Goal: Task Accomplishment & Management: Manage account settings

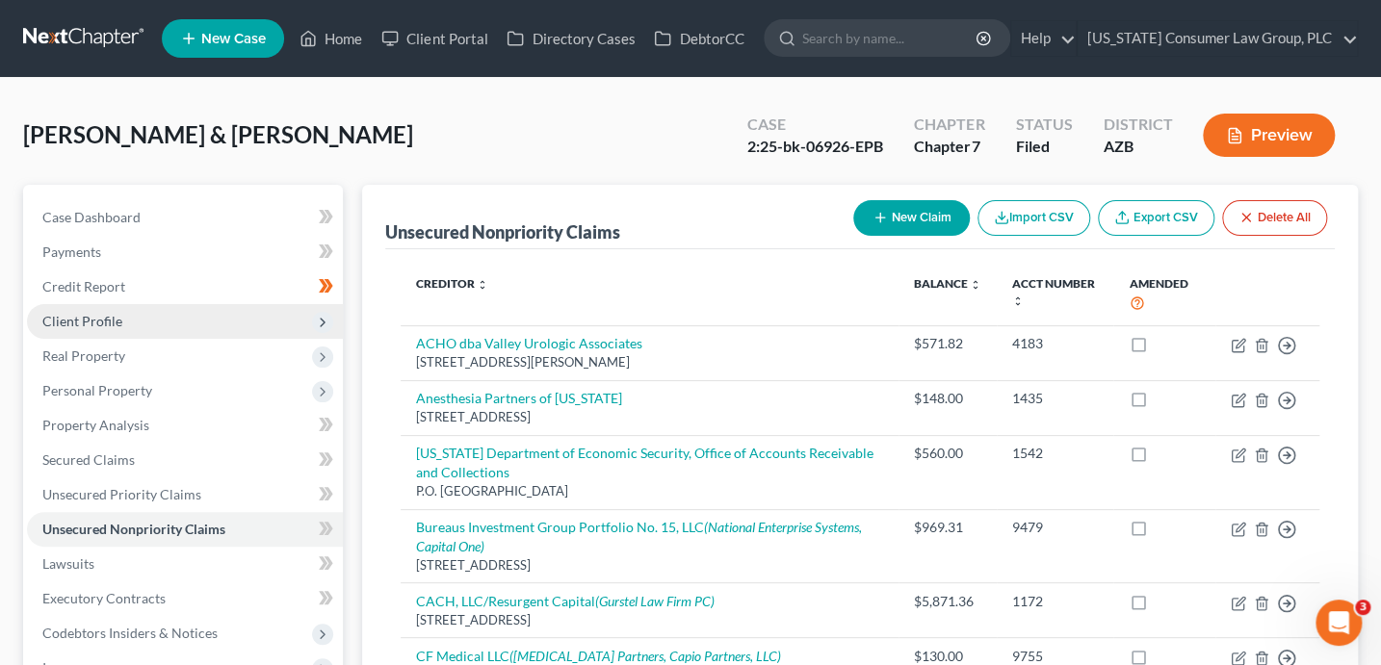
click at [206, 311] on span "Client Profile" at bounding box center [185, 321] width 316 height 35
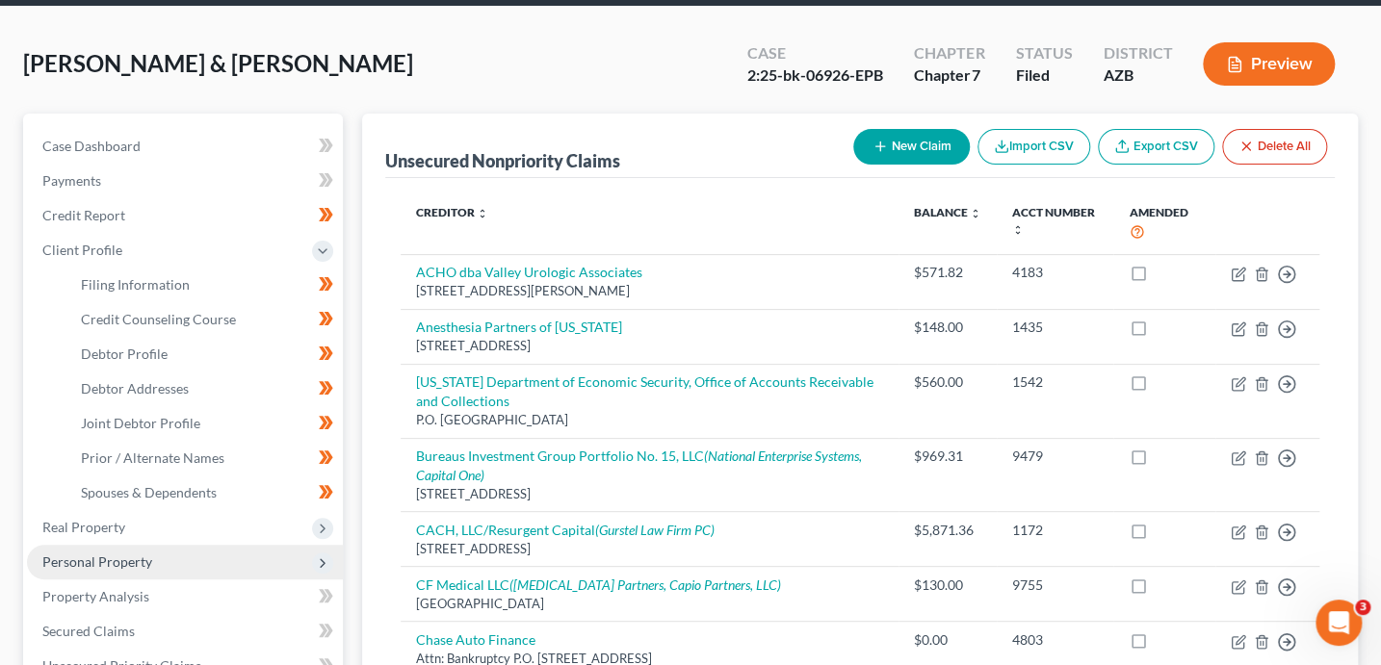
scroll to position [100, 0]
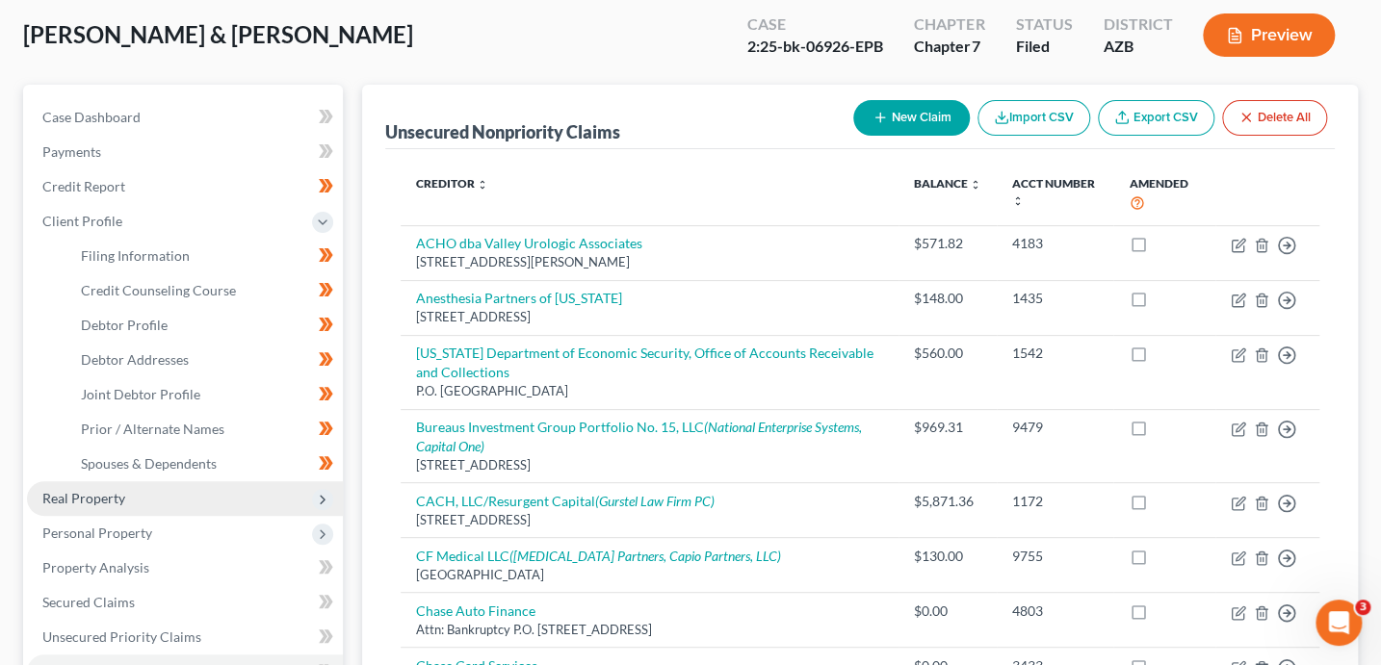
click at [157, 503] on span "Real Property" at bounding box center [185, 498] width 316 height 35
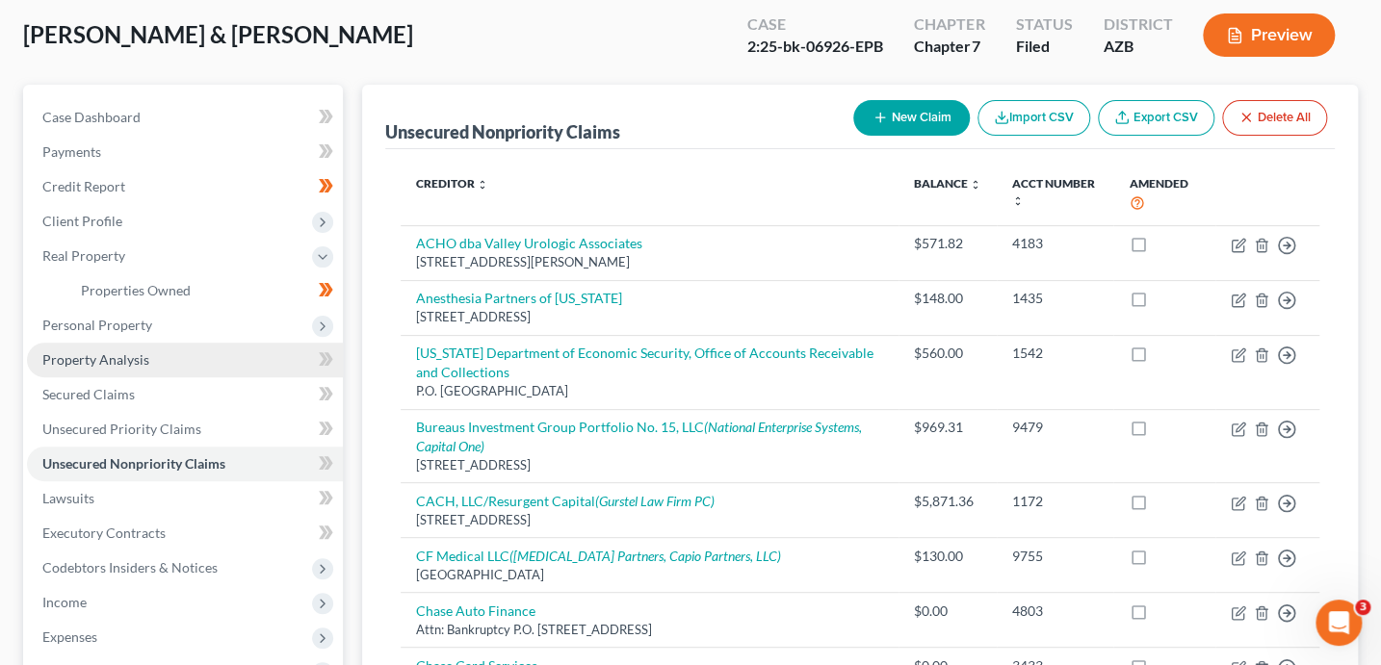
click at [108, 351] on span "Property Analysis" at bounding box center [95, 359] width 107 height 16
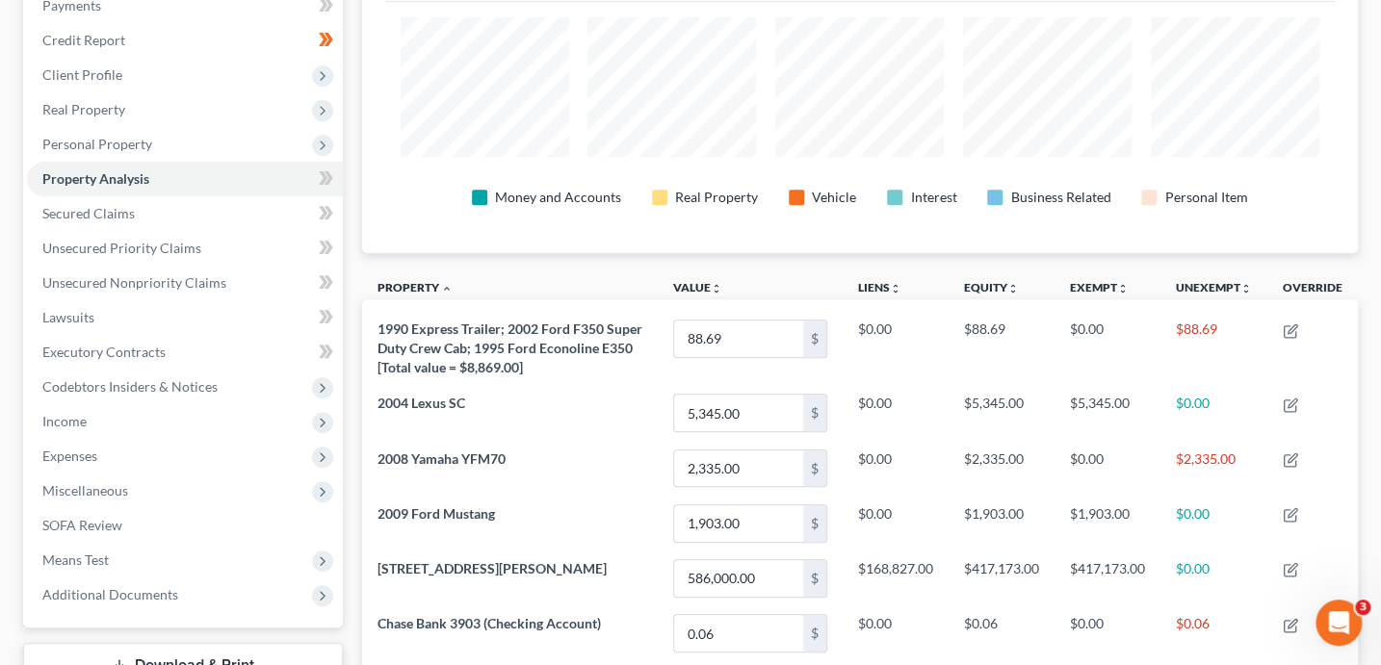
scroll to position [230, 0]
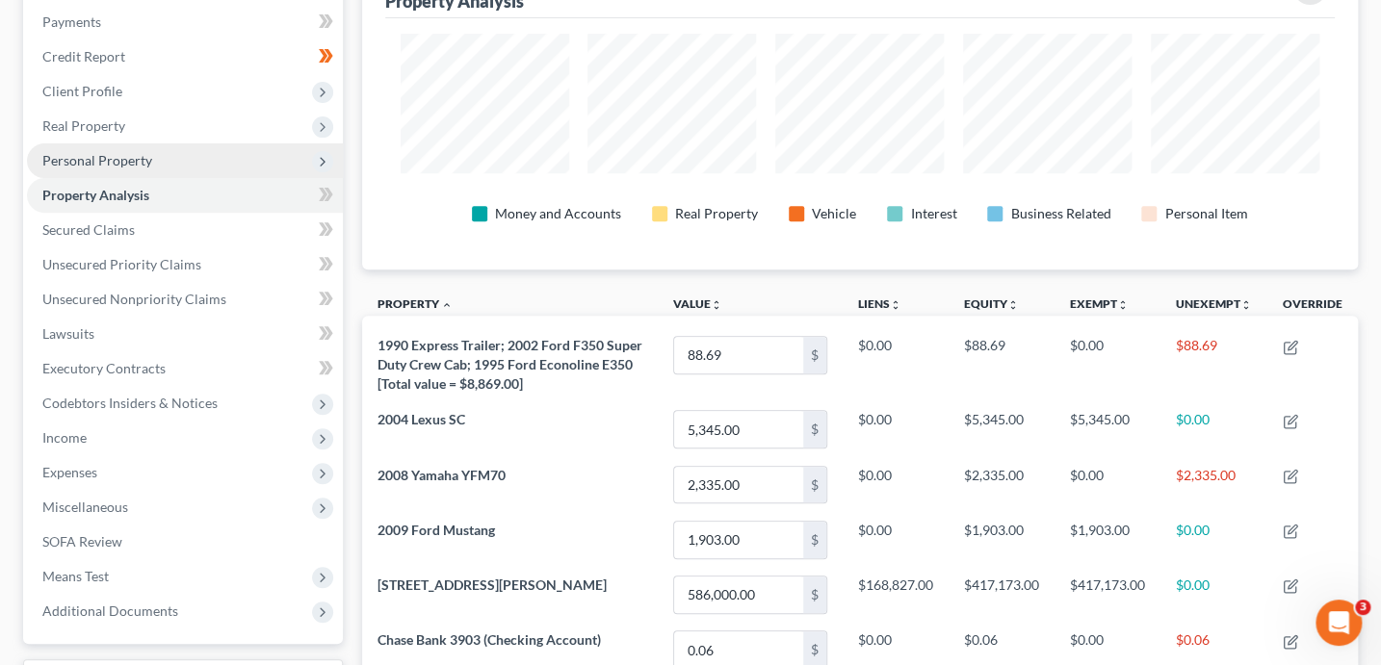
click at [115, 152] on span "Personal Property" at bounding box center [97, 160] width 110 height 16
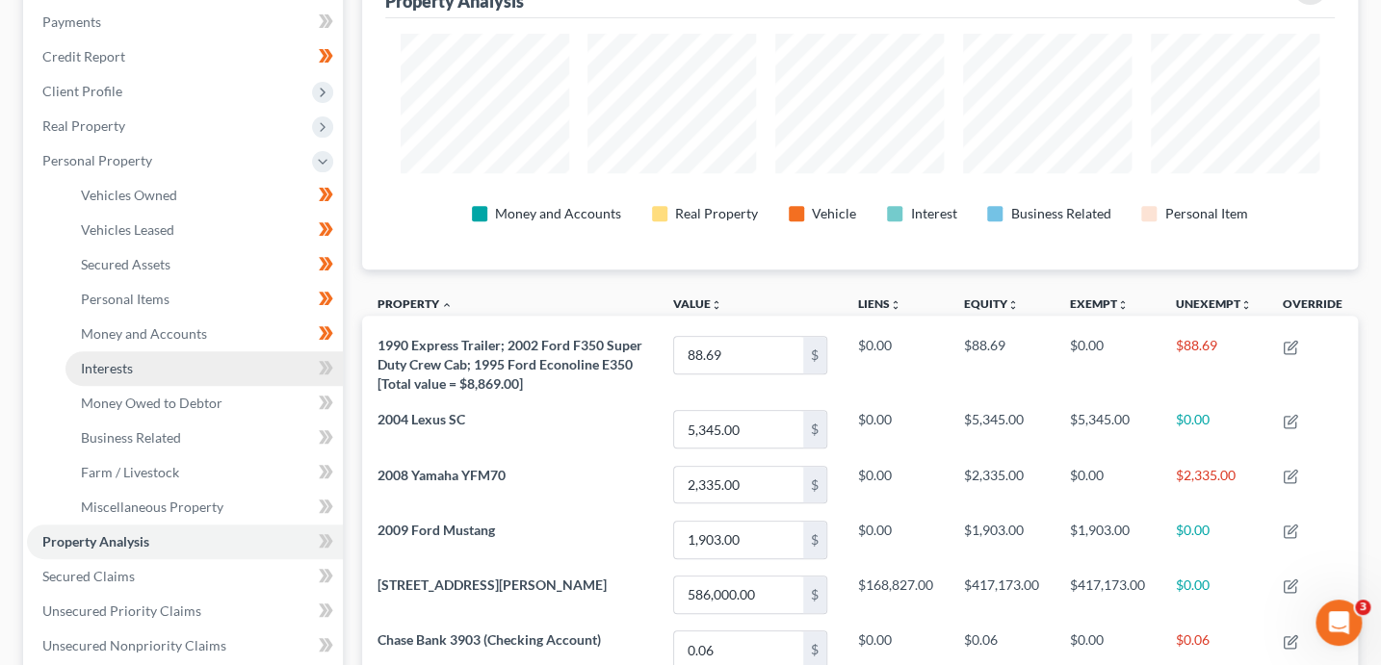
click at [143, 361] on link "Interests" at bounding box center [203, 368] width 277 height 35
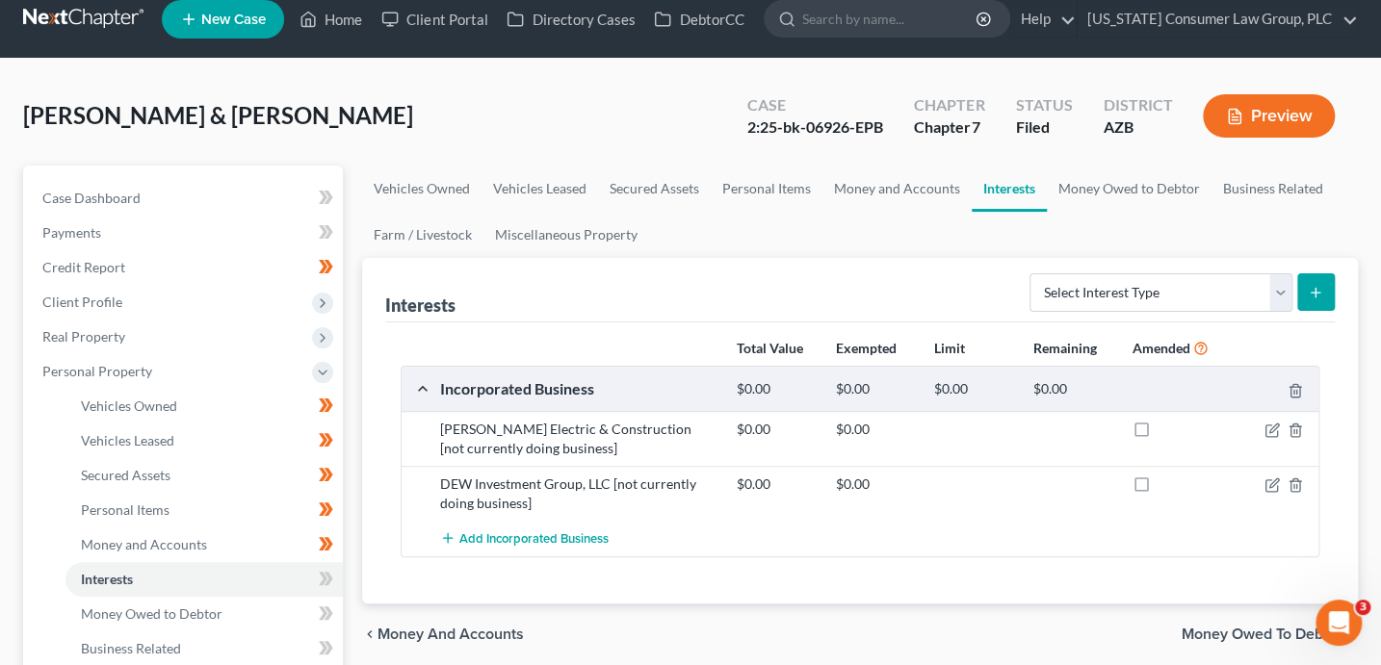
scroll to position [24, 0]
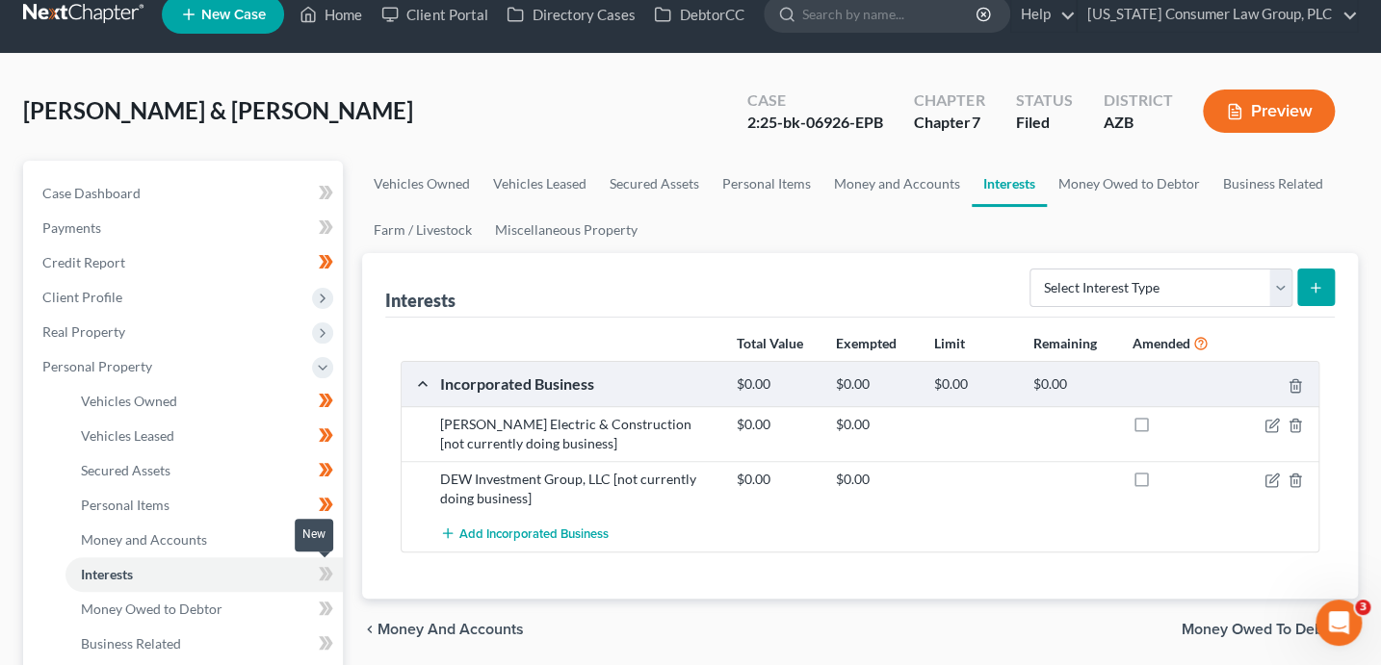
click at [329, 573] on icon at bounding box center [327, 573] width 9 height 13
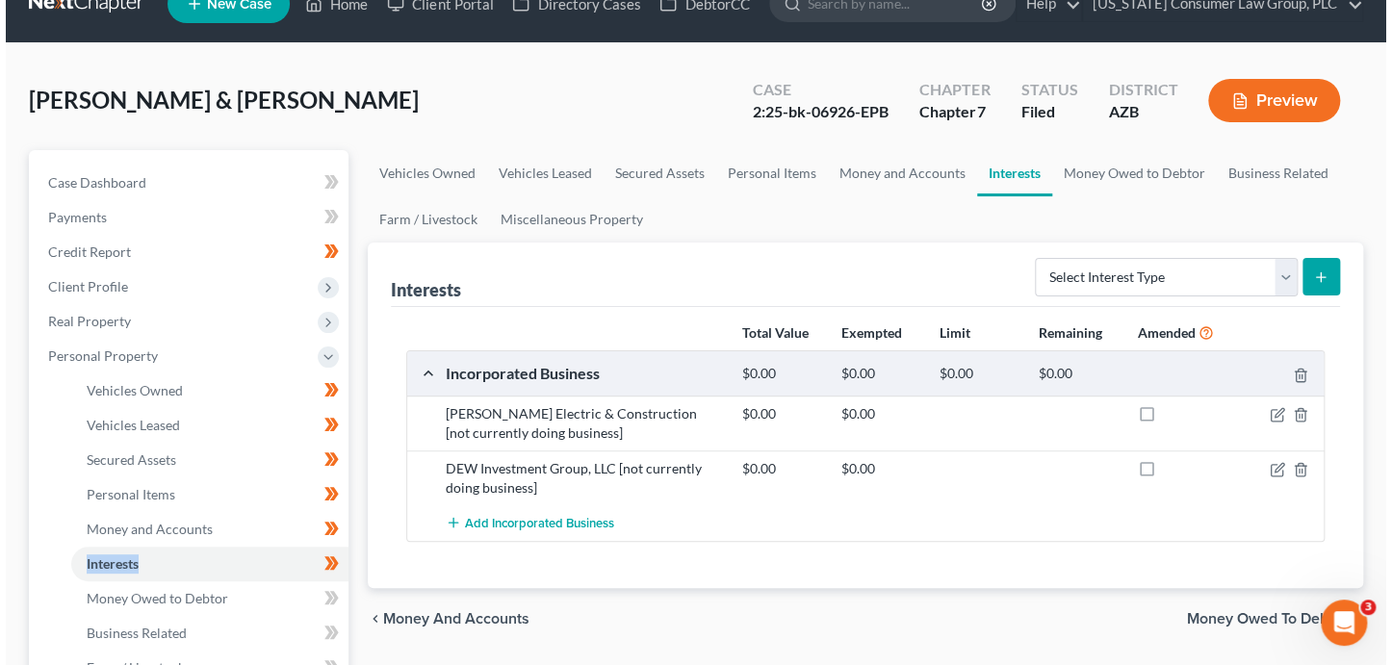
scroll to position [36, 0]
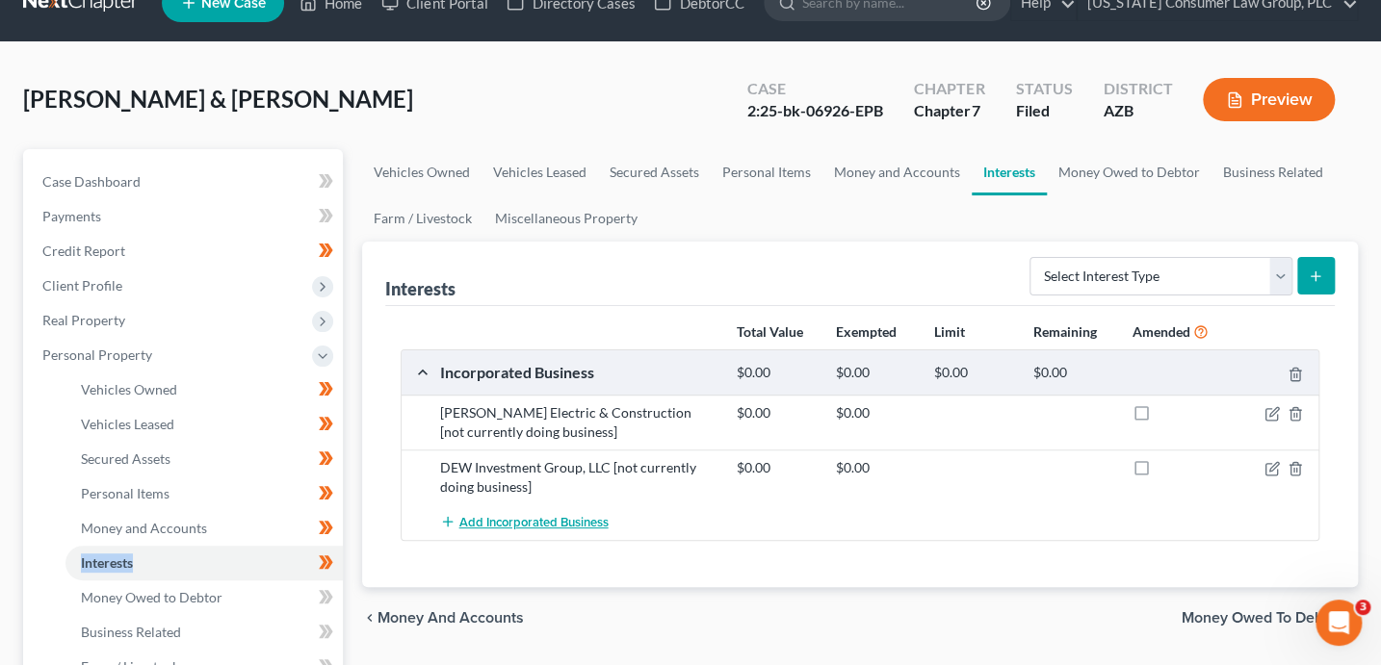
click at [499, 515] on span "Add Incorporated Business" at bounding box center [533, 522] width 149 height 15
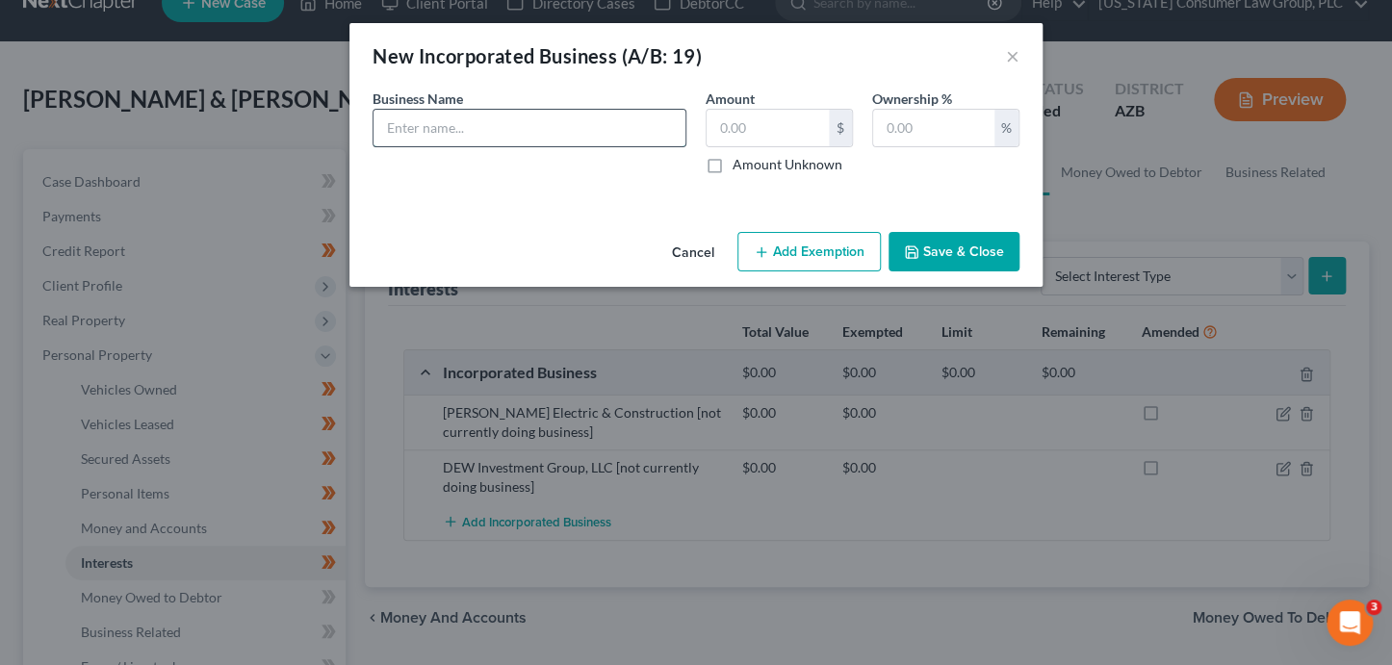
click at [543, 132] on input "text" at bounding box center [530, 128] width 312 height 37
paste input "Riverview Reality , LLC"
type input "Riverview Reality, LLC {not currently doing business]"
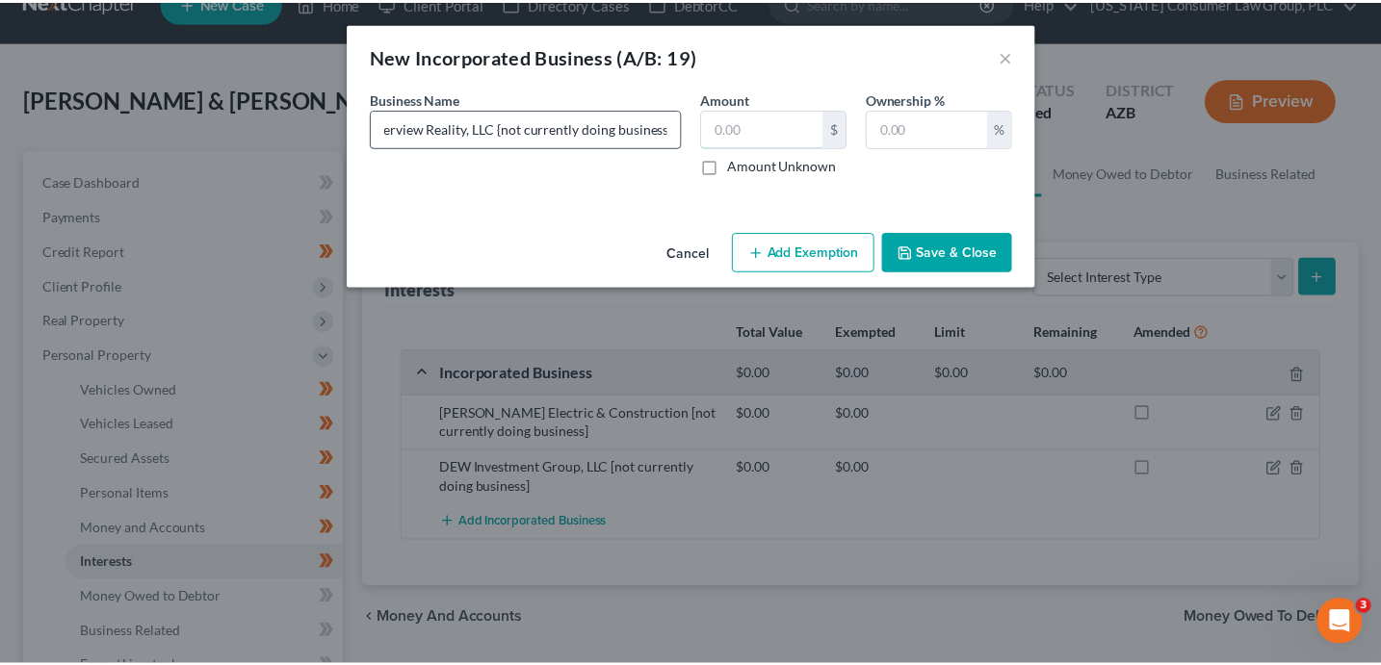
scroll to position [0, 0]
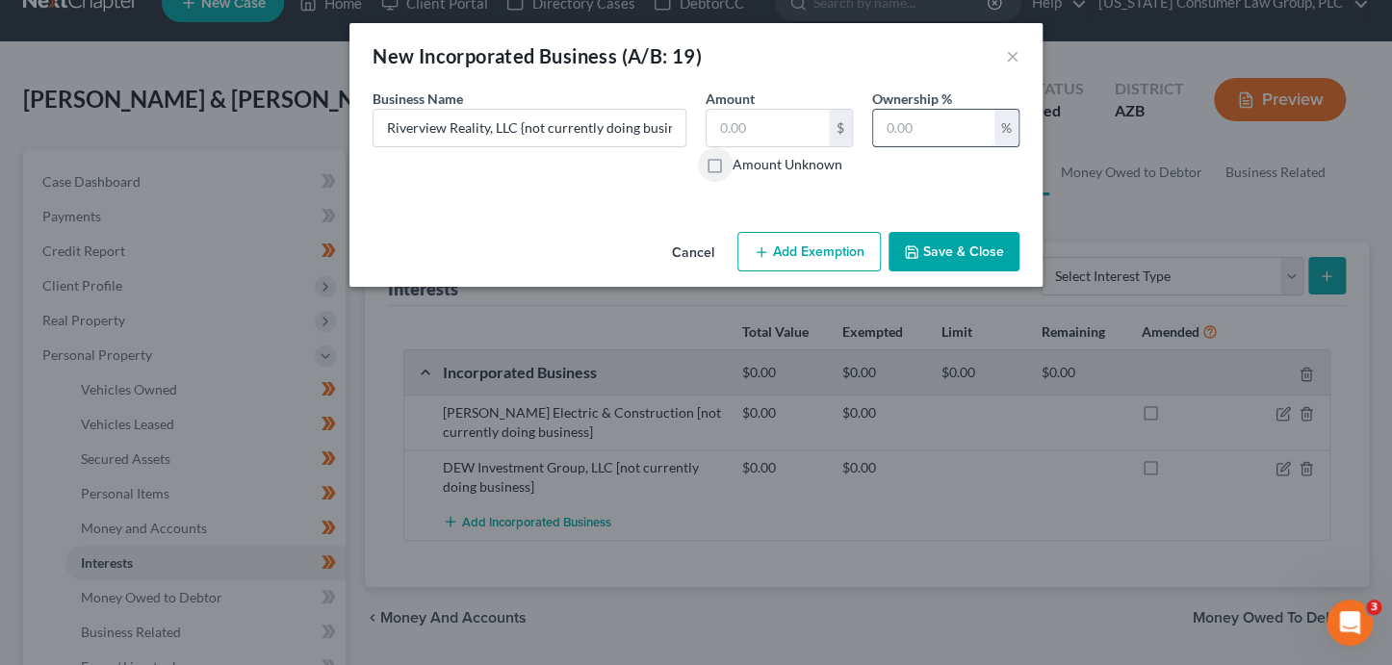
click at [954, 119] on input "text" at bounding box center [933, 128] width 121 height 37
type input "100"
click at [989, 257] on button "Save & Close" at bounding box center [954, 252] width 131 height 40
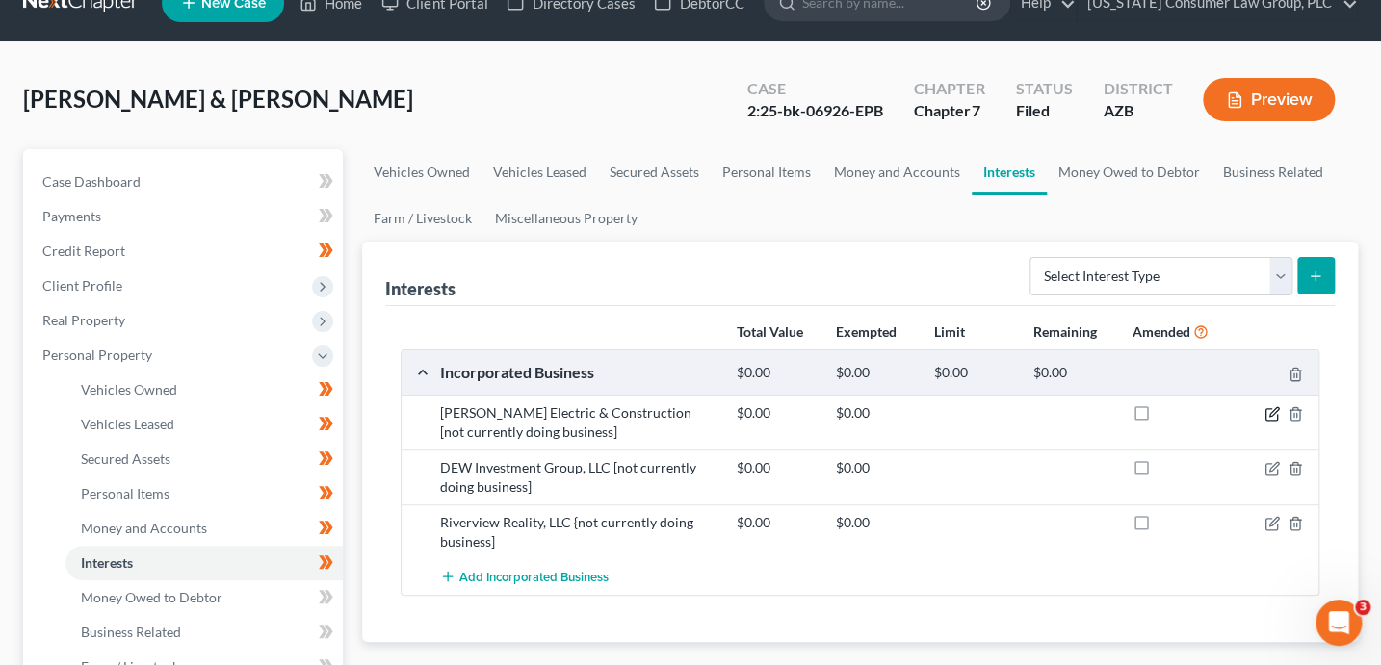
click at [1270, 413] on icon "button" at bounding box center [1273, 411] width 9 height 9
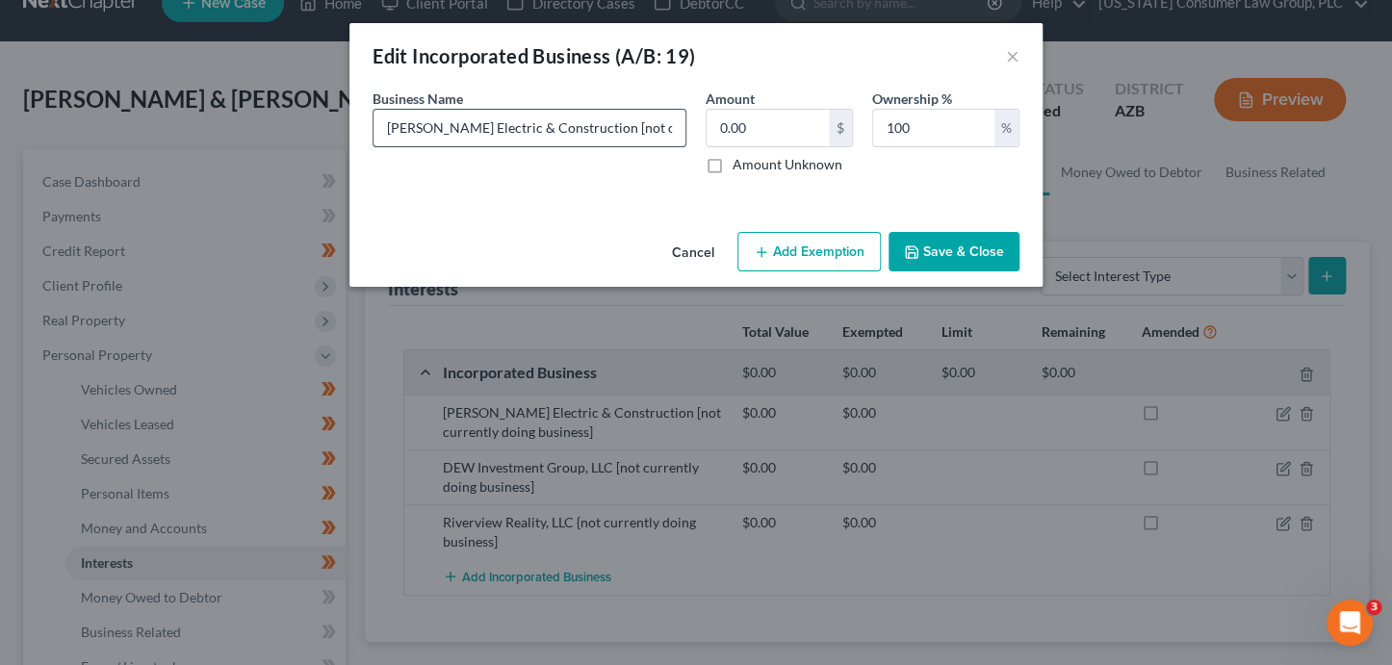
click at [567, 129] on input "Wright Electric & Construction [not currently doing business]" at bounding box center [530, 128] width 312 height 37
type input "Wright Electric & Construction, LLC [not currently doing business]"
click at [951, 249] on button "Save & Close" at bounding box center [954, 252] width 131 height 40
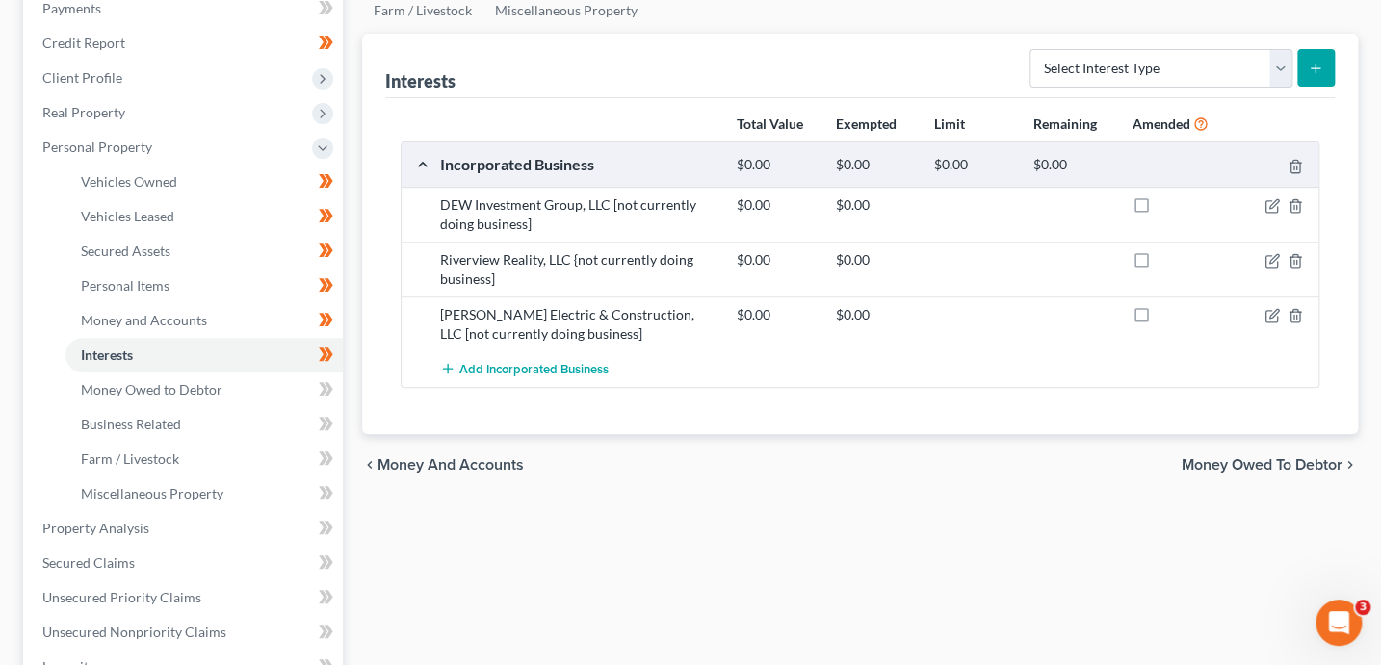
scroll to position [302, 0]
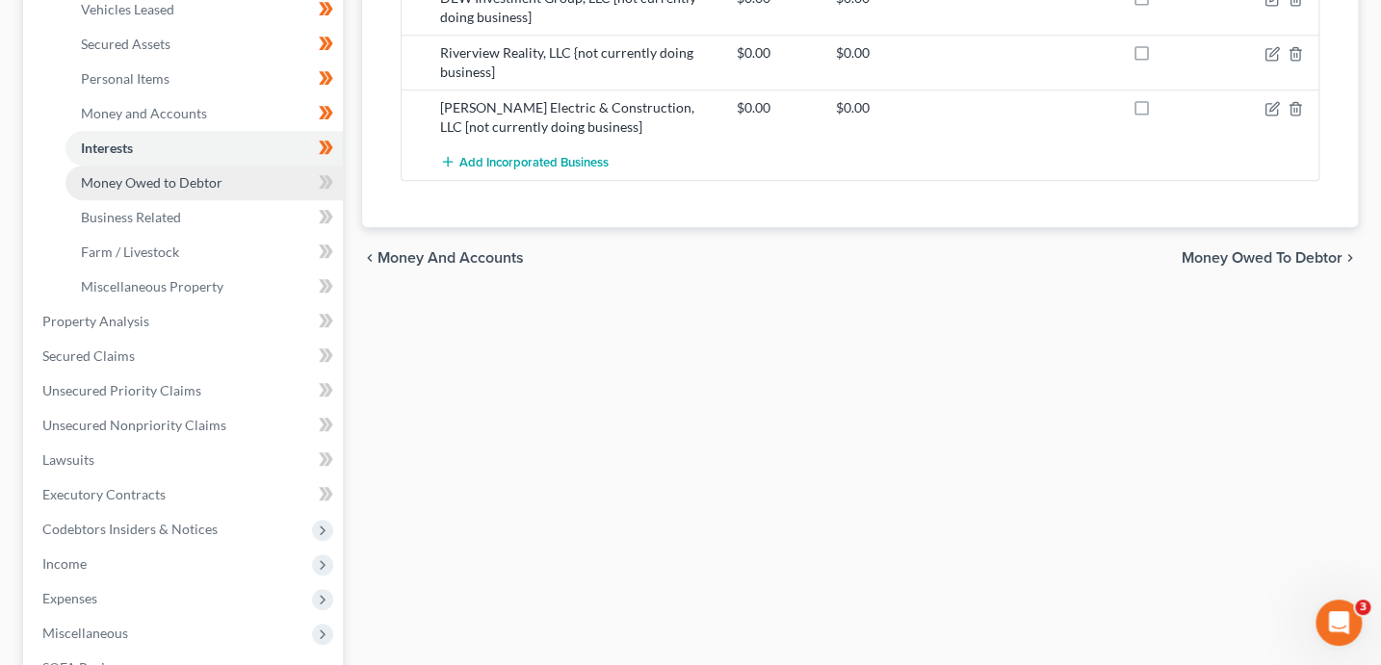
click at [212, 184] on span "Money Owed to Debtor" at bounding box center [152, 182] width 142 height 16
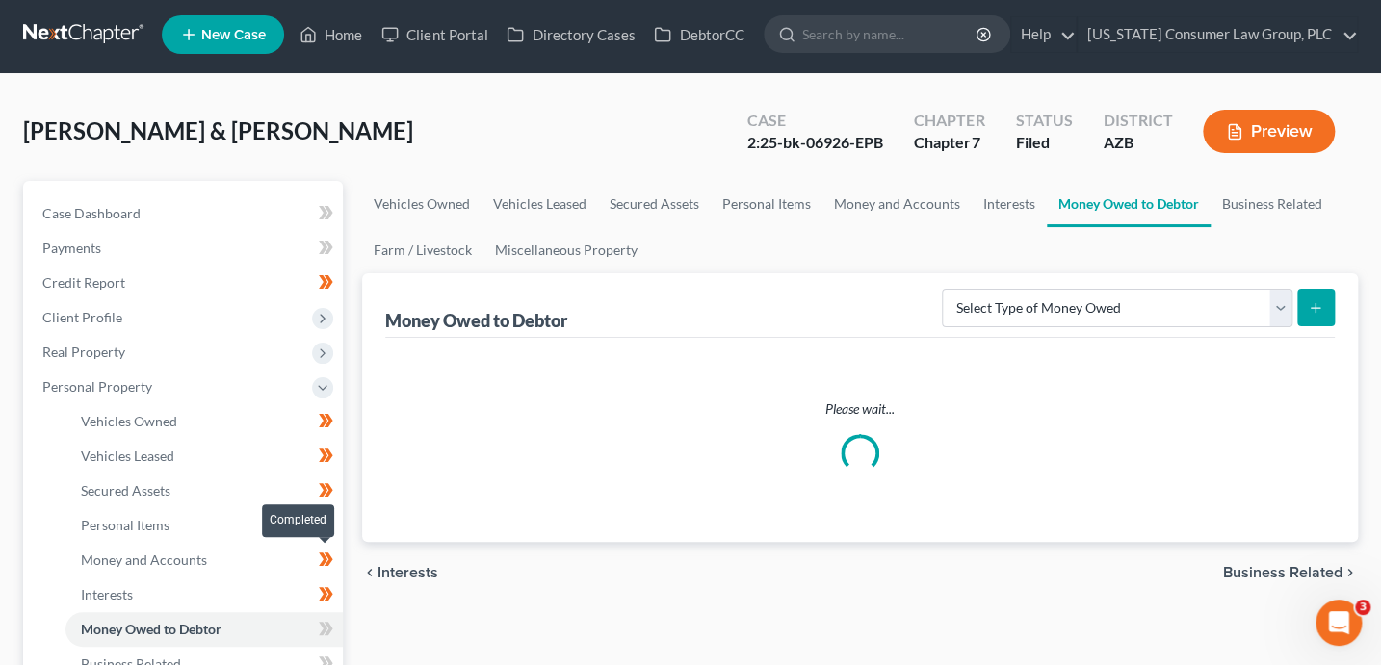
scroll to position [46, 0]
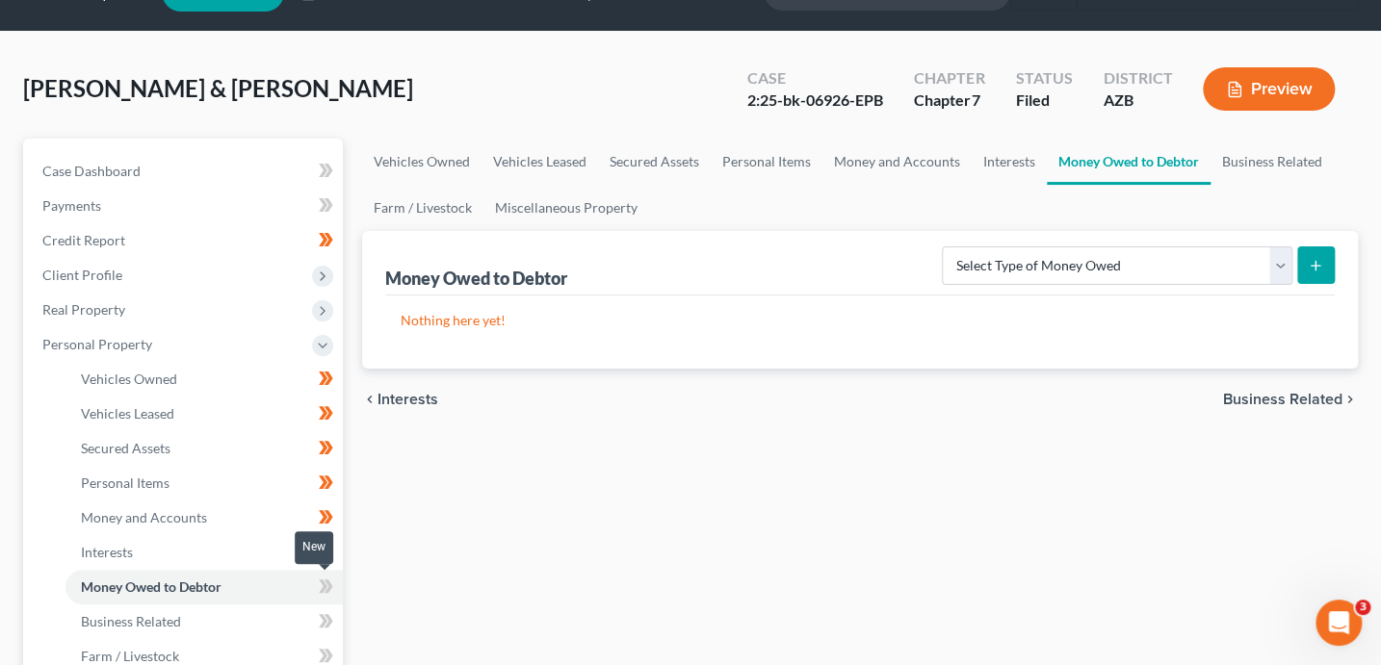
click at [334, 583] on span at bounding box center [326, 589] width 34 height 29
click at [327, 620] on icon at bounding box center [327, 620] width 9 height 13
click at [328, 621] on icon at bounding box center [327, 620] width 9 height 13
click at [262, 623] on link "Business Related" at bounding box center [203, 622] width 277 height 35
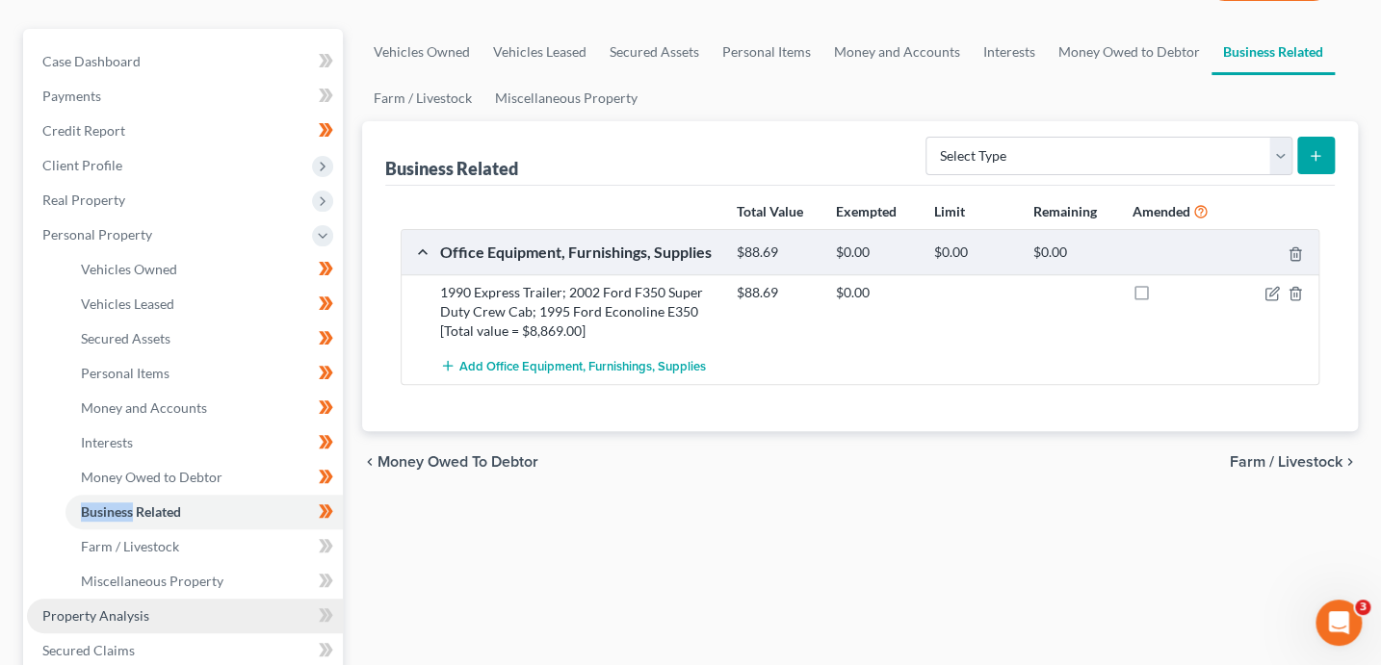
scroll to position [168, 0]
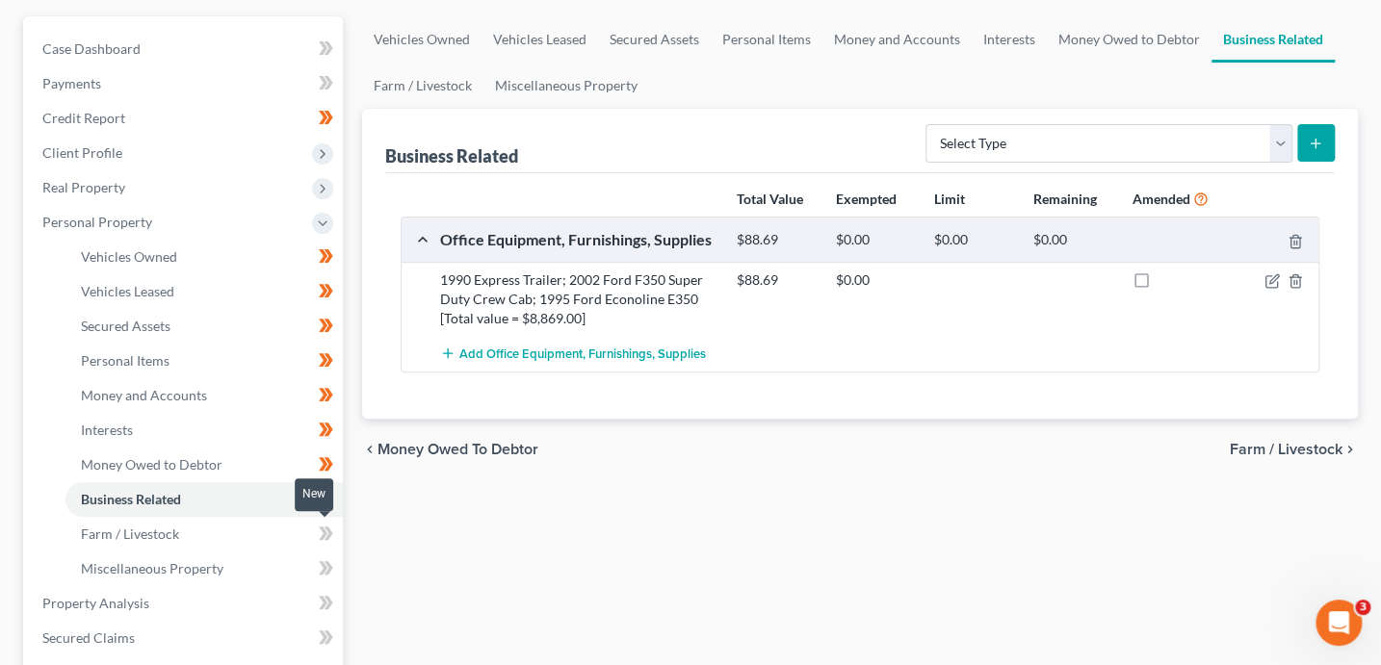
click at [323, 535] on icon at bounding box center [323, 533] width 9 height 13
click at [324, 574] on icon at bounding box center [326, 568] width 14 height 24
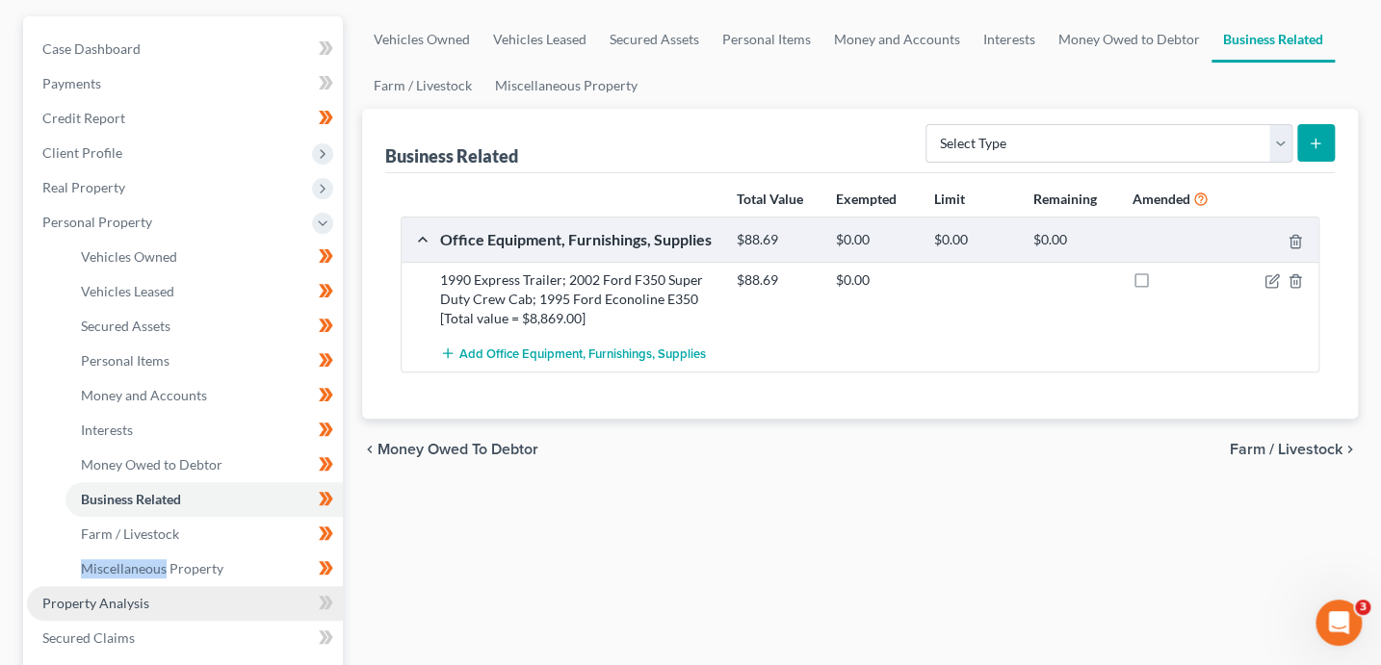
click at [287, 595] on link "Property Analysis" at bounding box center [185, 603] width 316 height 35
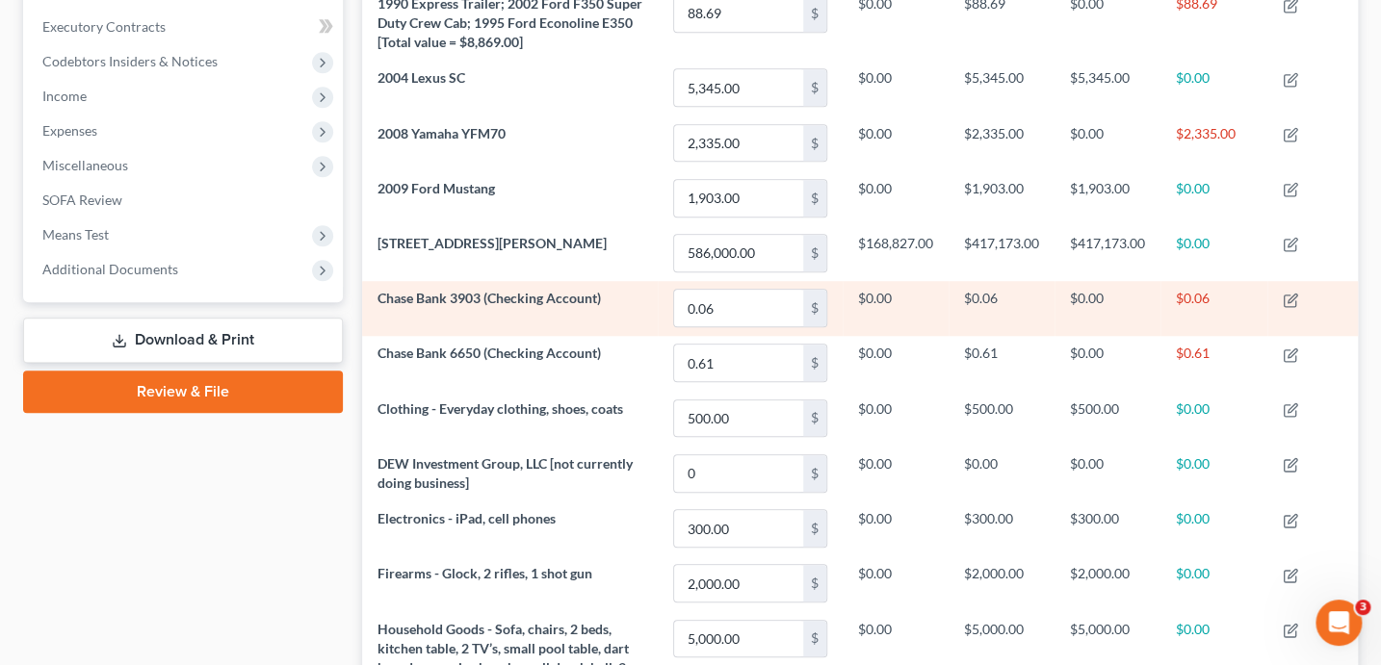
scroll to position [255, 0]
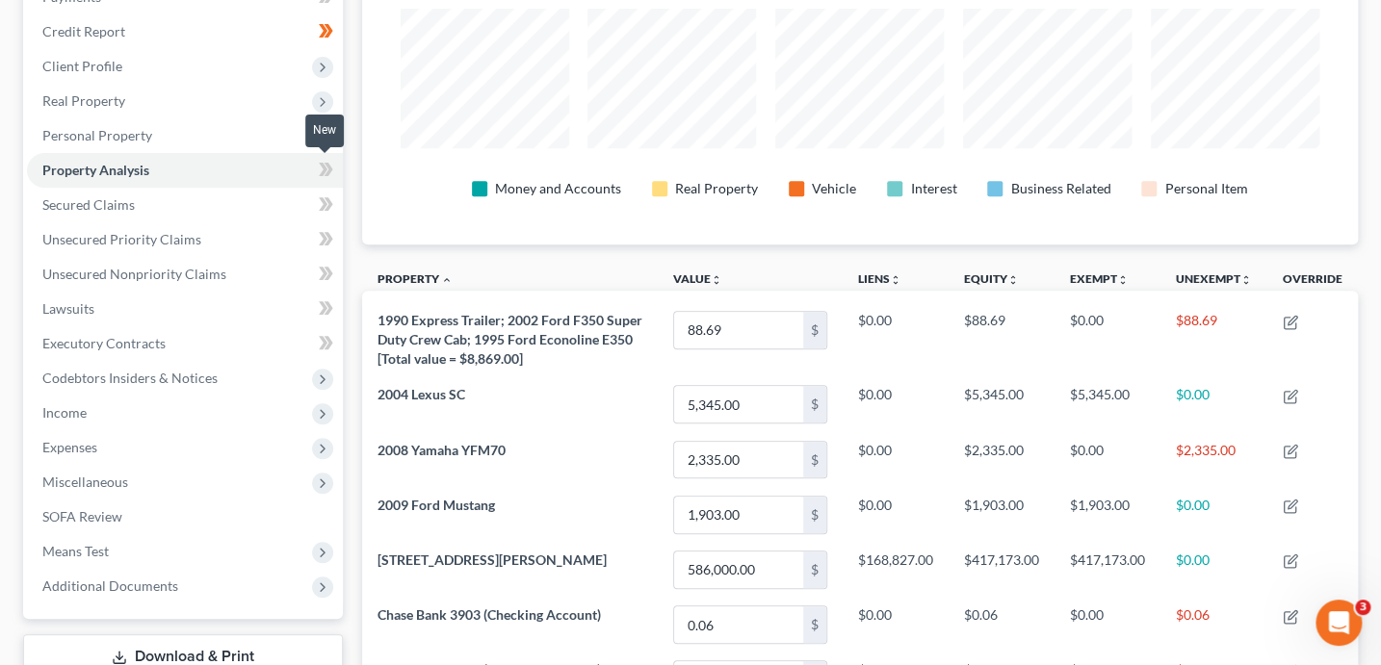
click at [337, 171] on span at bounding box center [326, 172] width 34 height 29
click at [339, 175] on span at bounding box center [326, 172] width 34 height 29
click at [247, 197] on link "Secured Claims" at bounding box center [185, 205] width 316 height 35
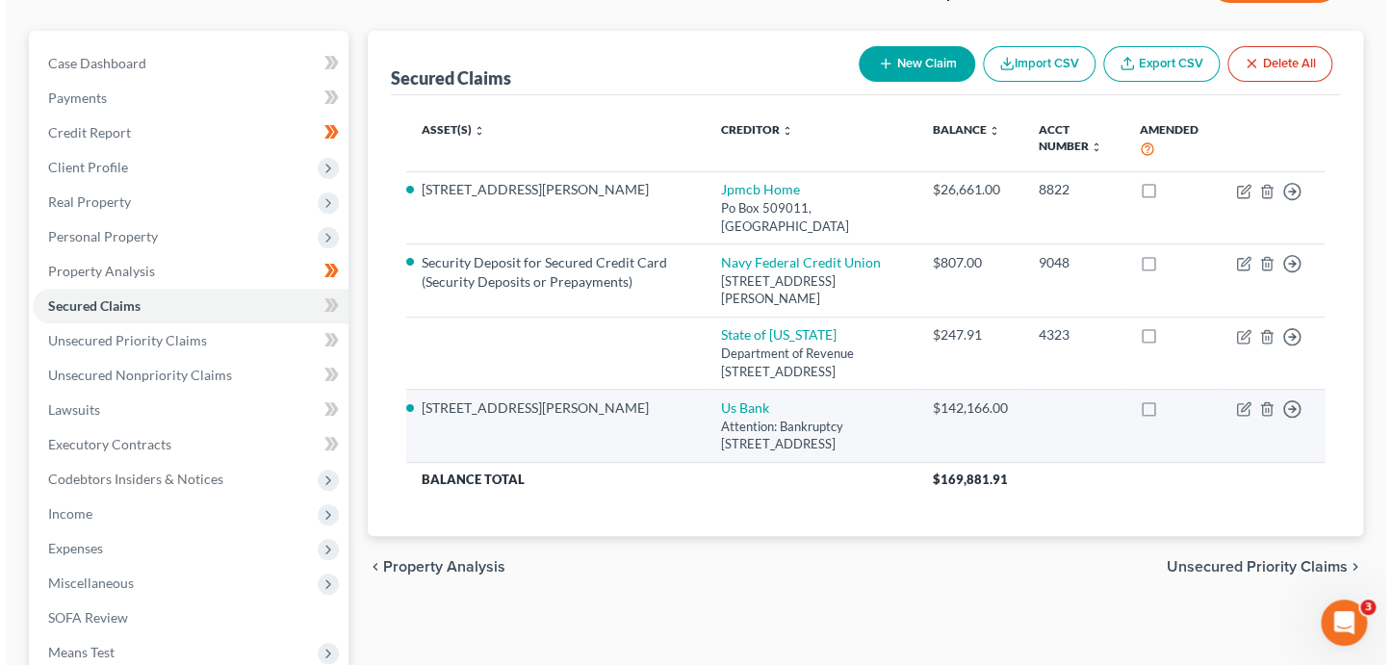
scroll to position [219, 0]
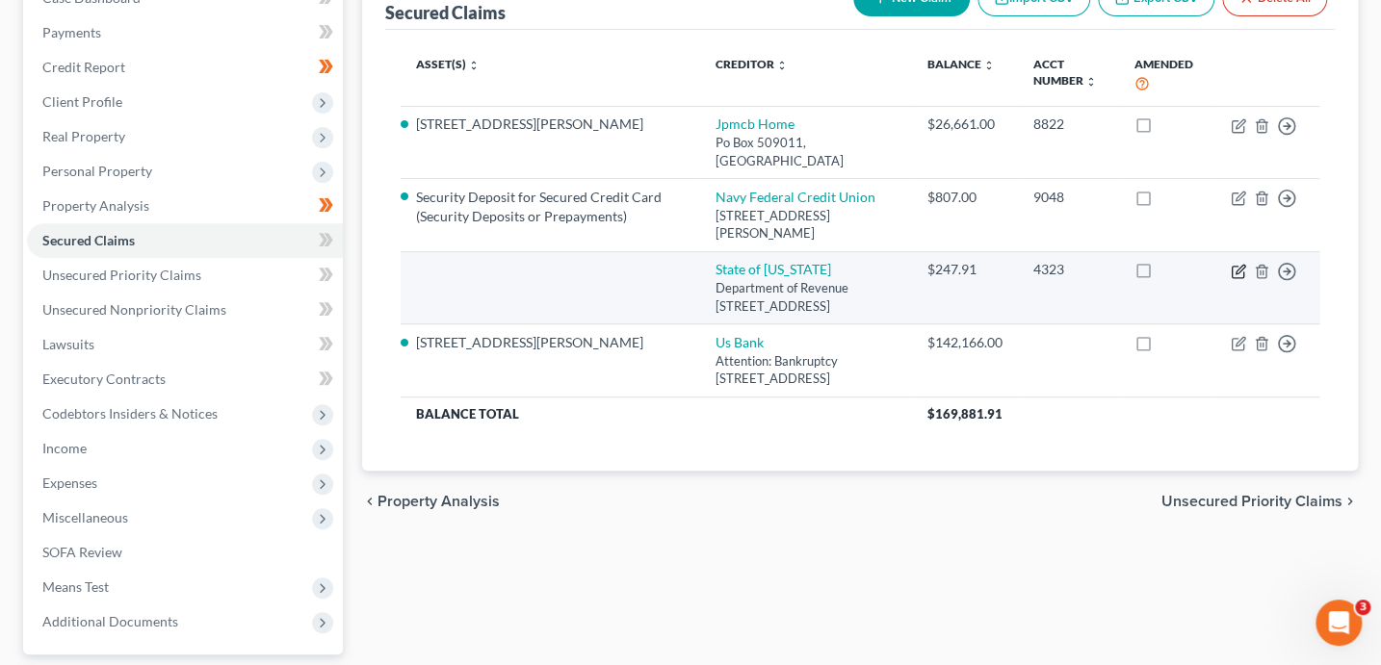
click at [1237, 265] on icon "button" at bounding box center [1239, 269] width 9 height 9
select select "3"
select select "2"
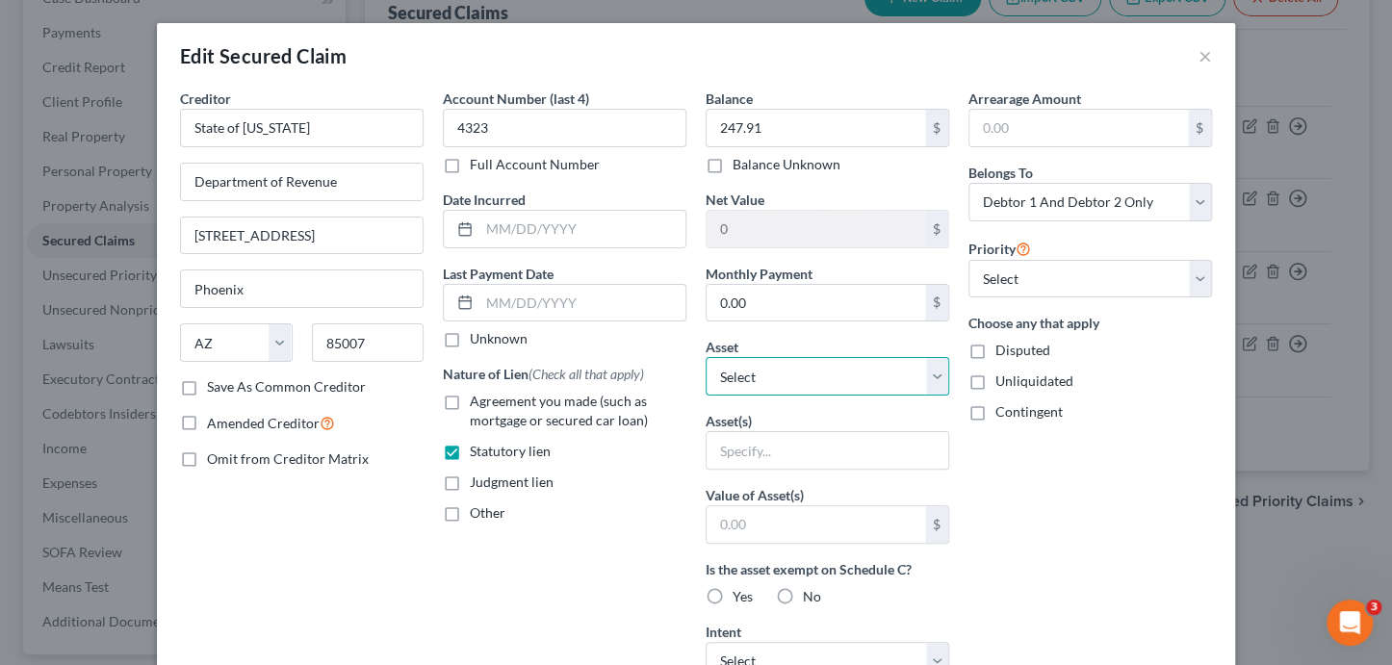
click at [795, 374] on select "Select Other Multiple Assets Navy Federal Credit Union 6457 (Checking Account) …" at bounding box center [828, 376] width 244 height 39
select select "3"
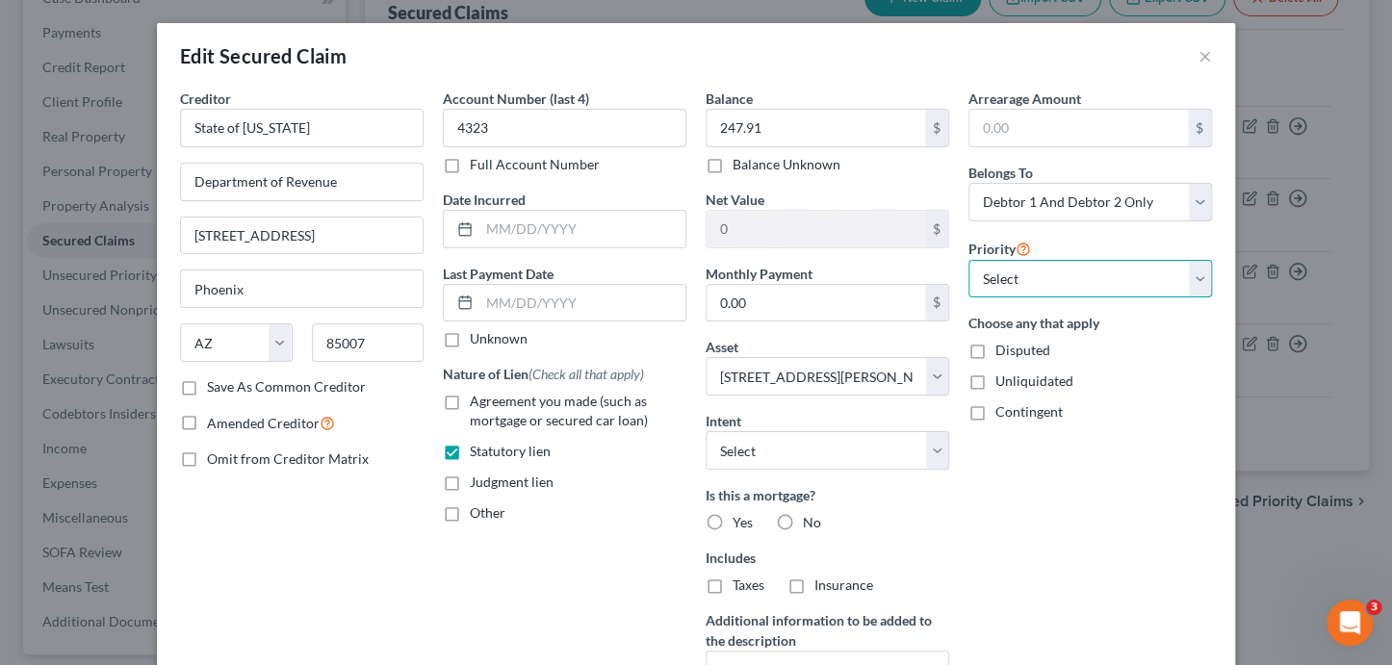
click at [1066, 278] on select "Select 3rd 4th 5th 6th 7th 8th 9th 10th 11th 12th 13th 14th 15th 16th 17th 18th…" at bounding box center [1090, 279] width 244 height 39
select select "0"
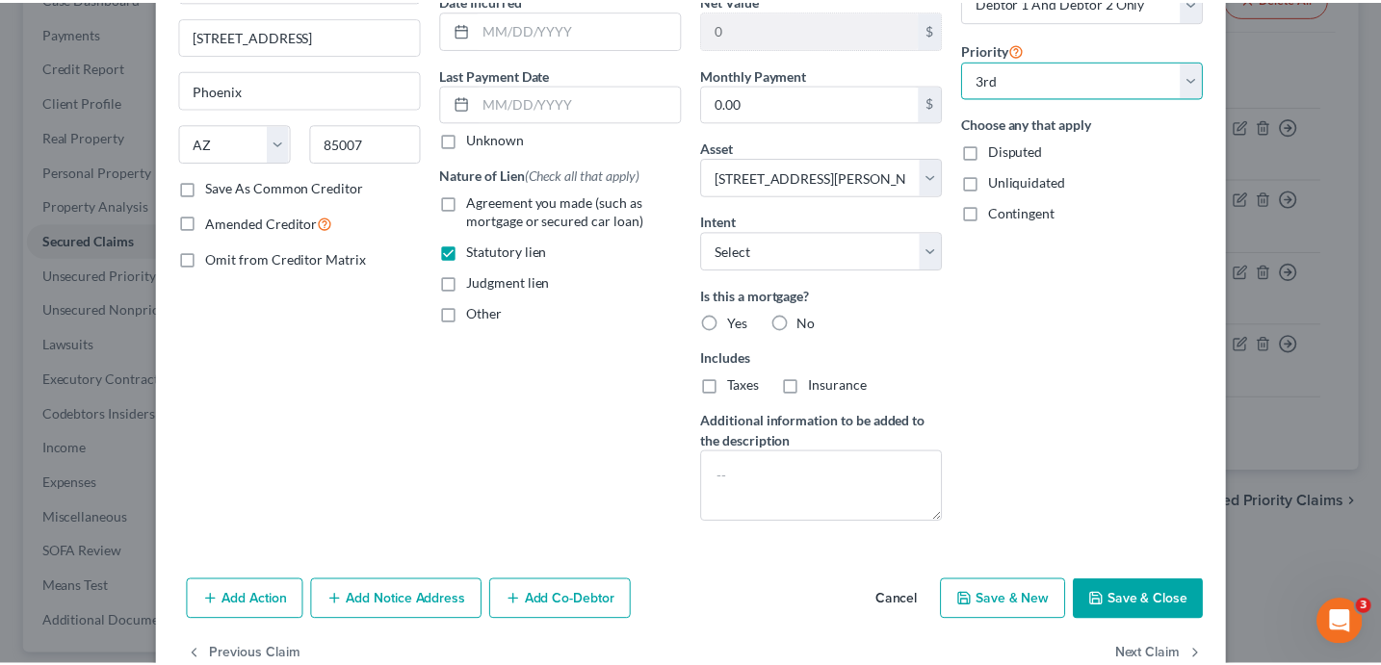
scroll to position [246, 0]
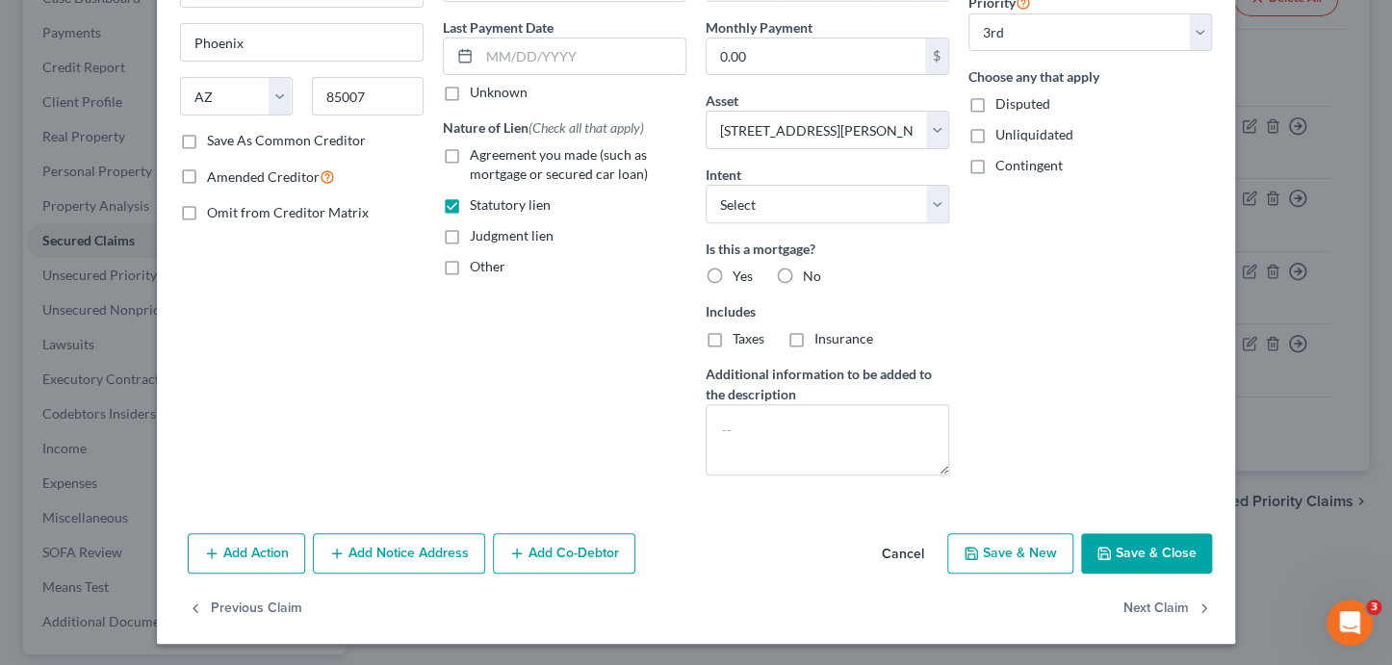
click at [794, 277] on div "No" at bounding box center [798, 276] width 45 height 19
click at [803, 272] on label "No" at bounding box center [812, 276] width 18 height 19
click at [811, 272] on input "No" at bounding box center [817, 273] width 13 height 13
radio input "true"
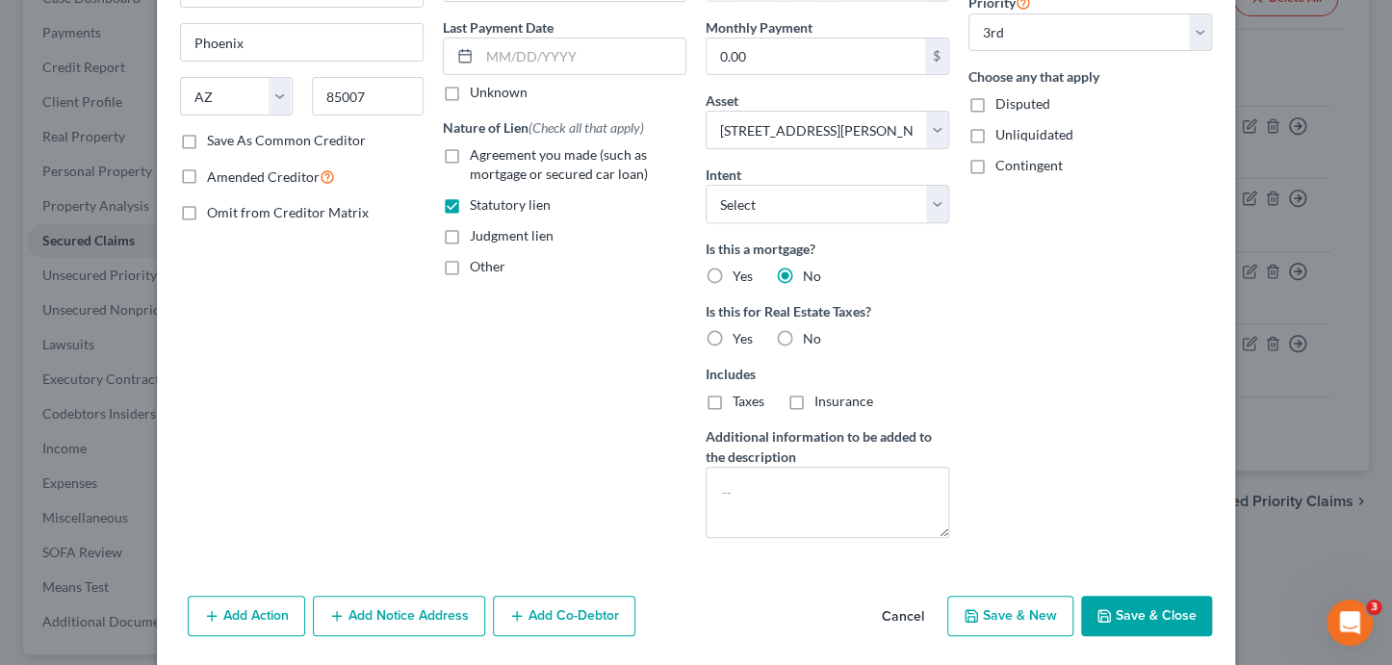
click at [803, 334] on label "No" at bounding box center [812, 338] width 18 height 19
click at [811, 334] on input "No" at bounding box center [817, 335] width 13 height 13
radio input "true"
click at [1136, 605] on button "Save & Close" at bounding box center [1146, 616] width 131 height 40
select select
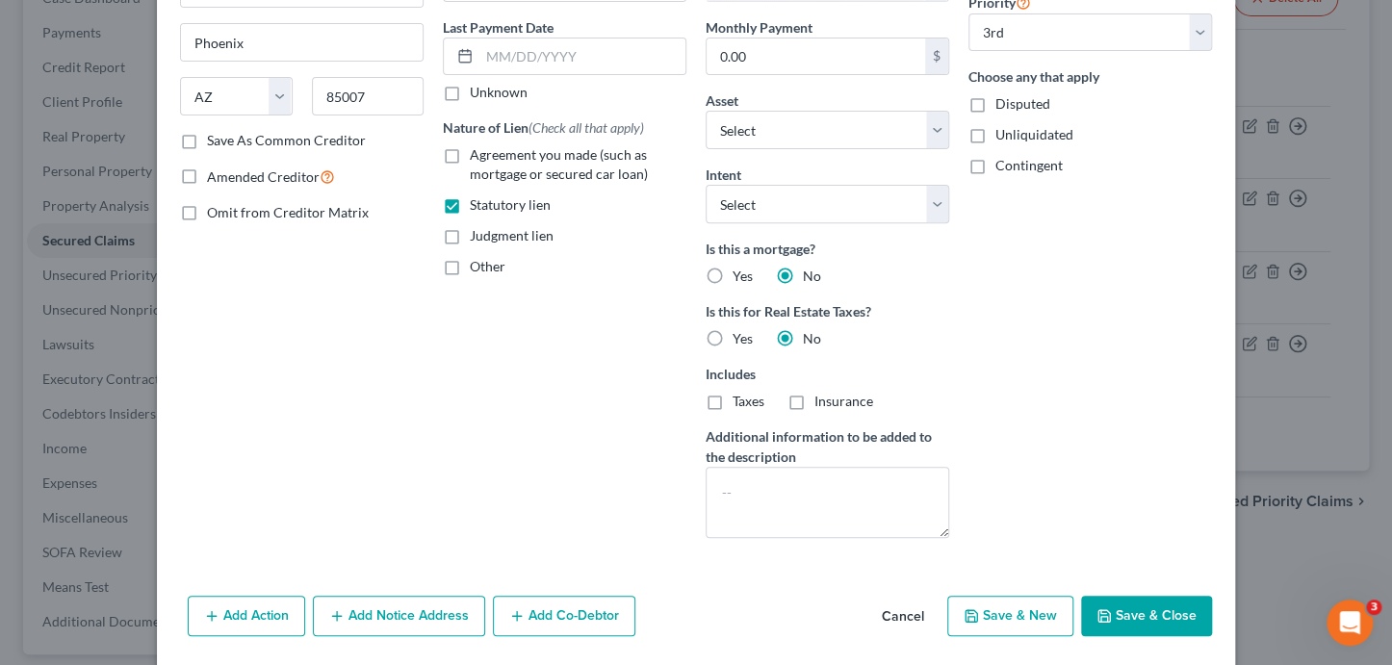
select select "2"
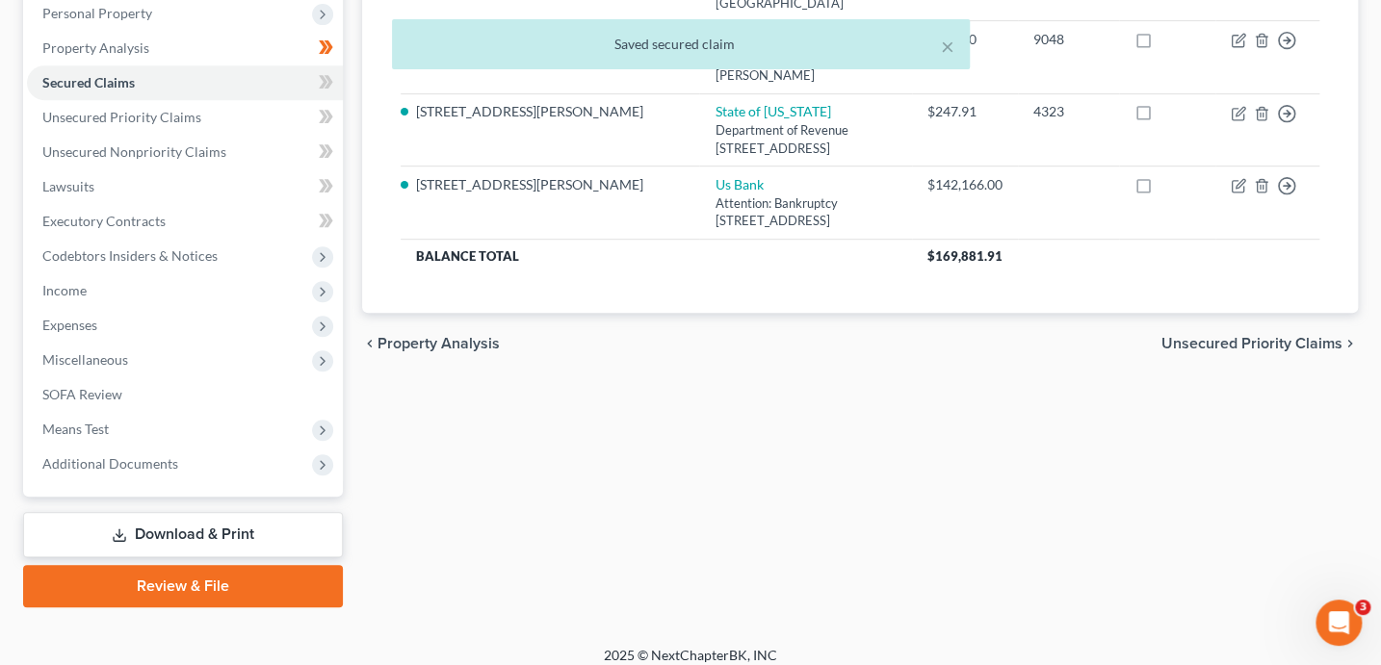
scroll to position [391, 0]
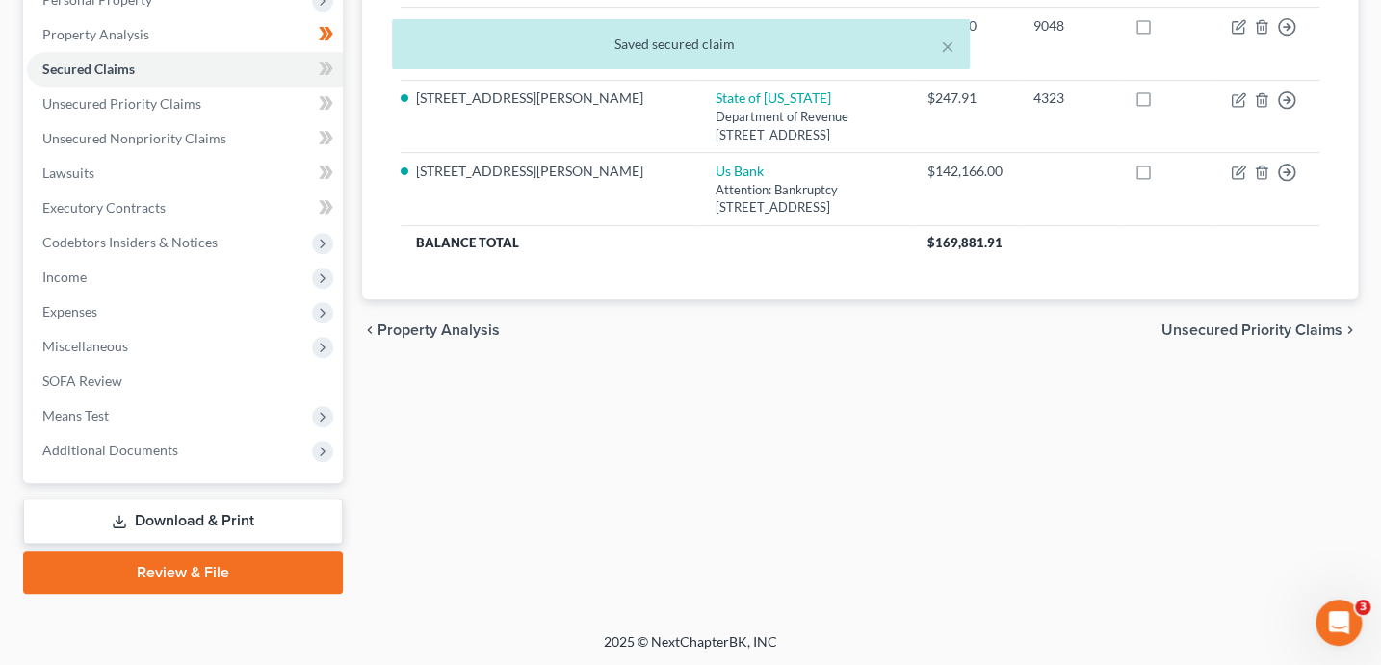
click at [334, 67] on div "× Saved secured claim" at bounding box center [680, 49] width 1381 height 60
click at [334, 70] on div "× Saved secured claim" at bounding box center [680, 49] width 1381 height 60
click at [329, 80] on span at bounding box center [326, 71] width 34 height 29
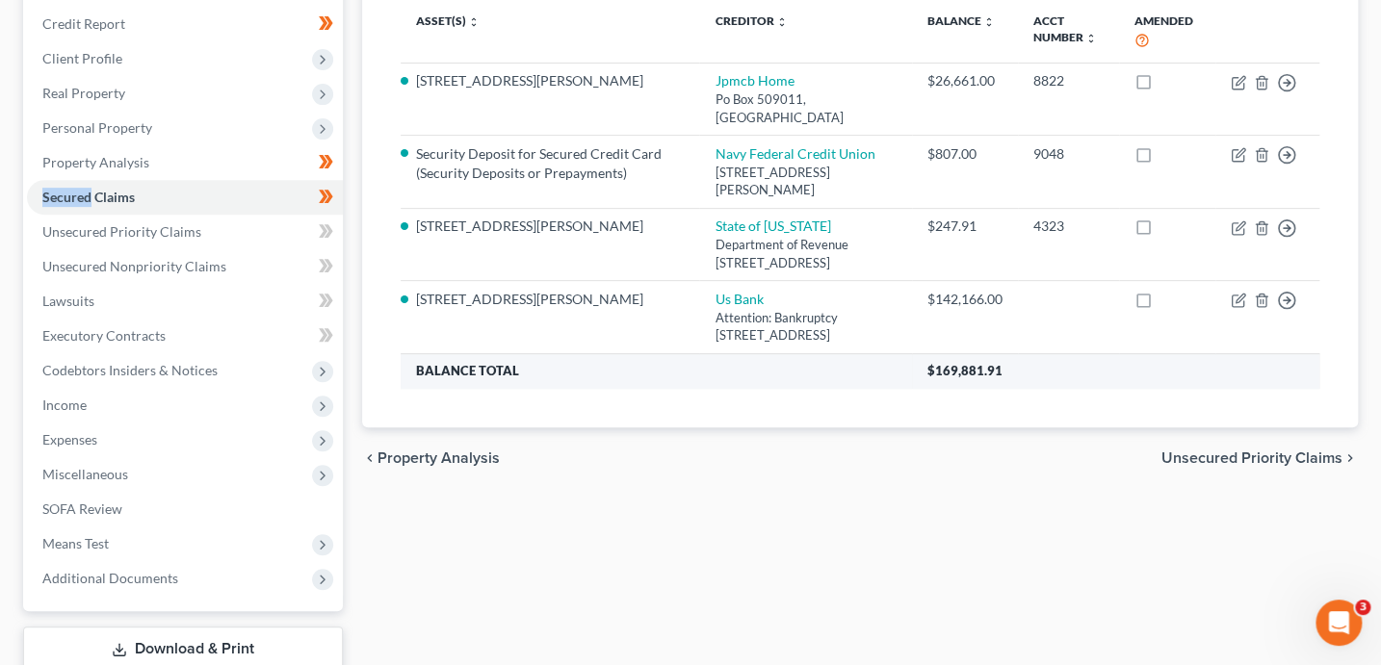
scroll to position [262, 0]
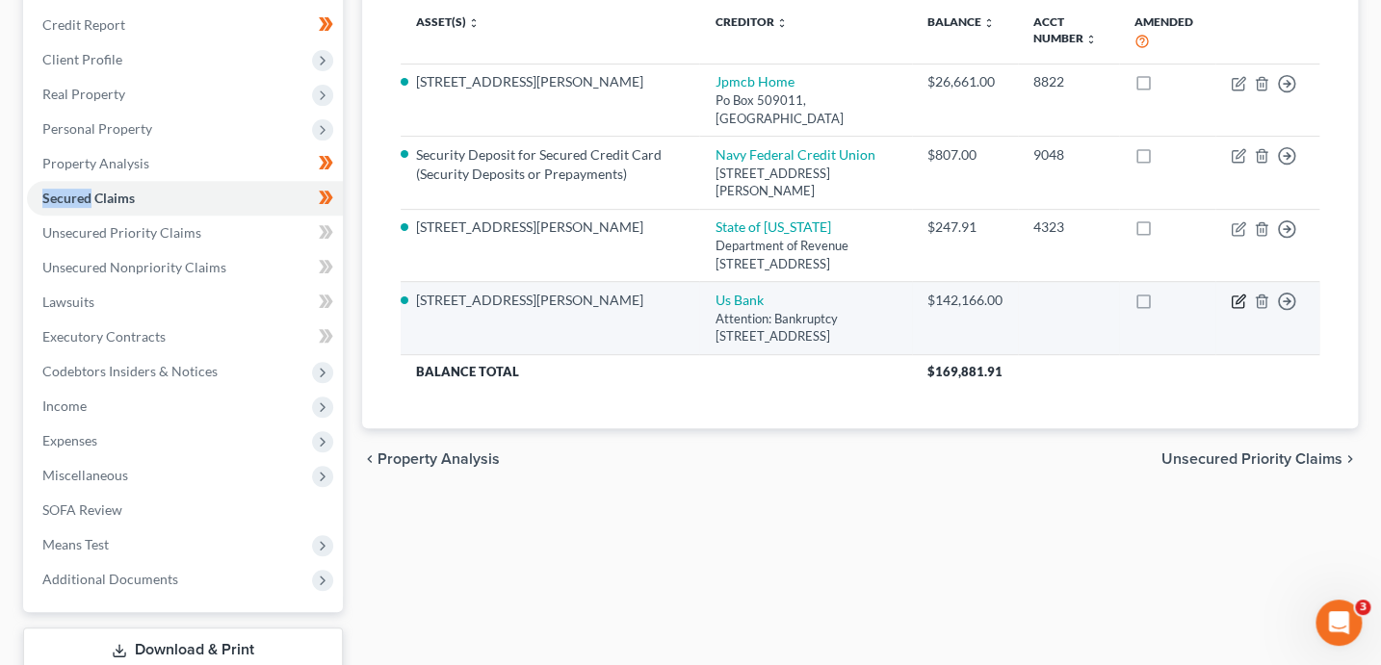
click at [1240, 294] on icon "button" at bounding box center [1237, 301] width 15 height 15
select select "24"
select select "2"
select select "0"
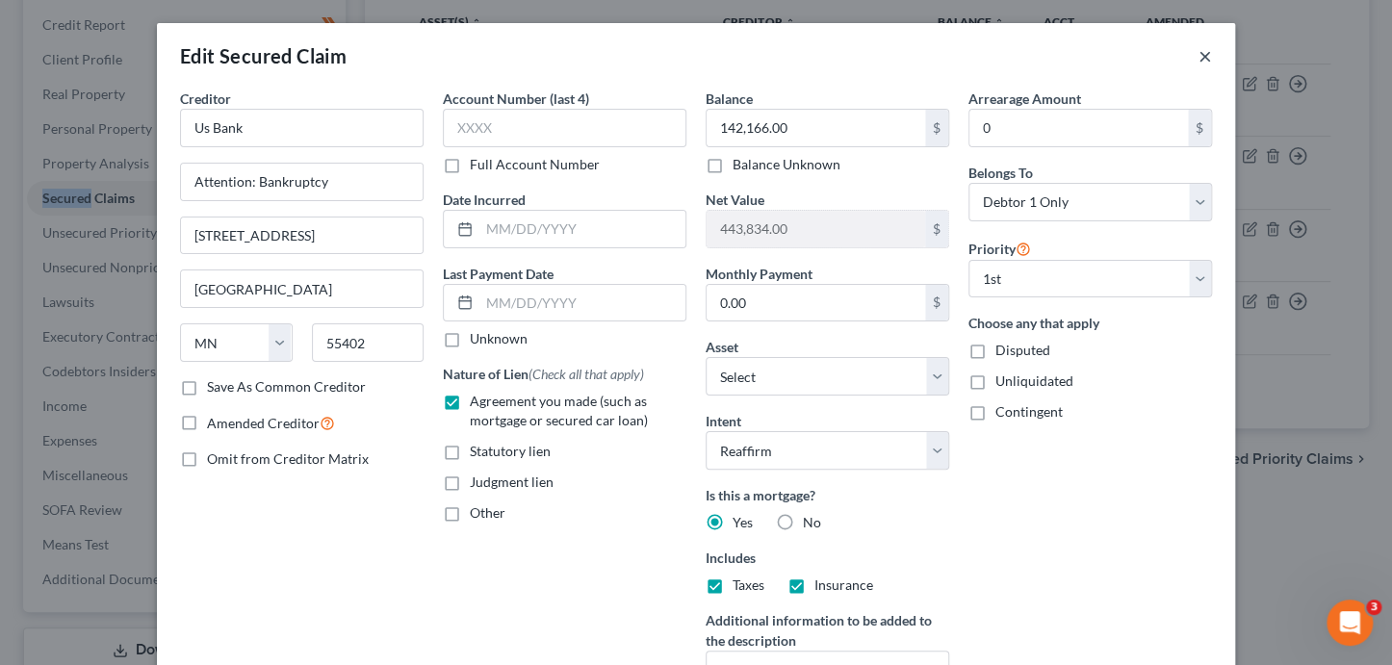
click at [1203, 55] on button "×" at bounding box center [1205, 55] width 13 height 23
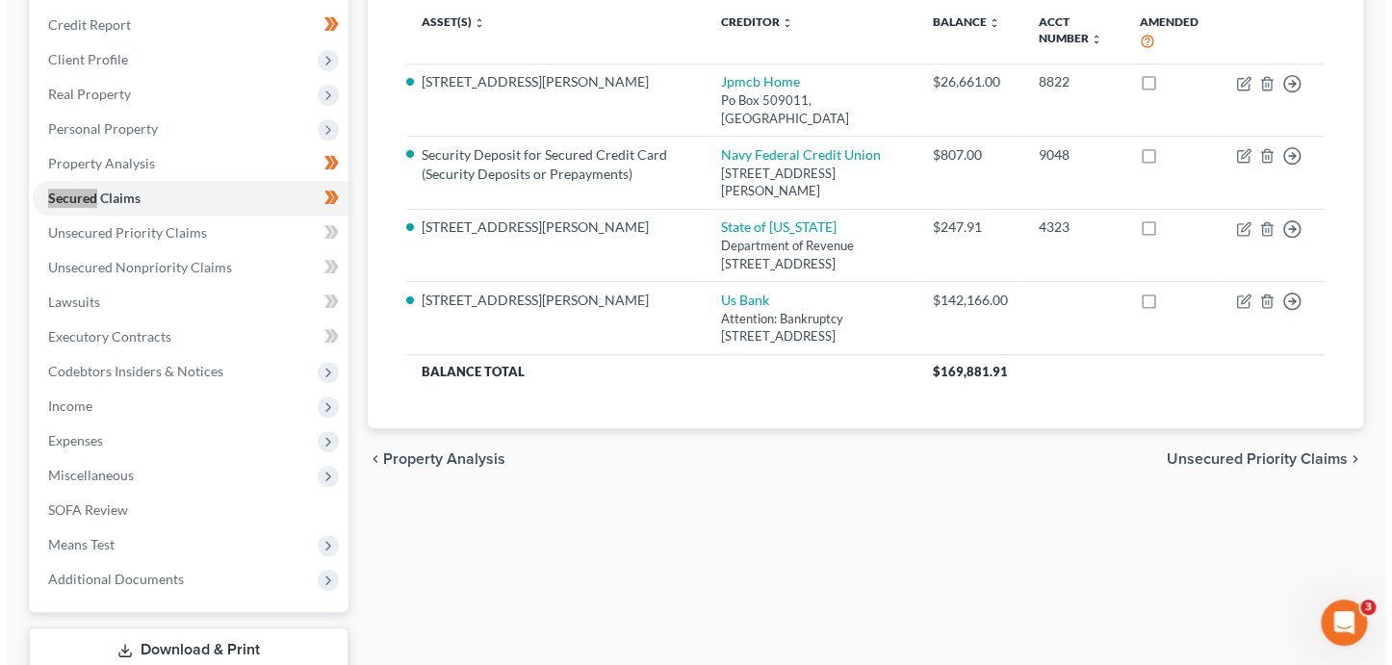
scroll to position [237, 0]
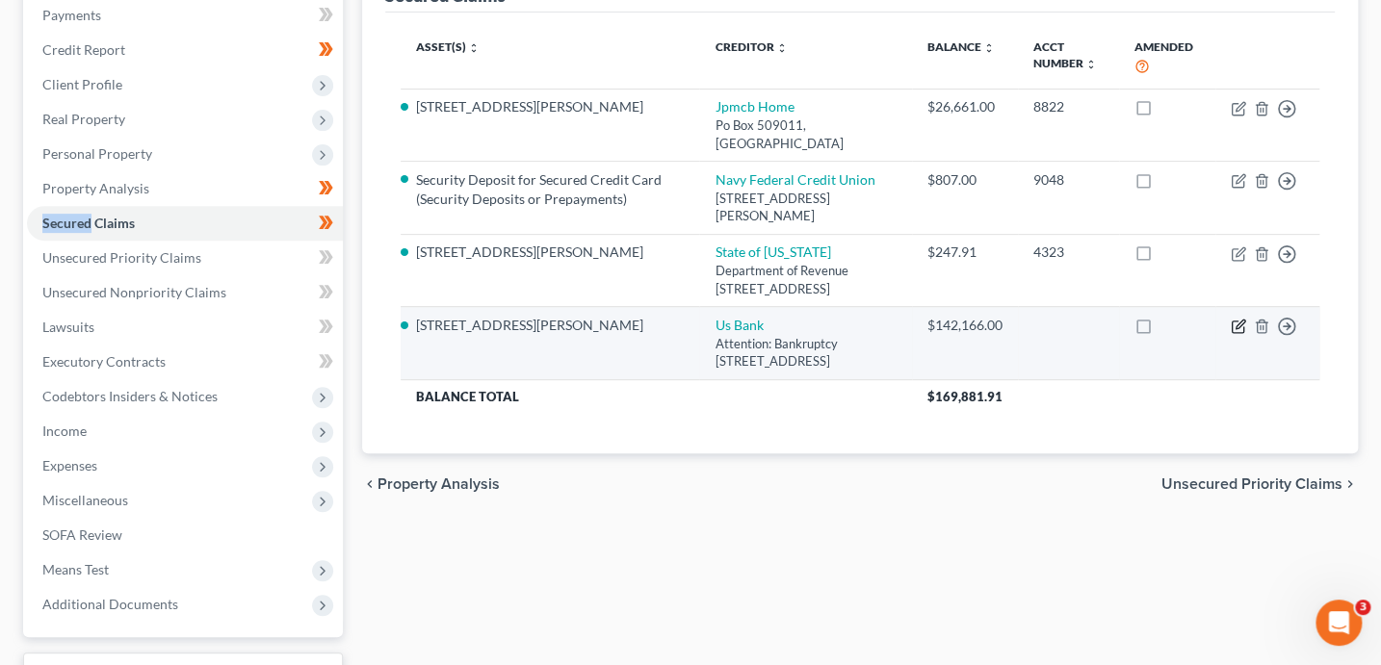
click at [1231, 322] on icon "button" at bounding box center [1237, 328] width 12 height 12
select select "24"
select select "3"
select select "2"
select select "0"
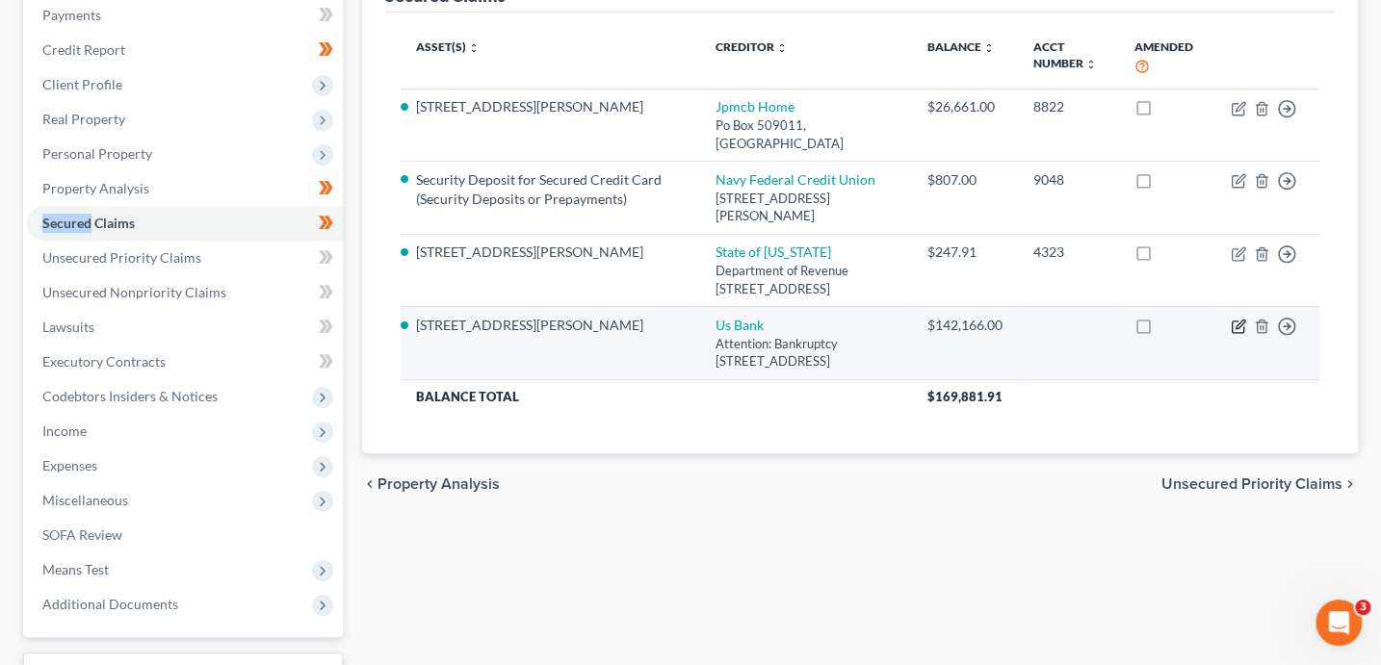
select select "0"
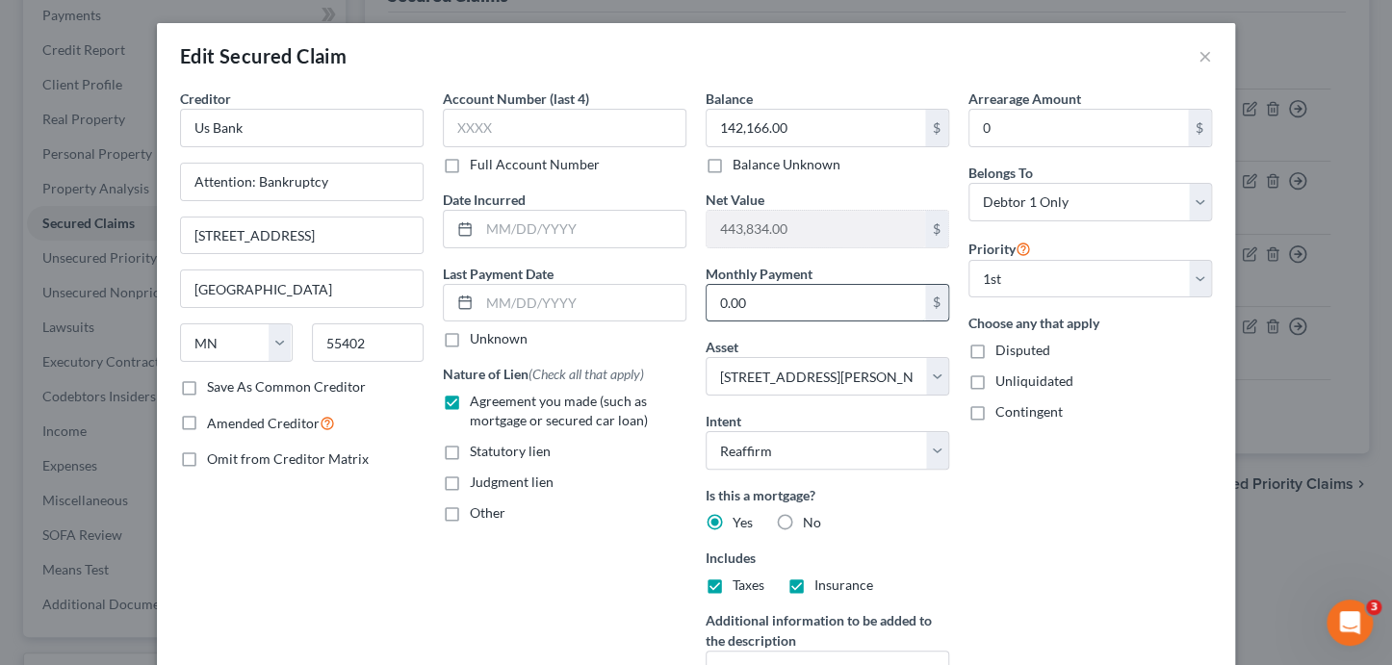
click at [804, 311] on input "0.00" at bounding box center [816, 303] width 219 height 37
type input "1,200"
click at [497, 316] on input "text" at bounding box center [582, 303] width 206 height 37
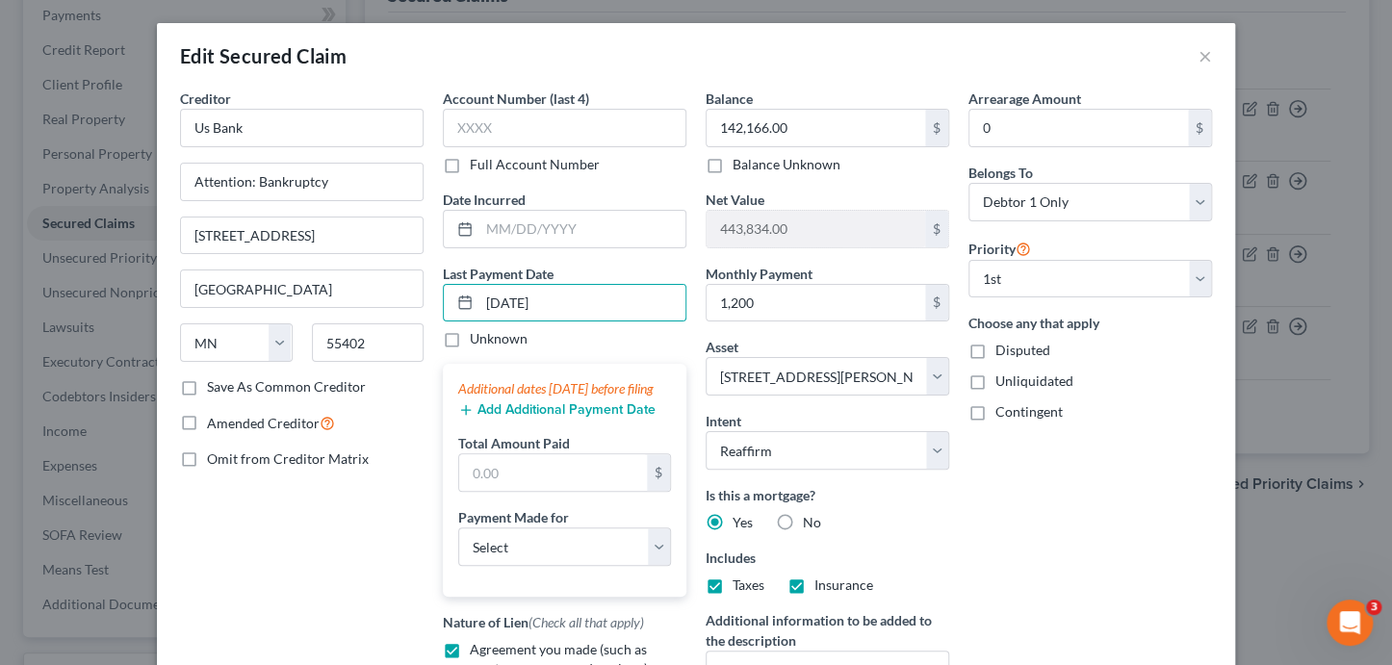
click at [545, 418] on button "Add Additional Payment Date" at bounding box center [556, 409] width 197 height 15
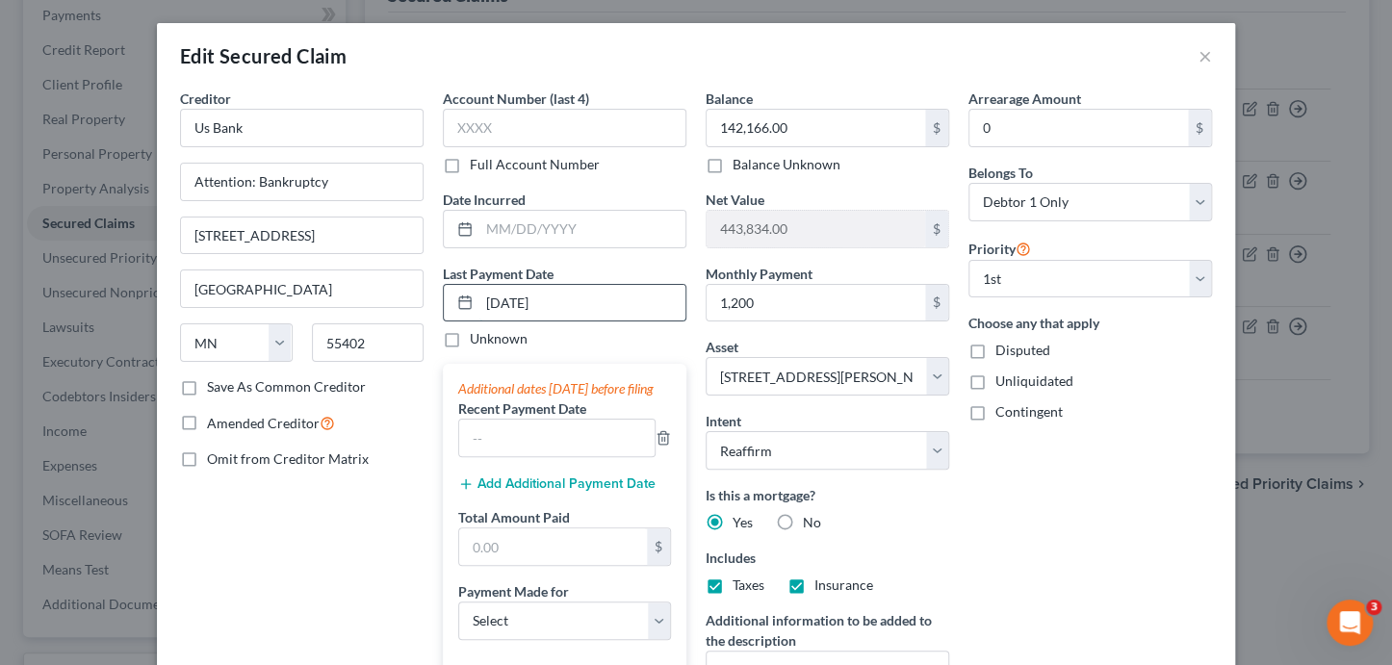
drag, startPoint x: 561, startPoint y: 306, endPoint x: 460, endPoint y: 296, distance: 101.6
click at [460, 296] on div "08/01/2025" at bounding box center [565, 303] width 244 height 39
type input "07/01/2025"
click at [468, 442] on input "text" at bounding box center [556, 438] width 195 height 37
type input "07/2025"
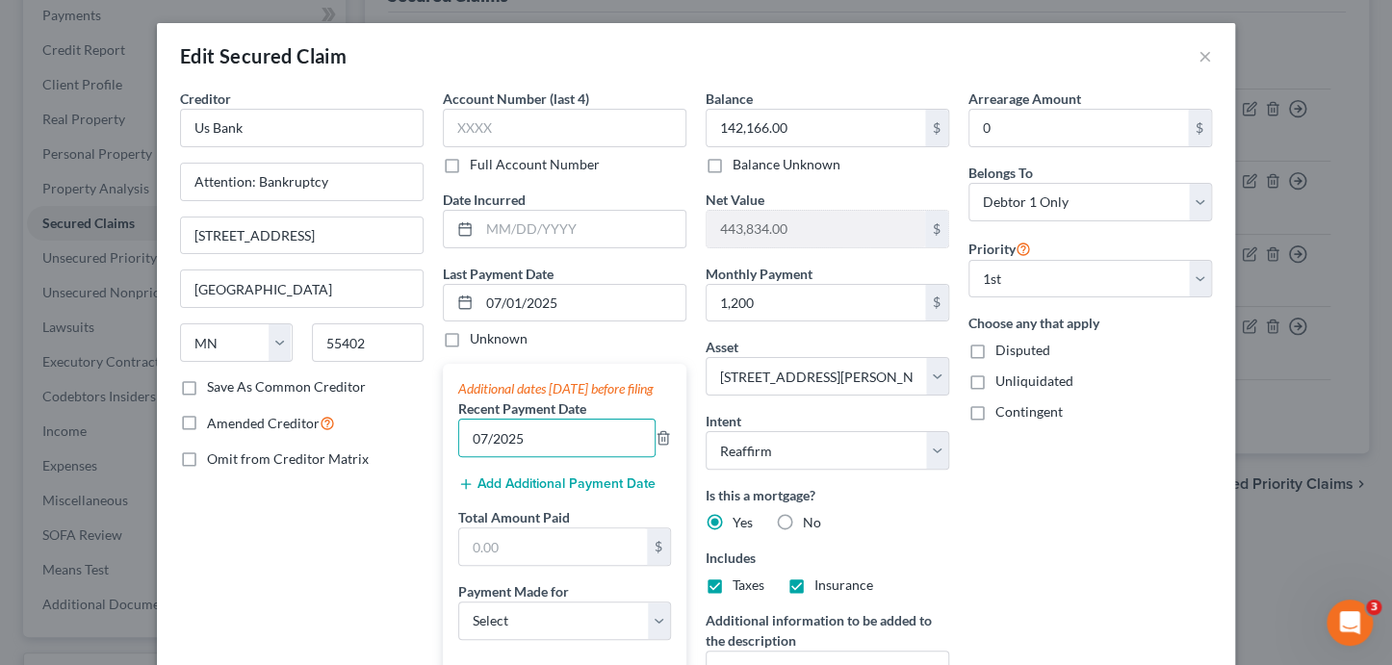
click at [513, 492] on button "Add Additional Payment Date" at bounding box center [556, 484] width 197 height 15
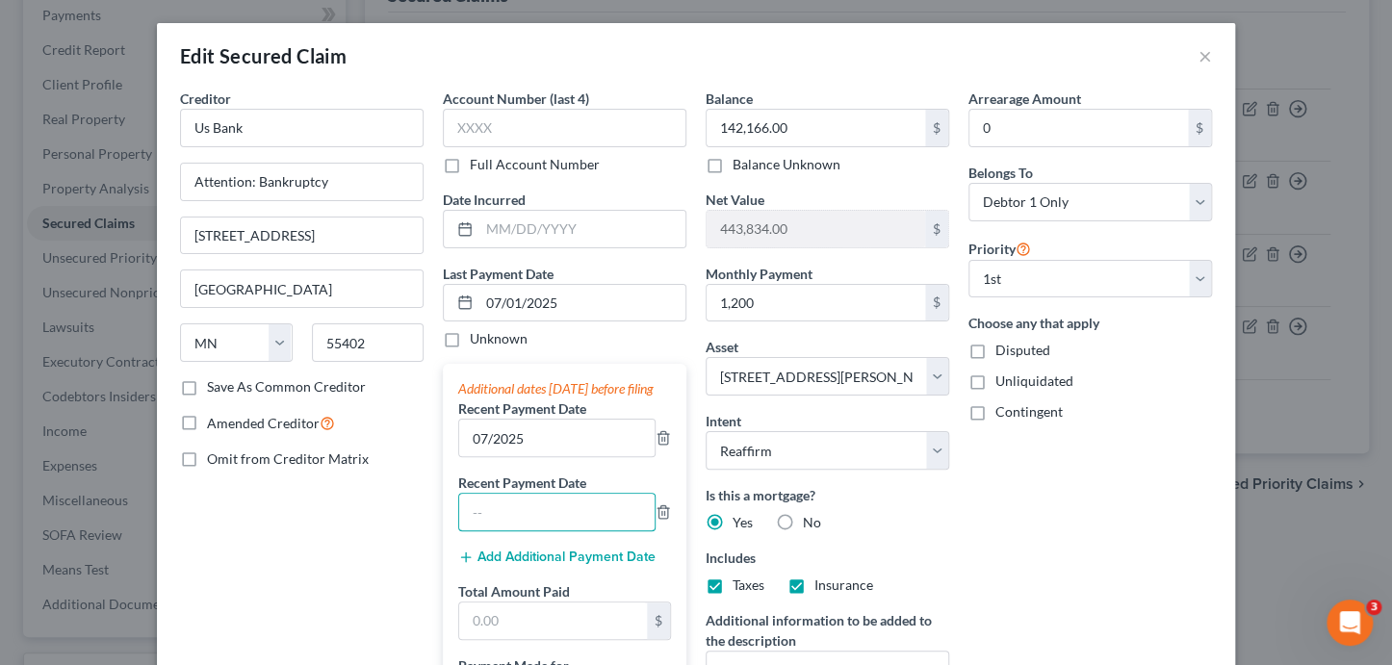
drag, startPoint x: 497, startPoint y: 516, endPoint x: 414, endPoint y: 515, distance: 82.8
click at [497, 516] on input "text" at bounding box center [556, 512] width 195 height 37
type input "06/2025"
click at [501, 565] on button "Add Additional Payment Date" at bounding box center [556, 557] width 197 height 15
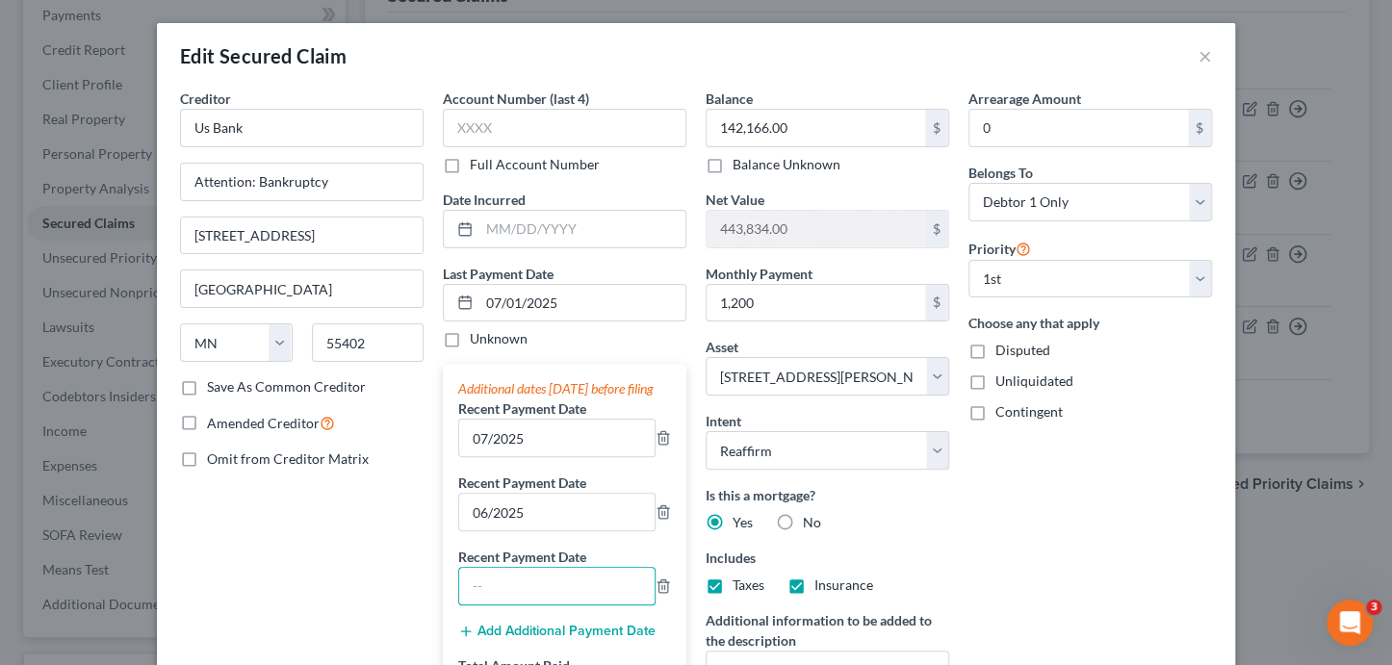
drag, startPoint x: 497, startPoint y: 601, endPoint x: 457, endPoint y: 581, distance: 44.3
click at [492, 596] on input "text" at bounding box center [556, 586] width 195 height 37
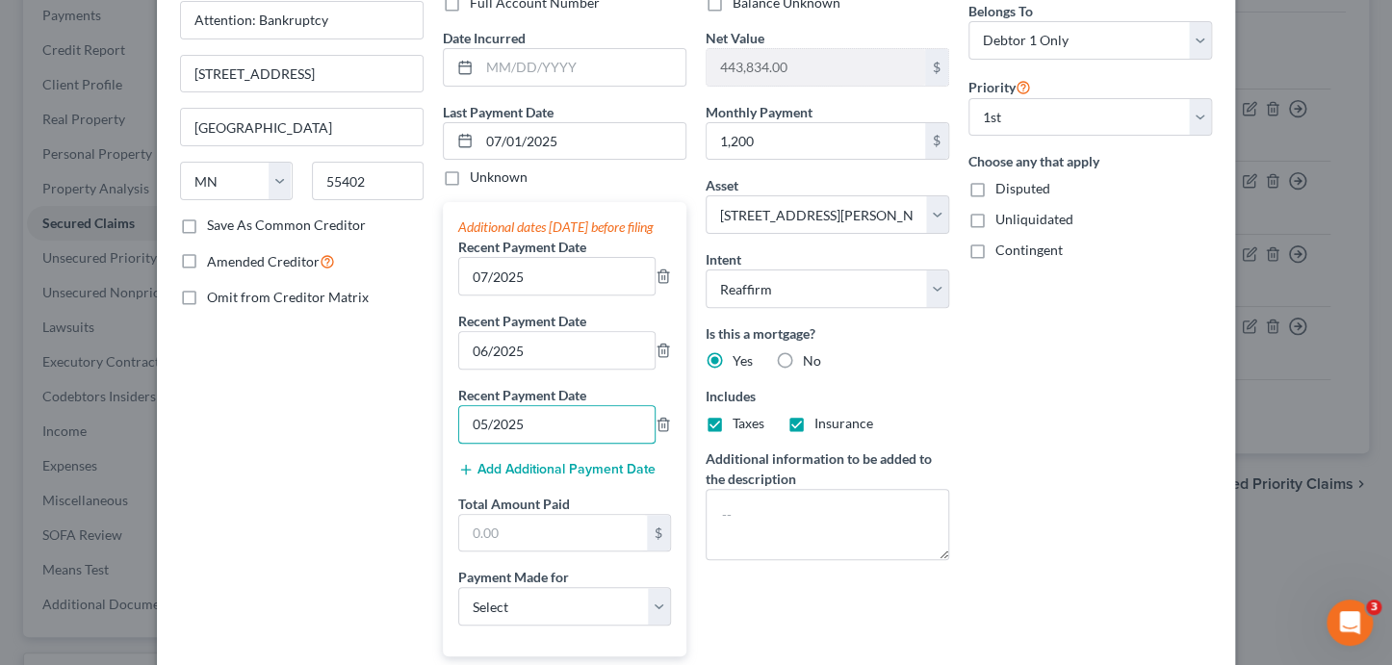
scroll to position [226, 0]
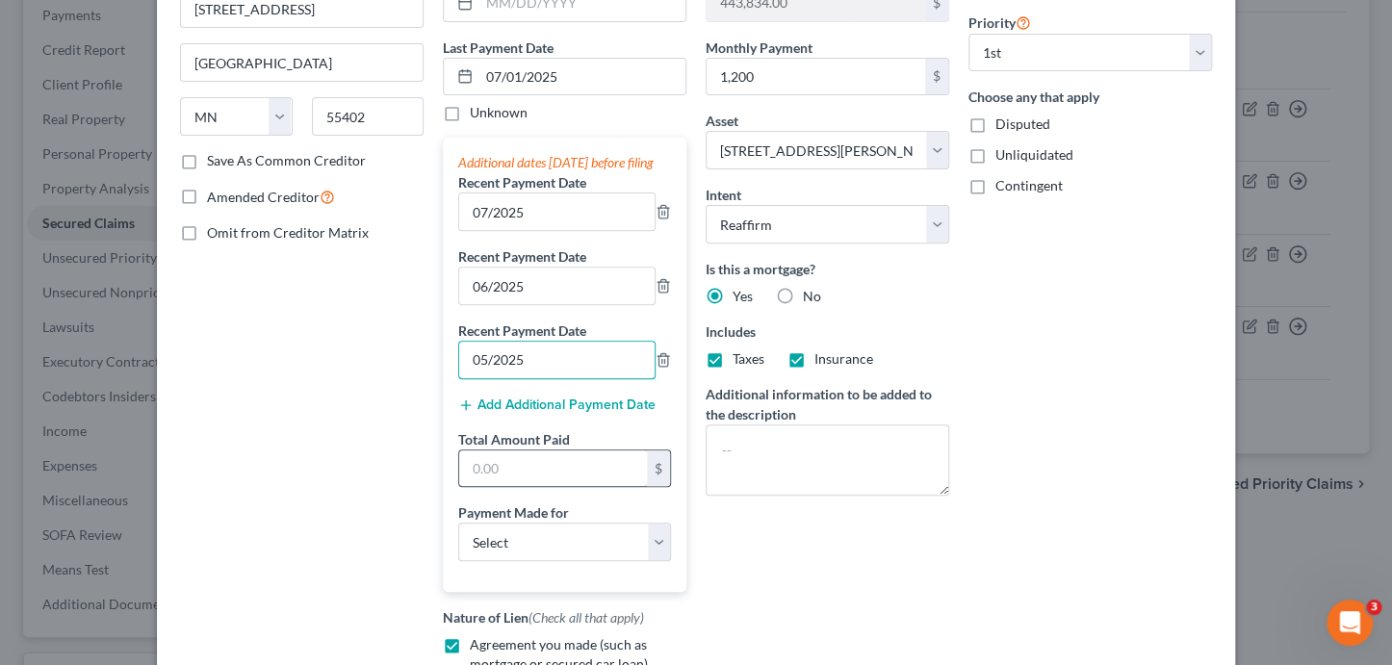
type input "05/2025"
click at [529, 487] on input "text" at bounding box center [553, 469] width 188 height 37
type input "3,600"
click at [531, 545] on select "Select Car Credit Card Loan Repayment Mortgage Other Suppliers Or Vendors" at bounding box center [564, 542] width 213 height 39
select select "3"
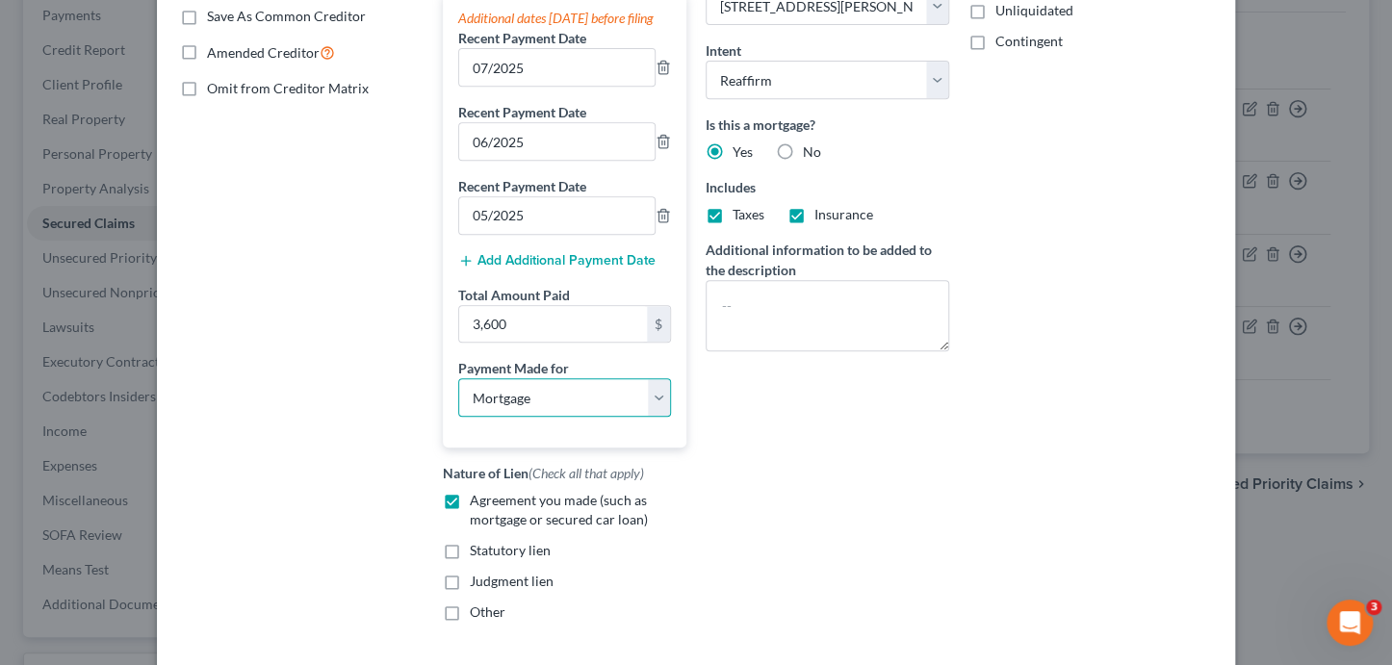
scroll to position [535, 0]
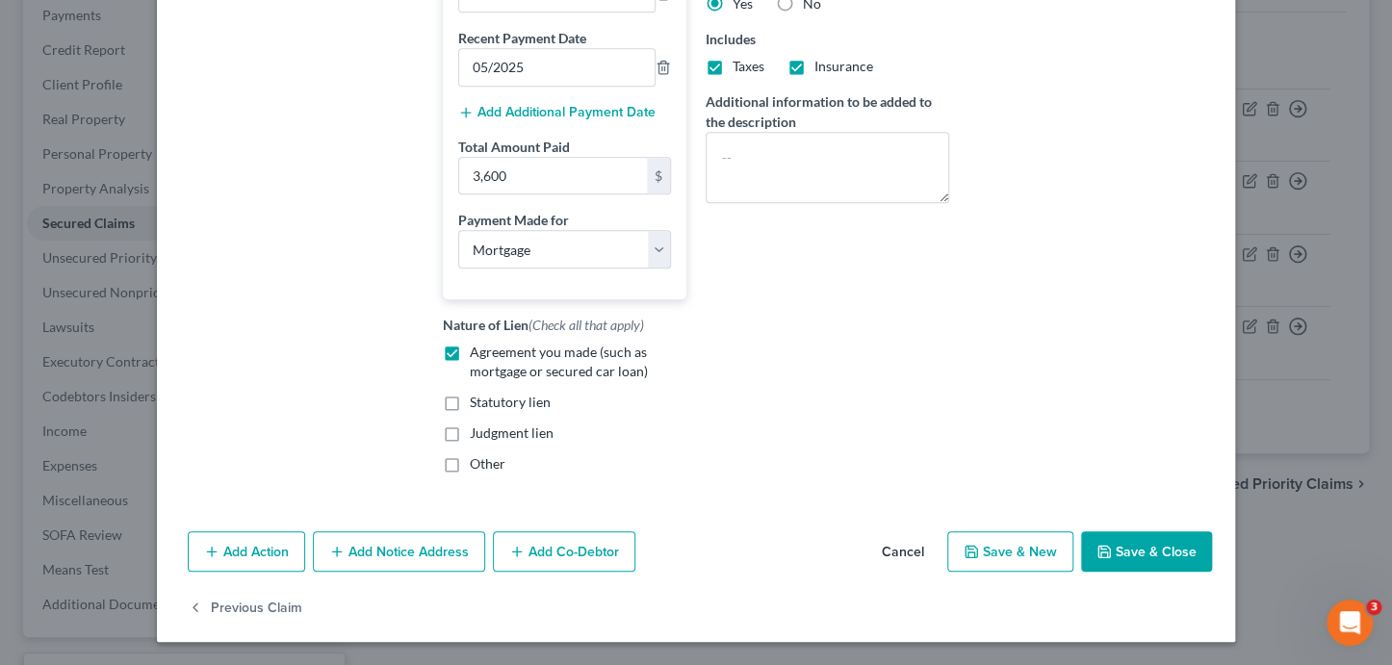
click at [1132, 540] on button "Save & Close" at bounding box center [1146, 551] width 131 height 40
select select
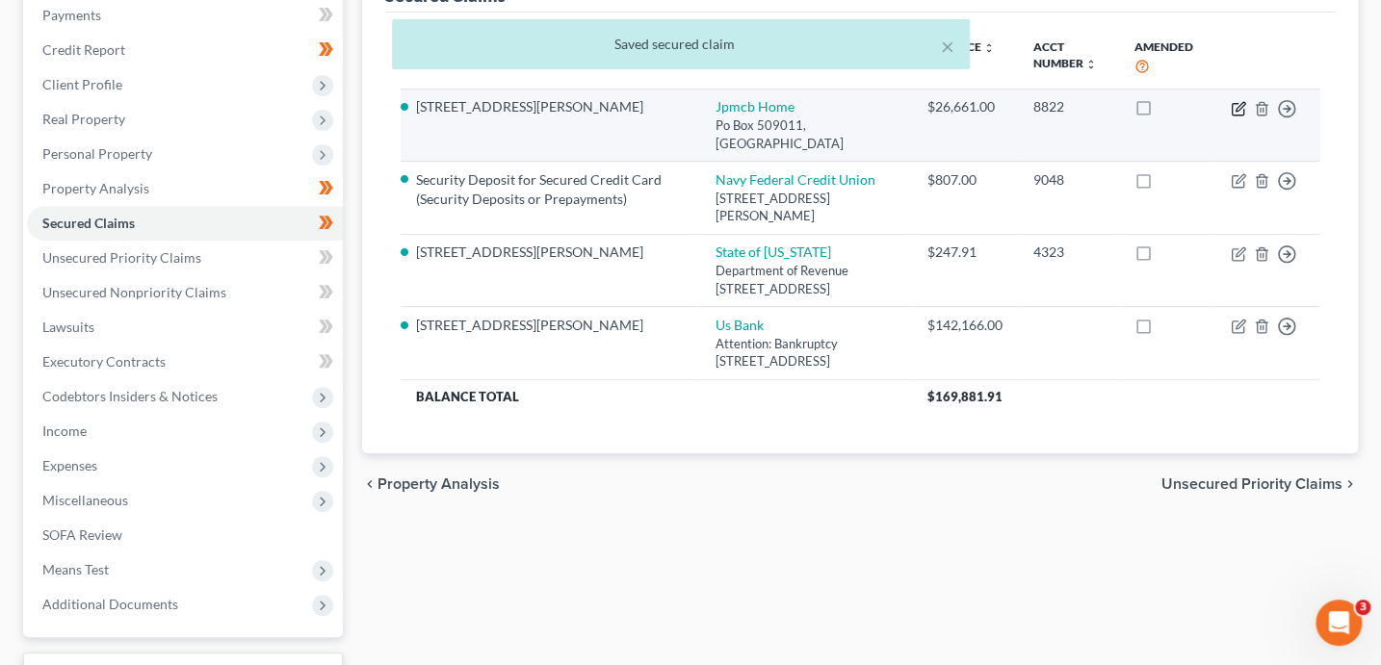
click at [1240, 105] on icon "button" at bounding box center [1237, 108] width 15 height 15
select select "4"
select select "2"
select select "0"
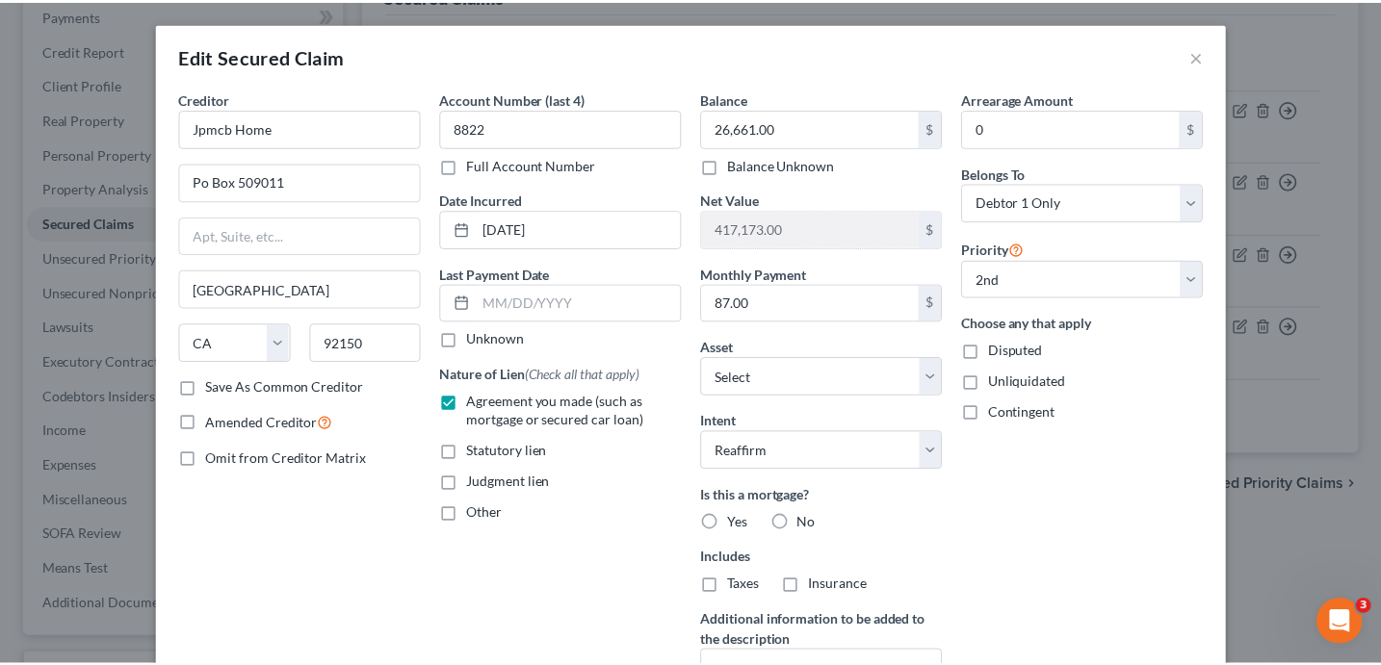
scroll to position [246, 0]
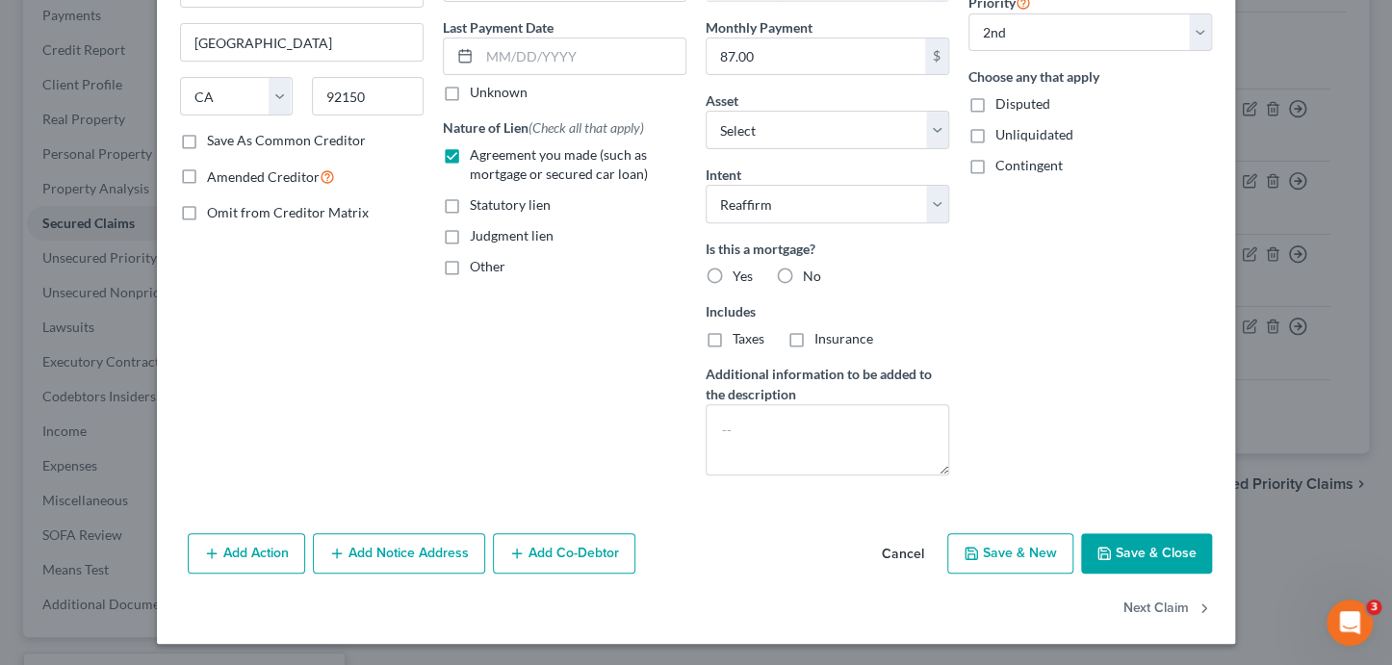
click at [1181, 558] on button "Save & Close" at bounding box center [1146, 553] width 131 height 40
select select "1"
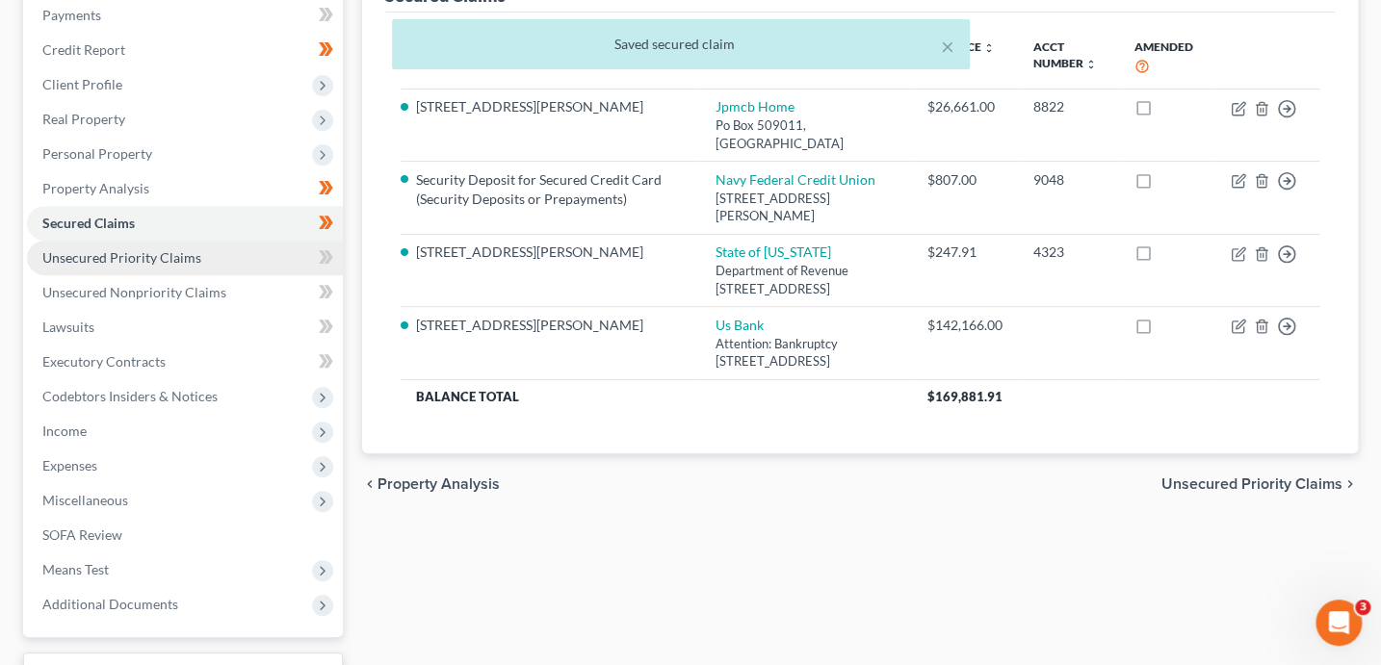
click at [209, 253] on link "Unsecured Priority Claims" at bounding box center [185, 258] width 316 height 35
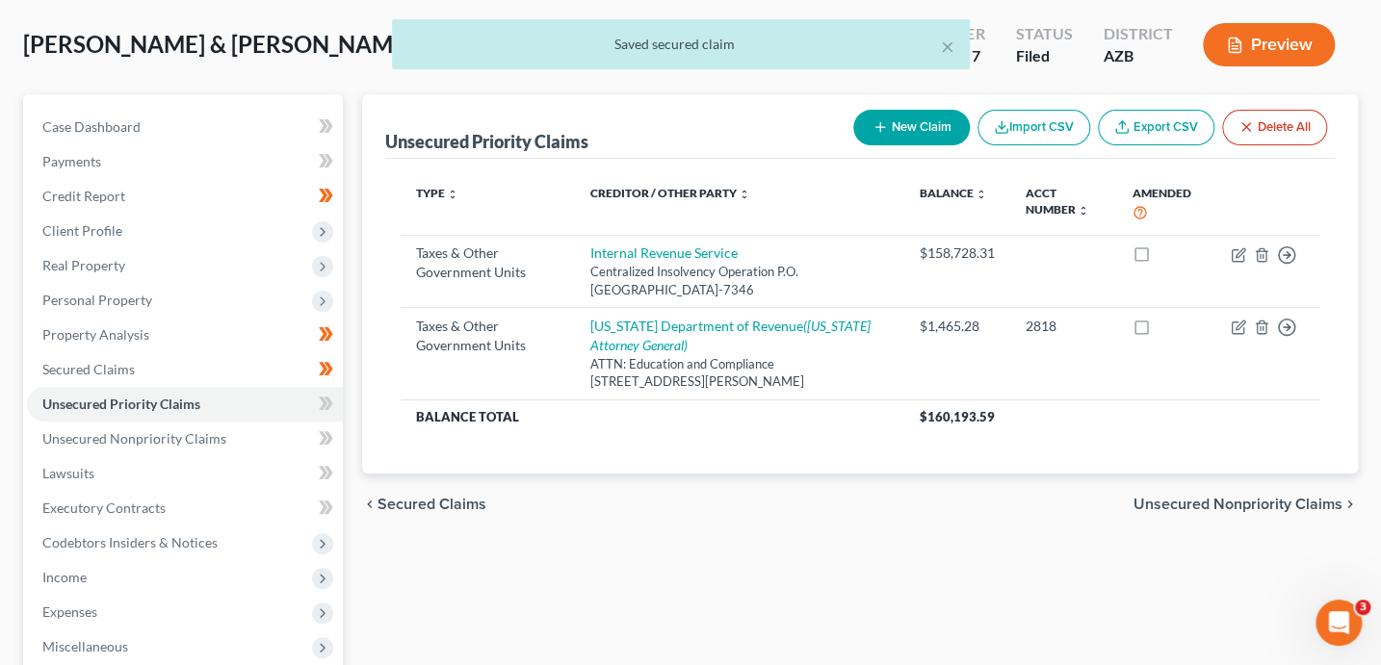
scroll to position [95, 0]
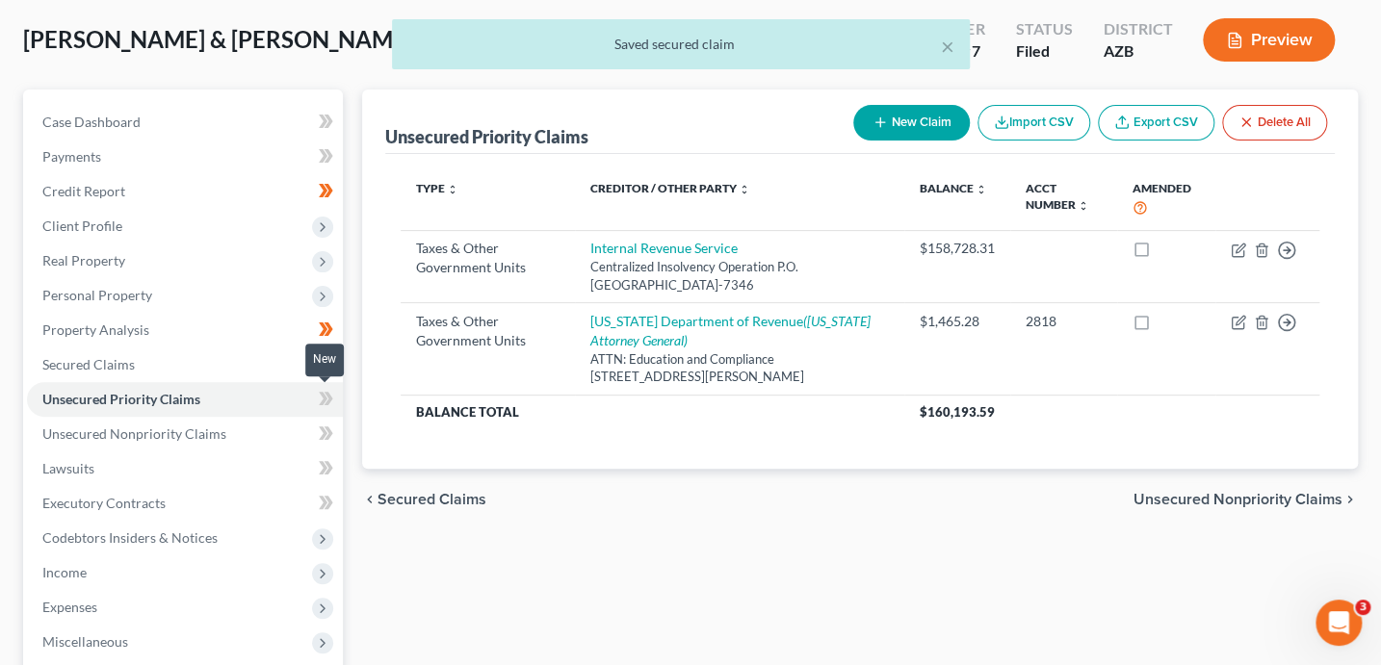
click at [331, 398] on icon at bounding box center [327, 398] width 9 height 13
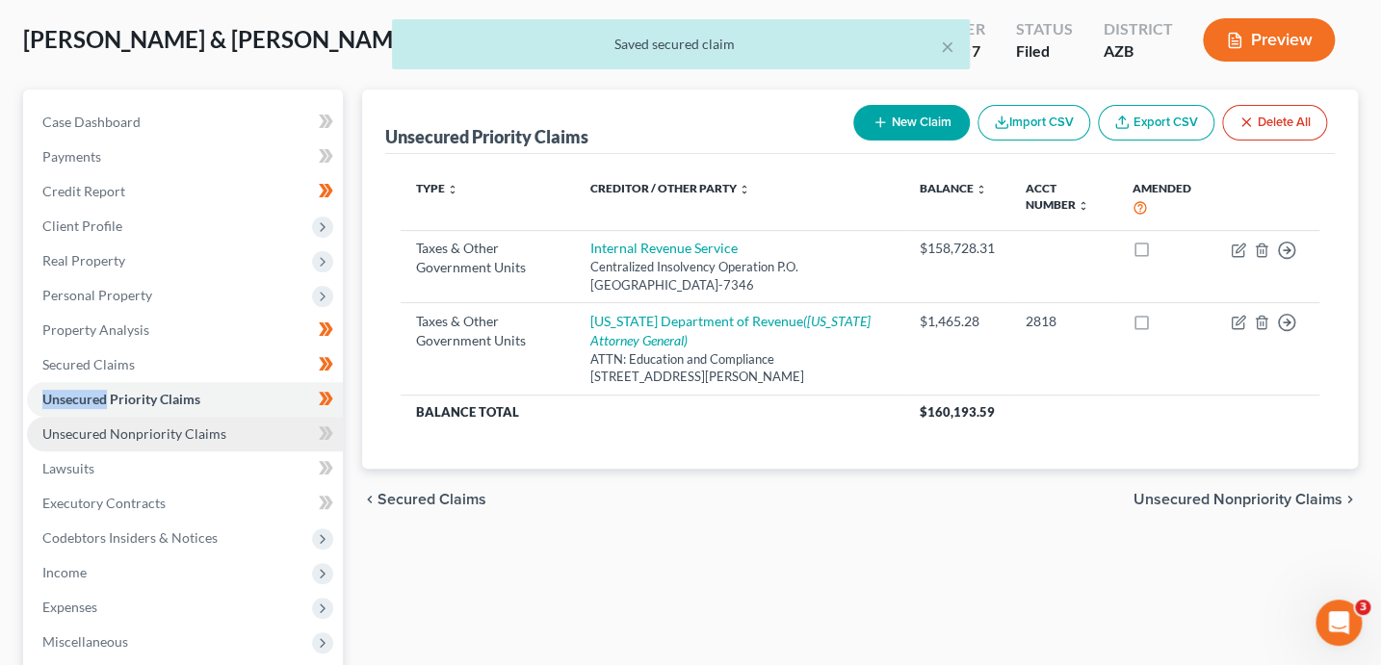
click at [214, 435] on span "Unsecured Nonpriority Claims" at bounding box center [134, 434] width 184 height 16
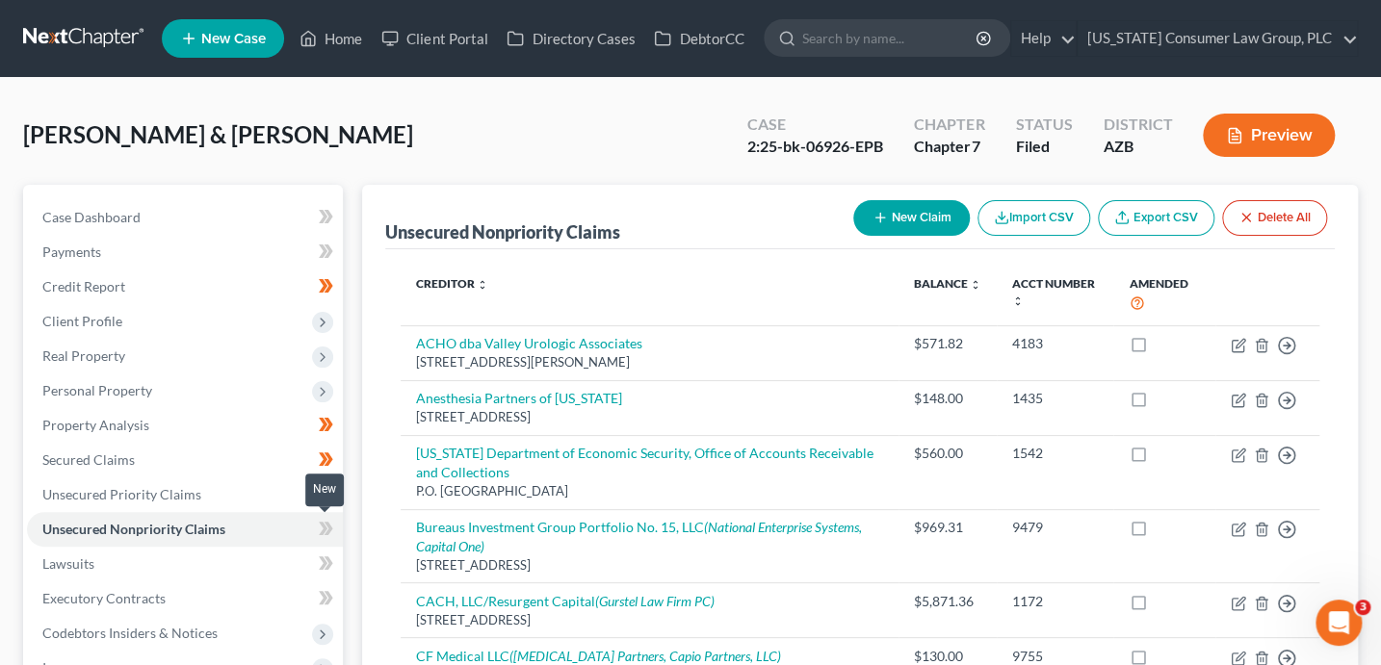
click at [334, 530] on span at bounding box center [326, 531] width 34 height 29
drag, startPoint x: 335, startPoint y: 532, endPoint x: 269, endPoint y: 568, distance: 75.4
click at [335, 532] on span at bounding box center [326, 531] width 34 height 29
click at [252, 569] on link "Lawsuits" at bounding box center [185, 564] width 316 height 35
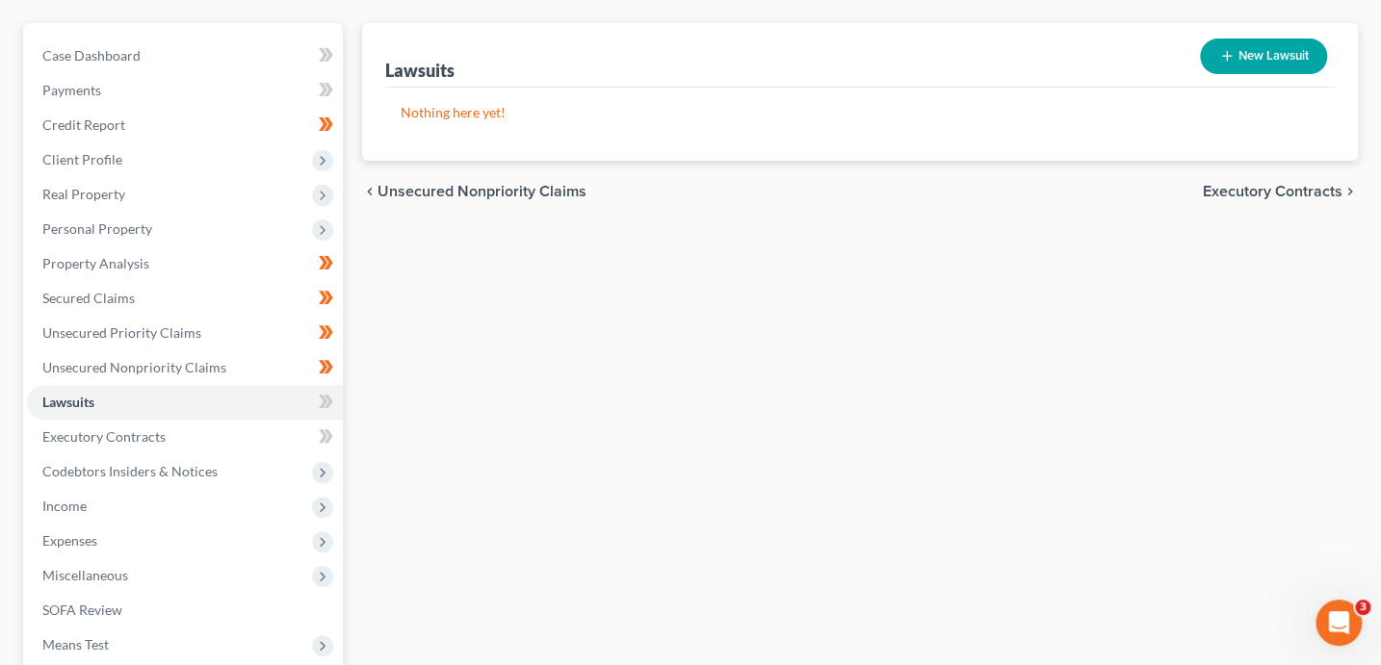
scroll to position [171, 0]
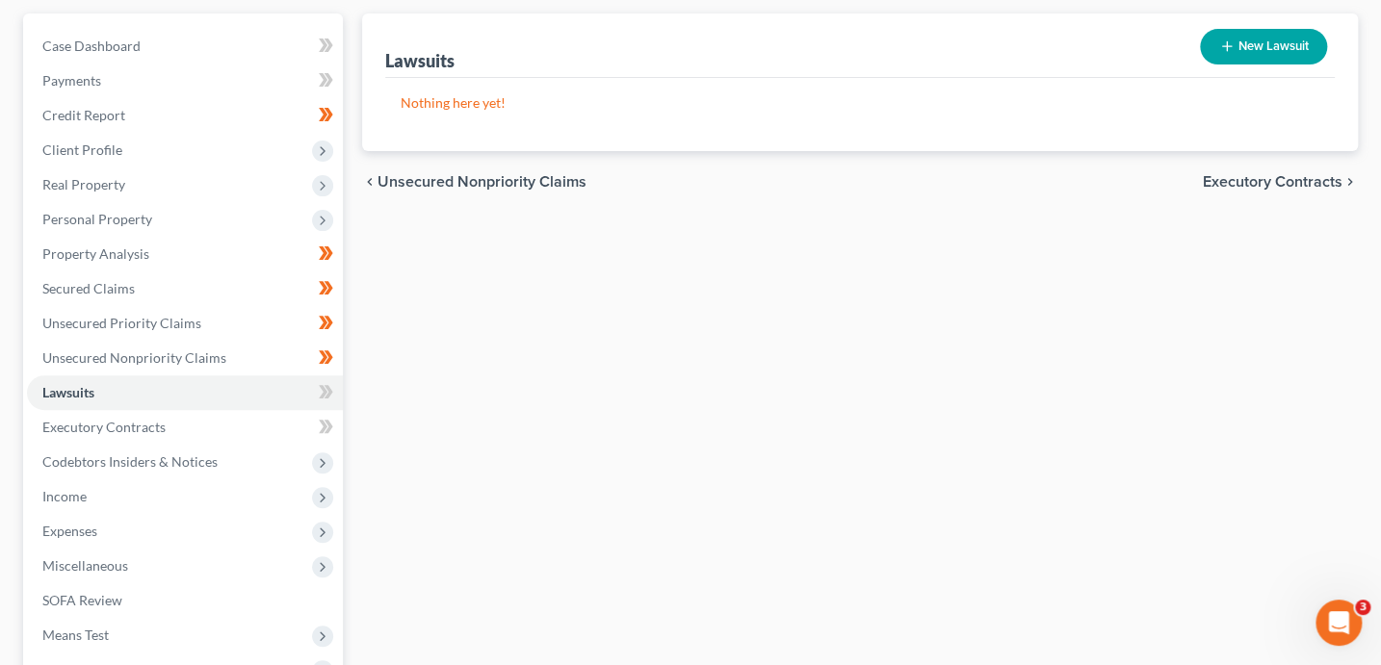
click at [330, 404] on span at bounding box center [326, 394] width 34 height 29
click at [331, 401] on icon at bounding box center [326, 392] width 14 height 24
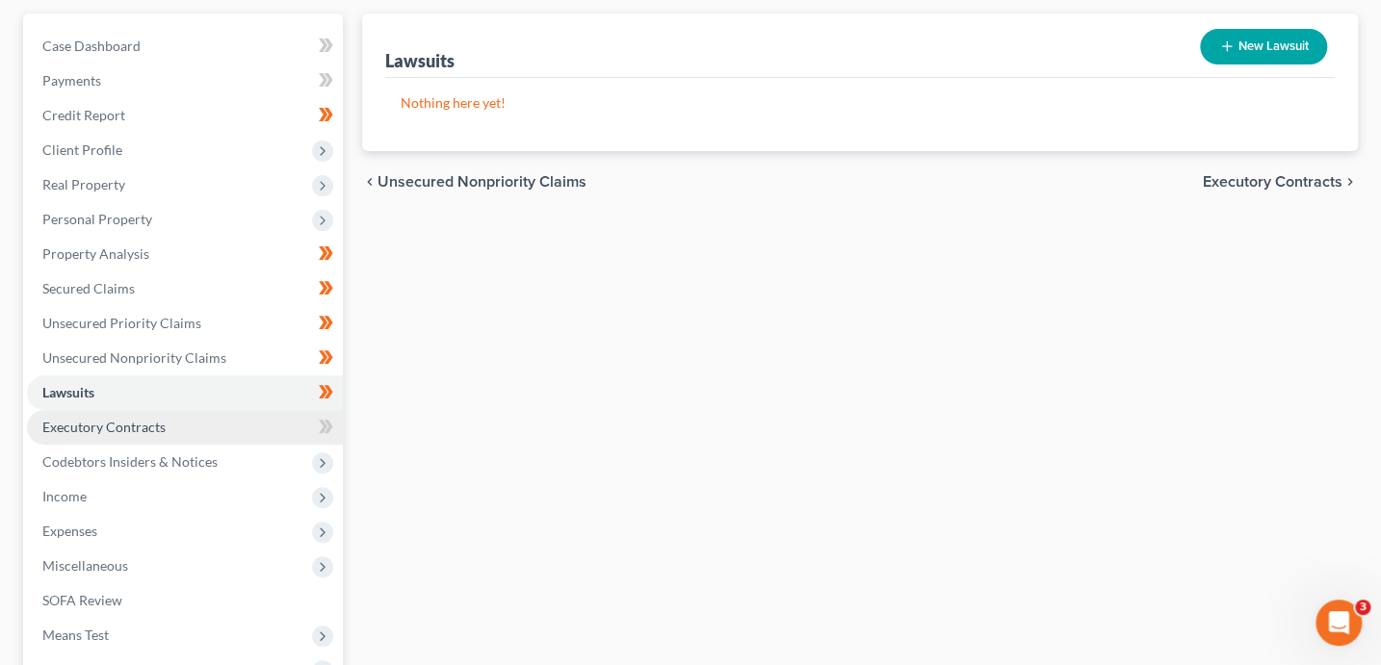
click at [258, 426] on link "Executory Contracts" at bounding box center [185, 427] width 316 height 35
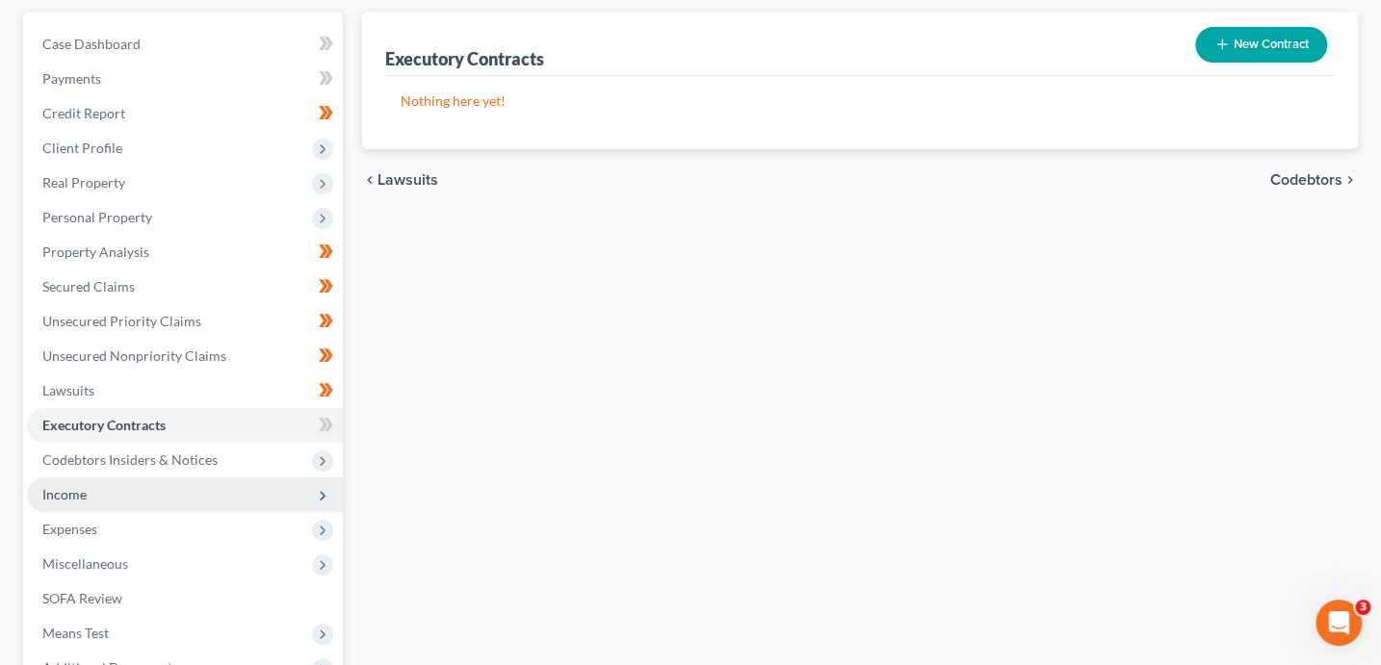
scroll to position [177, 0]
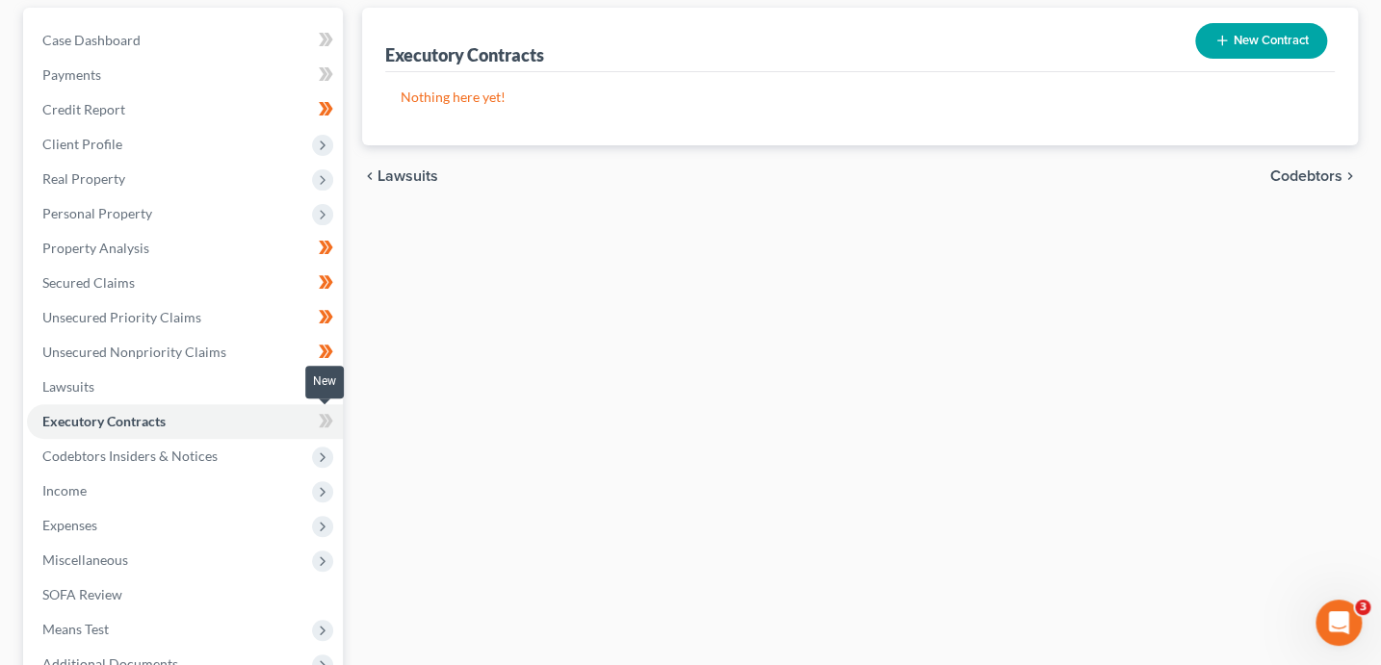
click at [325, 417] on icon at bounding box center [326, 421] width 14 height 24
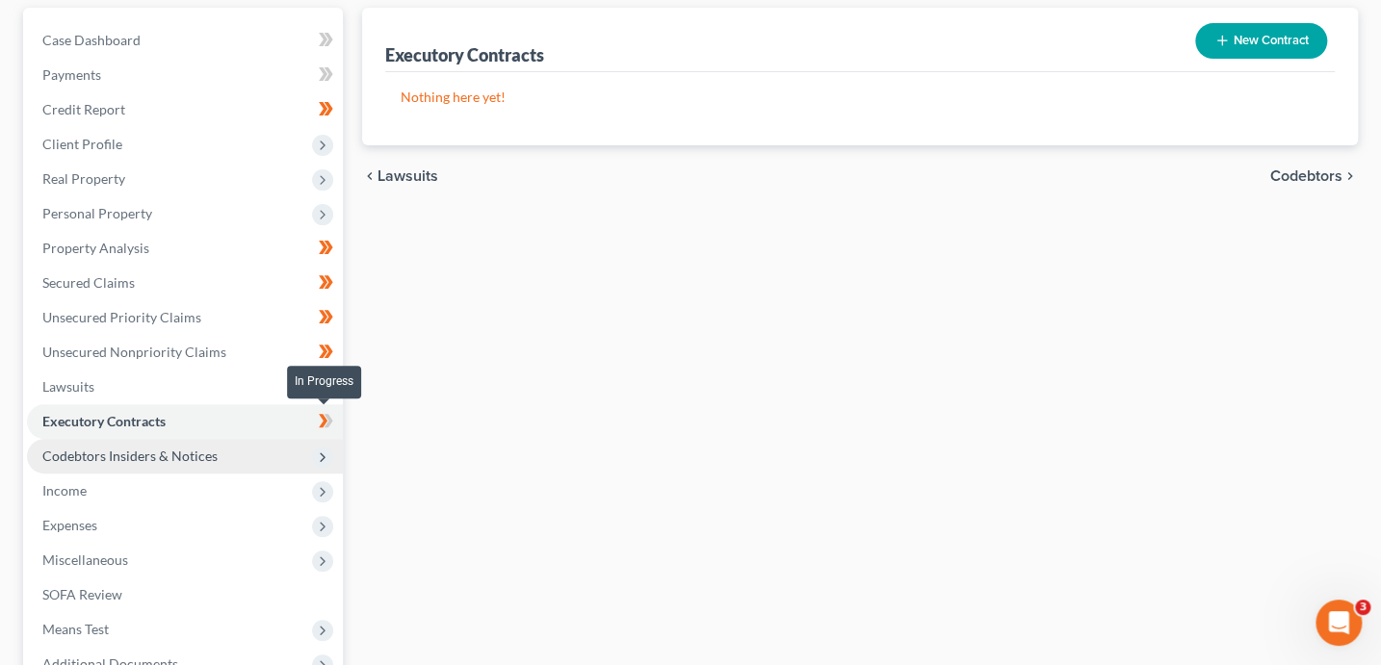
drag, startPoint x: 326, startPoint y: 419, endPoint x: 317, endPoint y: 463, distance: 45.3
click at [329, 421] on icon at bounding box center [326, 421] width 14 height 24
click at [317, 463] on icon at bounding box center [322, 457] width 15 height 15
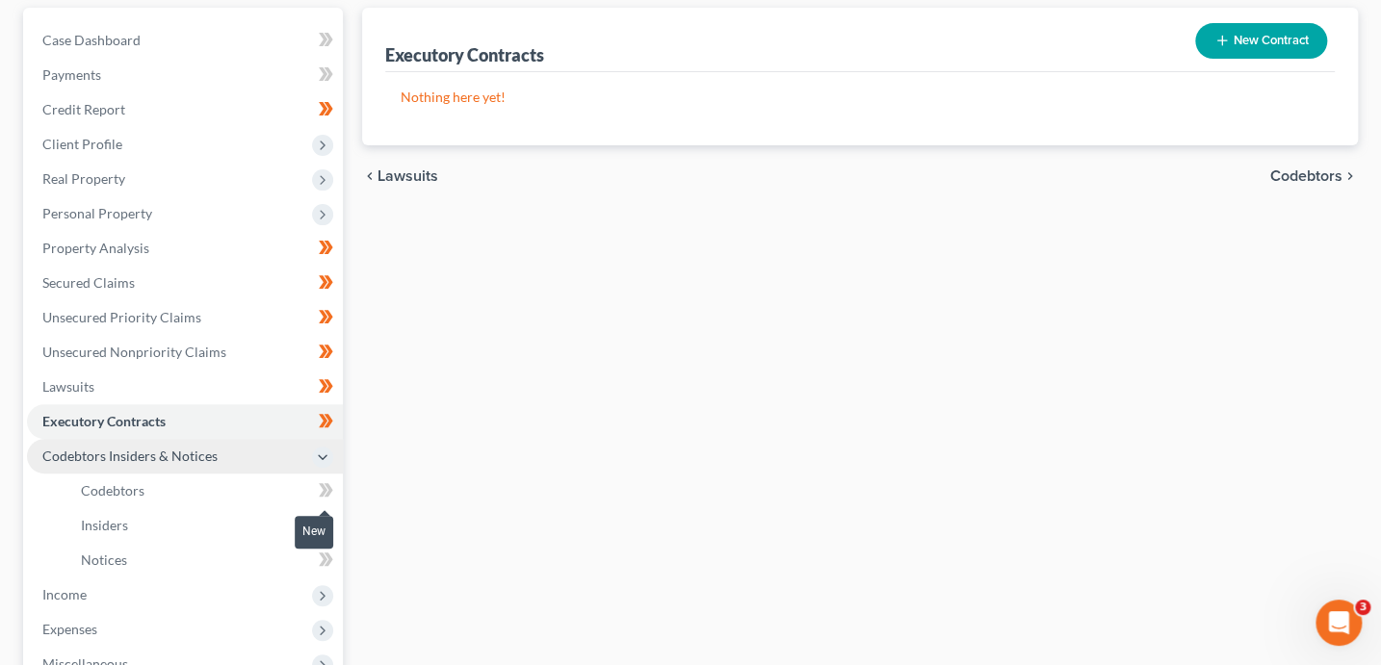
click at [331, 490] on icon at bounding box center [326, 490] width 14 height 24
drag, startPoint x: 332, startPoint y: 491, endPoint x: 346, endPoint y: 561, distance: 71.6
click at [339, 509] on ul "Codebtors Insiders Notices" at bounding box center [185, 526] width 316 height 104
click at [331, 525] on div "New" at bounding box center [314, 546] width 39 height 44
drag, startPoint x: 334, startPoint y: 535, endPoint x: 339, endPoint y: 497, distance: 38.8
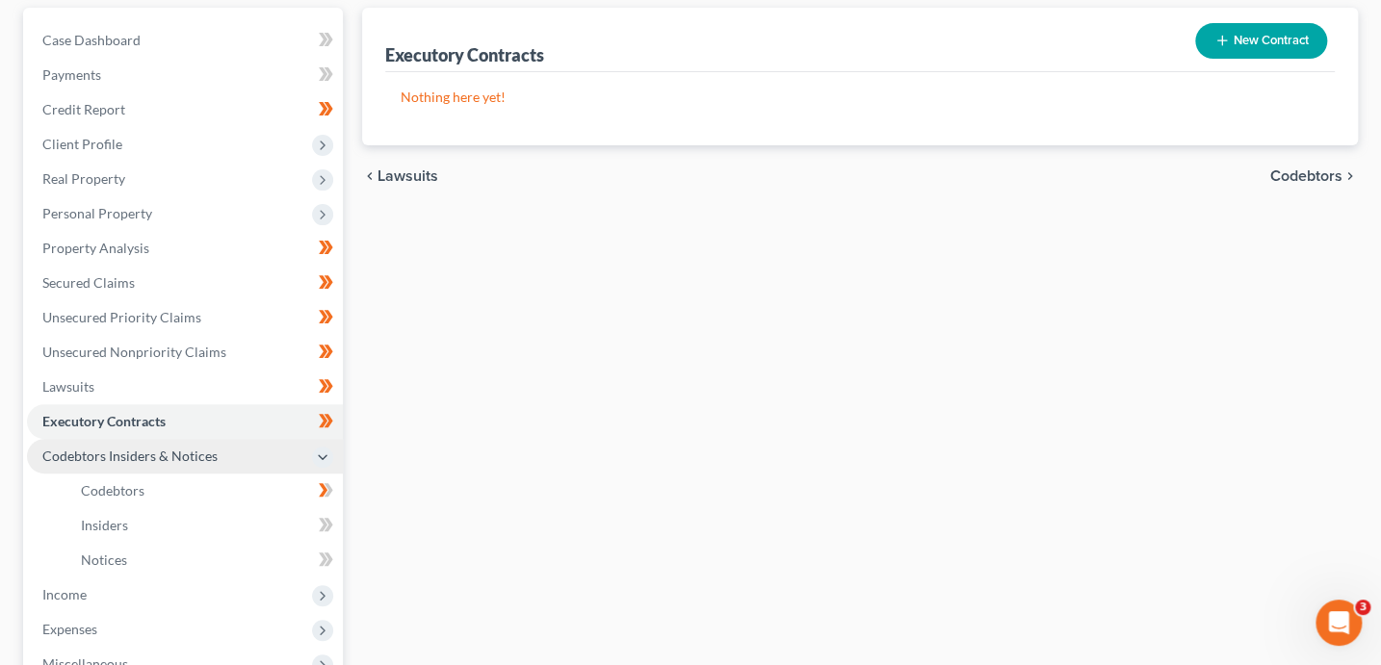
click at [332, 524] on div "New" at bounding box center [314, 546] width 39 height 44
click at [335, 493] on span at bounding box center [326, 492] width 34 height 29
drag, startPoint x: 336, startPoint y: 493, endPoint x: 343, endPoint y: 501, distance: 10.2
click at [337, 495] on span at bounding box center [326, 492] width 34 height 29
click at [330, 499] on icon at bounding box center [326, 490] width 14 height 24
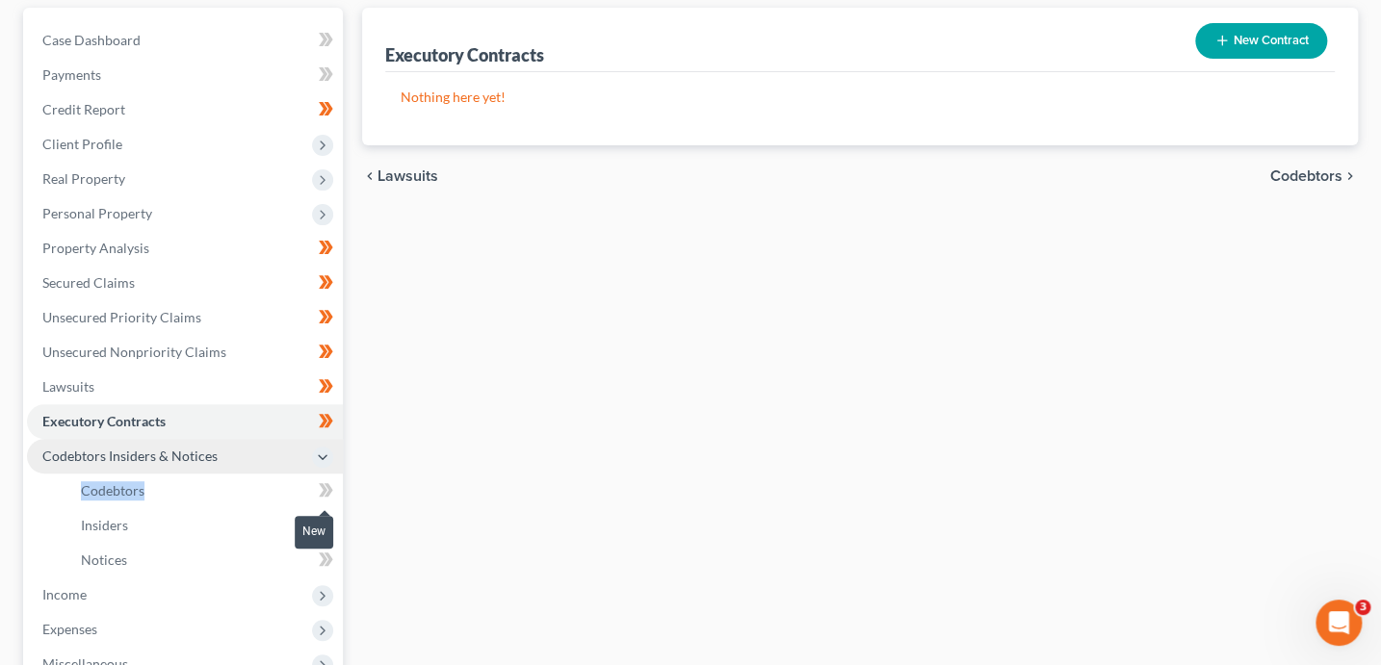
click at [330, 499] on icon at bounding box center [326, 490] width 14 height 24
click at [329, 535] on icon at bounding box center [326, 525] width 14 height 24
click at [332, 535] on span at bounding box center [326, 527] width 34 height 29
click at [332, 559] on span at bounding box center [326, 562] width 34 height 29
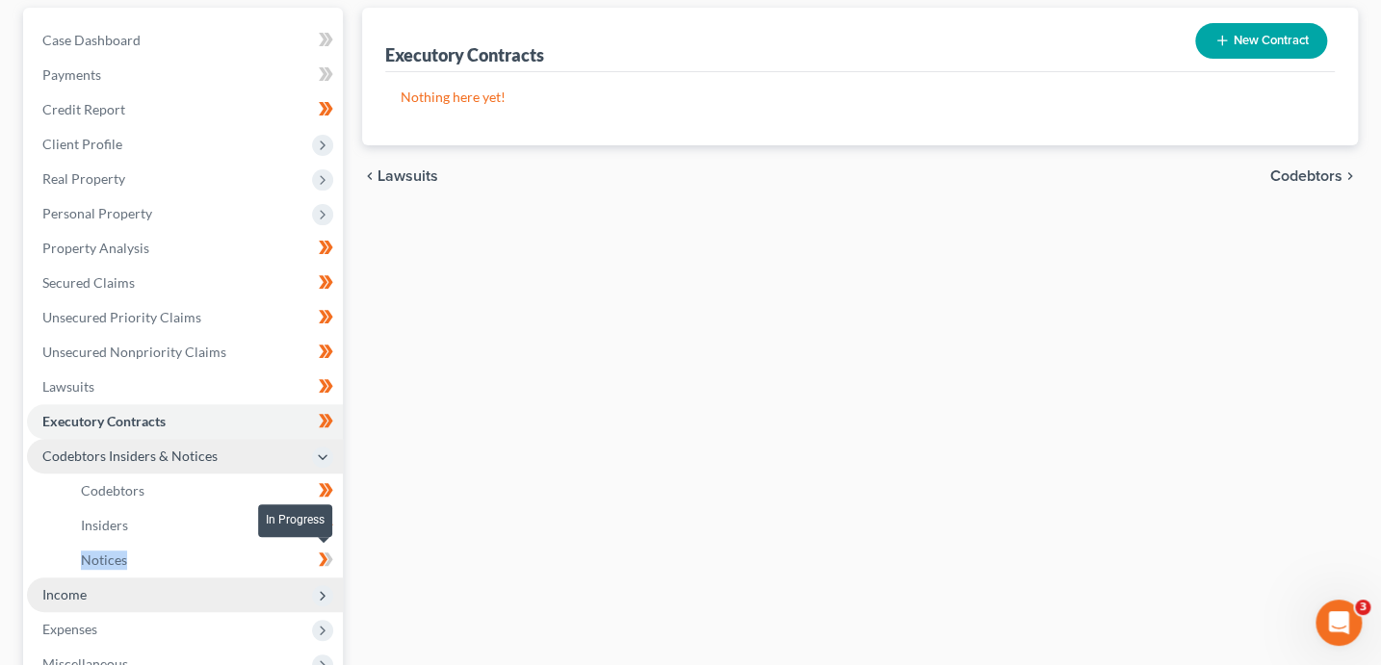
drag, startPoint x: 332, startPoint y: 559, endPoint x: 338, endPoint y: 585, distance: 26.6
click at [335, 562] on span at bounding box center [326, 562] width 34 height 29
click at [330, 597] on icon at bounding box center [322, 595] width 21 height 21
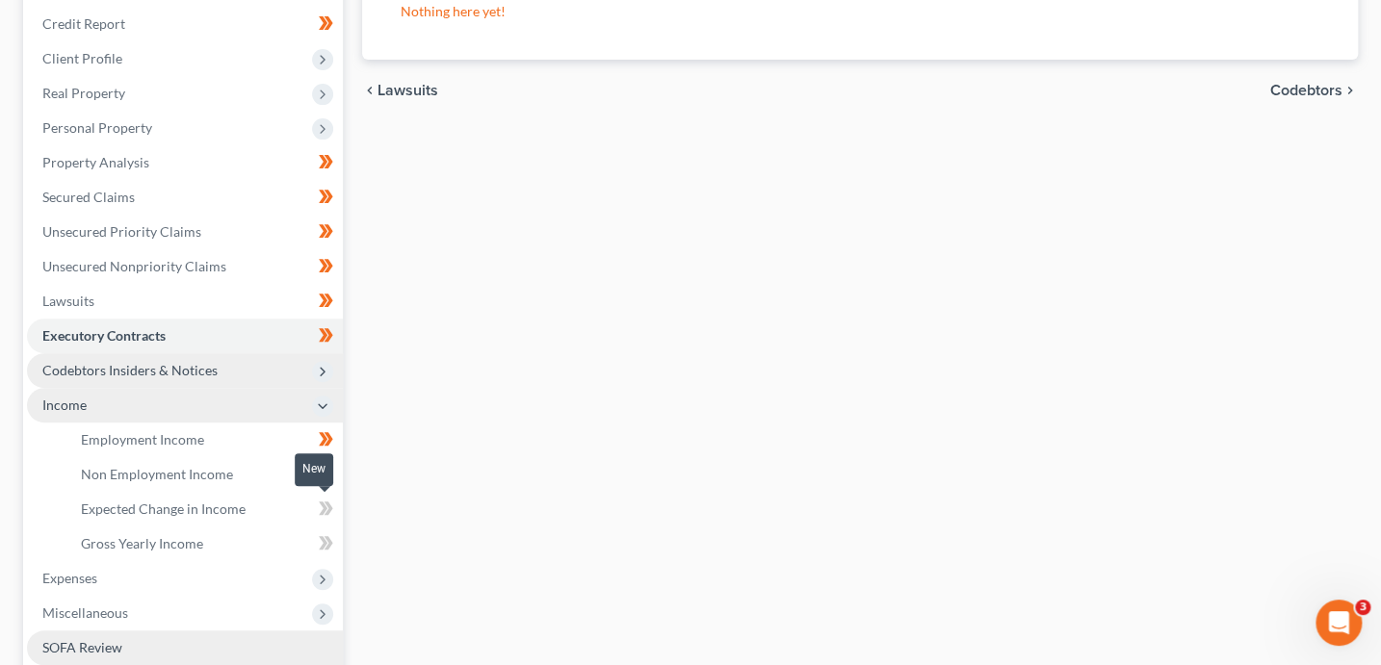
scroll to position [339, 0]
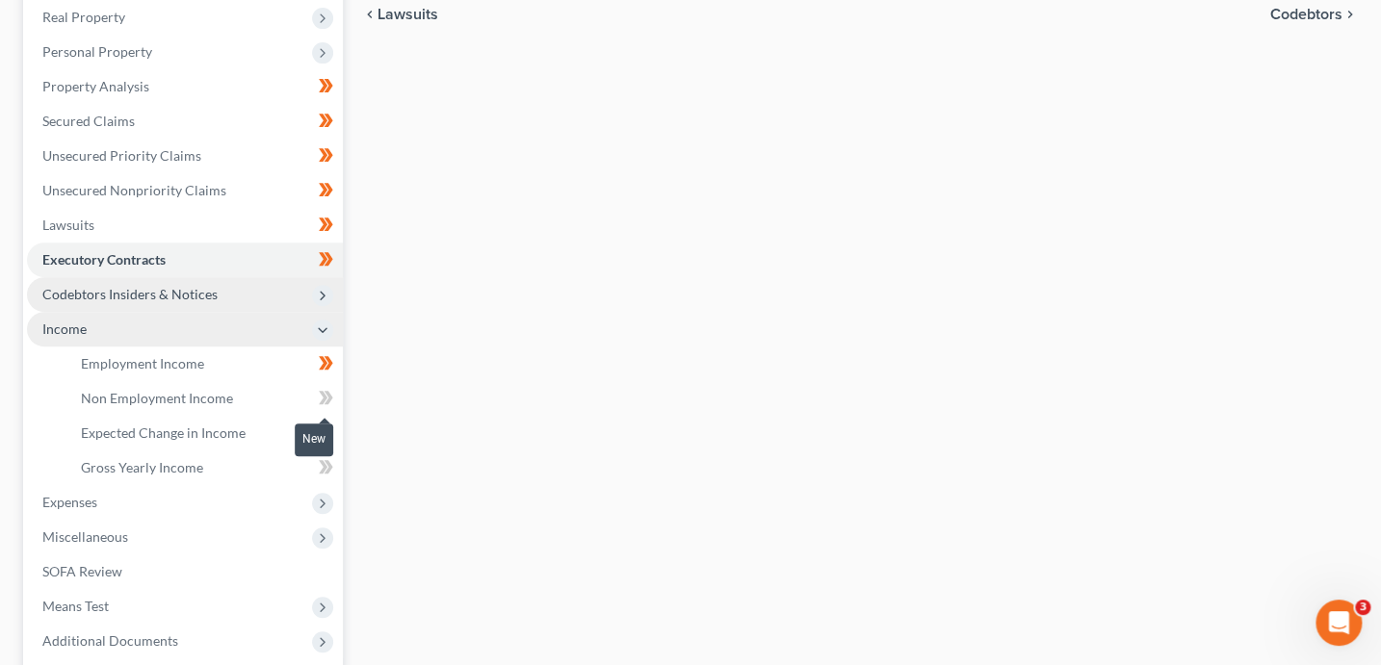
click at [337, 400] on span at bounding box center [326, 400] width 34 height 29
click at [331, 434] on icon at bounding box center [326, 433] width 14 height 24
drag, startPoint x: 331, startPoint y: 434, endPoint x: 335, endPoint y: 444, distance: 10.4
click at [332, 437] on span at bounding box center [326, 435] width 34 height 29
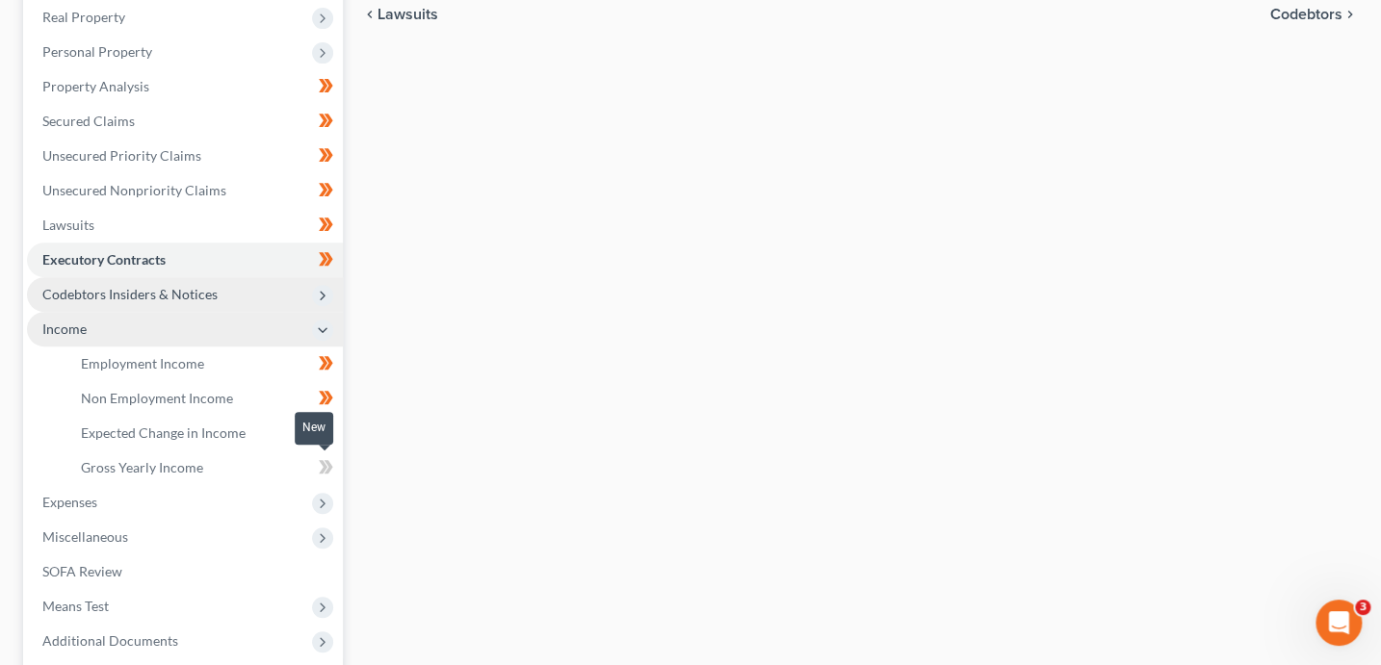
click at [334, 464] on span at bounding box center [326, 469] width 34 height 29
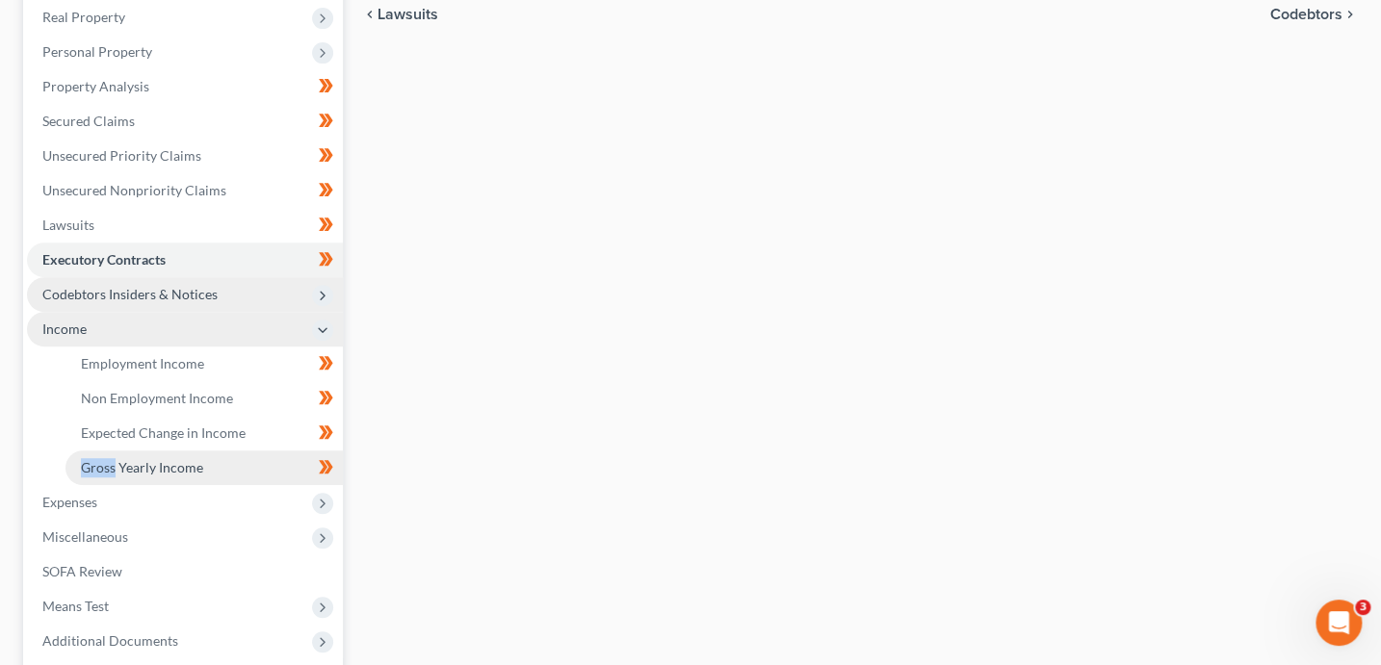
click at [220, 474] on link "Gross Yearly Income" at bounding box center [203, 468] width 277 height 35
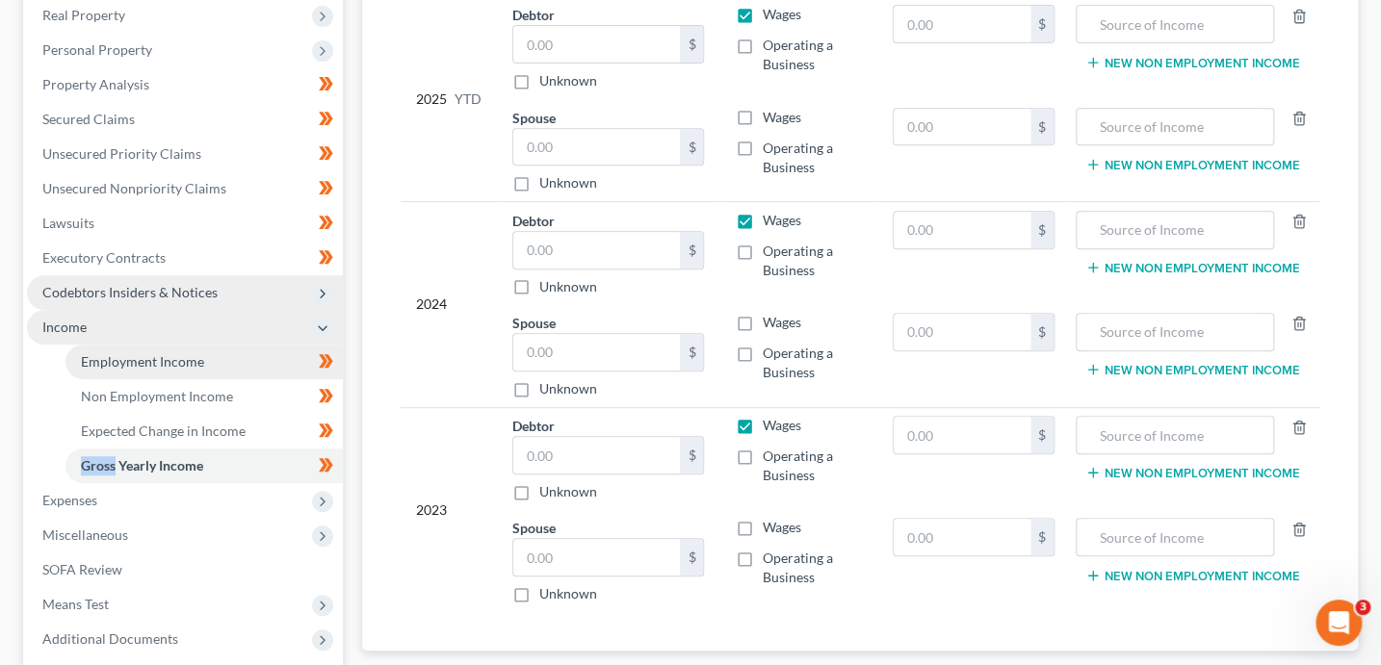
click at [194, 354] on span "Employment Income" at bounding box center [142, 361] width 123 height 16
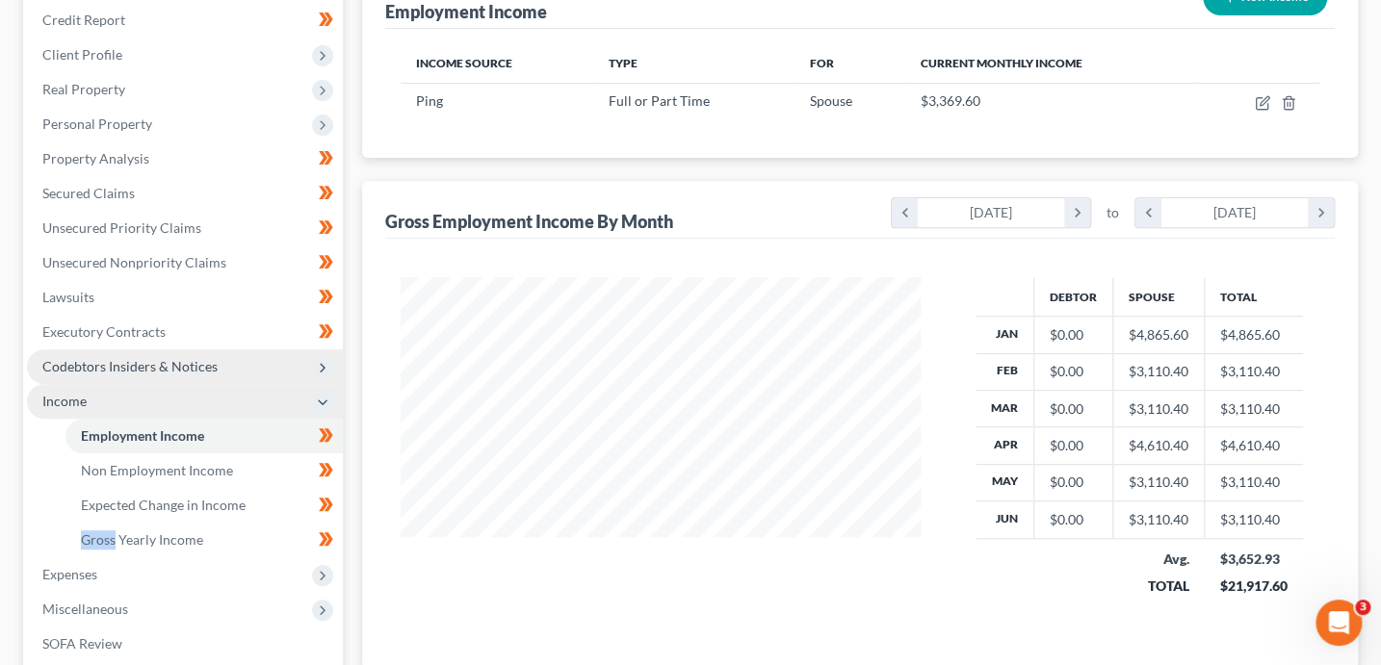
scroll to position [270, 0]
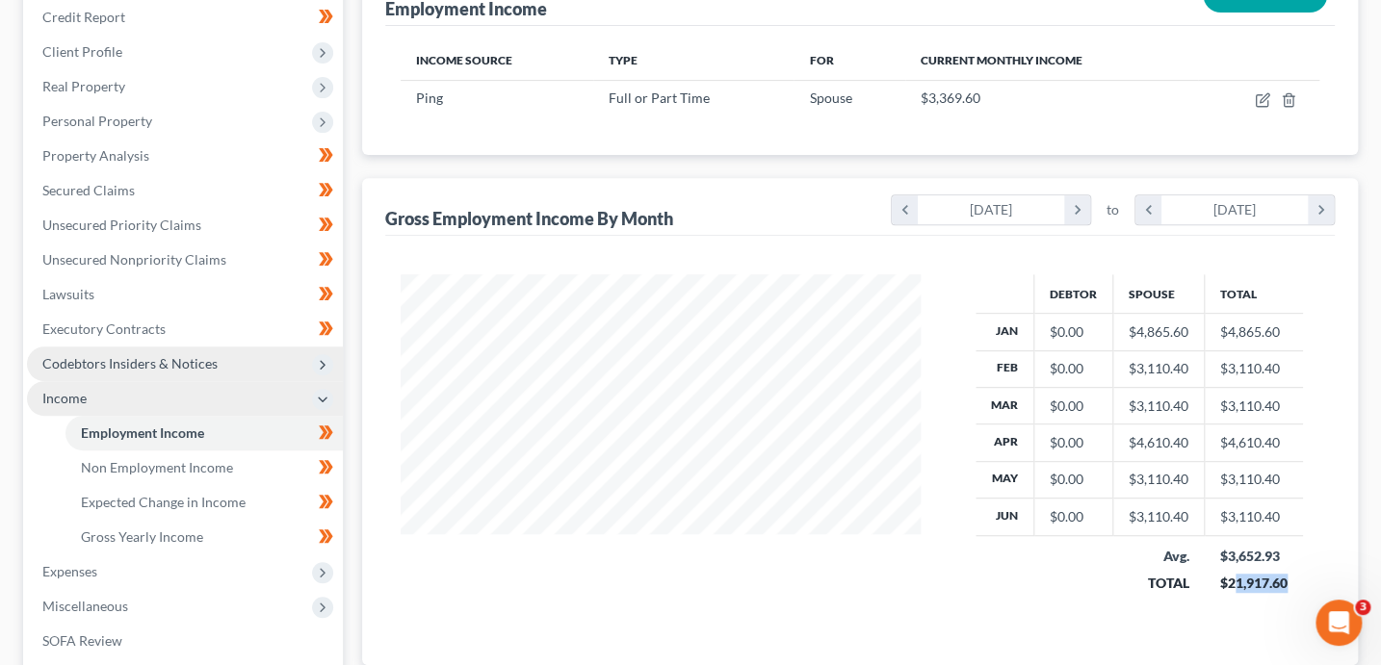
drag, startPoint x: 1230, startPoint y: 582, endPoint x: 1289, endPoint y: 588, distance: 59.0
click at [1289, 588] on td "$3,652.93 $21,917.60" at bounding box center [1253, 569] width 98 height 68
copy div "1,917.60"
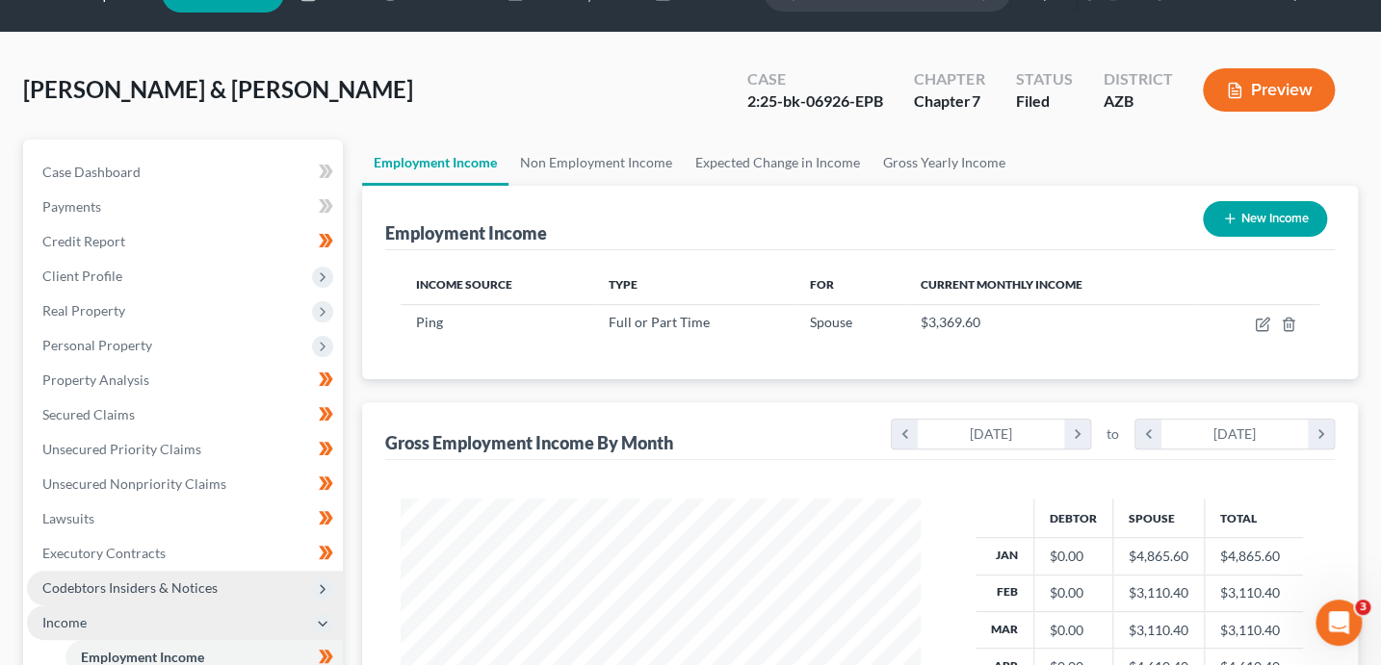
scroll to position [0, 0]
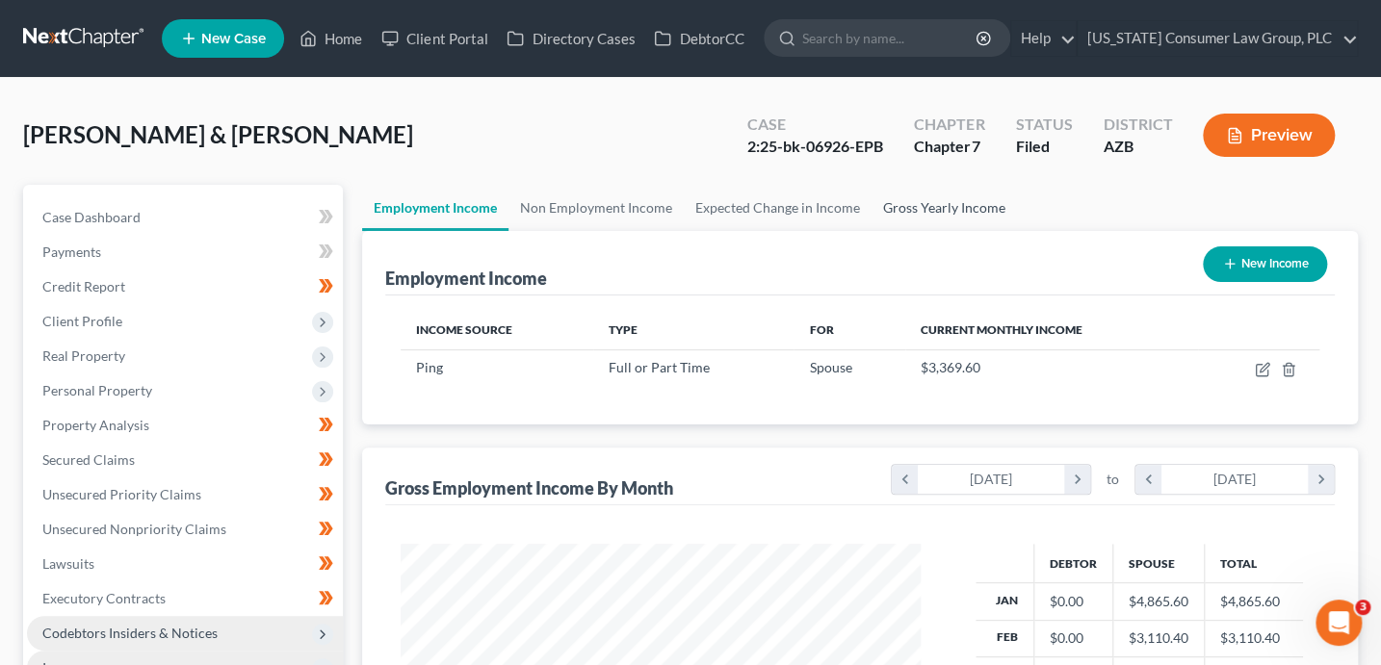
click at [957, 194] on link "Gross Yearly Income" at bounding box center [943, 208] width 145 height 46
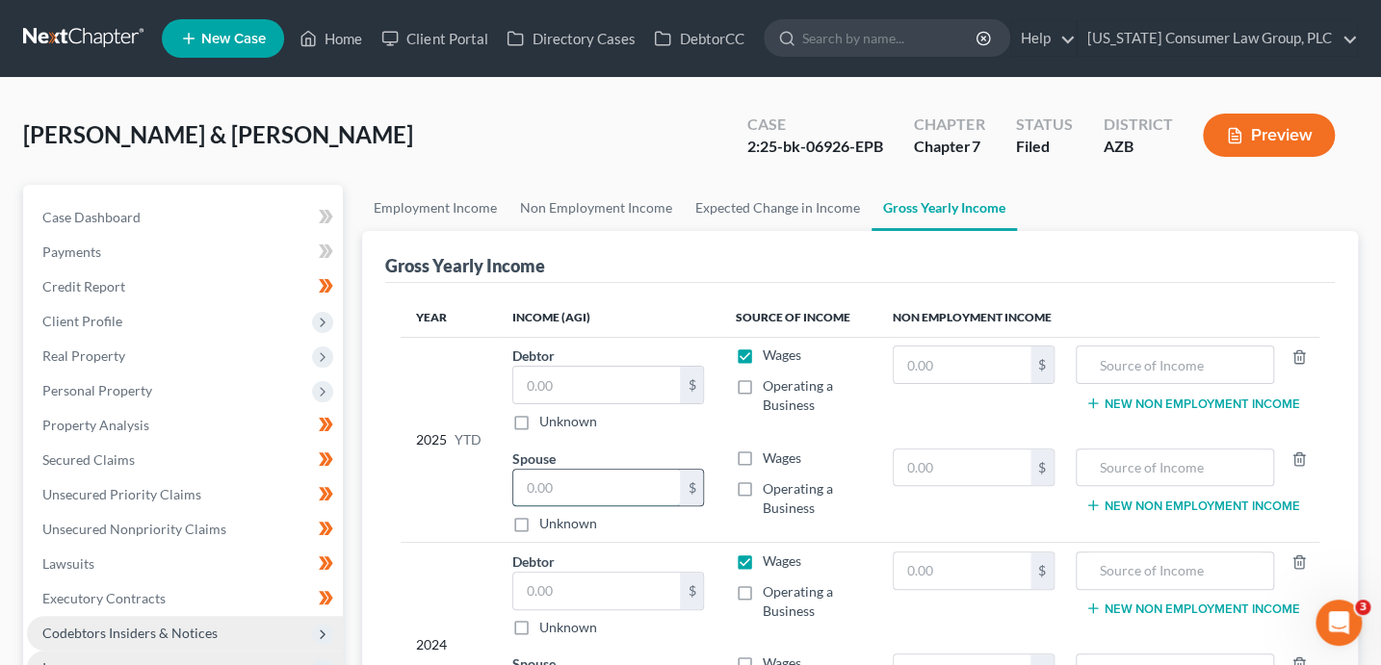
paste input "1,917.60"
type input "1,917.60"
click at [623, 204] on link "Non Employment Income" at bounding box center [595, 208] width 175 height 46
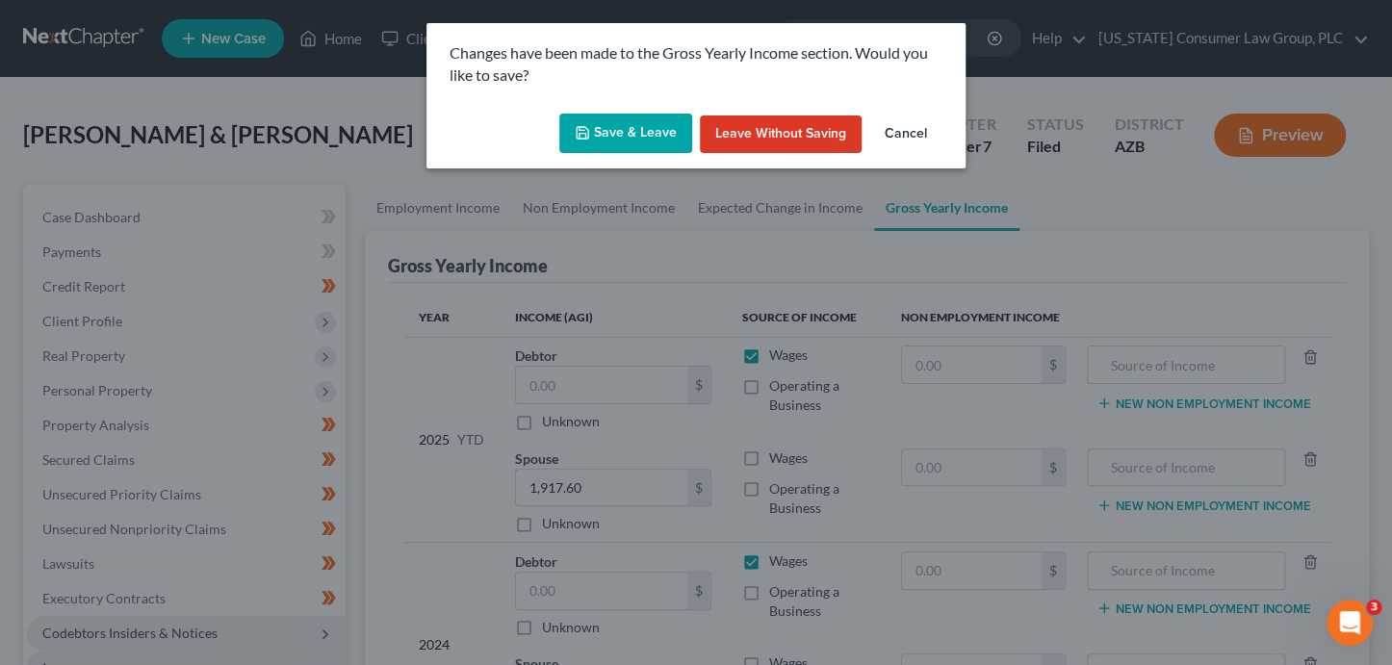
click at [657, 143] on button "Save & Leave" at bounding box center [625, 134] width 133 height 40
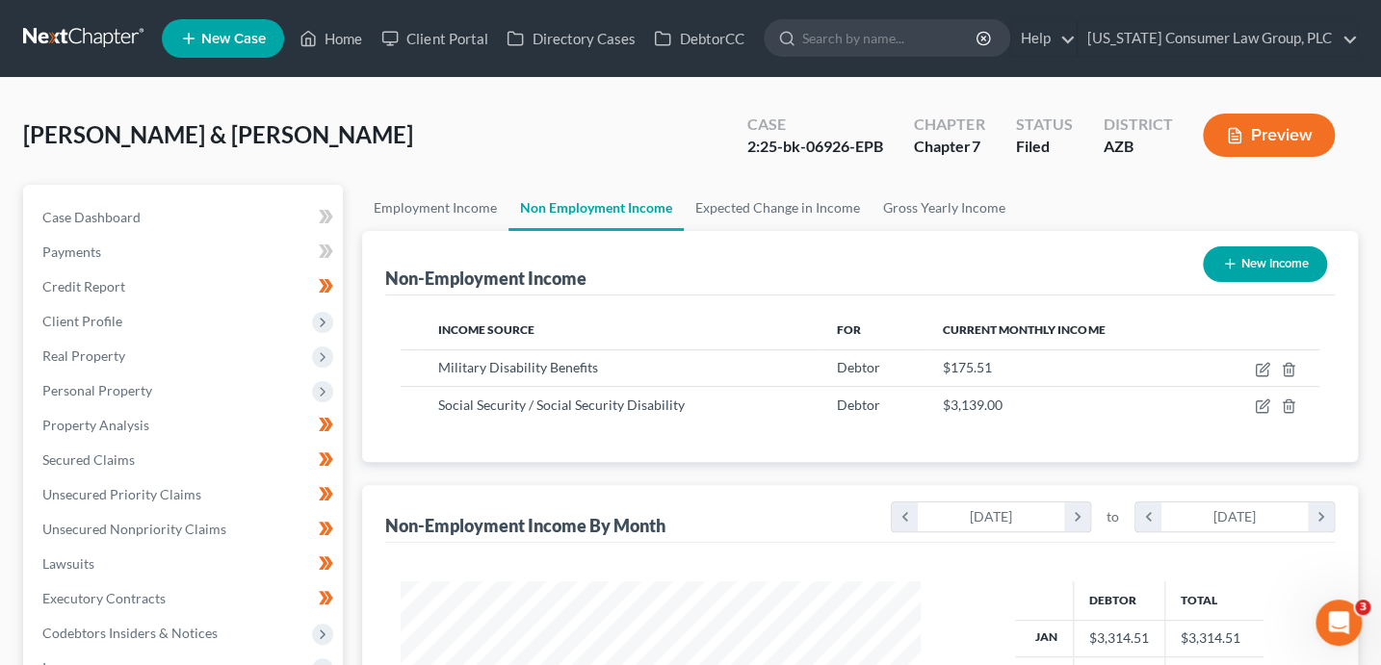
scroll to position [343, 558]
click at [924, 209] on link "Gross Yearly Income" at bounding box center [943, 208] width 145 height 46
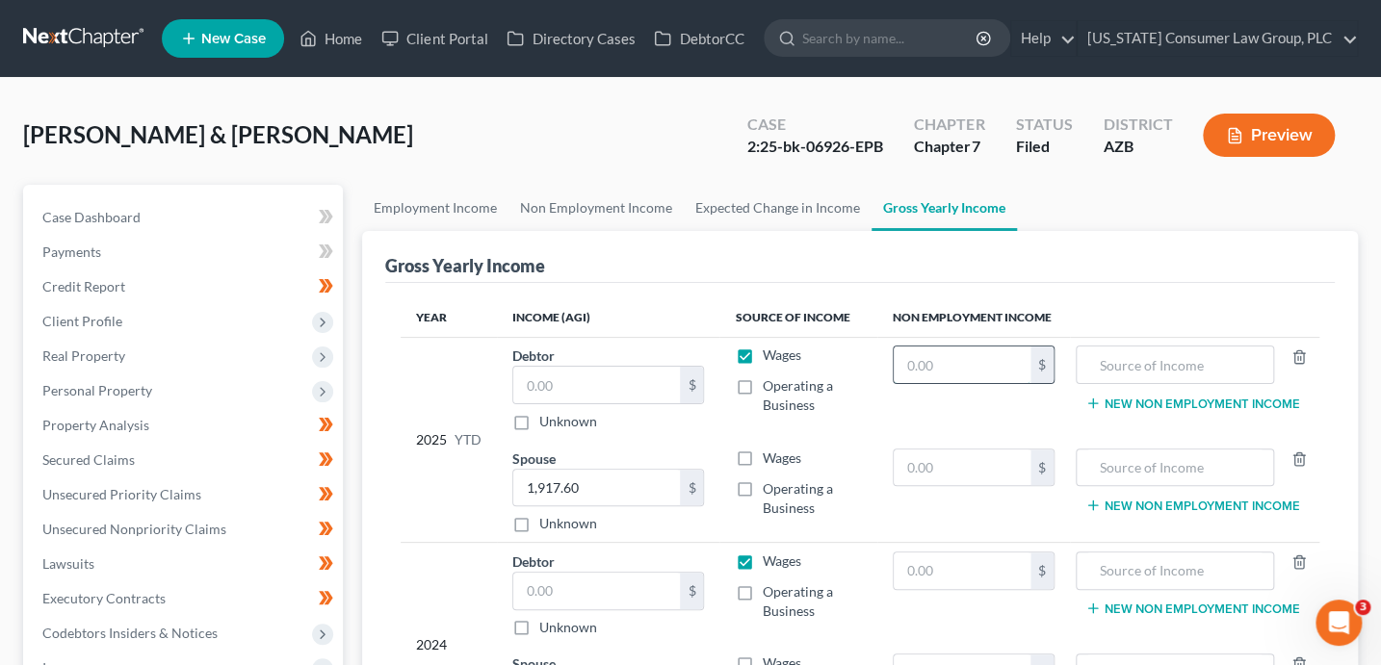
click at [971, 360] on input "text" at bounding box center [961, 365] width 137 height 37
click at [768, 356] on span "Wages" at bounding box center [780, 355] width 39 height 16
click at [769, 356] on input "Wages" at bounding box center [775, 352] width 13 height 13
checkbox input "false"
click at [761, 457] on label "Wages" at bounding box center [780, 458] width 39 height 19
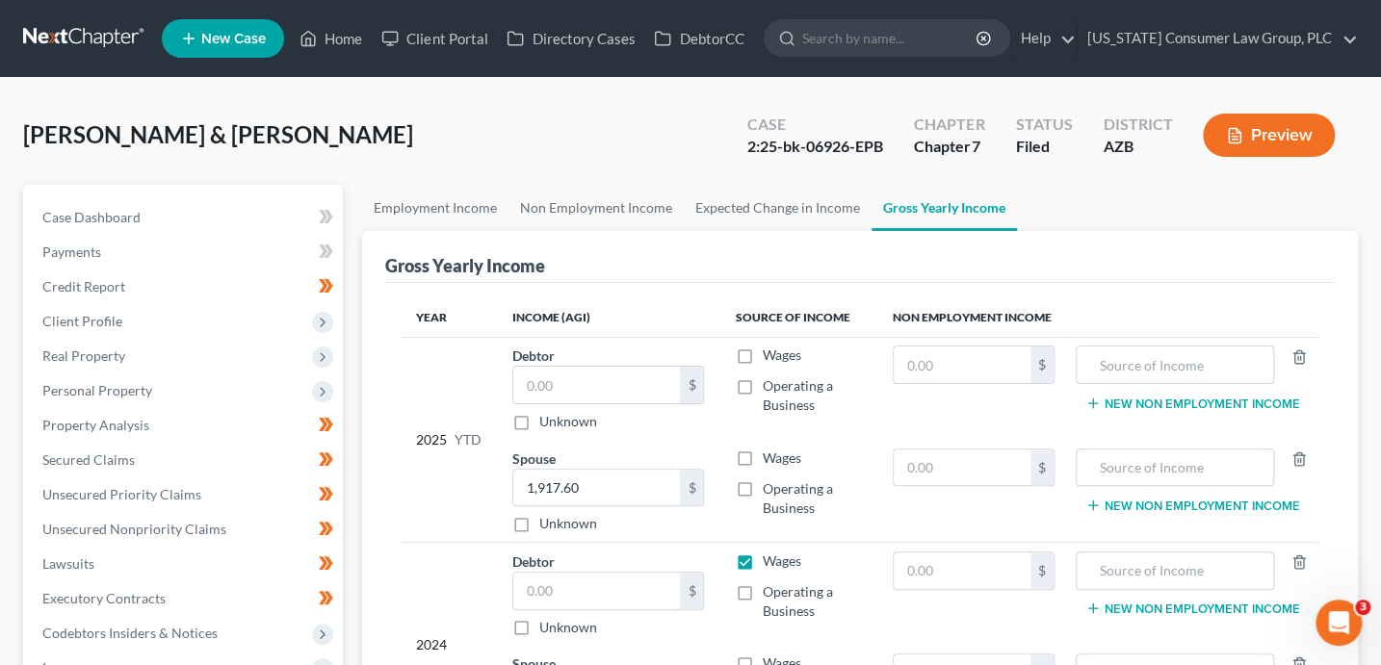
click at [769, 457] on input "Wages" at bounding box center [775, 455] width 13 height 13
checkbox input "true"
click at [930, 366] on input "text" at bounding box center [961, 365] width 137 height 37
type input "1,228.57"
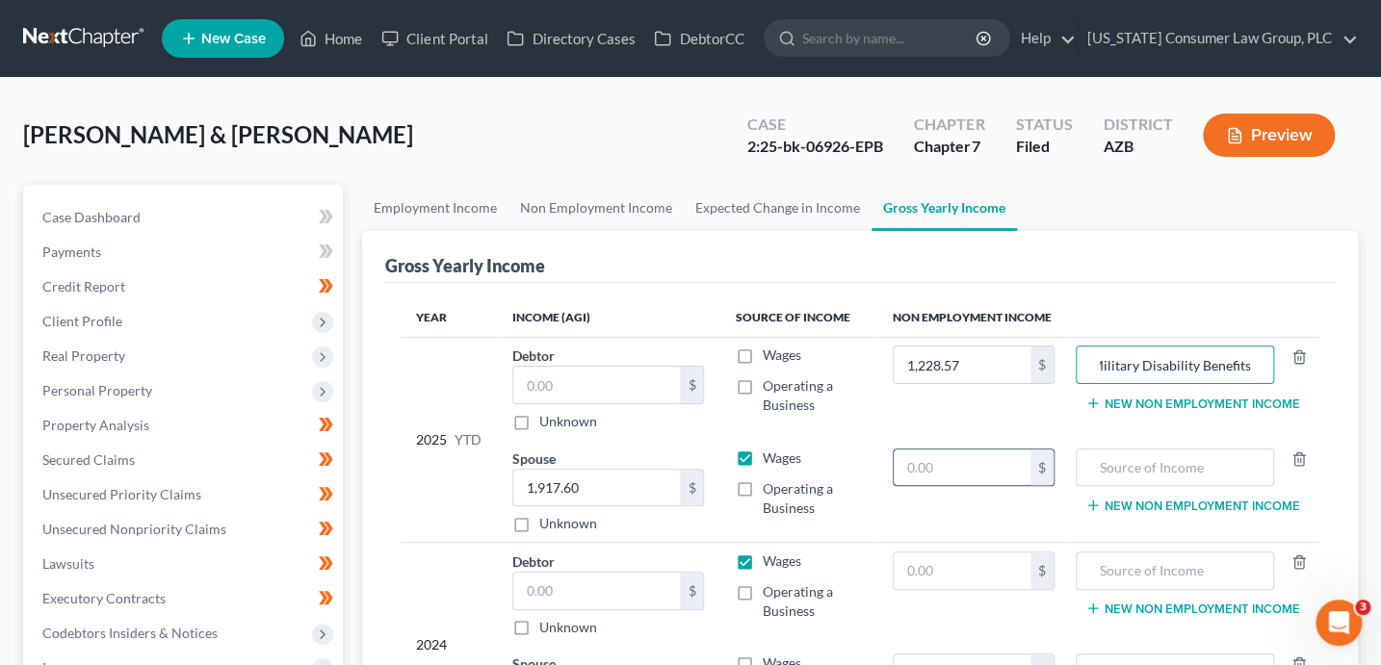
type input "Military Disability Benefits"
click at [955, 456] on input "text" at bounding box center [961, 468] width 137 height 37
type input "21,973"
click at [1196, 461] on input "text" at bounding box center [1174, 468] width 177 height 37
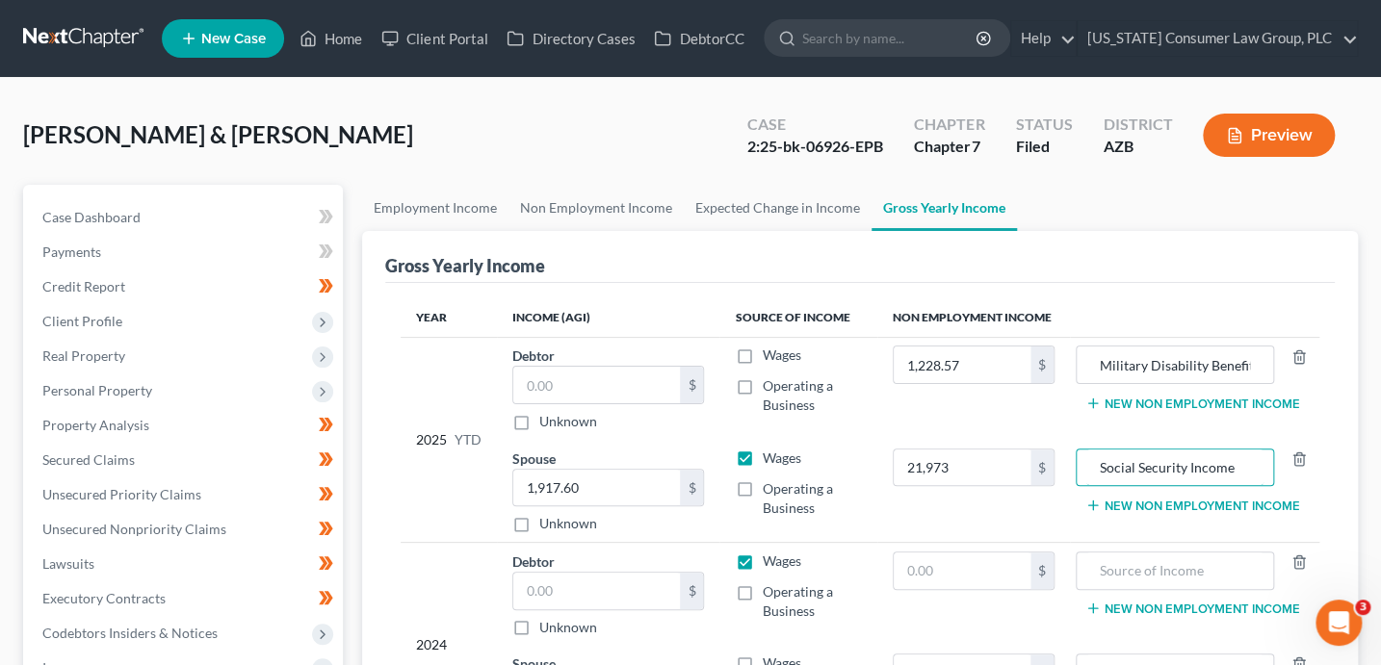
type input "Social Security Income"
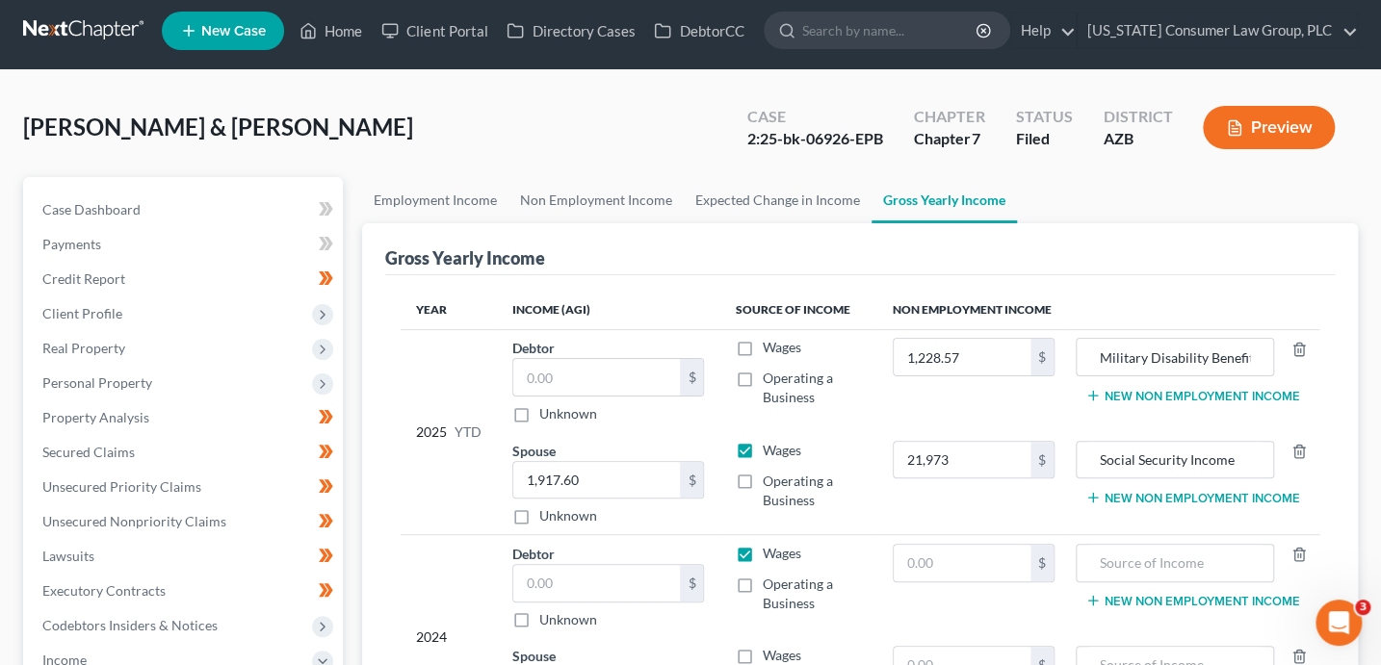
scroll to position [19, 0]
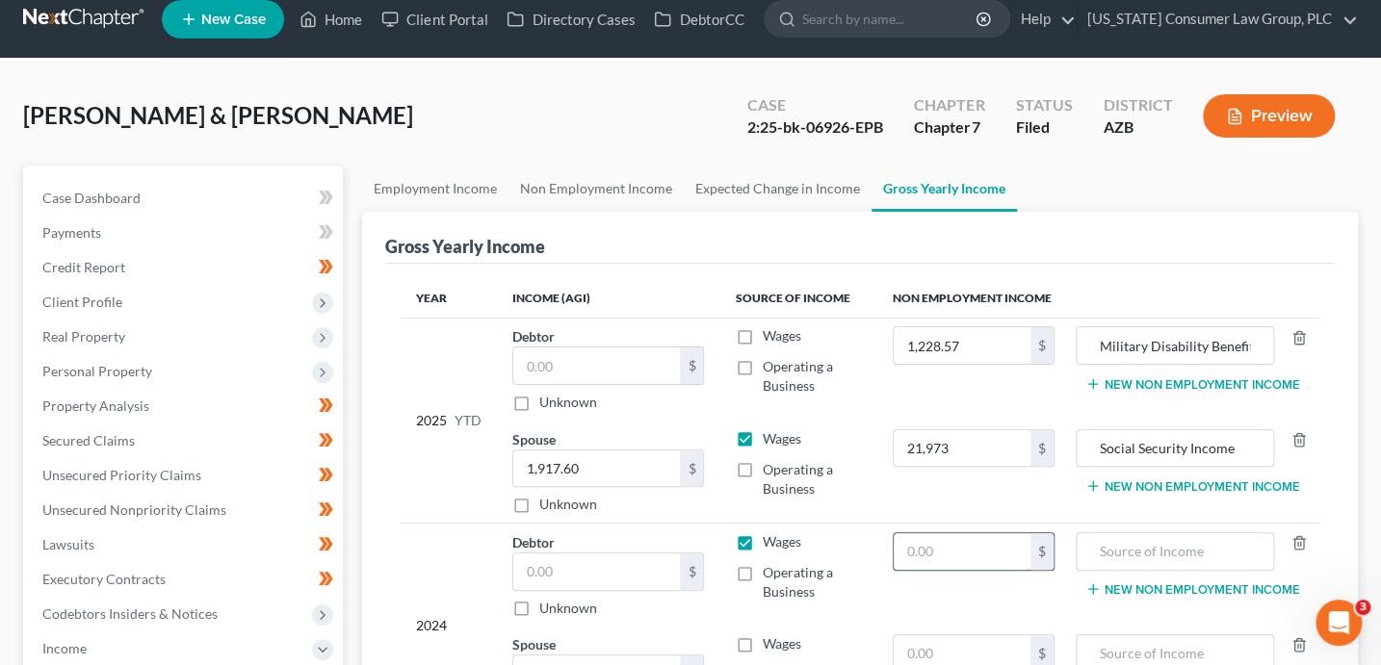
click at [977, 550] on input "text" at bounding box center [961, 551] width 137 height 37
type input "6,038"
click at [1178, 551] on input "text" at bounding box center [1174, 551] width 177 height 37
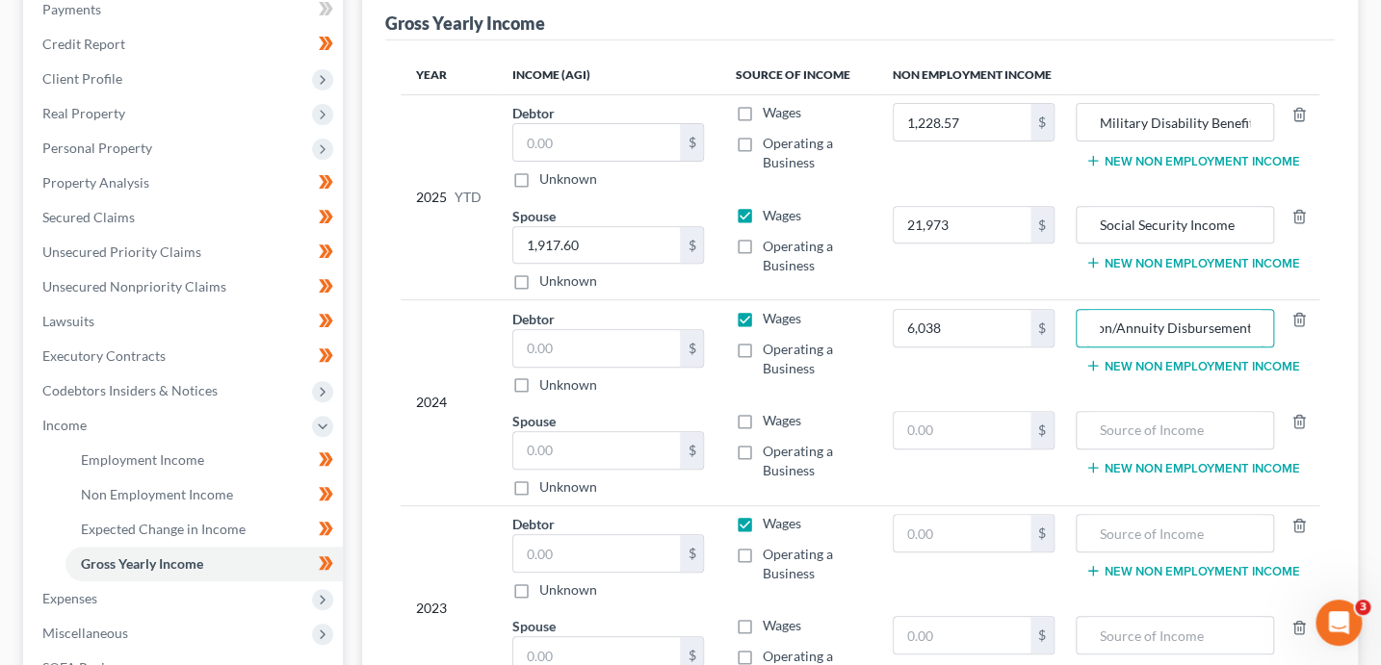
scroll to position [273, 0]
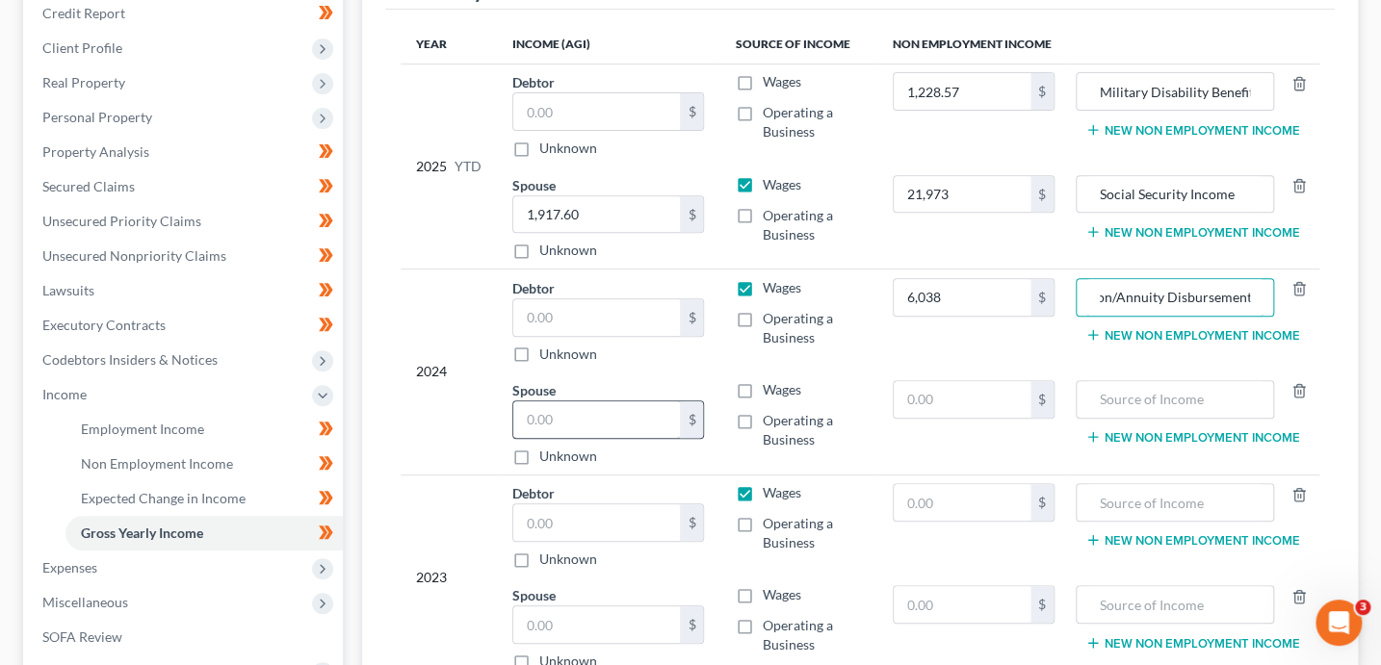
type input "Pension/Annuity Disbursement"
click at [540, 411] on input "text" at bounding box center [597, 419] width 168 height 37
type input "38,377"
click at [632, 323] on input "text" at bounding box center [597, 317] width 168 height 37
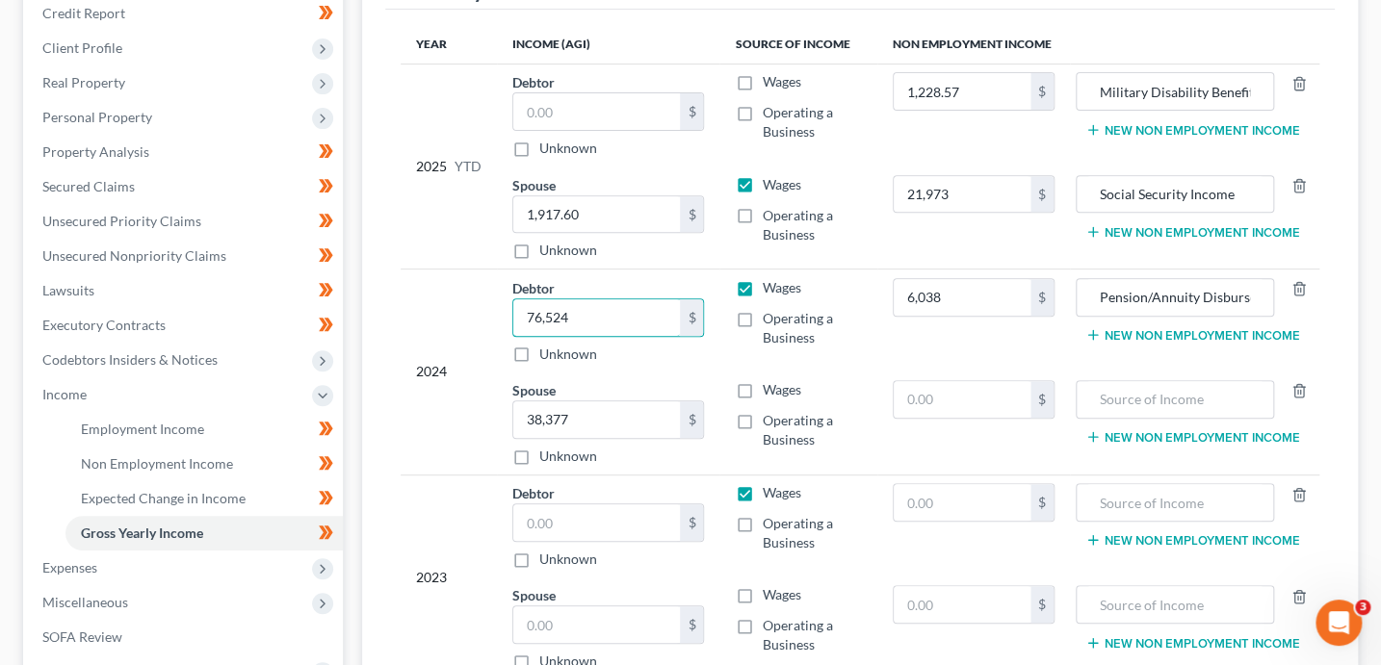
type input "76,524"
click at [761, 386] on label "Wages" at bounding box center [780, 389] width 39 height 19
click at [769, 386] on input "Wages" at bounding box center [775, 386] width 13 height 13
checkbox input "true"
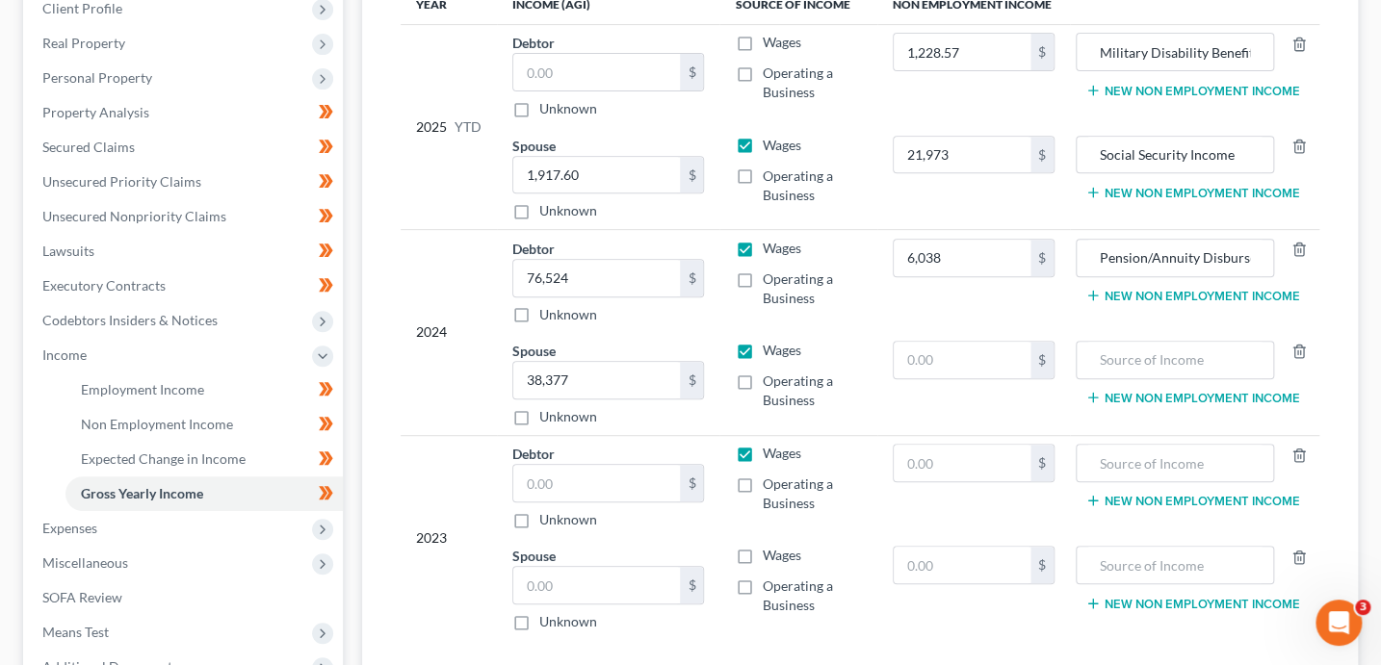
scroll to position [381, 0]
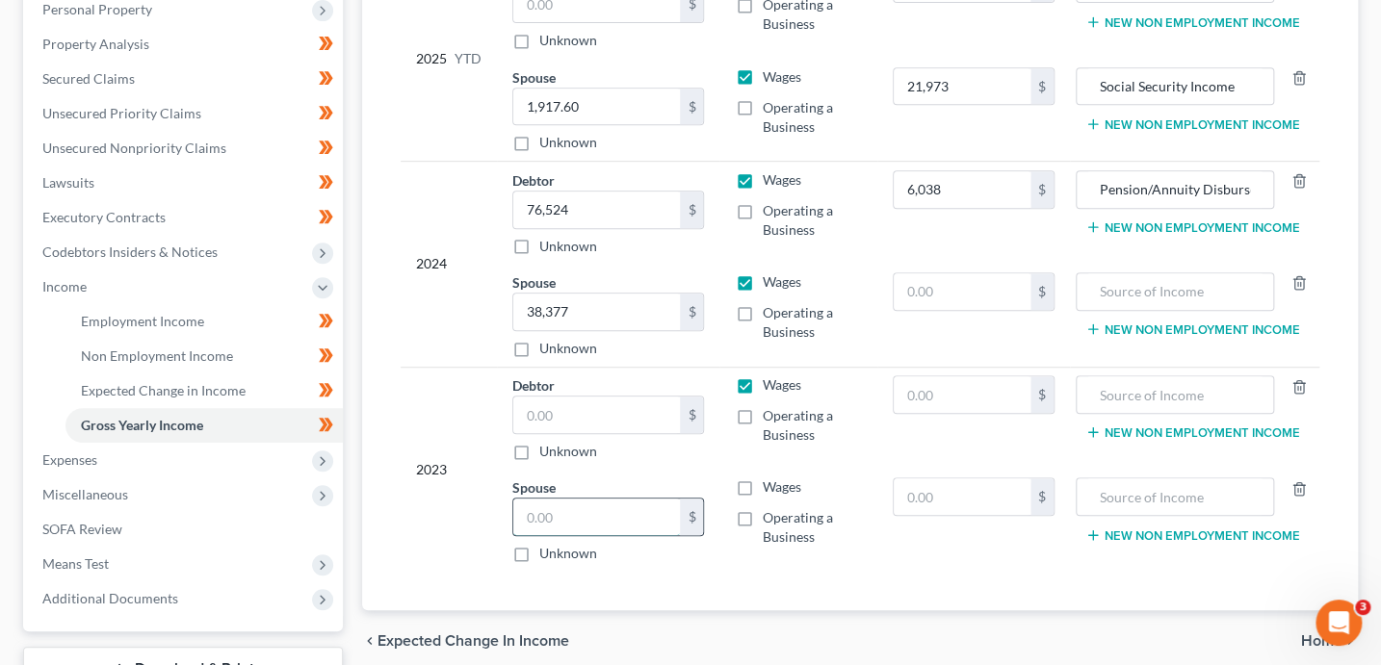
click at [548, 515] on input "text" at bounding box center [597, 517] width 168 height 37
type input "45,510.36"
click at [632, 415] on input "text" at bounding box center [597, 415] width 168 height 37
type input "85,620.64"
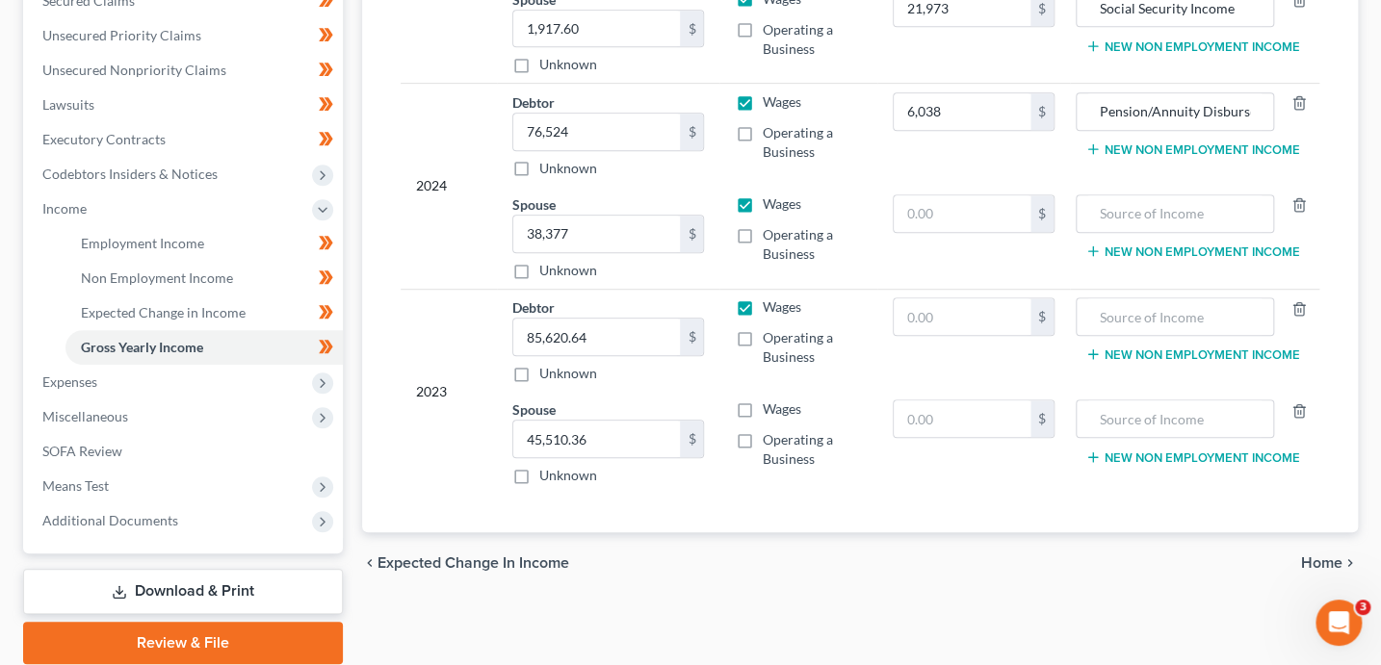
scroll to position [461, 0]
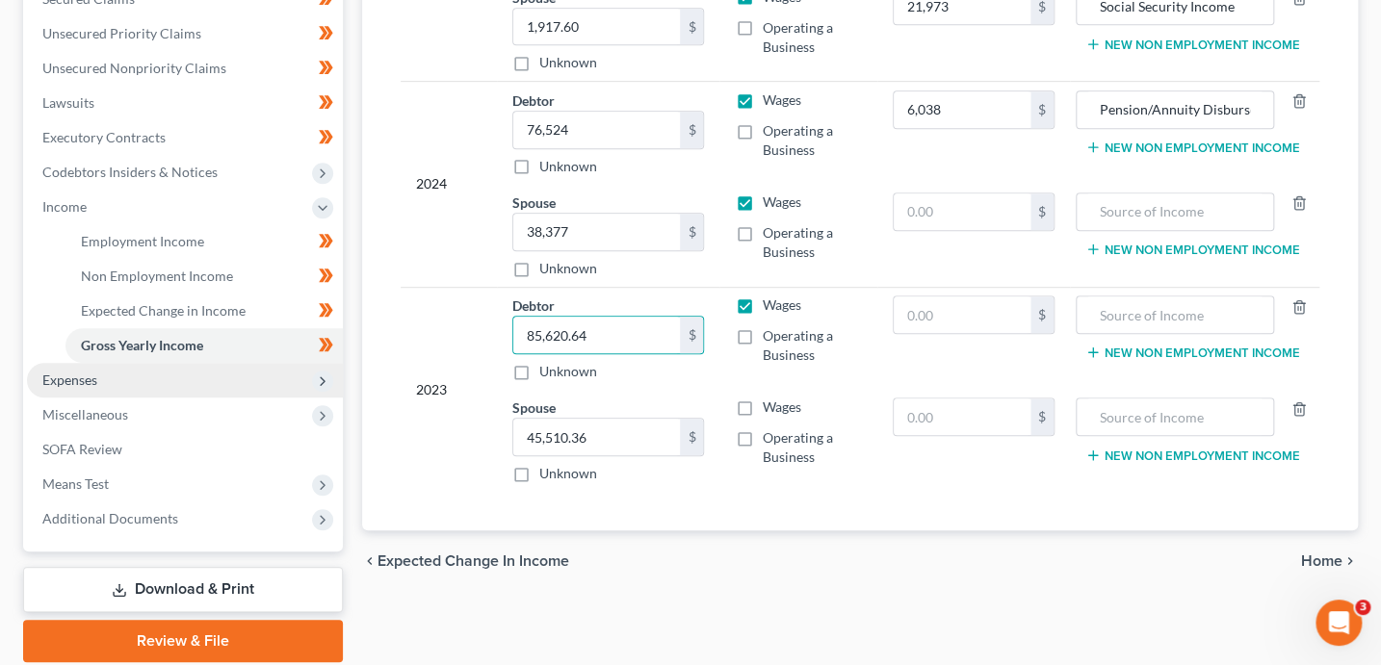
click at [320, 381] on icon at bounding box center [322, 381] width 15 height 15
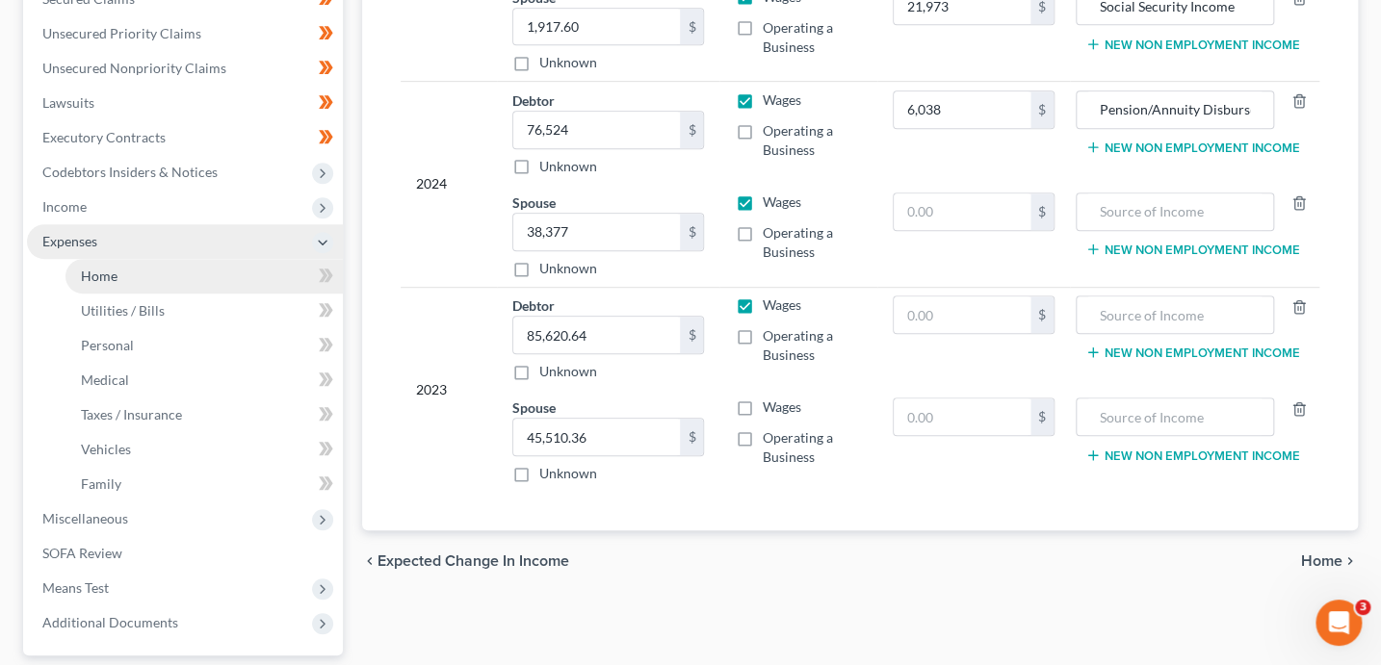
click at [205, 286] on link "Home" at bounding box center [203, 276] width 277 height 35
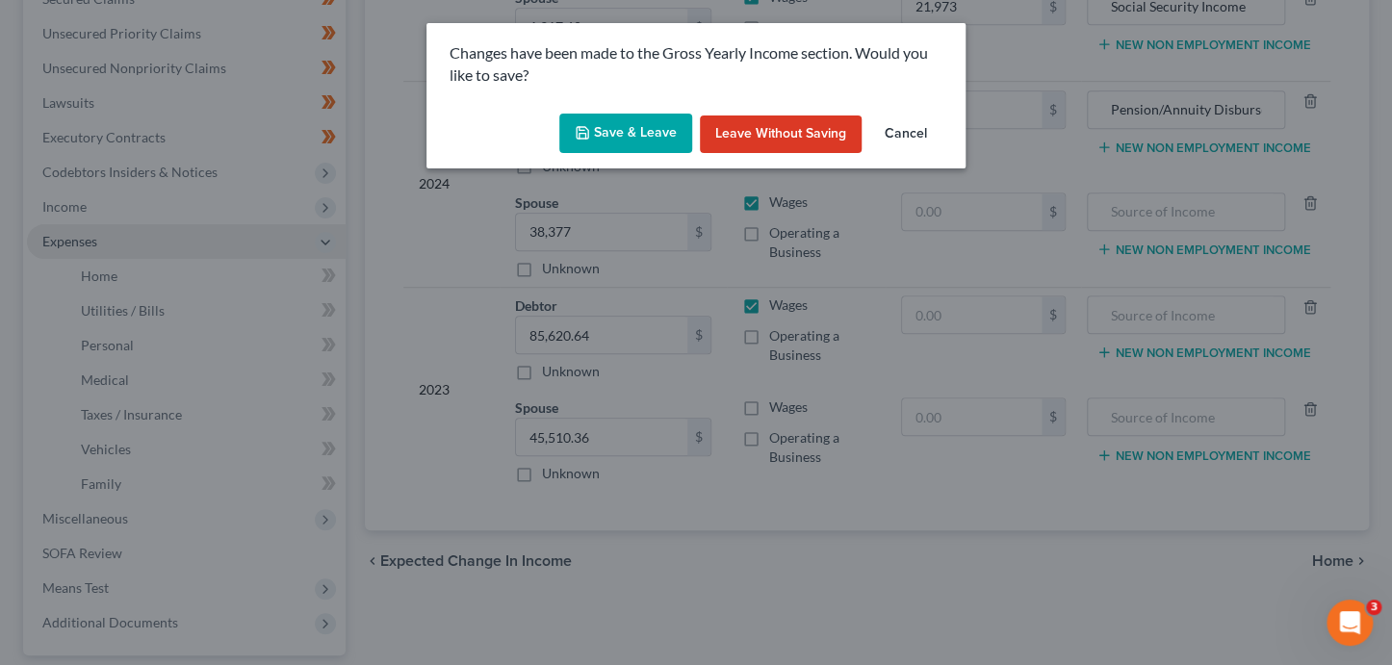
drag, startPoint x: 594, startPoint y: 139, endPoint x: 614, endPoint y: 134, distance: 20.8
click at [595, 138] on button "Save & Leave" at bounding box center [625, 134] width 133 height 40
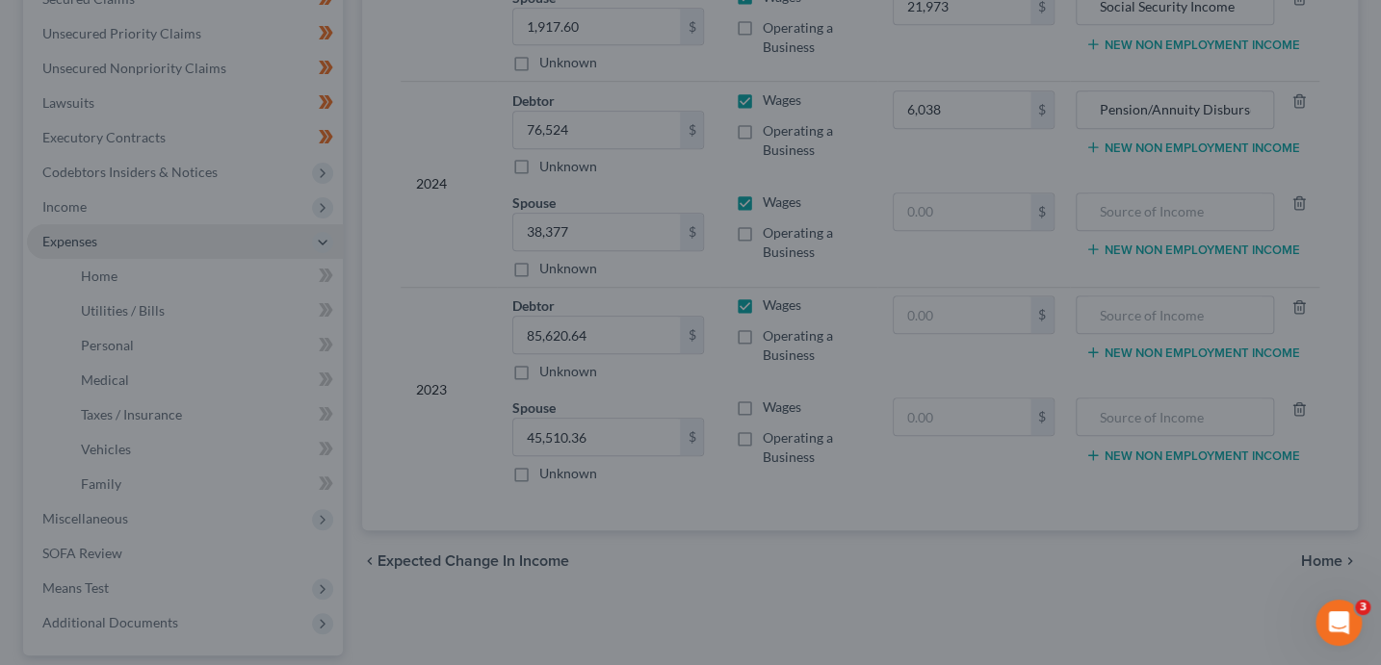
type input "21,973.00"
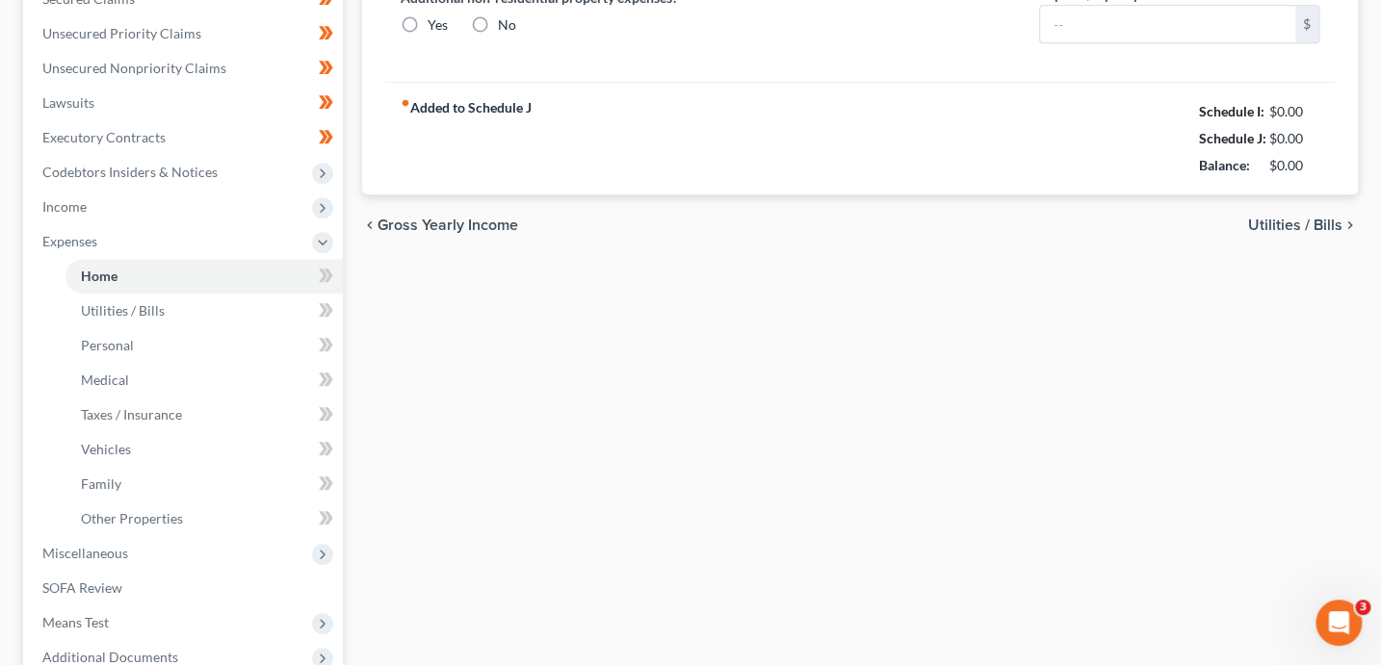
type input "0.00"
radio input "true"
type input "0.00"
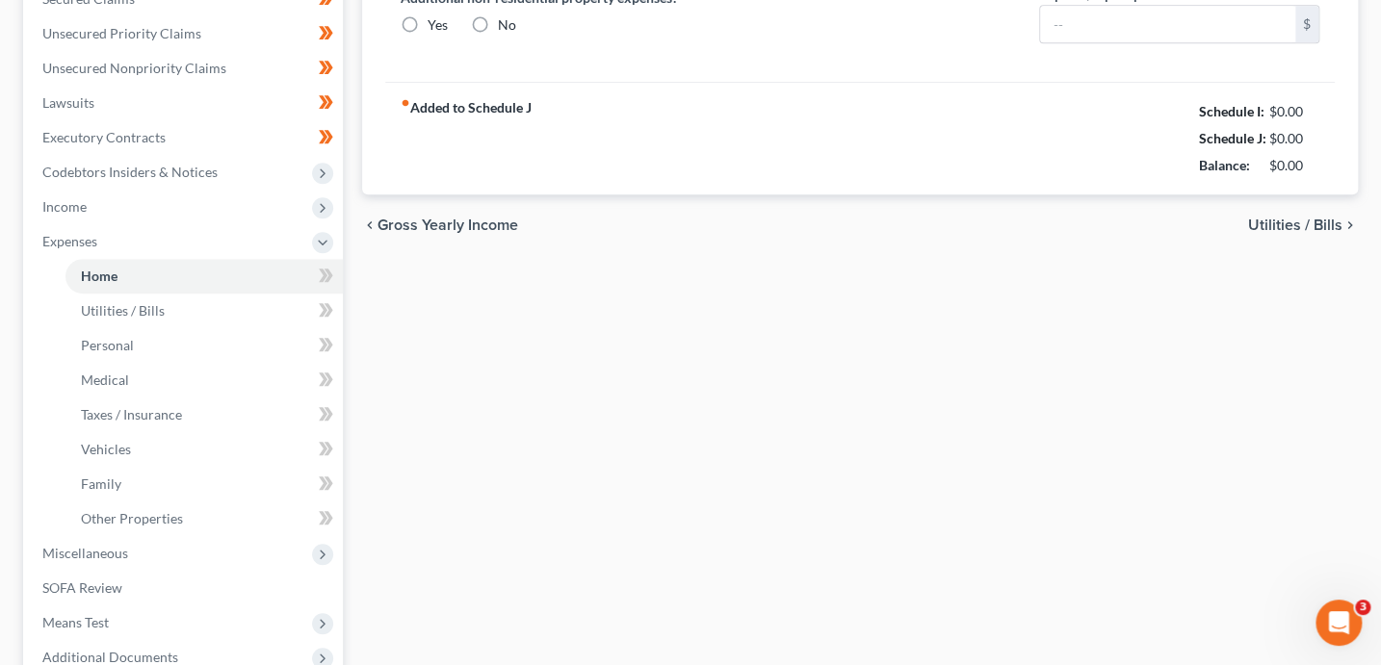
type input "0.00"
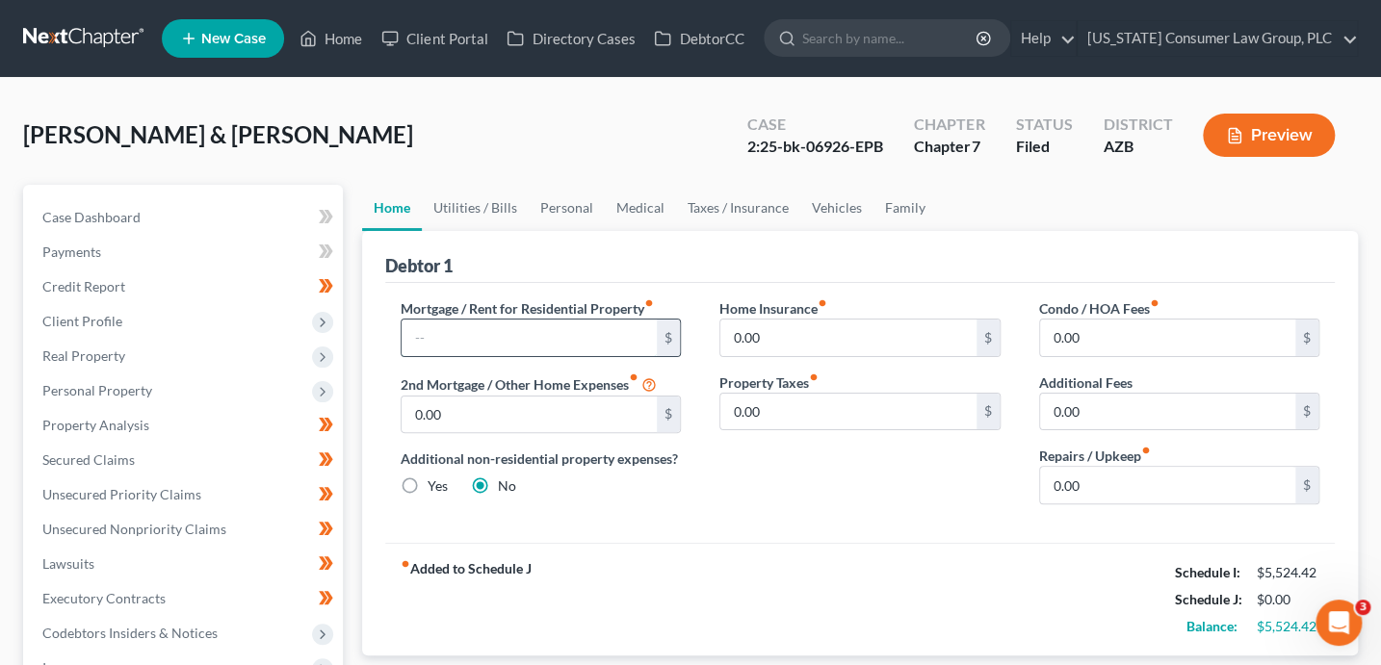
click at [585, 344] on input "text" at bounding box center [529, 338] width 256 height 37
type input "1,200"
click at [587, 405] on input "0.00" at bounding box center [529, 415] width 256 height 37
type input "90.00"
click at [455, 209] on link "Utilities / Bills" at bounding box center [475, 208] width 107 height 46
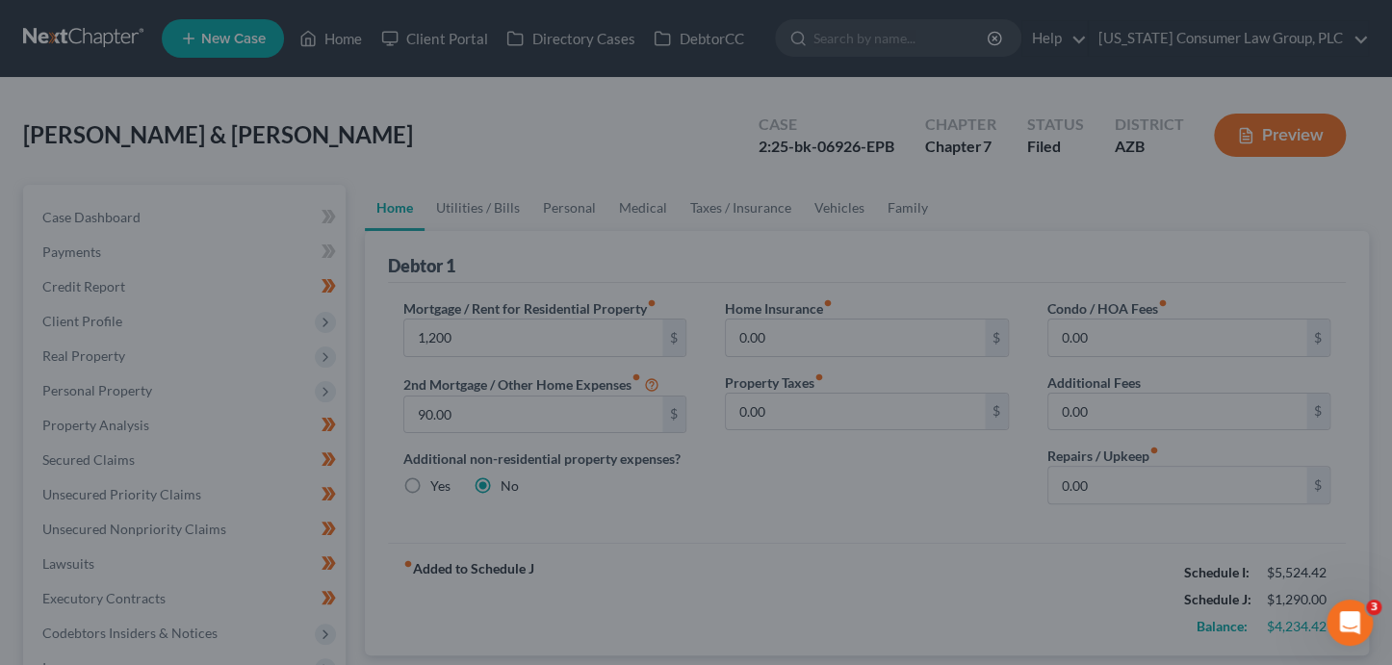
click at [839, 282] on div at bounding box center [696, 332] width 1392 height 665
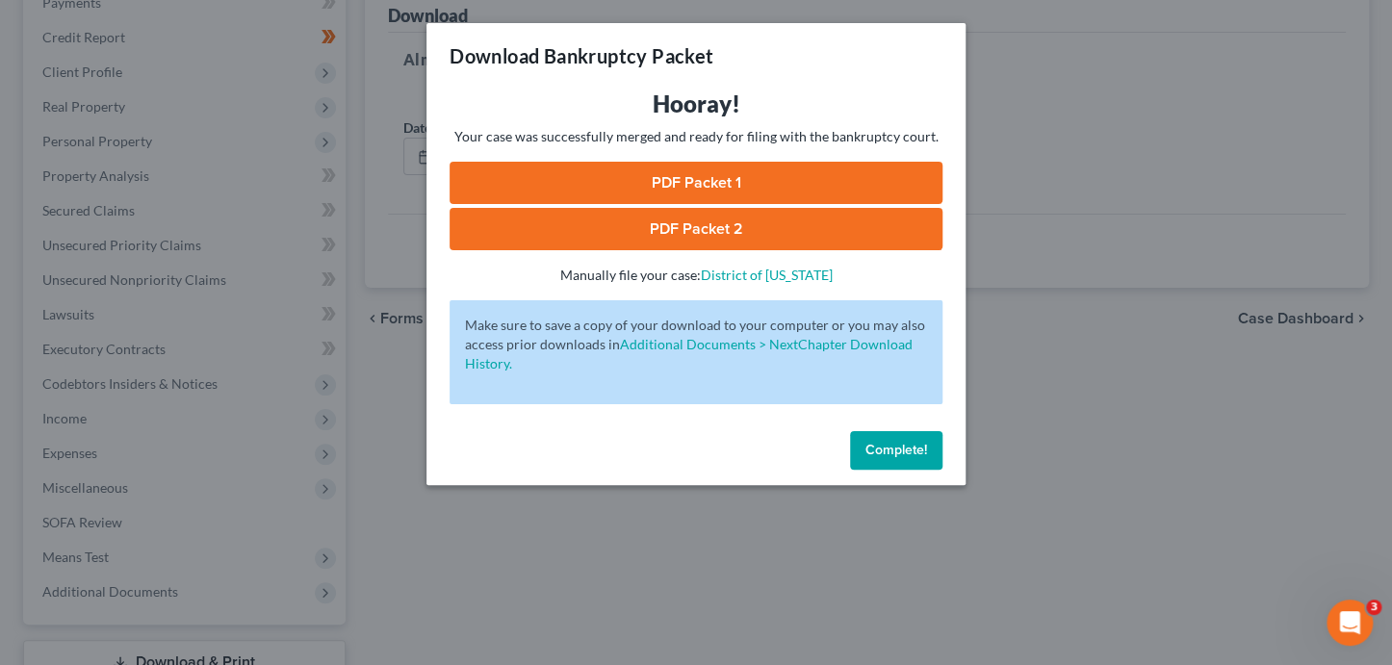
click at [916, 459] on button "Complete!" at bounding box center [896, 450] width 92 height 39
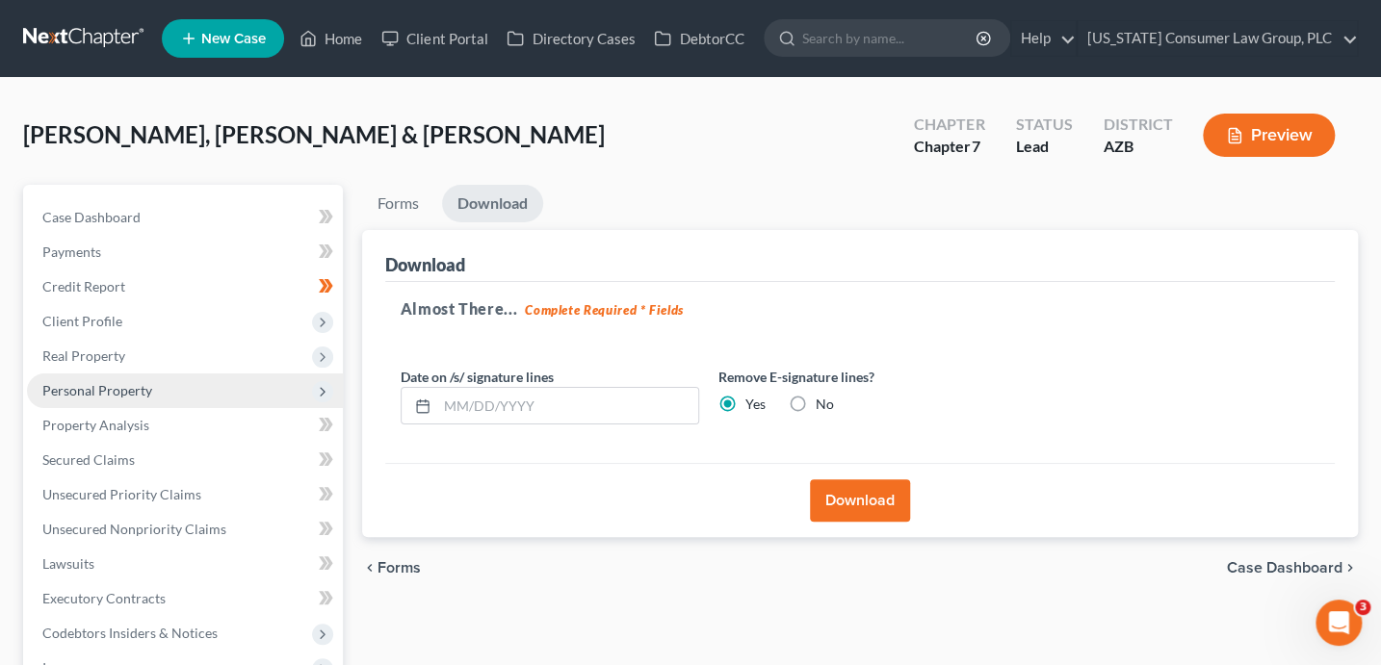
click at [103, 393] on span "Personal Property" at bounding box center [97, 390] width 110 height 16
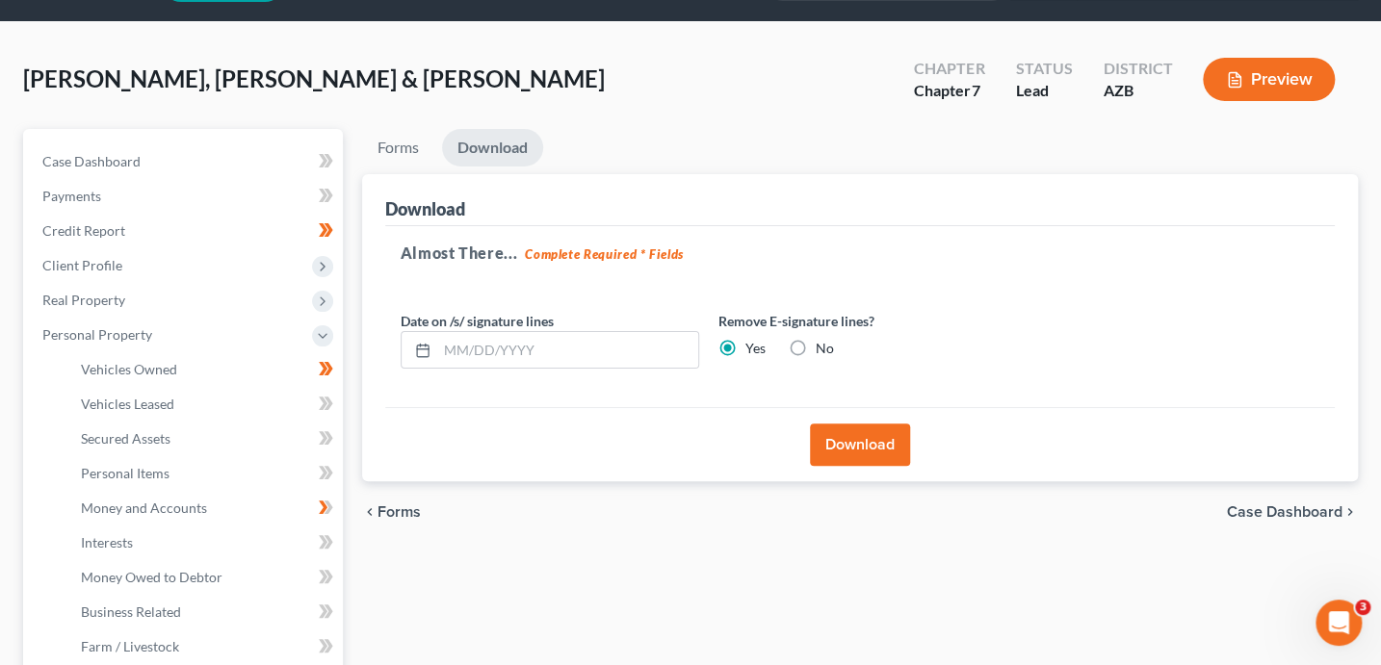
scroll to position [112, 0]
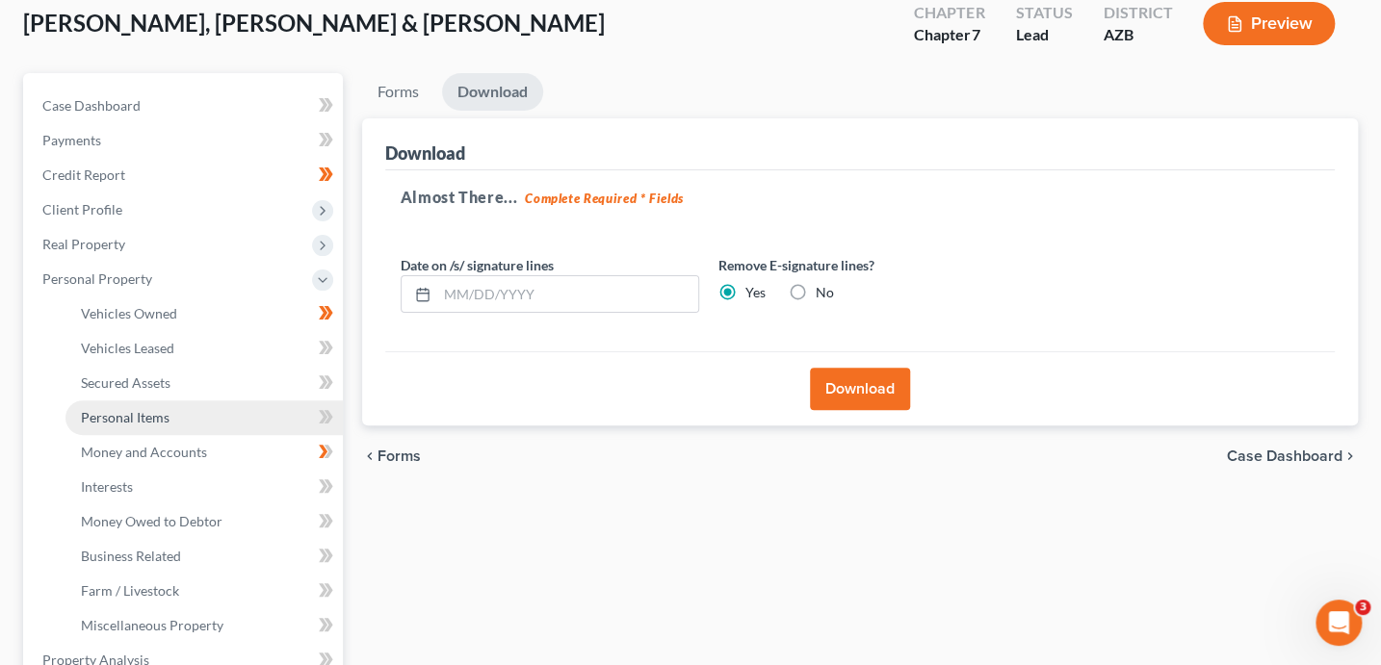
click at [142, 418] on span "Personal Items" at bounding box center [125, 417] width 89 height 16
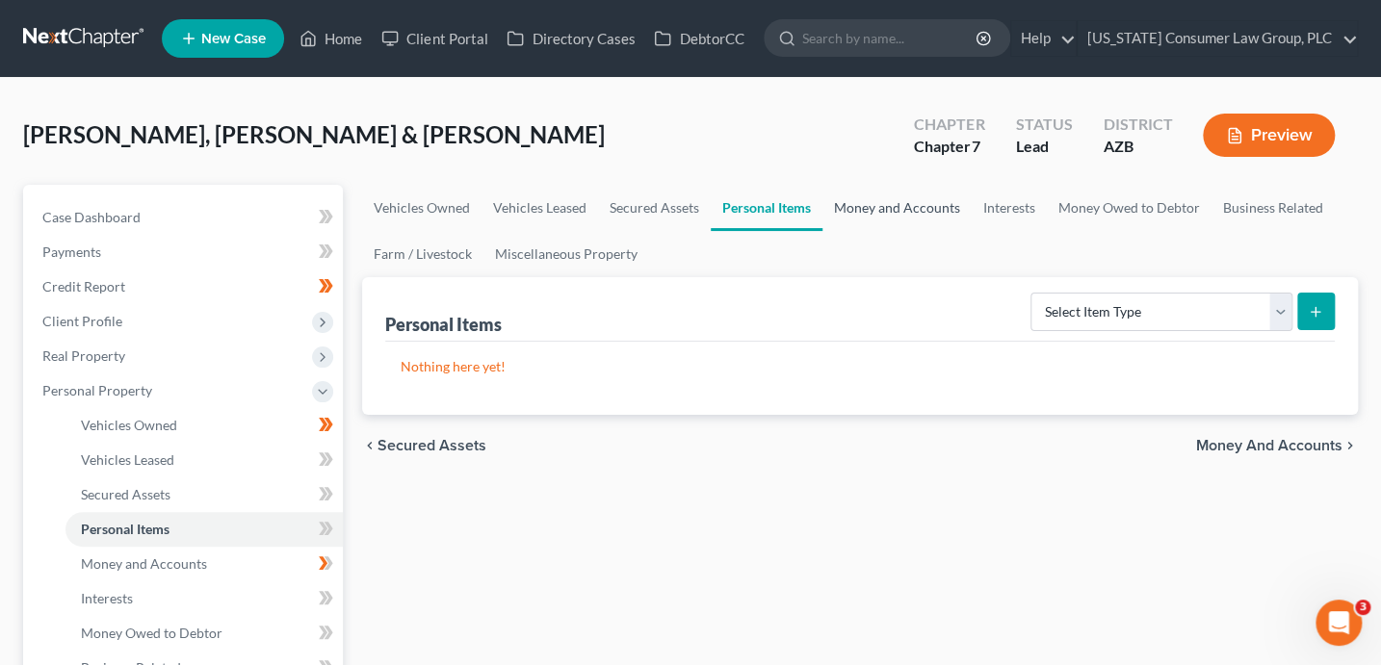
click at [890, 216] on link "Money and Accounts" at bounding box center [896, 208] width 149 height 46
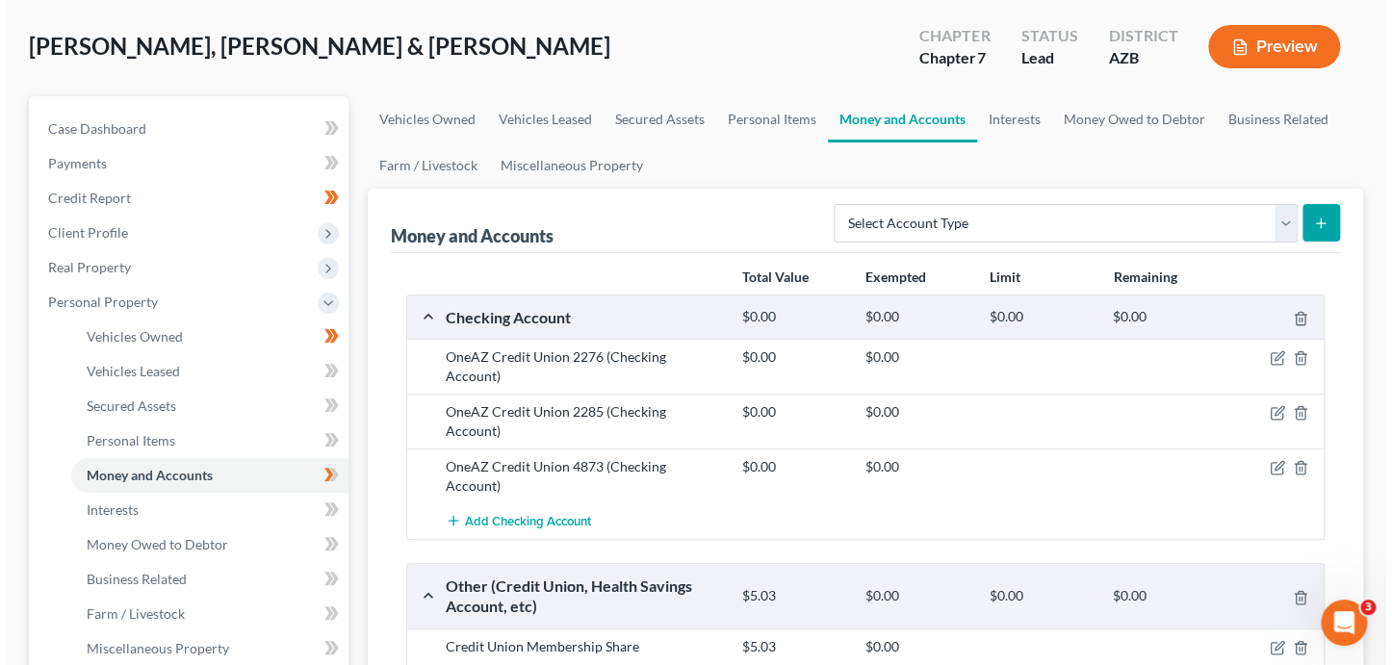
scroll to position [89, 0]
click at [1253, 457] on div at bounding box center [1270, 466] width 99 height 19
click at [1271, 460] on icon "button" at bounding box center [1271, 467] width 15 height 15
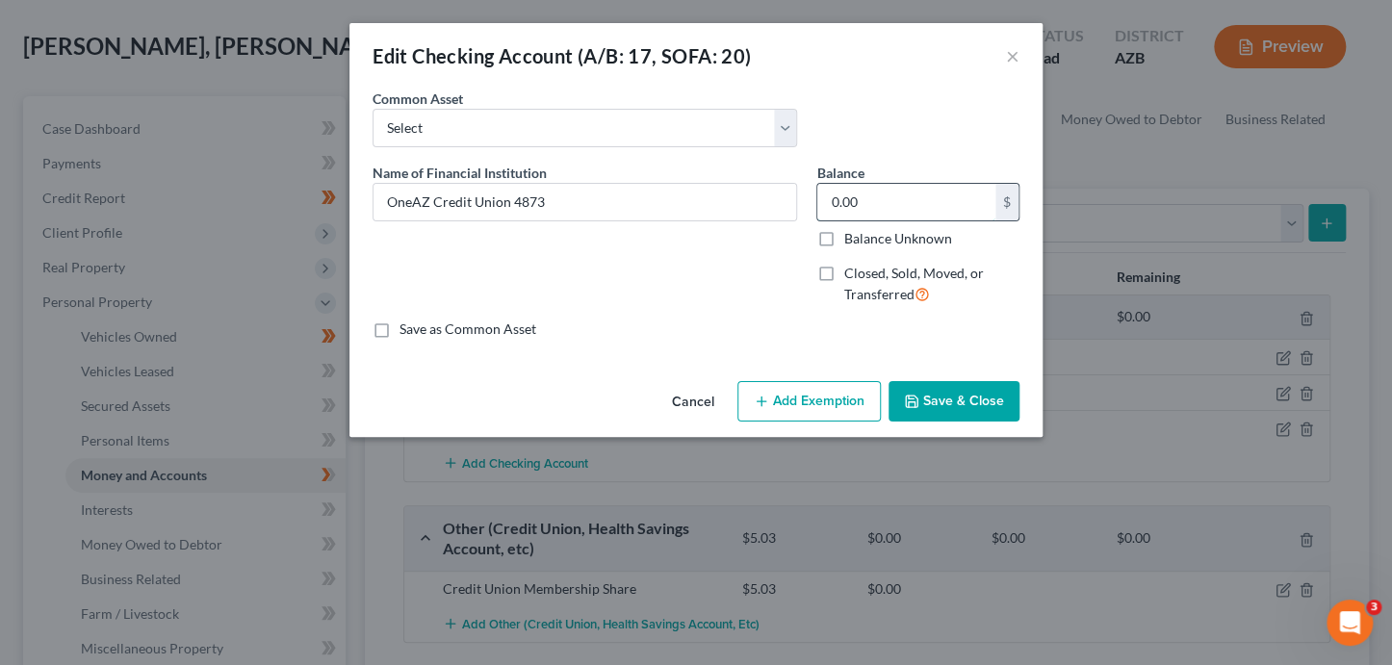
click at [942, 203] on input "0.00" at bounding box center [906, 202] width 178 height 37
type input "391.88"
click at [838, 394] on button "Add Exemption" at bounding box center [808, 401] width 143 height 40
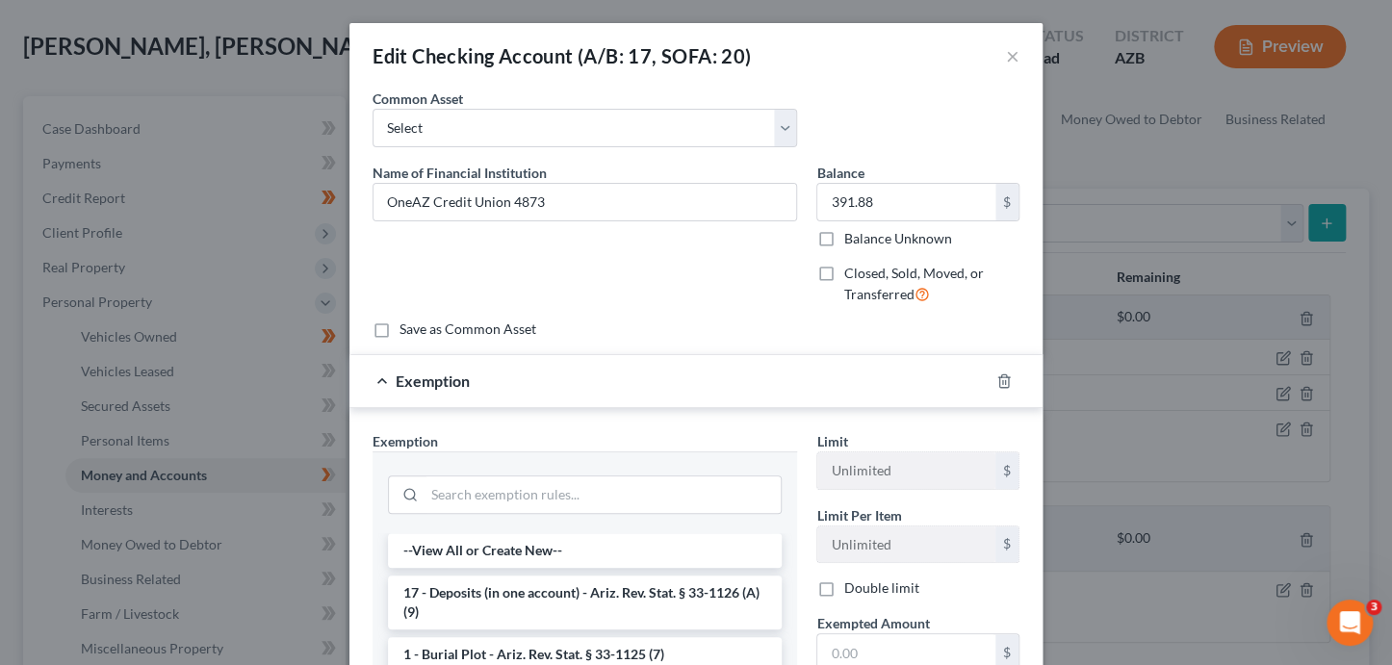
drag, startPoint x: 576, startPoint y: 601, endPoint x: 624, endPoint y: 611, distance: 49.3
click at [577, 601] on li "17 - Deposits (in one account) - Ariz. Rev. Stat. § 33-1126 (A)(9)" at bounding box center [585, 603] width 394 height 54
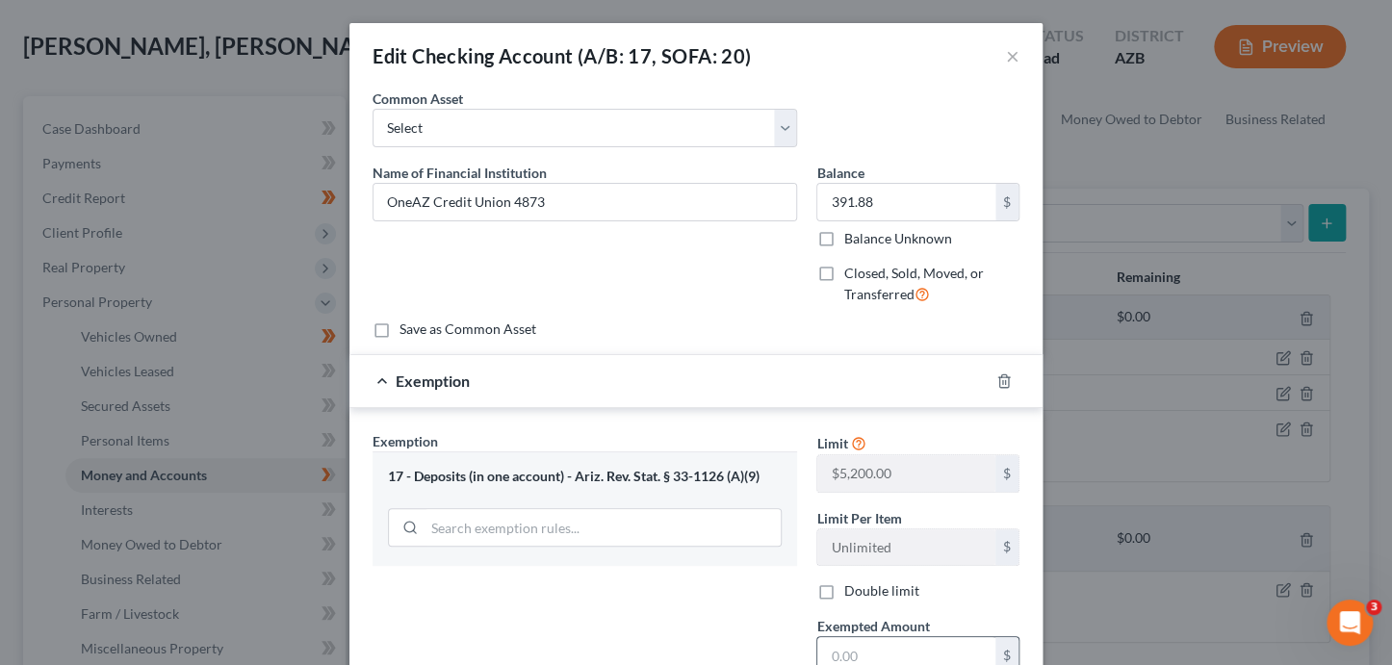
click at [848, 654] on input "text" at bounding box center [906, 655] width 178 height 37
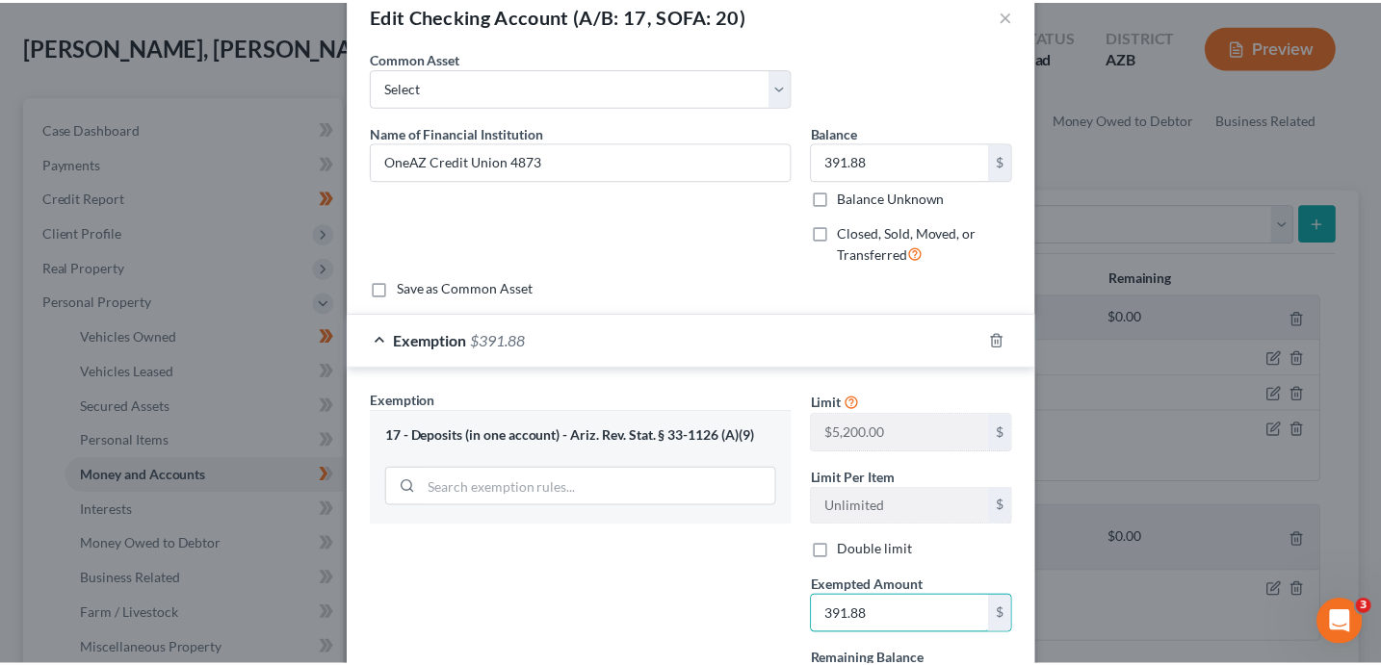
scroll to position [218, 0]
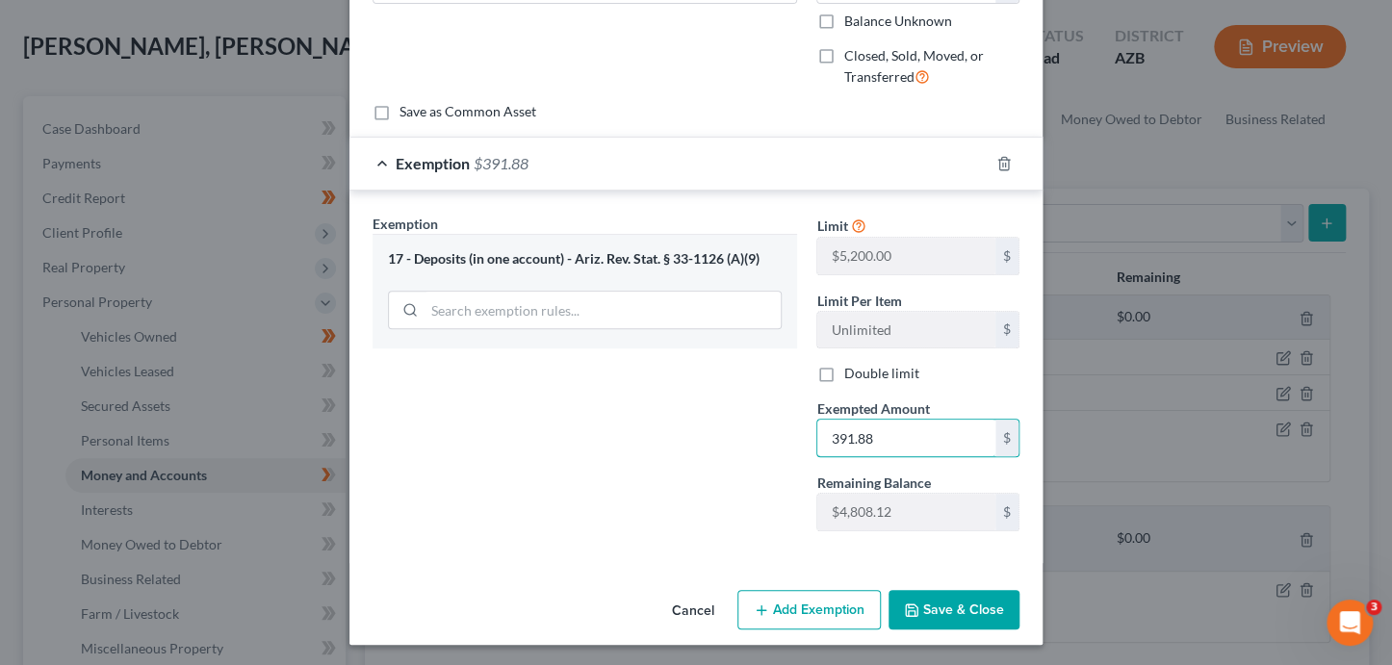
type input "391.88"
click at [930, 598] on button "Save & Close" at bounding box center [954, 610] width 131 height 40
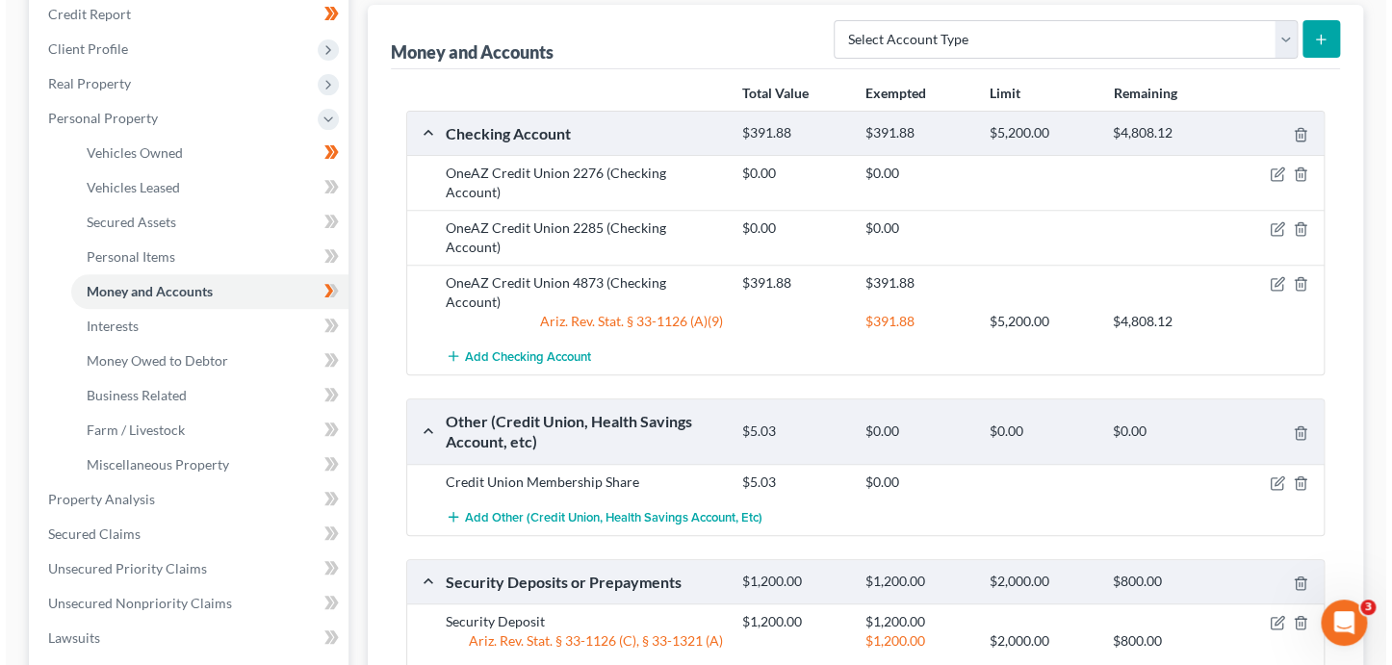
scroll to position [256, 0]
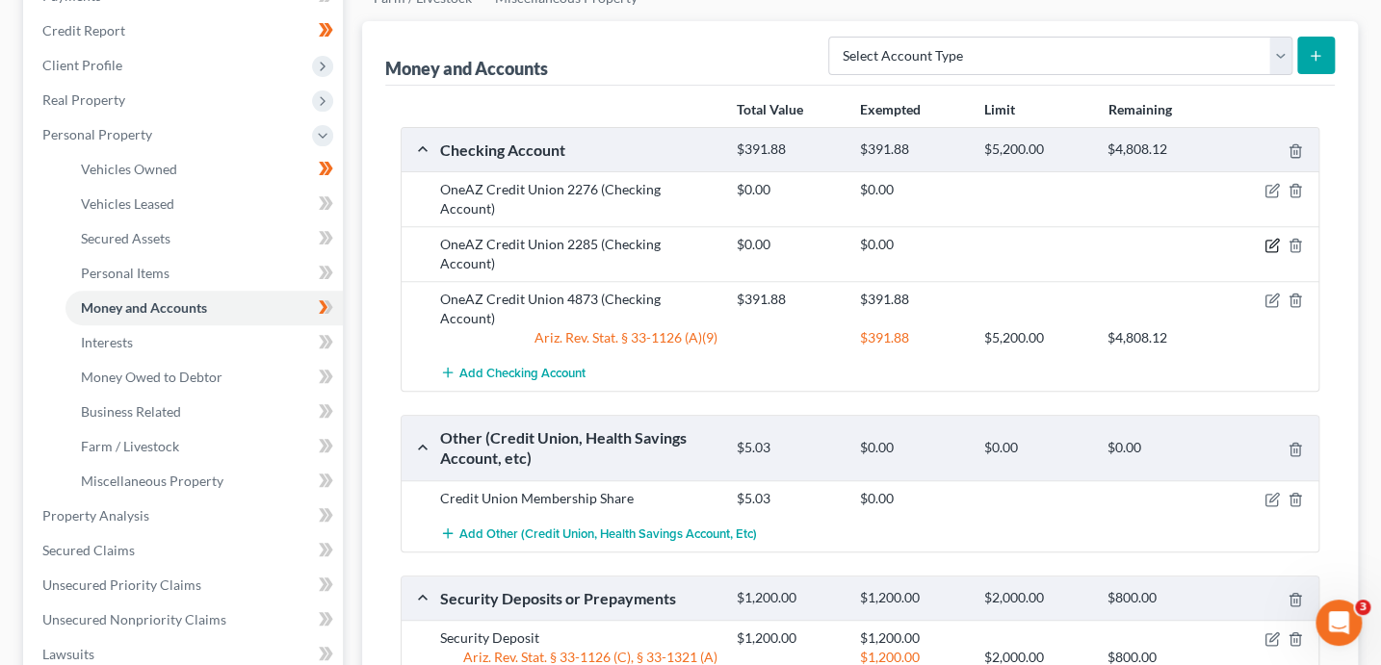
drag, startPoint x: 1274, startPoint y: 221, endPoint x: 1259, endPoint y: 224, distance: 14.7
click at [1273, 238] on icon "button" at bounding box center [1271, 245] width 15 height 15
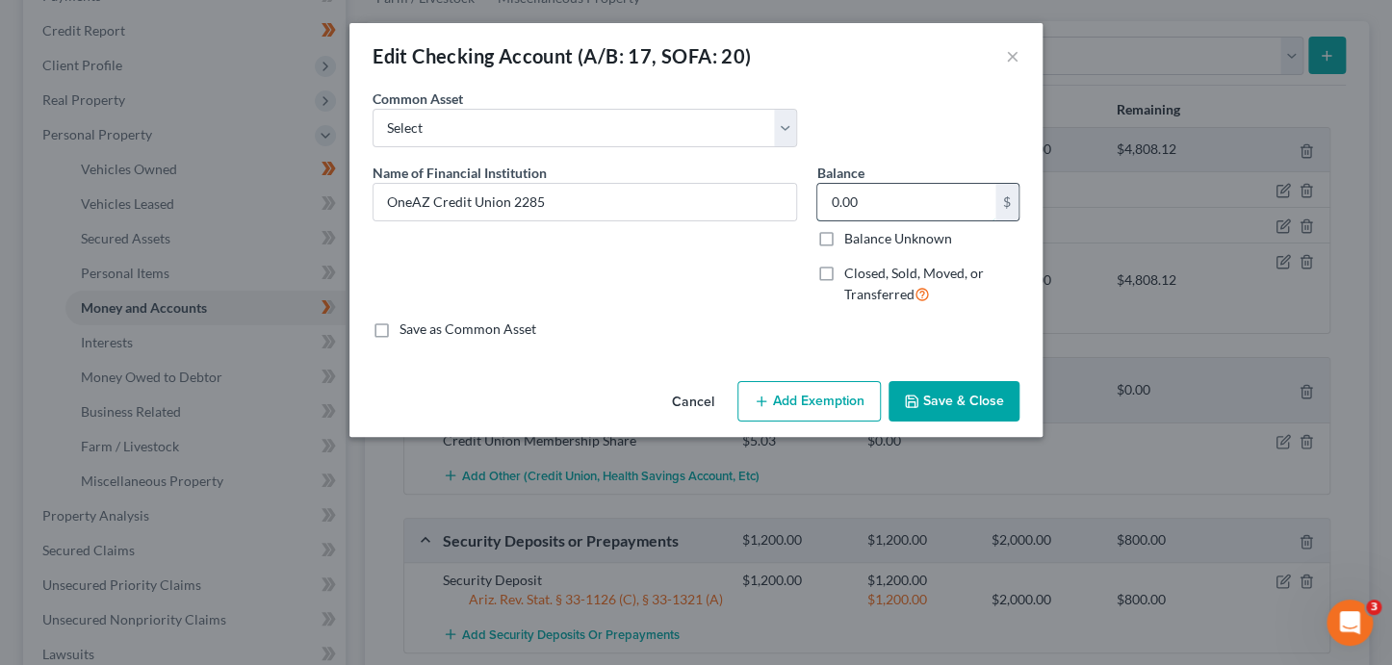
click at [895, 211] on input "0.00" at bounding box center [906, 202] width 178 height 37
type input "750"
click at [829, 397] on button "Add Exemption" at bounding box center [808, 401] width 143 height 40
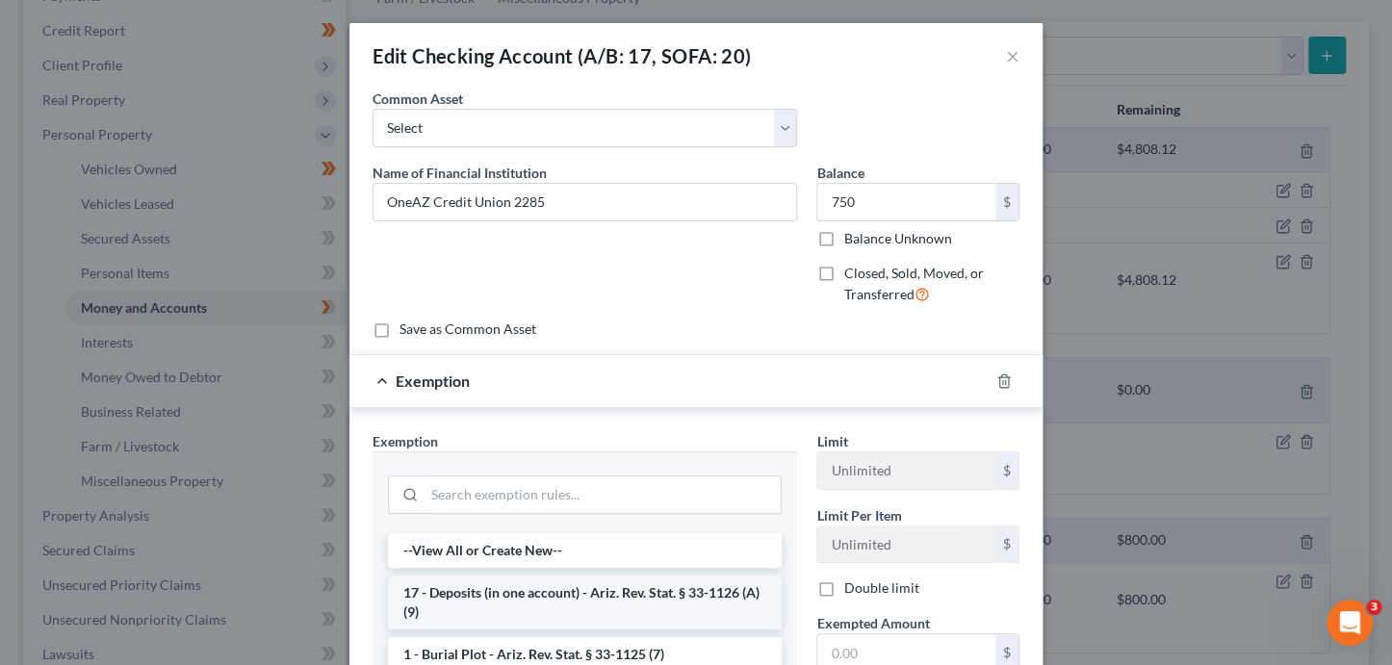
click at [620, 604] on li "17 - Deposits (in one account) - Ariz. Rev. Stat. § 33-1126 (A)(9)" at bounding box center [585, 603] width 394 height 54
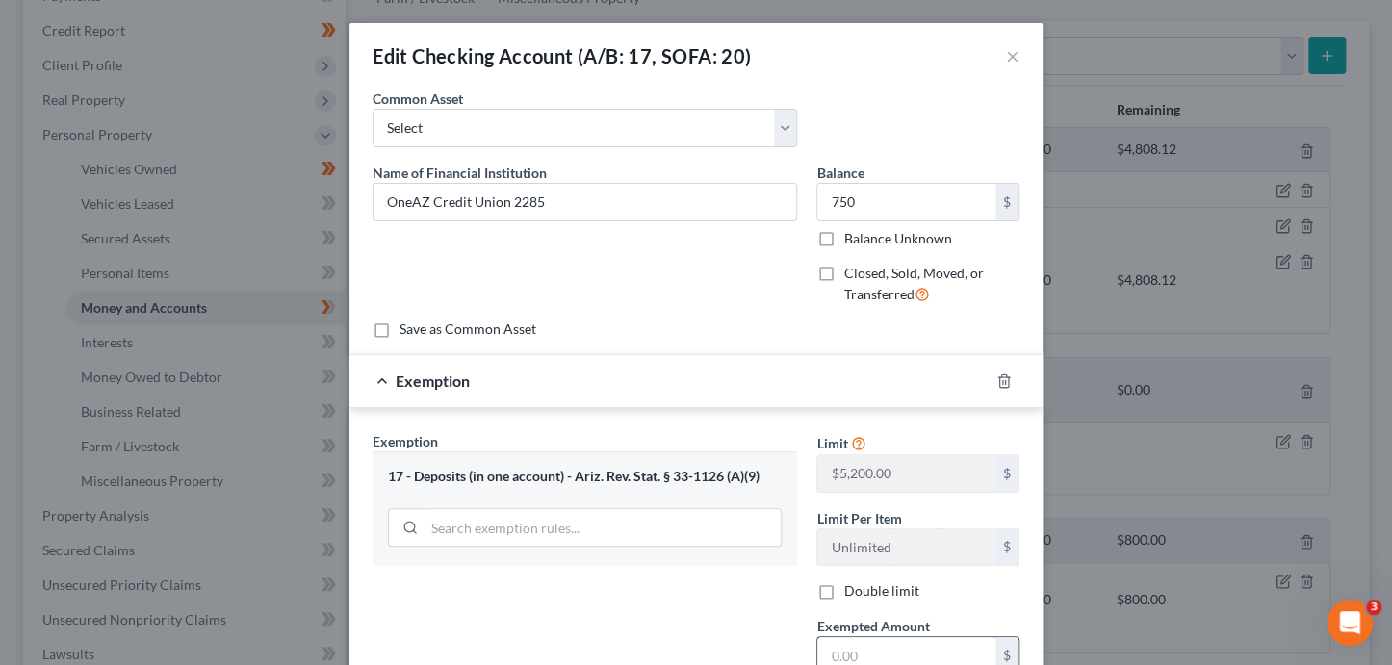
click at [864, 658] on input "text" at bounding box center [906, 655] width 178 height 37
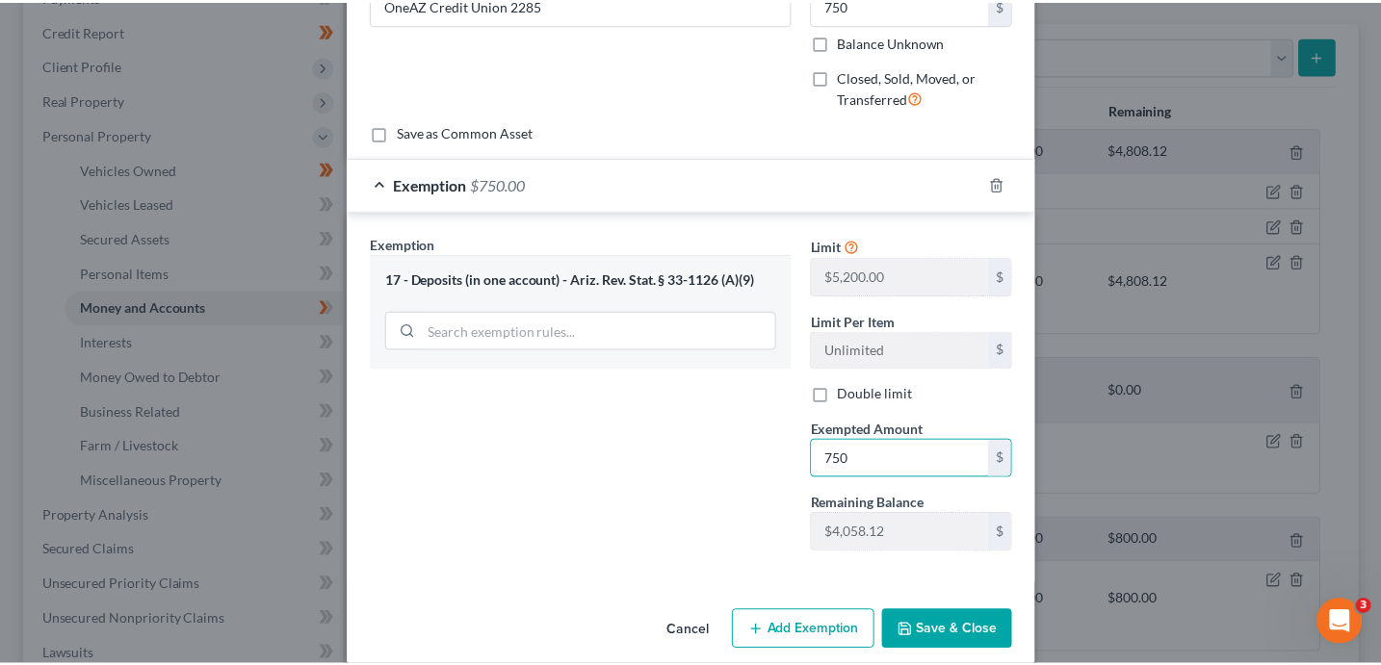
scroll to position [218, 0]
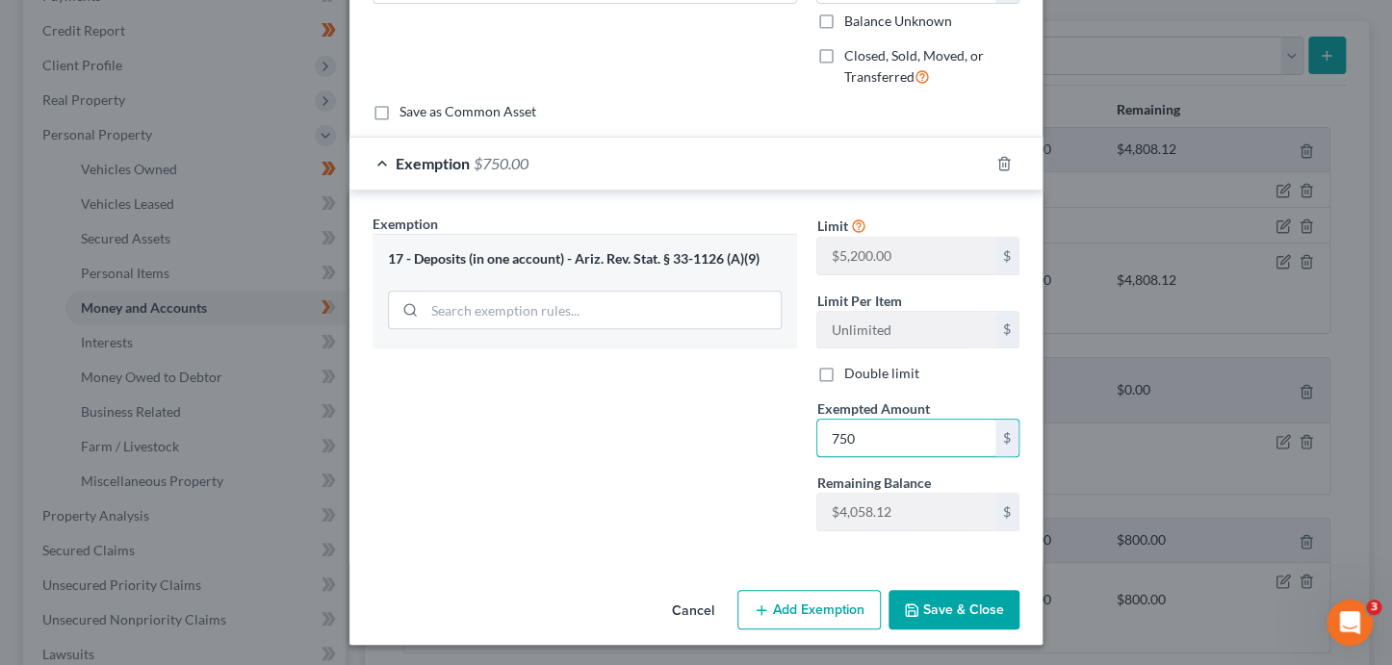
type input "750"
click at [969, 604] on button "Save & Close" at bounding box center [954, 610] width 131 height 40
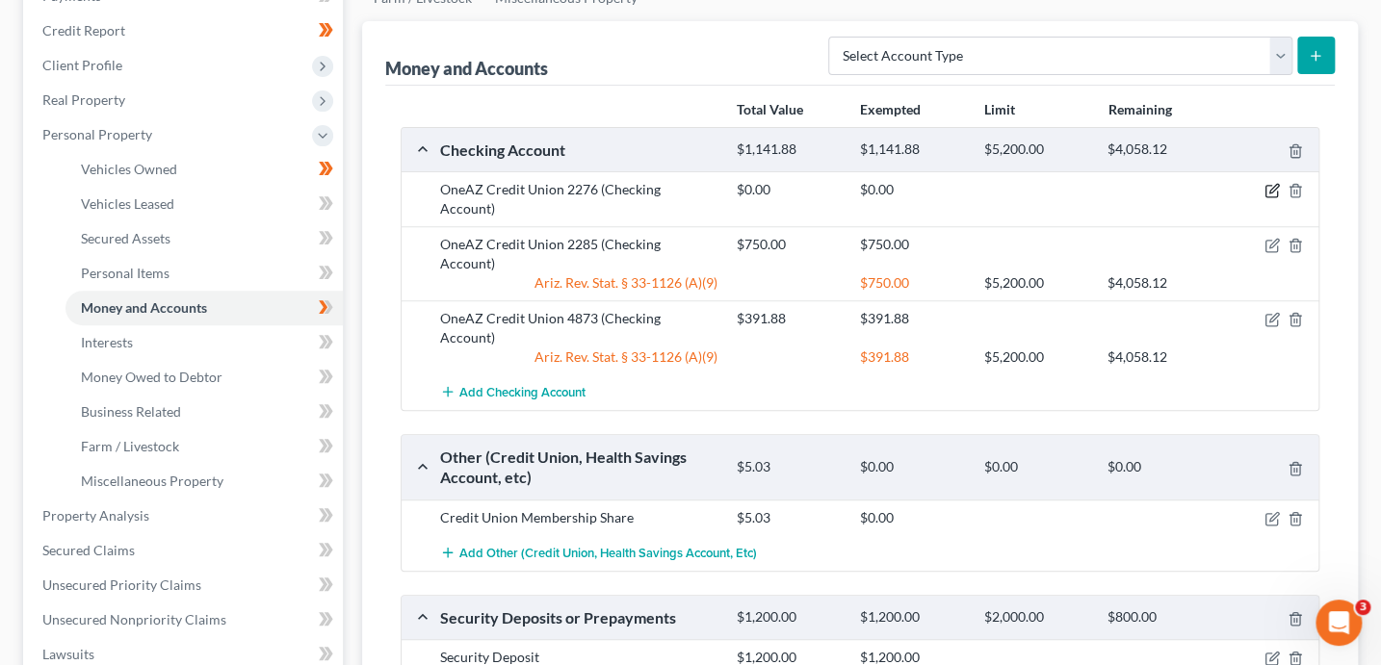
click at [1269, 188] on icon "button" at bounding box center [1273, 189] width 9 height 9
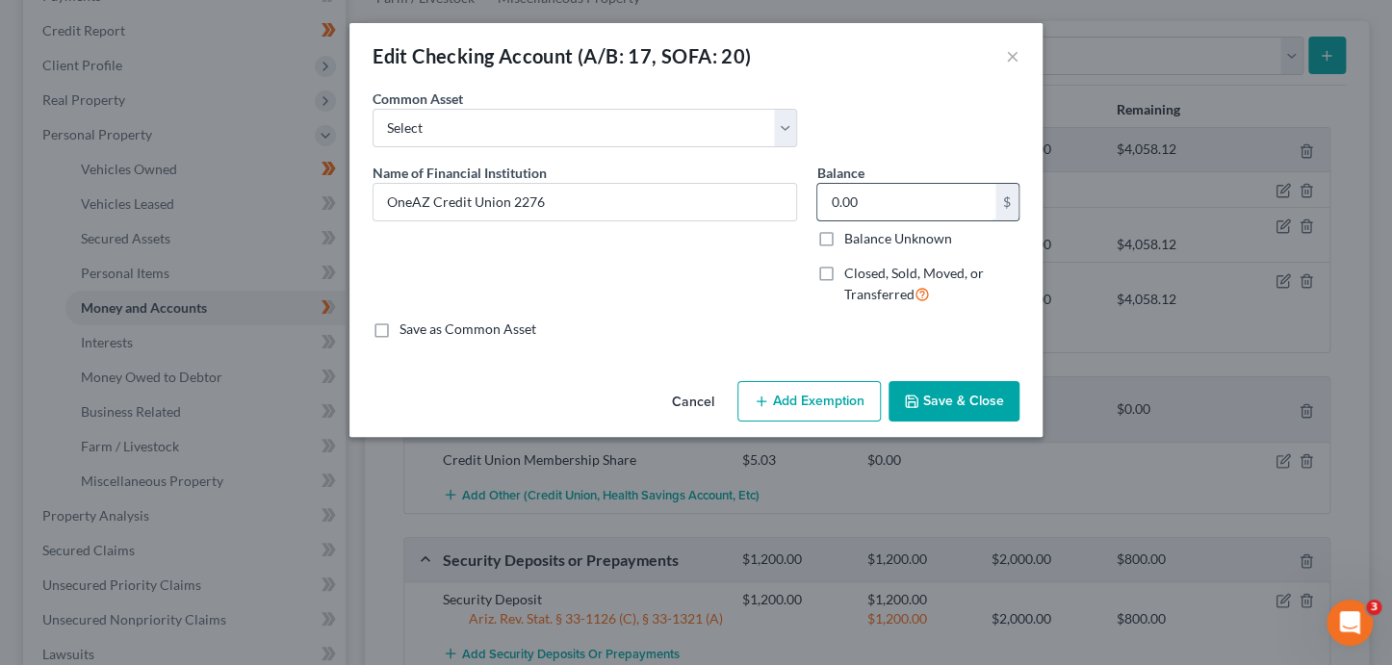
click at [870, 205] on input "0.00" at bounding box center [906, 202] width 178 height 37
type input "1"
type input "2.39"
click at [954, 414] on button "Save & Close" at bounding box center [954, 401] width 131 height 40
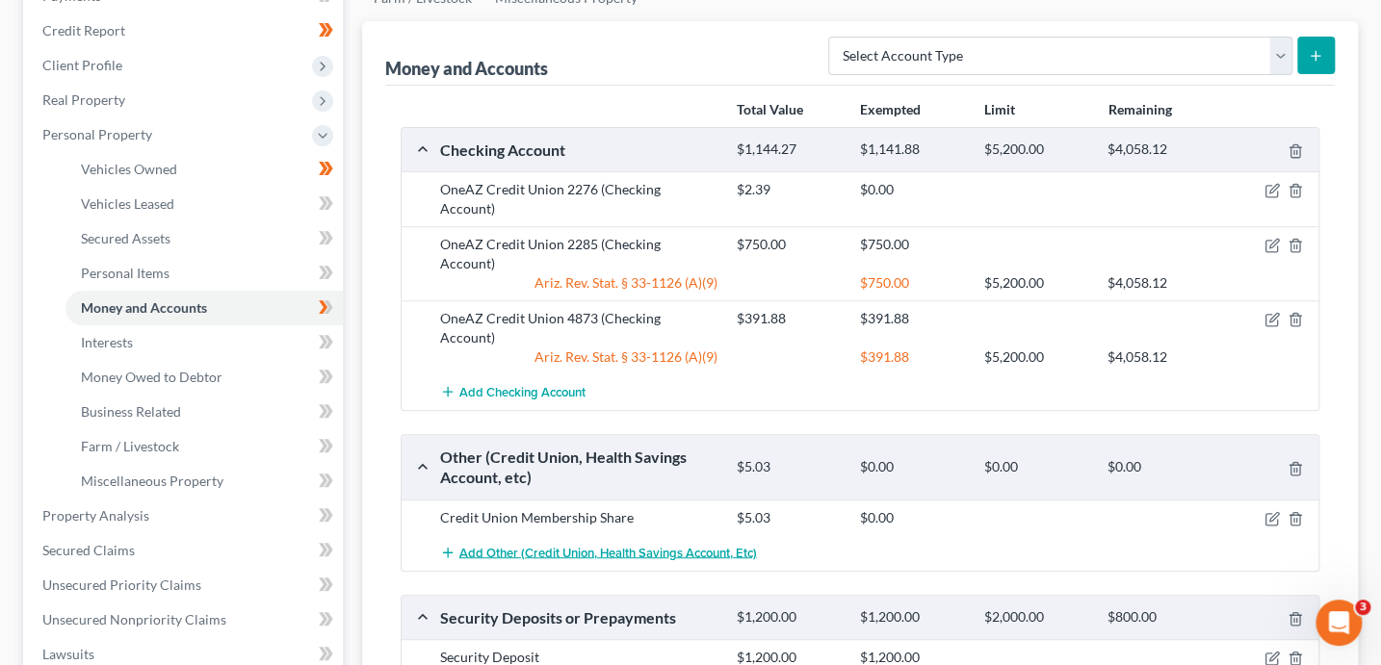
click at [652, 545] on span "Add Other (Credit Union, Health Savings Account, etc)" at bounding box center [607, 552] width 297 height 15
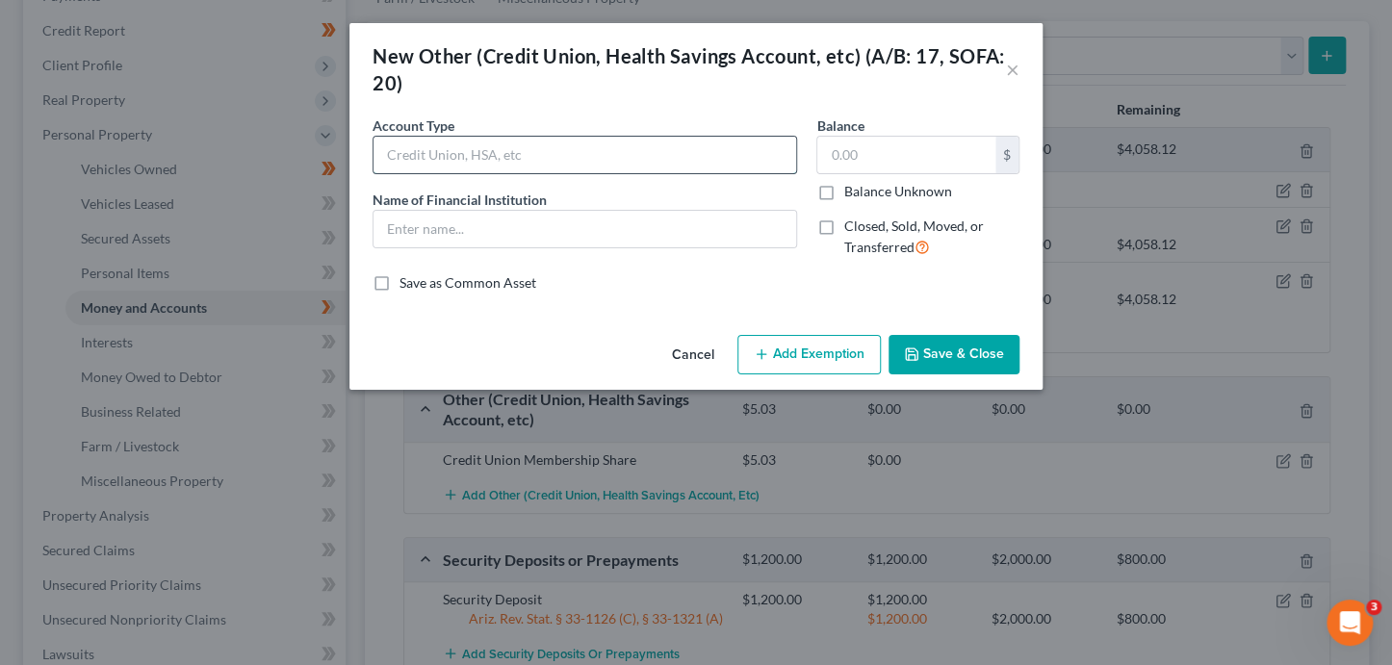
click at [482, 158] on input "text" at bounding box center [585, 155] width 423 height 37
type input "Credit Union Membership Share"
click at [439, 237] on input "text" at bounding box center [585, 229] width 423 height 37
click at [821, 157] on input "text" at bounding box center [906, 155] width 178 height 37
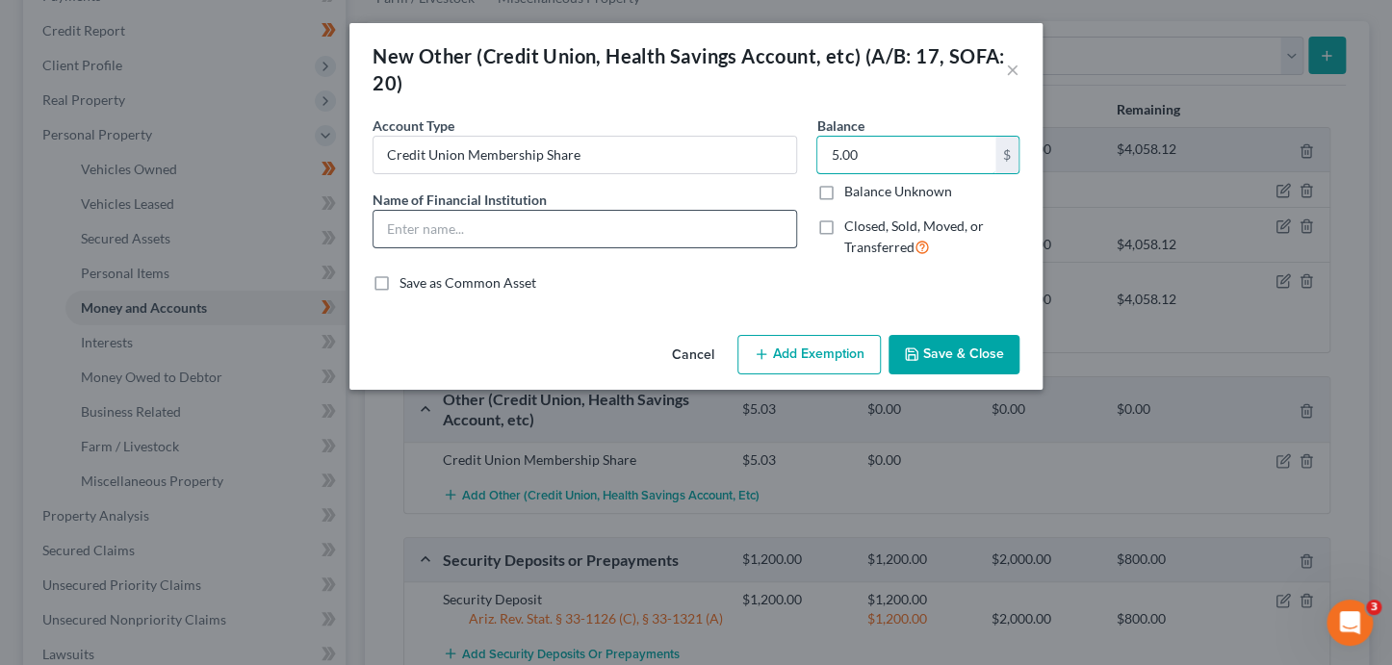
type input "5.00"
click at [719, 236] on input "text" at bounding box center [585, 229] width 423 height 37
type input "OneAZ Credit Union 4864"
click at [1000, 347] on button "Save & Close" at bounding box center [954, 355] width 131 height 40
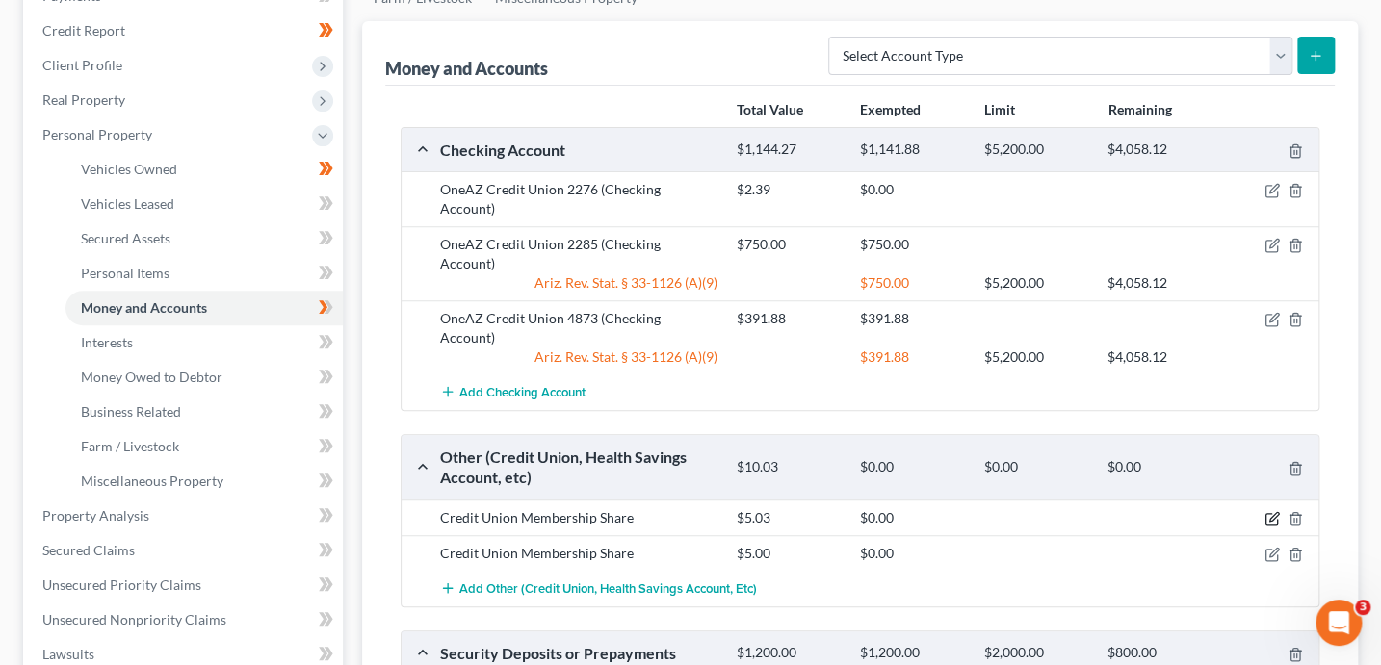
click at [1268, 511] on icon "button" at bounding box center [1271, 518] width 15 height 15
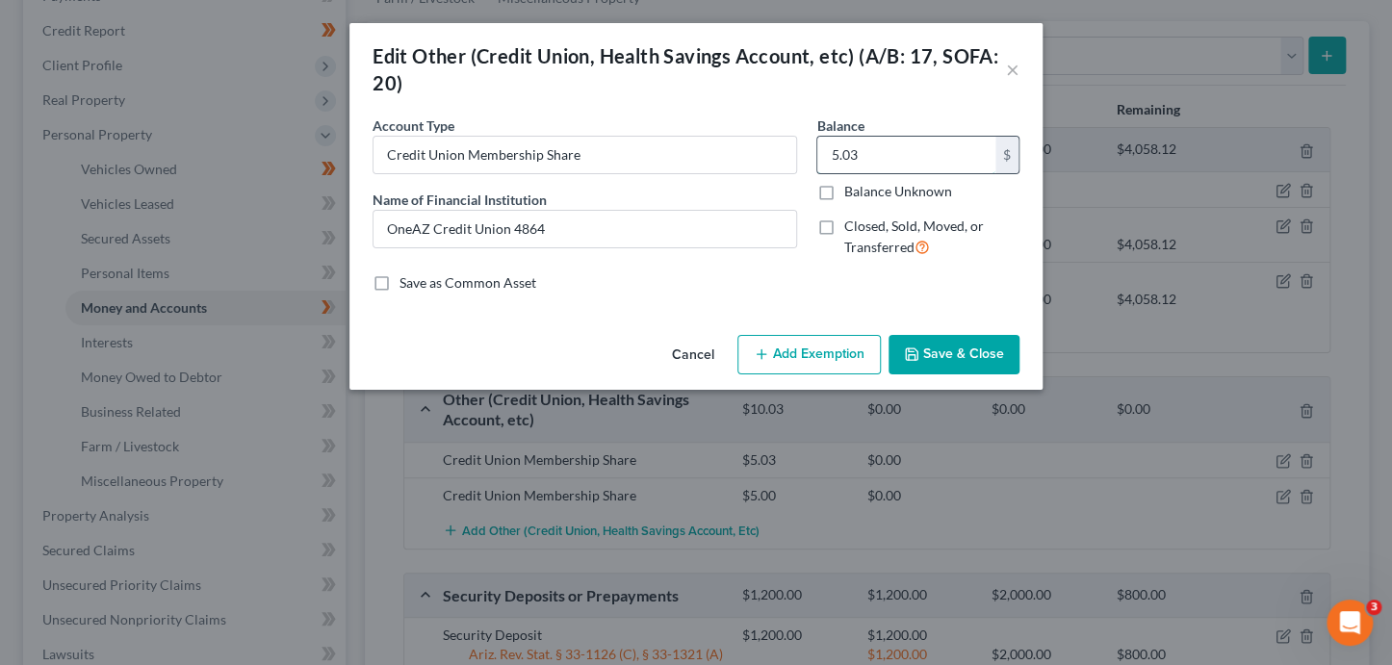
click at [890, 148] on input "5.03" at bounding box center [906, 155] width 178 height 37
type input "5.00"
click at [958, 347] on button "Save & Close" at bounding box center [954, 355] width 131 height 40
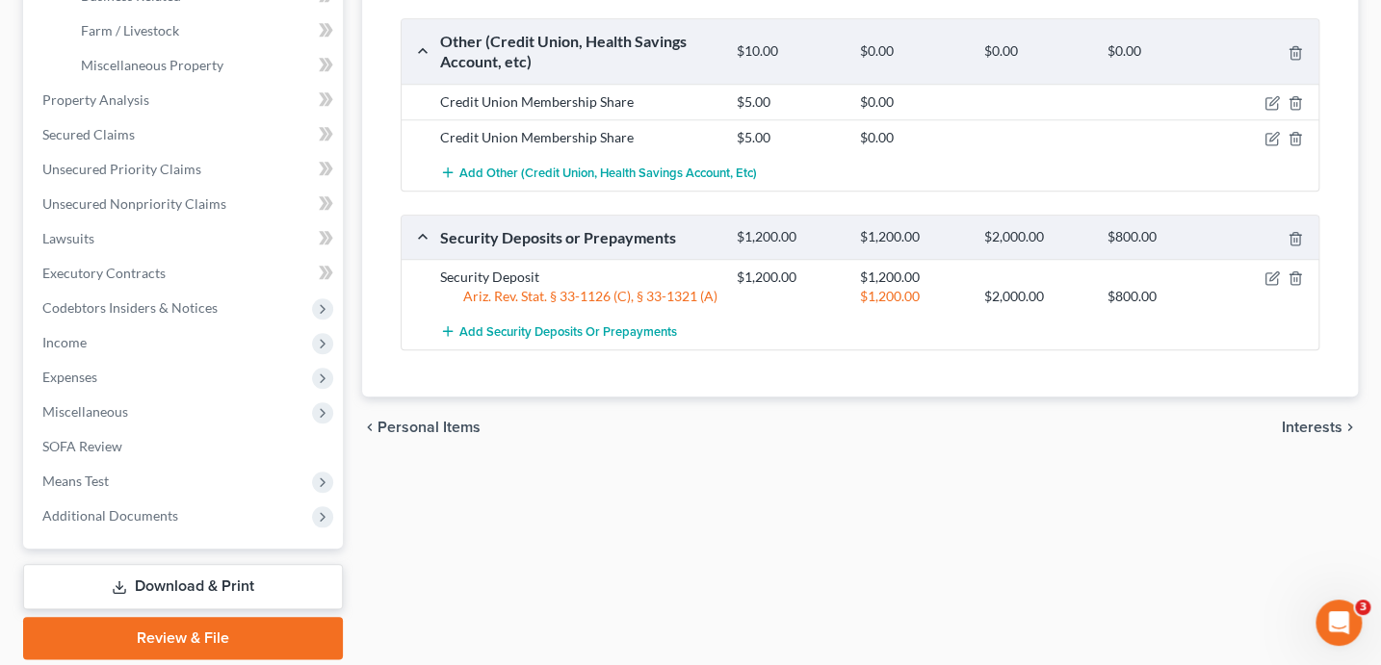
scroll to position [737, 0]
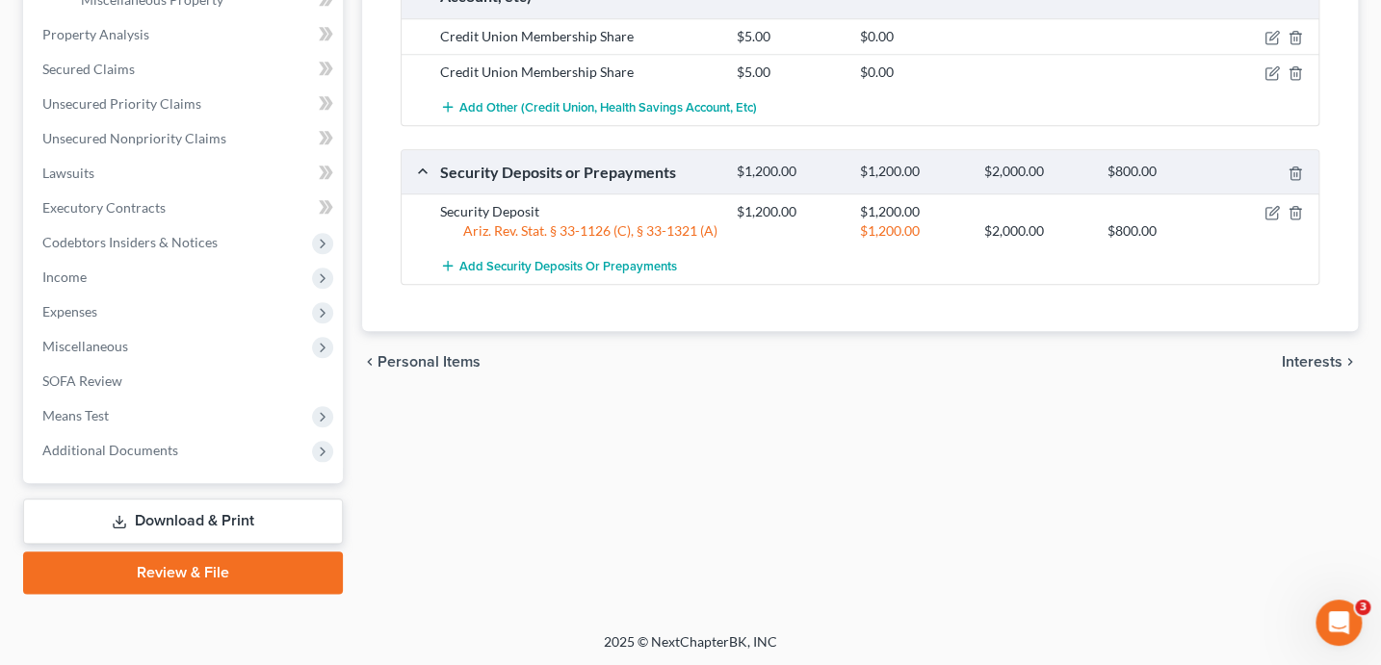
drag, startPoint x: 212, startPoint y: 578, endPoint x: 329, endPoint y: 544, distance: 122.2
click at [213, 578] on link "Review & File" at bounding box center [183, 573] width 320 height 42
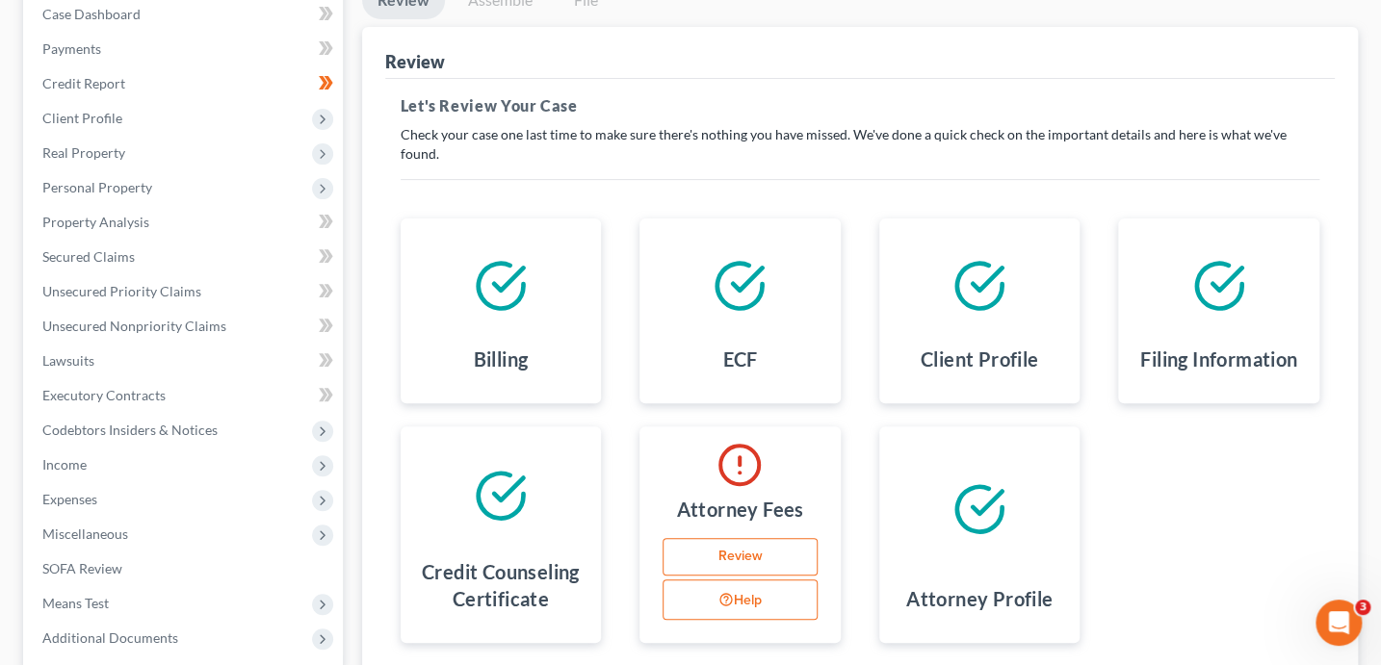
click at [662, 565] on link "Review" at bounding box center [739, 557] width 155 height 39
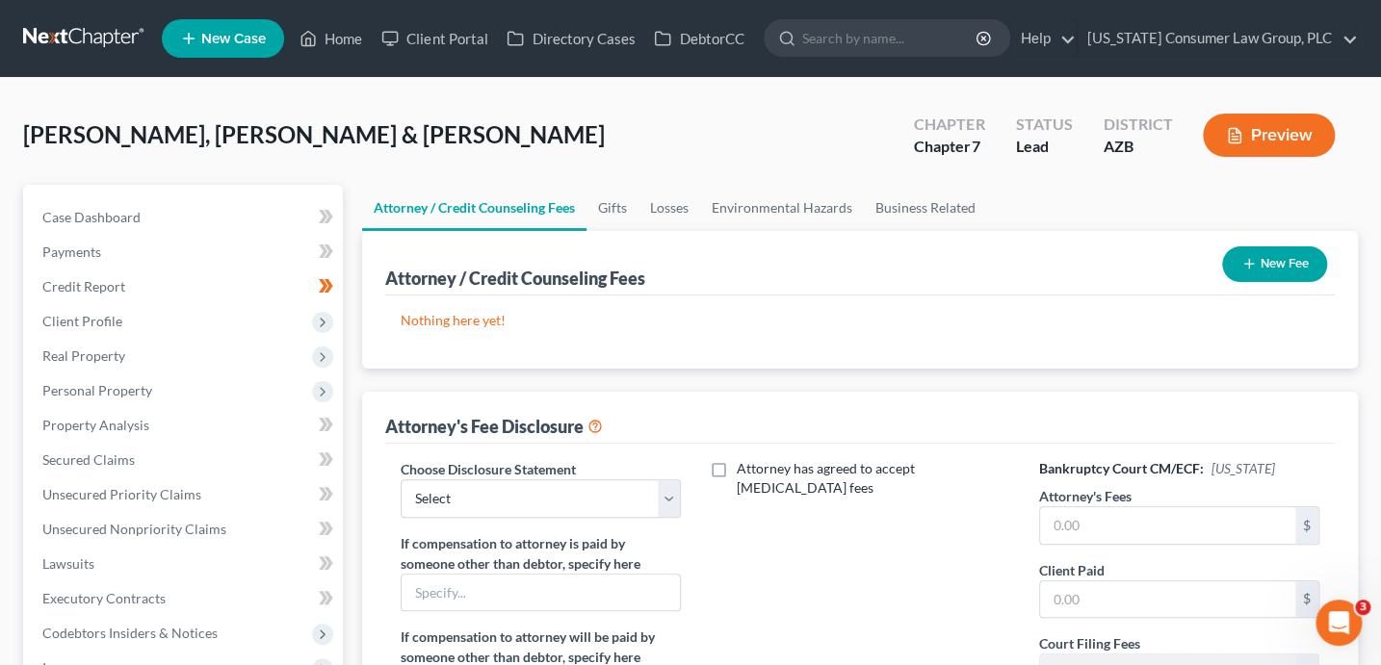
click at [1273, 258] on button "New Fee" at bounding box center [1274, 264] width 105 height 36
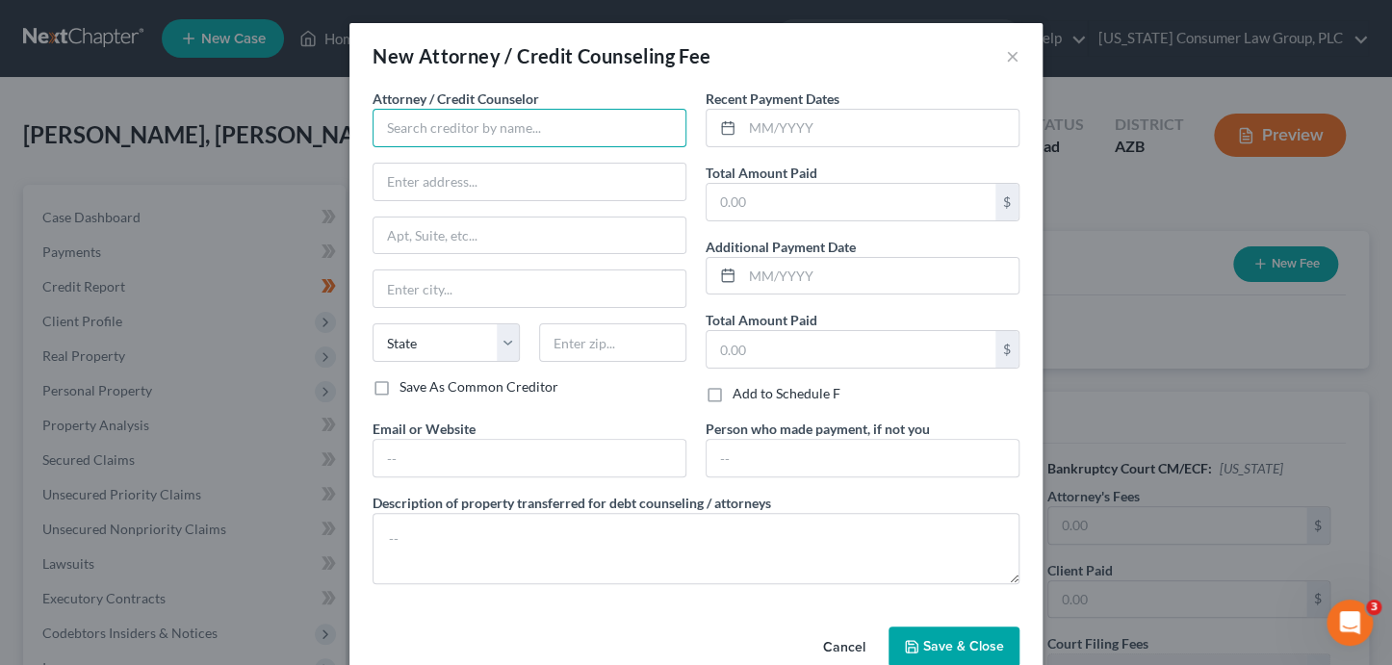
click at [585, 140] on input "text" at bounding box center [530, 128] width 314 height 39
type input "[US_STATE] Consumer Law Group, PLC"
type input "2350 East Germann Road, Suite 38"
type input "Chandler"
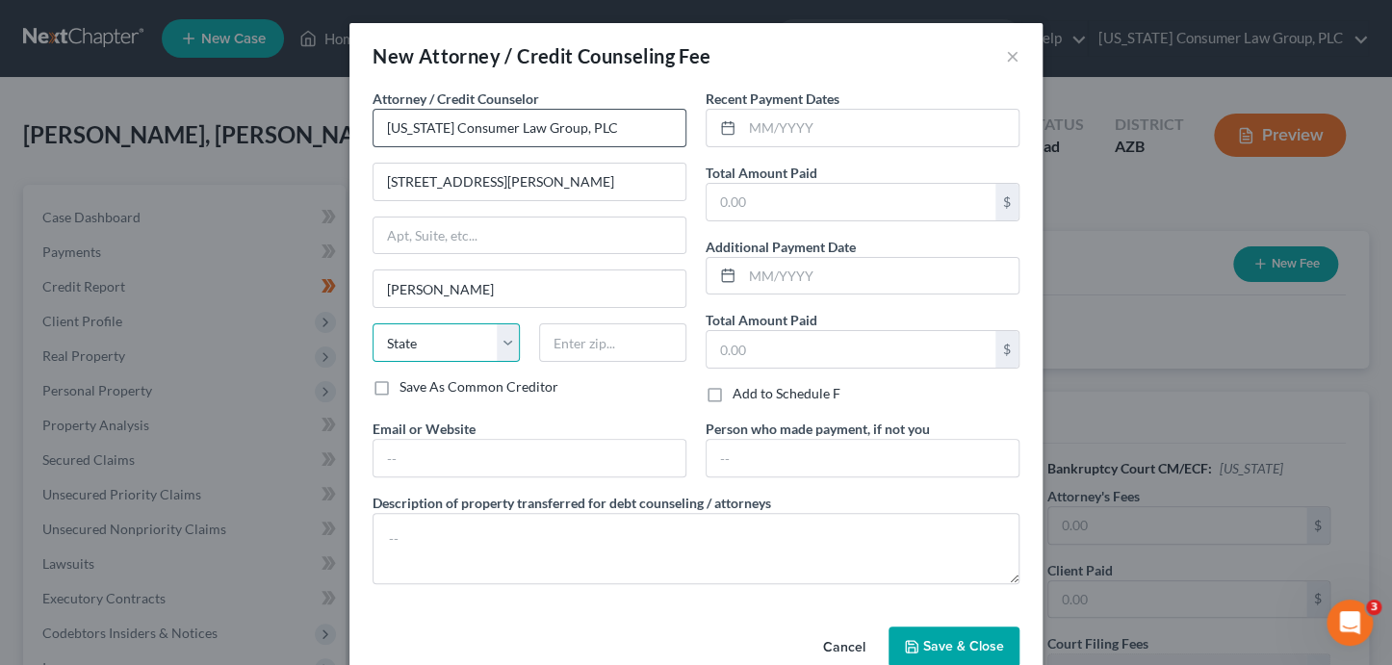
select select "3"
type input "85286"
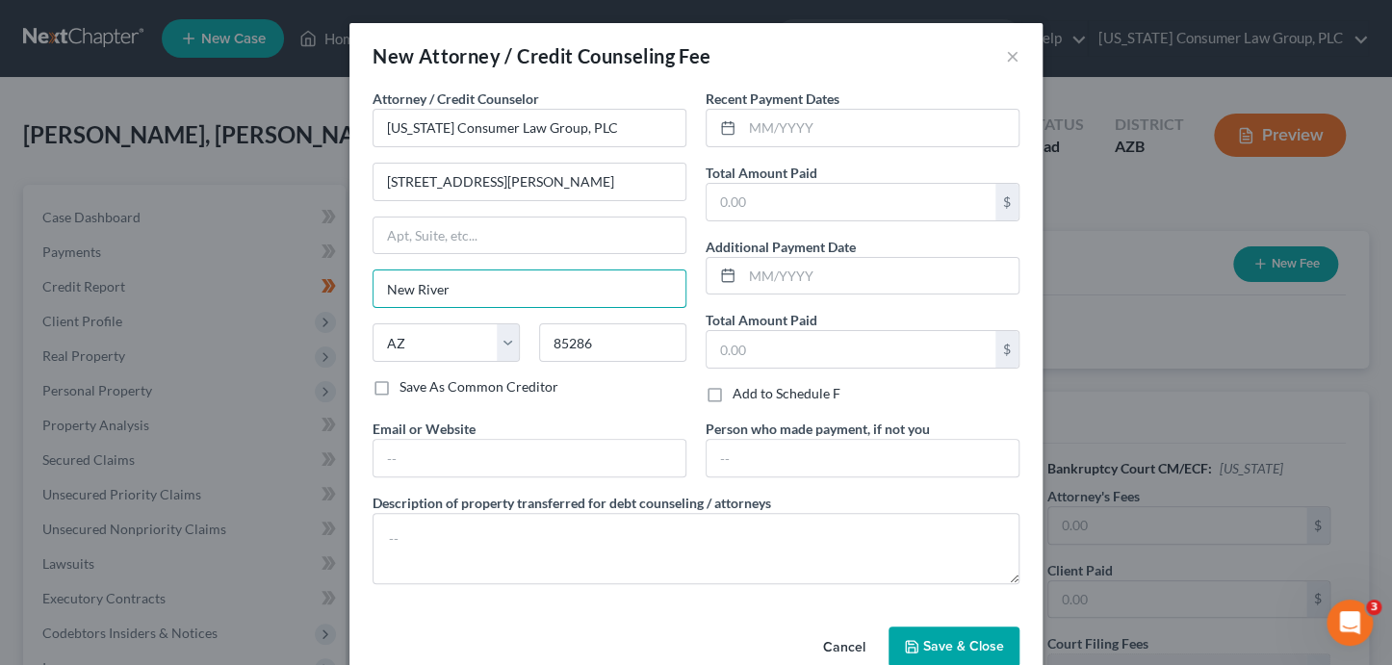
drag, startPoint x: 440, startPoint y: 286, endPoint x: 291, endPoint y: 246, distance: 154.3
click at [305, 275] on div "New Attorney / Credit Counseling Fee × Attorney / Credit Counselor * Arizona Co…" at bounding box center [696, 332] width 1392 height 665
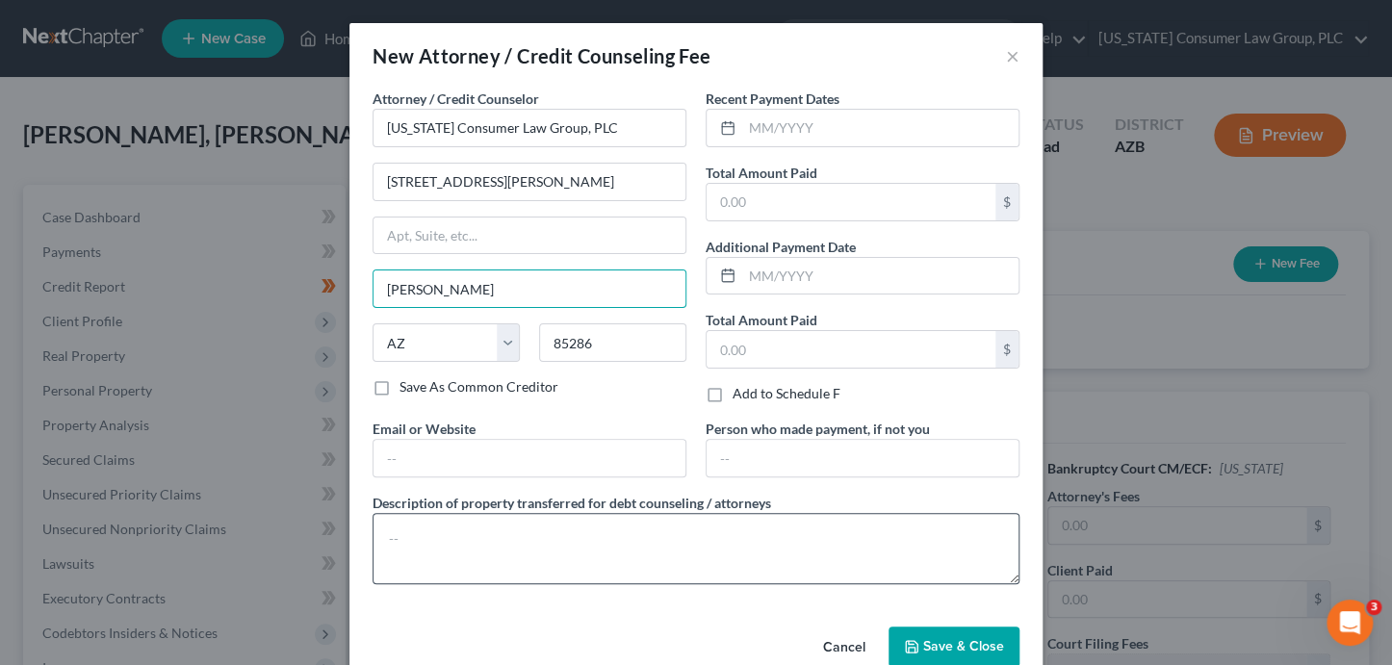
type input "Chandler"
drag, startPoint x: 536, startPoint y: 517, endPoint x: 471, endPoint y: 470, distance: 80.7
click at [536, 517] on textarea at bounding box center [696, 548] width 647 height 71
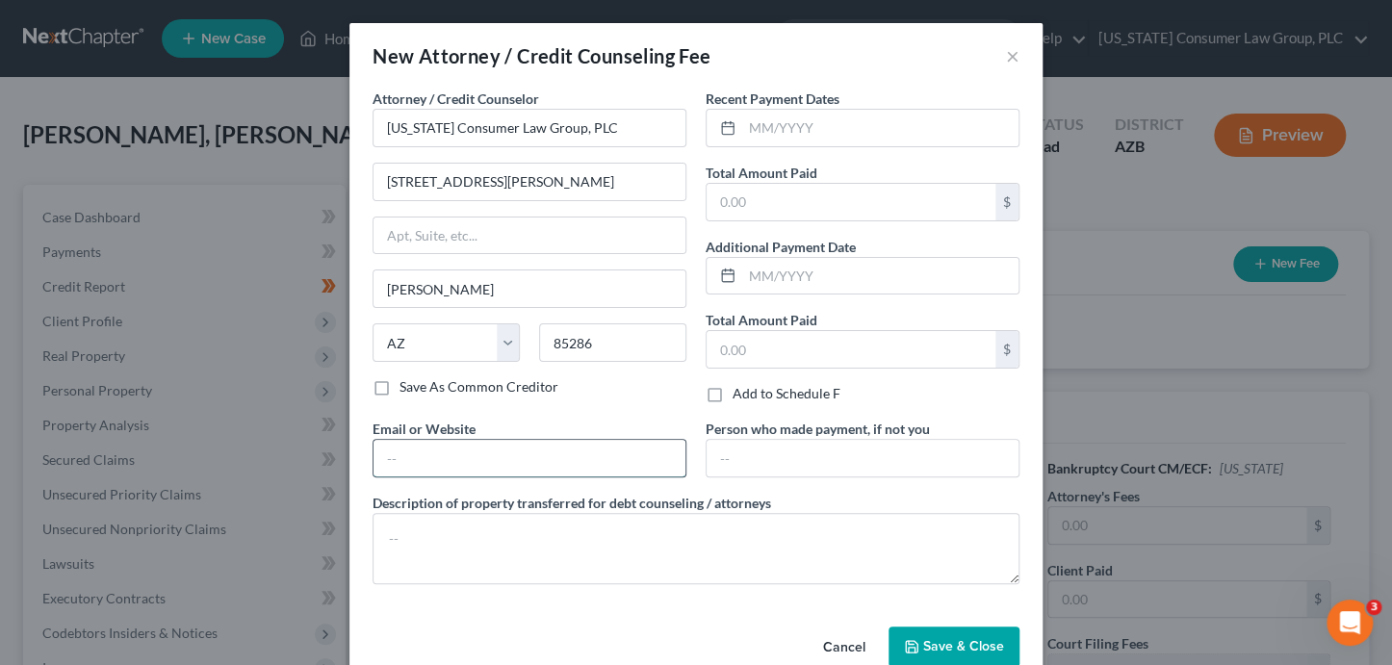
click at [457, 452] on input "text" at bounding box center [530, 458] width 312 height 37
type input "www.skibalaw.com"
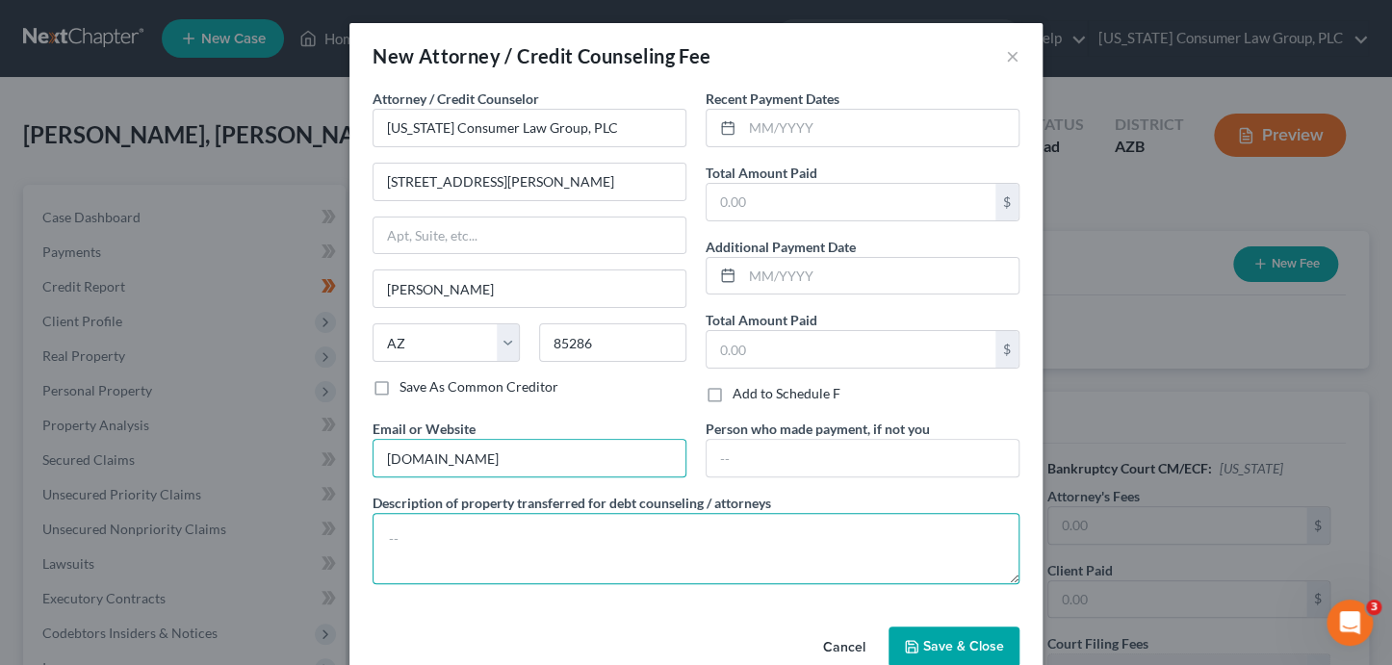
click at [455, 542] on textarea at bounding box center [696, 548] width 647 height 71
type textarea ";"
paste textarea "Filing fee: $338.00"
type textarea "Filing fee: $338.00"
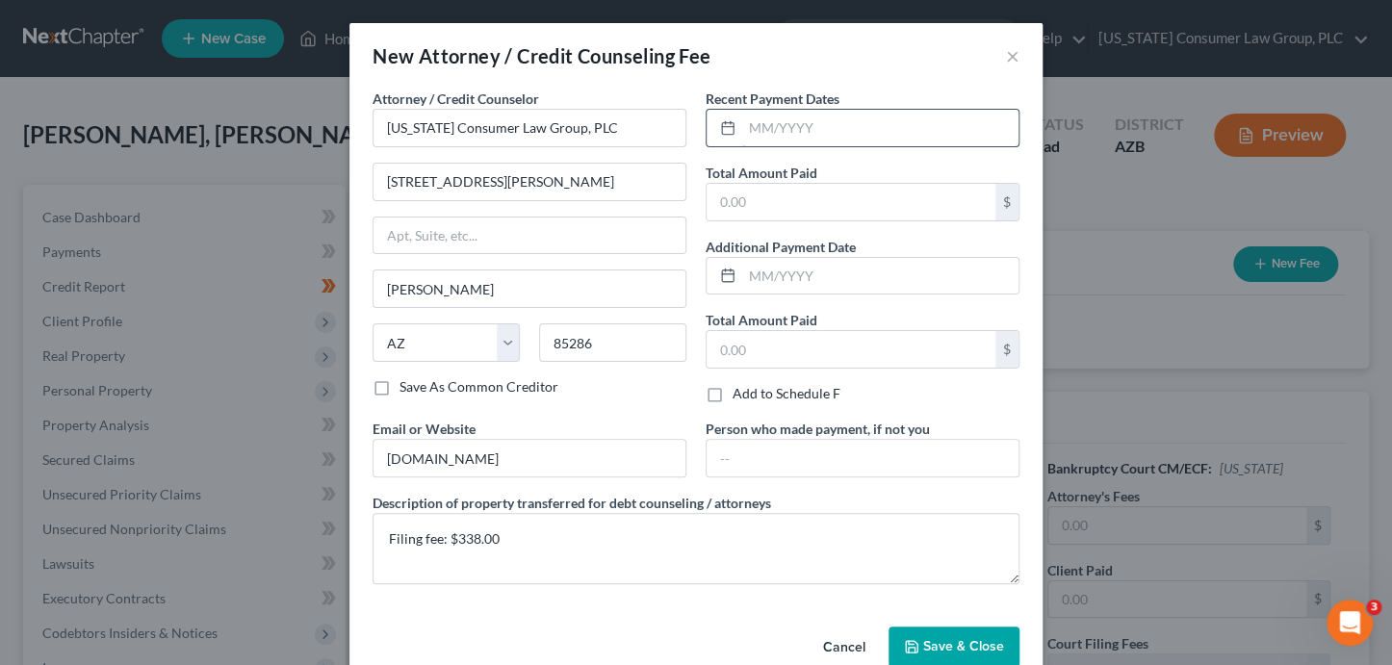
click at [745, 122] on input "text" at bounding box center [880, 128] width 276 height 37
type input "08/2025"
click at [816, 206] on input "text" at bounding box center [851, 202] width 289 height 37
type input "338"
click at [787, 357] on input "text" at bounding box center [851, 349] width 289 height 37
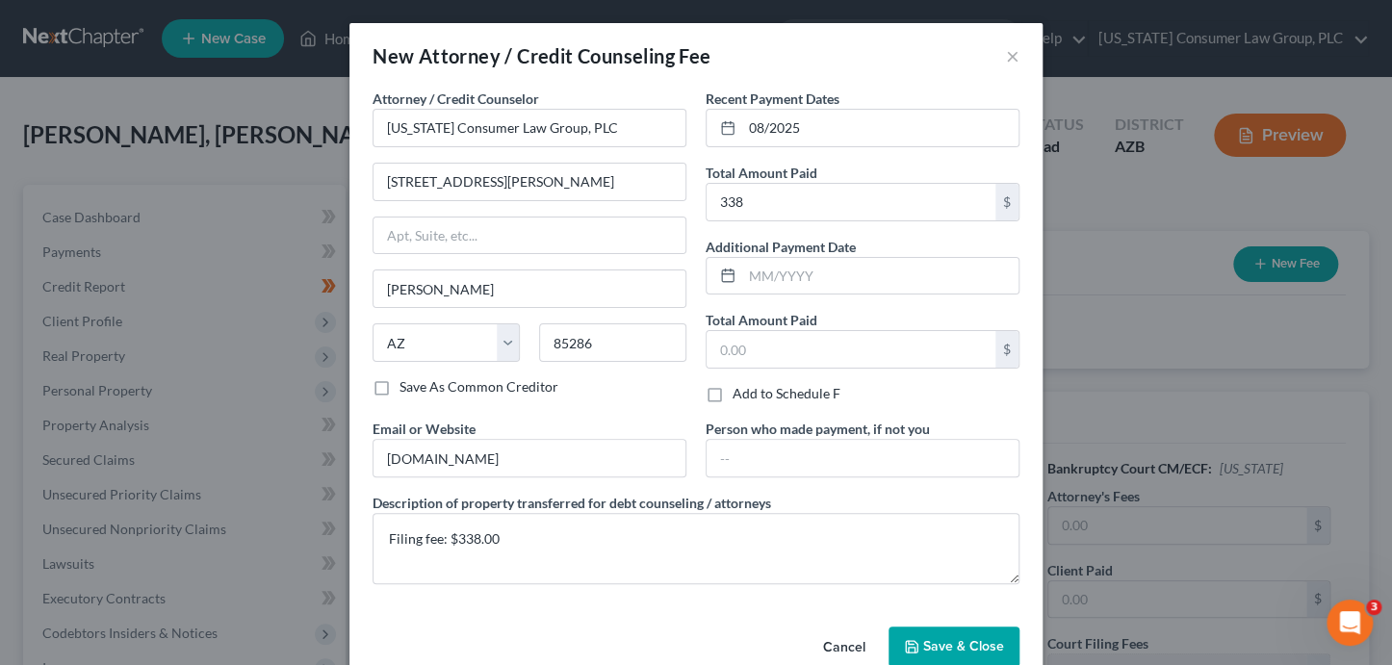
drag, startPoint x: 742, startPoint y: 599, endPoint x: 911, endPoint y: 648, distance: 175.5
click at [742, 599] on div "Attorney / Credit Counselor * Arizona Consumer Law Group, PLC 2350 East Germann…" at bounding box center [695, 354] width 693 height 530
click at [931, 652] on button "Save & Close" at bounding box center [954, 647] width 131 height 40
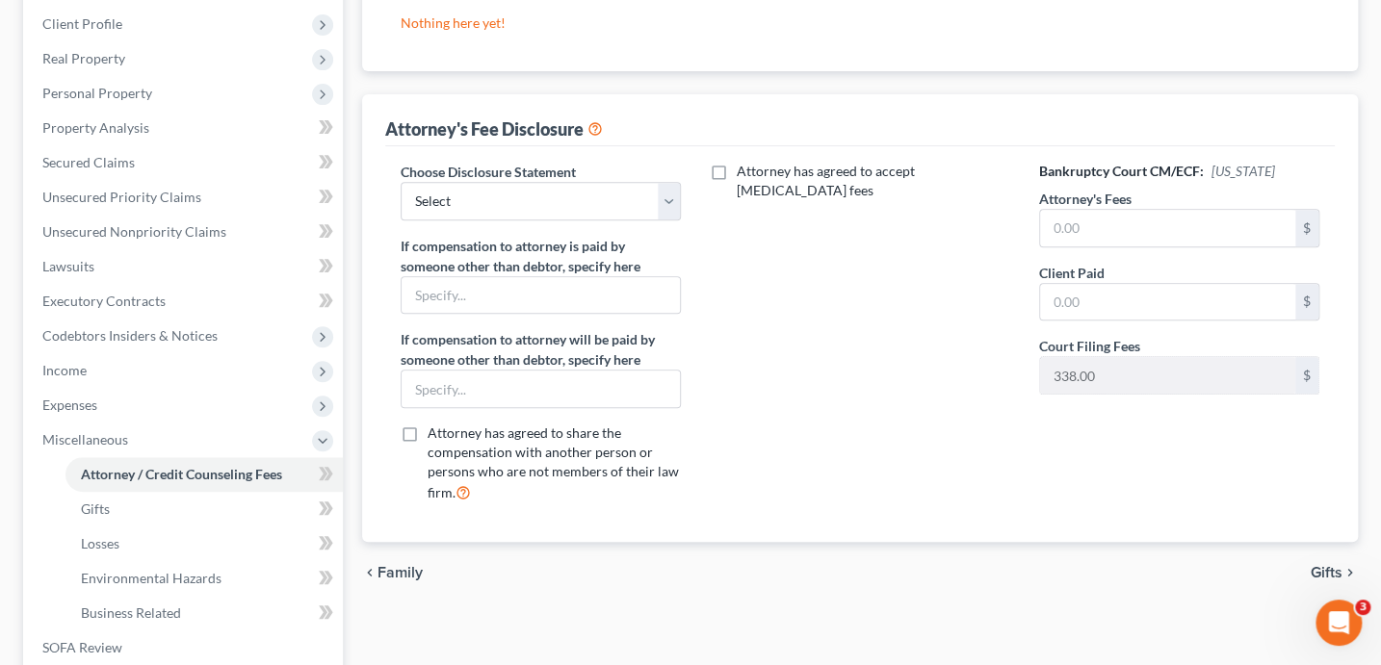
scroll to position [333, 0]
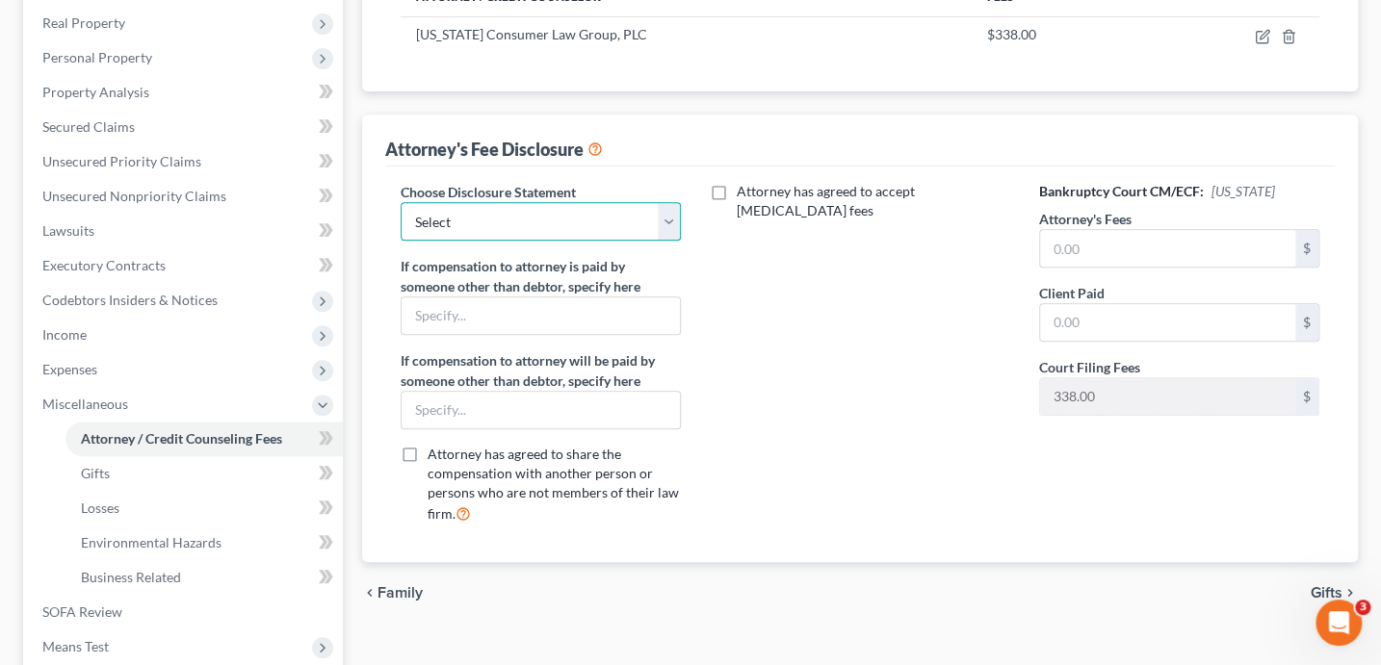
click at [554, 205] on select "Select Hansen Hurtado Disclosure Mendoza Booth Disclosure Farmer Disclosure Man…" at bounding box center [540, 221] width 281 height 39
select select "14"
click at [1076, 250] on input "text" at bounding box center [1168, 248] width 256 height 37
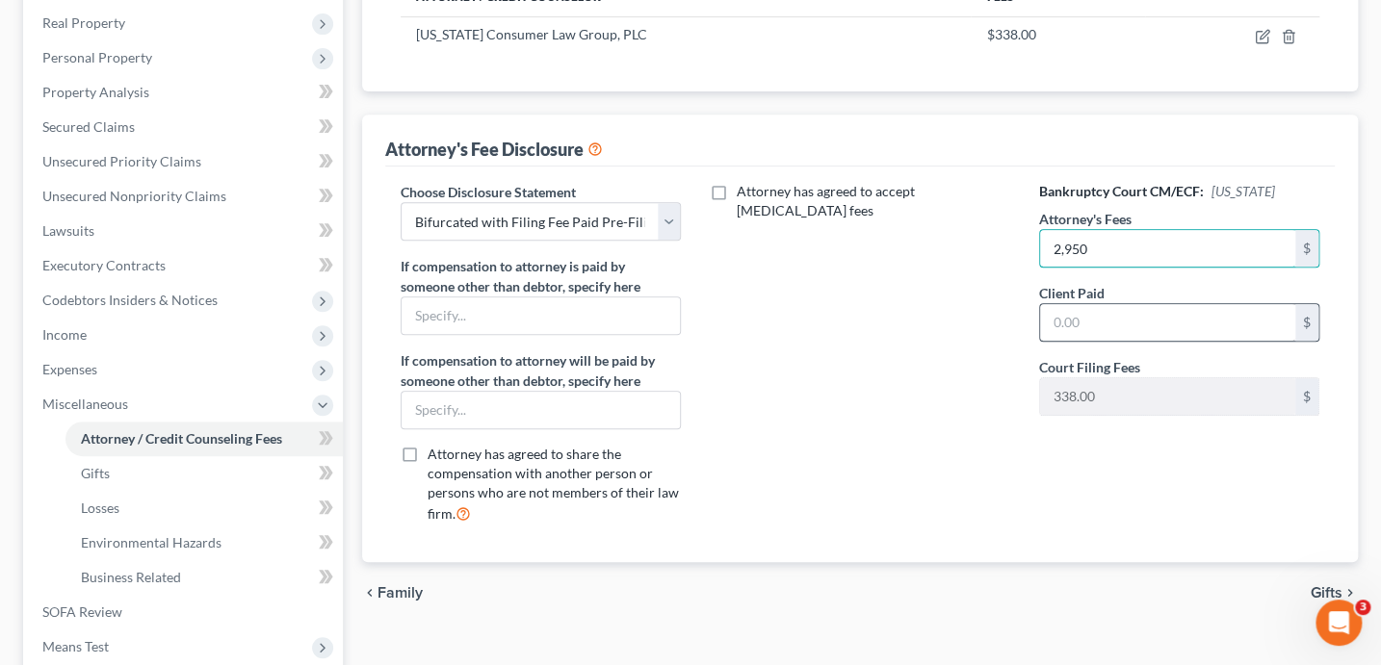
type input "2,950"
click at [1089, 310] on input "text" at bounding box center [1168, 322] width 256 height 37
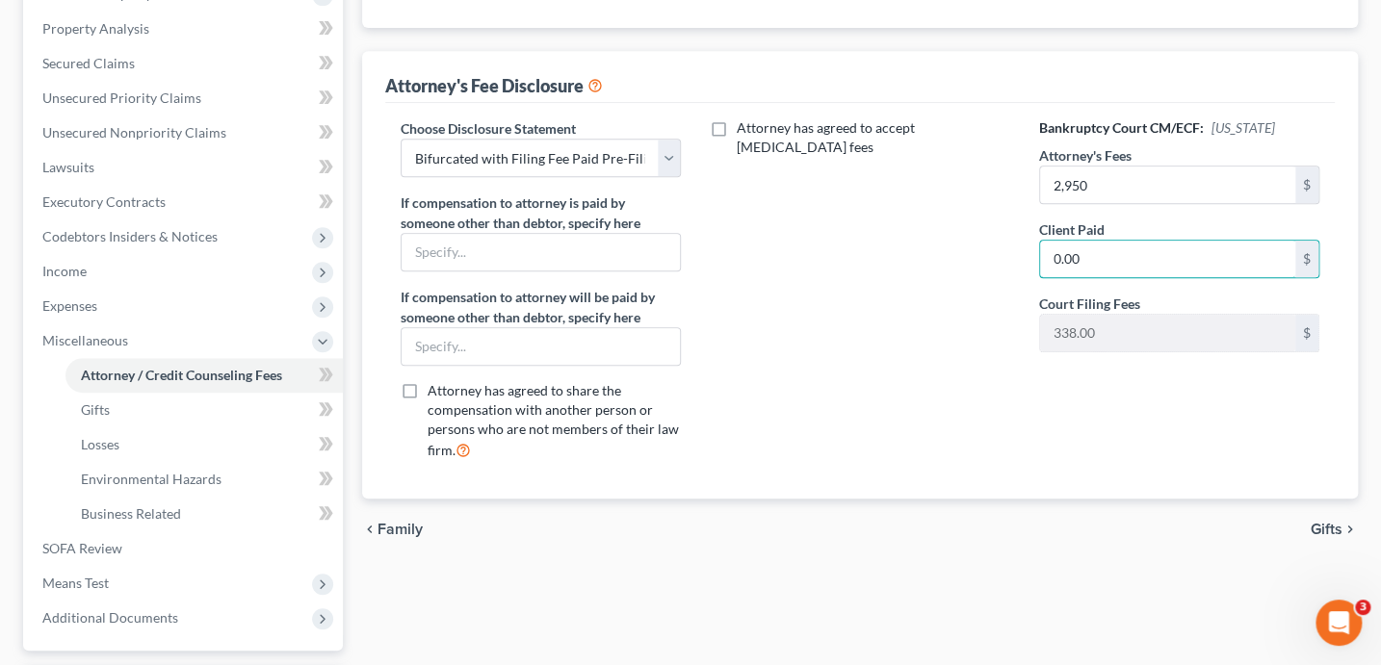
scroll to position [429, 0]
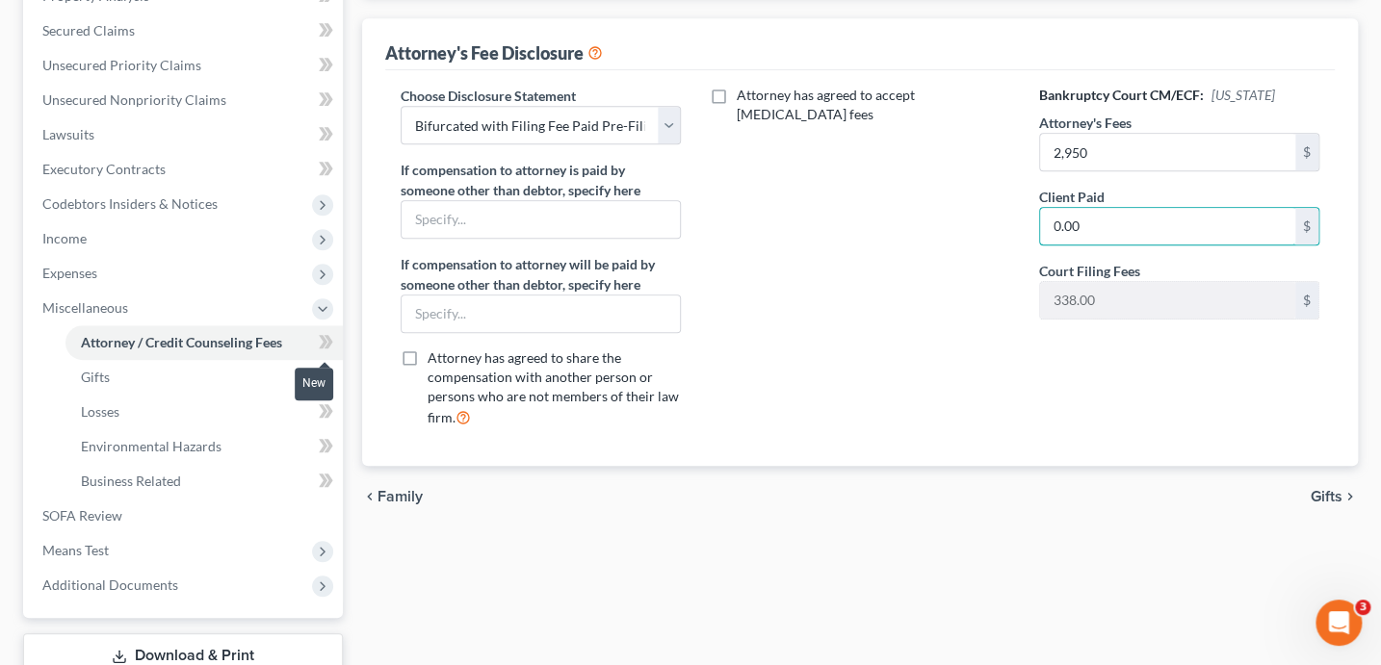
type input "0.00"
click at [330, 345] on icon at bounding box center [326, 342] width 14 height 24
drag, startPoint x: 330, startPoint y: 345, endPoint x: 333, endPoint y: 365, distance: 20.4
click at [331, 345] on icon at bounding box center [326, 342] width 14 height 24
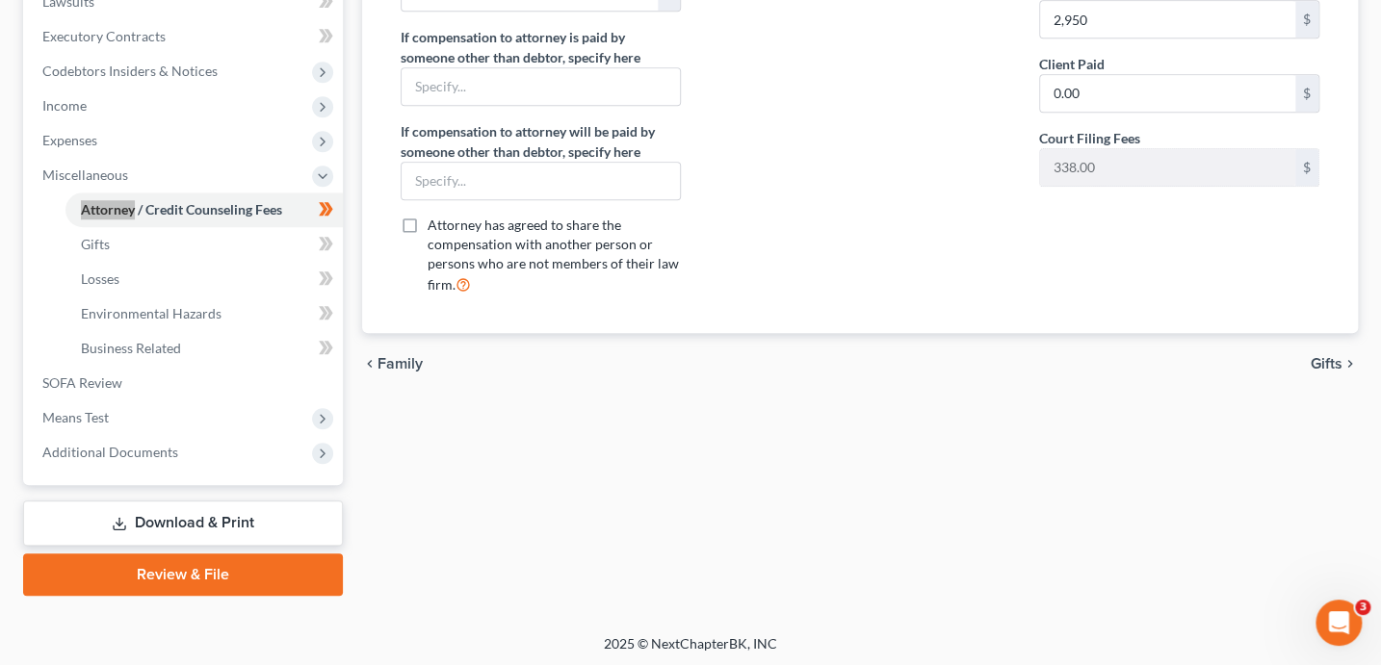
scroll to position [564, 0]
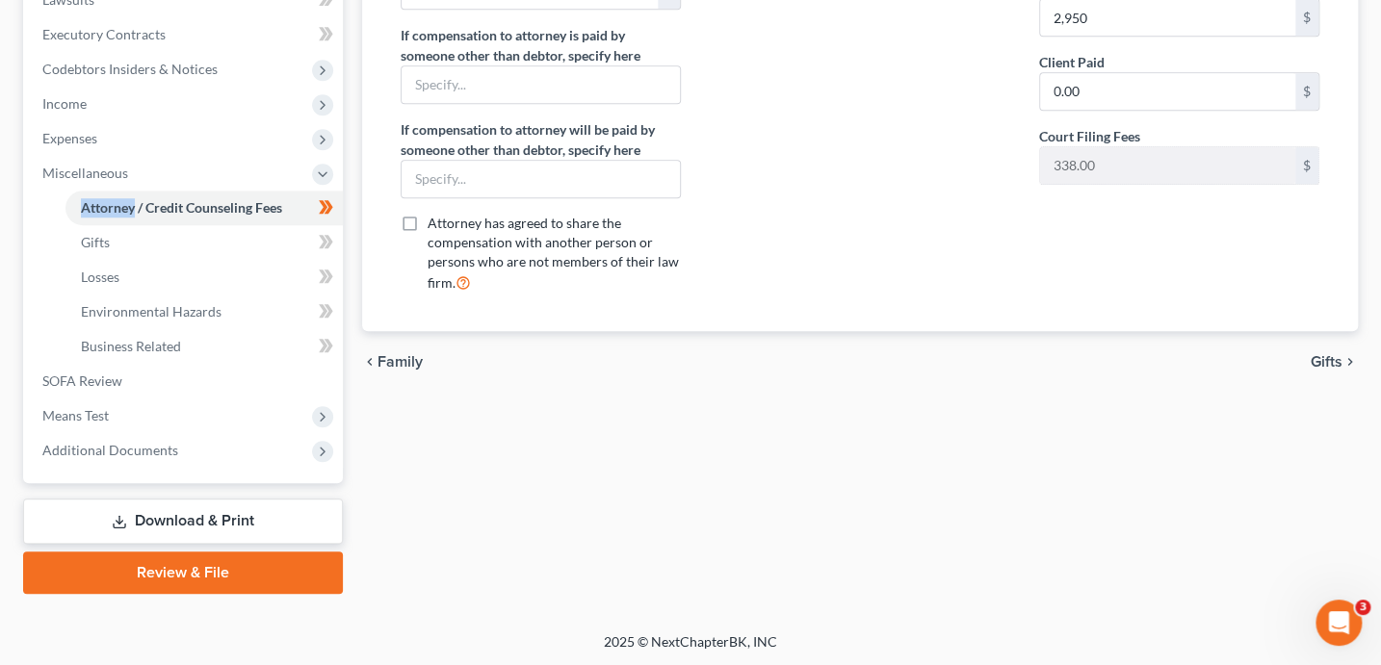
click at [237, 581] on link "Review & File" at bounding box center [183, 573] width 320 height 42
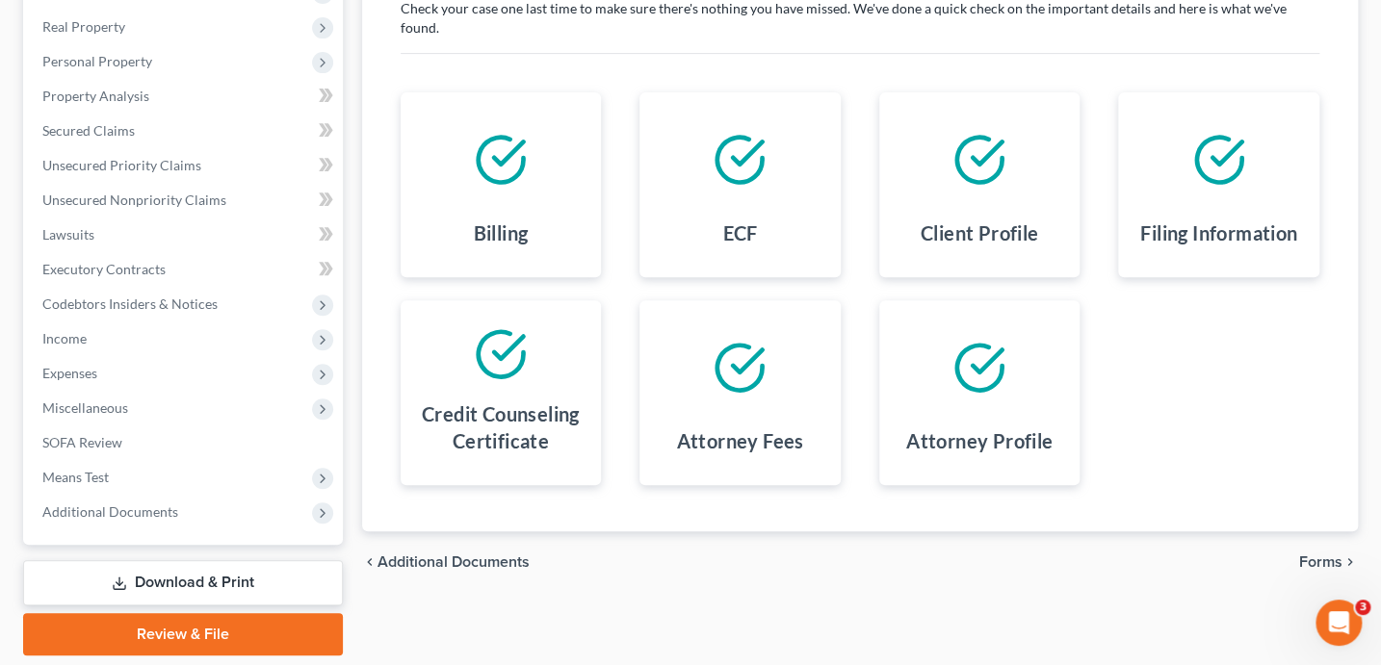
scroll to position [391, 0]
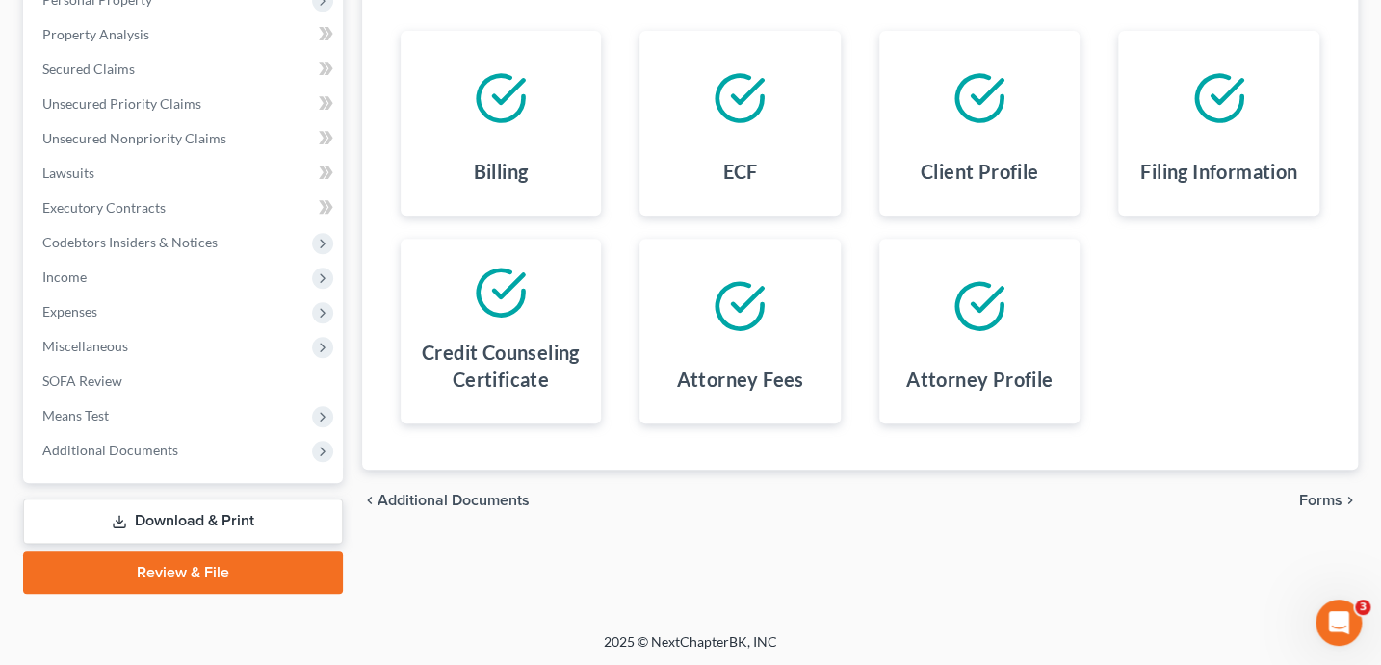
click at [1342, 493] on icon "chevron_right" at bounding box center [1349, 500] width 15 height 15
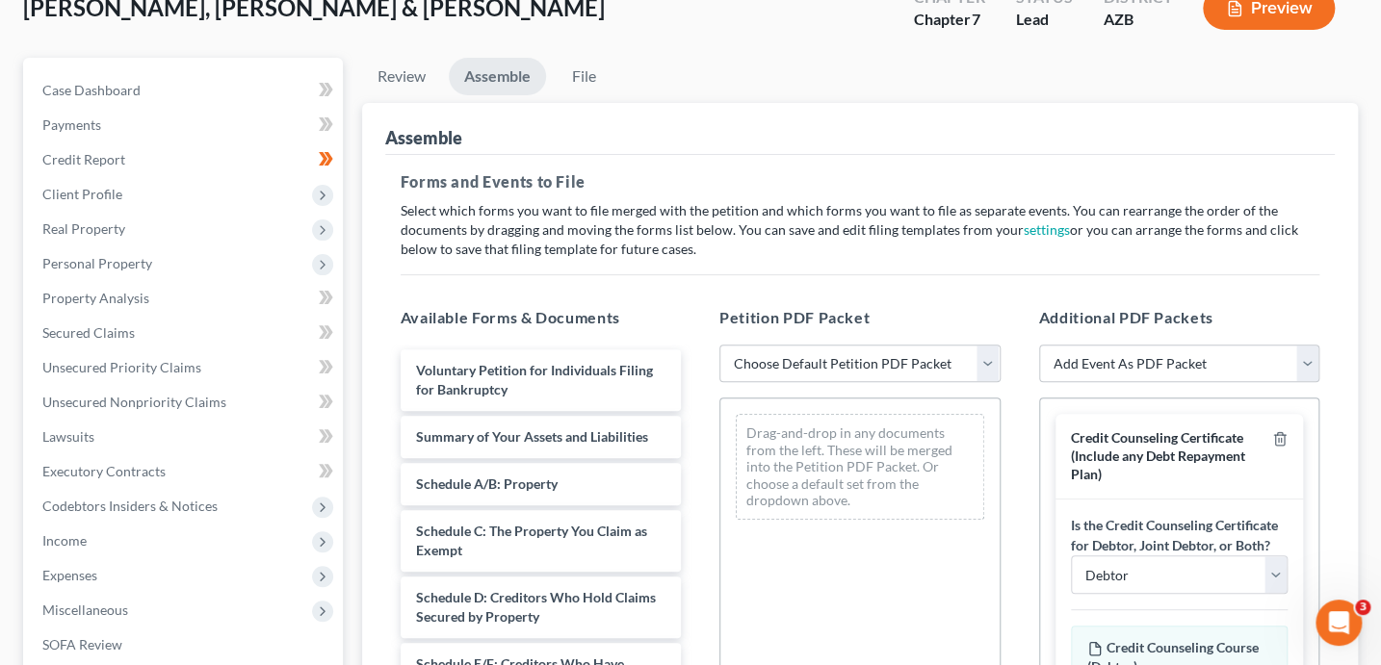
scroll to position [278, 0]
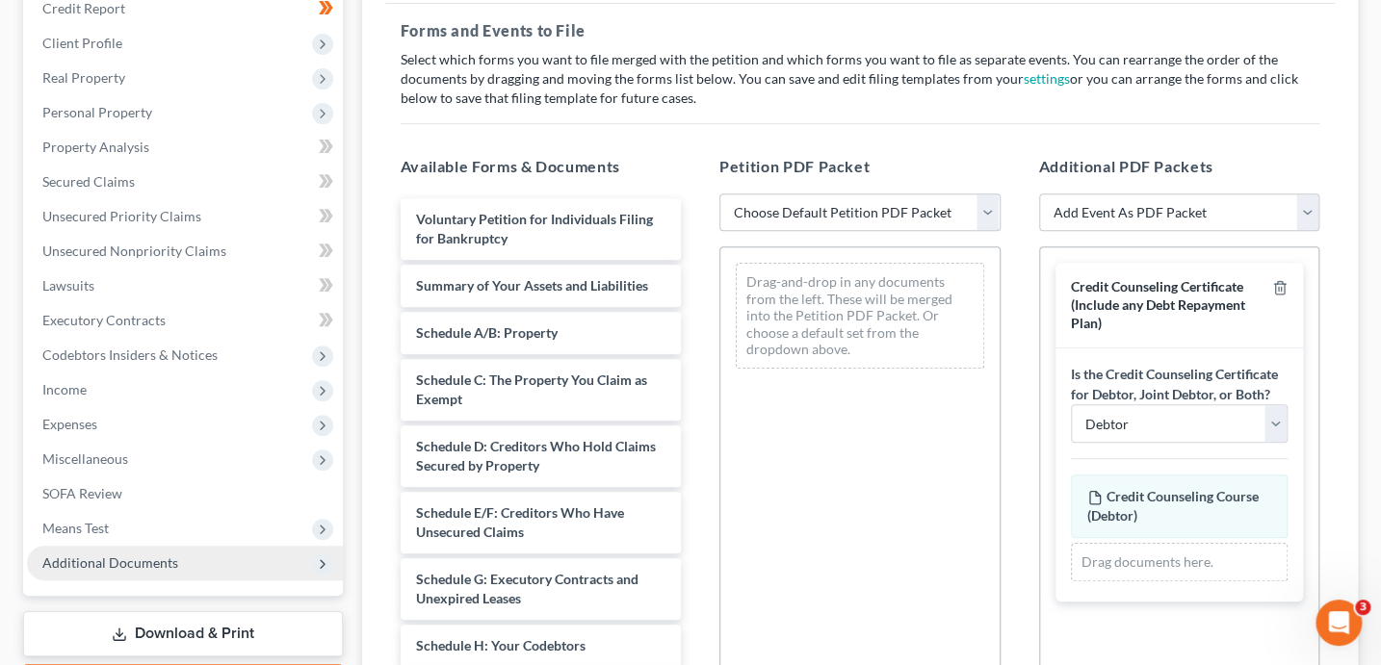
click at [105, 557] on span "Additional Documents" at bounding box center [110, 563] width 136 height 16
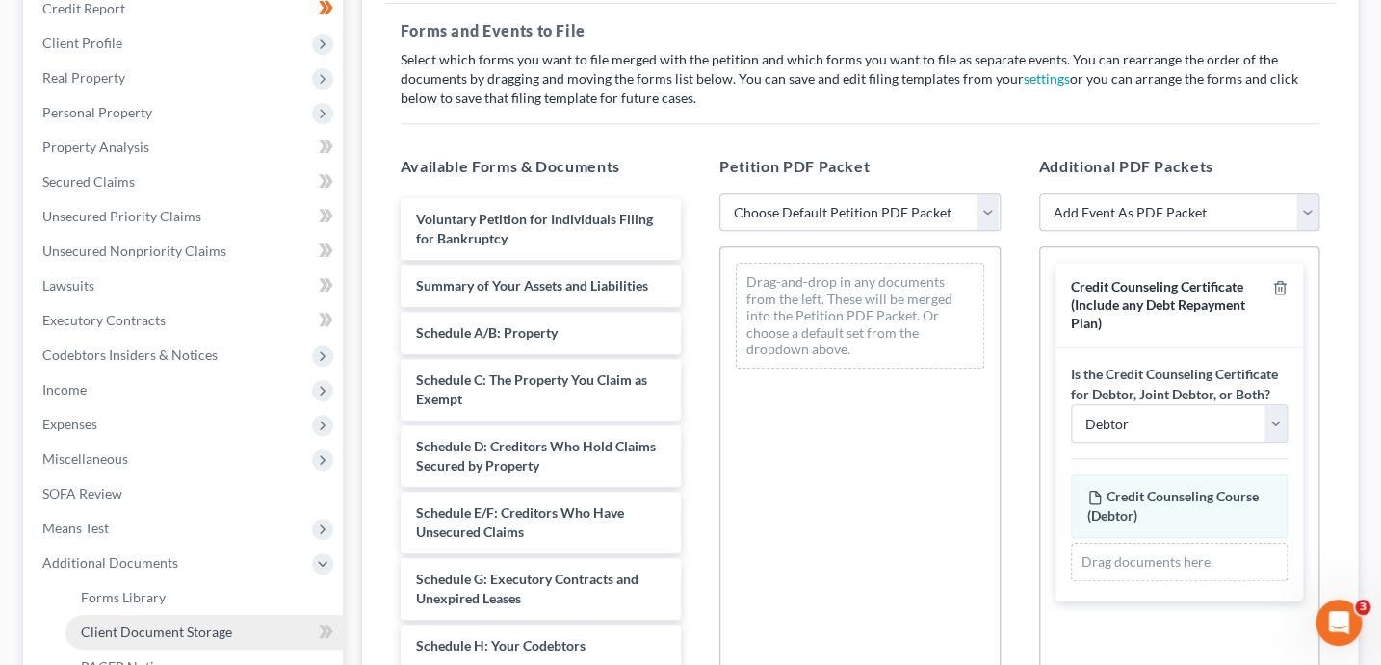
click at [120, 622] on link "Client Document Storage" at bounding box center [203, 632] width 277 height 35
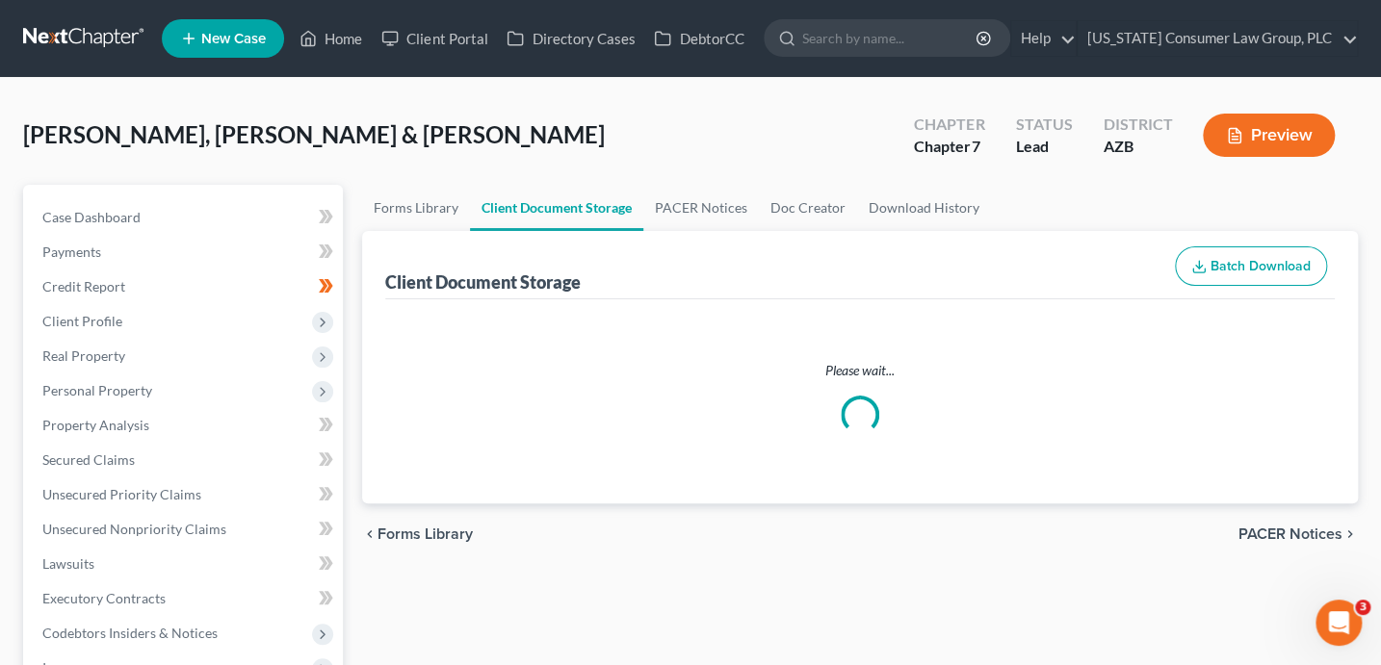
select select "14"
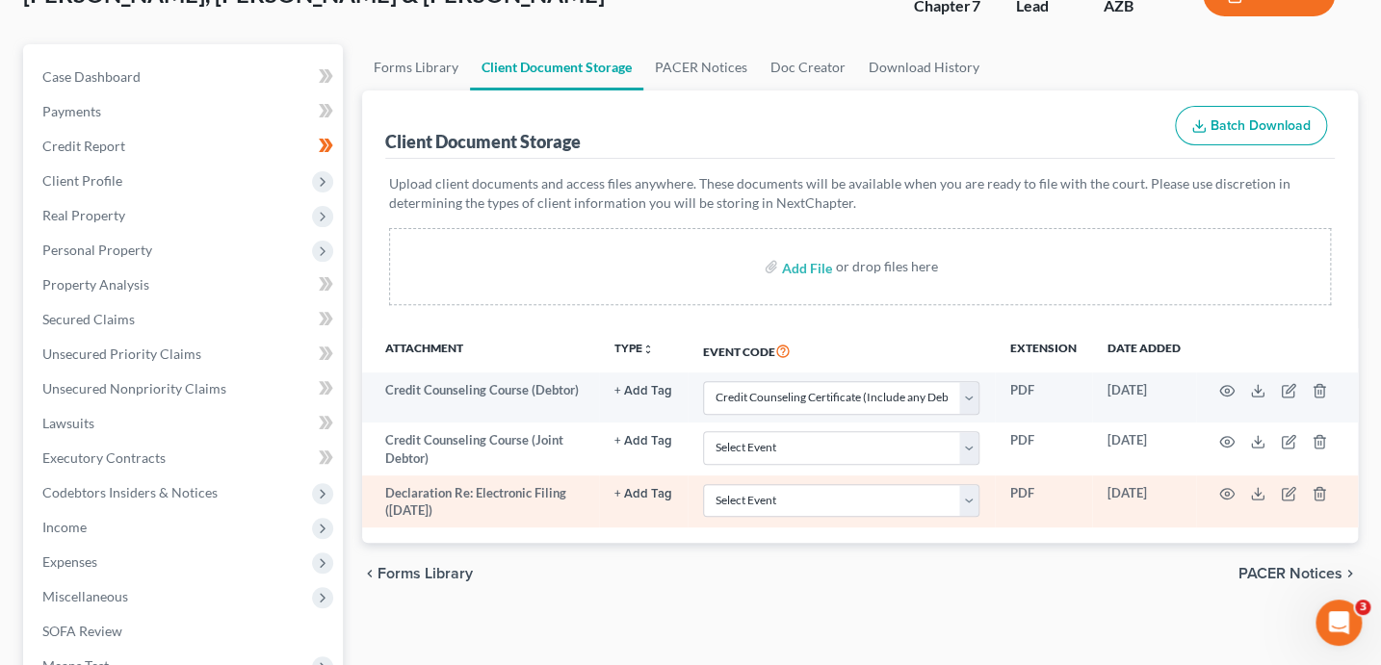
scroll to position [147, 0]
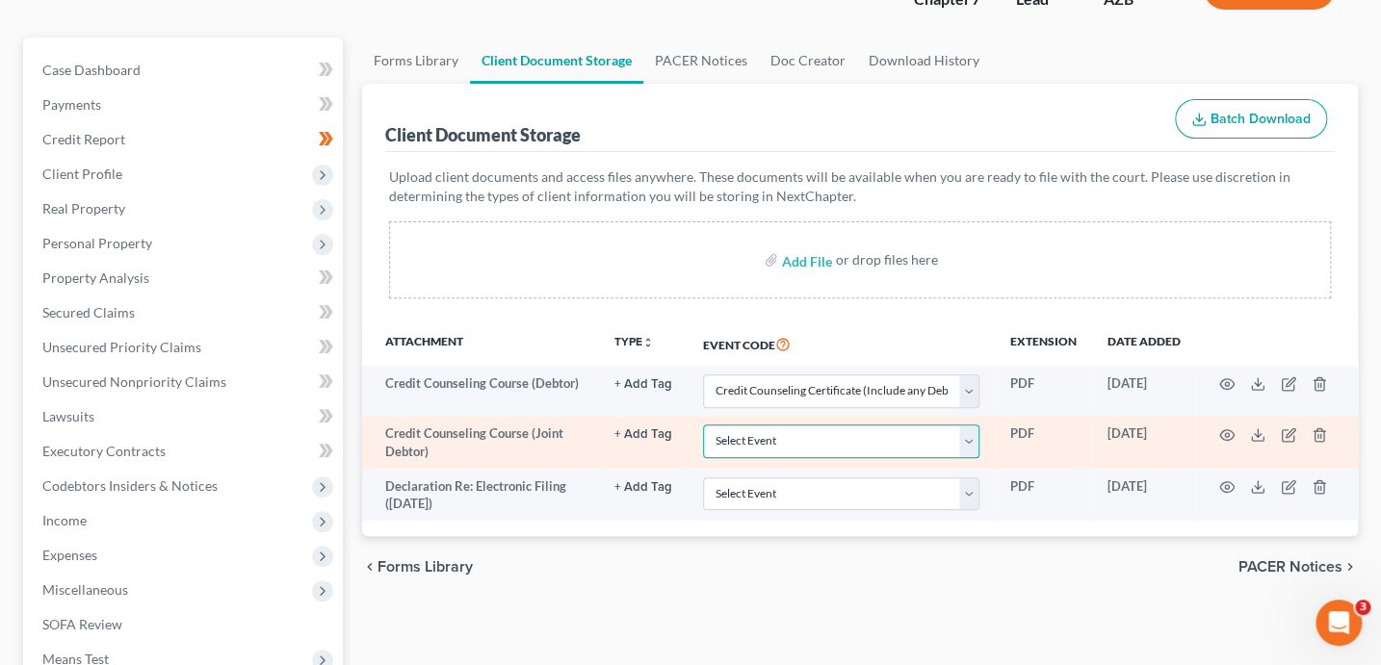
click at [777, 435] on select "Select Event AA Schedules and Statements (Formerly All Required) Amended Chapte…" at bounding box center [841, 442] width 276 height 34
select select "14"
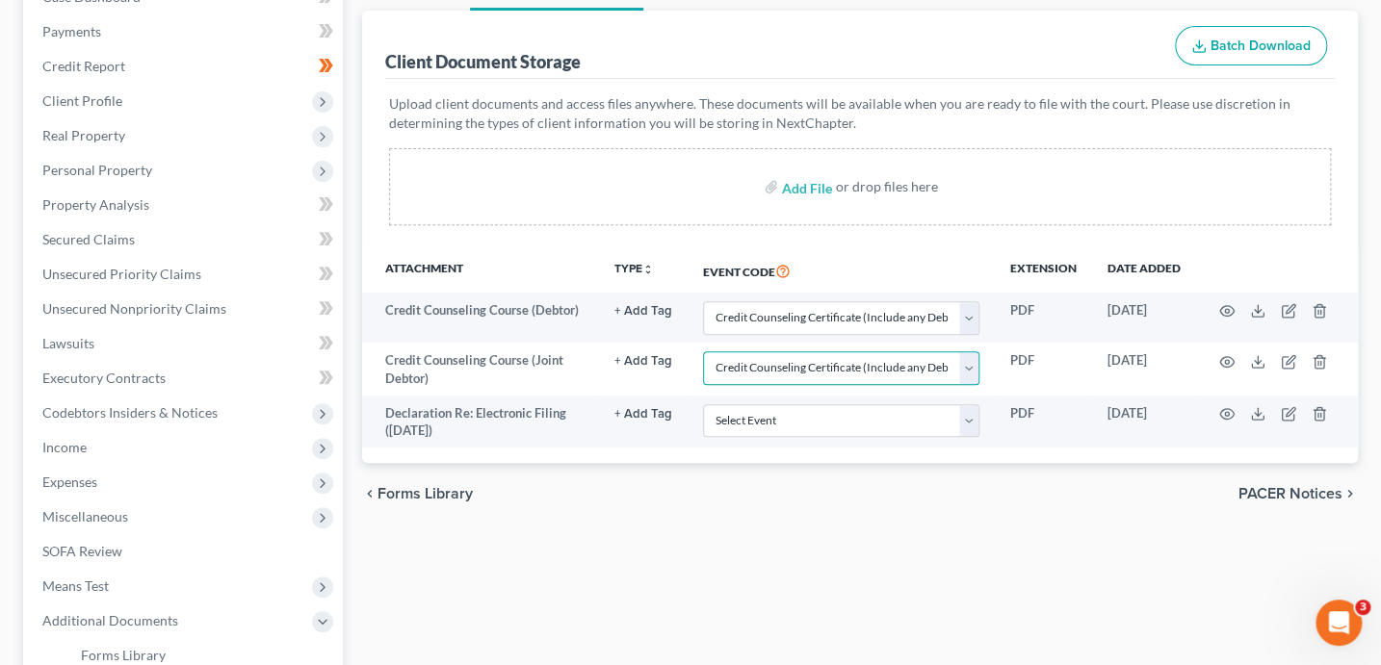
scroll to position [501, 0]
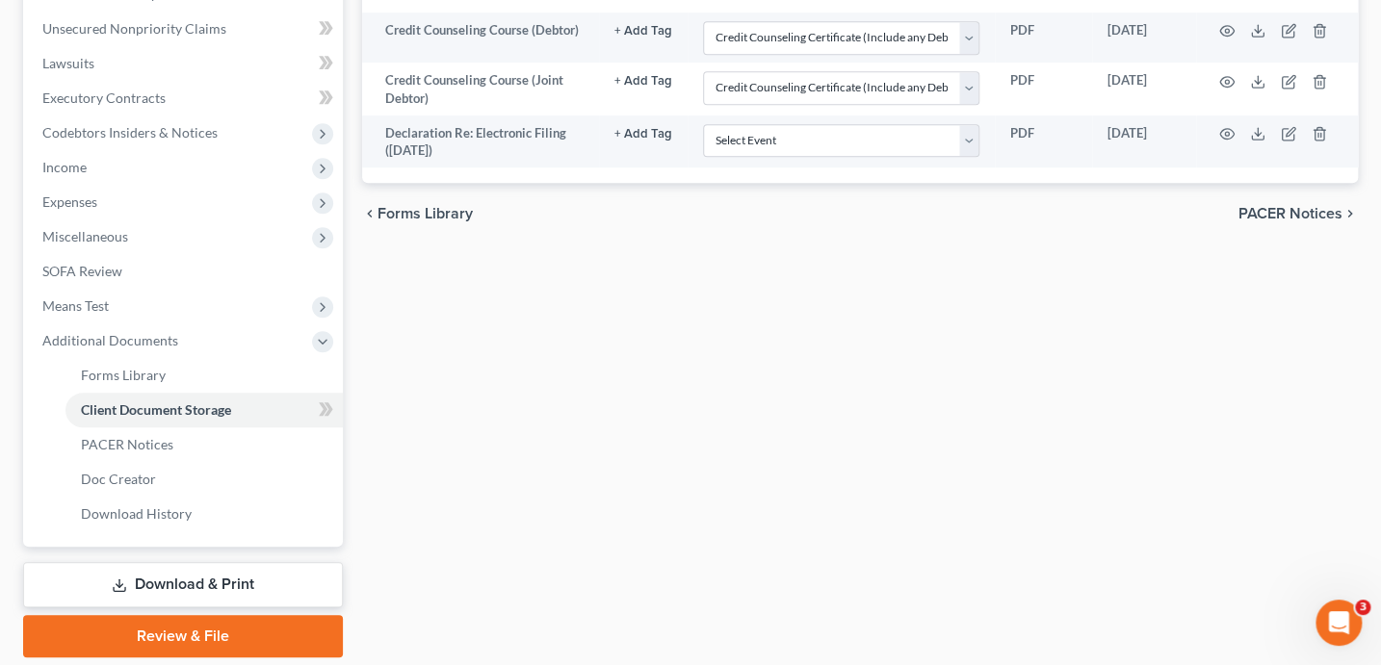
drag, startPoint x: 142, startPoint y: 629, endPoint x: 181, endPoint y: 593, distance: 53.2
click at [142, 629] on link "Review & File" at bounding box center [183, 636] width 320 height 42
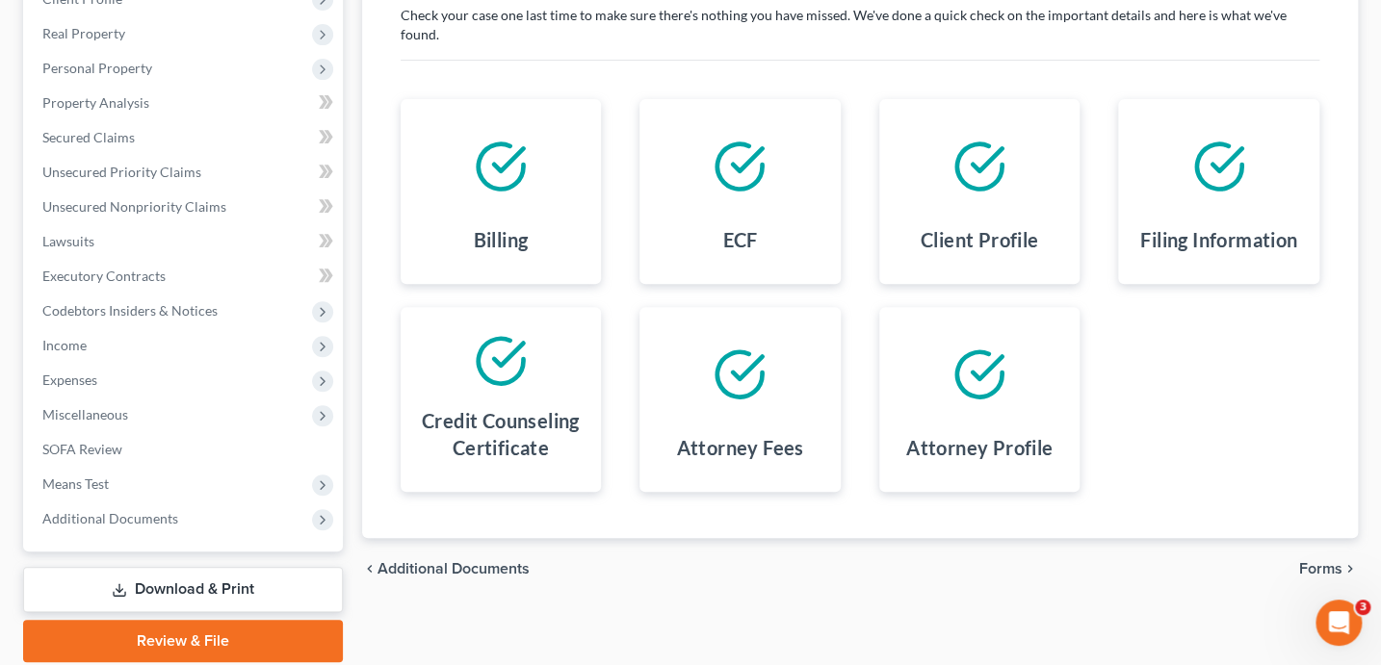
scroll to position [391, 0]
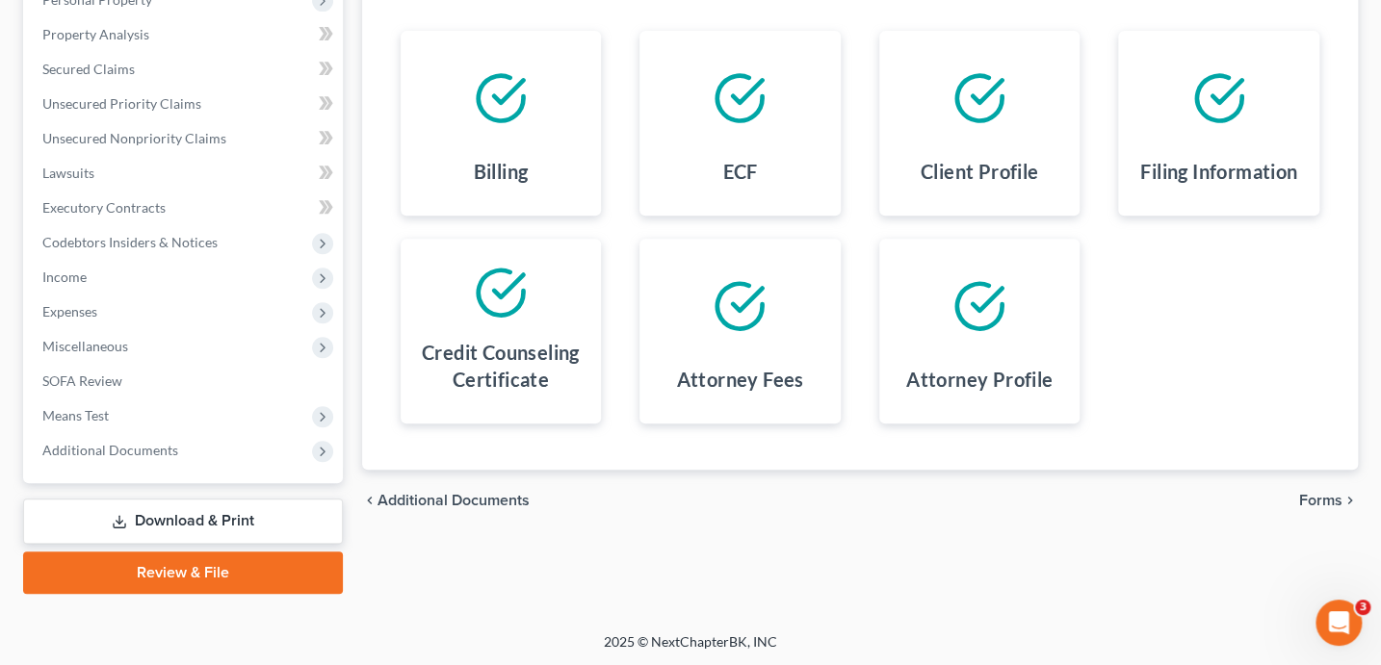
click at [1309, 493] on span "Forms" at bounding box center [1320, 500] width 43 height 15
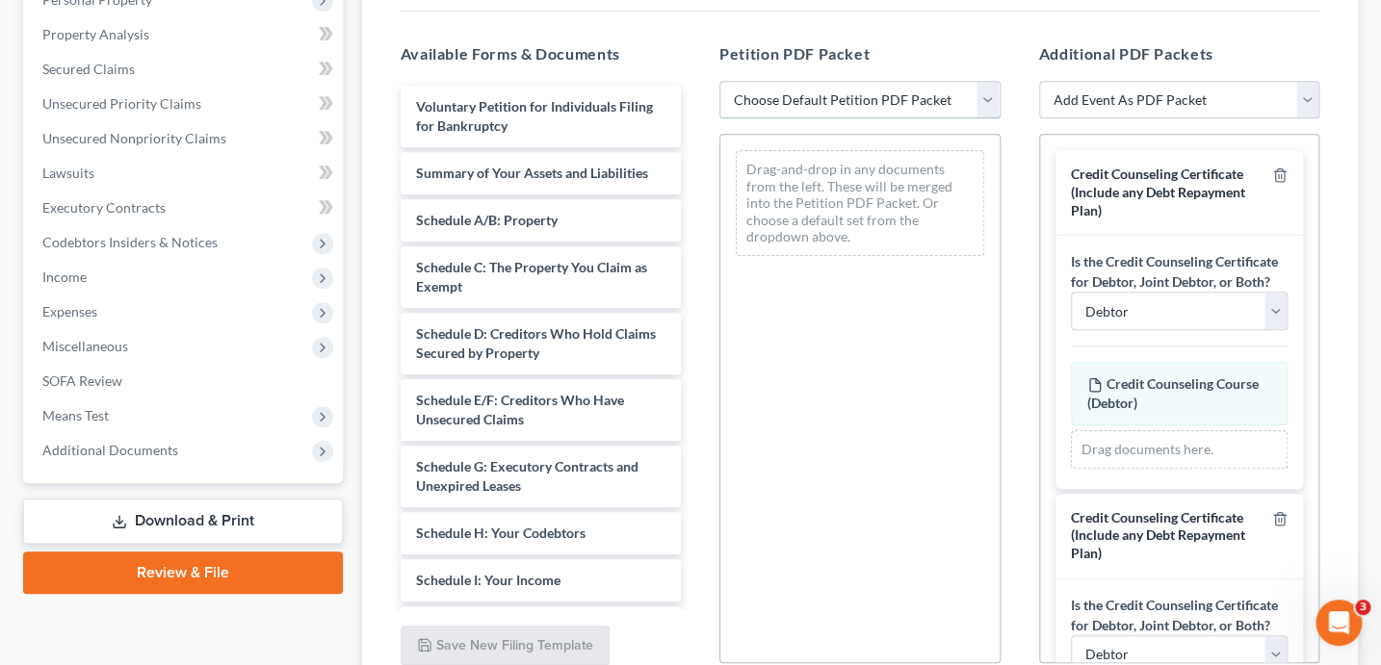
click at [824, 100] on select "Choose Default Petition PDF Packet Complete Bankruptcy Petition (all forms and …" at bounding box center [859, 100] width 281 height 39
select select "1"
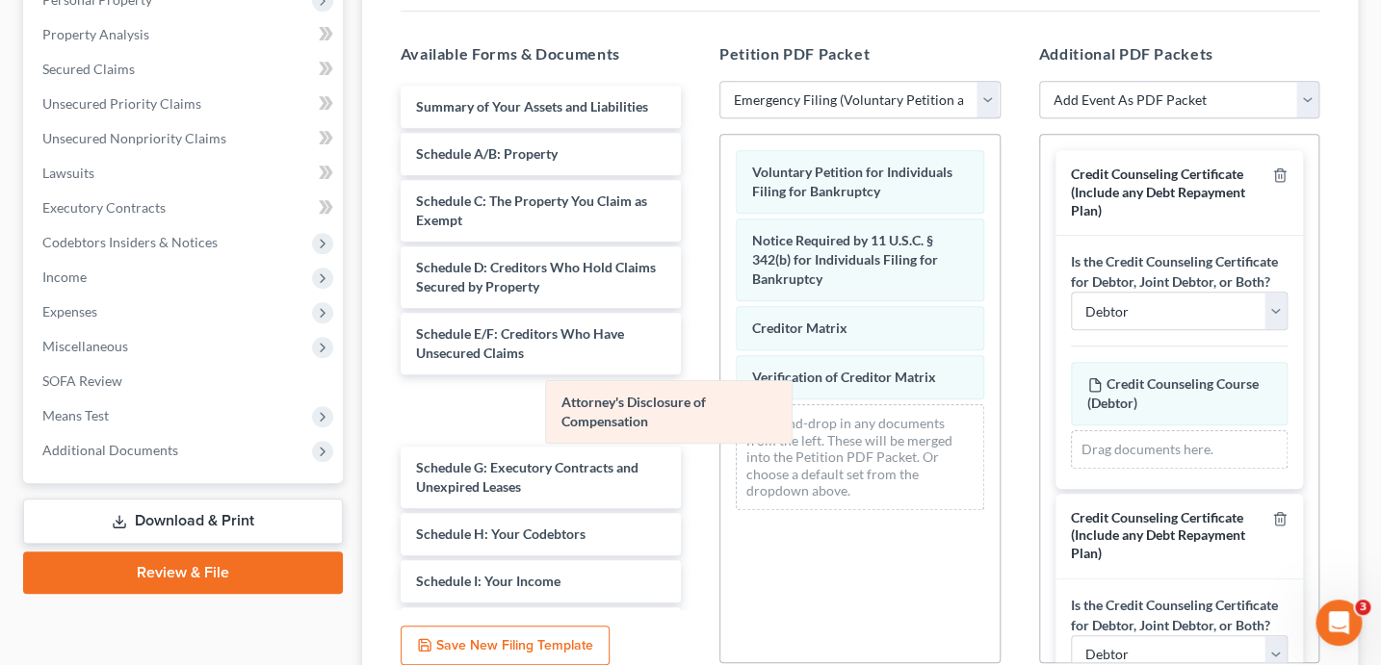
drag, startPoint x: 849, startPoint y: 413, endPoint x: 603, endPoint y: 380, distance: 248.6
click at [720, 378] on div "Attorney's Disclosure of Compensation Voluntary Petition for Individuals Filing…" at bounding box center [859, 330] width 279 height 391
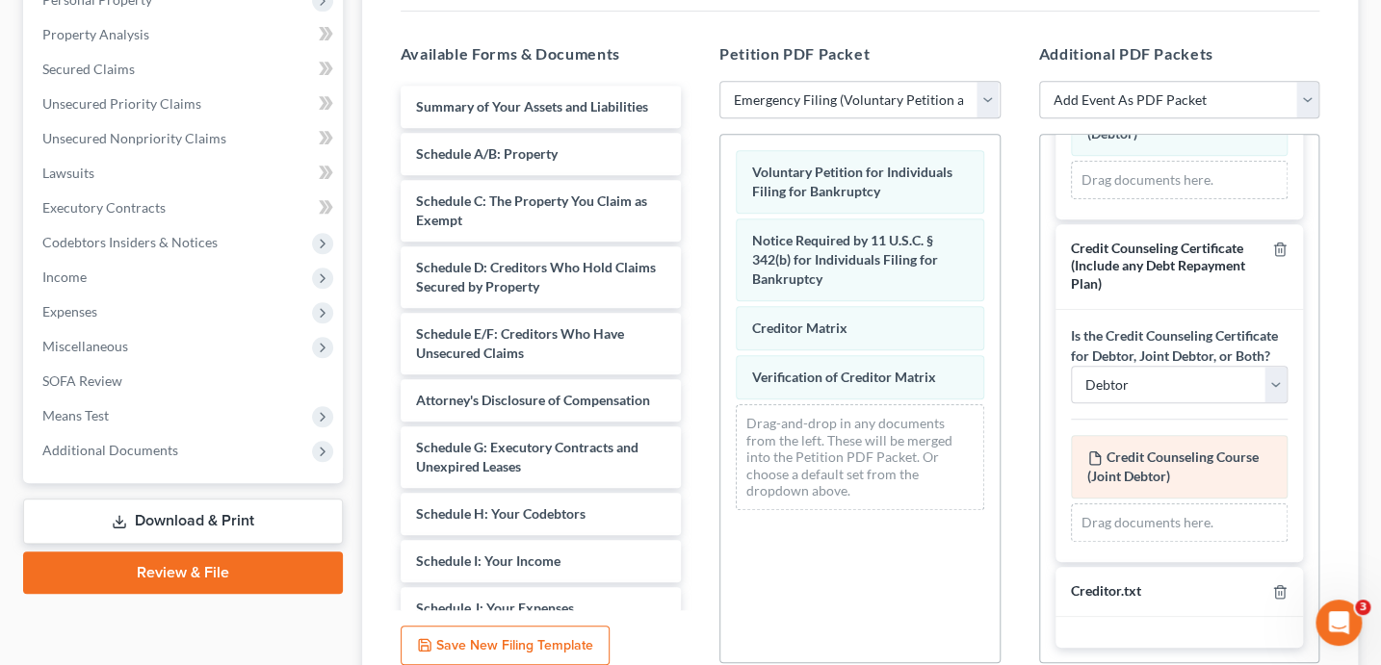
scroll to position [306, 0]
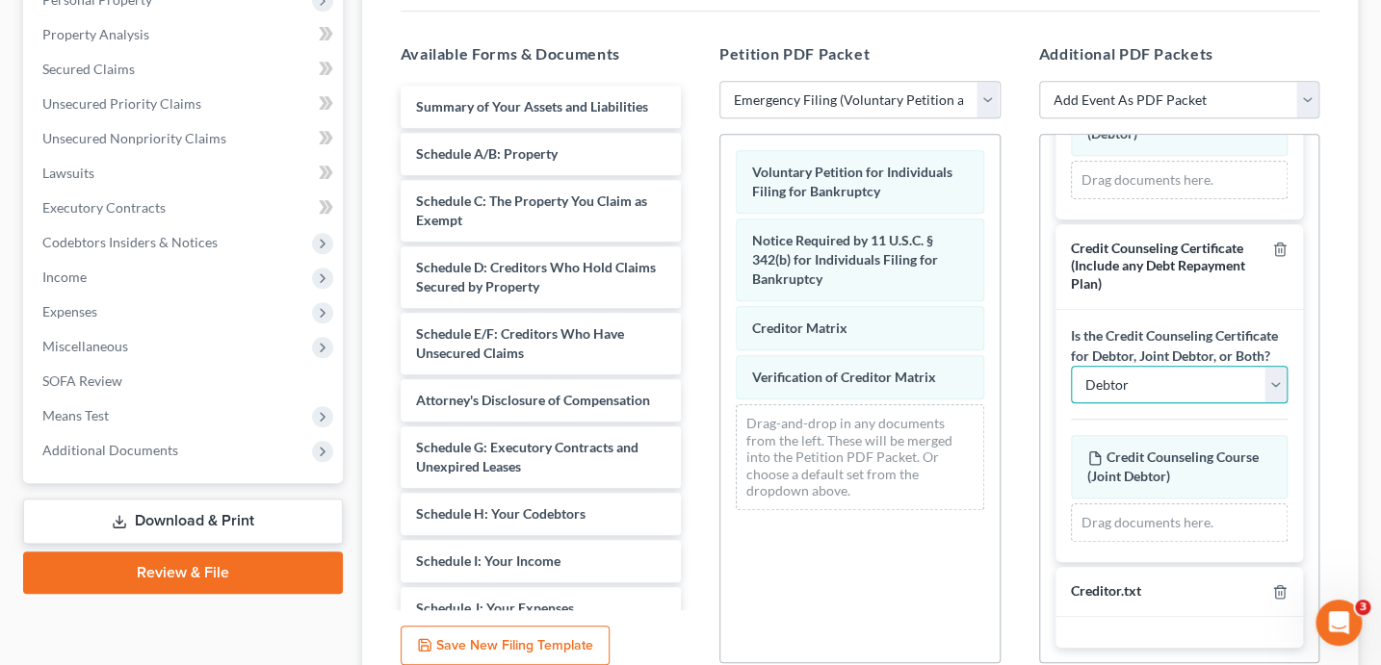
click at [1146, 388] on select "Debtor Joint Debtor Debtor and Joint Debtor" at bounding box center [1180, 385] width 218 height 39
select select "1"
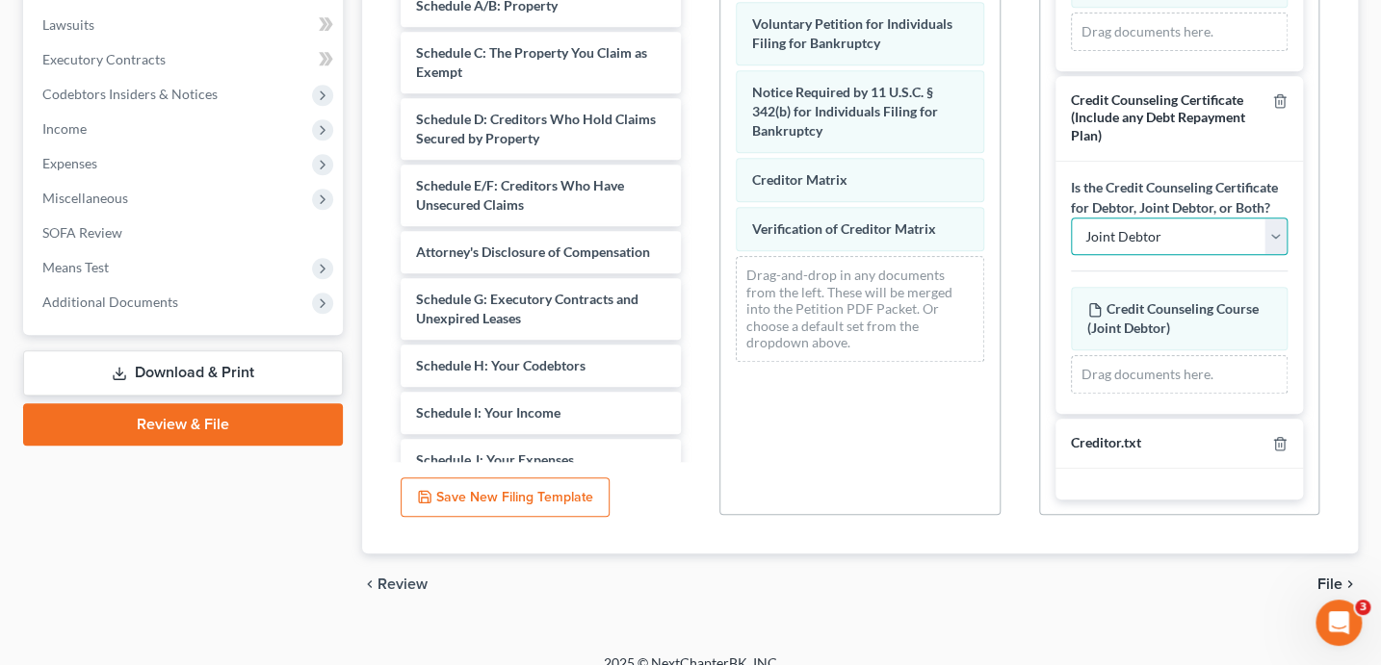
scroll to position [560, 0]
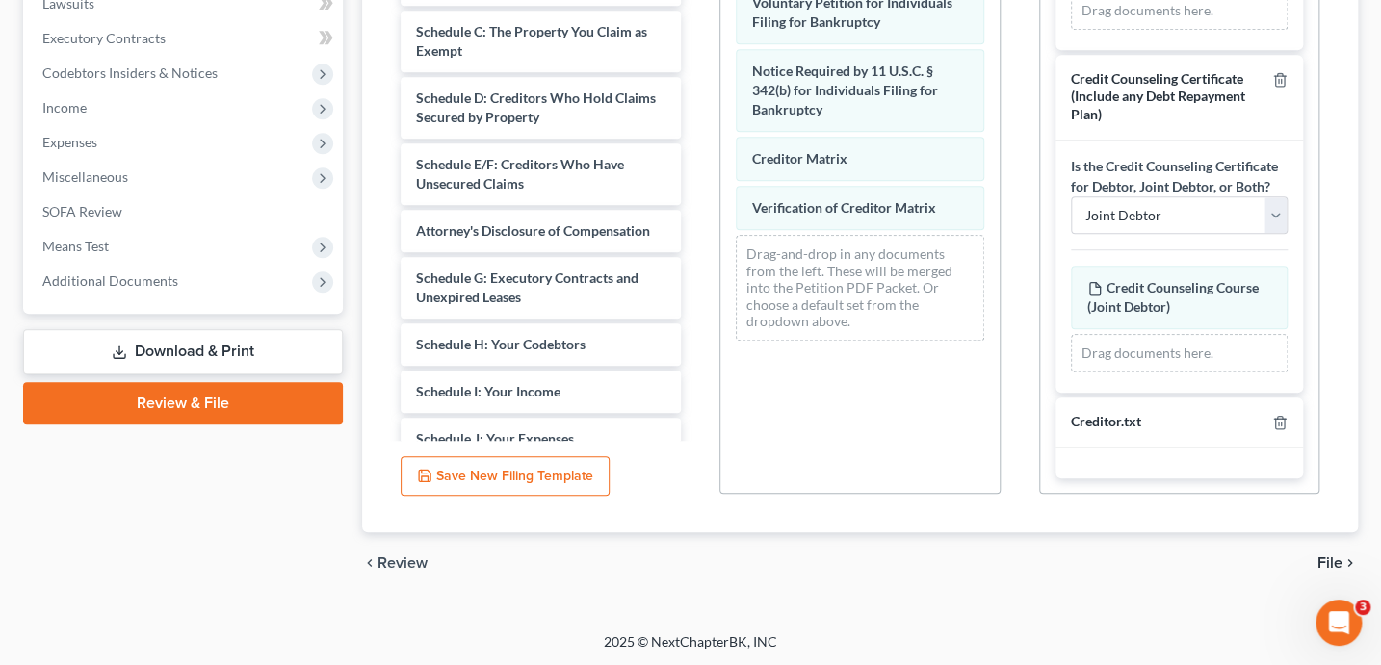
click at [1337, 564] on span "File" at bounding box center [1329, 562] width 25 height 15
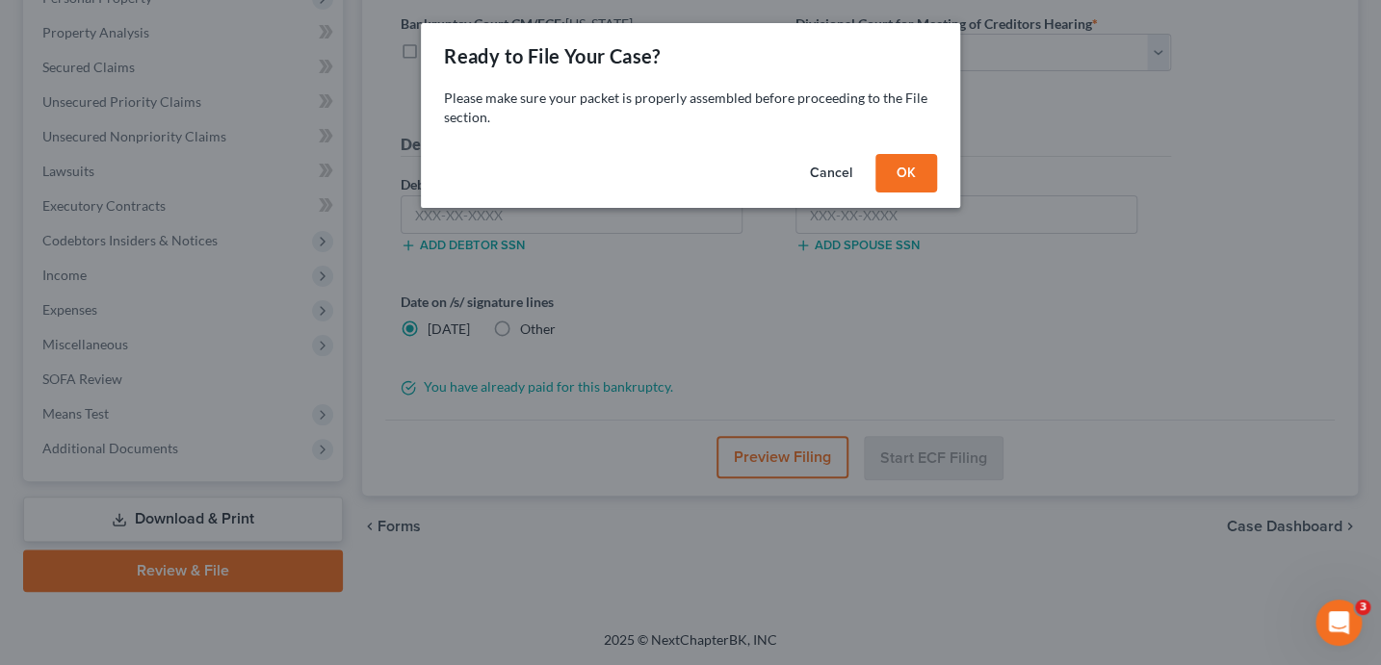
scroll to position [391, 0]
click at [912, 173] on button "OK" at bounding box center [912, 173] width 62 height 39
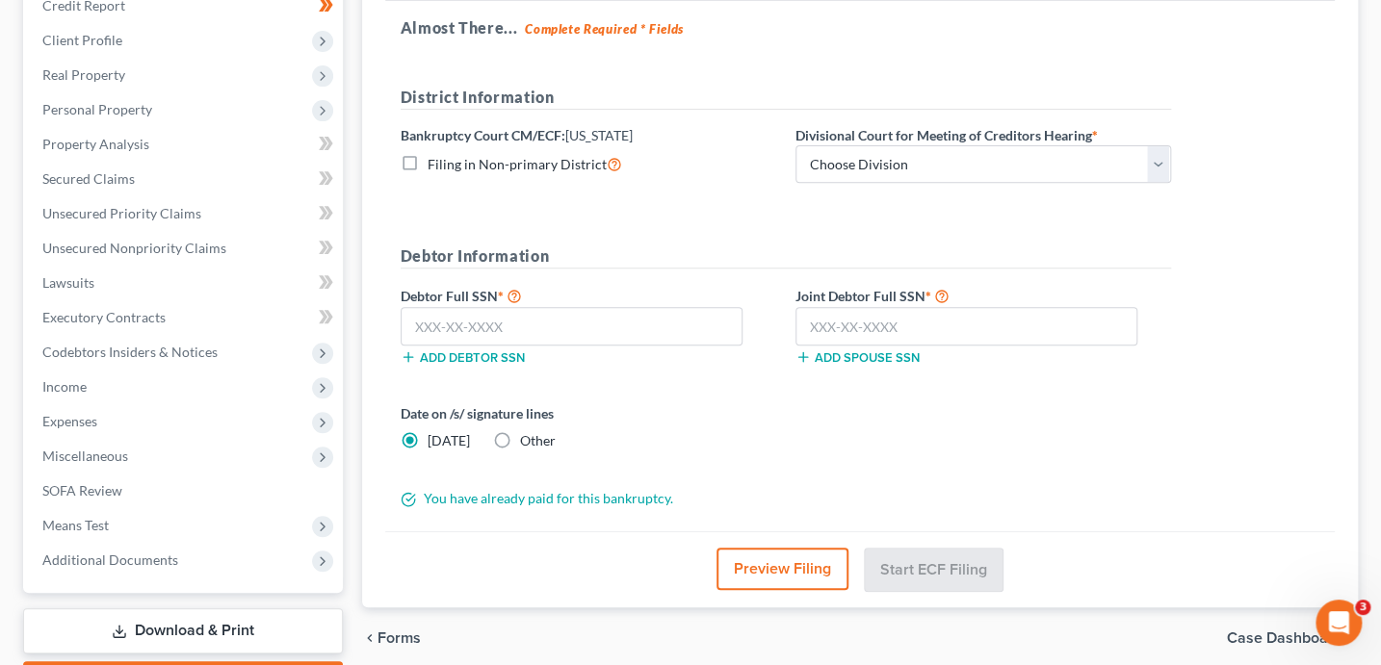
scroll to position [277, 0]
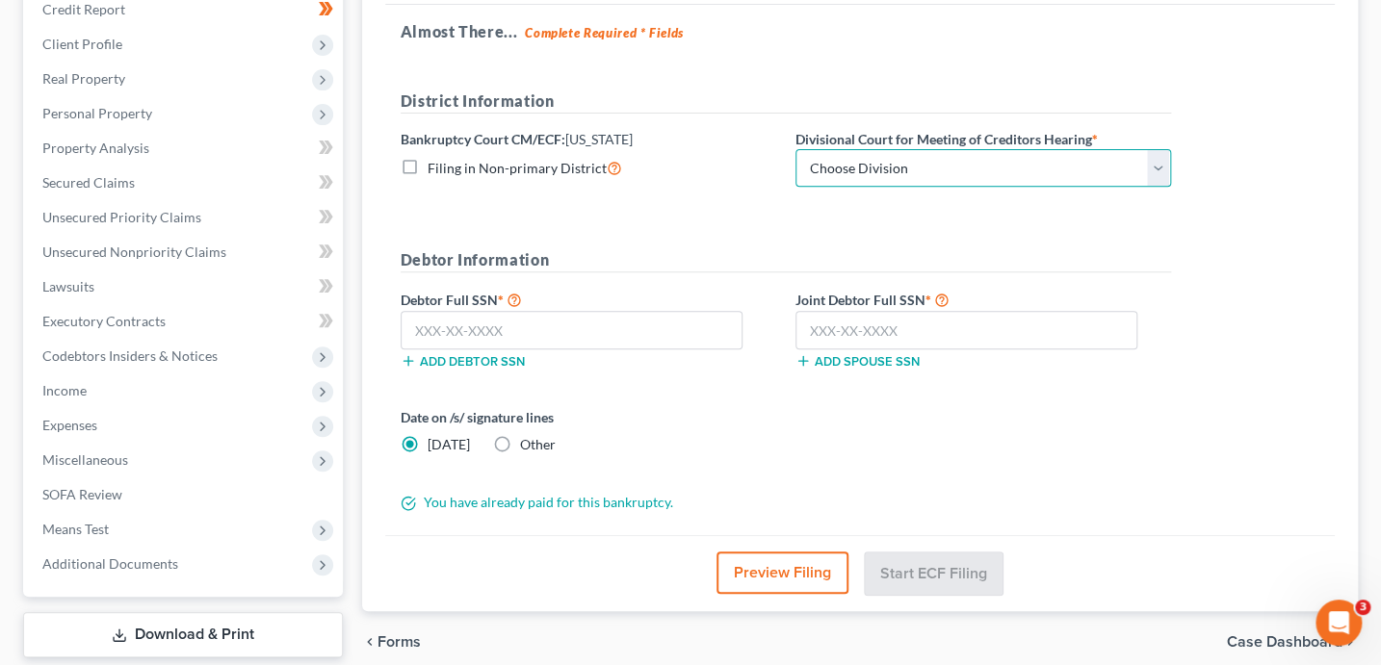
click at [858, 162] on select "Choose Division Phoenix Tucson Yuma Prescott" at bounding box center [982, 168] width 375 height 39
select select "3"
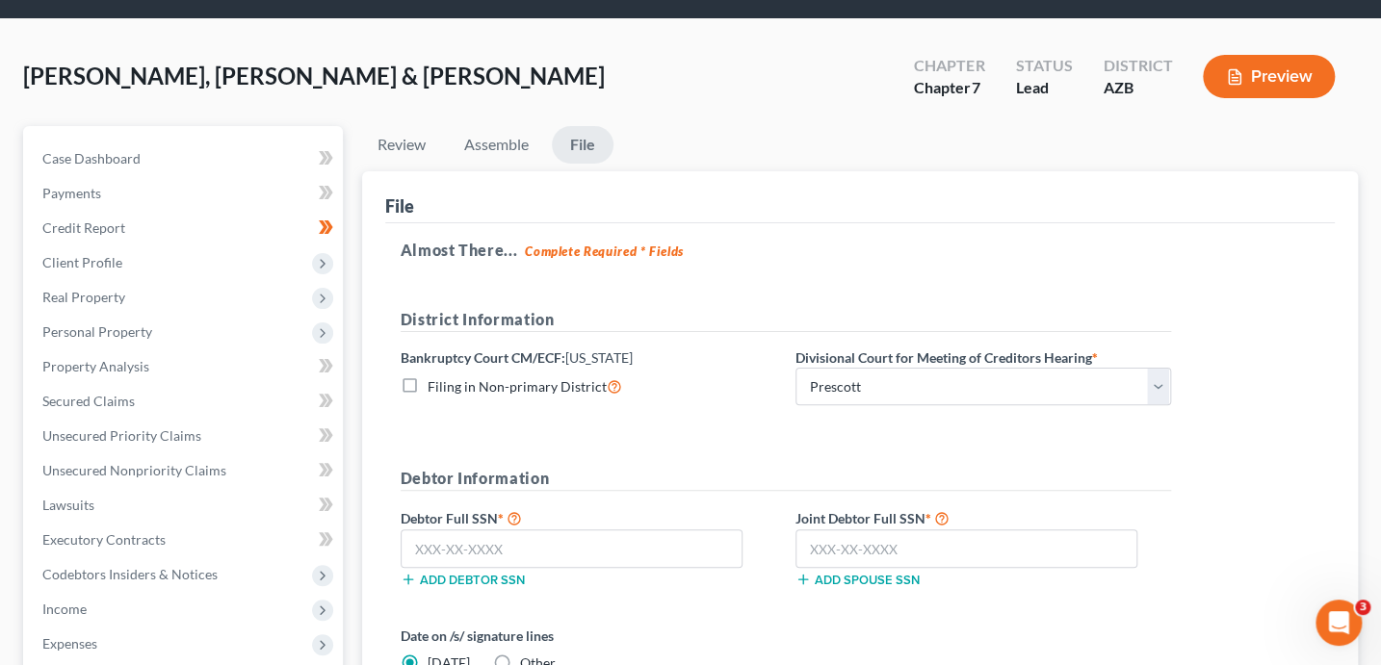
scroll to position [56, 0]
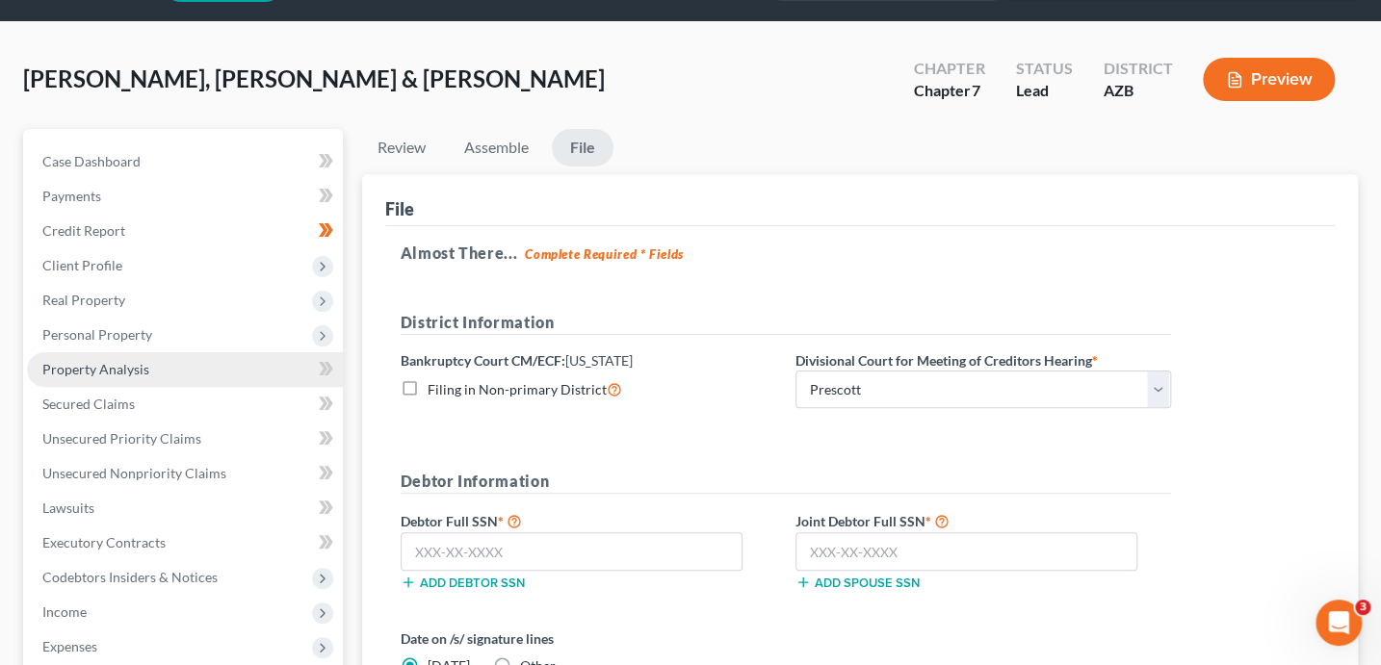
click at [133, 369] on span "Property Analysis" at bounding box center [95, 369] width 107 height 16
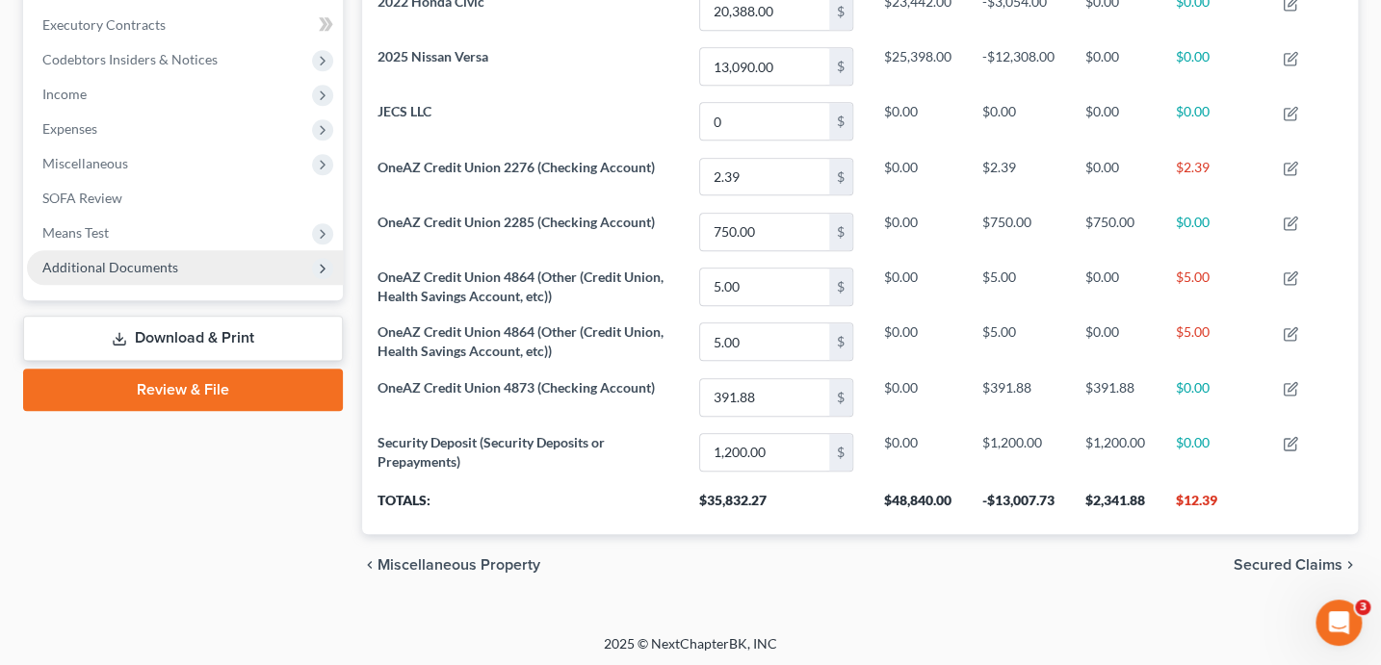
click at [132, 269] on span "Additional Documents" at bounding box center [110, 267] width 136 height 16
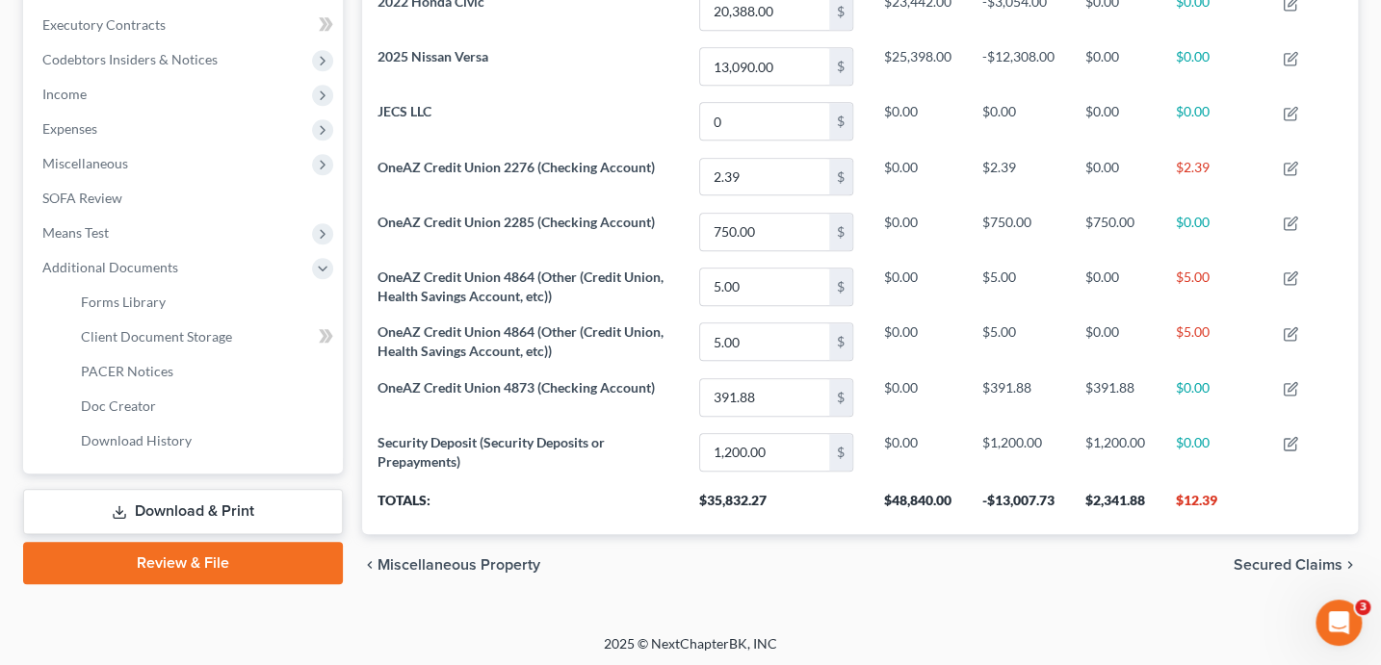
click at [207, 559] on link "Review & File" at bounding box center [183, 563] width 320 height 42
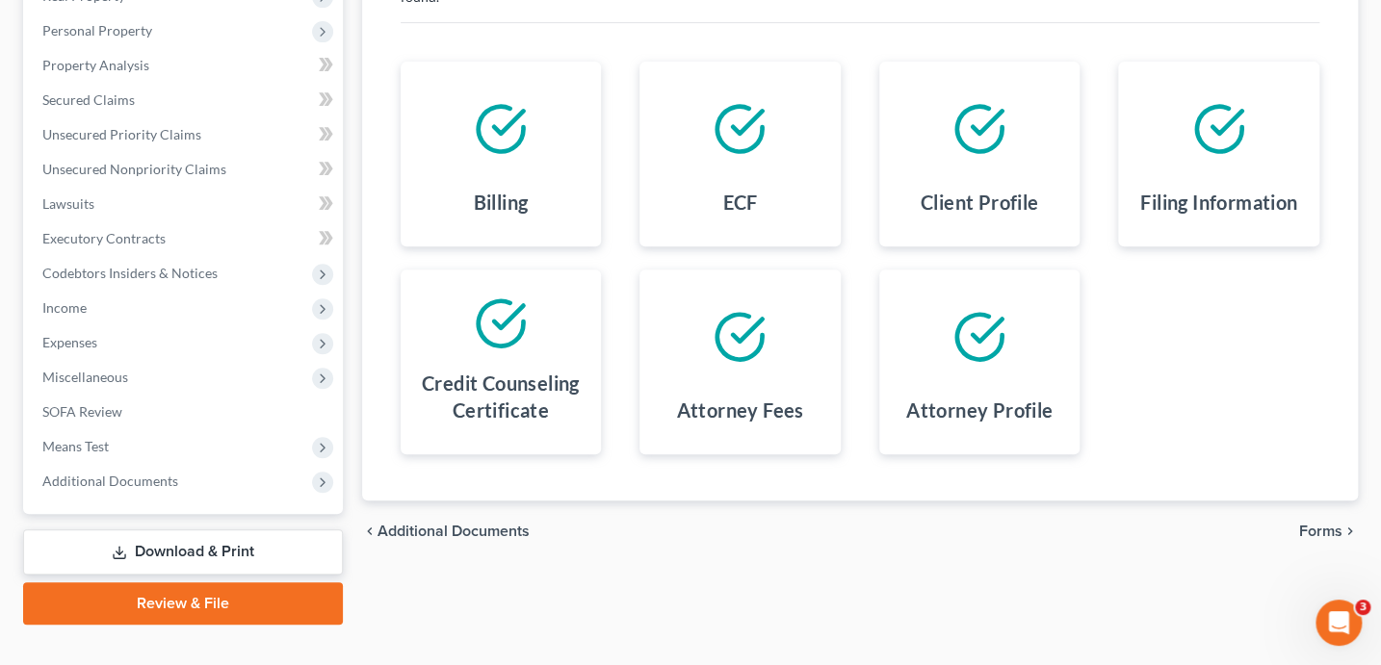
scroll to position [391, 0]
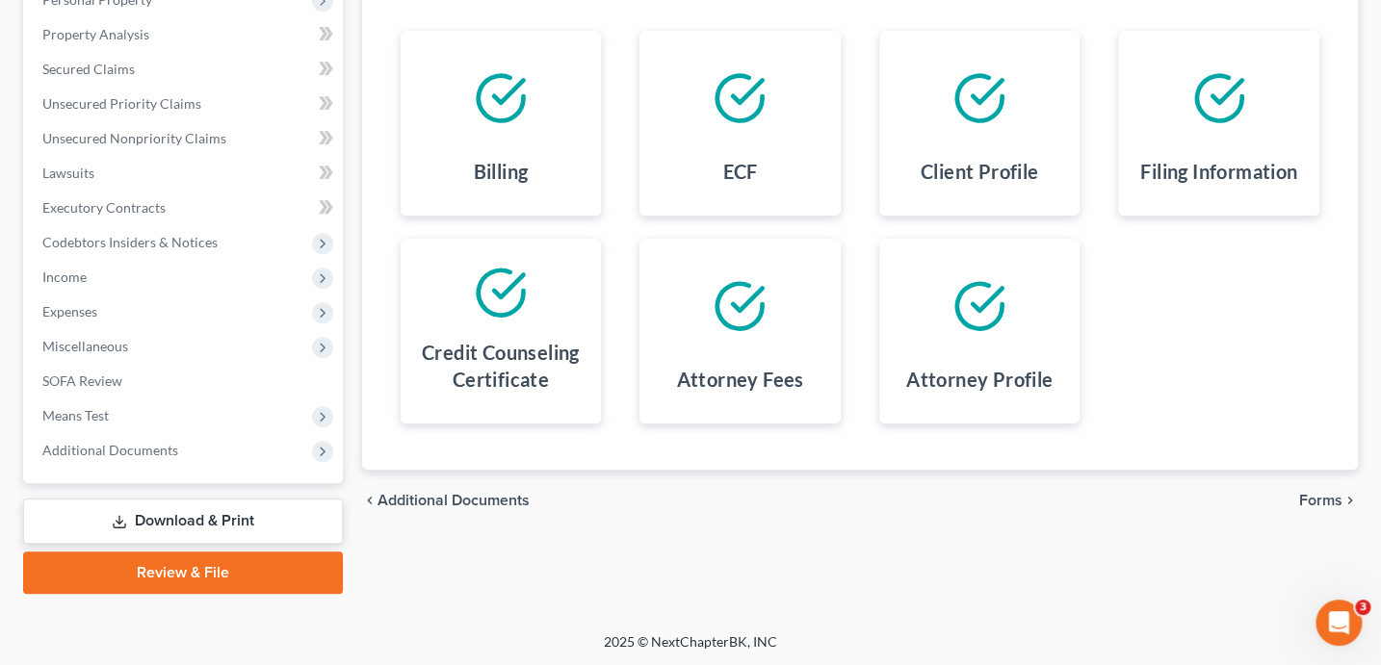
click at [1310, 493] on span "Forms" at bounding box center [1320, 500] width 43 height 15
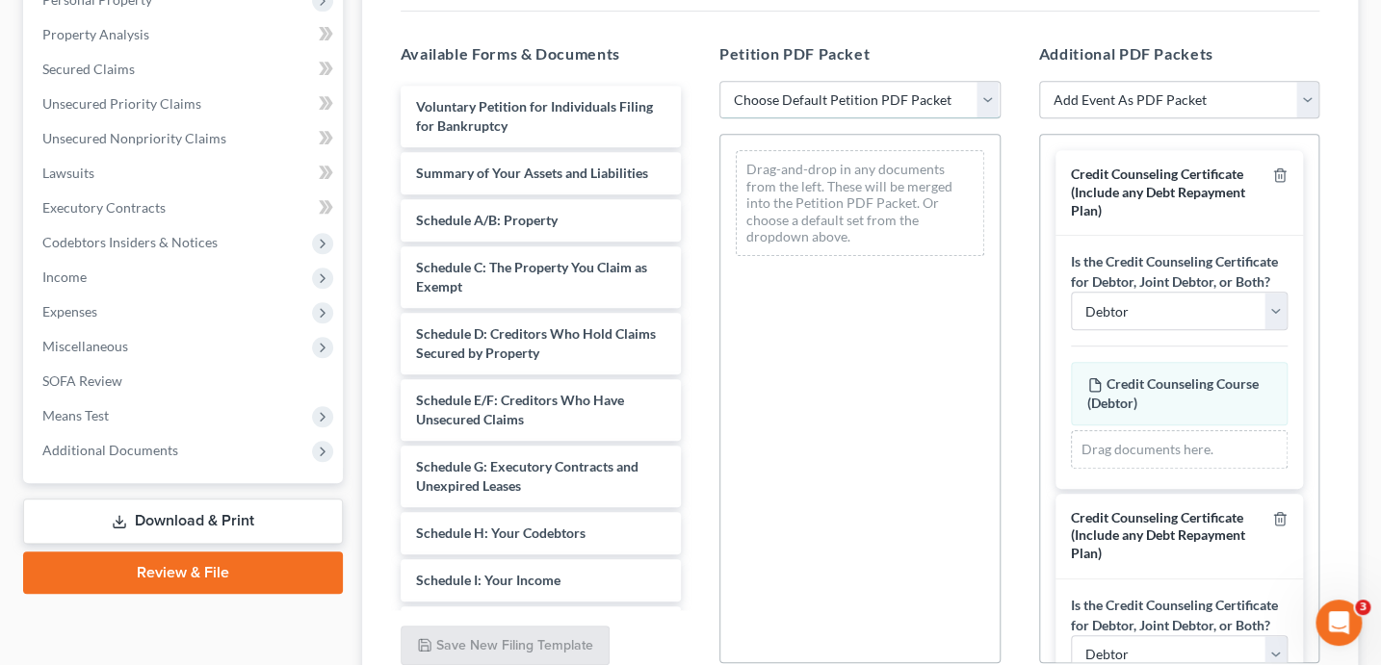
click at [832, 100] on select "Choose Default Petition PDF Packet Complete Bankruptcy Petition (all forms and …" at bounding box center [859, 100] width 281 height 39
select select "1"
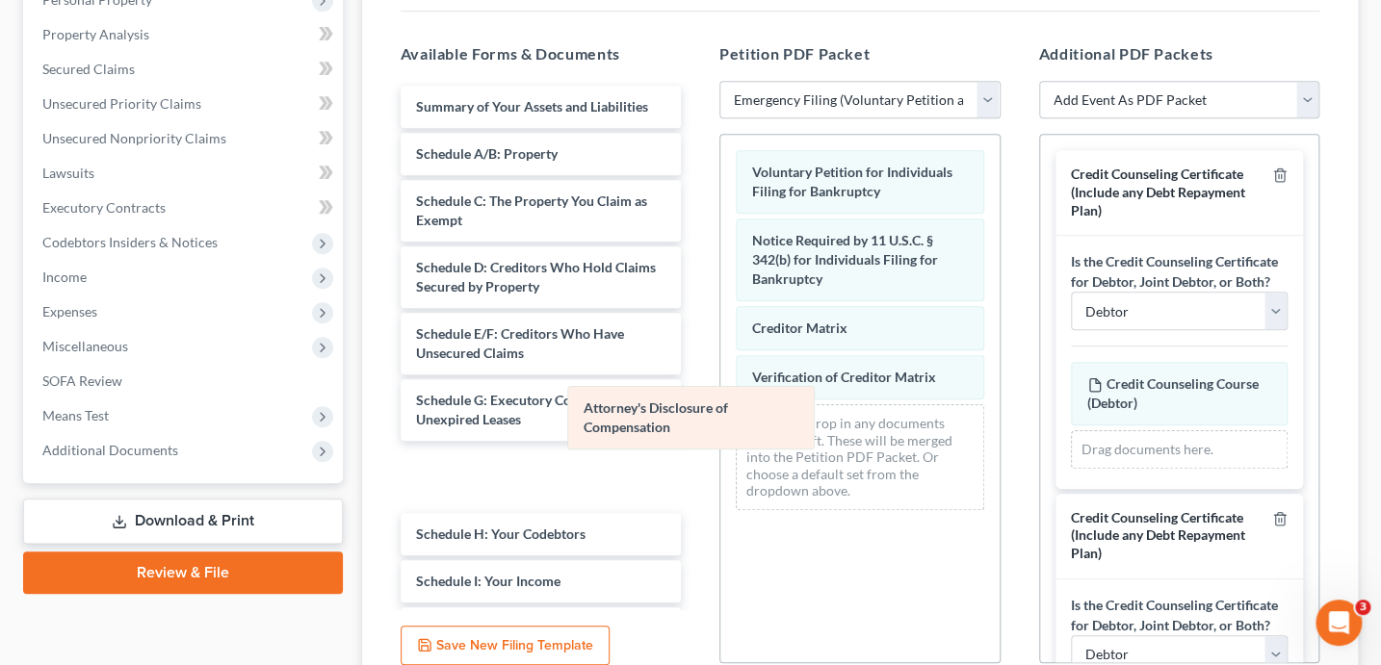
drag, startPoint x: 830, startPoint y: 440, endPoint x: 566, endPoint y: 404, distance: 266.2
click at [720, 405] on div "Attorney's Disclosure of Compensation Voluntary Petition for Individuals Filing…" at bounding box center [859, 330] width 279 height 391
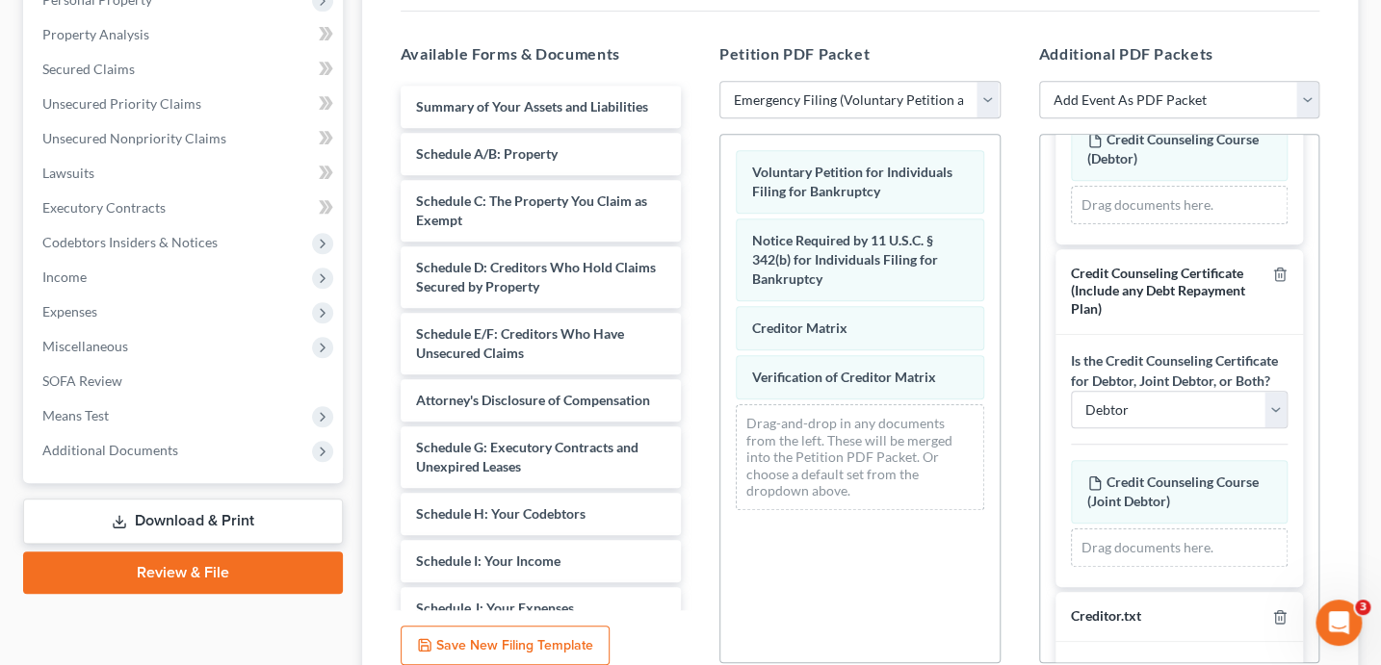
scroll to position [245, 0]
click at [1189, 428] on select "Debtor Joint Debtor Debtor and Joint Debtor" at bounding box center [1180, 409] width 218 height 39
select select "1"
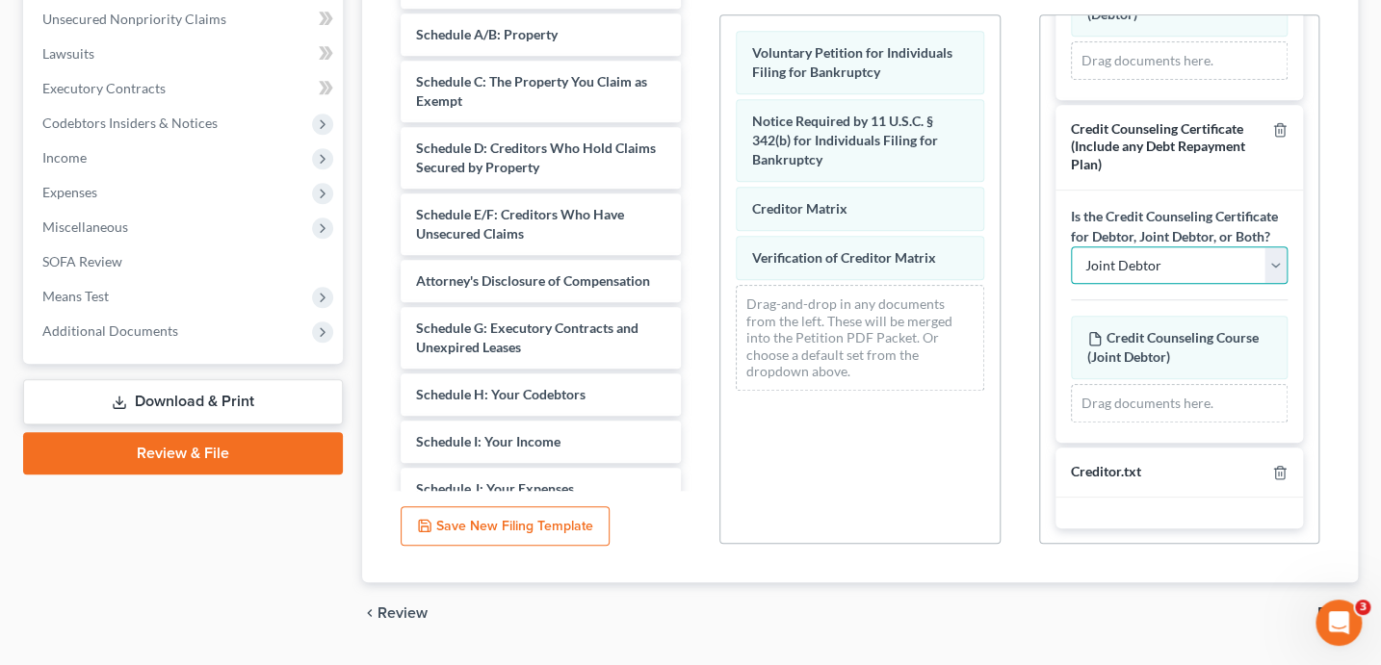
scroll to position [560, 0]
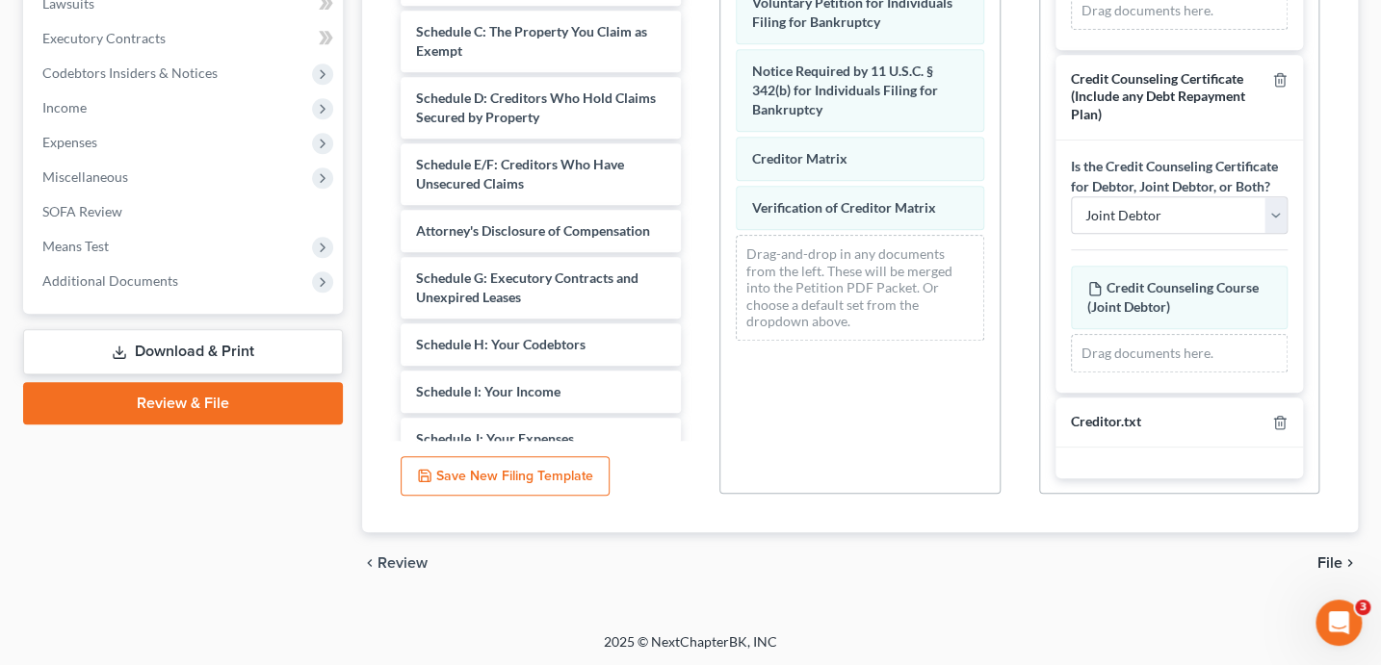
click at [1333, 561] on span "File" at bounding box center [1329, 562] width 25 height 15
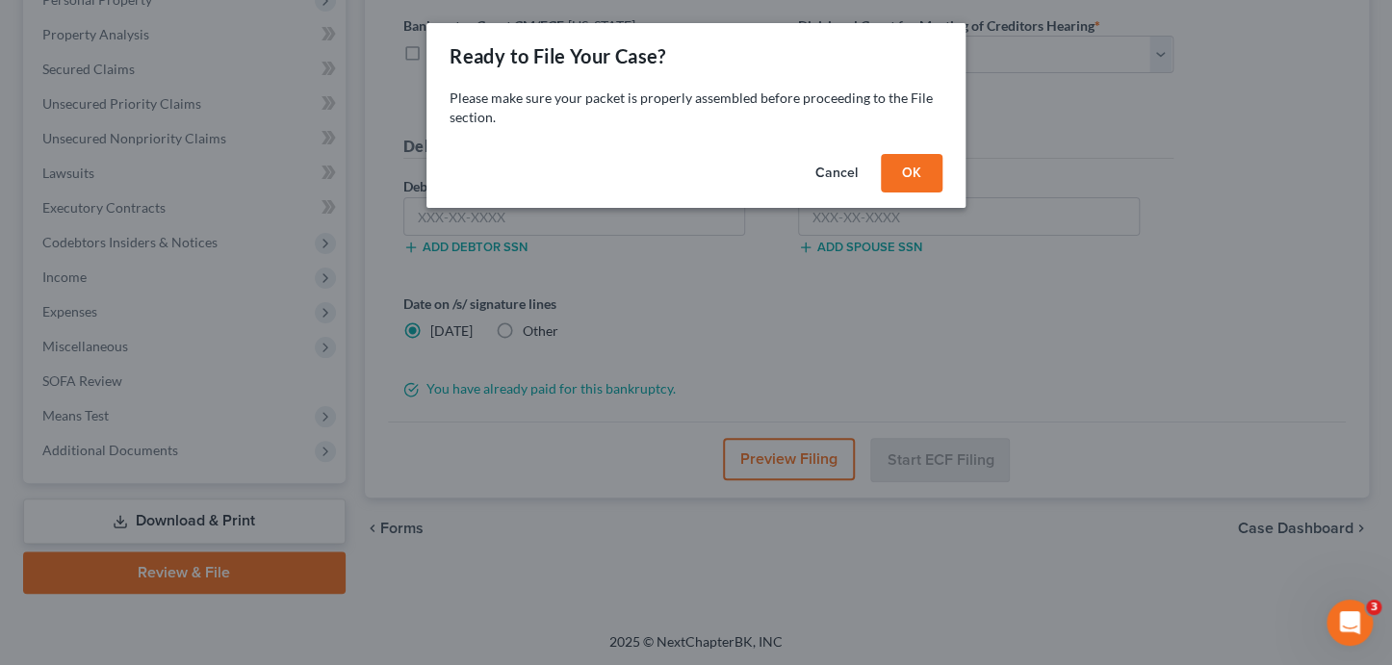
click at [916, 183] on button "OK" at bounding box center [912, 173] width 62 height 39
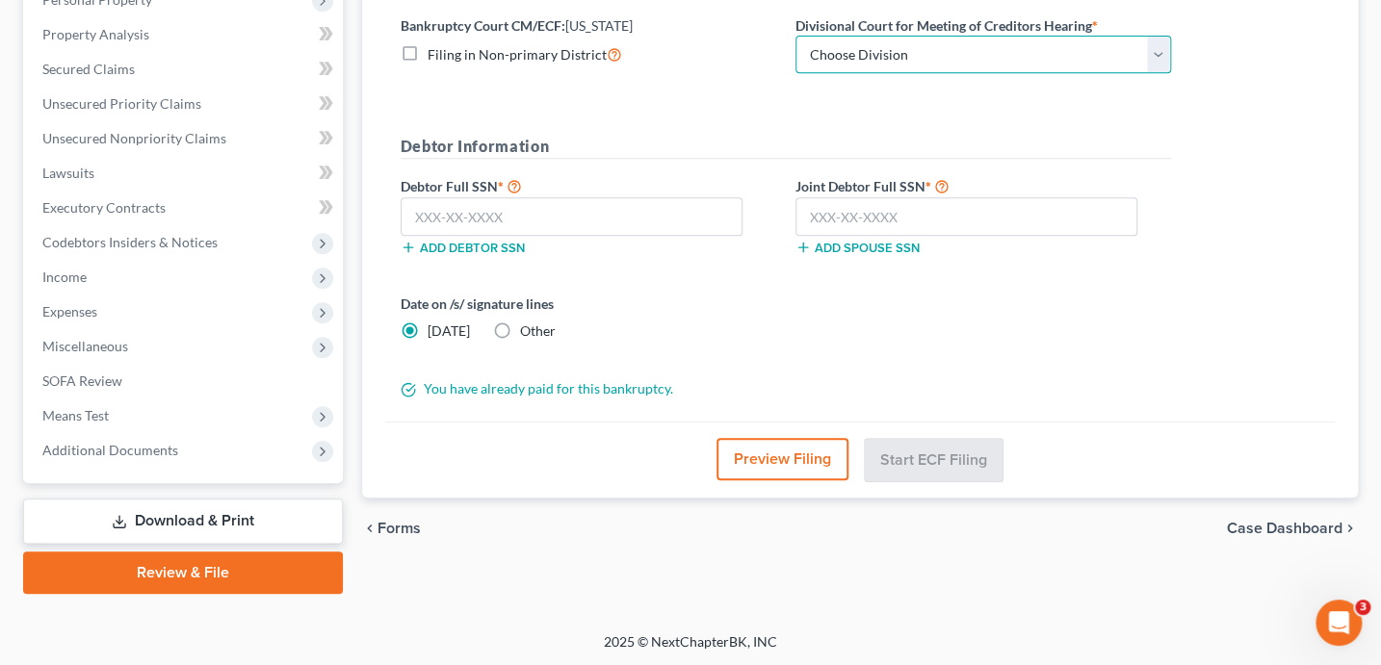
click at [860, 66] on select "Choose Division Phoenix Tucson Yuma Prescott" at bounding box center [982, 55] width 375 height 39
select select "3"
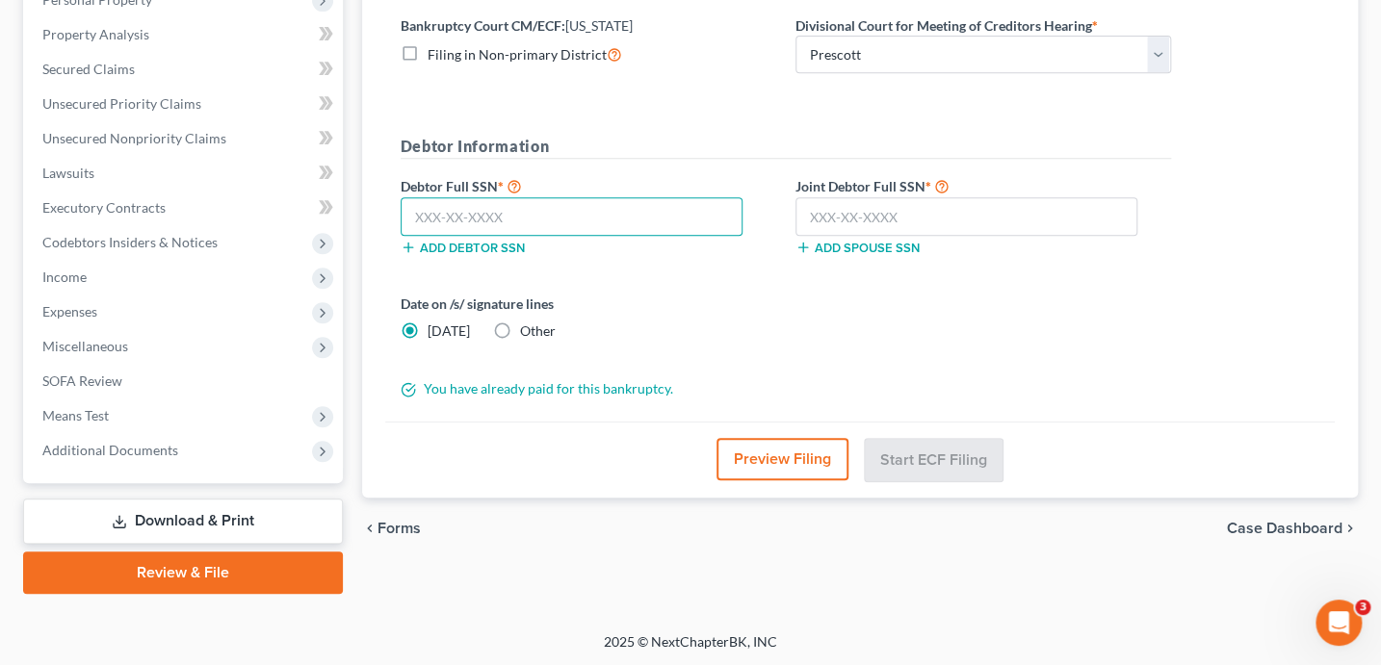
click at [546, 218] on input "text" at bounding box center [571, 216] width 343 height 39
click at [521, 221] on input "text" at bounding box center [571, 216] width 343 height 39
type input "534-81-6012"
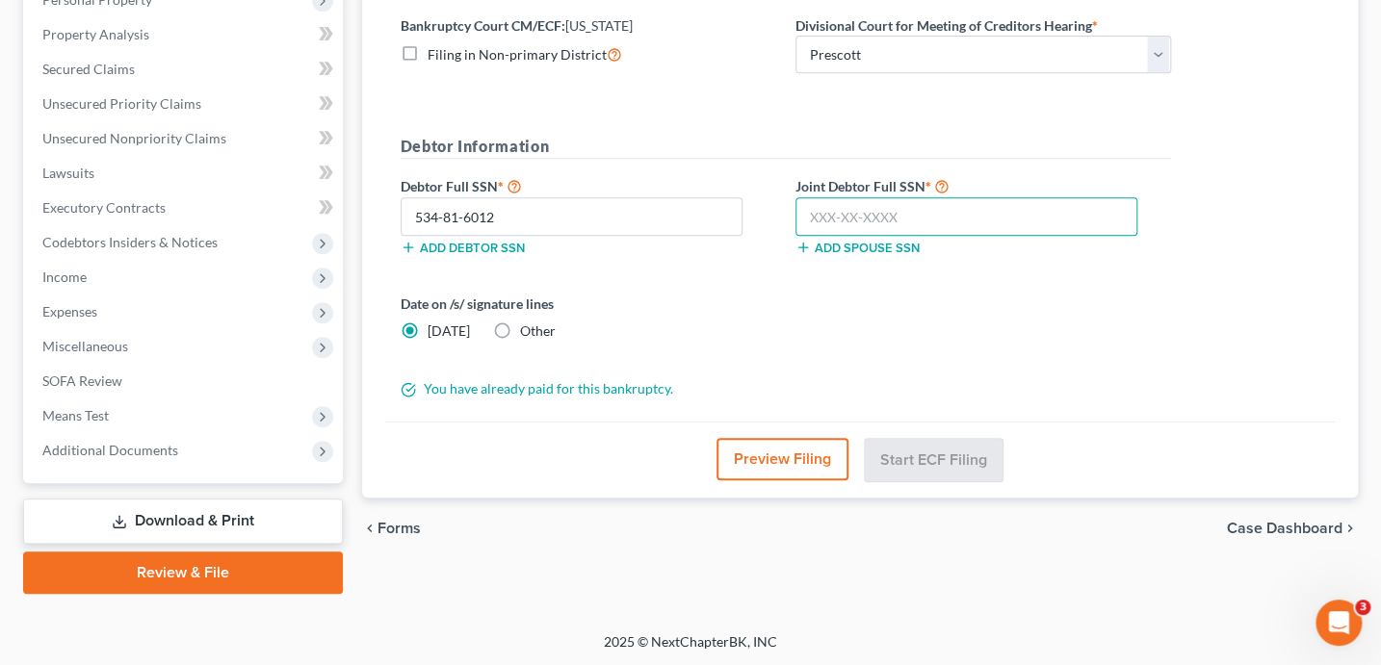
click at [1000, 215] on input "text" at bounding box center [966, 216] width 343 height 39
type input "601-49-8283"
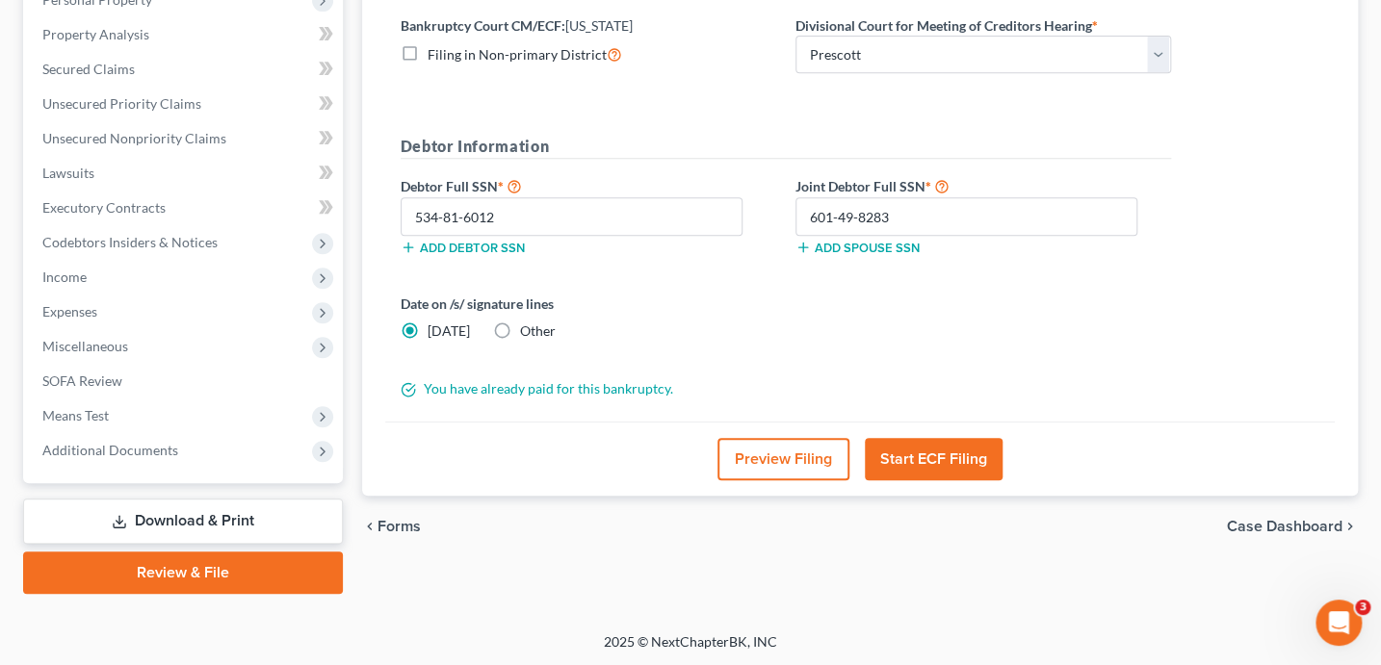
click at [799, 457] on button "Preview Filing" at bounding box center [783, 459] width 132 height 42
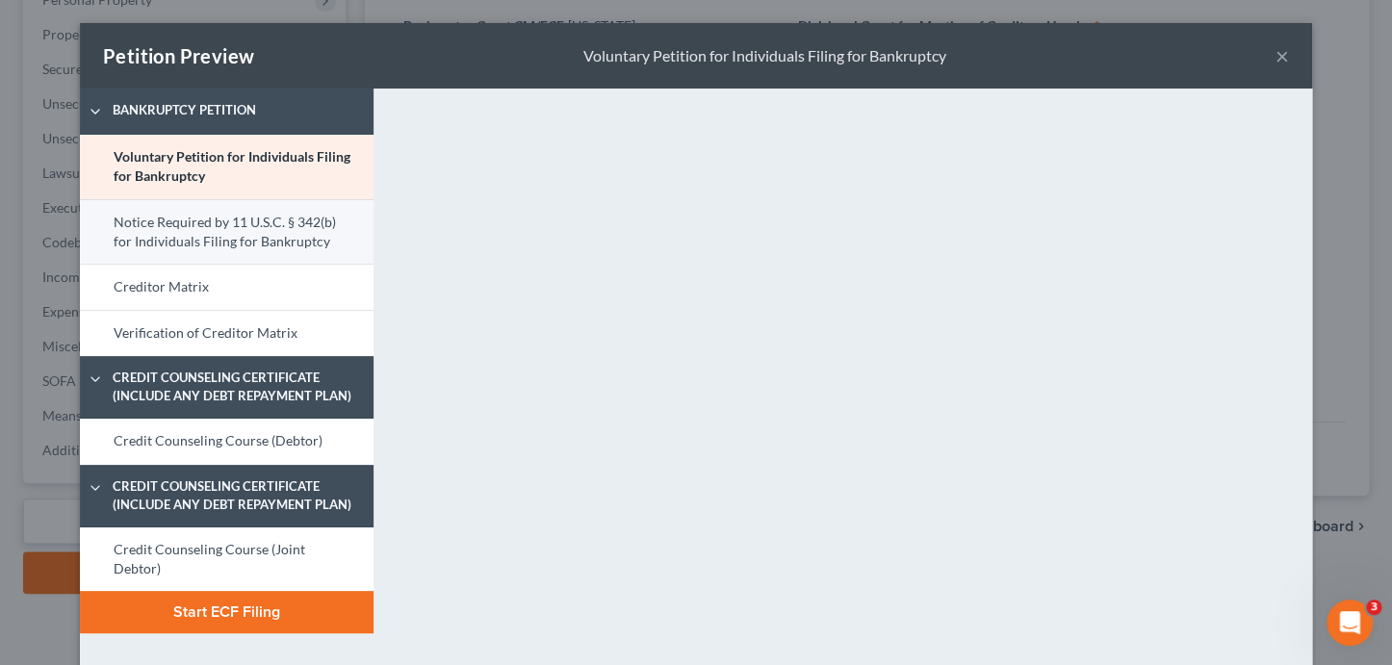
click at [248, 230] on link "Notice Required by 11 U.S.C. § 342(b) for Individuals Filing for Bankruptcy" at bounding box center [227, 231] width 294 height 65
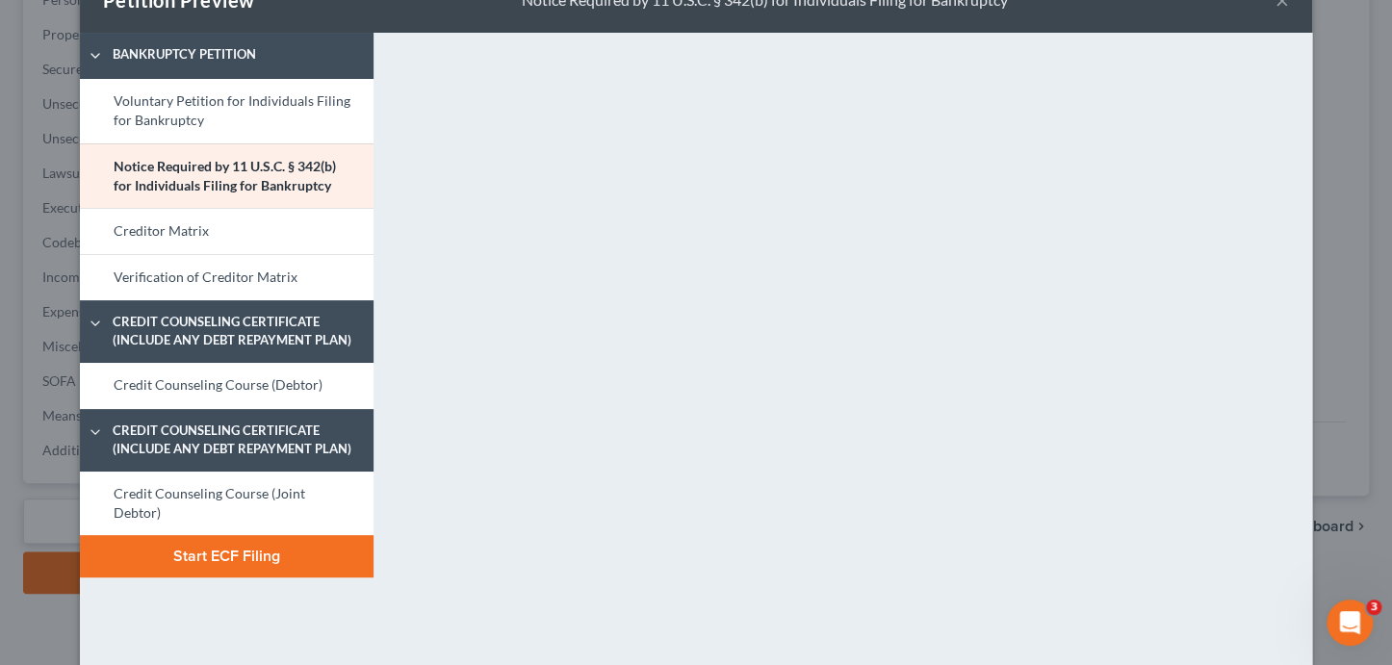
scroll to position [0, 0]
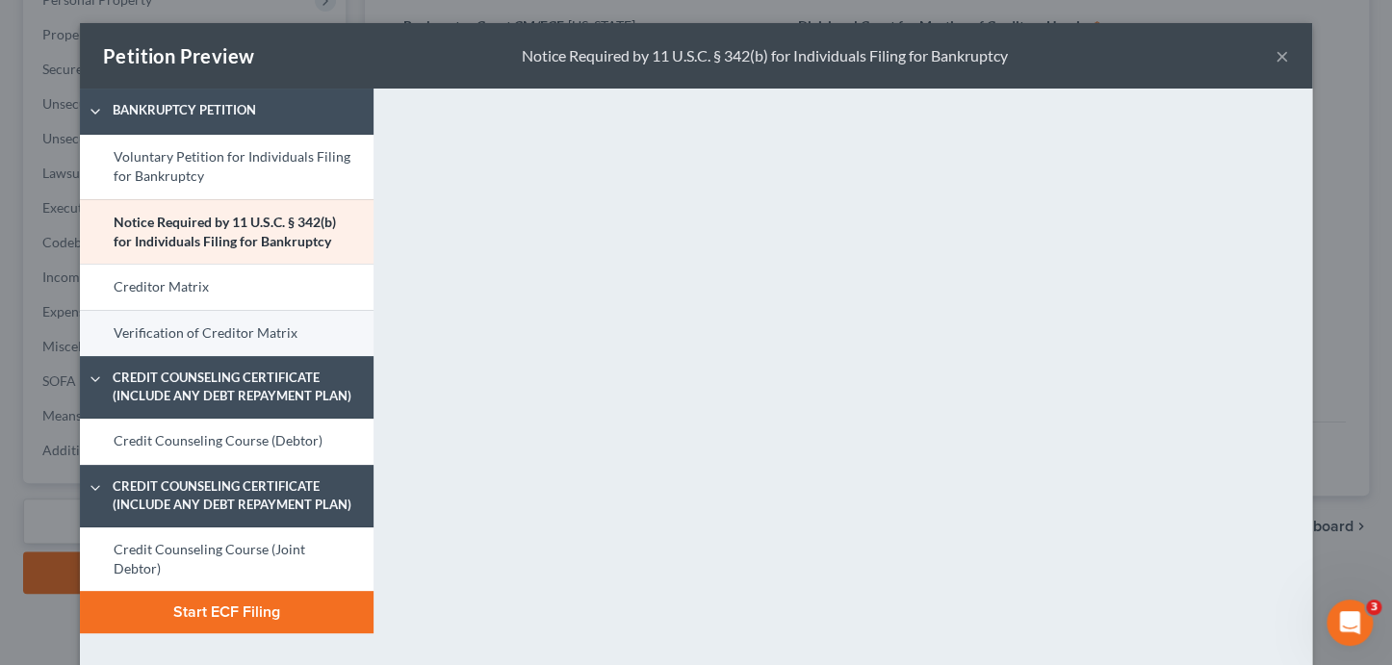
click at [260, 323] on link "Verification of Creditor Matrix" at bounding box center [227, 333] width 294 height 46
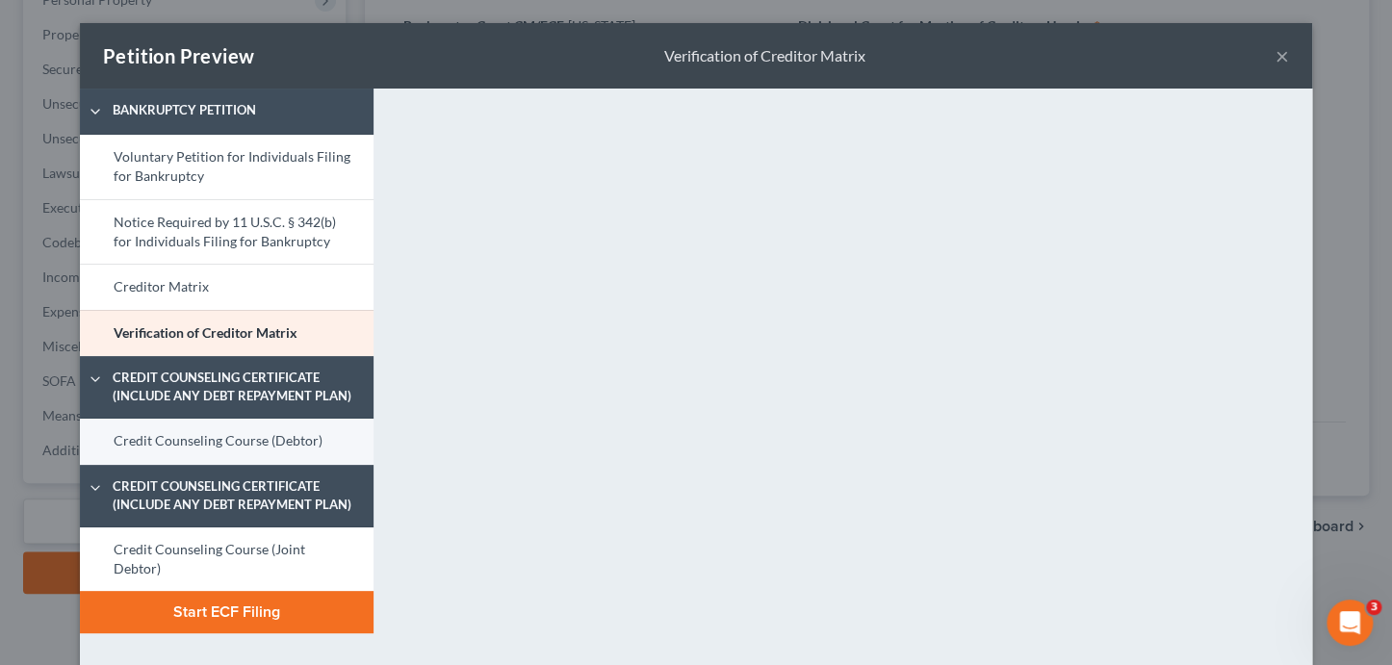
click at [155, 446] on link "Credit Counseling Course (Debtor)" at bounding box center [227, 442] width 294 height 46
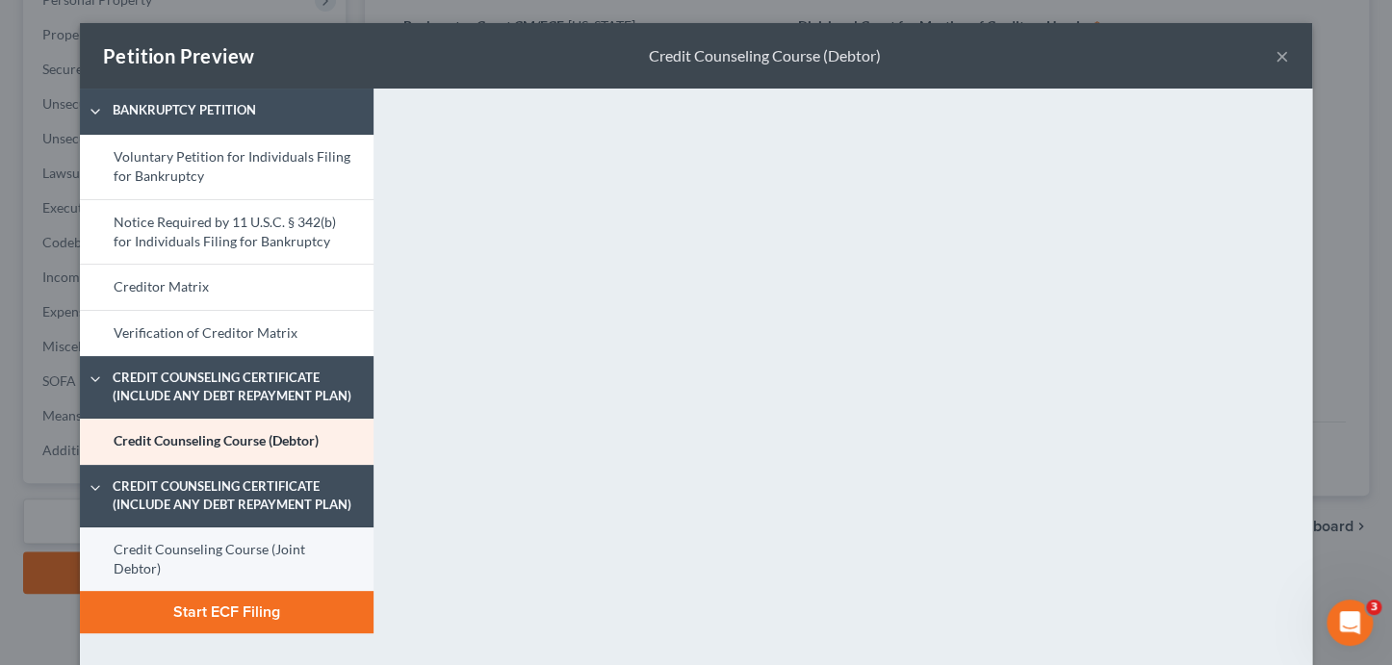
click at [227, 562] on link "Credit Counseling Course (Joint Debtor)" at bounding box center [227, 560] width 294 height 65
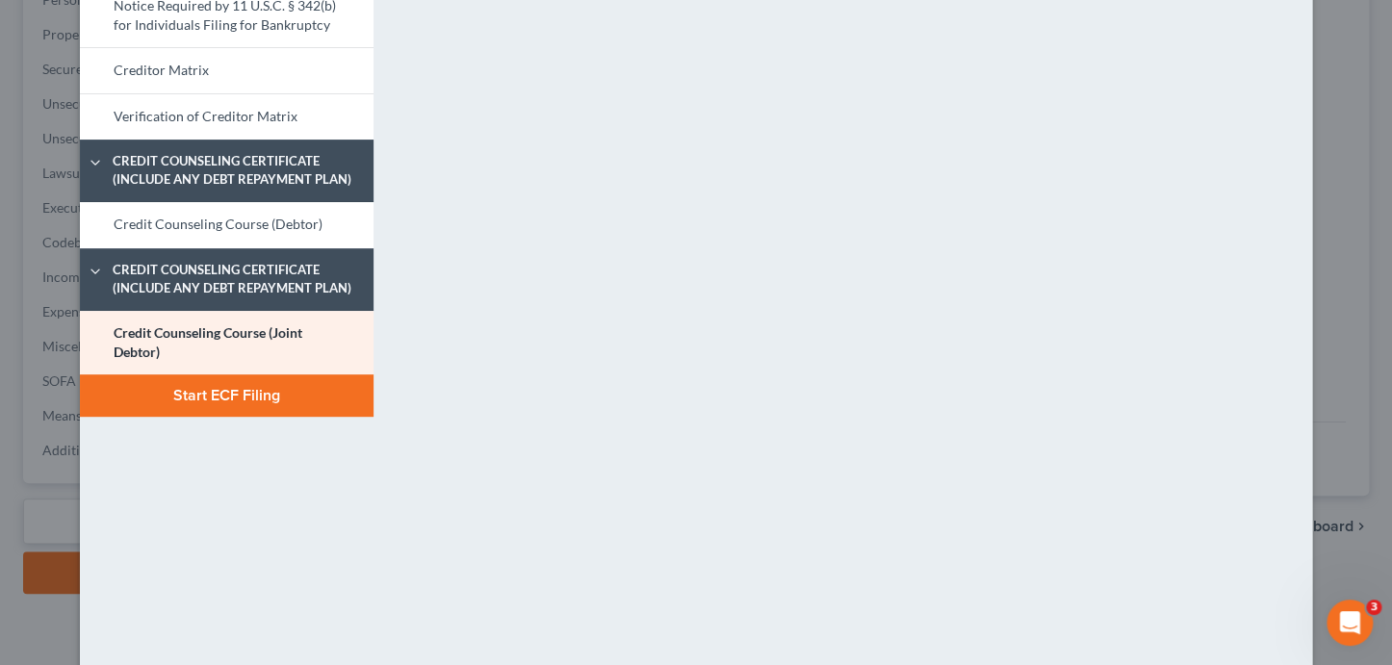
scroll to position [313, 0]
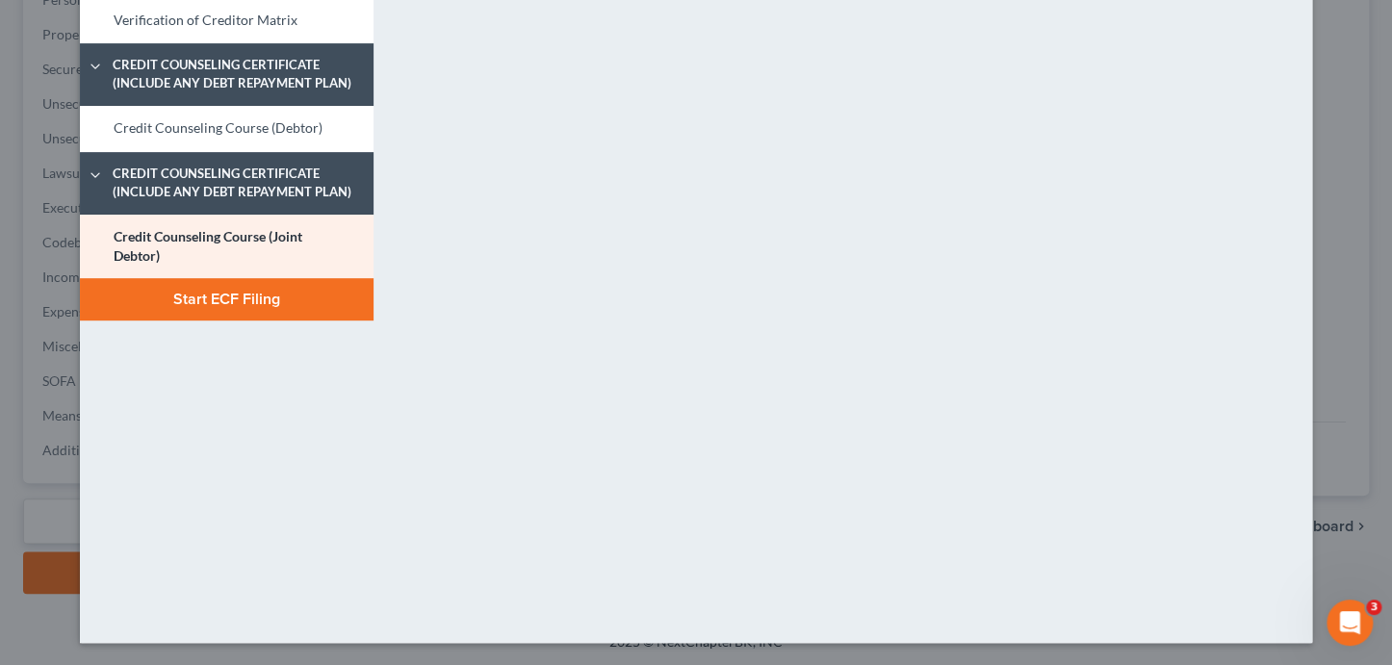
click at [236, 316] on button "Start ECF Filing" at bounding box center [227, 299] width 294 height 42
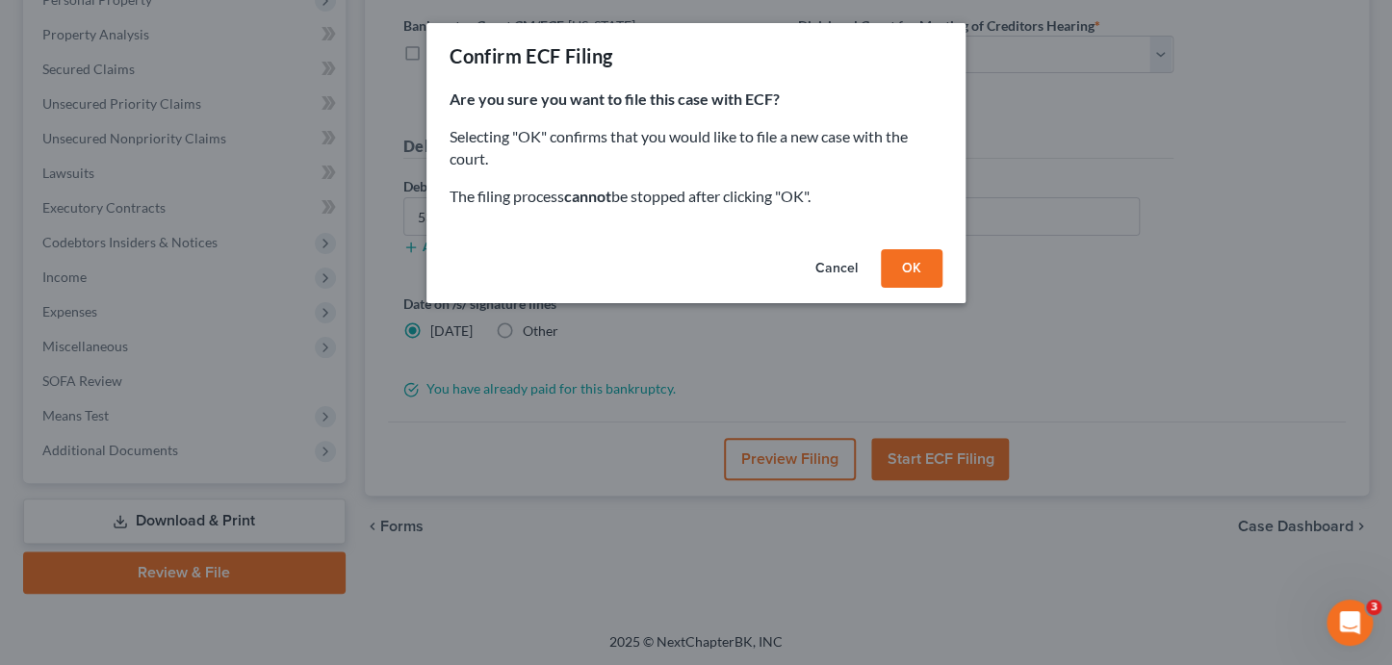
click at [887, 268] on button "OK" at bounding box center [912, 268] width 62 height 39
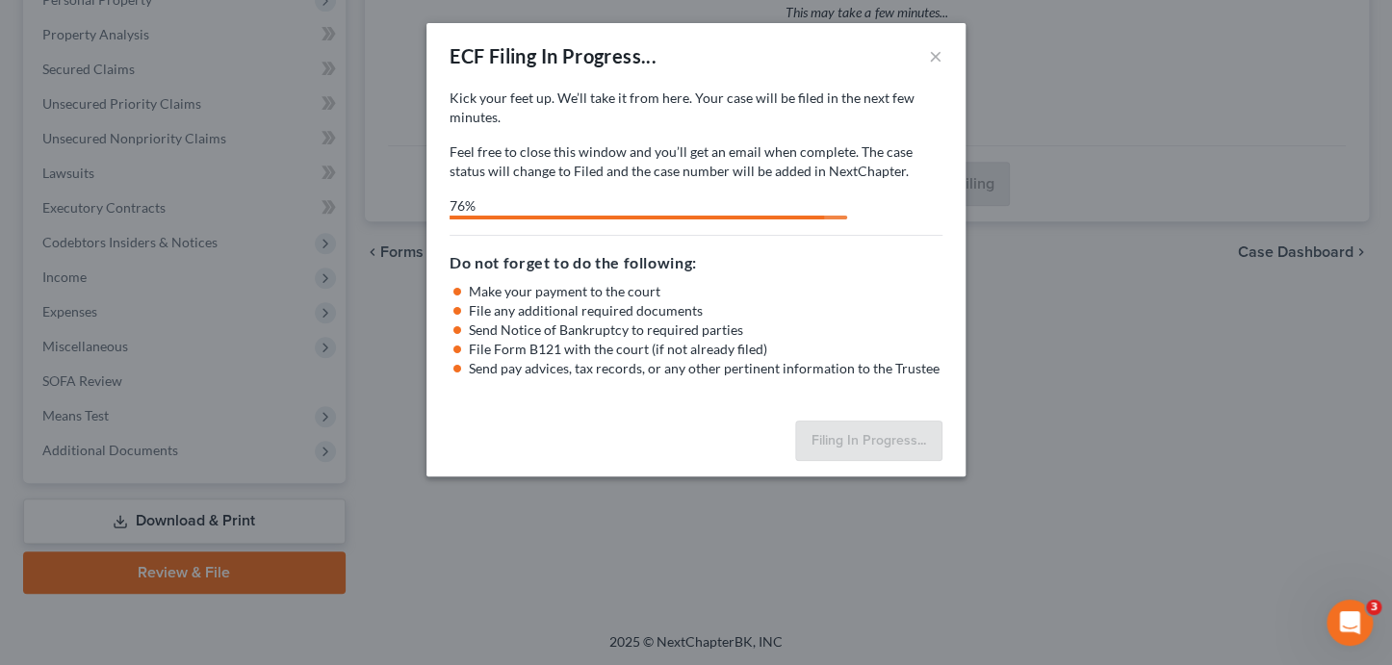
select select "3"
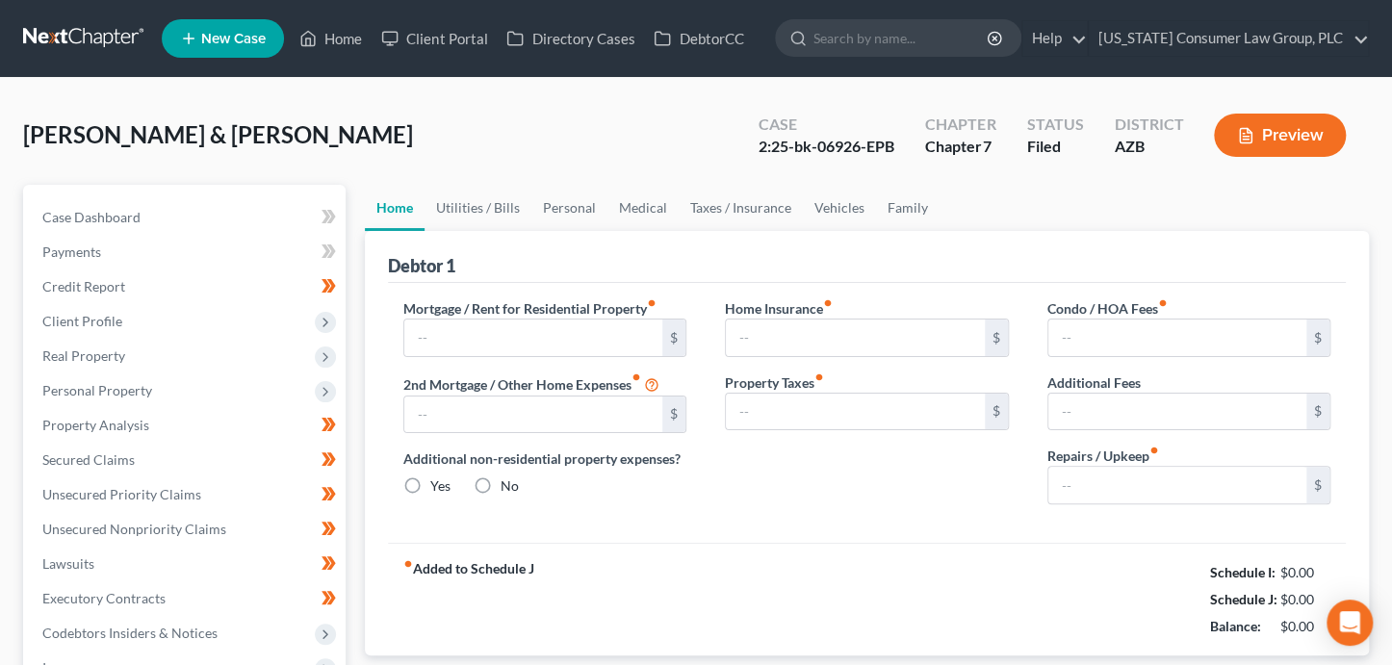
type input "0.00"
radio input "true"
type input "0.00"
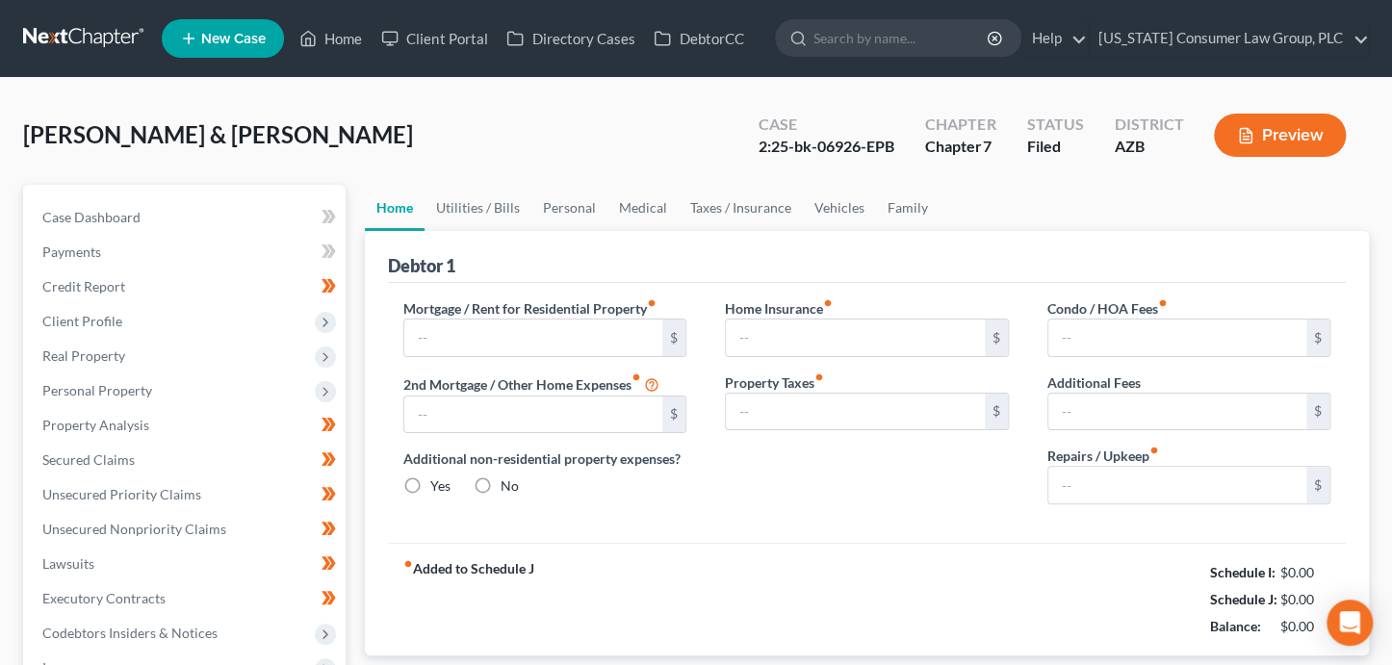
type input "0.00"
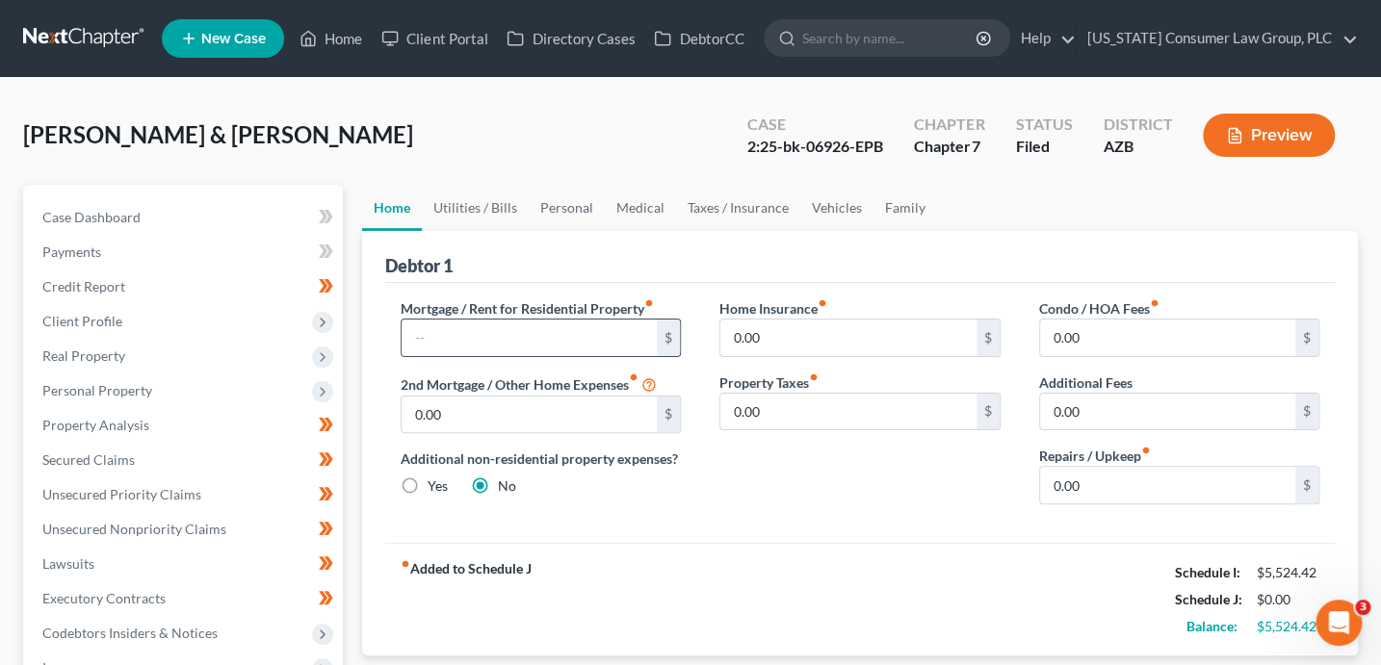
click at [567, 334] on input "text" at bounding box center [529, 338] width 256 height 37
type input "1,200"
type input "90.00"
click at [470, 207] on link "Utilities / Bills" at bounding box center [475, 208] width 107 height 46
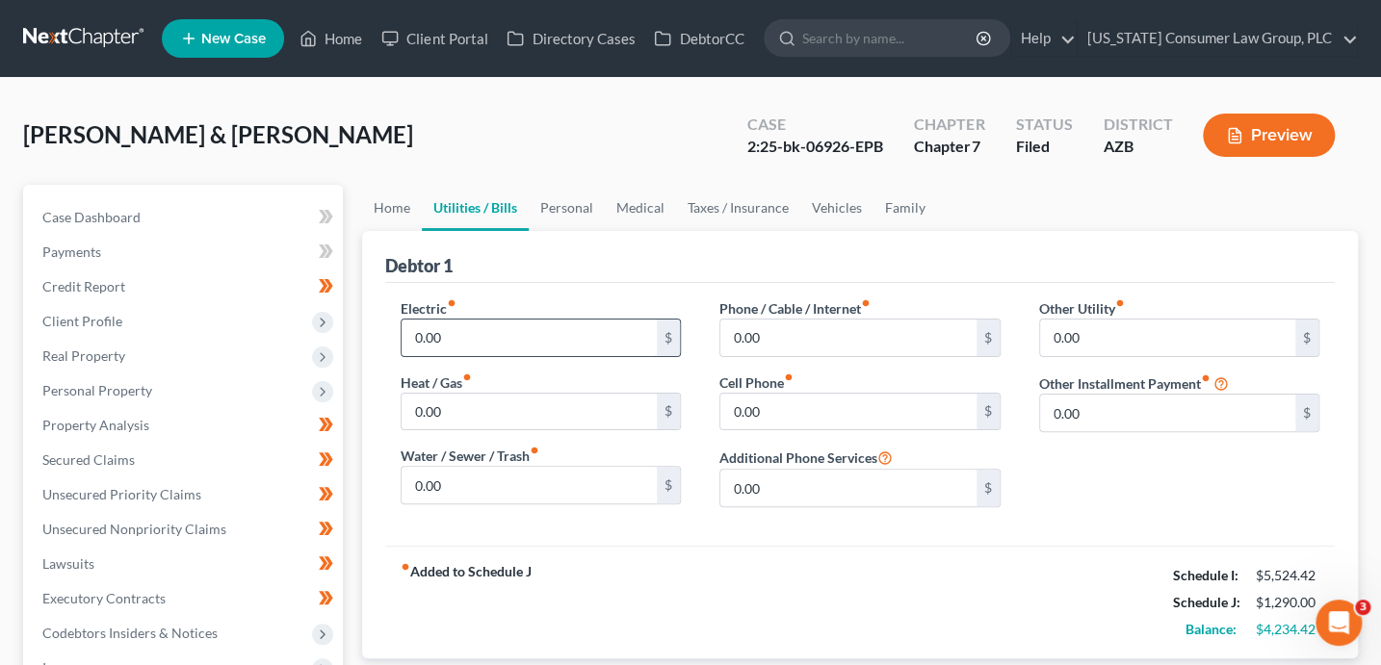
click at [420, 331] on input "0.00" at bounding box center [529, 338] width 256 height 37
type input "450.00"
type input "0.00"
type input "70.00"
type input "80.00"
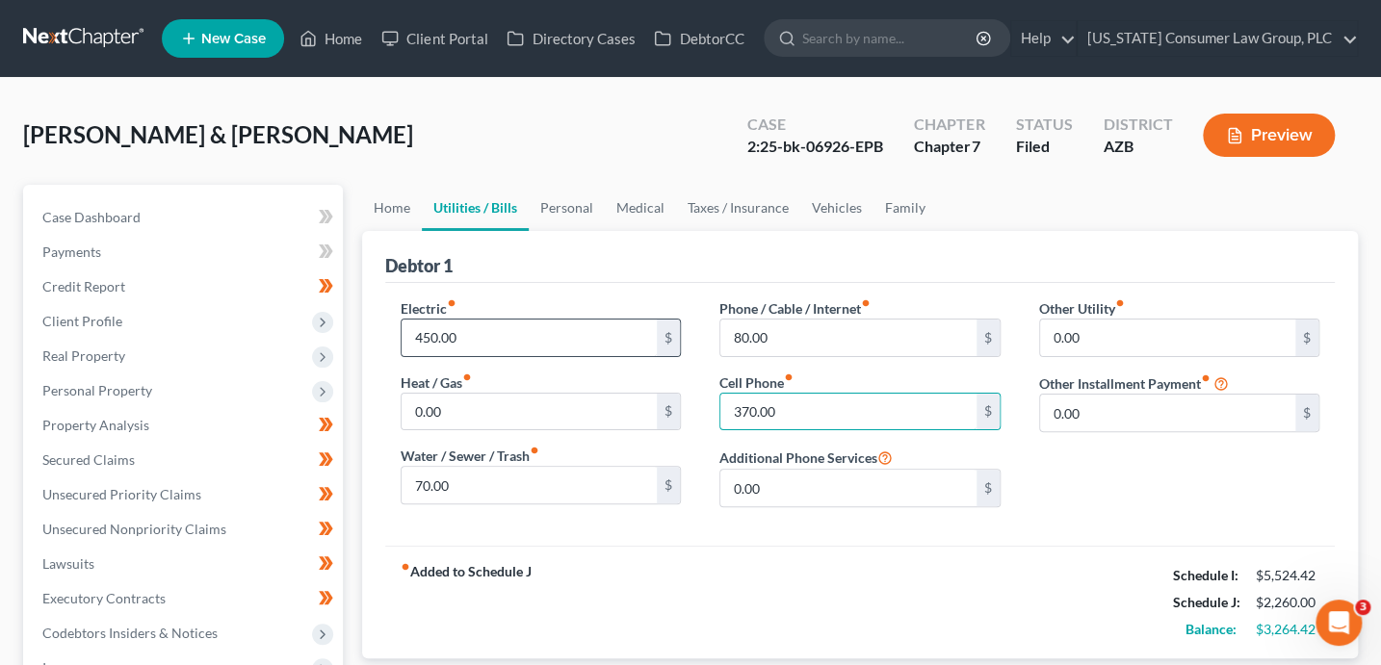
type input "370.00"
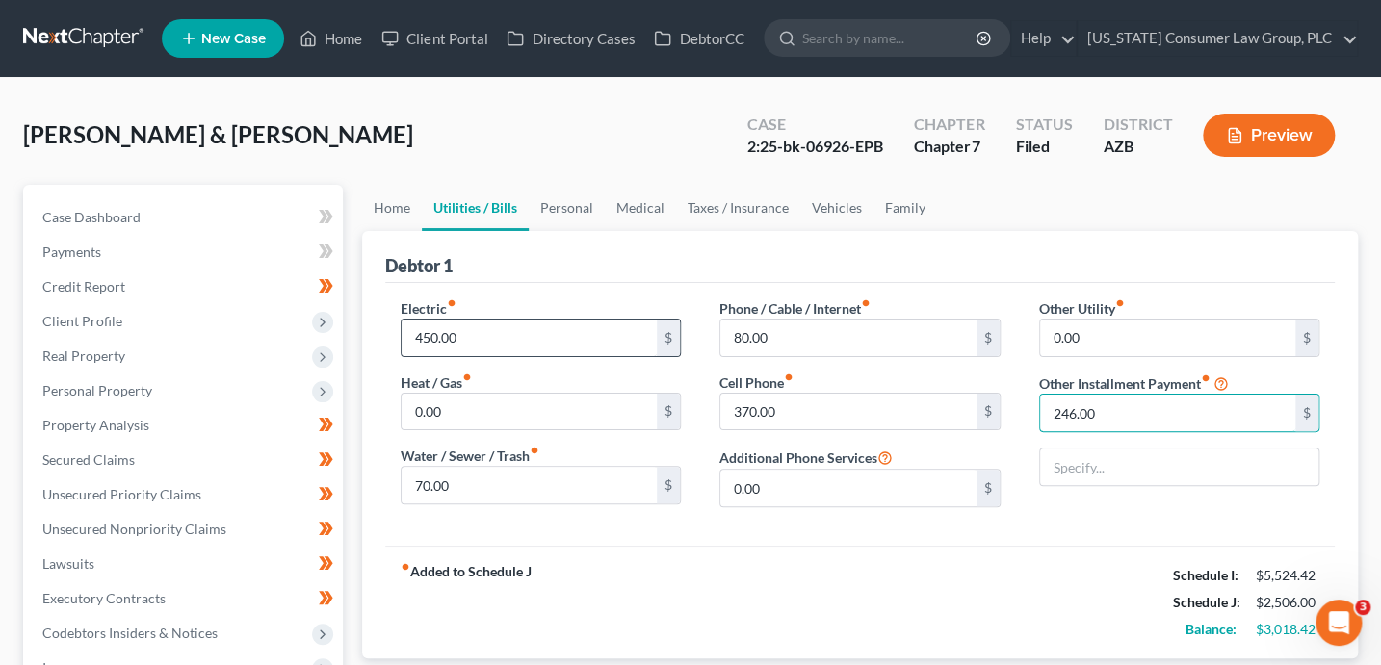
type input "246.00"
type input "Bankruptcy Legal Fees (Payment Plan)"
click at [566, 208] on link "Personal" at bounding box center [567, 208] width 76 height 46
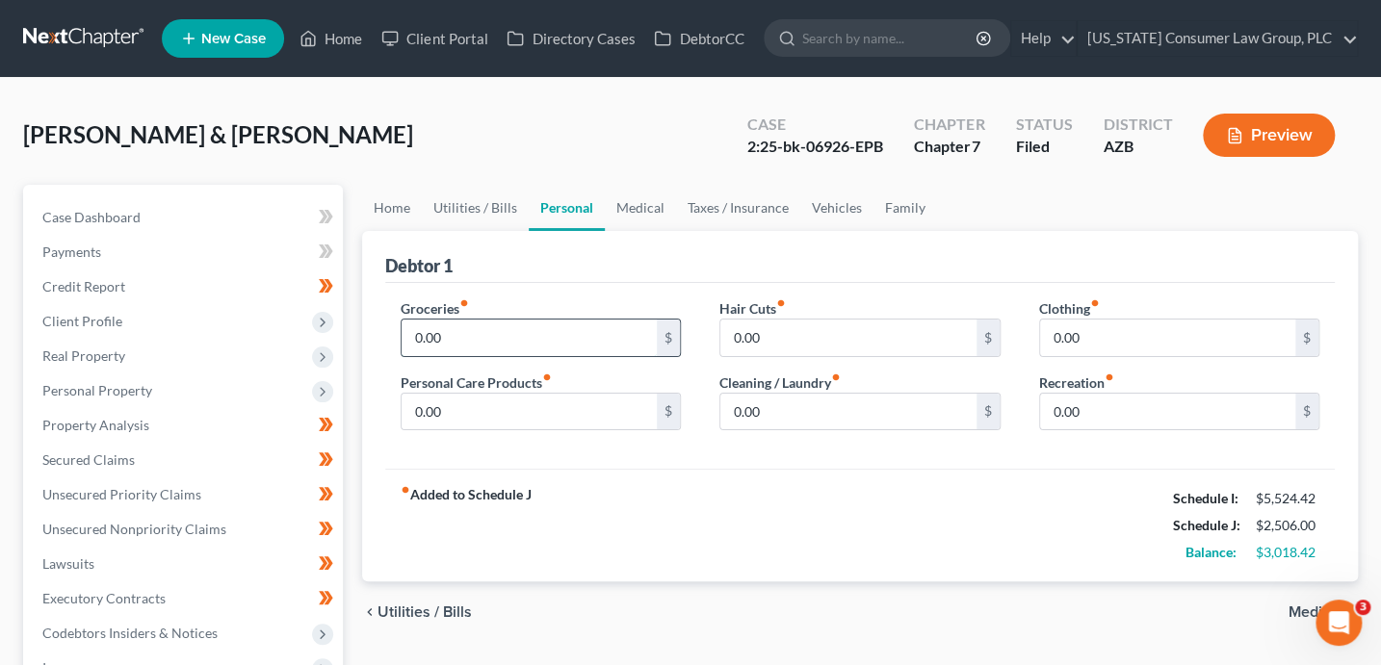
click at [471, 336] on input "0.00" at bounding box center [529, 338] width 256 height 37
type input "800.00"
type input "2"
type input "50"
type input "3"
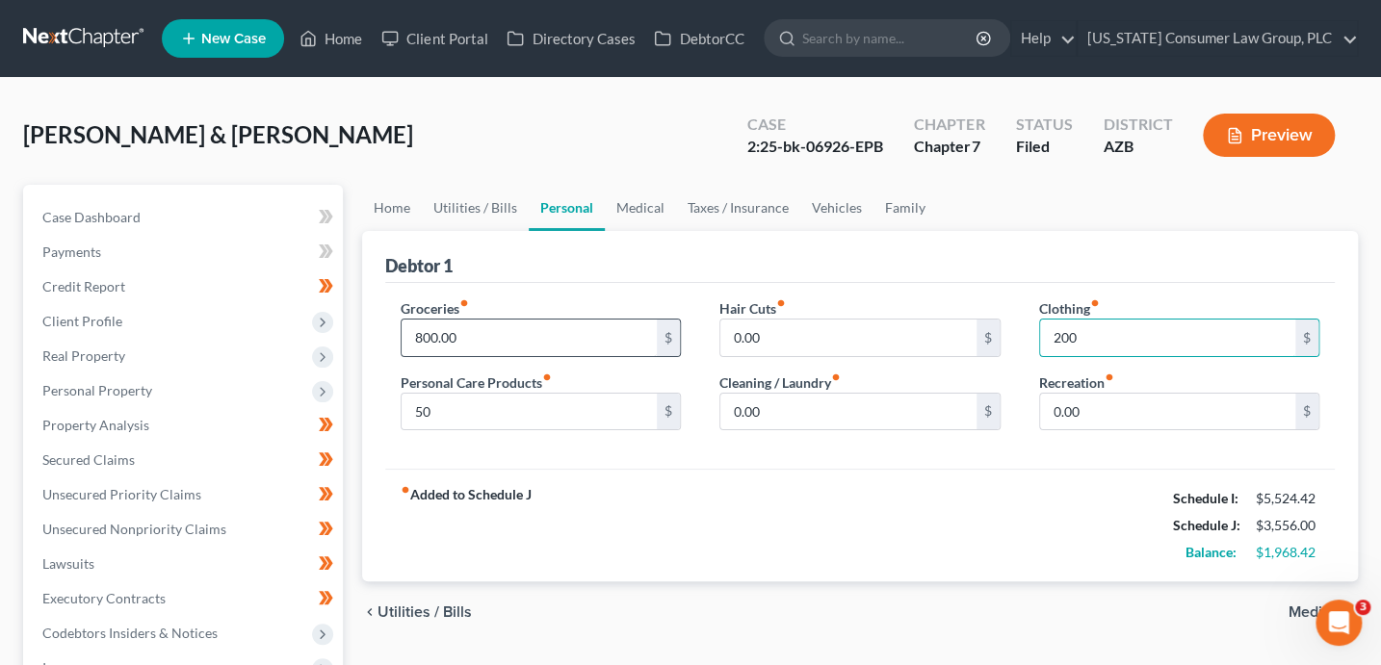
type input "200"
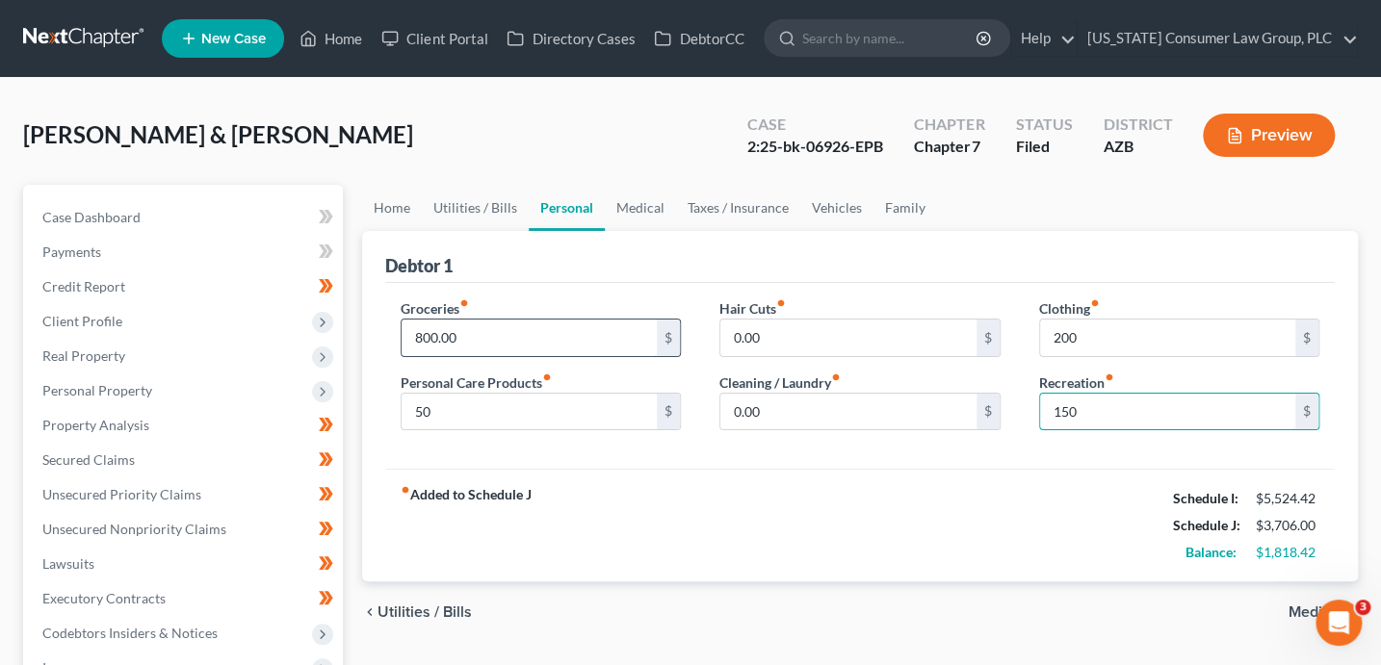
type input "150"
click at [827, 206] on link "Vehicles" at bounding box center [836, 208] width 73 height 46
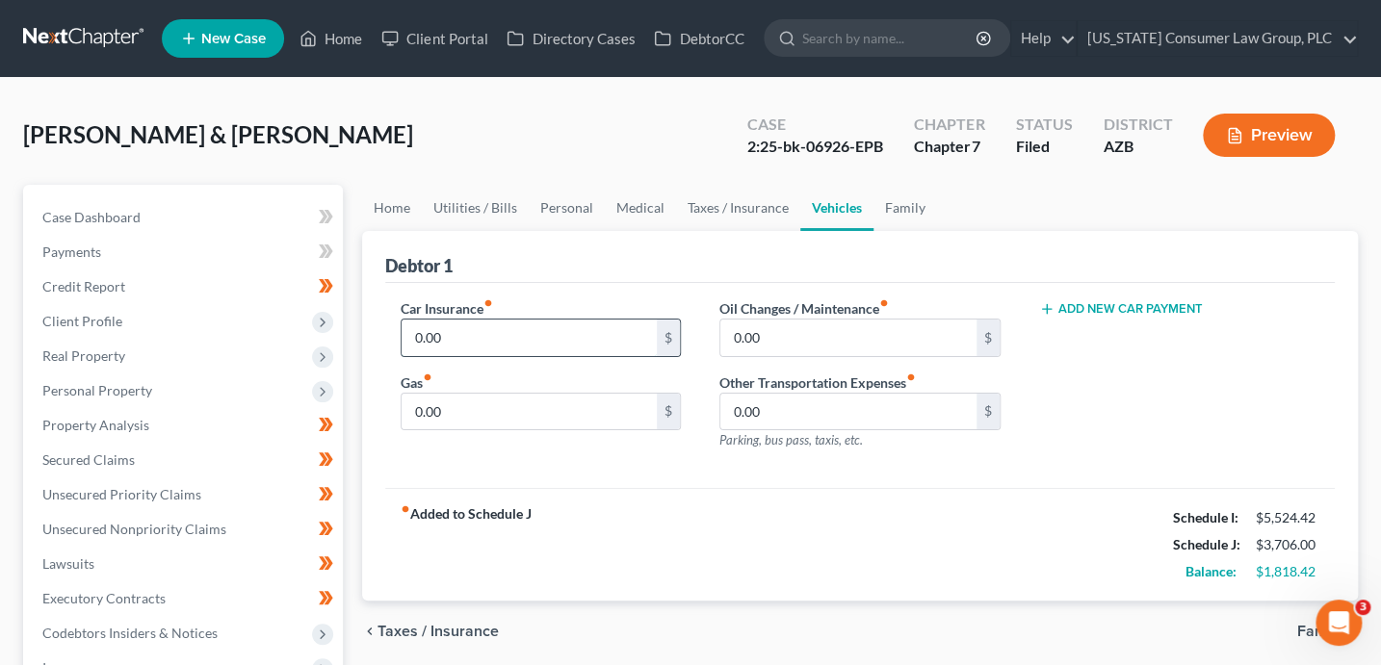
click at [482, 340] on input "0.00" at bounding box center [529, 338] width 256 height 37
type input "180"
type input "200"
type input "50"
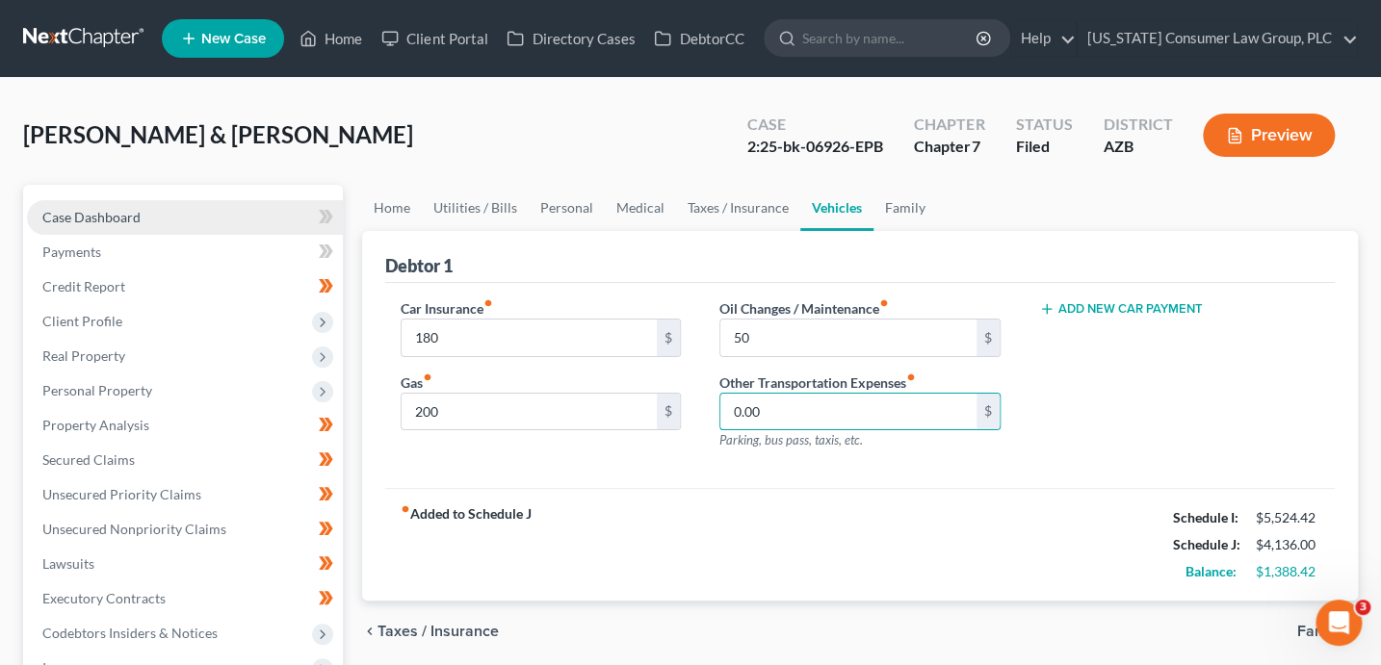
click at [162, 220] on link "Case Dashboard" at bounding box center [185, 217] width 316 height 35
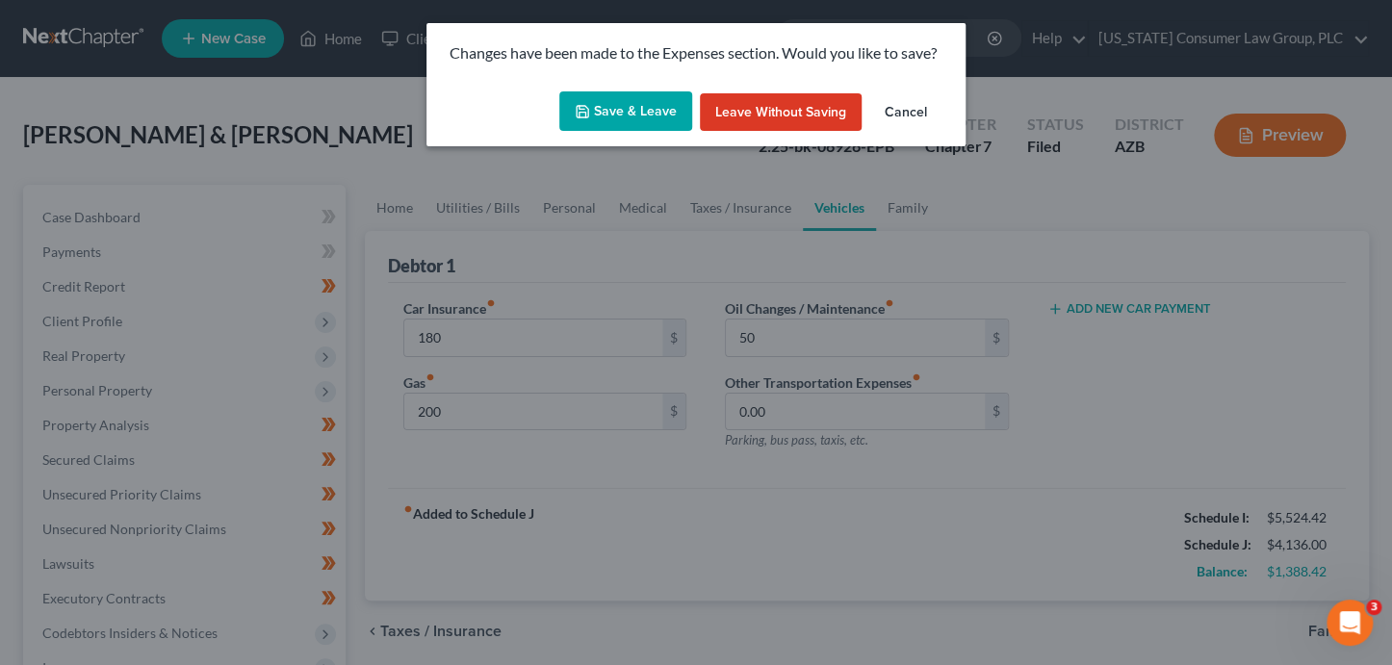
click at [643, 125] on button "Save & Leave" at bounding box center [625, 111] width 133 height 40
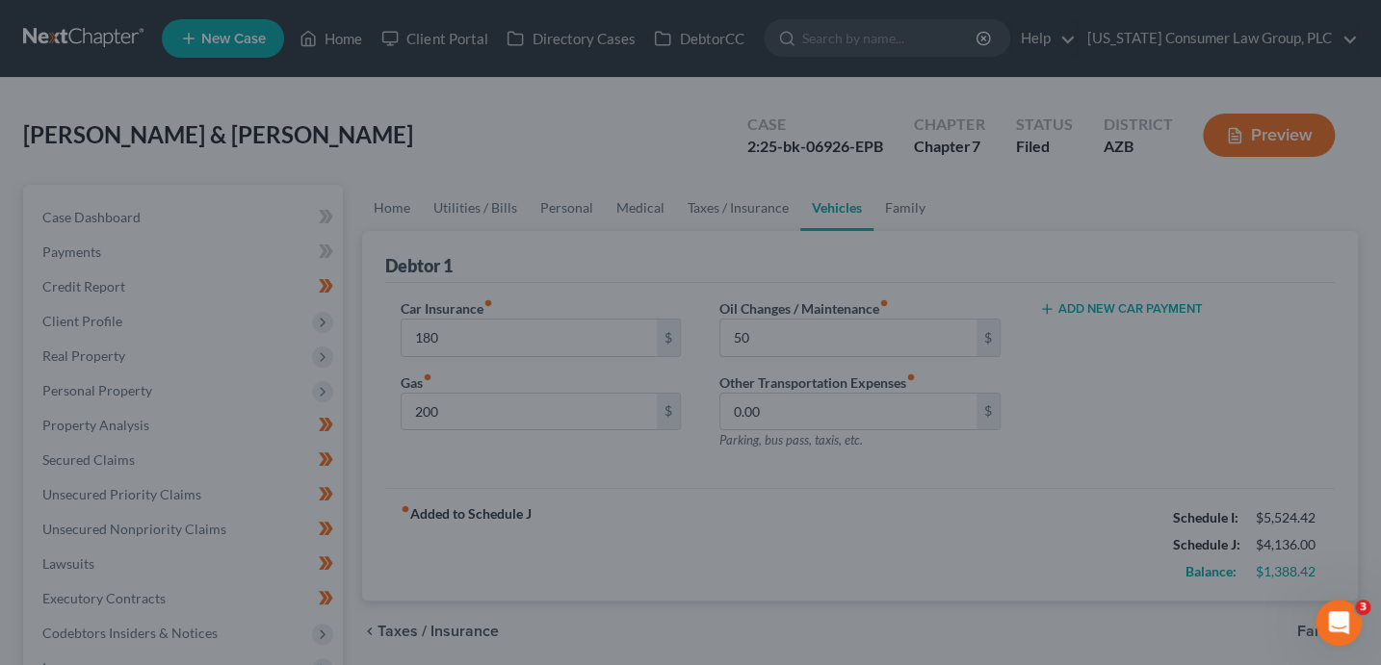
type input "180.00"
type input "200.00"
type input "50.00"
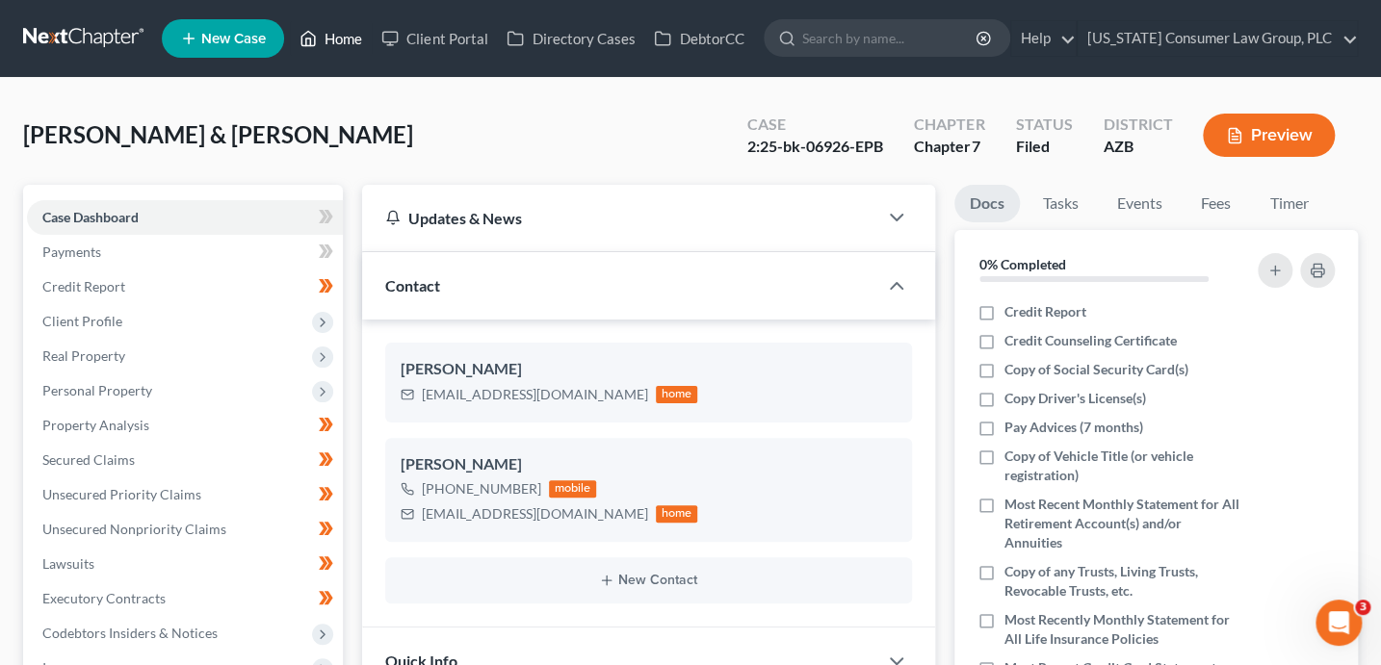
click at [345, 39] on link "Home" at bounding box center [331, 38] width 82 height 35
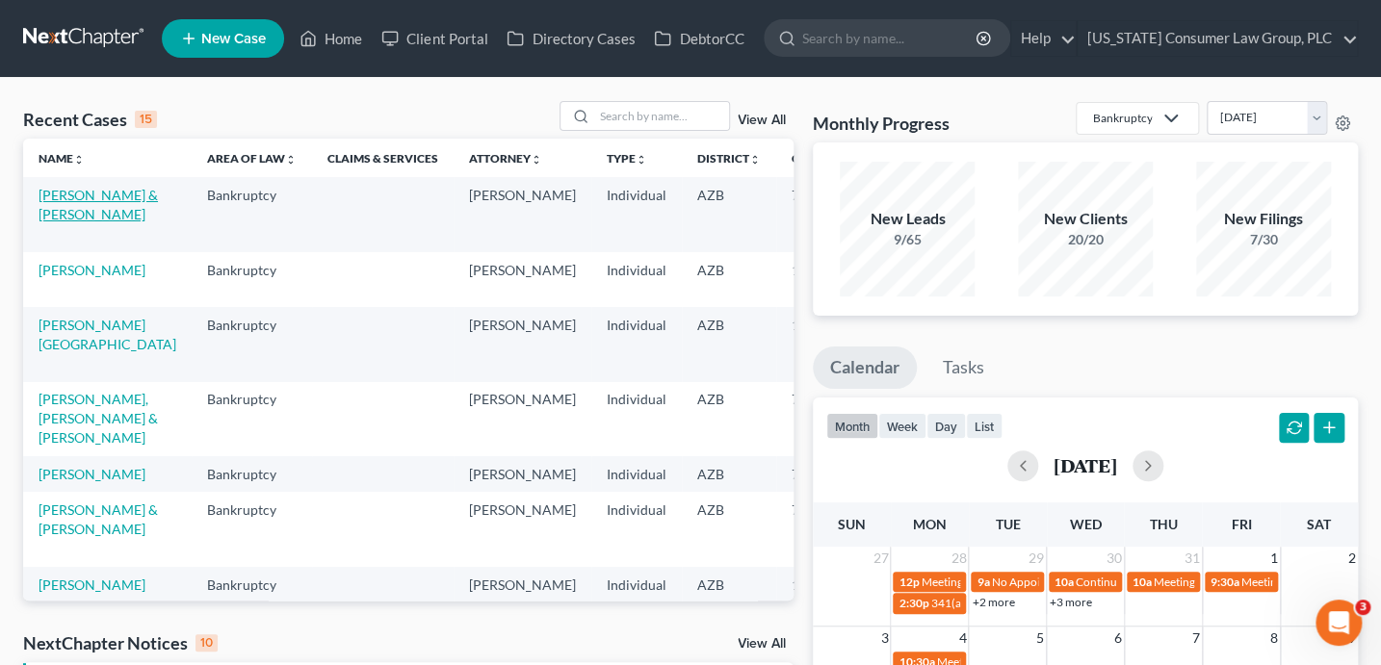
click at [58, 215] on link "Wright, David & Cathy" at bounding box center [98, 205] width 119 height 36
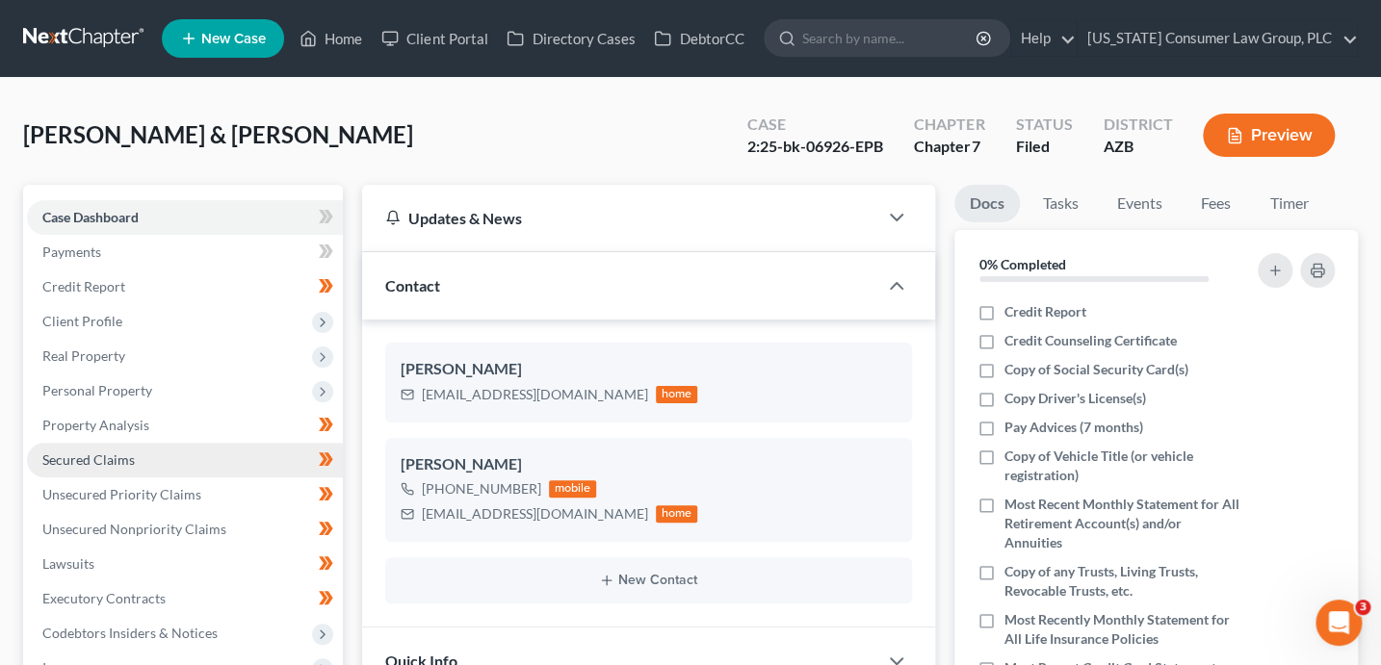
click at [93, 452] on span "Secured Claims" at bounding box center [88, 460] width 92 height 16
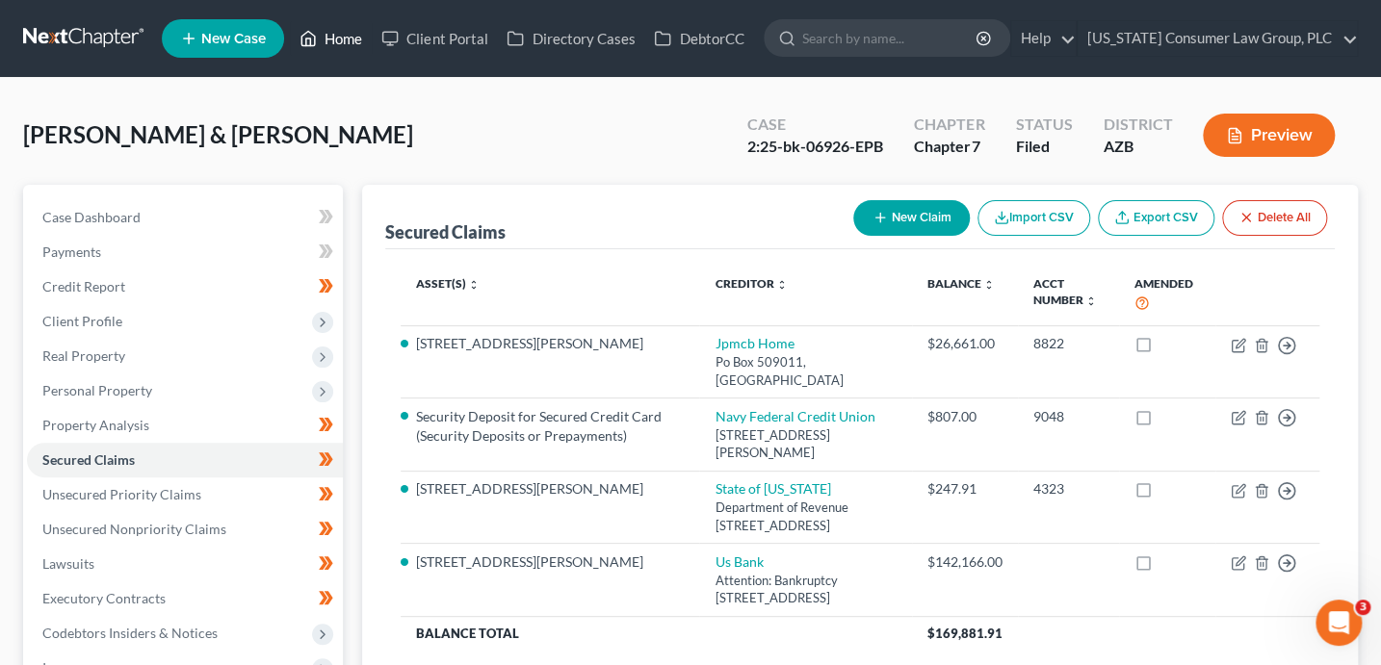
click at [332, 35] on link "Home" at bounding box center [331, 38] width 82 height 35
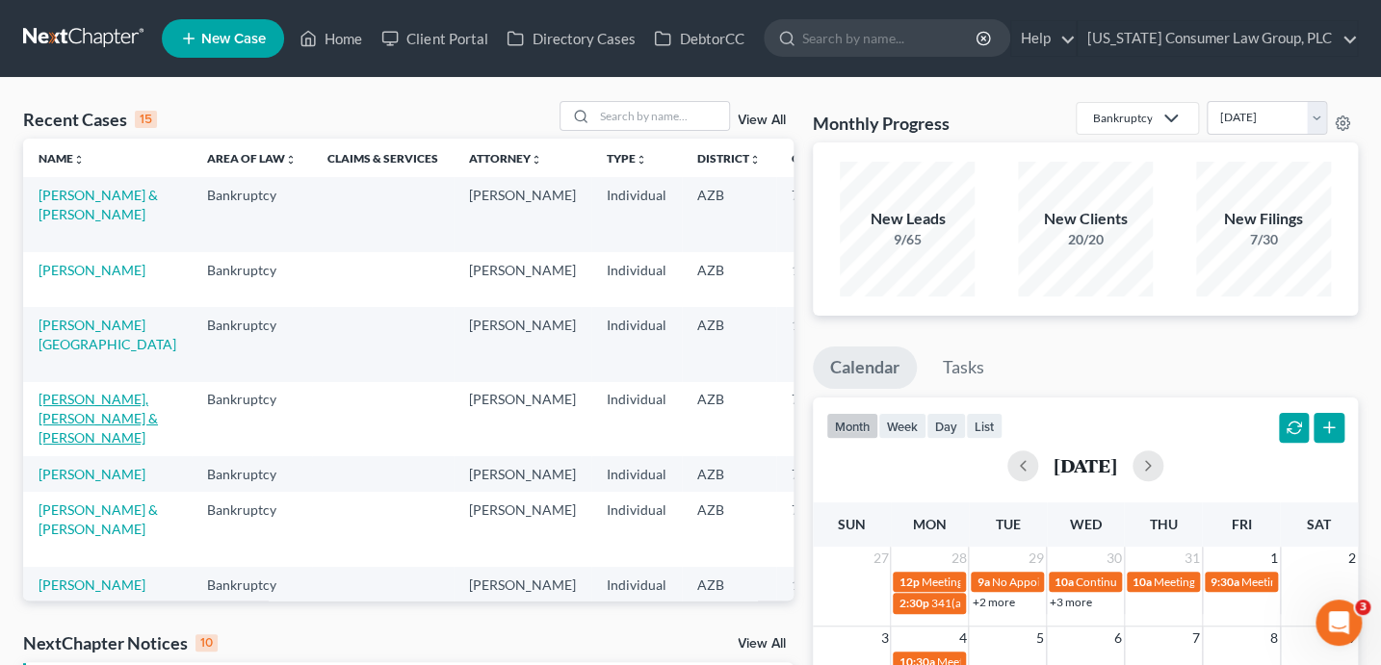
click at [65, 416] on link "Suarez Gonzalez, Juan & Suarez, Candace" at bounding box center [98, 418] width 119 height 55
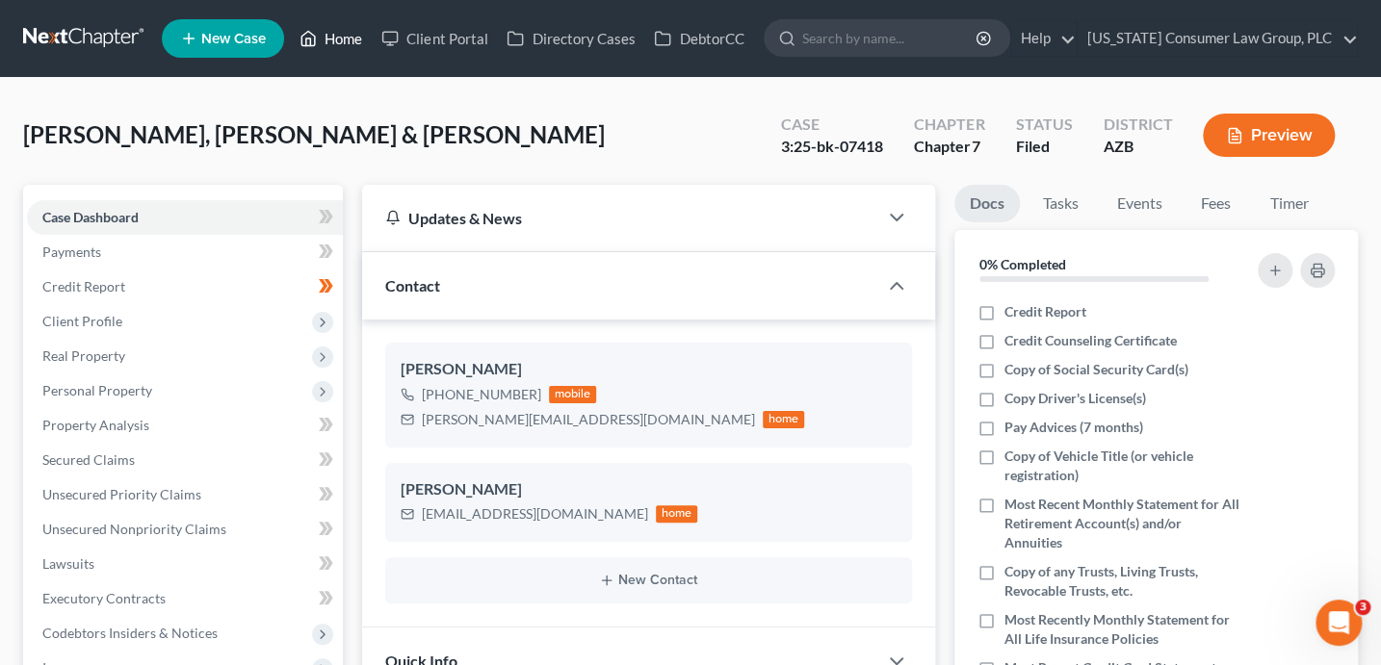
click at [330, 29] on link "Home" at bounding box center [331, 38] width 82 height 35
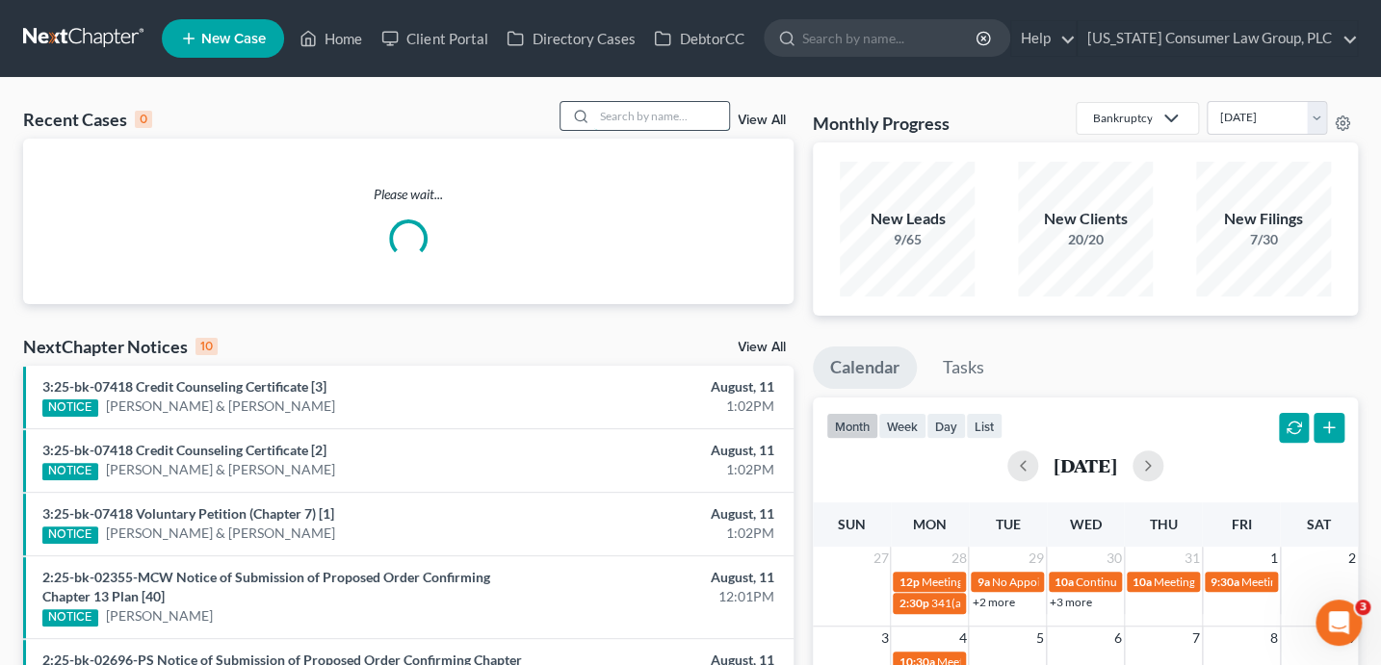
click at [630, 112] on input "search" at bounding box center [661, 116] width 135 height 28
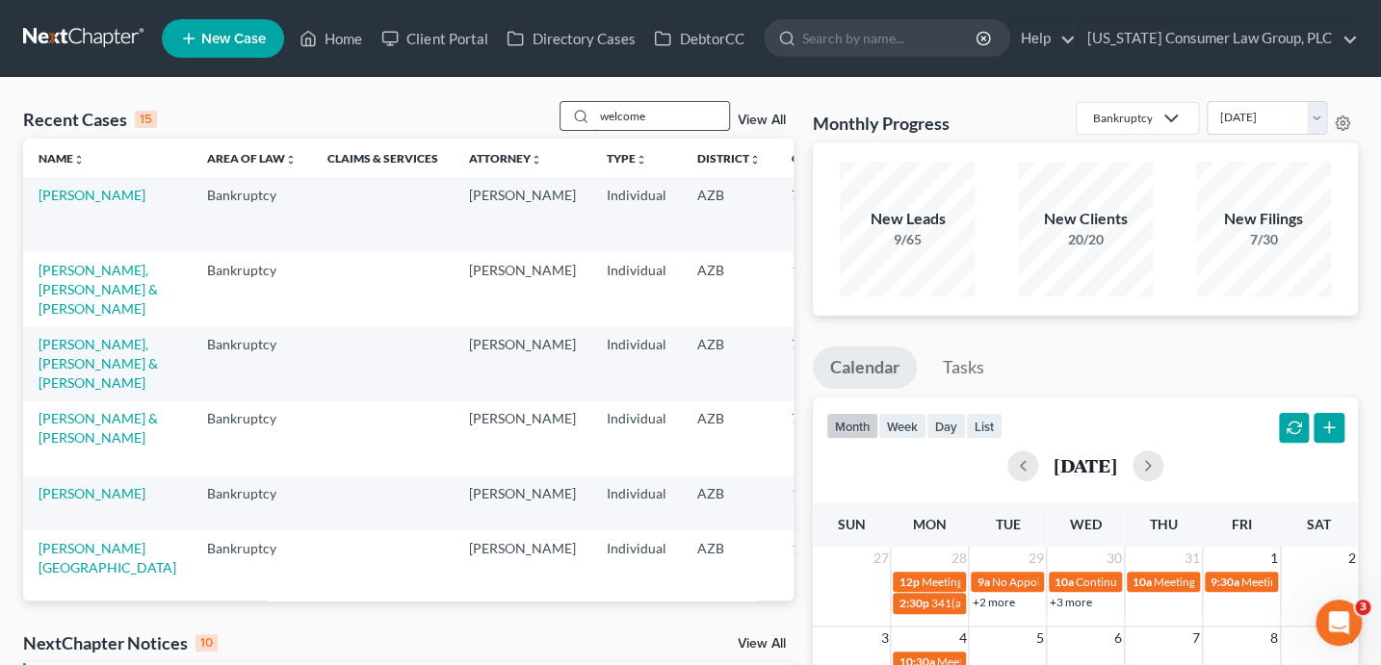
type input "welcome"
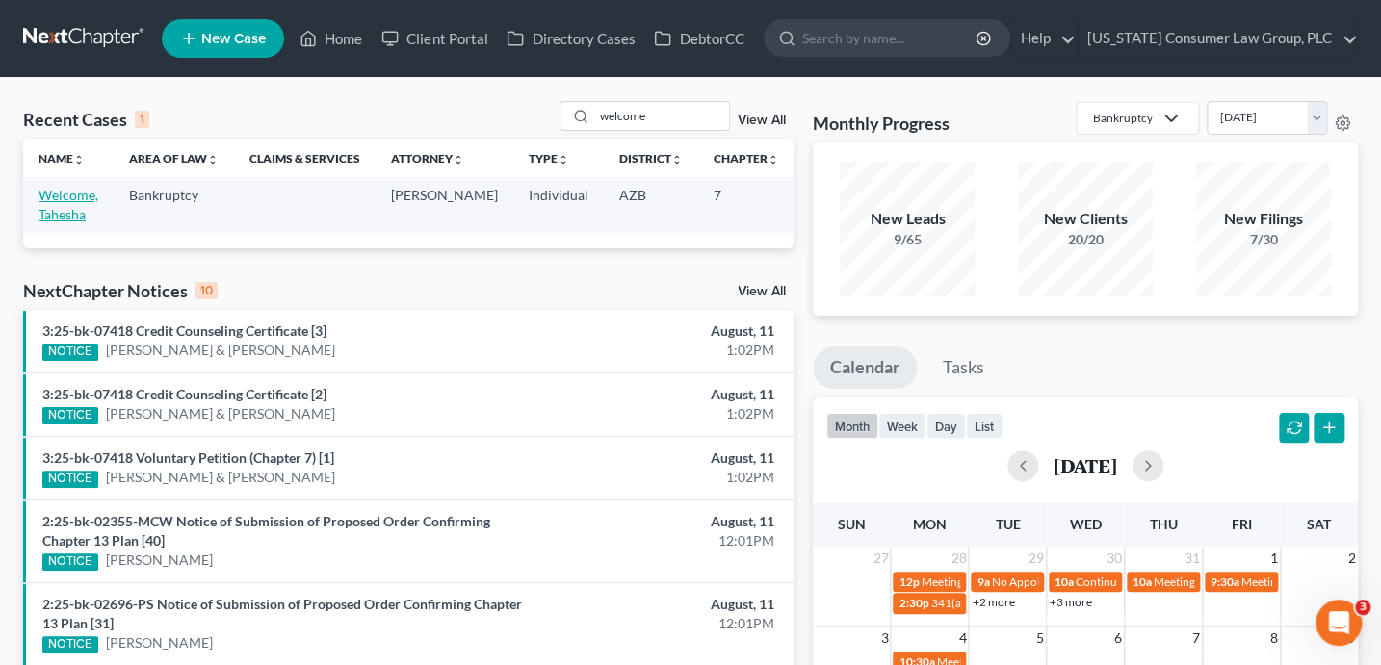
click at [46, 193] on link "Welcome, Tahesha" at bounding box center [69, 205] width 60 height 36
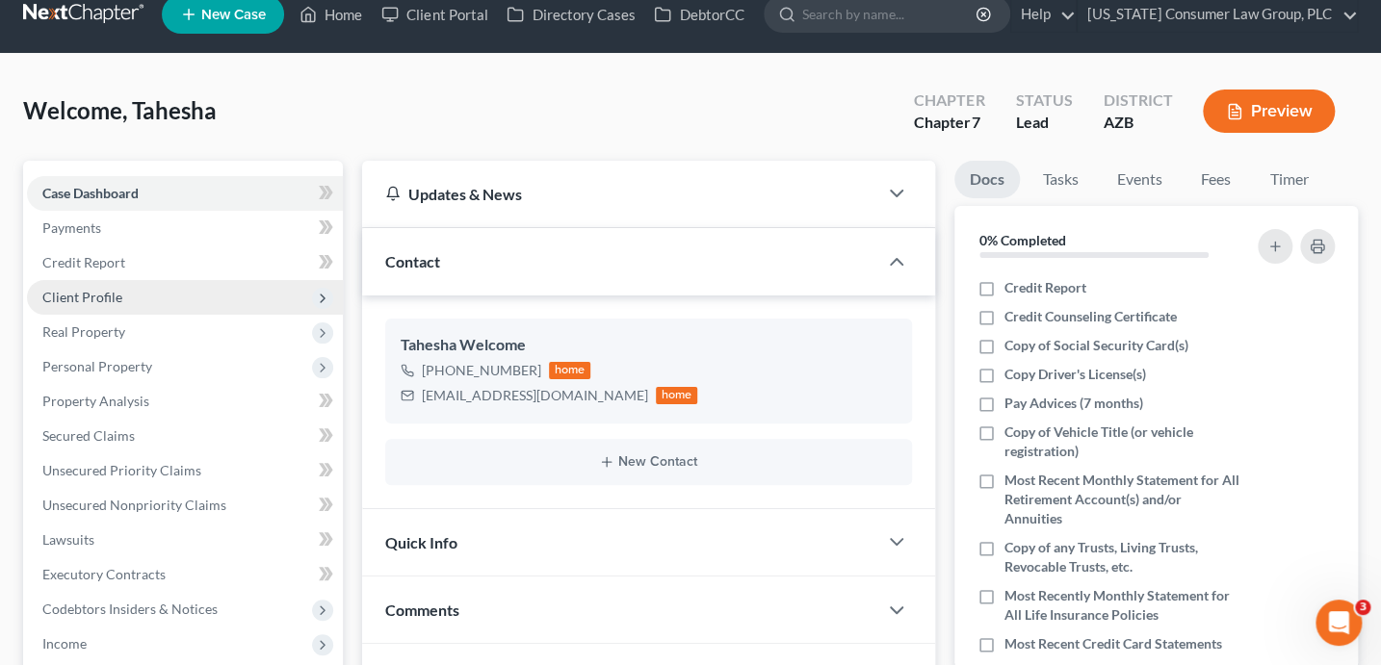
scroll to position [27, 0]
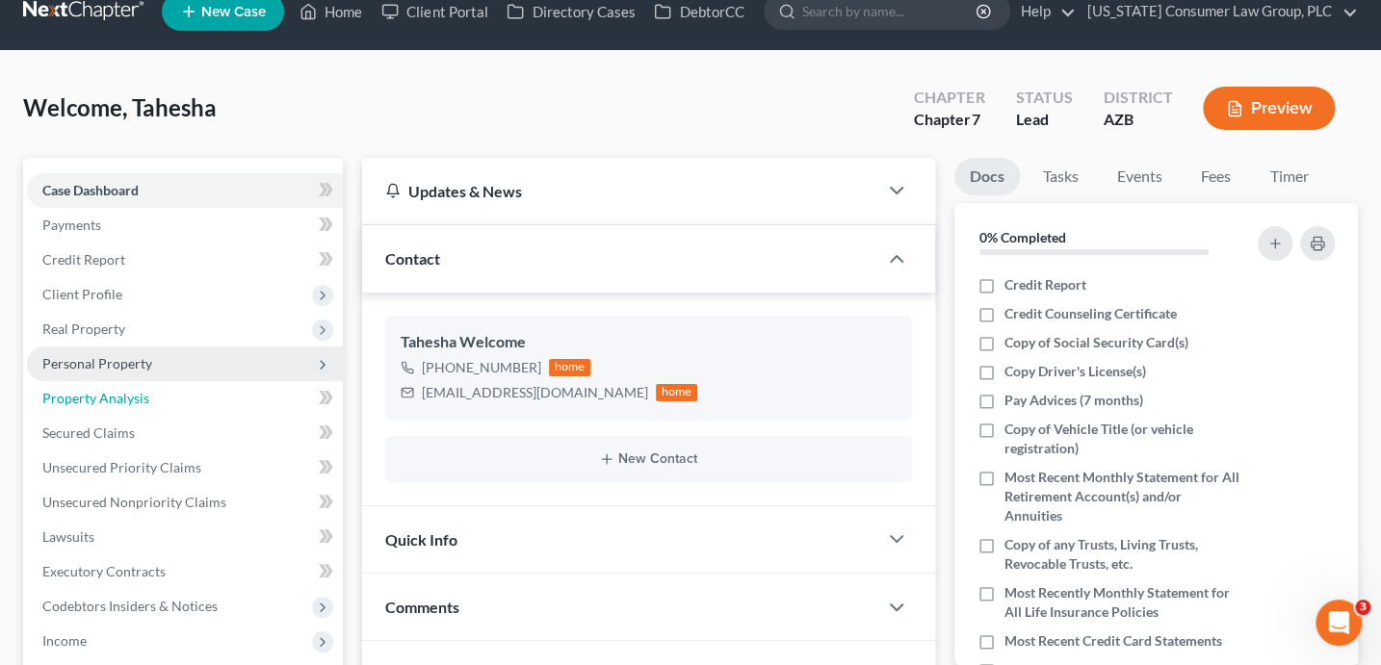
drag, startPoint x: 106, startPoint y: 397, endPoint x: 108, endPoint y: 364, distance: 32.8
click at [106, 395] on span "Property Analysis" at bounding box center [95, 398] width 107 height 16
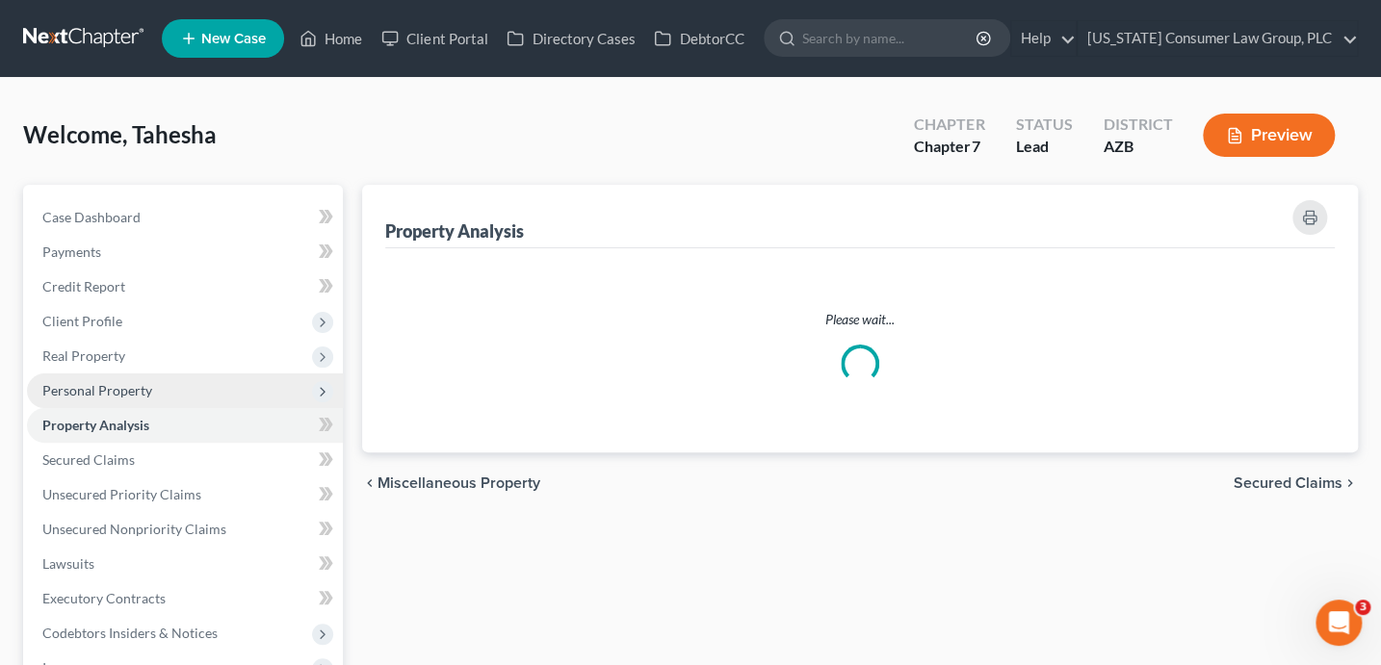
click at [108, 364] on span "Real Property" at bounding box center [185, 356] width 316 height 35
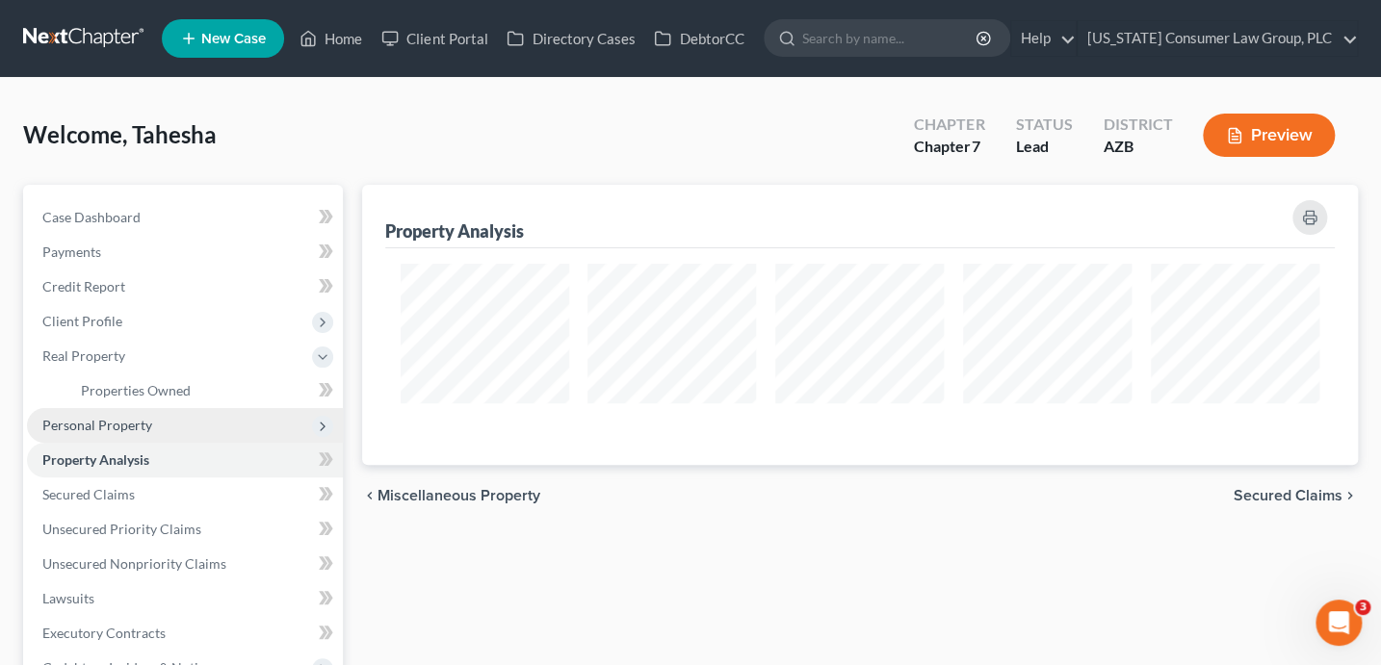
click at [155, 426] on span "Personal Property" at bounding box center [185, 425] width 316 height 35
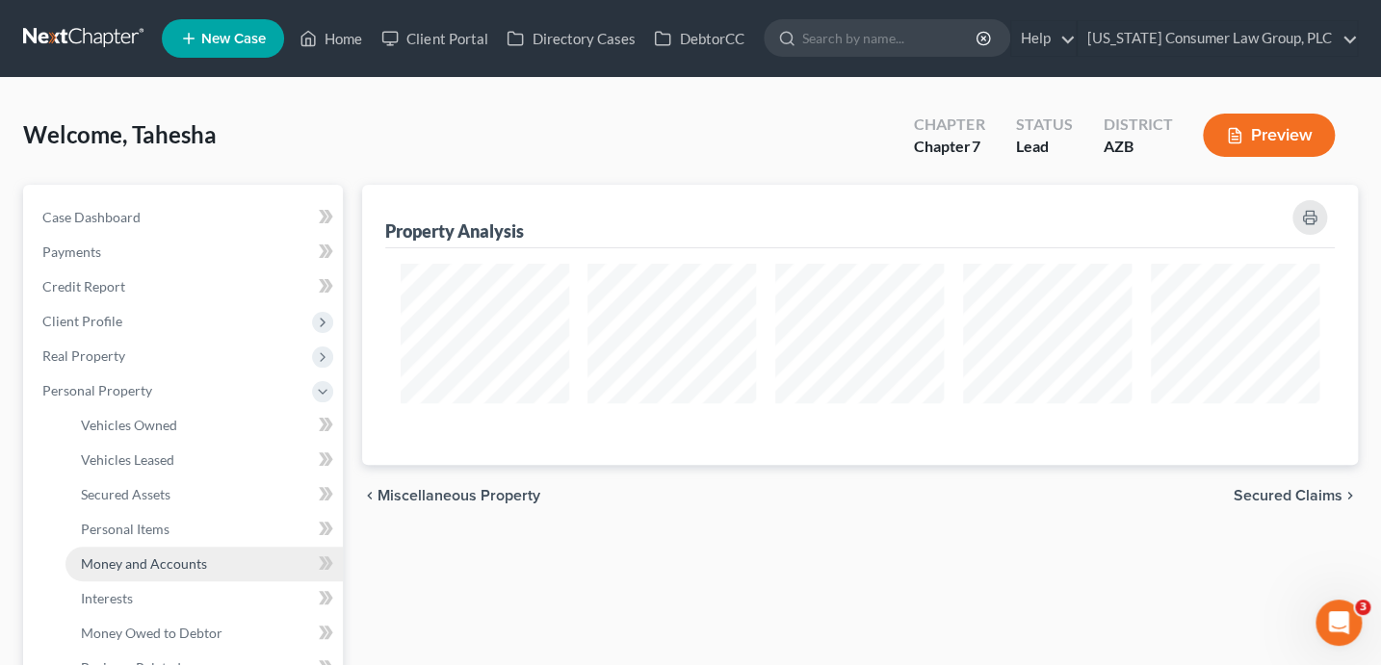
drag, startPoint x: 154, startPoint y: 575, endPoint x: 194, endPoint y: 562, distance: 42.3
click at [154, 574] on link "Money and Accounts" at bounding box center [203, 564] width 277 height 35
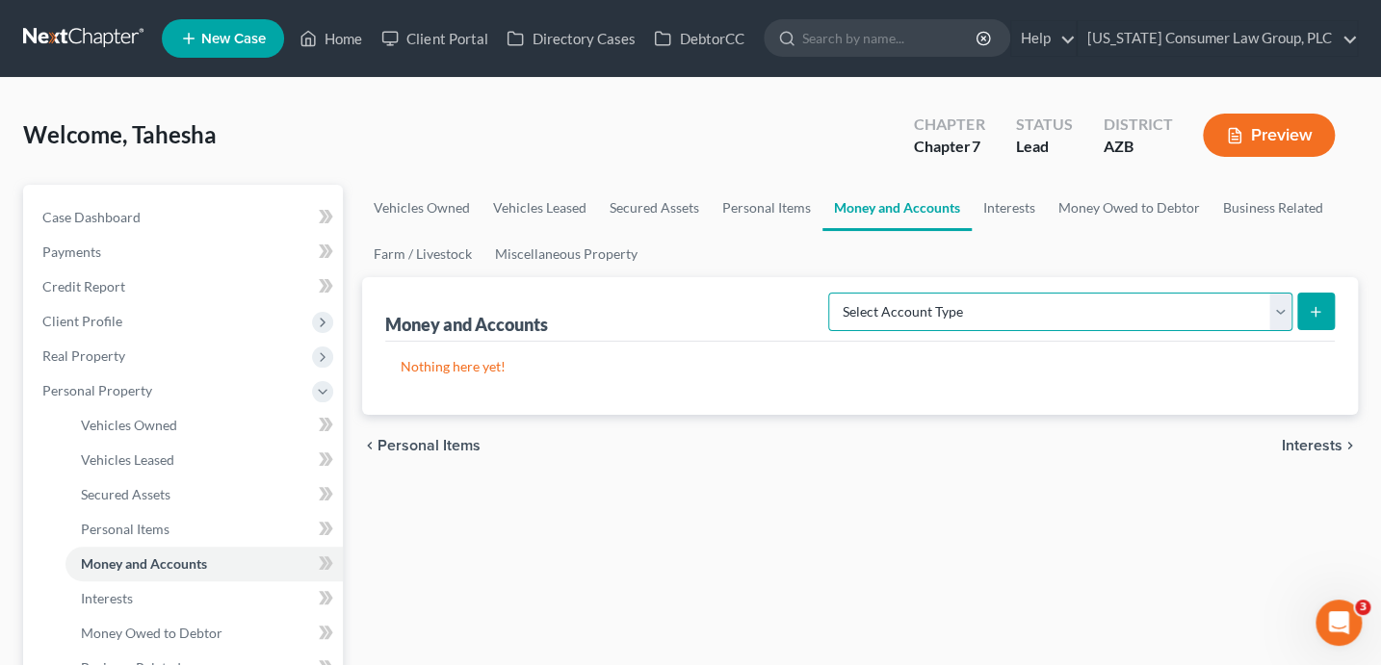
click at [1051, 307] on select "Select Account Type Brokerage (A/B: 18, SOFA: 20) Cash on Hand (A/B: 16) Certif…" at bounding box center [1060, 312] width 464 height 39
select select "security_deposits"
click at [1311, 307] on icon "submit" at bounding box center [1314, 311] width 15 height 15
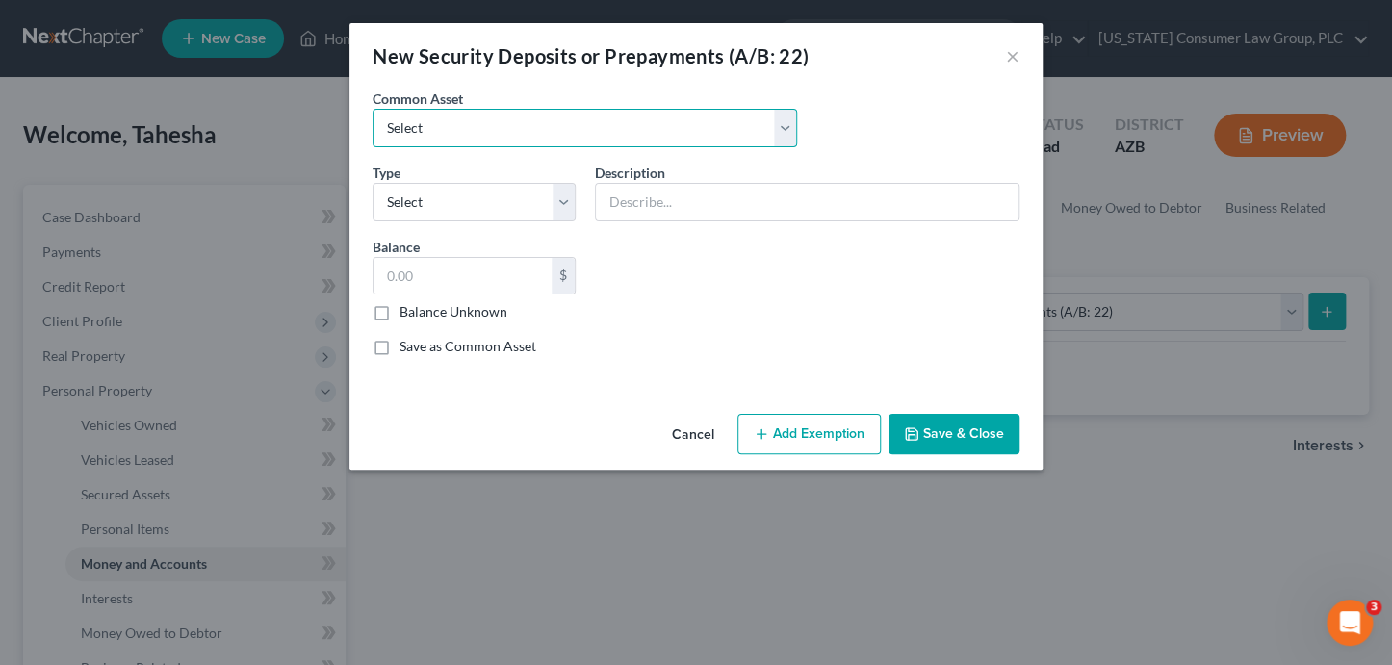
click at [503, 132] on select "Select Security Deposit" at bounding box center [585, 128] width 425 height 39
select select "0"
type input "Security Deposit"
type input "2,000.00"
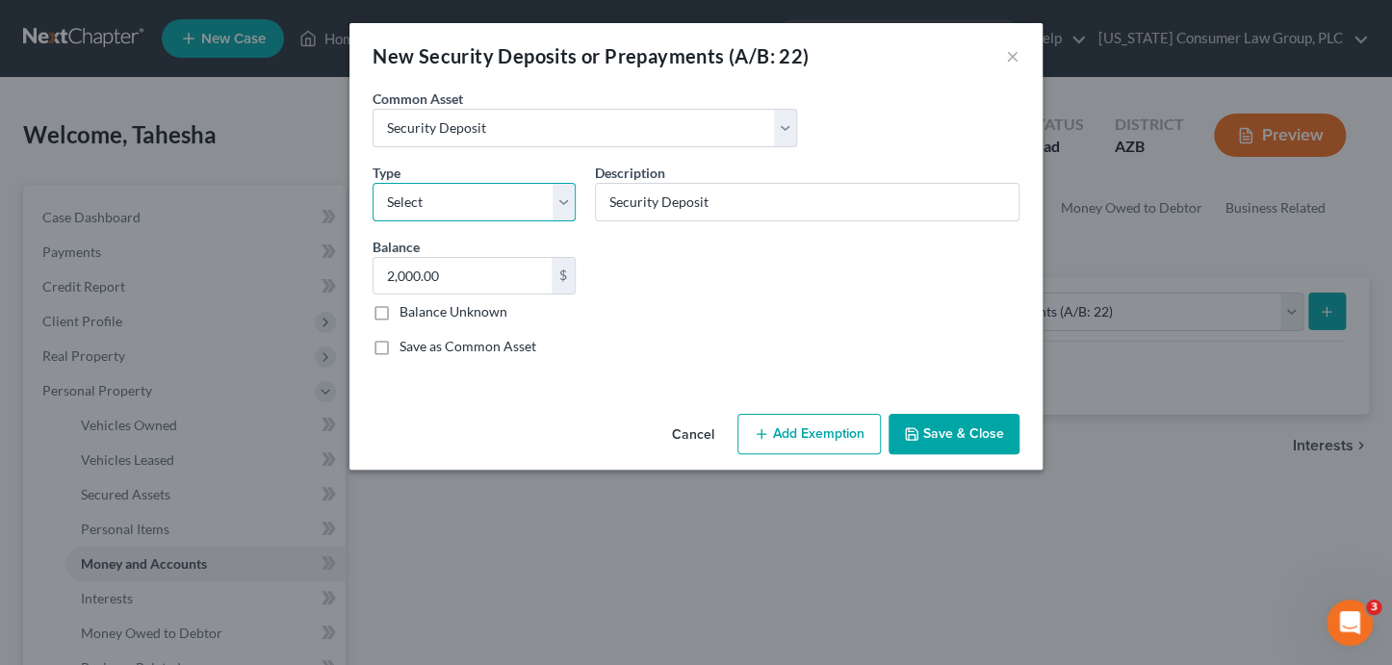
click at [493, 206] on select "Select Electric Gas Heating Oil Security Deposit On Rental Unit Prepaid Rent Te…" at bounding box center [474, 202] width 203 height 39
select select "3"
click at [472, 279] on input "2,000.00" at bounding box center [463, 276] width 178 height 37
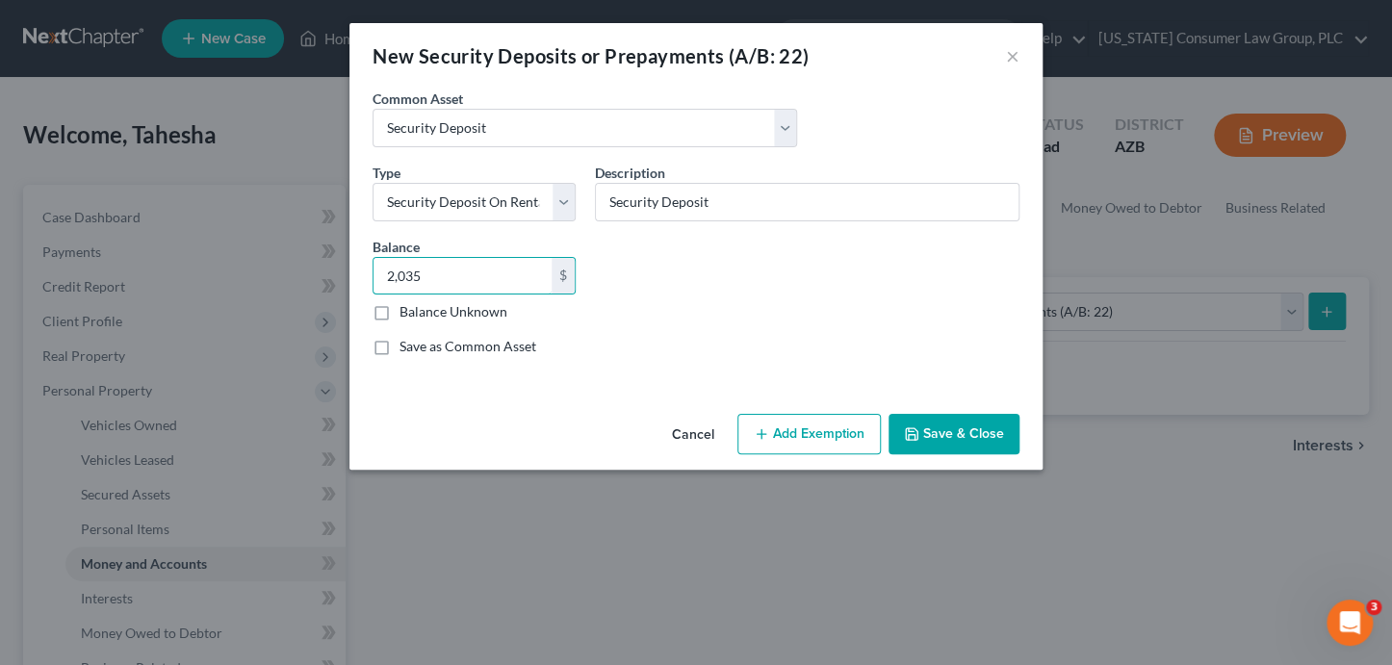
type input "2,035"
click at [801, 430] on button "Add Exemption" at bounding box center [808, 434] width 143 height 40
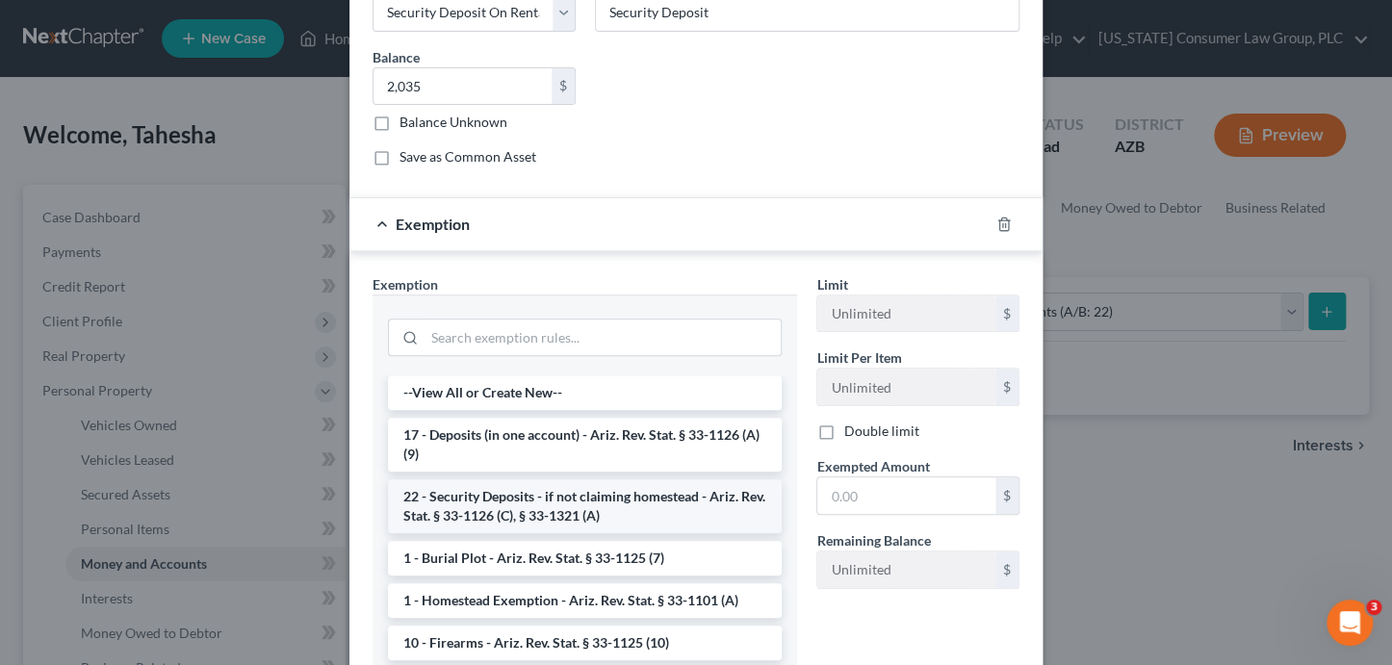
scroll to position [196, 0]
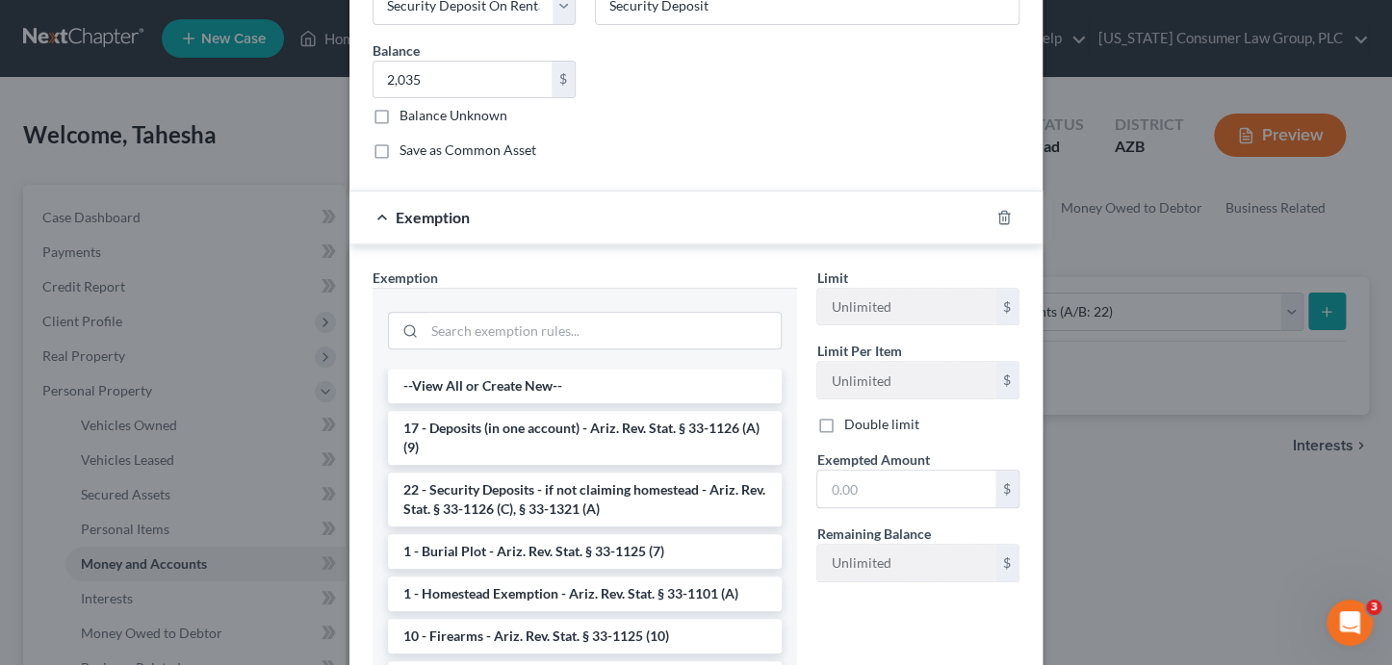
click at [535, 512] on li "22 - Security Deposits - if not claiming homestead - Ariz. Rev. Stat. § 33-1126…" at bounding box center [585, 500] width 394 height 54
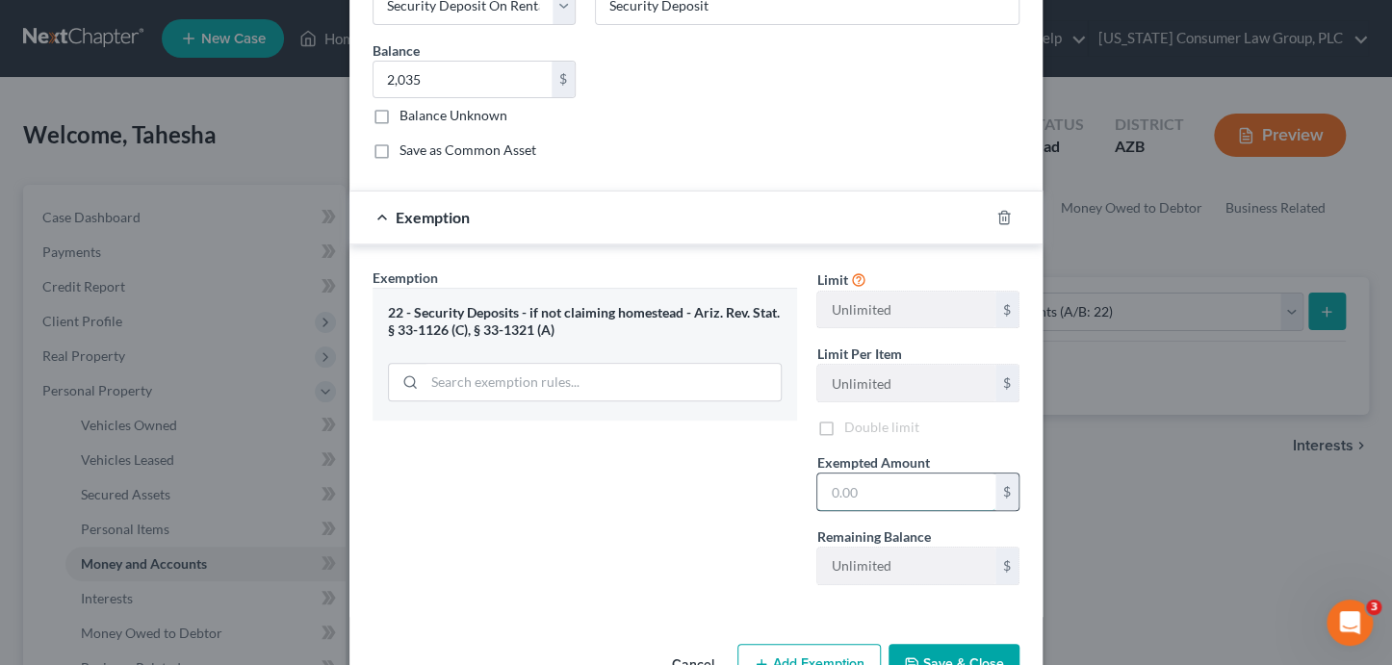
click at [853, 502] on input "text" at bounding box center [906, 492] width 178 height 37
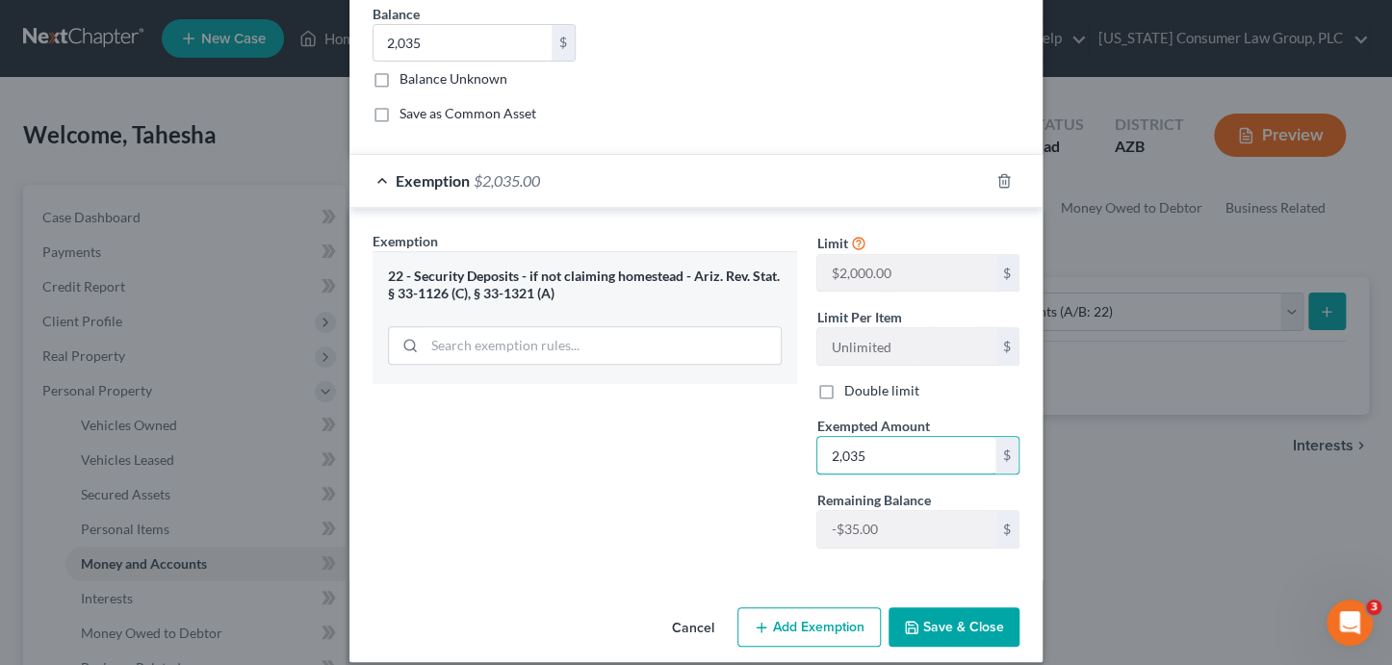
scroll to position [250, 0]
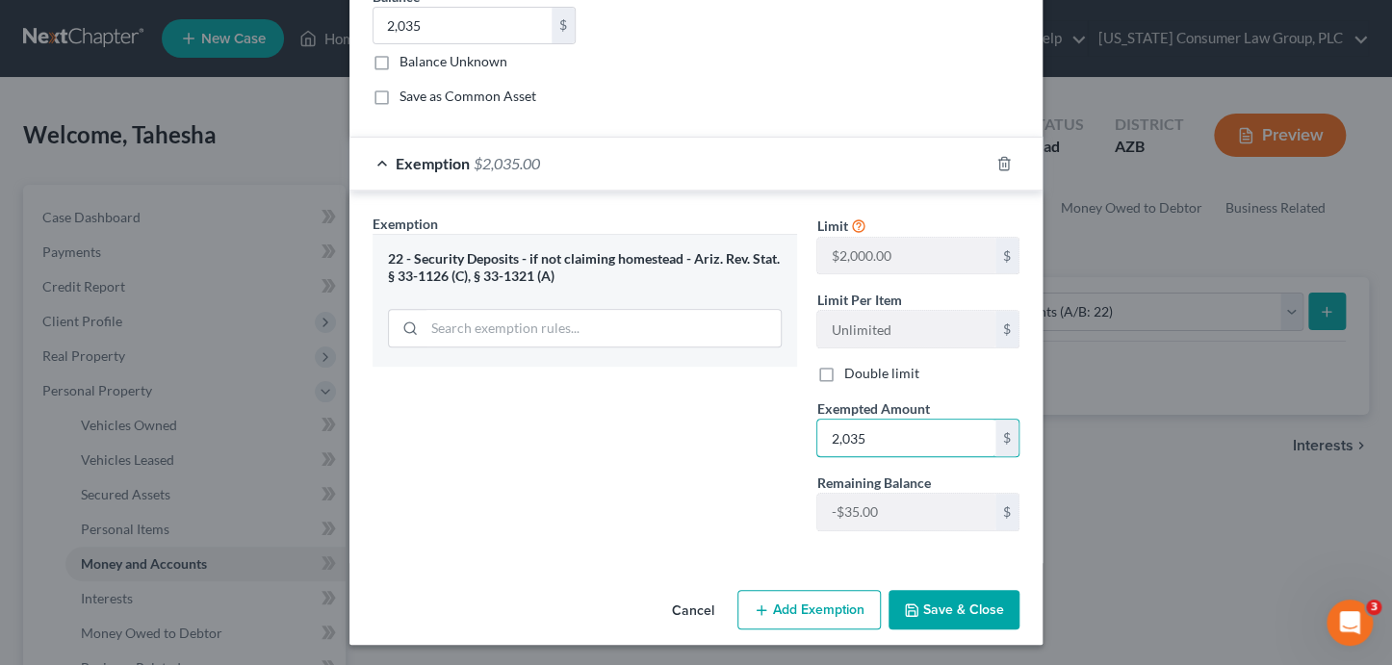
type input "2,035"
click at [968, 610] on button "Save & Close" at bounding box center [954, 610] width 131 height 40
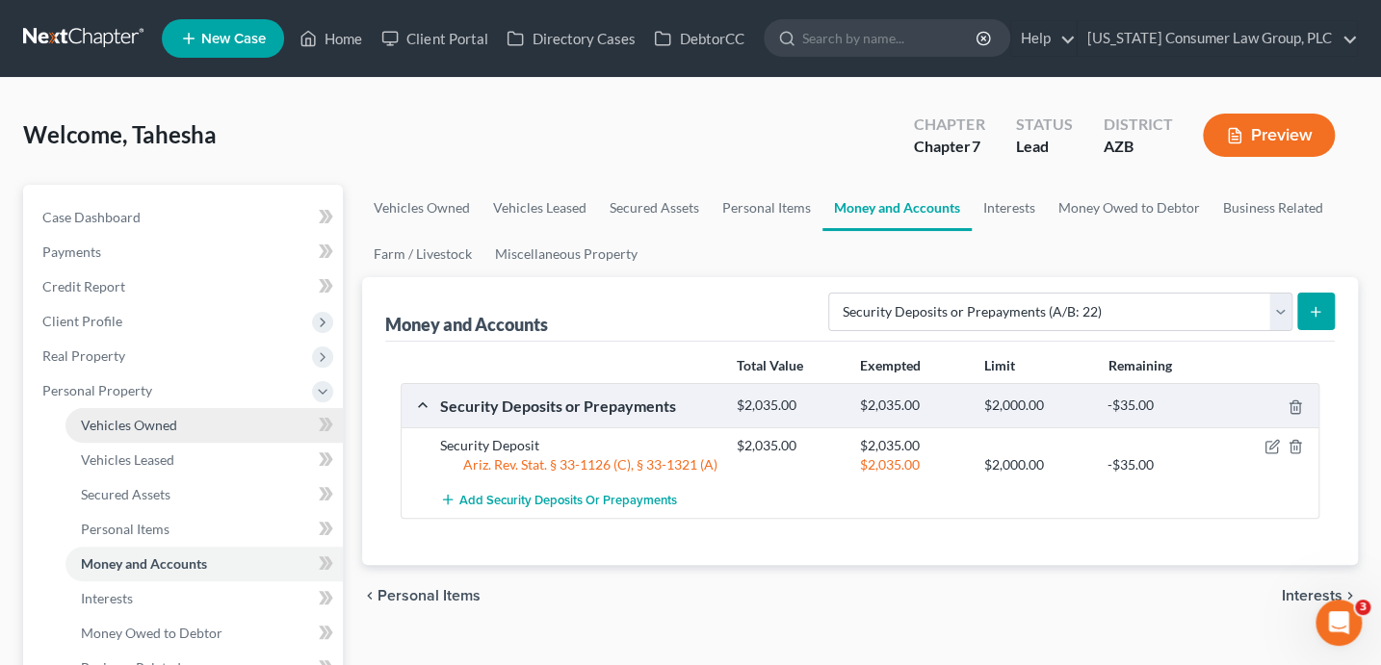
click at [136, 427] on span "Vehicles Owned" at bounding box center [129, 425] width 96 height 16
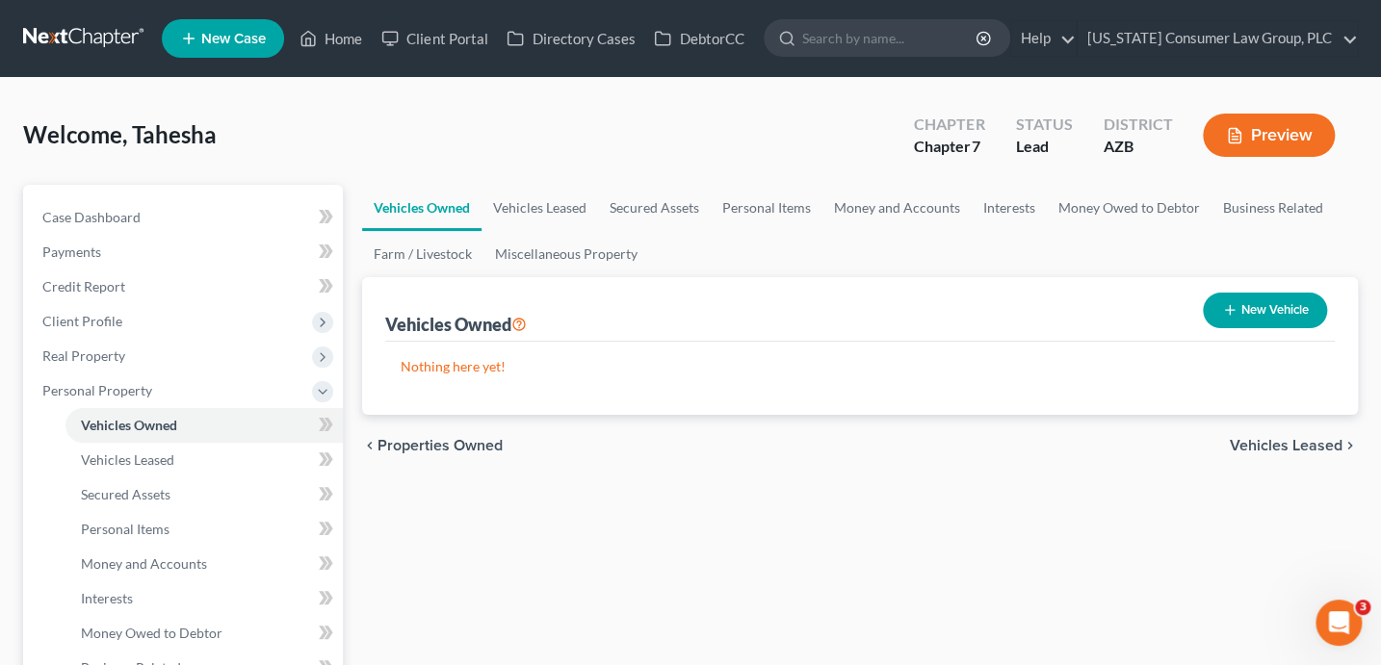
click at [1248, 314] on button "New Vehicle" at bounding box center [1264, 311] width 124 height 36
select select "0"
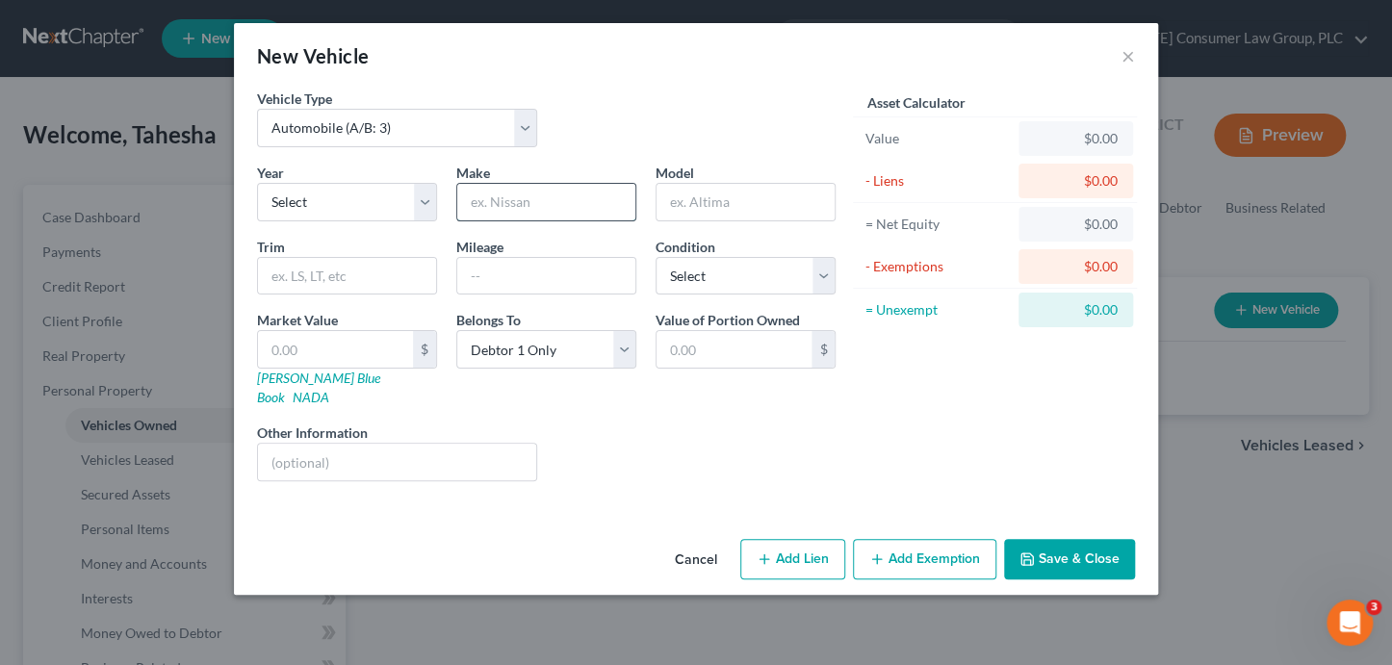
click at [515, 203] on input "text" at bounding box center [546, 202] width 178 height 37
click at [349, 200] on select "Select 2026 2025 2024 2023 2022 2021 2020 2019 2018 2017 2016 2015 2014 2013 20…" at bounding box center [347, 202] width 180 height 39
select select "15"
click at [495, 205] on input "text" at bounding box center [546, 202] width 178 height 37
type input "Kia"
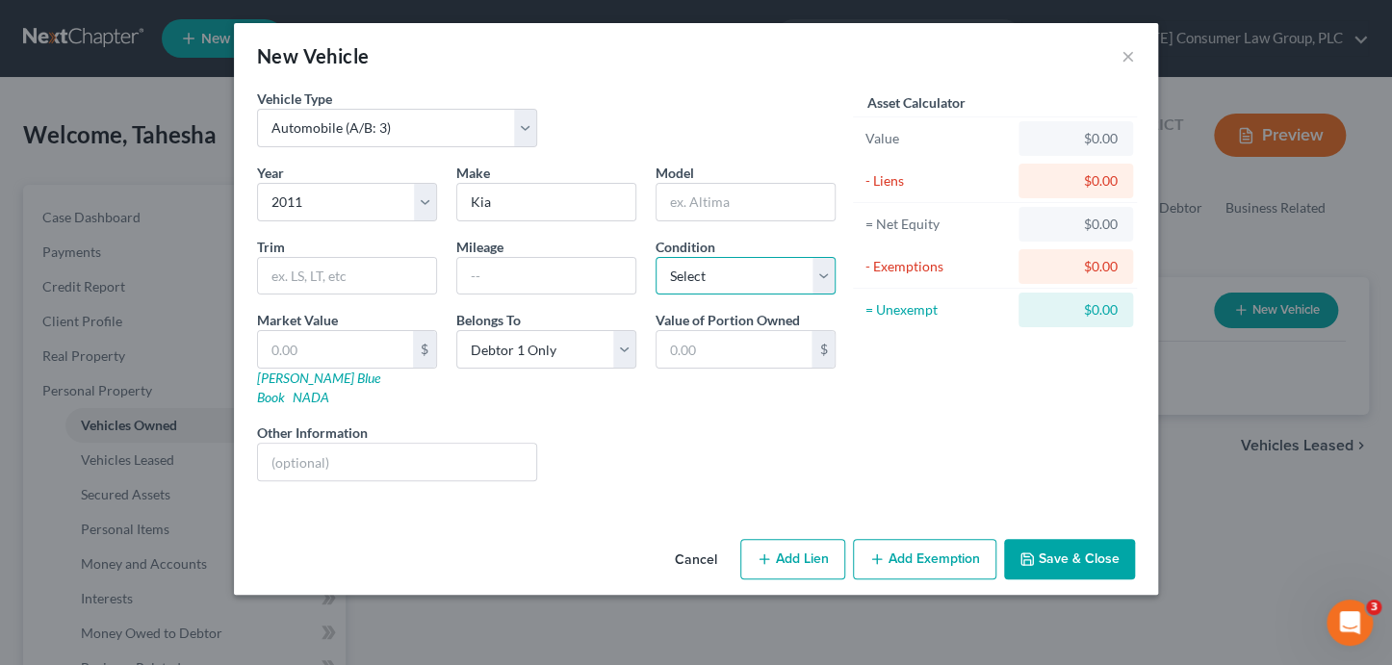
select select "3"
click at [725, 198] on input "text" at bounding box center [746, 202] width 178 height 37
type input "Sorrento"
click at [554, 273] on input "22200" at bounding box center [546, 276] width 178 height 37
type input "222000"
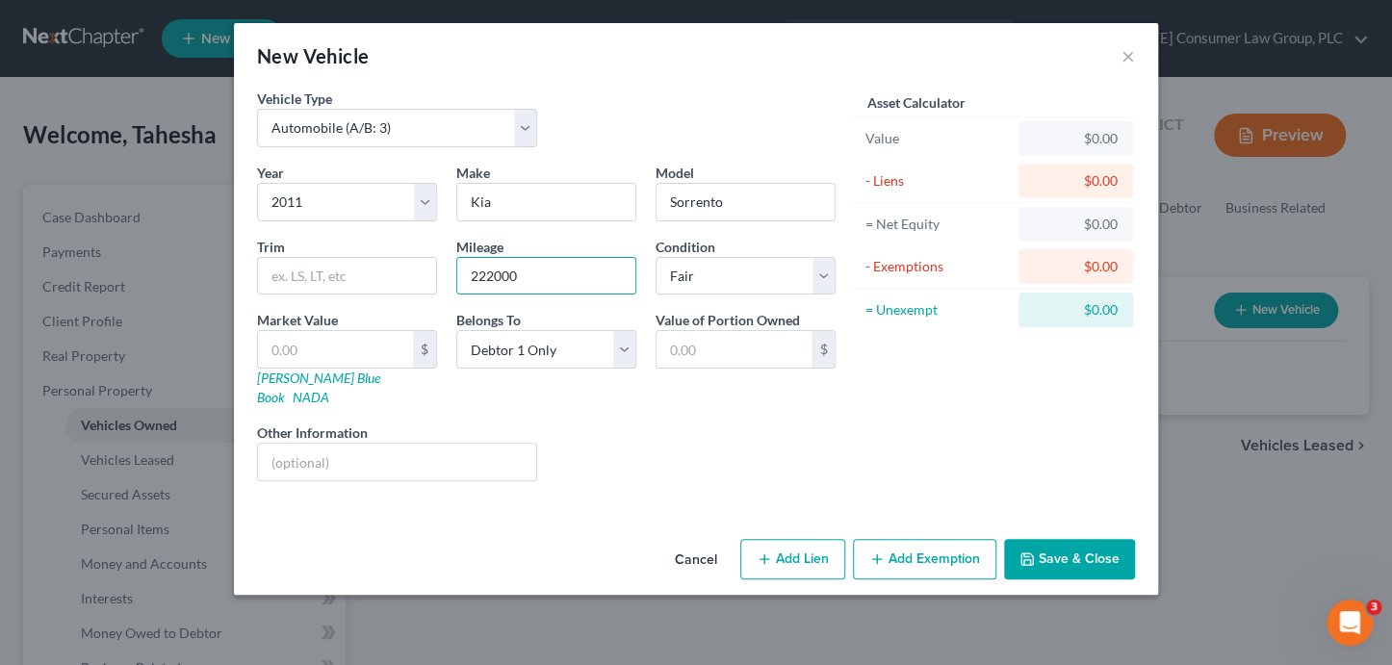
click at [781, 423] on div "Liens Select" at bounding box center [696, 452] width 299 height 59
click at [309, 380] on link "Kelly Blue Book" at bounding box center [318, 388] width 123 height 36
drag, startPoint x: 311, startPoint y: 356, endPoint x: 313, endPoint y: 345, distance: 11.7
click at [313, 355] on input "text" at bounding box center [335, 349] width 155 height 37
type input "5"
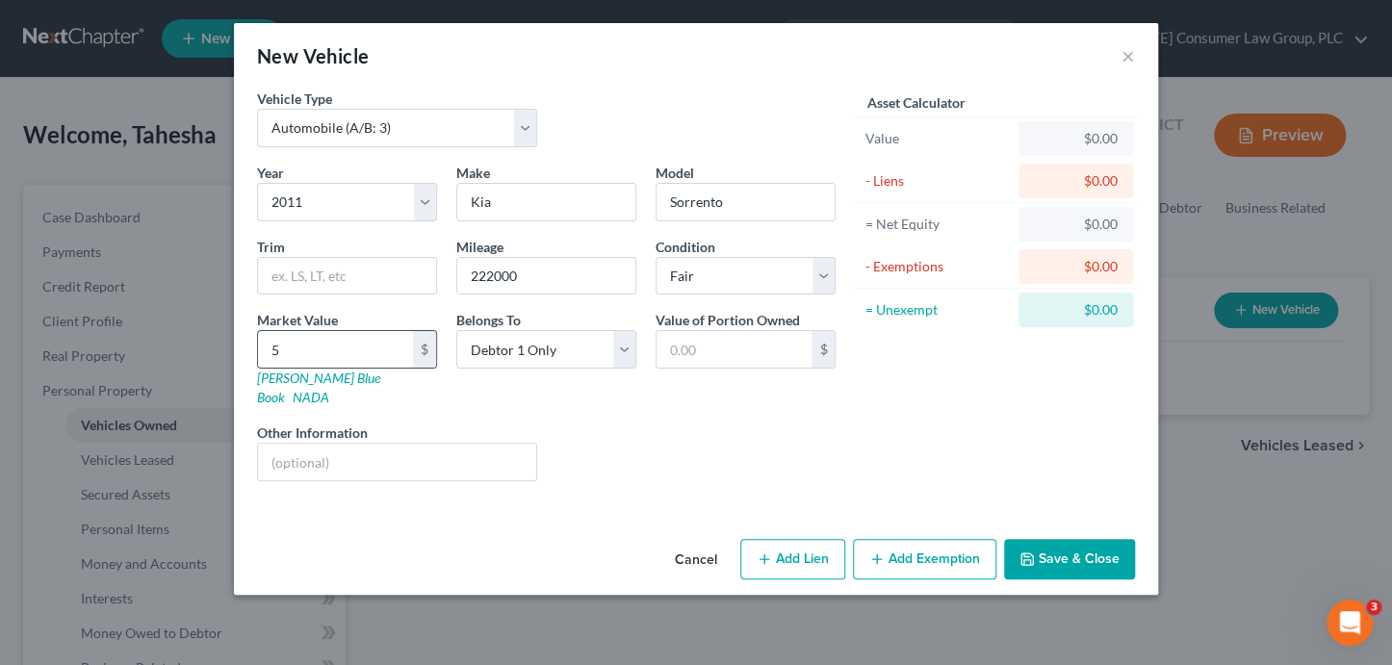
type input "5.00"
type input "54"
type input "54.00"
type input "542"
type input "542.00"
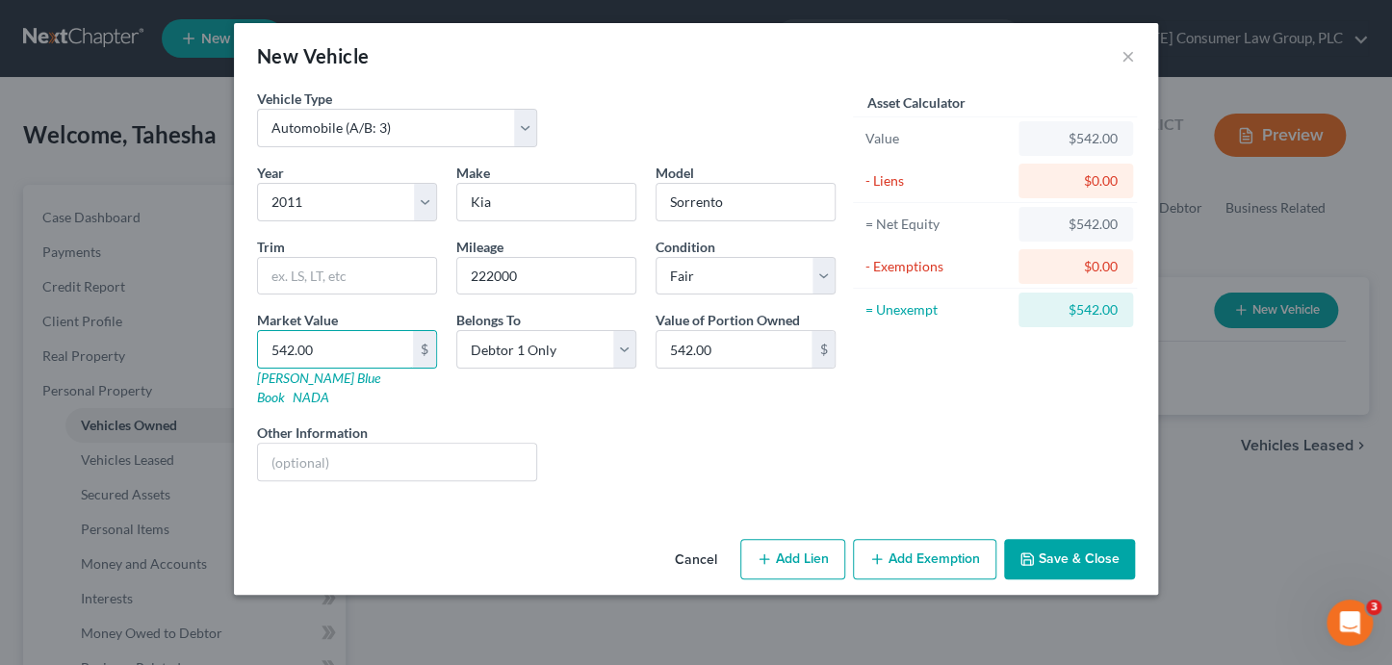
type input "542.00"
click at [957, 544] on button "Add Exemption" at bounding box center [924, 559] width 143 height 40
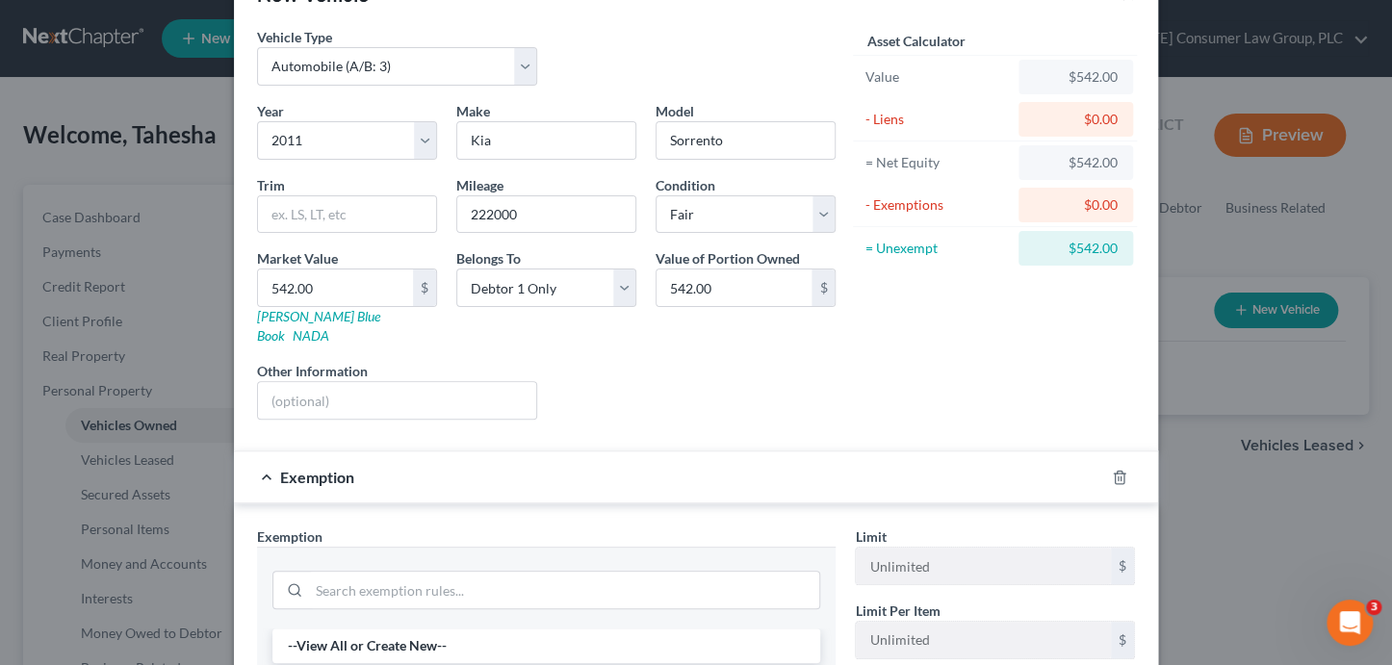
scroll to position [278, 0]
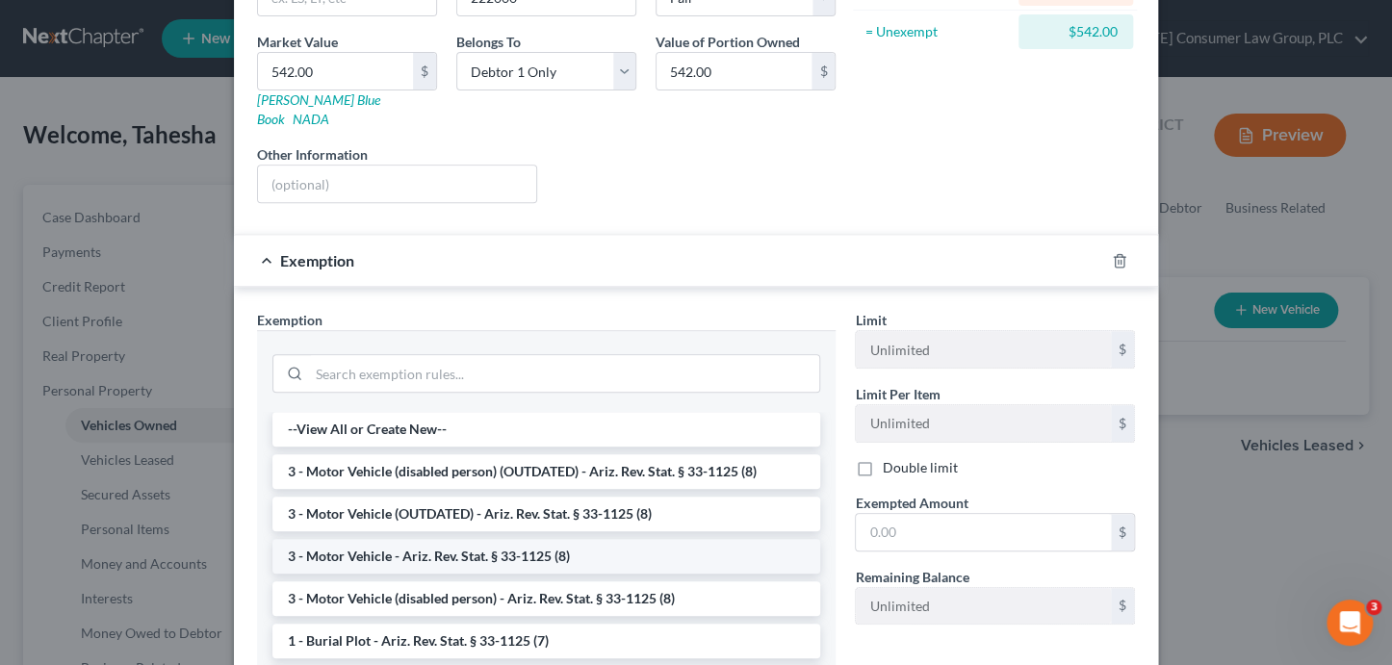
click at [472, 539] on li "3 - Motor Vehicle - Ariz. Rev. Stat. § 33-1125 (8)" at bounding box center [546, 556] width 548 height 35
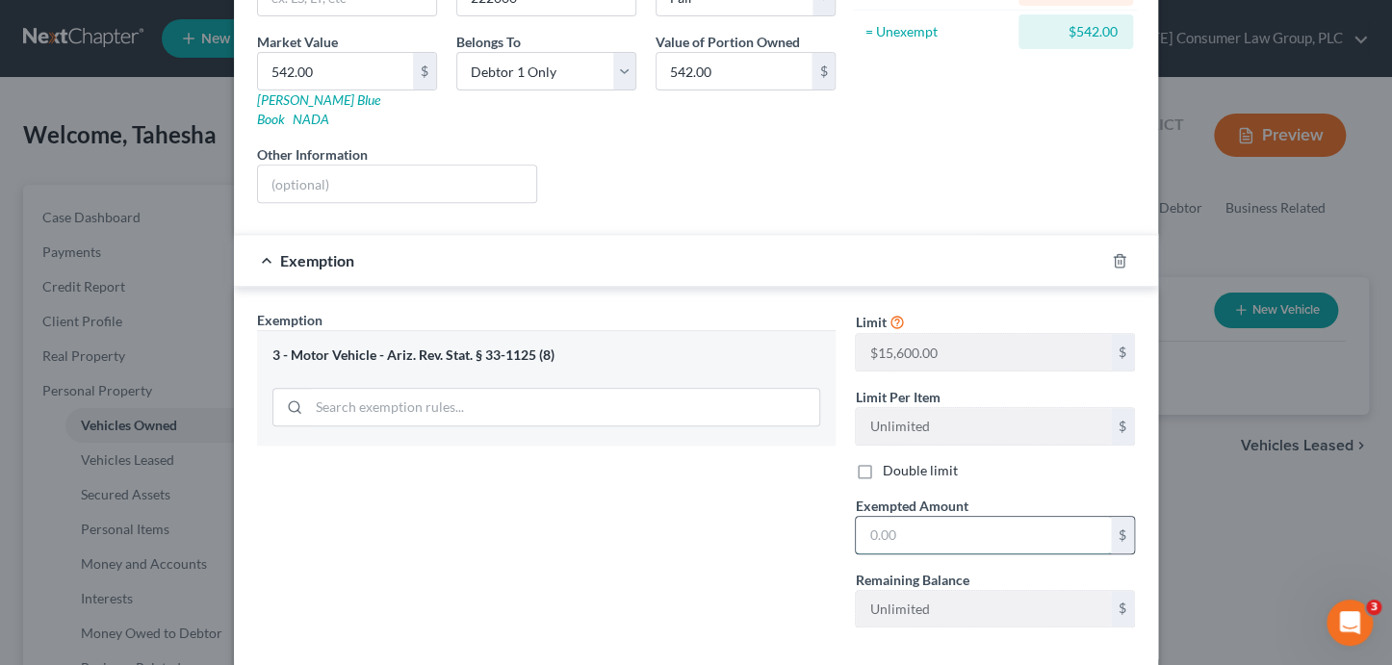
click at [892, 523] on input "text" at bounding box center [983, 535] width 255 height 37
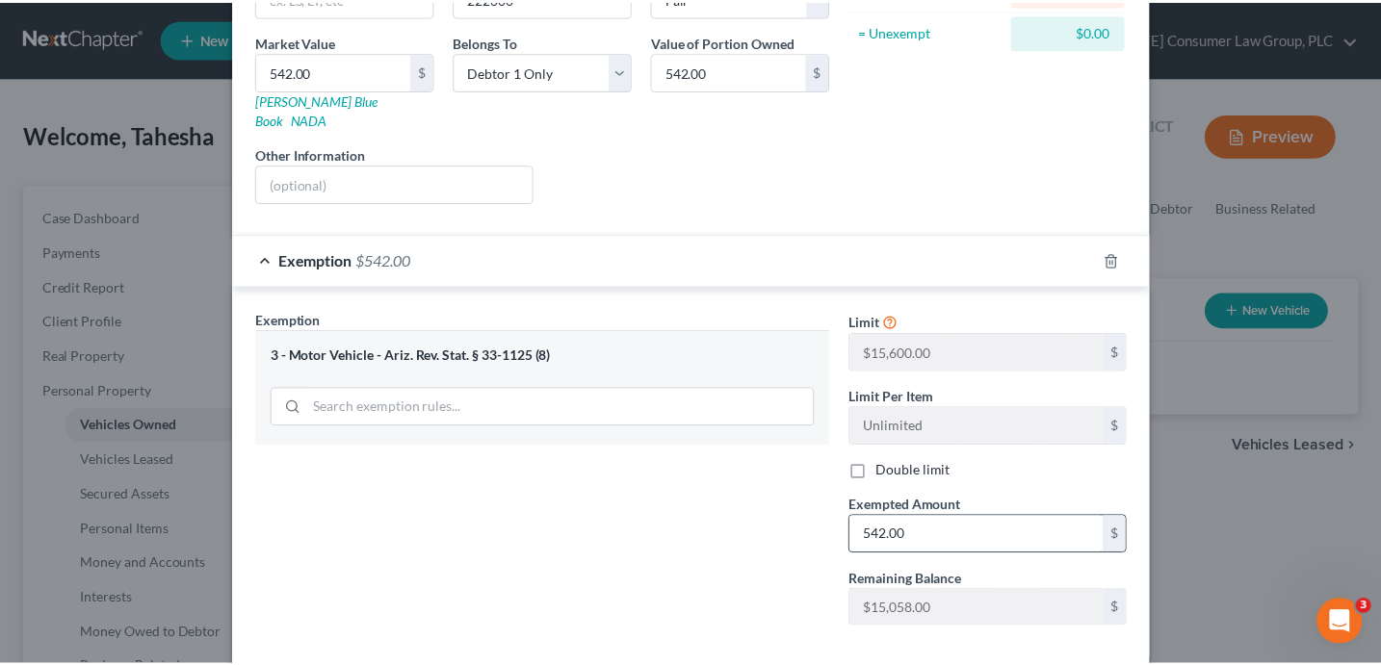
scroll to position [354, 0]
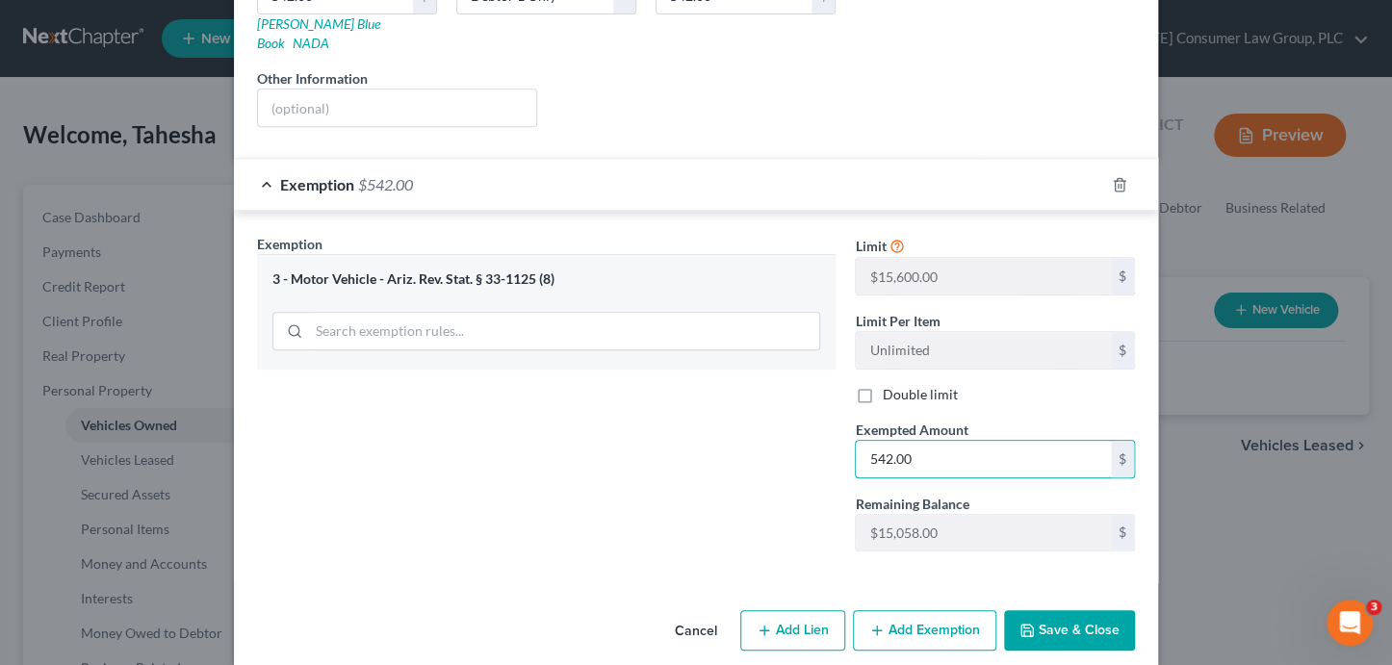
type input "542.00"
click at [1040, 610] on button "Save & Close" at bounding box center [1069, 630] width 131 height 40
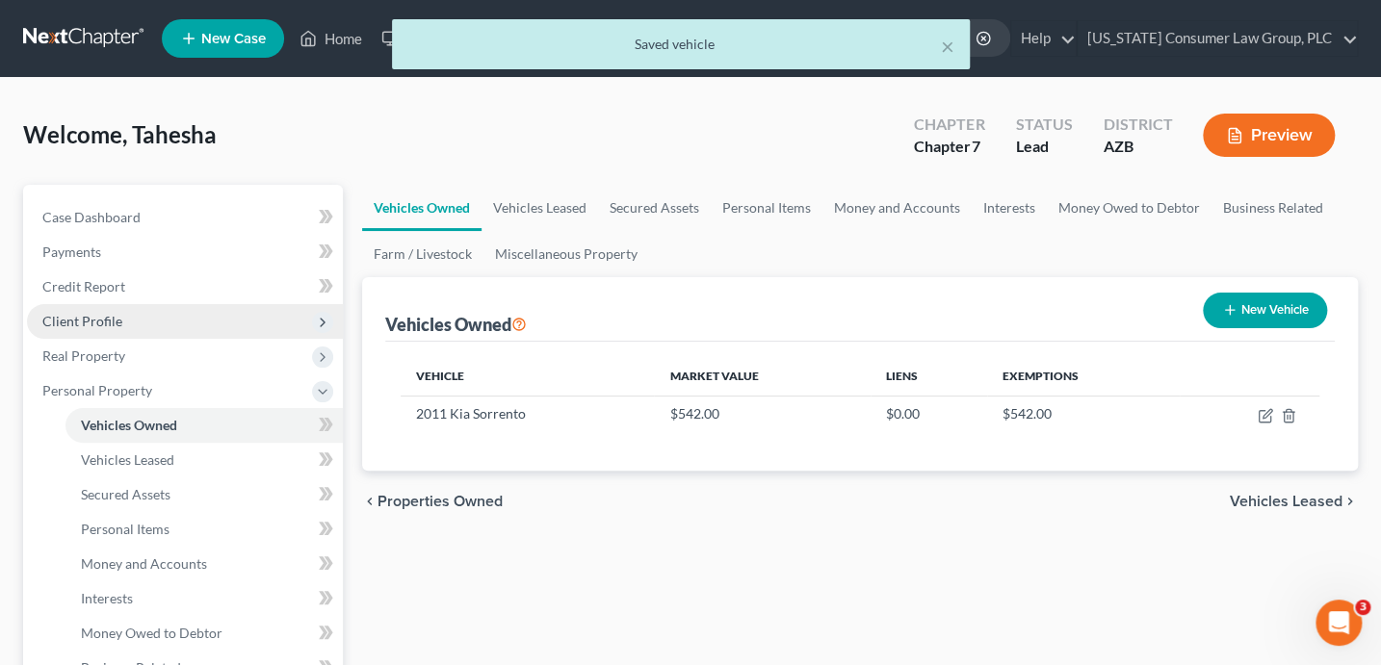
click at [91, 323] on span "Client Profile" at bounding box center [82, 321] width 80 height 16
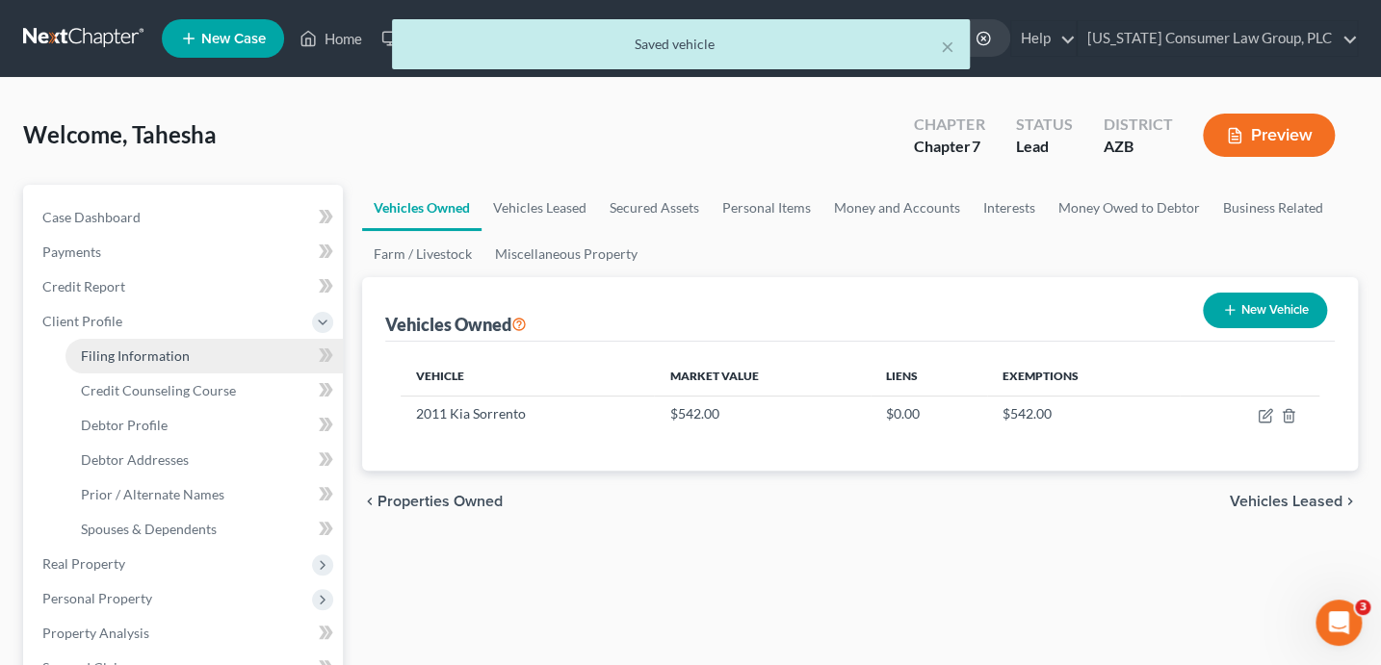
click at [173, 354] on span "Filing Information" at bounding box center [135, 356] width 109 height 16
select select "1"
select select "0"
select select "3"
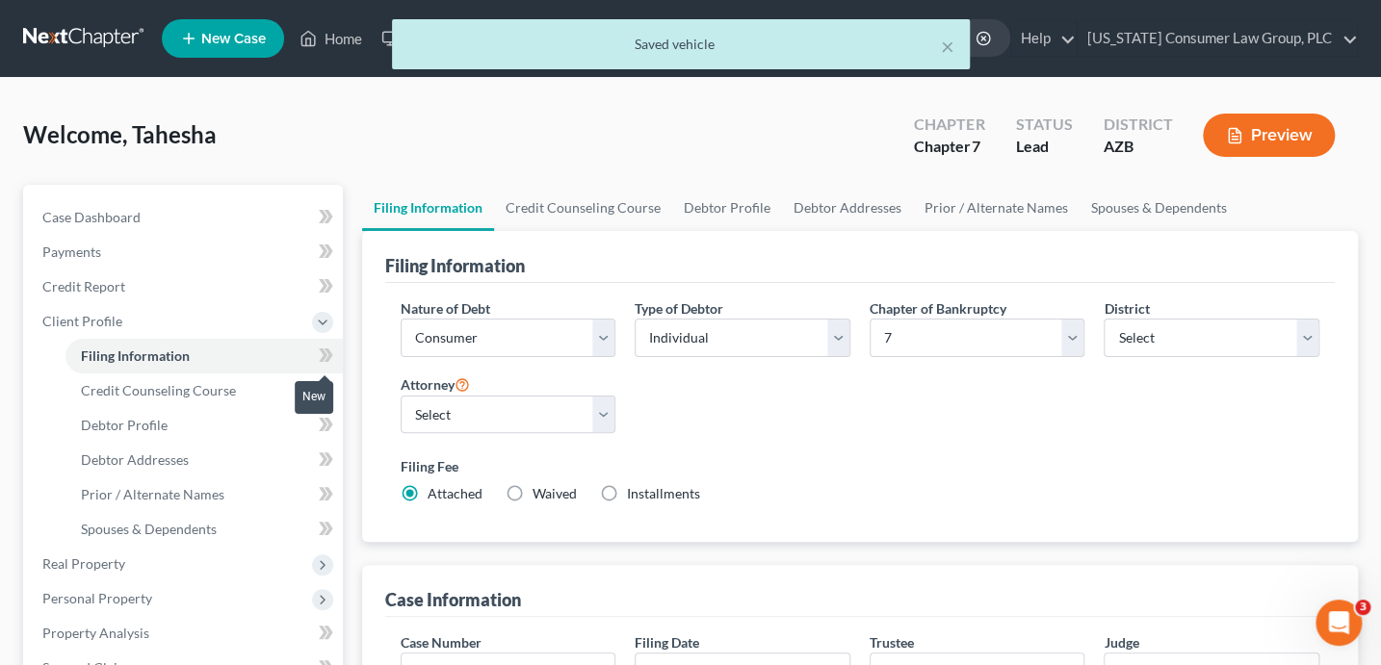
drag, startPoint x: 321, startPoint y: 354, endPoint x: 379, endPoint y: 370, distance: 60.7
click at [321, 354] on icon at bounding box center [326, 356] width 14 height 24
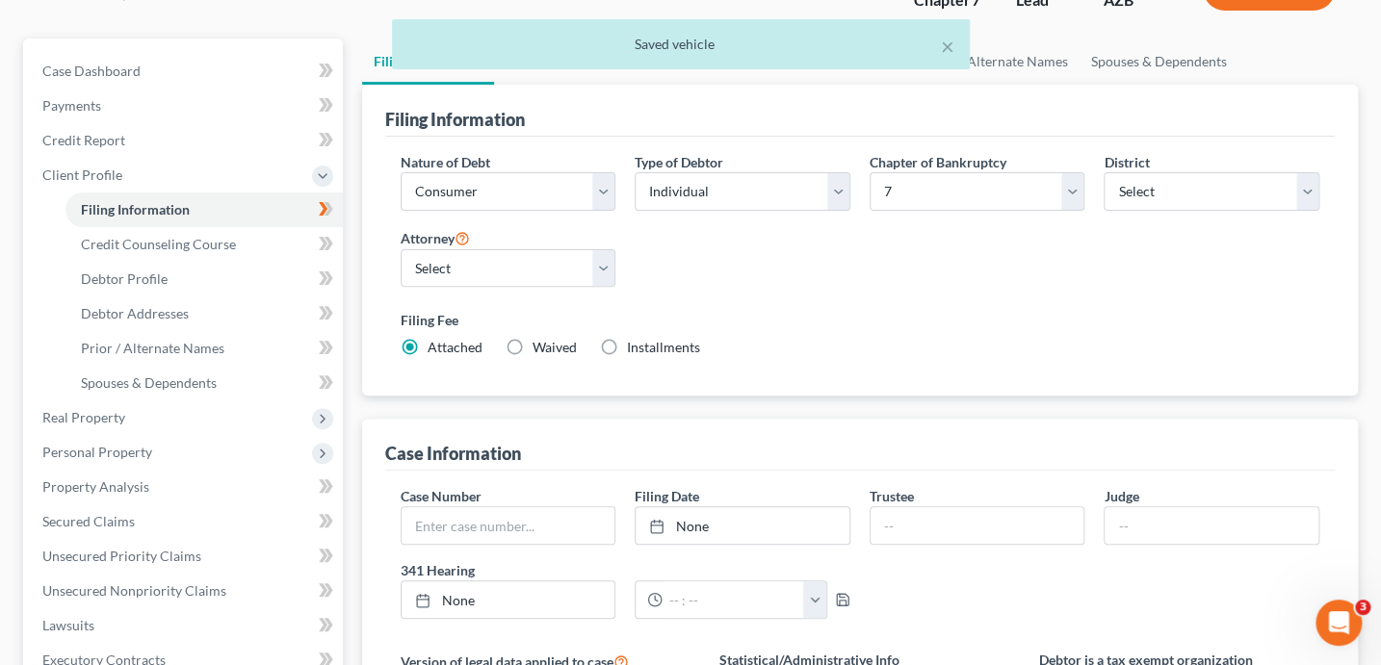
scroll to position [458, 0]
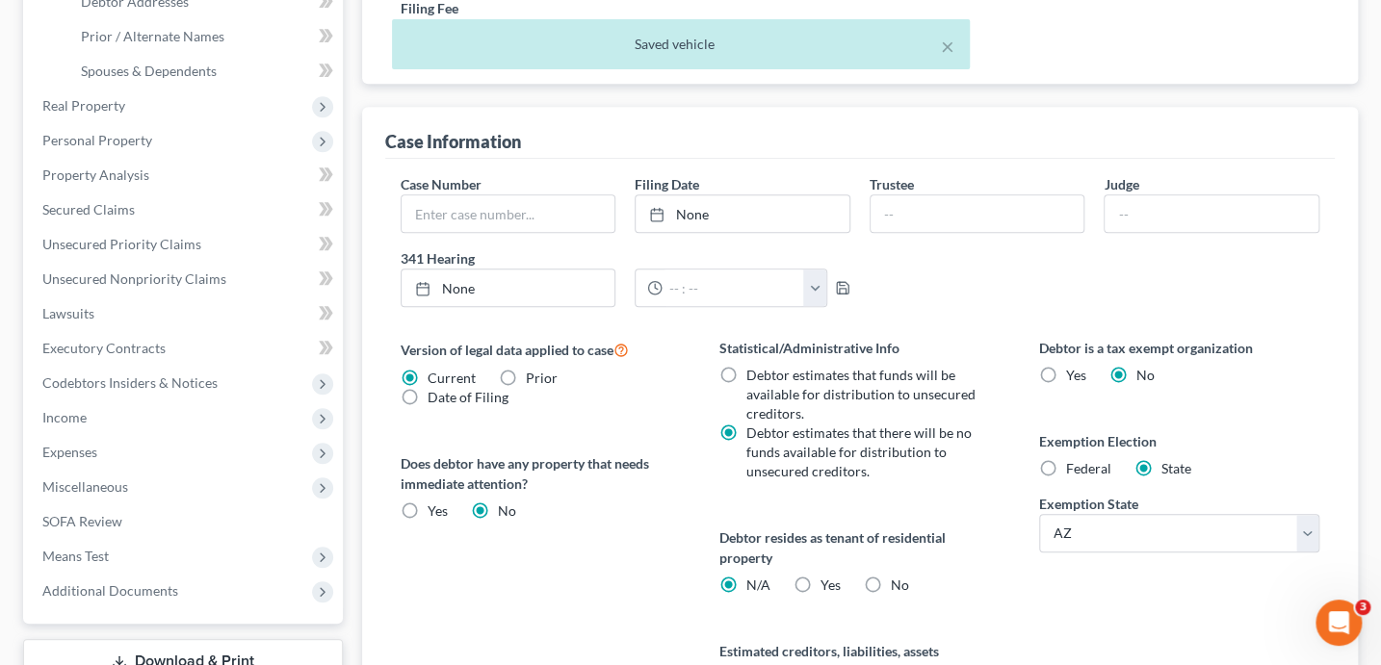
click at [820, 578] on label "Yes Yes" at bounding box center [830, 585] width 20 height 19
click at [828, 578] on input "Yes Yes" at bounding box center [834, 582] width 13 height 13
radio input "true"
radio input "false"
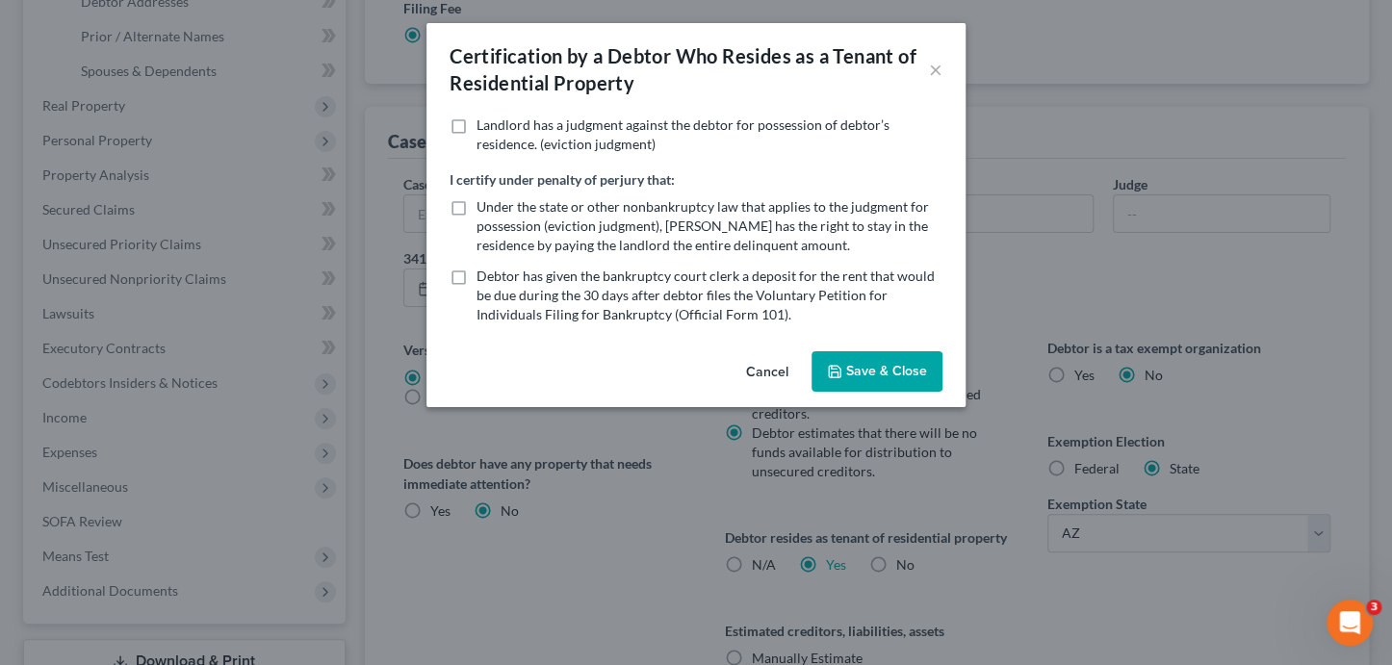
click at [853, 379] on button "Save & Close" at bounding box center [877, 371] width 131 height 40
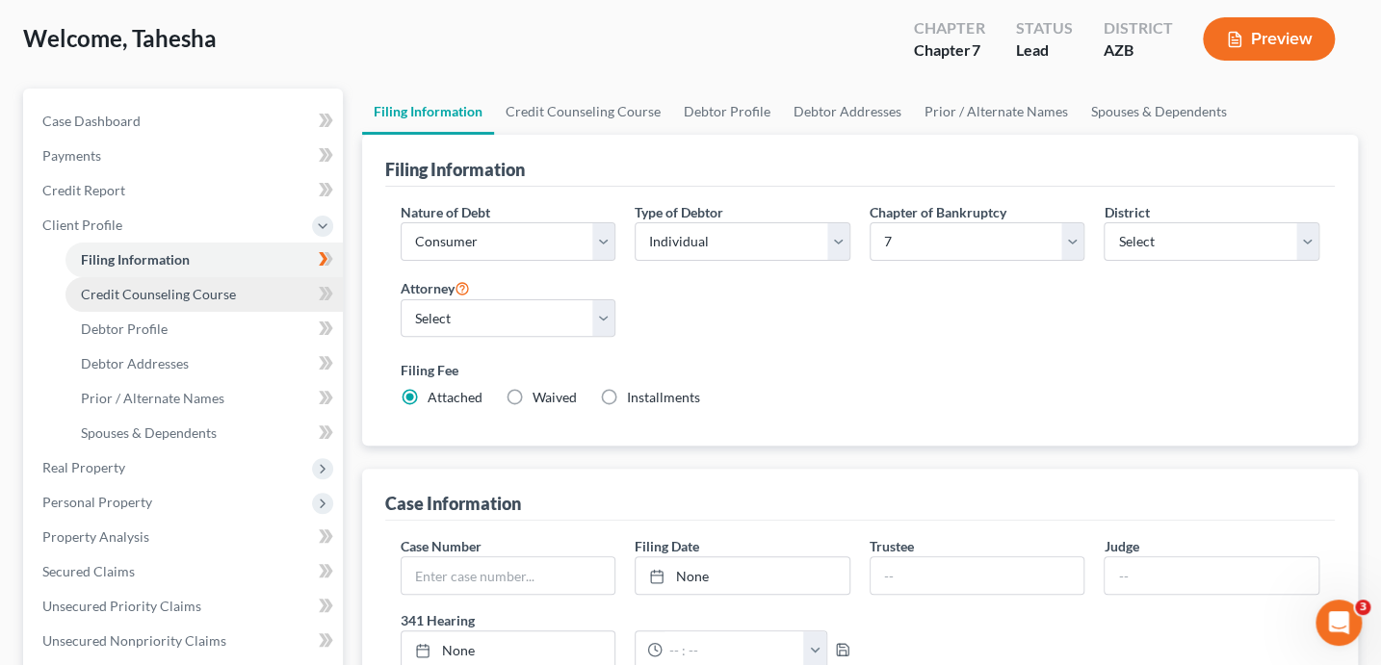
click at [206, 292] on span "Credit Counseling Course" at bounding box center [158, 294] width 155 height 16
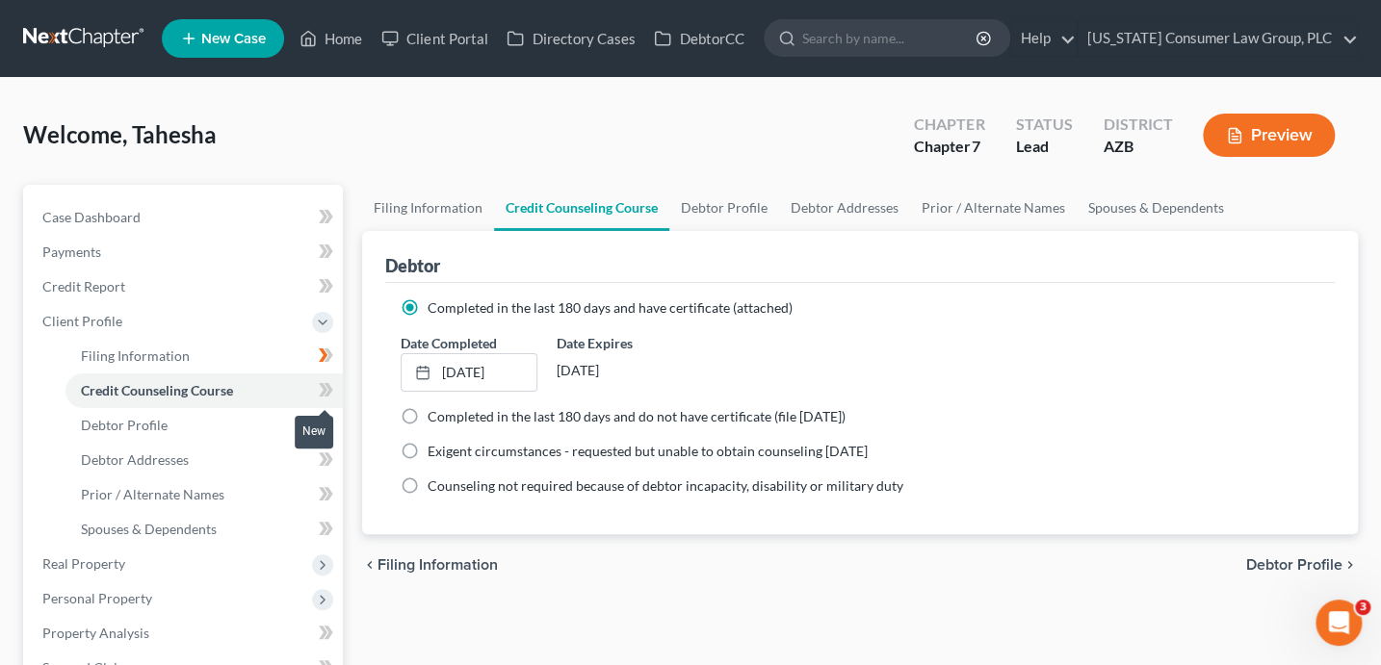
click at [332, 391] on span at bounding box center [326, 392] width 34 height 29
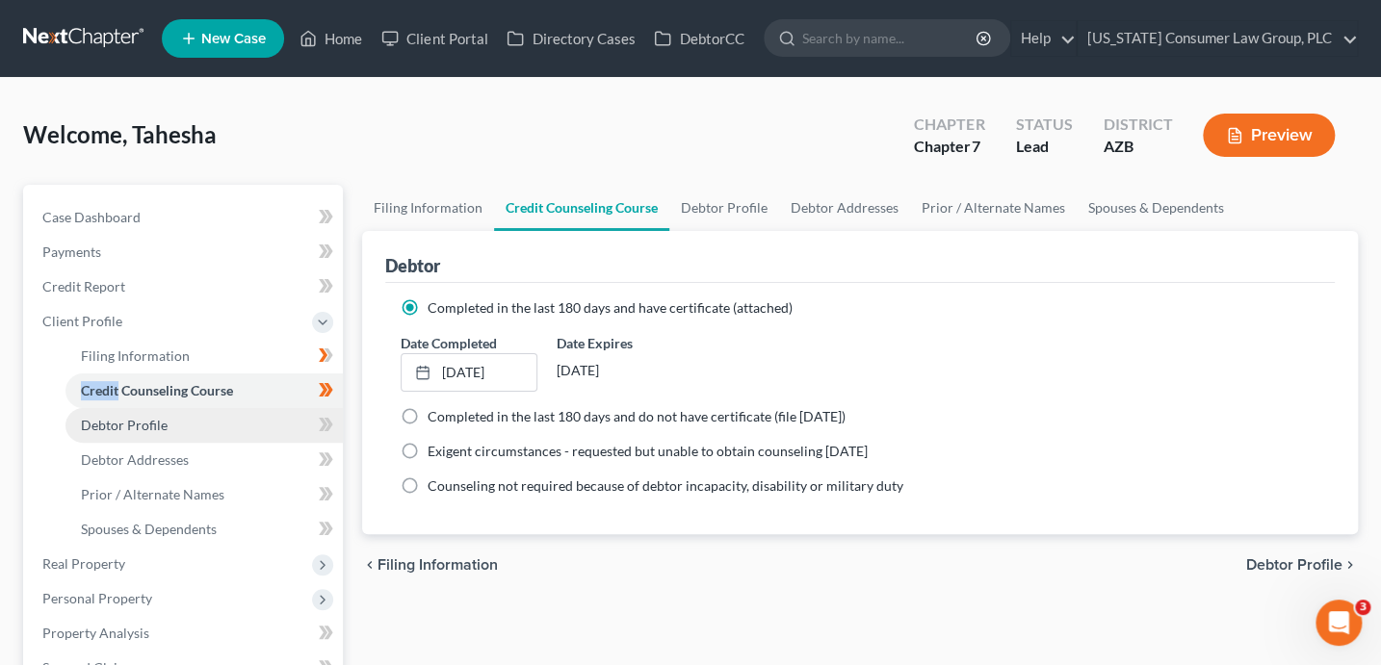
click at [234, 426] on link "Debtor Profile" at bounding box center [203, 425] width 277 height 35
select select "0"
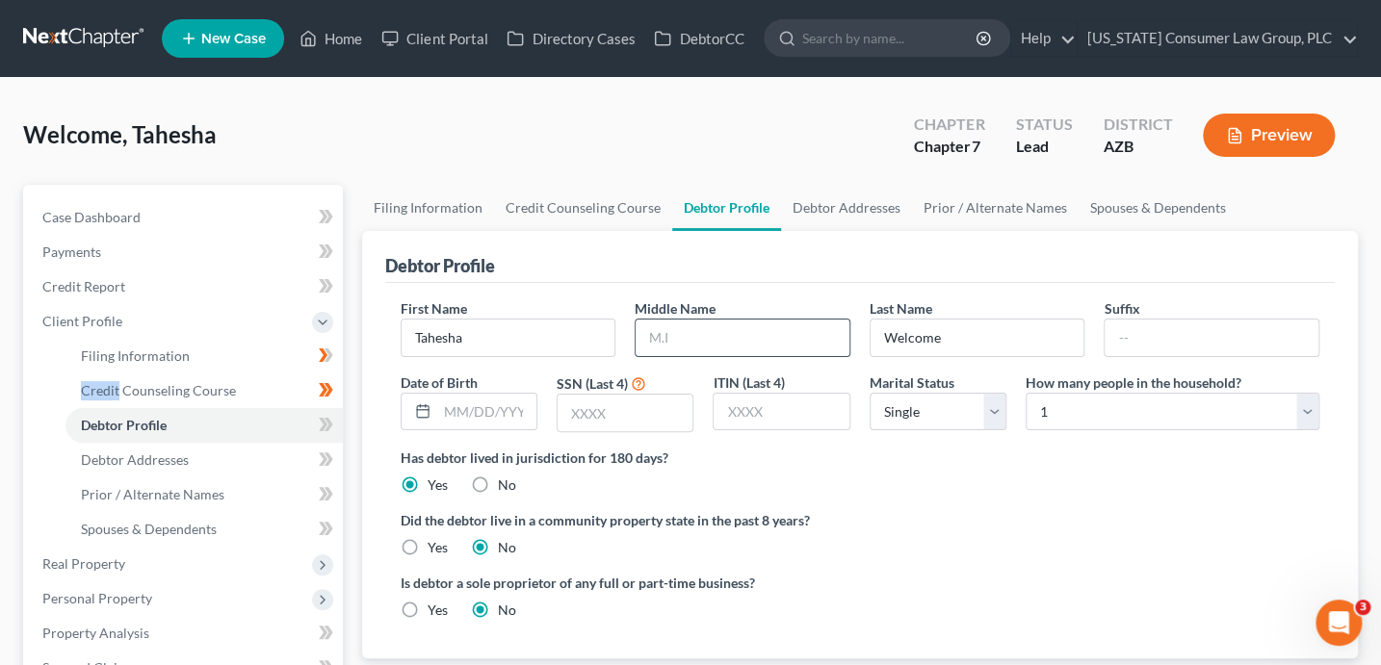
click at [767, 341] on input "text" at bounding box center [742, 338] width 214 height 37
type input "Lamesha"
type input "Tahesha"
click at [511, 415] on input "text" at bounding box center [486, 412] width 99 height 37
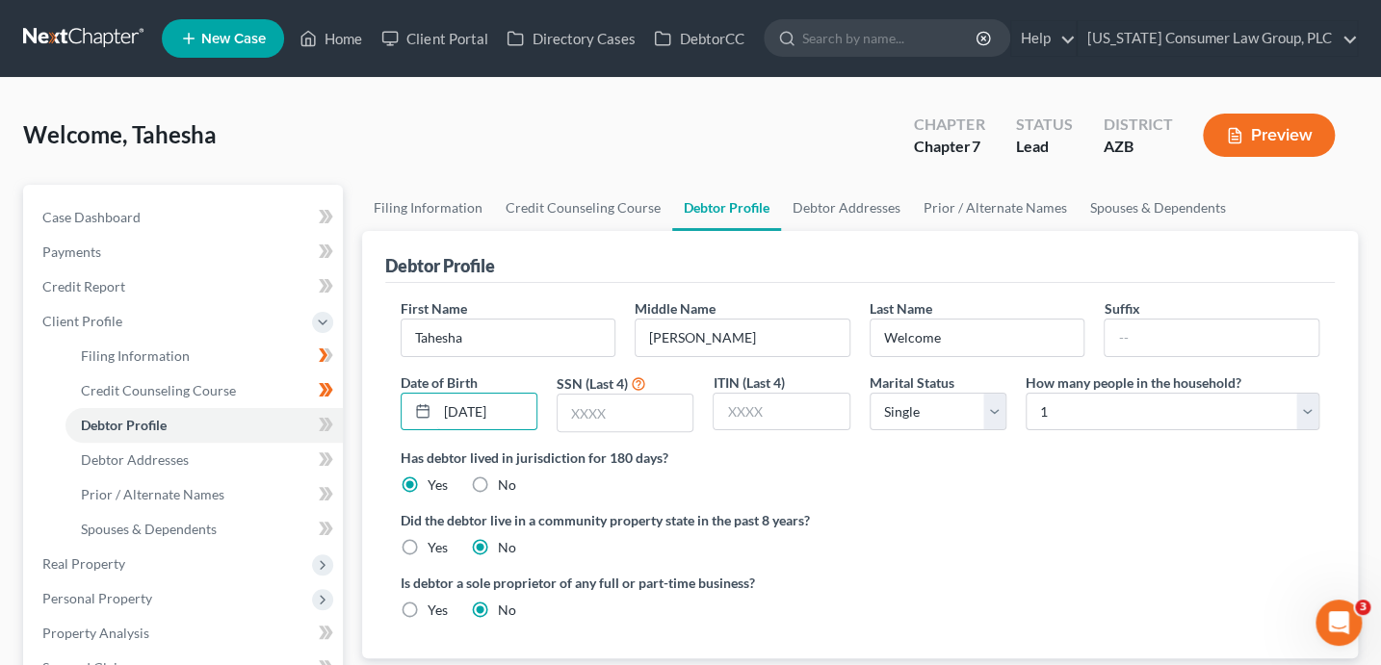
type input "10/21/1990"
click at [439, 538] on label "Yes" at bounding box center [437, 547] width 20 height 19
click at [439, 538] on input "Yes" at bounding box center [441, 544] width 13 height 13
radio input "true"
radio input "false"
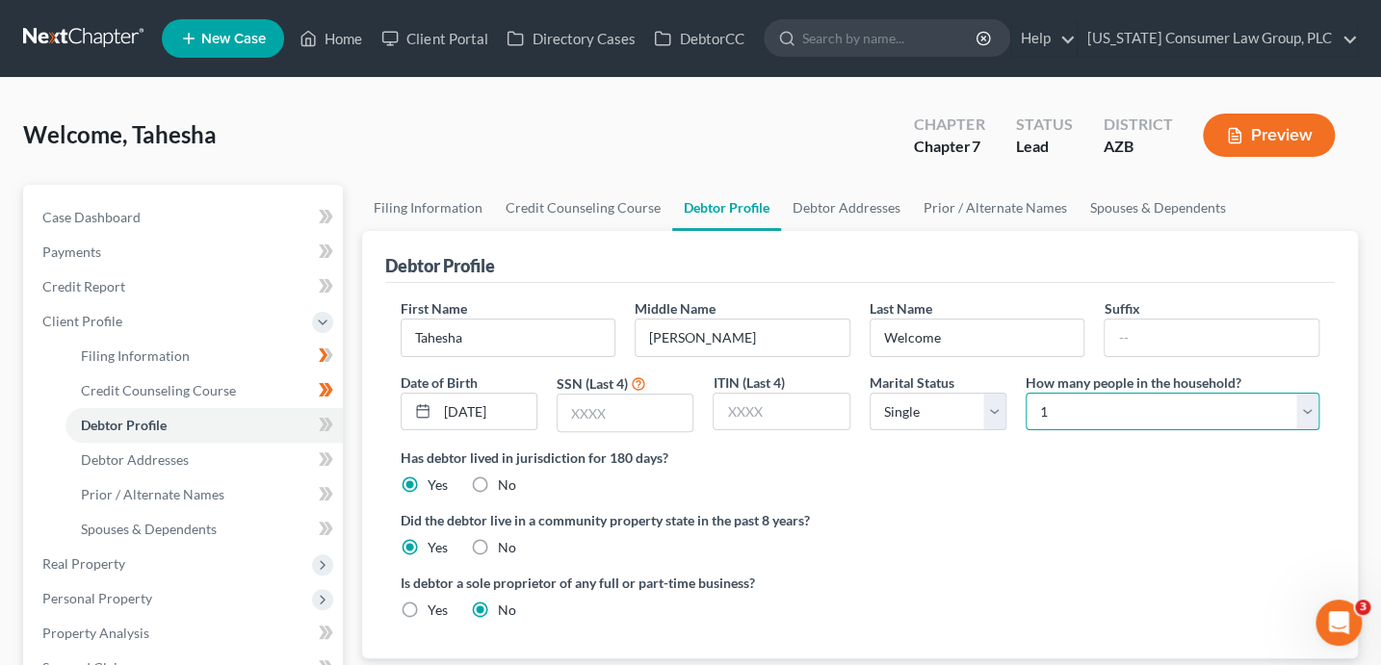
click at [1120, 404] on select "Select 1 2 3 4 5 6 7 8 9 10 11 12 13 14 15 16 17 18 19 20" at bounding box center [1172, 412] width 294 height 39
select select "3"
click at [607, 410] on input "text" at bounding box center [624, 413] width 135 height 37
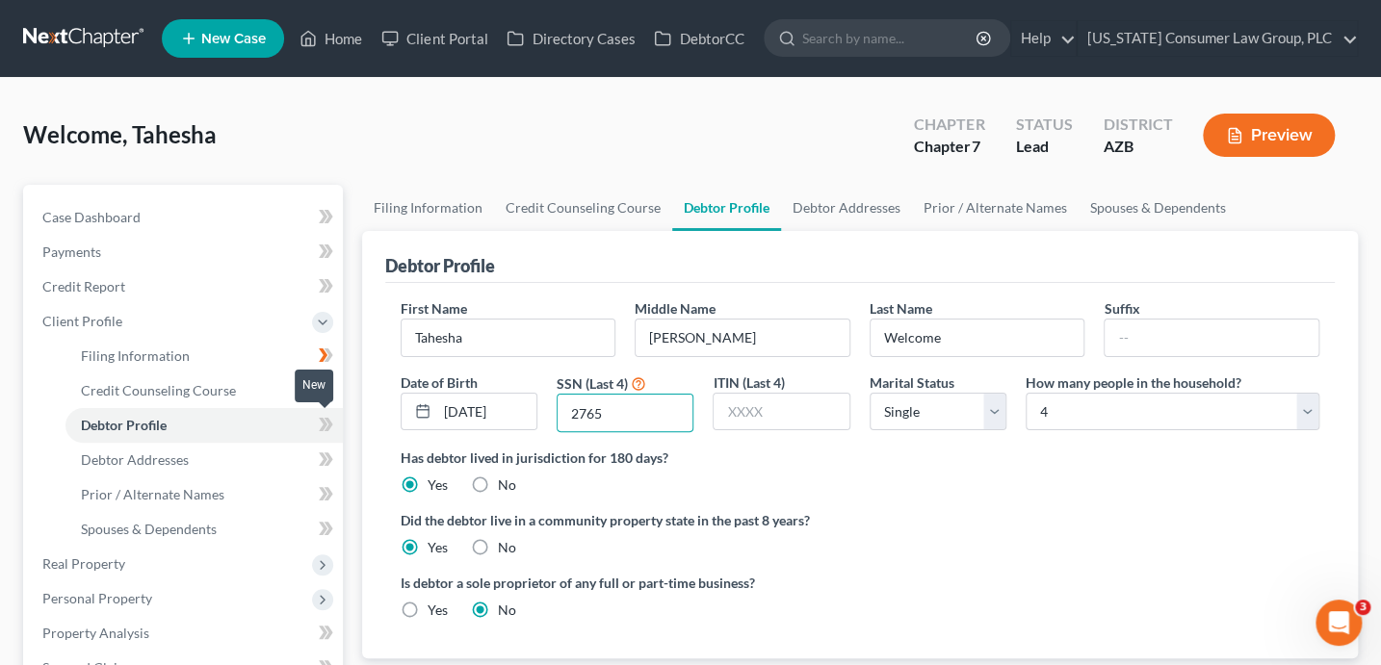
type input "2765"
click at [323, 420] on icon at bounding box center [323, 424] width 9 height 13
click at [328, 427] on icon at bounding box center [327, 424] width 9 height 13
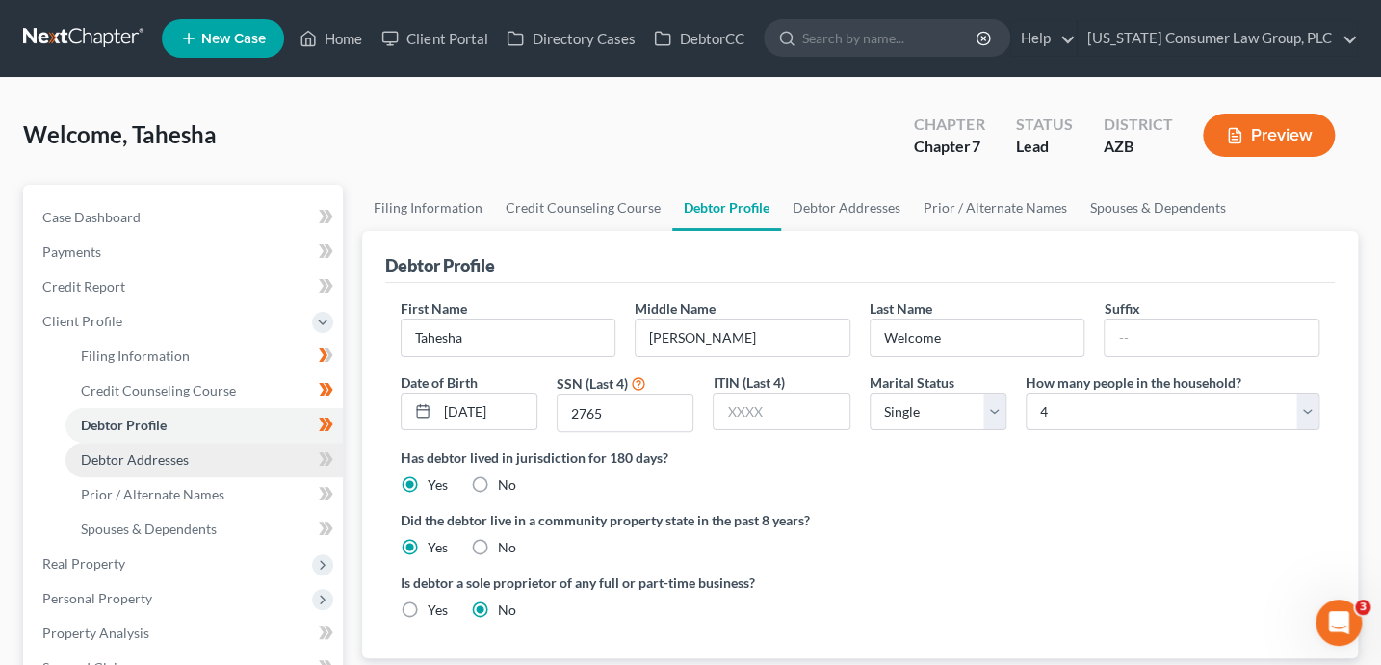
click at [207, 452] on link "Debtor Addresses" at bounding box center [203, 460] width 277 height 35
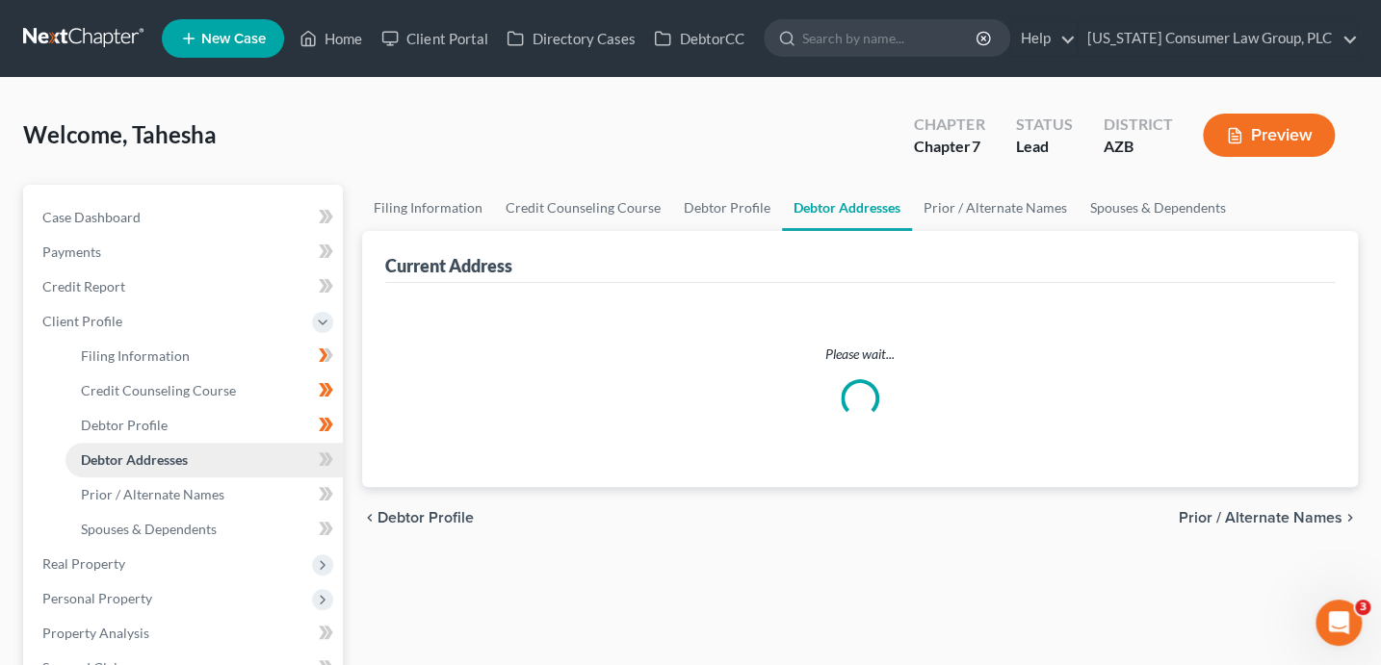
select select "0"
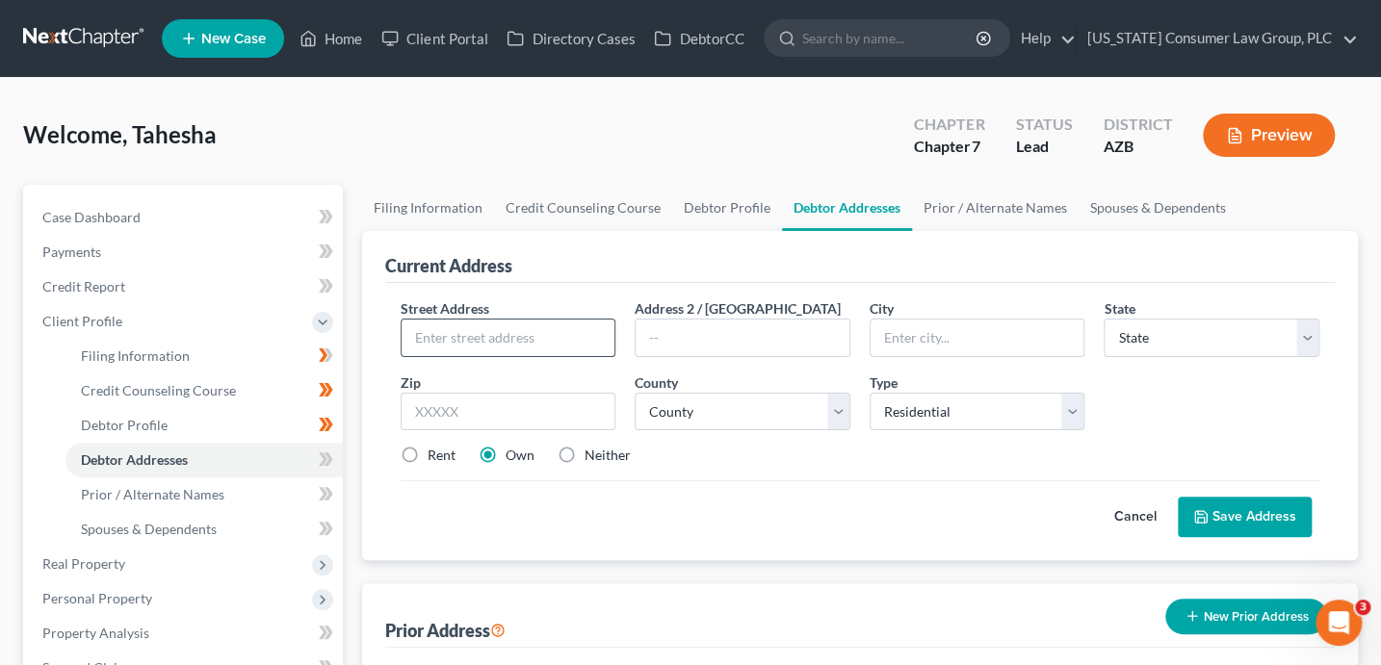
click at [505, 339] on input "text" at bounding box center [508, 338] width 214 height 37
type input "17874 N. Pietra Dr."
type input "85138"
type input "Maricopa"
click at [1137, 336] on select "State [US_STATE] AK AR AZ CA CO CT DE DC [GEOGRAPHIC_DATA] [GEOGRAPHIC_DATA] GU…" at bounding box center [1211, 338] width 216 height 39
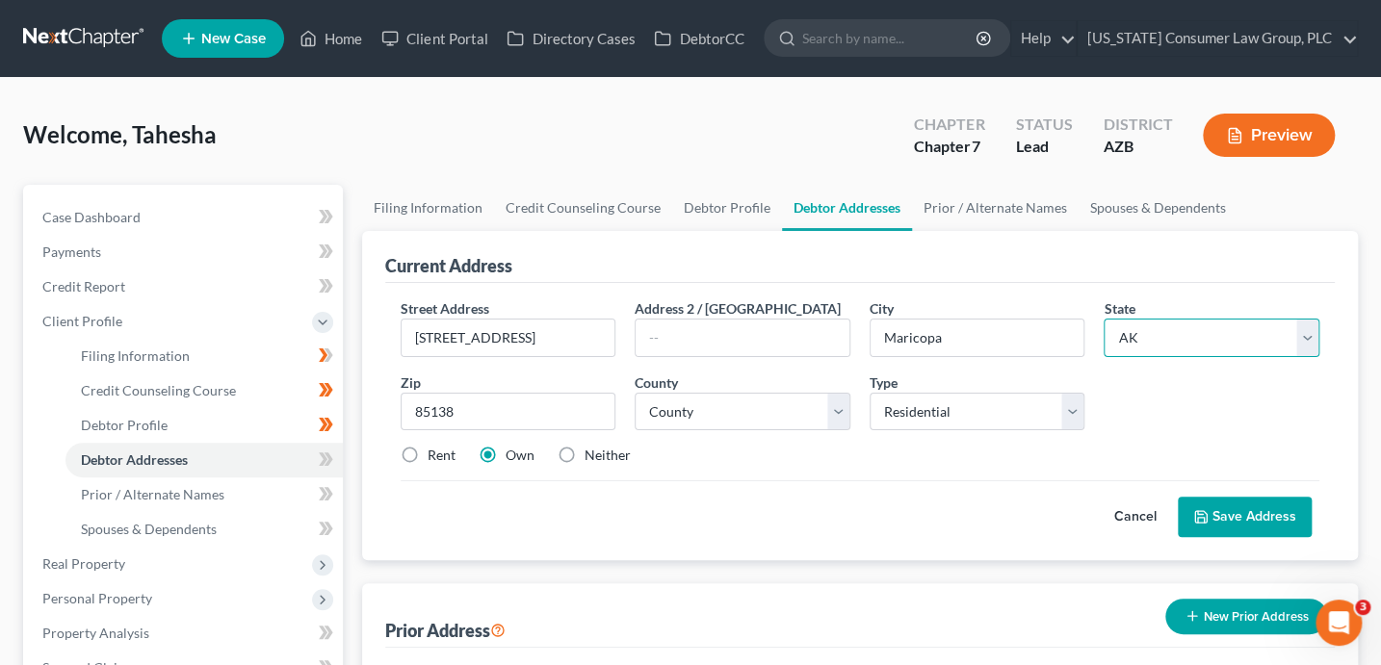
select select "3"
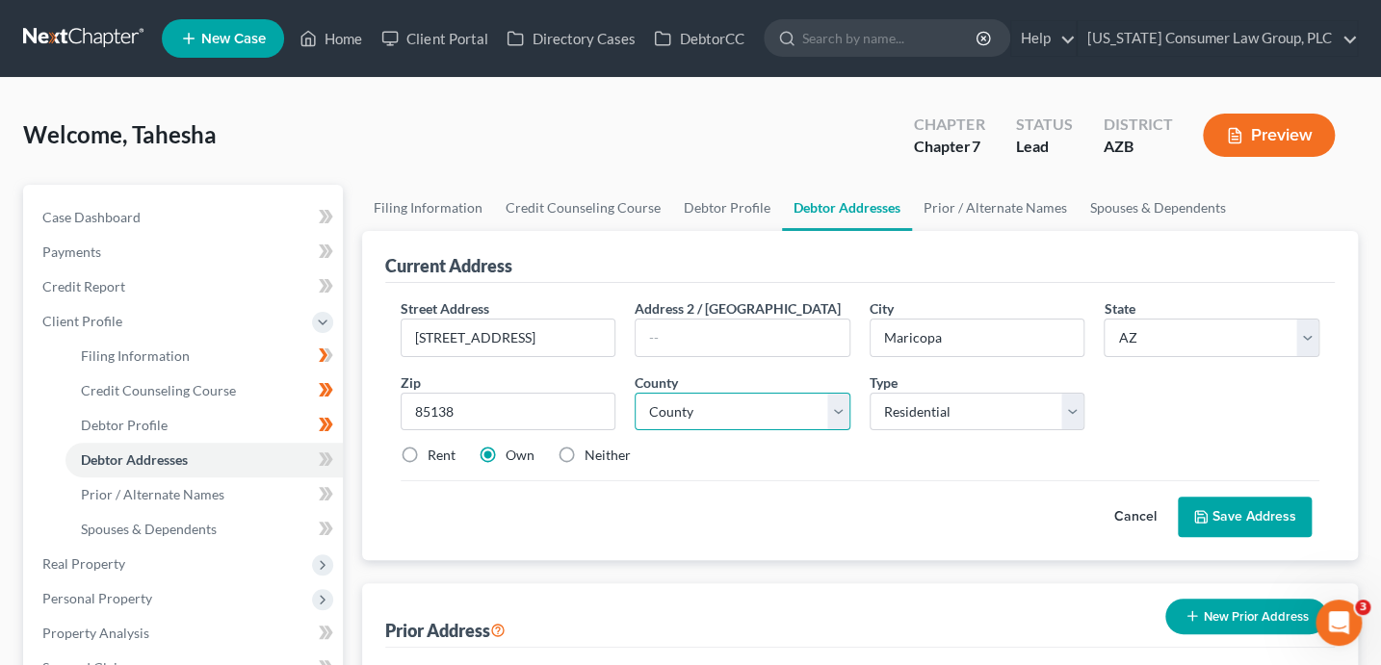
click at [686, 412] on select "County Aleutians East Borough Aleutians West Census Area Anchorage Municipality…" at bounding box center [742, 412] width 216 height 39
click at [762, 416] on select "County Apache County Cochise County Coconino County Gila County Graham County G…" at bounding box center [742, 412] width 216 height 39
select select "11"
click at [435, 461] on label "Rent" at bounding box center [441, 455] width 28 height 19
click at [435, 458] on input "Rent" at bounding box center [441, 452] width 13 height 13
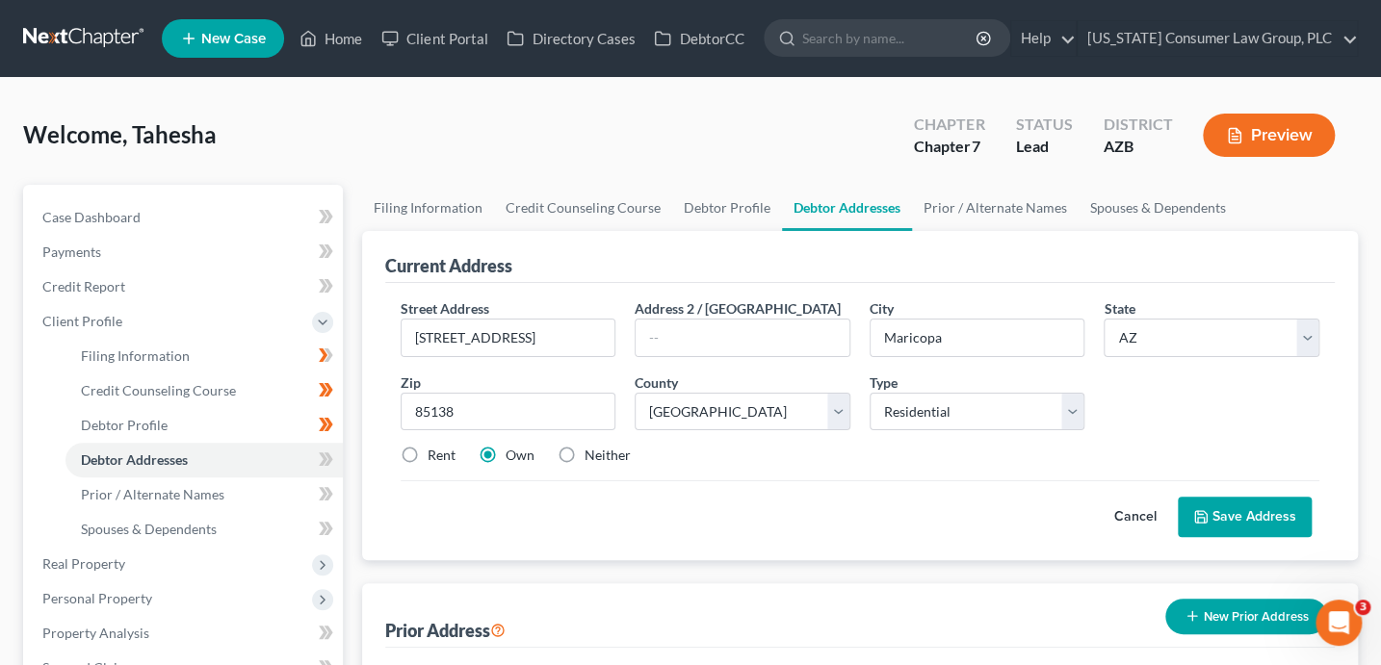
radio input "true"
click at [1265, 525] on button "Save Address" at bounding box center [1244, 517] width 134 height 40
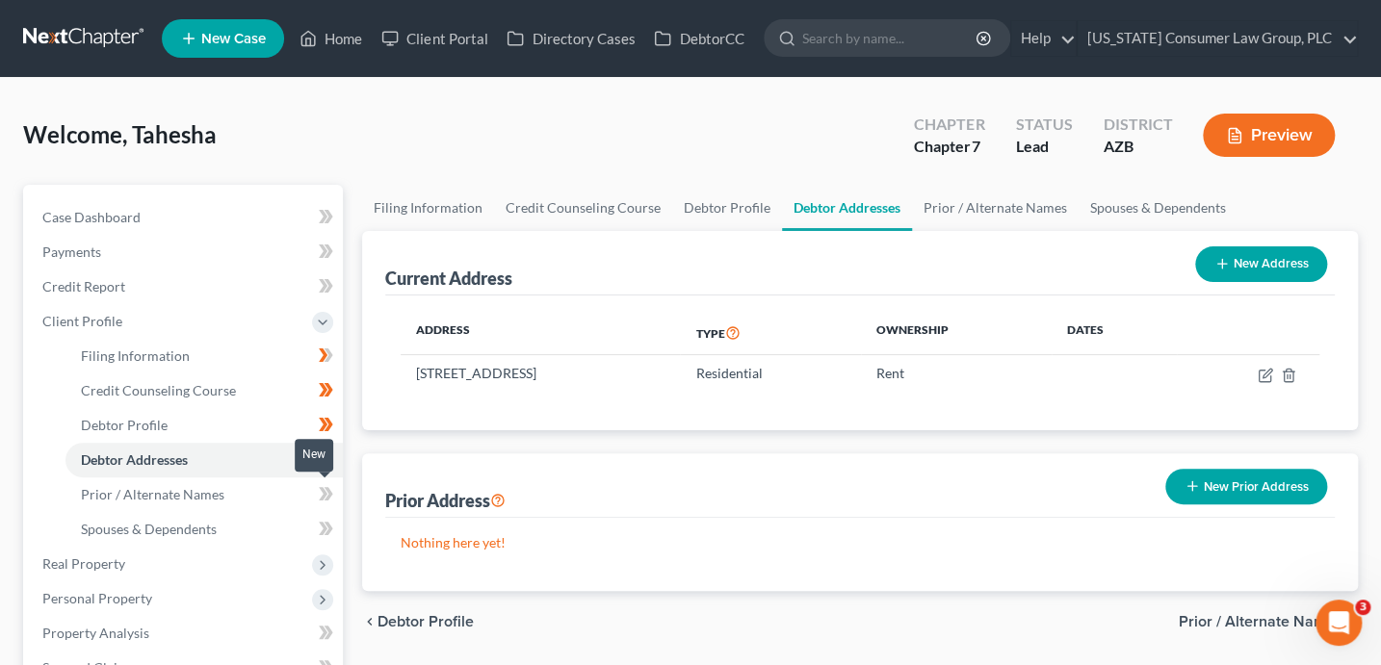
click at [320, 496] on icon at bounding box center [326, 494] width 14 height 24
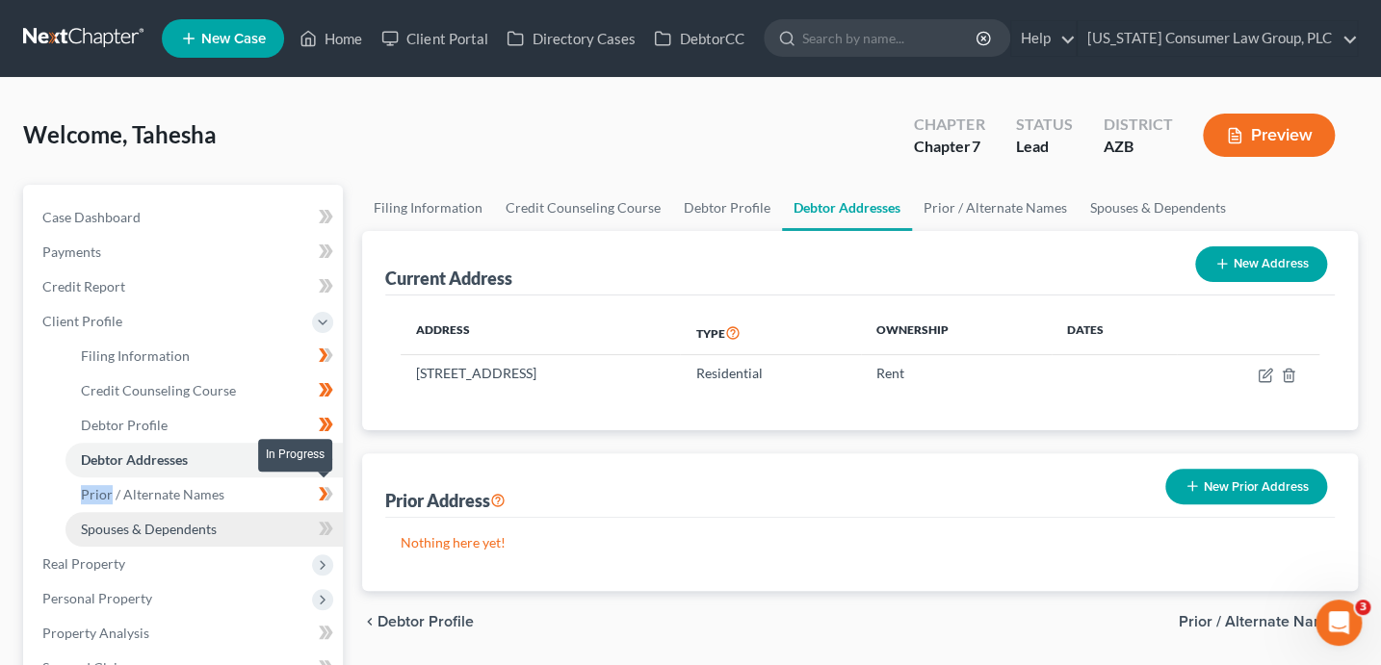
drag, startPoint x: 320, startPoint y: 497, endPoint x: 271, endPoint y: 530, distance: 58.8
click at [321, 497] on icon at bounding box center [323, 493] width 9 height 13
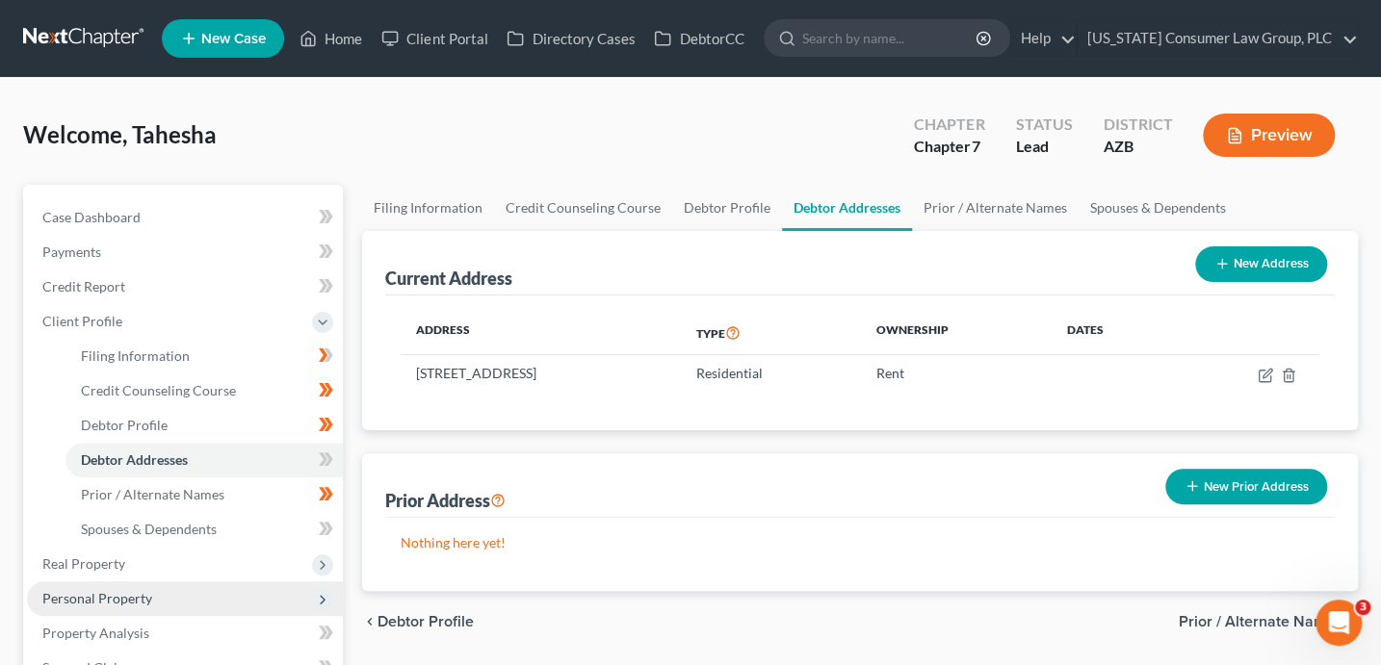
click at [164, 601] on span "Personal Property" at bounding box center [185, 598] width 316 height 35
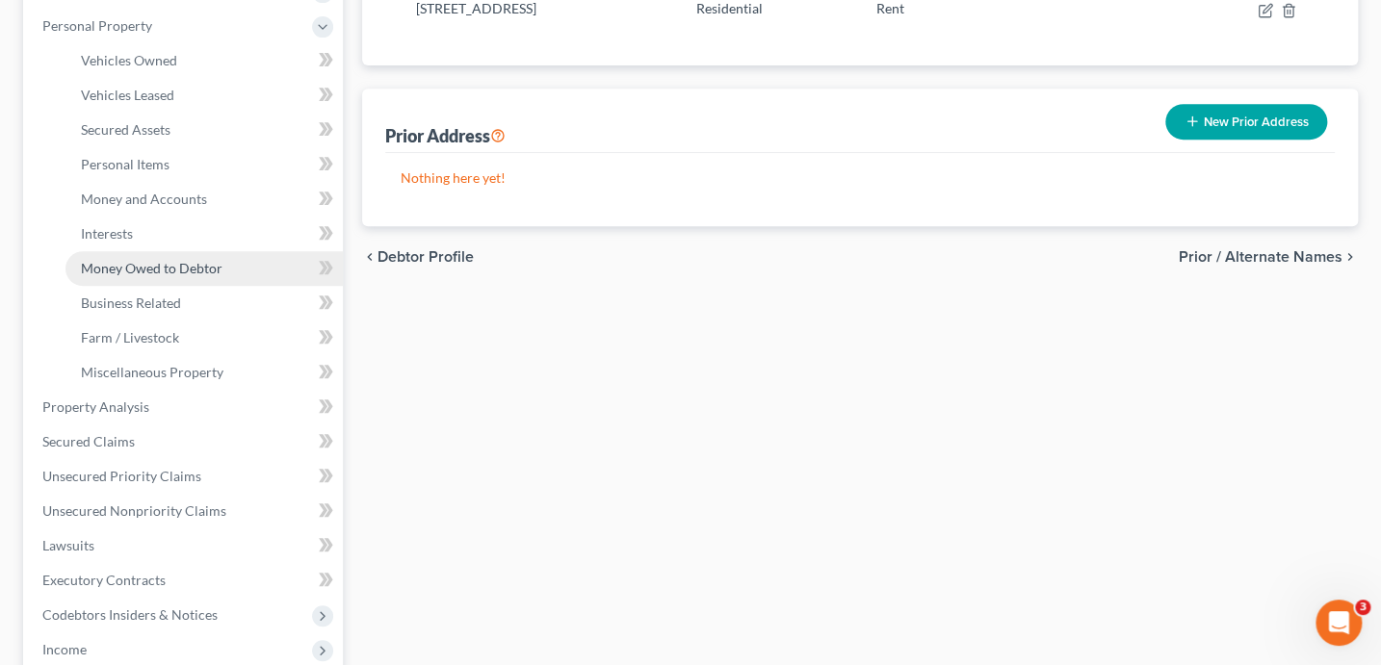
scroll to position [351, 0]
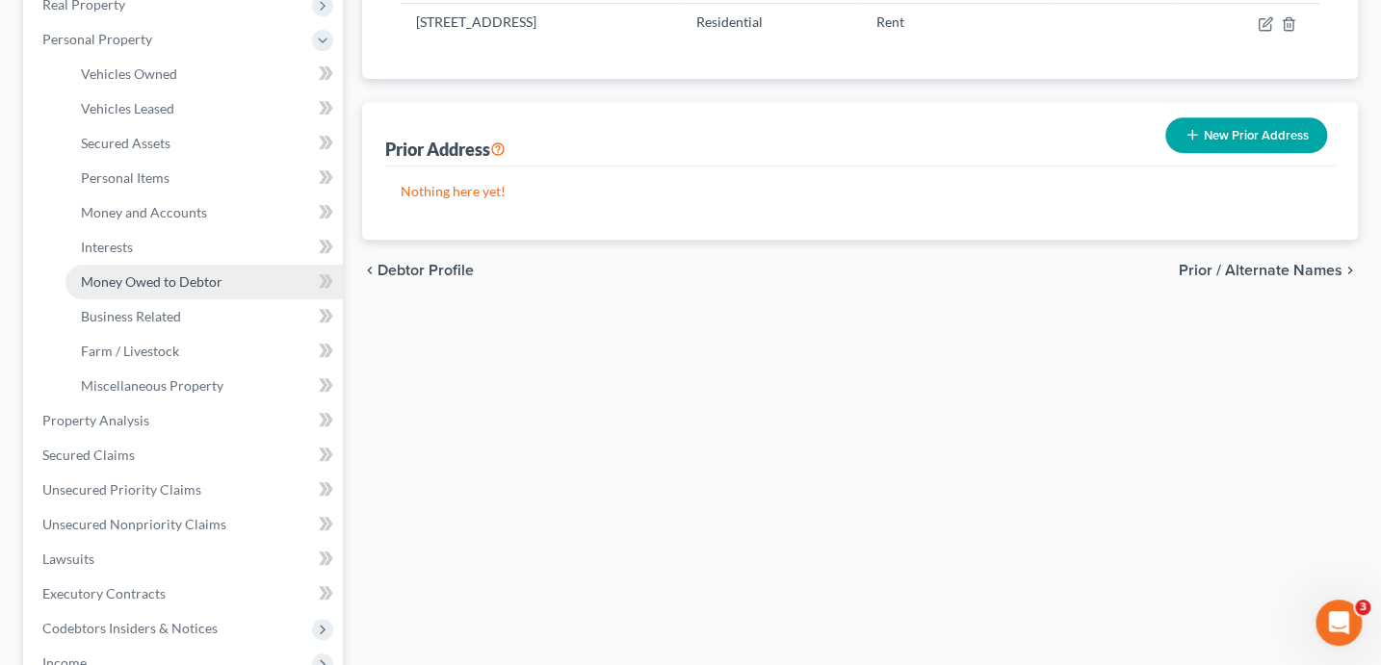
click at [181, 290] on link "Money Owed to Debtor" at bounding box center [203, 282] width 277 height 35
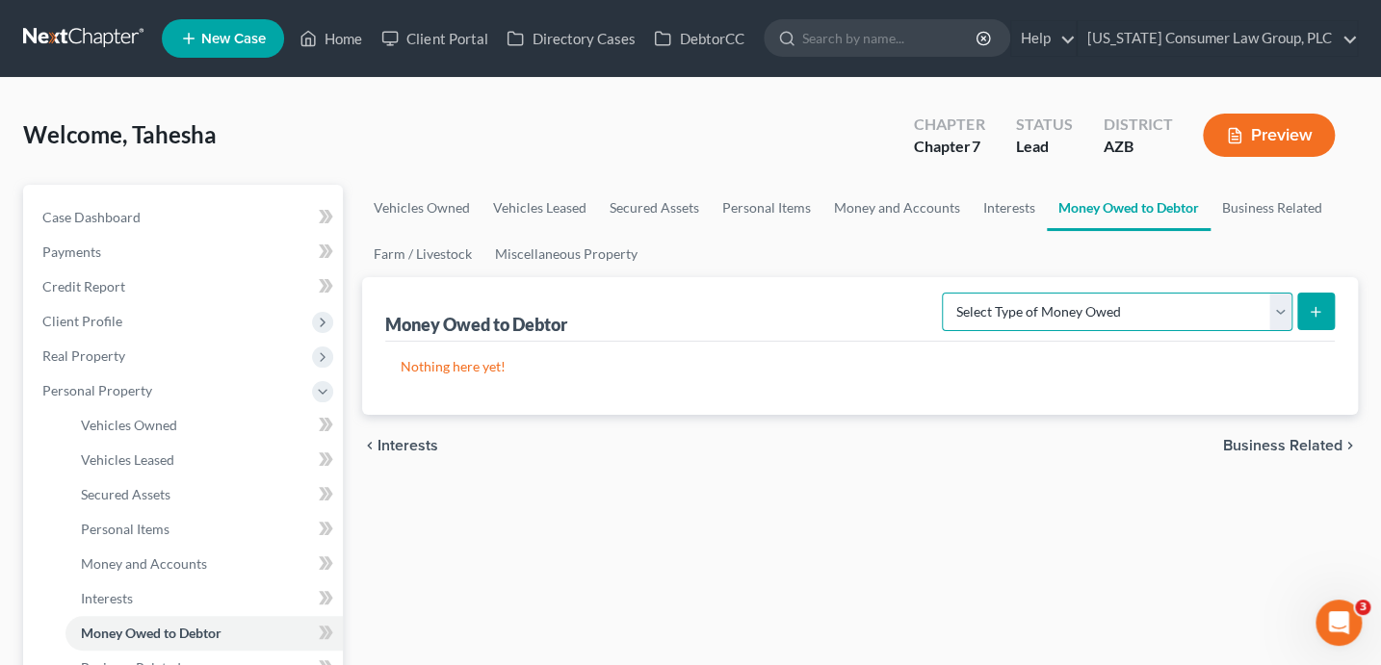
click at [1070, 310] on select "Select Type of Money Owed Accounts Receivable (A/B: 38) Alimony (A/B: 29) Child…" at bounding box center [1117, 312] width 350 height 39
select select "expected_tax_refund"
click at [1316, 313] on icon "submit" at bounding box center [1314, 311] width 15 height 15
select select "0"
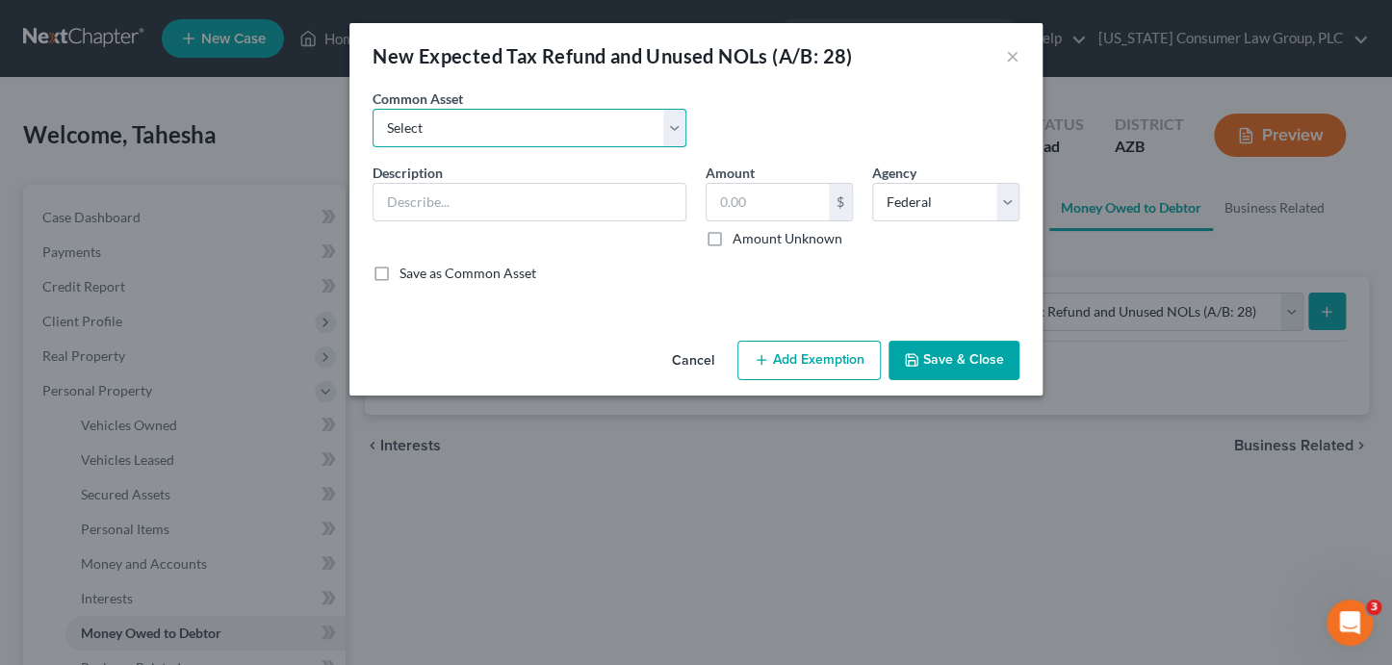
click at [510, 130] on select "Select EIC & CTC Portions of Tax Refunds Anticipated state & federal tax refund" at bounding box center [530, 128] width 314 height 39
select select "0"
type input "EIC & CTC Portions of Tax Refunds"
type input "0.00"
checkbox input "true"
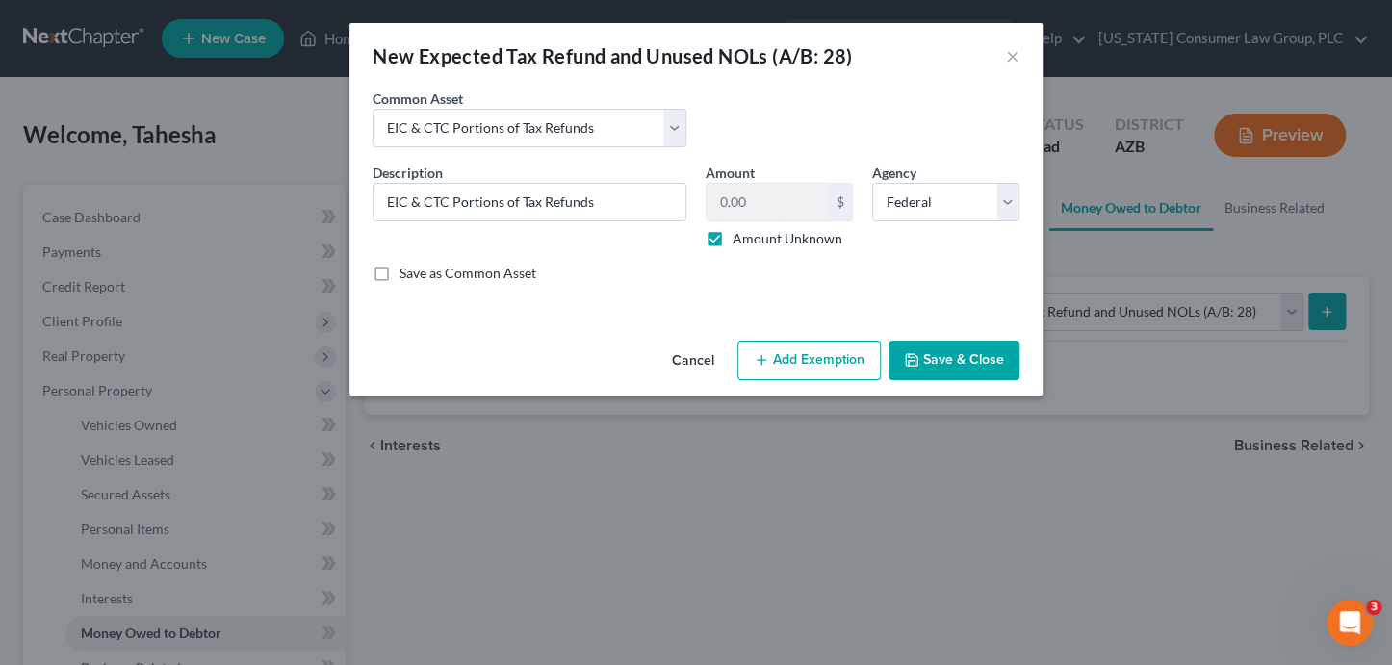
click at [814, 362] on button "Add Exemption" at bounding box center [808, 361] width 143 height 40
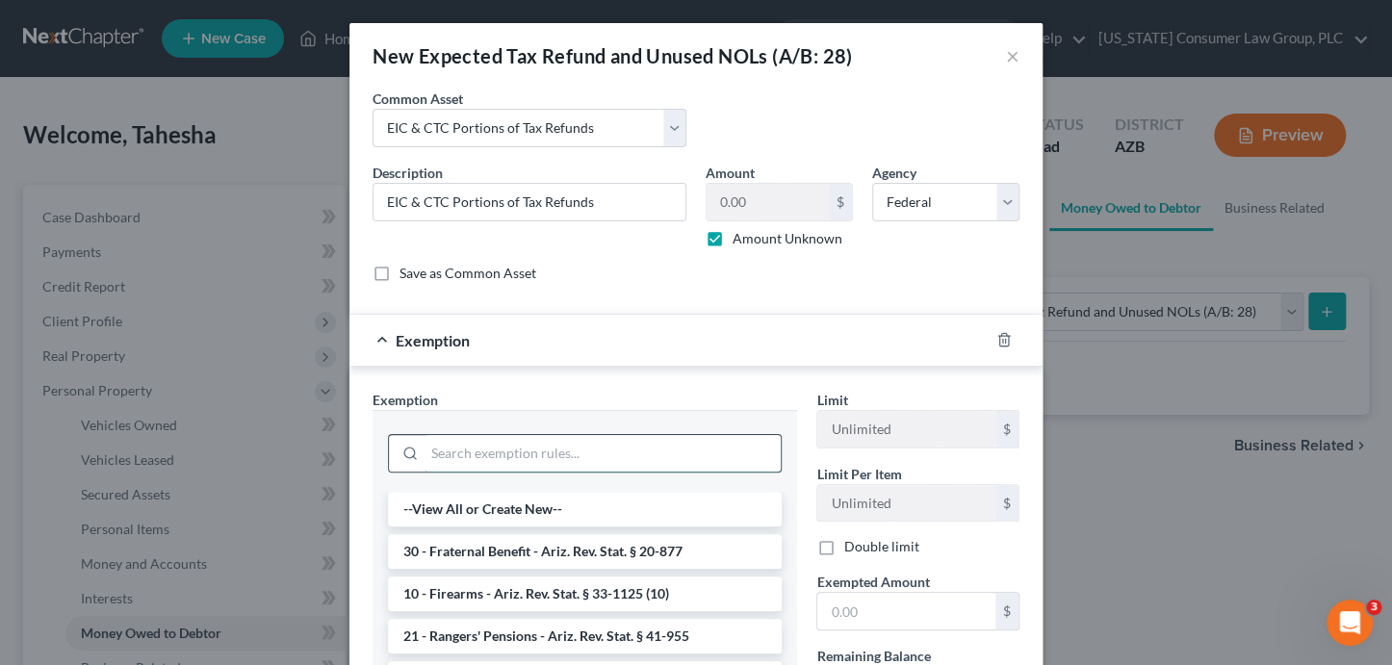
click at [523, 455] on input "search" at bounding box center [603, 453] width 356 height 37
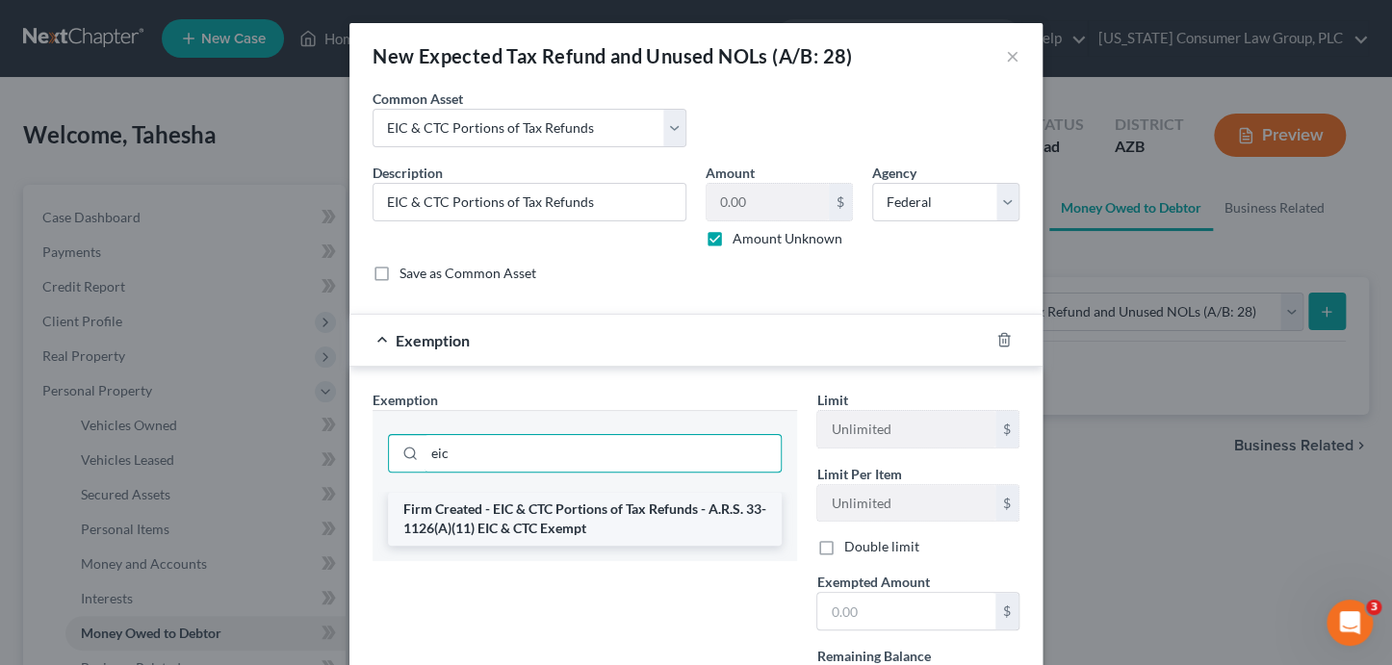
type input "eic"
click at [586, 504] on li "Firm Created - EIC & CTC Portions of Tax Refunds - A.R.S. 33-1126(A)(11) EIC & …" at bounding box center [585, 519] width 394 height 54
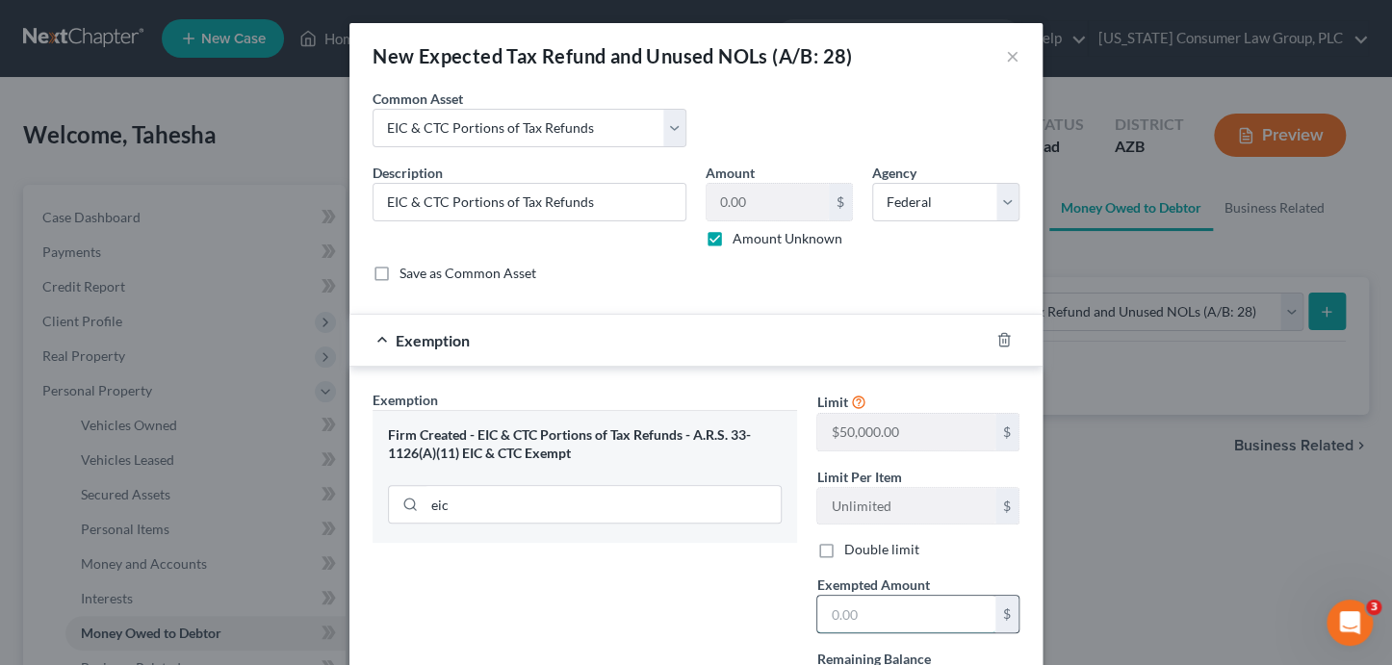
click at [903, 613] on input "text" at bounding box center [906, 614] width 178 height 37
type input "0"
click at [495, 541] on div "Firm Created - EIC & CTC Portions of Tax Refunds - A.R.S. 33-1126(A)(11) EIC & …" at bounding box center [585, 476] width 425 height 133
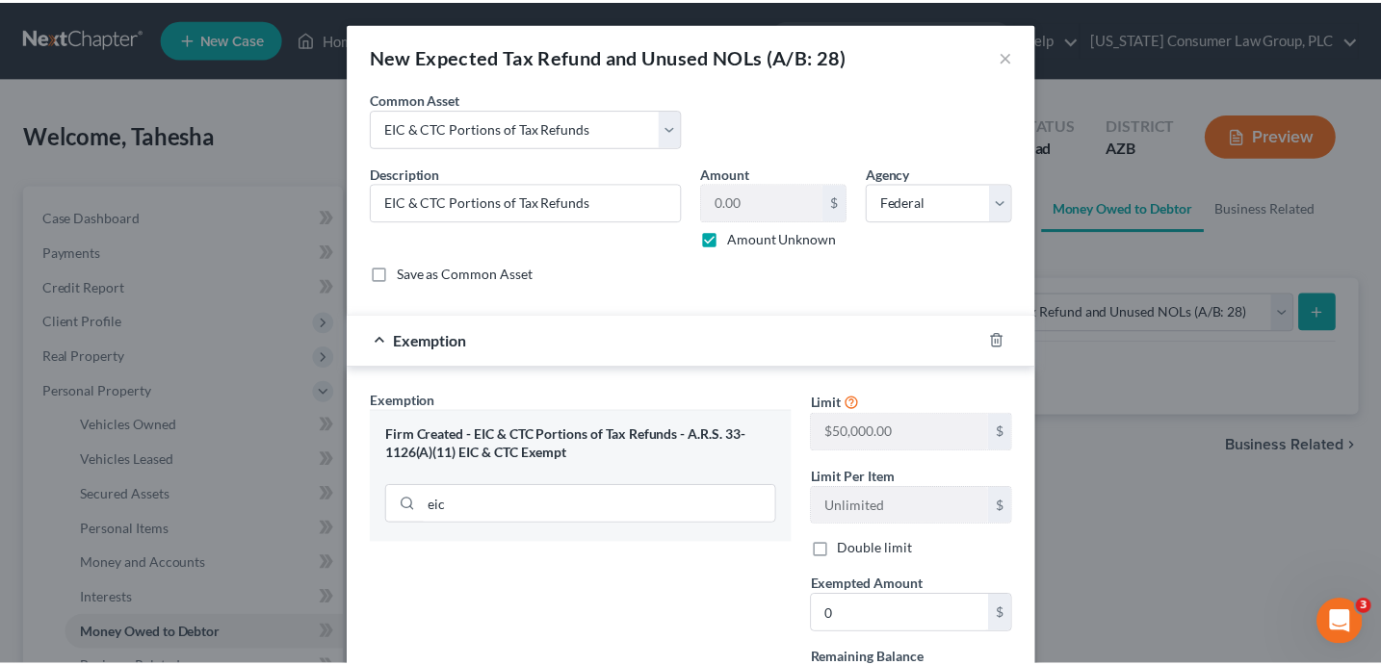
scroll to position [177, 0]
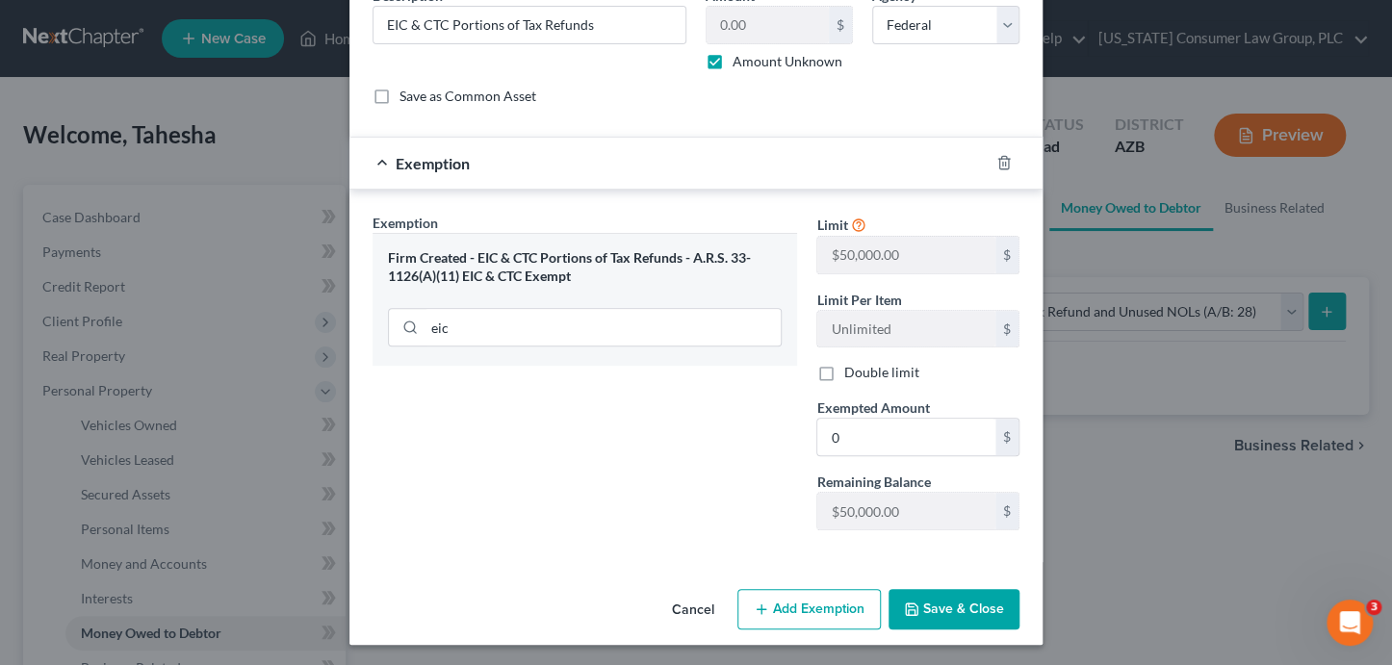
click at [988, 605] on button "Save & Close" at bounding box center [954, 609] width 131 height 40
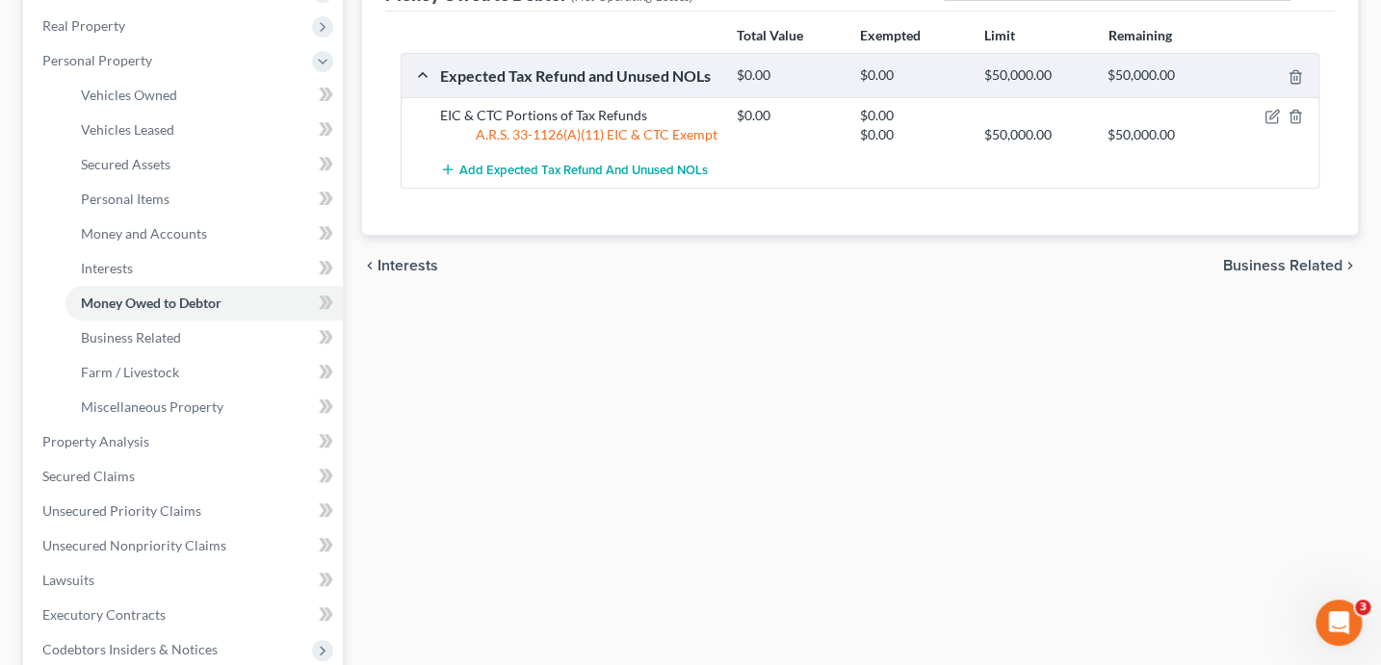
scroll to position [334, 0]
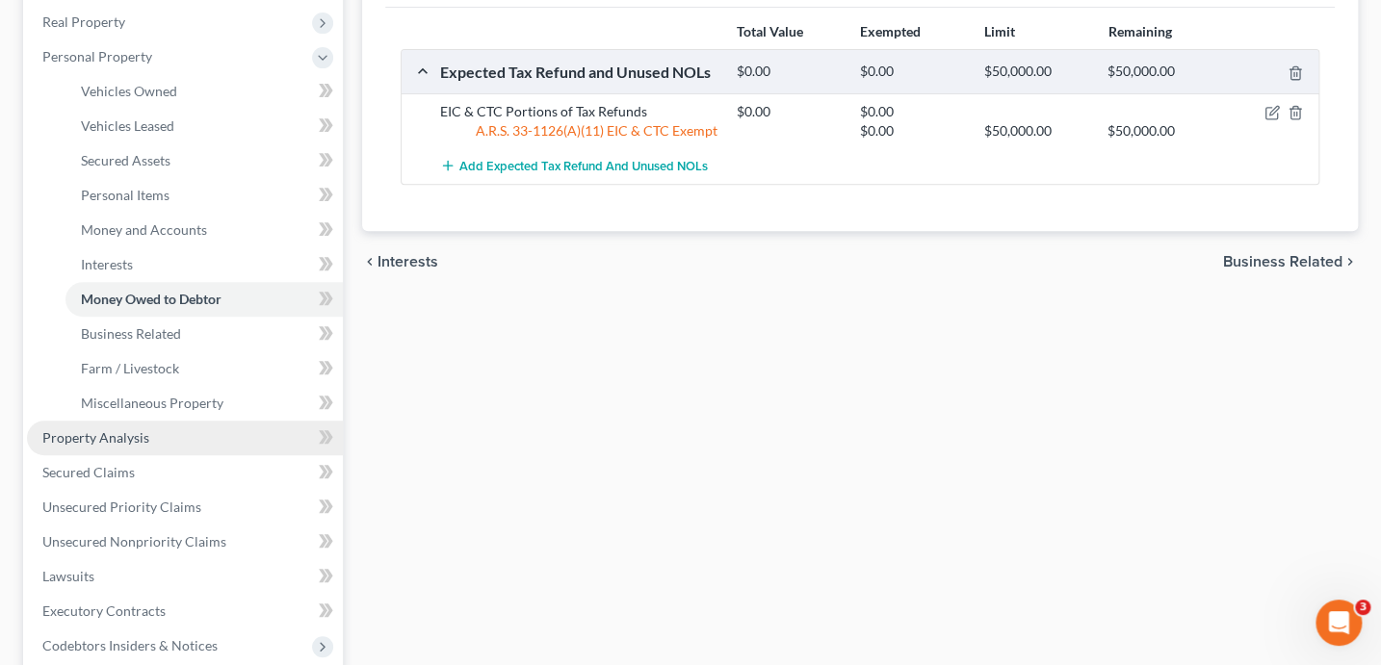
click at [150, 441] on link "Property Analysis" at bounding box center [185, 438] width 316 height 35
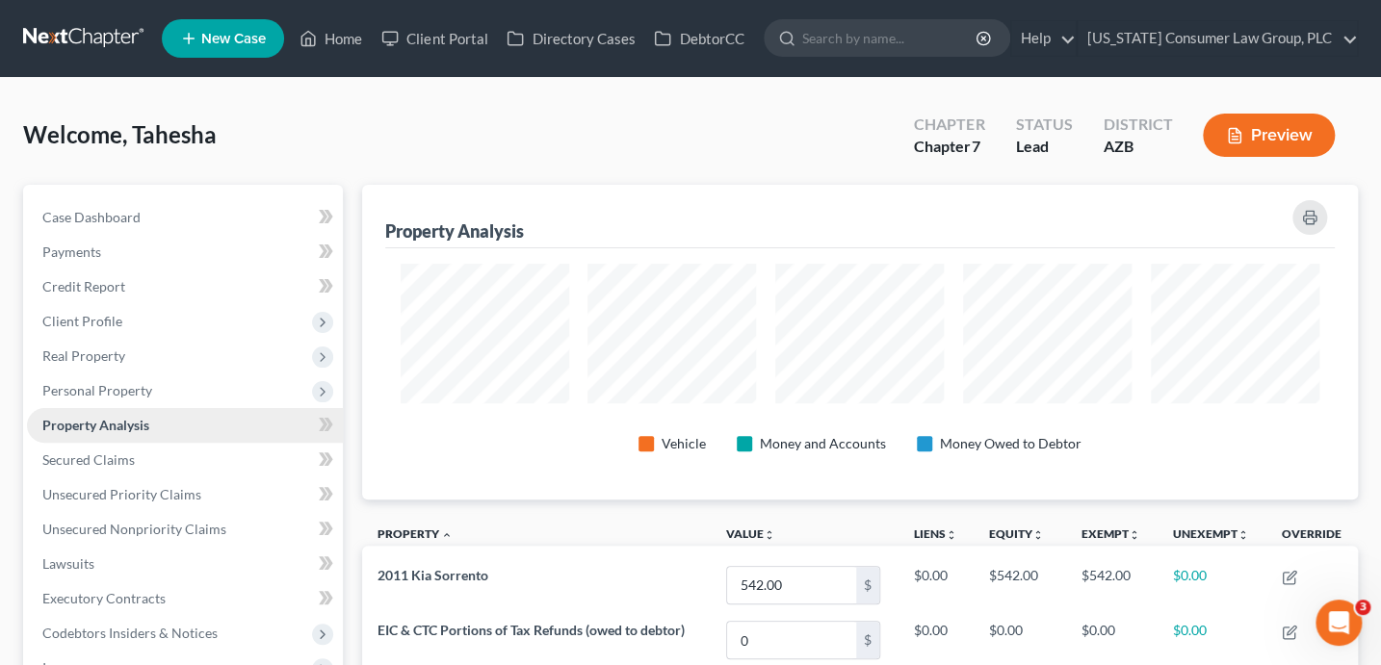
scroll to position [314, 995]
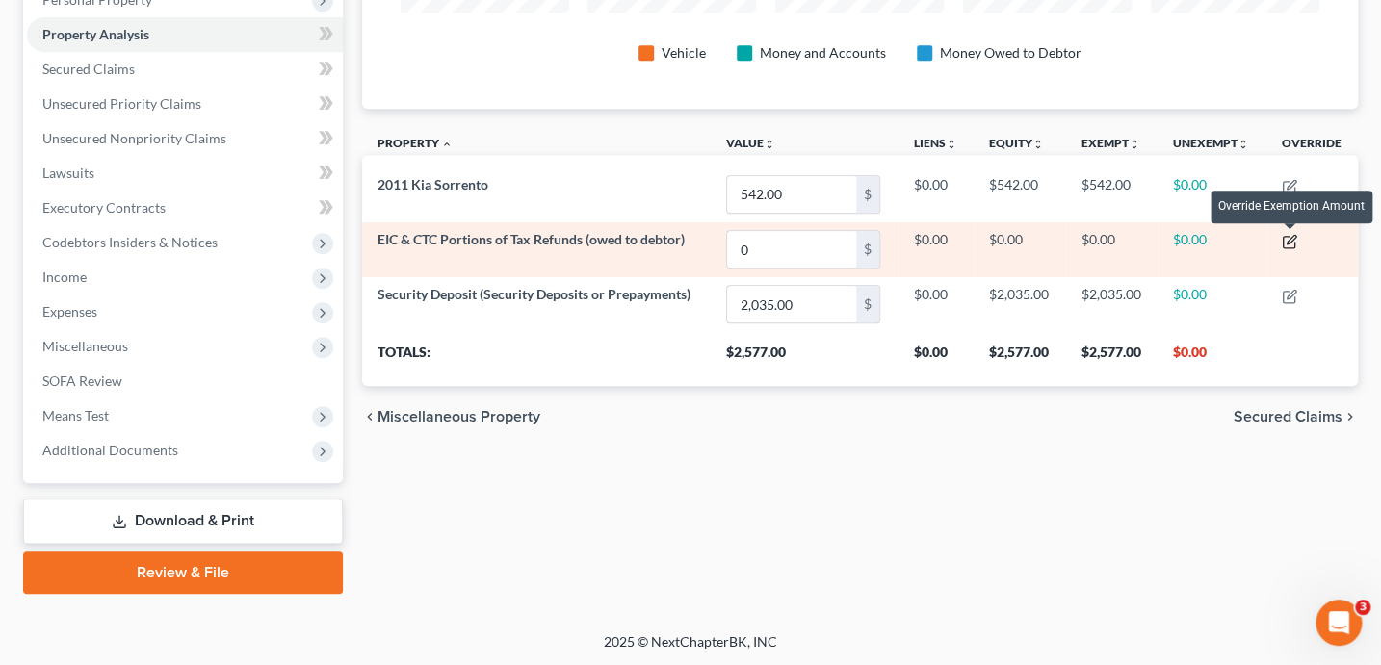
click at [1292, 240] on icon "button" at bounding box center [1290, 239] width 9 height 9
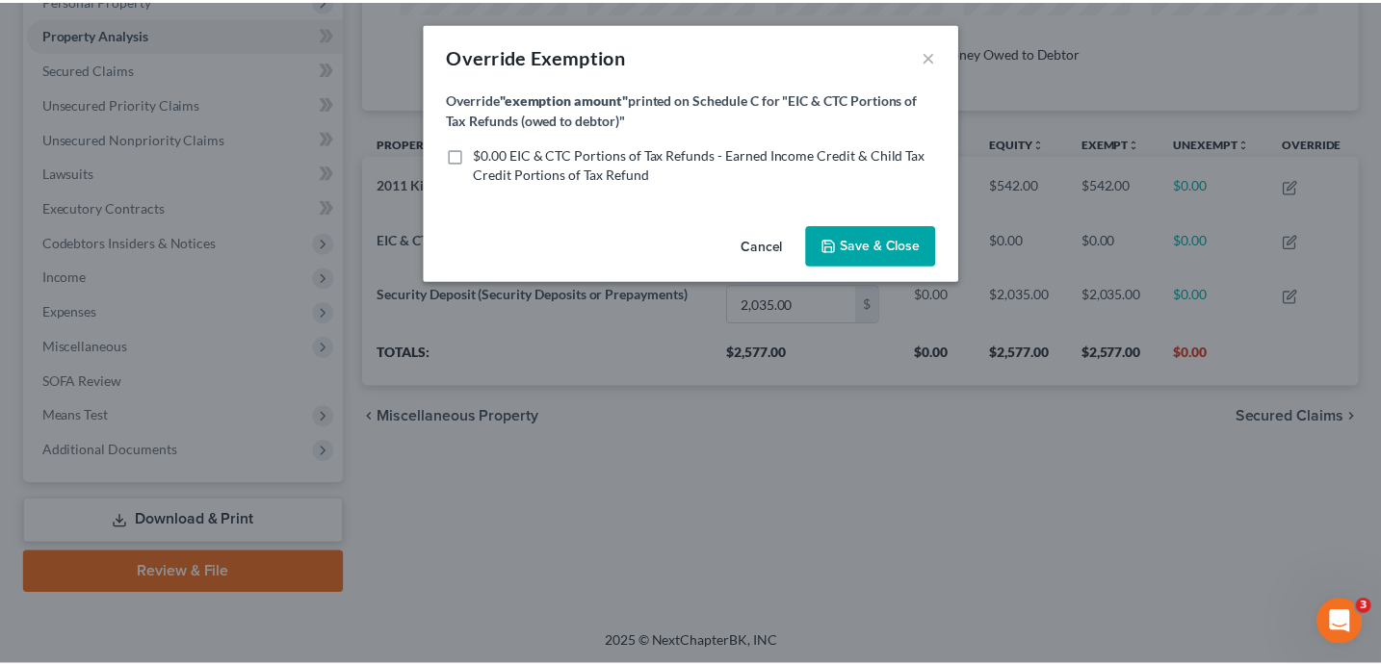
scroll to position [316, 1004]
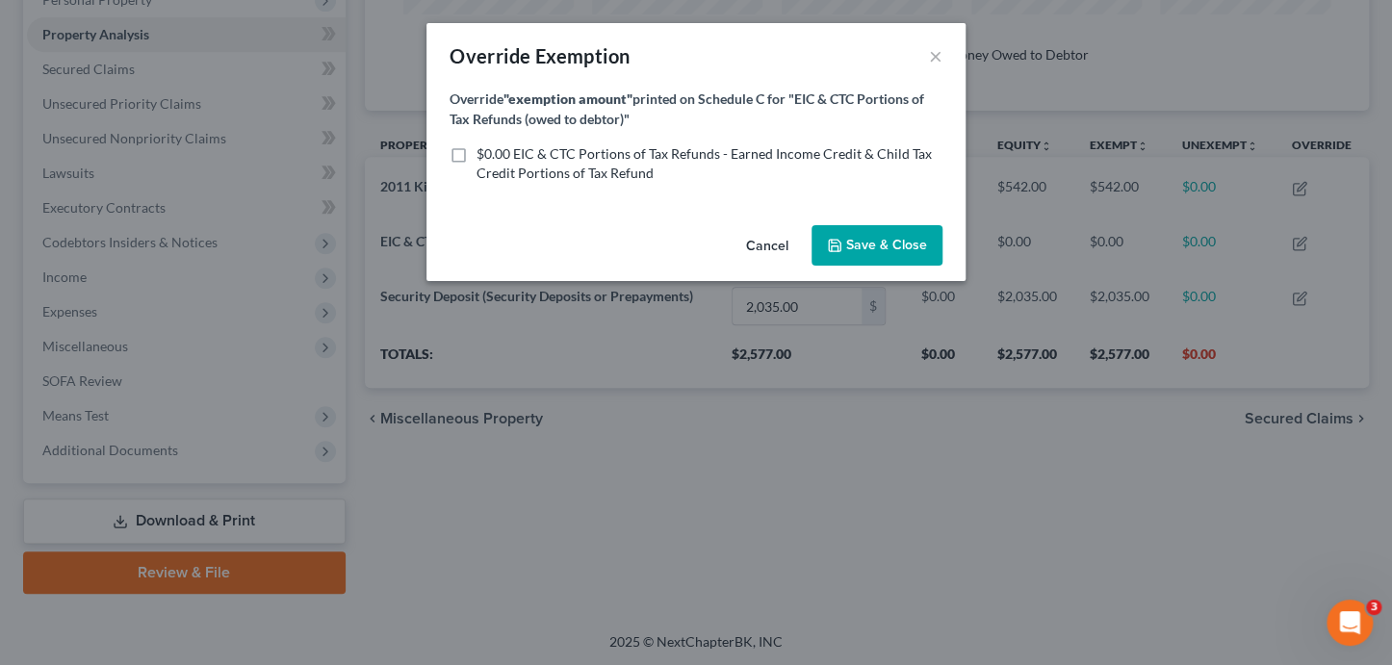
click at [565, 147] on span "$0.00 EIC & CTC Portions of Tax Refunds - Earned Income Credit & Child Tax Cred…" at bounding box center [704, 163] width 455 height 36
click at [497, 147] on input "$0.00 EIC & CTC Portions of Tax Refunds - Earned Income Credit & Child Tax Cred…" at bounding box center [490, 150] width 13 height 13
checkbox input "true"
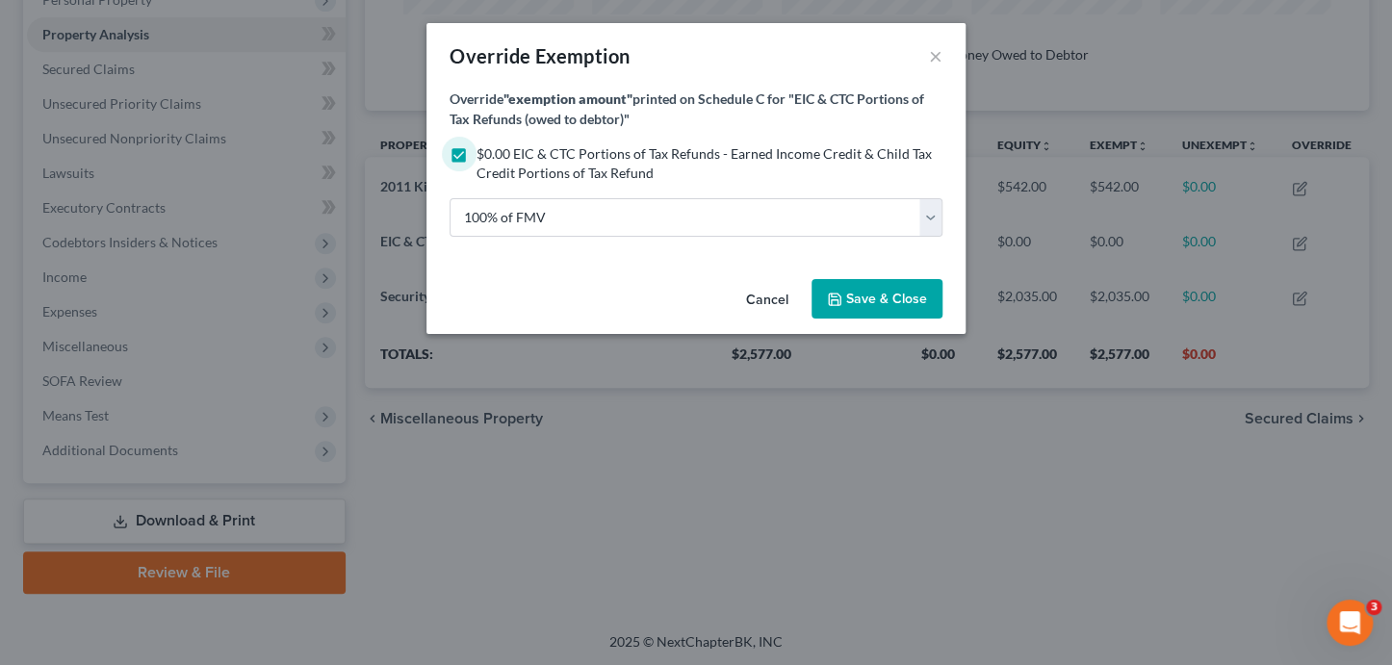
click at [903, 302] on span "Save & Close" at bounding box center [886, 299] width 81 height 16
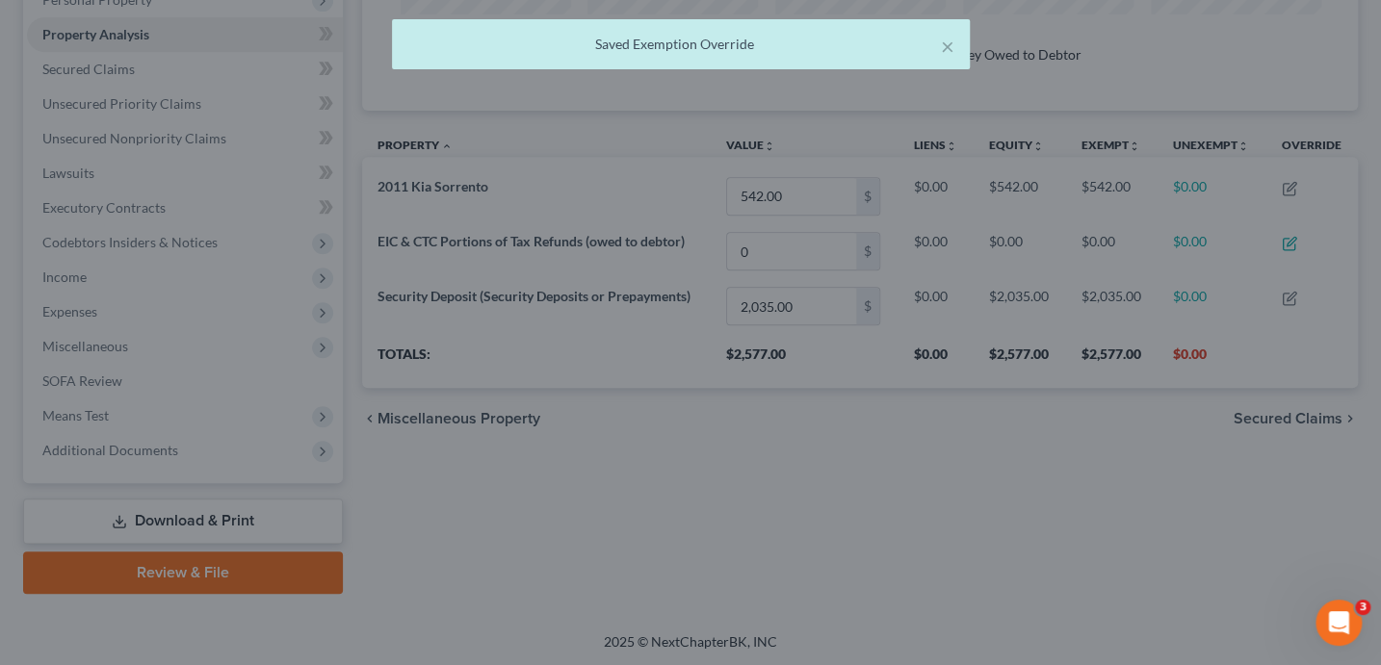
scroll to position [314, 995]
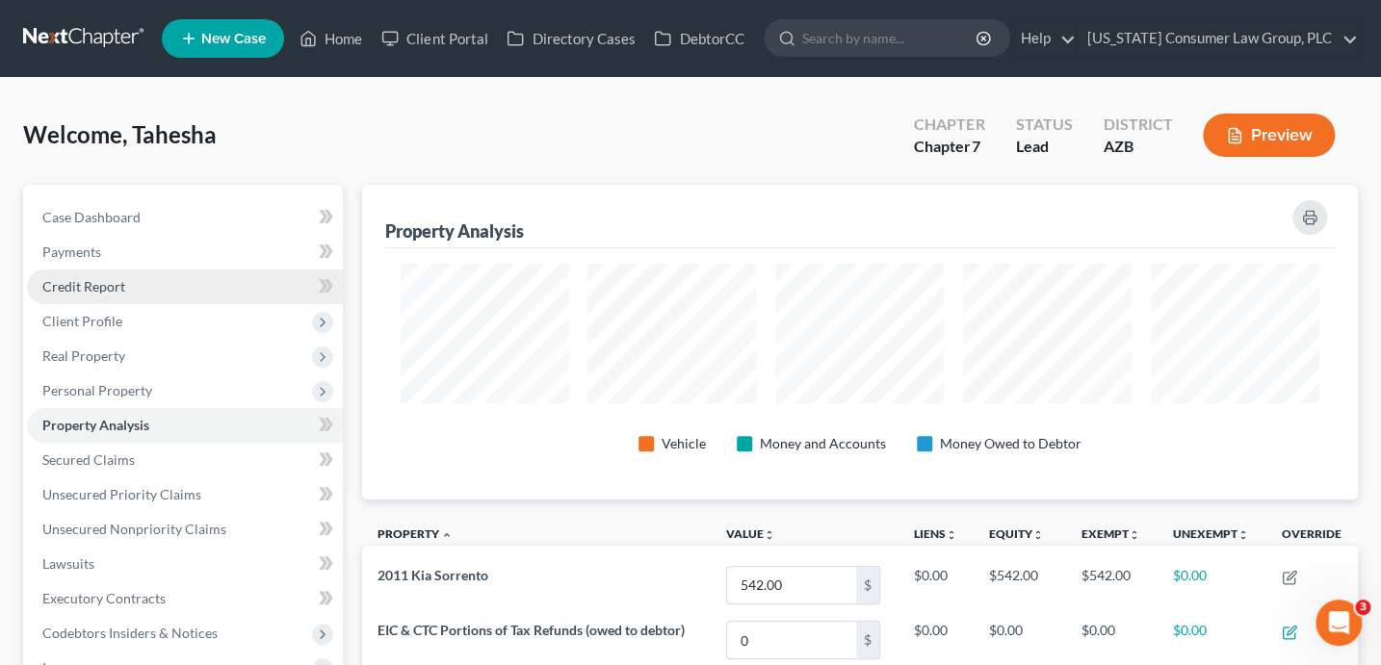
click at [107, 288] on span "Credit Report" at bounding box center [83, 286] width 83 height 16
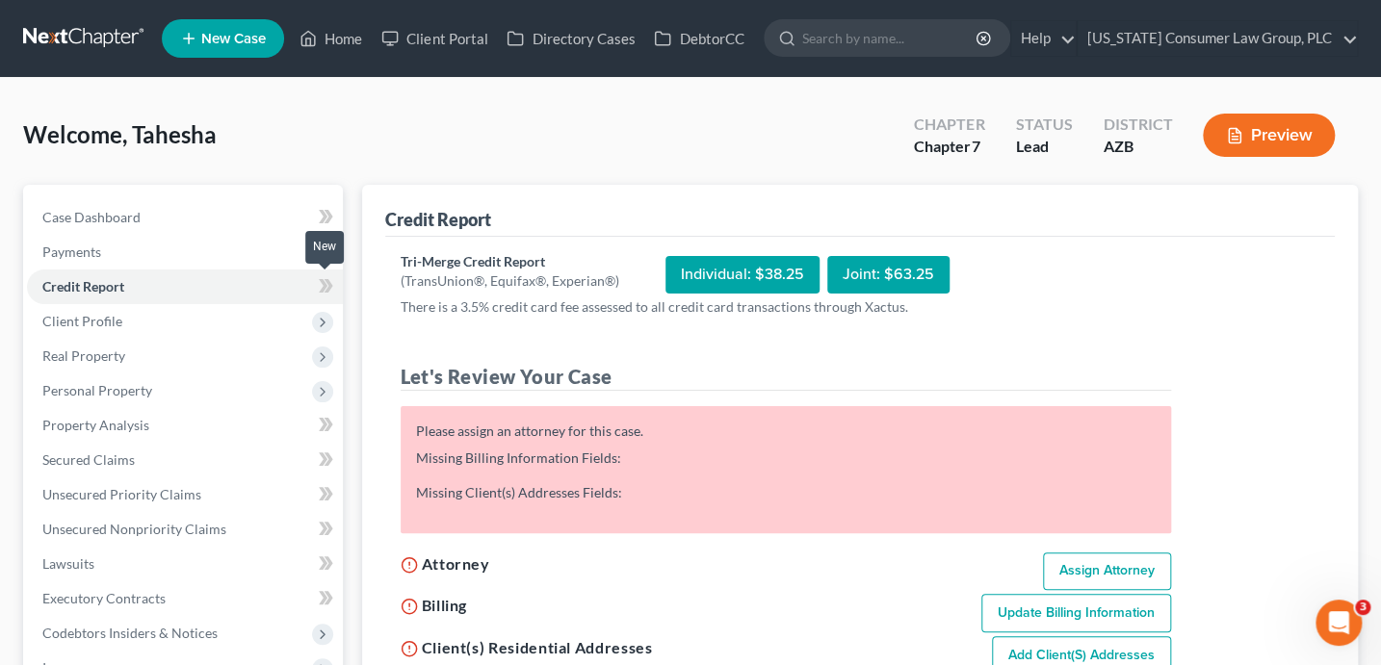
click at [311, 283] on span at bounding box center [326, 288] width 34 height 29
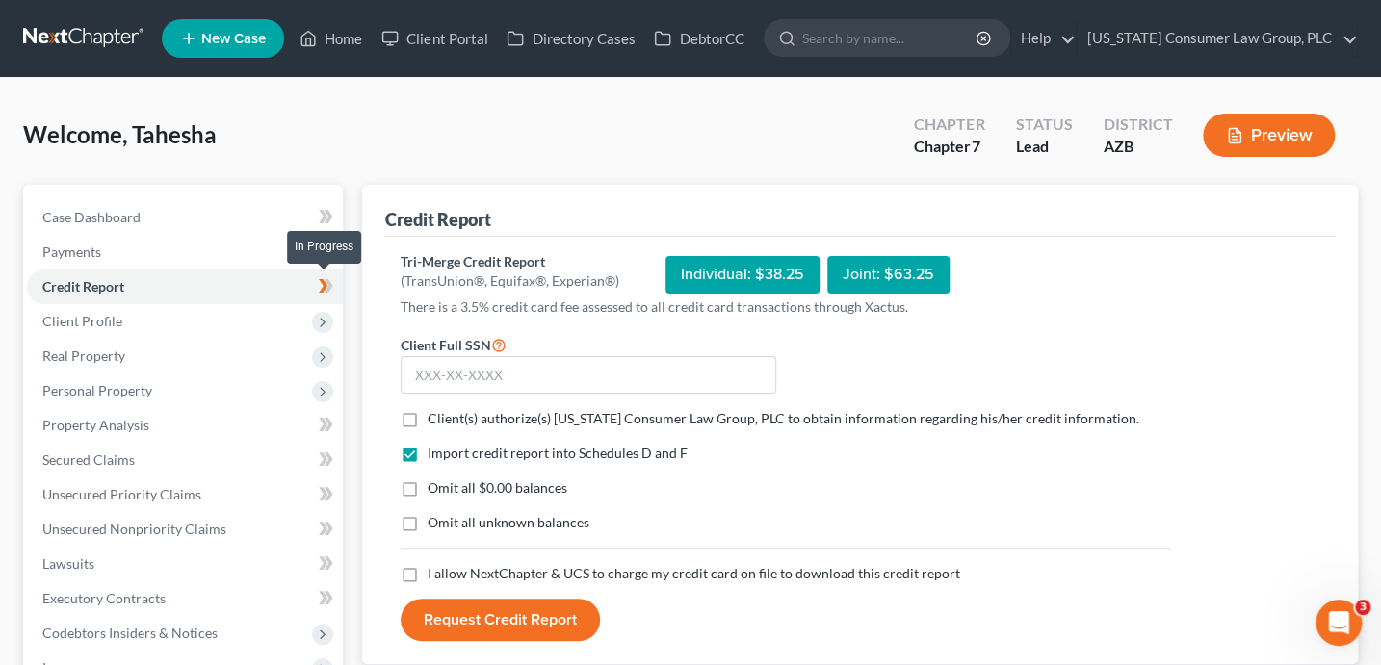
click at [320, 284] on icon at bounding box center [326, 286] width 14 height 24
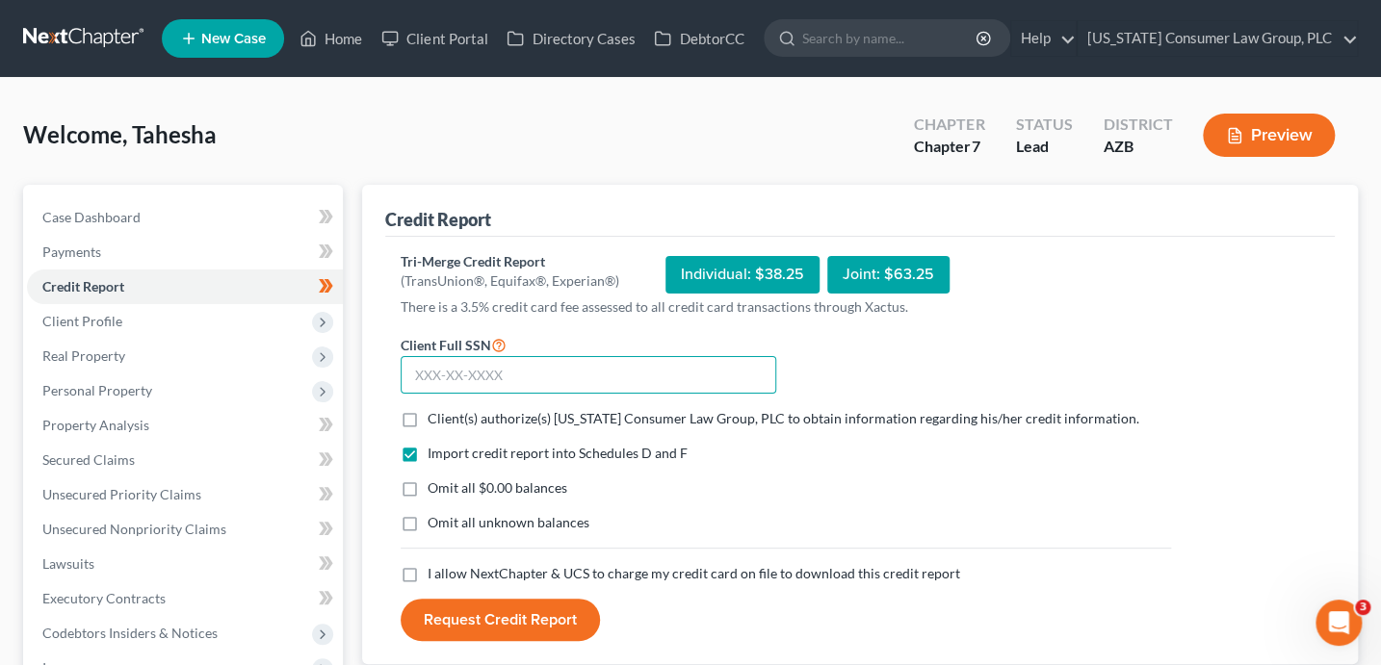
click at [507, 372] on input "text" at bounding box center [587, 375] width 375 height 39
type input "219-39-2765"
click at [497, 413] on span "Client(s) authorize(s) Arizona Consumer Law Group, PLC to obtain information re…" at bounding box center [782, 418] width 711 height 16
click at [448, 413] on input "Client(s) authorize(s) Arizona Consumer Law Group, PLC to obtain information re…" at bounding box center [441, 415] width 13 height 13
checkbox input "true"
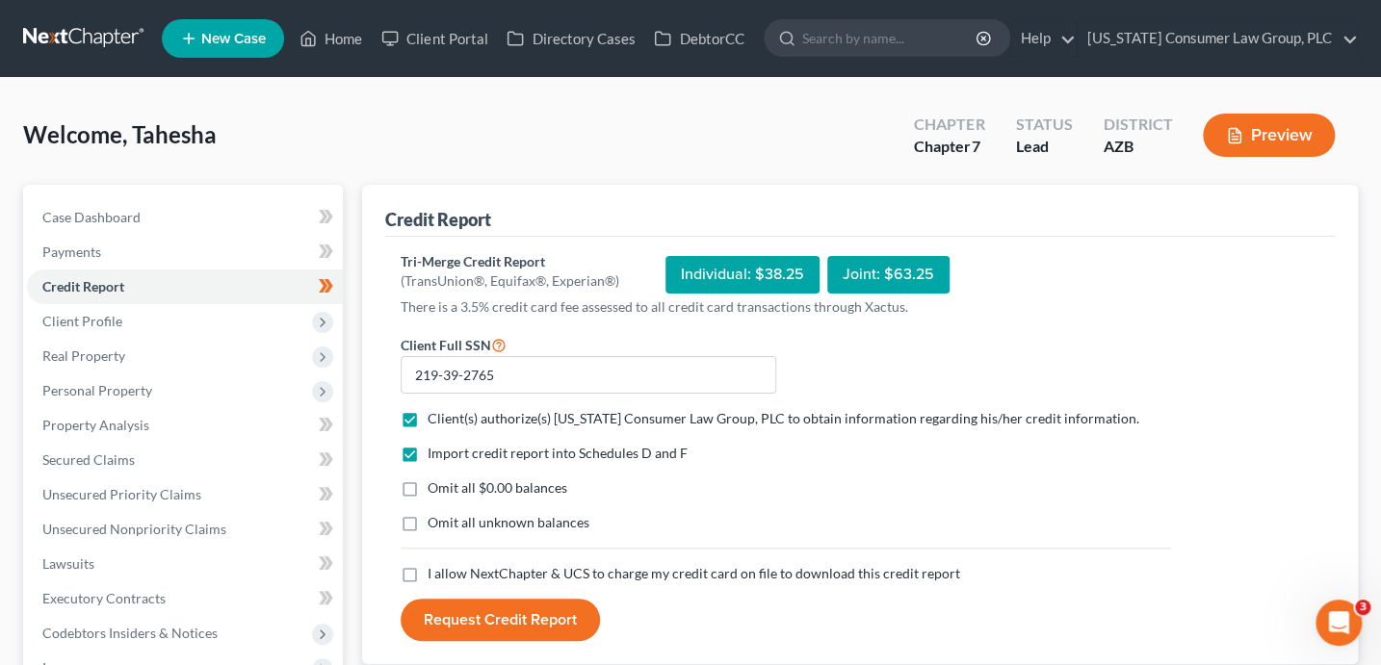
click at [479, 574] on span "I allow NextChapter & UCS to charge my credit card on file to download this cre…" at bounding box center [693, 573] width 532 height 16
click at [448, 574] on input "I allow NextChapter & UCS to charge my credit card on file to download this cre…" at bounding box center [441, 570] width 13 height 13
checkbox input "true"
click at [492, 622] on button "Request Credit Report" at bounding box center [499, 620] width 199 height 42
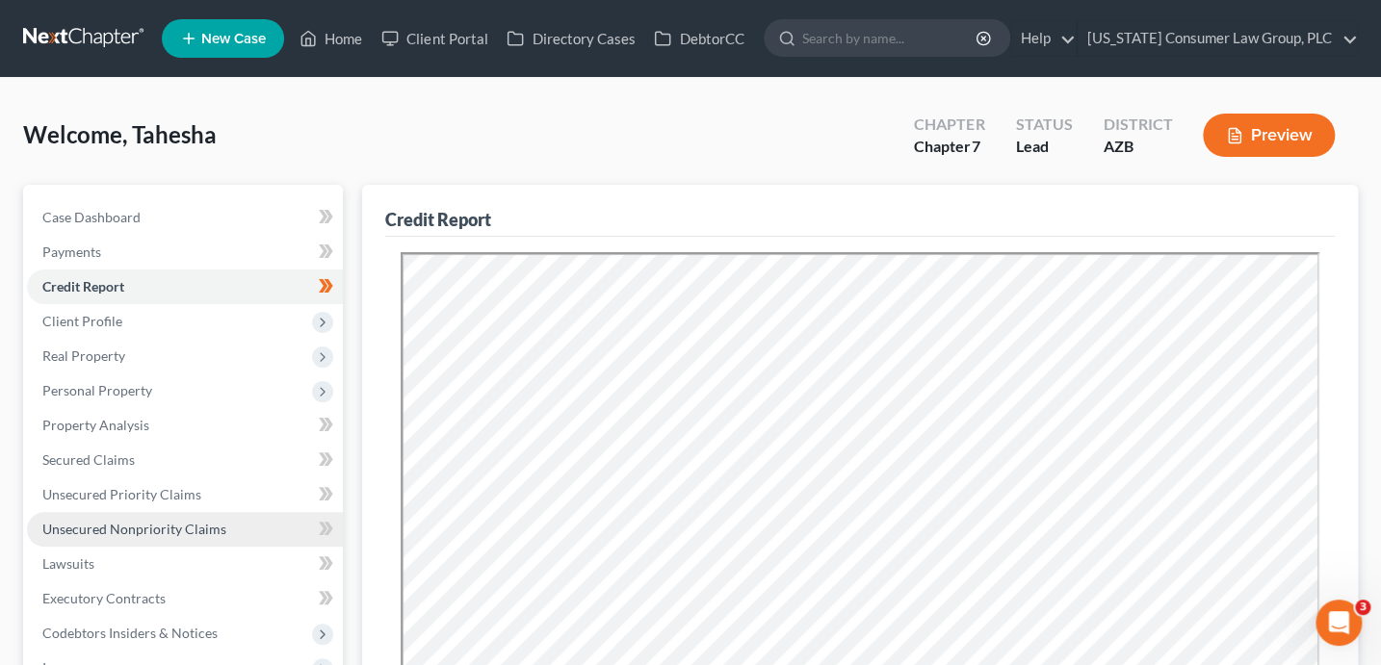
click at [233, 535] on link "Unsecured Nonpriority Claims" at bounding box center [185, 529] width 316 height 35
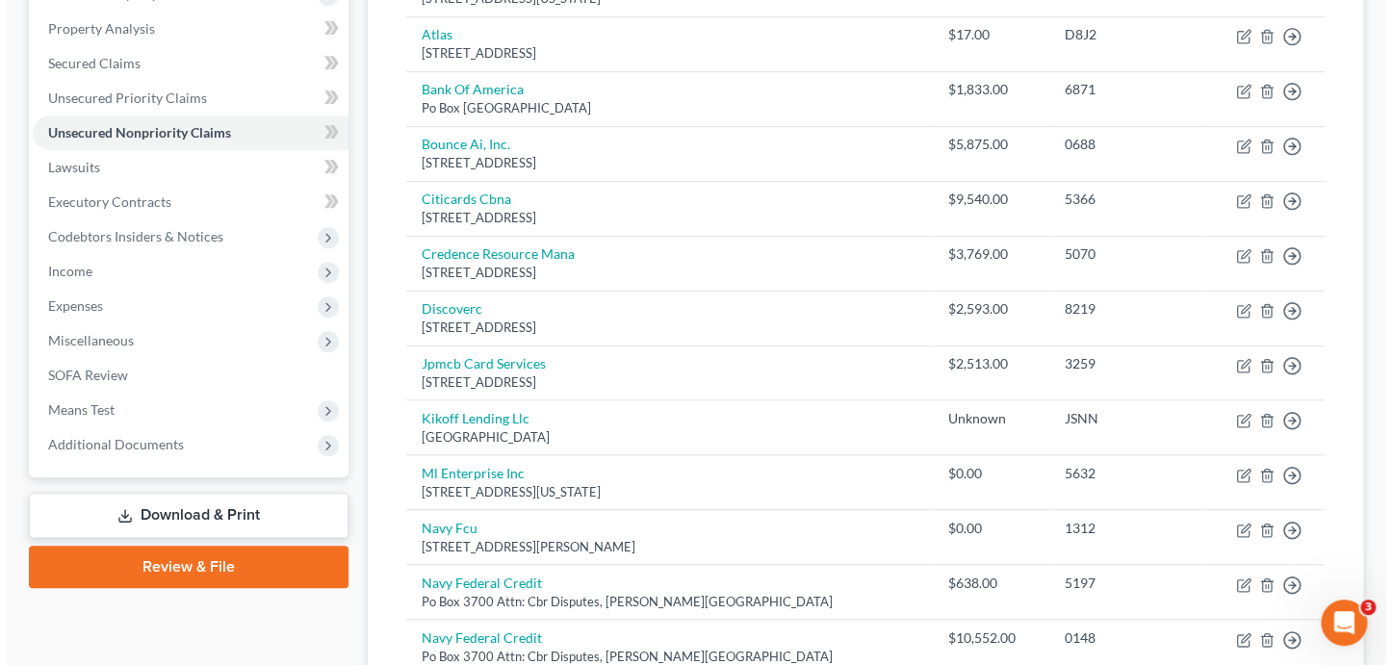
scroll to position [385, 0]
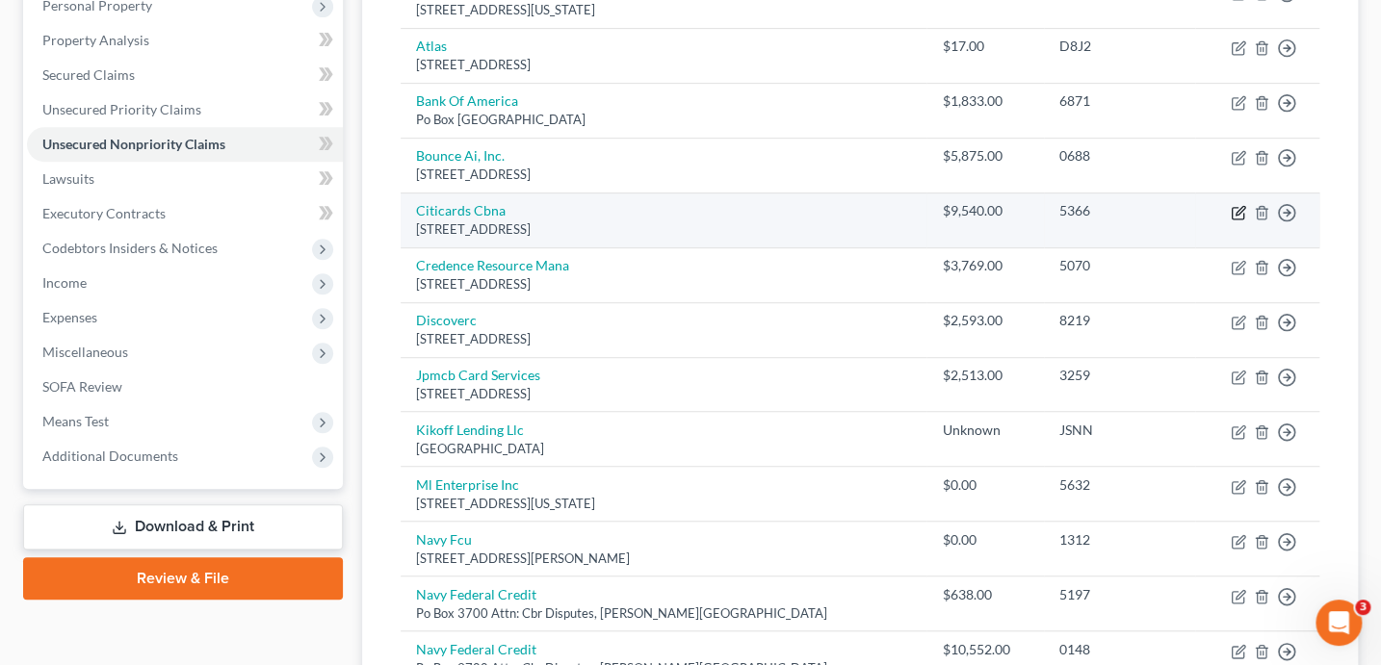
click at [1231, 210] on icon "button" at bounding box center [1237, 212] width 15 height 15
select select "43"
select select "0"
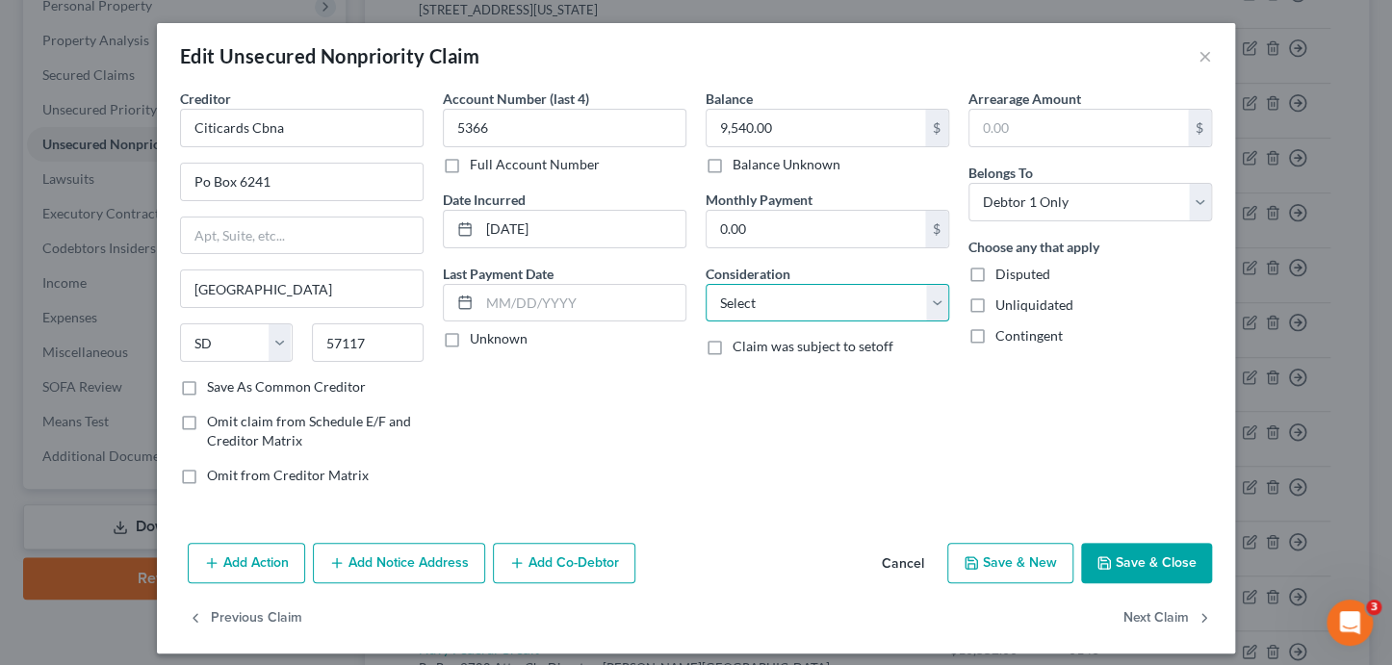
click at [787, 312] on select "Select Cable / Satellite Services Collection Agency Credit Card Debt Debt Couns…" at bounding box center [828, 303] width 244 height 39
select select "2"
click at [391, 560] on button "Add Notice Address" at bounding box center [399, 563] width 172 height 40
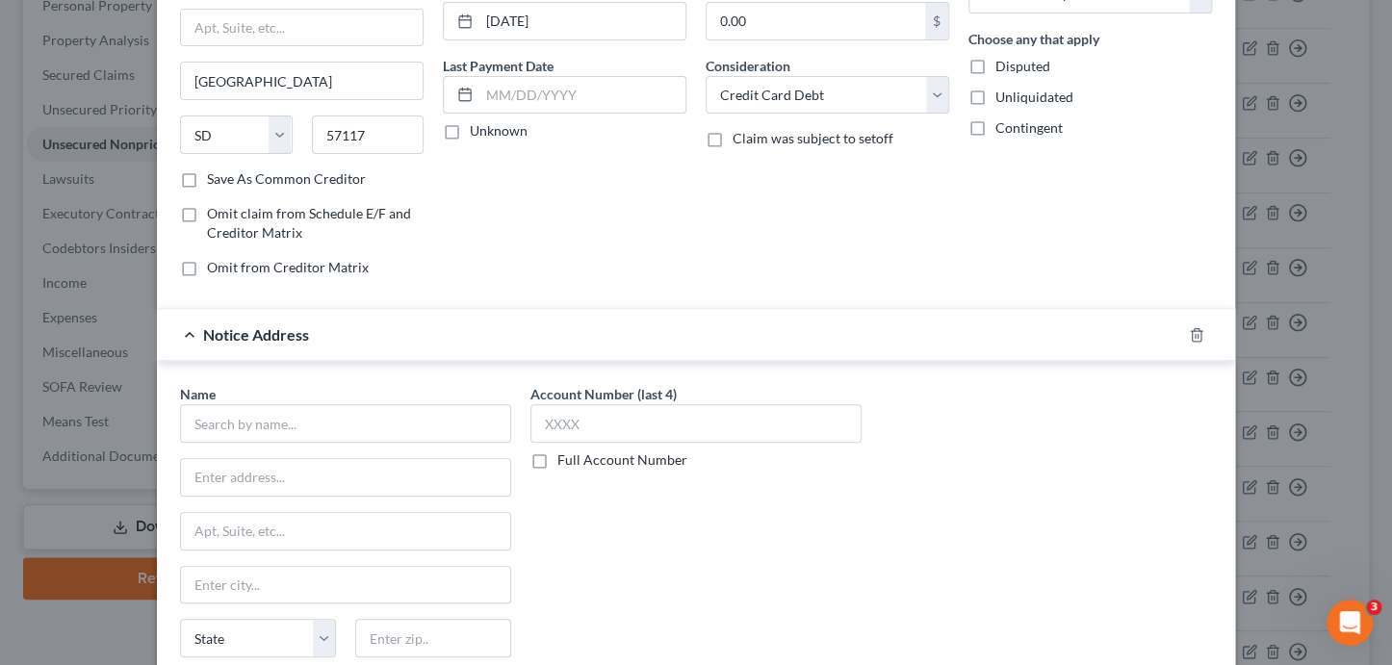
scroll to position [229, 0]
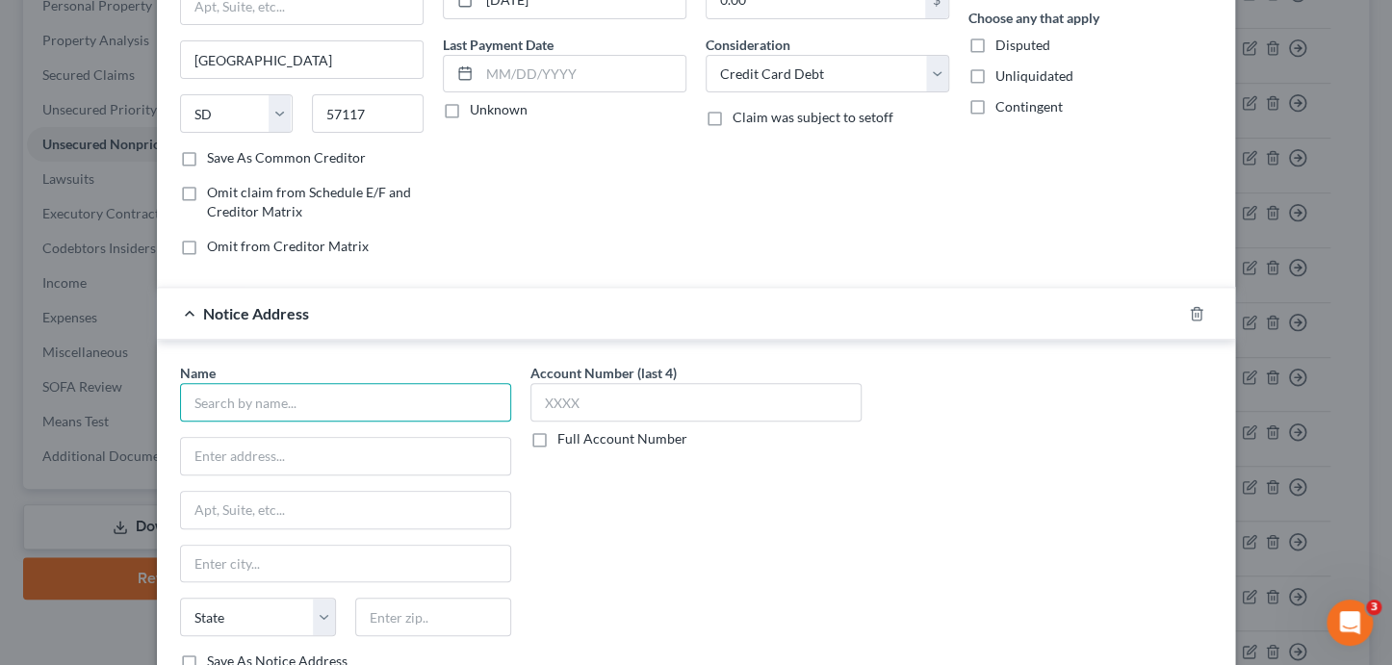
click at [311, 407] on input "text" at bounding box center [345, 402] width 331 height 39
type input "C"
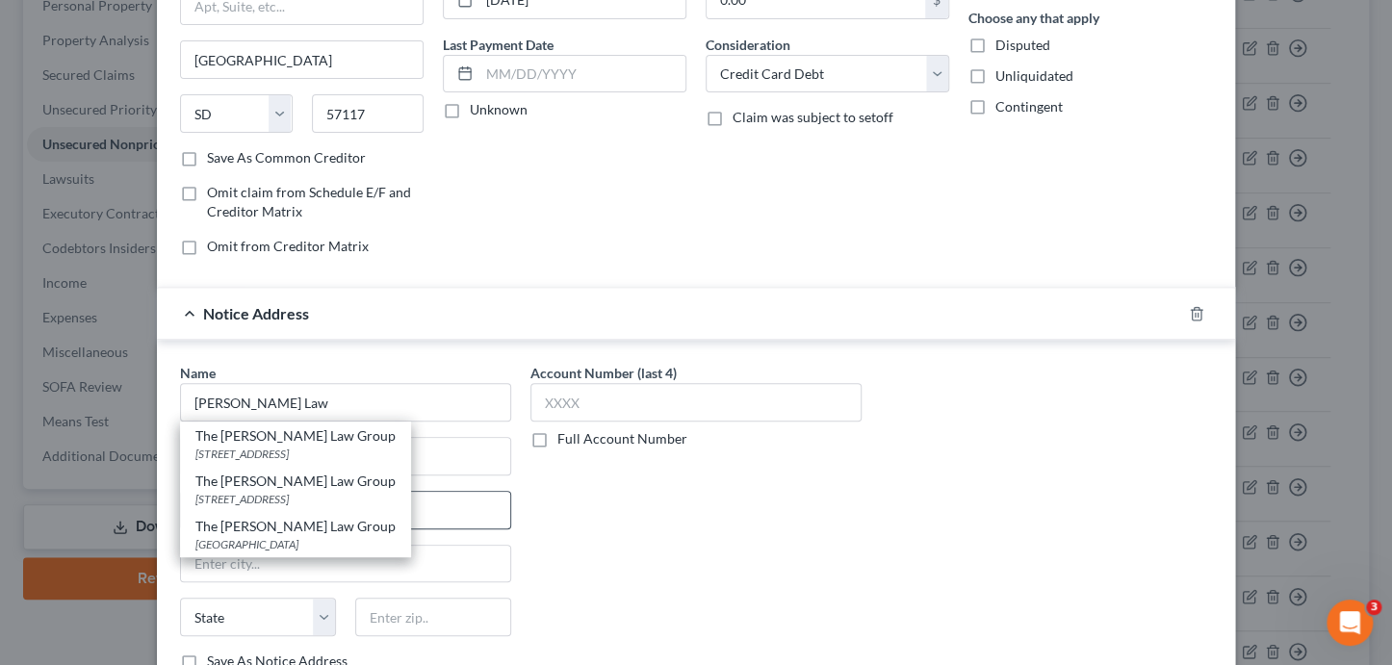
drag, startPoint x: 335, startPoint y: 524, endPoint x: 405, endPoint y: 523, distance: 70.3
click at [336, 524] on div "The Moore Law Group" at bounding box center [295, 526] width 200 height 19
type input "The Moore Law Group"
type input "PO Box 25145"
type input "Santa Ana"
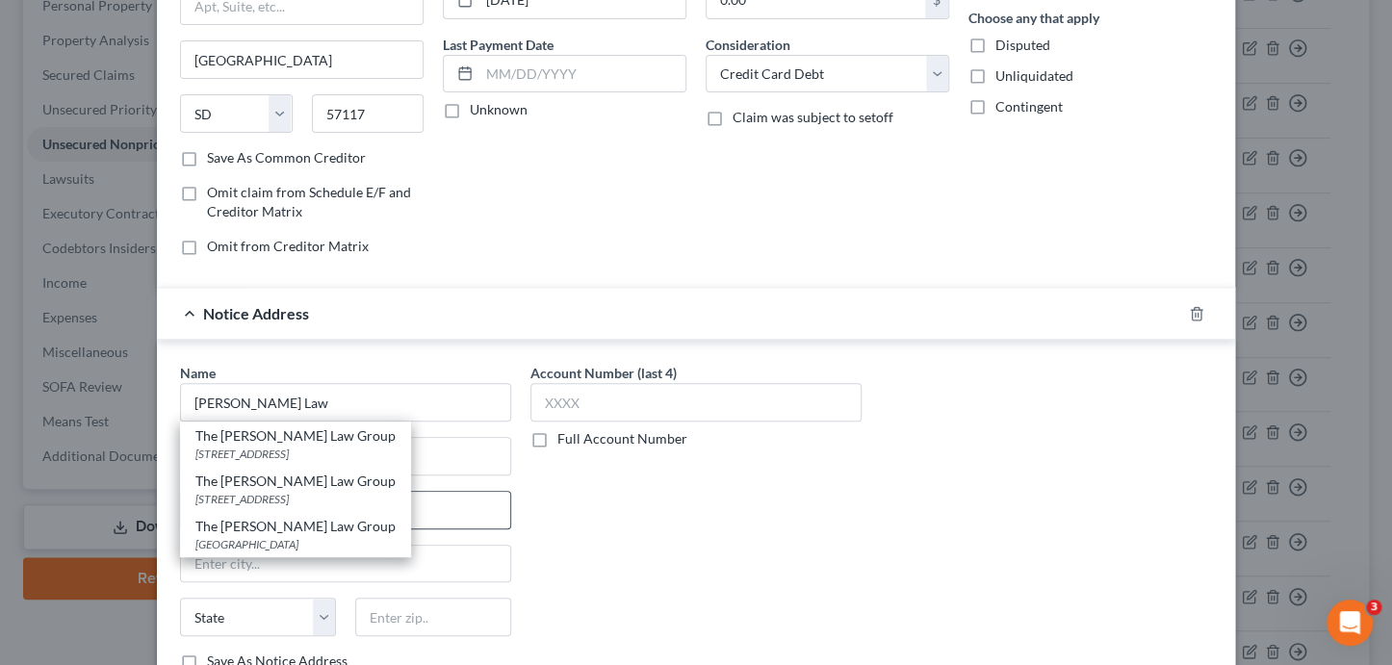
select select "4"
type input "92799"
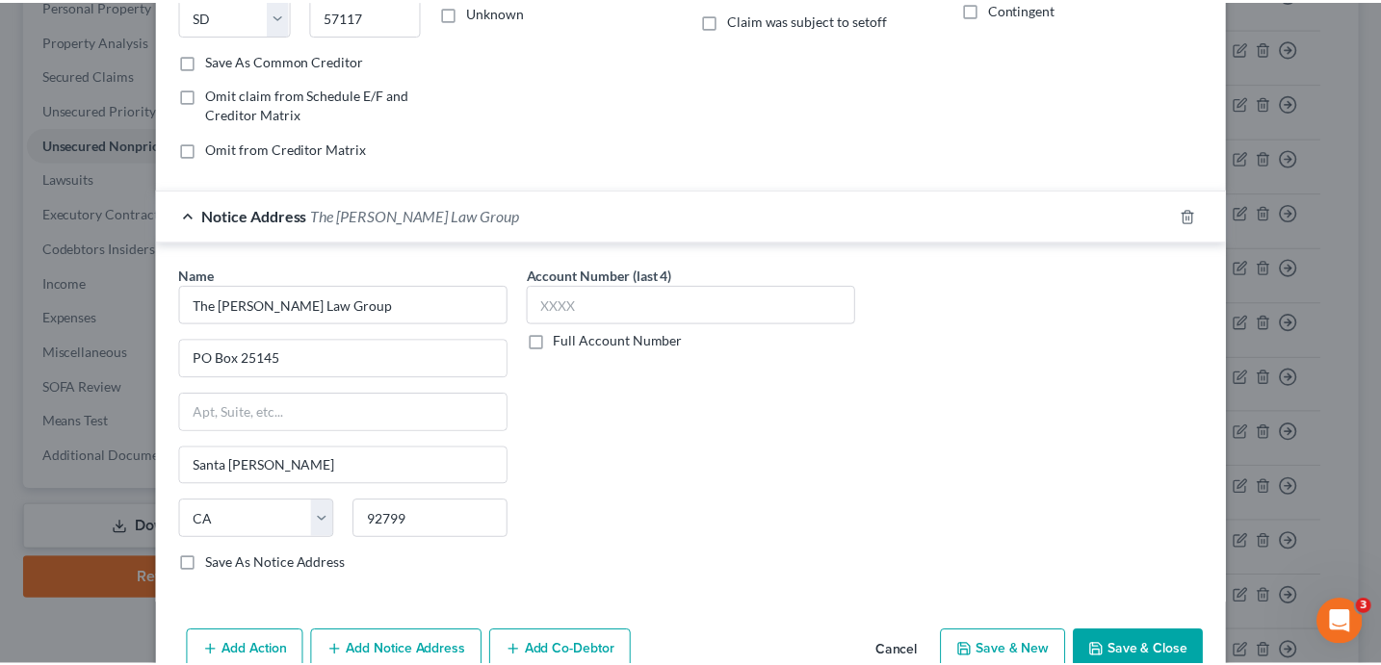
scroll to position [423, 0]
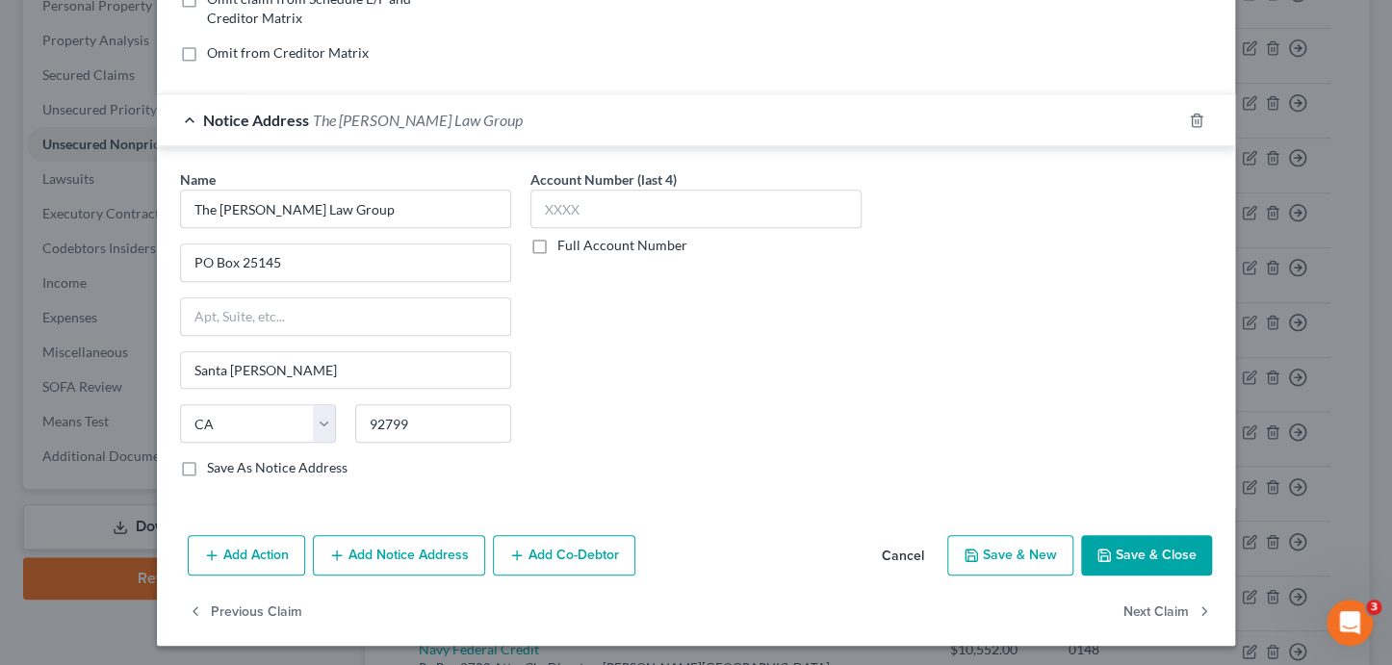
click at [1137, 554] on button "Save & Close" at bounding box center [1146, 555] width 131 height 40
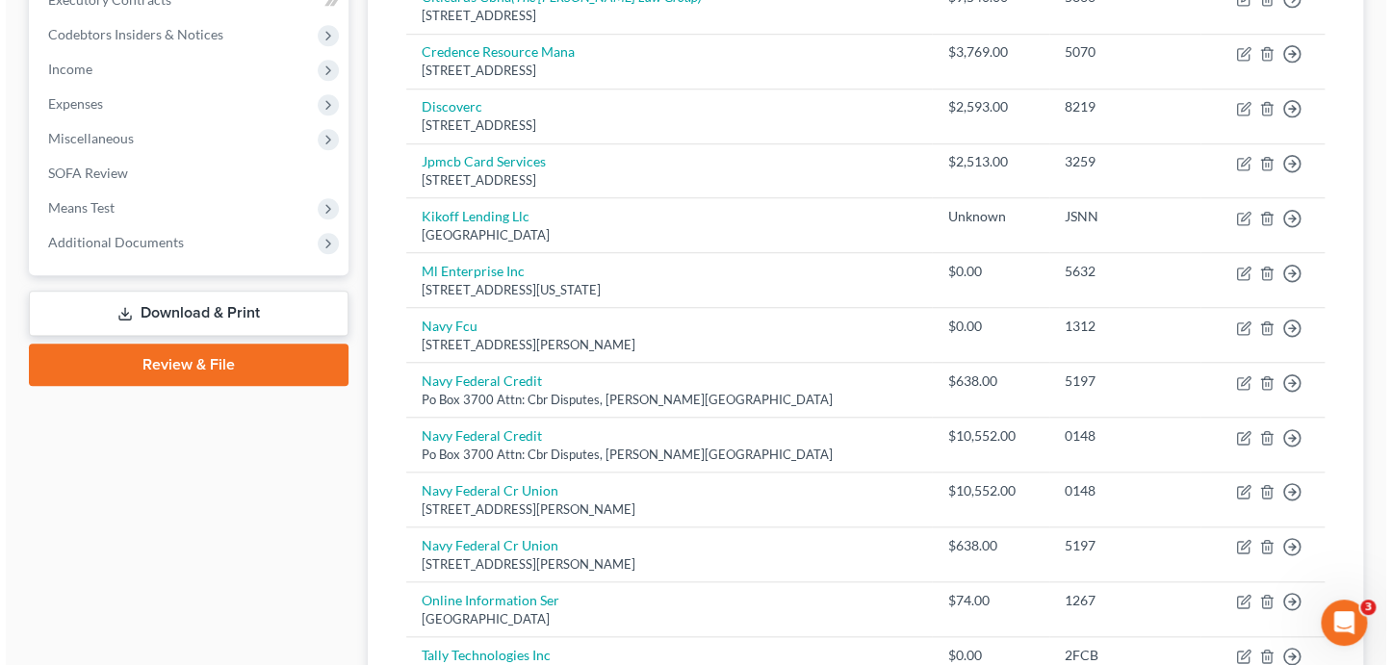
scroll to position [601, 0]
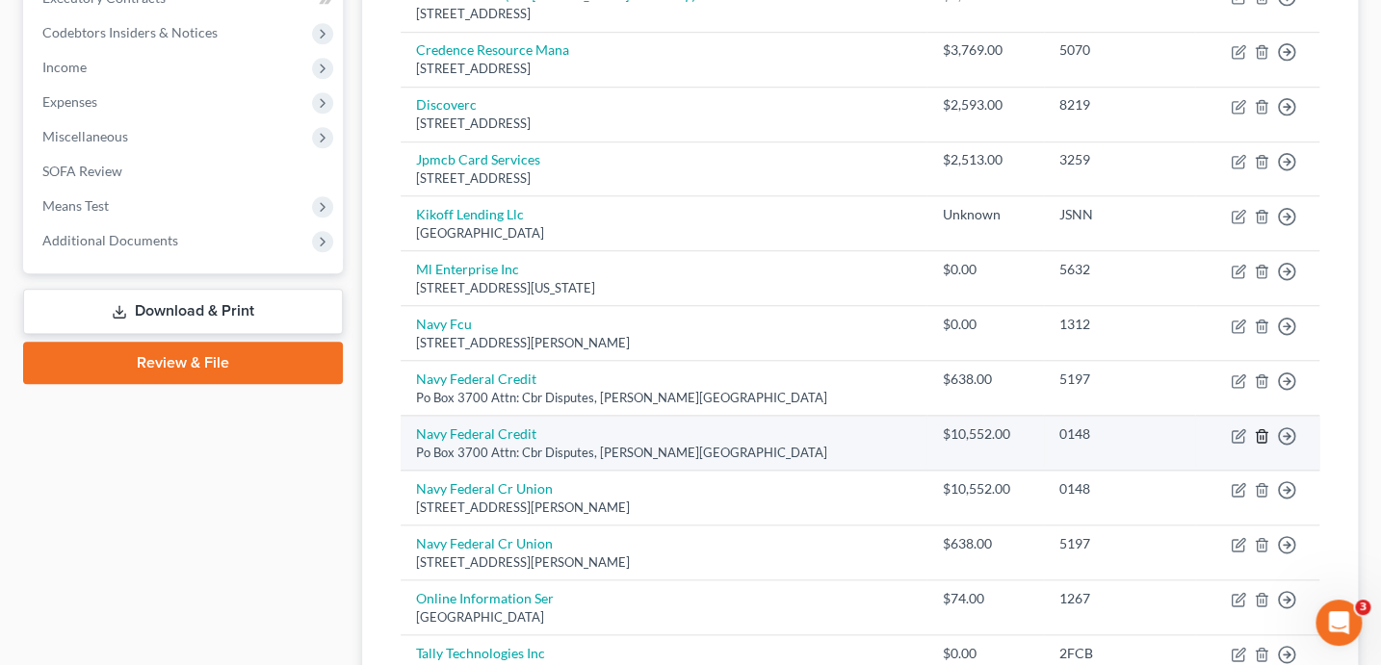
click at [1260, 435] on line "button" at bounding box center [1260, 437] width 0 height 4
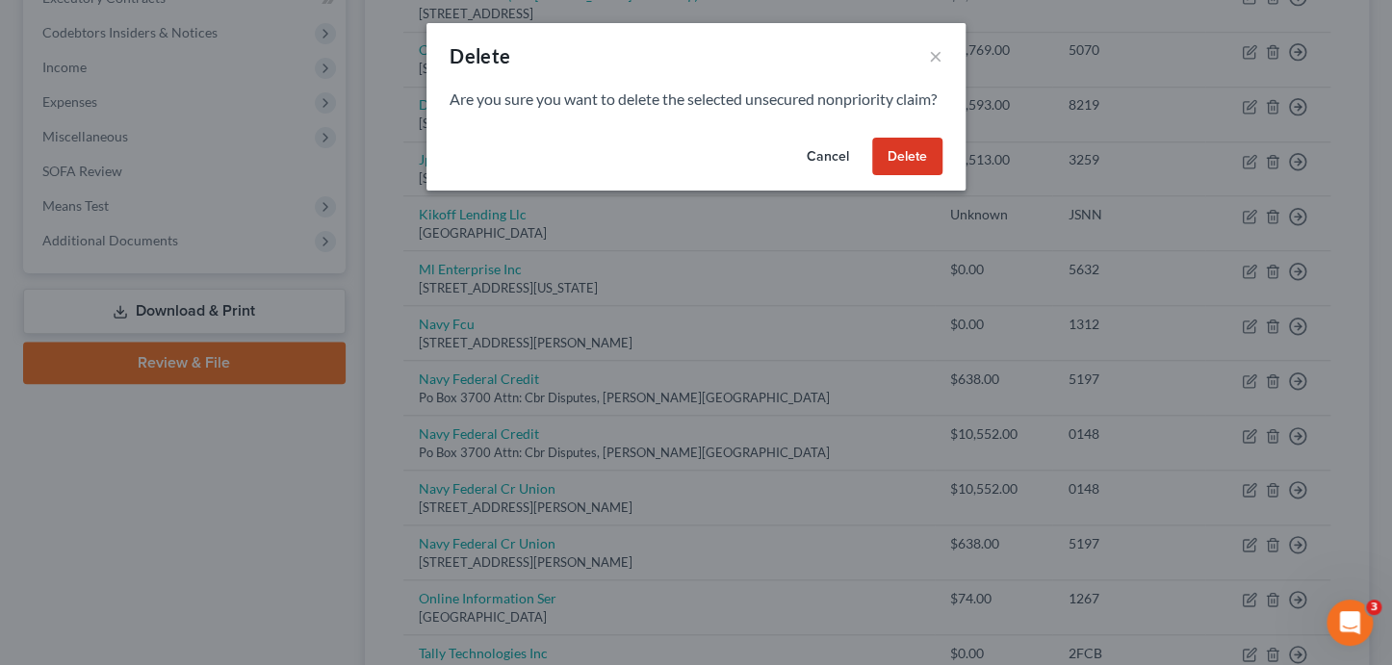
click at [921, 173] on button "Delete" at bounding box center [907, 157] width 70 height 39
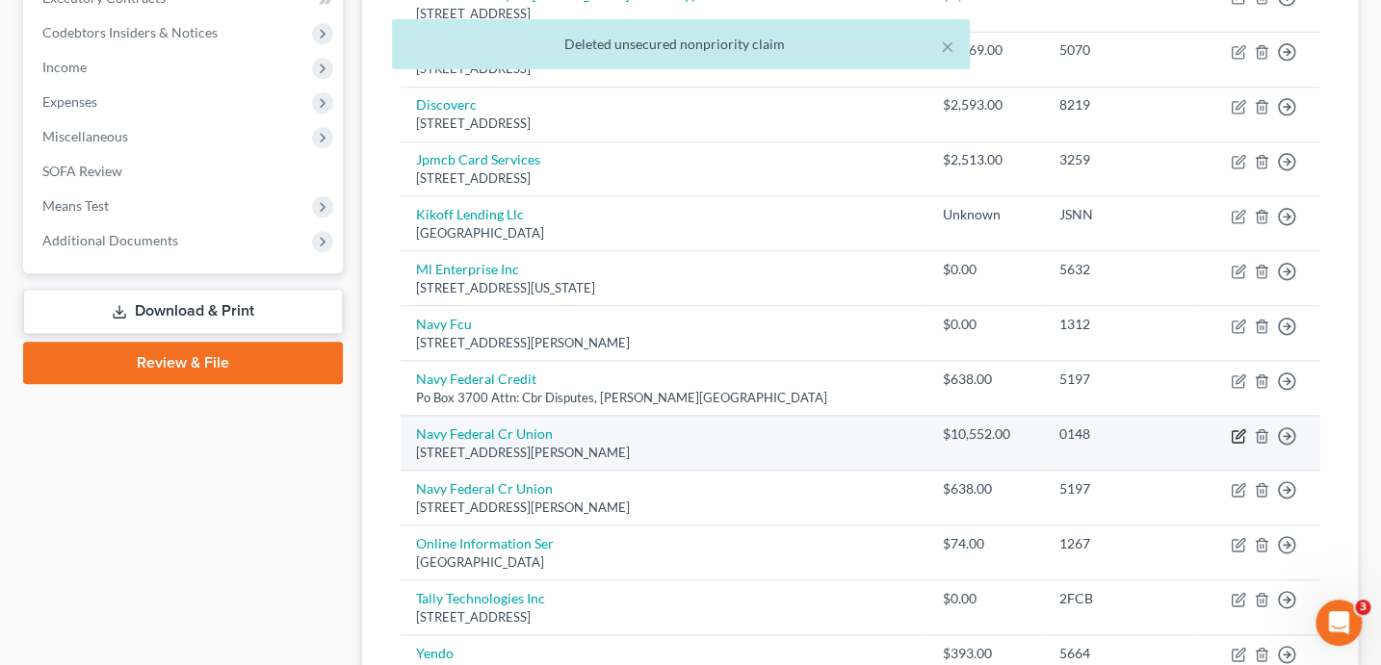
click at [1232, 428] on icon "button" at bounding box center [1237, 435] width 15 height 15
select select "48"
select select "0"
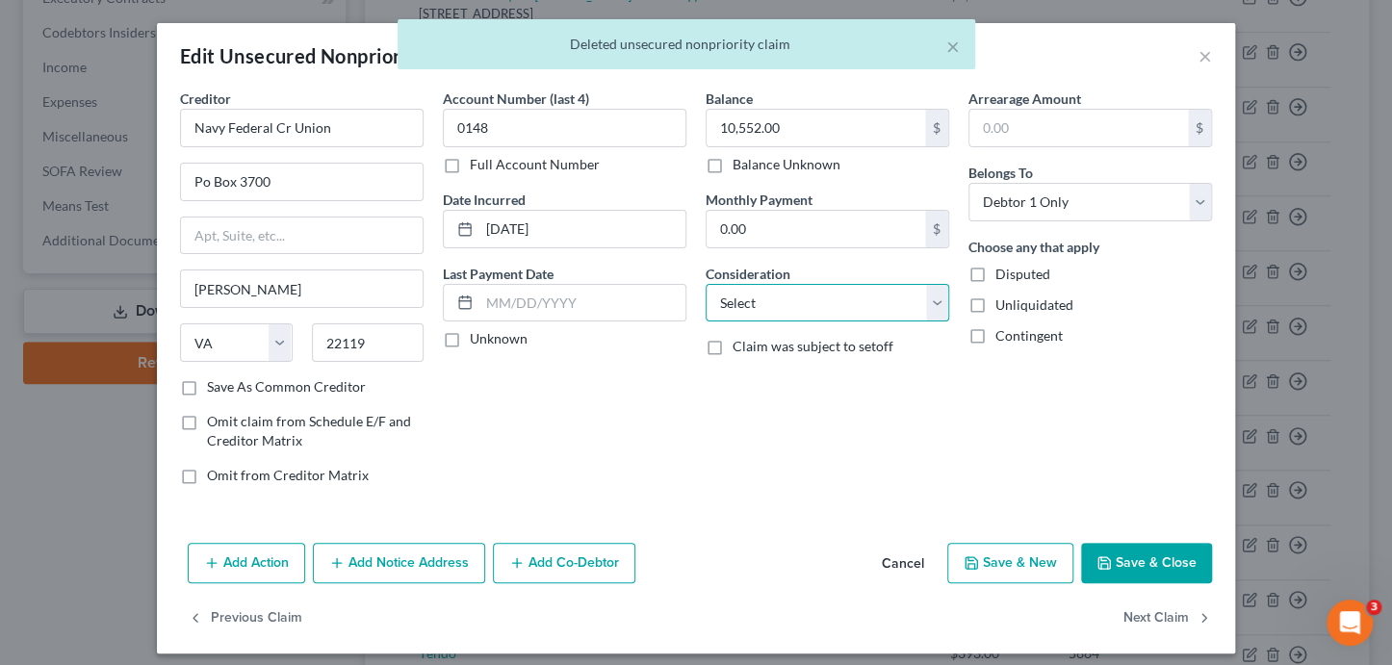
click at [799, 288] on select "Select Cable / Satellite Services Collection Agency Credit Card Debt Debt Couns…" at bounding box center [828, 303] width 244 height 39
select select "2"
click at [421, 564] on button "Add Notice Address" at bounding box center [399, 563] width 172 height 40
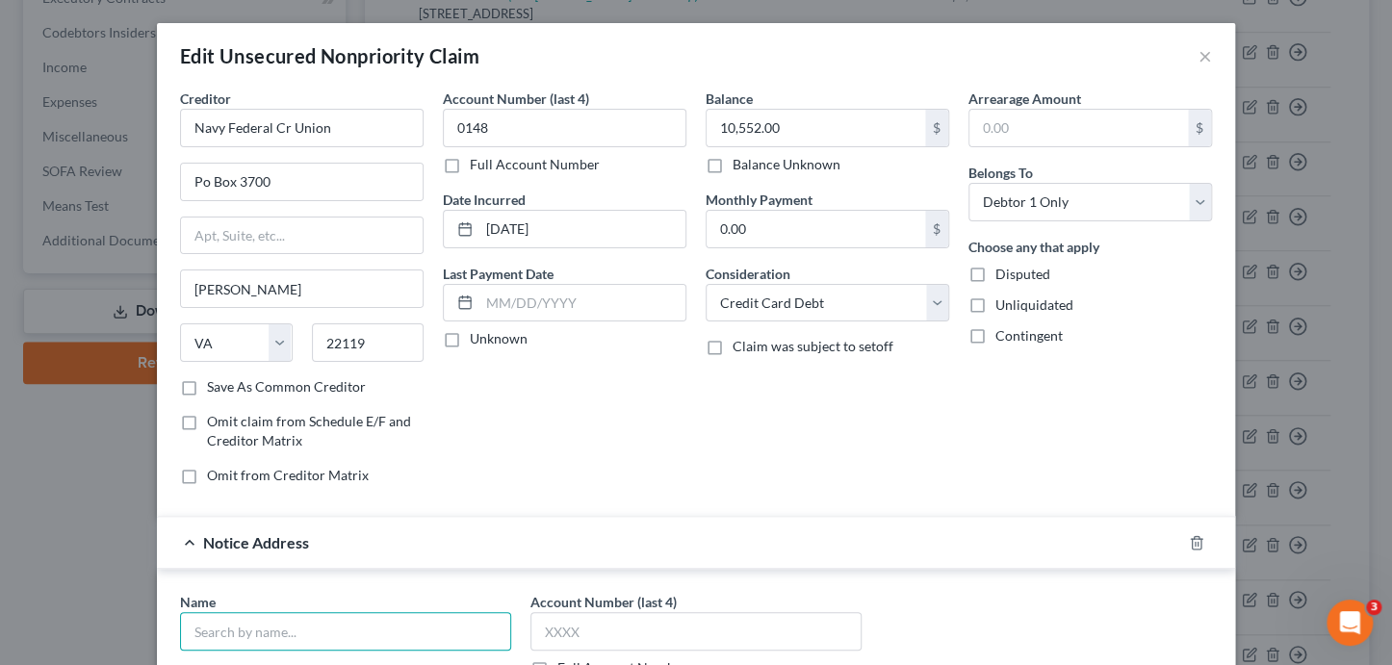
click at [332, 634] on input "text" at bounding box center [345, 631] width 331 height 39
type input "Faber and Brand, LLC"
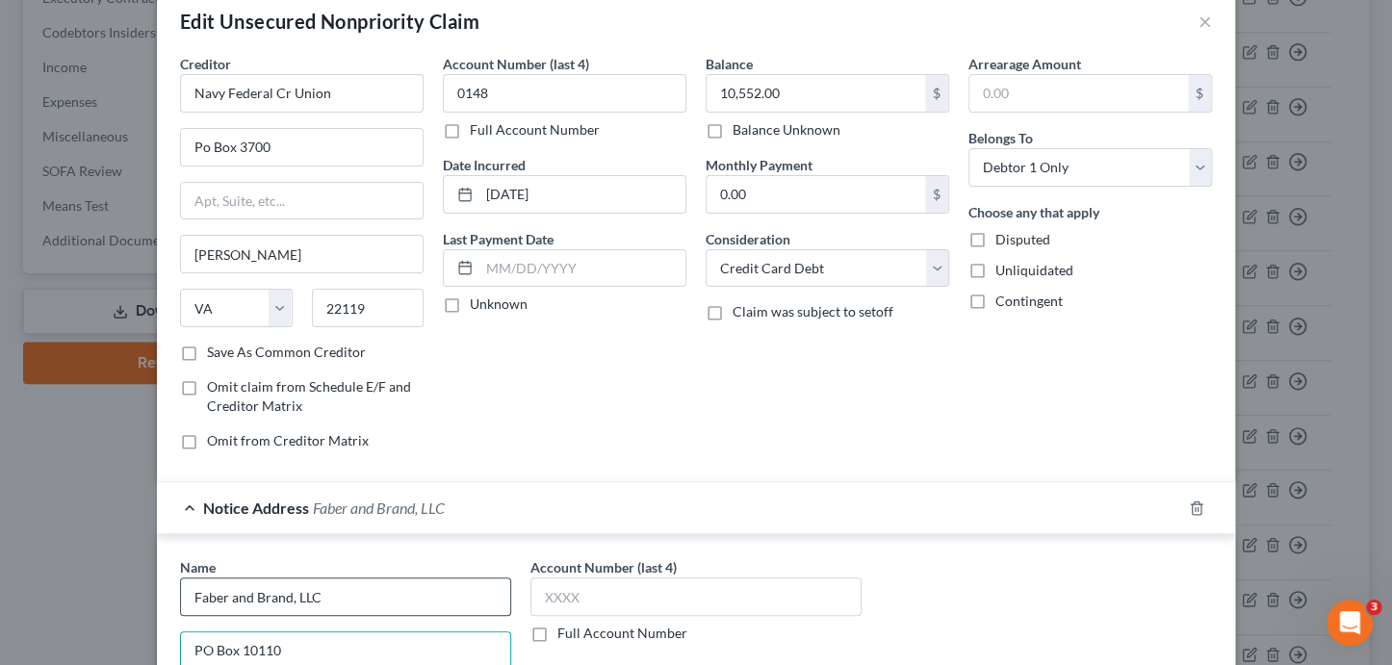
type input "PO Box 10110"
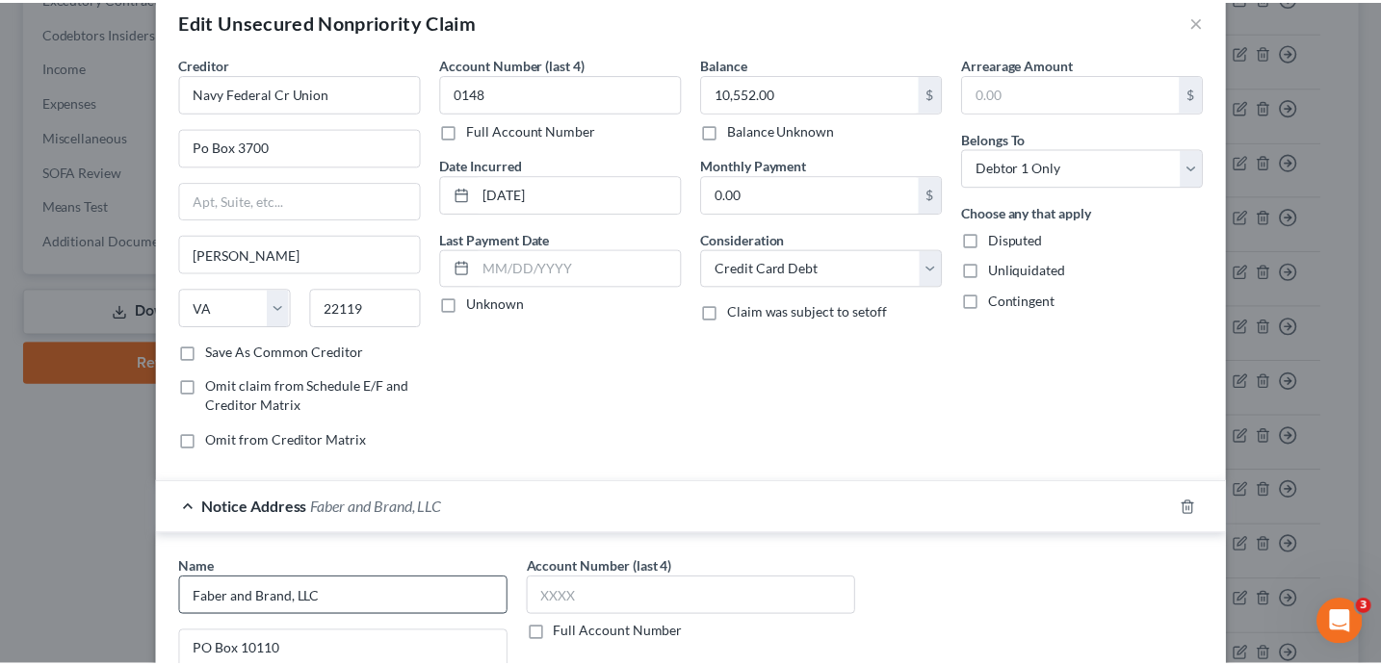
scroll to position [403, 0]
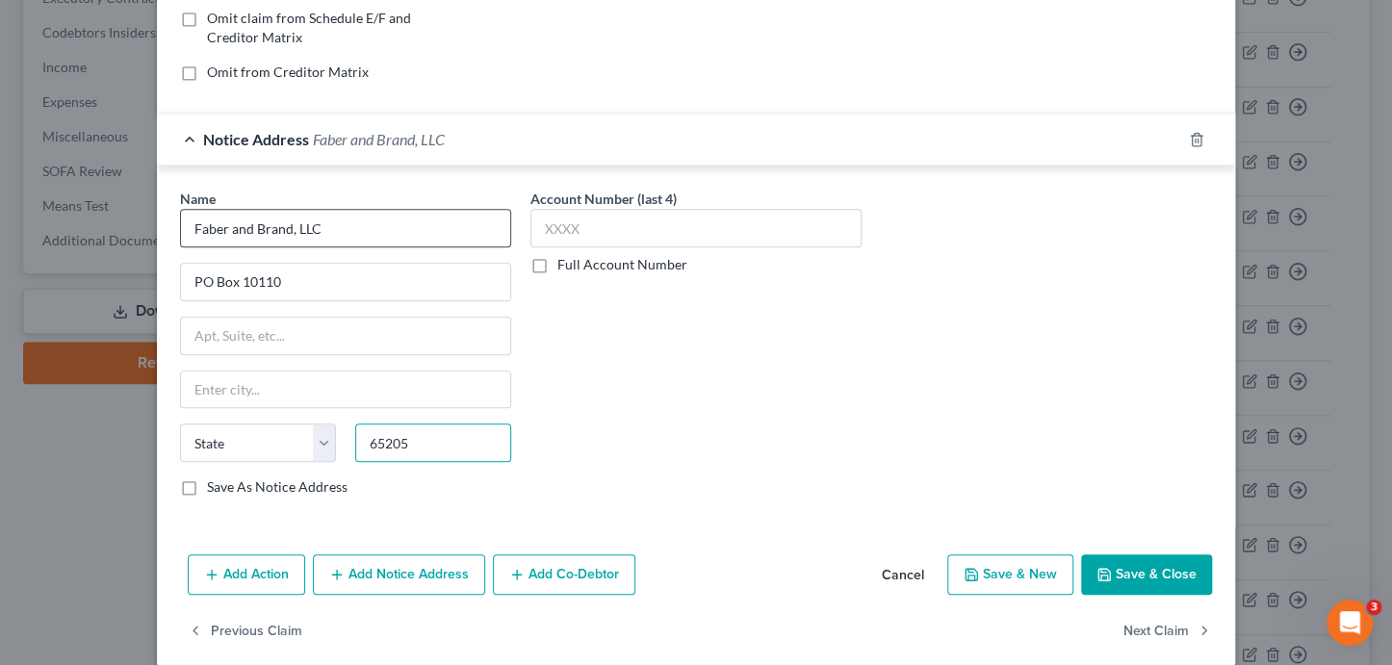
type input "65205"
type input "Columbia"
select select "26"
click at [1122, 577] on button "Save & Close" at bounding box center [1146, 575] width 131 height 40
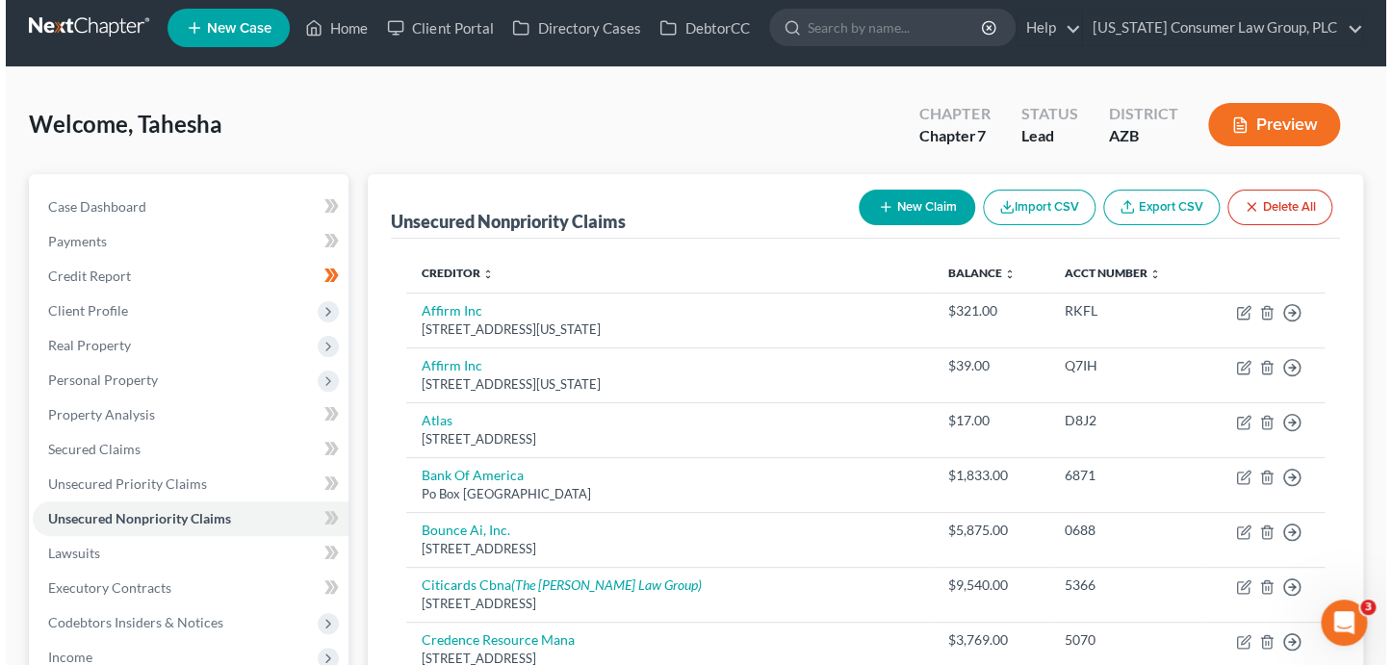
scroll to position [0, 0]
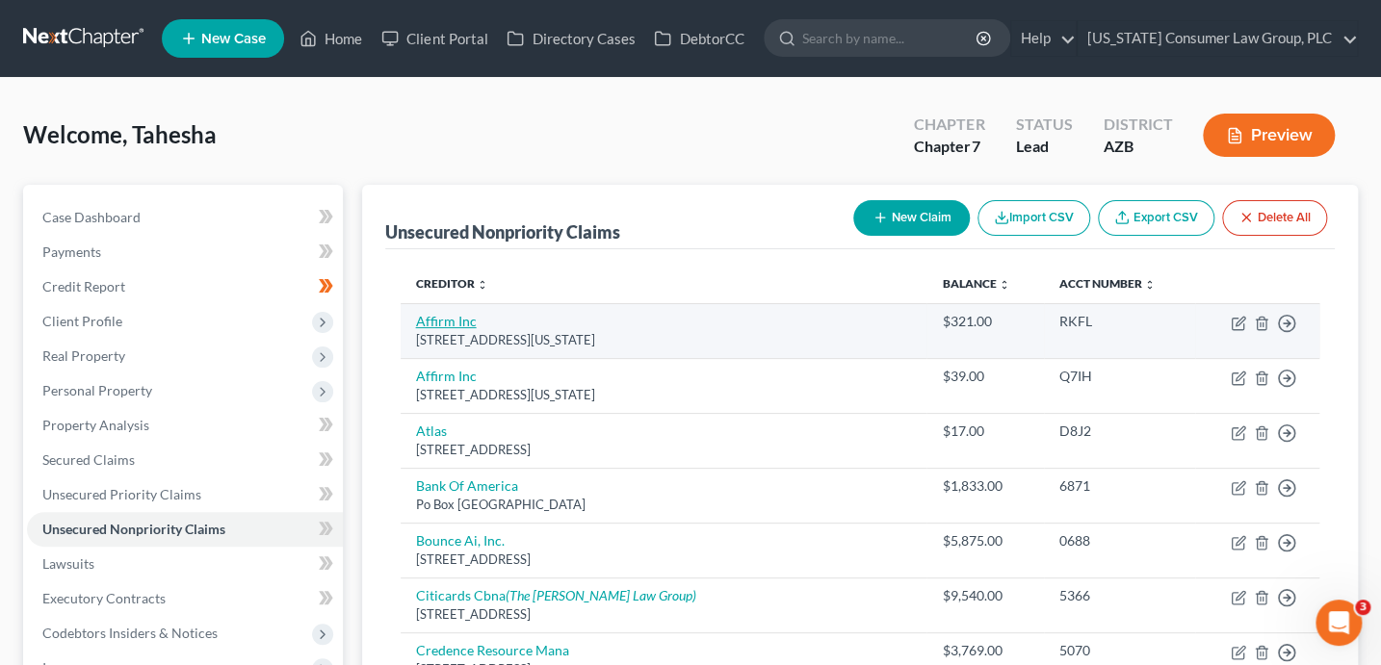
click at [443, 316] on link "Affirm Inc" at bounding box center [446, 321] width 61 height 16
select select "4"
select select "0"
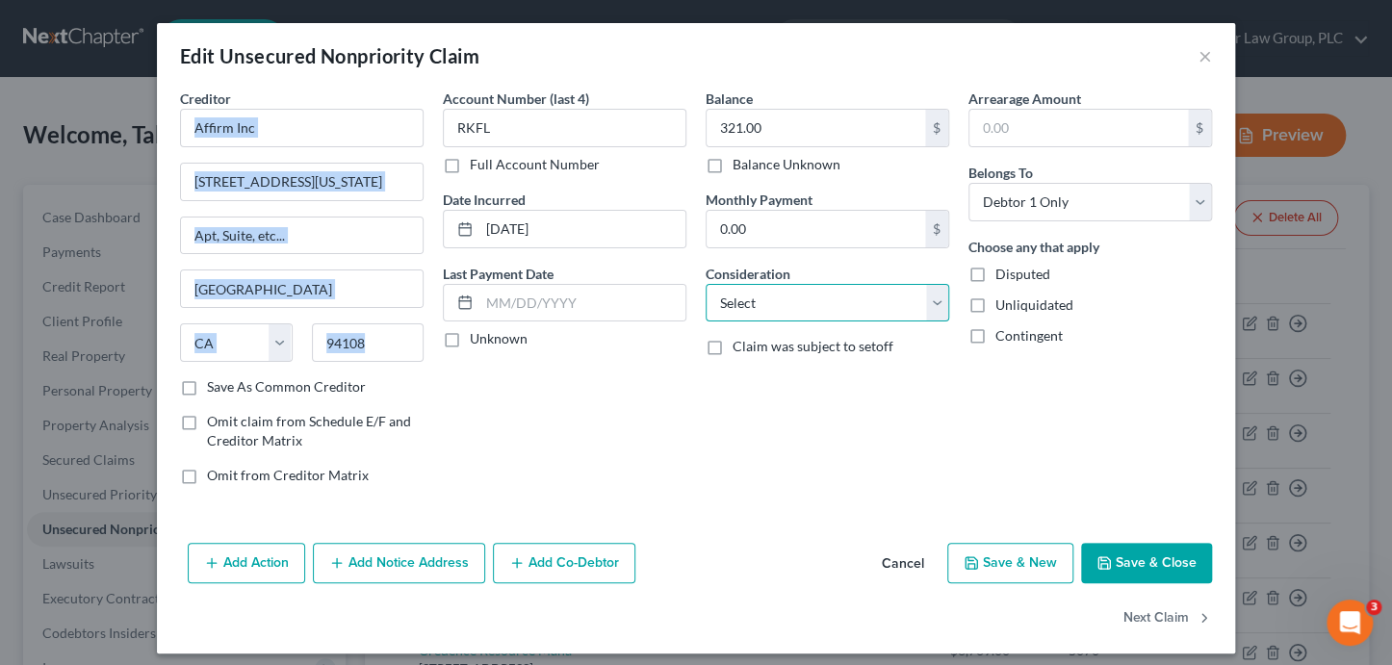
click at [777, 316] on select "Select Cable / Satellite Services Collection Agency Credit Card Debt Debt Couns…" at bounding box center [828, 303] width 244 height 39
select select "10"
click at [1146, 622] on button "Next Claim" at bounding box center [1167, 619] width 89 height 40
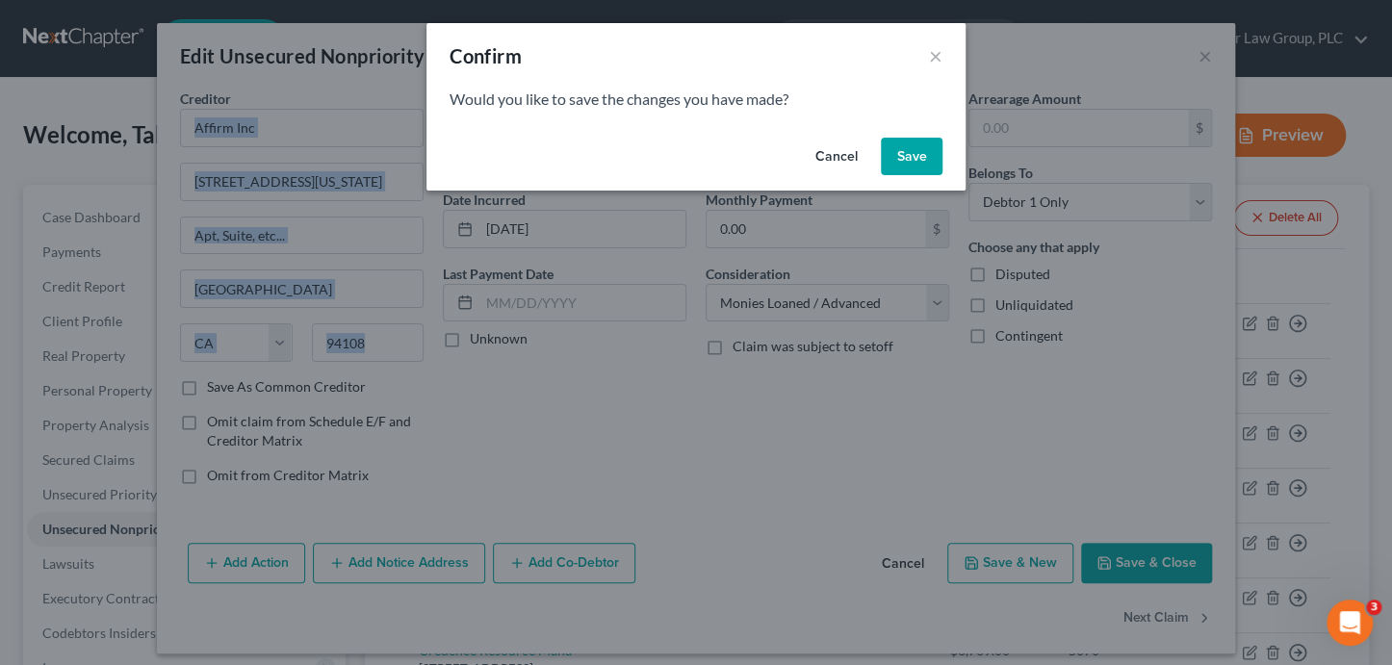
click at [906, 153] on button "Save" at bounding box center [912, 157] width 62 height 39
select select "4"
select select "0"
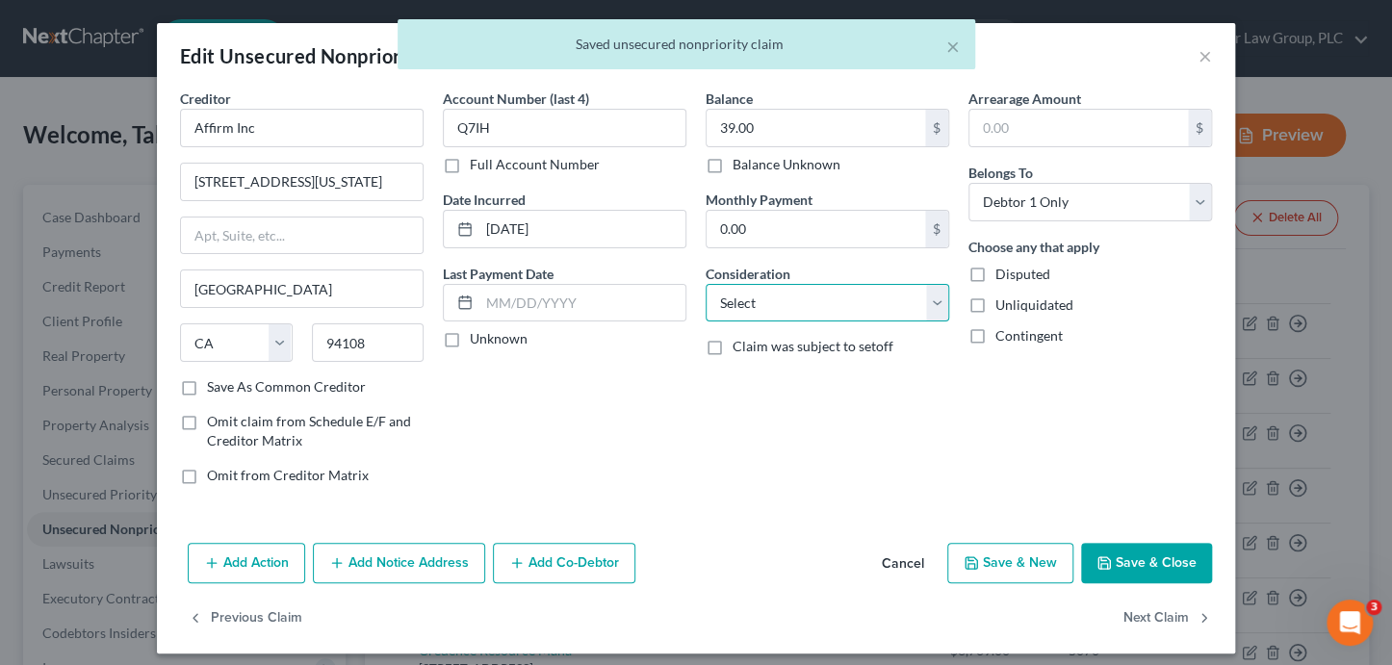
click at [767, 300] on select "Select Cable / Satellite Services Collection Agency Credit Card Debt Debt Couns…" at bounding box center [828, 303] width 244 height 39
select select "10"
click at [1136, 621] on button "Next Claim" at bounding box center [1167, 619] width 89 height 40
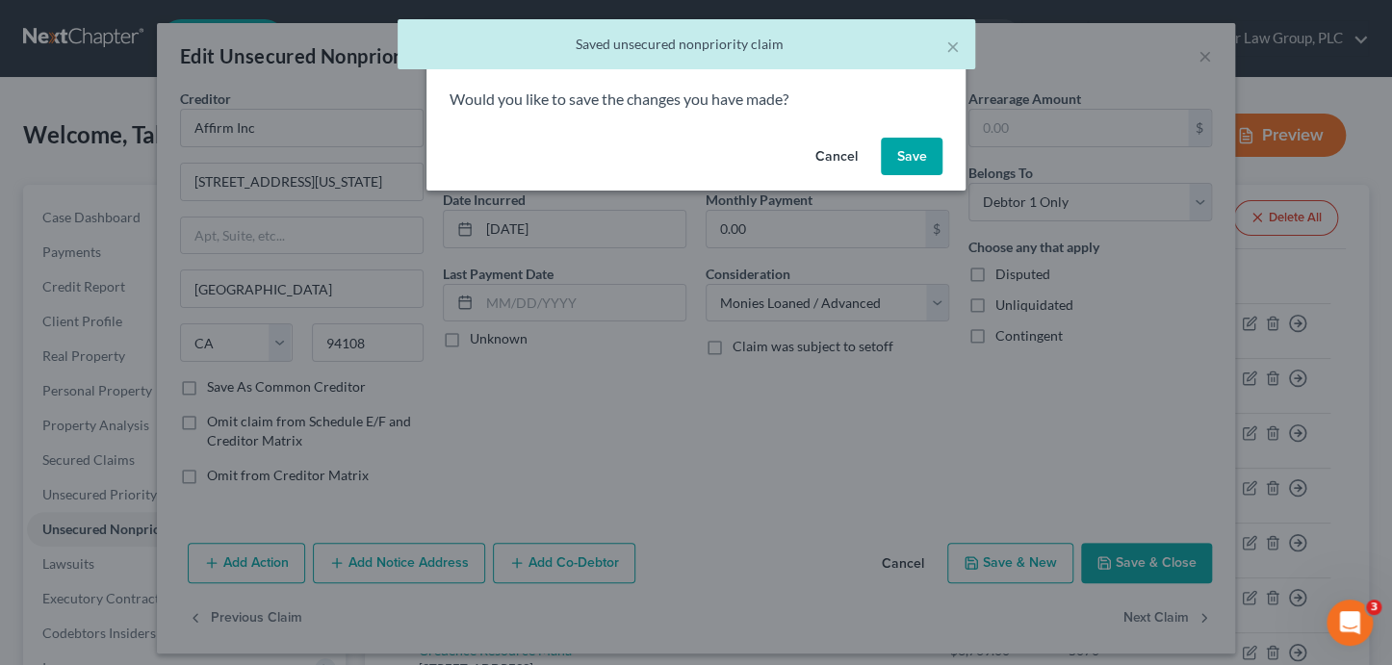
click at [927, 165] on button "Save" at bounding box center [912, 157] width 62 height 39
select select "4"
select select "2"
select select "0"
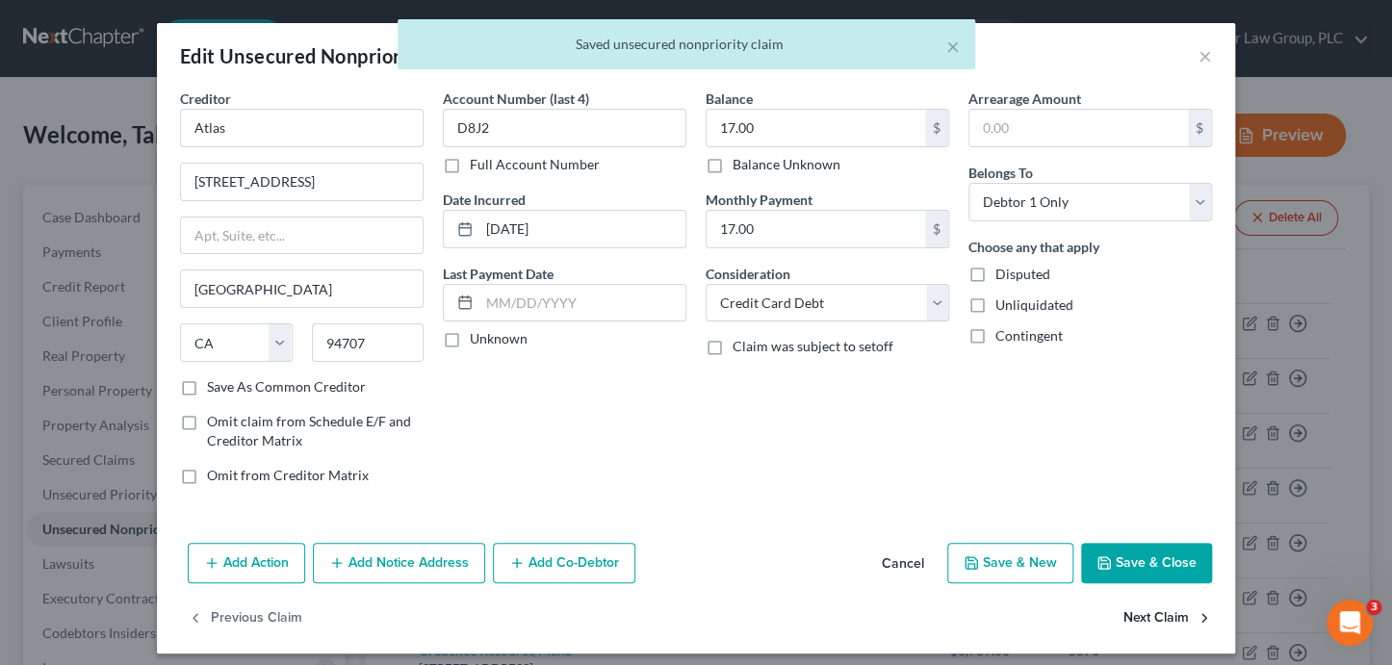
click at [1160, 621] on button "Next Claim" at bounding box center [1167, 619] width 89 height 40
select select "45"
select select "2"
select select "0"
click at [1160, 619] on button "Next Claim" at bounding box center [1167, 619] width 89 height 40
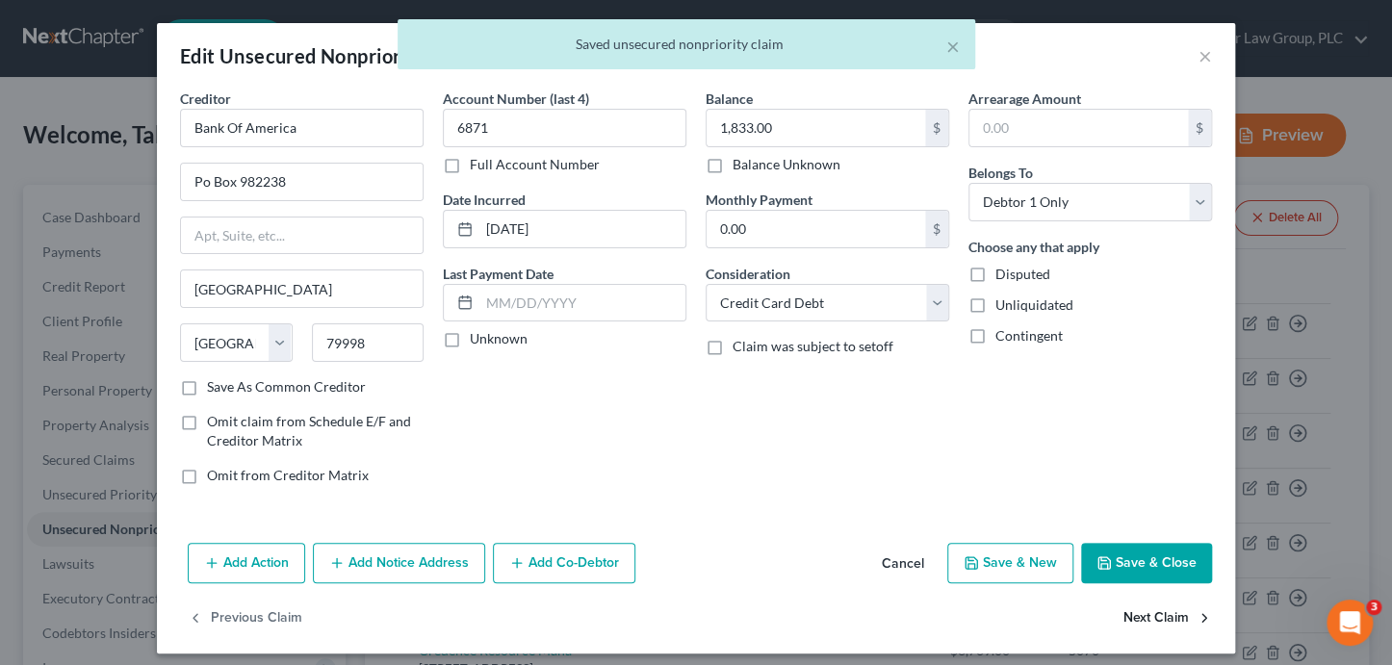
select select "35"
select select "1"
select select "0"
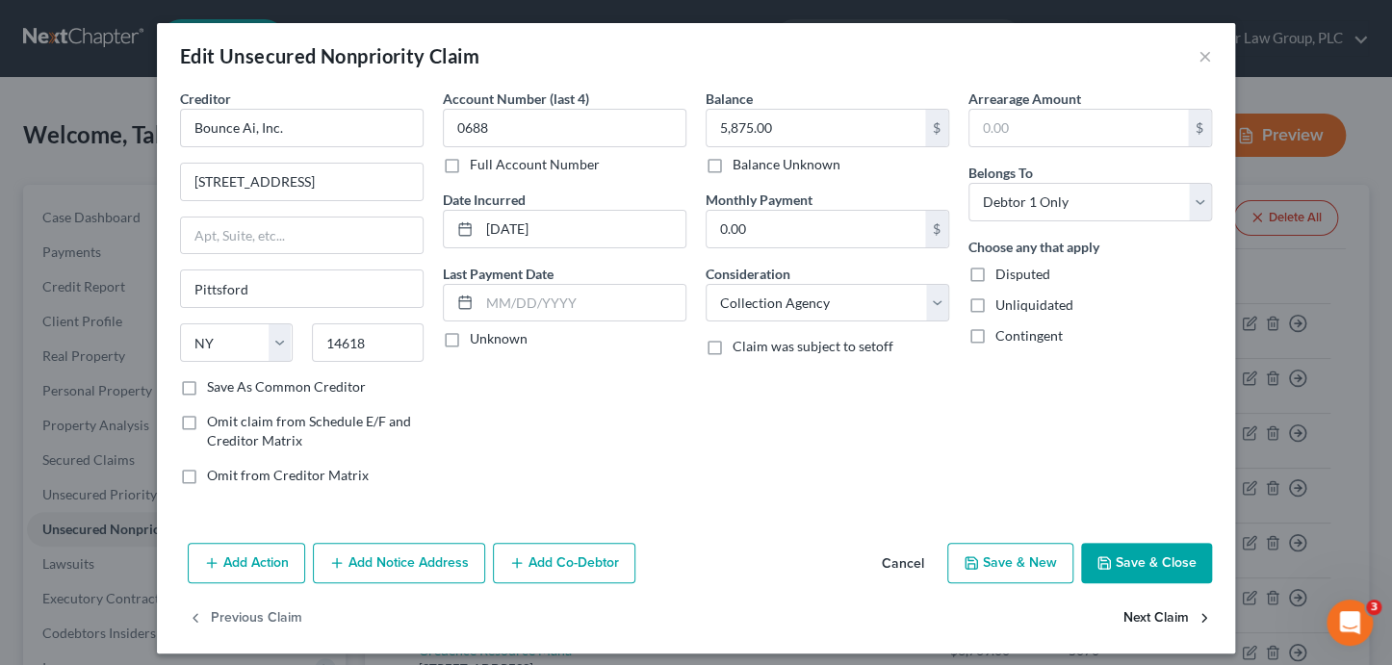
click at [1160, 617] on button "Next Claim" at bounding box center [1167, 619] width 89 height 40
select select "43"
select select "2"
select select "0"
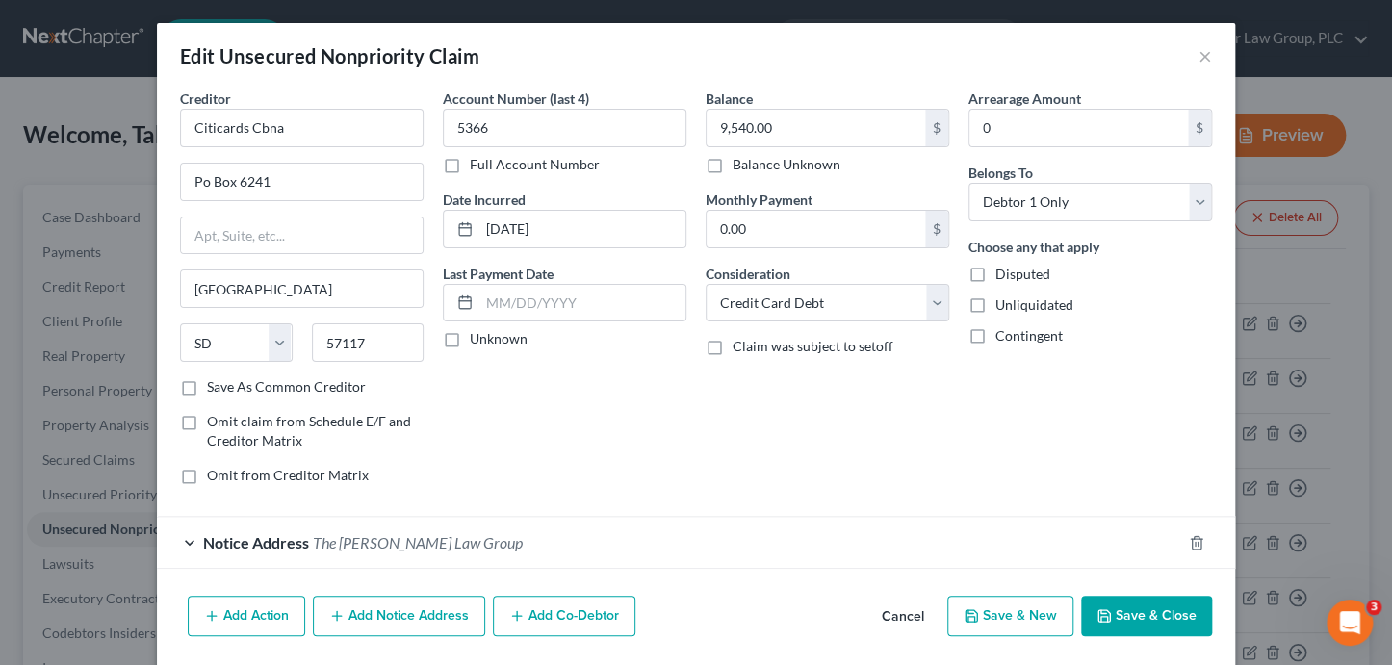
drag, startPoint x: 1157, startPoint y: 621, endPoint x: 1048, endPoint y: 511, distance: 154.5
click at [1074, 506] on div "Edit Unsecured Nonpriority Claim × Creditor * Citicards Cbna Po Box 6241 Sioux …" at bounding box center [696, 365] width 1078 height 684
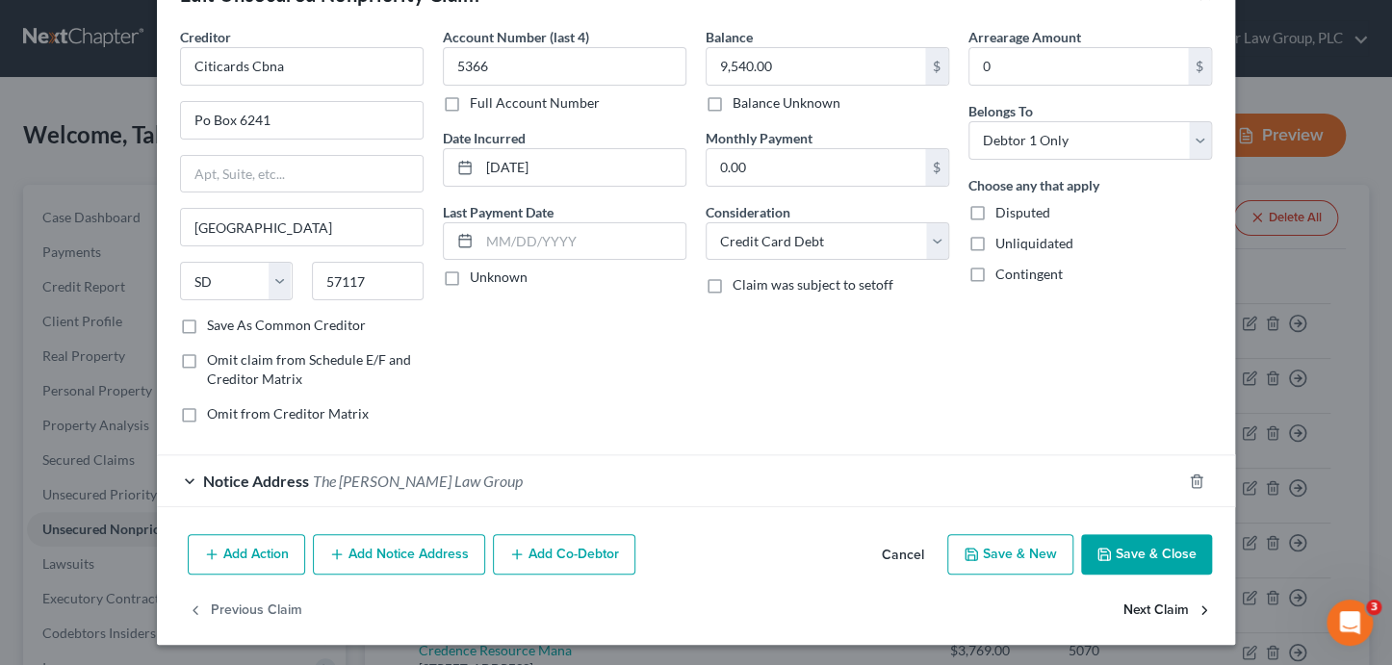
click at [1157, 611] on button "Next Claim" at bounding box center [1167, 610] width 89 height 40
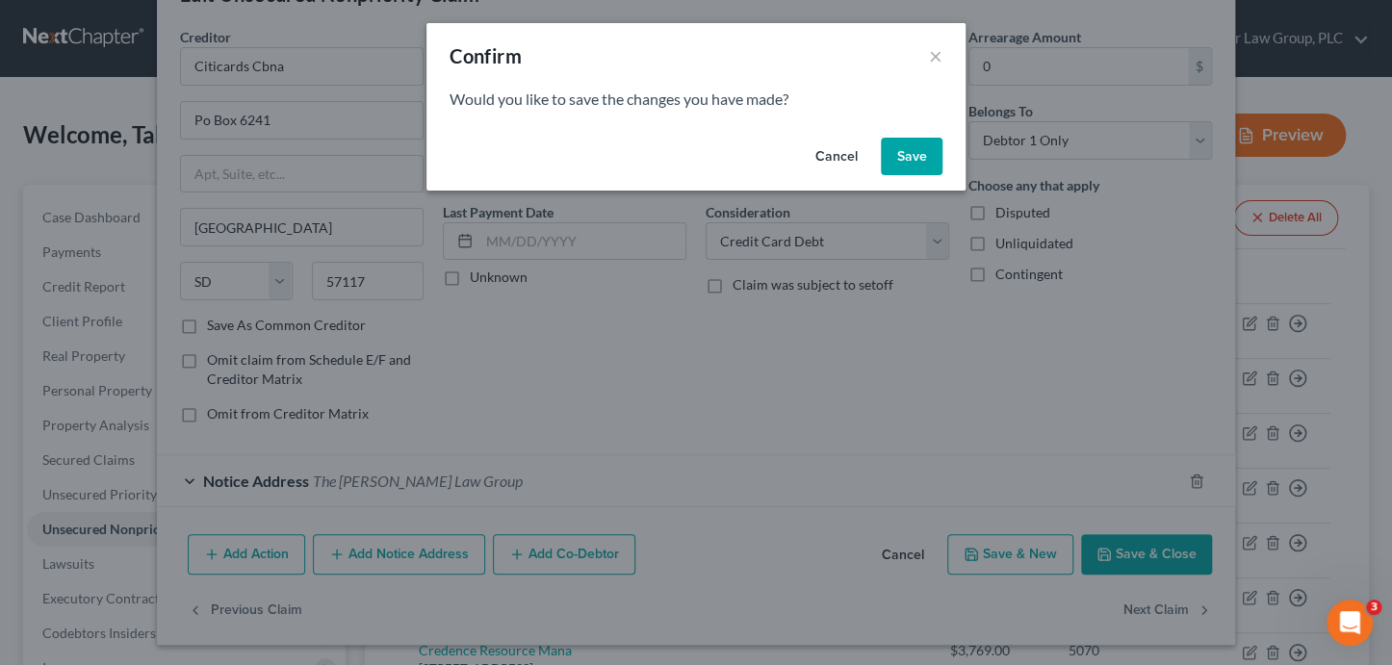
click at [914, 166] on button "Save" at bounding box center [912, 157] width 62 height 39
select select "45"
select select "1"
select select "0"
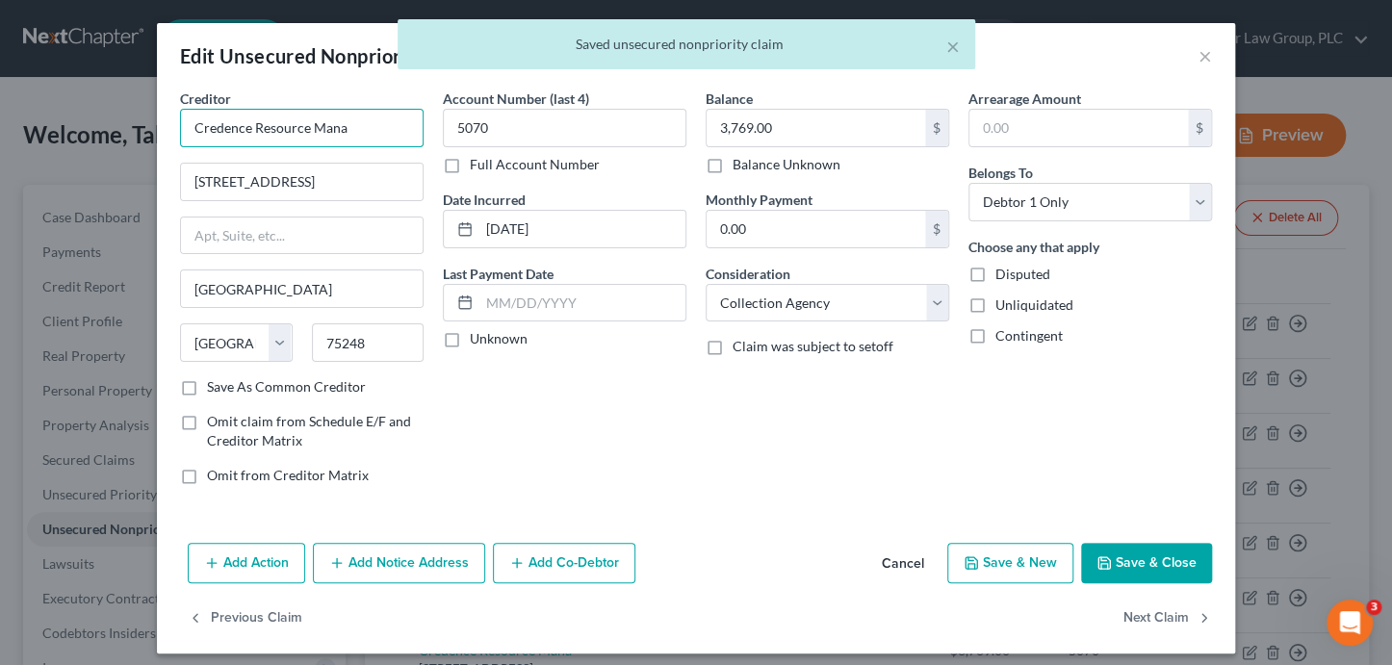
click at [374, 121] on input "Credence Resource Mana" at bounding box center [302, 128] width 244 height 39
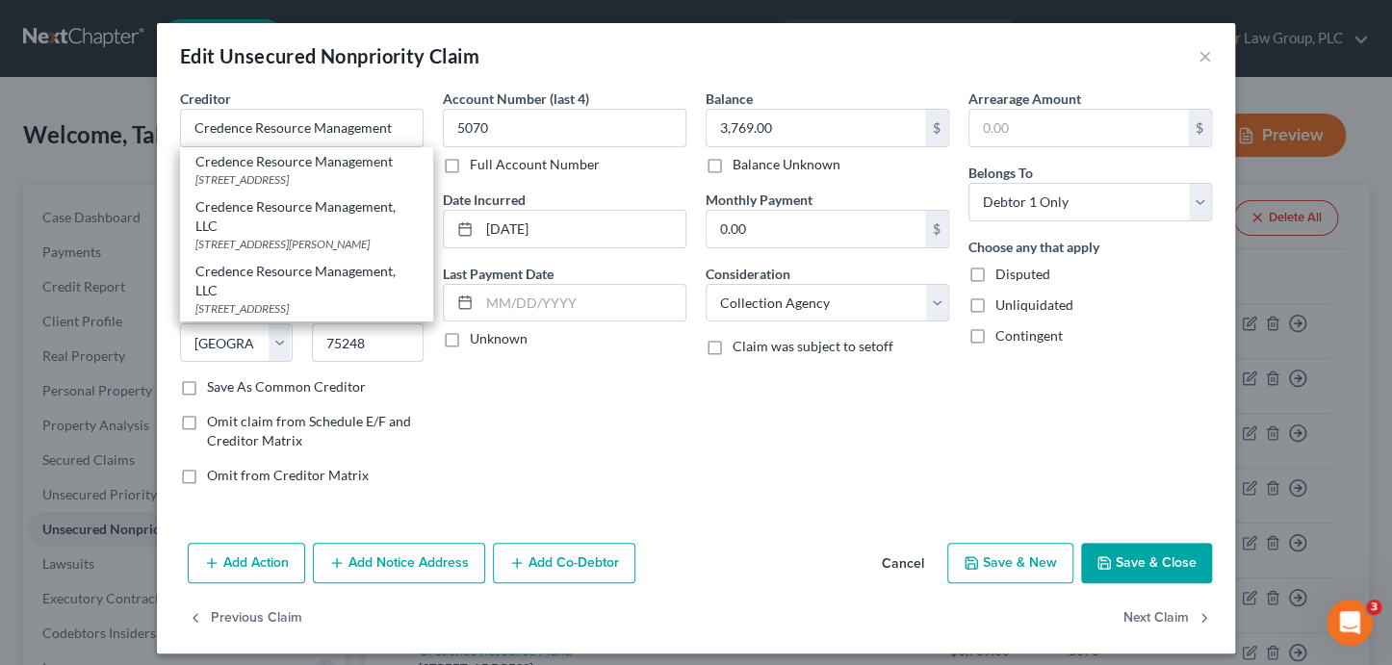
click at [696, 486] on div "Balance 3,769.00 $ Balance Unknown Balance Undetermined 3,769.00 $ Balance Unkn…" at bounding box center [827, 295] width 263 height 412
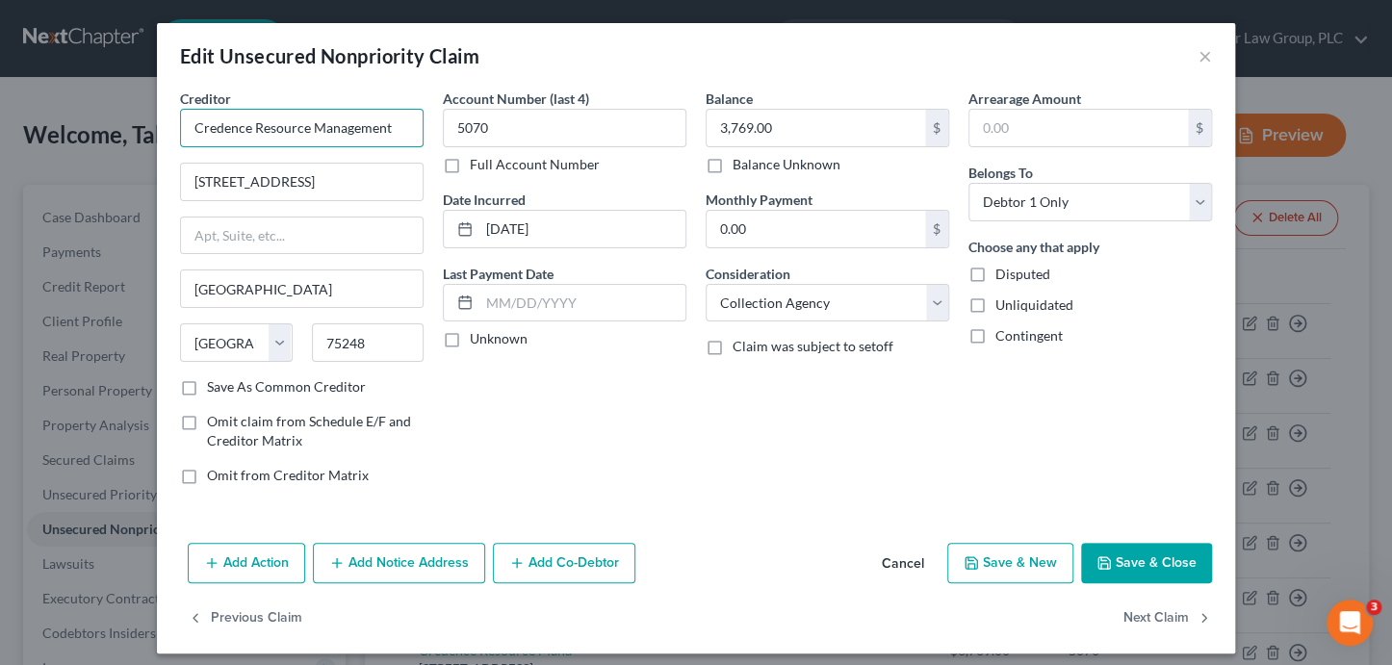
click at [358, 117] on input "Credence Resource Management" at bounding box center [302, 128] width 244 height 39
click at [384, 123] on input "Credence Resource Management" at bounding box center [302, 128] width 244 height 39
type input "Credence Resource Management"
click at [1130, 620] on button "Next Claim" at bounding box center [1167, 619] width 89 height 40
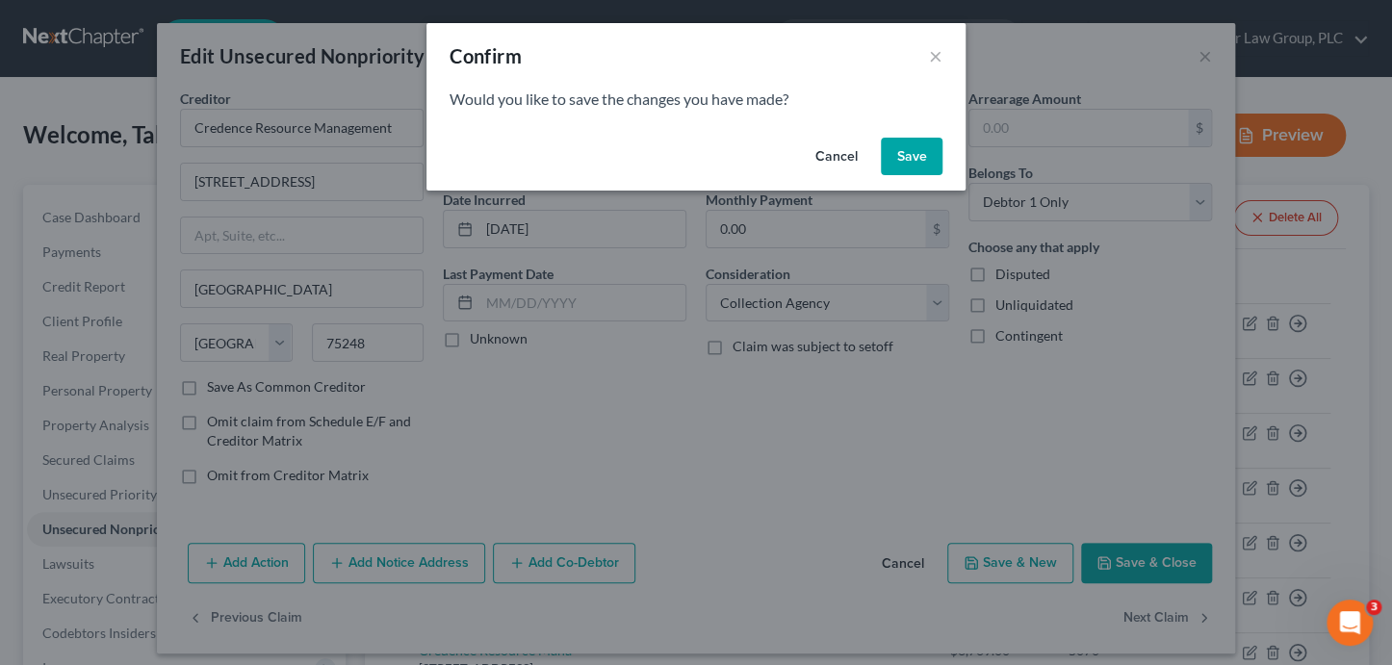
click at [907, 159] on button "Save" at bounding box center [912, 157] width 62 height 39
select select "46"
select select "2"
select select "0"
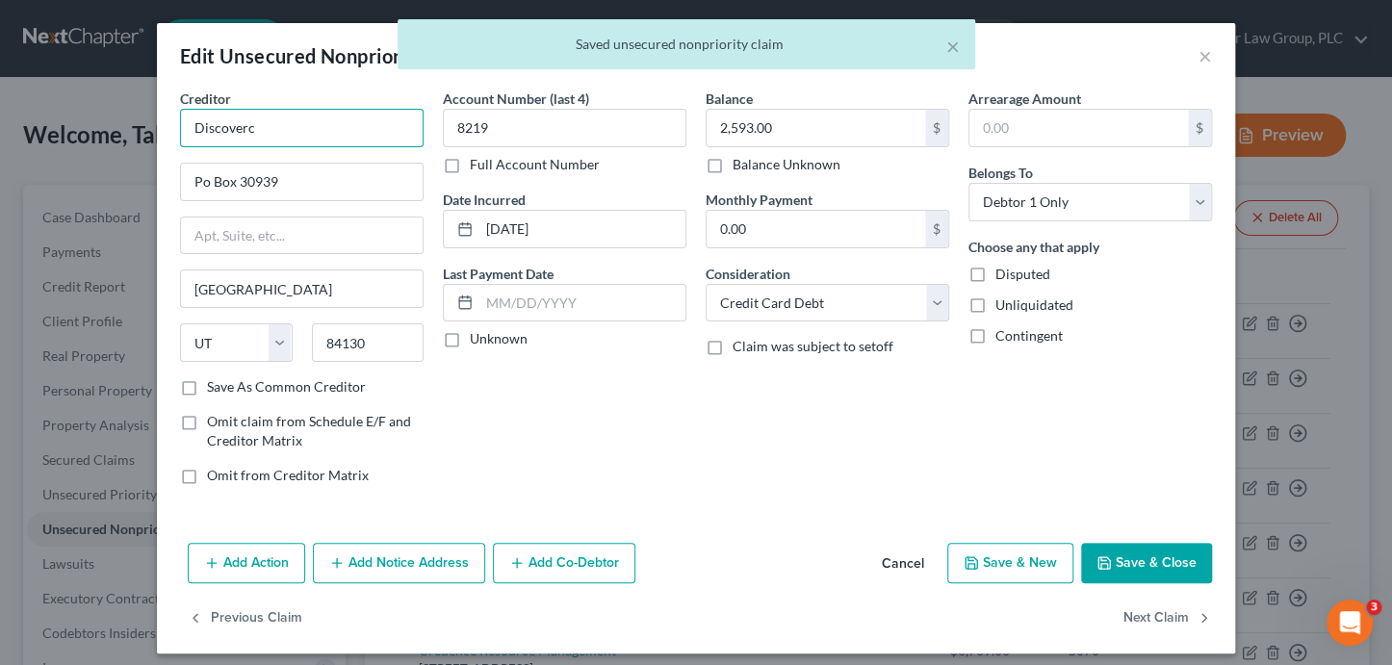
click at [390, 127] on input "Discoverc" at bounding box center [302, 128] width 244 height 39
type input "Discover Card"
click at [1123, 617] on button "Next Claim" at bounding box center [1167, 619] width 89 height 40
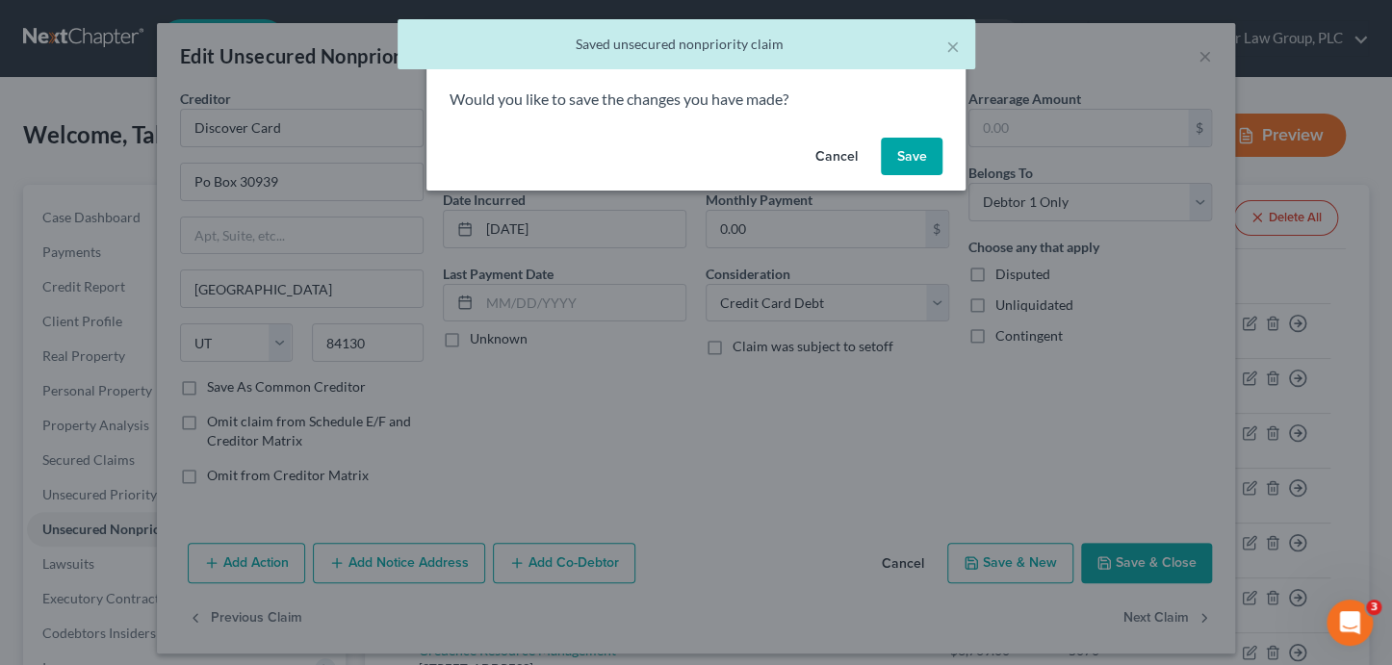
click at [917, 161] on button "Save" at bounding box center [912, 157] width 62 height 39
select select "7"
select select "1"
select select "0"
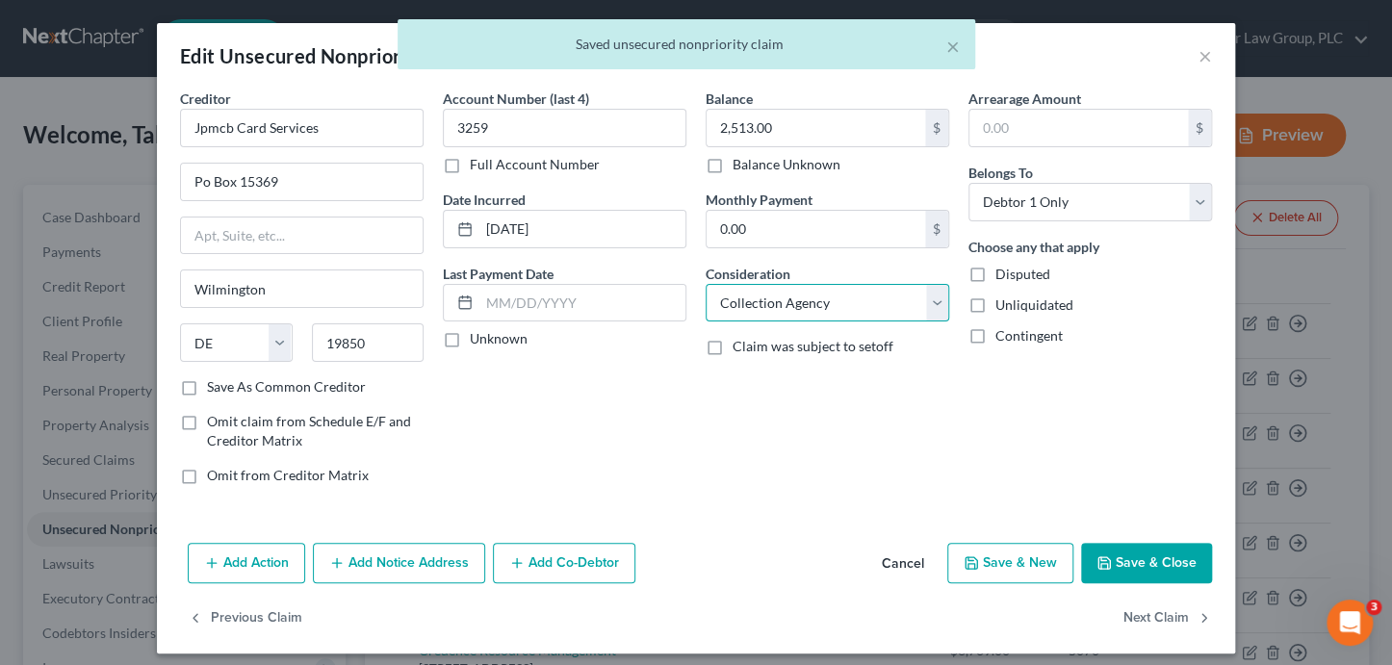
click at [849, 311] on select "Select Cable / Satellite Services Collection Agency Credit Card Debt Debt Couns…" at bounding box center [828, 303] width 244 height 39
select select "2"
click at [1159, 616] on button "Next Claim" at bounding box center [1167, 619] width 89 height 40
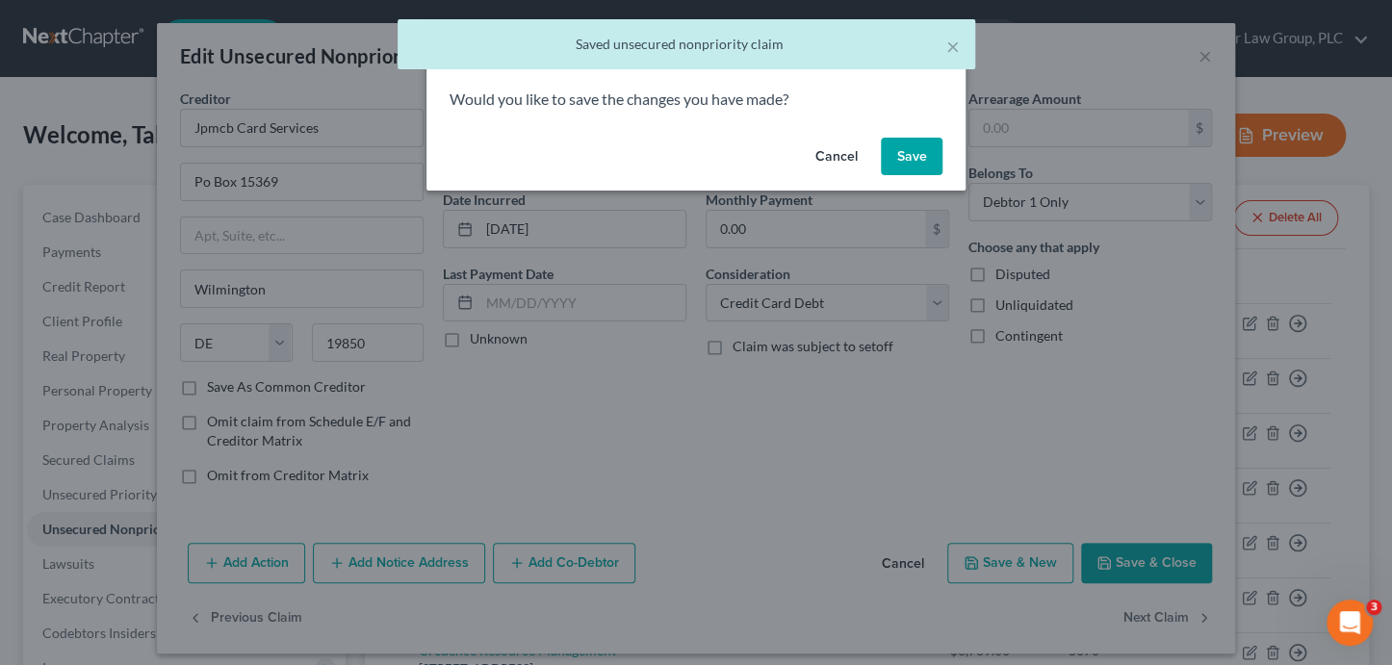
click at [917, 166] on button "Save" at bounding box center [912, 157] width 62 height 39
select select "31"
select select "2"
select select "0"
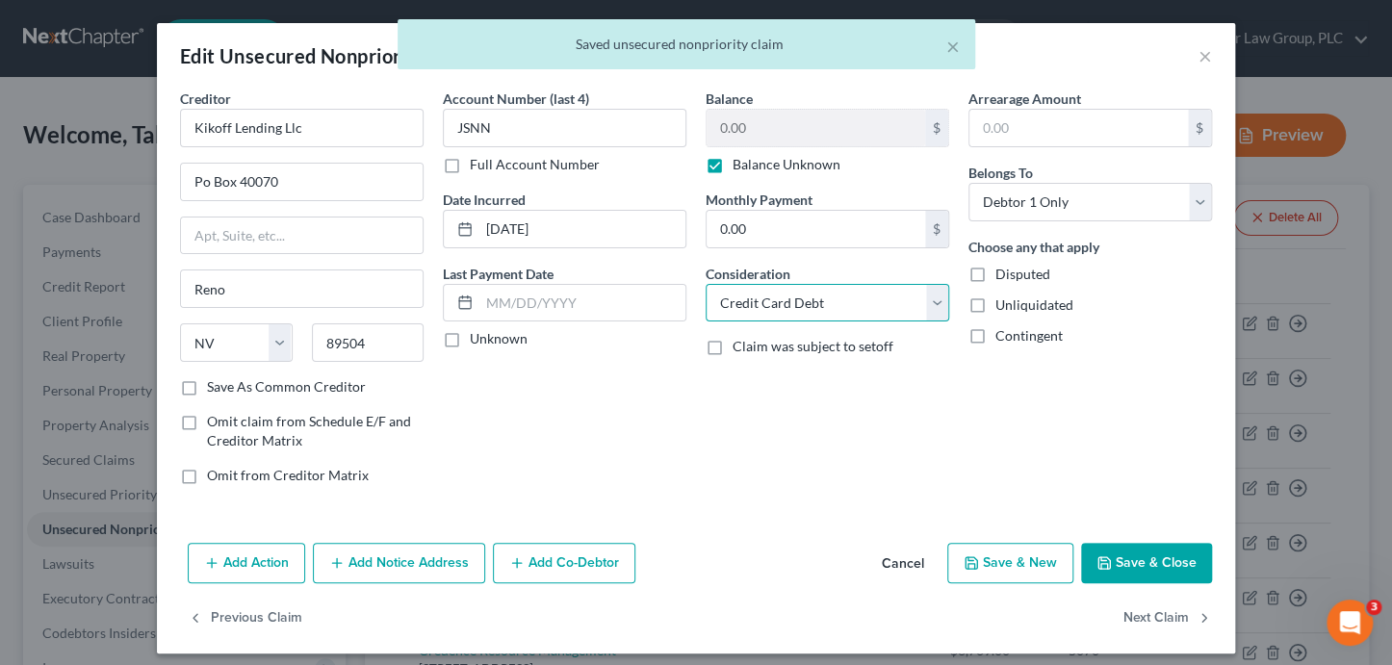
click at [791, 308] on select "Select Cable / Satellite Services Collection Agency Credit Card Debt Debt Couns…" at bounding box center [828, 303] width 244 height 39
select select "10"
click at [1145, 615] on button "Next Claim" at bounding box center [1167, 619] width 89 height 40
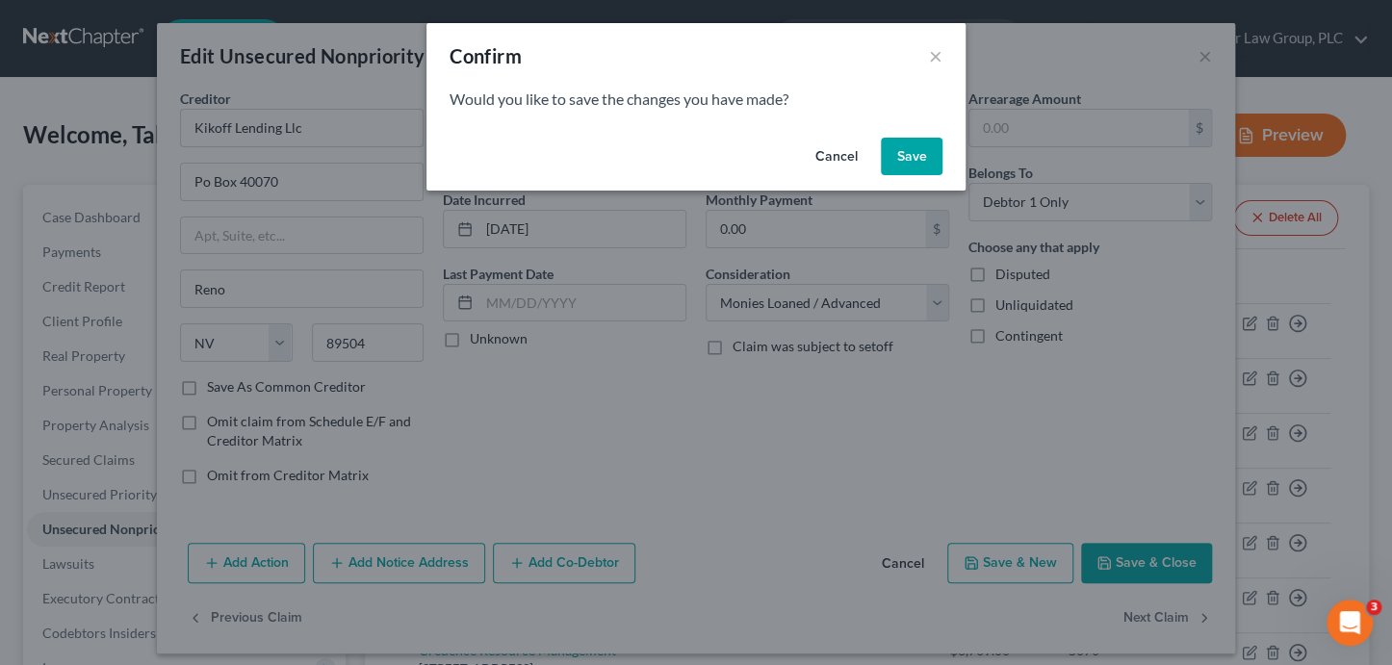
click at [930, 158] on button "Save" at bounding box center [912, 157] width 62 height 39
select select "35"
select select "1"
select select "0"
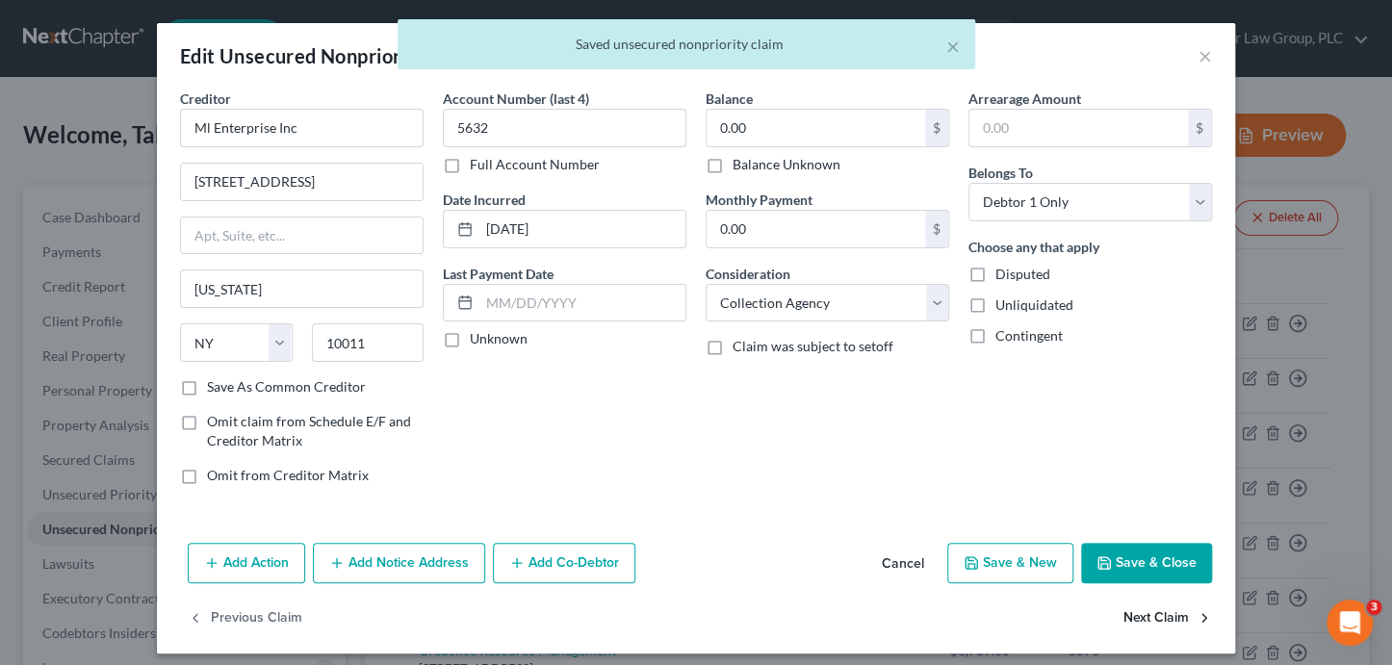
click at [1130, 619] on button "Next Claim" at bounding box center [1167, 619] width 89 height 40
select select "48"
select select "0"
click at [359, 128] on input "Navy Fcu" at bounding box center [302, 128] width 244 height 39
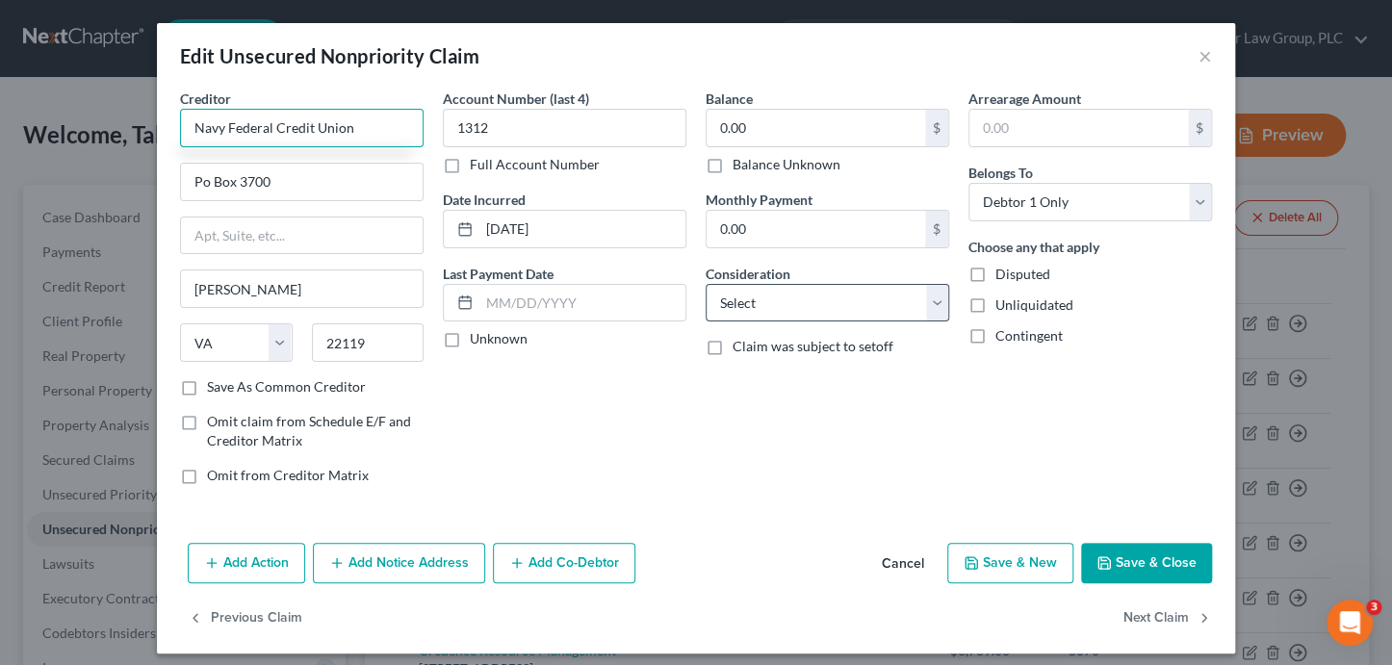
type input "Navy Federal Credit Union"
click at [814, 292] on select "Select Cable / Satellite Services Collection Agency Credit Card Debt Debt Couns…" at bounding box center [828, 303] width 244 height 39
select select "2"
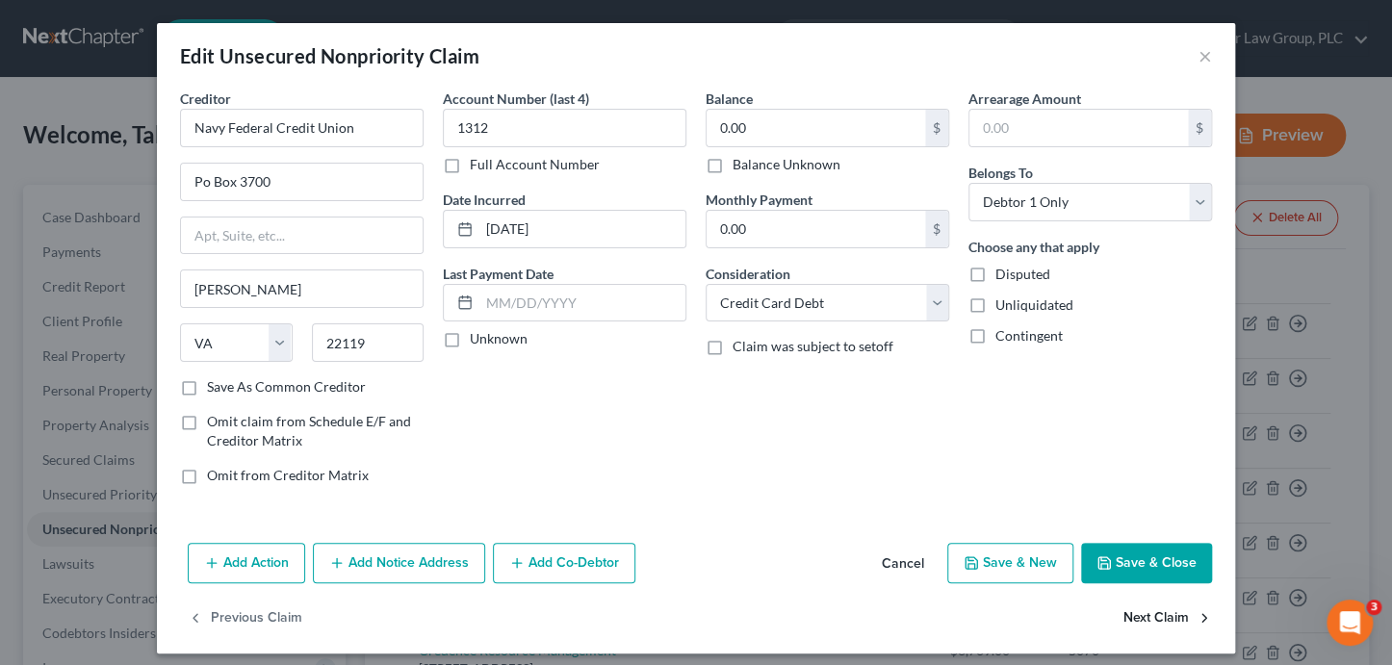
click at [1148, 622] on button "Next Claim" at bounding box center [1167, 619] width 89 height 40
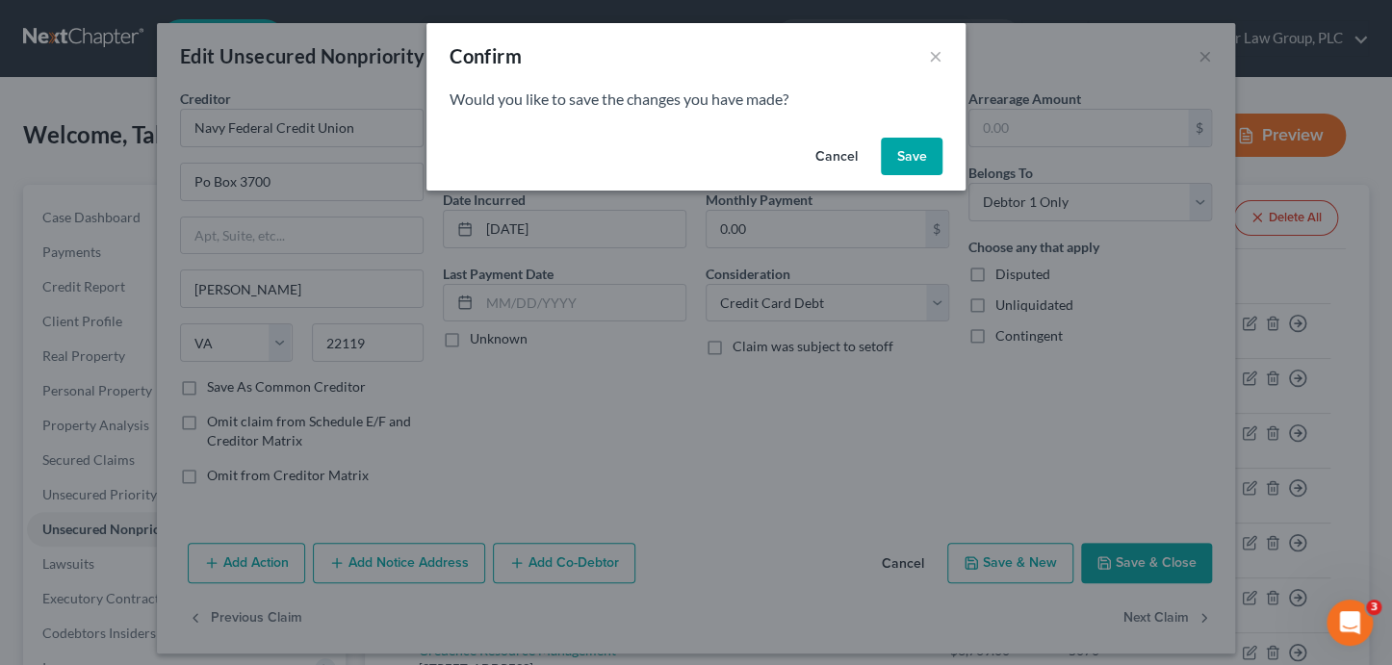
click at [918, 154] on button "Save" at bounding box center [912, 157] width 62 height 39
select select "48"
select select "1"
select select "0"
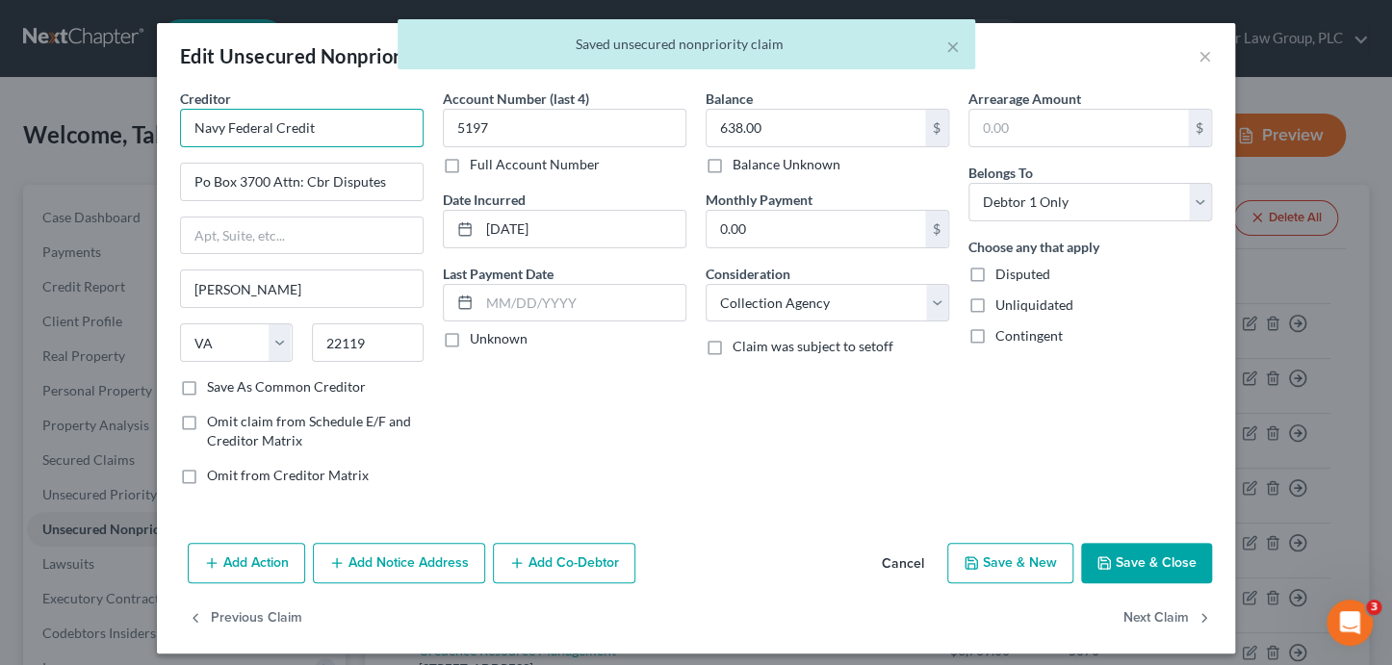
click at [379, 142] on input "Navy Federal Credit" at bounding box center [302, 128] width 244 height 39
paste input "Union"
type input "Navy Federal Credit Union"
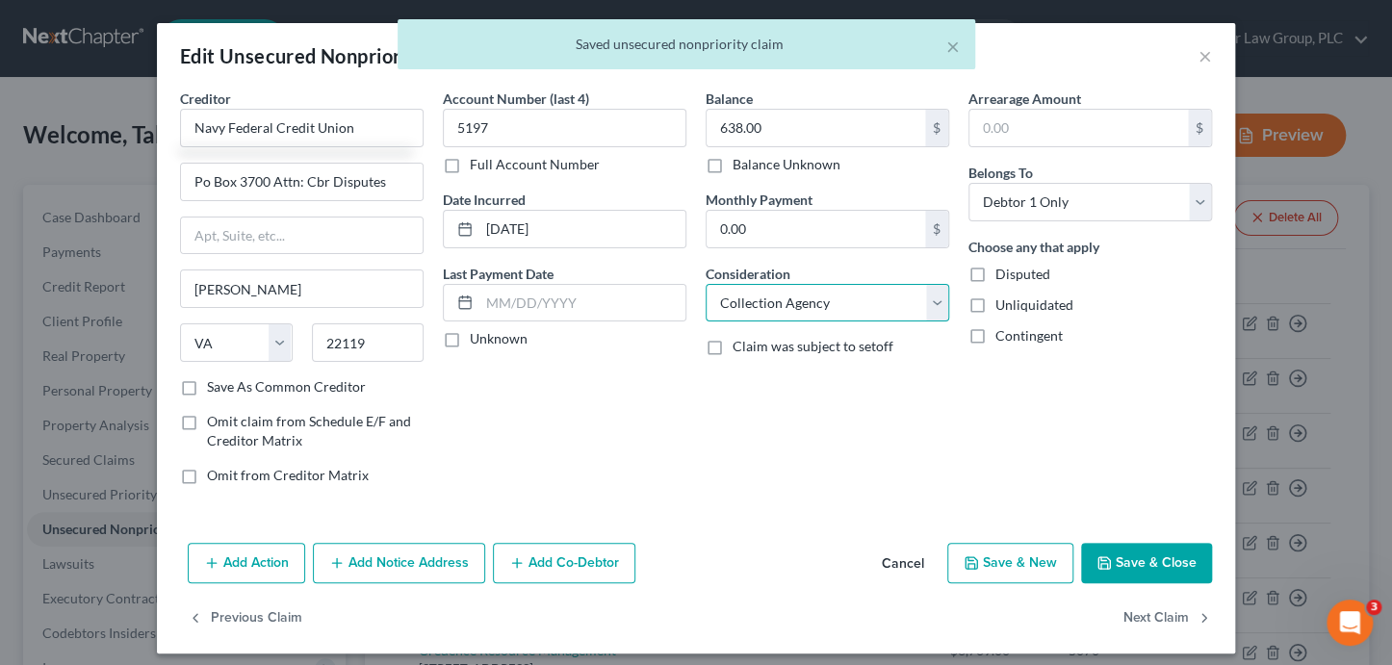
click at [807, 316] on select "Select Cable / Satellite Services Collection Agency Credit Card Debt Debt Couns…" at bounding box center [828, 303] width 244 height 39
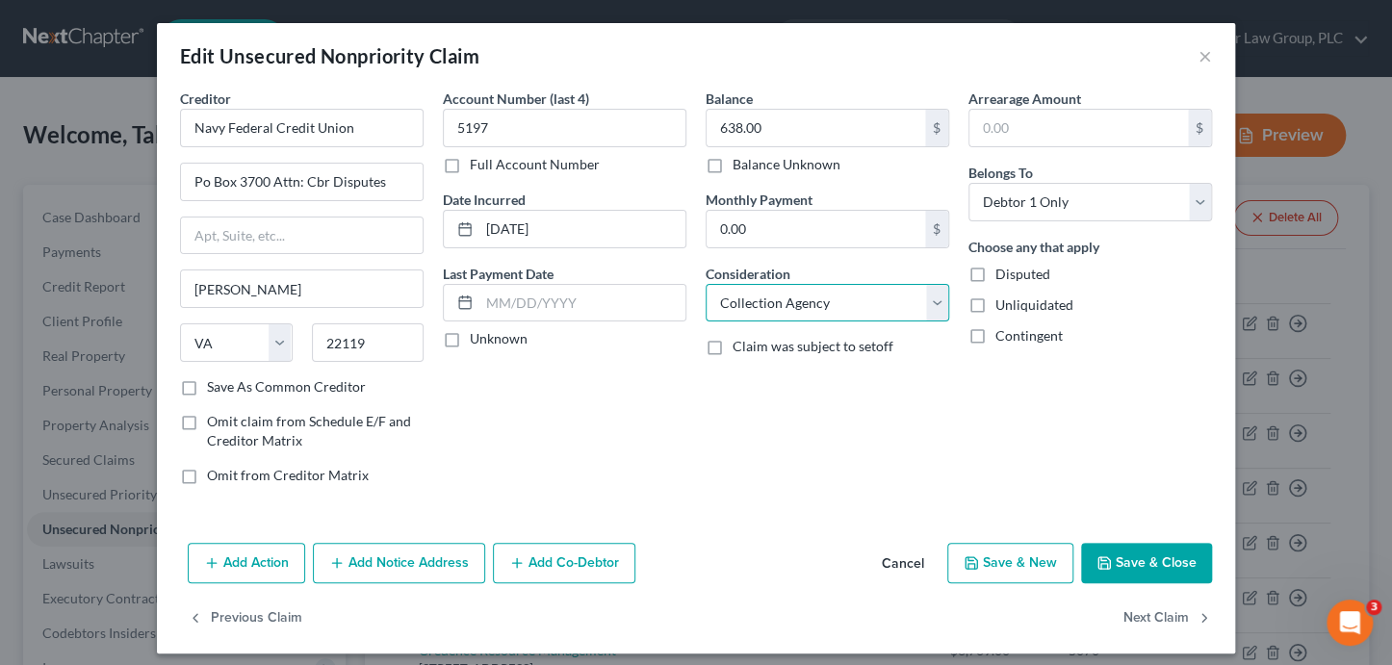
select select "2"
click at [1178, 616] on button "Next Claim" at bounding box center [1167, 619] width 89 height 40
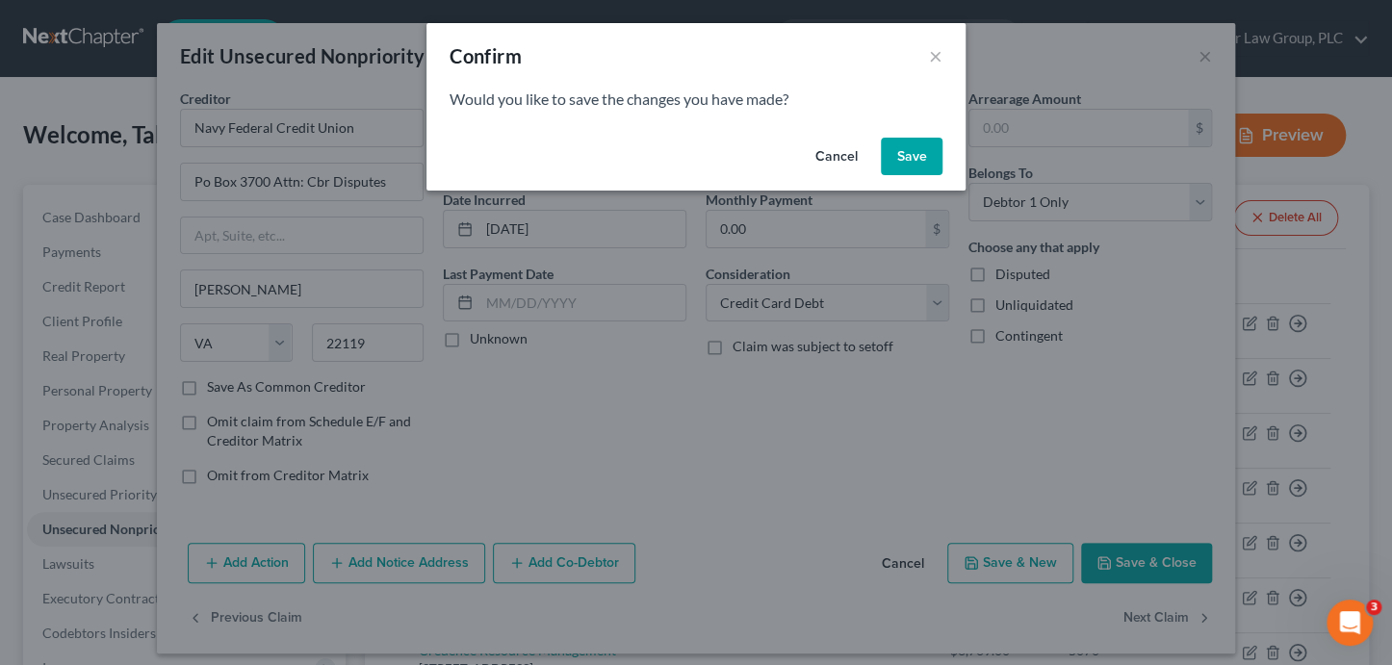
click at [906, 139] on button "Save" at bounding box center [912, 157] width 62 height 39
select select "48"
select select "2"
select select "0"
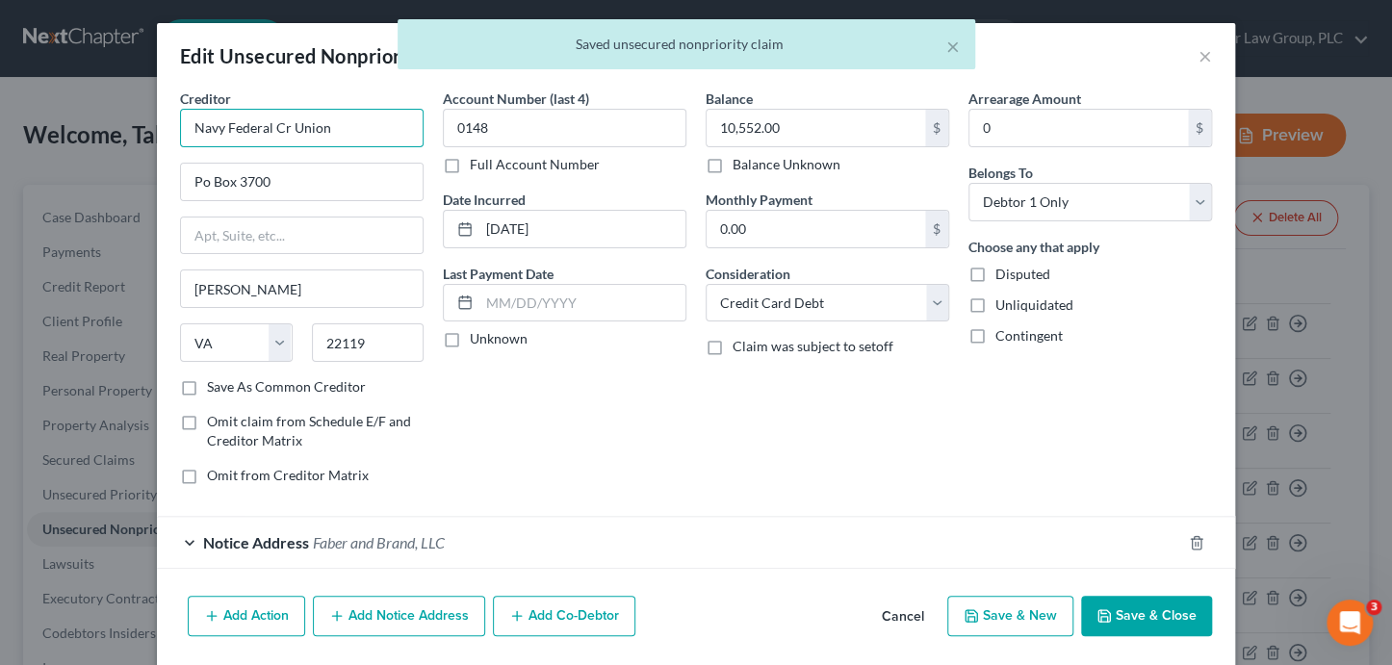
click at [370, 118] on input "Navy Federal Cr Union" at bounding box center [302, 128] width 244 height 39
paste input "edit"
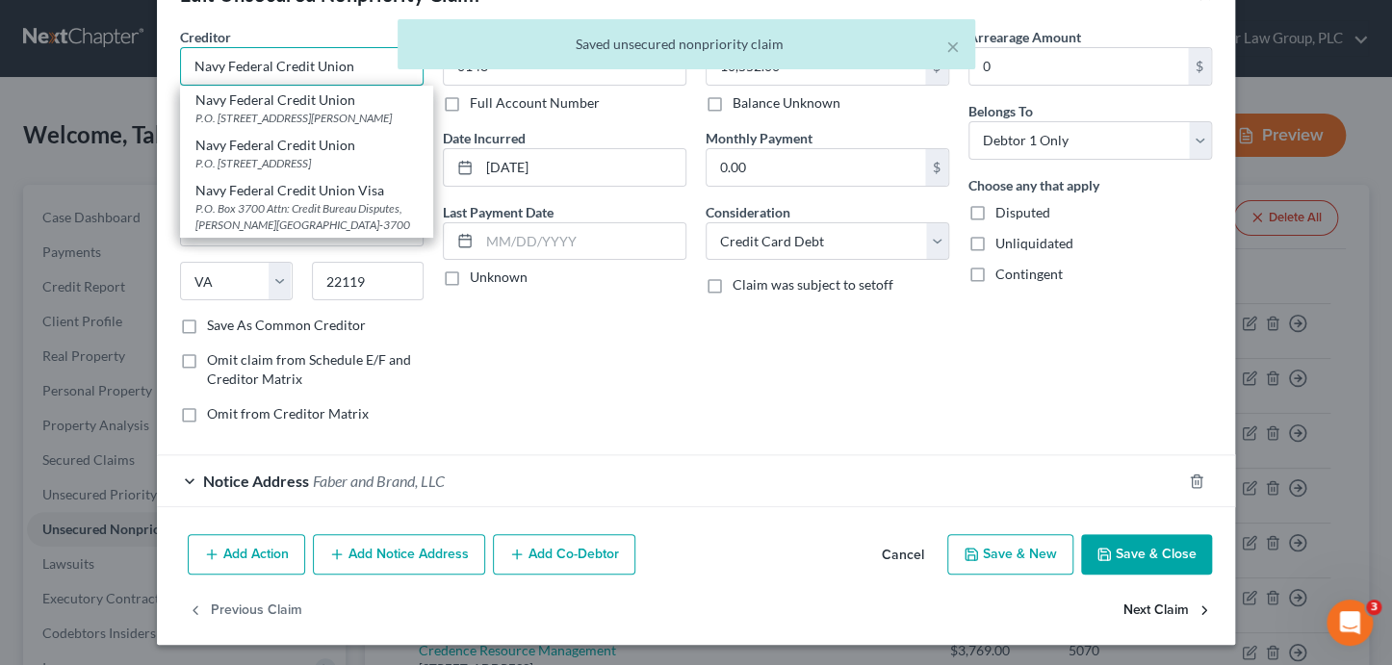
type input "Navy Federal Credit Union"
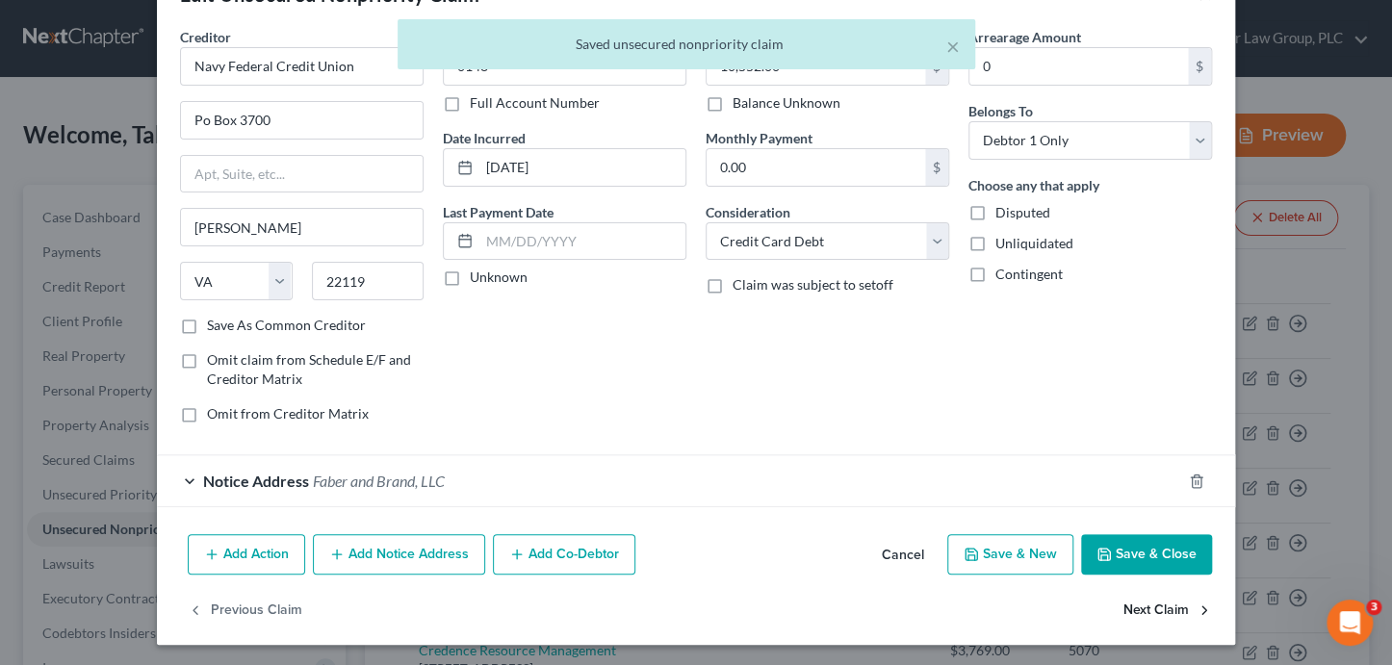
click at [1135, 606] on button "Next Claim" at bounding box center [1167, 610] width 89 height 40
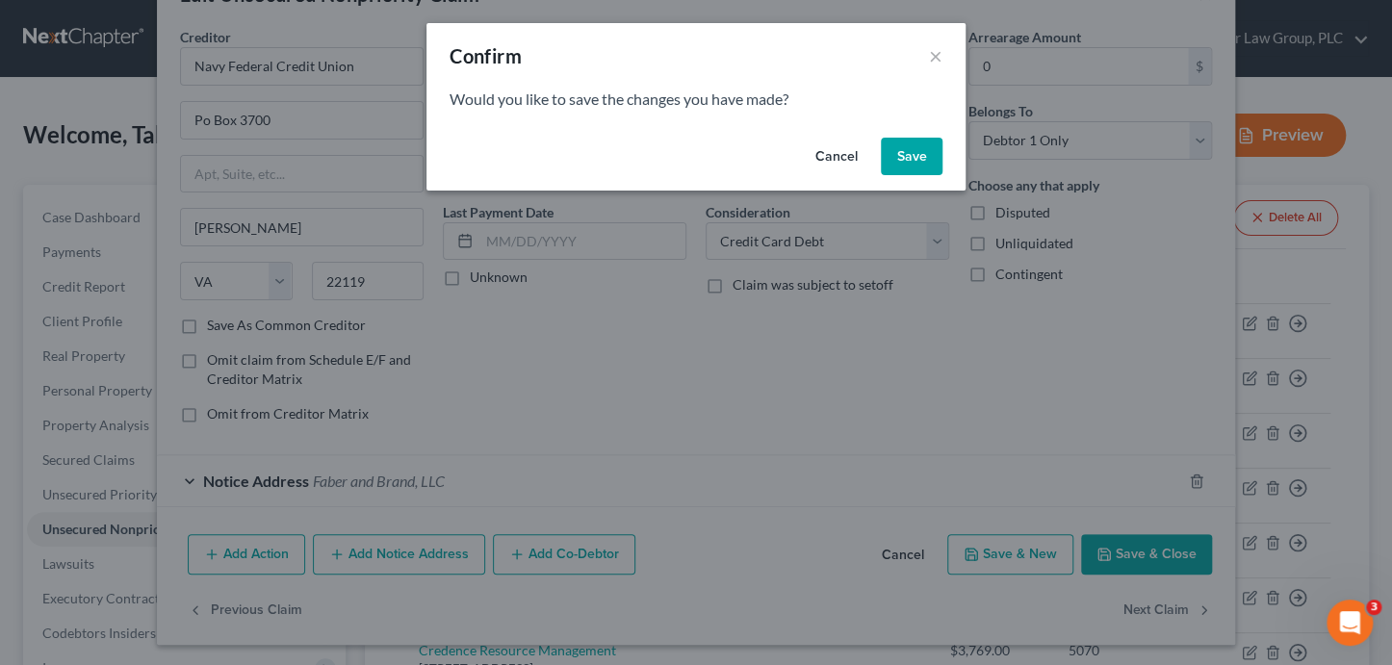
click at [897, 168] on button "Save" at bounding box center [912, 157] width 62 height 39
select select "48"
select select "2"
select select "0"
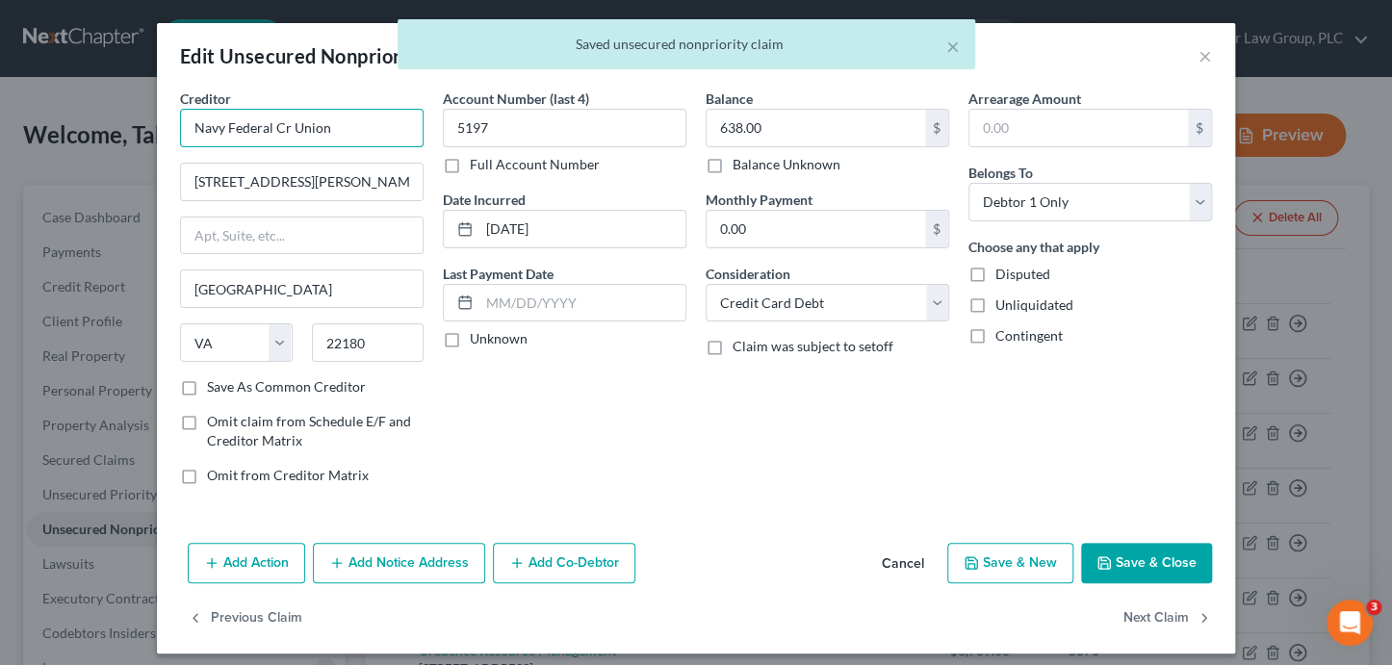
click at [344, 133] on input "Navy Federal Cr Union" at bounding box center [302, 128] width 244 height 39
paste input "edit"
type input "Navy Federal Credit Union"
click at [1156, 618] on button "Next Claim" at bounding box center [1167, 619] width 89 height 40
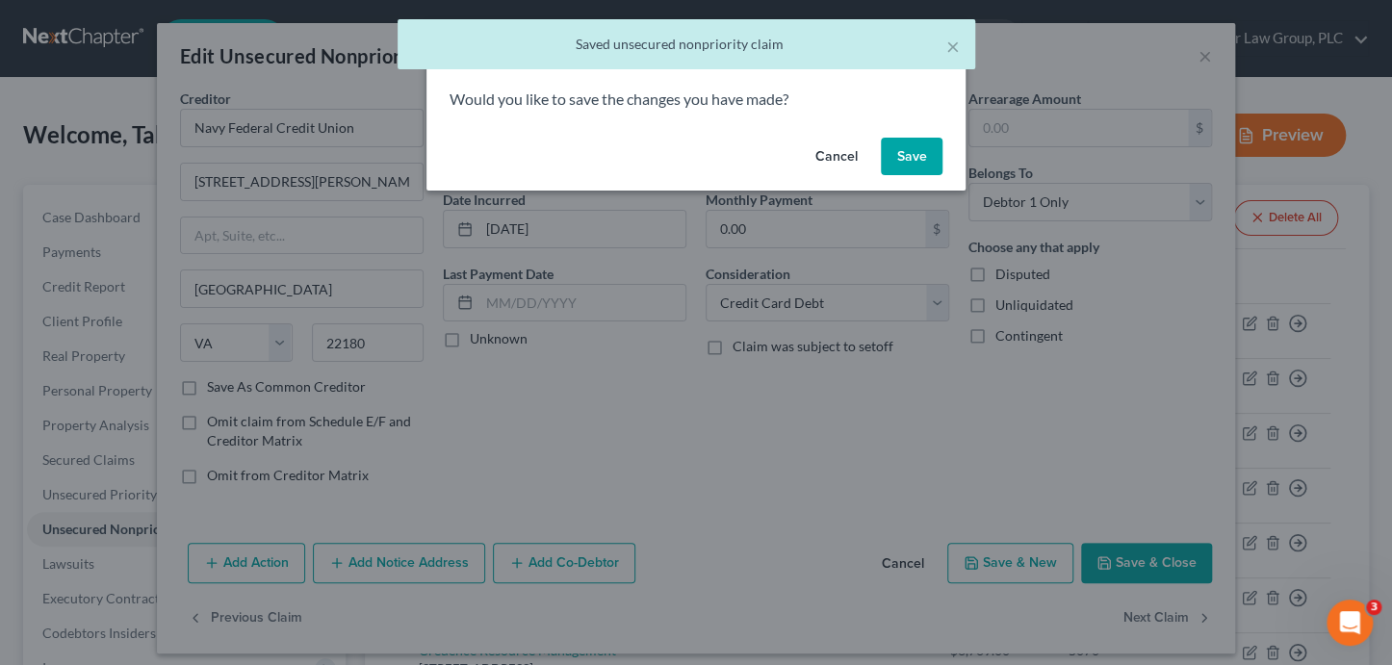
click at [925, 162] on button "Save" at bounding box center [912, 157] width 62 height 39
select select "28"
select select "1"
select select "0"
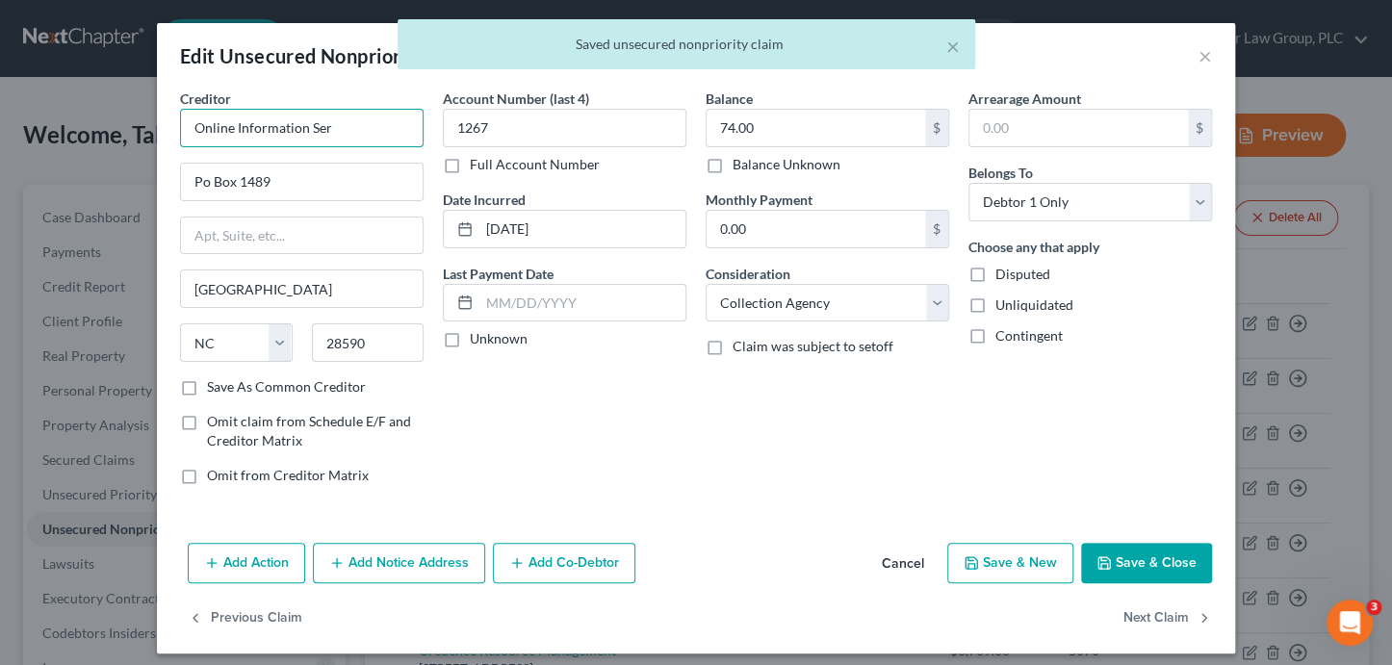
click at [370, 134] on input "Online Information Ser" at bounding box center [302, 128] width 244 height 39
type input "Online Information Services"
click at [1137, 623] on button "Next Claim" at bounding box center [1167, 619] width 89 height 40
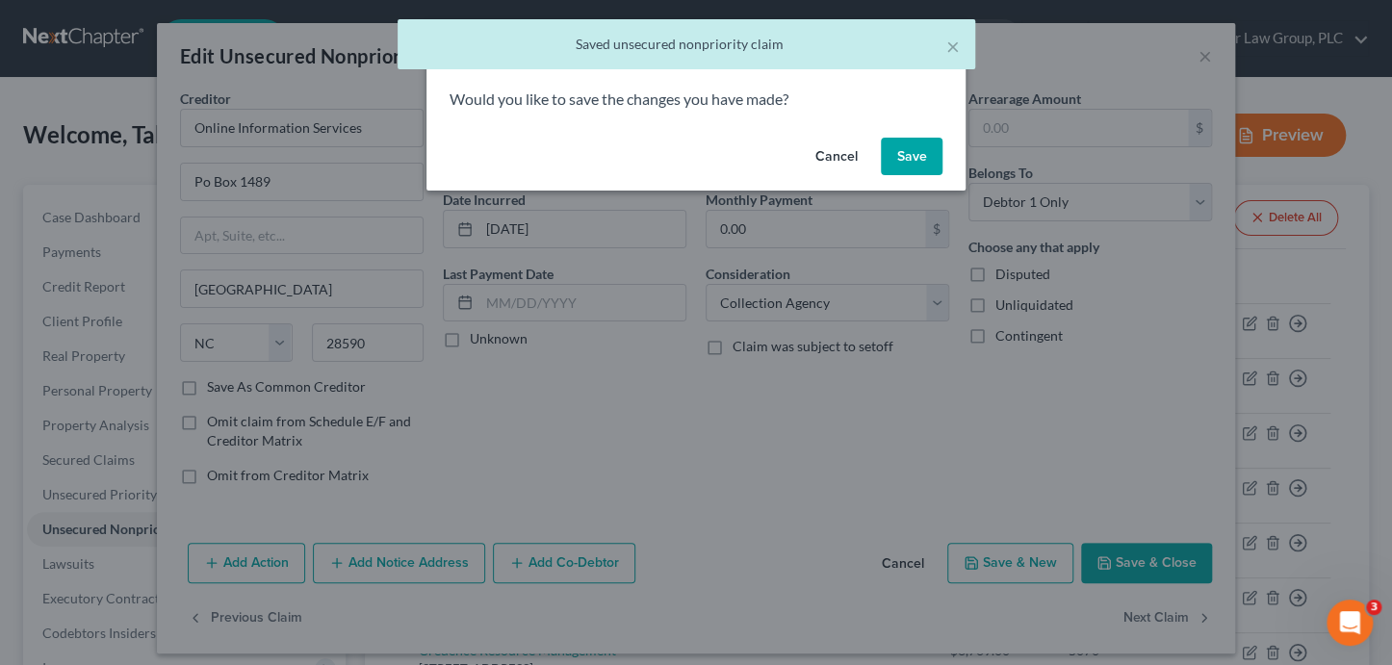
click at [916, 152] on button "Save" at bounding box center [912, 157] width 62 height 39
select select "4"
select select "2"
select select "0"
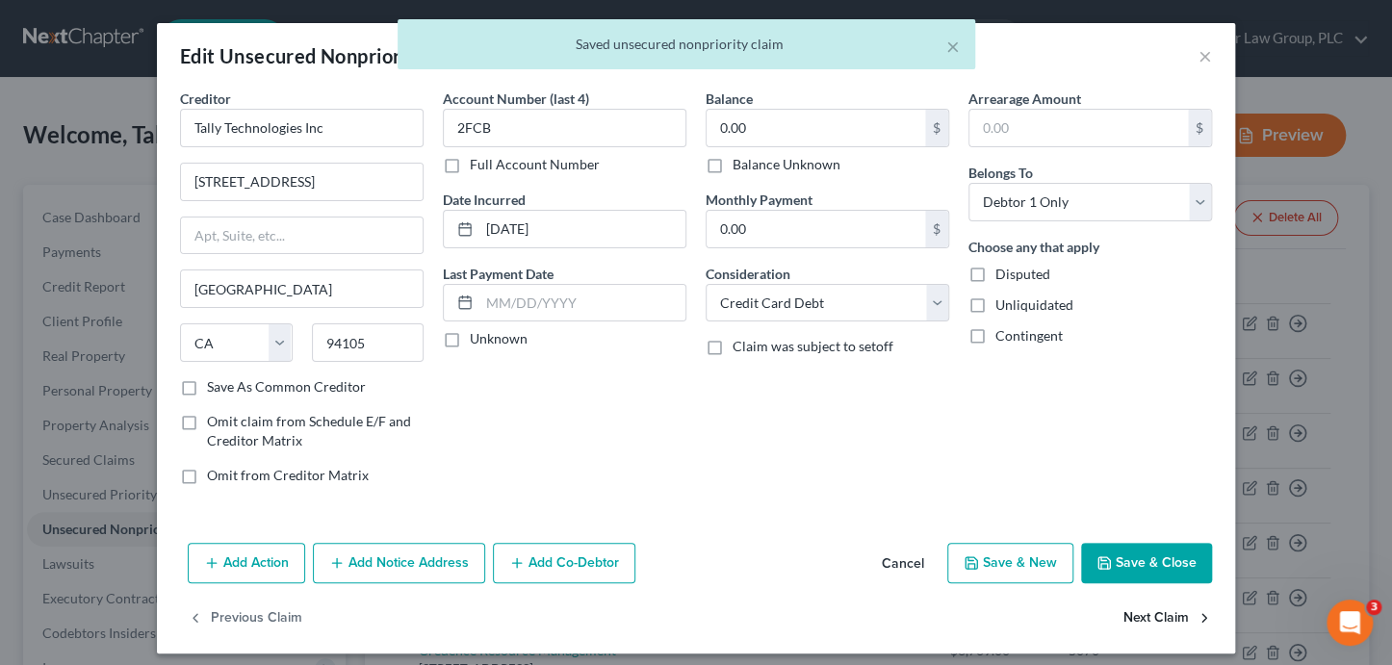
click at [1157, 625] on button "Next Claim" at bounding box center [1167, 619] width 89 height 40
select select "45"
select select "2"
select select "0"
click at [1149, 556] on button "Save & Close" at bounding box center [1146, 563] width 131 height 40
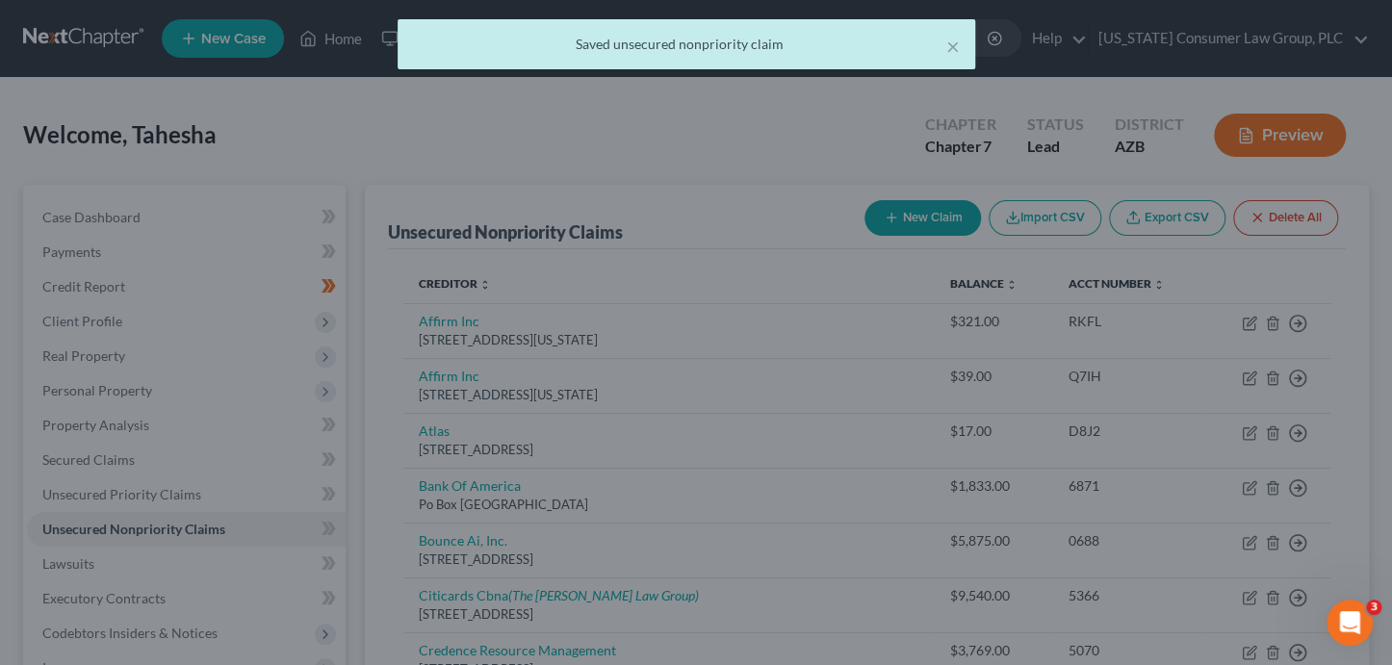
type input "0"
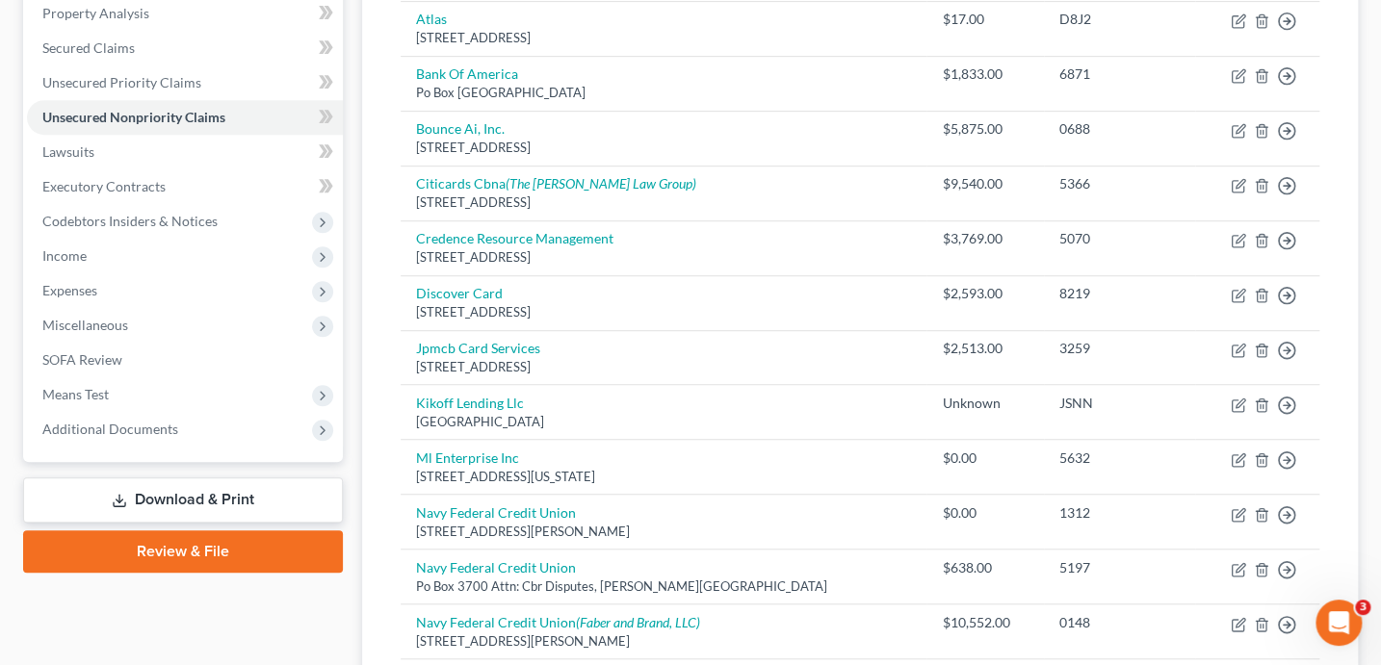
scroll to position [439, 0]
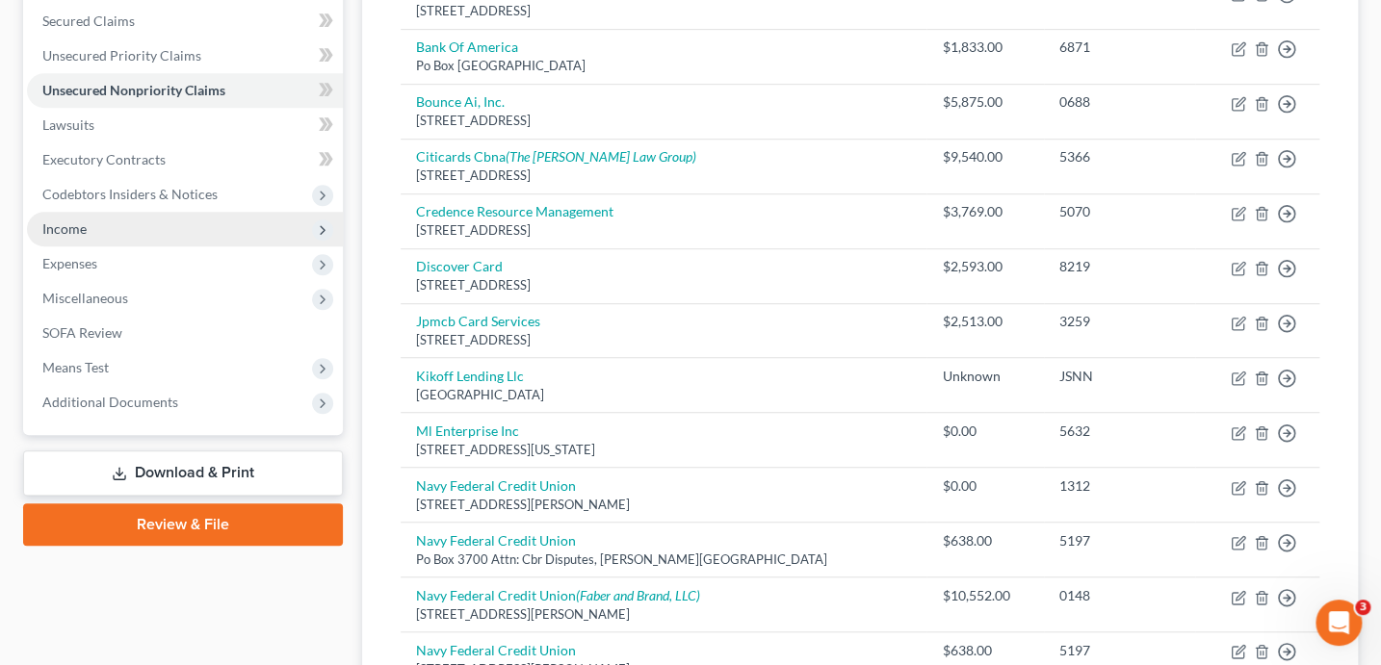
click at [95, 231] on span "Income" at bounding box center [185, 229] width 316 height 35
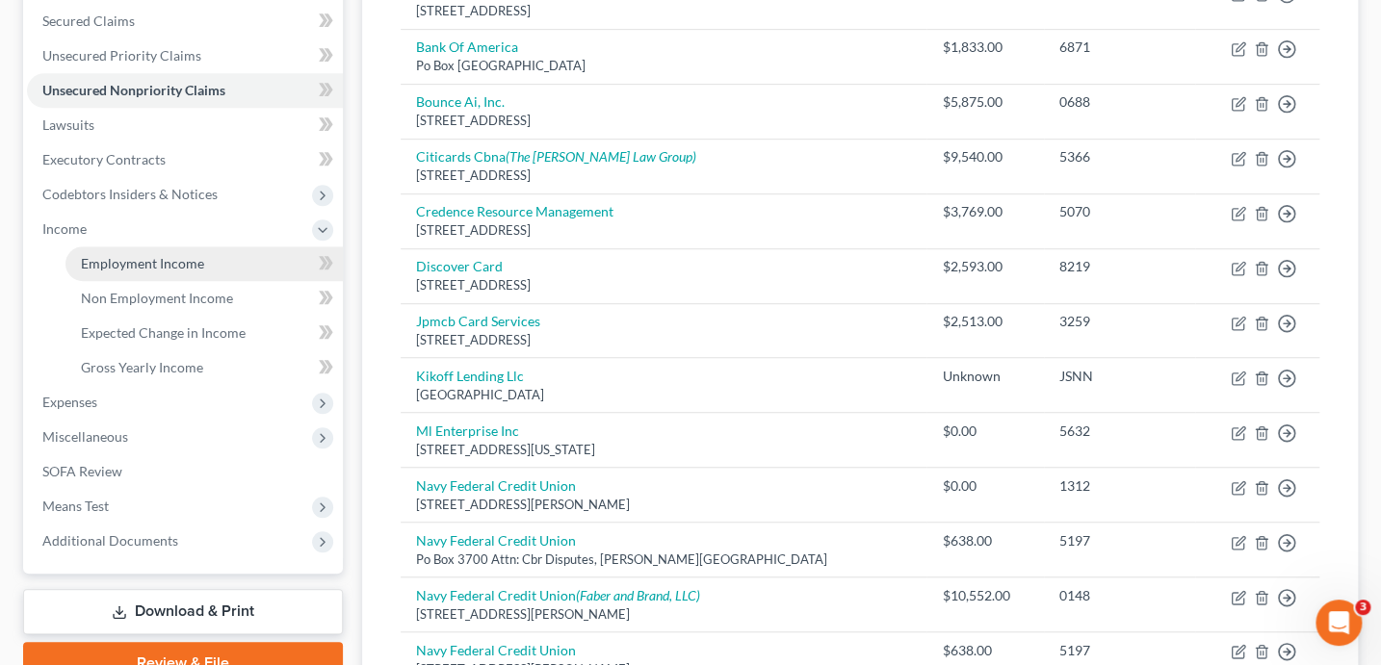
click at [168, 260] on span "Employment Income" at bounding box center [142, 263] width 123 height 16
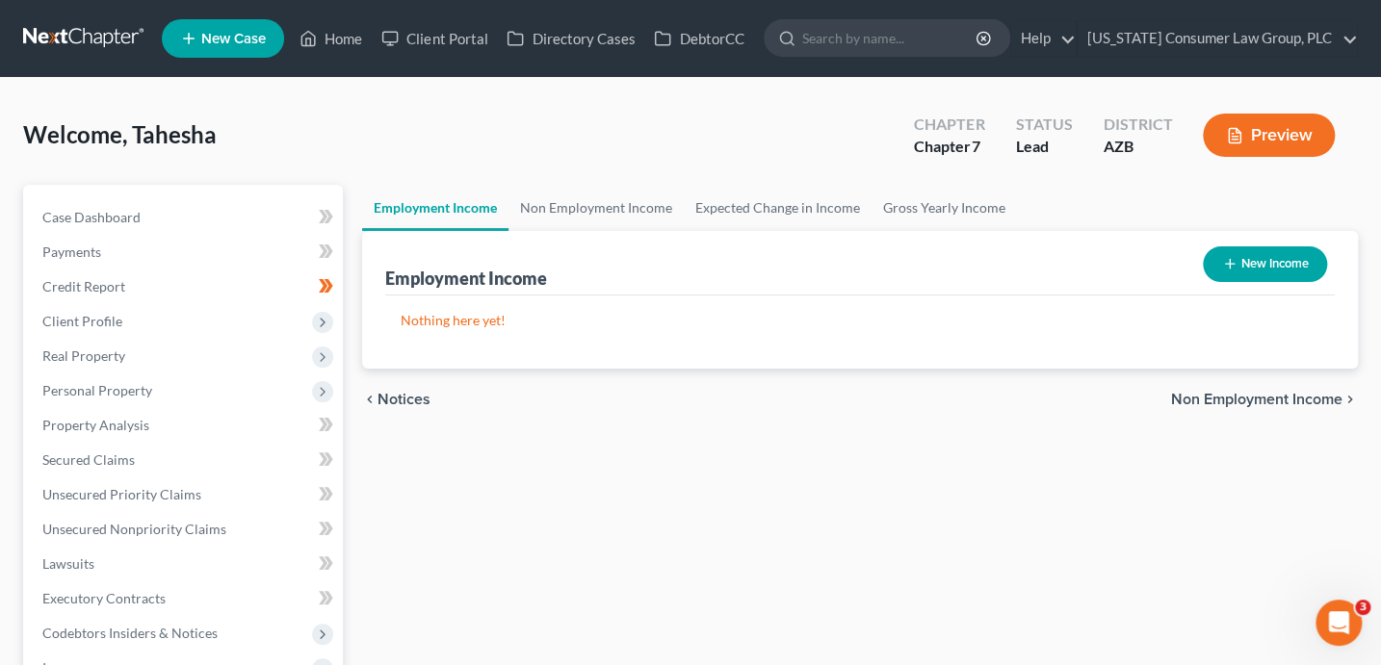
click at [1265, 263] on button "New Income" at bounding box center [1264, 264] width 124 height 36
select select "0"
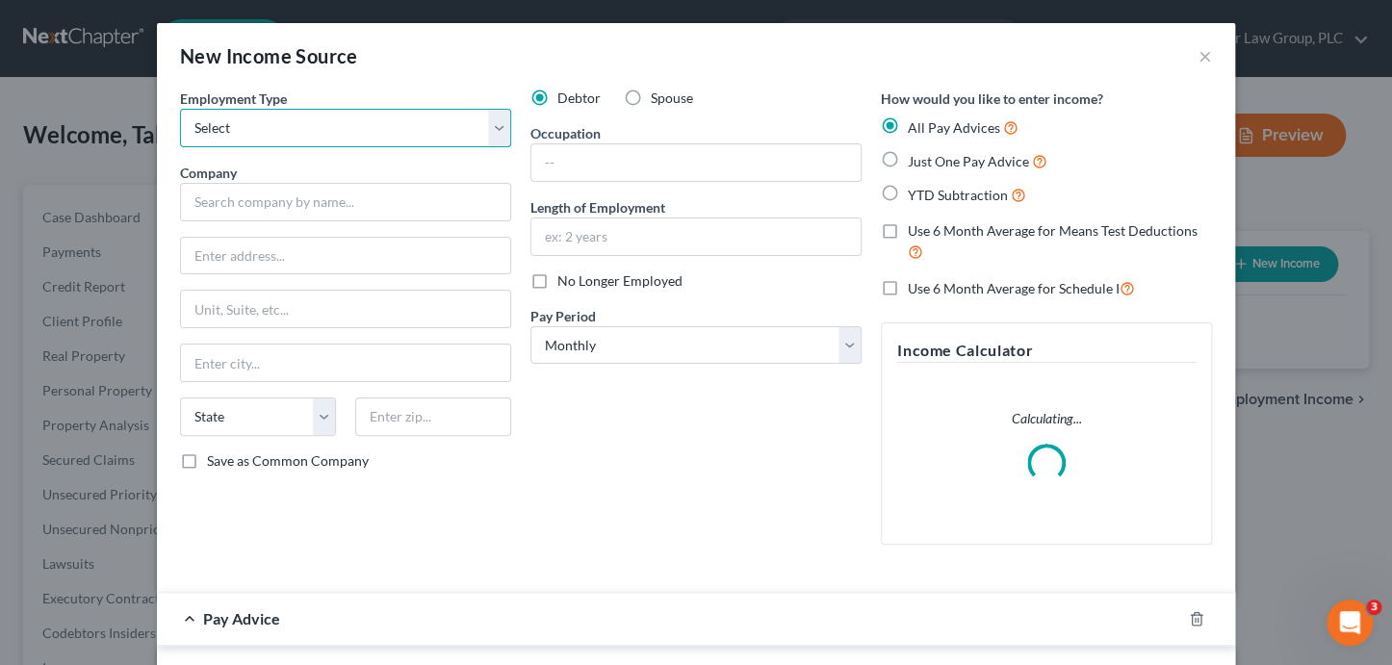
click at [329, 125] on select "Select Full or Part Time Employment Self Employment" at bounding box center [345, 128] width 331 height 39
select select "0"
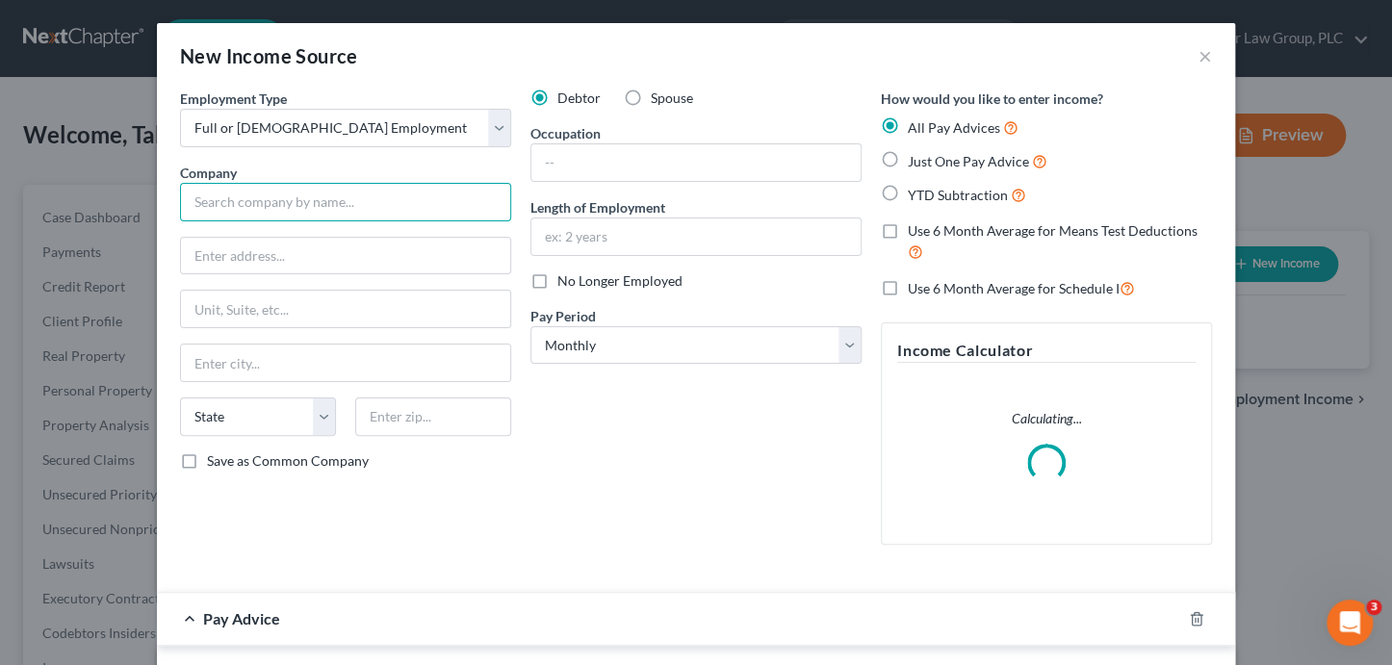
click at [275, 201] on input "text" at bounding box center [345, 202] width 331 height 39
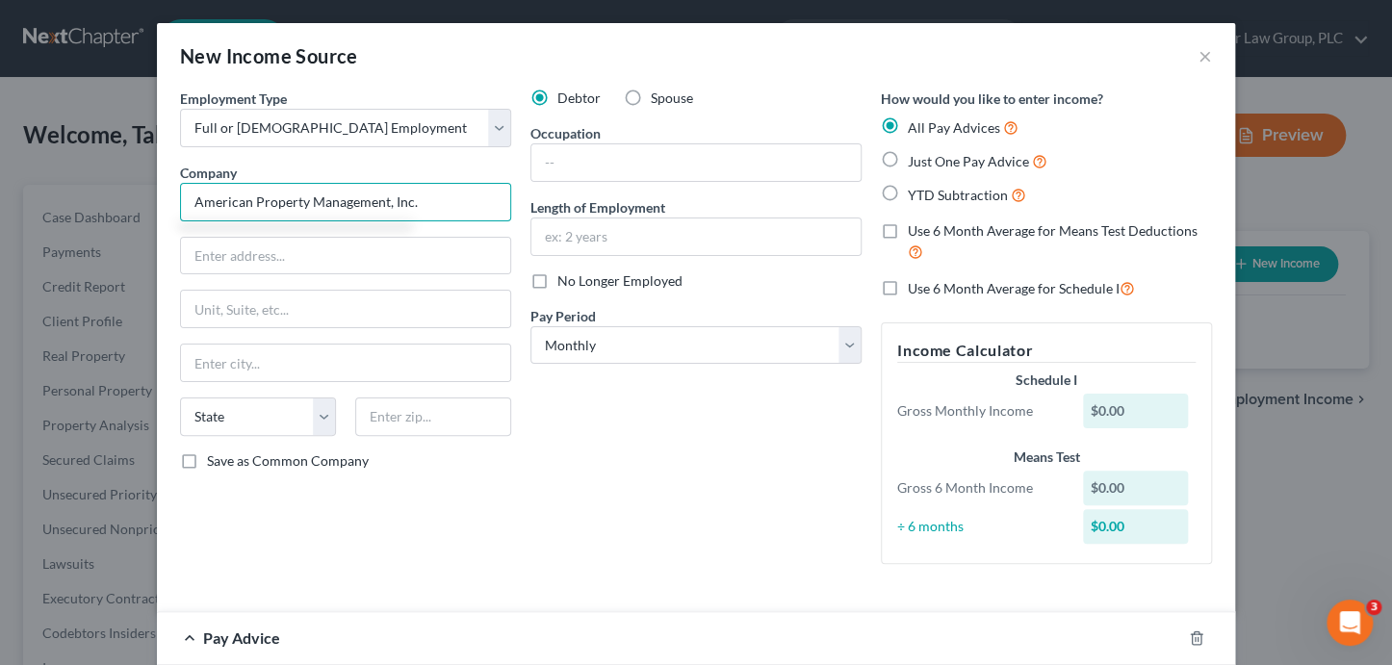
type input "American Property Management, Inc."
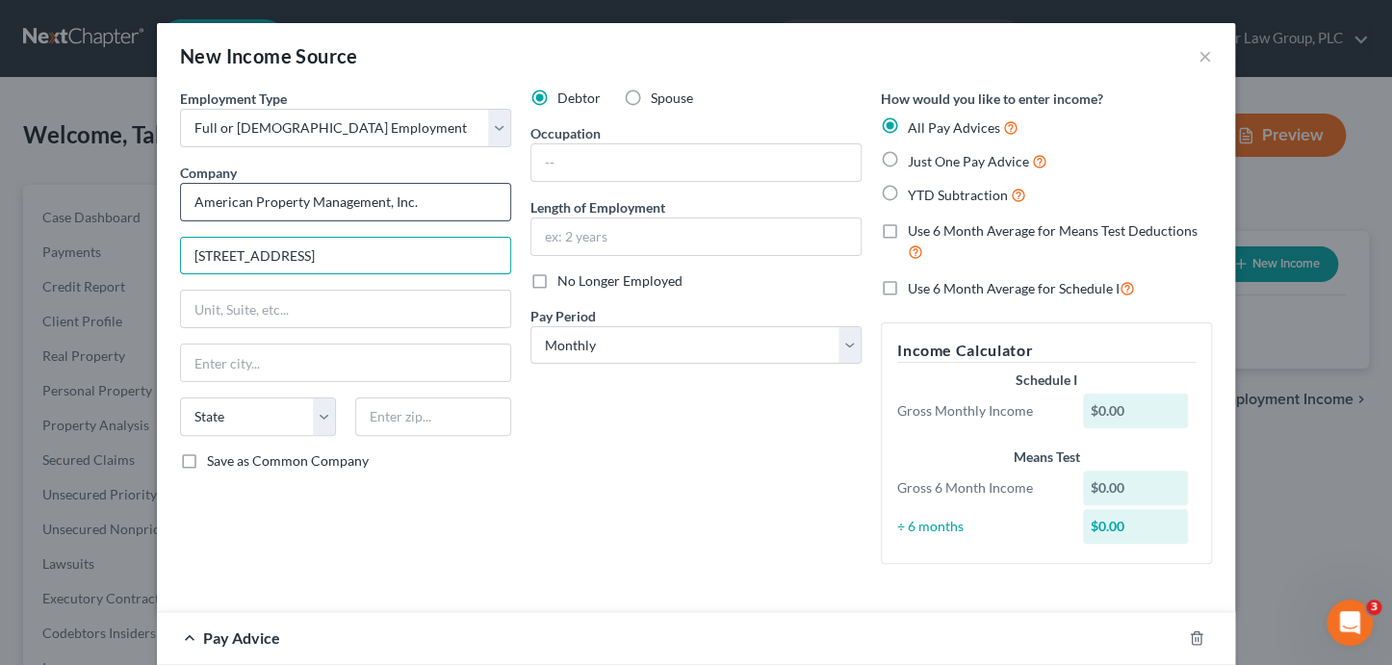
type input "15 Lake Bellevue Dr., Suite 200"
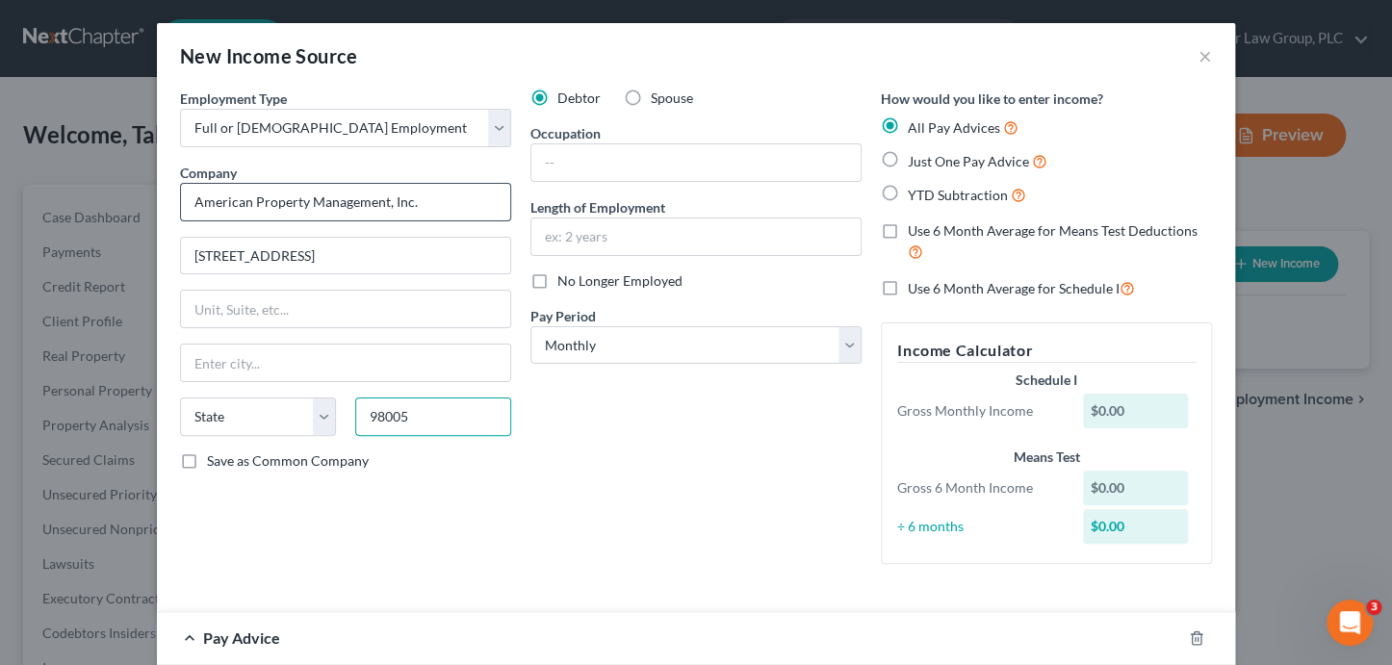
type input "98005"
type input "Bellevue"
select select "50"
click at [215, 452] on input "Save as Common Company" at bounding box center [221, 458] width 13 height 13
checkbox input "true"
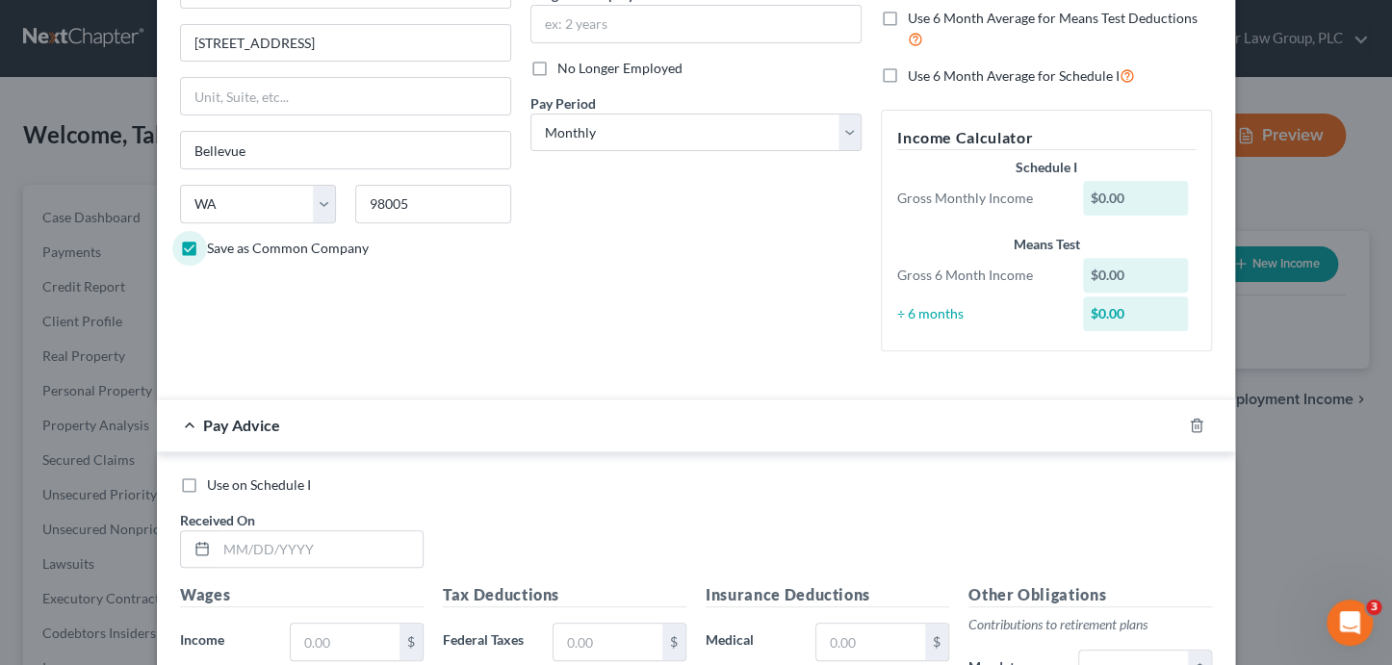
scroll to position [250, 0]
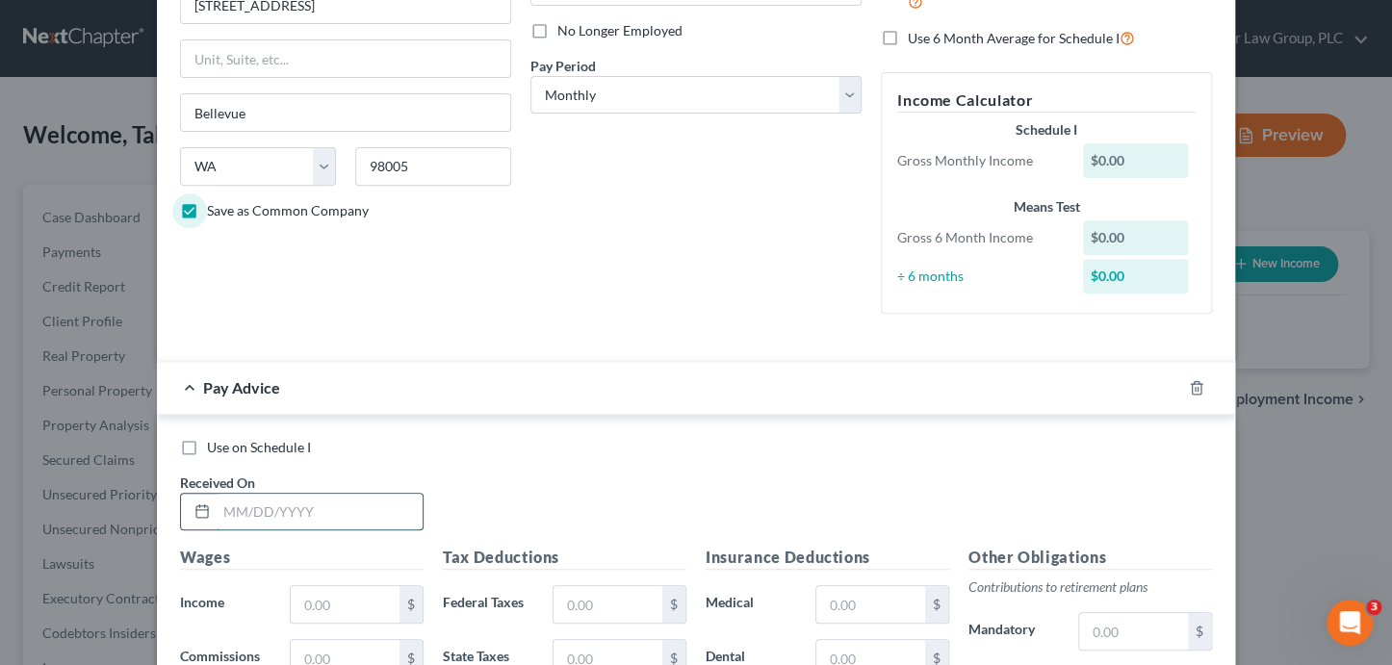
click at [382, 510] on input "text" at bounding box center [320, 512] width 206 height 37
type input "7/3/25"
type input "1,828.86"
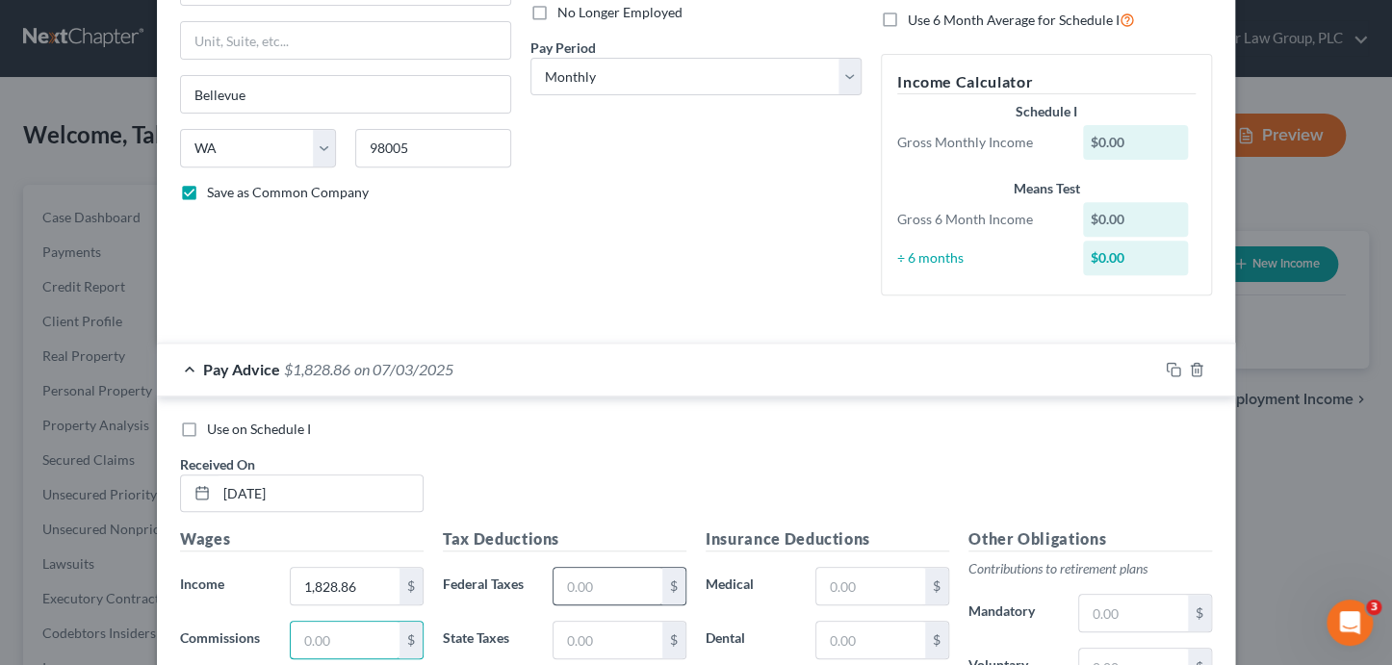
scroll to position [279, 0]
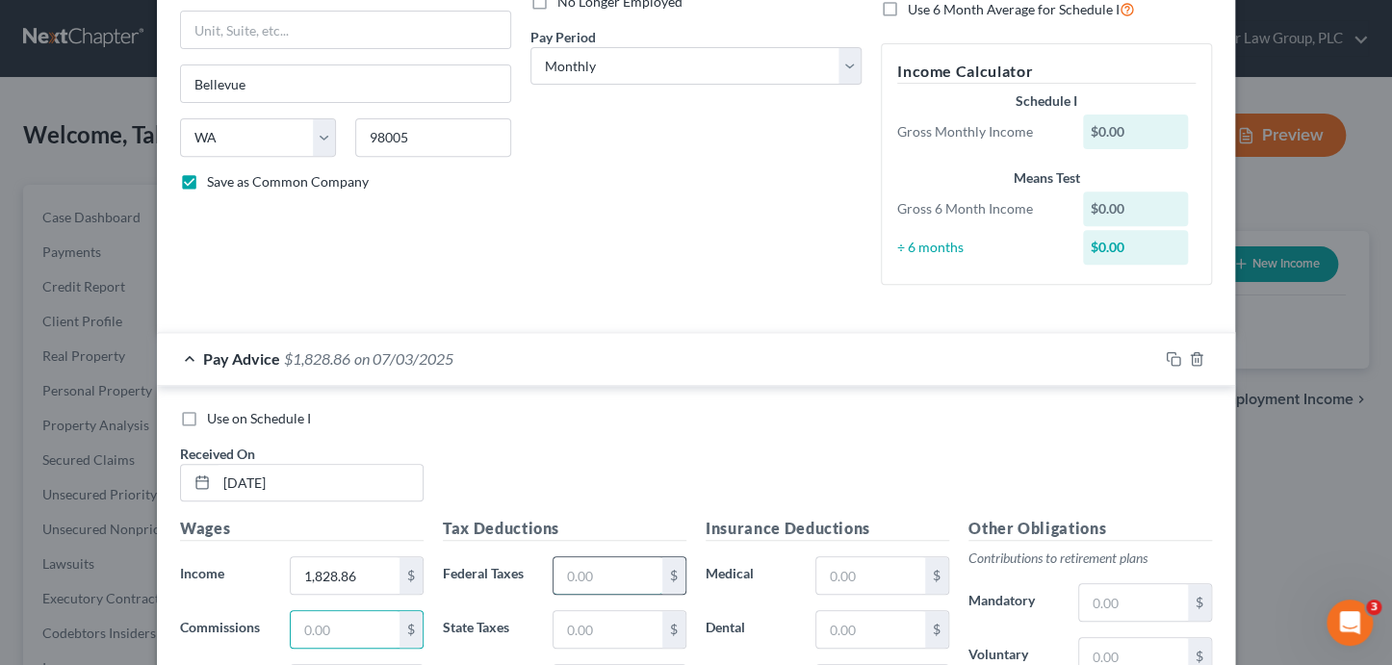
click at [566, 578] on input "text" at bounding box center [608, 575] width 109 height 37
type input "0"
type input "9.07"
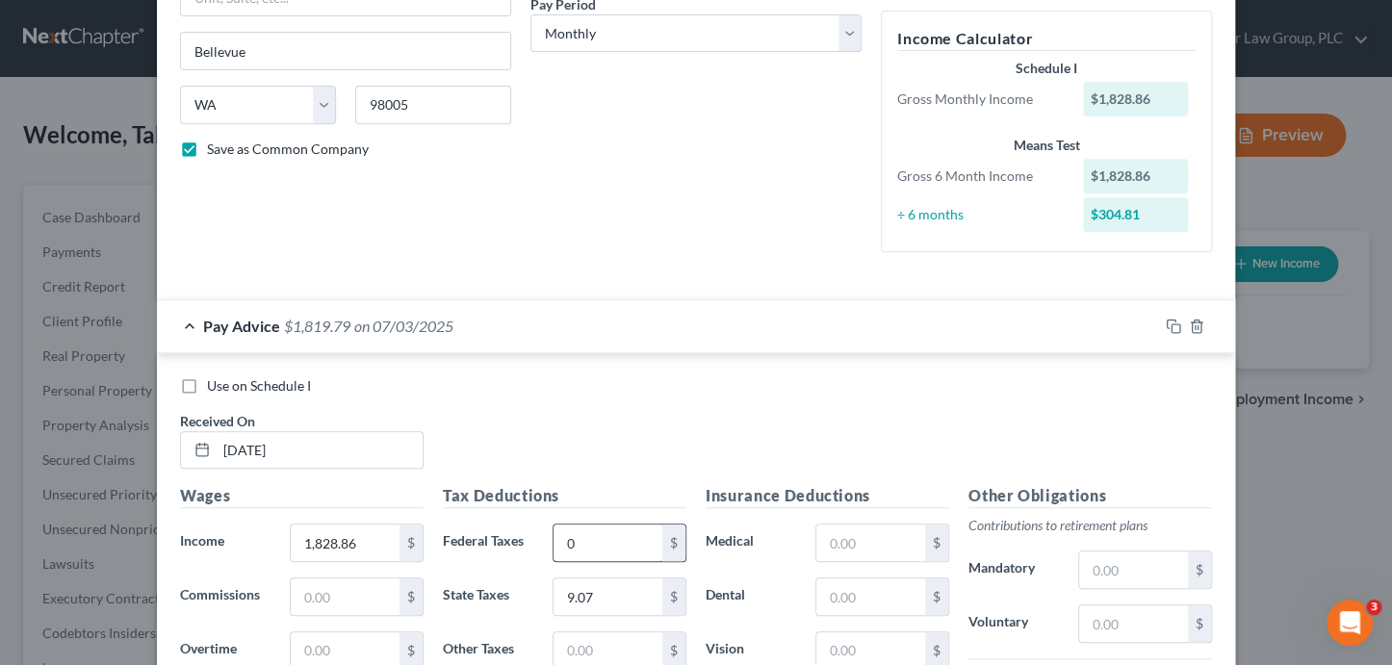
scroll to position [680, 0]
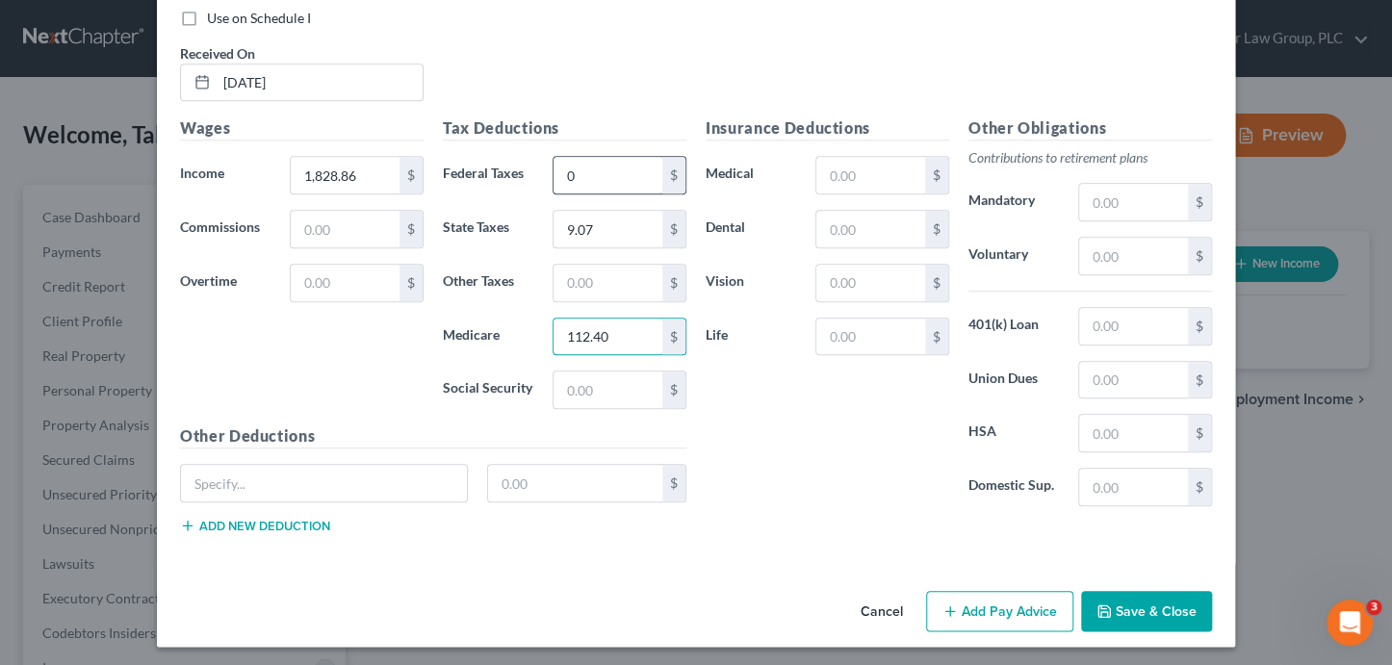
type input "112.40"
type input "26.29"
click at [868, 166] on input "text" at bounding box center [870, 175] width 109 height 37
type input "15.85"
click at [313, 283] on input "text" at bounding box center [345, 283] width 109 height 37
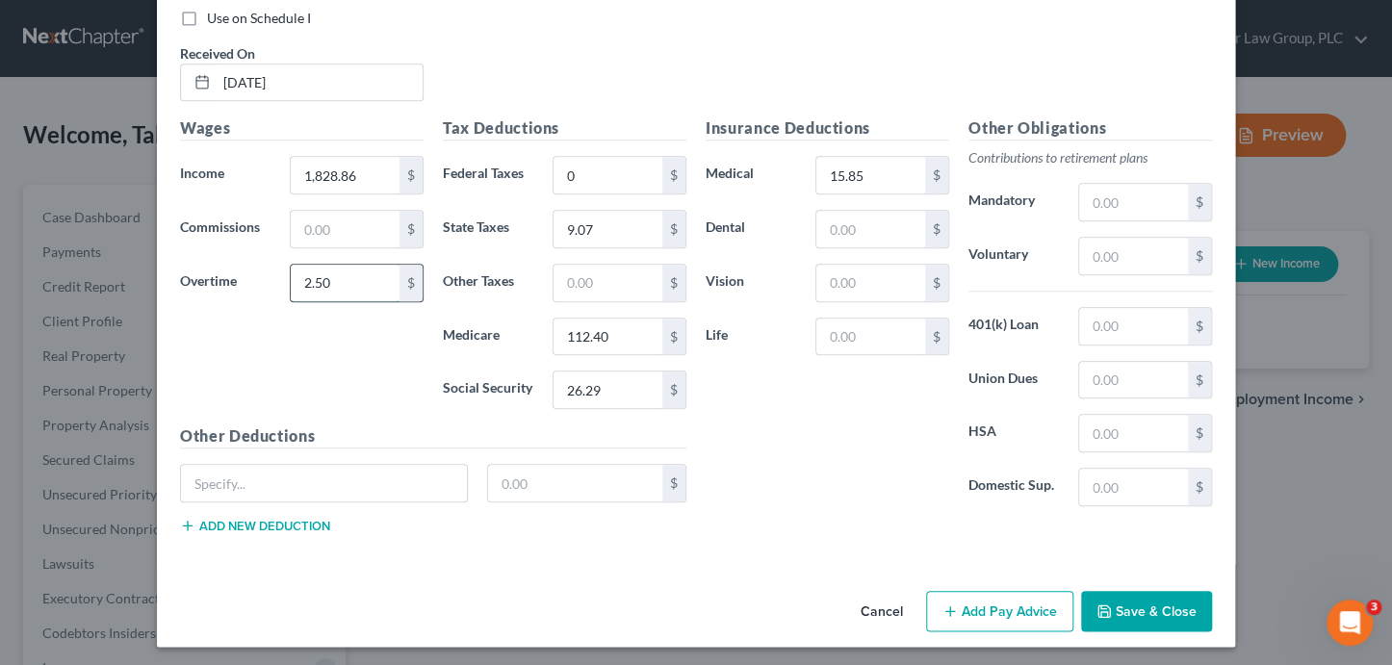
type input "2.50"
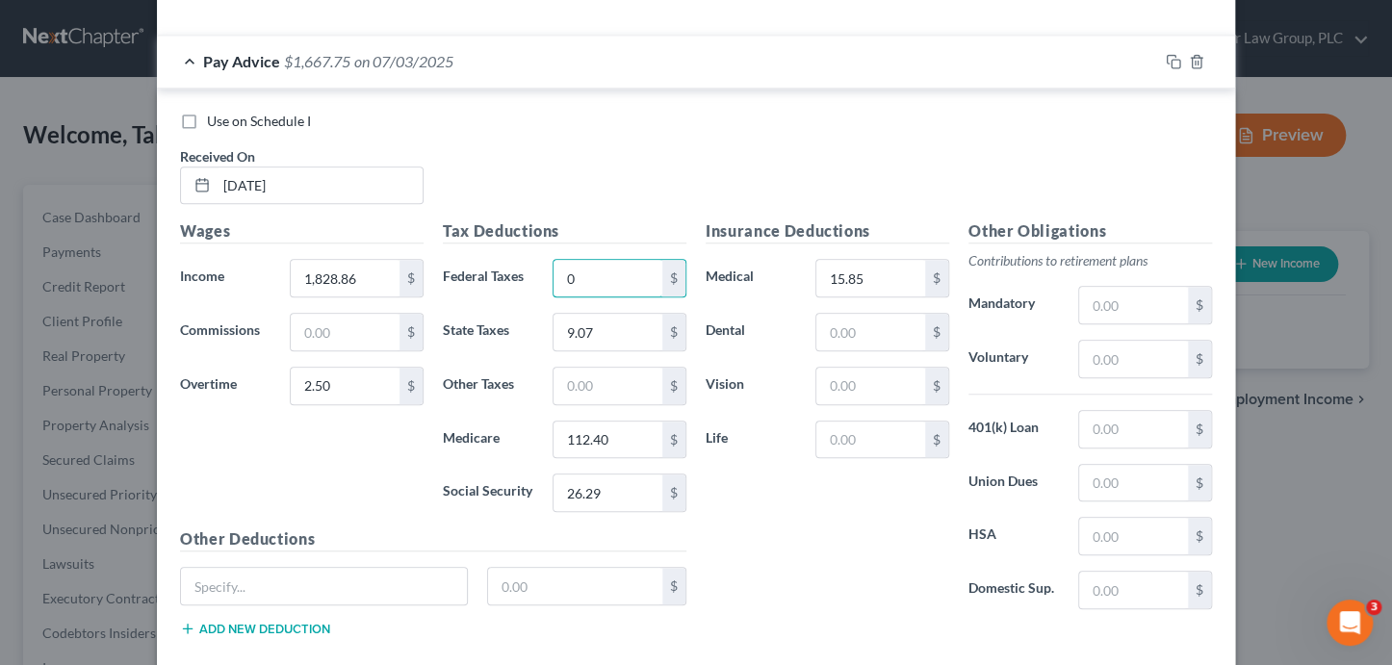
scroll to position [573, 0]
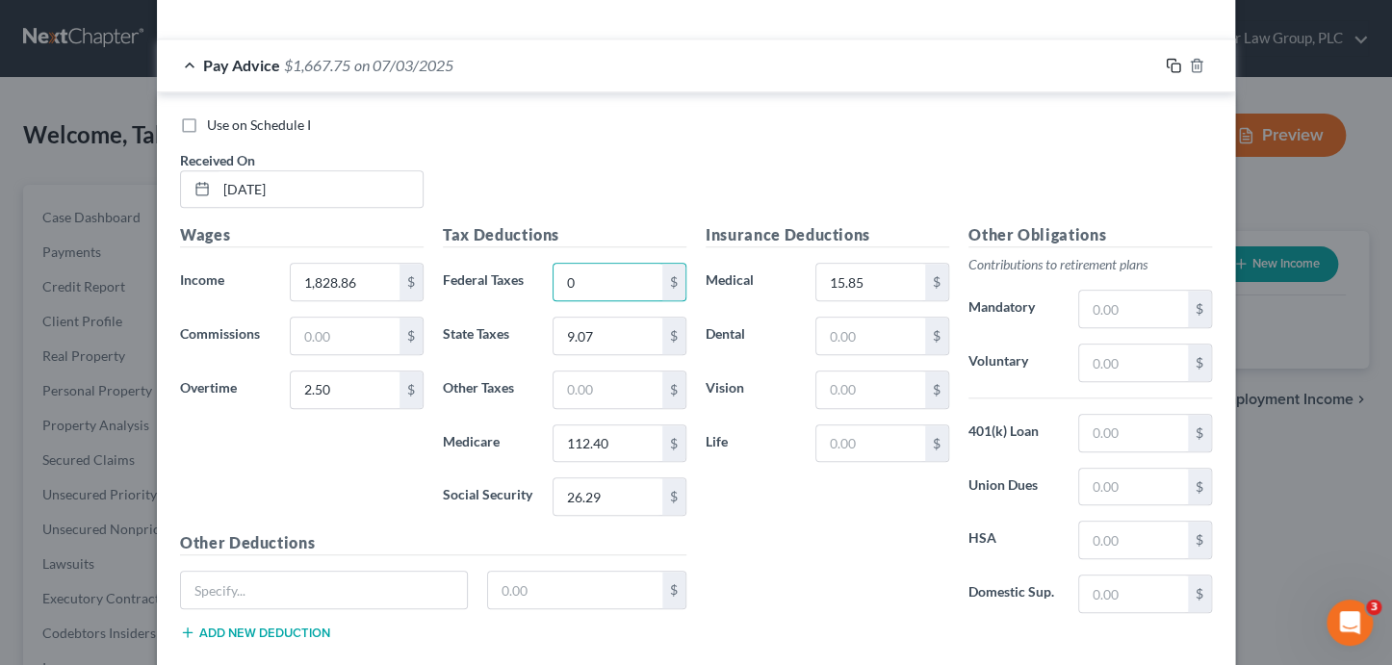
click at [1166, 66] on icon "button" at bounding box center [1173, 65] width 15 height 15
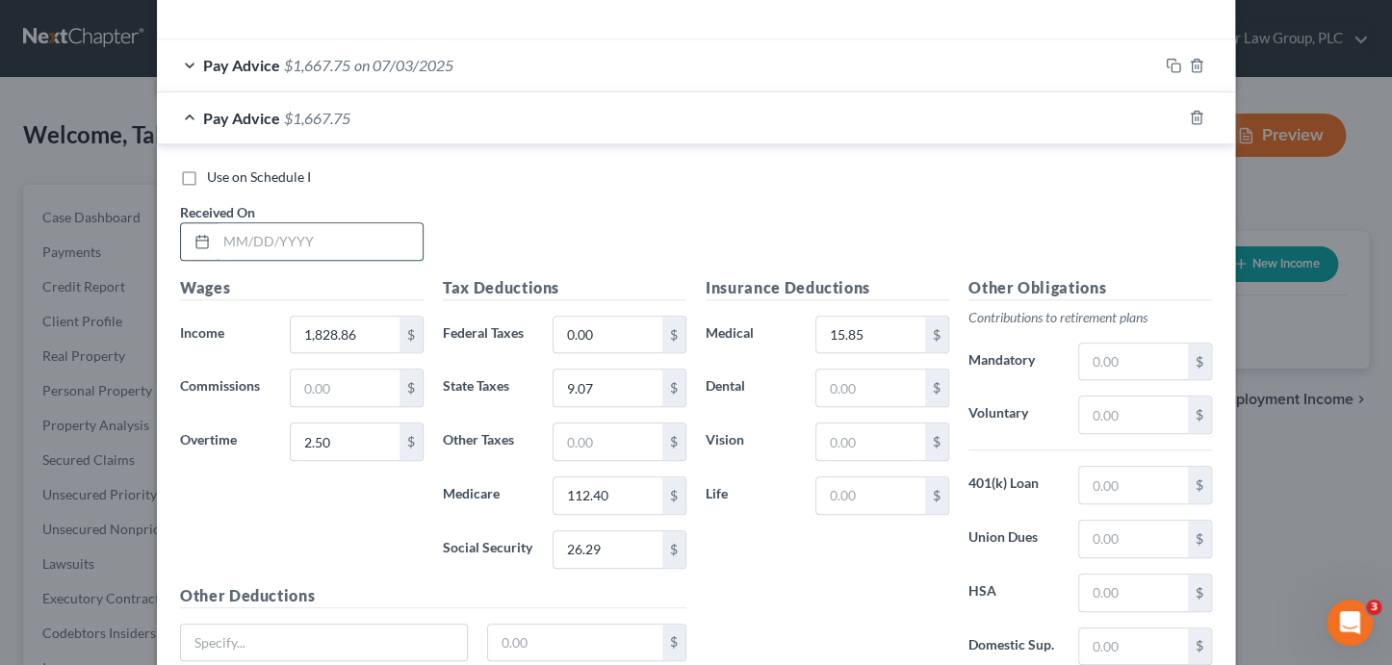
click at [302, 238] on input "text" at bounding box center [320, 241] width 206 height 37
type input "7/18/25"
type input "2,337.61"
type input "2.5"
type input "0"
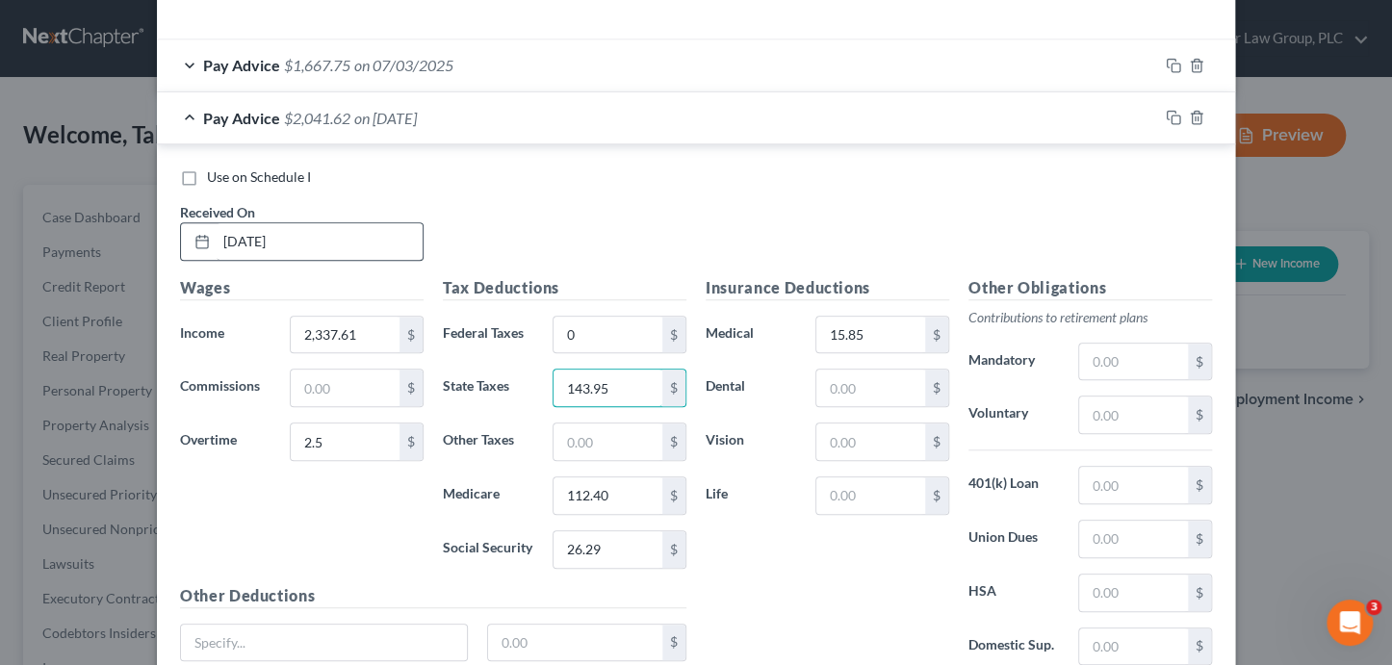
type input "143.95"
type input "33.67"
type input "11.61"
click at [1167, 119] on icon "button" at bounding box center [1173, 117] width 15 height 15
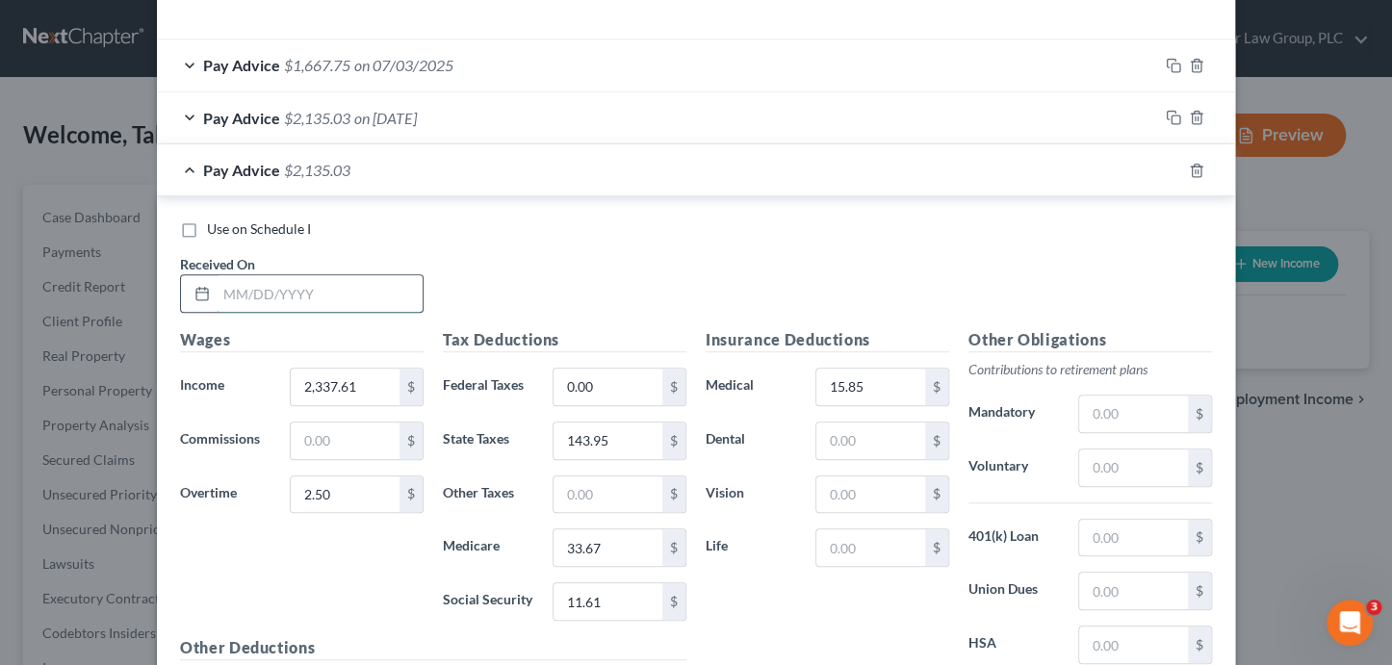
click at [342, 294] on input "text" at bounding box center [320, 293] width 206 height 37
type input "06/05/25"
type input "2,062.94"
type input "126.92"
type input "29.68"
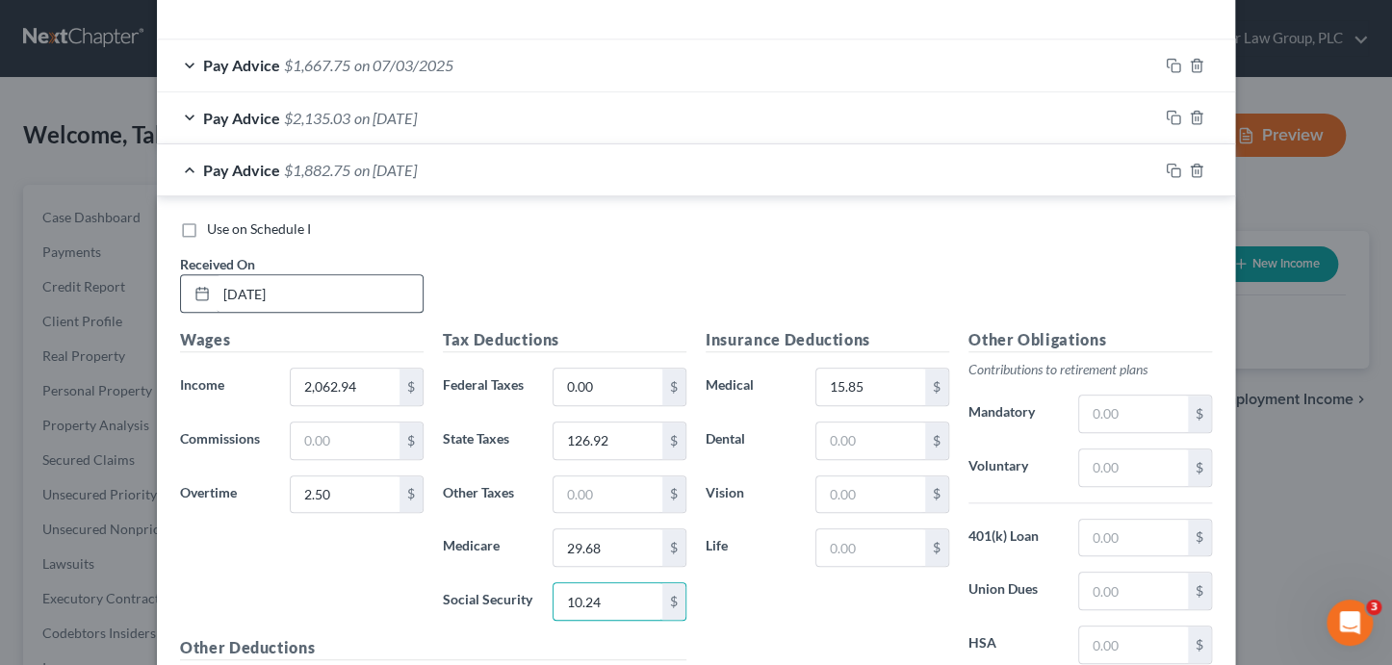
type input "10.24"
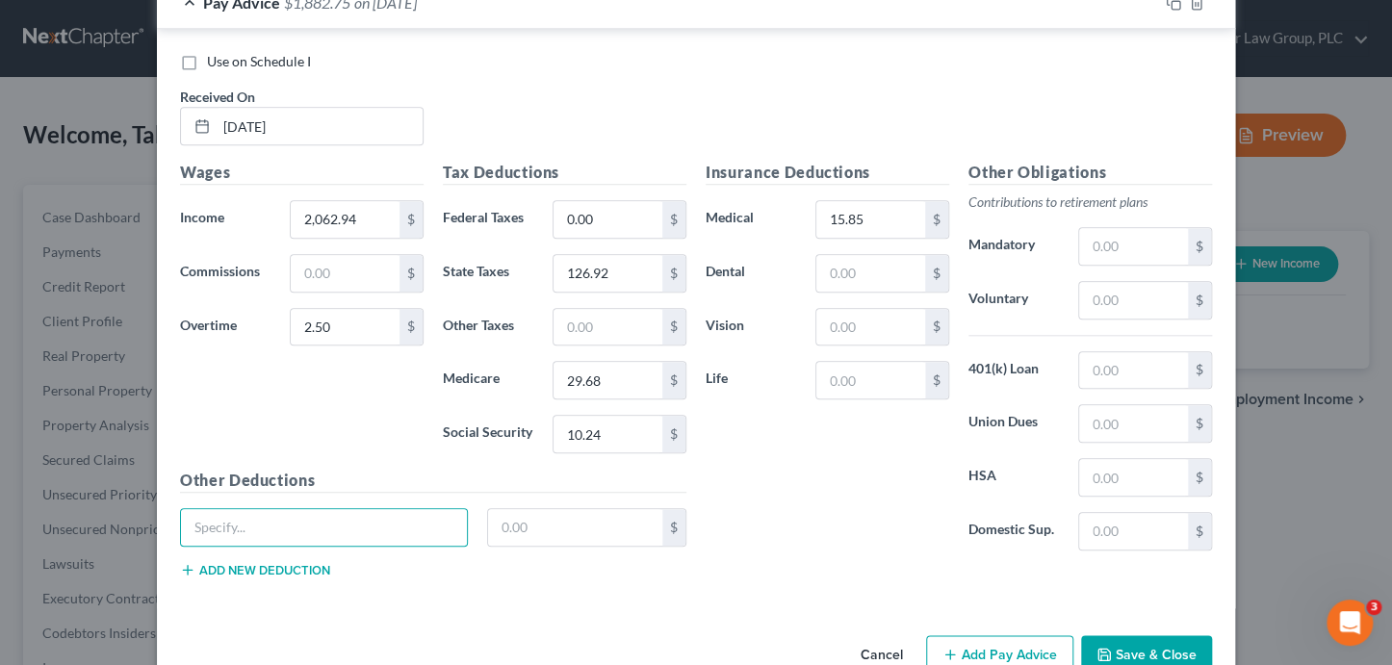
scroll to position [510, 0]
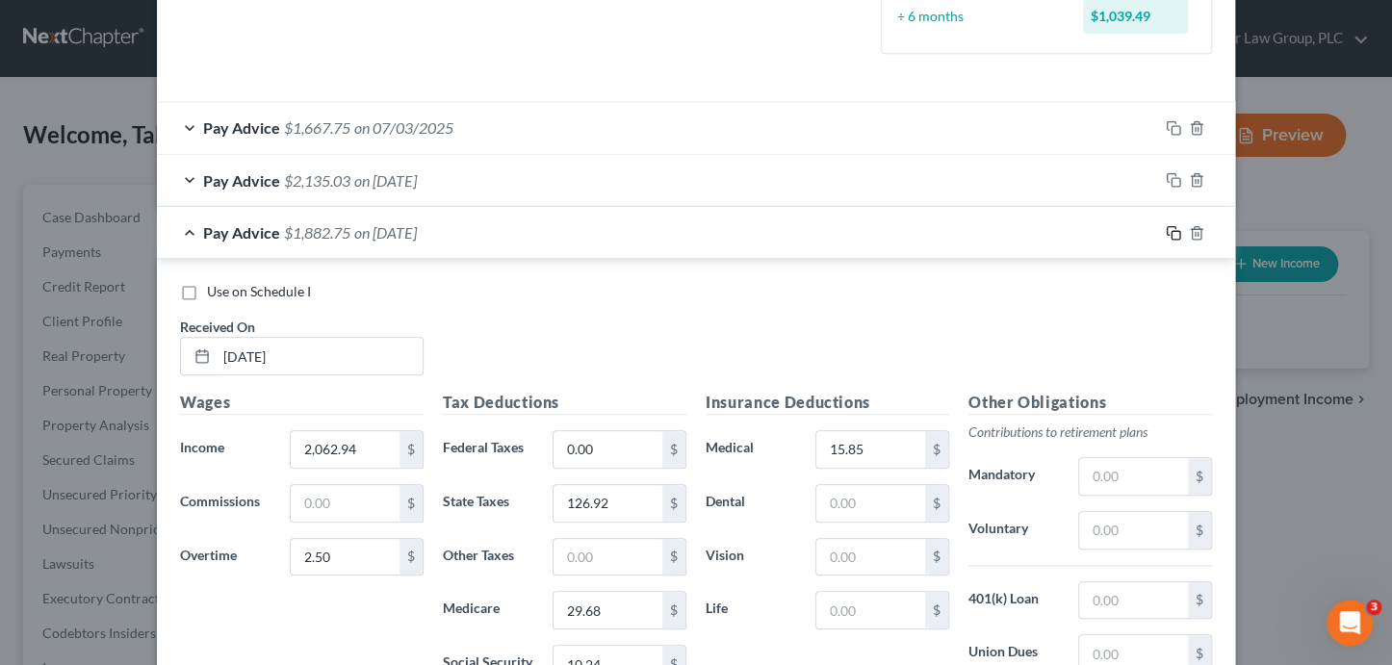
click at [1170, 234] on icon "button" at bounding box center [1173, 232] width 15 height 15
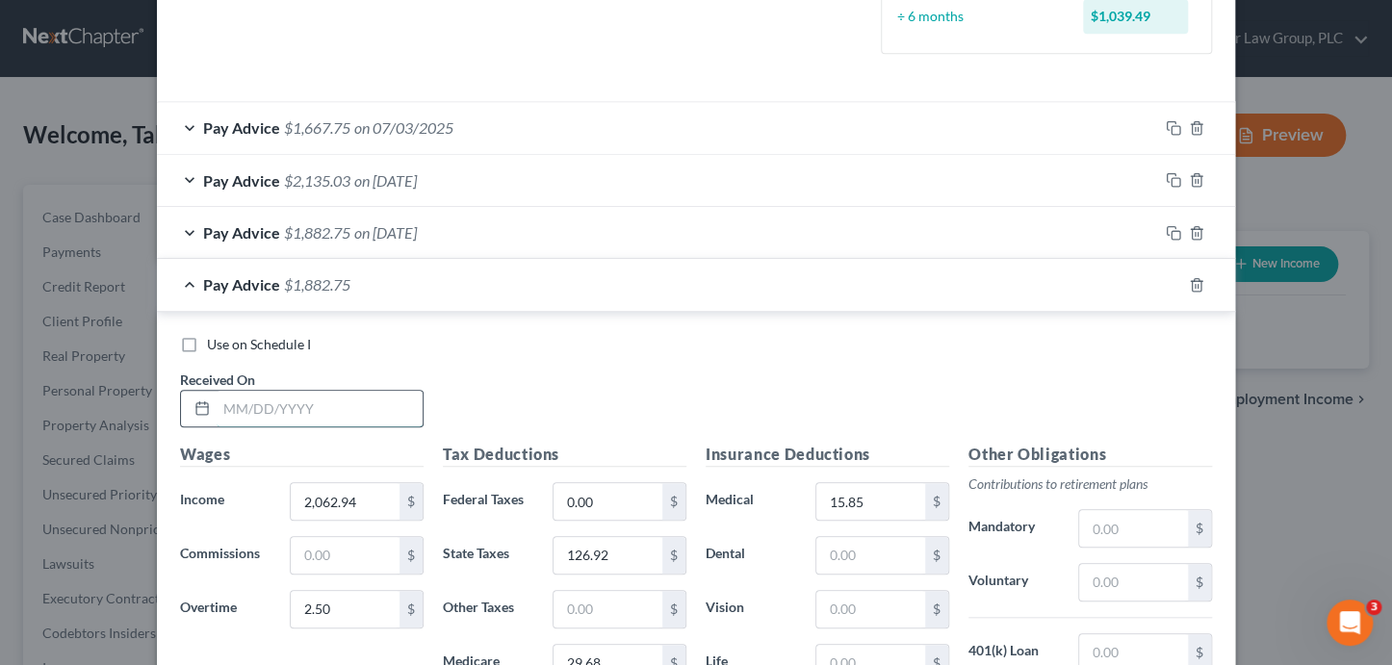
drag, startPoint x: 307, startPoint y: 412, endPoint x: 309, endPoint y: 401, distance: 10.8
click at [307, 412] on input "text" at bounding box center [320, 409] width 206 height 37
type input "06/20/25"
type input "1,840.85"
type input "113.15"
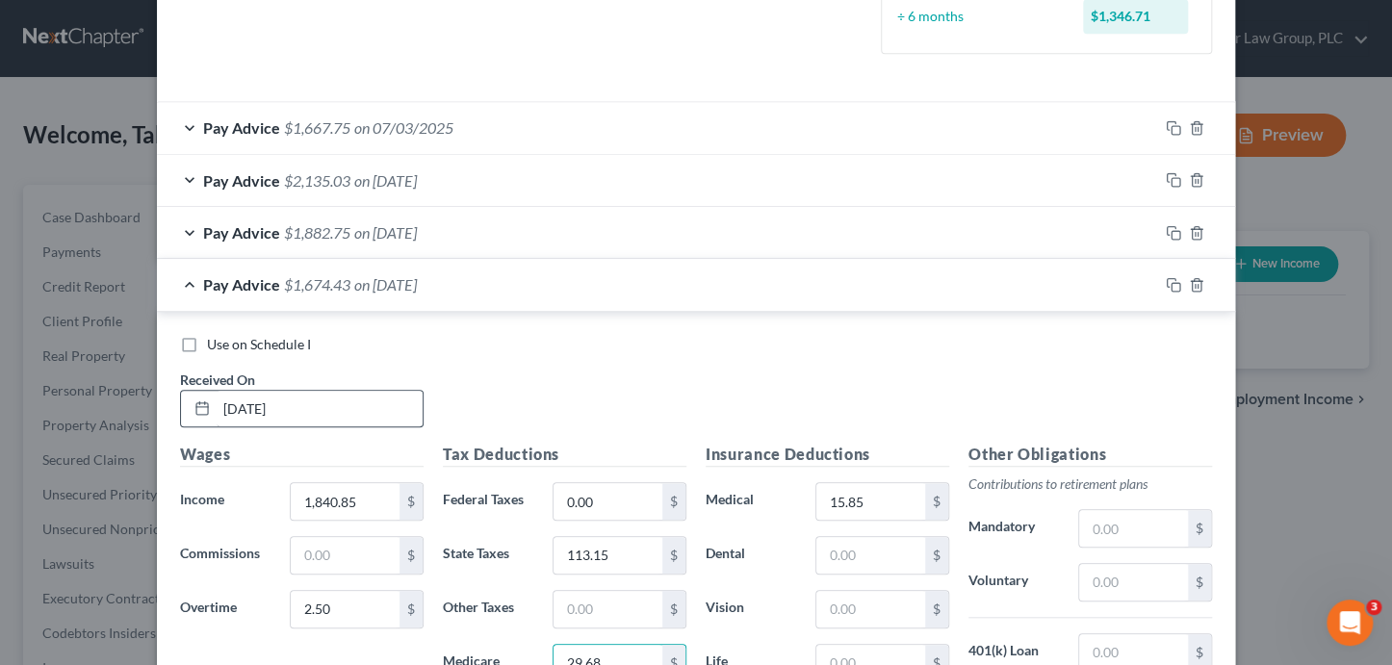
scroll to position [522, 0]
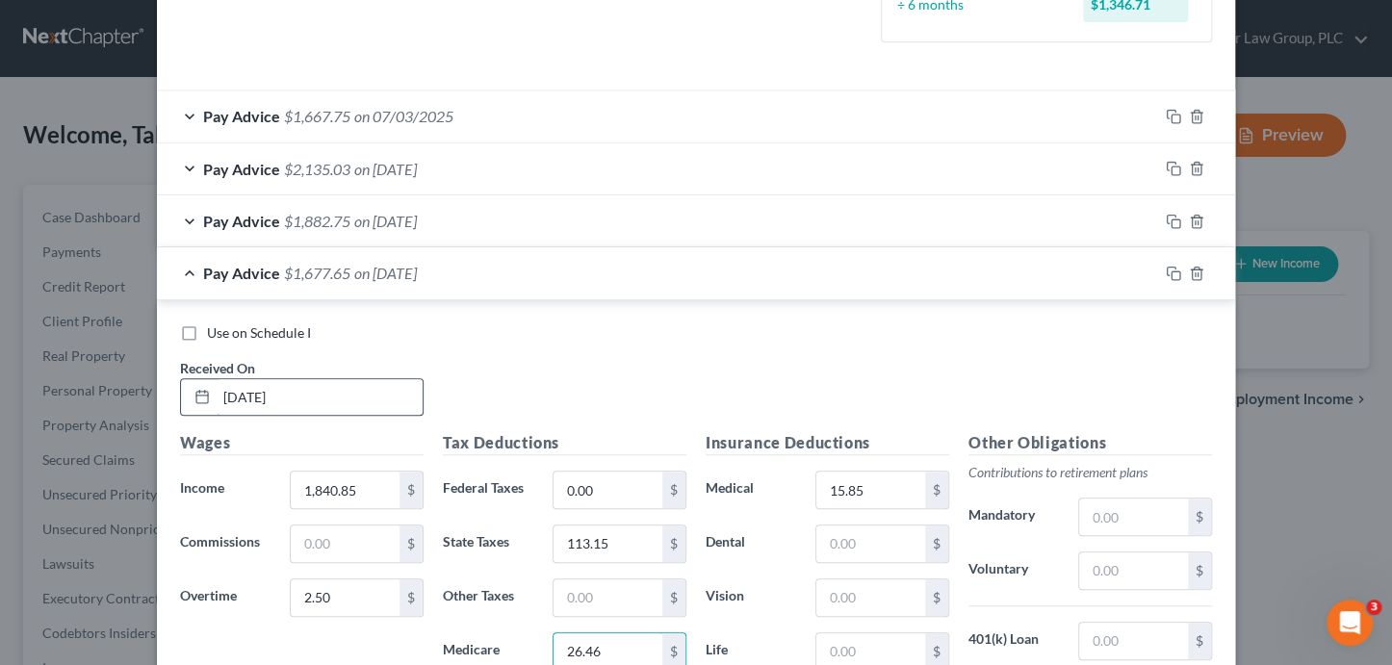
type input "26.46"
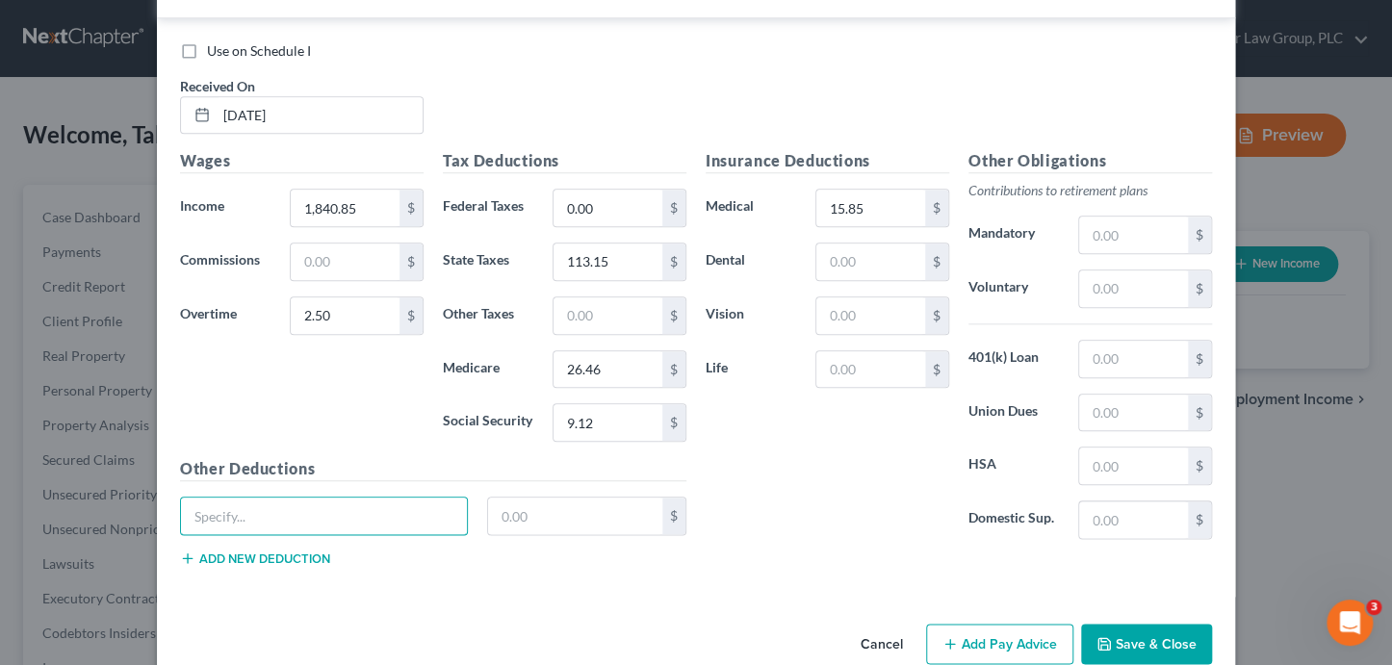
scroll to position [736, 0]
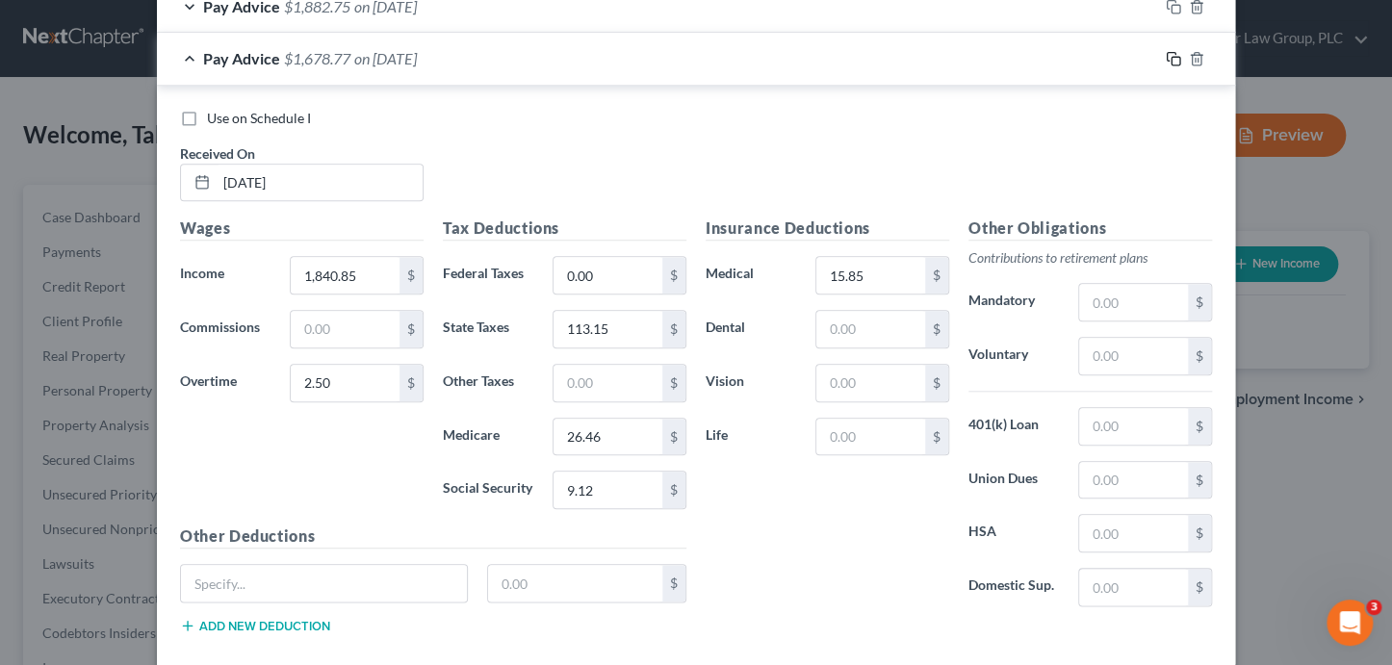
click at [1166, 57] on icon "button" at bounding box center [1173, 58] width 15 height 15
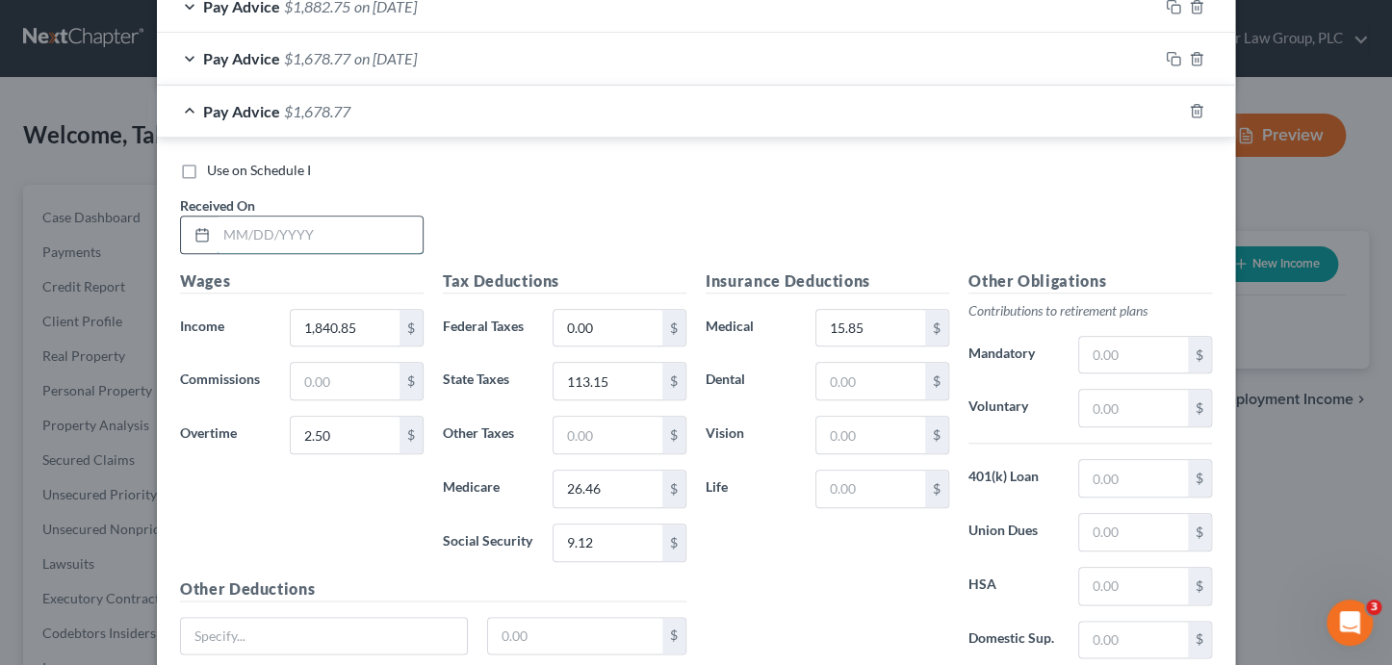
drag, startPoint x: 359, startPoint y: 245, endPoint x: 551, endPoint y: 227, distance: 192.4
click at [359, 245] on input "text" at bounding box center [320, 235] width 206 height 37
click at [882, 331] on input "15.85" at bounding box center [870, 328] width 109 height 37
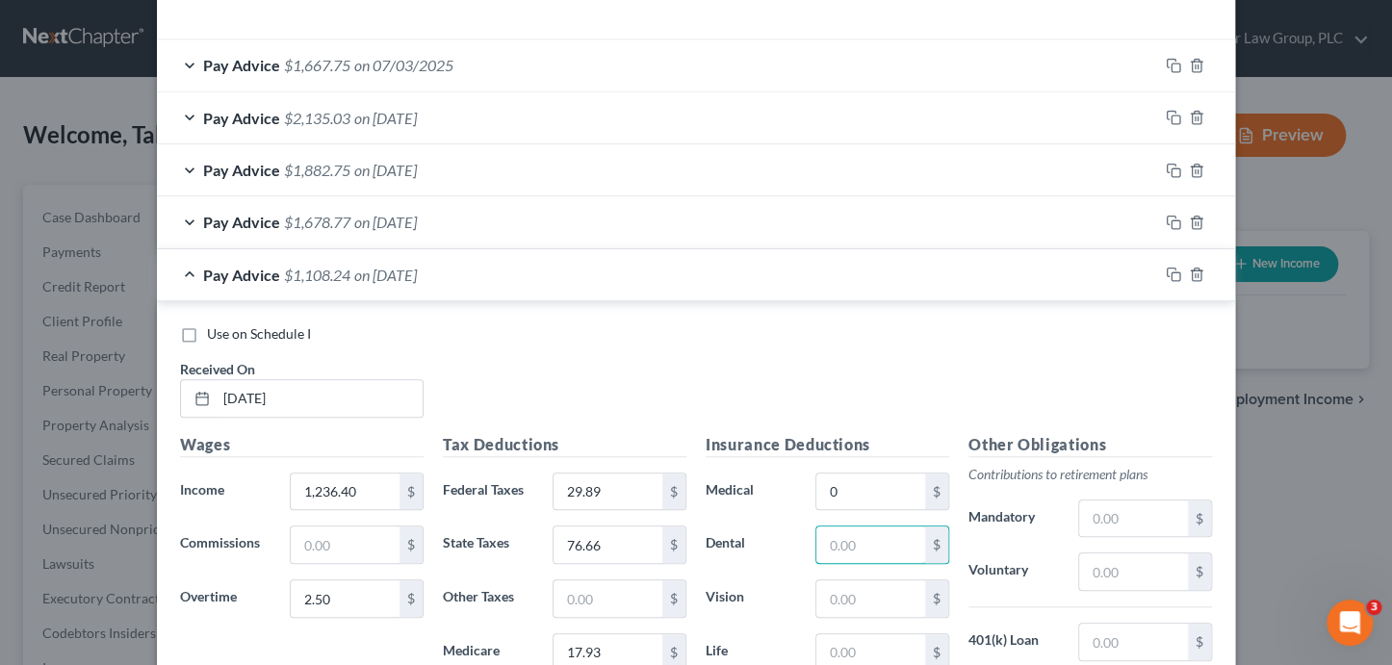
scroll to position [56, 0]
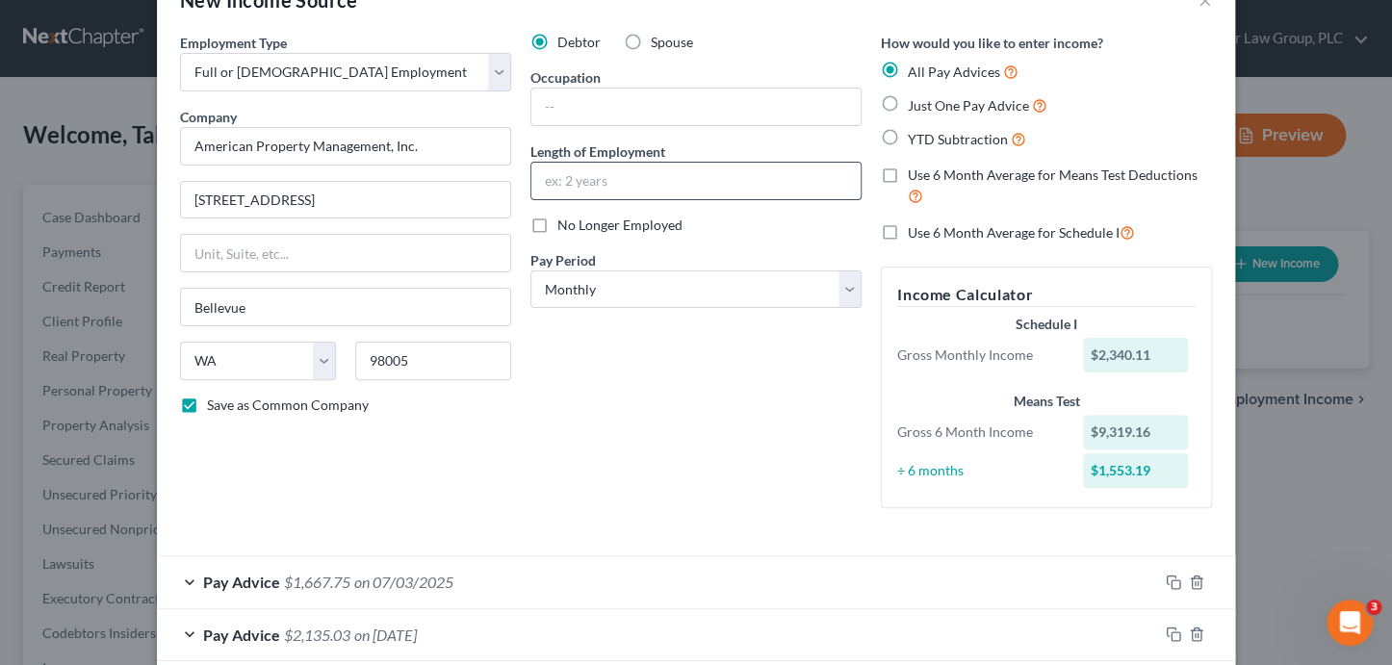
click at [605, 178] on input "text" at bounding box center [695, 181] width 329 height 37
drag, startPoint x: 628, startPoint y: 412, endPoint x: 626, endPoint y: 273, distance: 138.6
click at [630, 404] on div "Debtor Spouse Occupation Length of Employment 4 months No Longer Employed Pay P…" at bounding box center [696, 278] width 350 height 491
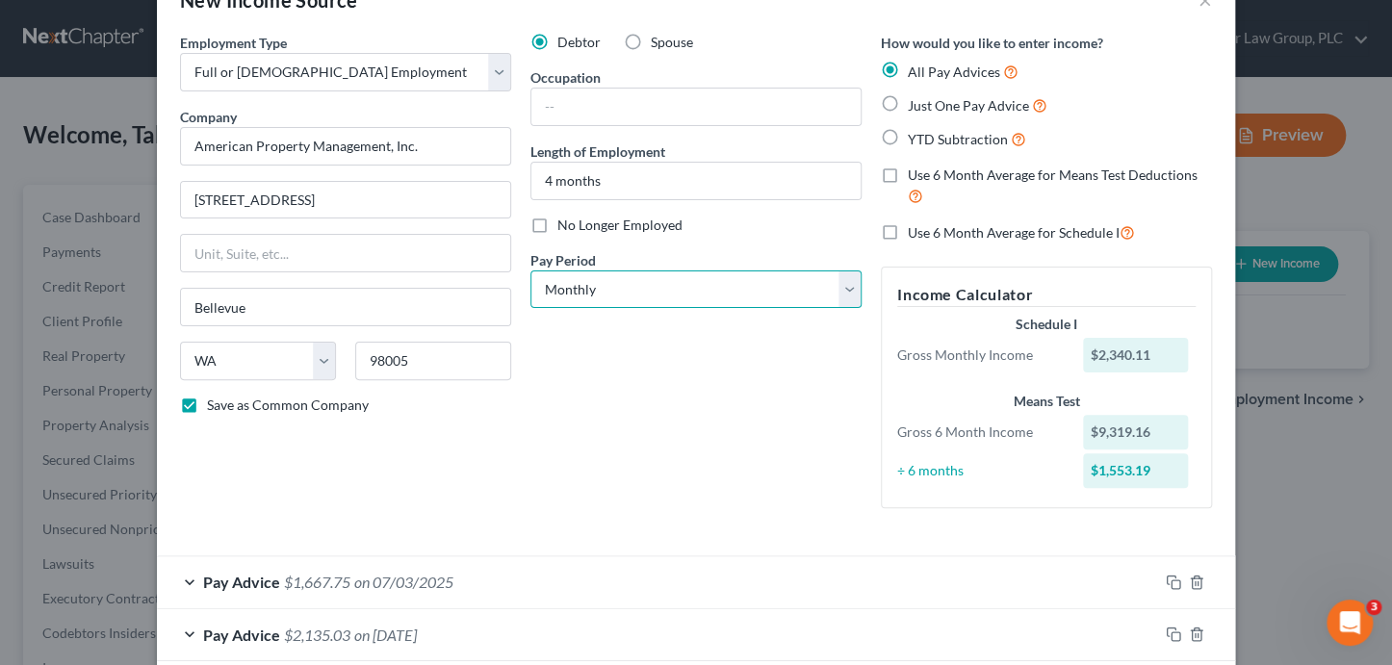
click at [625, 281] on select "Select Monthly Twice Monthly Every Other Week Weekly" at bounding box center [695, 290] width 331 height 39
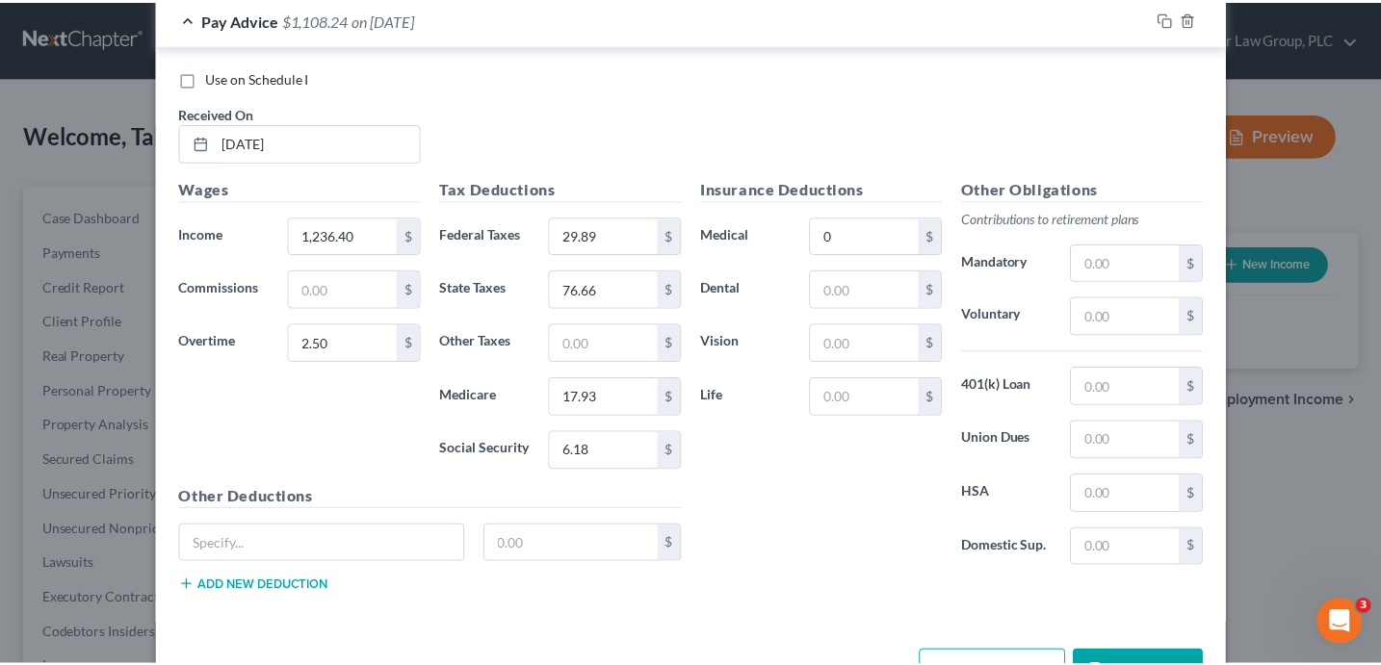
scroll to position [889, 0]
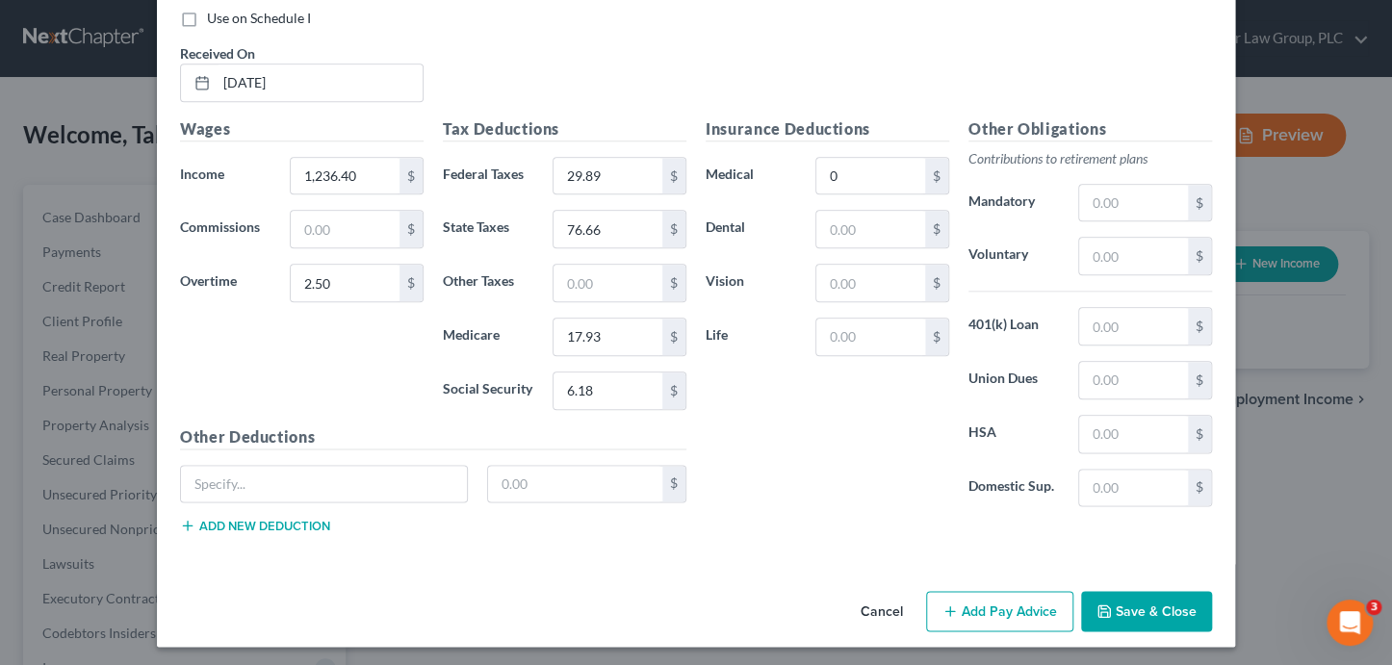
click at [1172, 612] on button "Save & Close" at bounding box center [1146, 611] width 131 height 40
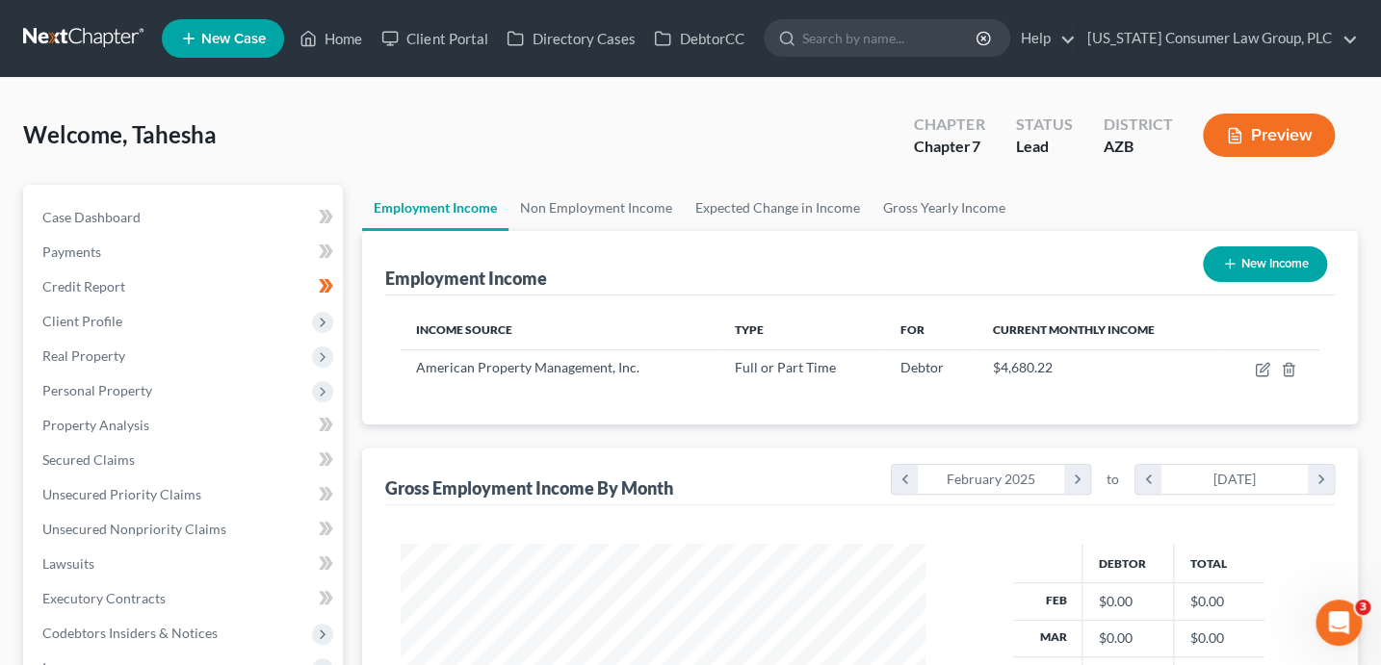
scroll to position [962350, 962135]
drag, startPoint x: 135, startPoint y: 399, endPoint x: 172, endPoint y: 395, distance: 37.7
click at [136, 398] on span "Personal Property" at bounding box center [185, 391] width 316 height 35
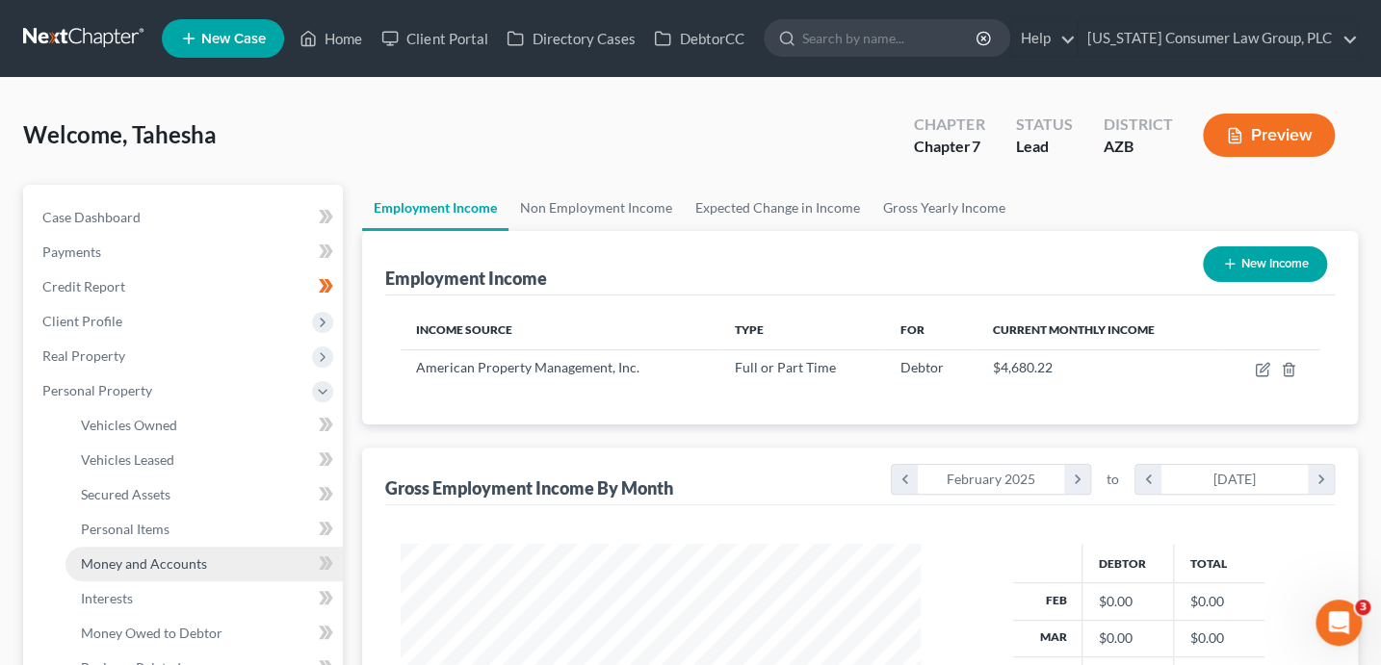
click at [203, 562] on span "Money and Accounts" at bounding box center [144, 563] width 126 height 16
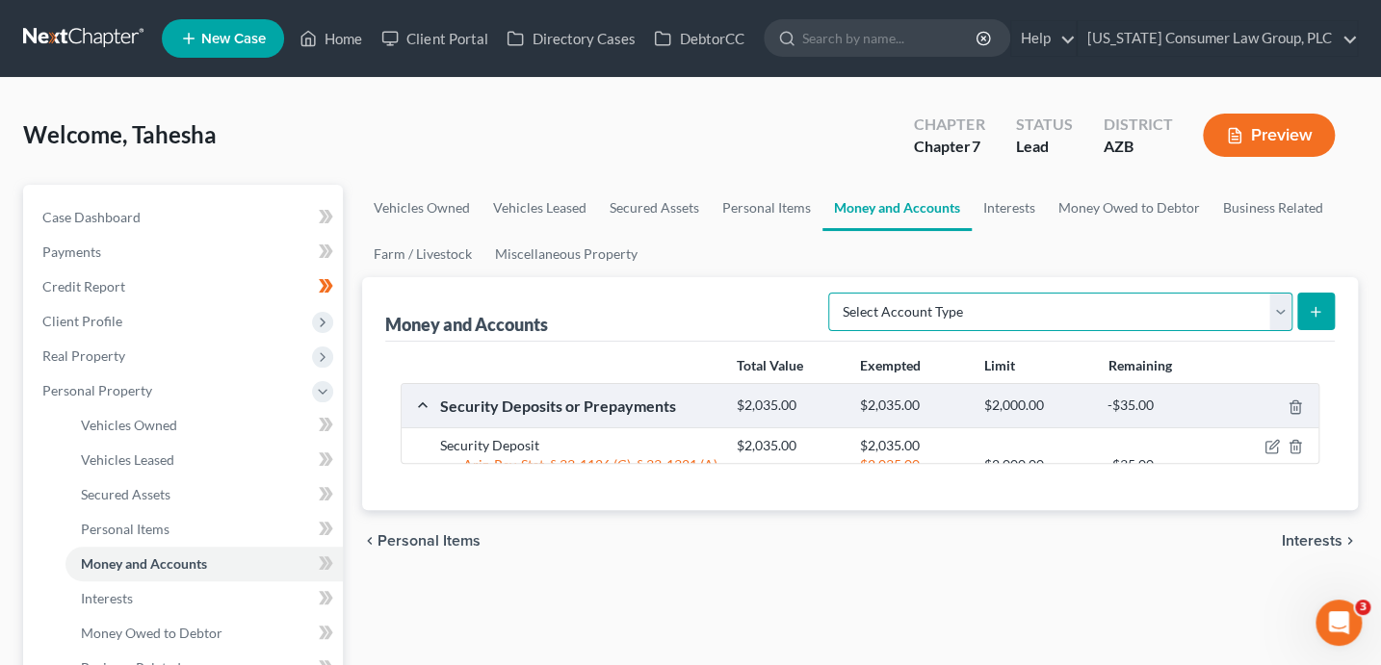
click at [1115, 311] on select "Select Account Type Brokerage (A/B: 18, SOFA: 20) Cash on Hand (A/B: 16) Certif…" at bounding box center [1060, 312] width 464 height 39
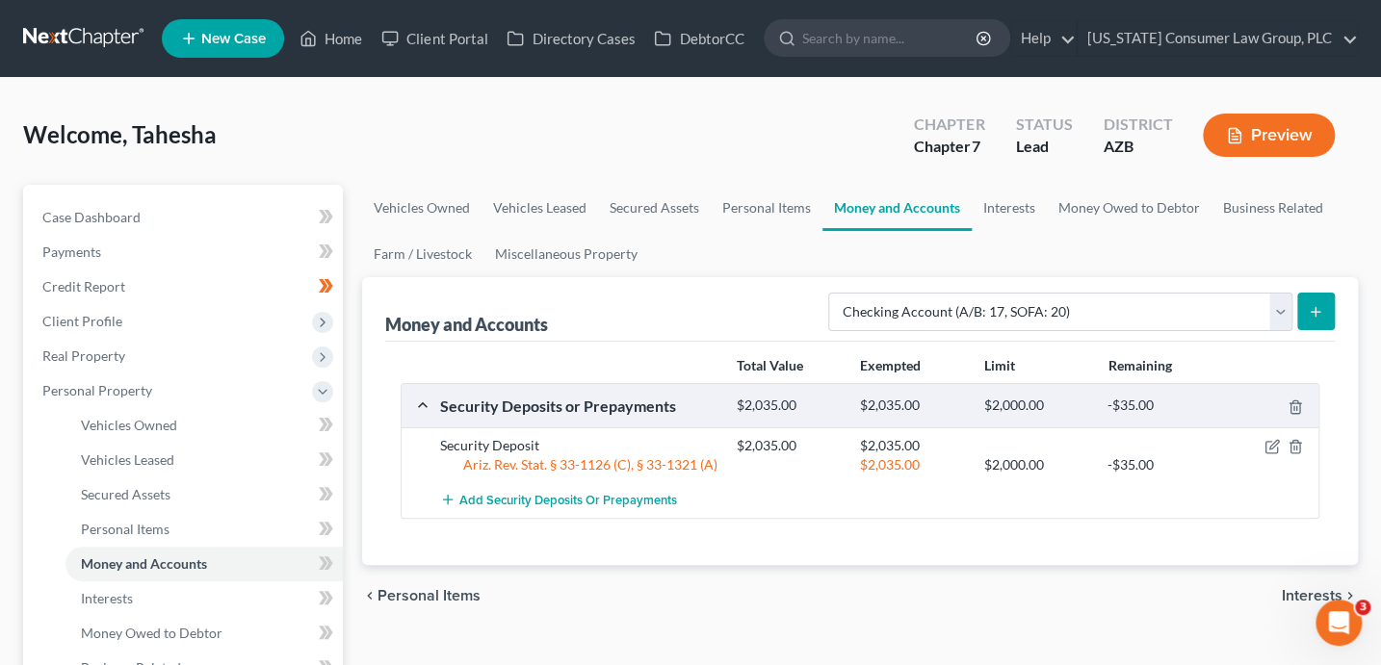
click at [1308, 307] on icon "submit" at bounding box center [1314, 311] width 15 height 15
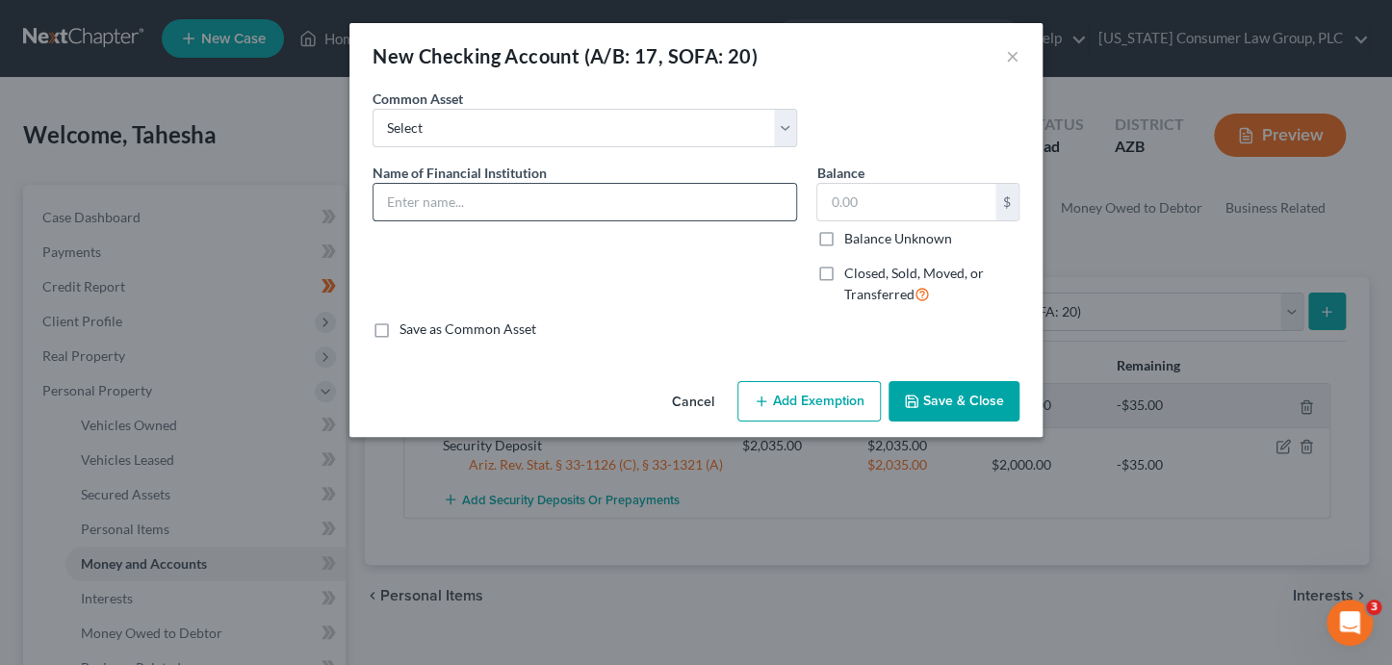
click at [433, 203] on input "text" at bounding box center [585, 202] width 423 height 37
paste input "[PERSON_NAME] Fargo Bank 0654"
click at [946, 401] on button "Save & Close" at bounding box center [954, 401] width 131 height 40
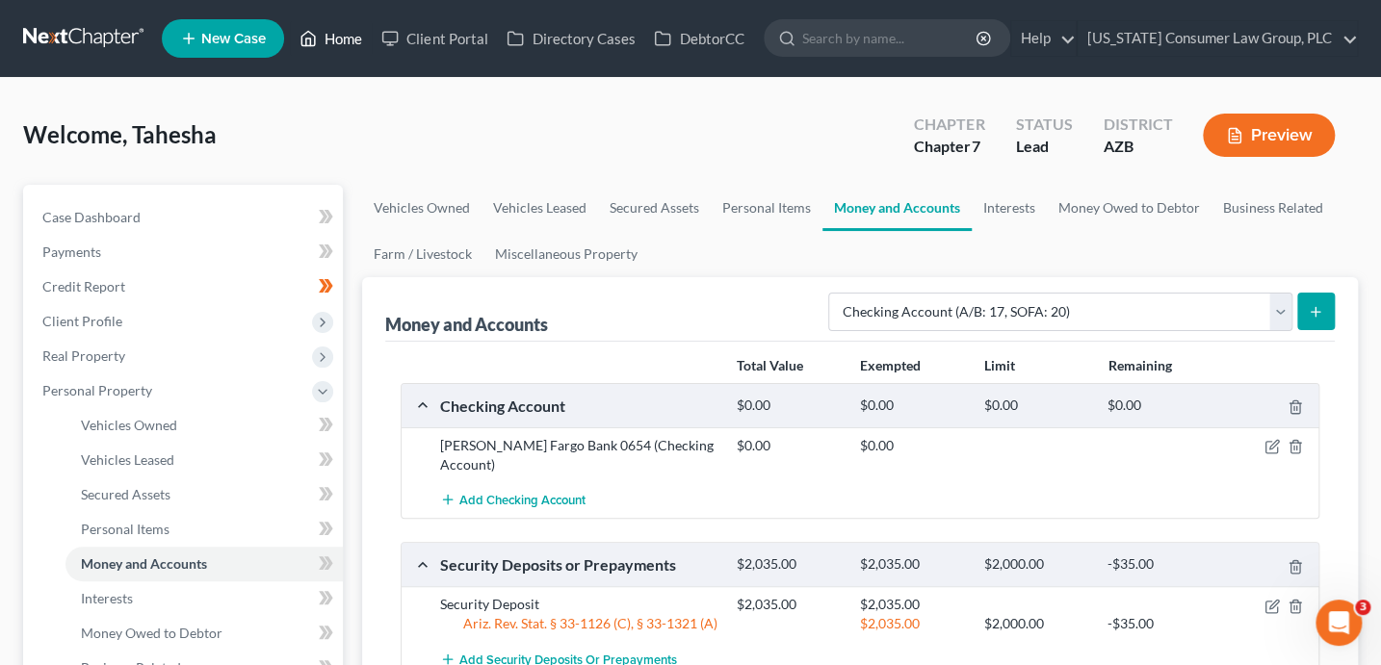
click at [338, 44] on link "Home" at bounding box center [331, 38] width 82 height 35
click at [338, 43] on link "Home" at bounding box center [331, 38] width 82 height 35
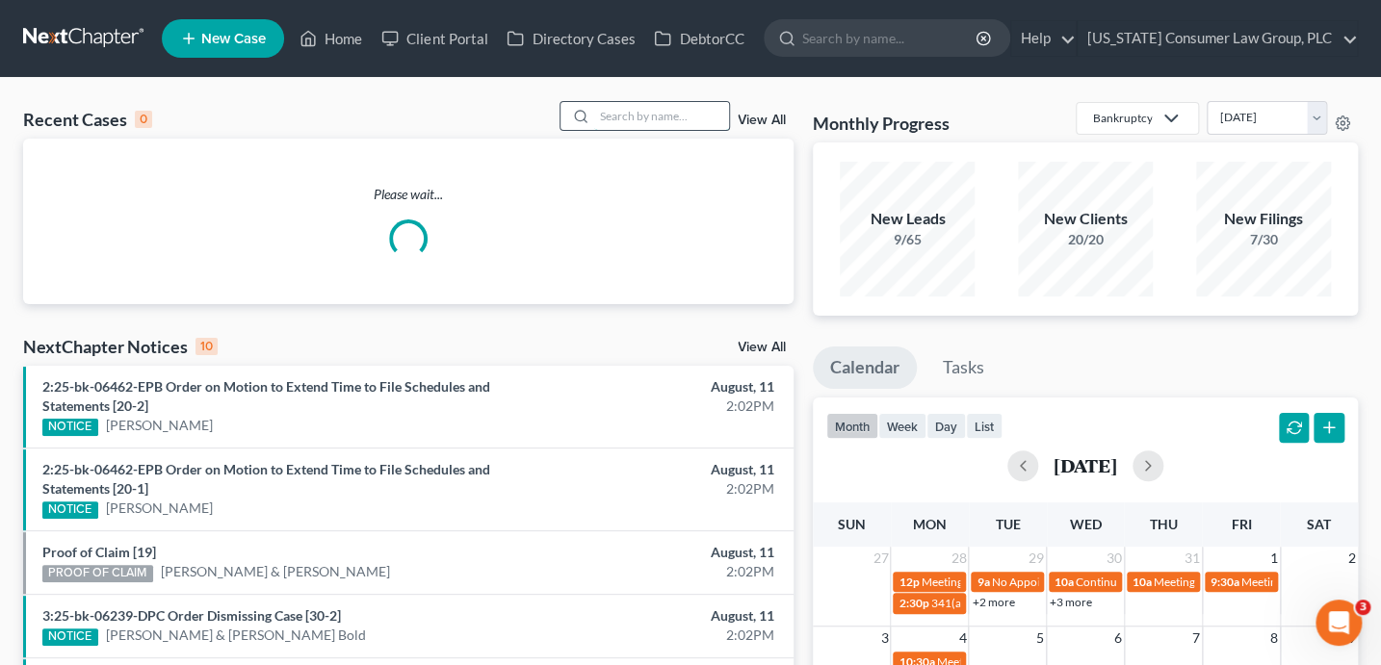
click at [682, 118] on input "search" at bounding box center [661, 116] width 135 height 28
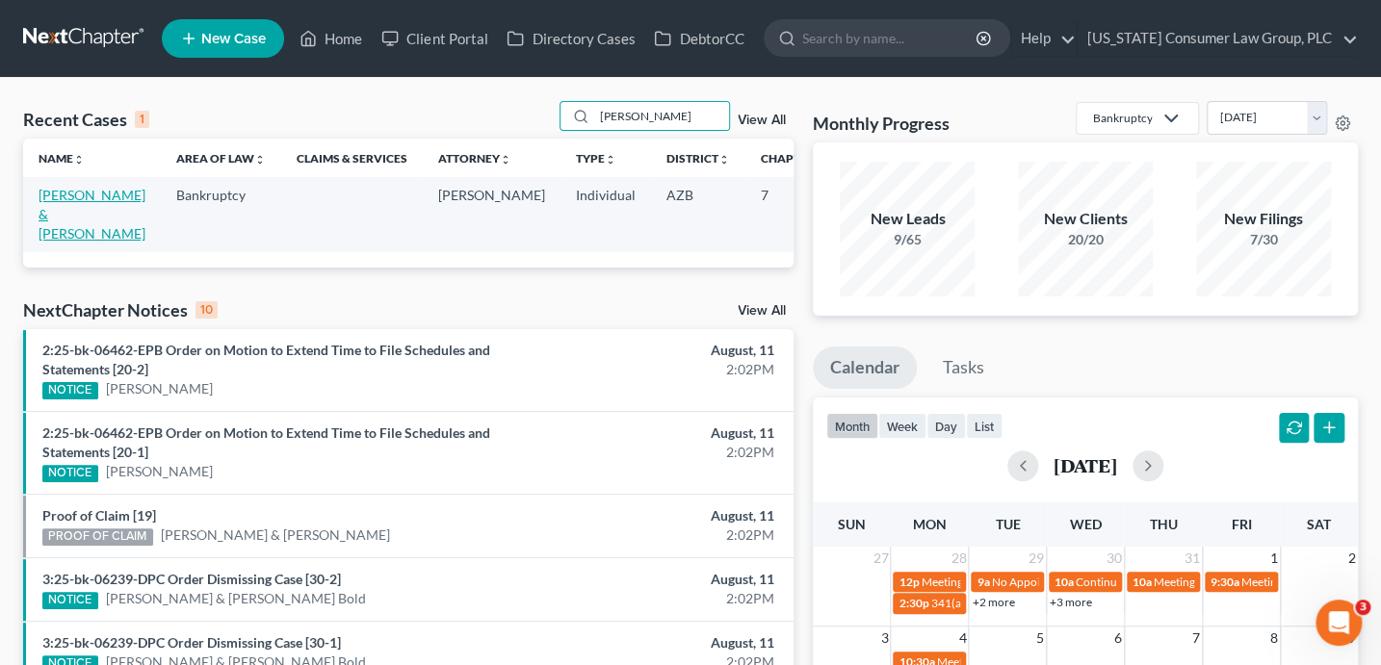
click at [65, 217] on link "[PERSON_NAME] & [PERSON_NAME]" at bounding box center [92, 214] width 107 height 55
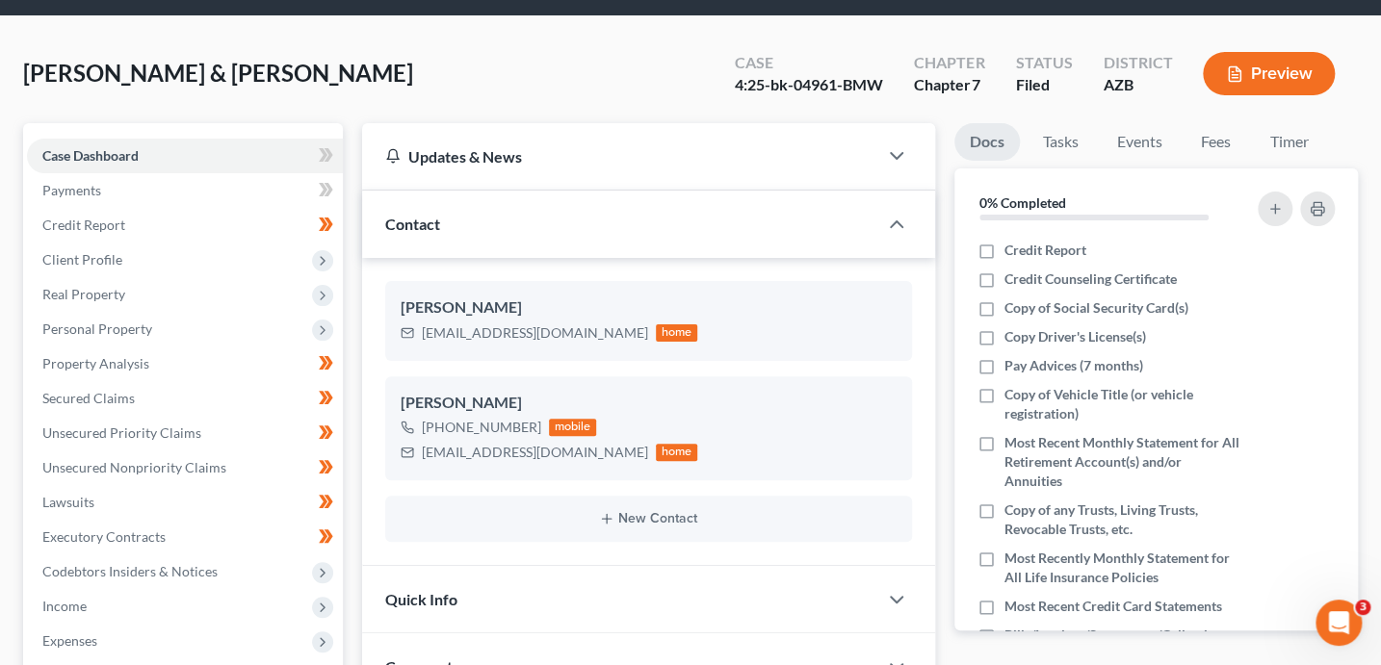
scroll to position [450, 0]
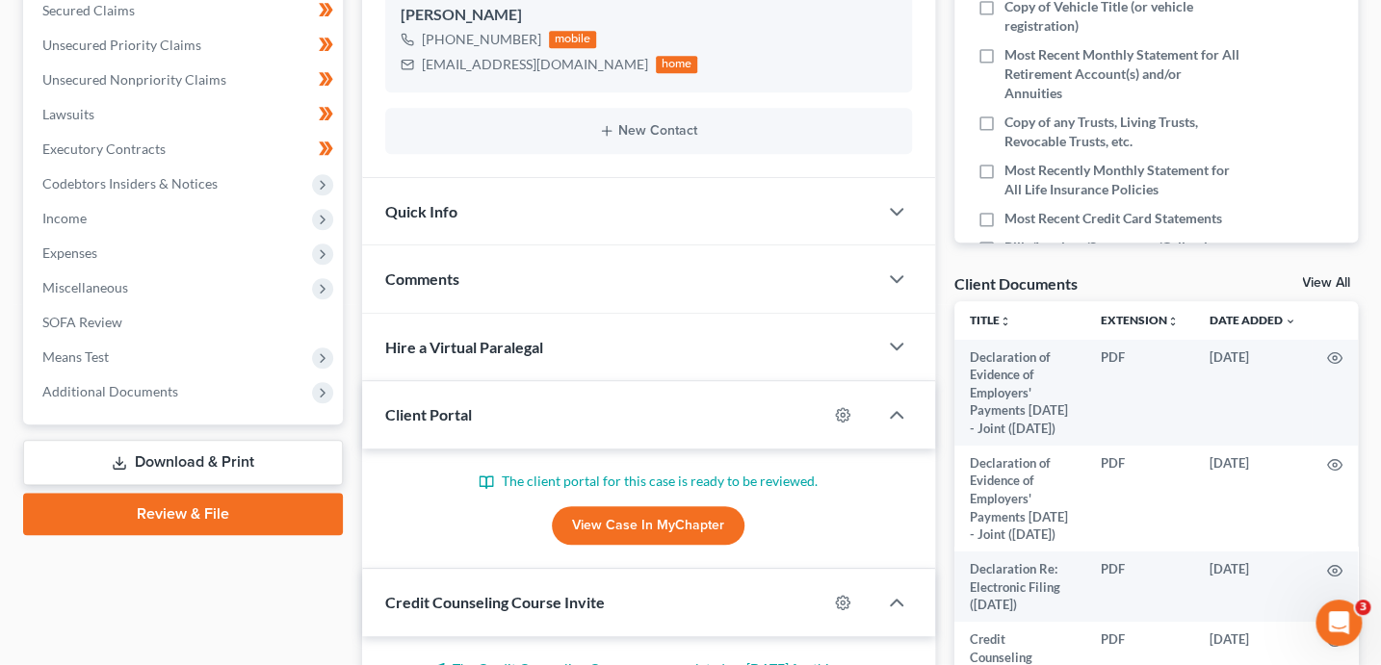
drag, startPoint x: 133, startPoint y: 386, endPoint x: 145, endPoint y: 415, distance: 31.5
click at [133, 386] on span "Additional Documents" at bounding box center [110, 391] width 136 height 16
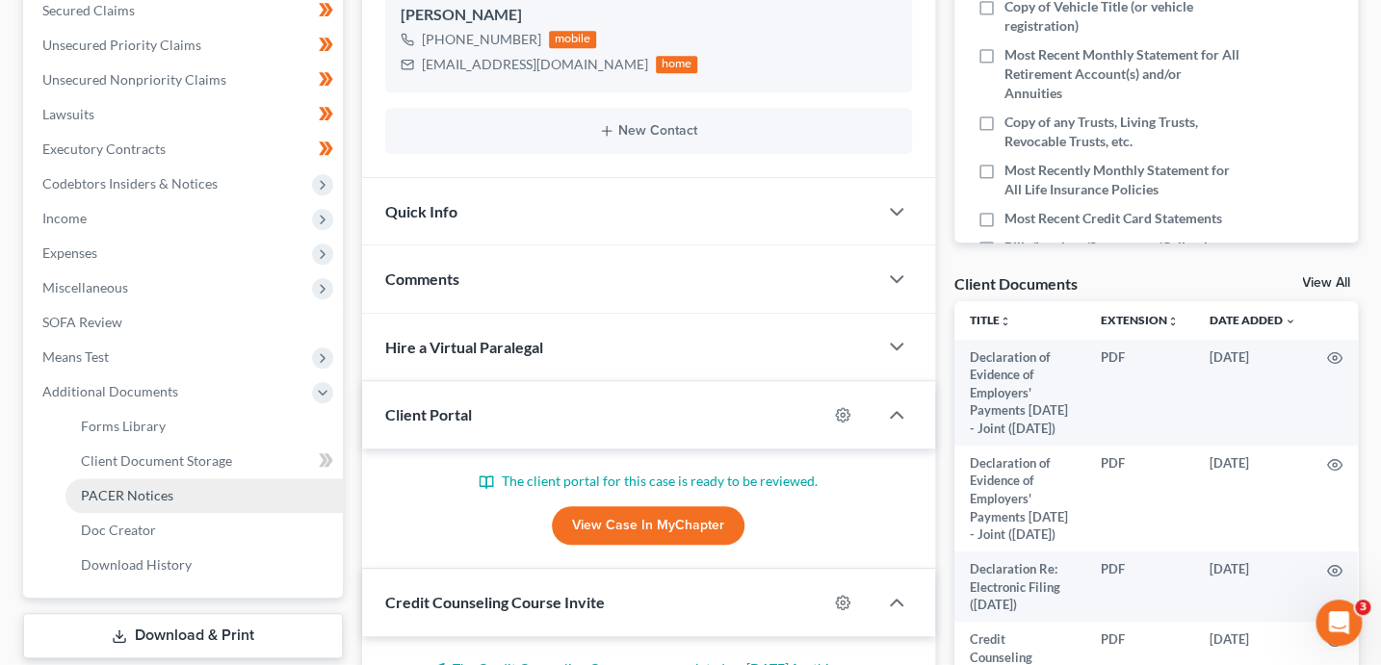
click at [165, 484] on link "PACER Notices" at bounding box center [203, 495] width 277 height 35
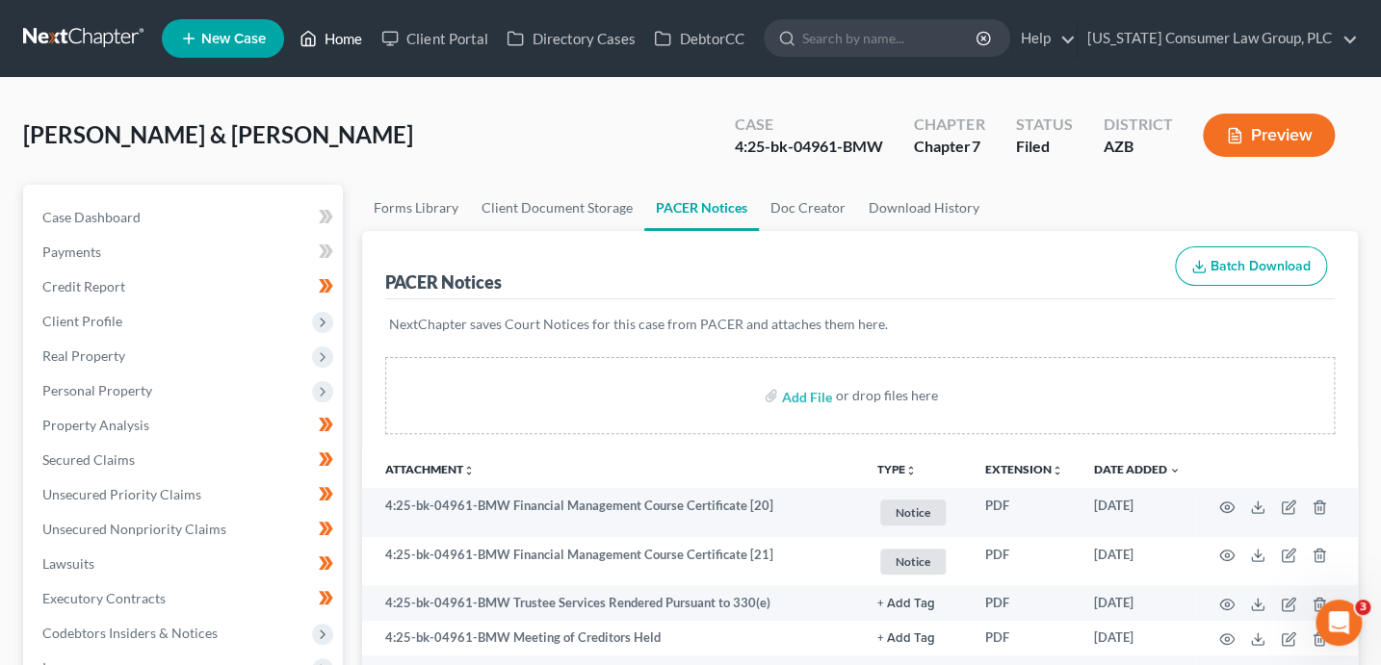
click at [341, 42] on link "Home" at bounding box center [331, 38] width 82 height 35
click at [336, 44] on link "Home" at bounding box center [331, 38] width 82 height 35
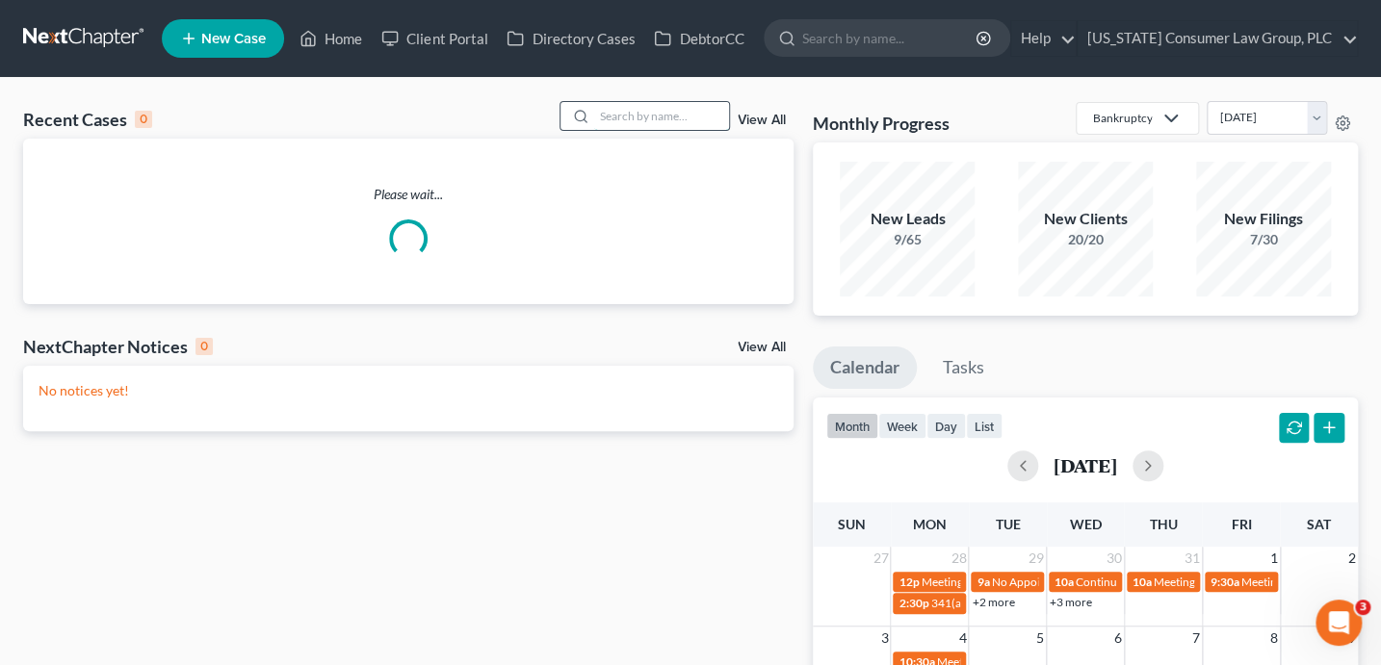
click at [637, 119] on input "search" at bounding box center [661, 116] width 135 height 28
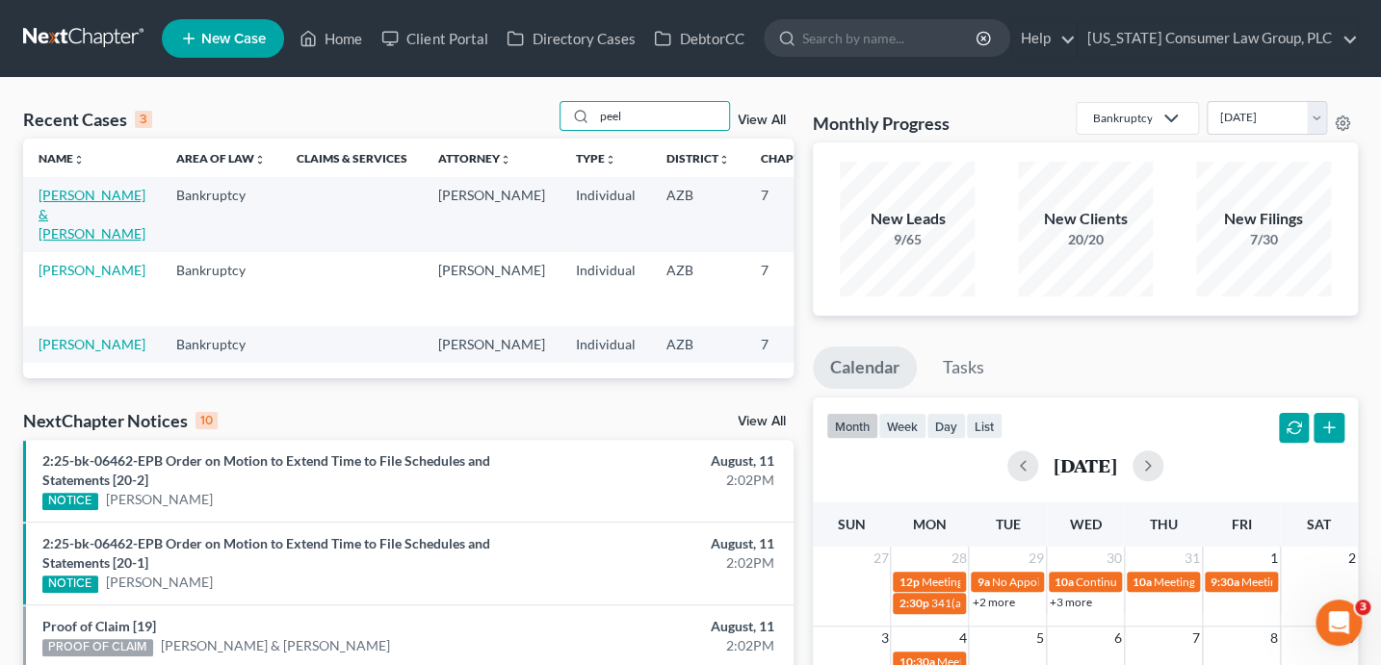
click at [50, 221] on link "Peel, Richard & Judy" at bounding box center [92, 214] width 107 height 55
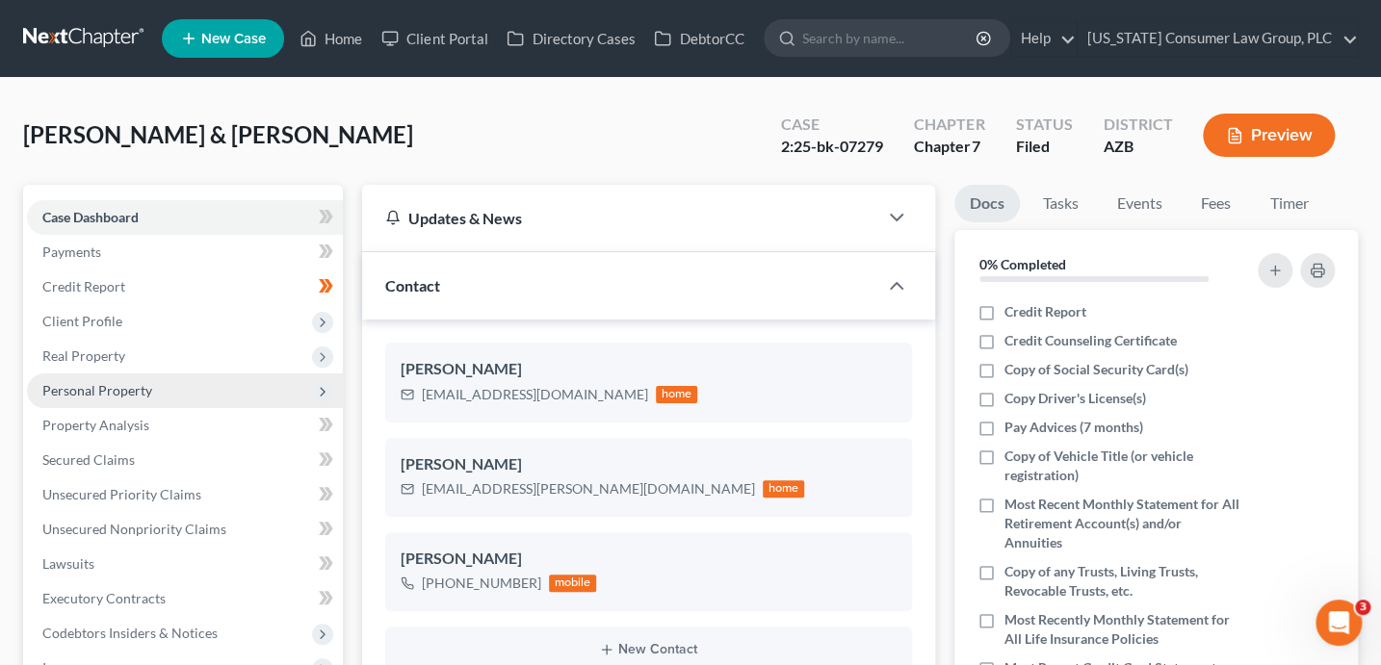
click at [141, 379] on span "Personal Property" at bounding box center [185, 391] width 316 height 35
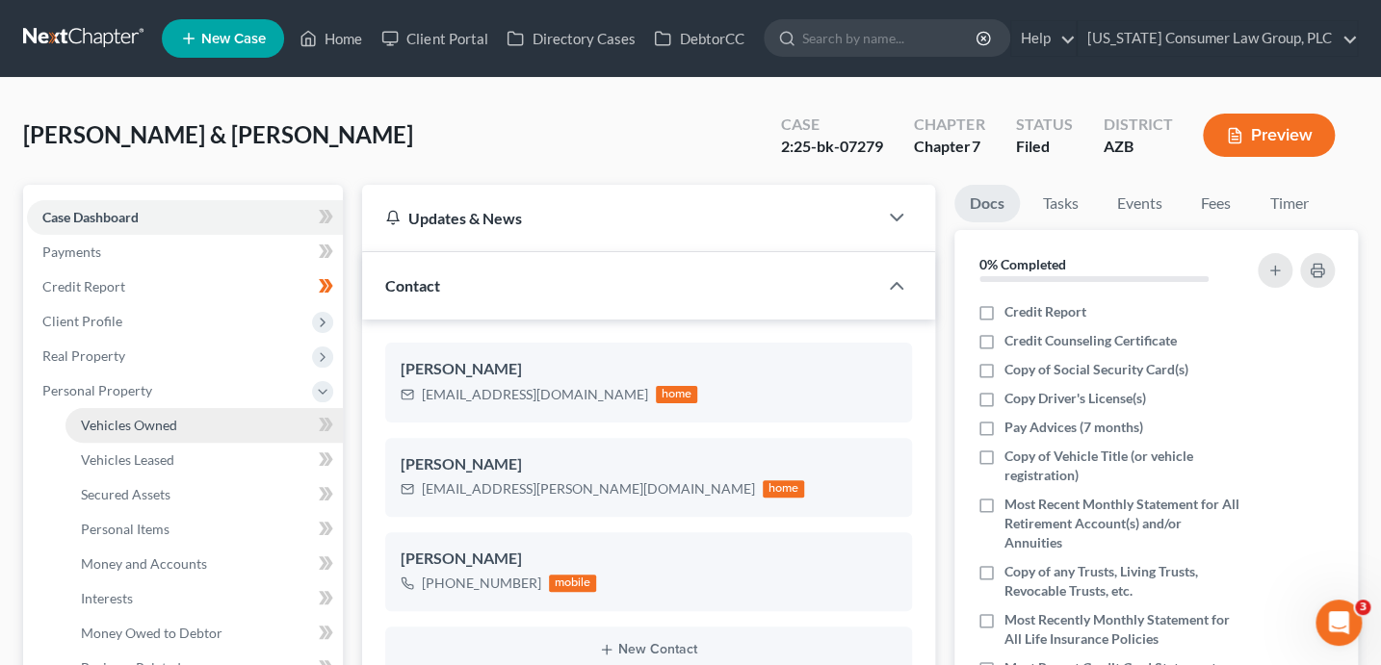
click at [172, 429] on span "Vehicles Owned" at bounding box center [129, 425] width 96 height 16
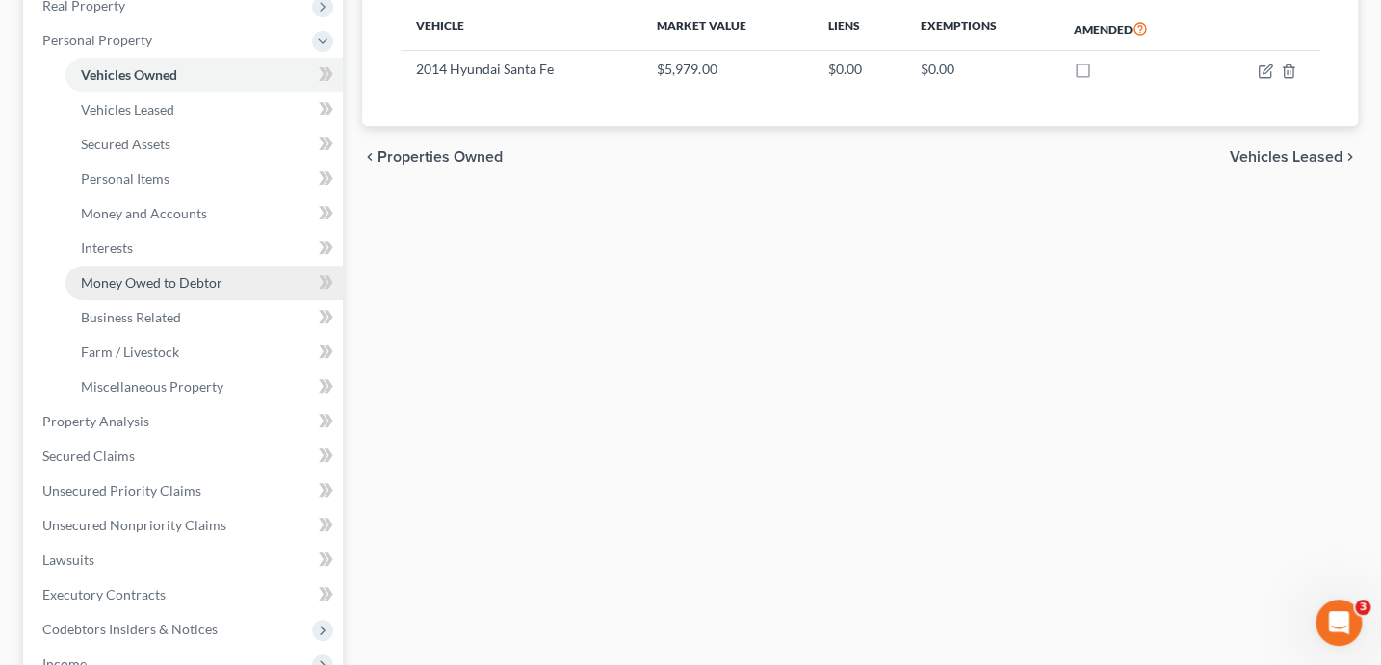
scroll to position [610, 0]
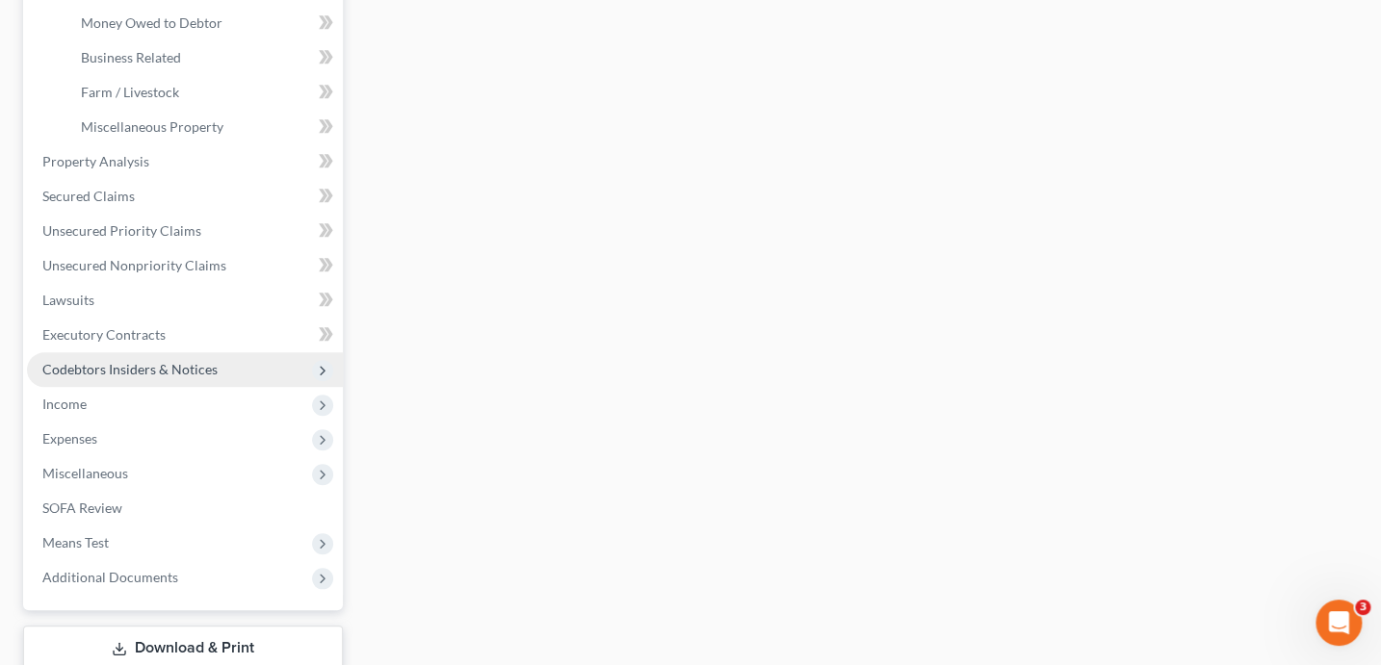
click at [122, 374] on span "Codebtors Insiders & Notices" at bounding box center [129, 369] width 175 height 16
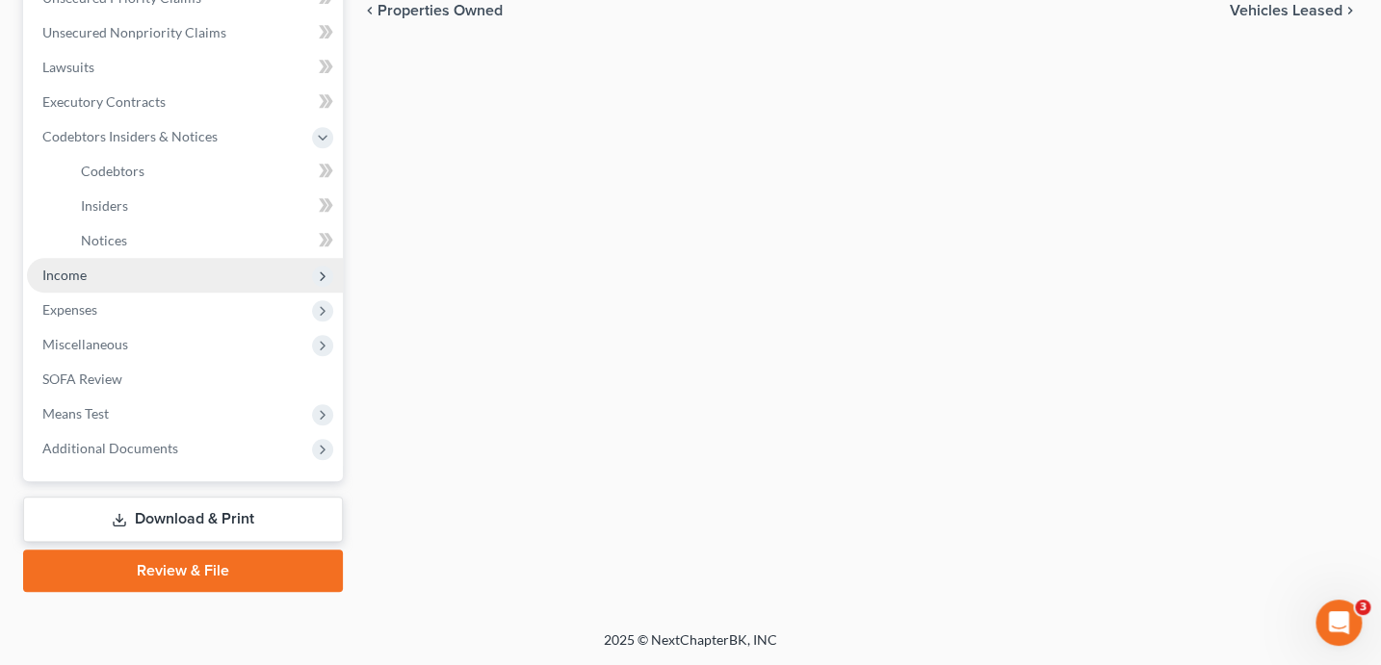
scroll to position [494, 0]
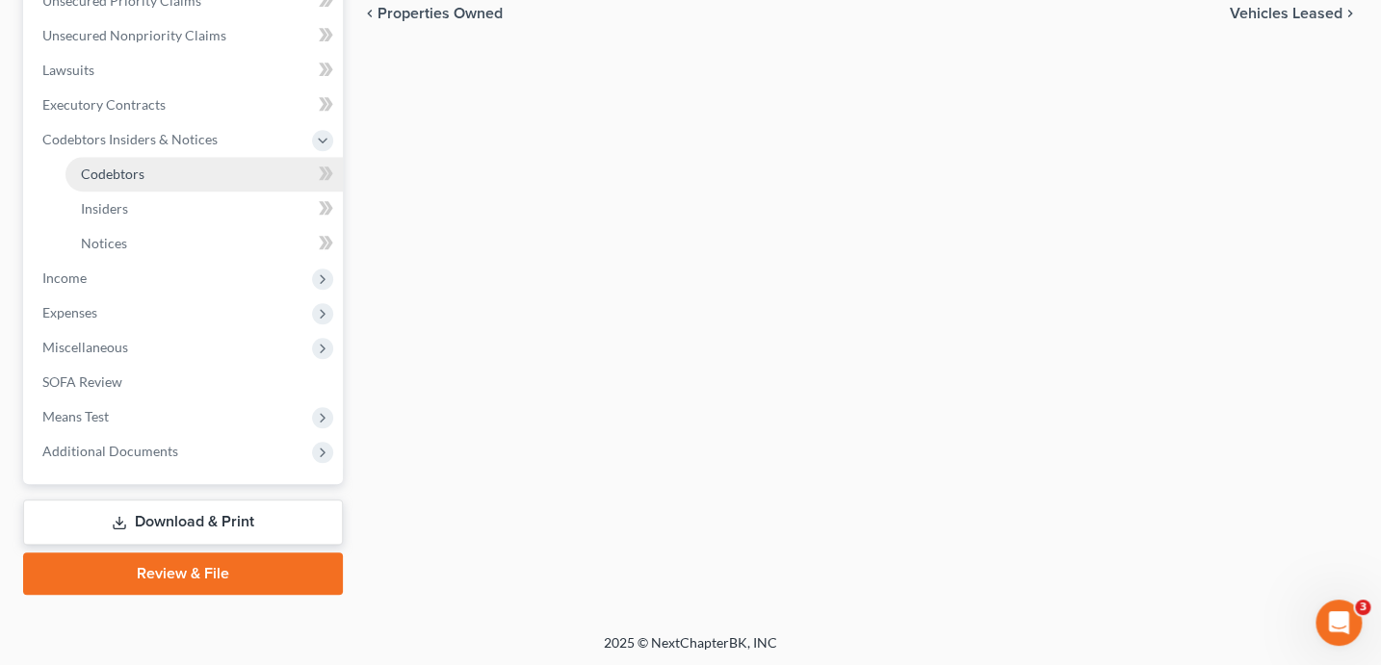
click at [171, 171] on link "Codebtors" at bounding box center [203, 174] width 277 height 35
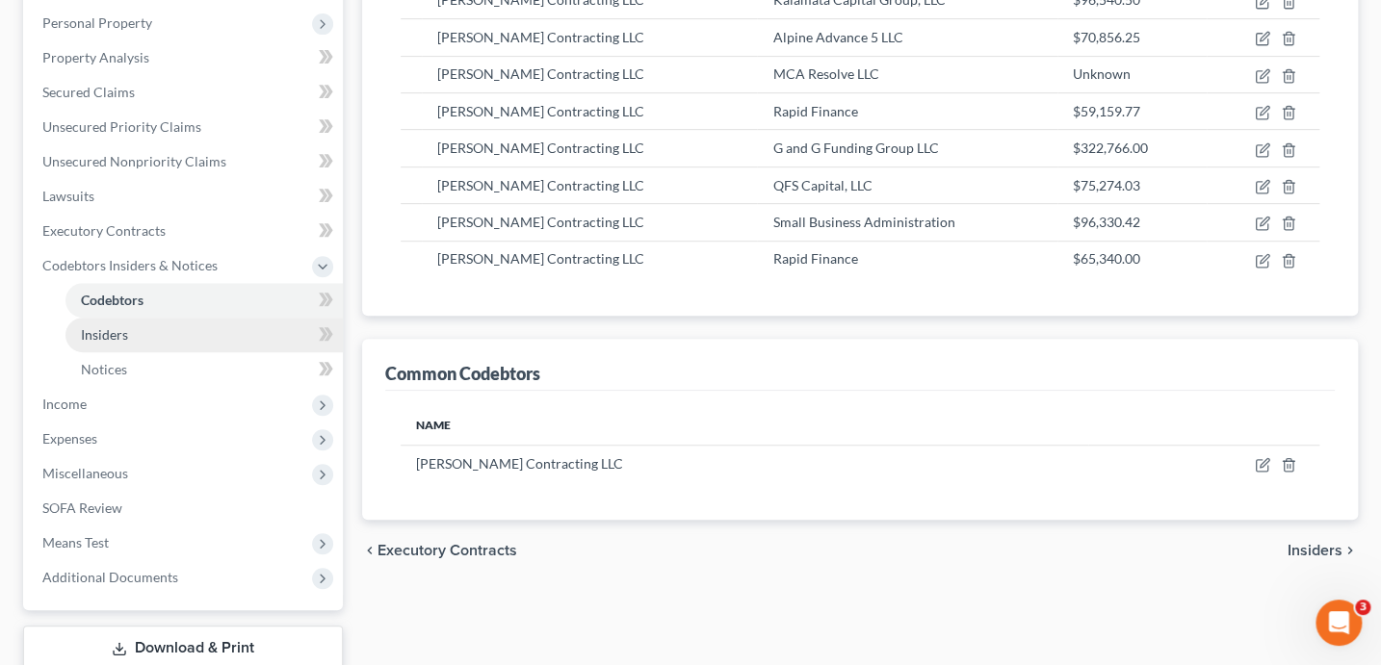
click at [193, 326] on link "Insiders" at bounding box center [203, 335] width 277 height 35
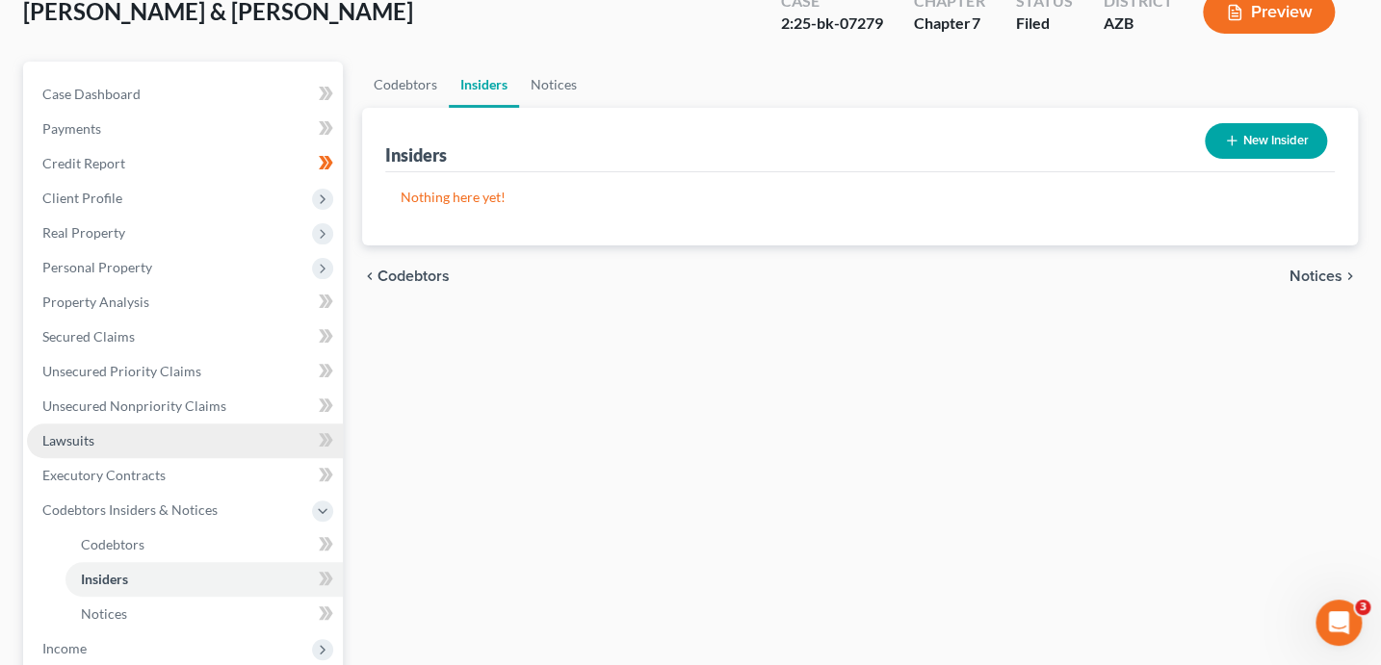
scroll to position [128, 0]
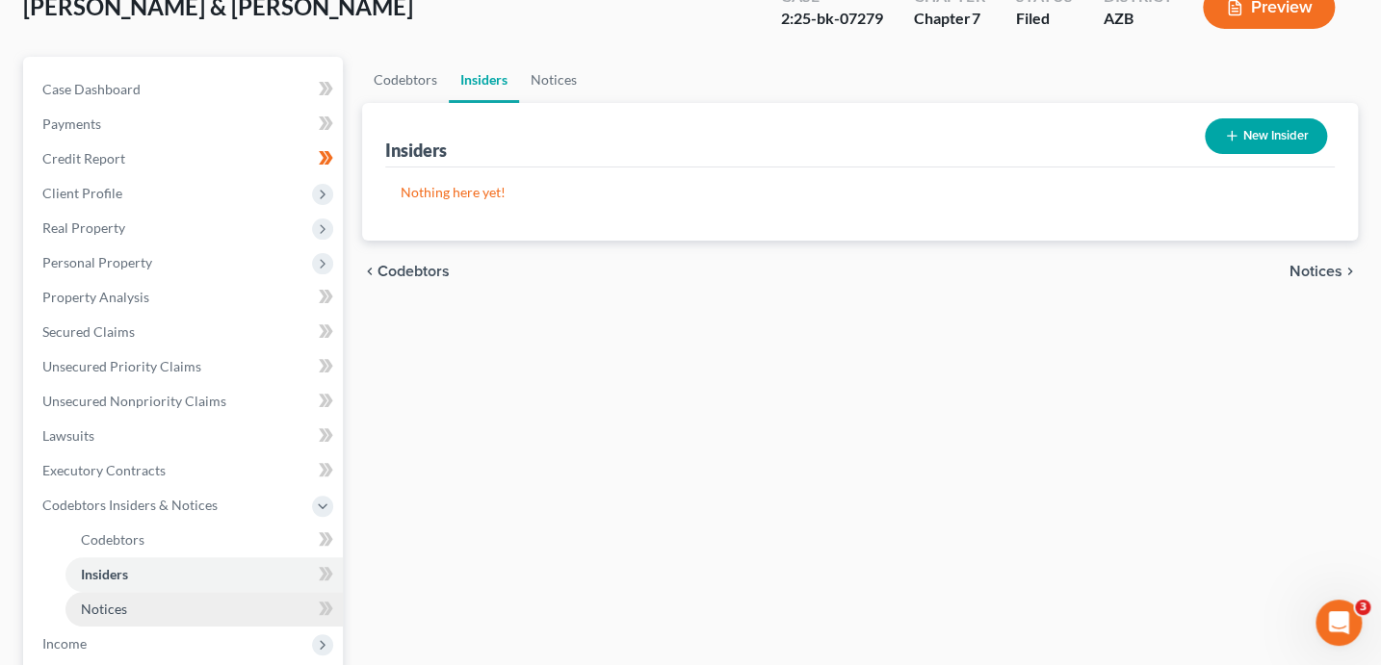
click at [138, 599] on link "Notices" at bounding box center [203, 609] width 277 height 35
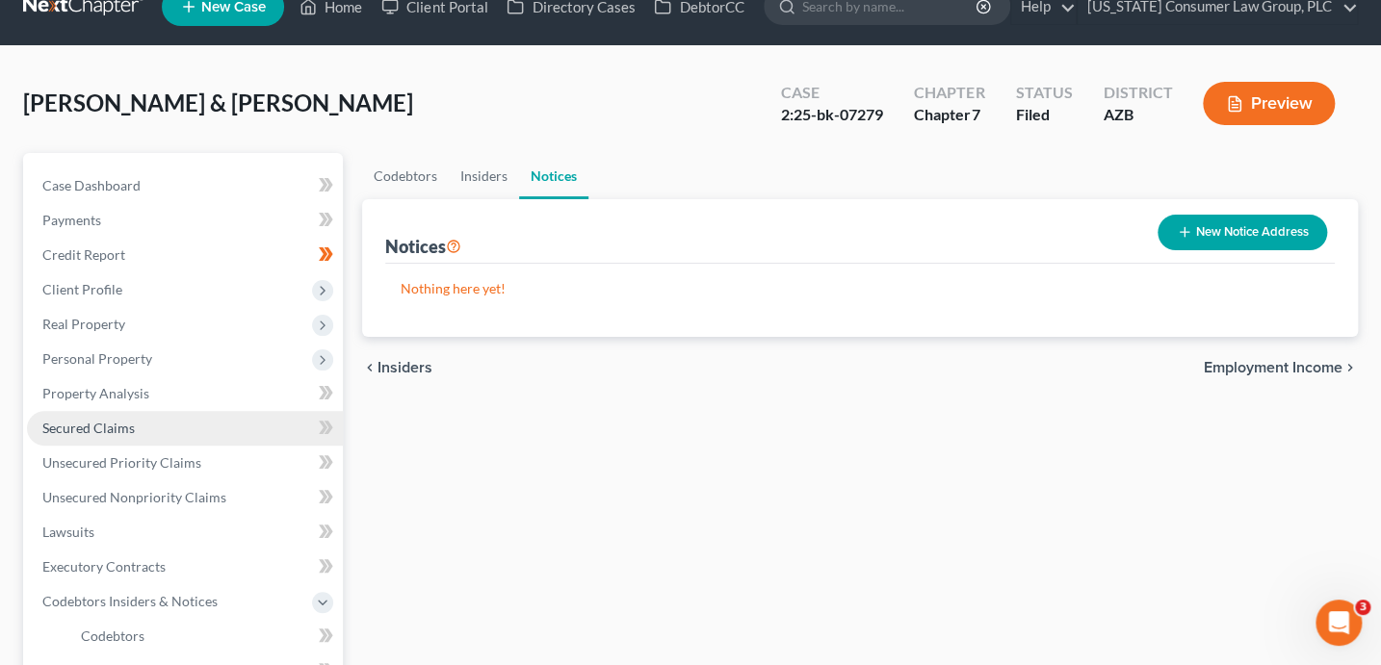
scroll to position [55, 0]
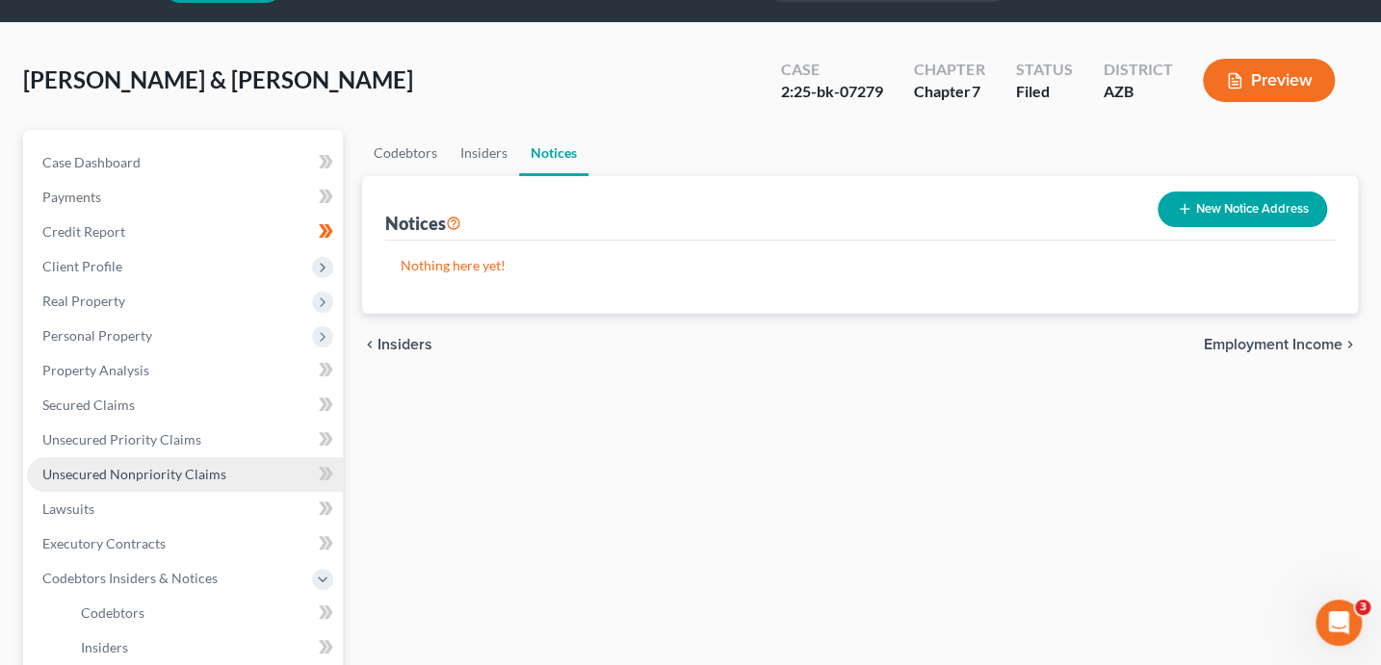
click at [172, 480] on span "Unsecured Nonpriority Claims" at bounding box center [134, 474] width 184 height 16
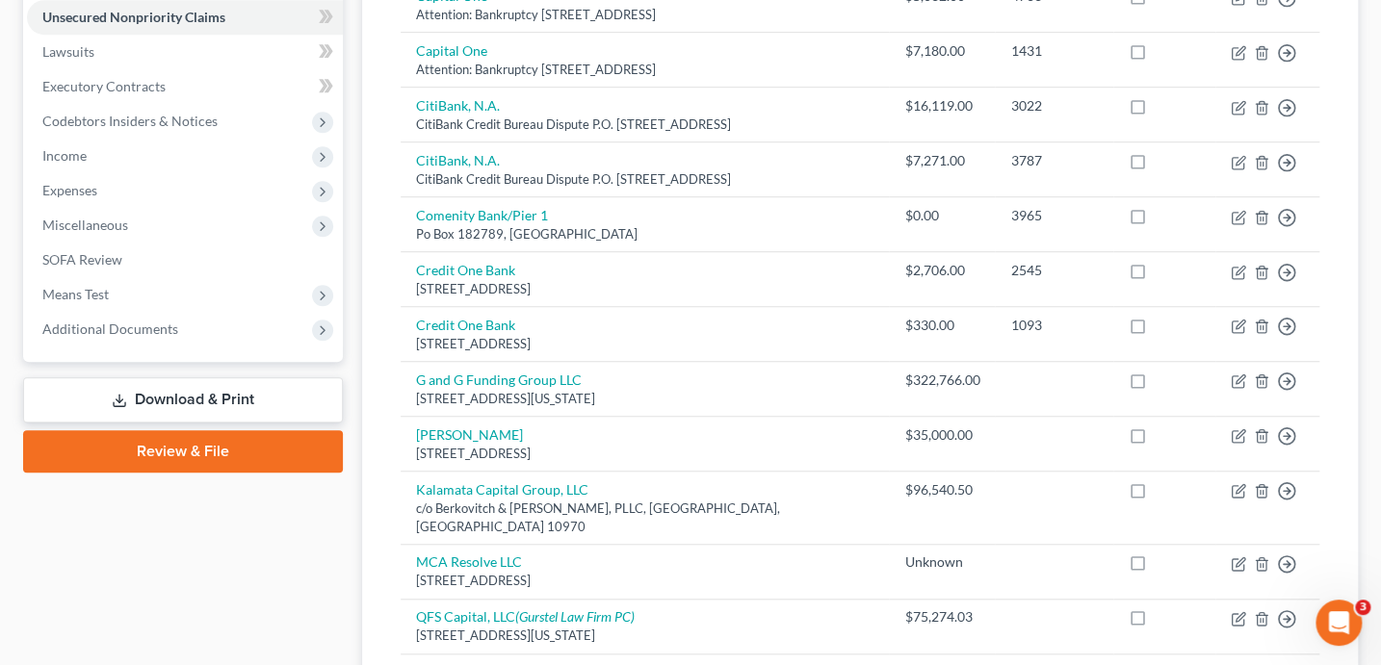
scroll to position [509, 0]
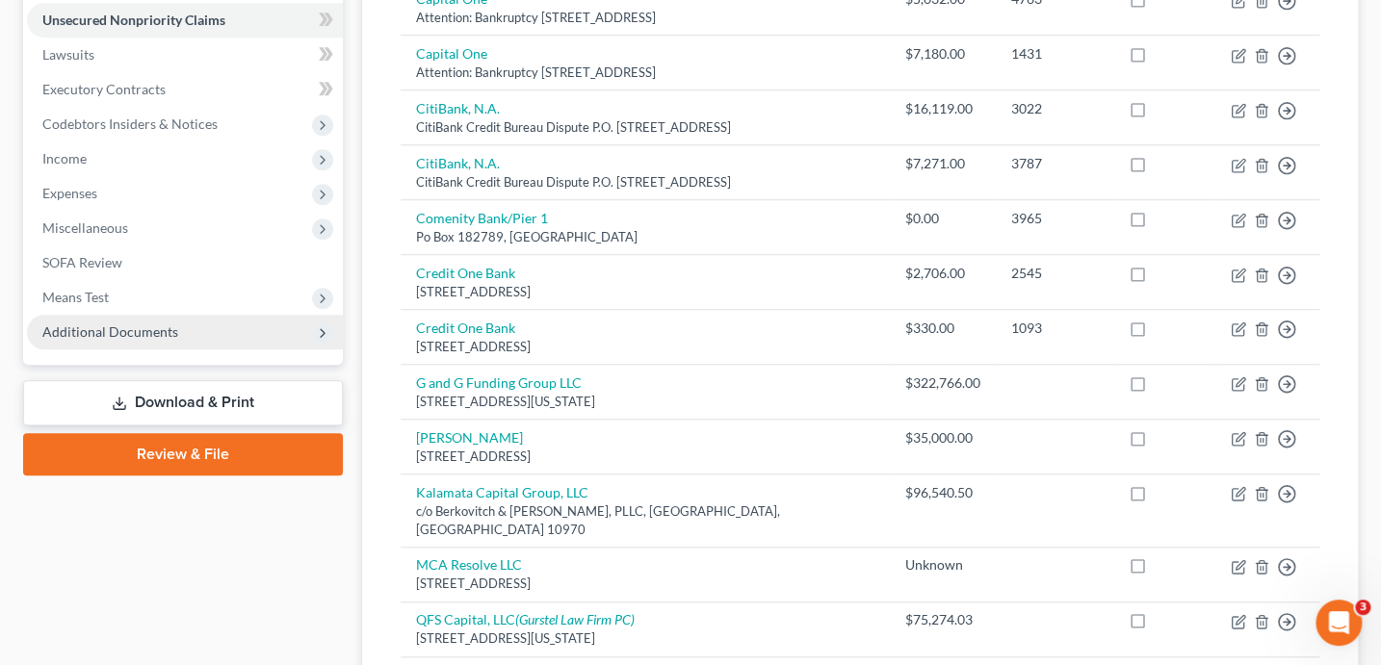
click at [153, 330] on span "Additional Documents" at bounding box center [110, 331] width 136 height 16
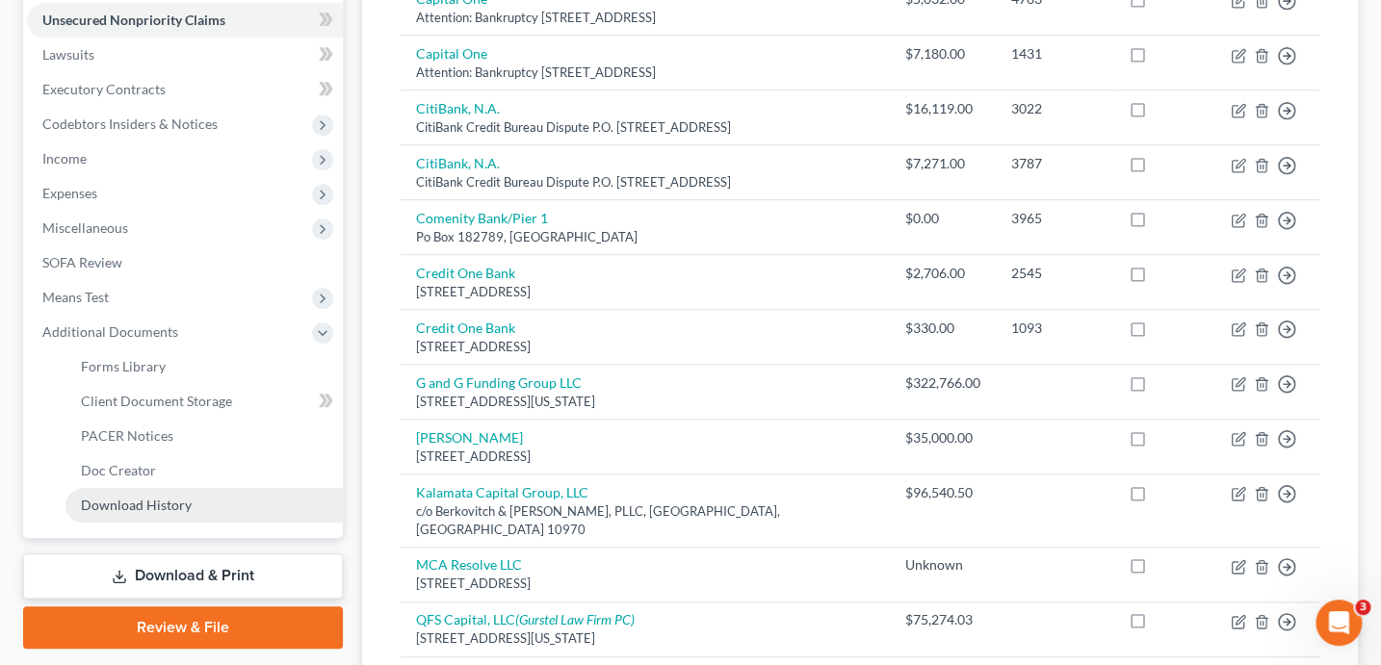
click at [174, 507] on span "Download History" at bounding box center [136, 505] width 111 height 16
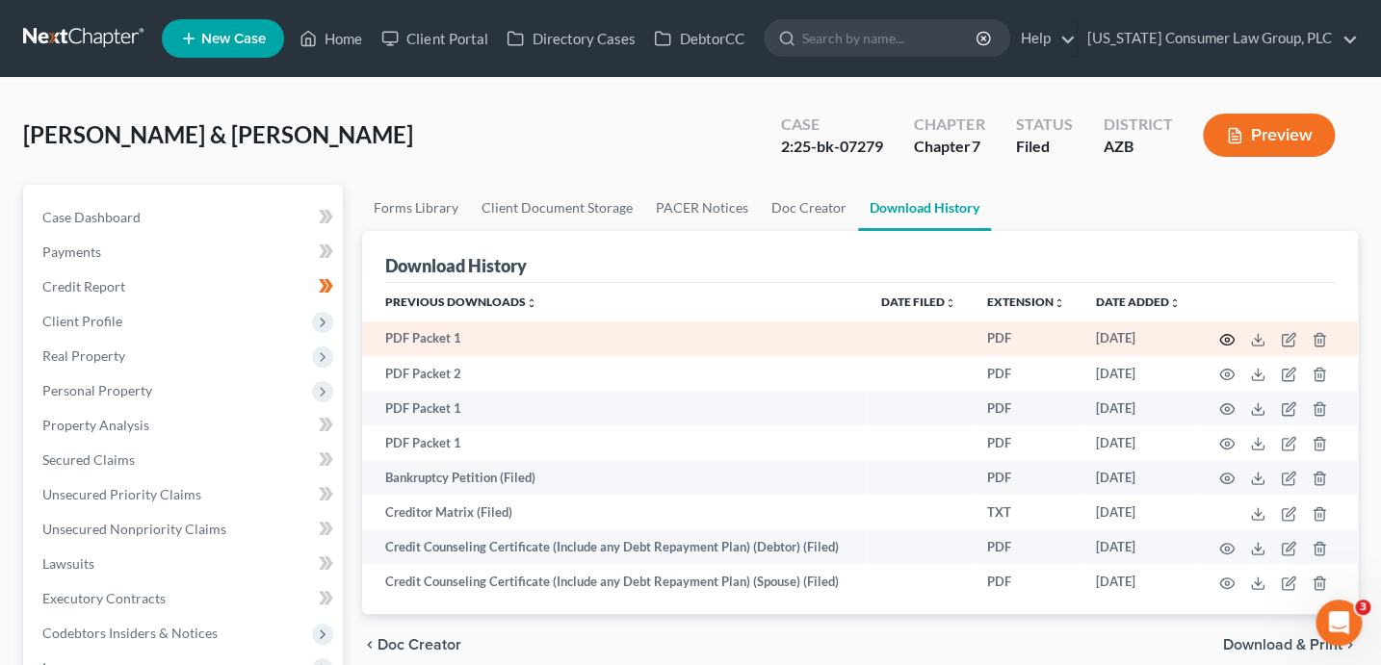
click at [1228, 346] on icon "button" at bounding box center [1226, 339] width 15 height 15
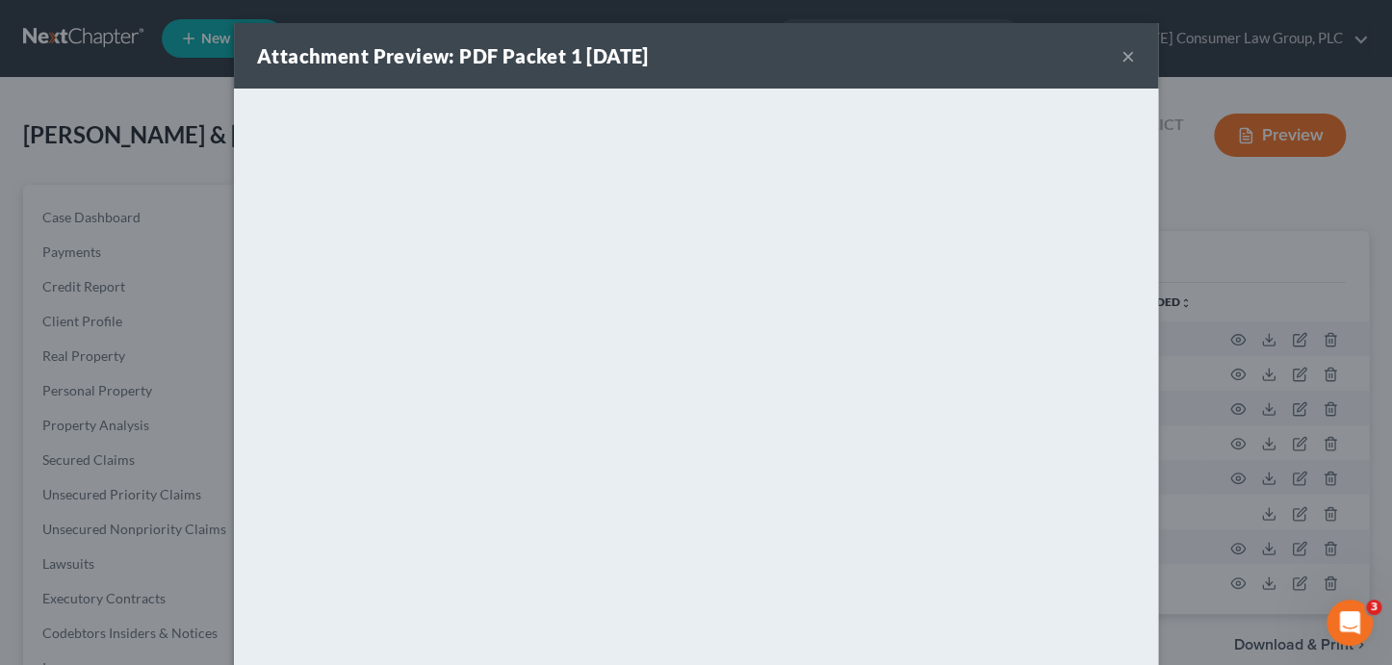
click at [1126, 59] on button "×" at bounding box center [1128, 55] width 13 height 23
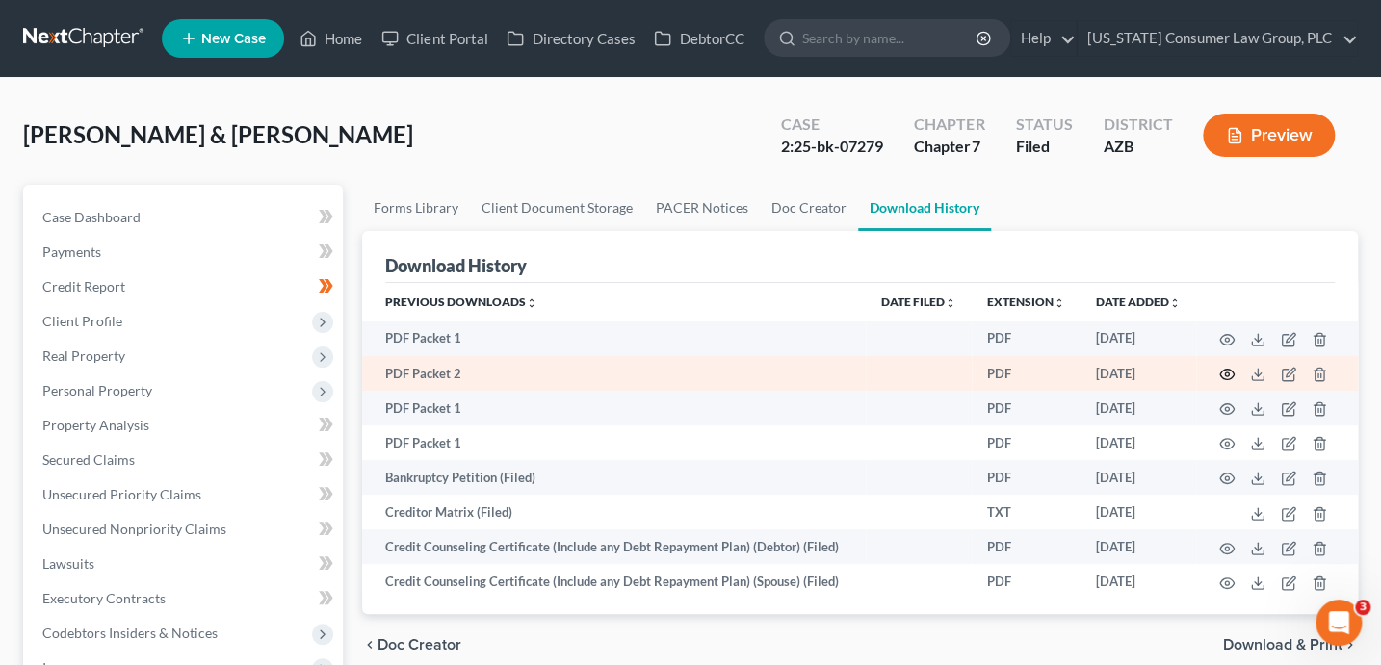
click at [1227, 374] on circle "button" at bounding box center [1227, 375] width 4 height 4
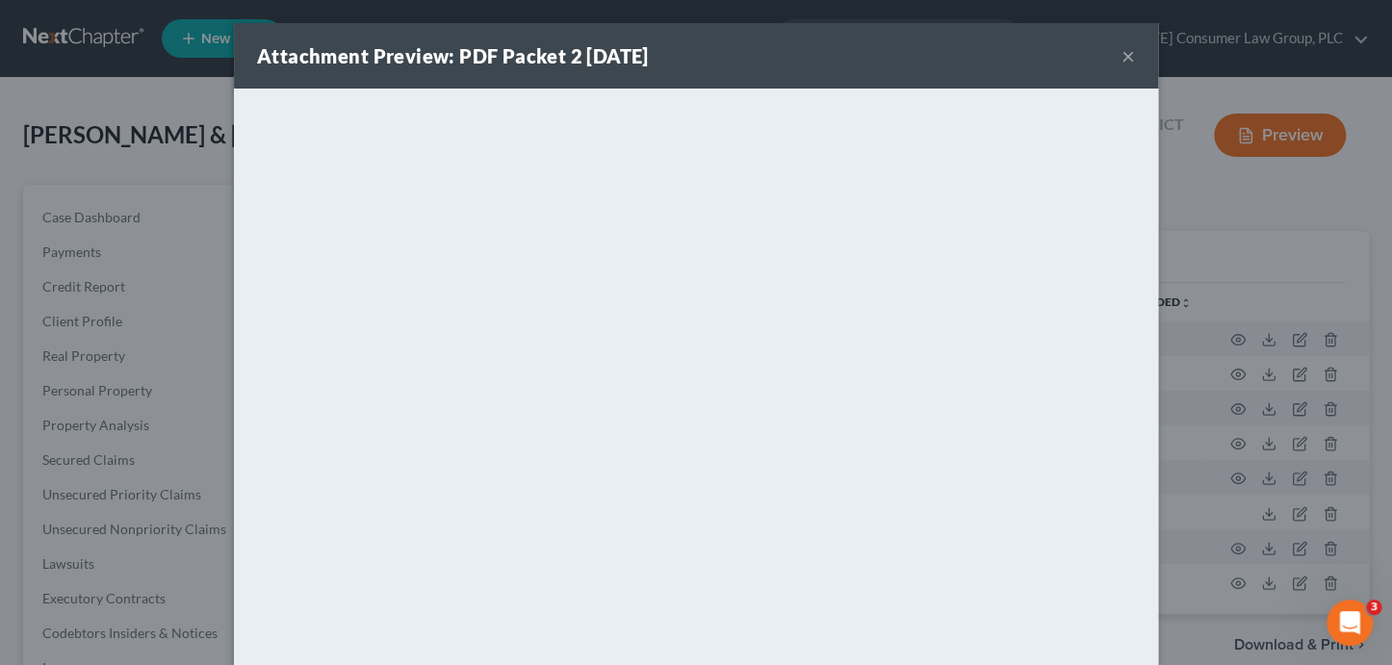
click at [1130, 56] on div "Attachment Preview: PDF Packet 2 07/28/2025 ×" at bounding box center [696, 55] width 924 height 65
click at [1125, 57] on button "×" at bounding box center [1128, 55] width 13 height 23
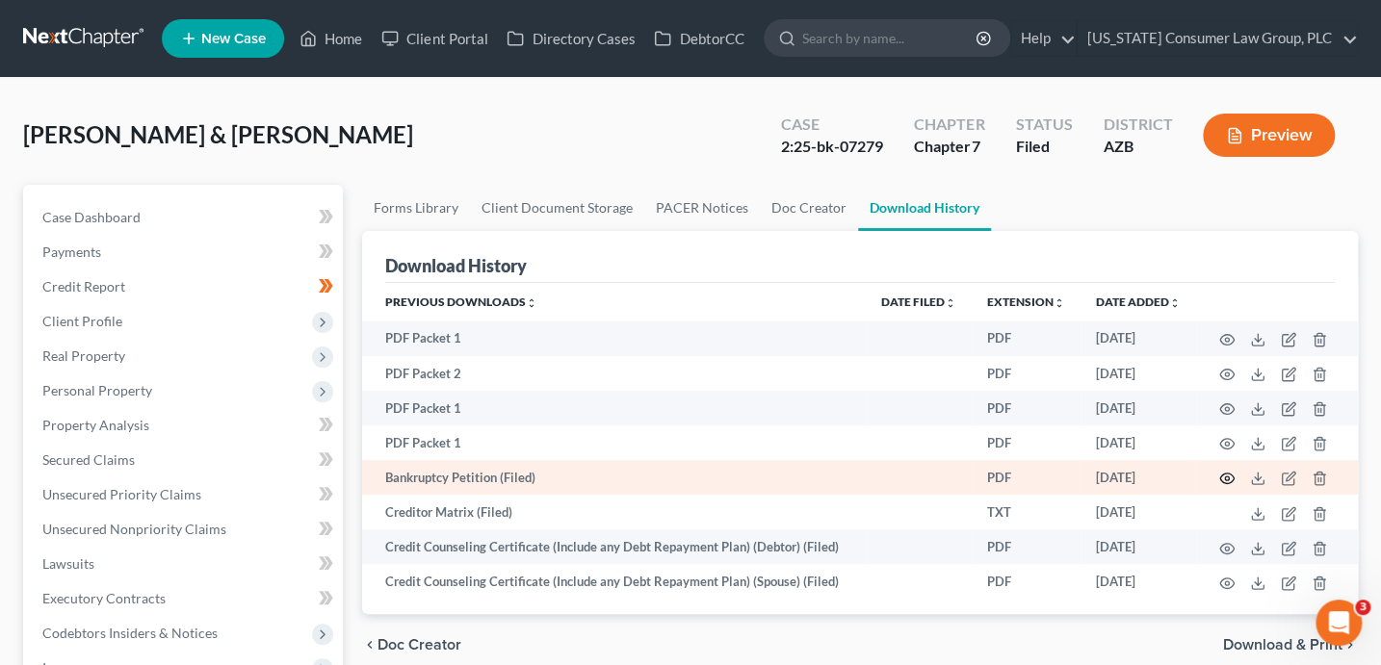
click at [1224, 482] on icon "button" at bounding box center [1226, 478] width 15 height 15
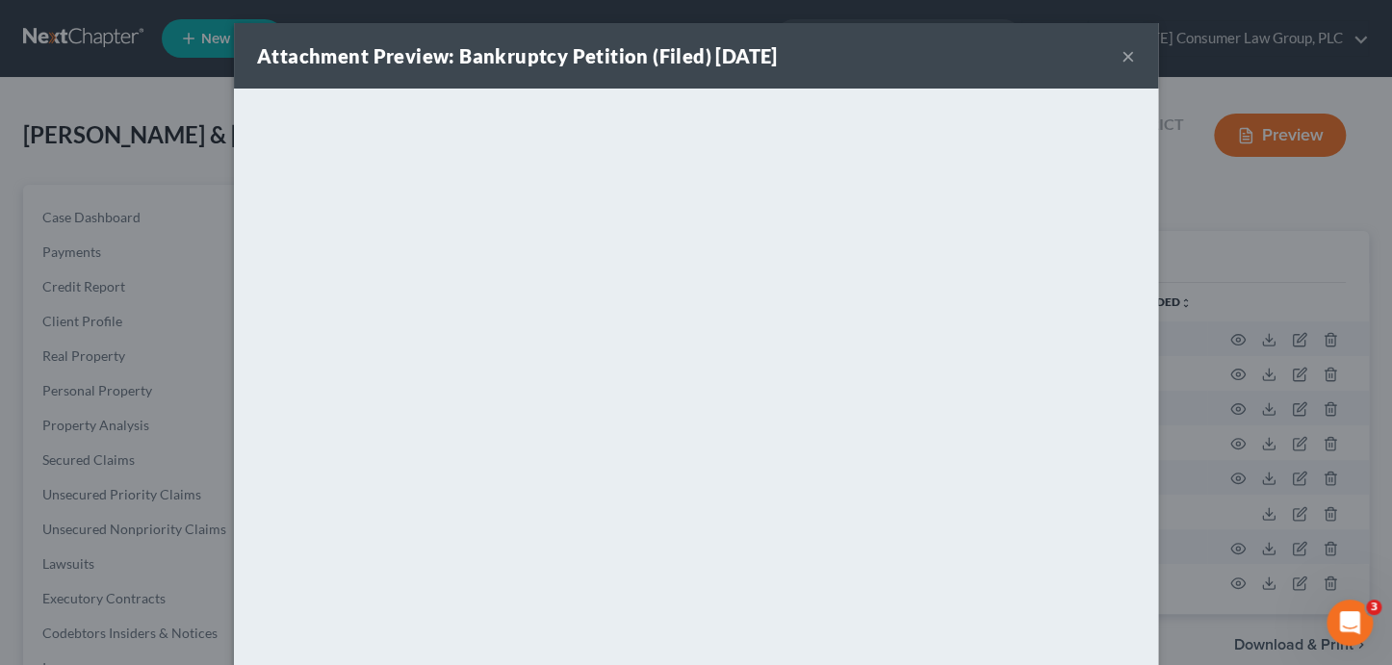
click at [1203, 291] on div "Attachment Preview: Bankruptcy Petition (Filed) 08/06/2025 × <object ng-attr-da…" at bounding box center [696, 332] width 1392 height 665
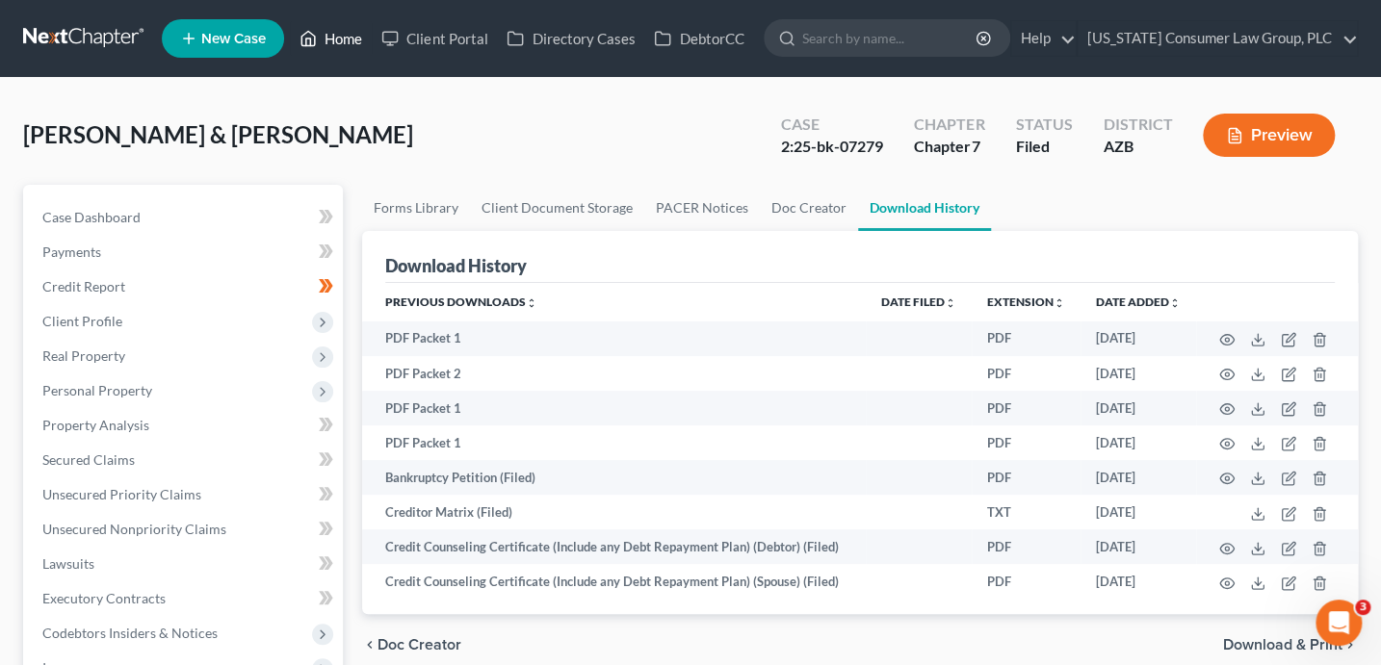
click at [326, 43] on link "Home" at bounding box center [331, 38] width 82 height 35
click at [327, 39] on link "Home" at bounding box center [331, 38] width 82 height 35
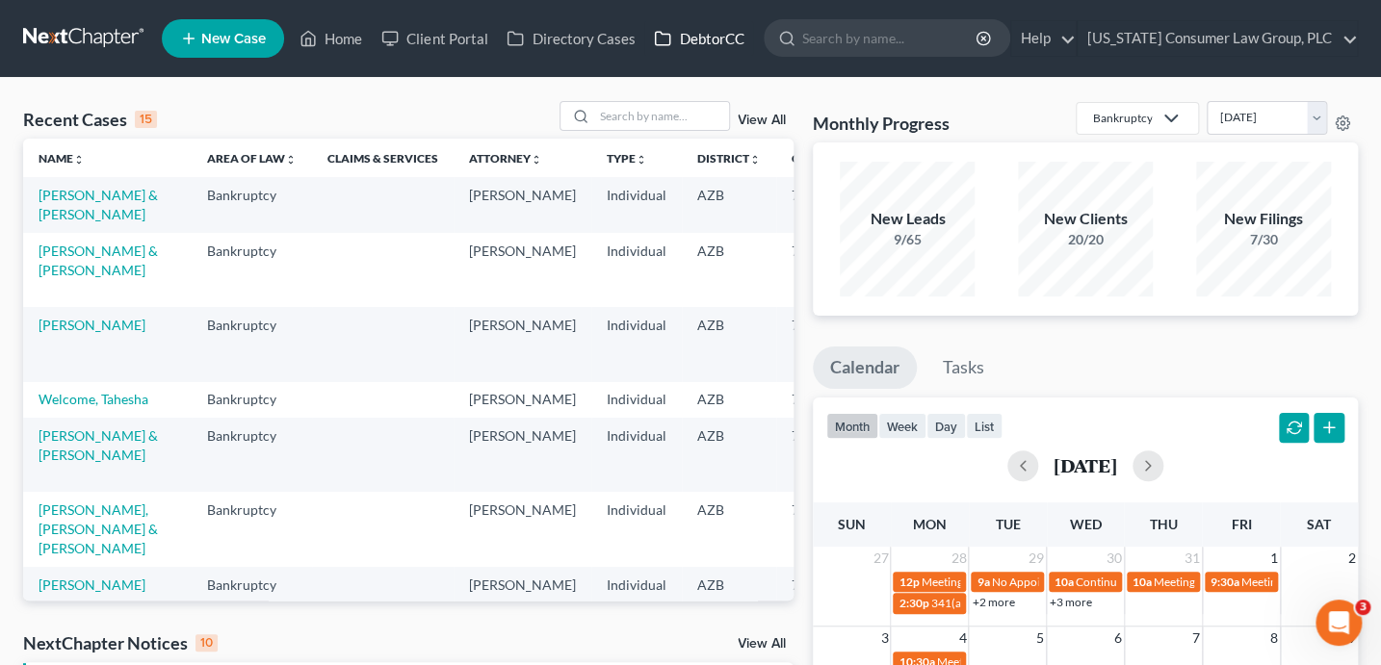
click at [667, 45] on icon at bounding box center [663, 38] width 14 height 13
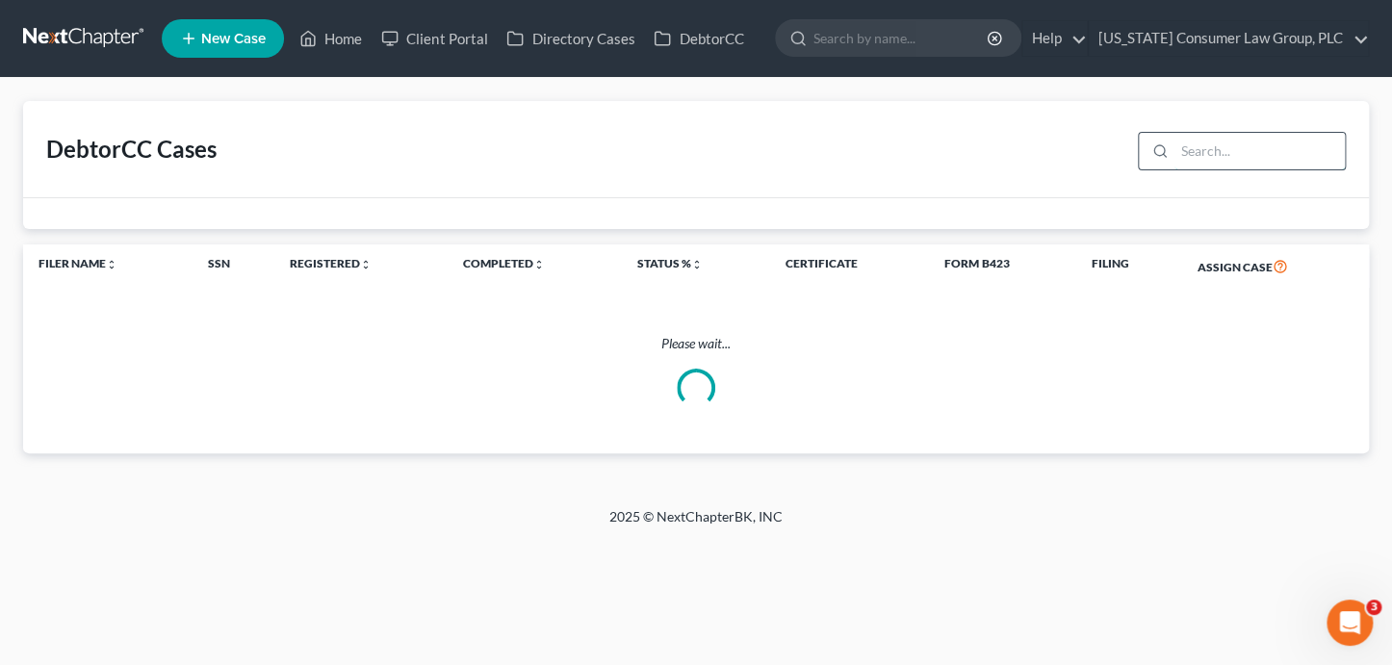
click at [1208, 157] on input "search" at bounding box center [1259, 151] width 170 height 37
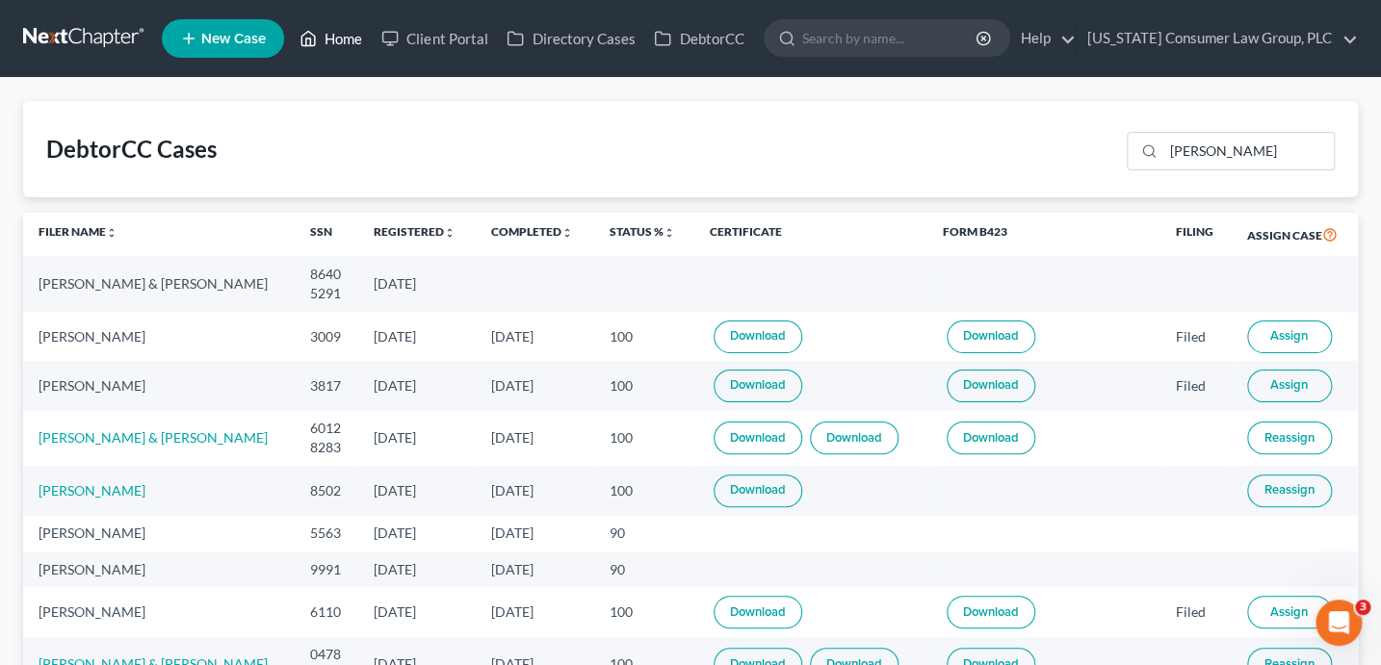
click at [328, 37] on link "Home" at bounding box center [331, 38] width 82 height 35
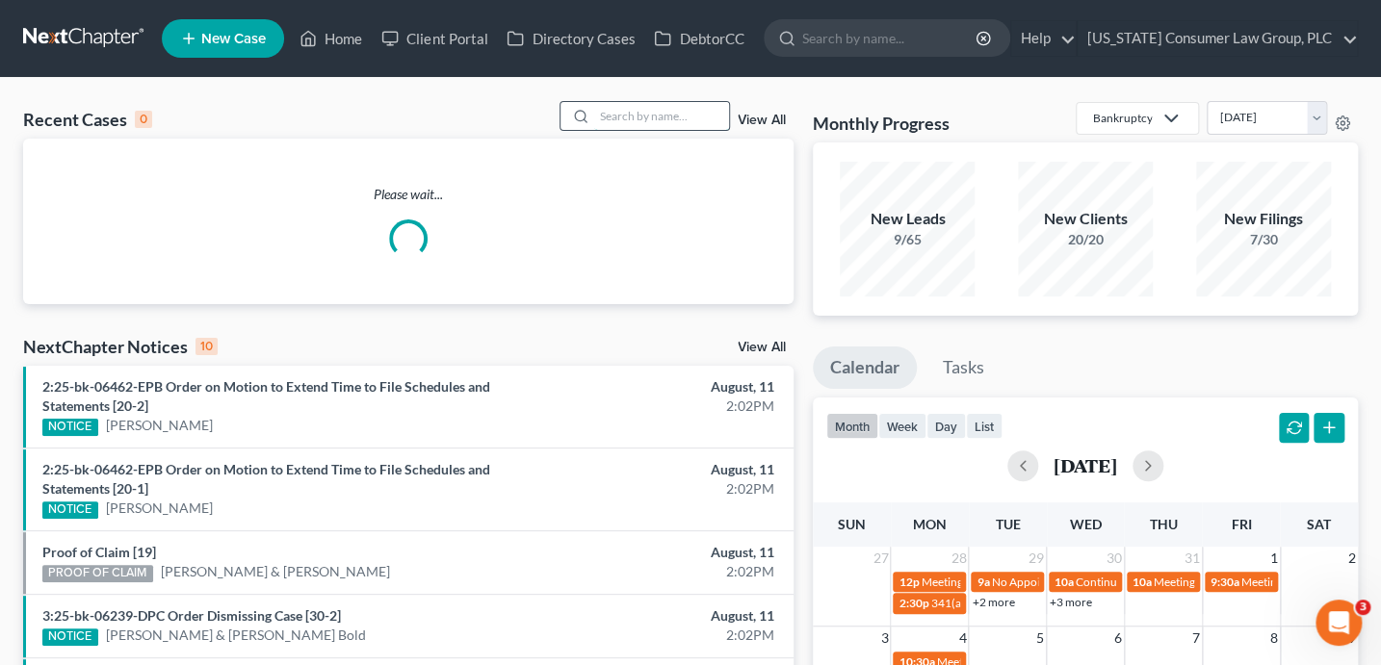
click at [632, 106] on input "search" at bounding box center [661, 116] width 135 height 28
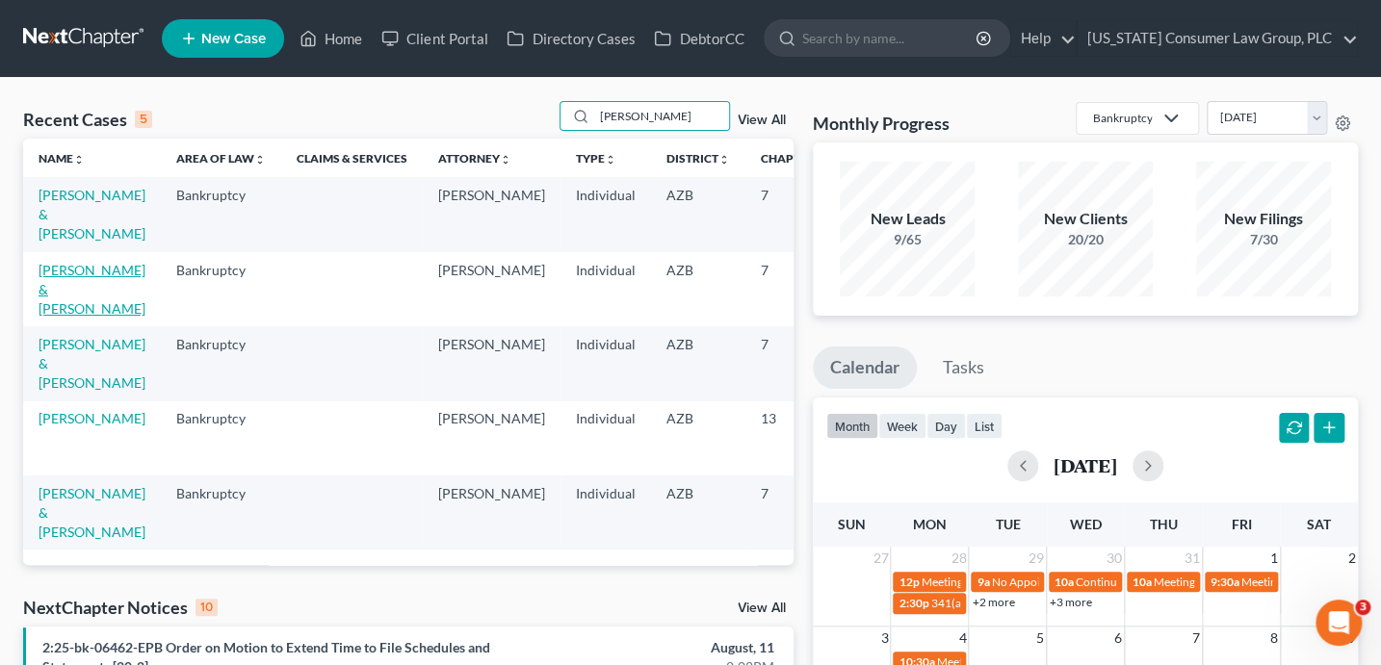
click at [75, 294] on link "Wright, George & Snodgrass, Dustin" at bounding box center [92, 289] width 107 height 55
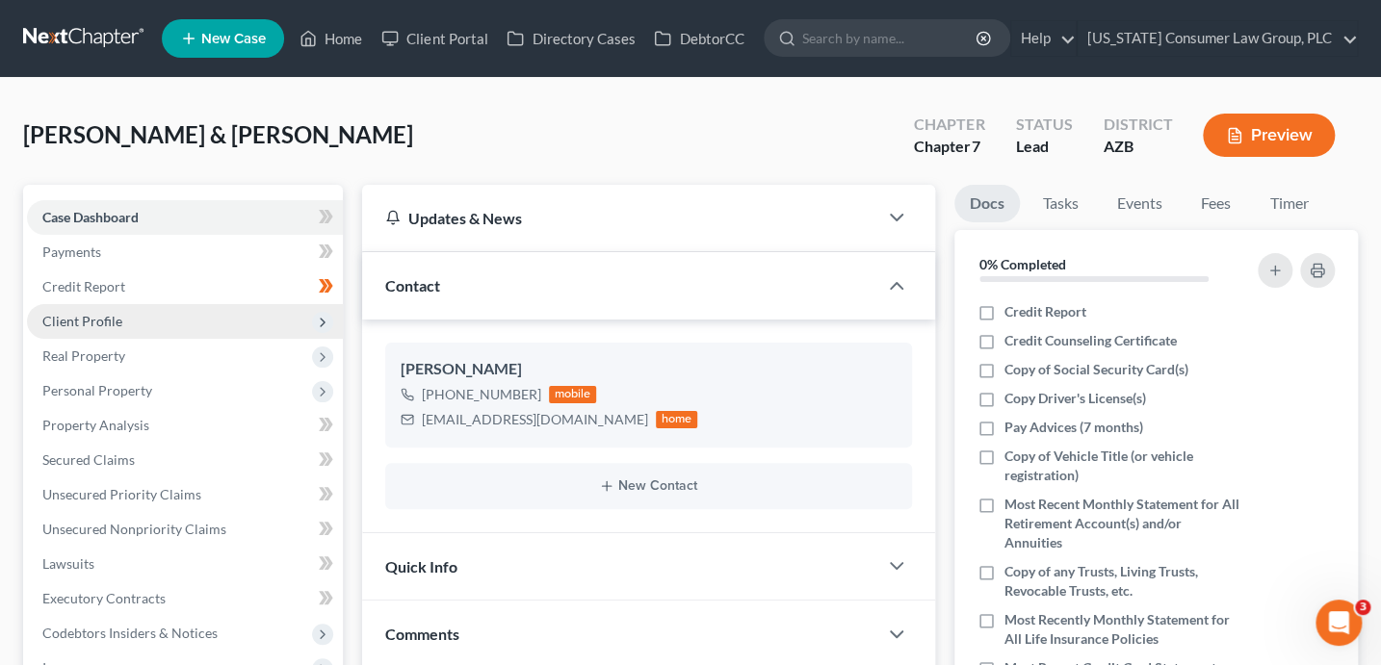
click at [148, 324] on span "Client Profile" at bounding box center [185, 321] width 316 height 35
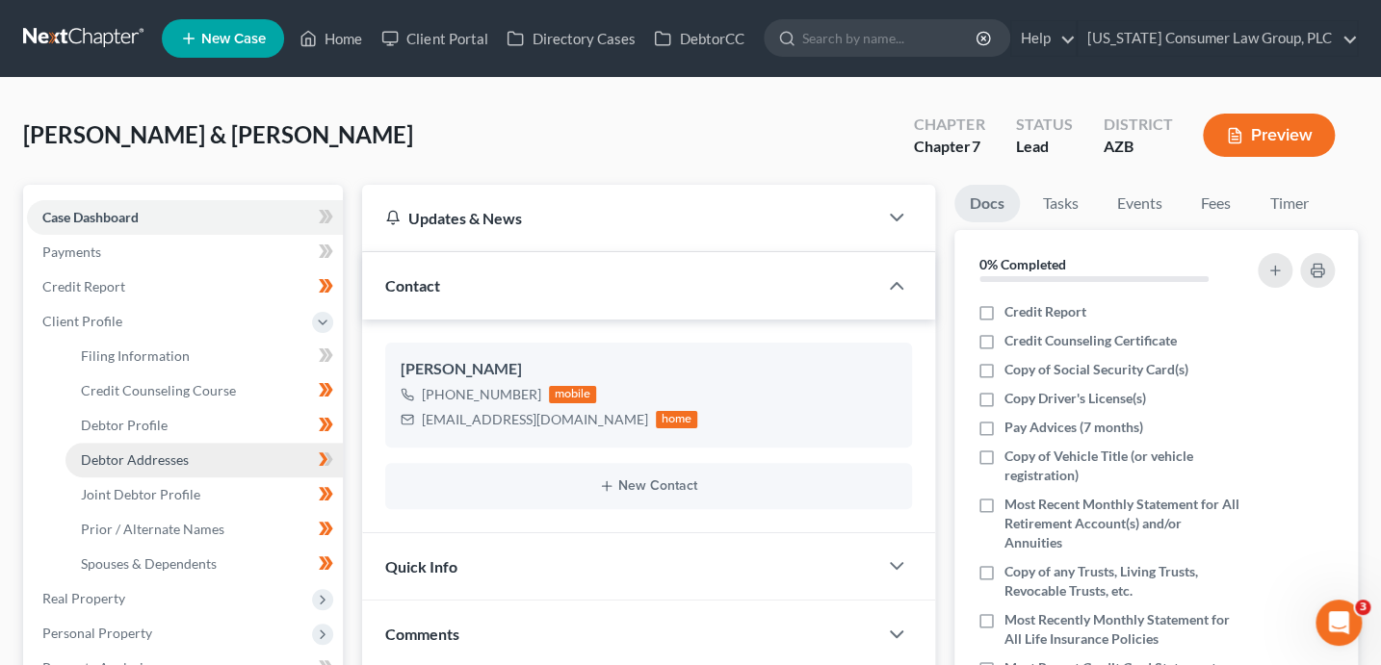
click at [198, 463] on link "Debtor Addresses" at bounding box center [203, 460] width 277 height 35
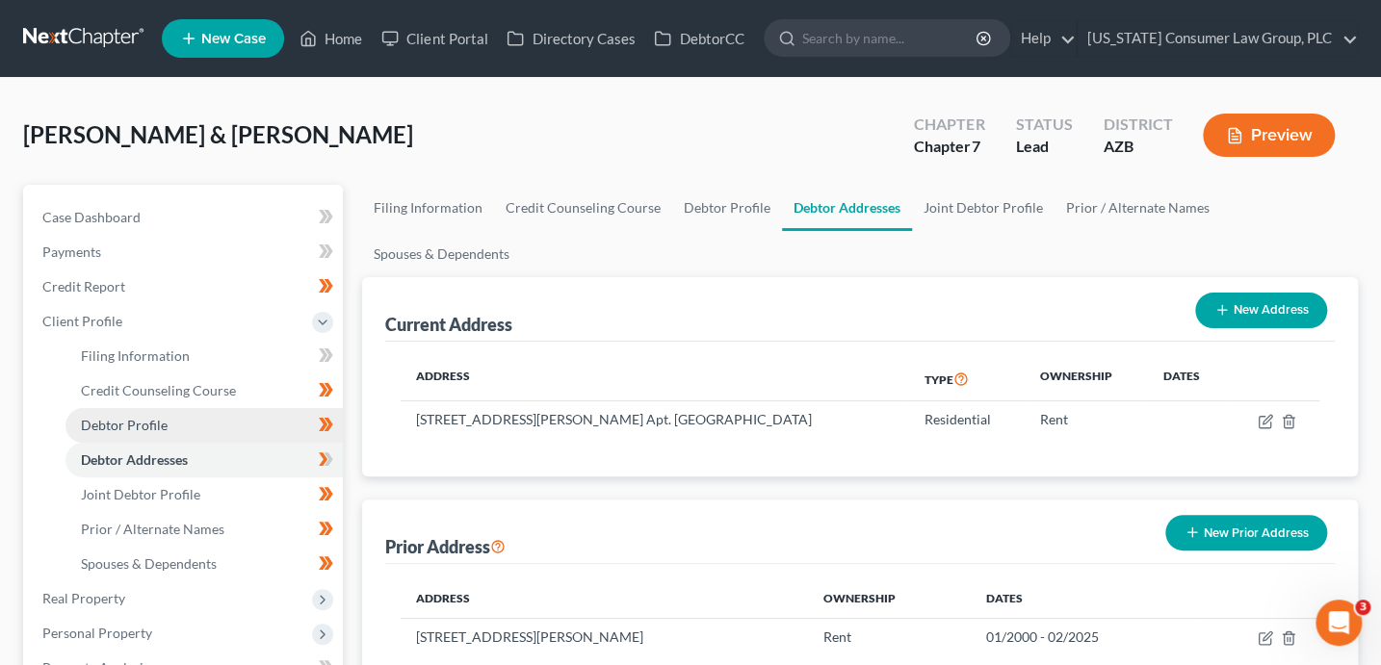
click at [188, 432] on link "Debtor Profile" at bounding box center [203, 425] width 277 height 35
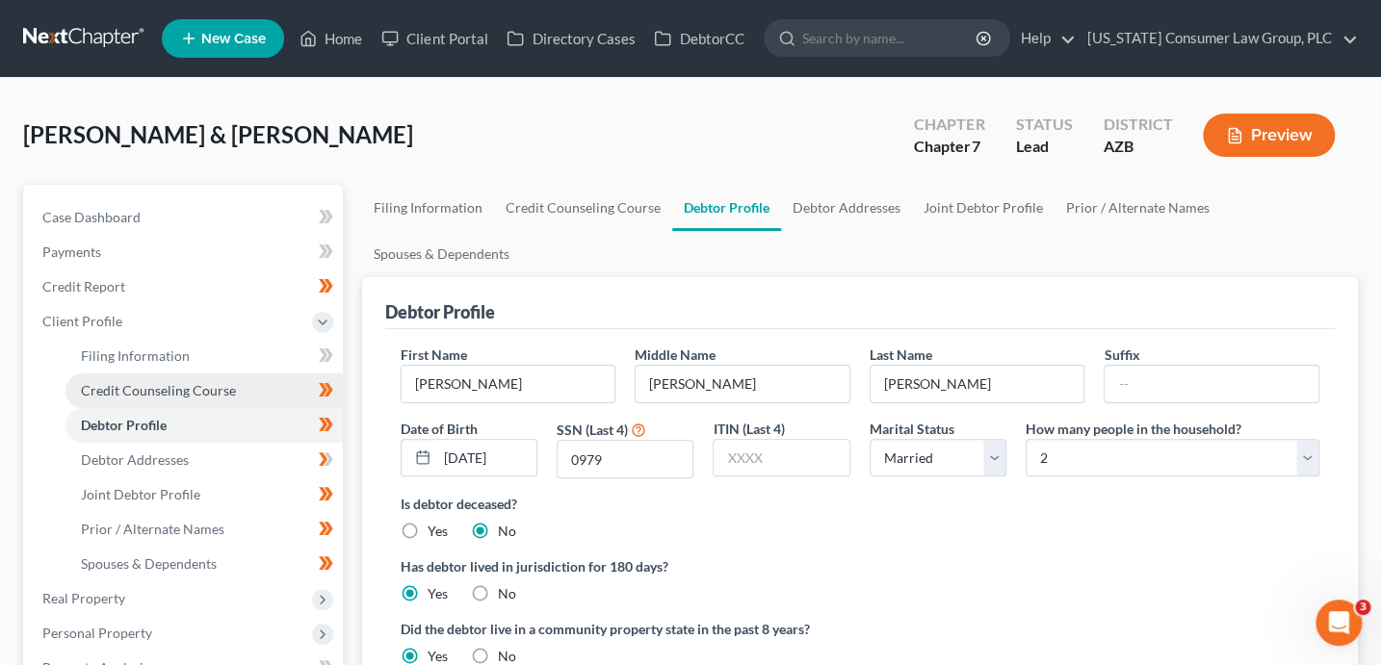
click at [190, 392] on span "Credit Counseling Course" at bounding box center [158, 390] width 155 height 16
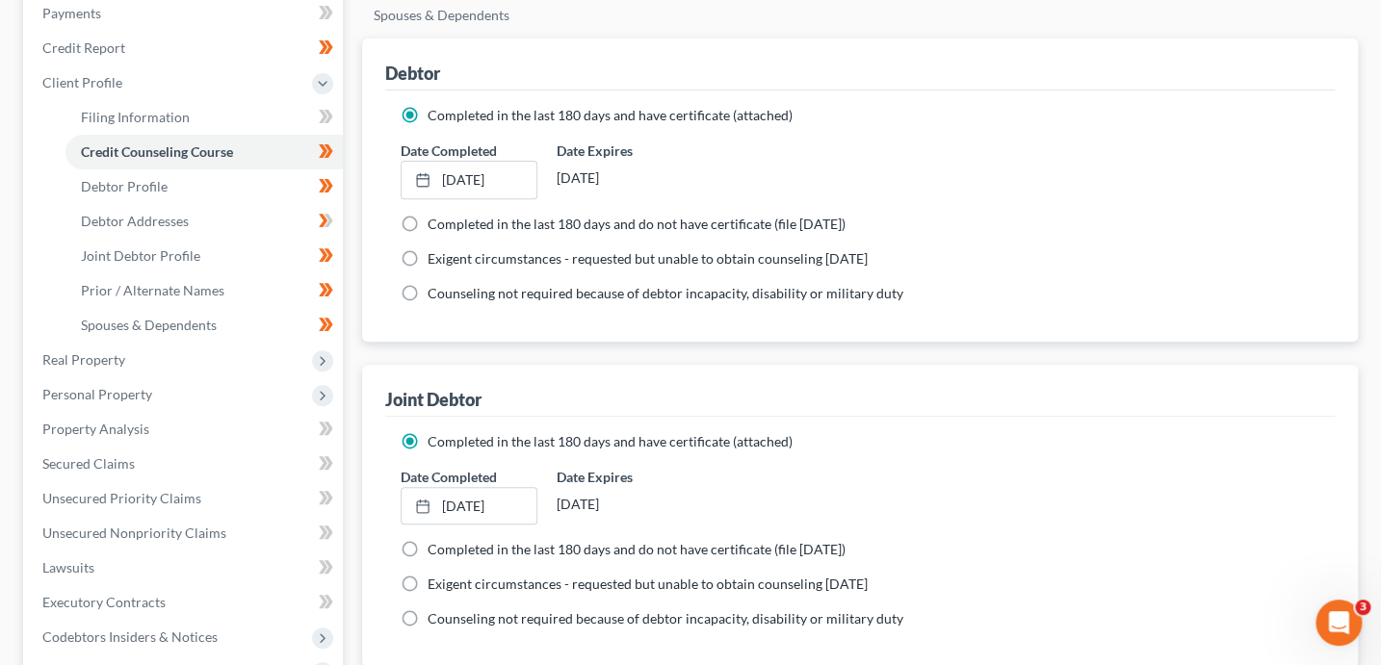
scroll to position [225, 0]
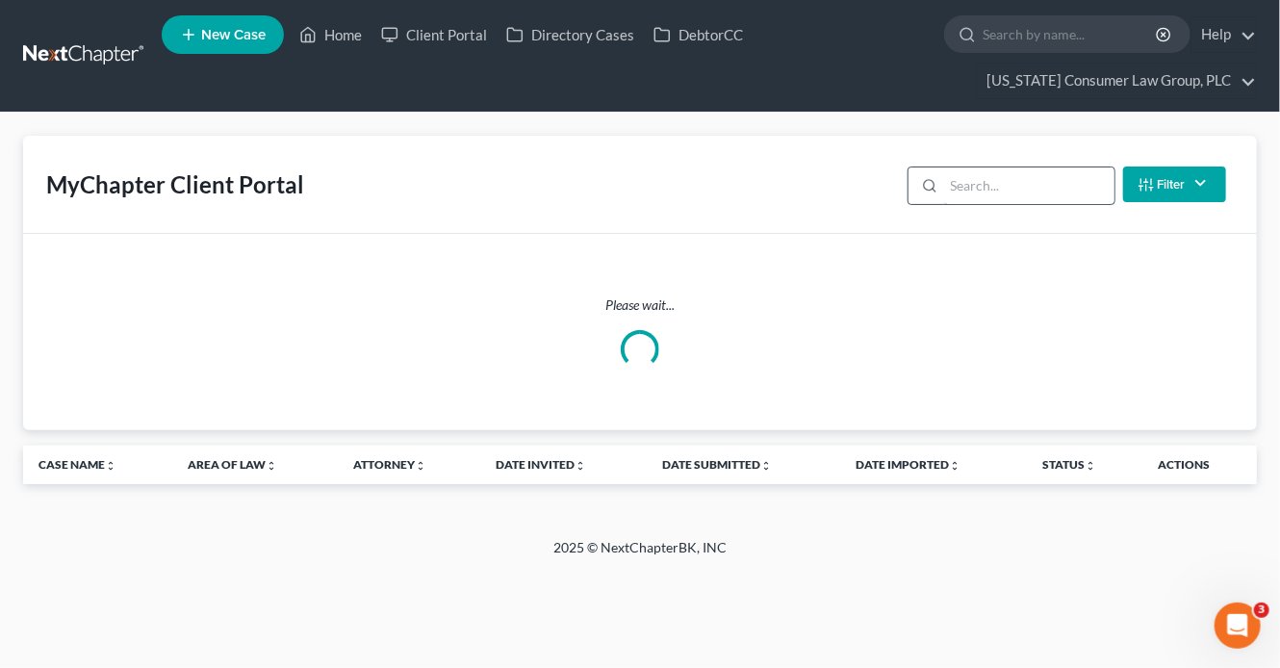
click at [1003, 177] on input "search" at bounding box center [1029, 186] width 170 height 37
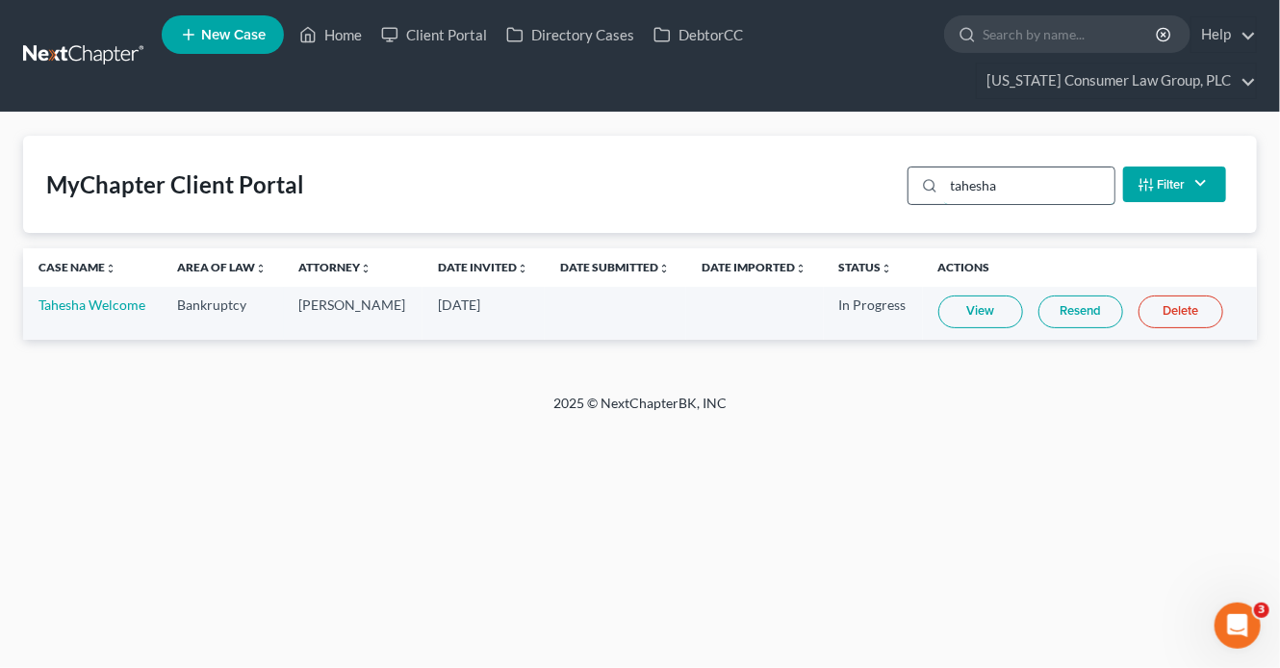
type input "tahesha"
click at [965, 317] on link "View" at bounding box center [981, 312] width 85 height 33
drag, startPoint x: 1024, startPoint y: 183, endPoint x: 835, endPoint y: 165, distance: 190.5
click at [835, 165] on div "MyChapter Client Portal tahesha Filter Status Filter... Invited In Progress Rea…" at bounding box center [640, 184] width 1234 height 97
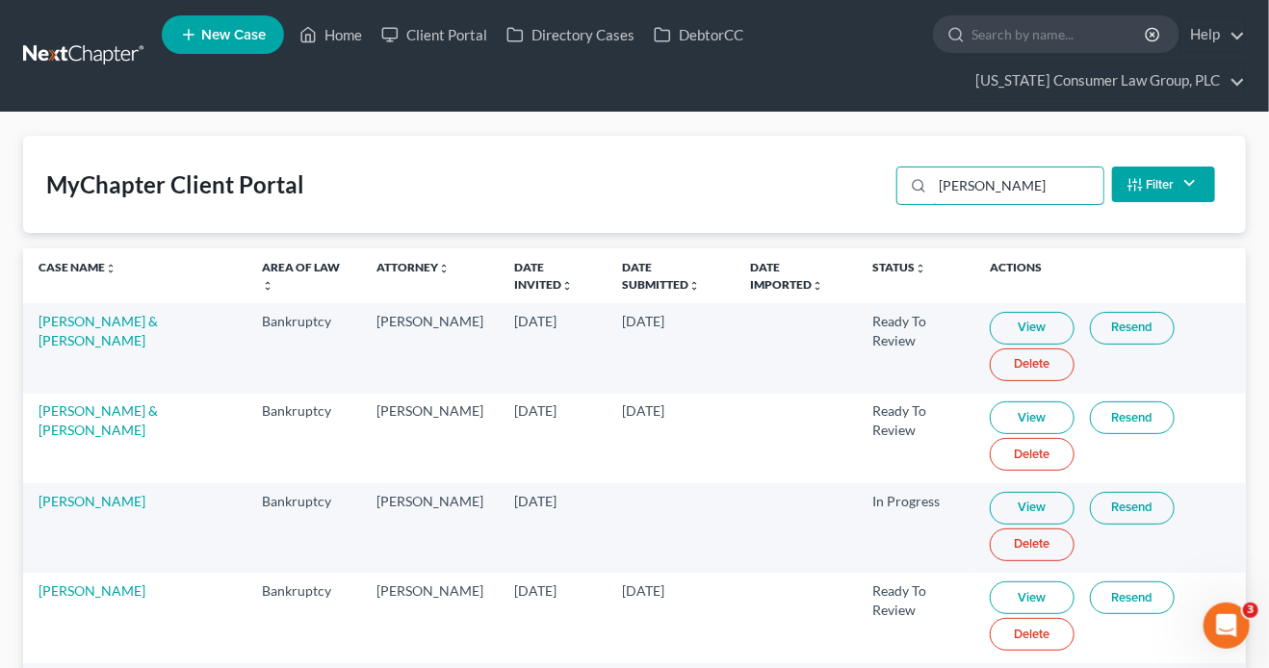
type input "[PERSON_NAME]"
click at [1094, 413] on link "Resend" at bounding box center [1132, 417] width 85 height 33
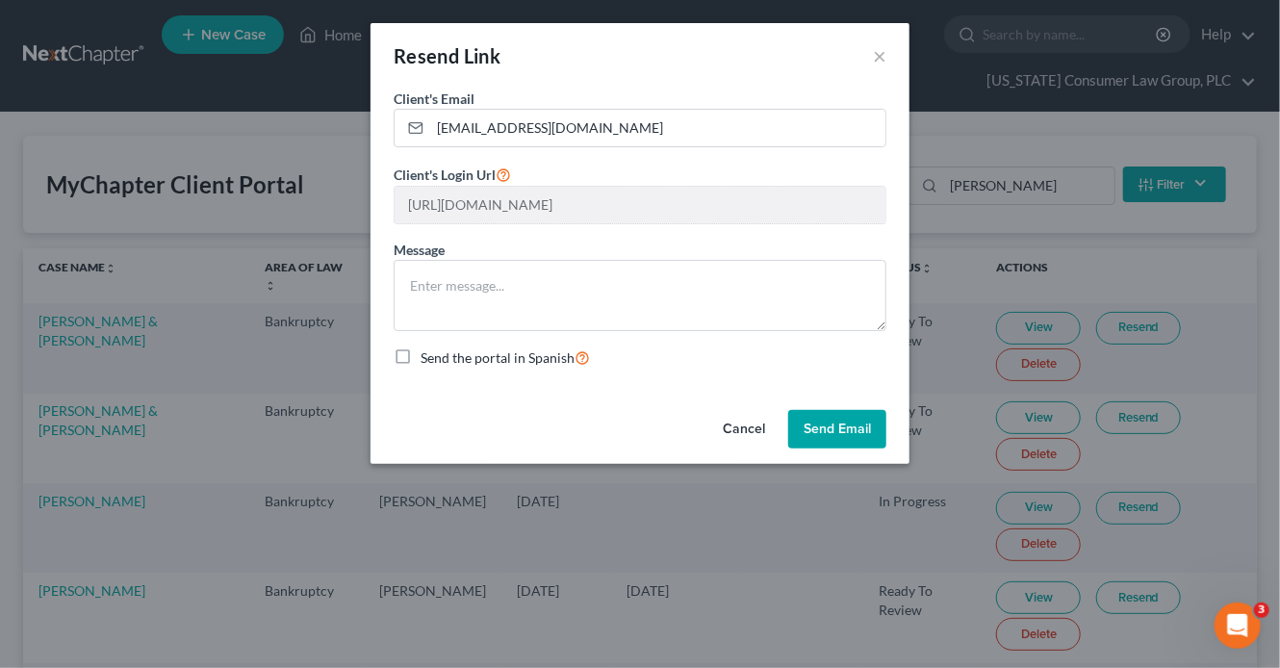
drag, startPoint x: 864, startPoint y: 426, endPoint x: 1078, endPoint y: 410, distance: 215.3
click at [864, 425] on button "Send Email" at bounding box center [837, 429] width 98 height 39
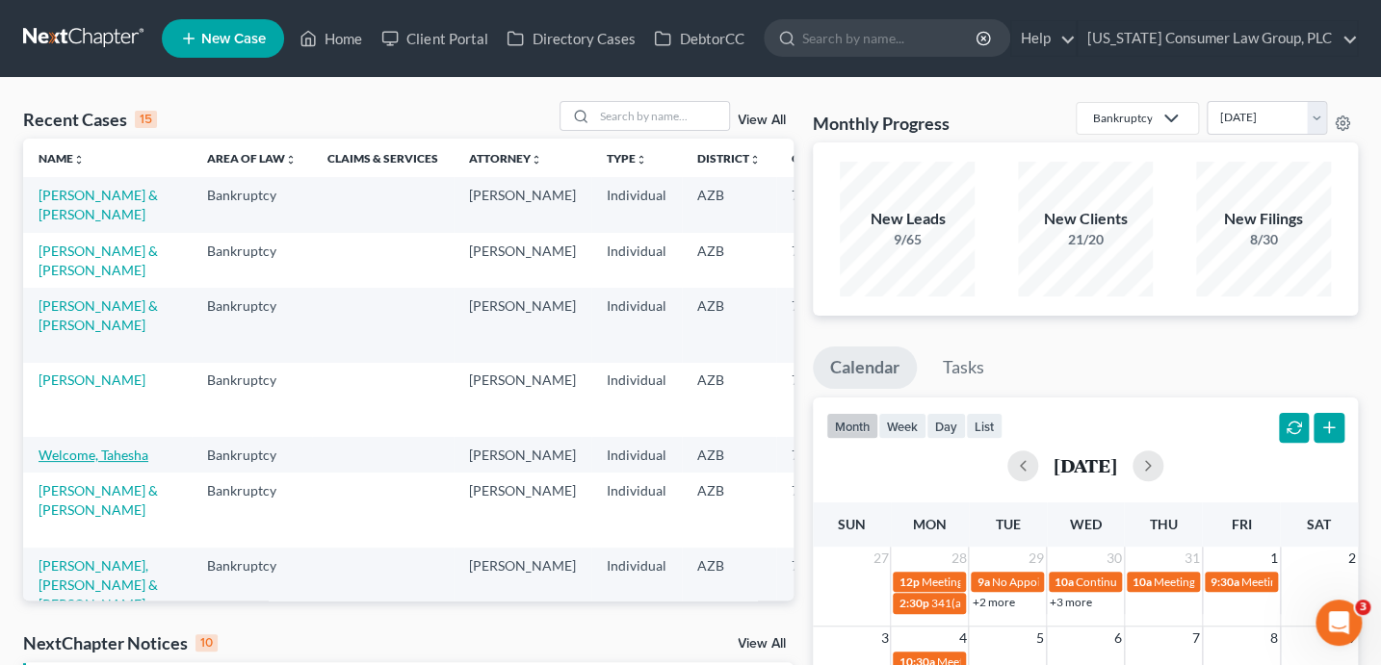
click at [69, 463] on link "Welcome, Tahesha" at bounding box center [94, 455] width 110 height 16
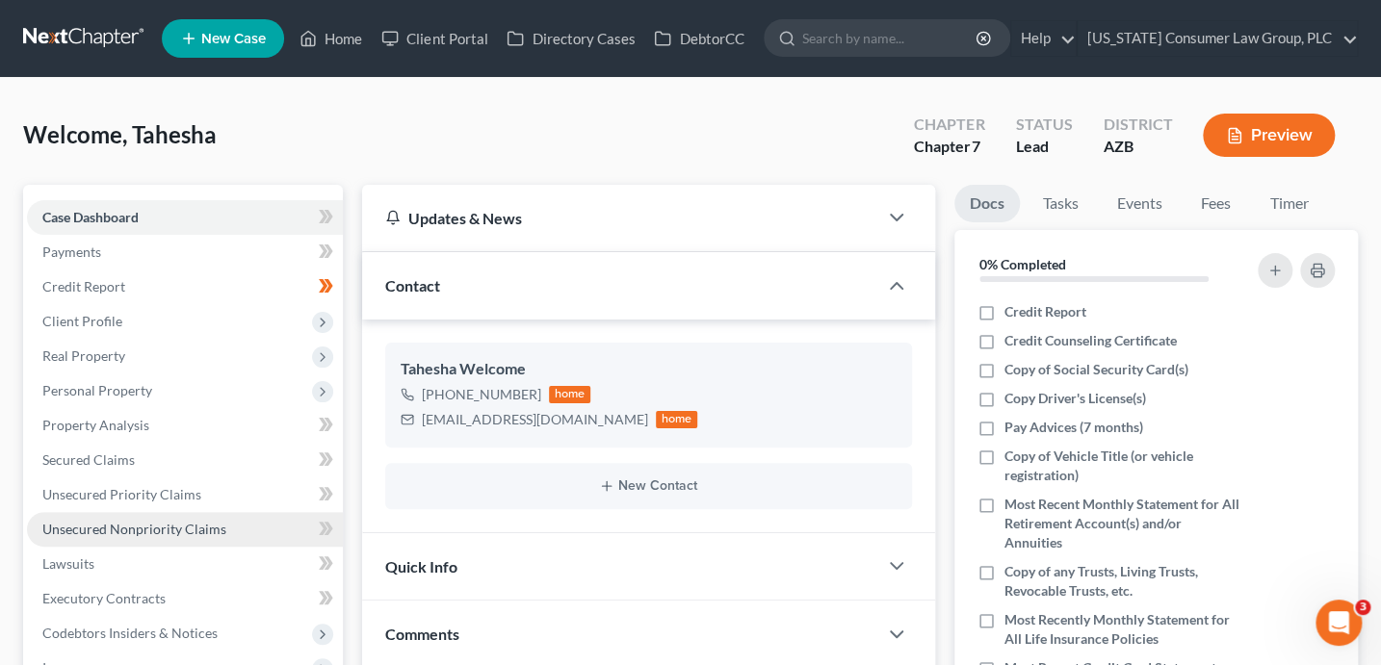
click at [148, 528] on span "Unsecured Nonpriority Claims" at bounding box center [134, 529] width 184 height 16
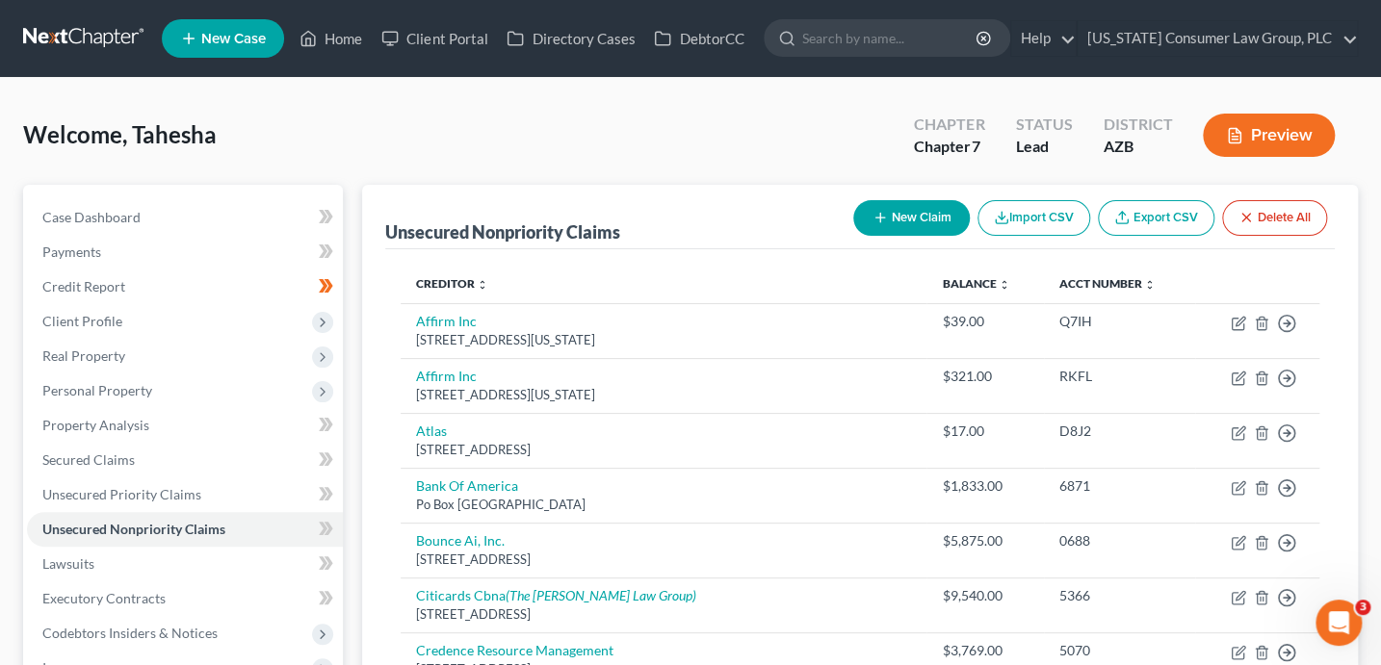
click at [936, 208] on button "New Claim" at bounding box center [911, 218] width 116 height 36
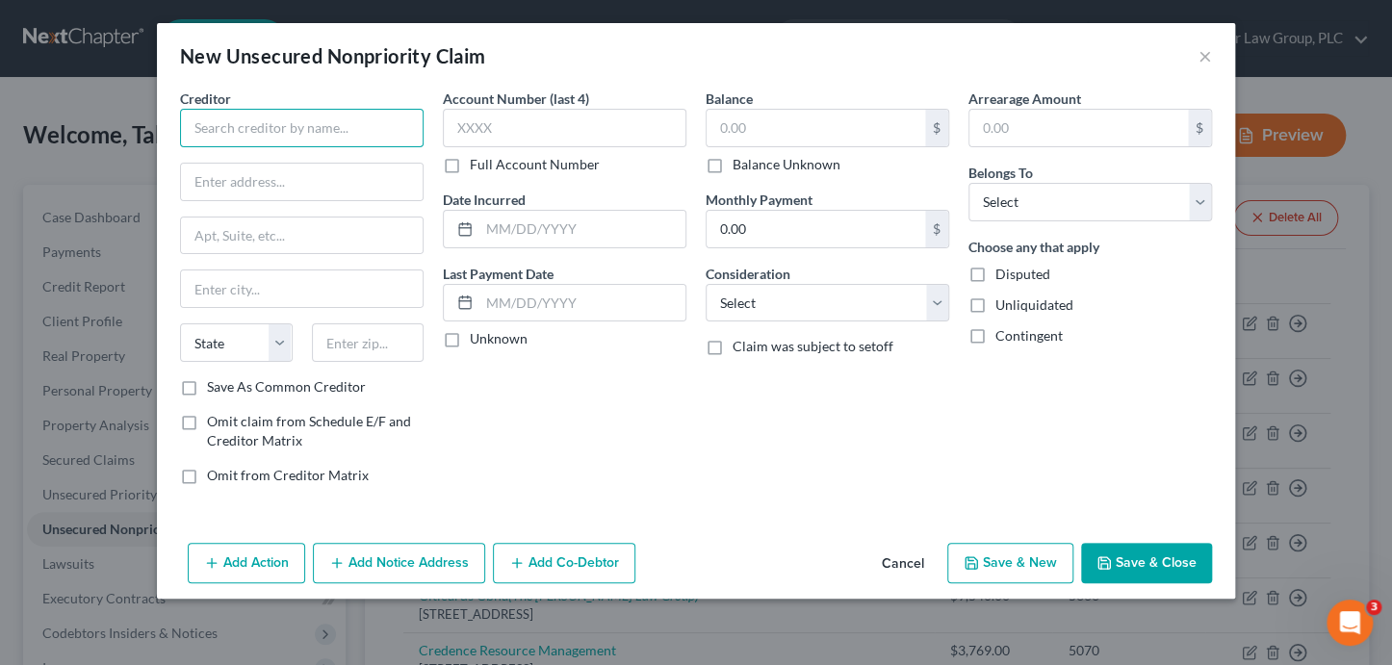
click at [225, 130] on input "text" at bounding box center [302, 128] width 244 height 39
drag, startPoint x: 320, startPoint y: 132, endPoint x: 60, endPoint y: 86, distance: 264.0
click at [60, 86] on div "New Unsecured Nonpriority Claim × Creditor * AAA AUTO State [US_STATE] AK AR AZ…" at bounding box center [696, 332] width 1392 height 665
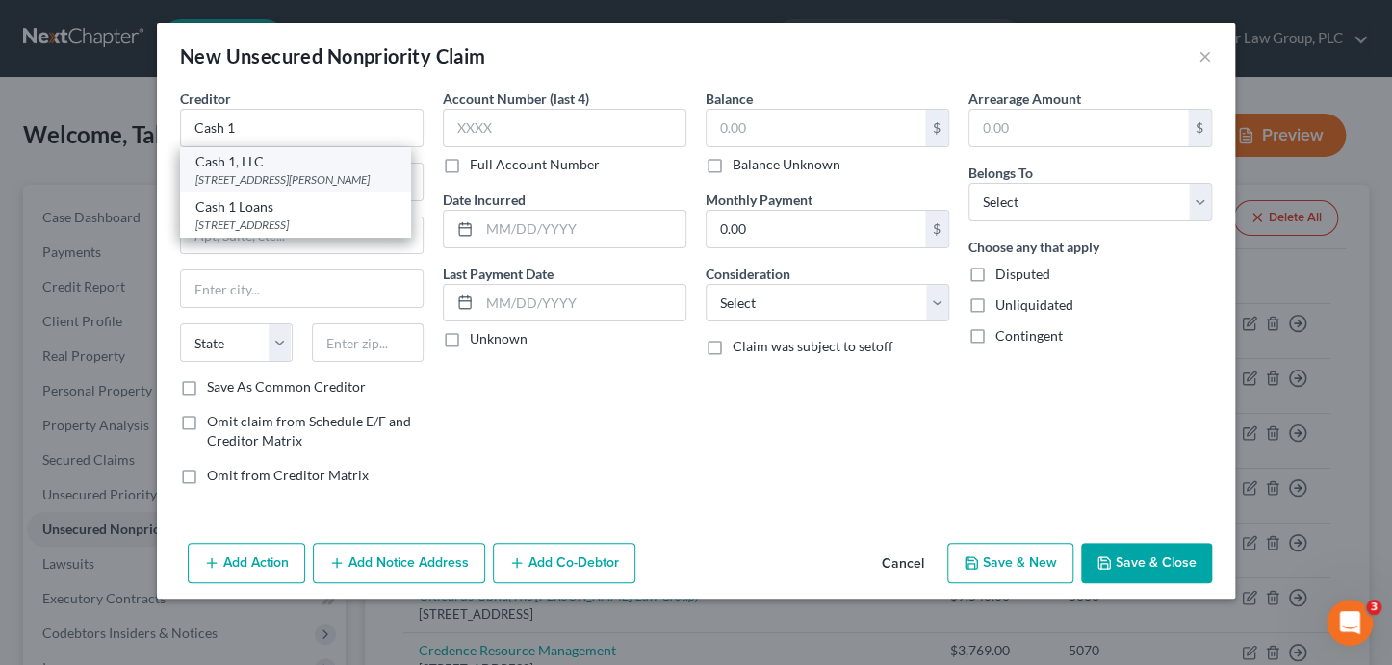
click at [365, 181] on div "[STREET_ADDRESS][PERSON_NAME]" at bounding box center [295, 179] width 200 height 16
type input "Cash 1, LLC"
type input "[STREET_ADDRESS][PERSON_NAME]"
type input "Suite 170"
type input "Phoenix"
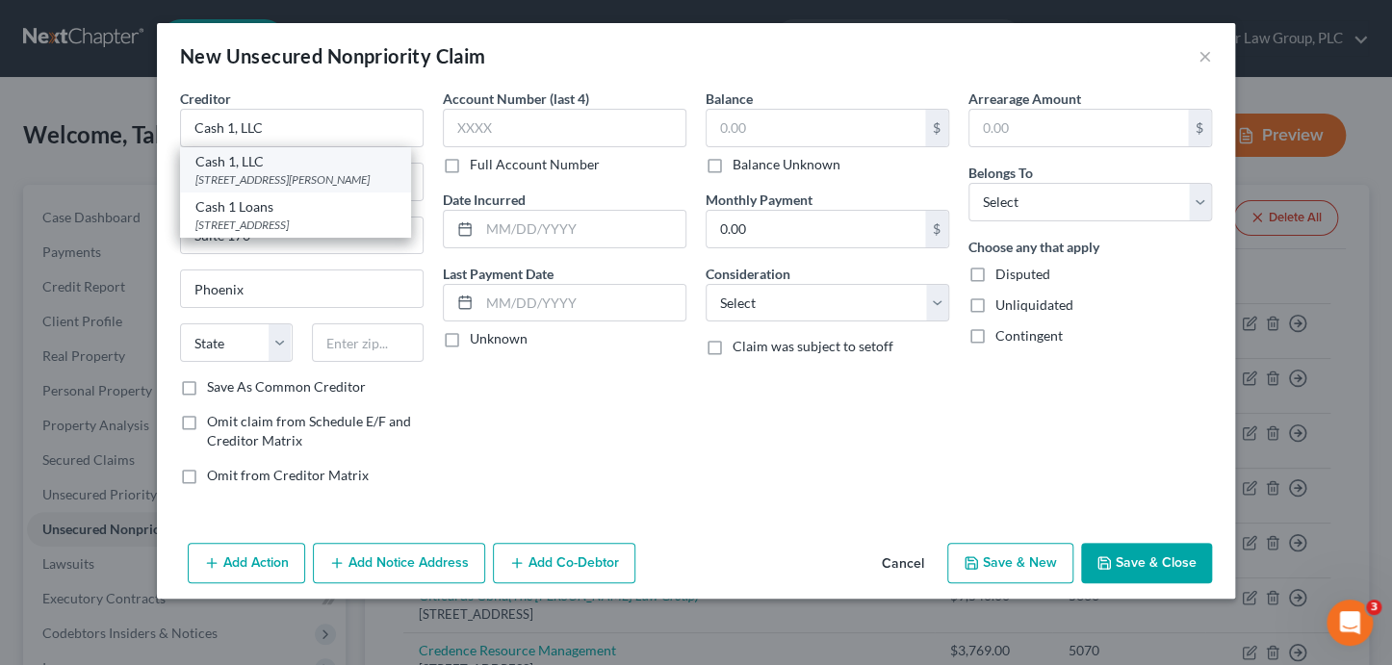
select select "3"
type input "85024"
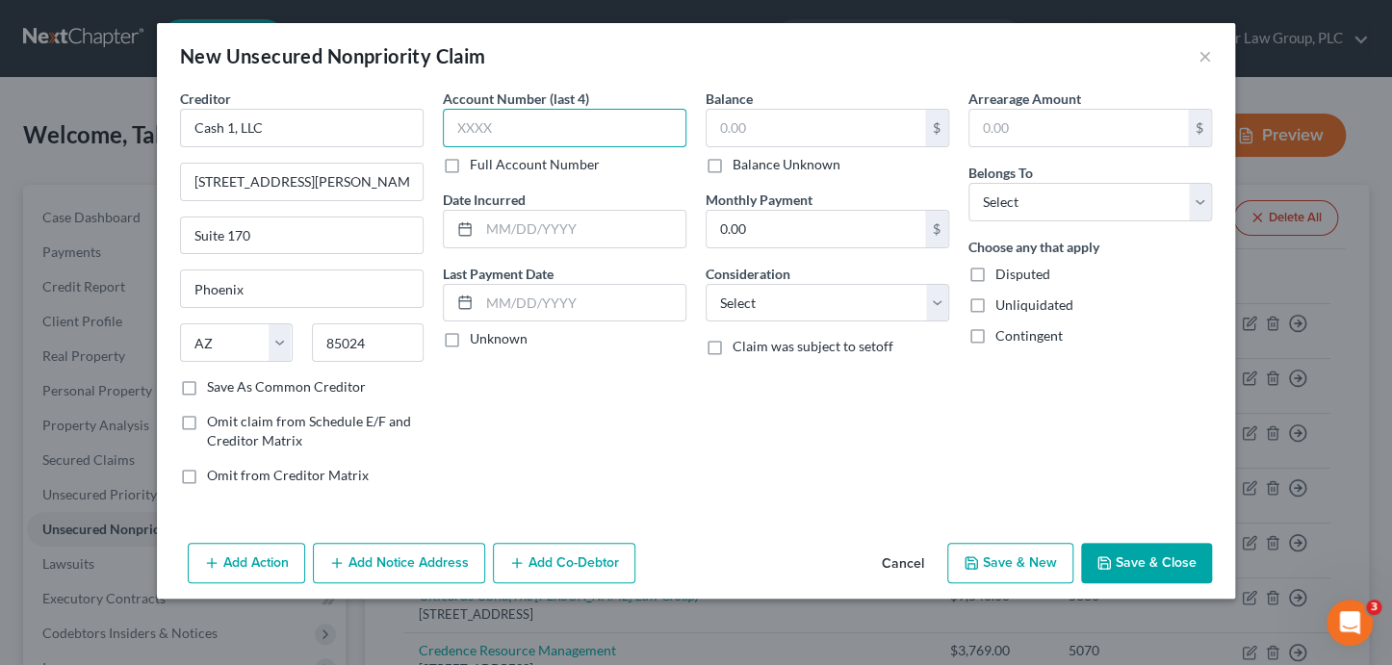
click at [526, 128] on input "text" at bounding box center [565, 128] width 244 height 39
type input "7693"
click at [751, 132] on input "text" at bounding box center [816, 128] width 219 height 37
type input "217.68"
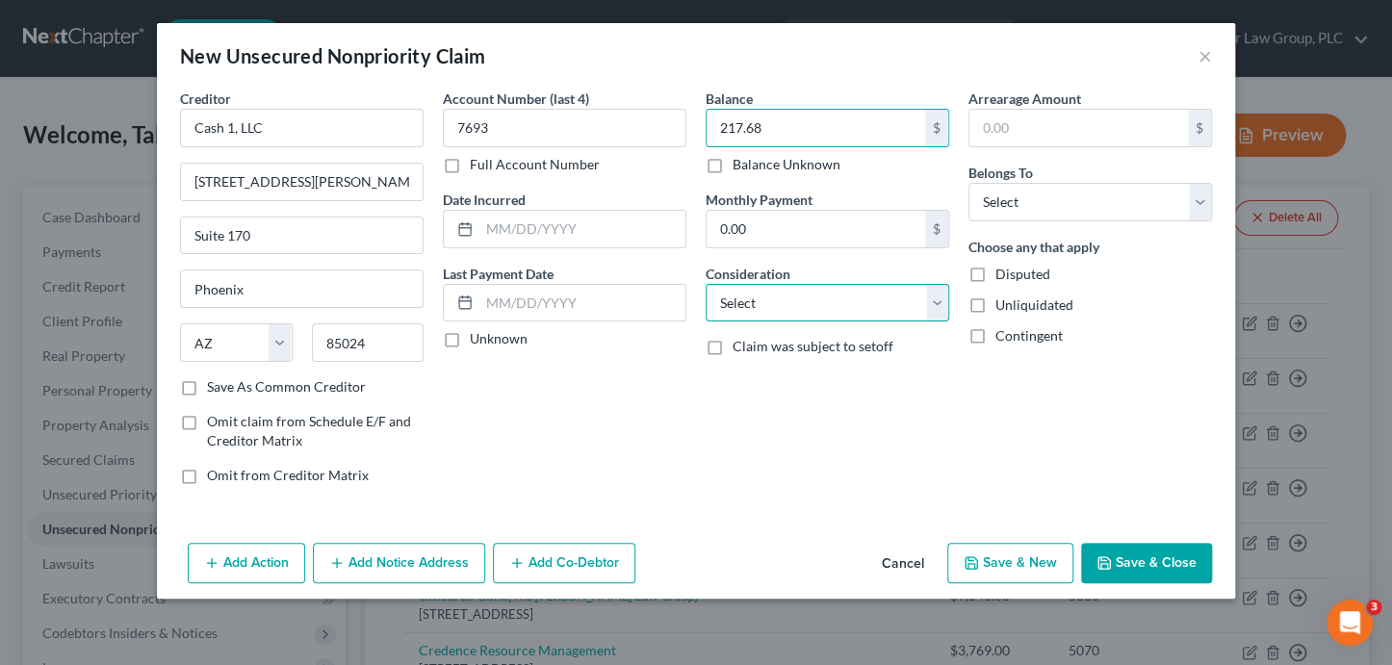
click at [831, 317] on select "Select Cable / Satellite Services Collection Agency Credit Card Debt Debt Couns…" at bounding box center [828, 303] width 244 height 39
select select "10"
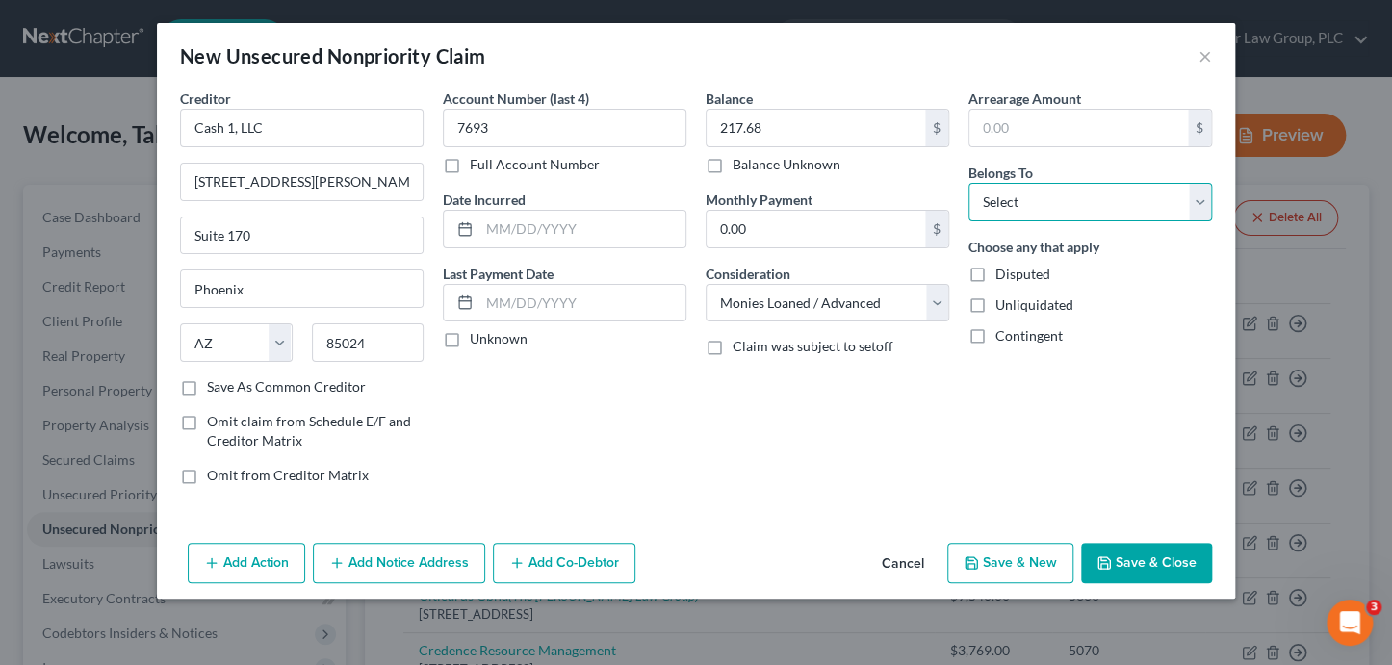
click at [999, 199] on select "Select Debtor 1 Only Debtor 2 Only Debtor 1 And Debtor 2 Only At Least One Of T…" at bounding box center [1090, 202] width 244 height 39
select select "0"
click at [1016, 561] on button "Save & New" at bounding box center [1010, 563] width 126 height 40
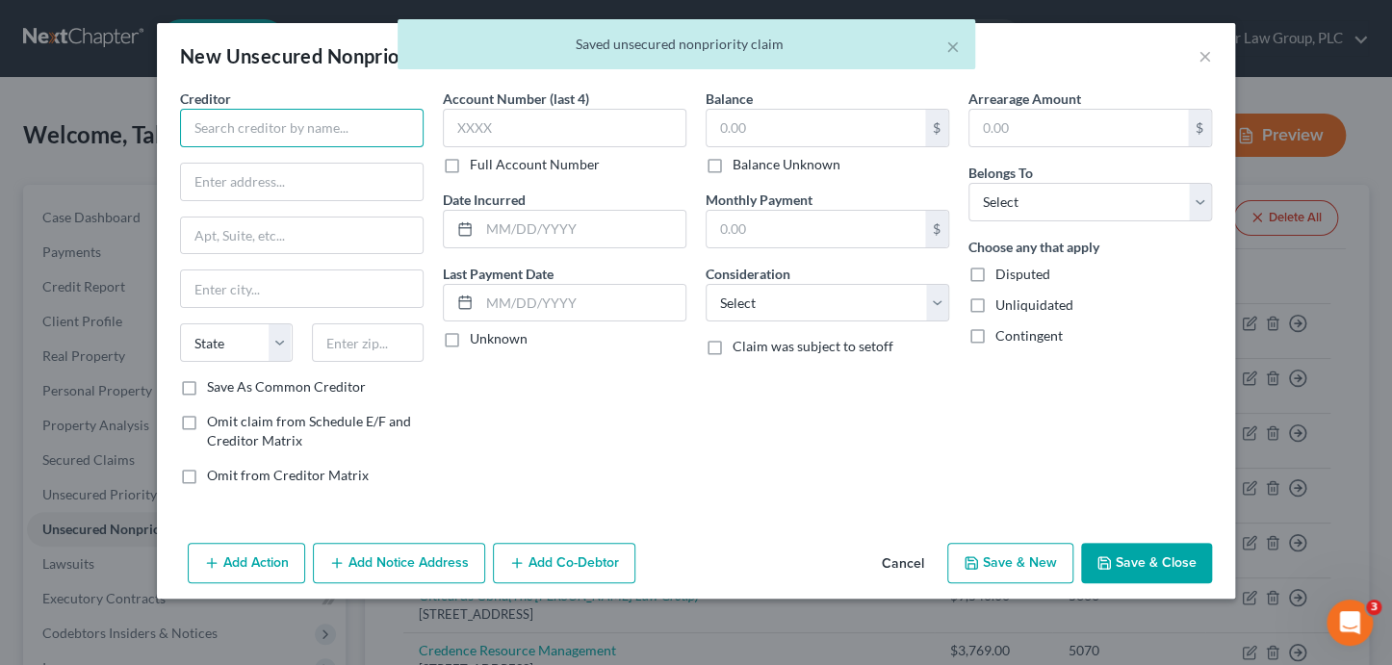
click at [285, 124] on input "text" at bounding box center [302, 128] width 244 height 39
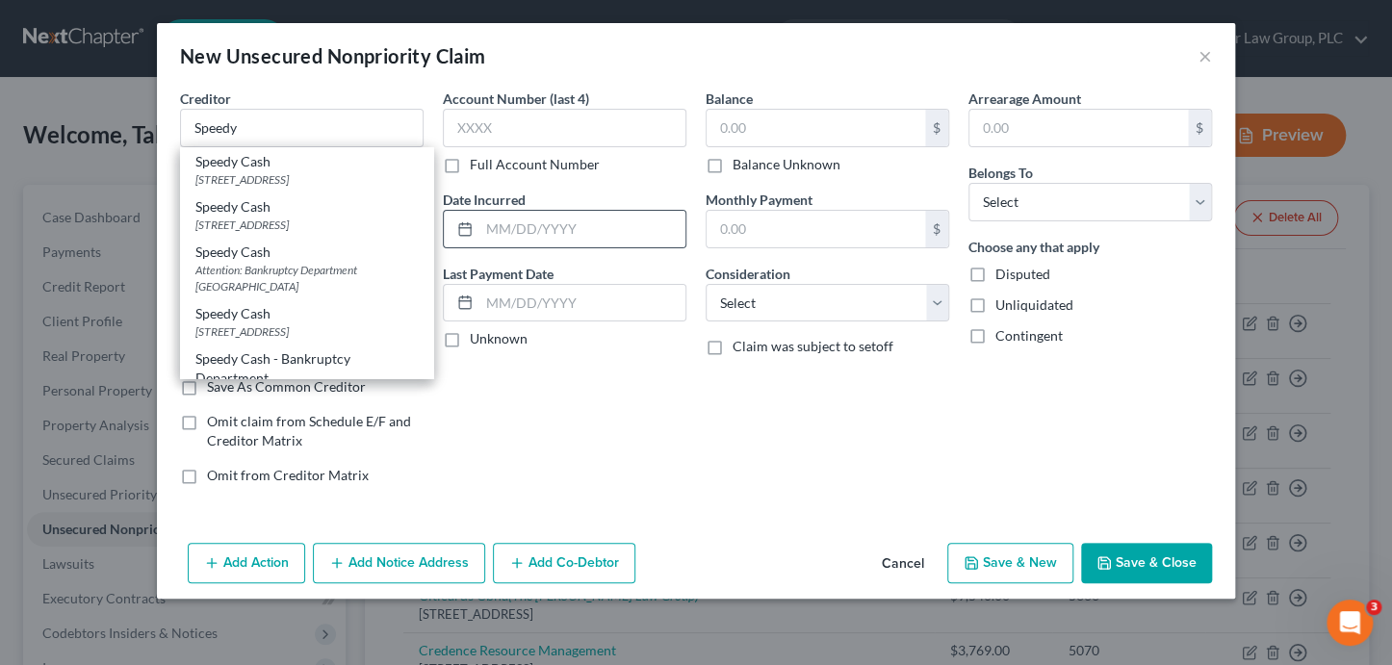
drag, startPoint x: 343, startPoint y: 309, endPoint x: 463, endPoint y: 226, distance: 146.1
click at [348, 295] on div "Attention: Bankruptcy Department [GEOGRAPHIC_DATA]" at bounding box center [306, 278] width 222 height 33
type input "Speedy Cash"
type input "Attention: Bankruptcy Department"
type input "PO Box 780408"
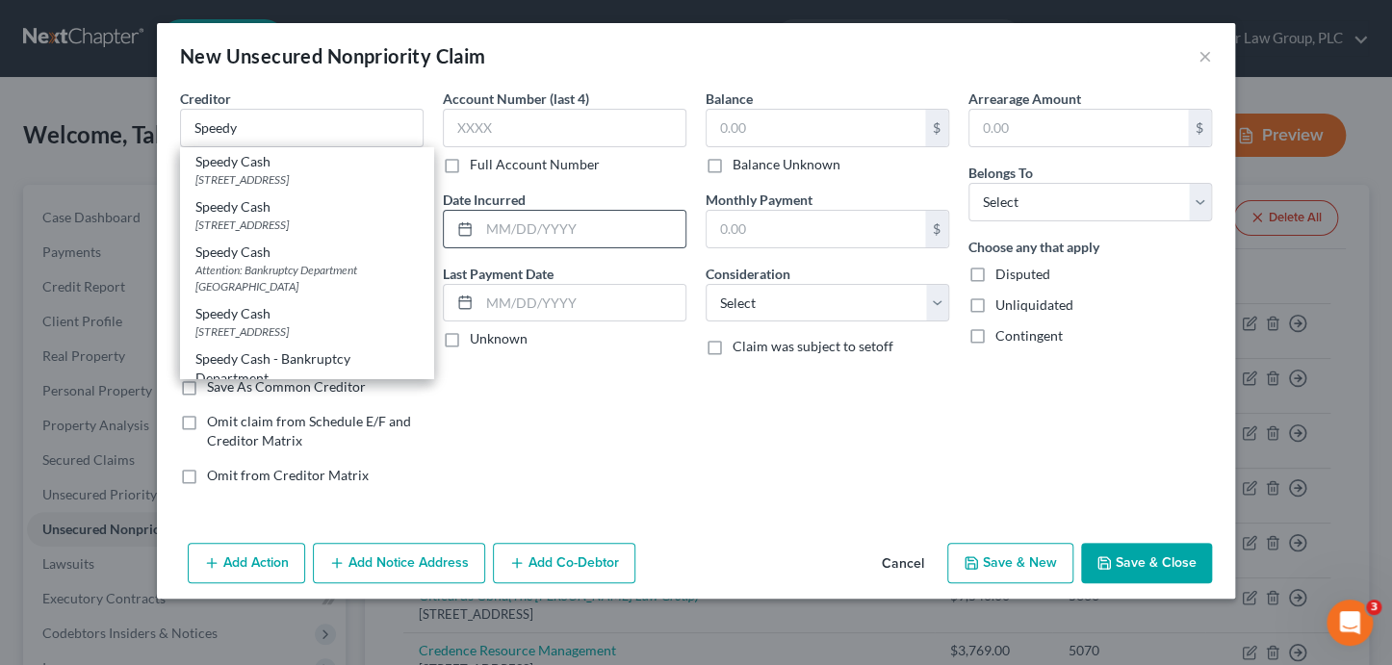
type input "Wichita"
select select "17"
type input "67278"
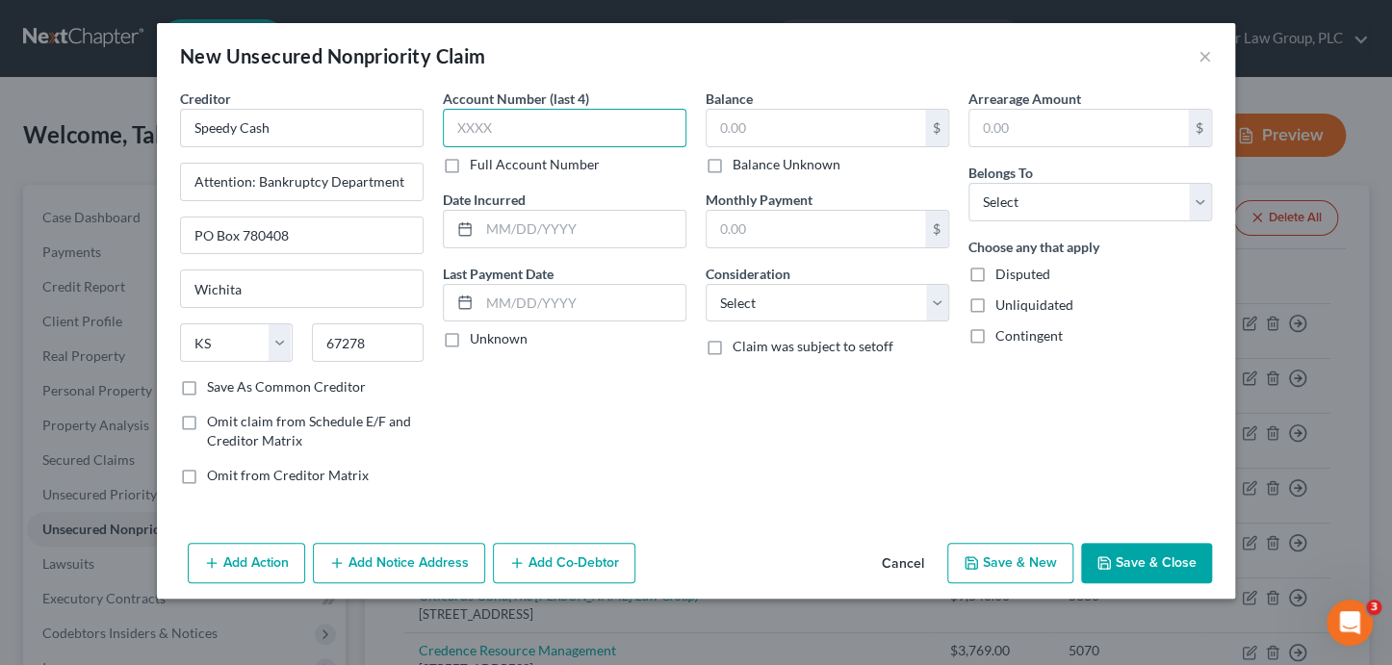
click at [494, 131] on input "text" at bounding box center [565, 128] width 244 height 39
type input "6577"
click at [802, 111] on input "text" at bounding box center [816, 128] width 219 height 37
type input "303.44"
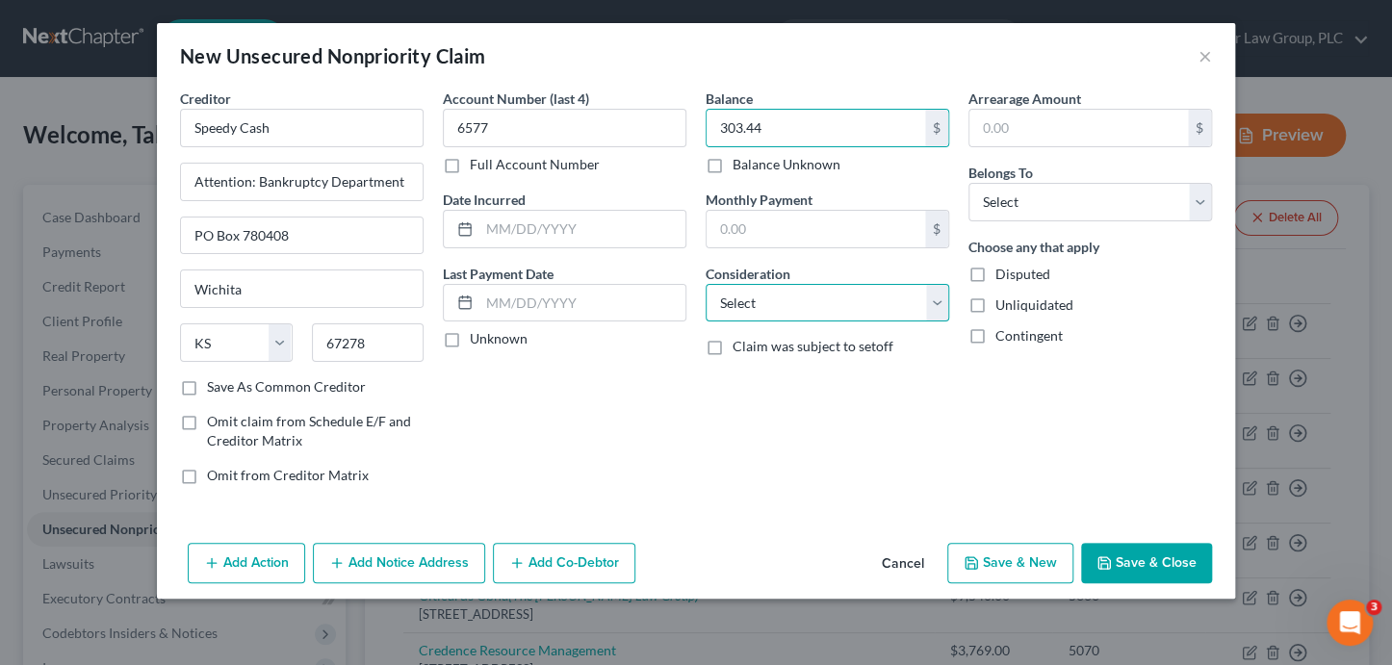
click at [808, 315] on select "Select Cable / Satellite Services Collection Agency Credit Card Debt Debt Couns…" at bounding box center [828, 303] width 244 height 39
select select "10"
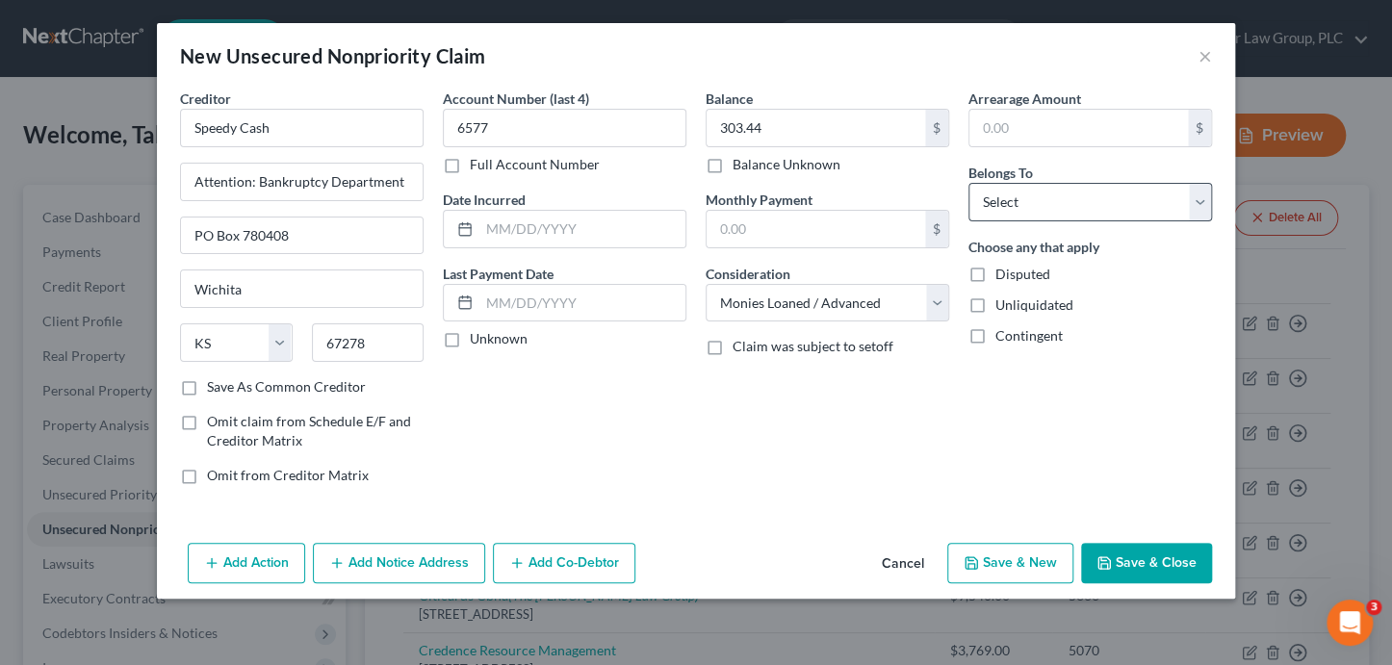
drag, startPoint x: 1018, startPoint y: 185, endPoint x: 1020, endPoint y: 197, distance: 12.8
click at [1019, 181] on label "Belongs To *" at bounding box center [1000, 173] width 65 height 20
click at [1021, 203] on select "Select Debtor 1 Only Debtor 2 Only Debtor 1 And Debtor 2 Only At Least One Of T…" at bounding box center [1090, 202] width 244 height 39
select select "0"
click at [1161, 563] on button "Save & Close" at bounding box center [1146, 563] width 131 height 40
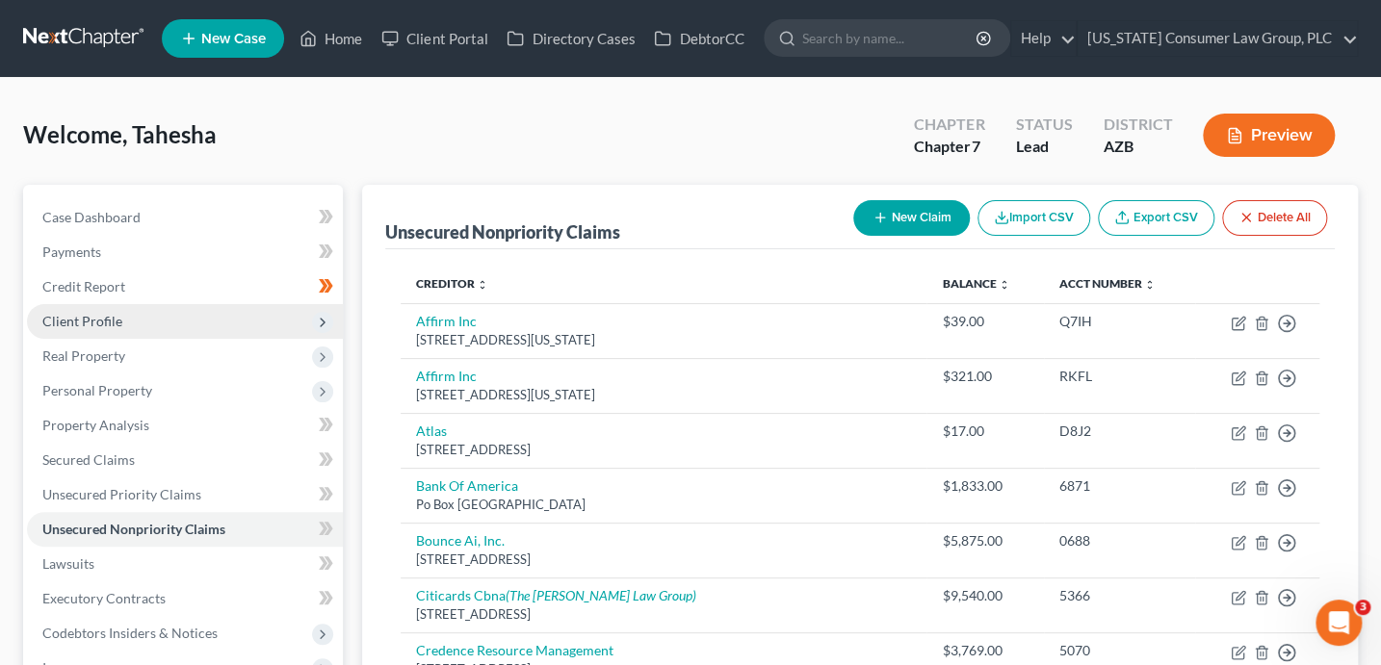
click at [82, 313] on span "Client Profile" at bounding box center [82, 321] width 80 height 16
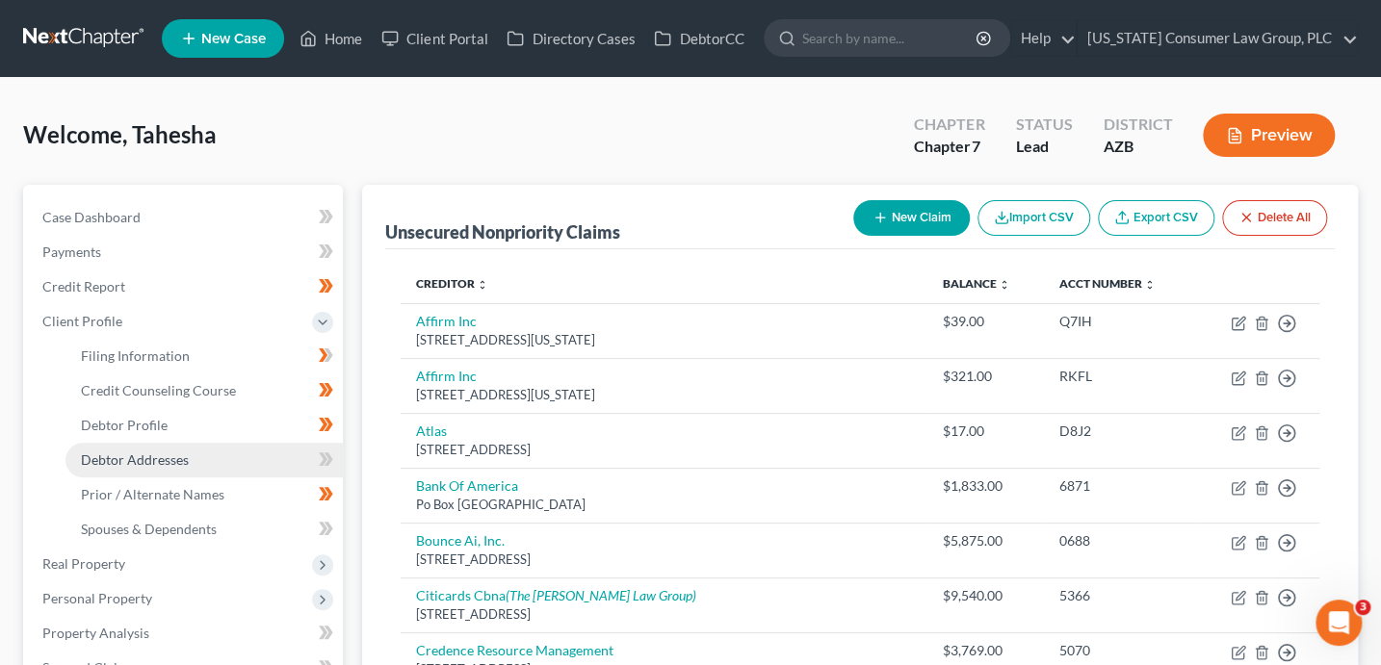
click at [154, 452] on span "Debtor Addresses" at bounding box center [135, 460] width 108 height 16
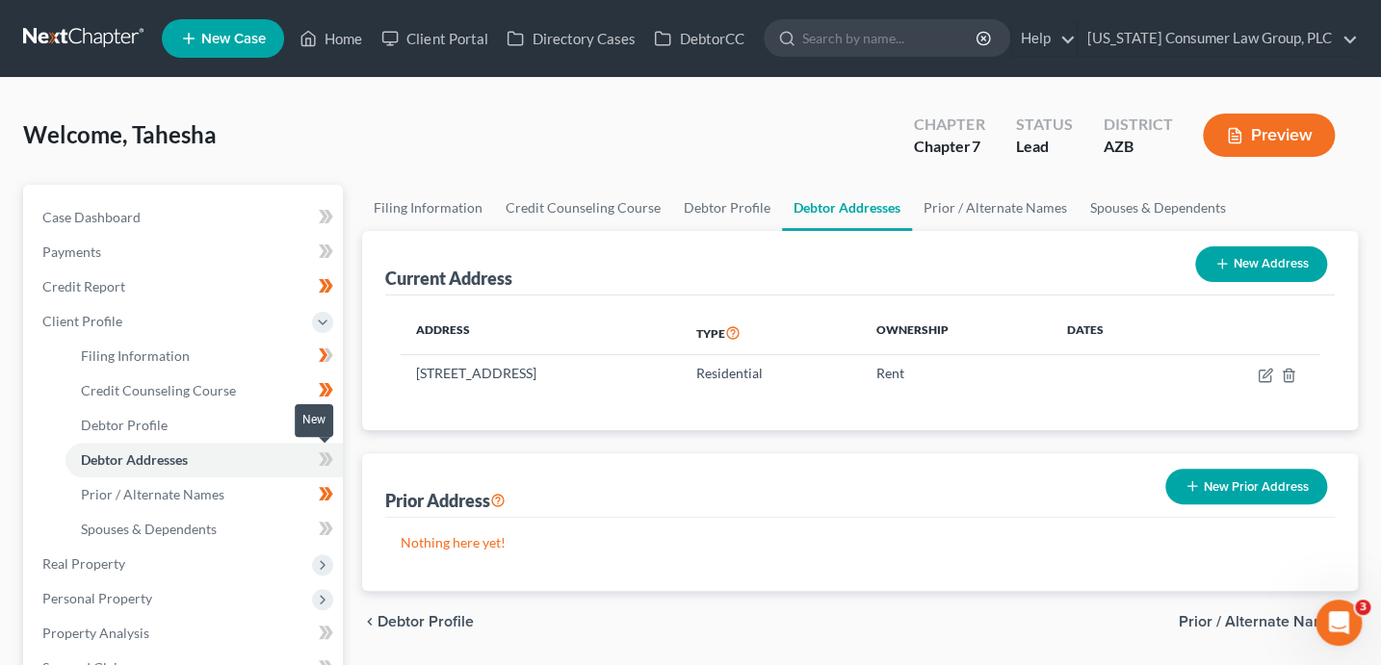
click at [330, 467] on icon at bounding box center [326, 460] width 14 height 24
click at [323, 530] on icon at bounding box center [323, 528] width 9 height 13
click at [1224, 493] on button "New Prior Address" at bounding box center [1246, 487] width 162 height 36
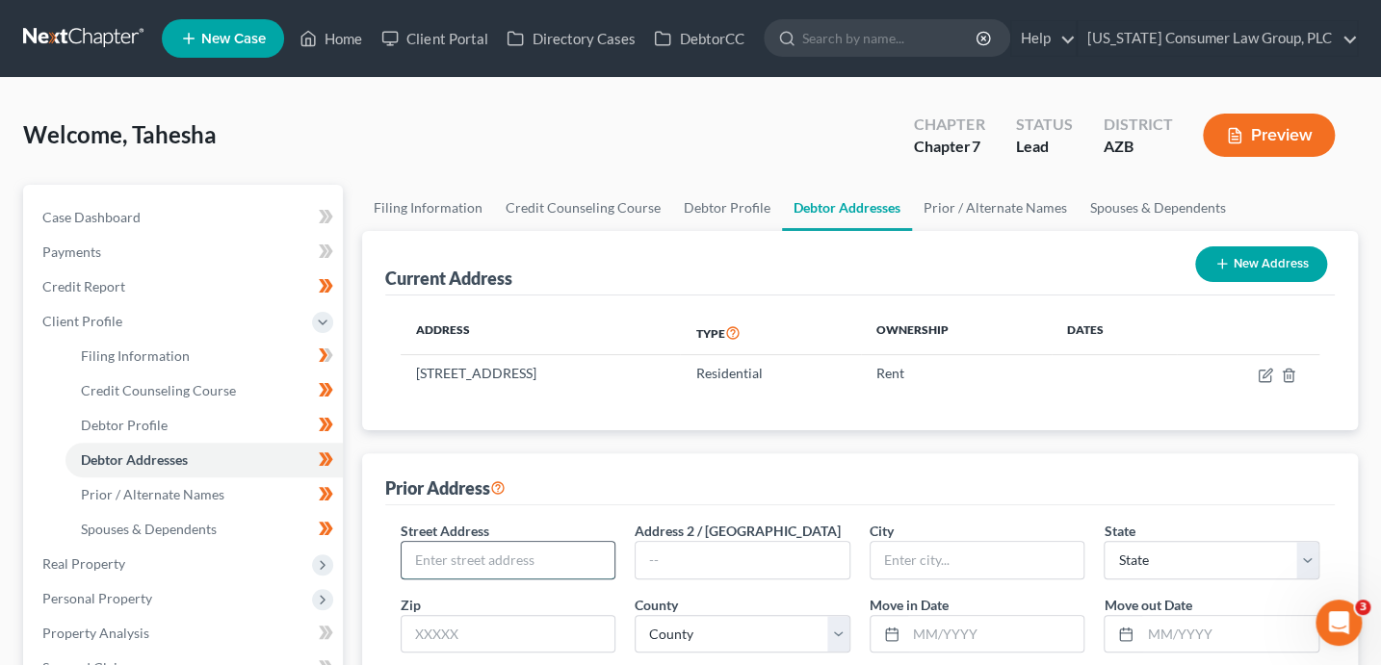
click at [517, 556] on input "text" at bounding box center [508, 560] width 214 height 37
type input "[STREET_ADDRESS]"
type input "85339"
type input "Laveen"
select select "3"
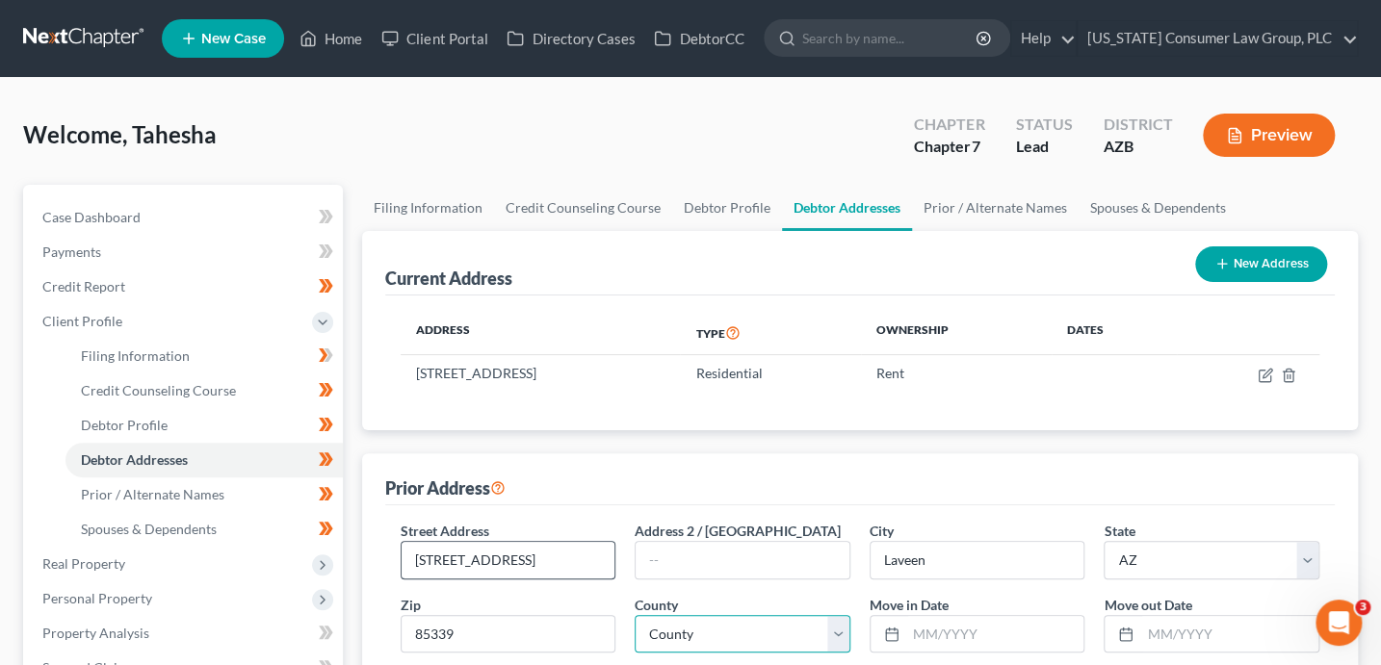
select select "7"
type input "03/2021"
type input "02/2023"
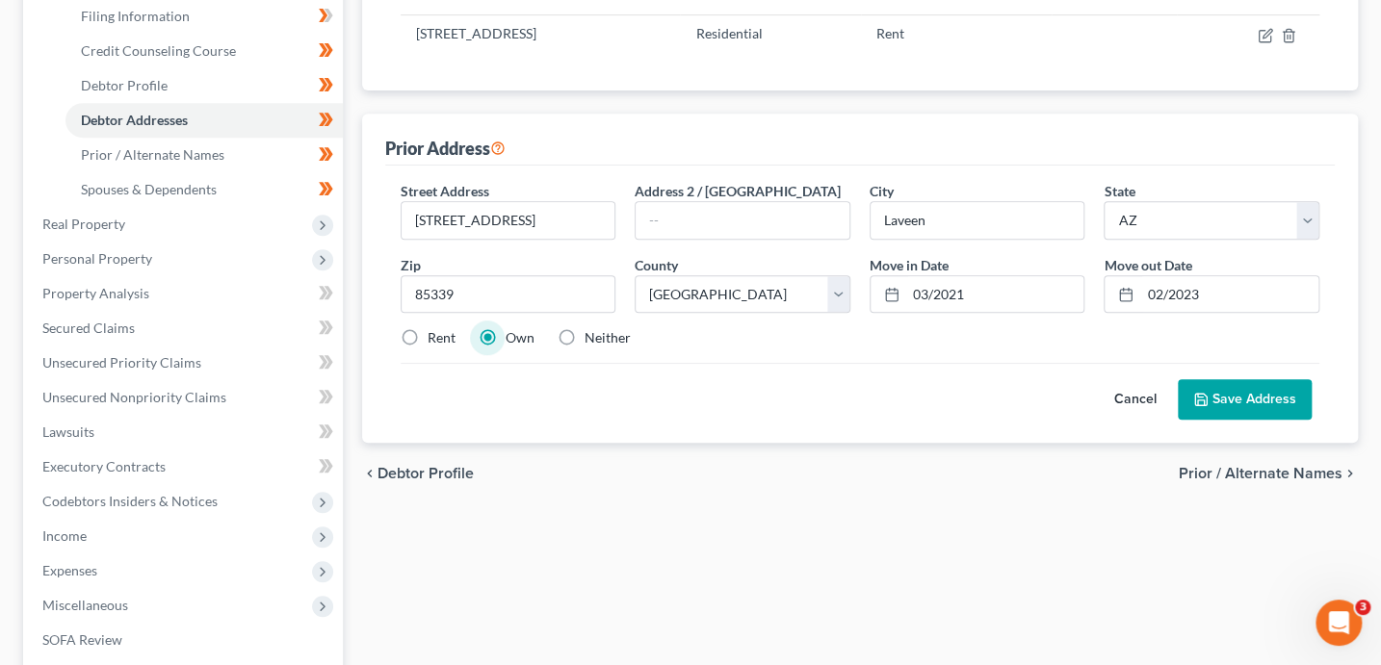
click at [434, 332] on label "Rent" at bounding box center [441, 337] width 28 height 19
click at [435, 332] on input "Rent" at bounding box center [441, 334] width 13 height 13
radio input "true"
click at [1267, 400] on button "Save Address" at bounding box center [1244, 399] width 134 height 40
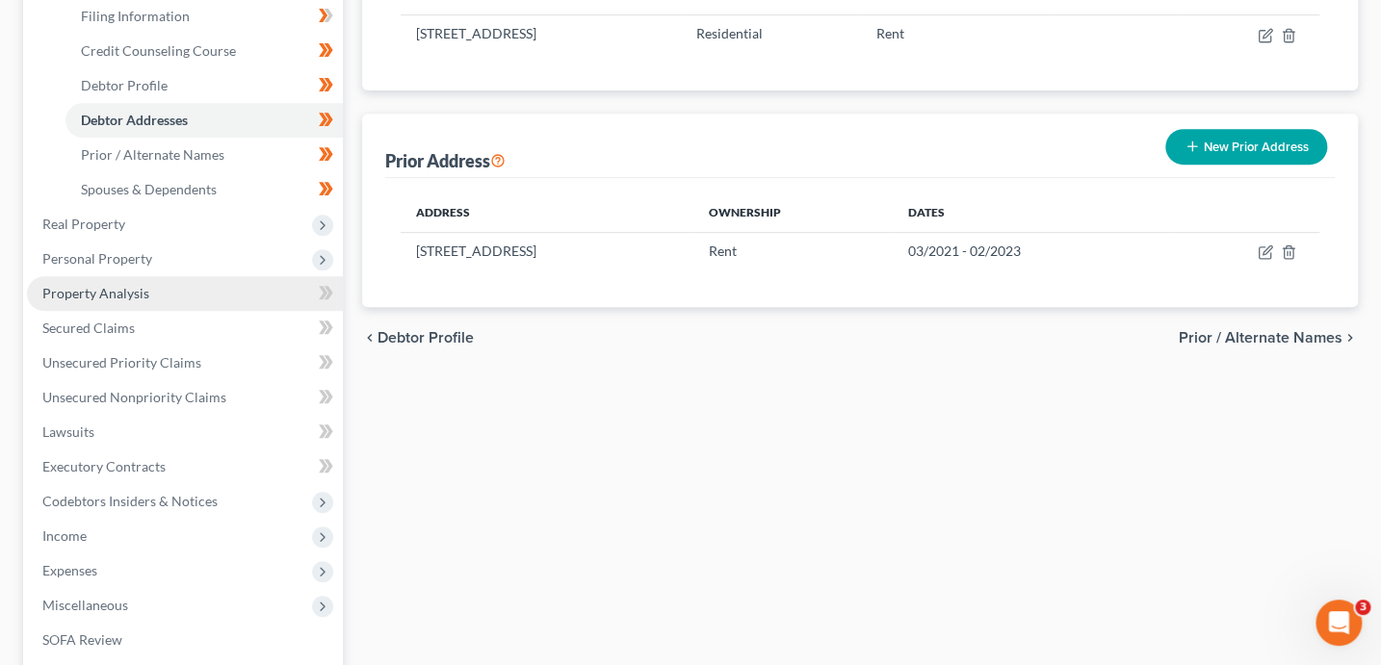
click at [166, 293] on link "Property Analysis" at bounding box center [185, 293] width 316 height 35
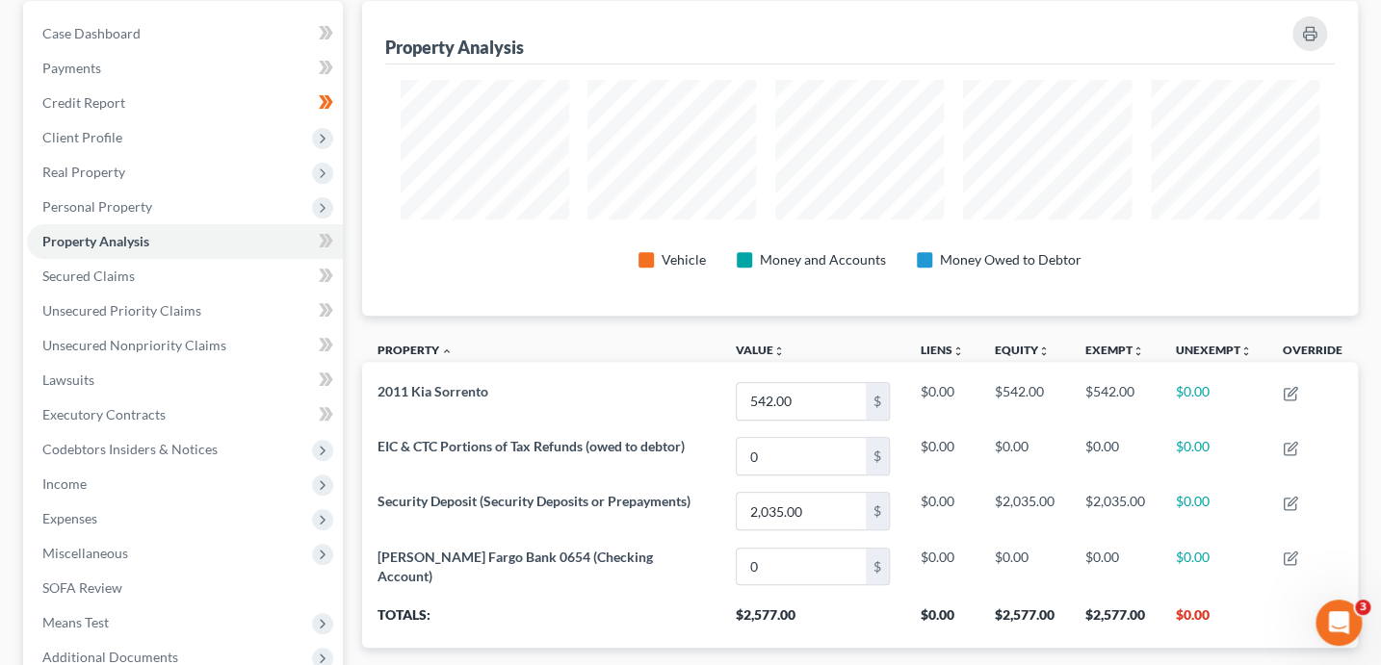
scroll to position [175, 0]
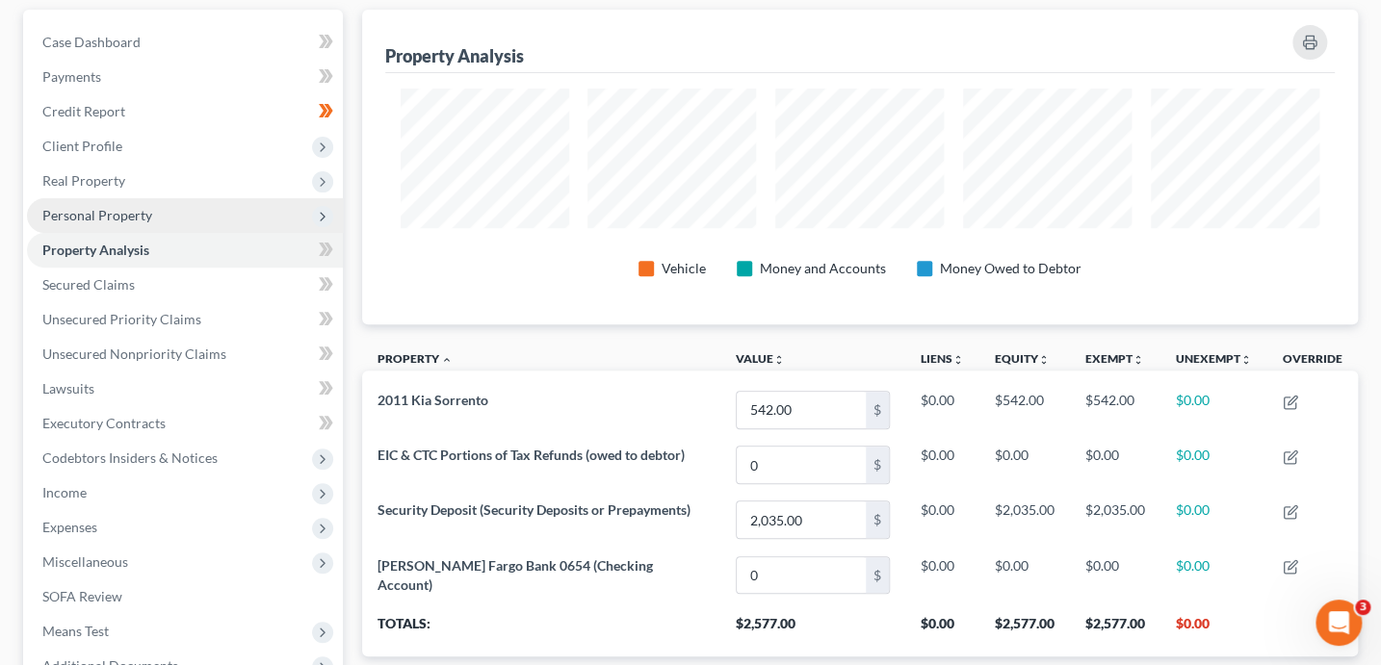
click at [129, 225] on span "Personal Property" at bounding box center [185, 215] width 316 height 35
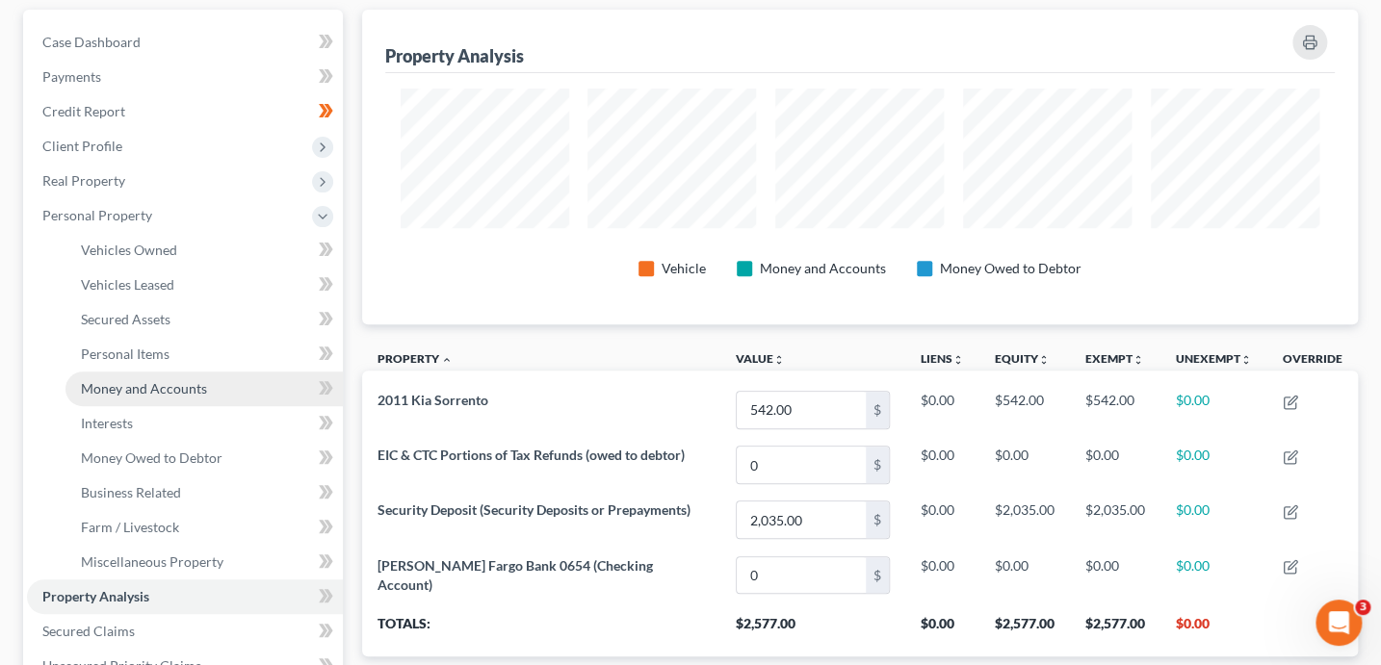
click at [162, 391] on span "Money and Accounts" at bounding box center [144, 388] width 126 height 16
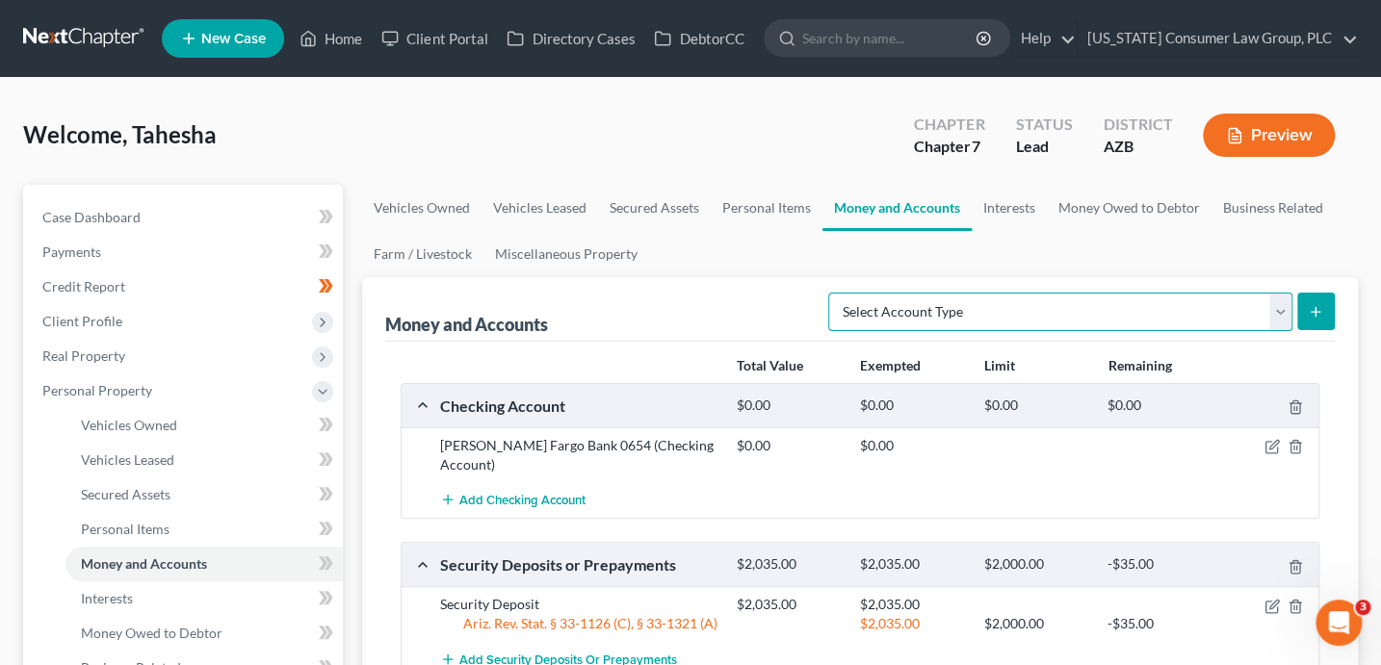
click at [1055, 299] on select "Select Account Type Brokerage (A/B: 18, SOFA: 20) Cash on Hand (A/B: 16) Certif…" at bounding box center [1060, 312] width 464 height 39
select select "other"
click at [1306, 314] on button "submit" at bounding box center [1316, 312] width 38 height 38
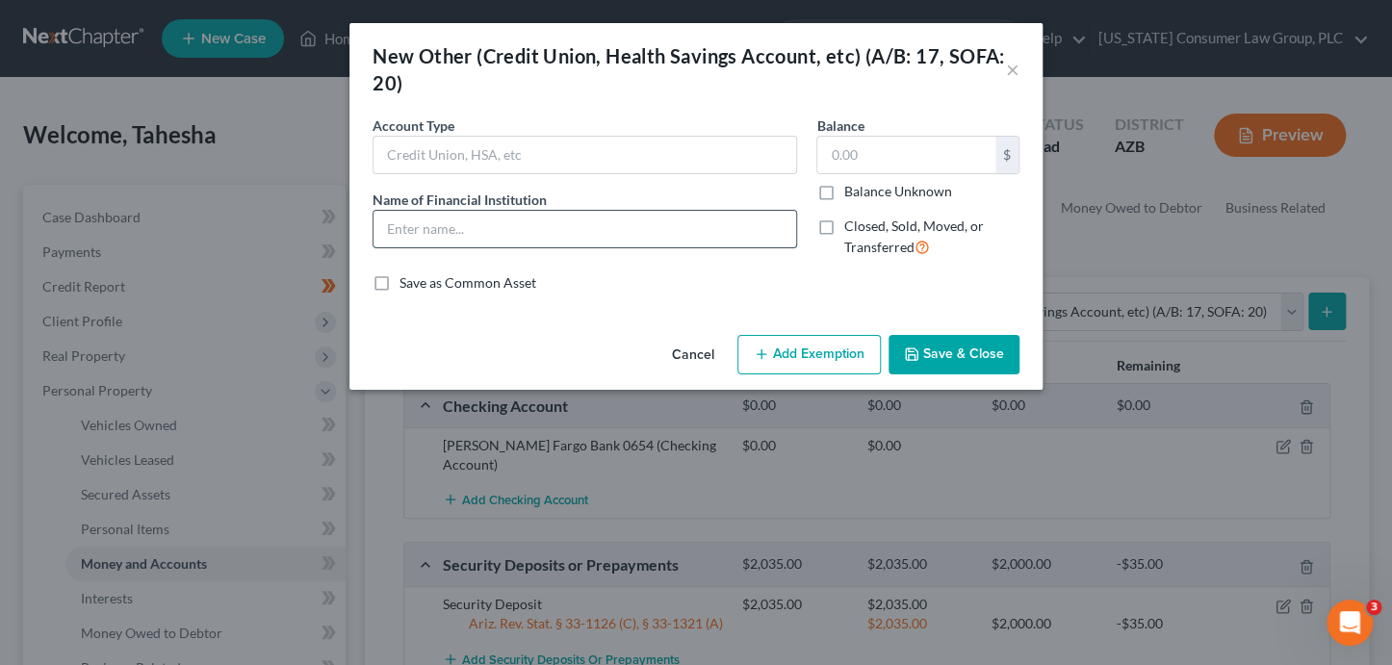
click at [550, 235] on input "text" at bounding box center [585, 229] width 423 height 37
type input "Cash App"
click at [954, 353] on button "Save & Close" at bounding box center [954, 355] width 131 height 40
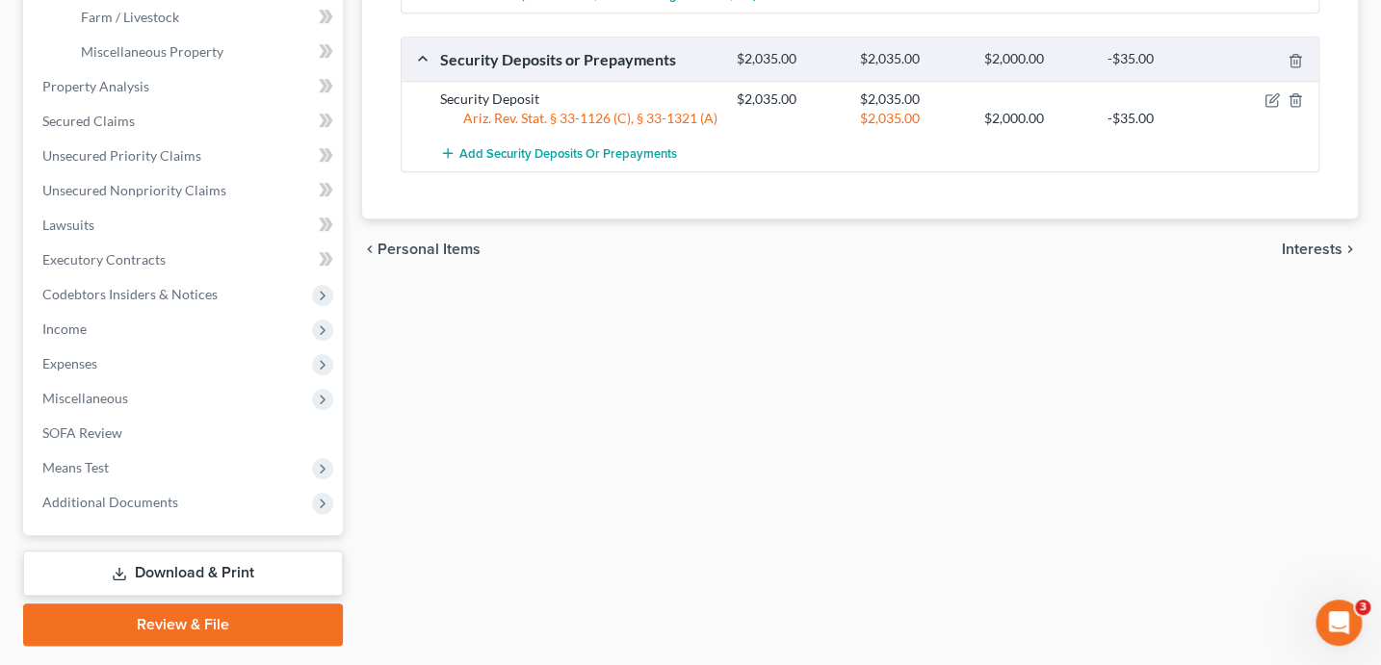
scroll to position [737, 0]
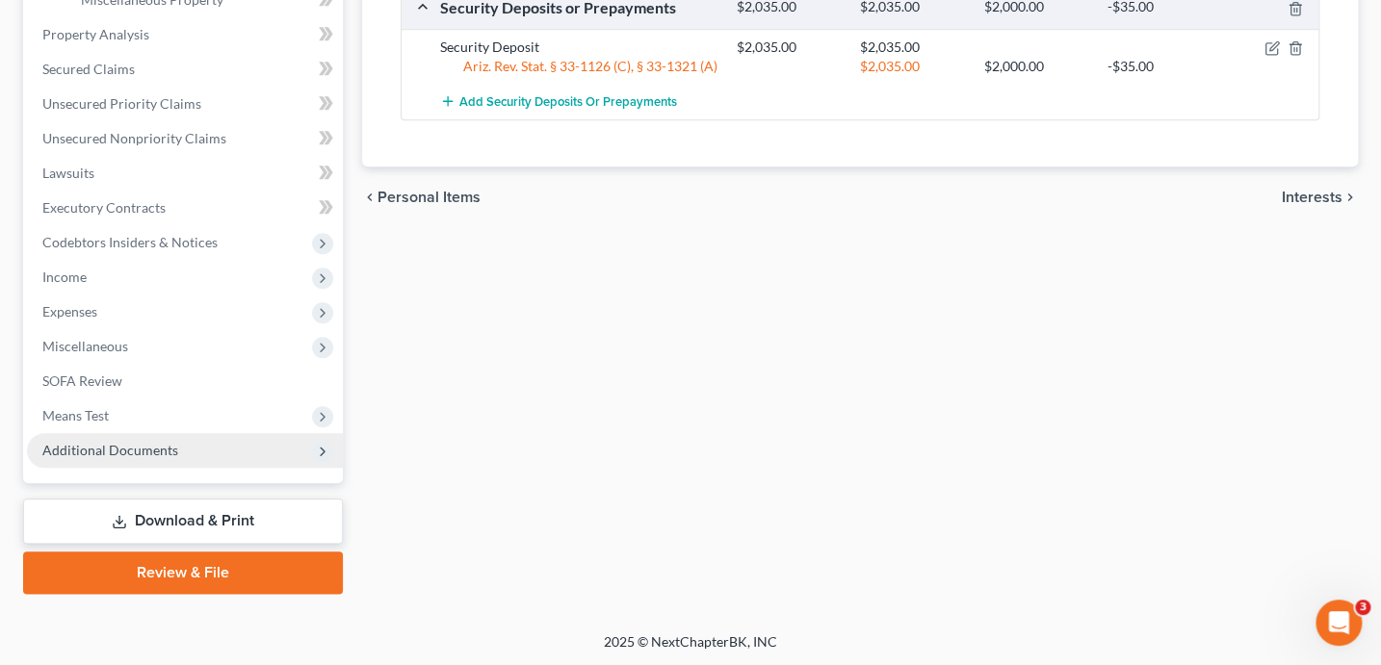
click at [153, 449] on span "Additional Documents" at bounding box center [110, 450] width 136 height 16
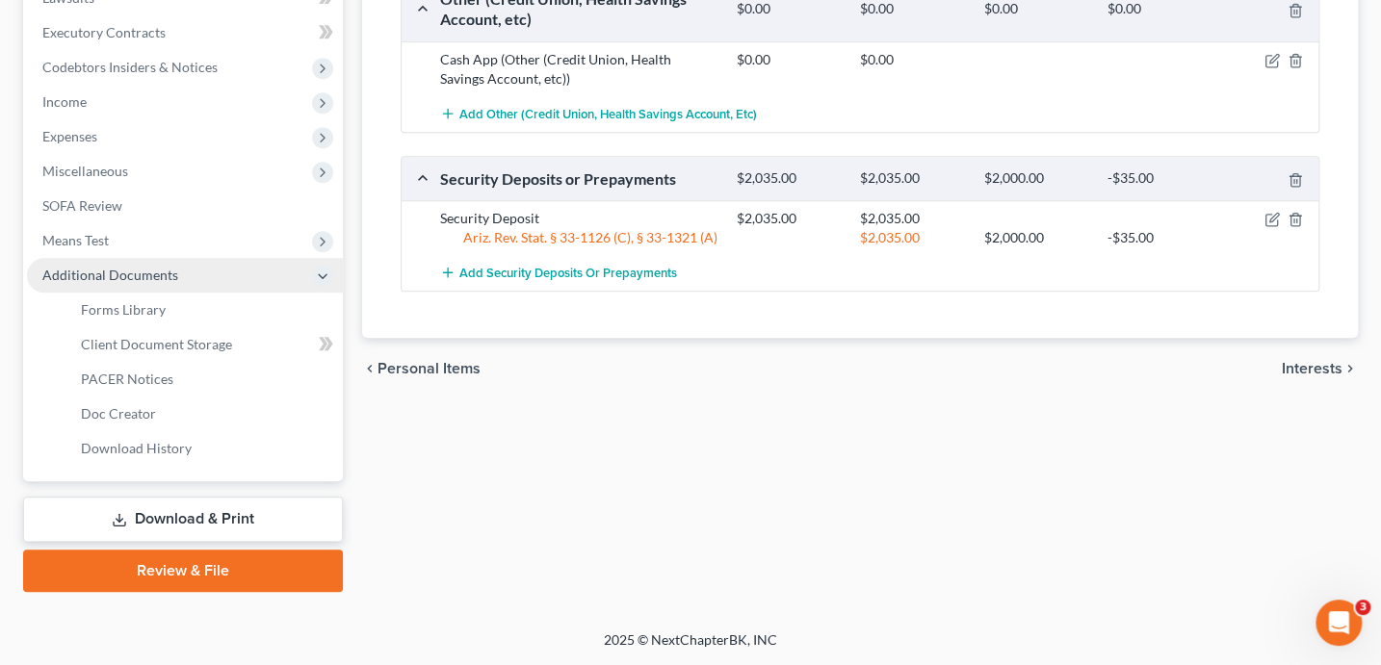
scroll to position [563, 0]
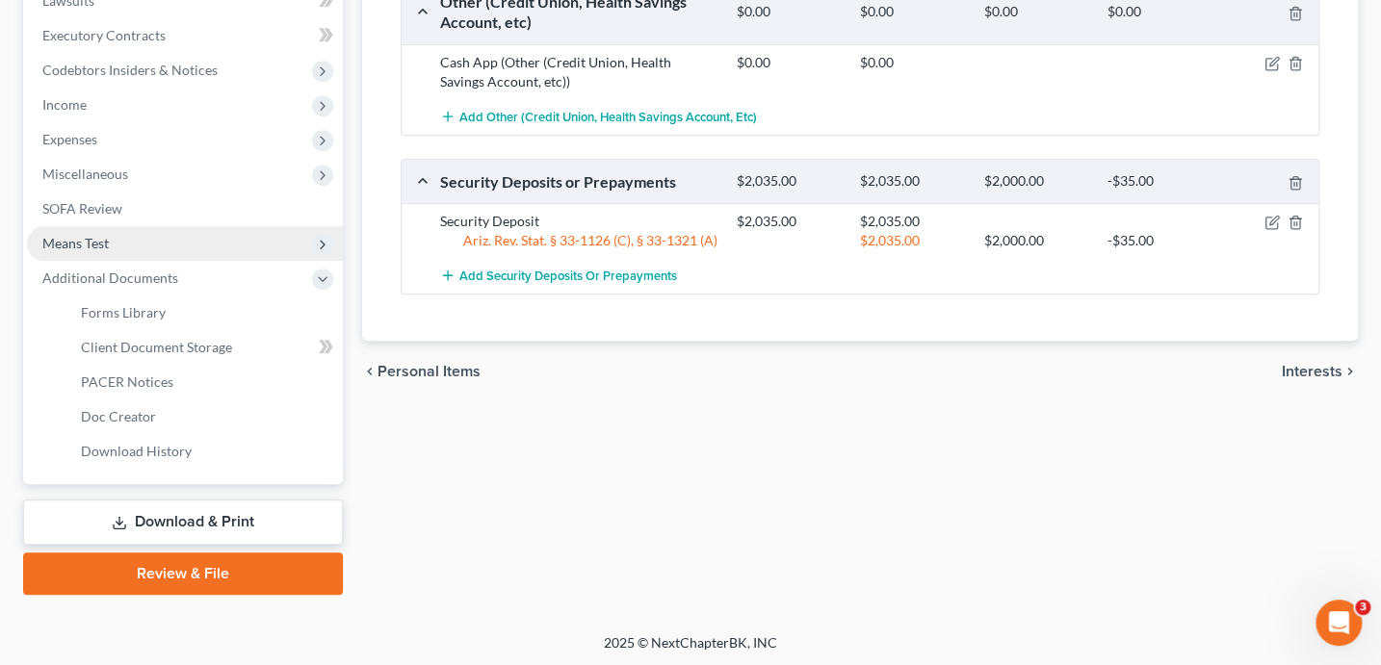
click at [80, 235] on span "Means Test" at bounding box center [75, 243] width 66 height 16
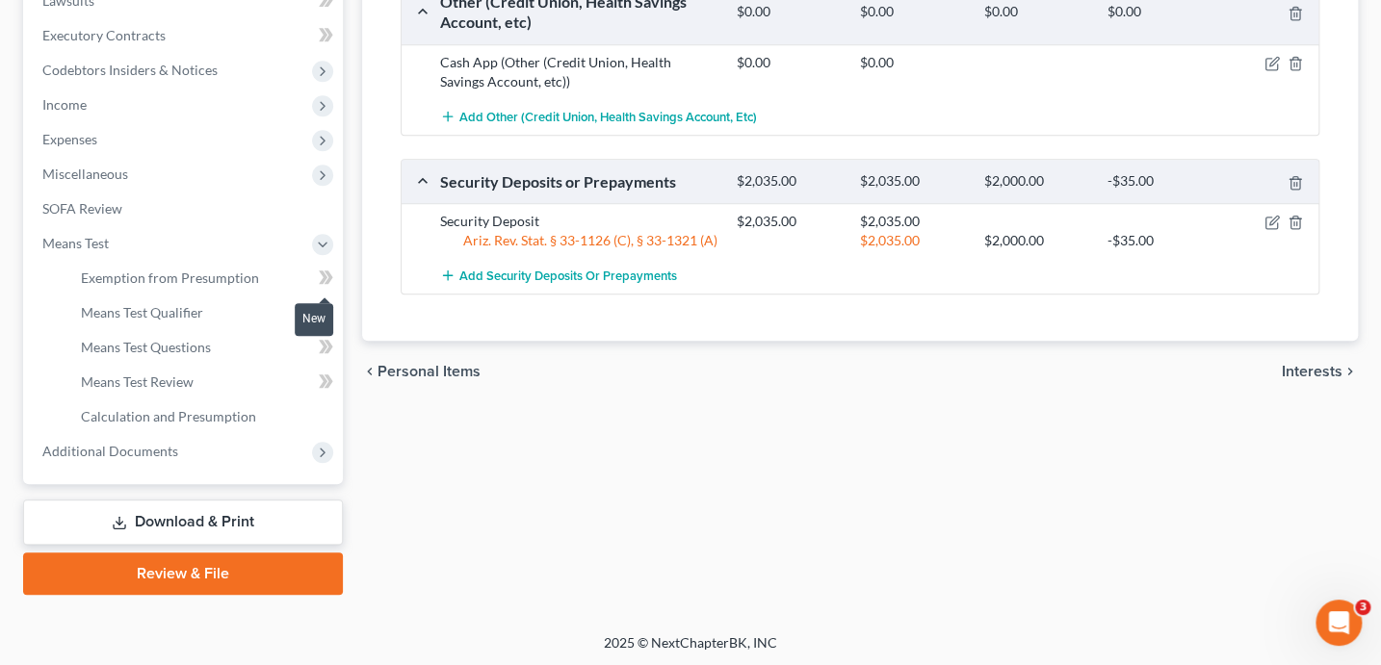
click at [341, 275] on span at bounding box center [326, 280] width 34 height 29
click at [341, 277] on span at bounding box center [326, 280] width 34 height 29
click at [195, 341] on span "Means Test Questions" at bounding box center [146, 347] width 130 height 16
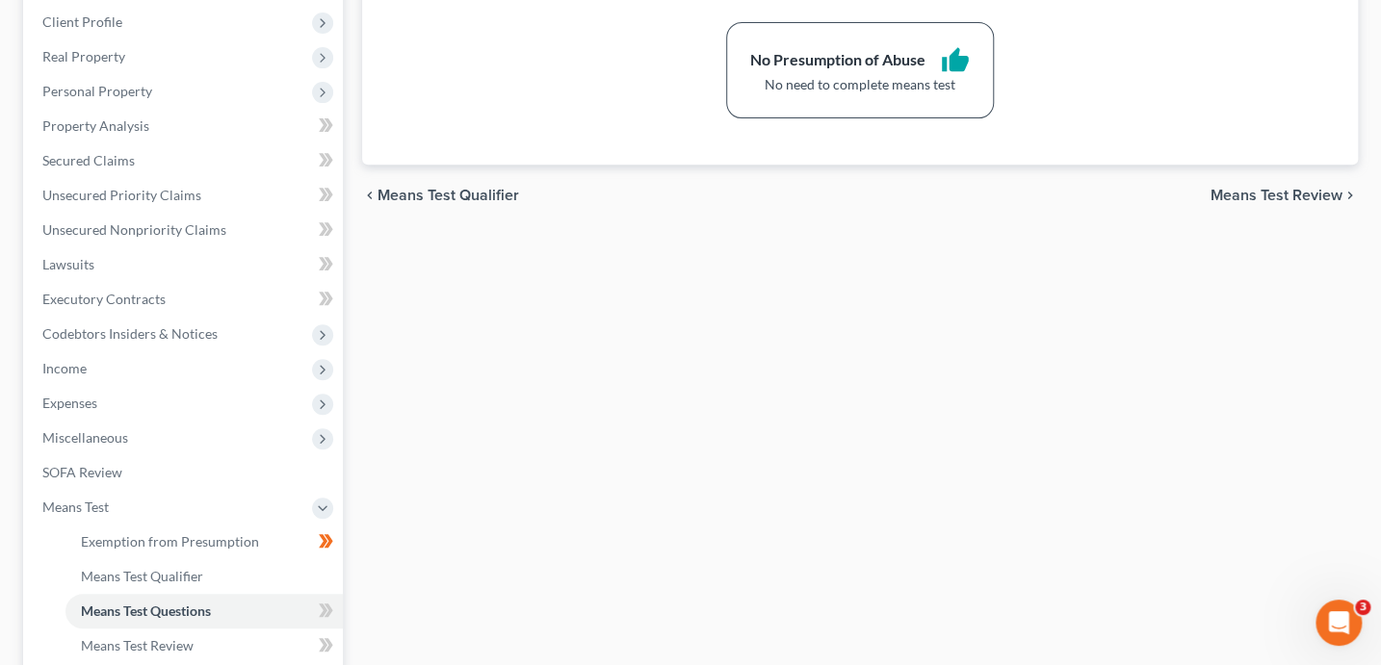
scroll to position [564, 0]
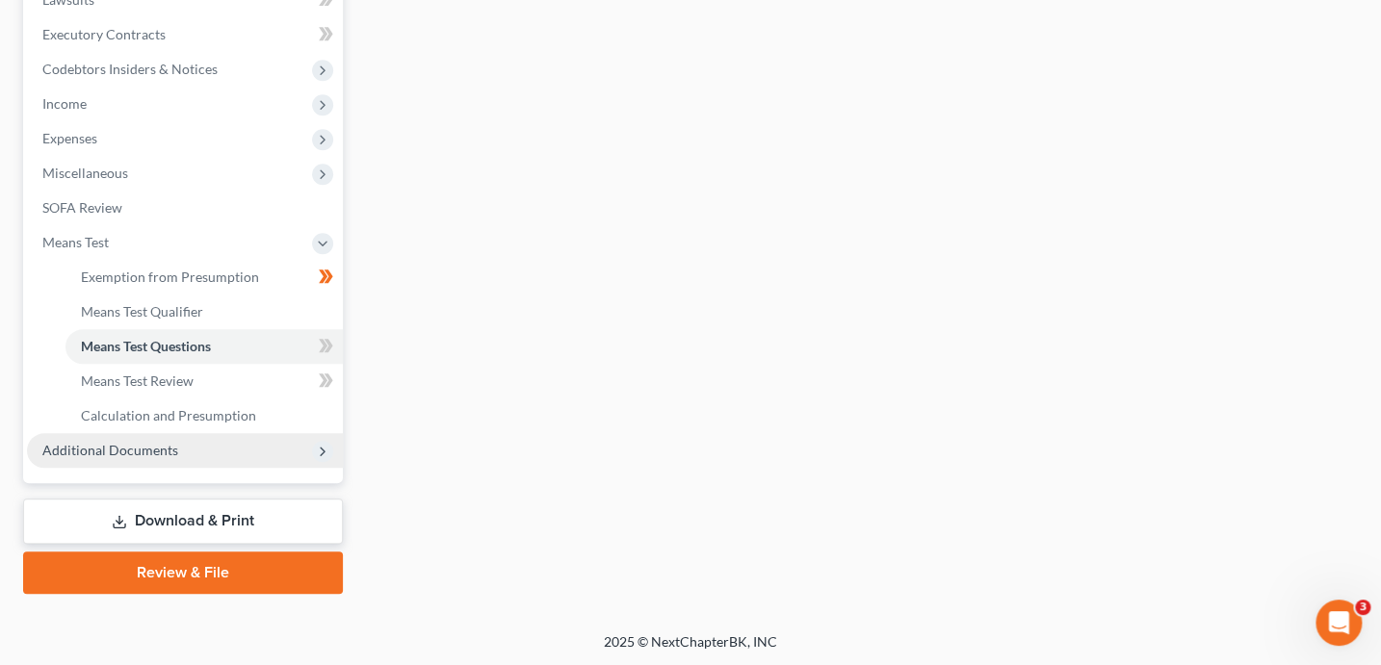
click at [147, 457] on span "Additional Documents" at bounding box center [185, 450] width 316 height 35
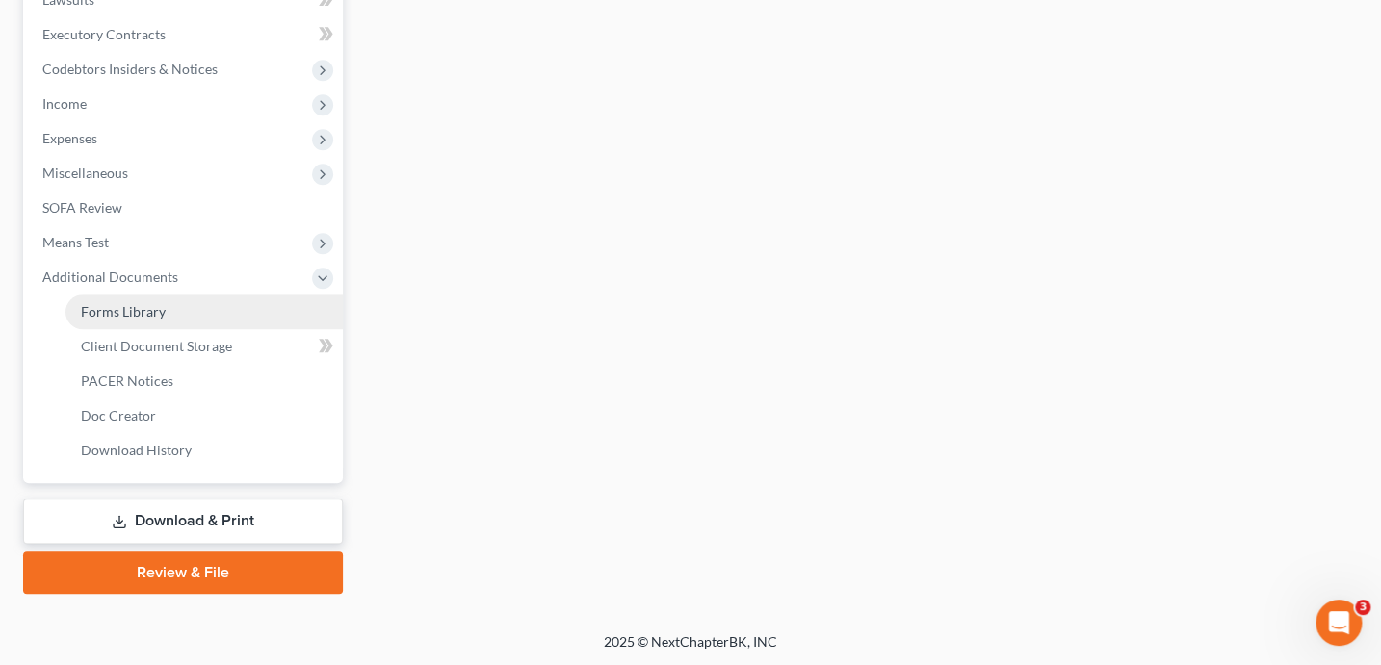
click at [122, 320] on link "Forms Library" at bounding box center [203, 312] width 277 height 35
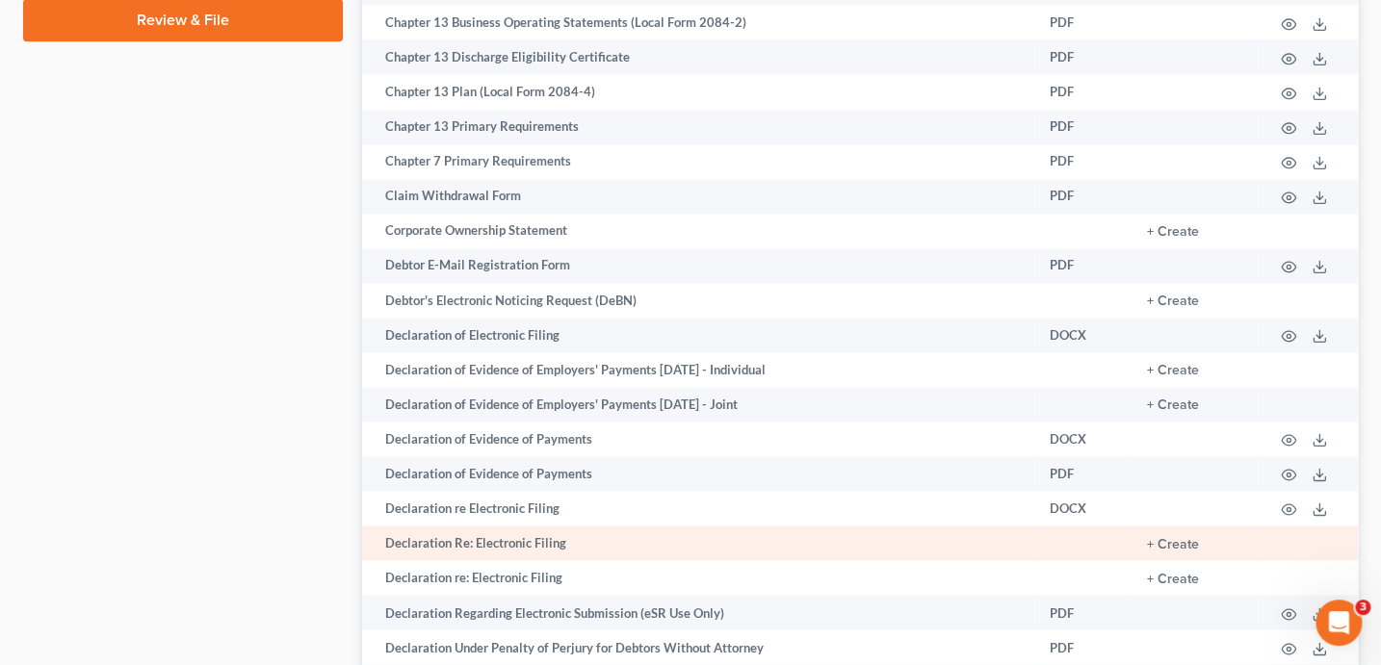
scroll to position [1129, 0]
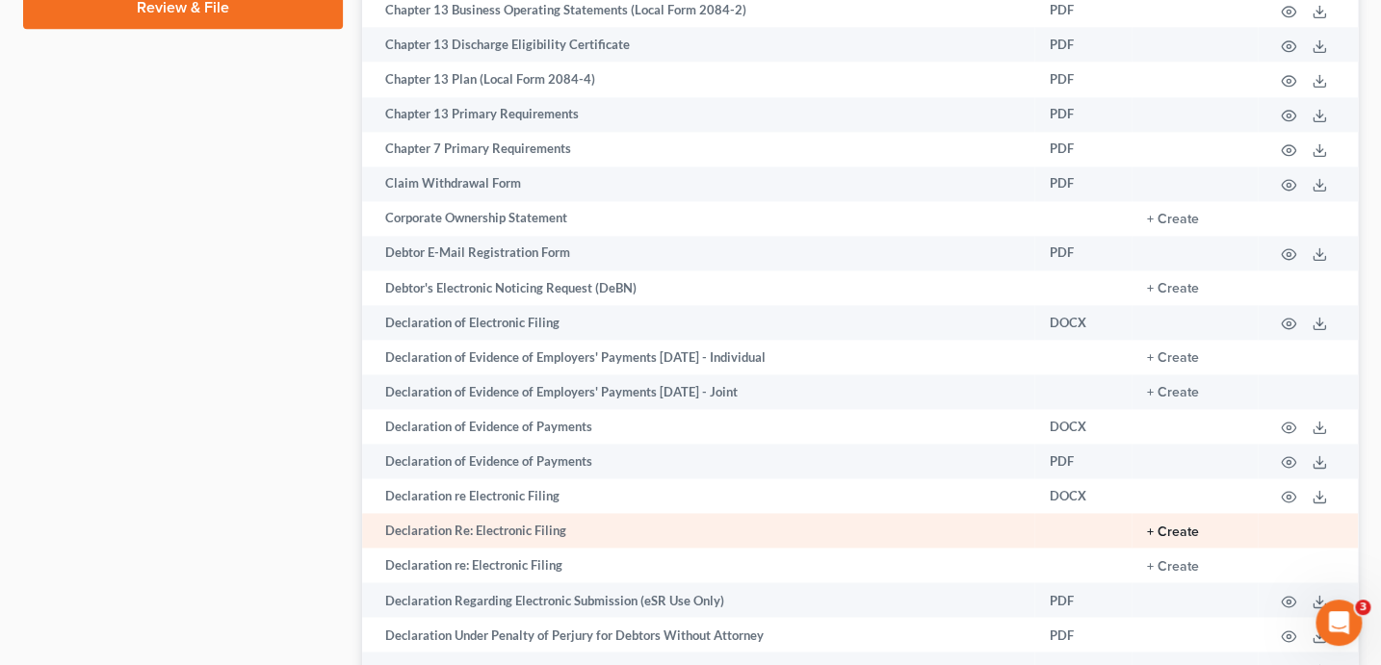
click at [1157, 539] on button "+ Create" at bounding box center [1173, 532] width 52 height 13
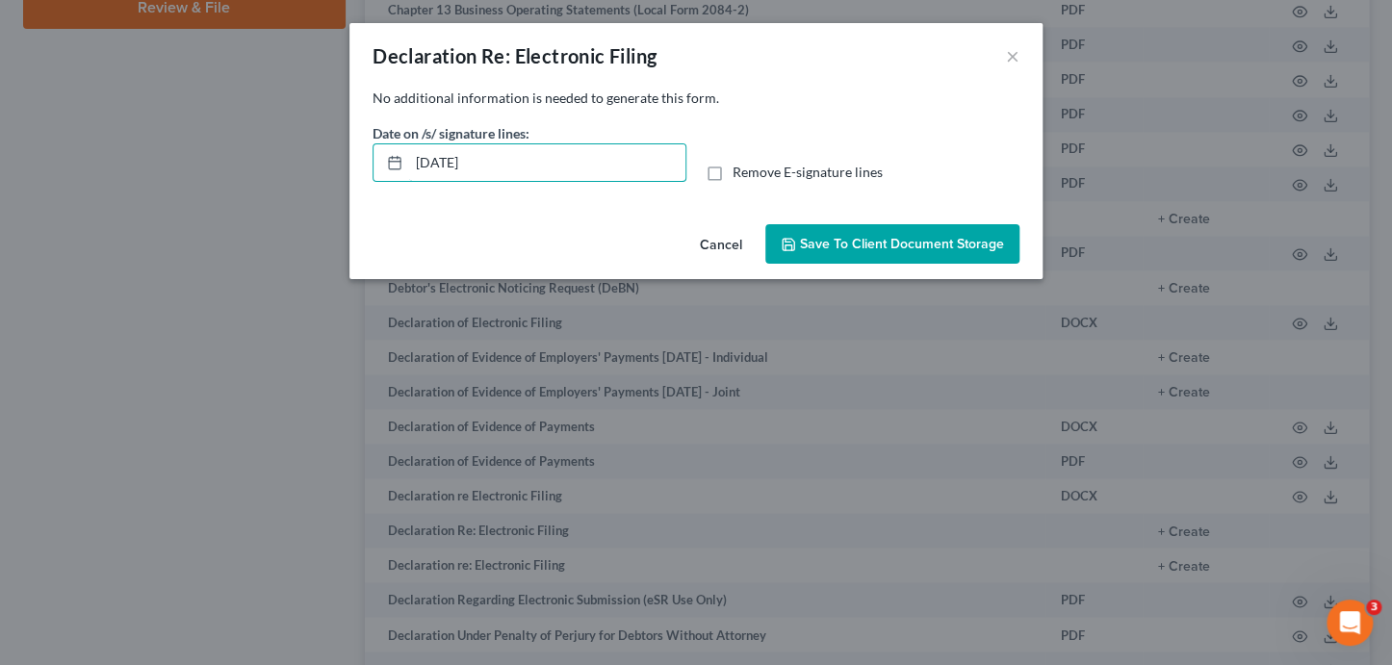
drag, startPoint x: 542, startPoint y: 164, endPoint x: 359, endPoint y: 144, distance: 183.9
click at [359, 144] on div "No additional information is needed to generate this form. Date on /s/ signatur…" at bounding box center [695, 153] width 693 height 128
click at [740, 163] on input "Remove E-signature lines" at bounding box center [746, 169] width 13 height 13
checkbox input "true"
click at [833, 236] on span "Save to Client Document Storage" at bounding box center [902, 244] width 204 height 16
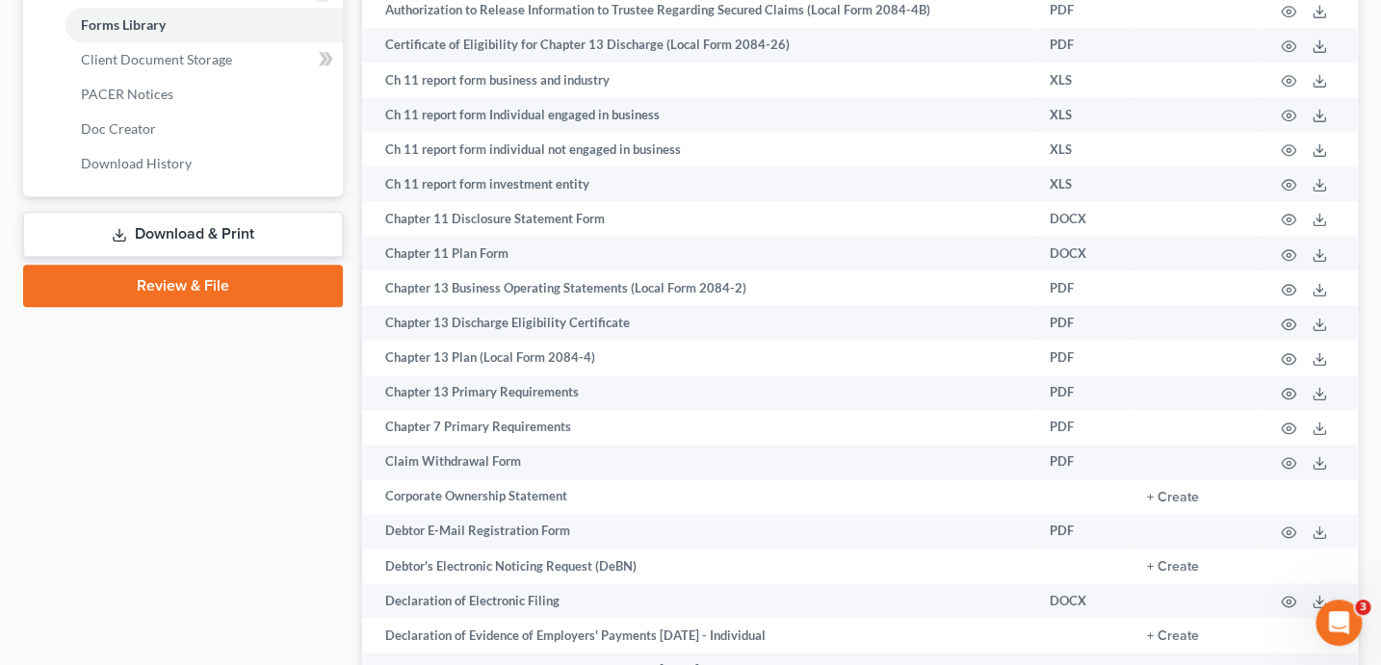
click at [253, 233] on link "Download & Print" at bounding box center [183, 234] width 320 height 45
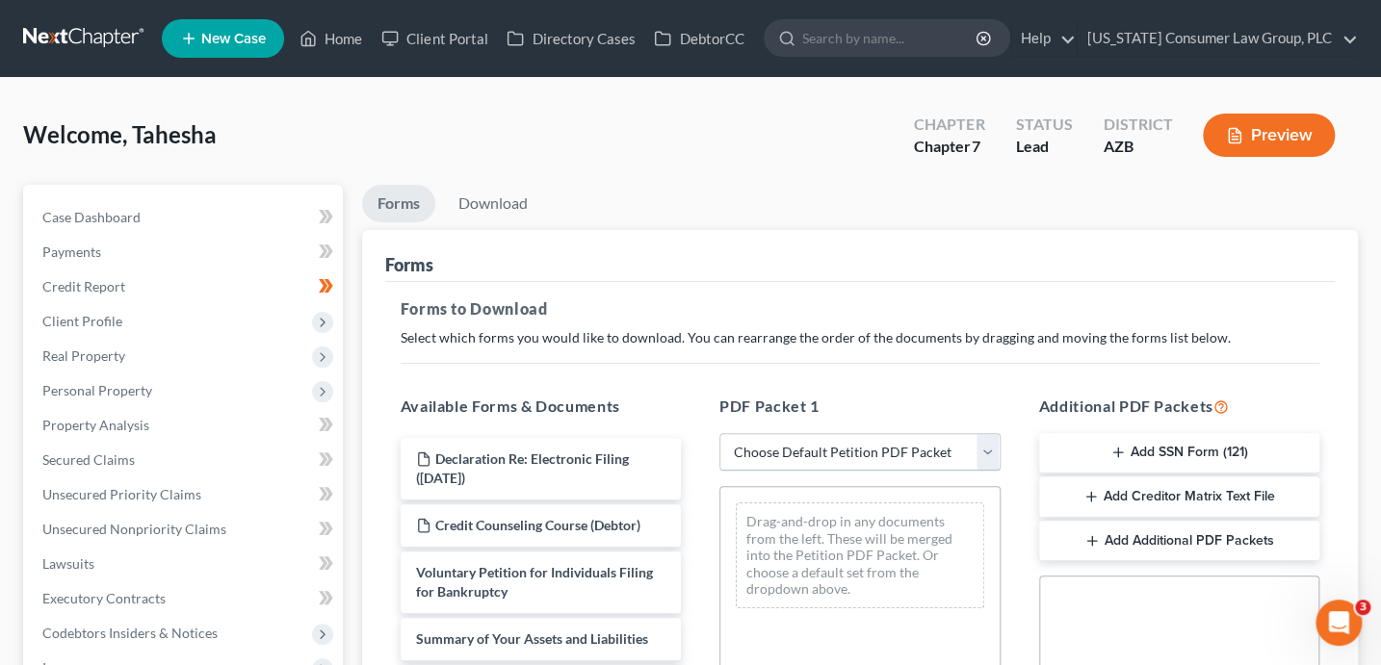
click at [881, 445] on select "Choose Default Petition PDF Packet Complete Bankruptcy Petition (all forms and …" at bounding box center [859, 452] width 281 height 39
select select "1"
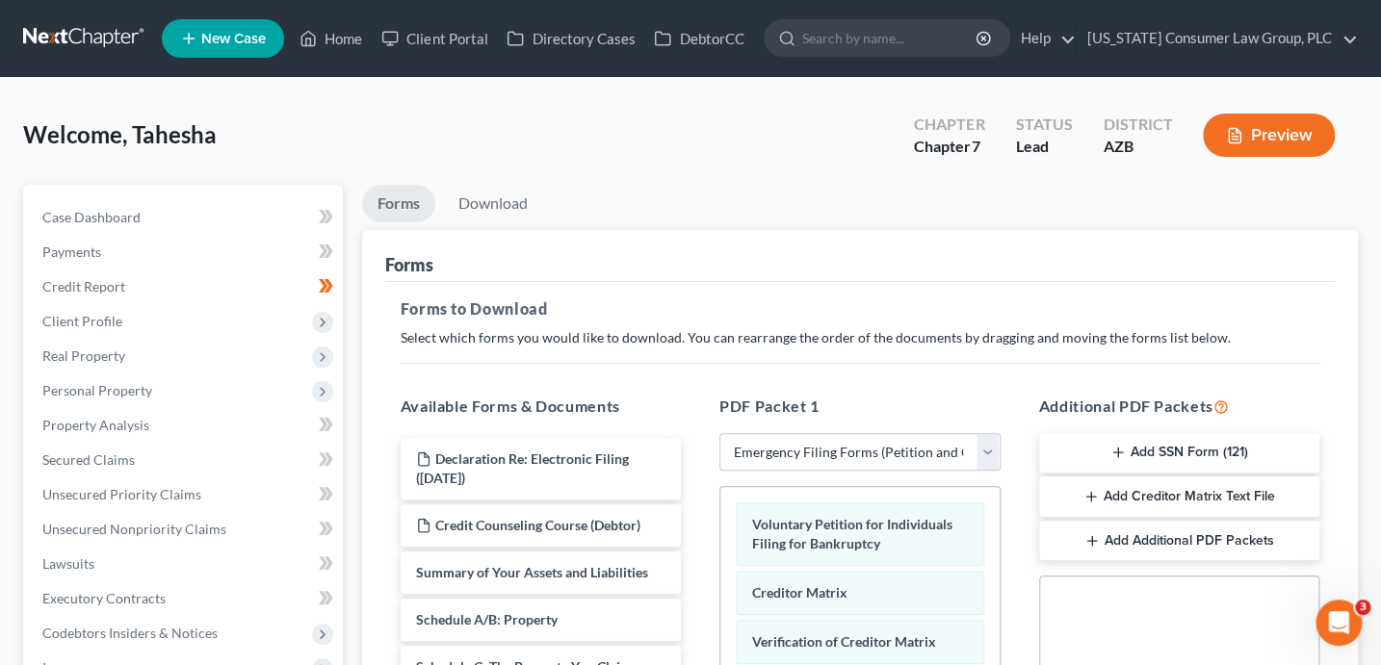
click at [1117, 547] on button "Add Additional PDF Packets" at bounding box center [1179, 541] width 281 height 40
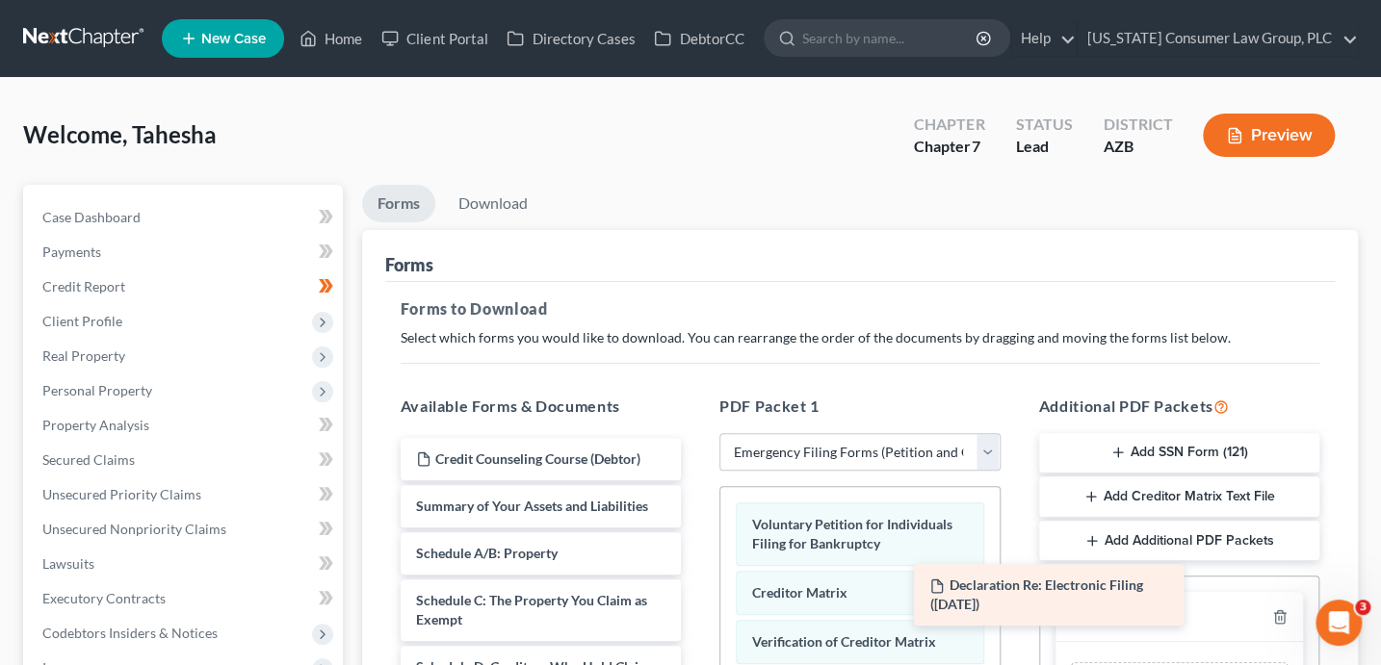
drag, startPoint x: 580, startPoint y: 457, endPoint x: 1209, endPoint y: 619, distance: 650.0
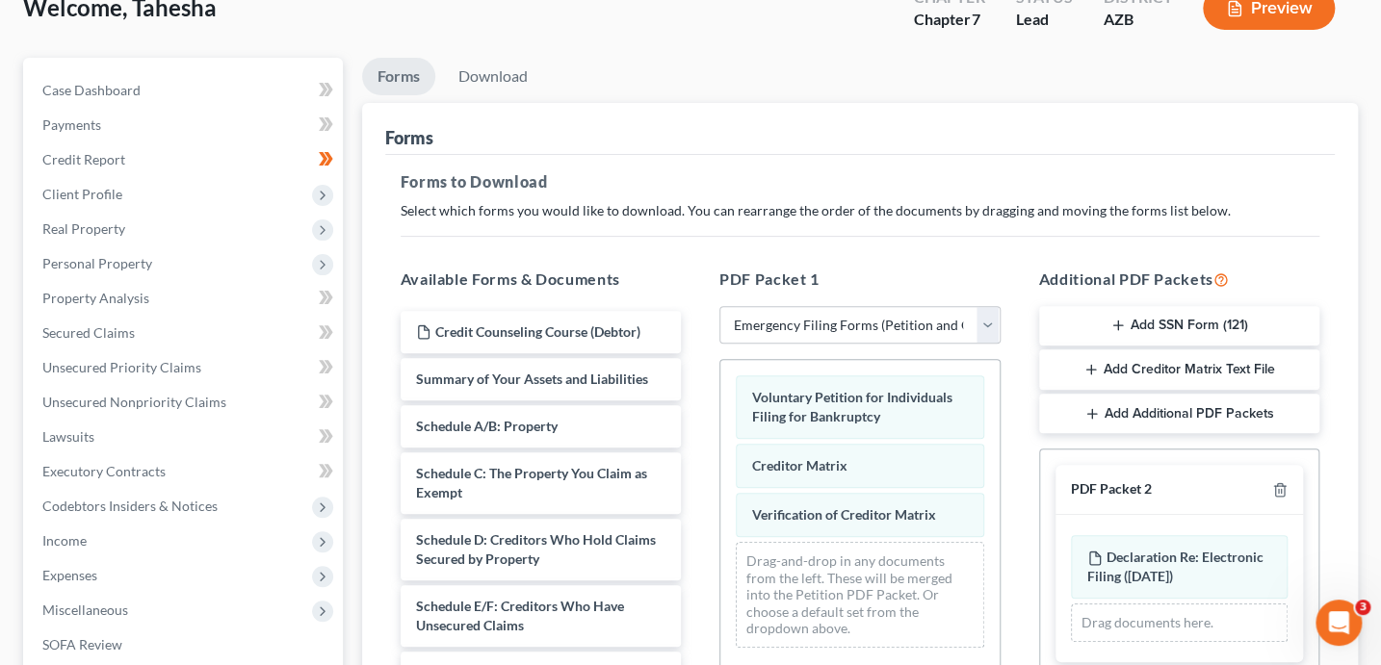
scroll to position [470, 0]
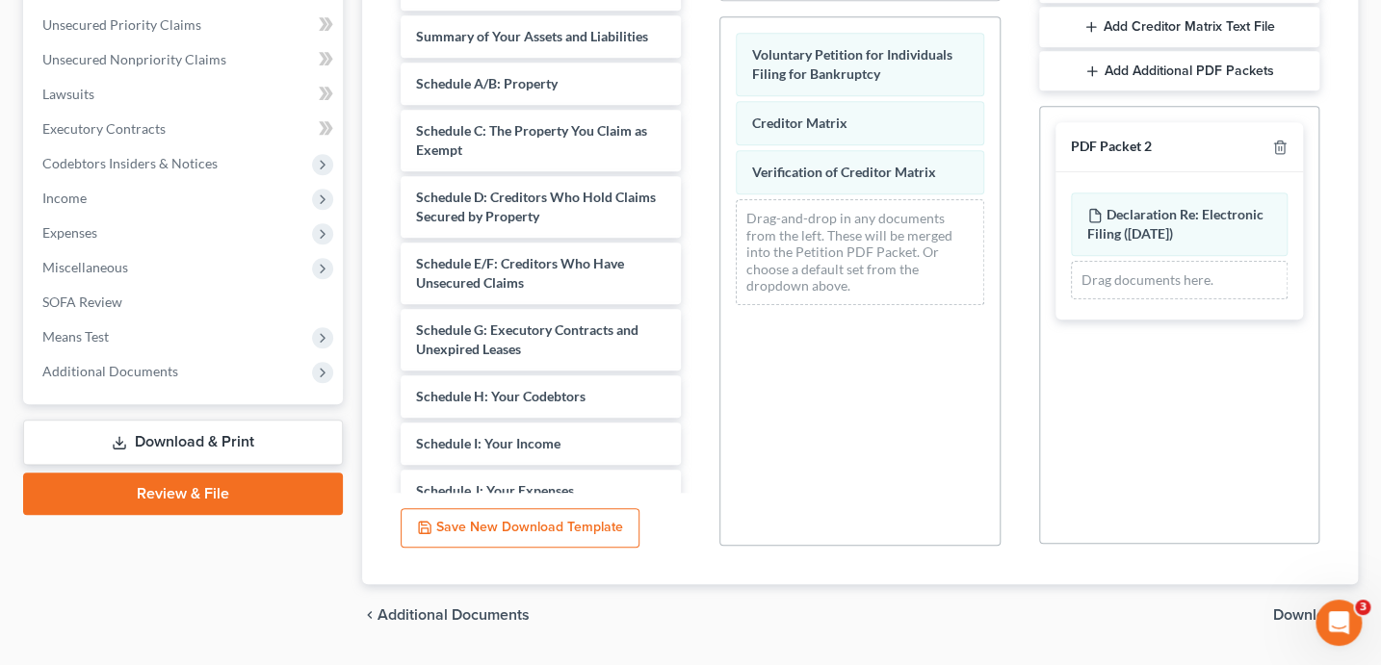
click at [1297, 612] on span "Download" at bounding box center [1307, 614] width 69 height 15
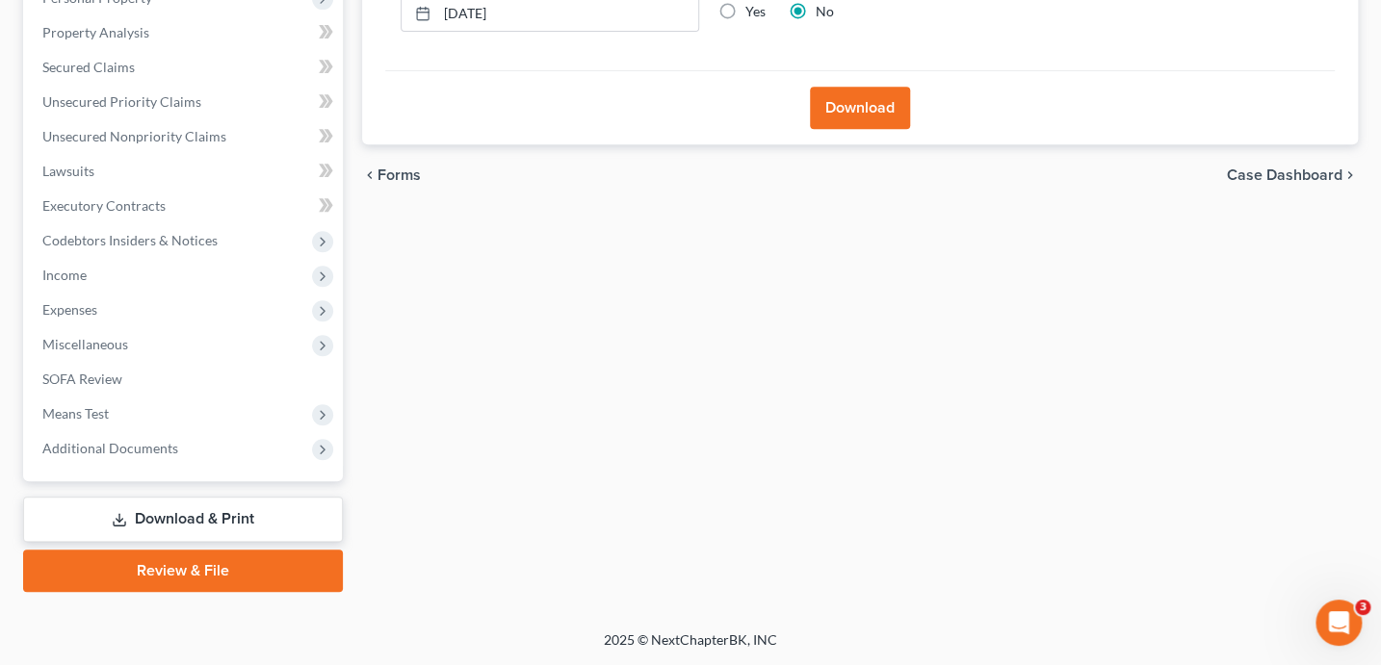
scroll to position [391, 0]
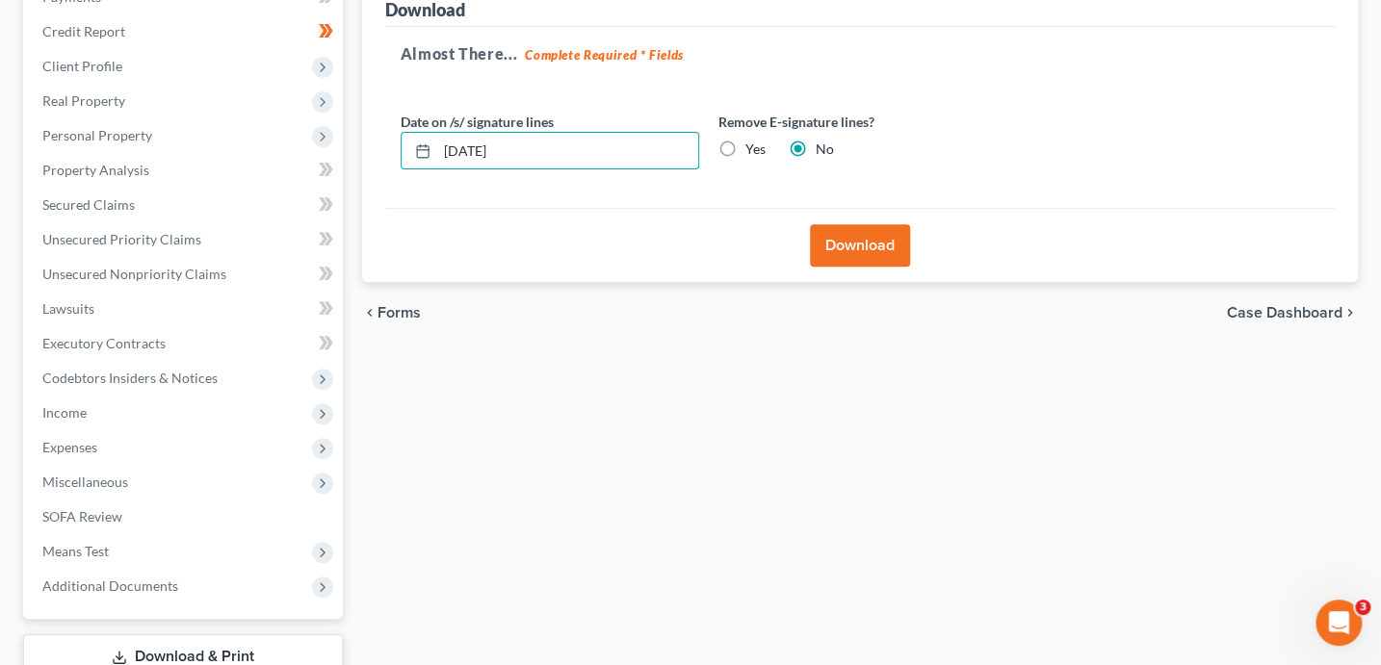
drag, startPoint x: 514, startPoint y: 15, endPoint x: 412, endPoint y: -14, distance: 106.3
click at [412, 0] on html "Home New Case Client Portal Directory Cases DebtorCC Arizona Consumer Law Group…" at bounding box center [690, 274] width 1381 height 1058
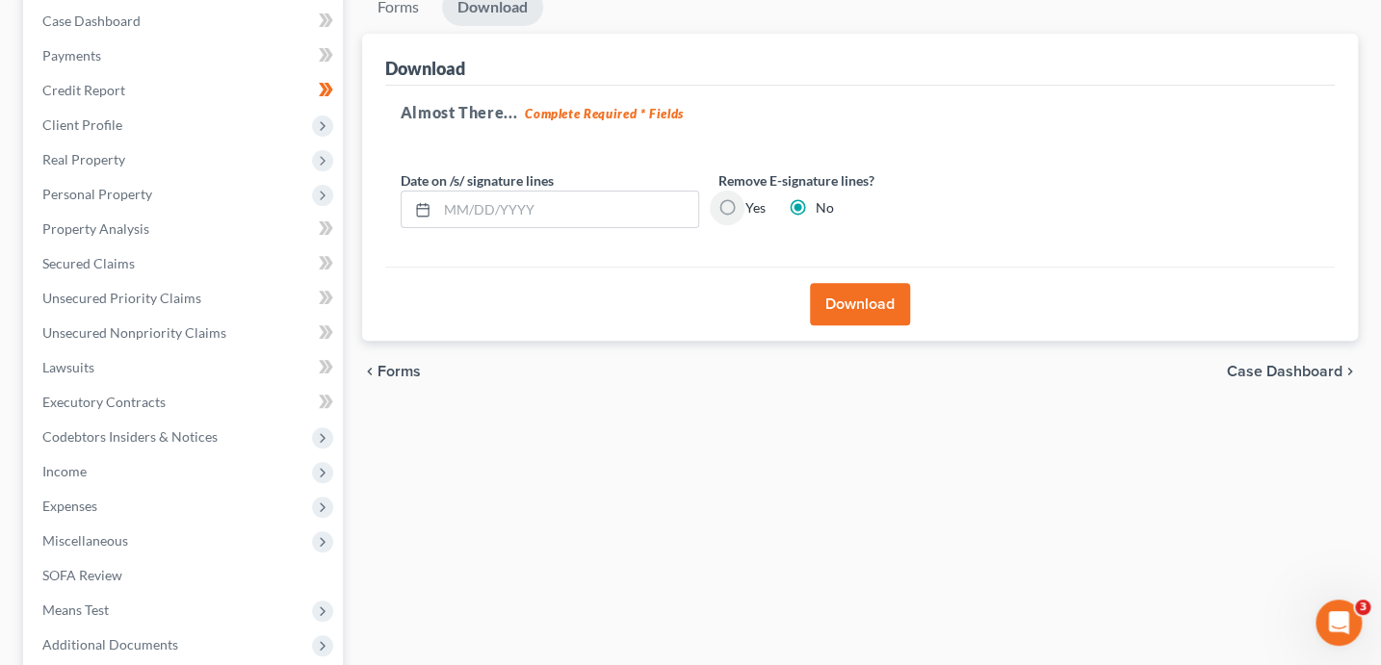
click at [753, 198] on input "Yes" at bounding box center [759, 204] width 13 height 13
radio input "true"
radio input "false"
click at [850, 308] on button "Download" at bounding box center [860, 304] width 100 height 42
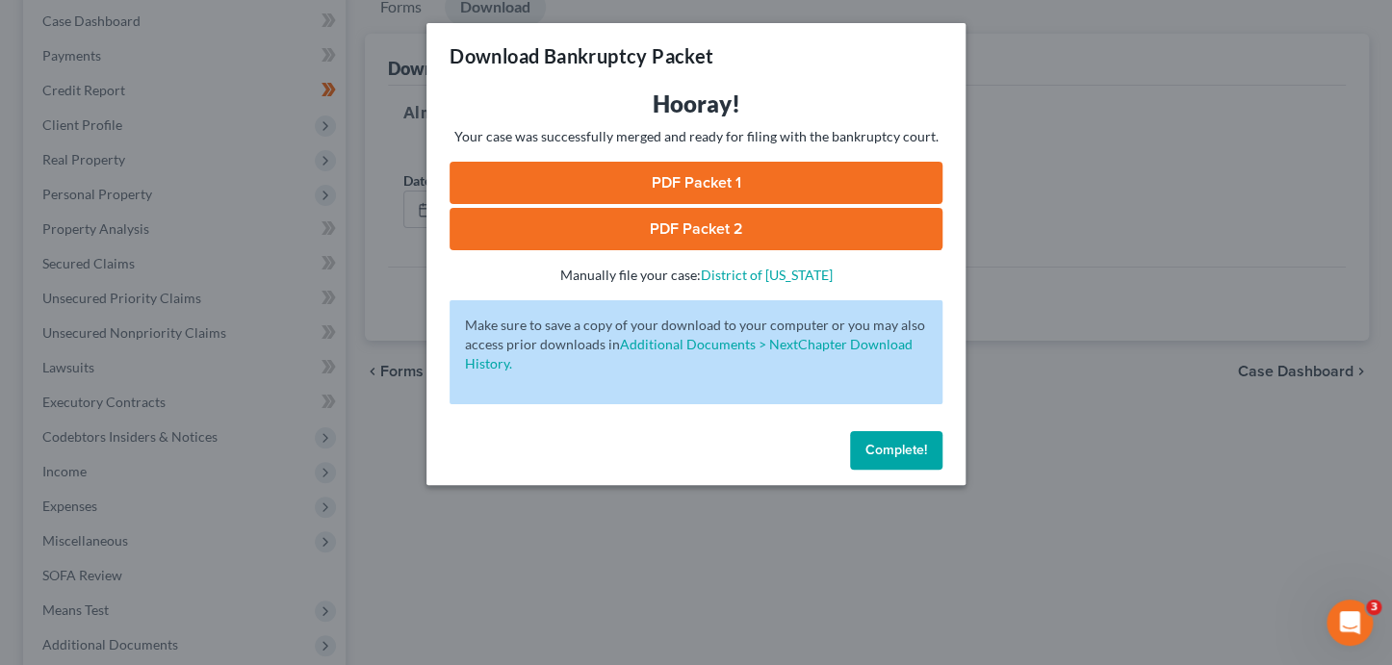
click at [745, 186] on link "PDF Packet 1" at bounding box center [696, 183] width 493 height 42
click at [618, 223] on link "PDF Packet 2" at bounding box center [696, 229] width 493 height 42
click at [881, 456] on span "Complete!" at bounding box center [896, 450] width 62 height 16
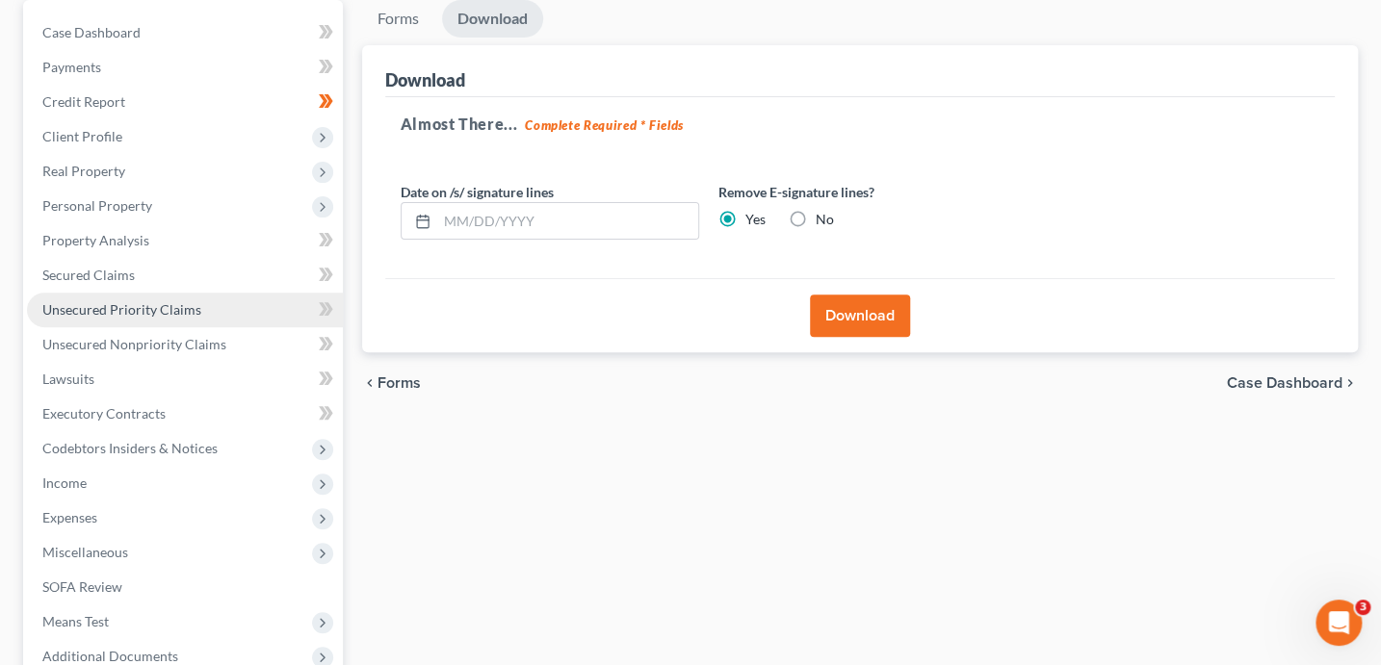
scroll to position [182, 0]
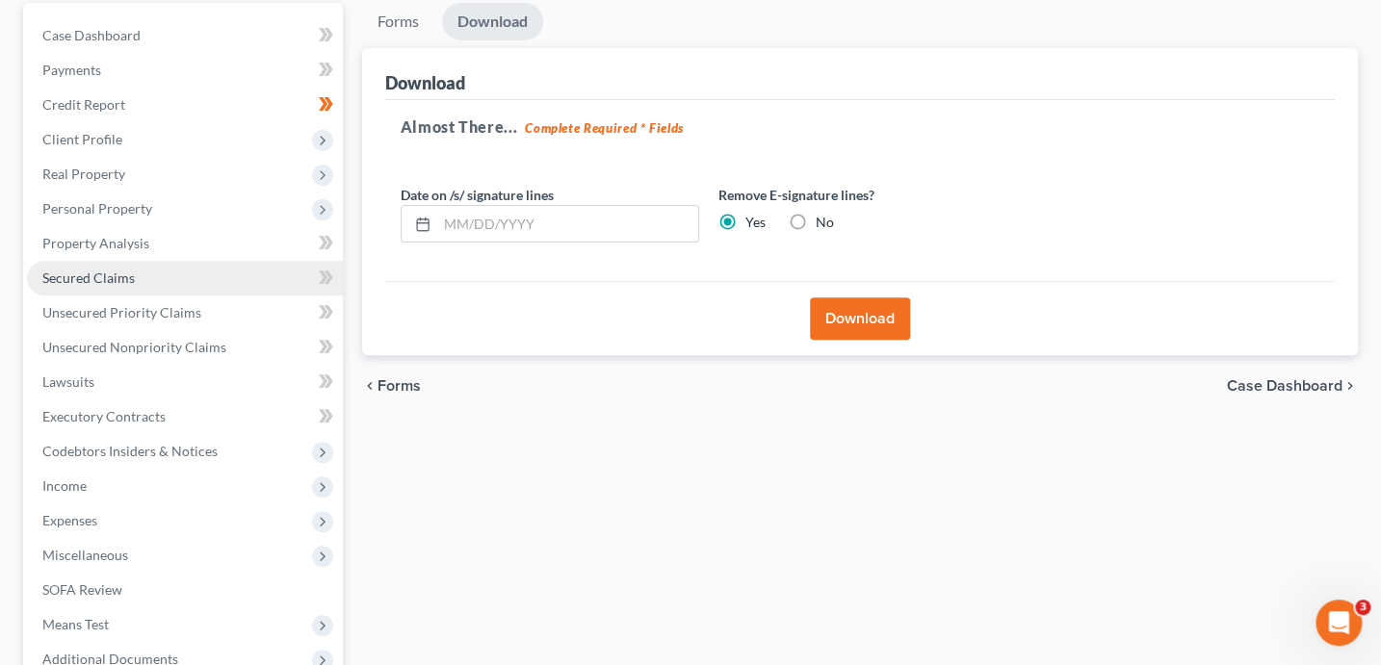
click at [107, 286] on link "Secured Claims" at bounding box center [185, 278] width 316 height 35
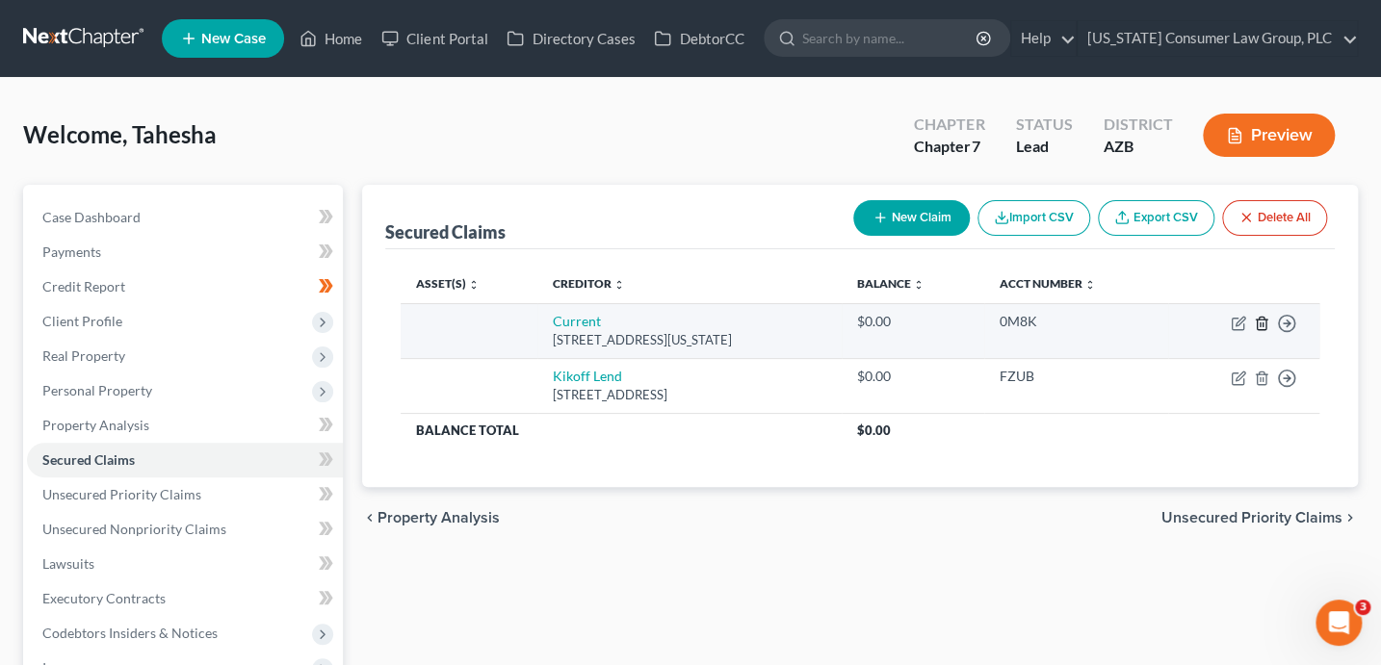
click at [1264, 320] on icon "button" at bounding box center [1260, 323] width 9 height 13
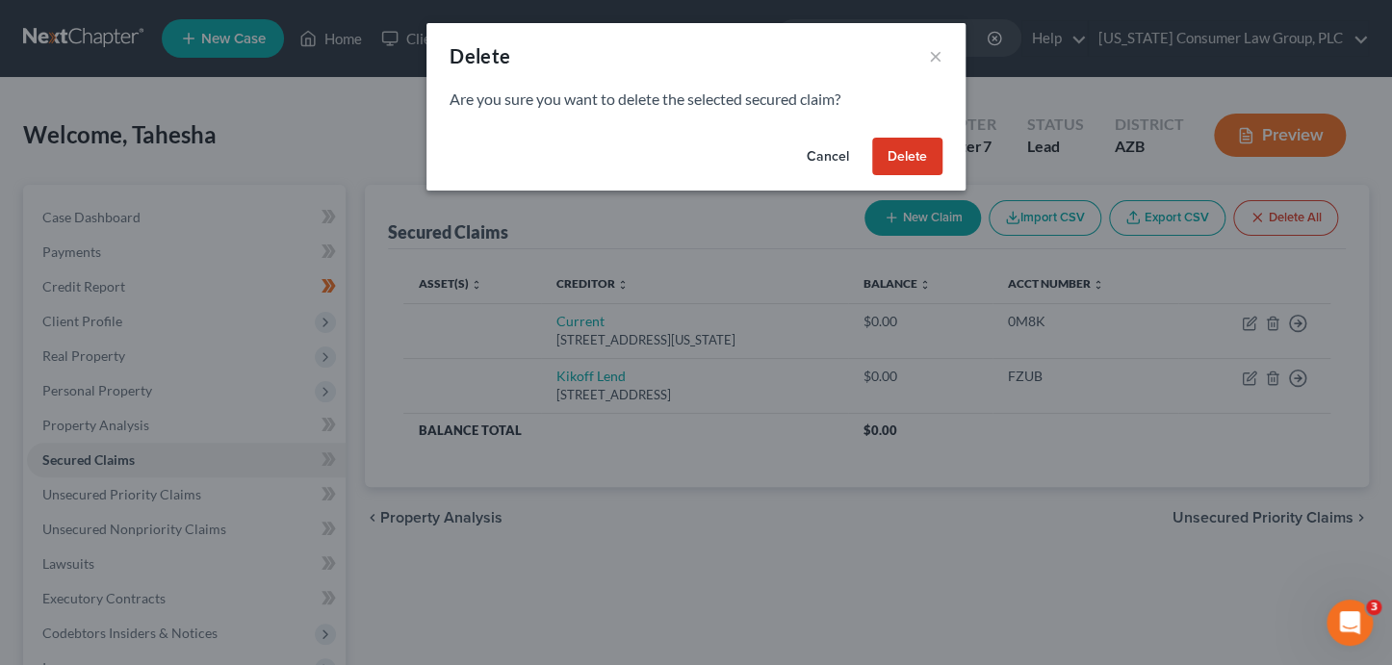
click at [886, 139] on button "Delete" at bounding box center [907, 157] width 70 height 39
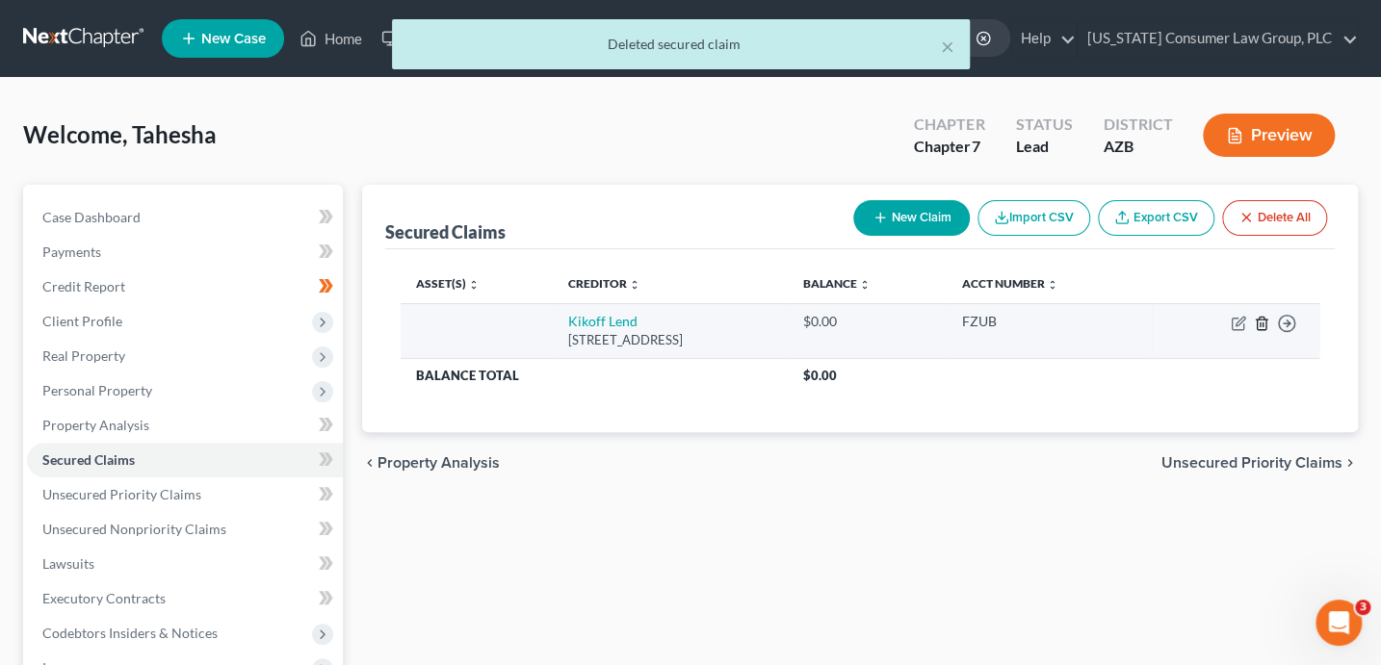
click at [1257, 319] on icon "button" at bounding box center [1260, 323] width 15 height 15
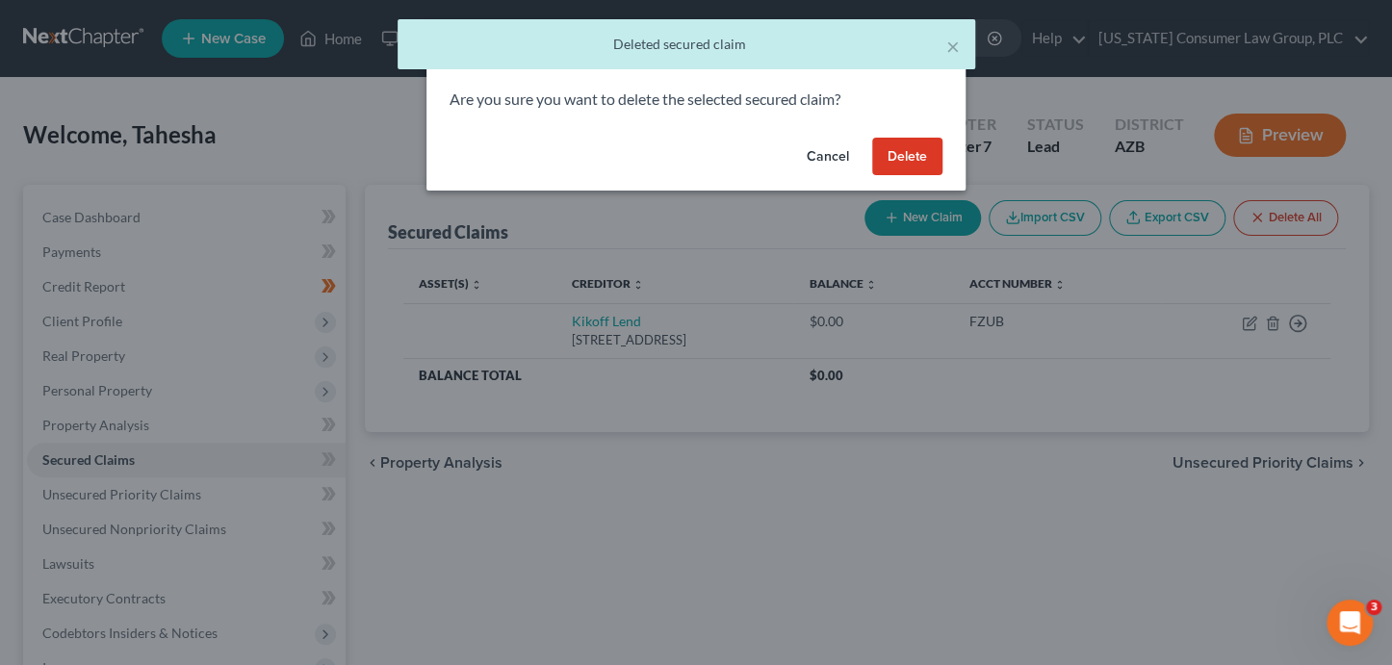
click at [917, 165] on button "Delete" at bounding box center [907, 157] width 70 height 39
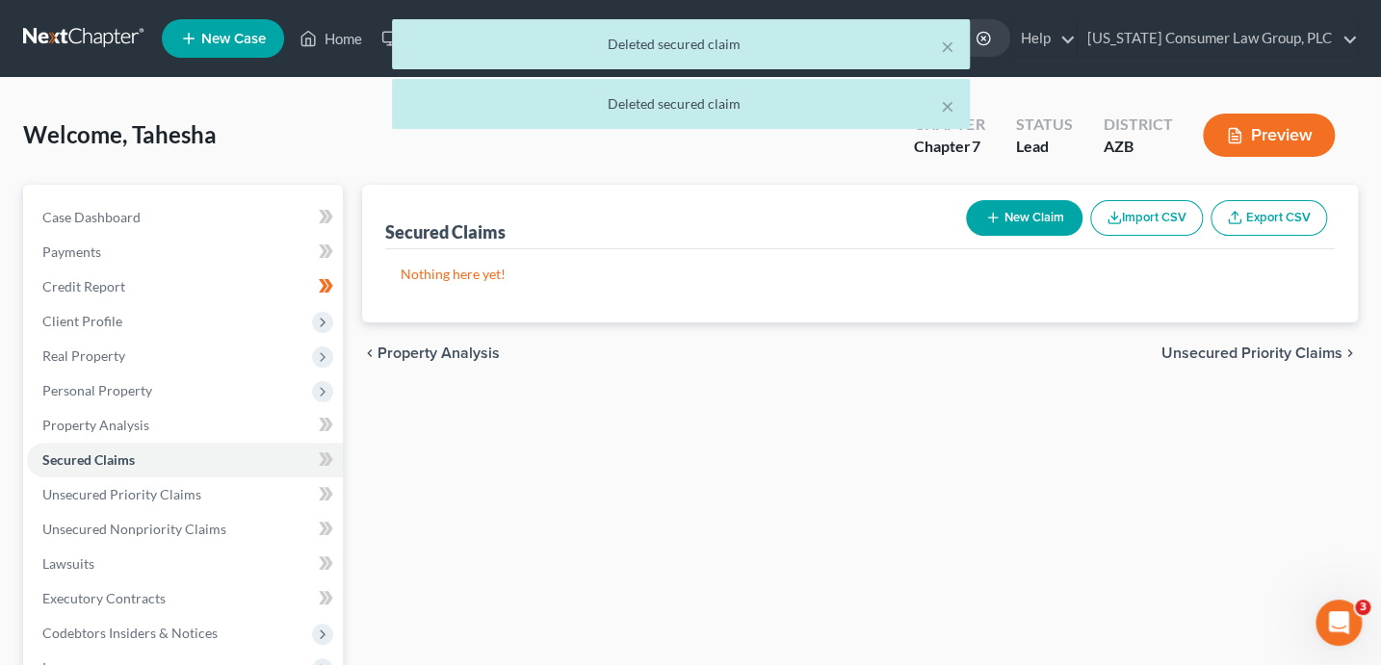
click at [1225, 358] on span "Unsecured Priority Claims" at bounding box center [1251, 353] width 181 height 15
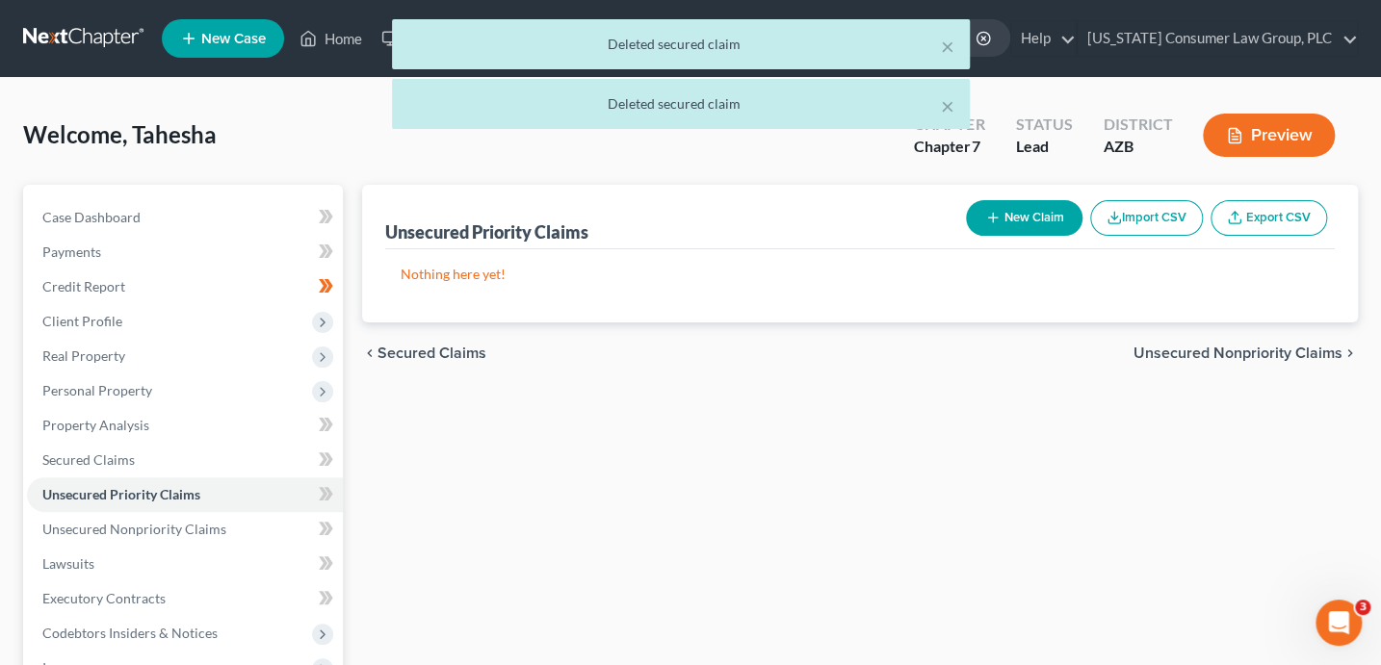
click at [1252, 351] on span "Unsecured Nonpriority Claims" at bounding box center [1237, 353] width 209 height 15
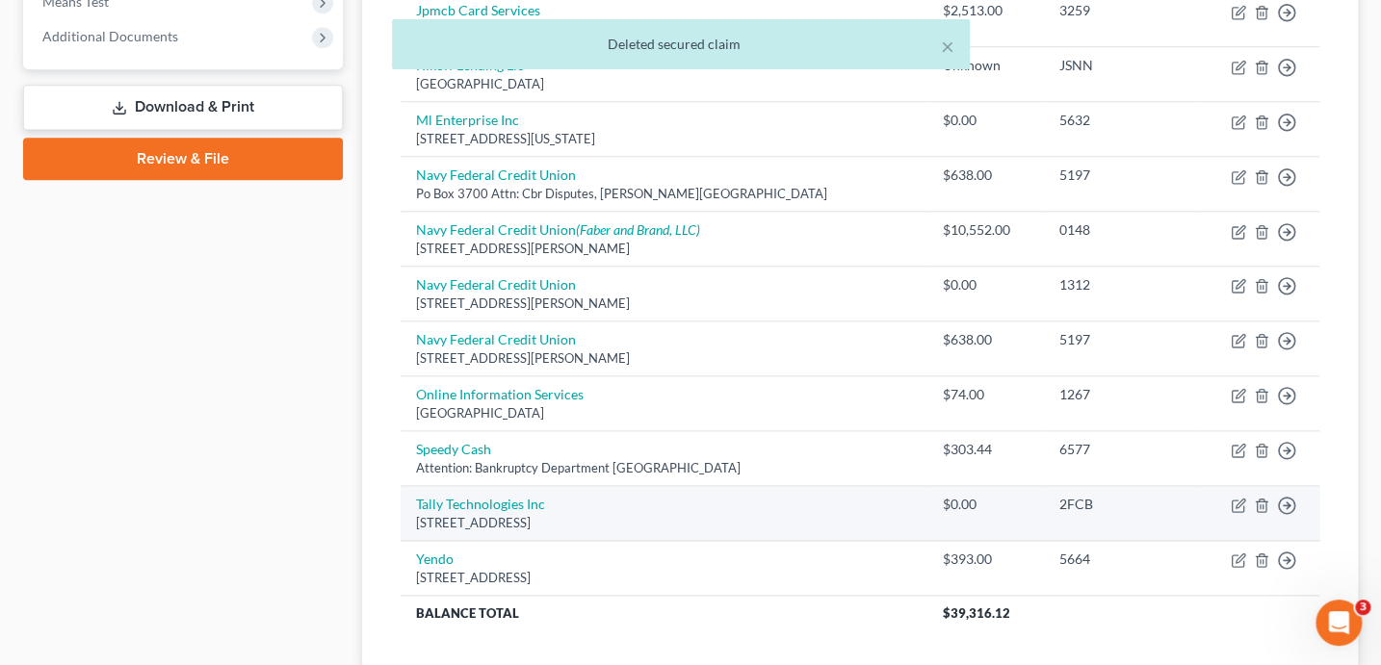
scroll to position [818, 0]
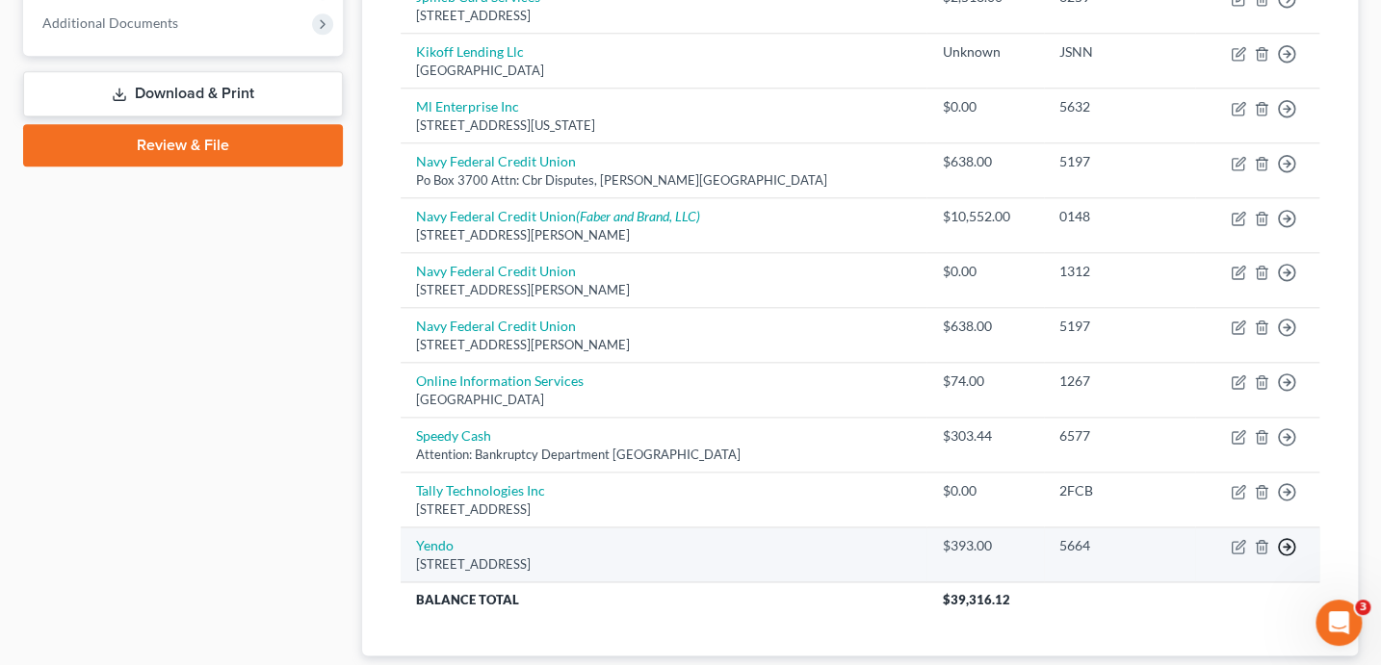
click at [1174, 554] on link "Move to D" at bounding box center [1198, 562] width 161 height 33
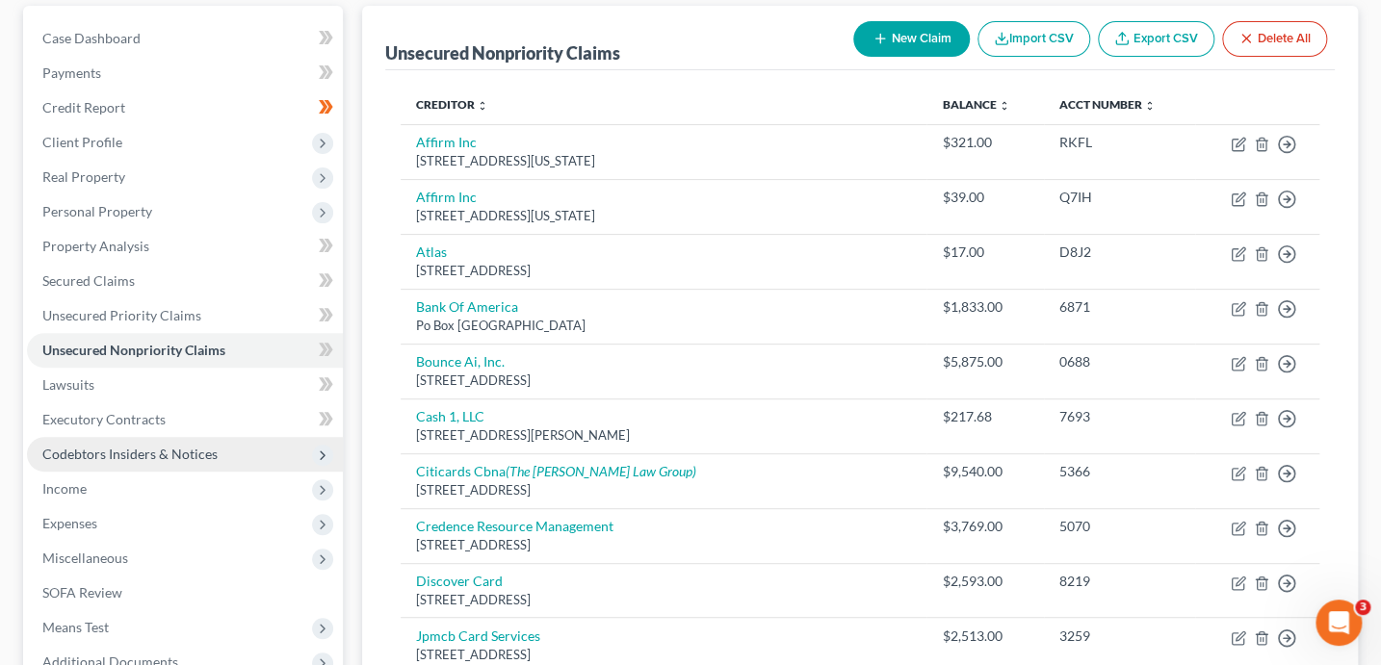
scroll to position [162, 0]
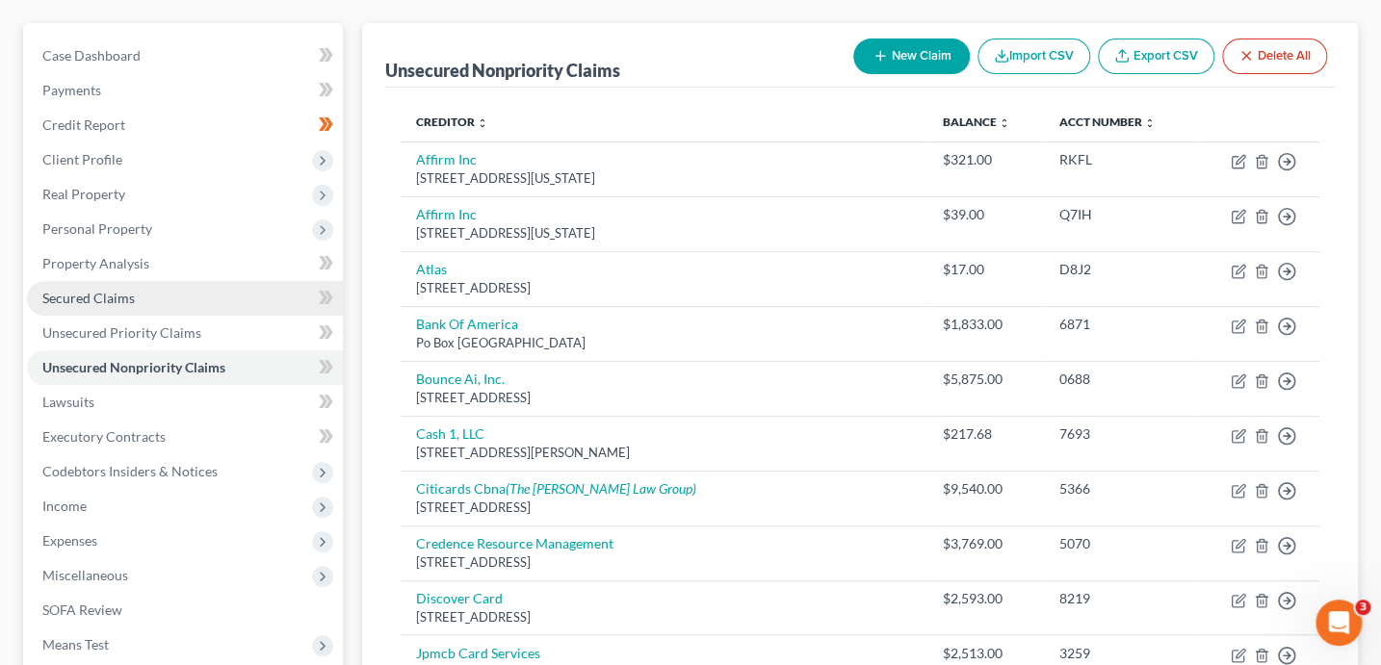
click at [128, 296] on span "Secured Claims" at bounding box center [88, 298] width 92 height 16
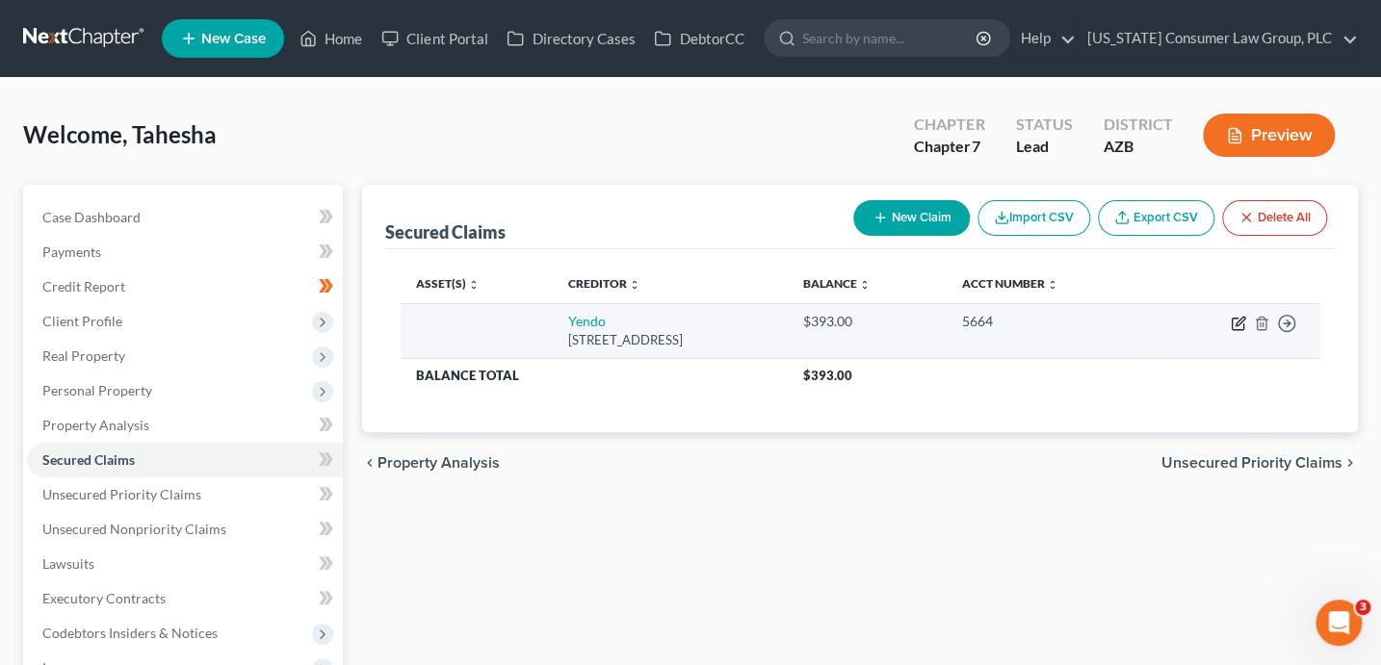
click at [1234, 318] on icon "button" at bounding box center [1237, 323] width 15 height 15
select select "45"
select select "0"
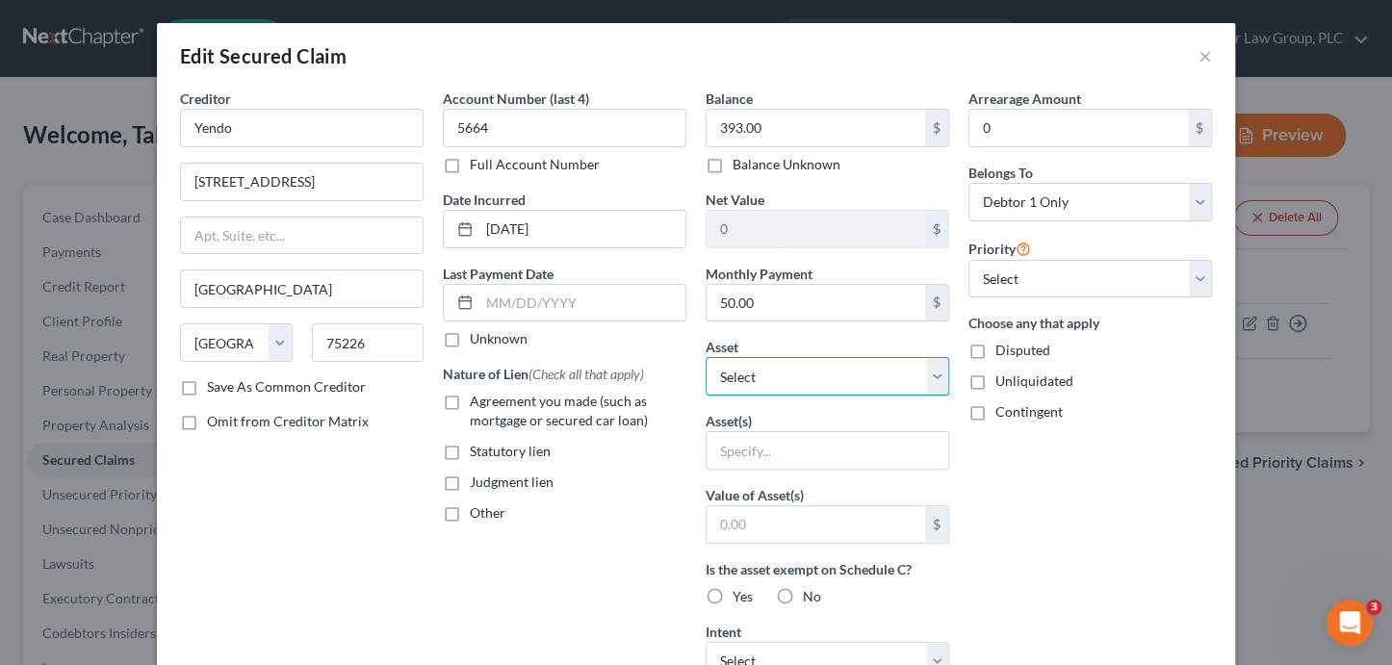
click at [824, 370] on select "Select Other Multiple Assets Cash App (Other (Credit Union, Health Savings Acco…" at bounding box center [828, 376] width 244 height 39
select select "3"
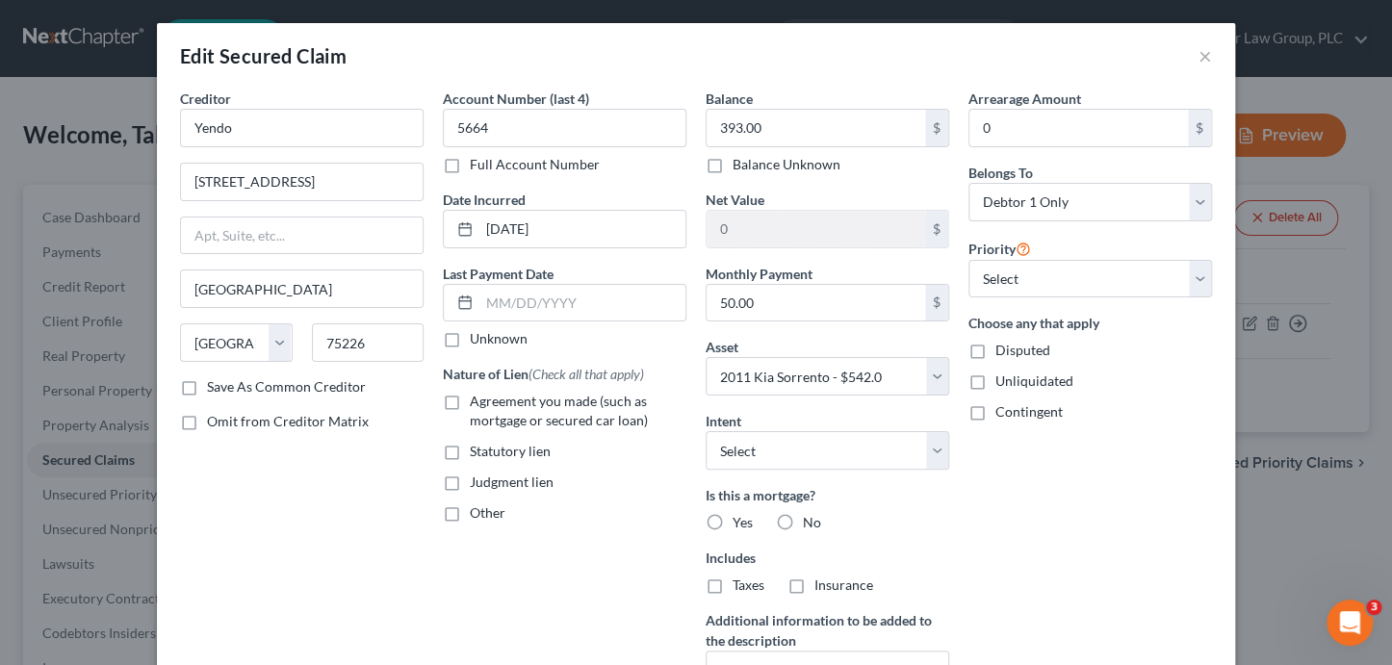
click at [499, 403] on span "Agreement you made (such as mortgage or secured car loan)" at bounding box center [559, 411] width 178 height 36
click at [490, 403] on input "Agreement you made (such as mortgage or secured car loan)" at bounding box center [483, 398] width 13 height 13
checkbox input "true"
click at [808, 457] on select "Select Surrender Redeem Reaffirm Avoid Other" at bounding box center [828, 450] width 244 height 39
select select "2"
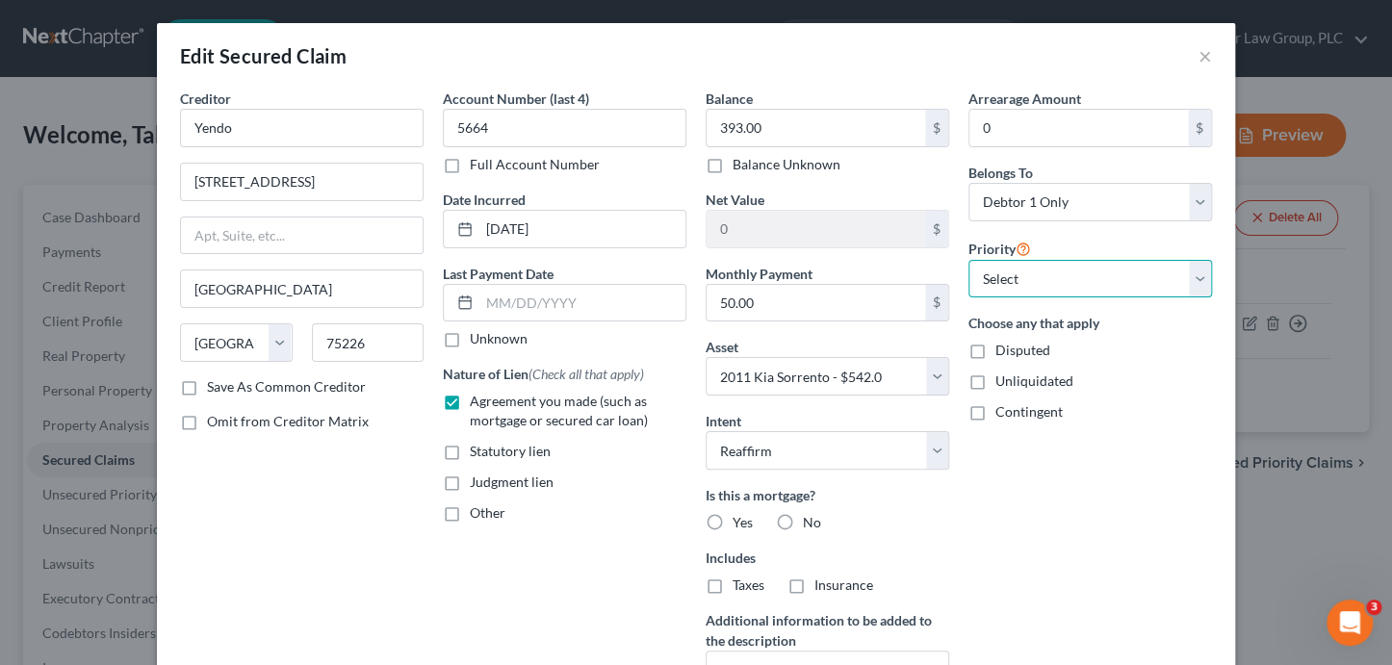
click at [1055, 278] on select "Select 1st 2nd 3rd 4th 5th 6th 7th 8th 9th 10th 11th 12th 13th 14th 15th 16th 1…" at bounding box center [1090, 279] width 244 height 39
select select "0"
click at [803, 517] on label "No" at bounding box center [812, 522] width 18 height 19
click at [811, 517] on input "No" at bounding box center [817, 519] width 13 height 13
radio input "true"
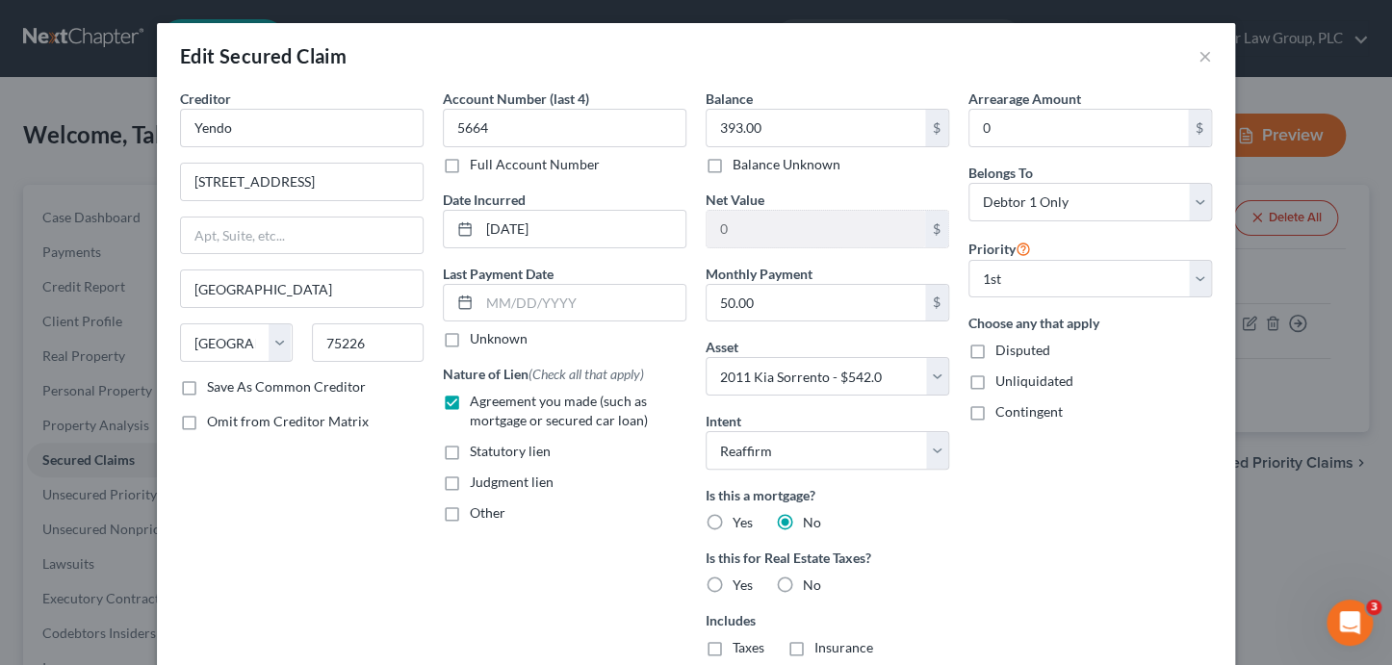
click at [803, 588] on label "No" at bounding box center [812, 585] width 18 height 19
click at [811, 588] on input "No" at bounding box center [817, 582] width 13 height 13
radio input "true"
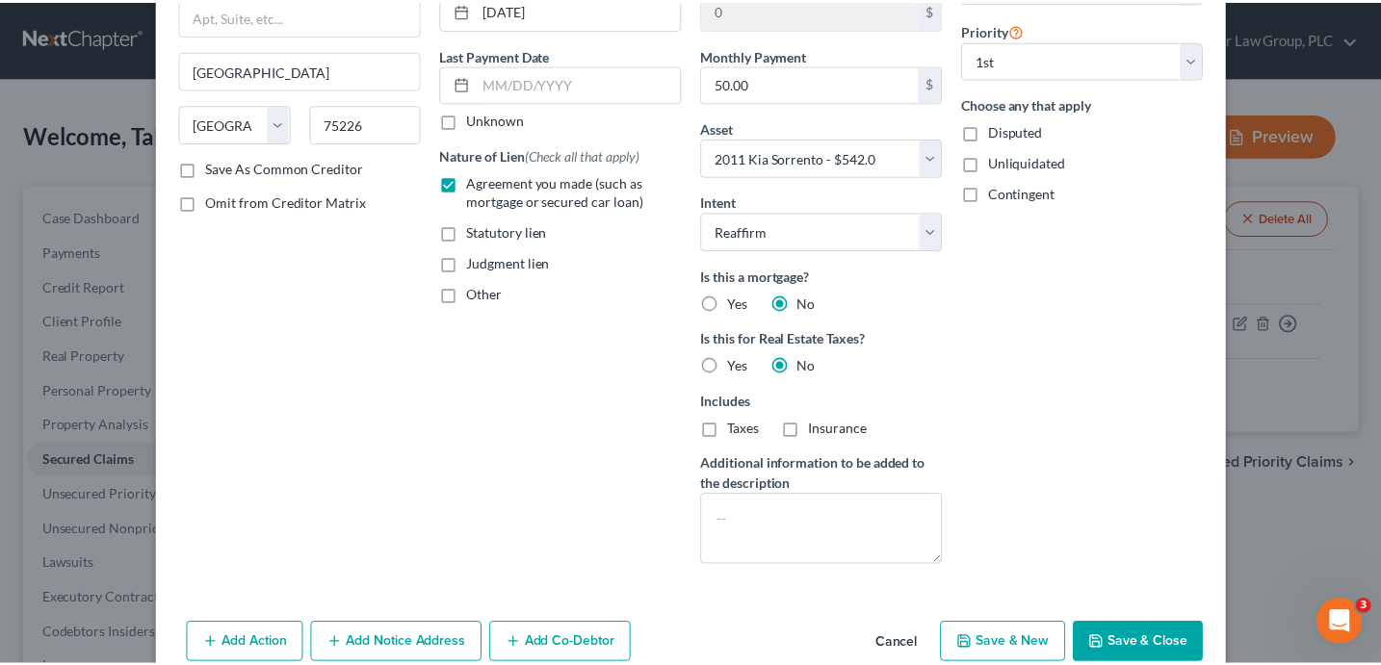
scroll to position [269, 0]
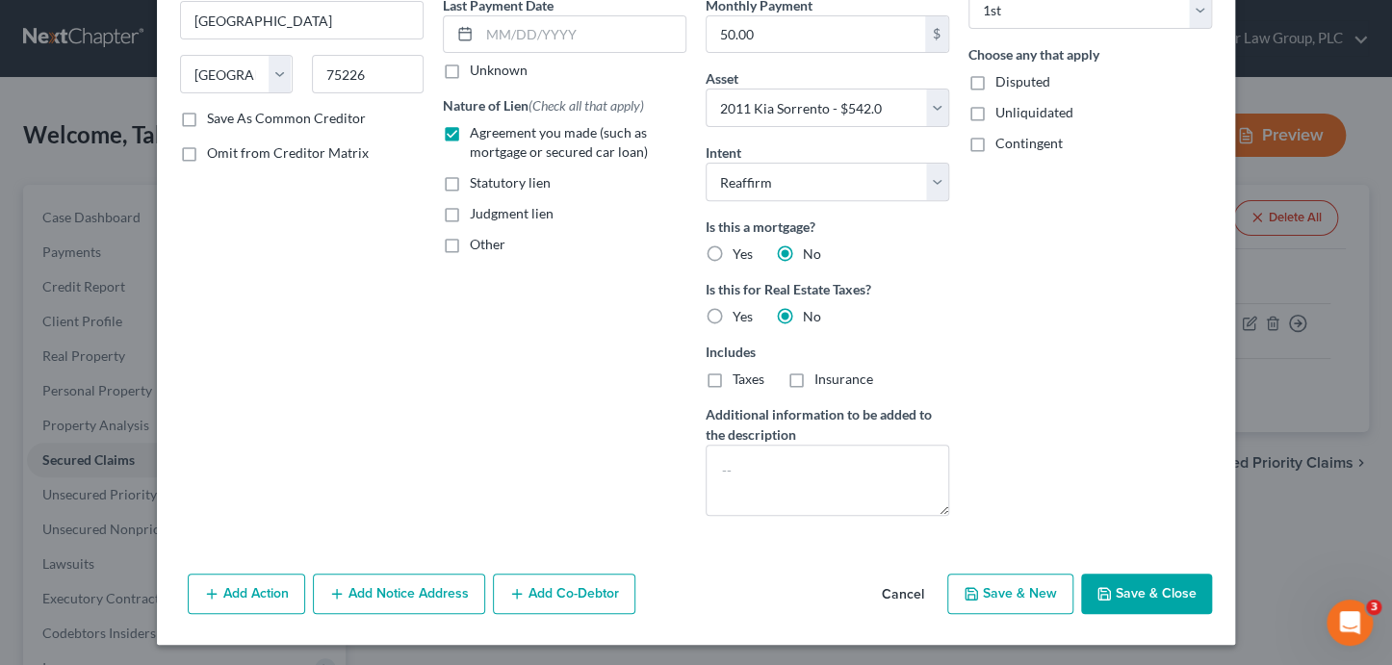
drag, startPoint x: 1166, startPoint y: 597, endPoint x: 1123, endPoint y: 586, distance: 43.7
click at [1166, 597] on button "Save & Close" at bounding box center [1146, 594] width 131 height 40
select select
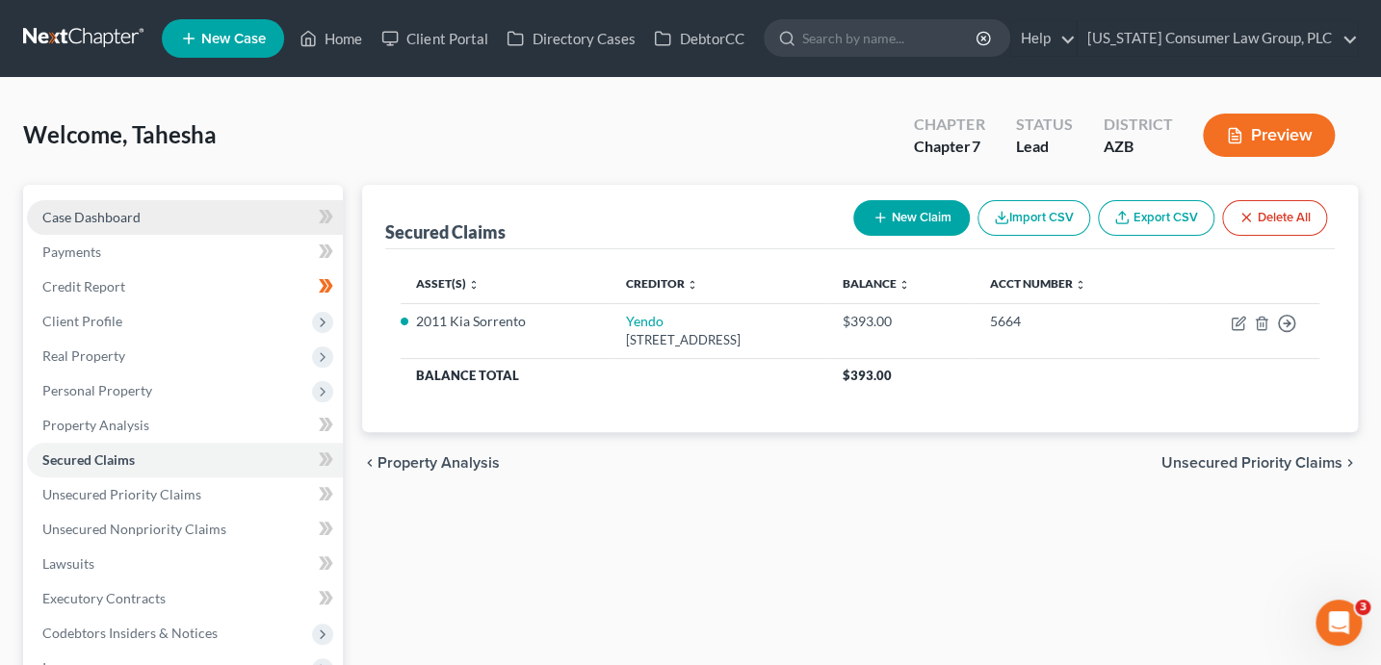
click at [175, 212] on link "Case Dashboard" at bounding box center [185, 217] width 316 height 35
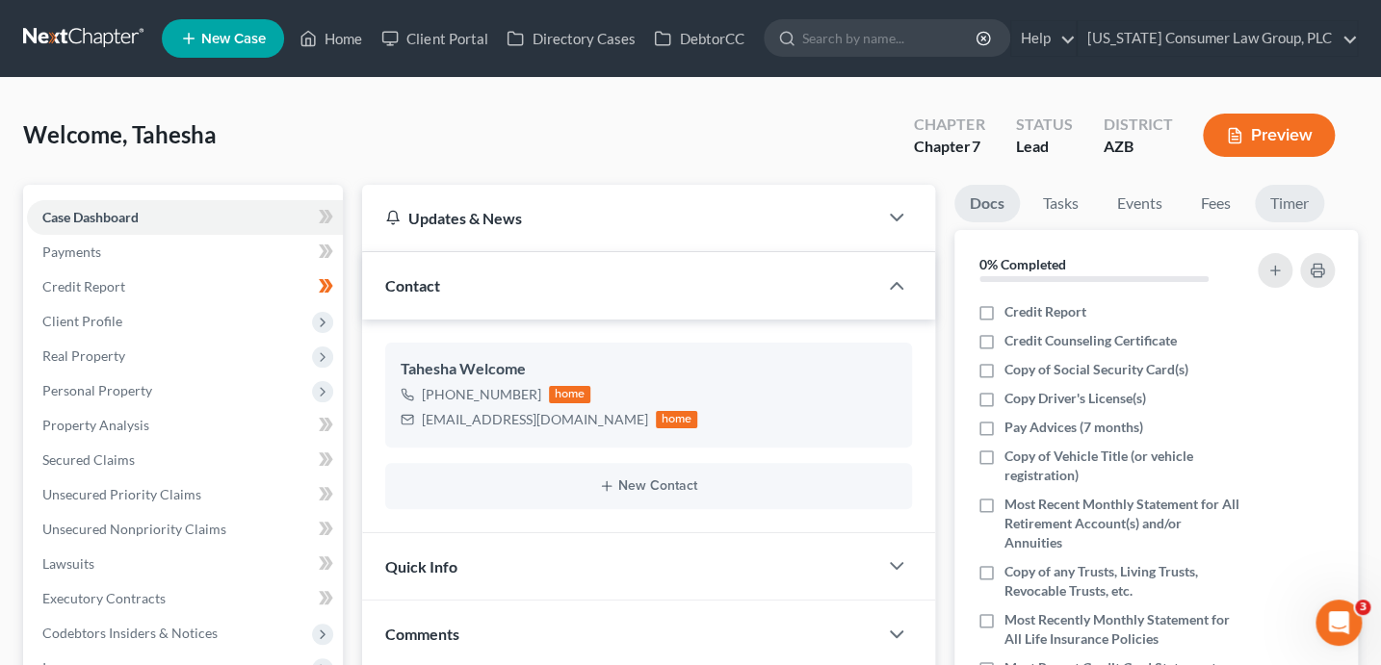
click at [1288, 209] on link "Timer" at bounding box center [1288, 204] width 69 height 38
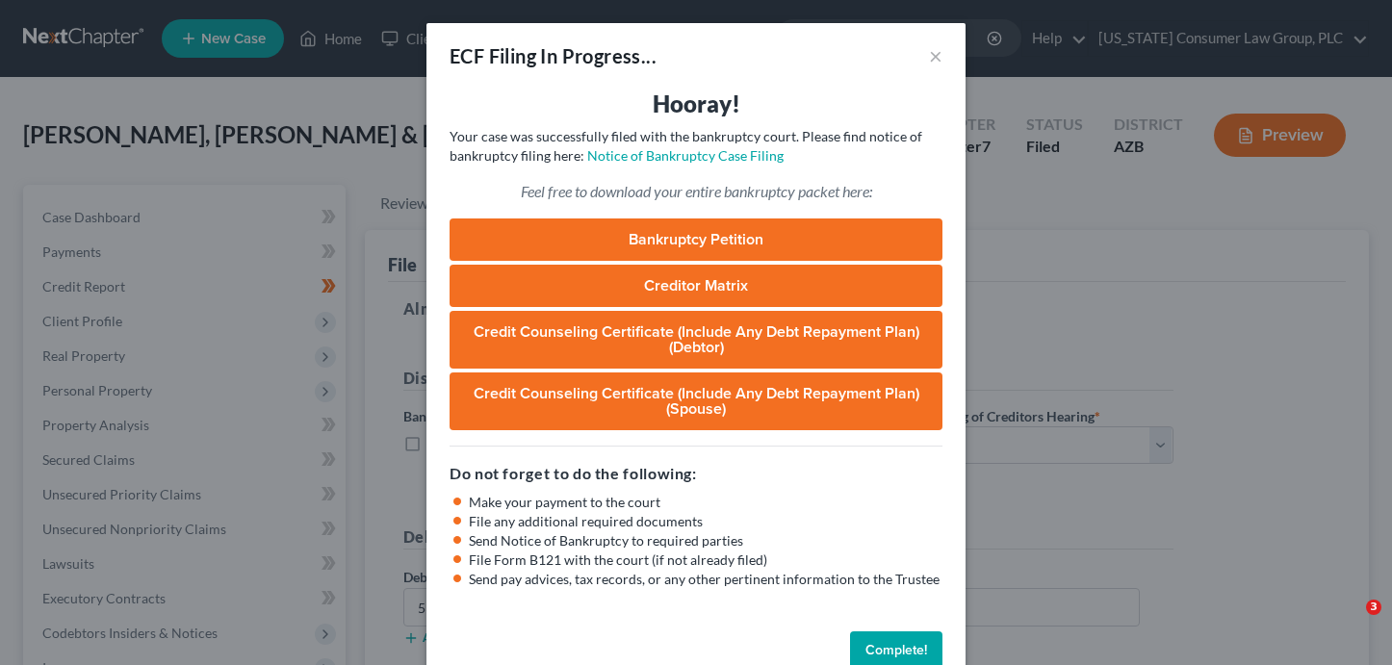
select select "3"
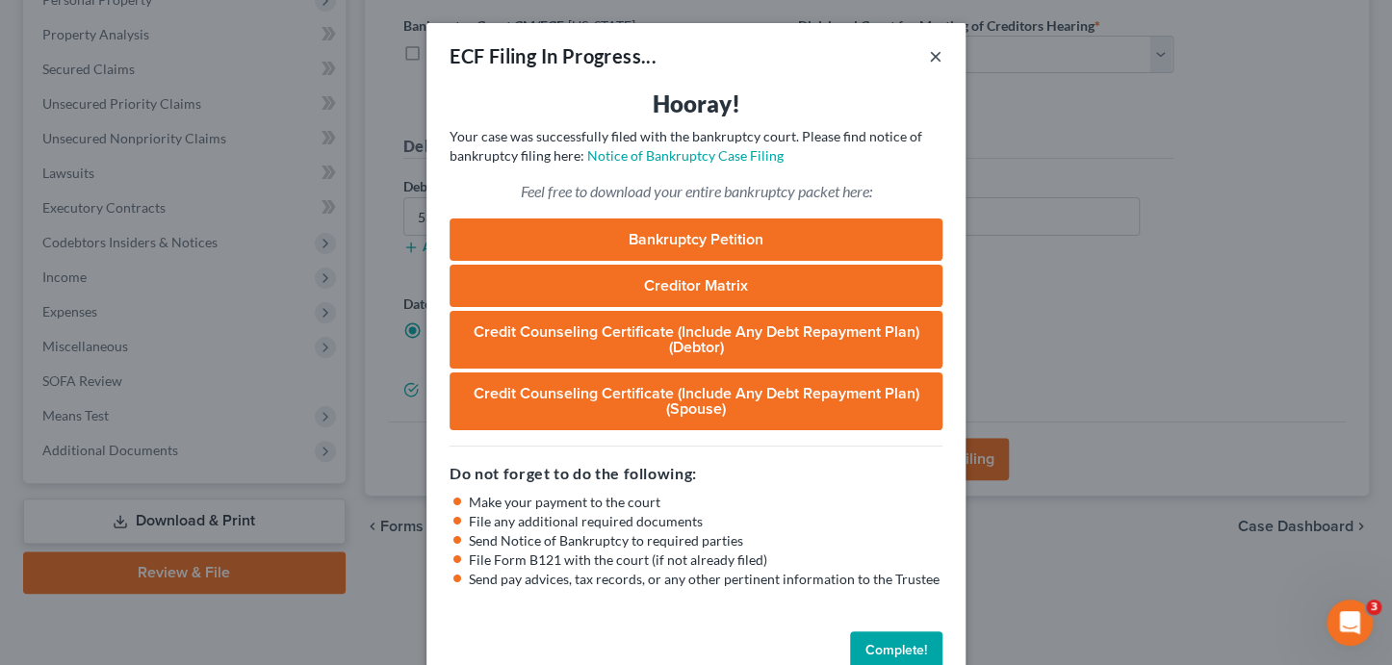
click at [930, 56] on button "×" at bounding box center [935, 55] width 13 height 23
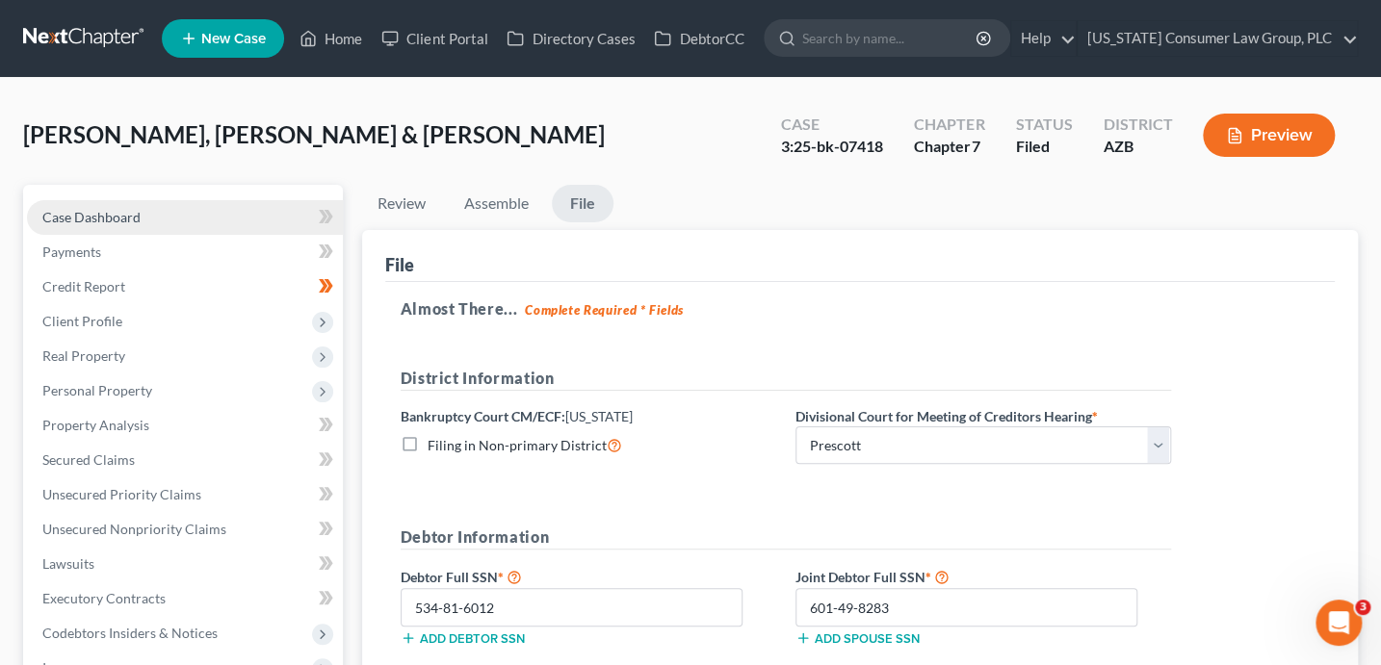
click at [149, 220] on link "Case Dashboard" at bounding box center [185, 217] width 316 height 35
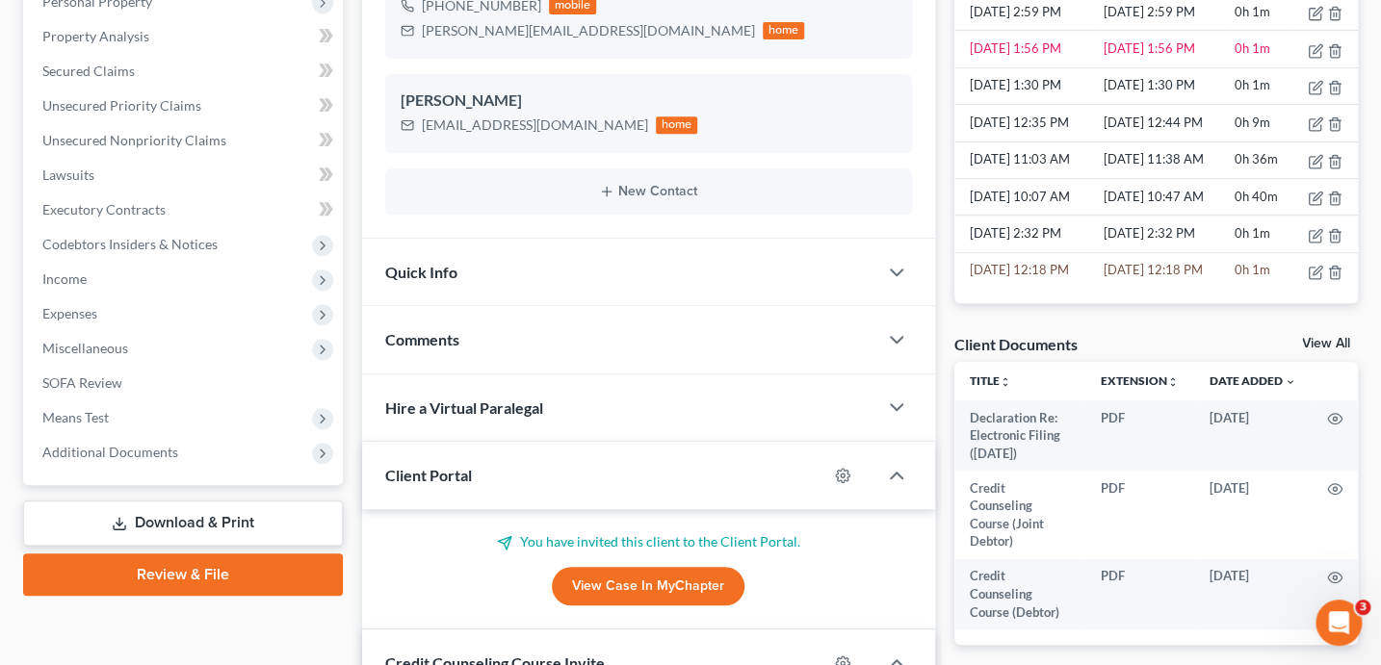
scroll to position [393, 0]
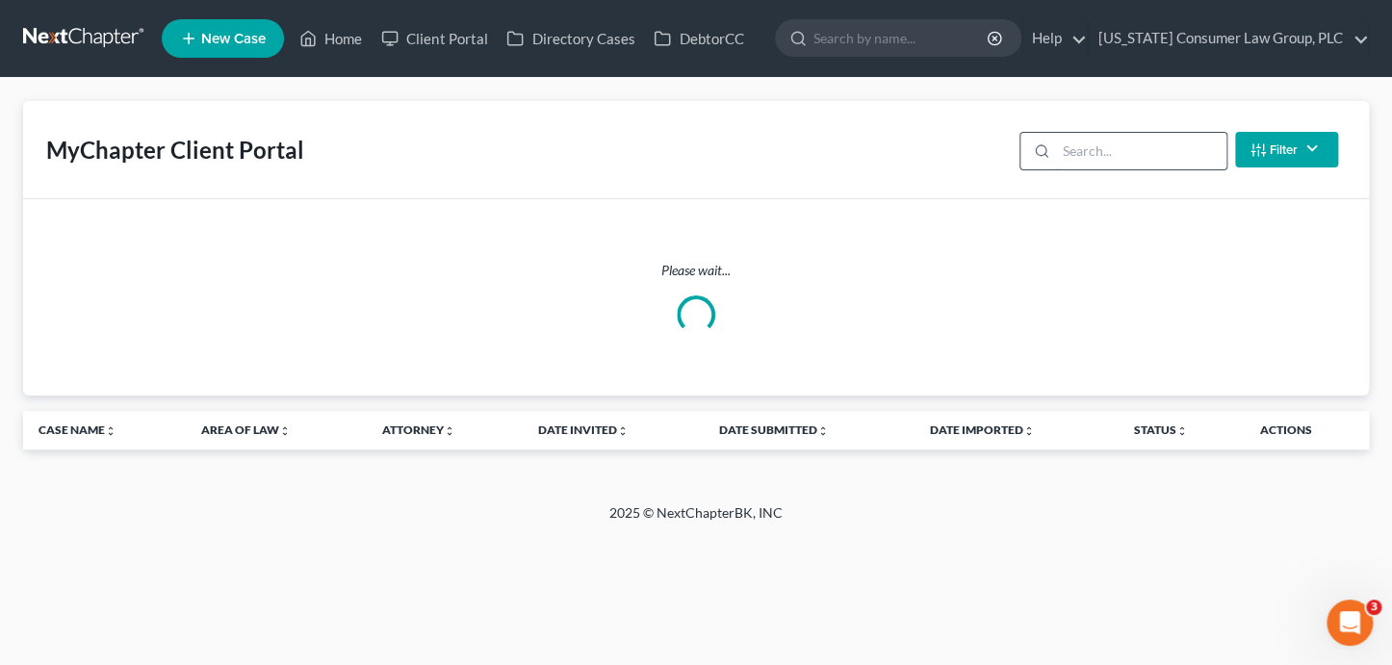
click at [1087, 141] on input "search" at bounding box center [1141, 151] width 170 height 37
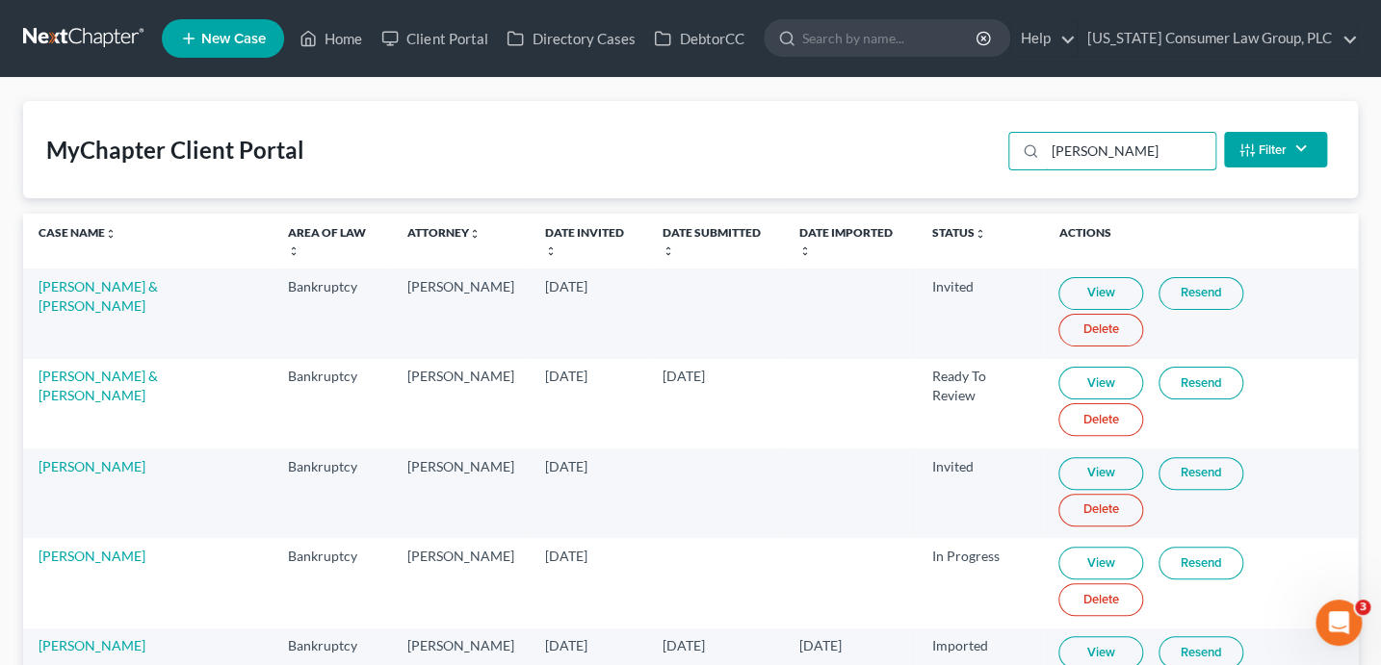
type input "juan"
click at [1191, 475] on link "Resend" at bounding box center [1200, 473] width 85 height 33
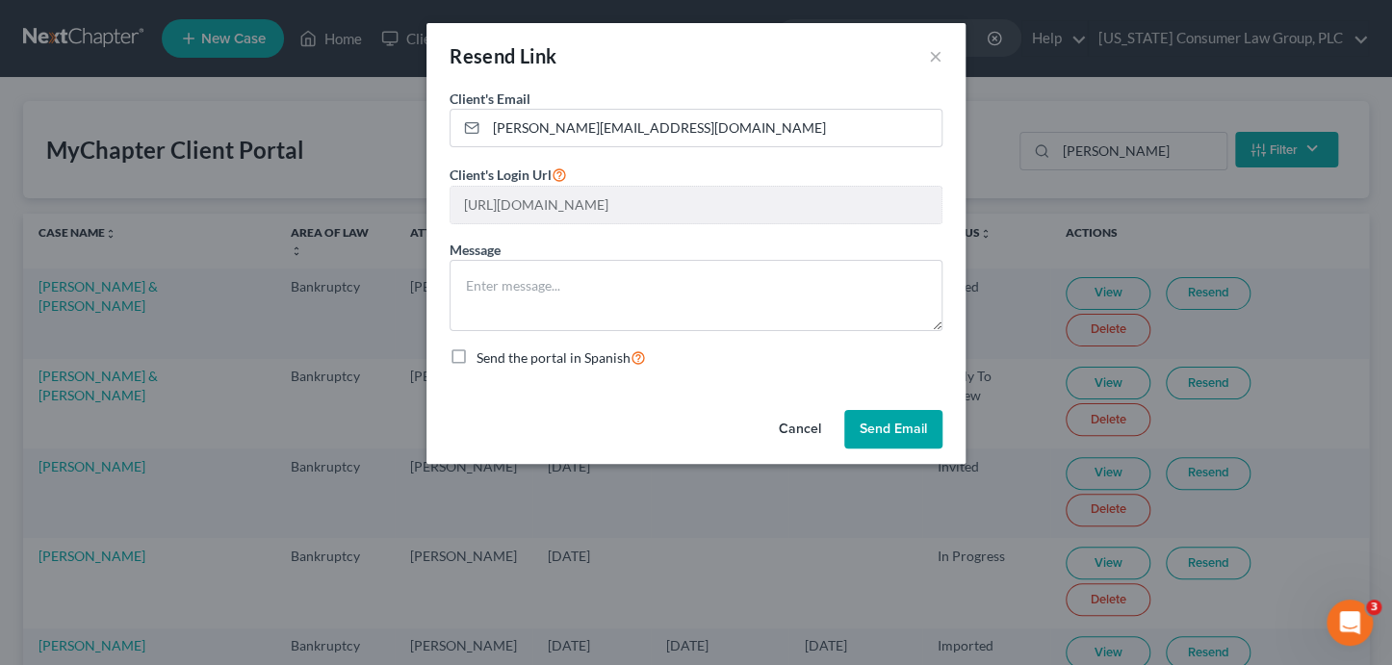
click at [874, 432] on button "Send Email" at bounding box center [893, 429] width 98 height 39
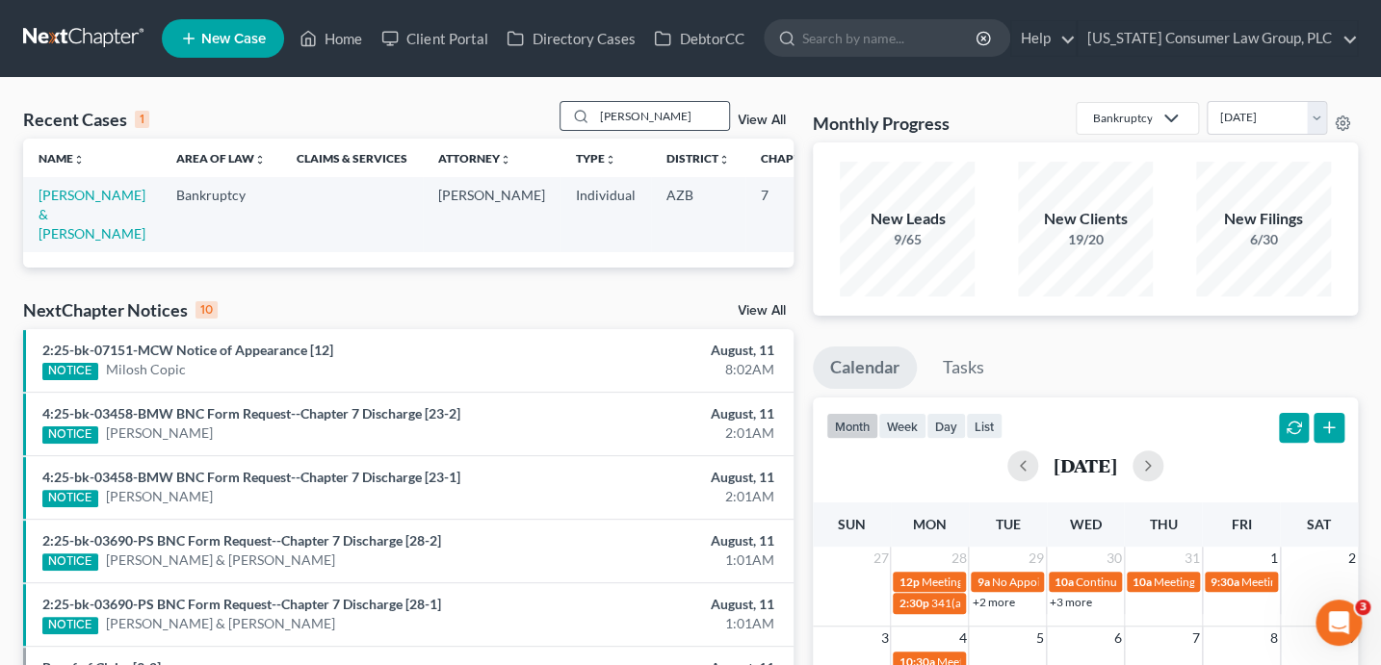
drag, startPoint x: 655, startPoint y: 125, endPoint x: 587, endPoint y: 105, distance: 70.4
click at [587, 105] on div "[PERSON_NAME]" at bounding box center [644, 116] width 171 height 30
type input "[PERSON_NAME]"
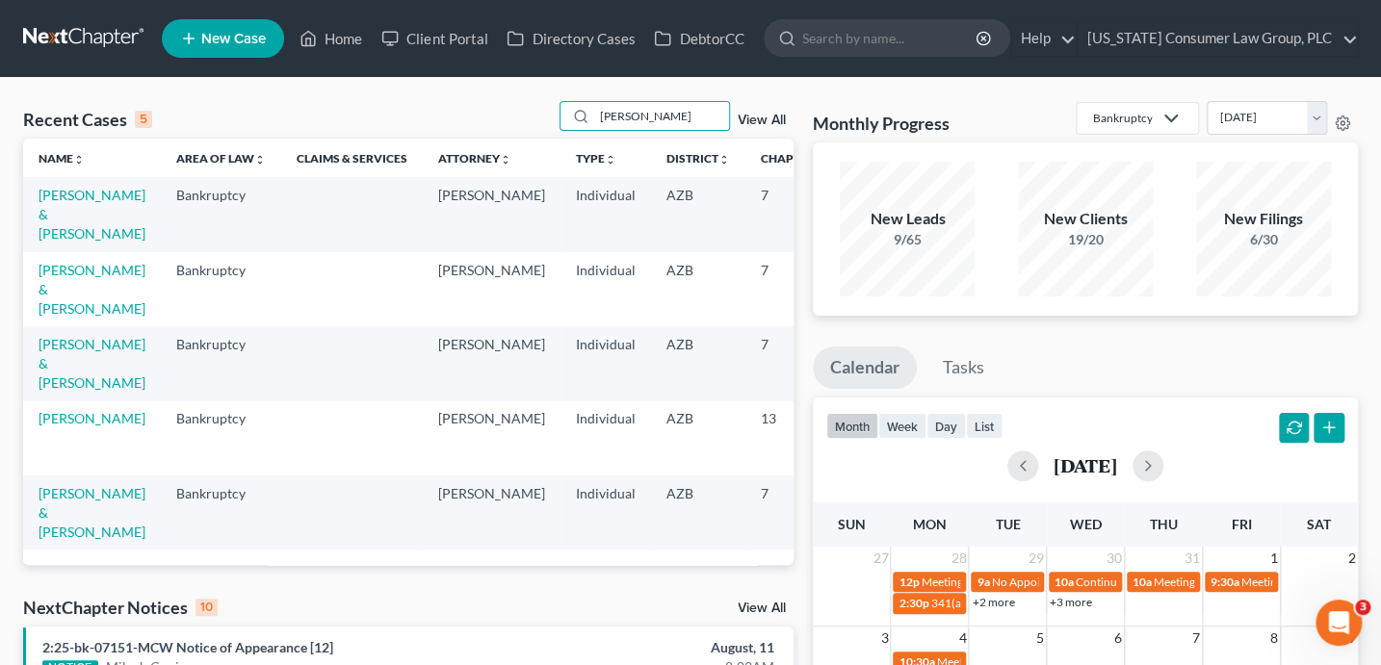
click at [52, 224] on td "[PERSON_NAME] & [PERSON_NAME]" at bounding box center [92, 214] width 138 height 74
click at [60, 210] on link "[PERSON_NAME] & [PERSON_NAME]" at bounding box center [92, 214] width 107 height 55
click at [60, 210] on link "Wright, David & Cathy" at bounding box center [92, 214] width 107 height 55
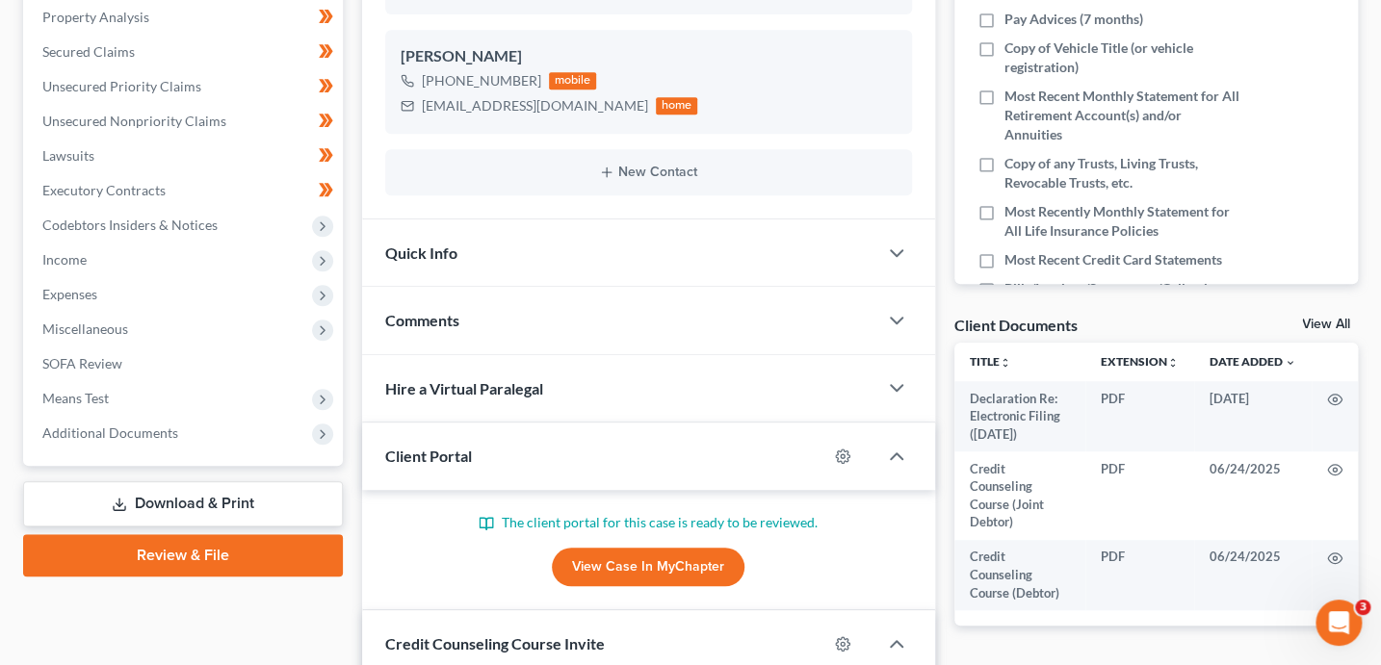
scroll to position [443, 0]
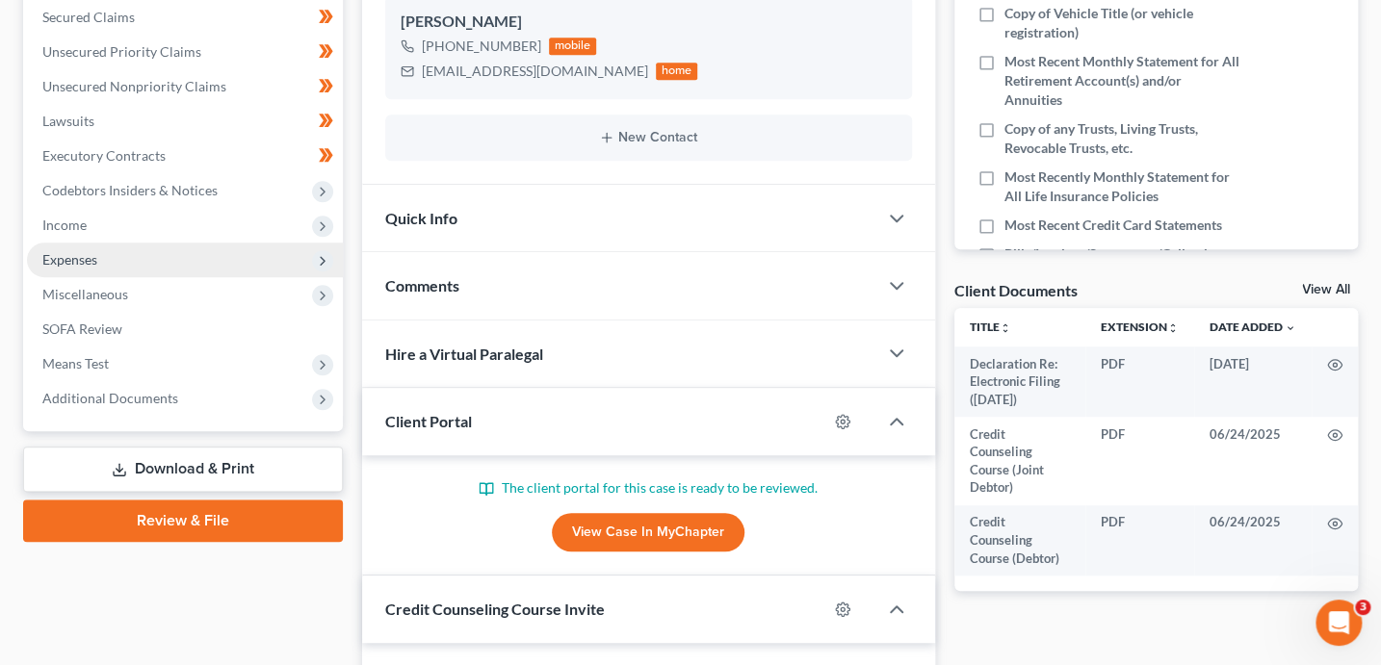
click at [97, 257] on span "Expenses" at bounding box center [185, 260] width 316 height 35
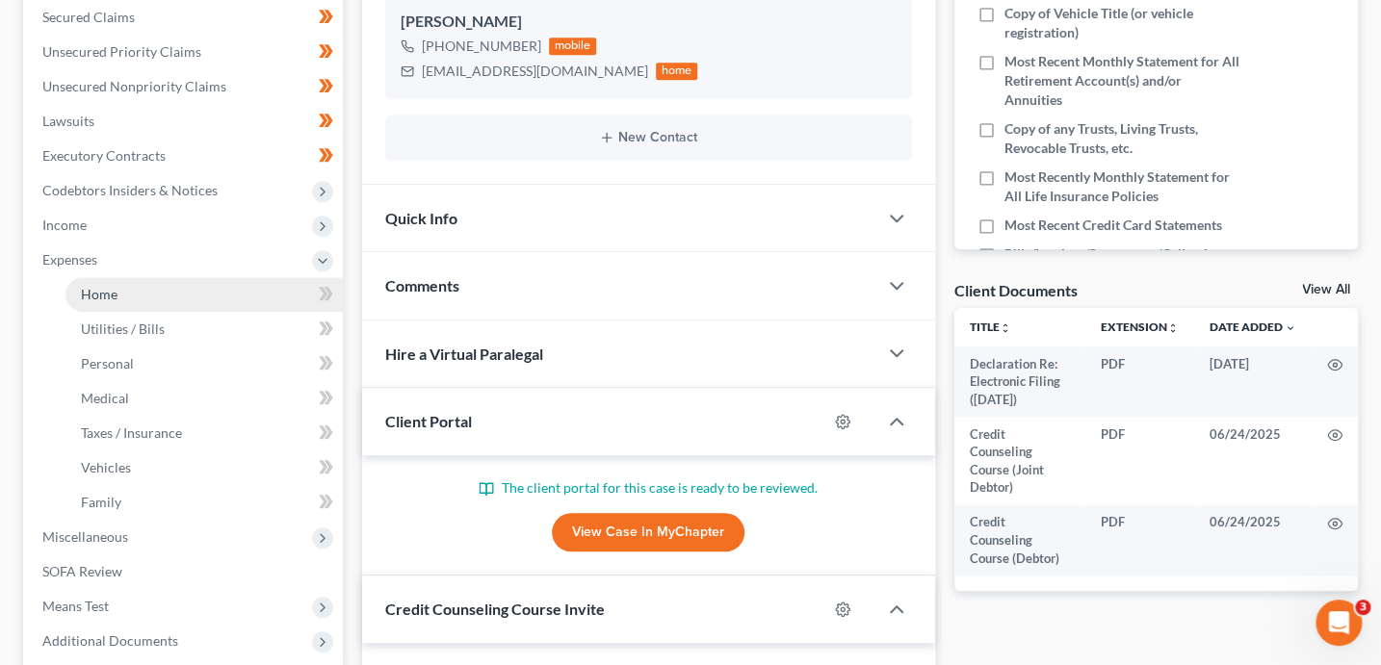
click at [138, 305] on link "Home" at bounding box center [203, 294] width 277 height 35
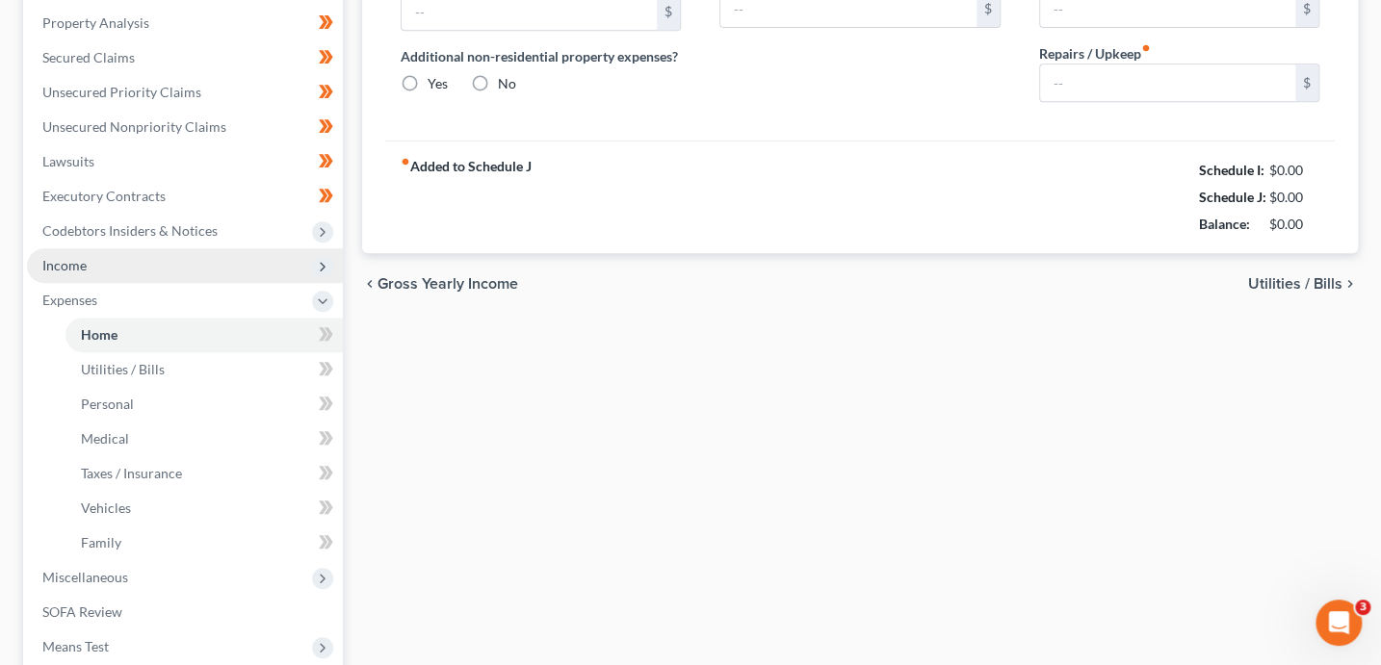
type input "1,200.00"
type input "90.00"
radio input "true"
type input "0.00"
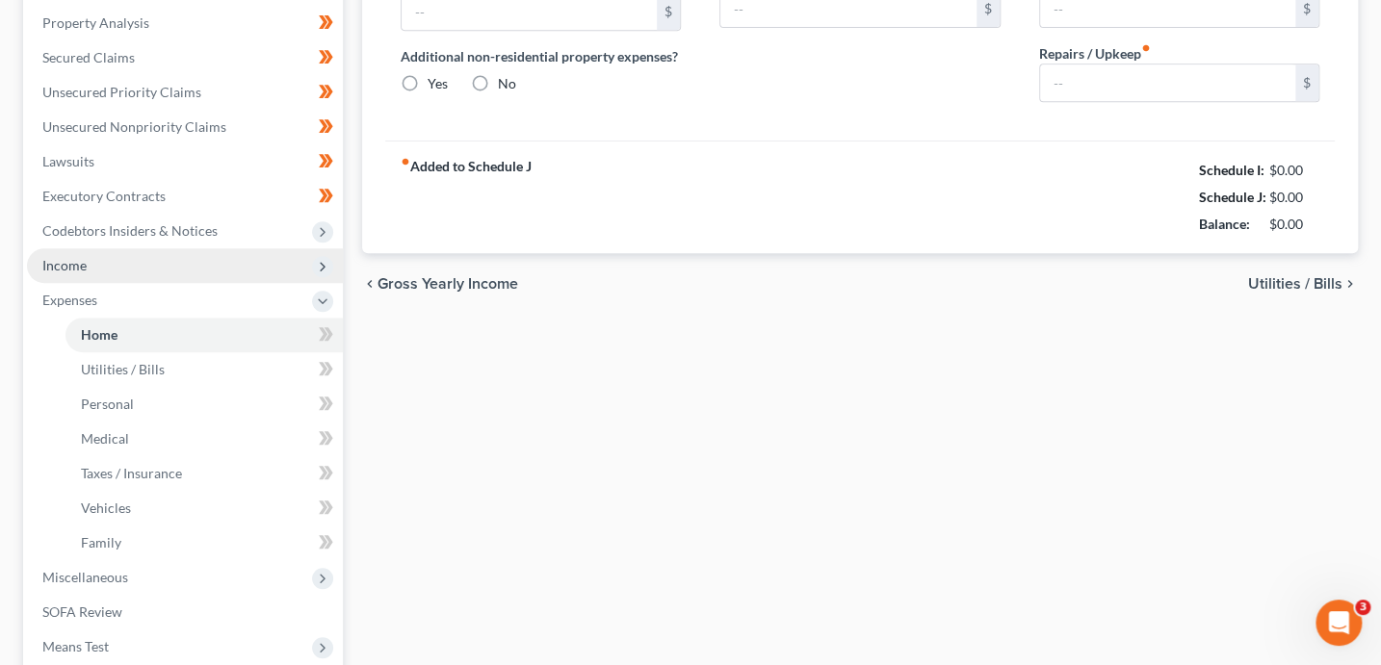
type input "0.00"
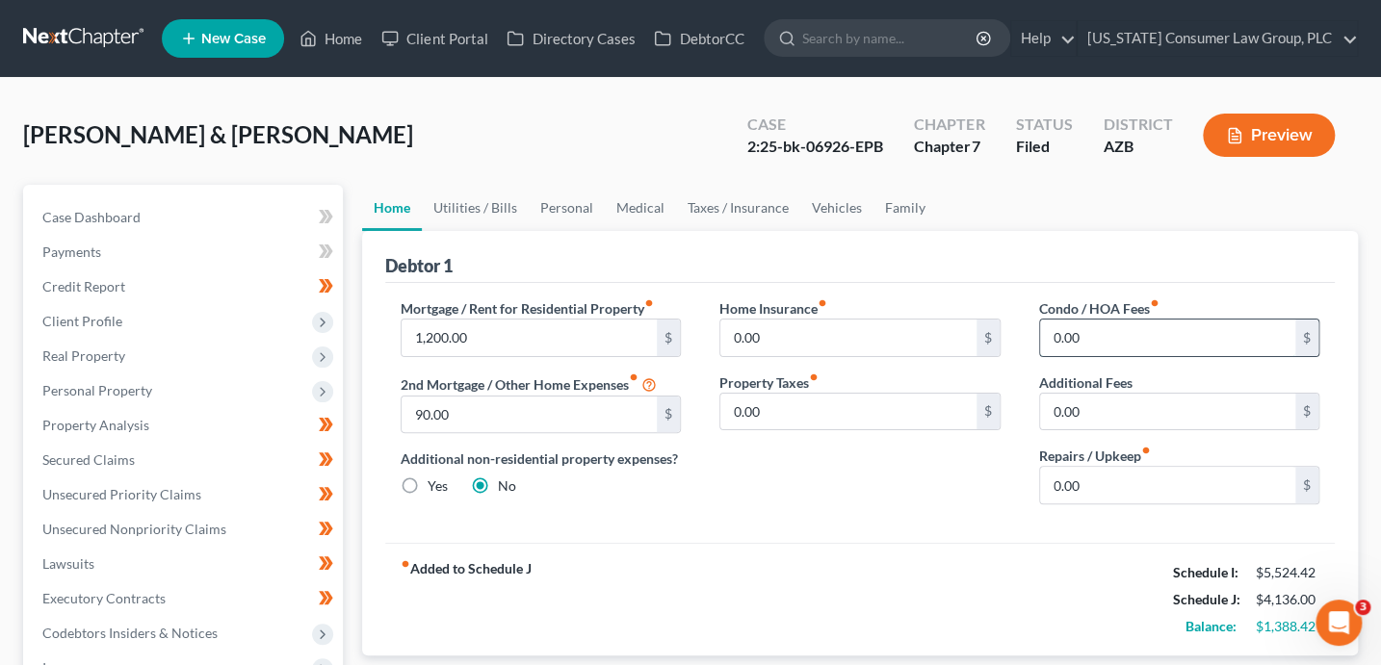
click at [1130, 337] on input "0.00" at bounding box center [1168, 338] width 256 height 37
type input "41.67"
click at [566, 210] on link "Personal" at bounding box center [567, 208] width 76 height 46
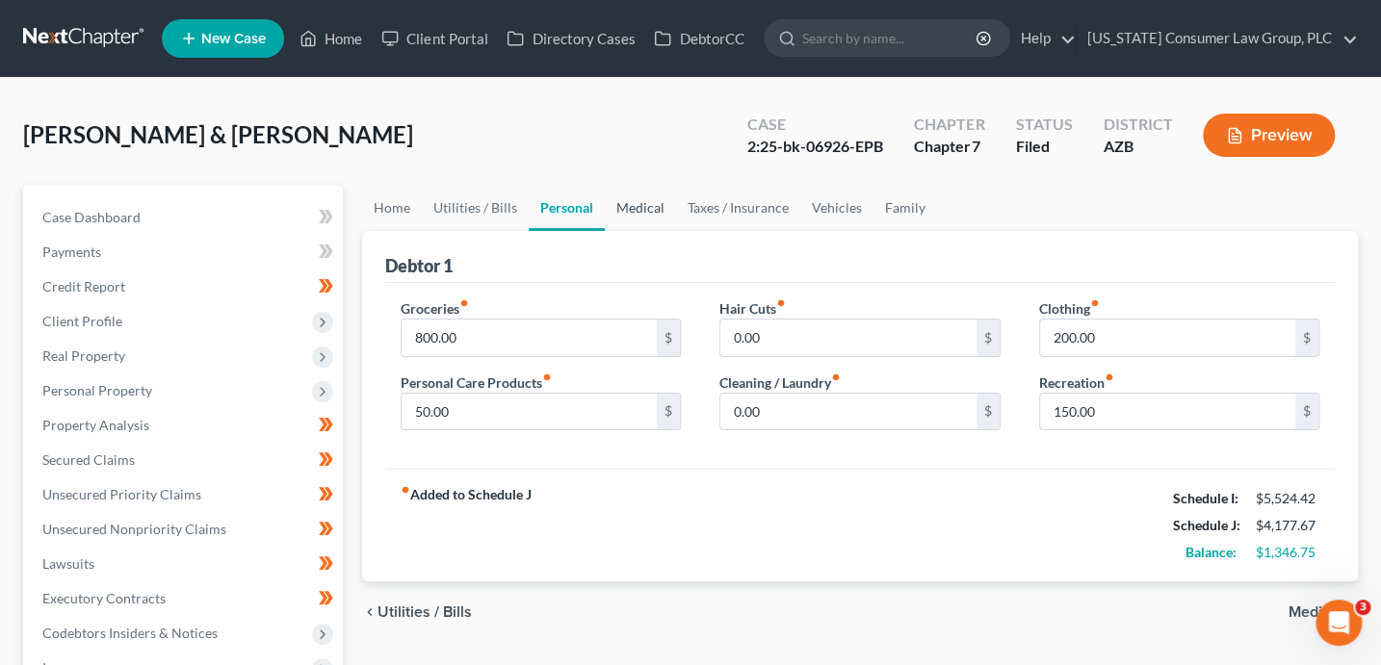
click at [649, 210] on link "Medical" at bounding box center [640, 208] width 71 height 46
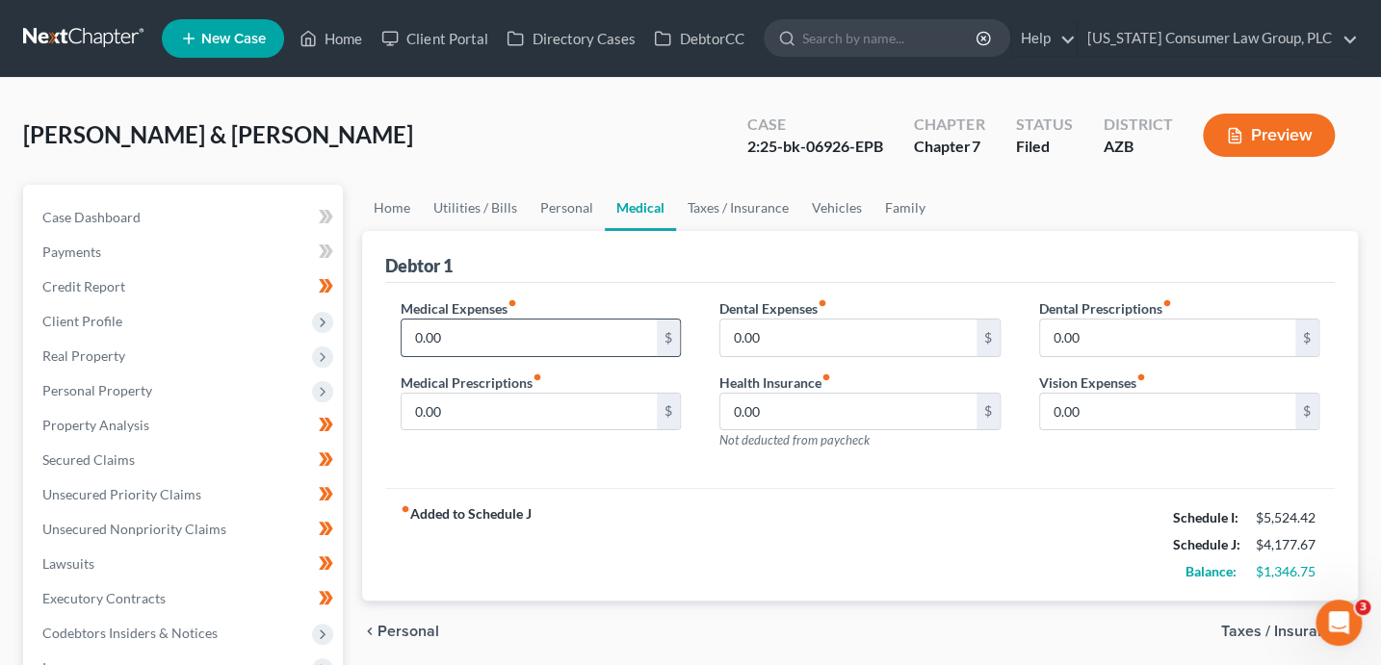
drag, startPoint x: 485, startPoint y: 339, endPoint x: 498, endPoint y: 333, distance: 13.8
click at [485, 339] on input "0.00" at bounding box center [529, 338] width 256 height 37
type input "2,500"
type input "20"
type input "400"
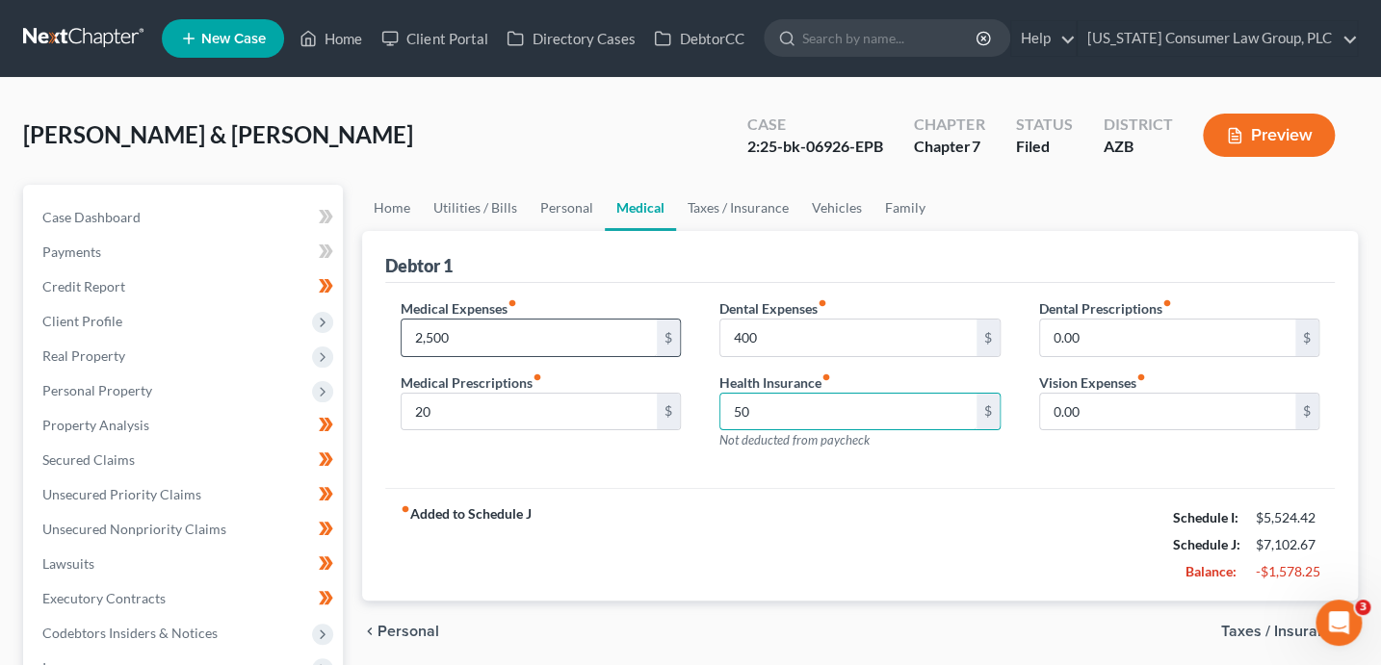
type input "50"
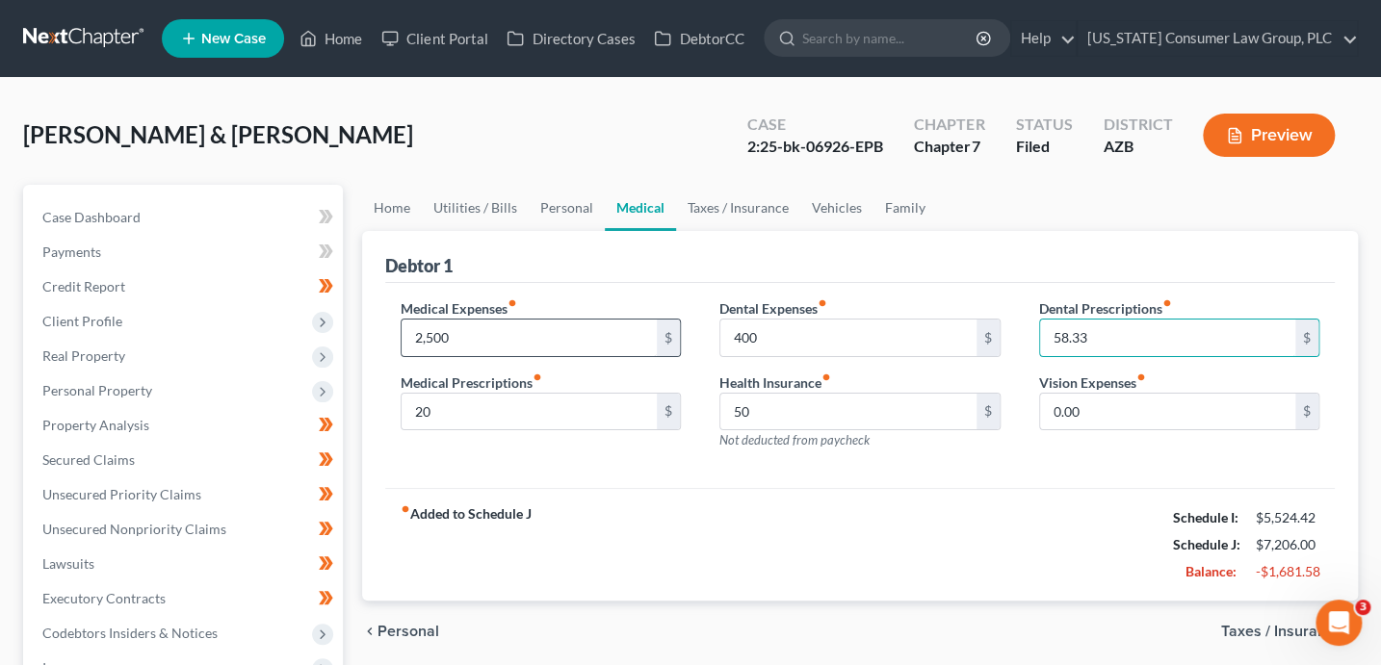
type input "58.33"
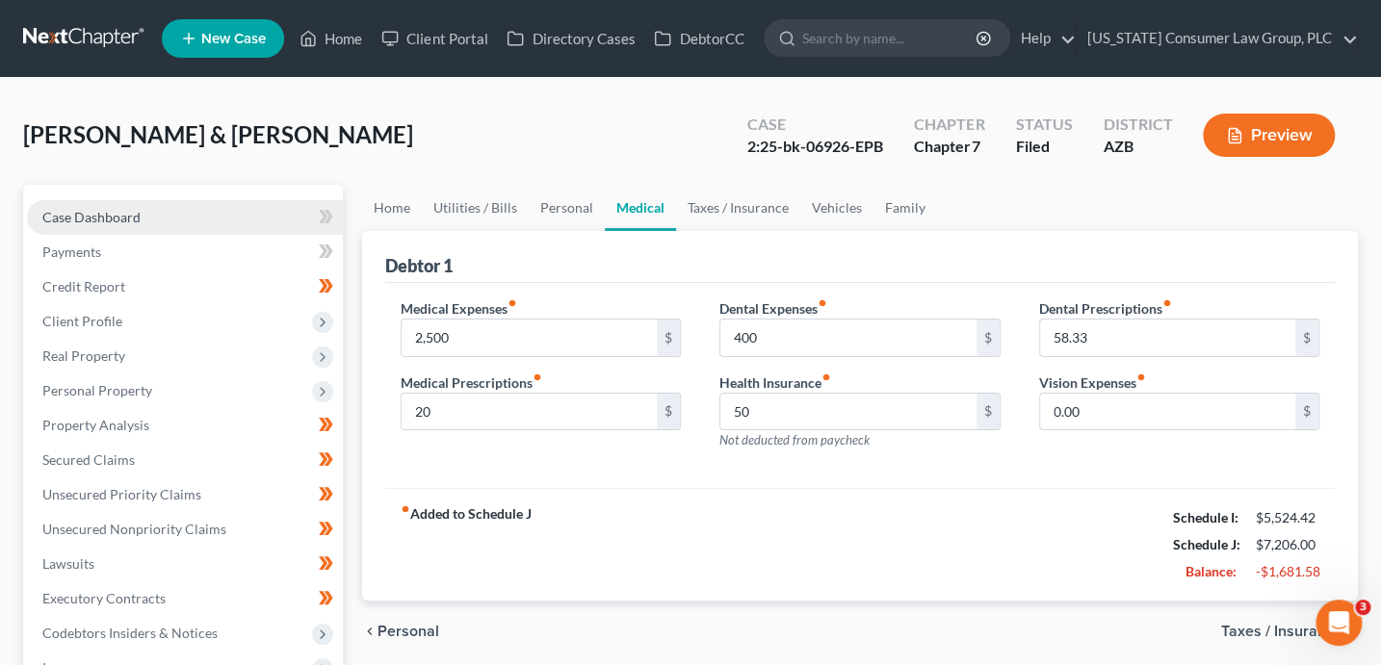
click at [157, 217] on link "Case Dashboard" at bounding box center [185, 217] width 316 height 35
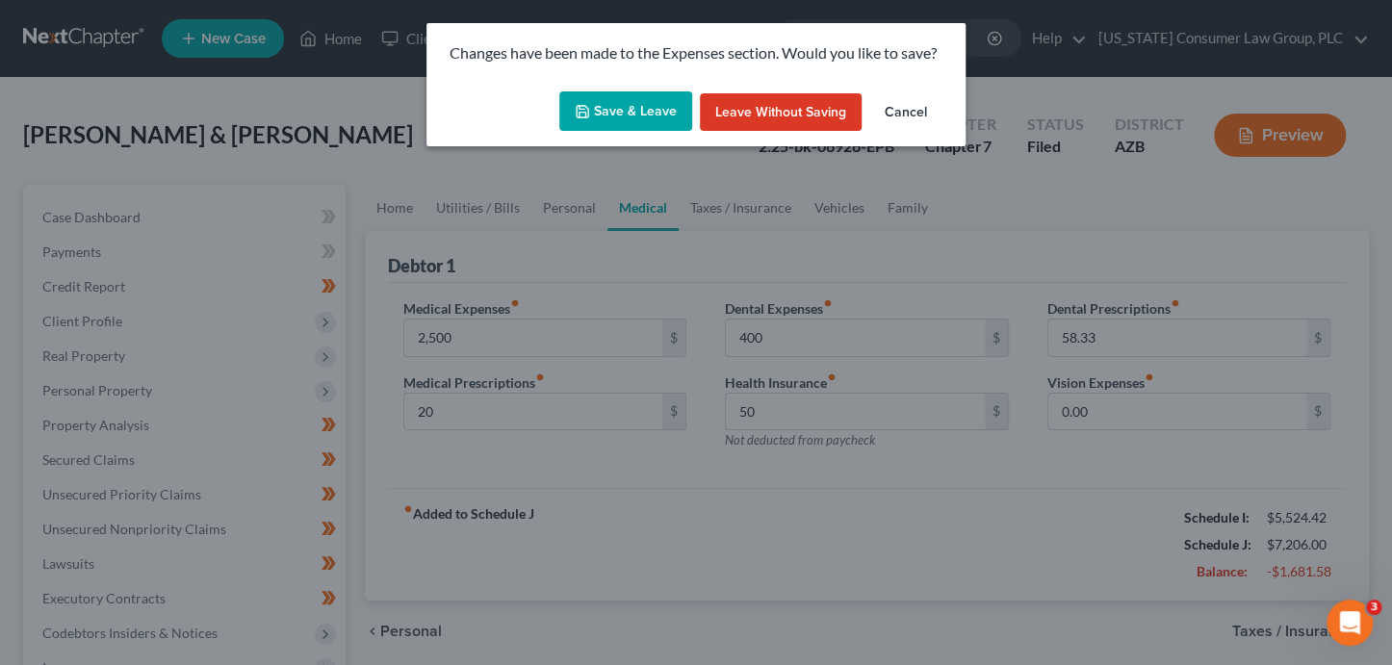
click at [654, 112] on button "Save & Leave" at bounding box center [625, 111] width 133 height 40
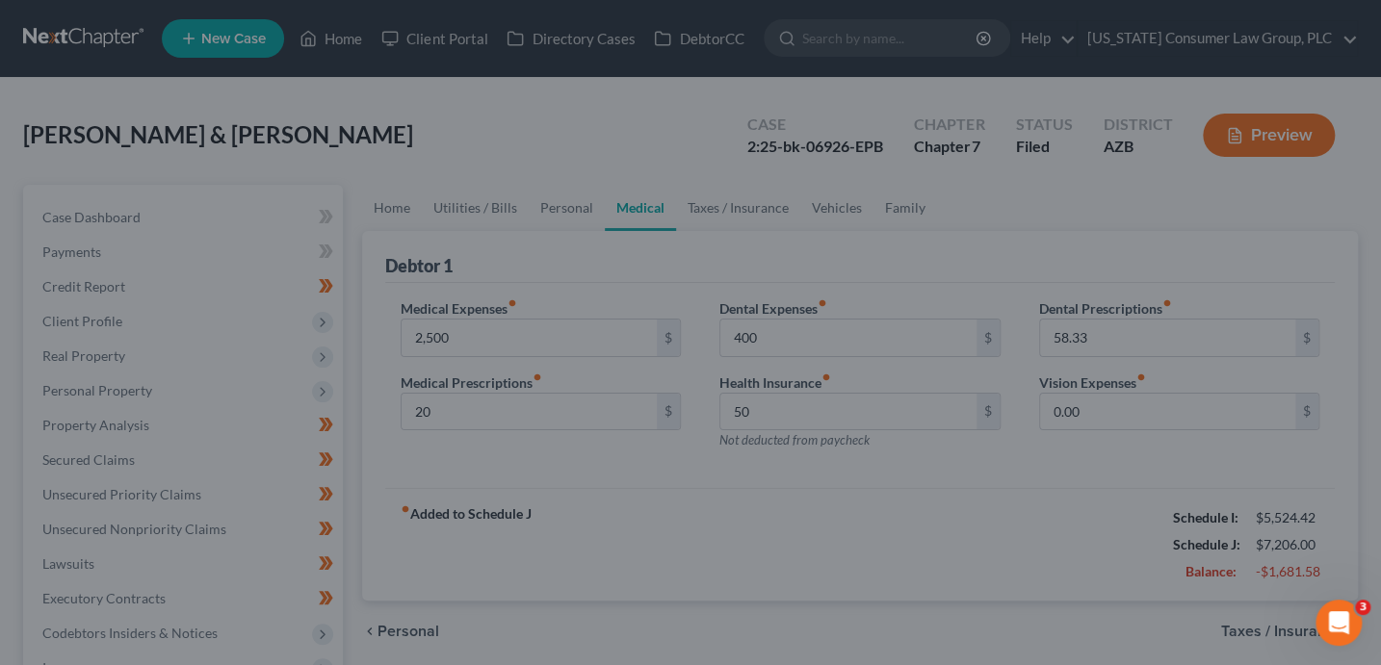
type input "2,500.00"
type input "20.00"
type input "400.00"
type input "50.00"
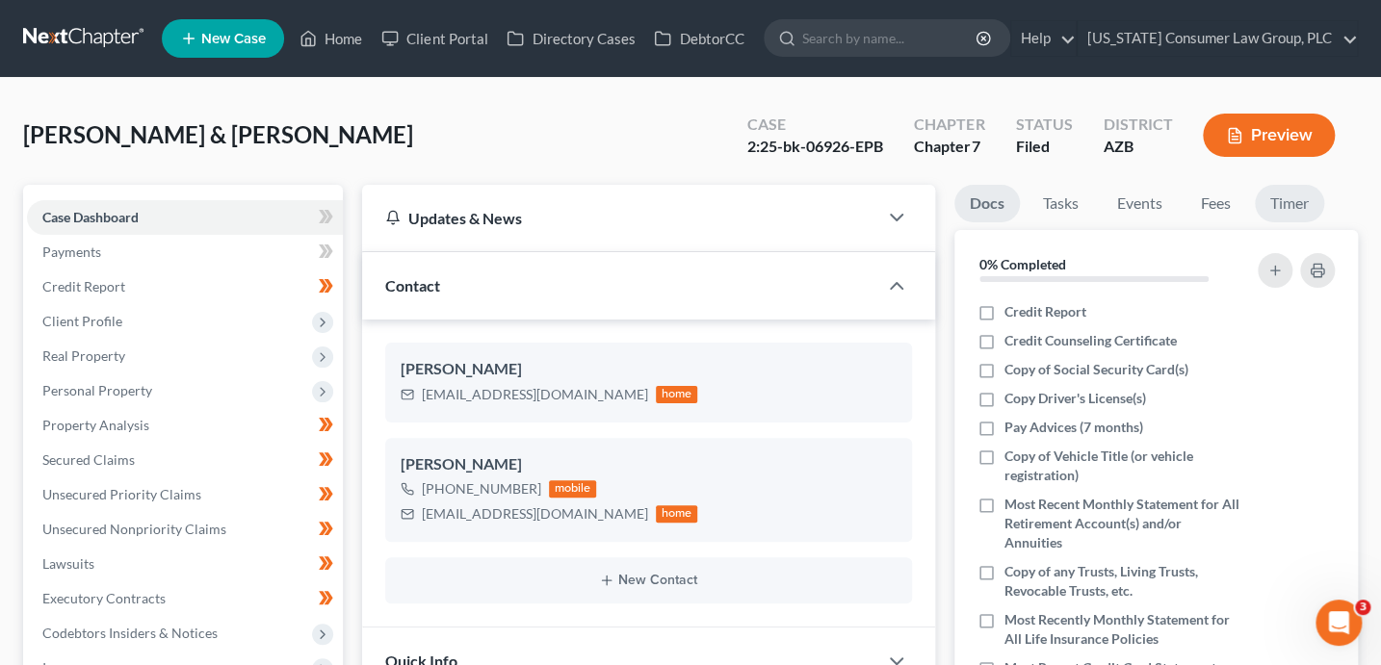
click at [1303, 198] on link "Timer" at bounding box center [1288, 204] width 69 height 38
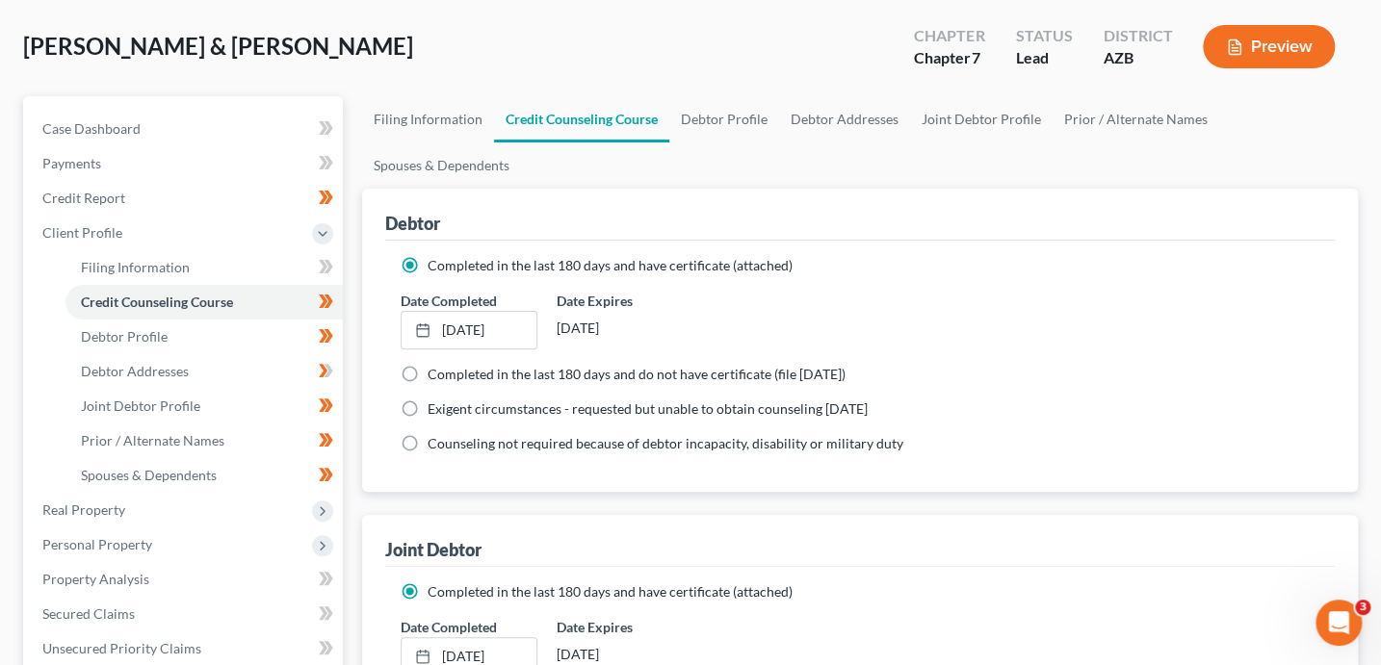
scroll to position [124, 0]
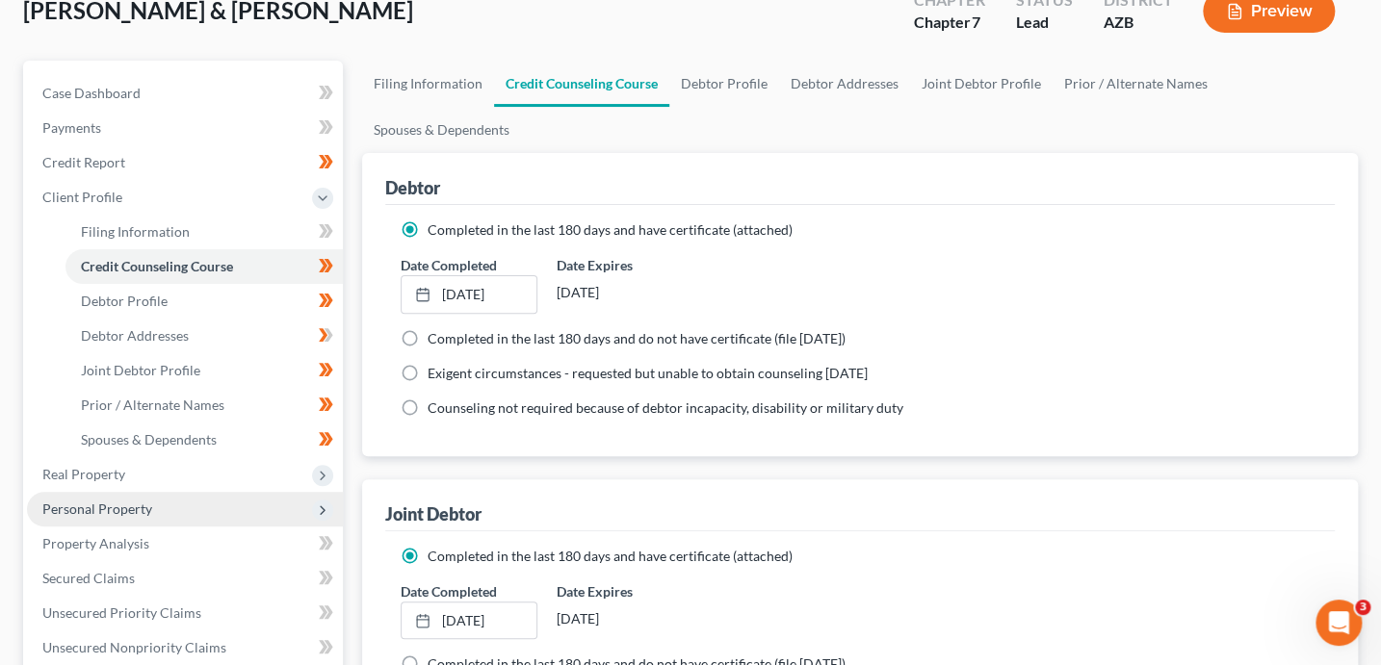
click at [153, 507] on span "Personal Property" at bounding box center [185, 509] width 316 height 35
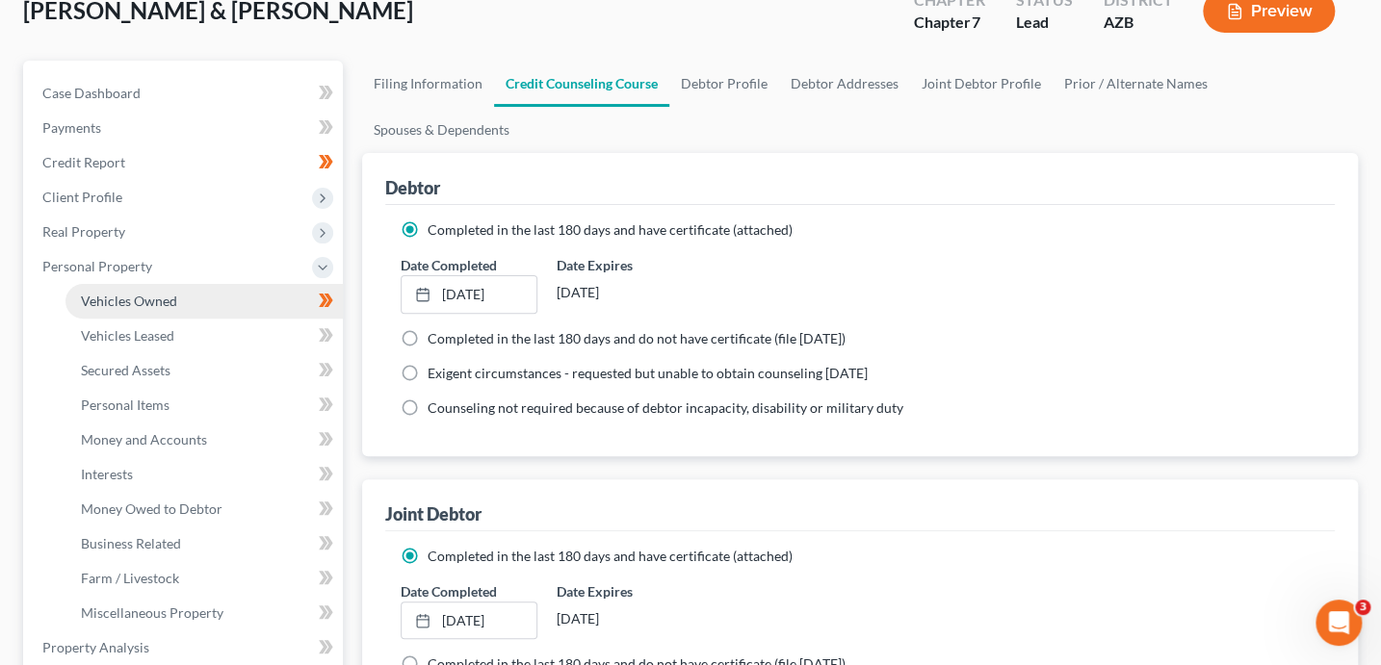
click at [187, 303] on link "Vehicles Owned" at bounding box center [203, 301] width 277 height 35
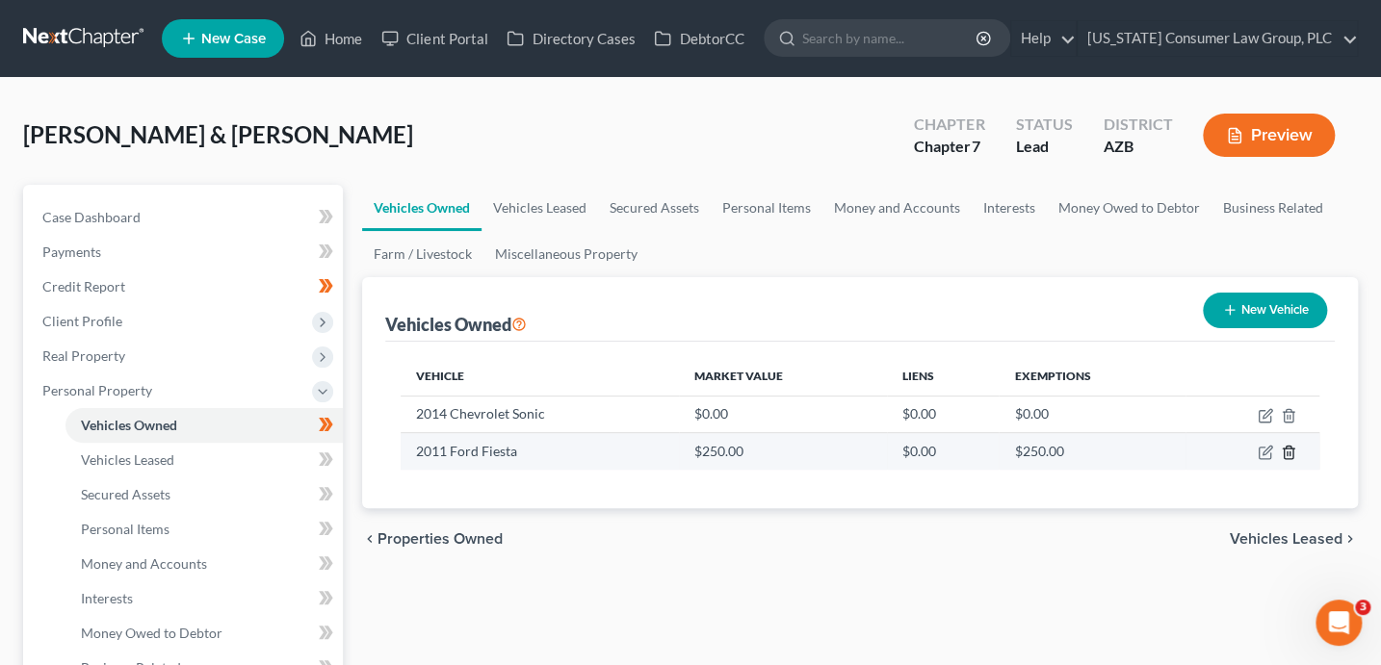
click at [1289, 453] on line "button" at bounding box center [1289, 454] width 0 height 4
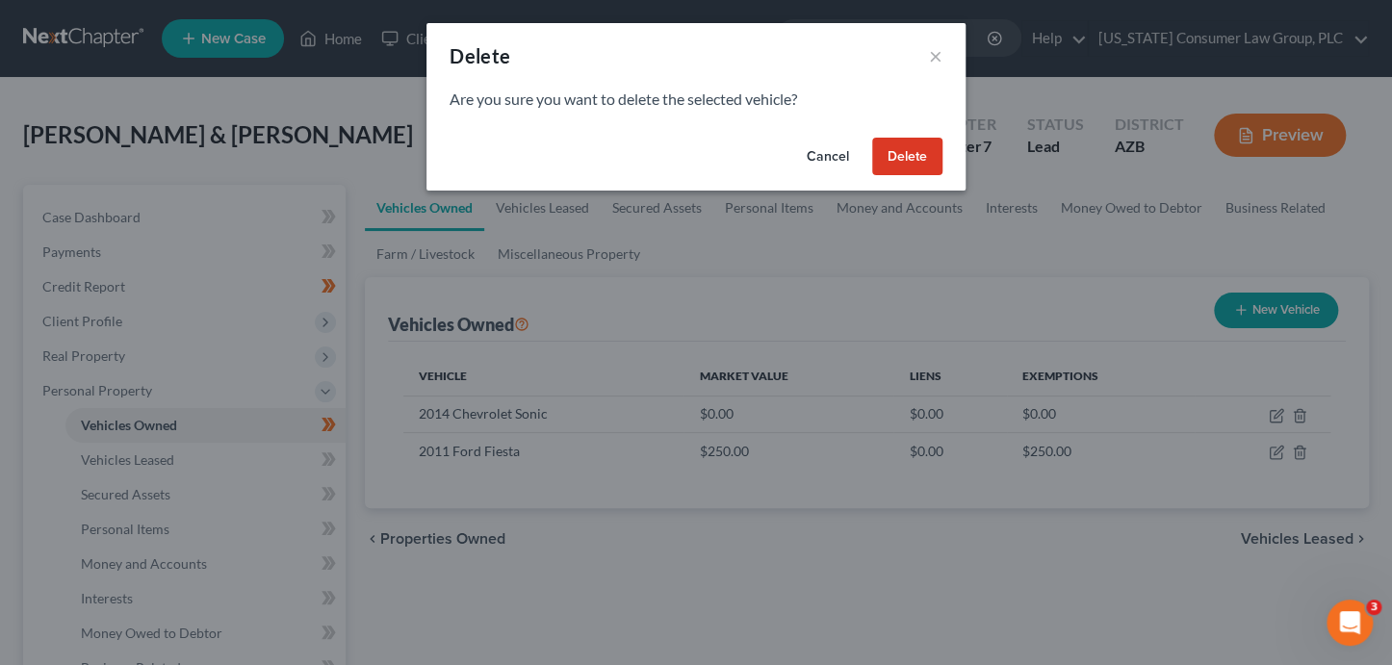
click at [897, 162] on button "Delete" at bounding box center [907, 157] width 70 height 39
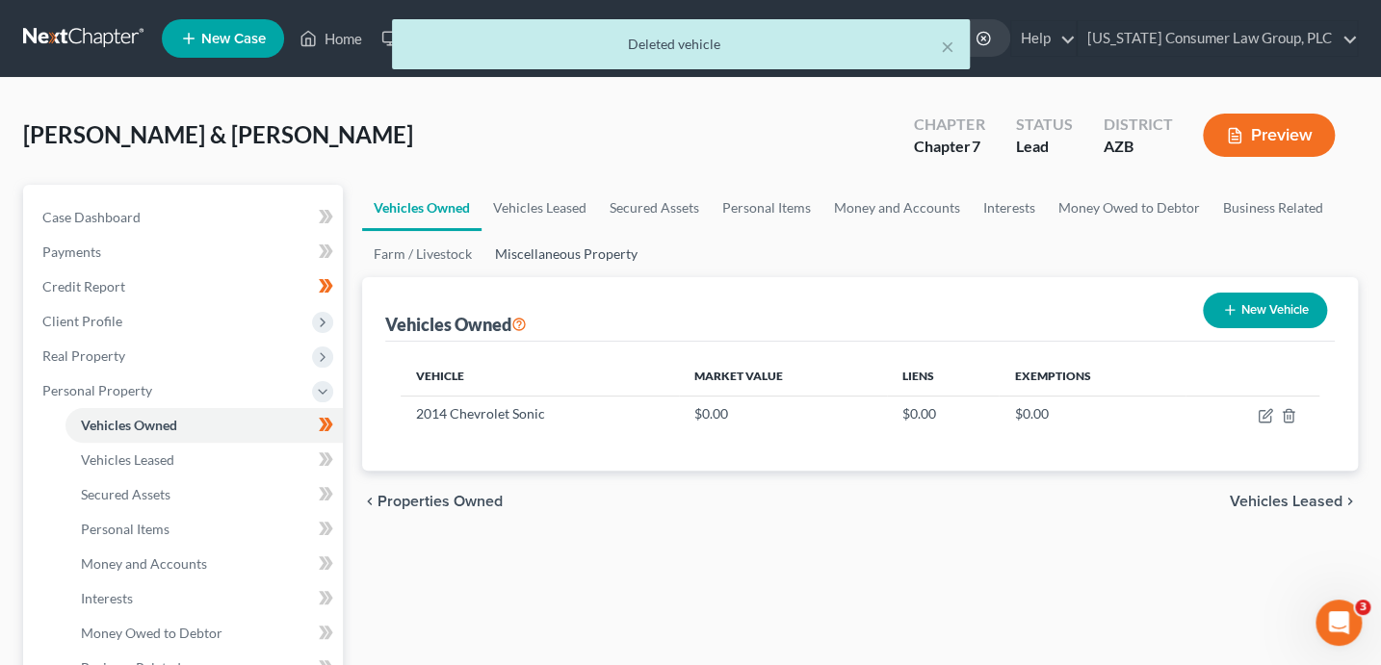
click at [547, 241] on link "Miscellaneous Property" at bounding box center [566, 254] width 166 height 46
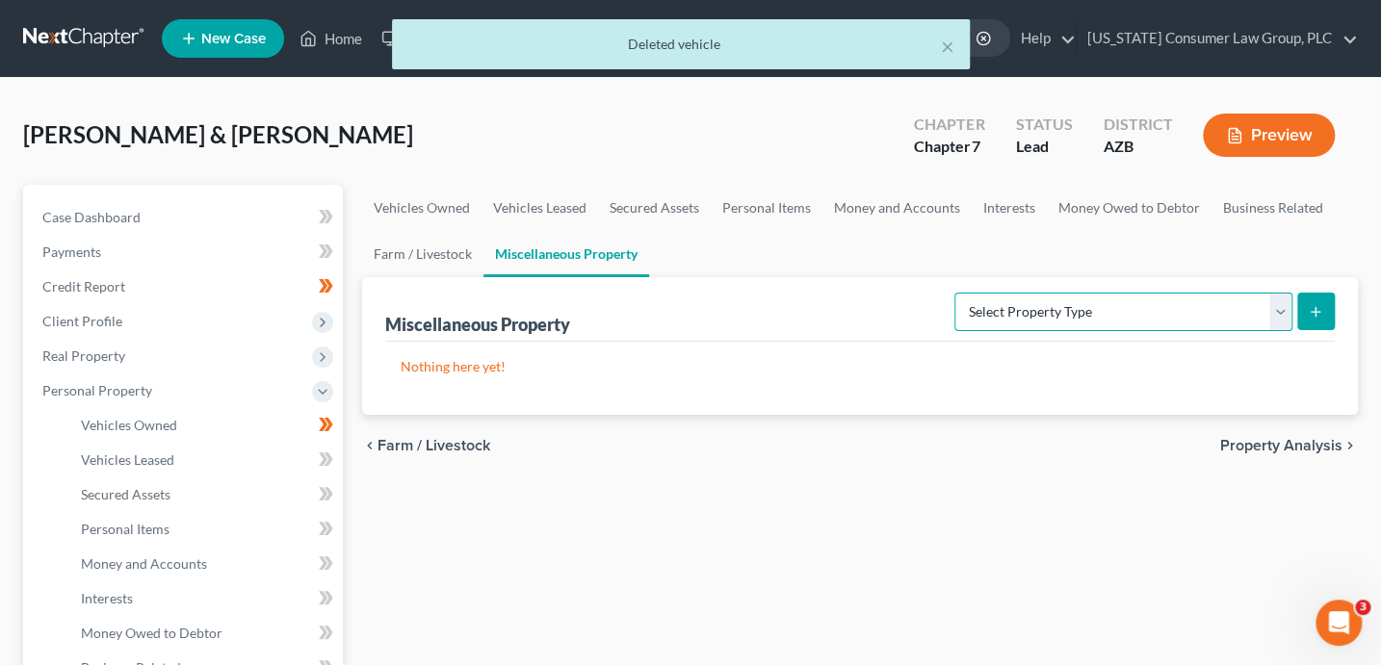
click at [1085, 314] on select "Select Property Type Assigned for Creditor Benefit [DATE] (SOFA: 12) Holding fo…" at bounding box center [1123, 312] width 338 height 39
select select "transferred"
click at [1311, 305] on icon "submit" at bounding box center [1314, 311] width 15 height 15
select select "Ordinary ([DATE])"
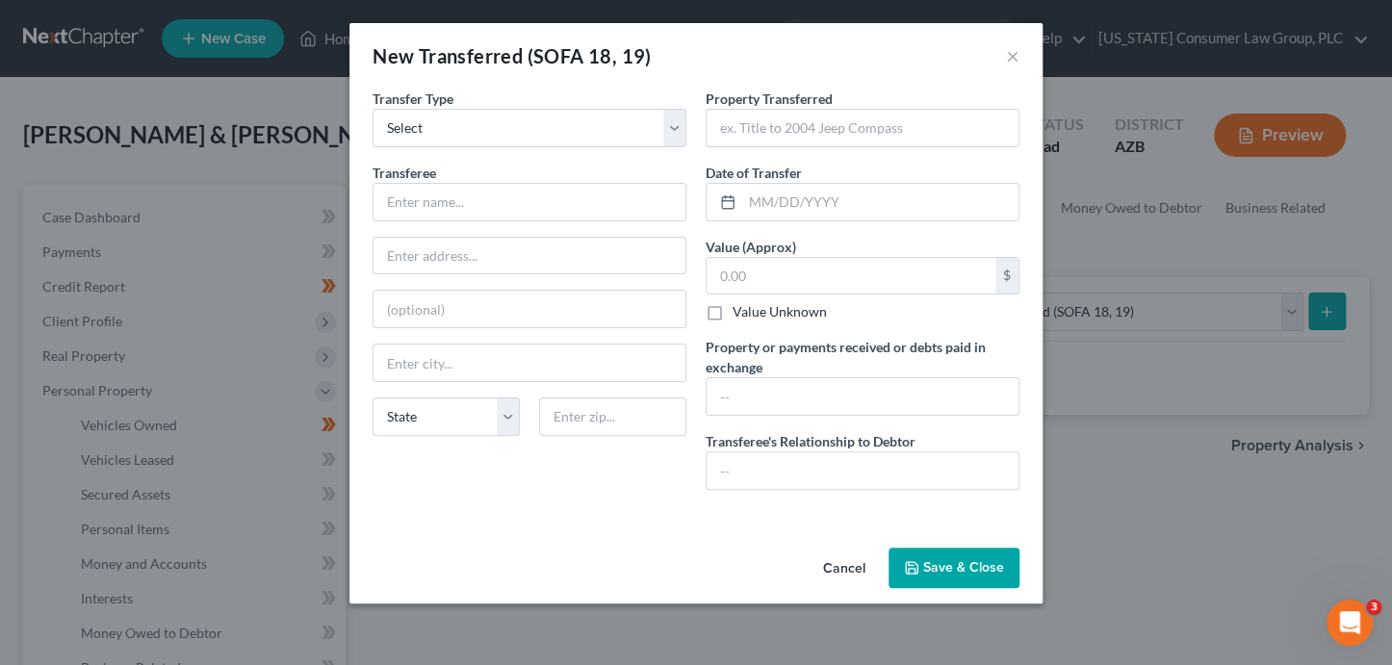
drag, startPoint x: 841, startPoint y: 563, endPoint x: 786, endPoint y: 561, distance: 55.9
click at [842, 562] on button "Cancel" at bounding box center [844, 569] width 73 height 39
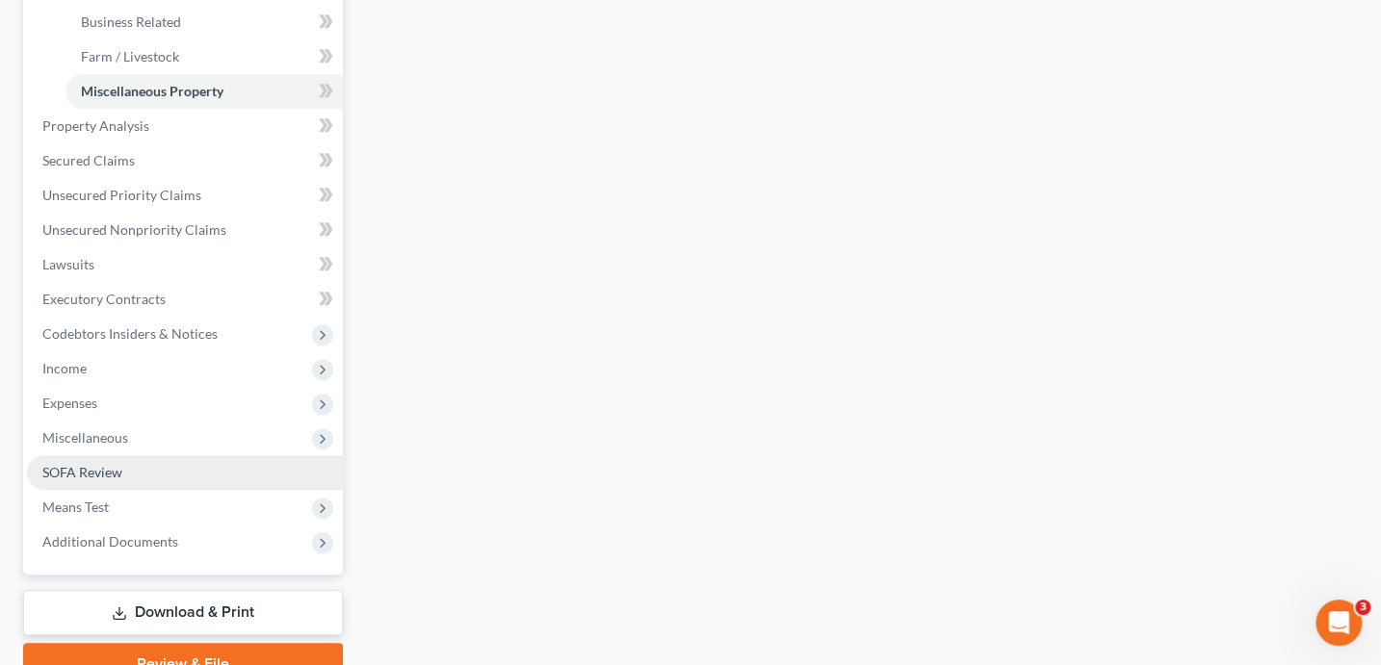
scroll to position [658, 0]
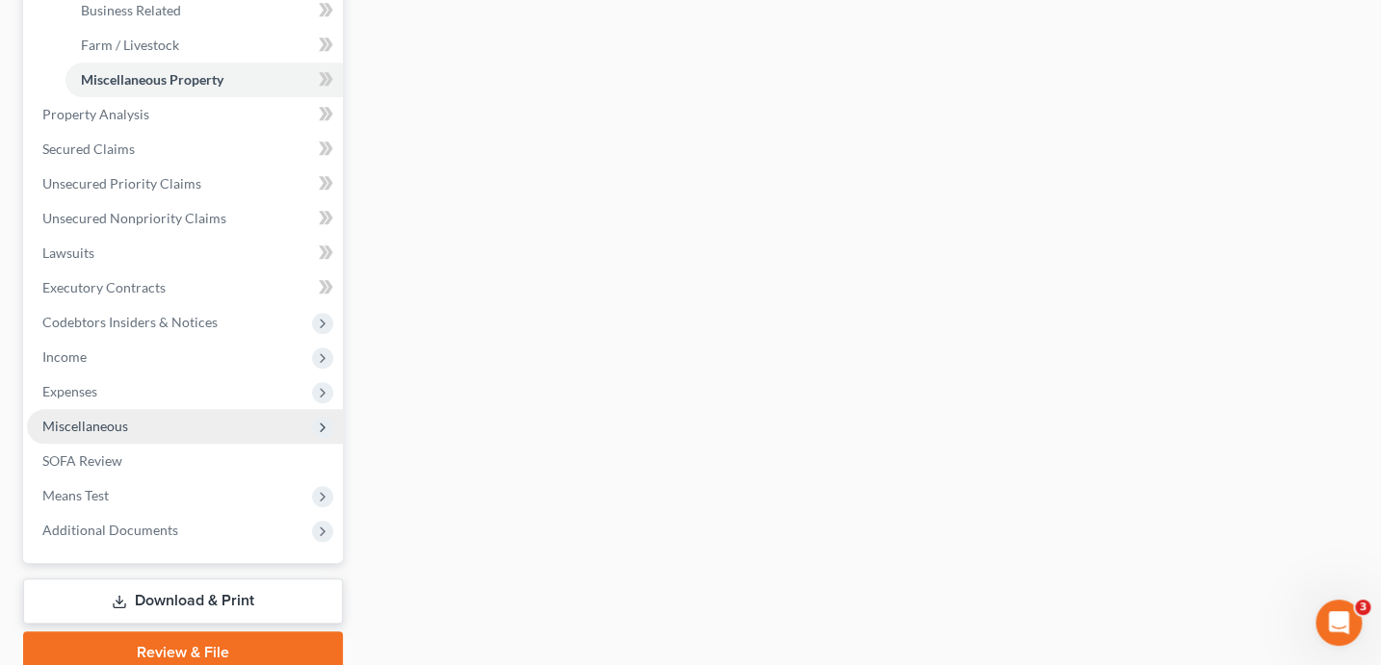
drag, startPoint x: 105, startPoint y: 424, endPoint x: 117, endPoint y: 437, distance: 18.4
click at [105, 424] on span "Miscellaneous" at bounding box center [85, 426] width 86 height 16
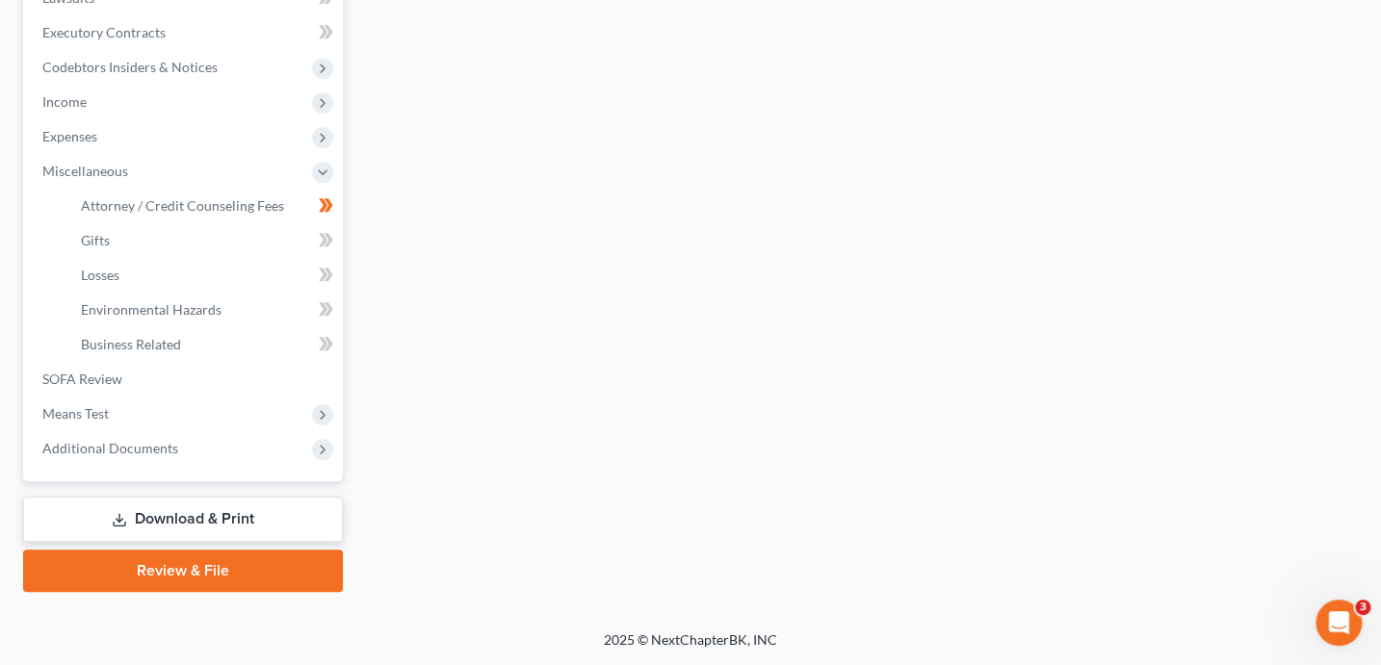
scroll to position [564, 0]
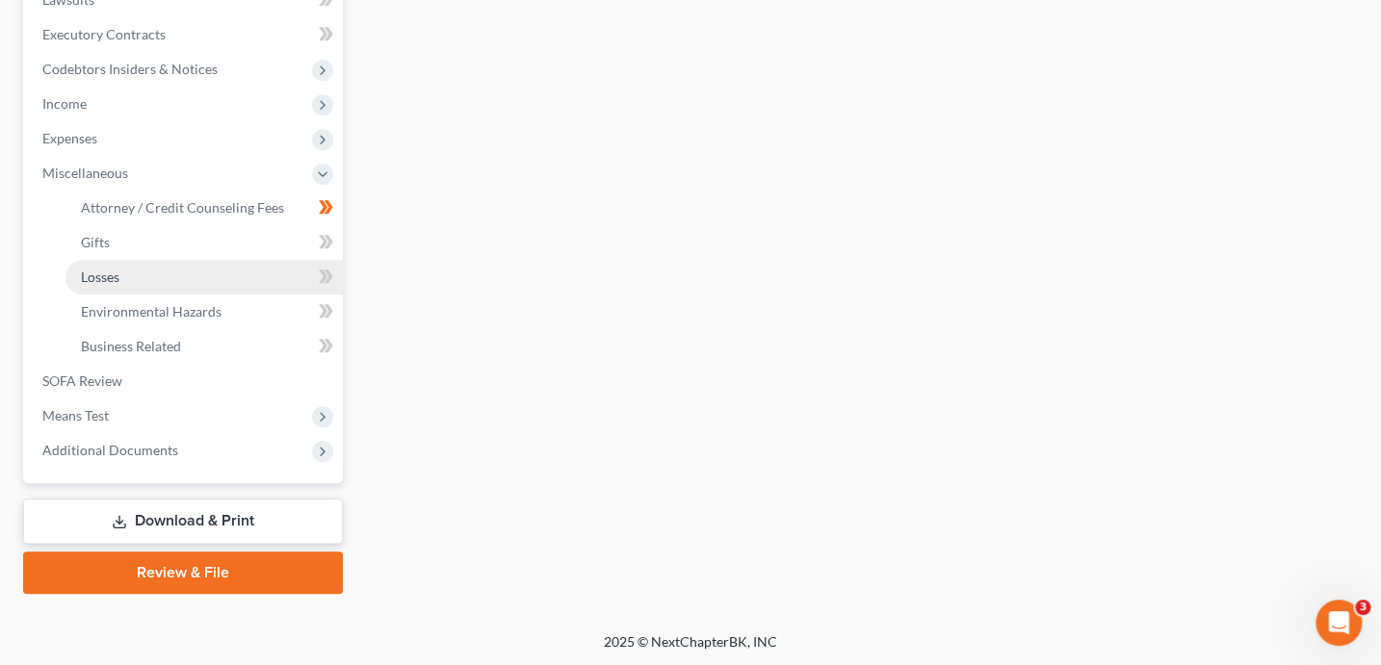
click at [138, 287] on link "Losses" at bounding box center [203, 277] width 277 height 35
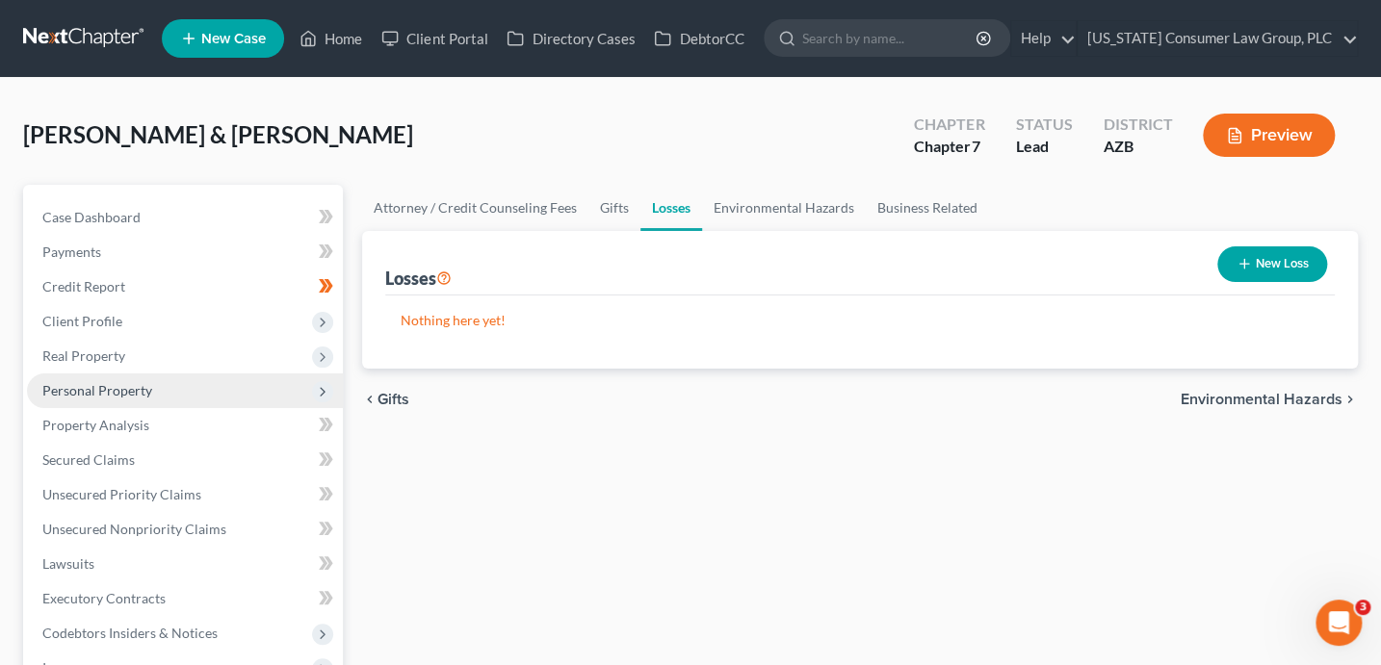
drag, startPoint x: 125, startPoint y: 398, endPoint x: 106, endPoint y: 405, distance: 20.7
click at [125, 397] on span "Personal Property" at bounding box center [97, 390] width 110 height 16
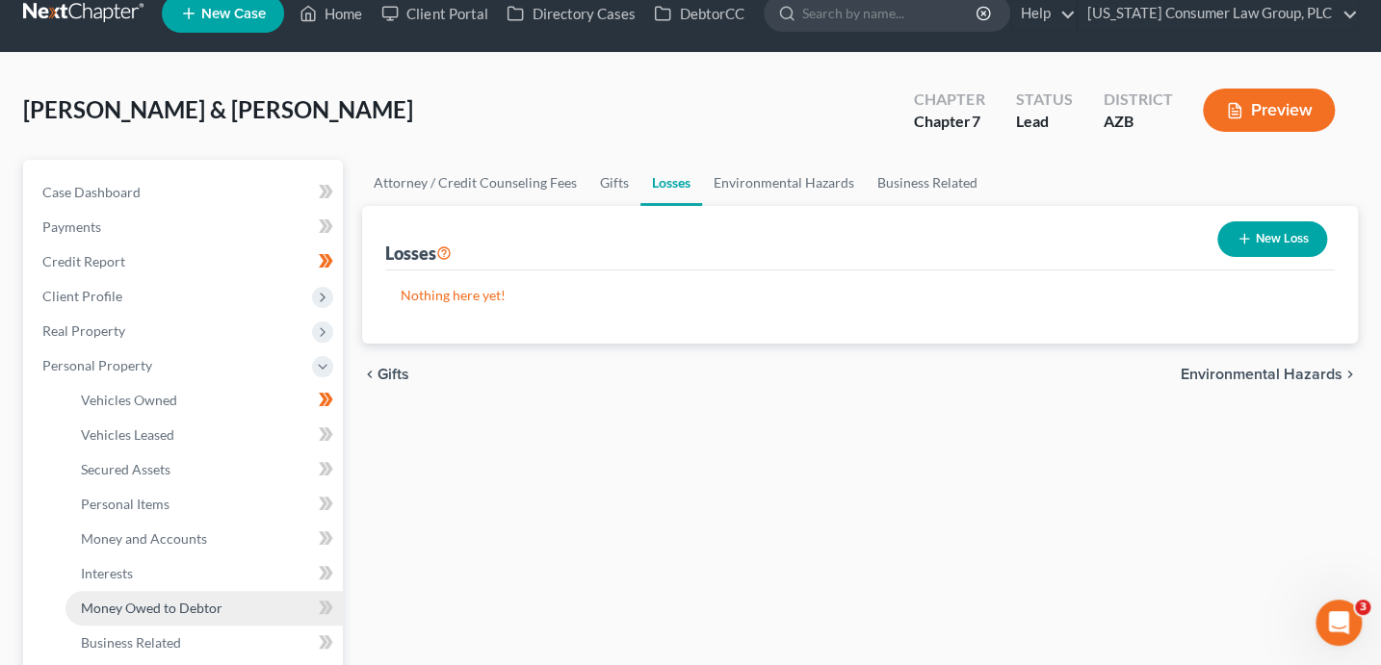
scroll to position [211, 0]
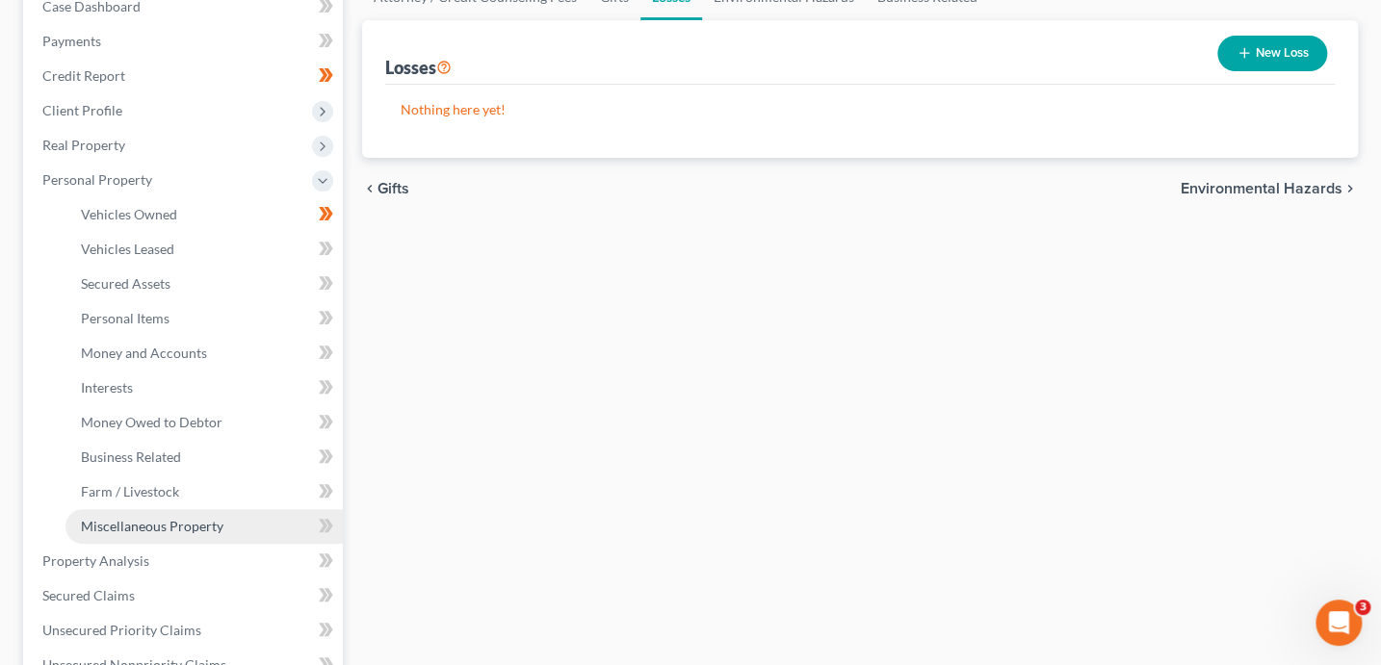
click at [171, 529] on span "Miscellaneous Property" at bounding box center [152, 526] width 142 height 16
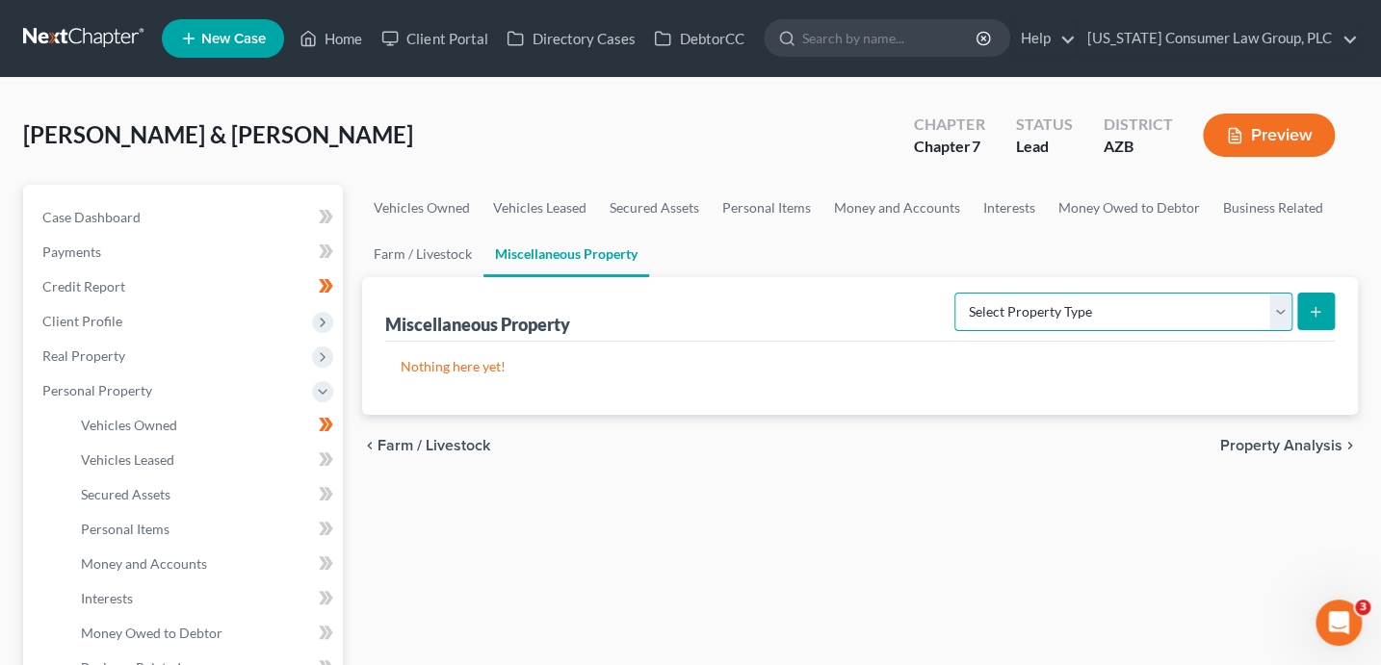
click at [1151, 315] on select "Select Property Type Assigned for Creditor Benefit [DATE] (SOFA: 12) Holding fo…" at bounding box center [1123, 312] width 338 height 39
select select "transferred"
click at [1314, 307] on icon "submit" at bounding box center [1314, 311] width 15 height 15
select select "Ordinary ([DATE])"
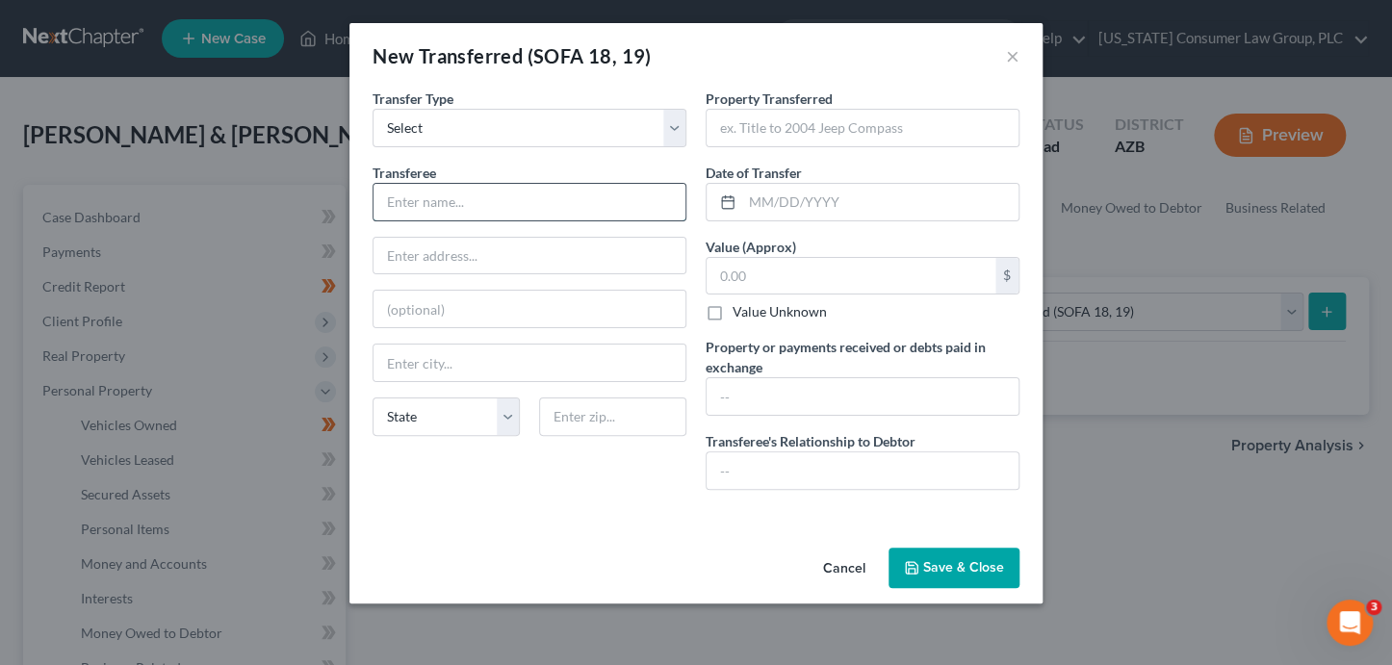
click at [444, 197] on input "text" at bounding box center [530, 202] width 312 height 37
type input "Towing Company"
click at [754, 135] on input "text" at bounding box center [863, 128] width 312 height 37
click at [764, 124] on input "text" at bounding box center [863, 128] width 312 height 37
type input "2011 Ford Fiesta"
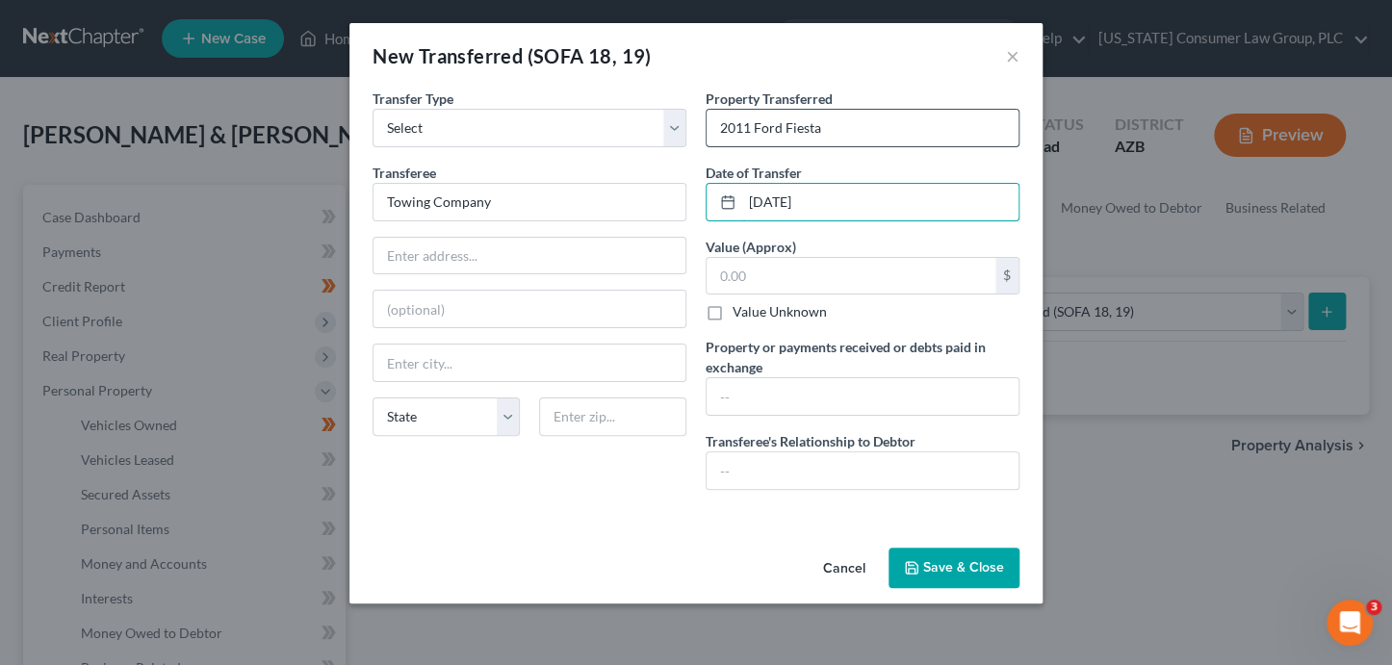
type input "[DATE]"
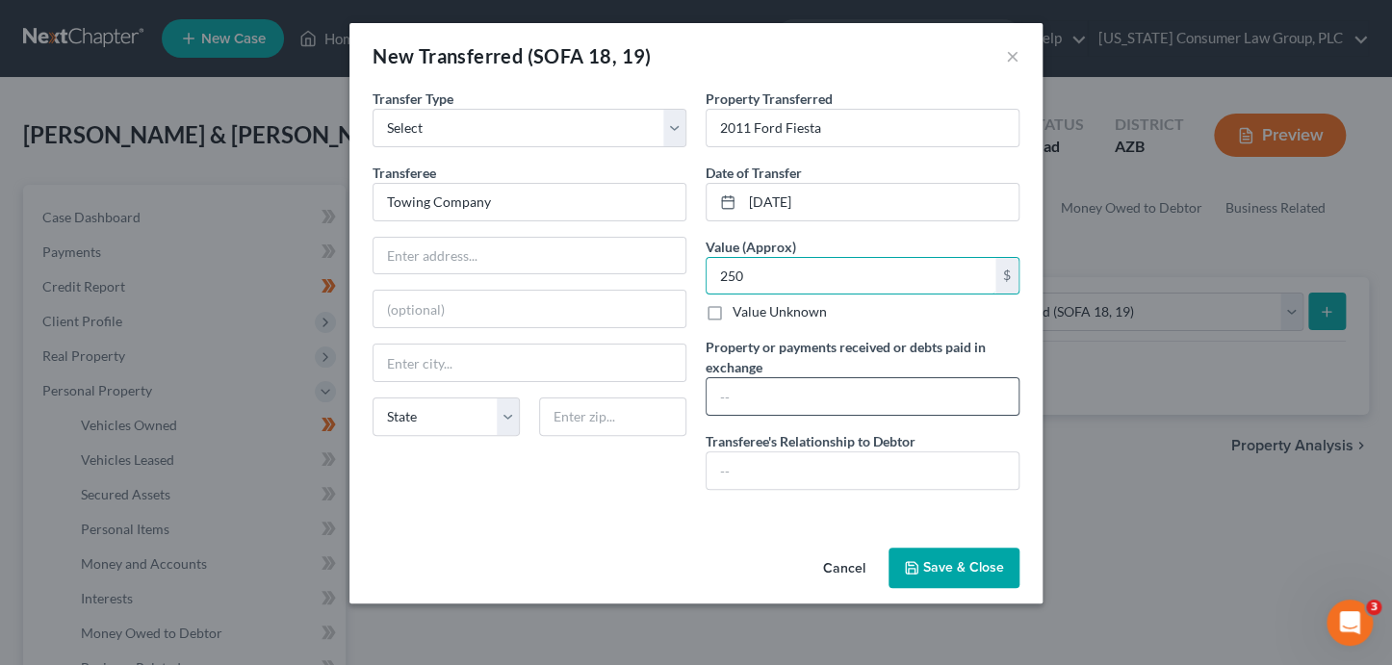
type input "250"
click at [792, 400] on input "text" at bounding box center [863, 396] width 312 height 37
click at [746, 406] on input "Debtor received no money in exchange for the vehicle." at bounding box center [863, 396] width 312 height 37
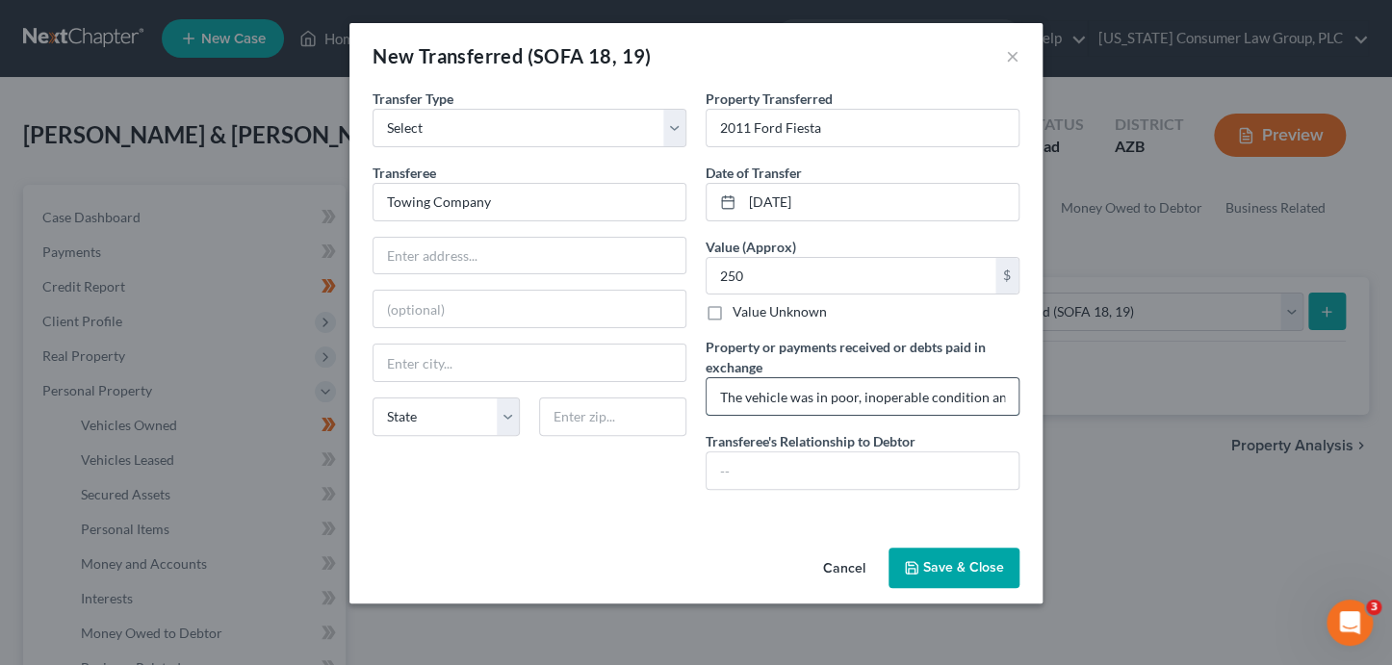
click at [997, 398] on input "The vehicle was in poor, inoperable condition and Debtor received no money in e…" at bounding box center [863, 396] width 312 height 37
type input "The vehicle was in poor, inoperable condition and was removed from [PERSON_NAME…"
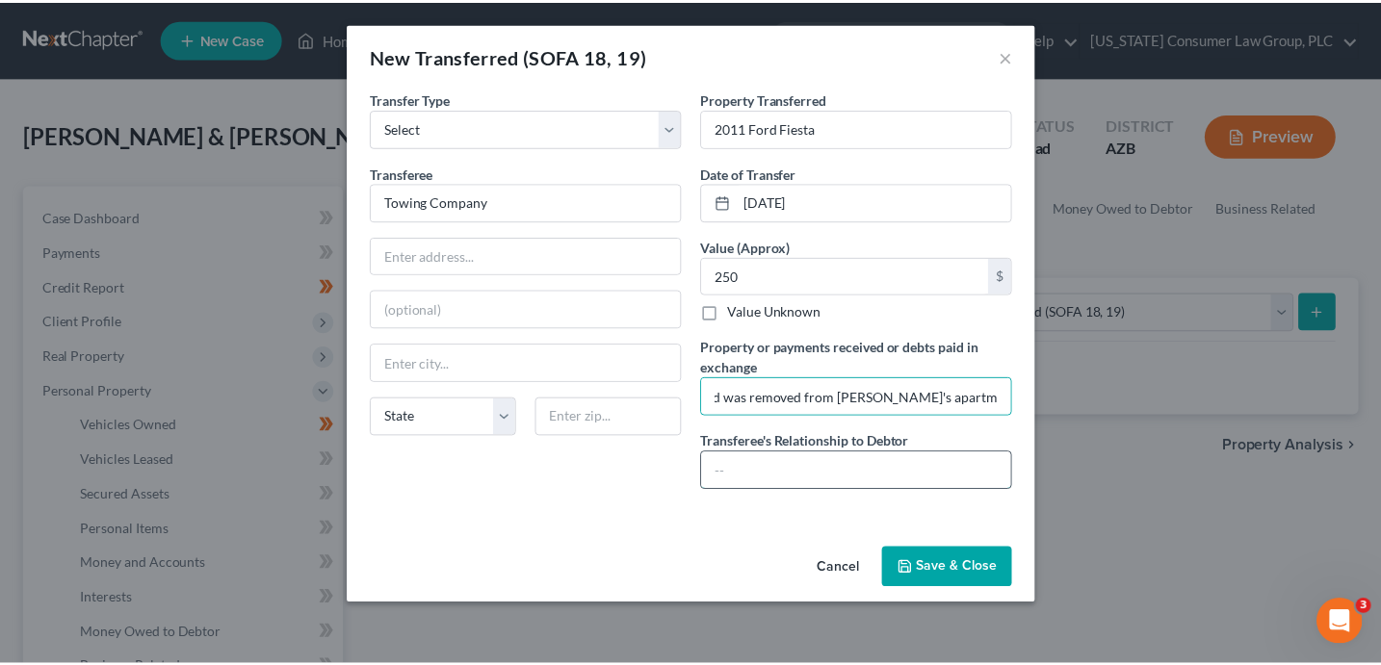
scroll to position [0, 0]
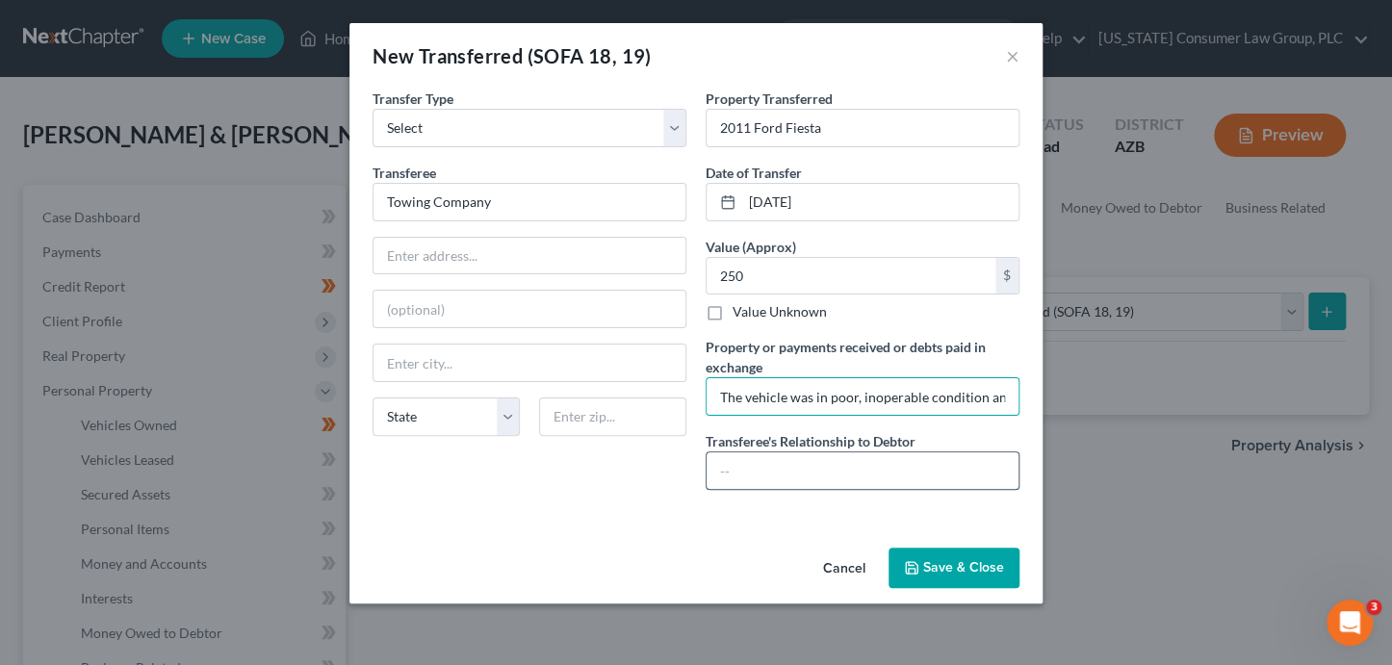
click at [895, 460] on input "text" at bounding box center [863, 470] width 312 height 37
type input "N/A"
click at [974, 555] on button "Save & Close" at bounding box center [954, 568] width 131 height 40
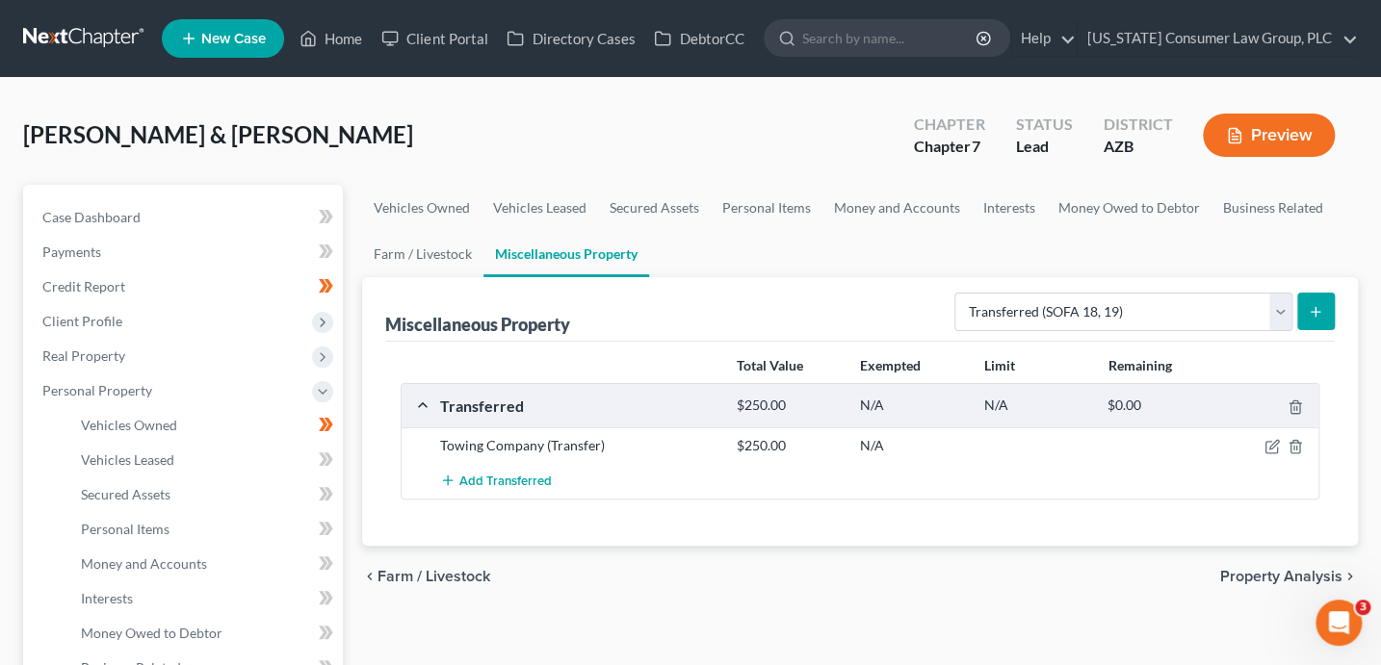
click at [499, 399] on div "Transferred" at bounding box center [578, 406] width 297 height 20
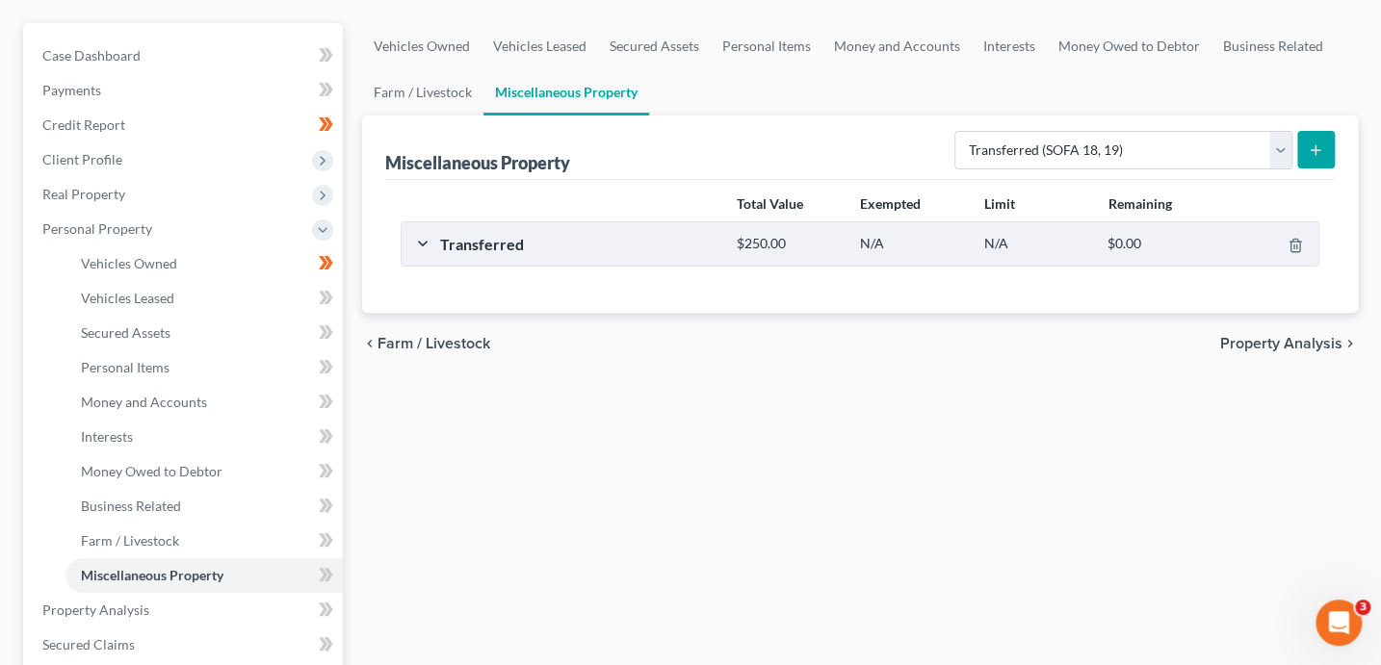
scroll to position [160, 0]
click at [449, 52] on link "Vehicles Owned" at bounding box center [421, 48] width 119 height 46
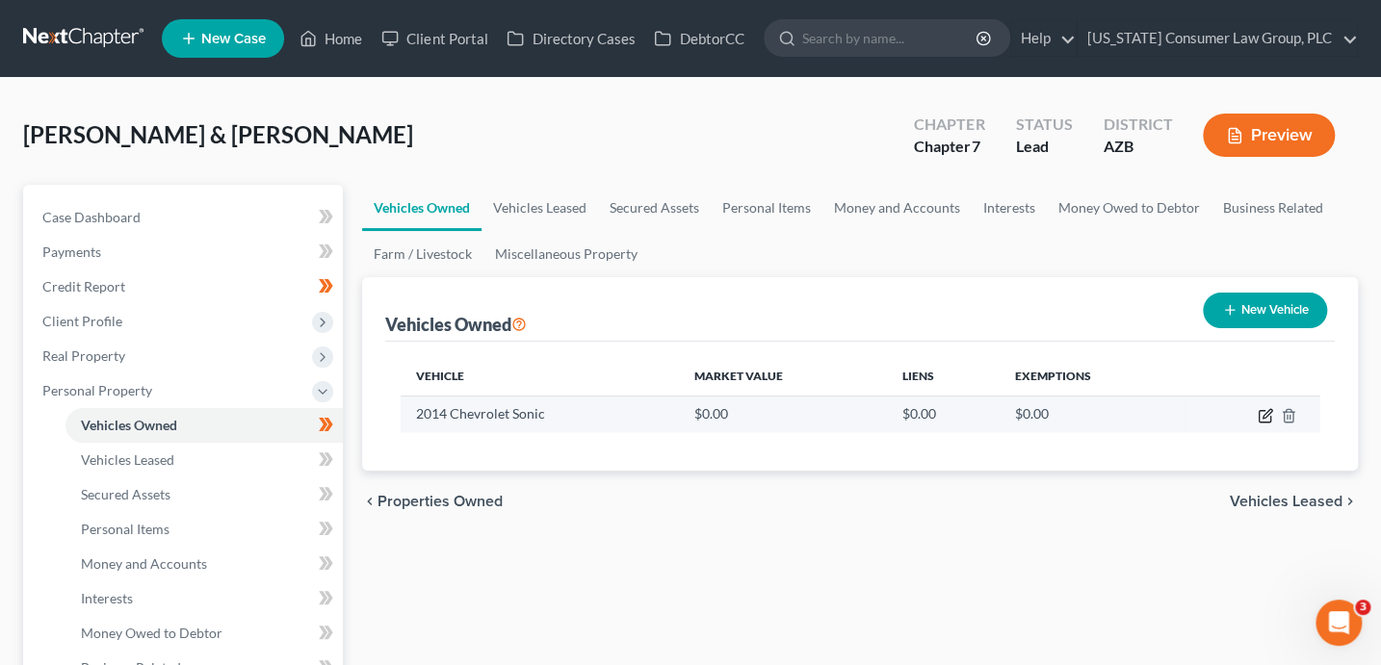
click at [1264, 417] on icon "button" at bounding box center [1266, 413] width 9 height 9
select select "0"
select select "12"
select select "3"
select select "2"
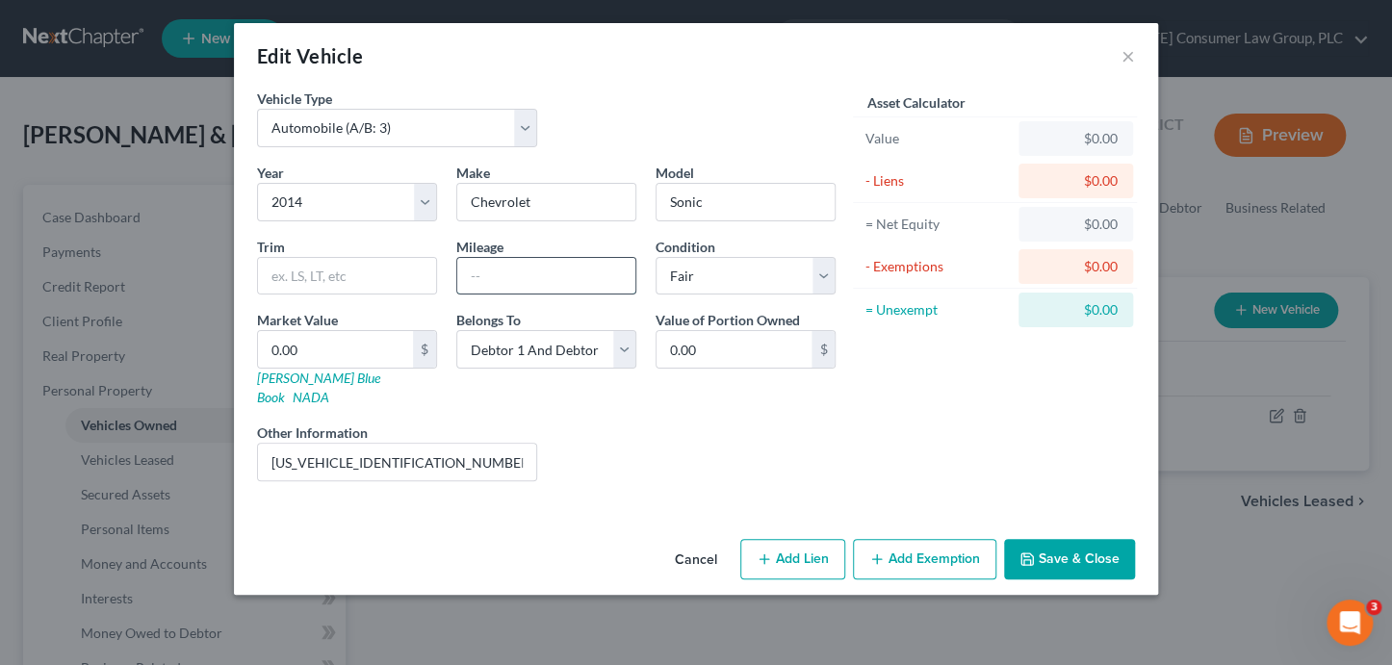
click at [544, 274] on input "text" at bounding box center [546, 276] width 178 height 37
type input "81000"
click at [412, 444] on input "[US_VEHICLE_IDENTIFICATION_NUMBER]" at bounding box center [397, 462] width 278 height 37
click at [315, 383] on link "[PERSON_NAME] Blue Book" at bounding box center [318, 388] width 123 height 36
click at [343, 348] on input "0.00" at bounding box center [335, 349] width 155 height 37
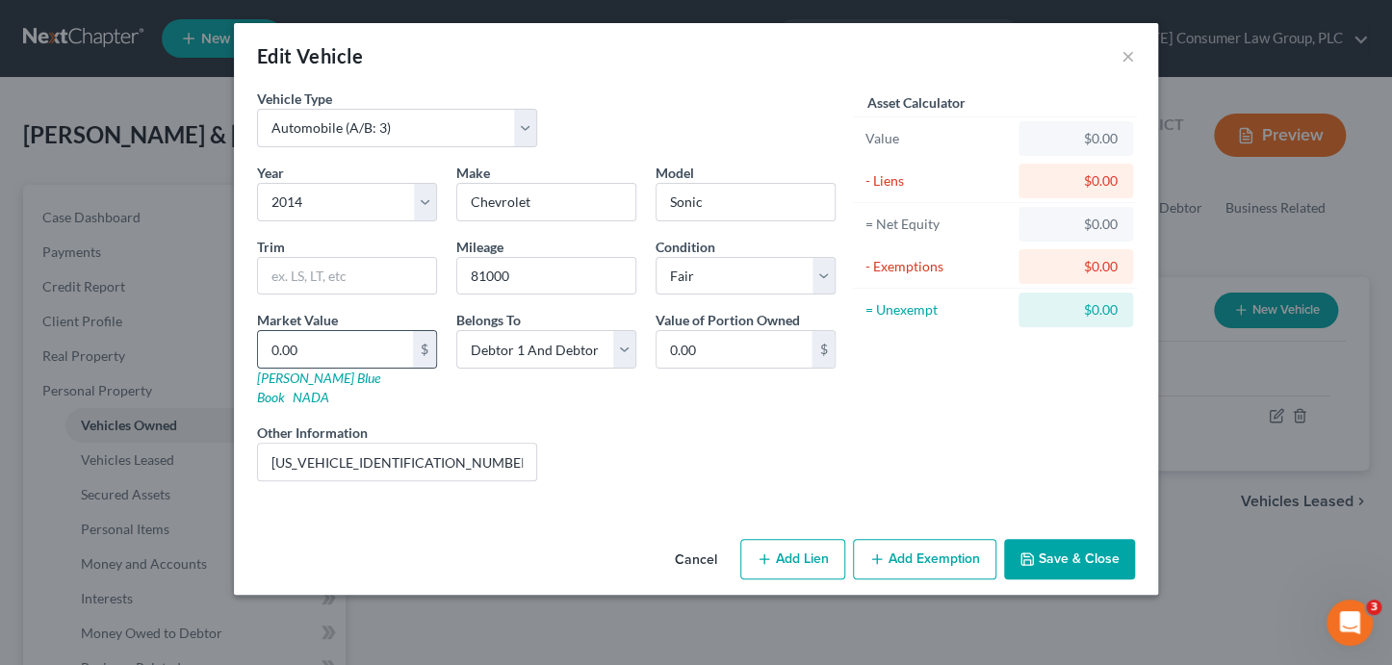
type input "2"
type input "2.00"
type input "24"
type input "24.00"
type input "243"
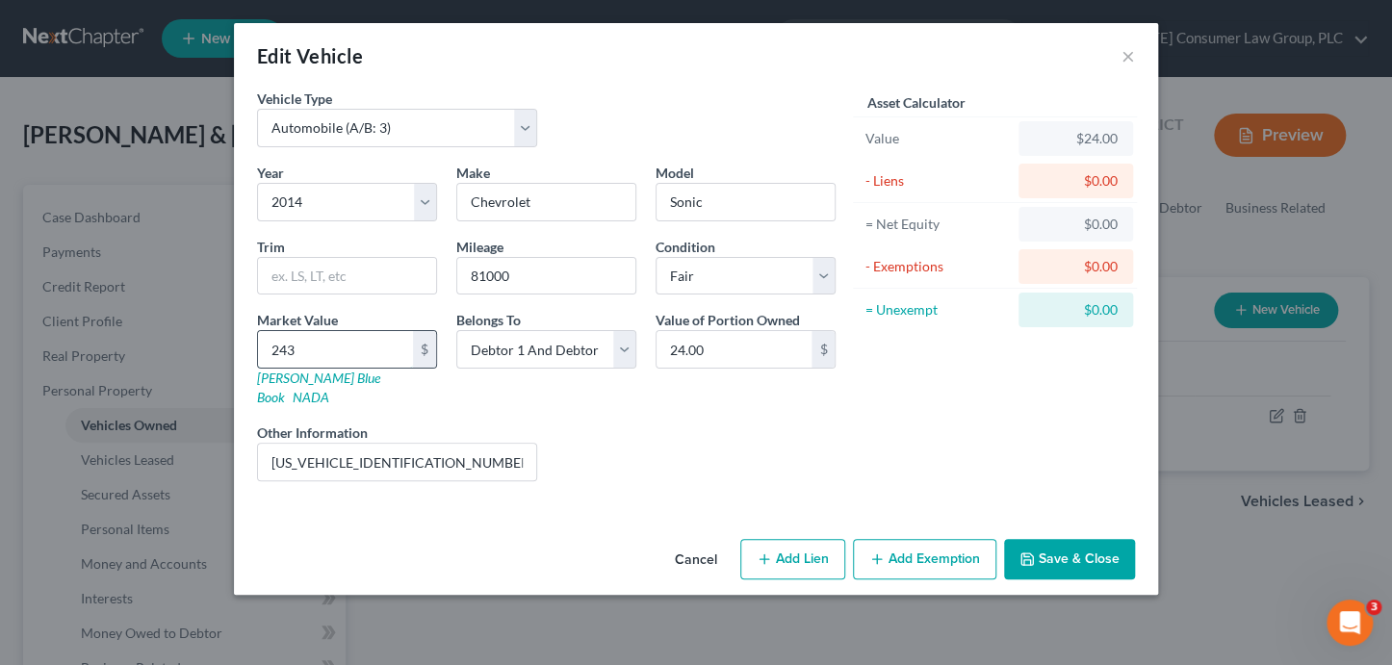
type input "243.00"
type input "2438"
type input "2,438.00"
type input "2,438"
drag, startPoint x: 445, startPoint y: 454, endPoint x: 183, endPoint y: 422, distance: 263.9
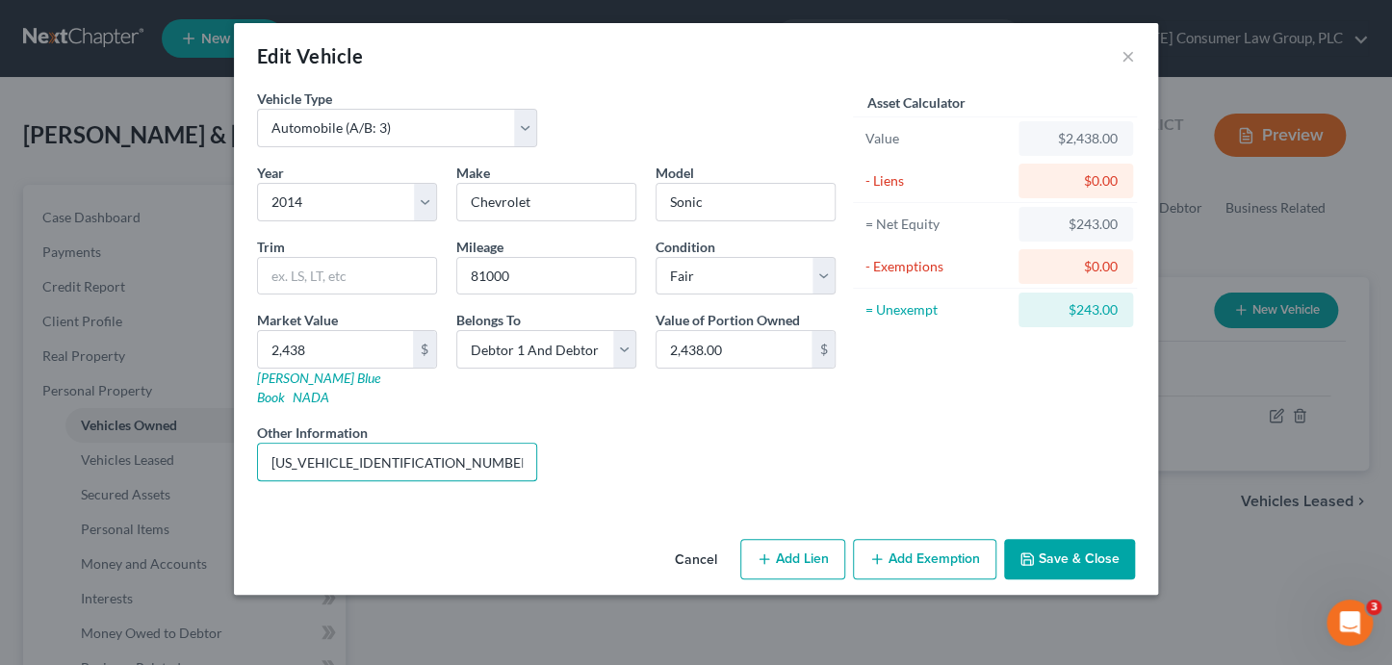
click at [183, 422] on div "Edit Vehicle × Vehicle Type Select Automobile (A/B: 3) Truck (A/B: 3) Trailer (…" at bounding box center [696, 332] width 1392 height 665
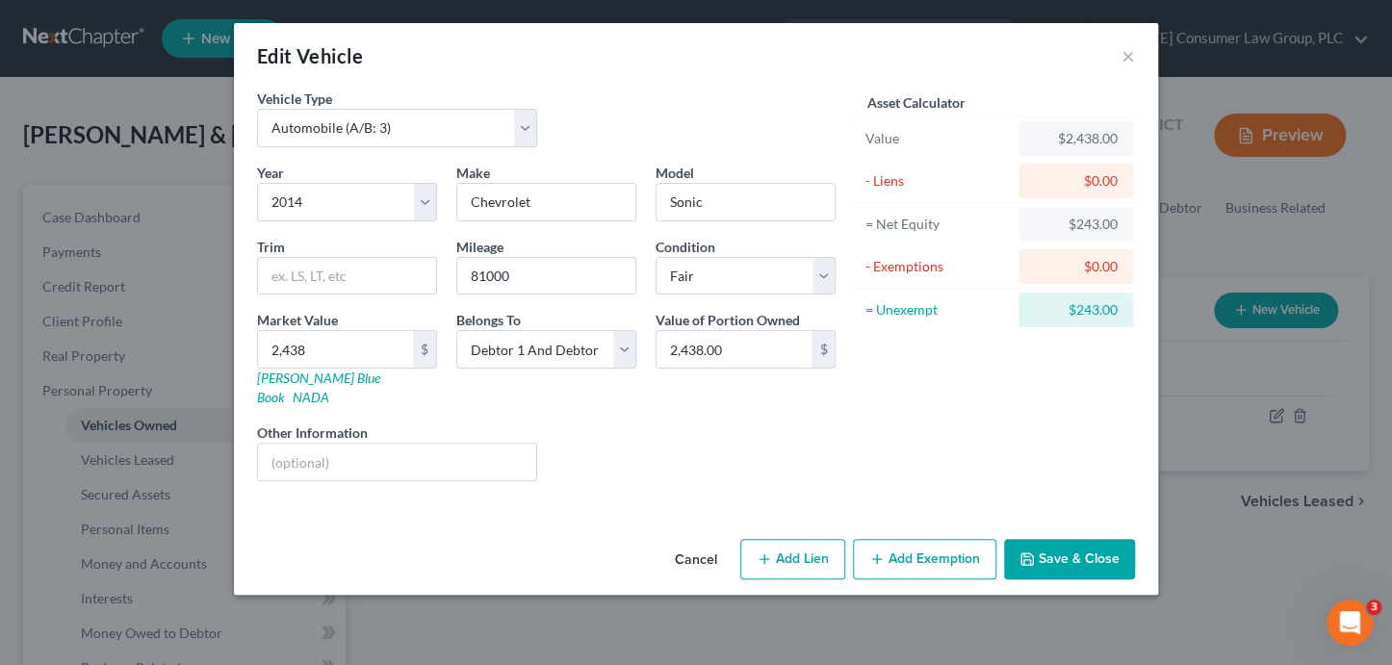
drag, startPoint x: 899, startPoint y: 546, endPoint x: 816, endPoint y: 571, distance: 86.5
click at [899, 546] on button "Add Exemption" at bounding box center [924, 559] width 143 height 40
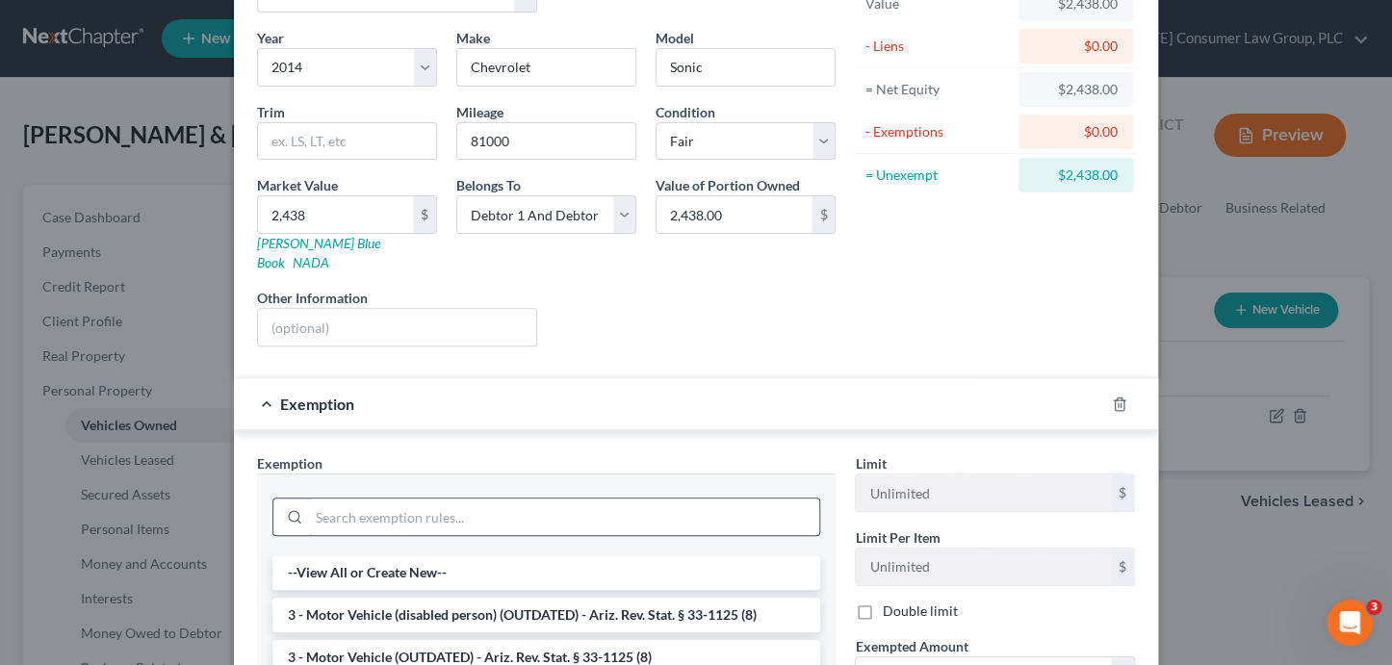
scroll to position [196, 0]
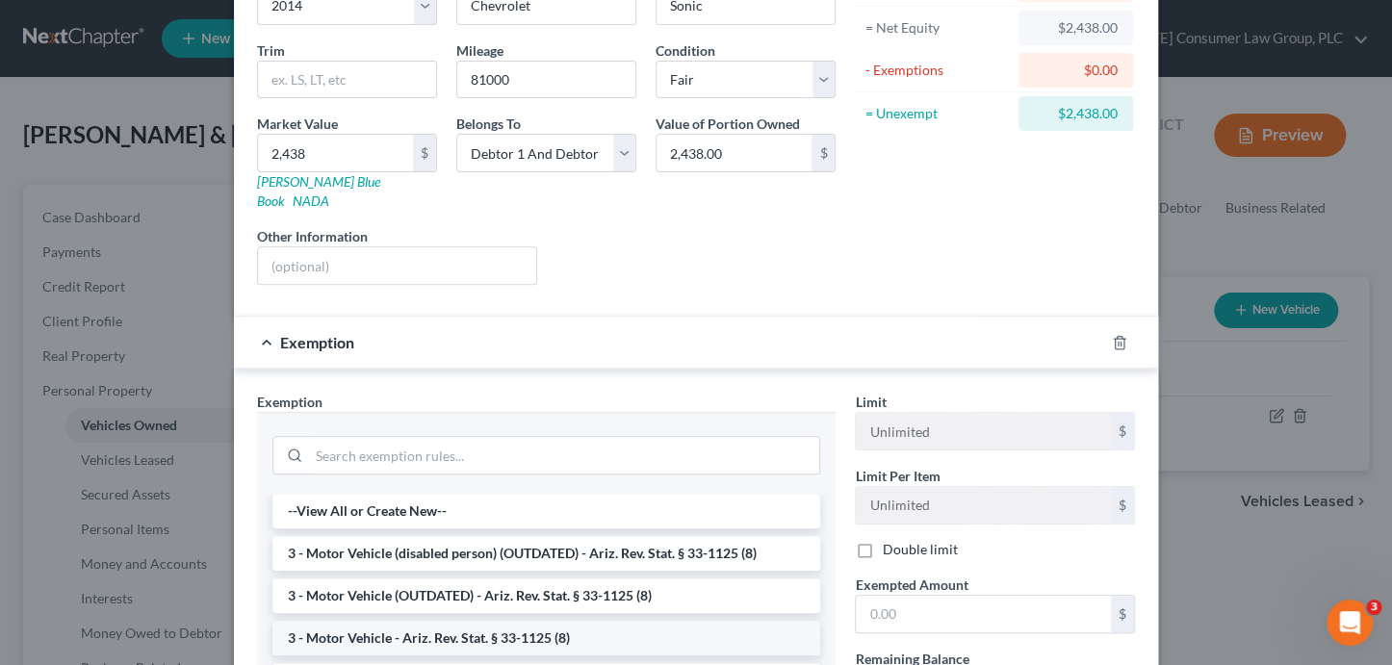
click at [426, 621] on li "3 - Motor Vehicle - Ariz. Rev. Stat. § 33-1125 (8)" at bounding box center [546, 638] width 548 height 35
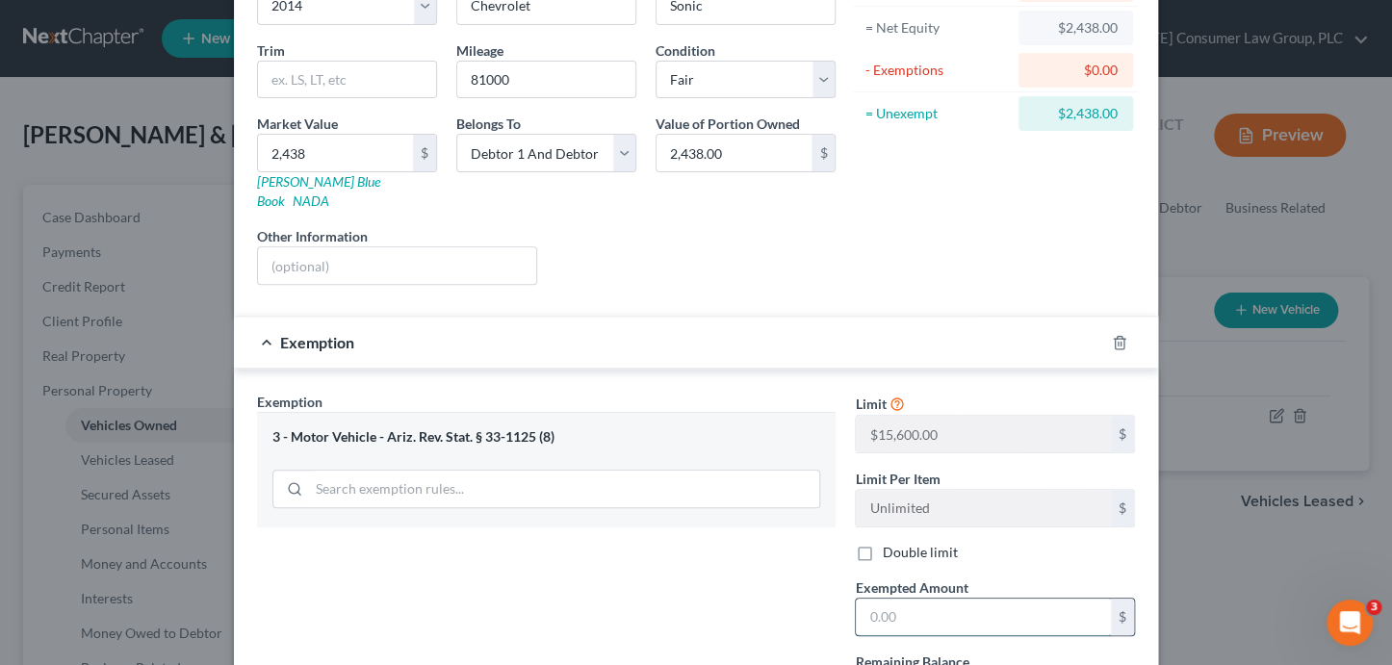
click at [935, 599] on input "text" at bounding box center [983, 617] width 255 height 37
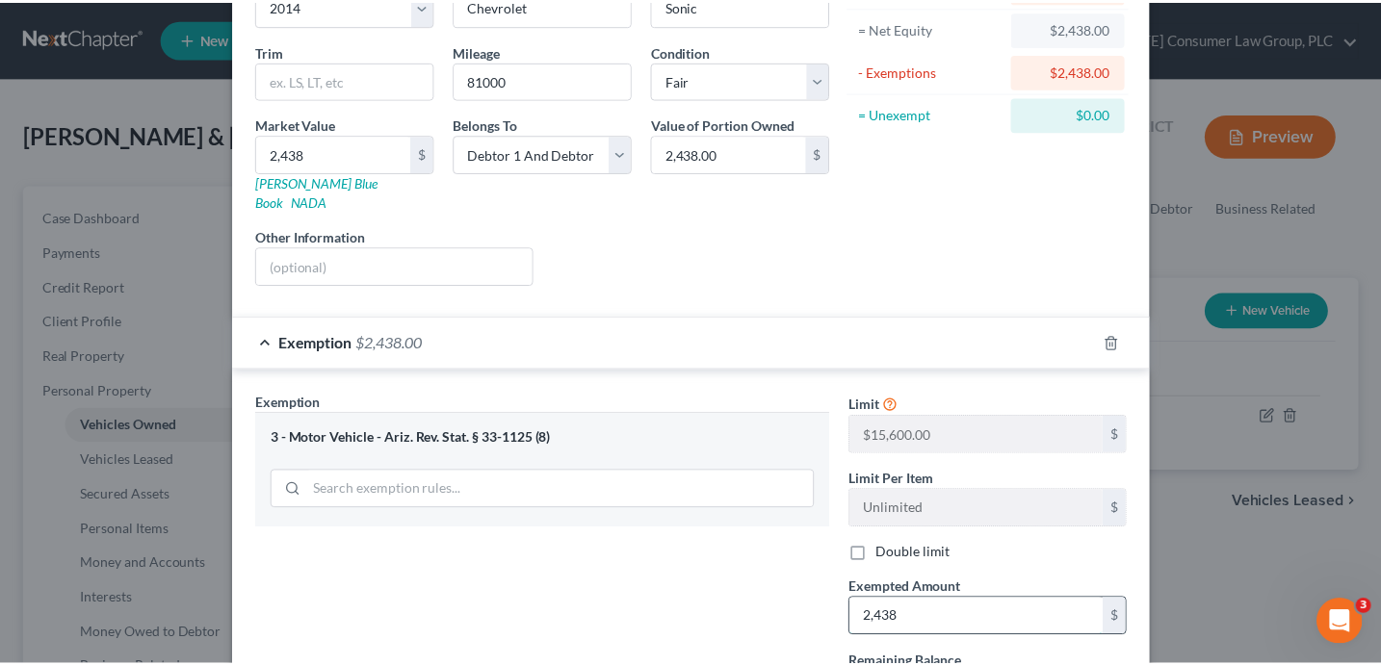
scroll to position [354, 0]
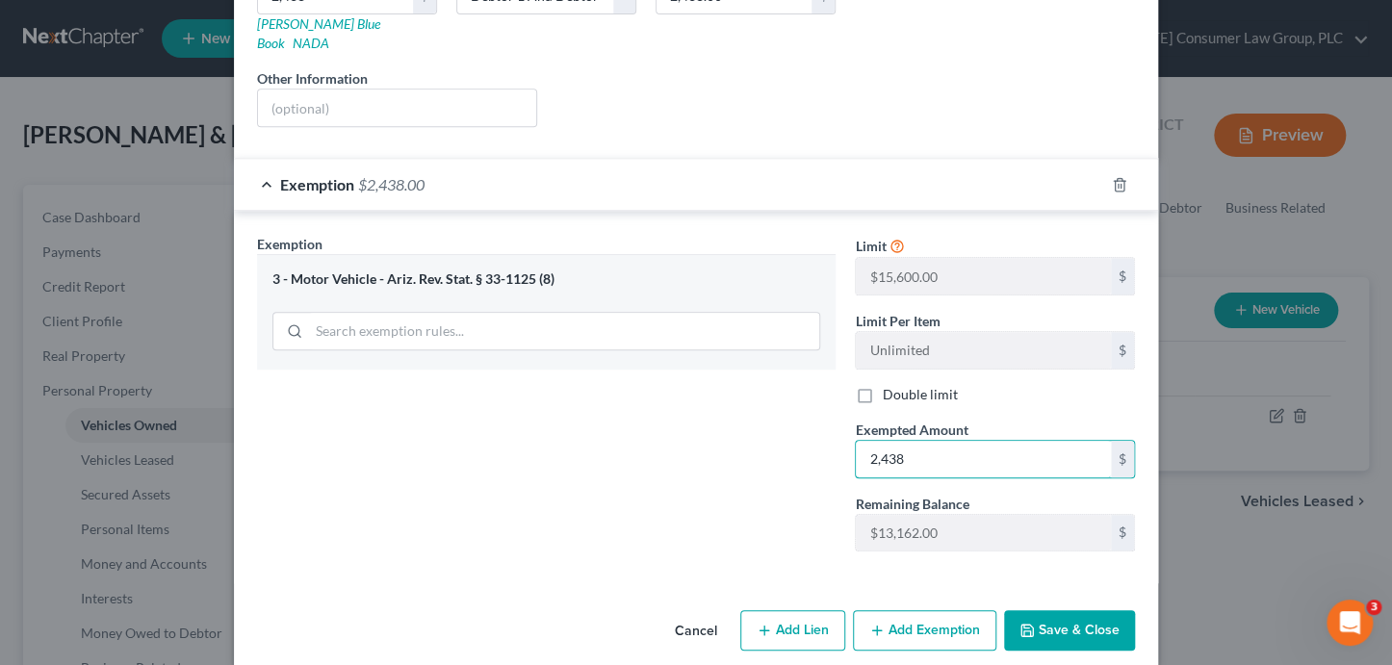
type input "2,438"
click at [1061, 610] on button "Save & Close" at bounding box center [1069, 630] width 131 height 40
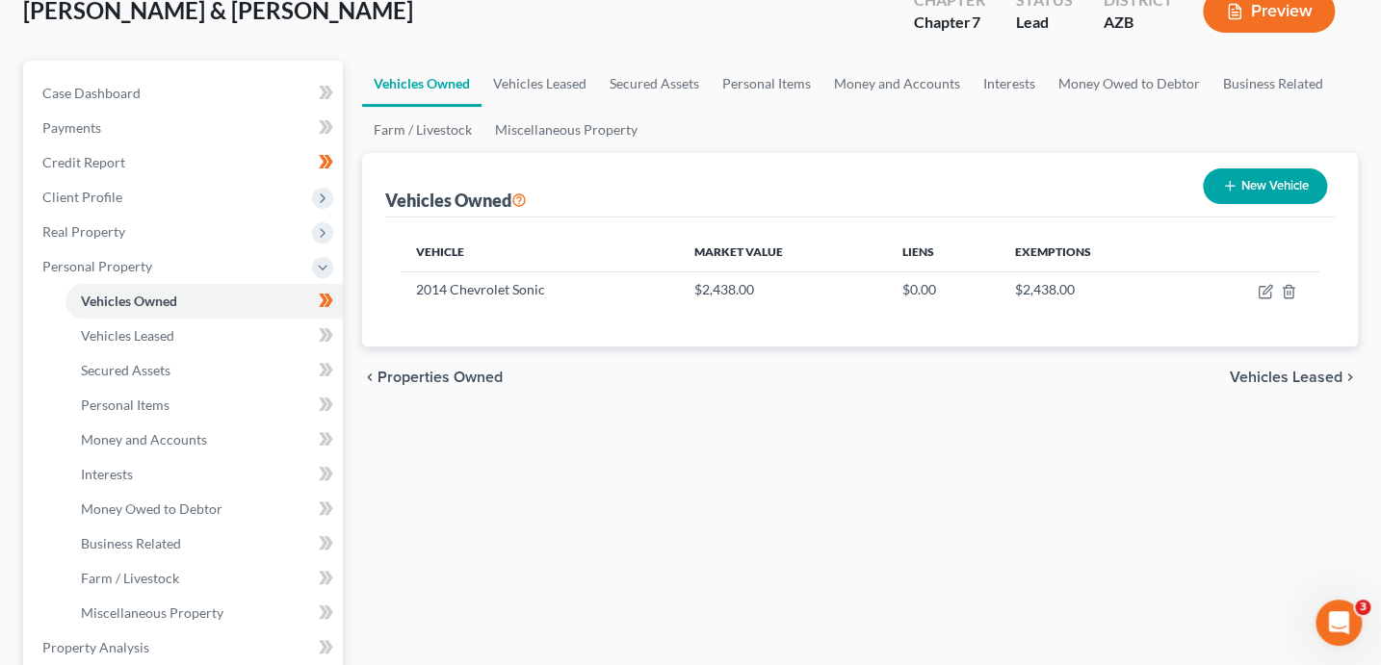
scroll to position [621, 0]
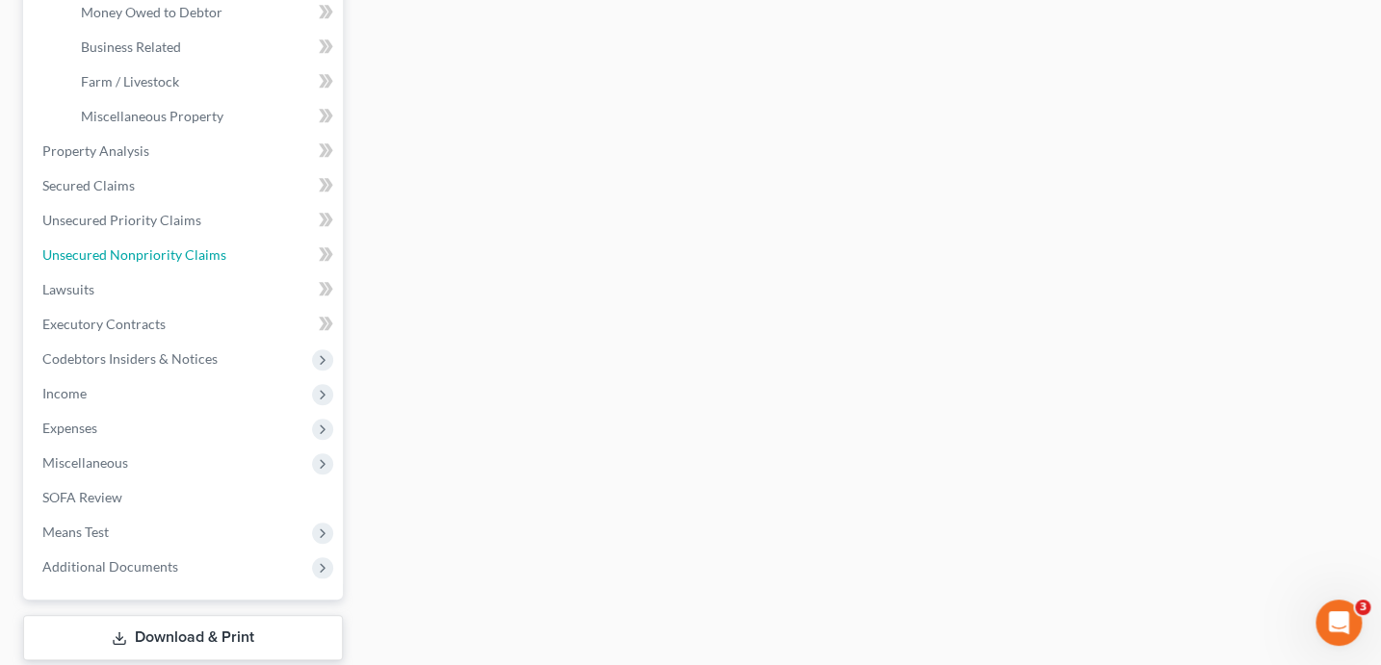
drag, startPoint x: 173, startPoint y: 258, endPoint x: 336, endPoint y: 275, distance: 163.6
click at [173, 258] on span "Unsecured Nonpriority Claims" at bounding box center [134, 254] width 184 height 16
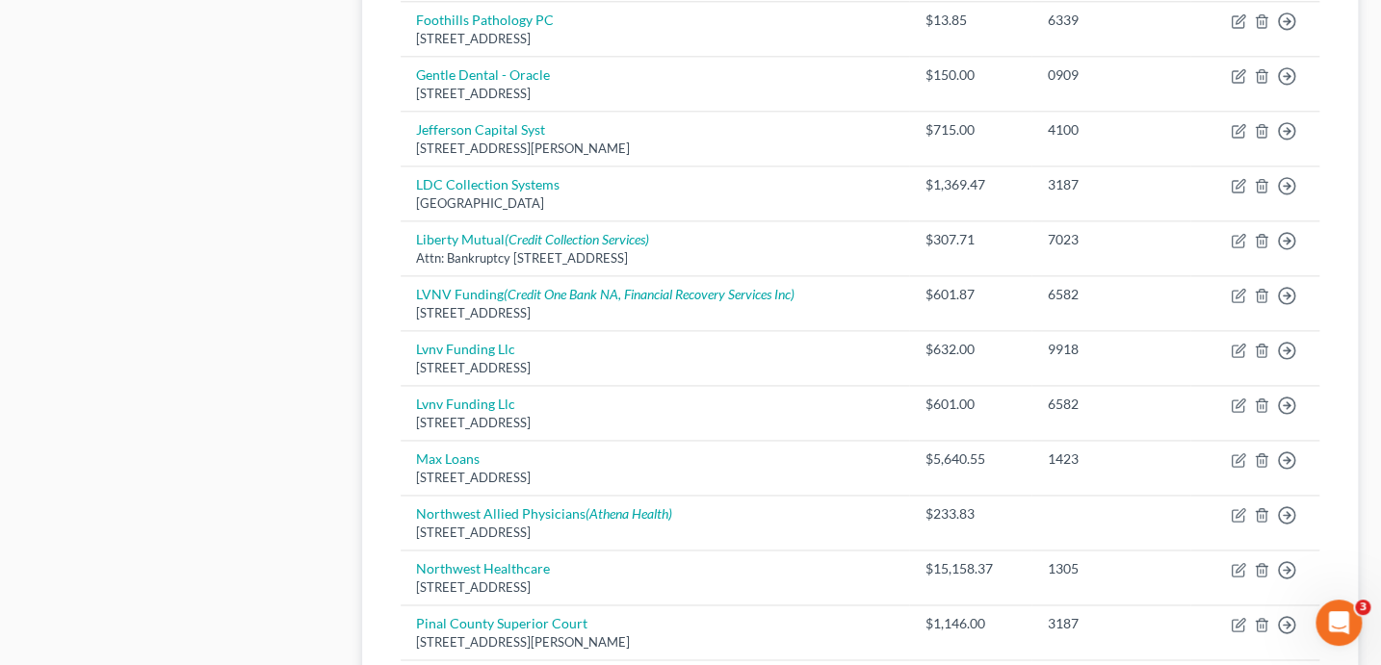
scroll to position [1072, 0]
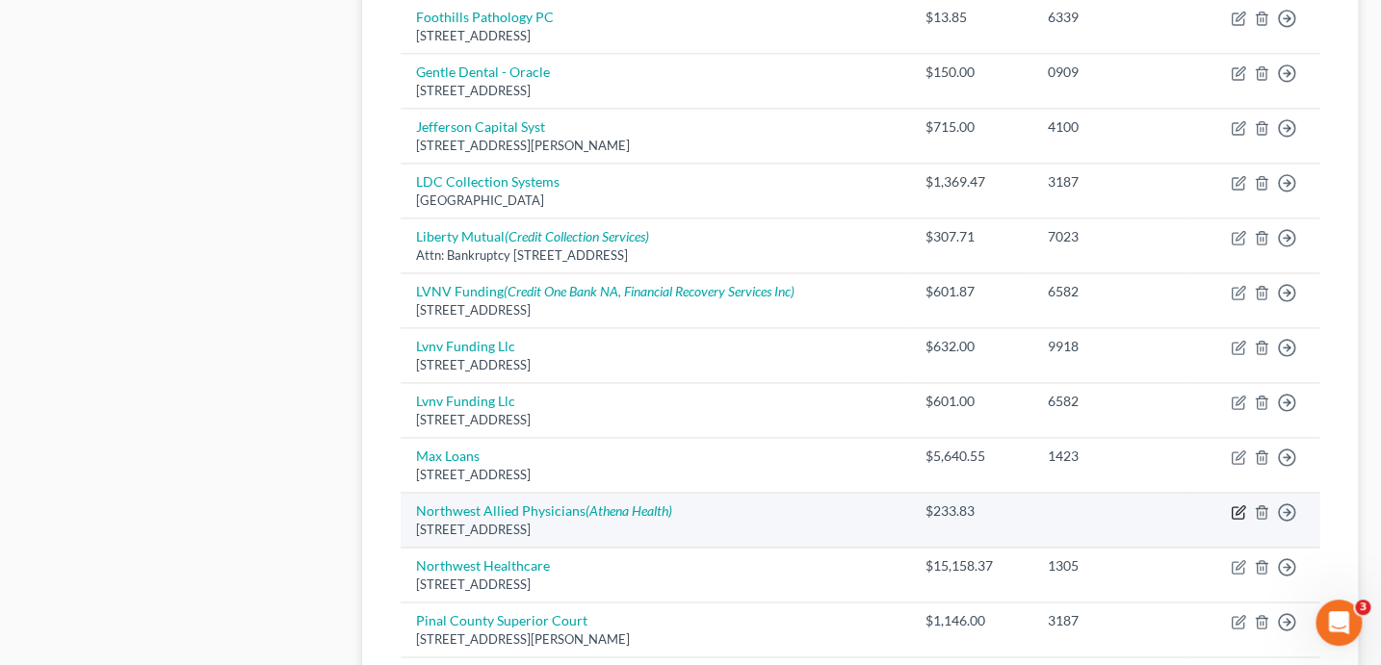
click at [1238, 504] on icon "button" at bounding box center [1237, 511] width 15 height 15
select select "3"
select select "9"
select select "0"
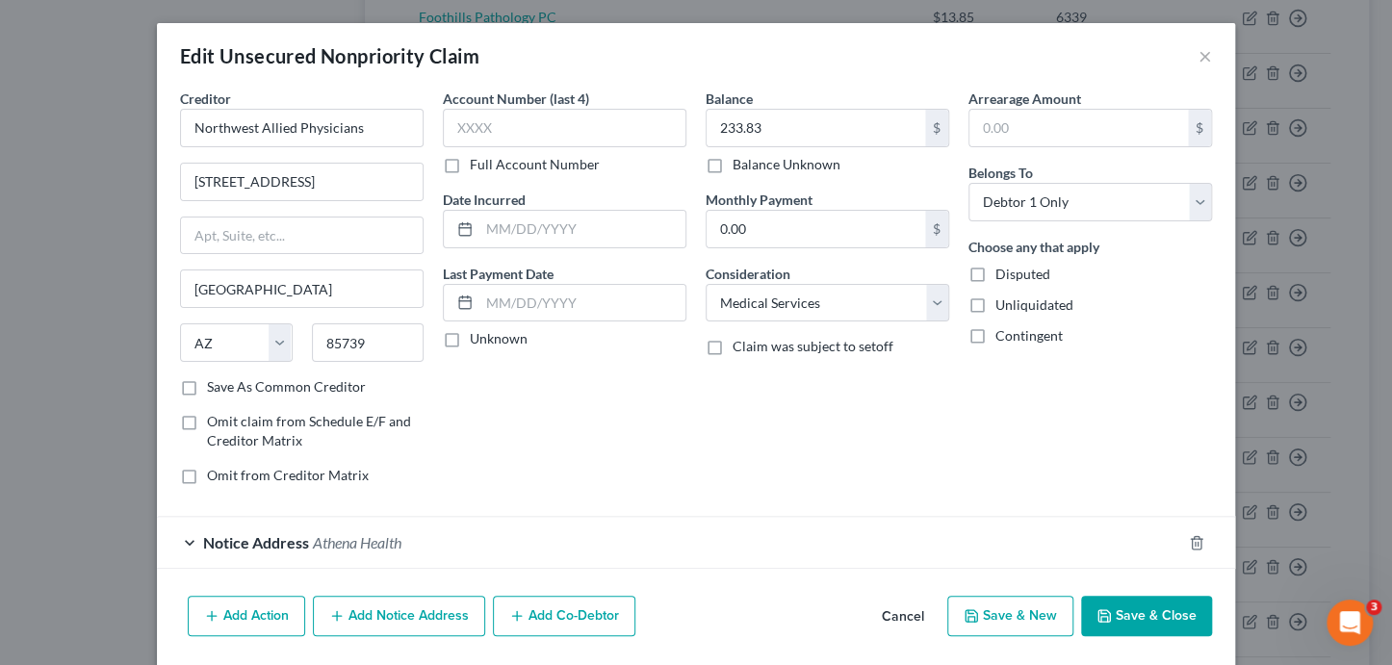
click at [751, 162] on label "Balance Unknown" at bounding box center [787, 164] width 108 height 19
click at [751, 162] on input "Balance Unknown" at bounding box center [746, 161] width 13 height 13
checkbox input "true"
type input "0.00"
click at [1146, 616] on button "Save & Close" at bounding box center [1146, 616] width 131 height 40
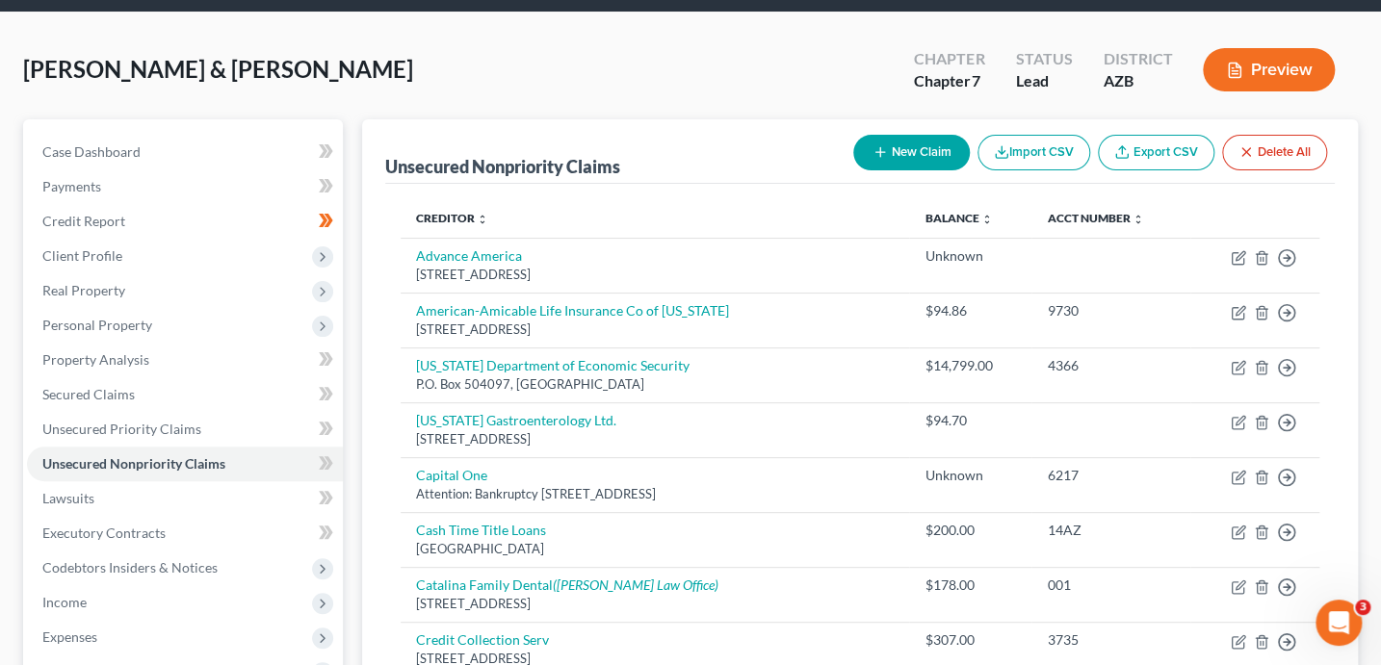
scroll to position [0, 0]
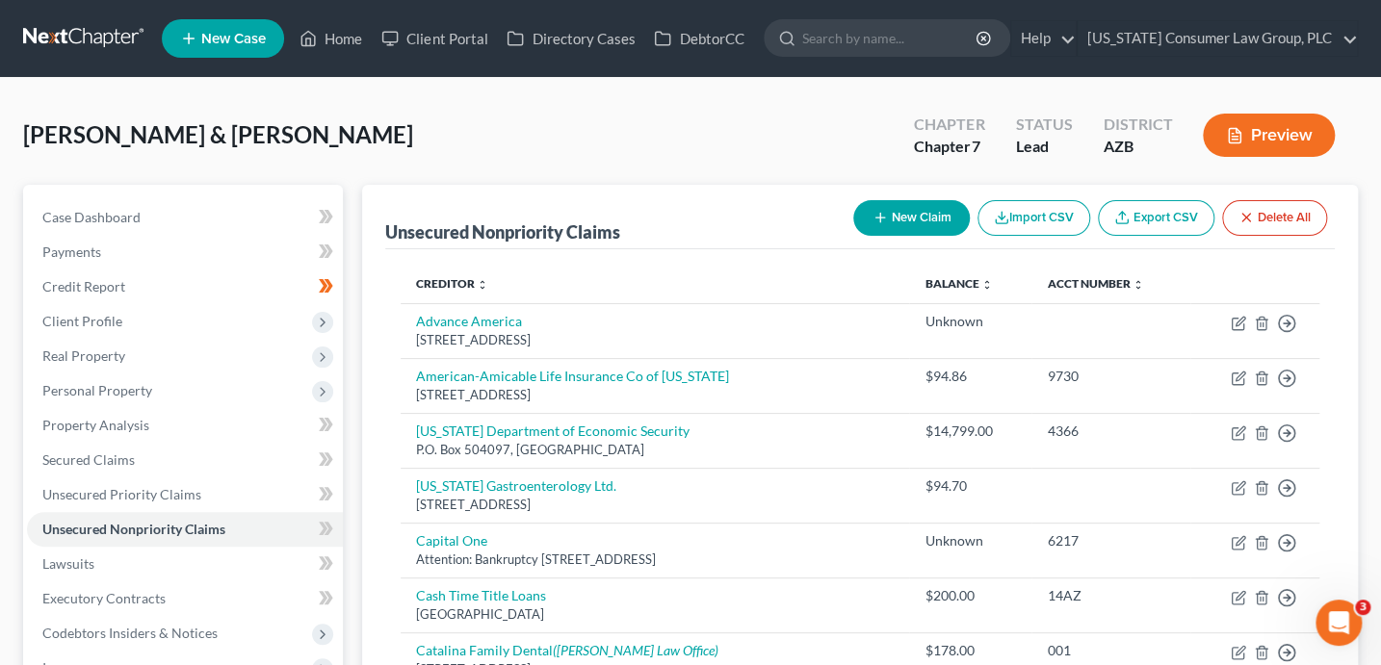
click at [900, 219] on button "New Claim" at bounding box center [911, 218] width 116 height 36
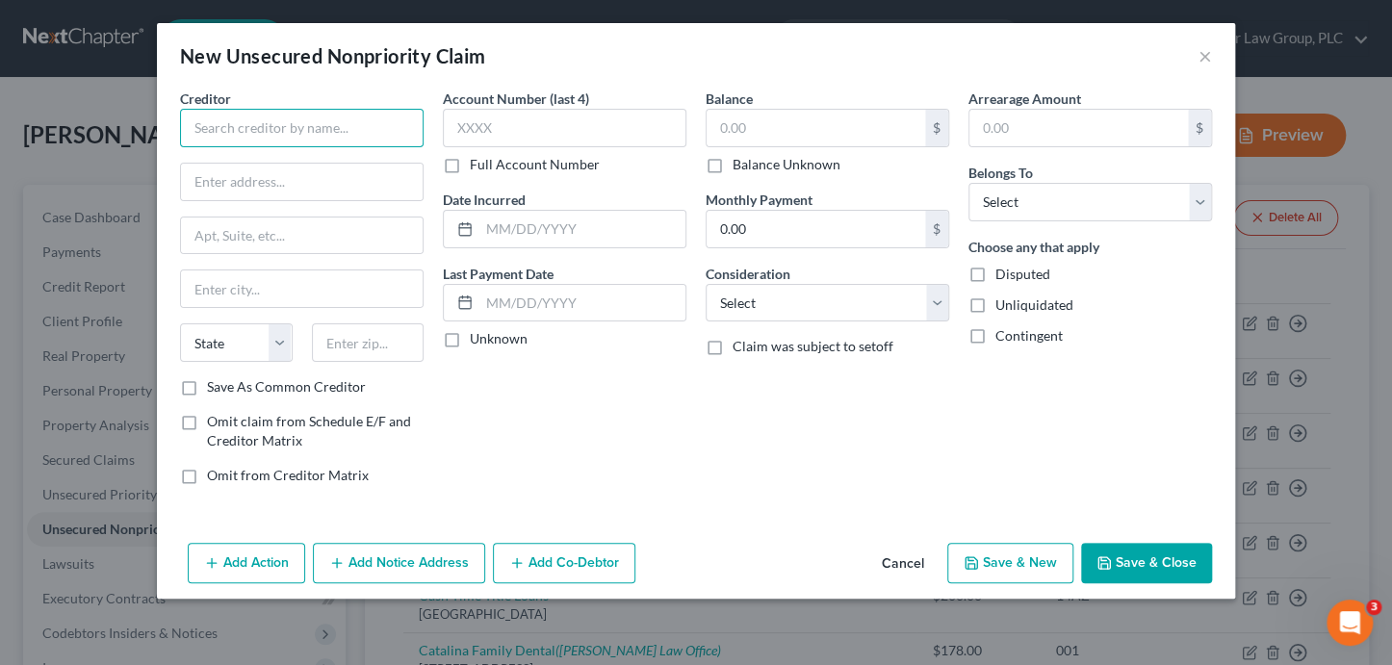
click at [351, 133] on input "text" at bounding box center [302, 128] width 244 height 39
type input "W"
drag, startPoint x: 360, startPoint y: 135, endPoint x: 148, endPoint y: 123, distance: 212.1
click at [148, 123] on div "New Unsecured Nonpriority Claim × Creditor * Western Dental of Arizona State AL…" at bounding box center [696, 332] width 1392 height 665
type input "Western Dental of Arizona"
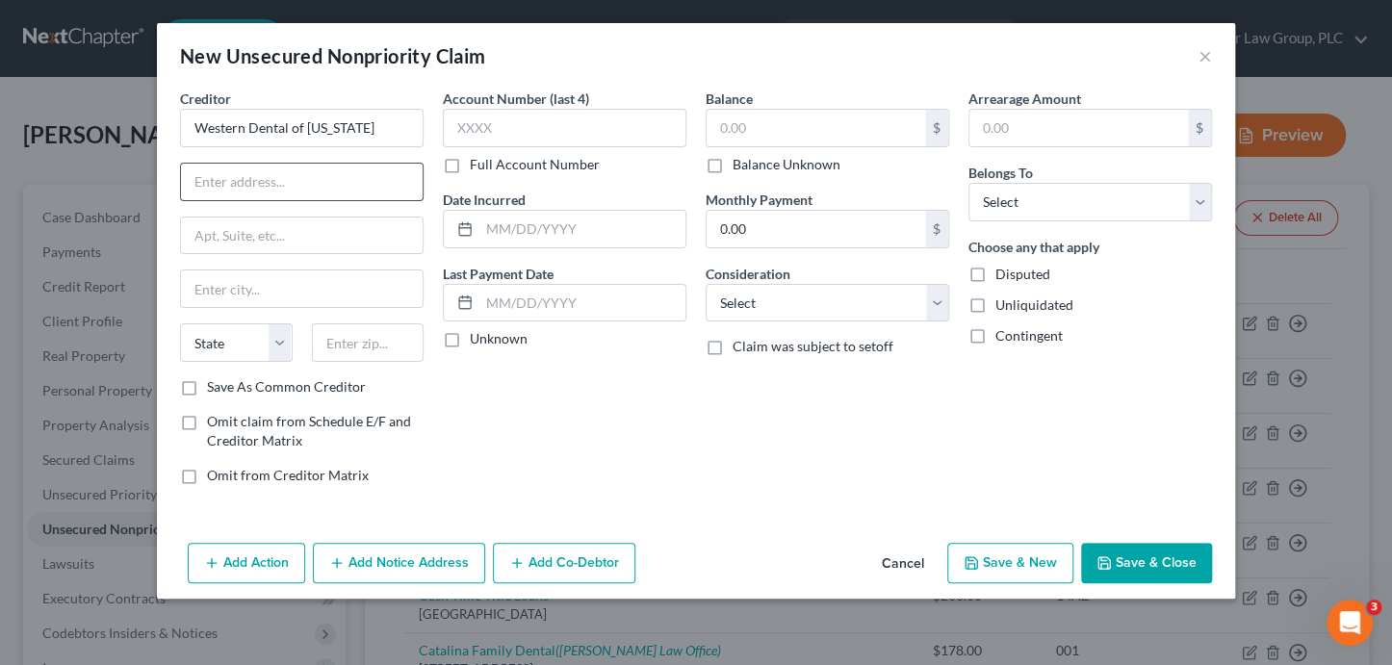
click at [243, 180] on input "text" at bounding box center [302, 182] width 242 height 37
paste input "530 E MCDOWELL RD SUITE #101"
type input "530 E MCDOWELL RD SUITE #101"
click at [348, 349] on input "text" at bounding box center [368, 342] width 113 height 39
type input "85004"
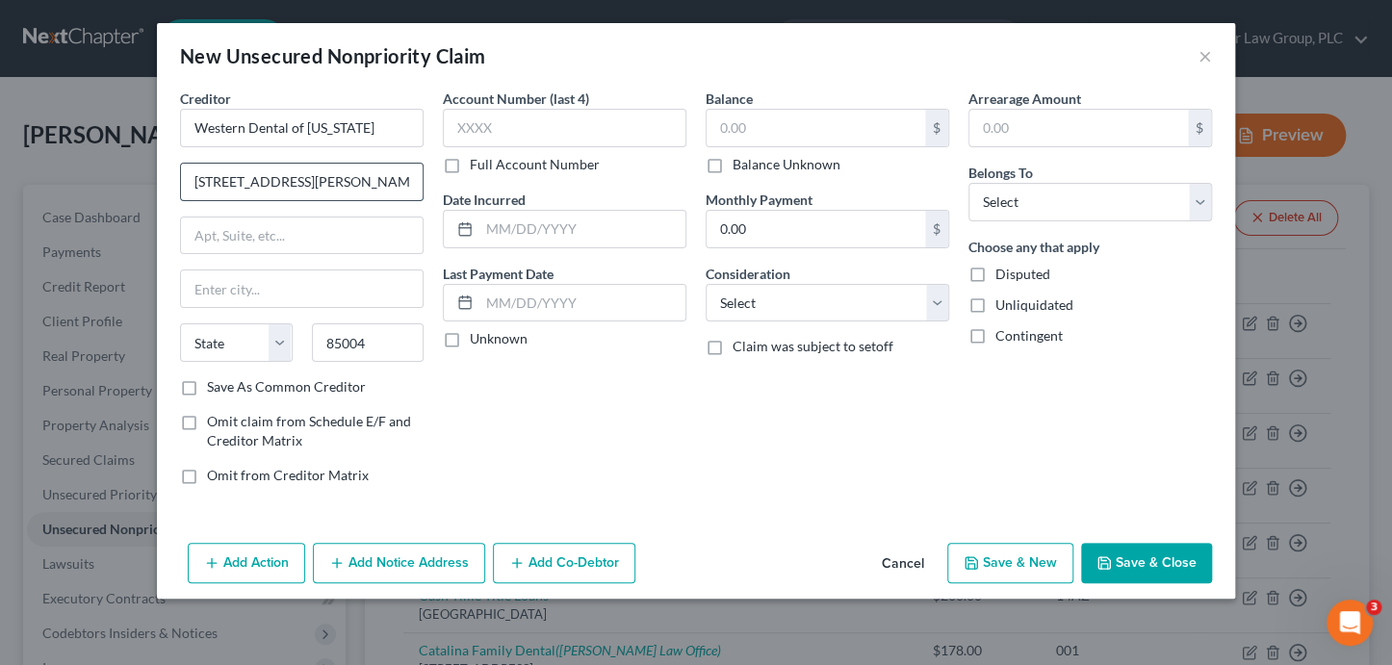
click at [259, 175] on input "530 E MCDOWELL RD SUITE #101" at bounding box center [302, 182] width 242 height 37
type input "Phoenix"
select select "3"
type input "530 E McDowell Rd #101"
click at [779, 131] on input "text" at bounding box center [816, 128] width 219 height 37
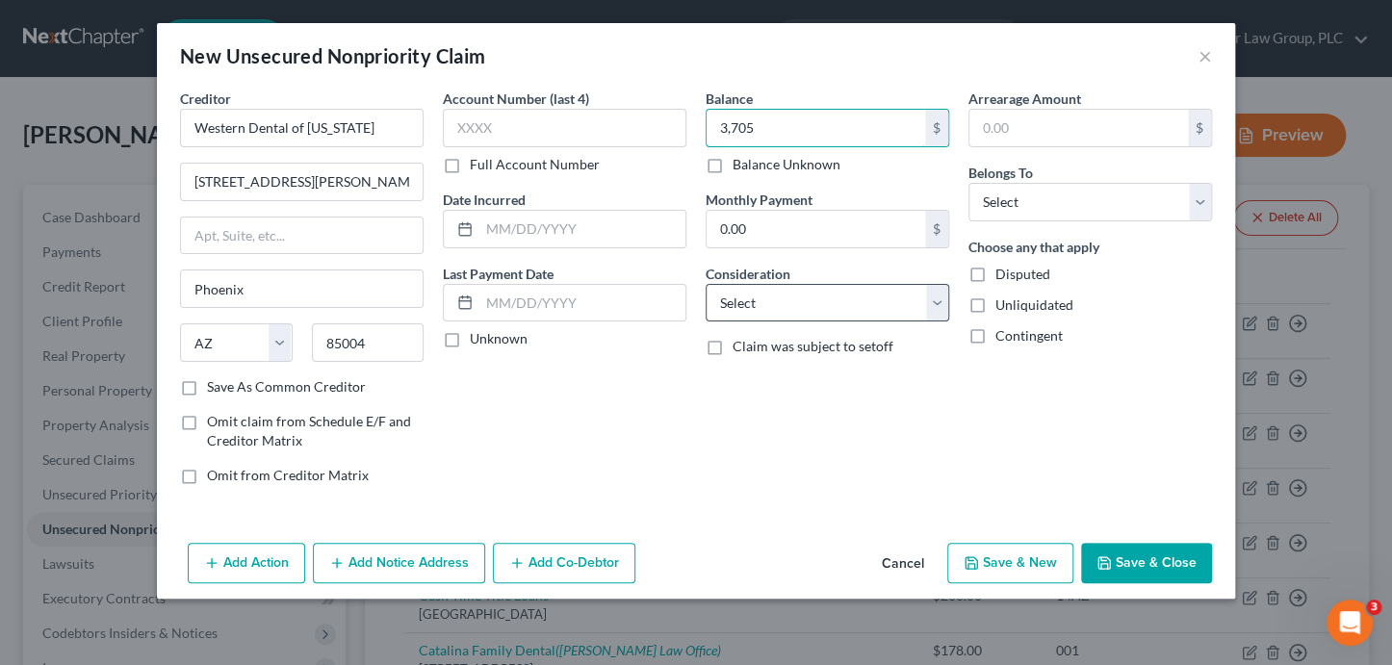
type input "3,705"
click at [761, 291] on select "Select Cable / Satellite Services Collection Agency Credit Card Debt Debt Couns…" at bounding box center [828, 303] width 244 height 39
select select "9"
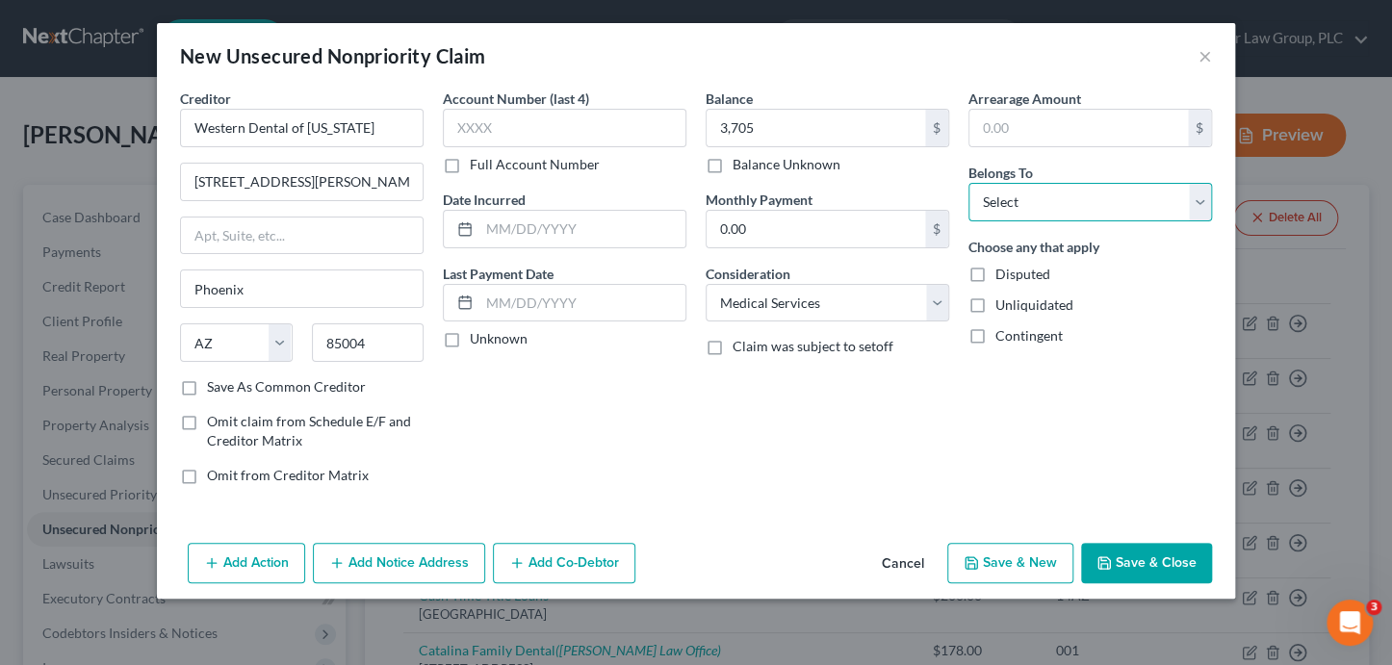
click at [1049, 205] on select "Select Debtor 1 Only Debtor 2 Only Debtor 1 And Debtor 2 Only At Least One Of T…" at bounding box center [1090, 202] width 244 height 39
select select "0"
click at [1164, 565] on button "Save & Close" at bounding box center [1146, 563] width 131 height 40
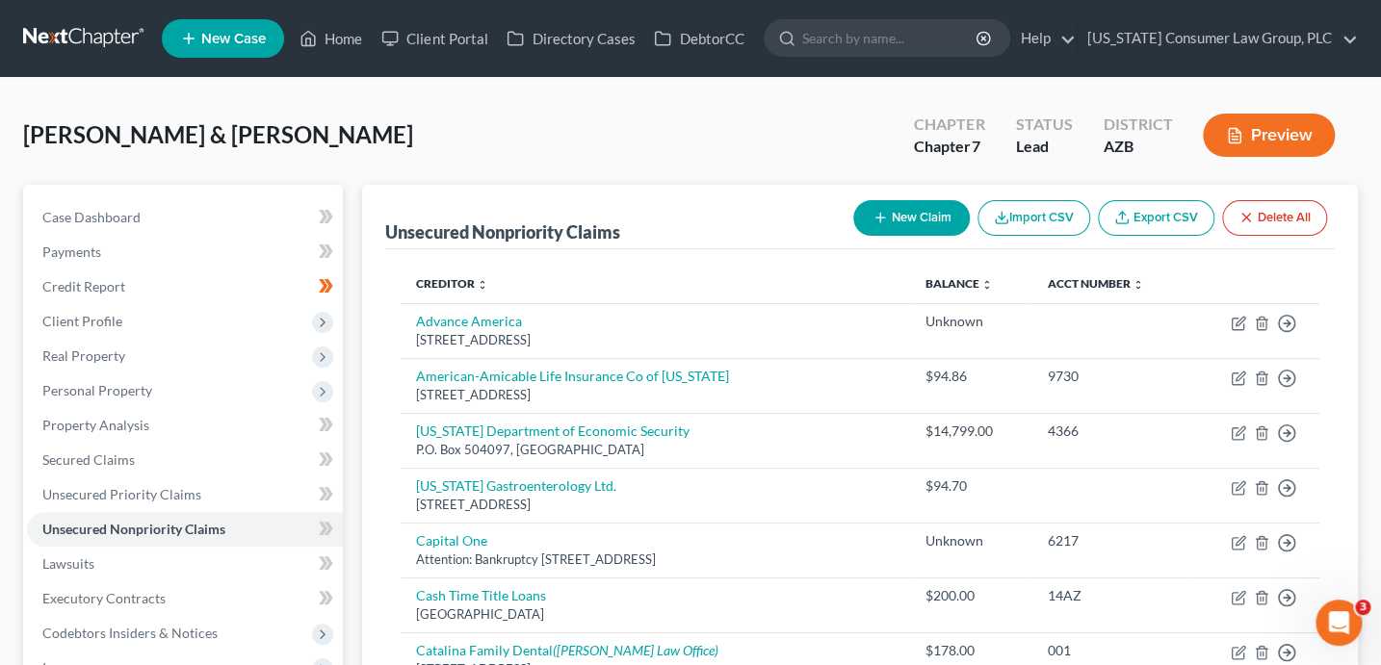
click at [923, 217] on button "New Claim" at bounding box center [911, 218] width 116 height 36
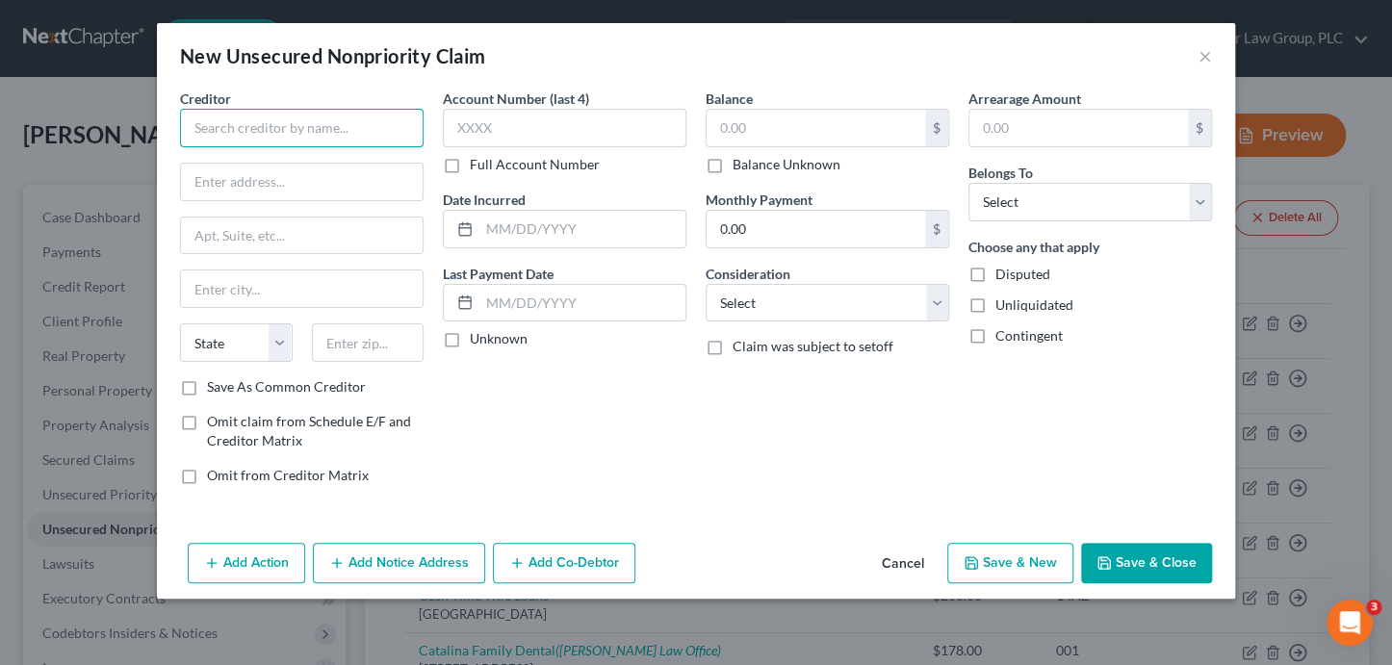
click at [333, 129] on input "text" at bounding box center [302, 128] width 244 height 39
drag, startPoint x: 298, startPoint y: 123, endPoint x: 129, endPoint y: 111, distance: 169.9
click at [129, 111] on div "New Unsecured Nonpriority Claim × Creditor * Tucson Mendical Center State AL AK…" at bounding box center [696, 332] width 1392 height 665
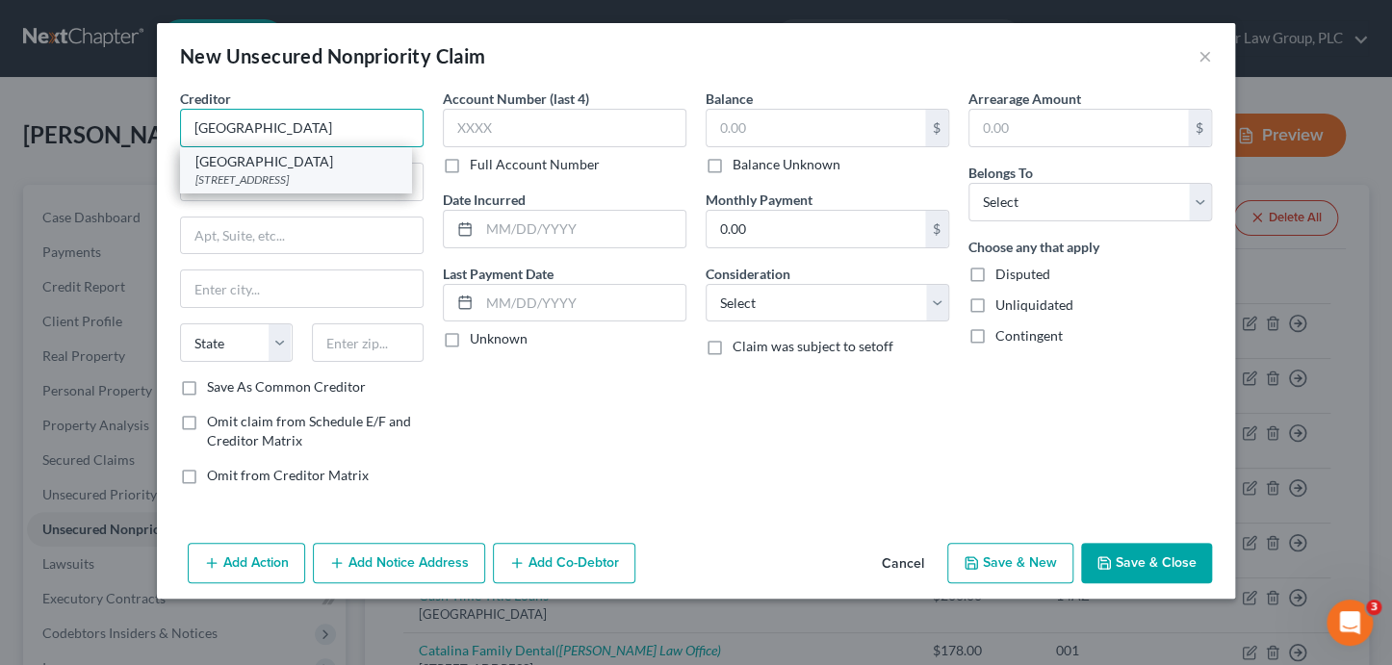
type input "Tucson Medical Center"
drag, startPoint x: 261, startPoint y: 161, endPoint x: 699, endPoint y: 163, distance: 438.0
click at [261, 161] on div "Tucson Medical Center" at bounding box center [295, 161] width 200 height 19
type input "5301 Eat Grant Road"
type input "[GEOGRAPHIC_DATA]"
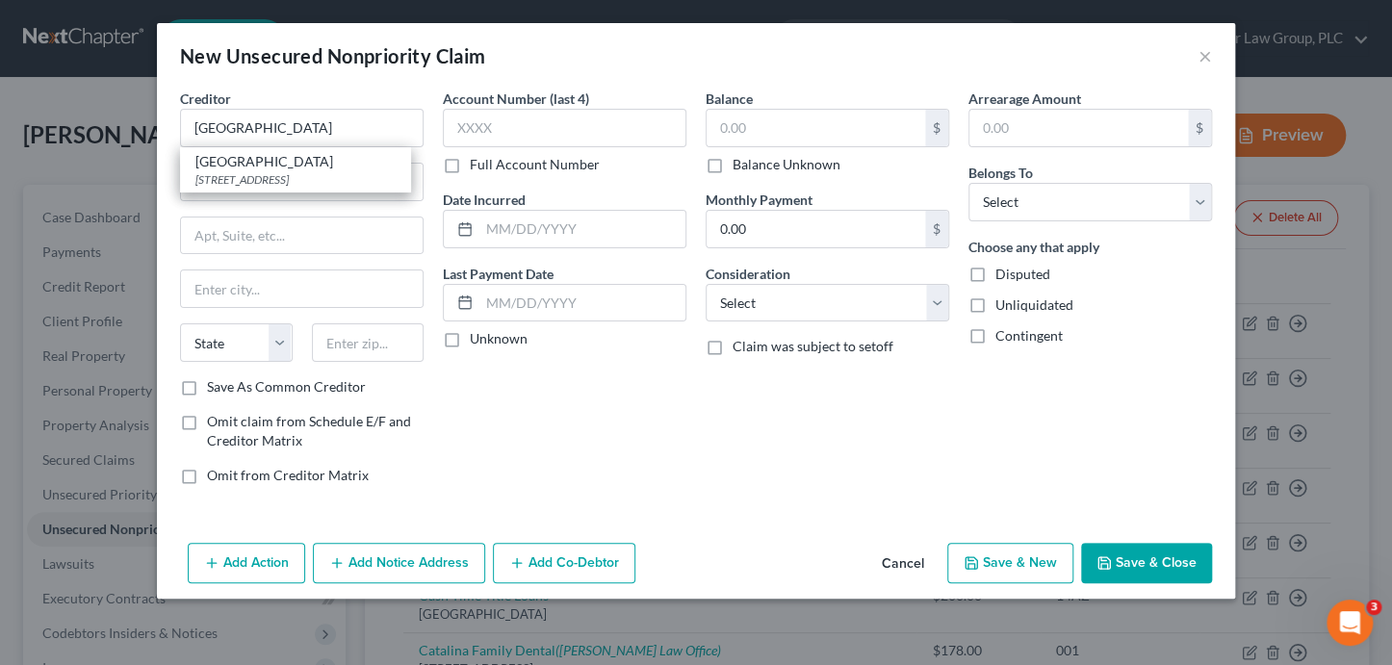
select select "3"
type input "85712"
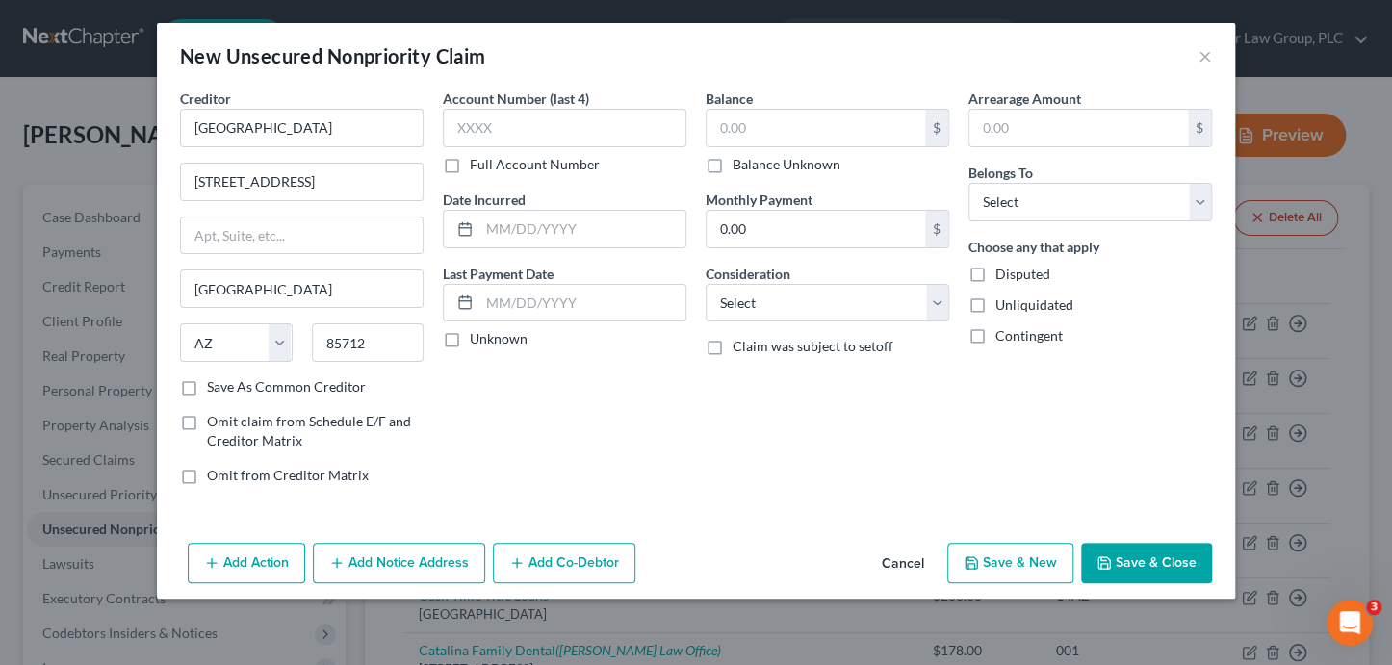
drag, startPoint x: 810, startPoint y: 169, endPoint x: 793, endPoint y: 154, distance: 22.5
click at [808, 169] on label "Balance Unknown" at bounding box center [787, 164] width 108 height 19
click at [753, 168] on input "Balance Unknown" at bounding box center [746, 161] width 13 height 13
checkbox input "true"
type input "0.00"
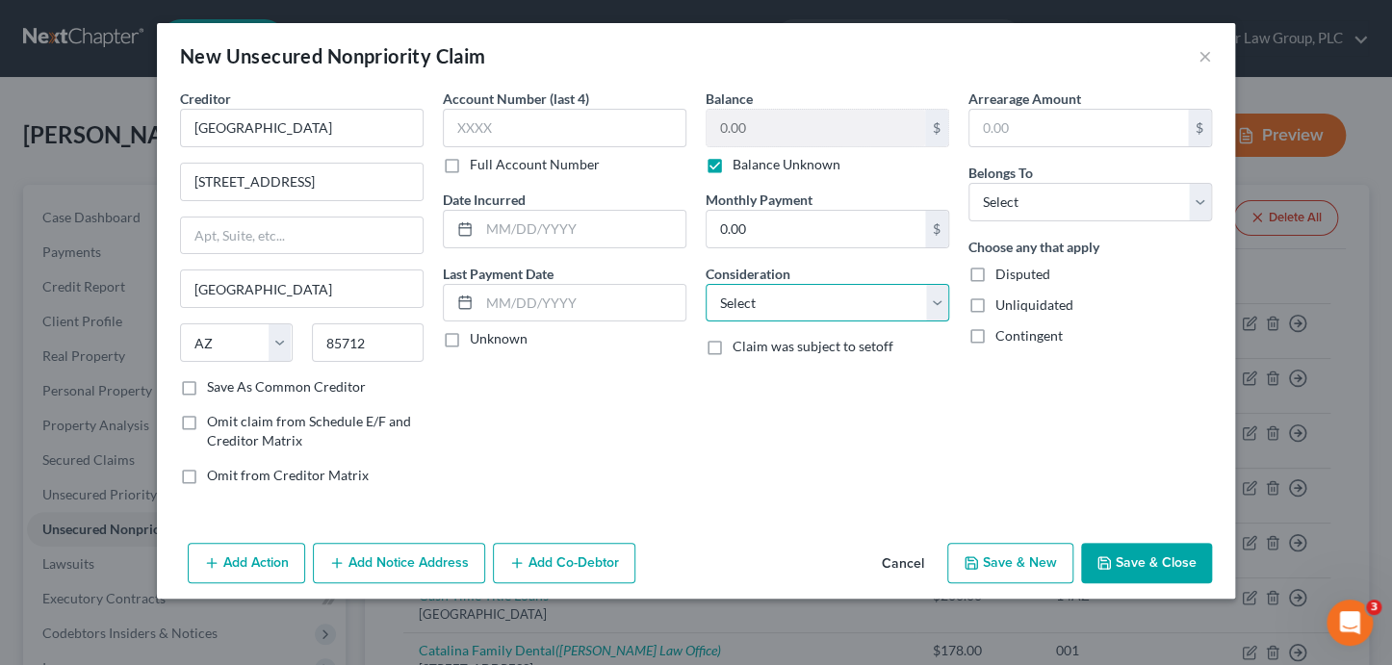
click at [813, 299] on select "Select Cable / Satellite Services Collection Agency Credit Card Debt Debt Couns…" at bounding box center [828, 303] width 244 height 39
select select "9"
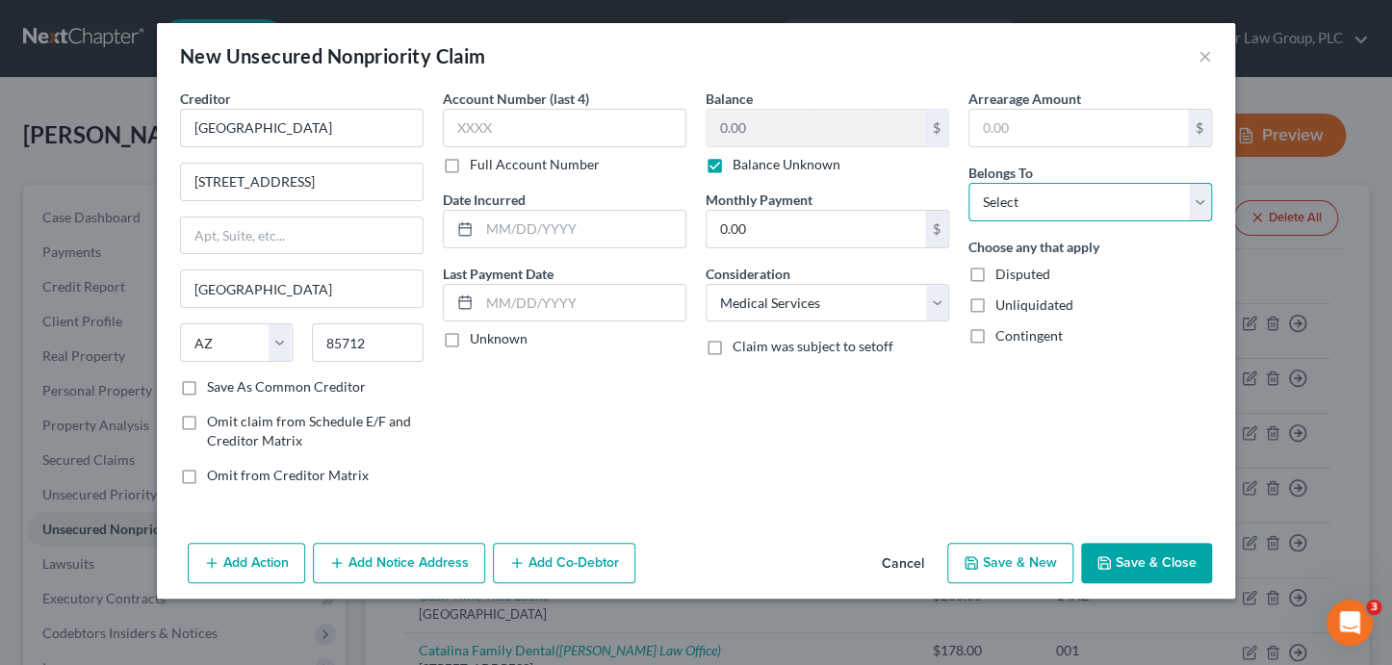
click at [1024, 205] on select "Select Debtor 1 Only Debtor 2 Only Debtor 1 And Debtor 2 Only At Least One Of T…" at bounding box center [1090, 202] width 244 height 39
select select "0"
click at [994, 555] on button "Save & New" at bounding box center [1010, 563] width 126 height 40
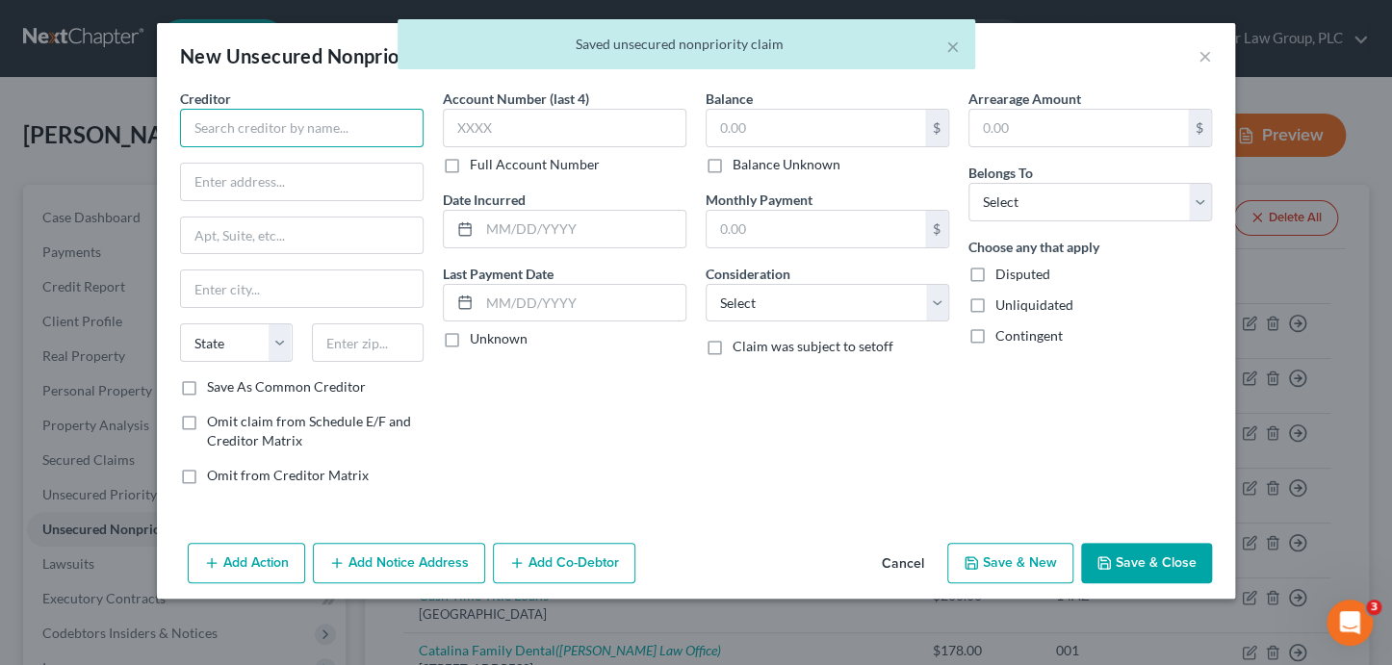
click at [366, 126] on input "text" at bounding box center [302, 128] width 244 height 39
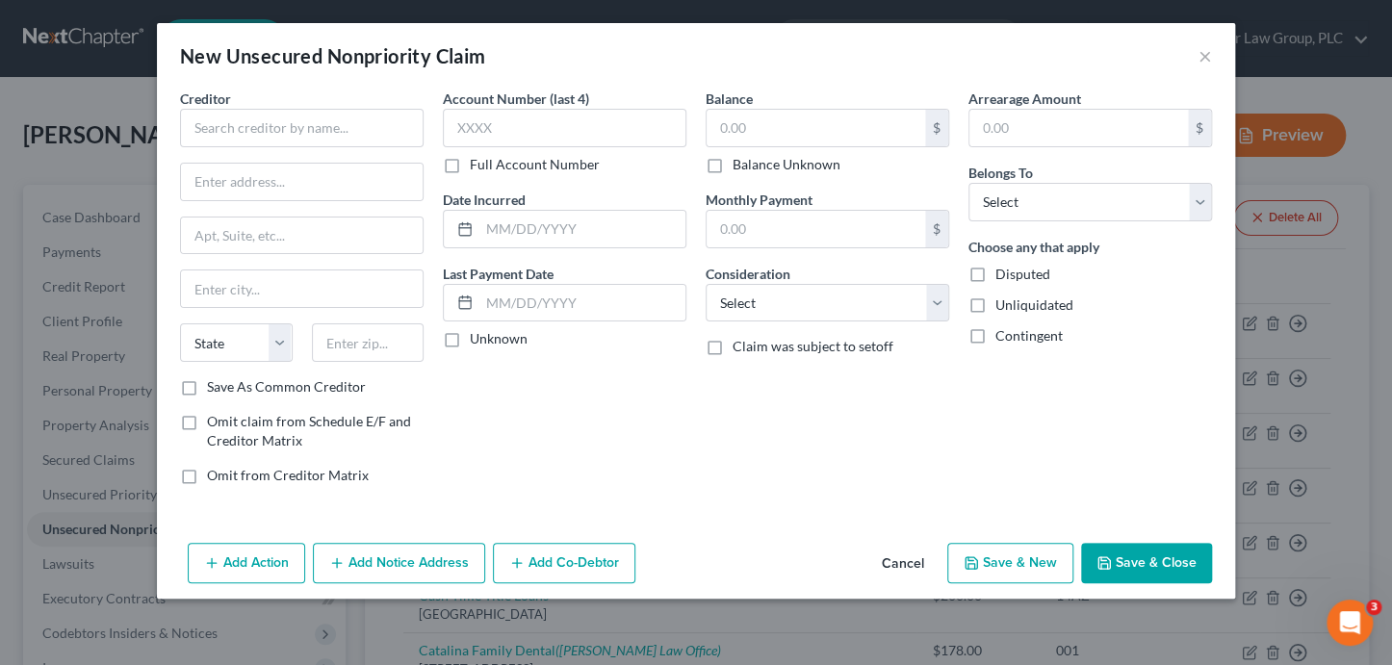
click at [1212, 59] on div "New Unsecured Nonpriority Claim ×" at bounding box center [696, 55] width 1078 height 65
click at [1210, 59] on button "×" at bounding box center [1205, 55] width 13 height 23
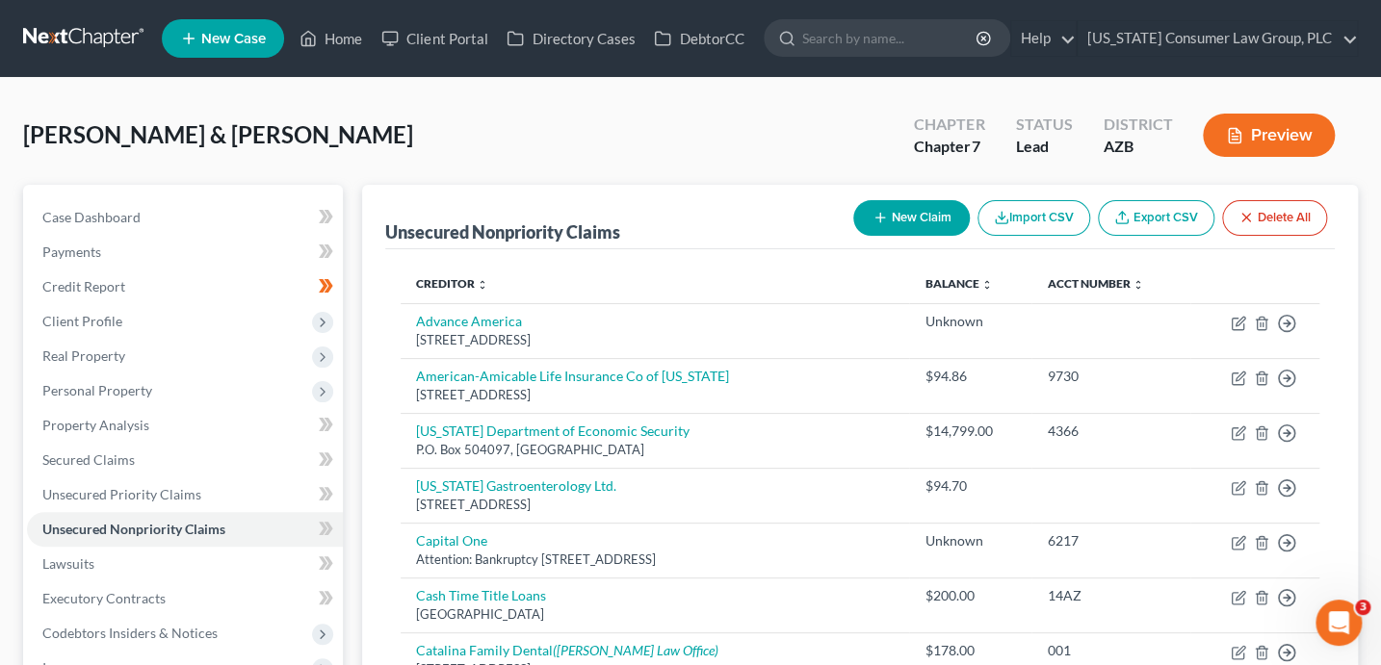
click at [929, 220] on button "New Claim" at bounding box center [911, 218] width 116 height 36
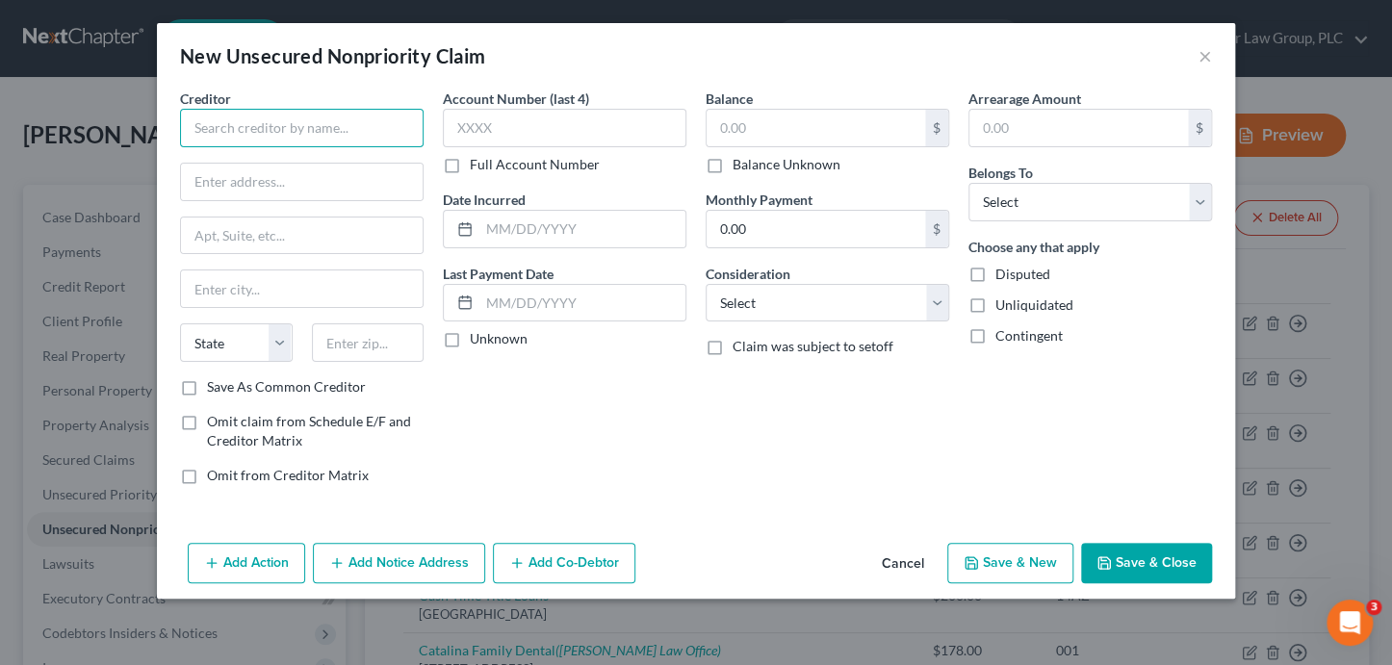
click at [317, 118] on input "text" at bounding box center [302, 128] width 244 height 39
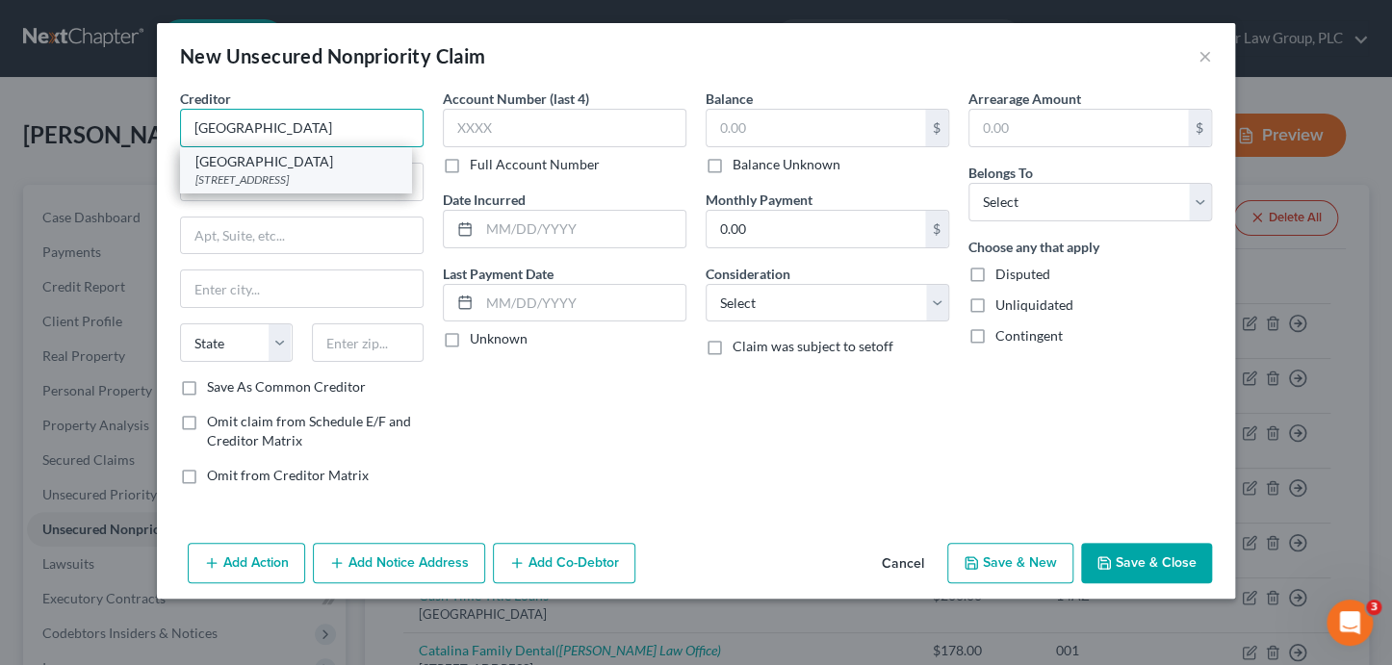
type input "Northwest Medical Center"
click at [305, 181] on div "PO Box 1280, Oaks, PA 19456" at bounding box center [295, 179] width 200 height 16
type input "PO Box 1280"
type input "Oaks"
select select "39"
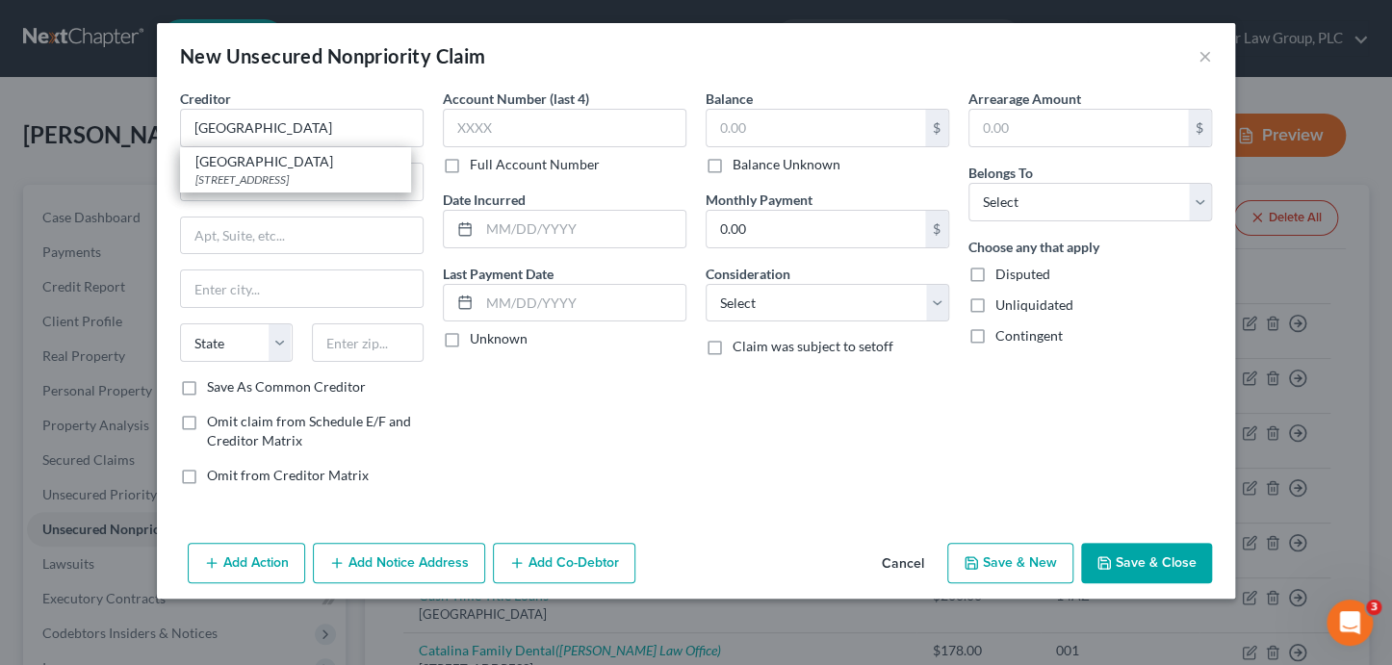
type input "19456"
click at [762, 166] on label "Balance Unknown" at bounding box center [787, 164] width 108 height 19
click at [753, 166] on input "Balance Unknown" at bounding box center [746, 161] width 13 height 13
checkbox input "true"
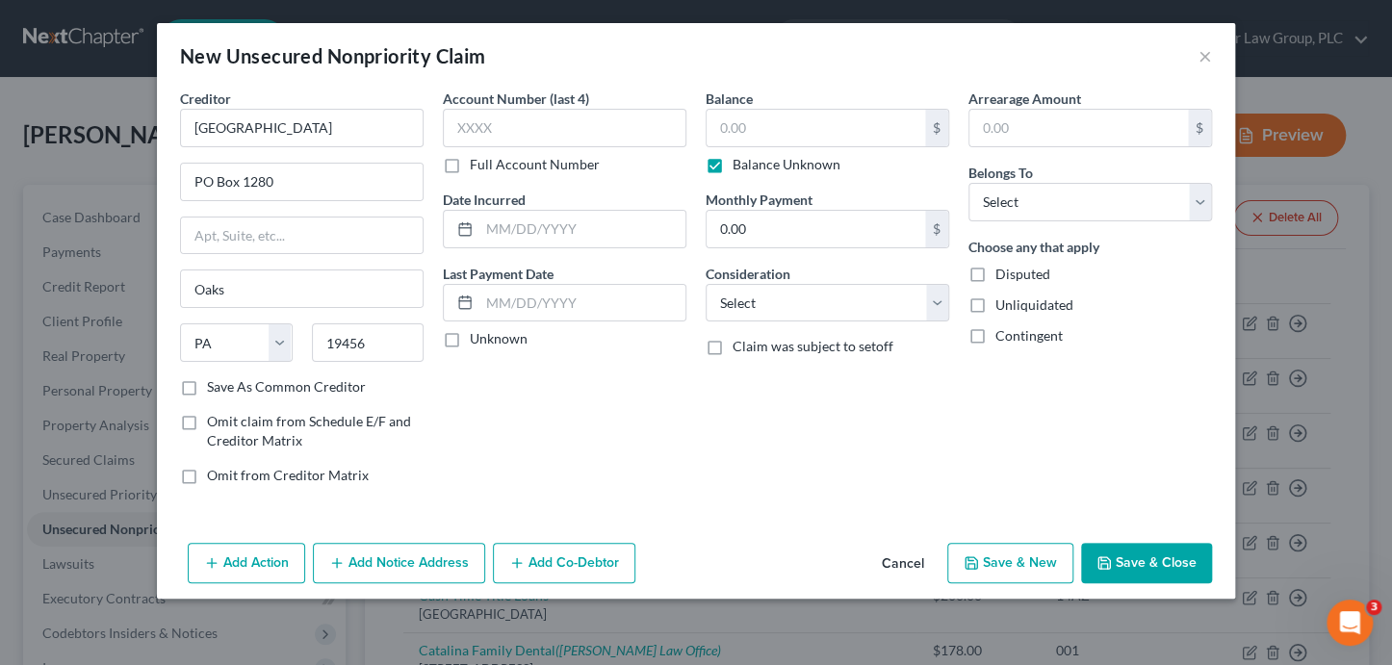
type input "0.00"
click at [810, 301] on select "Select Cable / Satellite Services Collection Agency Credit Card Debt Debt Couns…" at bounding box center [828, 303] width 244 height 39
select select "9"
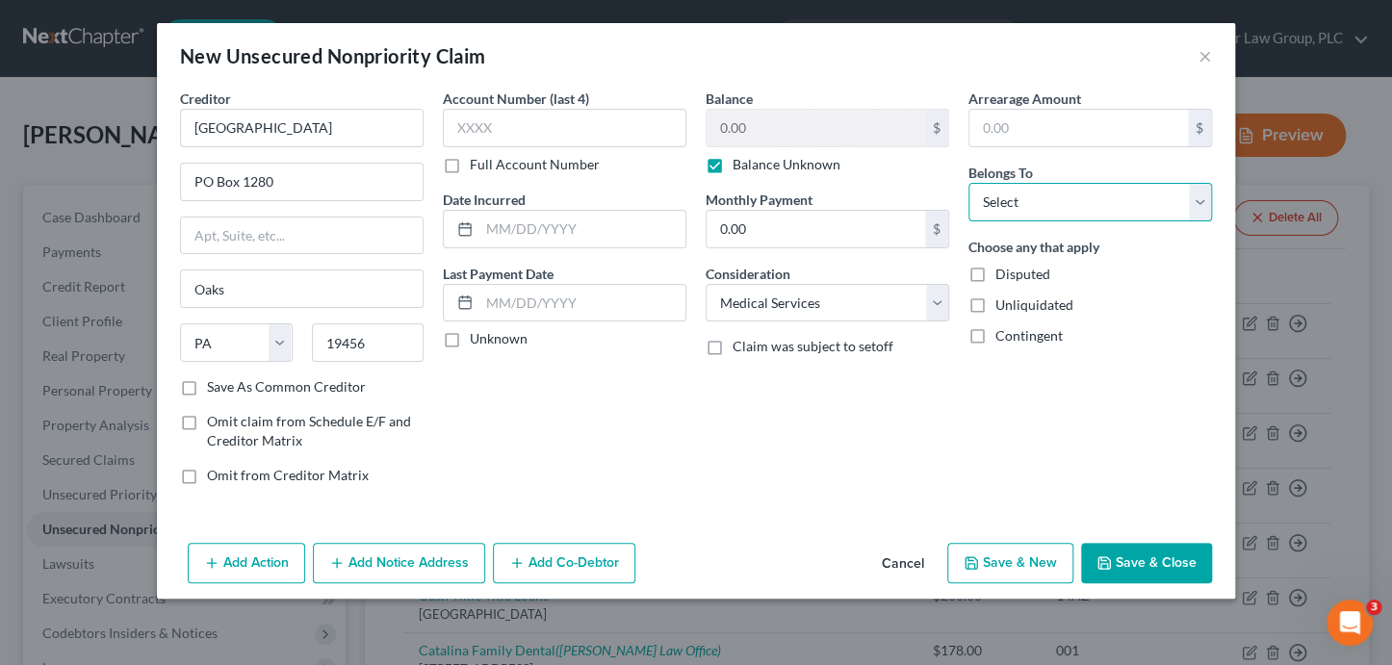
click at [1022, 199] on select "Select Debtor 1 Only Debtor 2 Only Debtor 1 And Debtor 2 Only At Least One Of T…" at bounding box center [1090, 202] width 244 height 39
select select "0"
click at [1153, 560] on button "Save & Close" at bounding box center [1146, 563] width 131 height 40
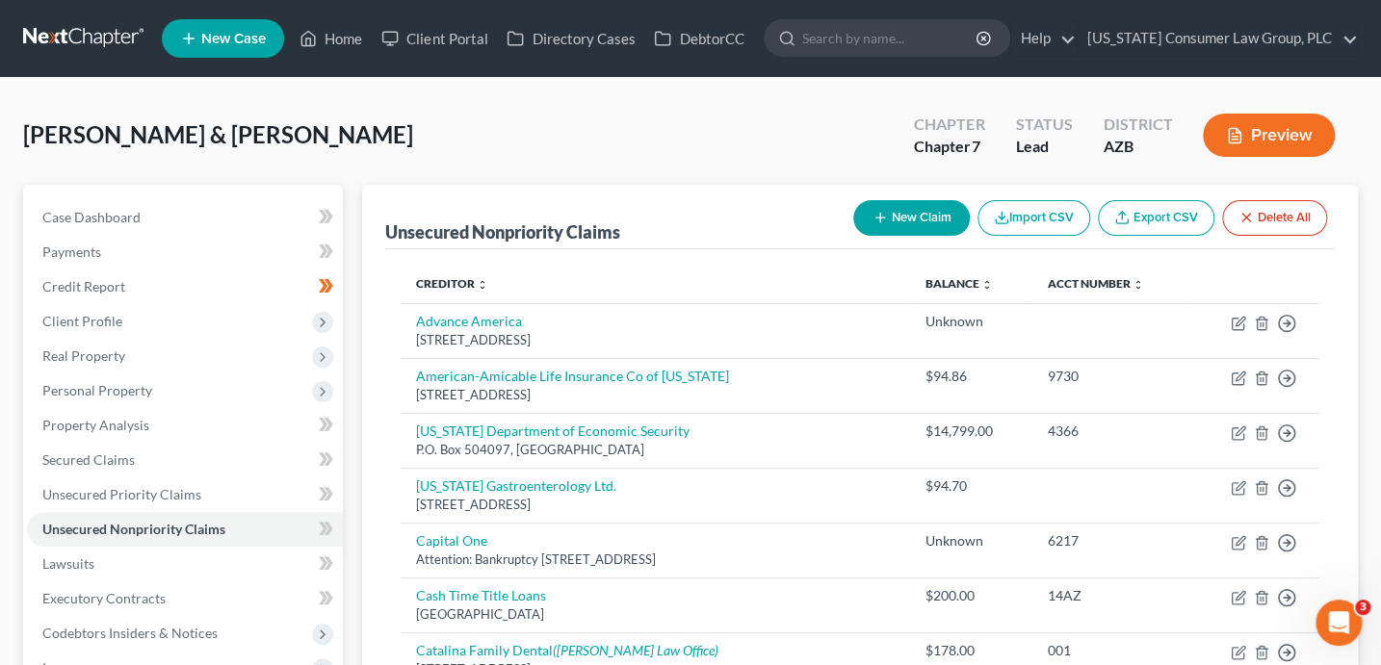
click at [903, 221] on button "New Claim" at bounding box center [911, 218] width 116 height 36
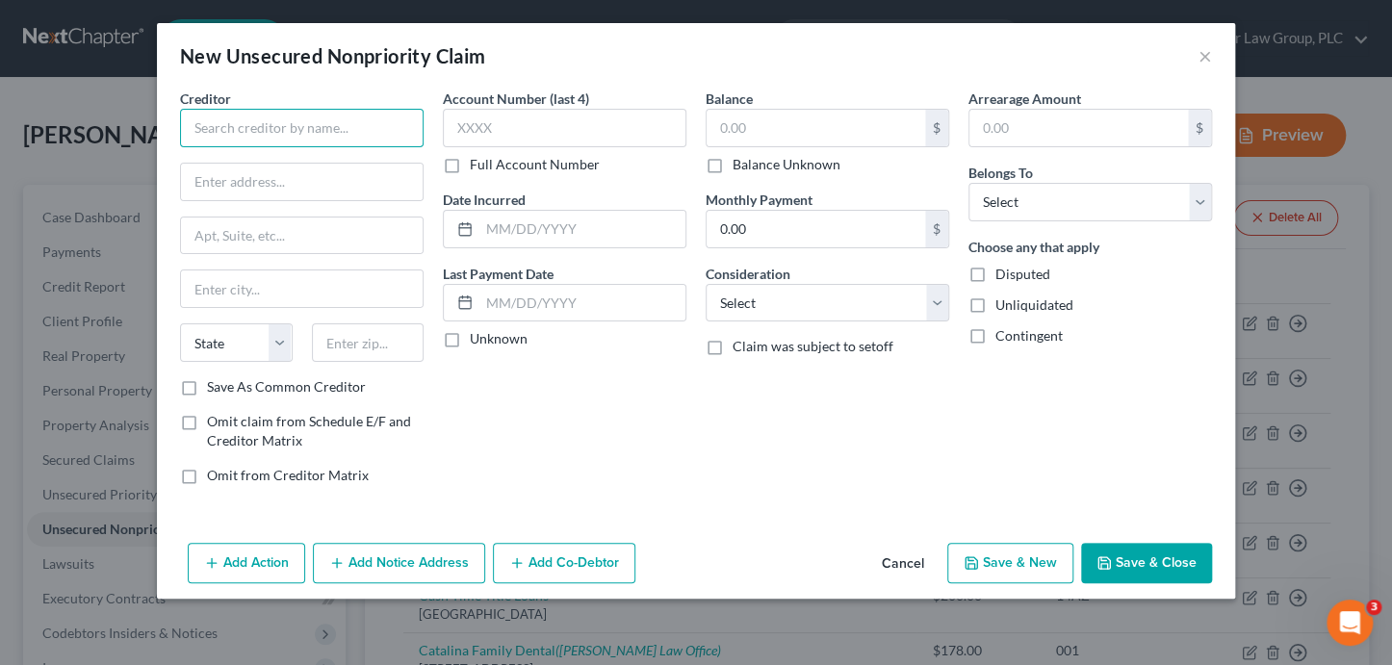
click at [334, 124] on input "text" at bounding box center [302, 128] width 244 height 39
drag, startPoint x: 310, startPoint y: 132, endPoint x: 179, endPoint y: 116, distance: 131.8
click at [180, 116] on div "Marana Health" at bounding box center [302, 128] width 244 height 39
type input "Marana Health"
click at [322, 173] on input "text" at bounding box center [302, 182] width 242 height 37
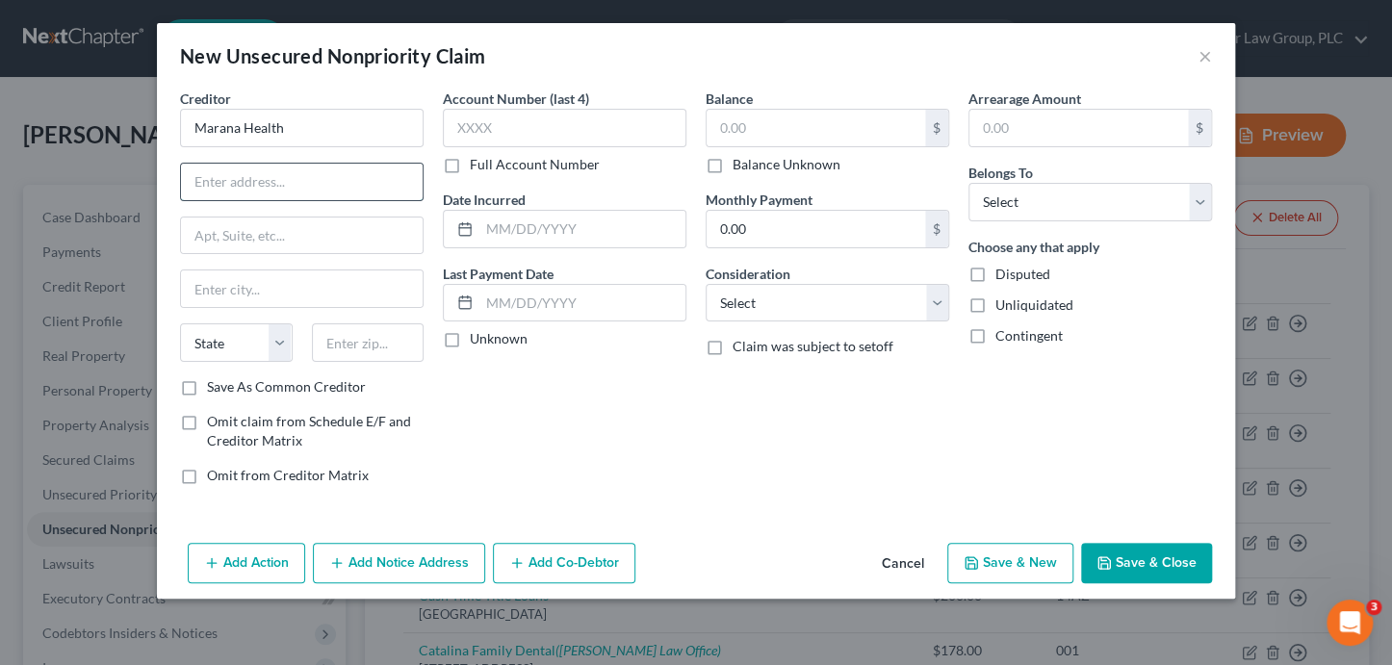
paste input "13395 N Marana Main St, Marana, AZ 85653"
type input "13395 N Marana Main St"
paste input "85653"
type input "85653"
type input "Marana"
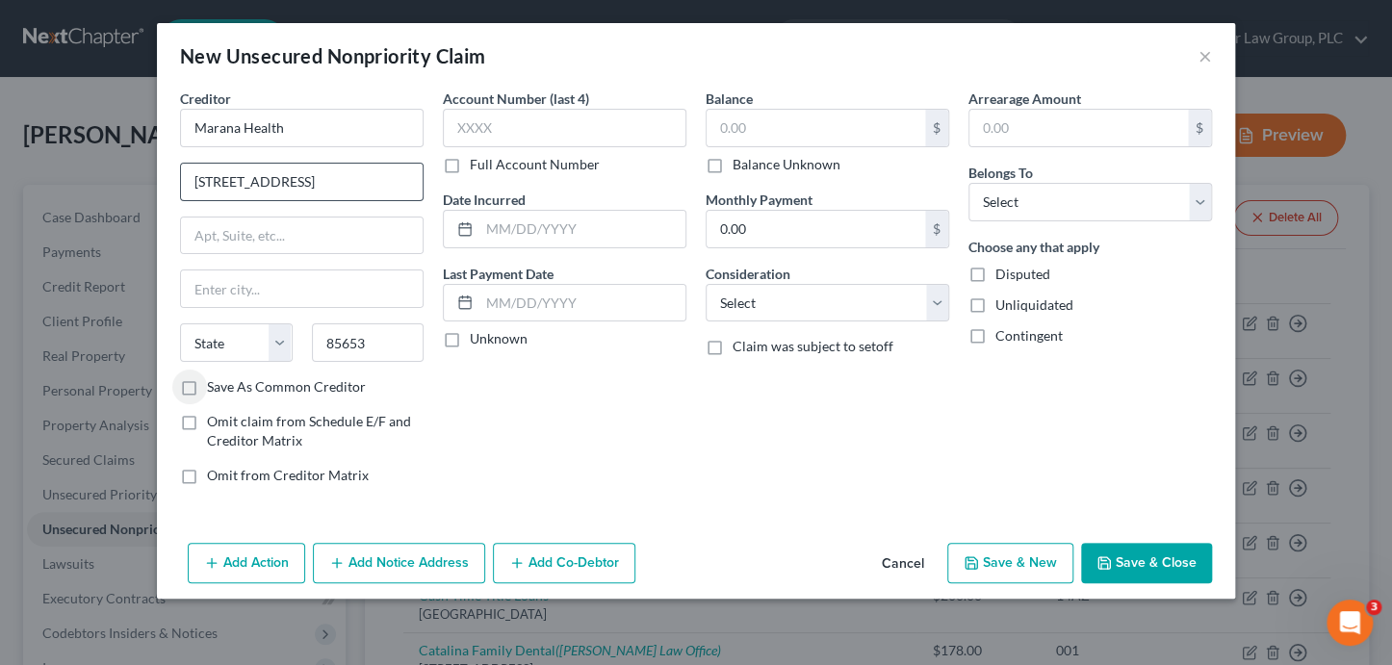
select select "3"
click at [215, 377] on input "Save As Common Creditor" at bounding box center [221, 383] width 13 height 13
checkbox input "true"
click at [749, 128] on input "text" at bounding box center [816, 128] width 219 height 37
click at [752, 162] on label "Balance Unknown" at bounding box center [787, 164] width 108 height 19
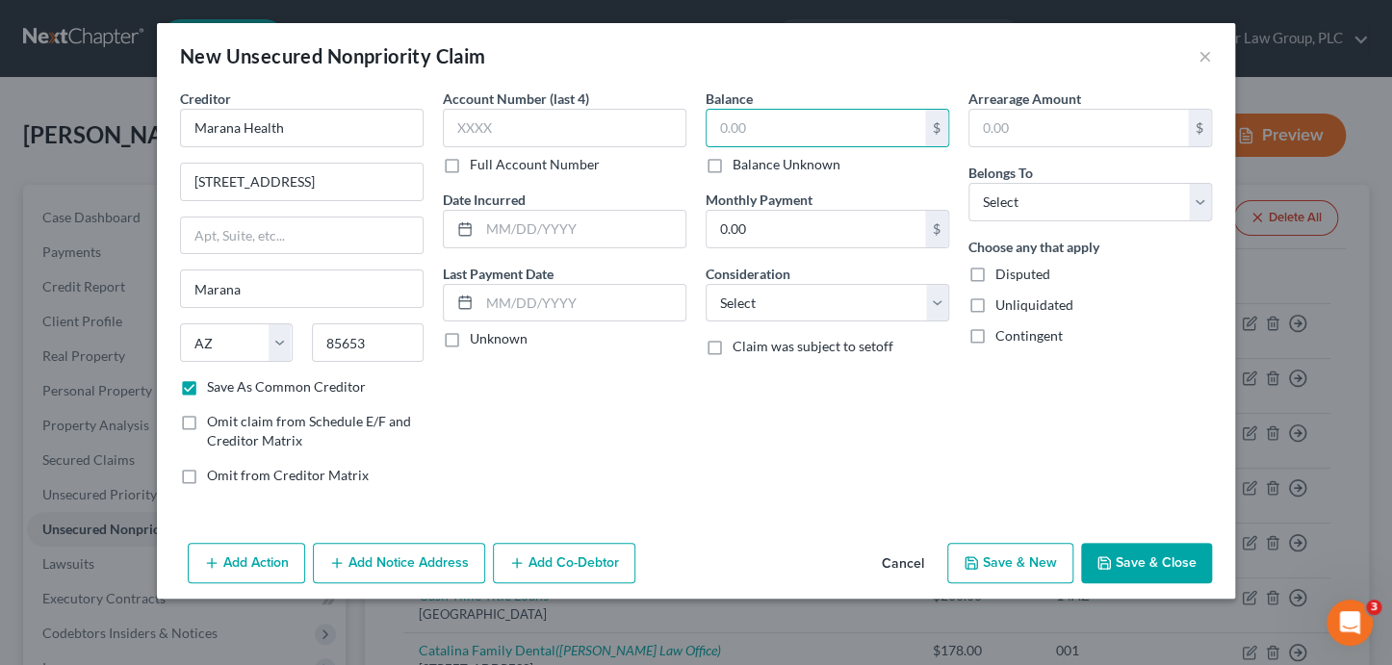
click at [752, 162] on input "Balance Unknown" at bounding box center [746, 161] width 13 height 13
checkbox input "true"
type input "0.00"
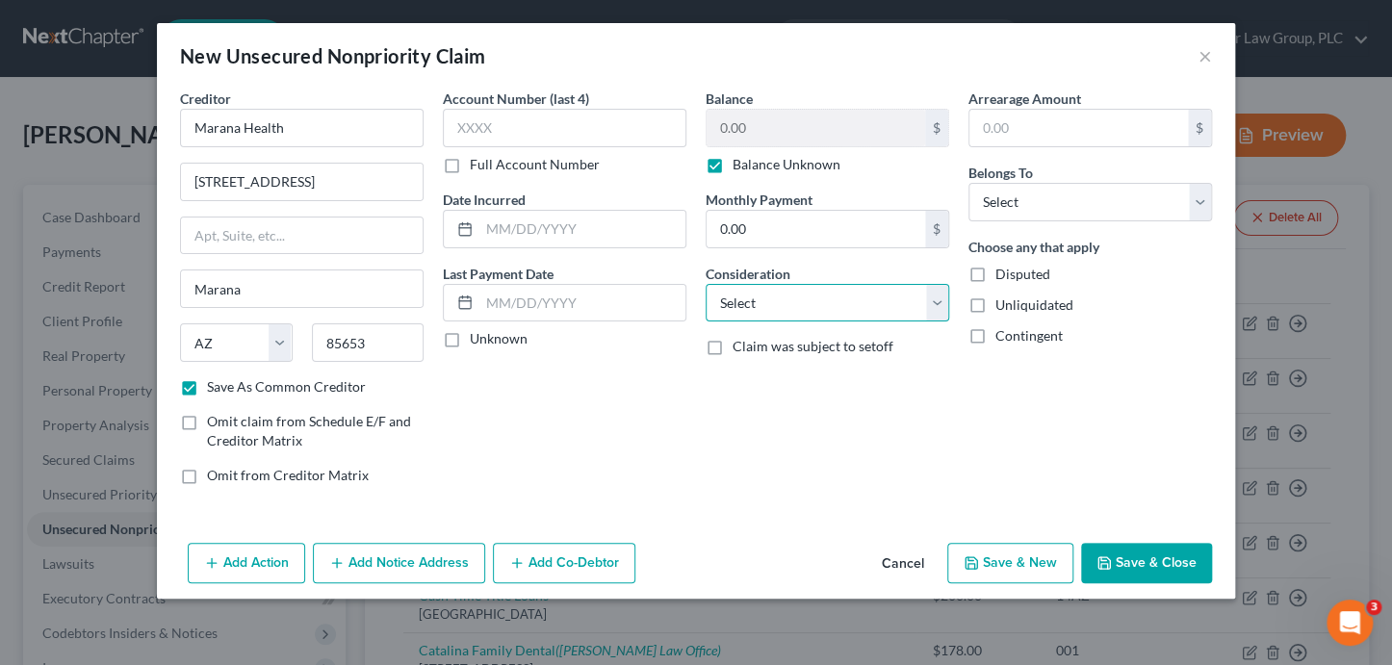
click at [790, 297] on select "Select Cable / Satellite Services Collection Agency Credit Card Debt Debt Couns…" at bounding box center [828, 303] width 244 height 39
select select "9"
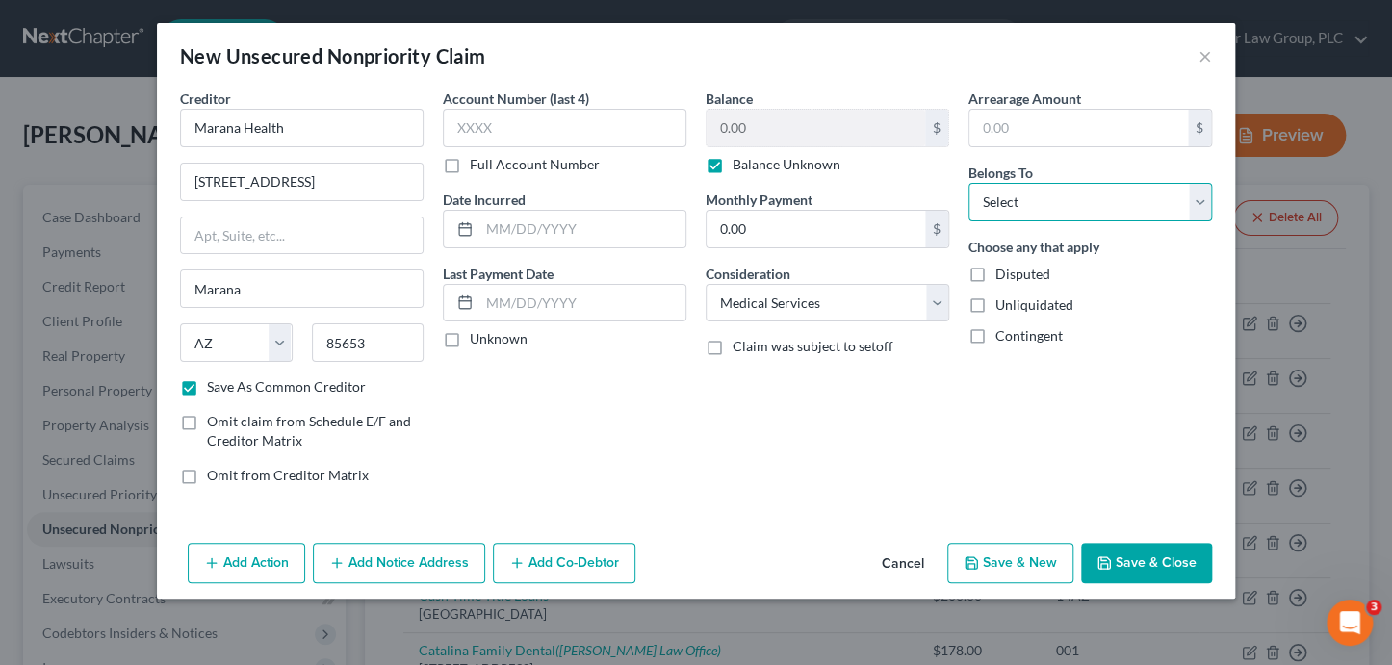
click at [1019, 196] on select "Select Debtor 1 Only Debtor 2 Only Debtor 1 And Debtor 2 Only At Least One Of T…" at bounding box center [1090, 202] width 244 height 39
select select "0"
click at [1189, 556] on button "Save & Close" at bounding box center [1146, 563] width 131 height 40
checkbox input "false"
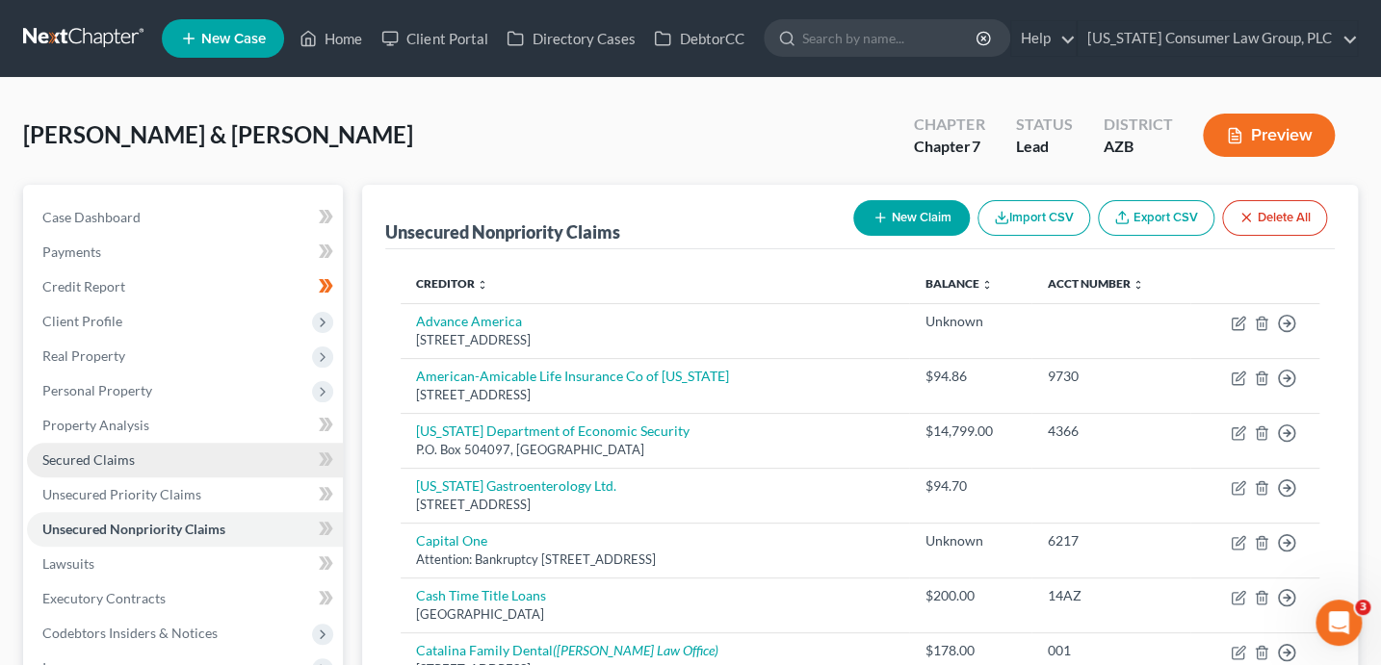
click at [99, 459] on span "Secured Claims" at bounding box center [88, 460] width 92 height 16
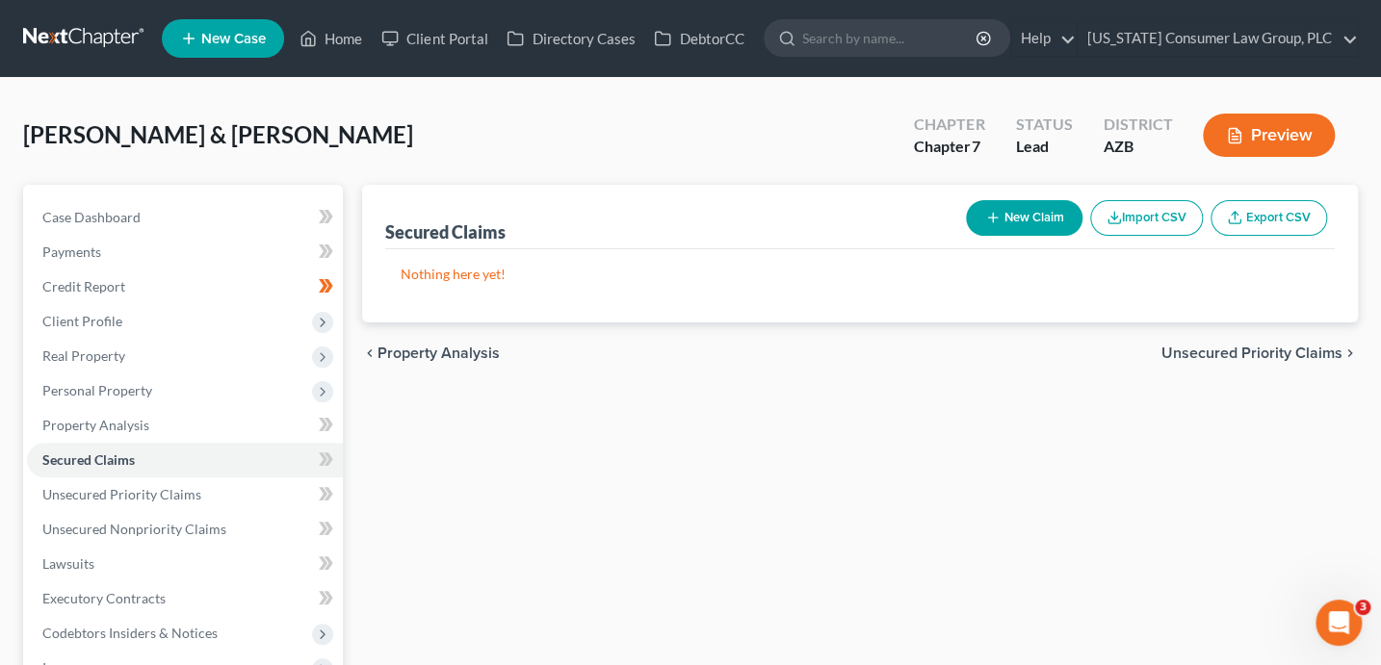
click at [1039, 214] on button "New Claim" at bounding box center [1024, 218] width 116 height 36
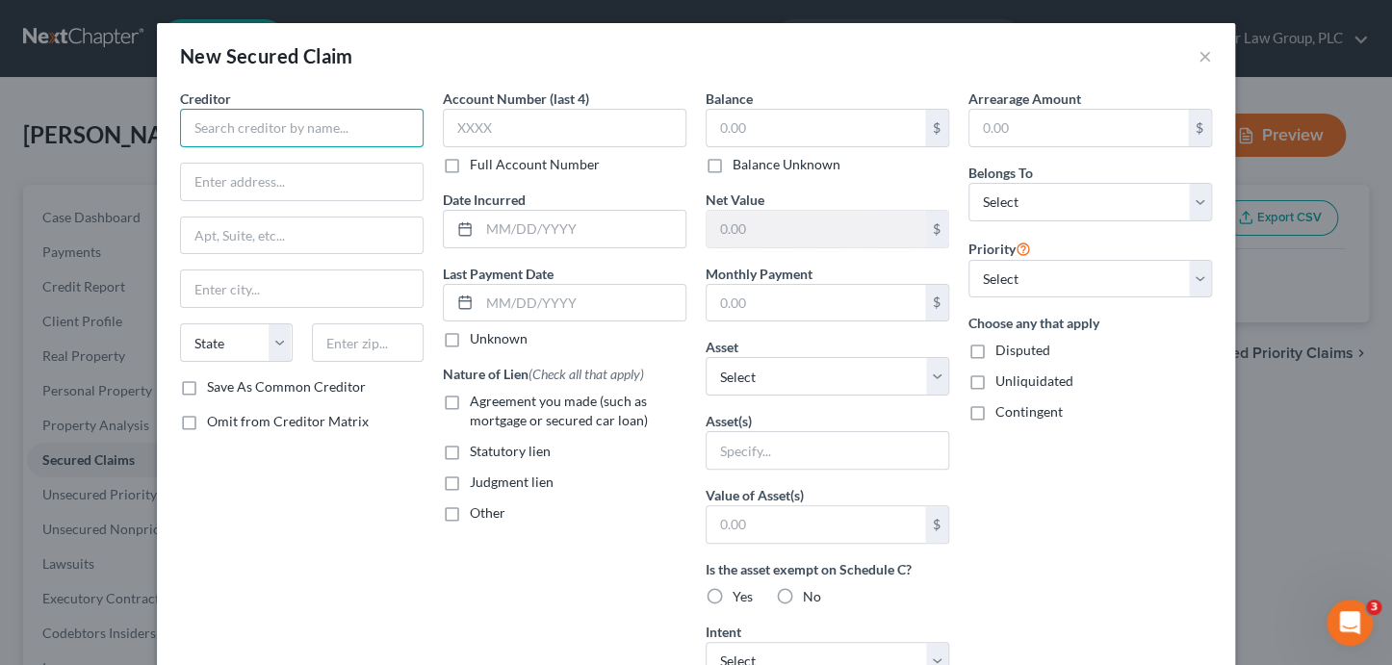
click at [283, 119] on input "text" at bounding box center [302, 128] width 244 height 39
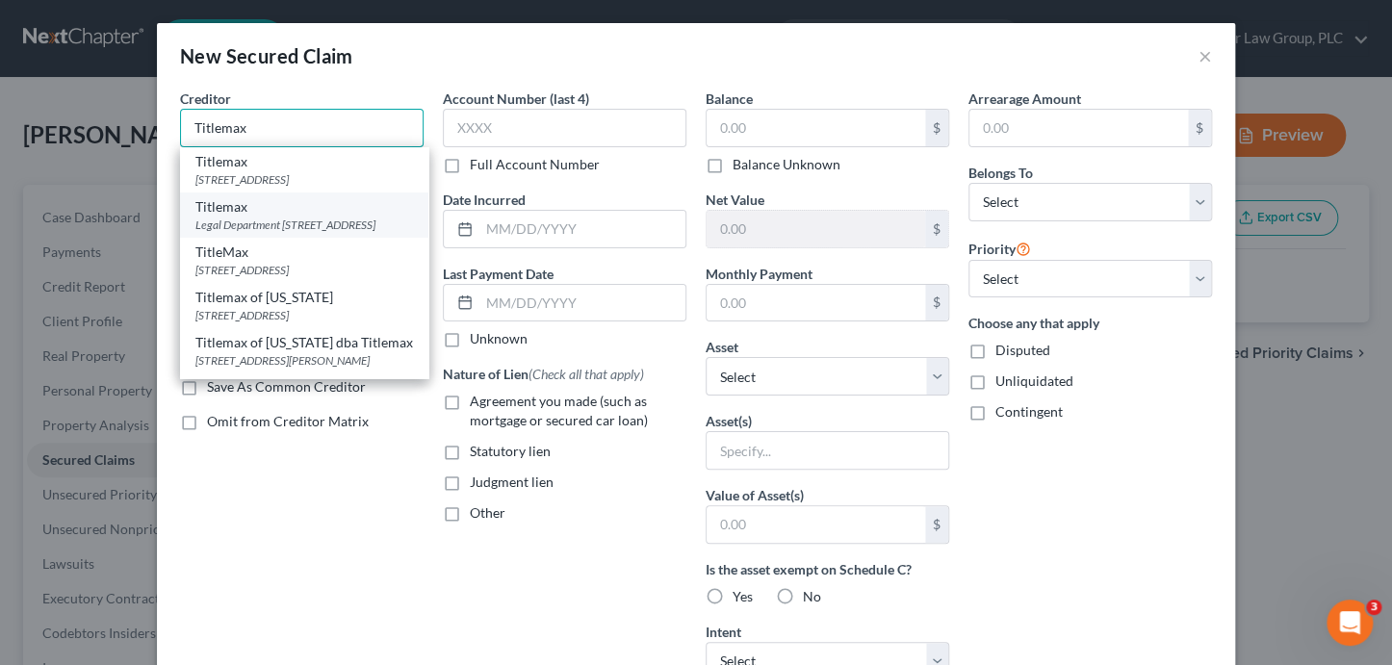
type input "Titlemax"
click at [326, 233] on div "Legal Department 15 Bull Street, Savannah, GA 31401" at bounding box center [304, 225] width 218 height 16
type input "Legal Department"
type input "15 Bull Street"
type input "Savannah"
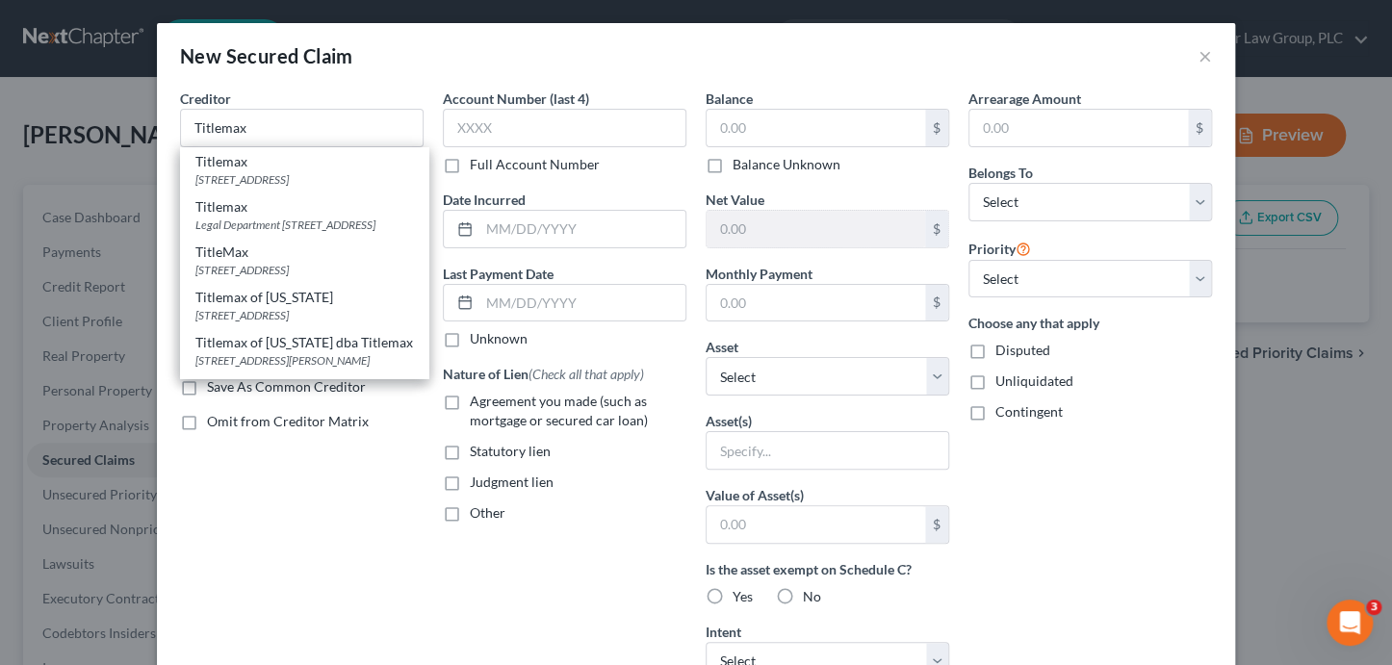
select select "10"
type input "31401"
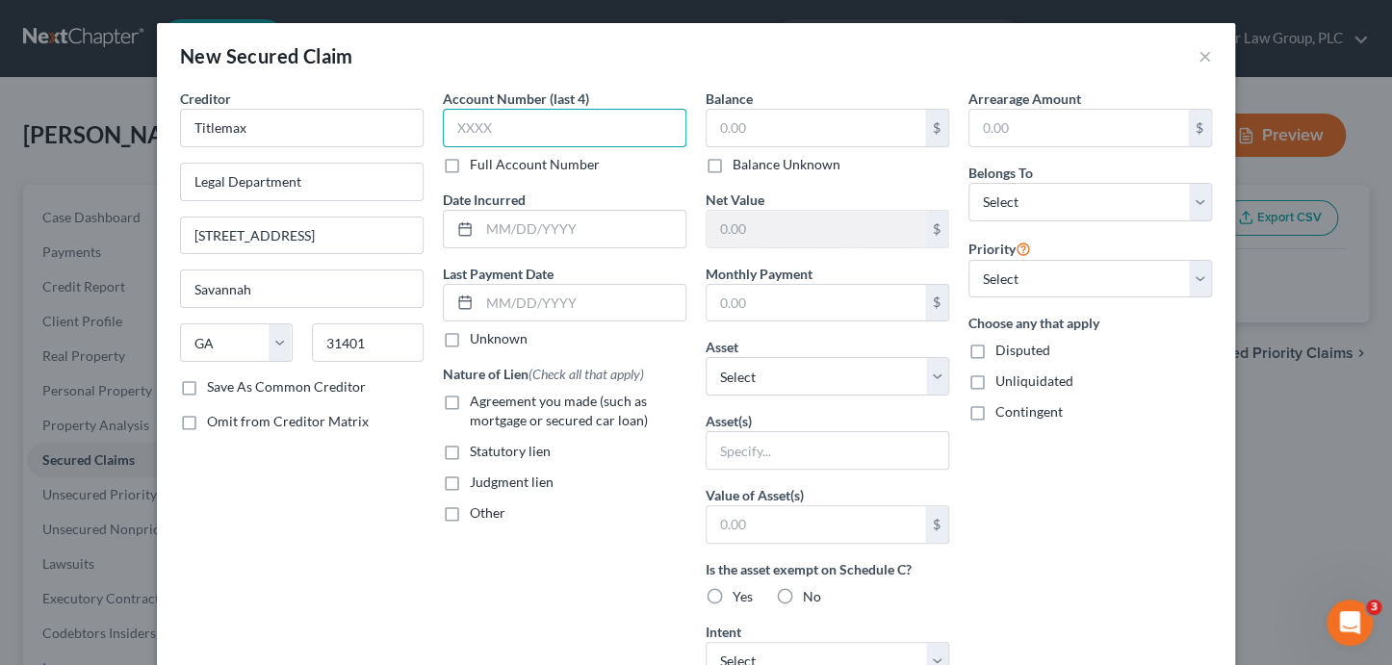
click at [503, 120] on input "text" at bounding box center [565, 128] width 244 height 39
type input "6349"
click at [816, 122] on input "text" at bounding box center [816, 128] width 219 height 37
type input "3,800"
click at [546, 400] on span "Agreement you made (such as mortgage or secured car loan)" at bounding box center [559, 411] width 178 height 36
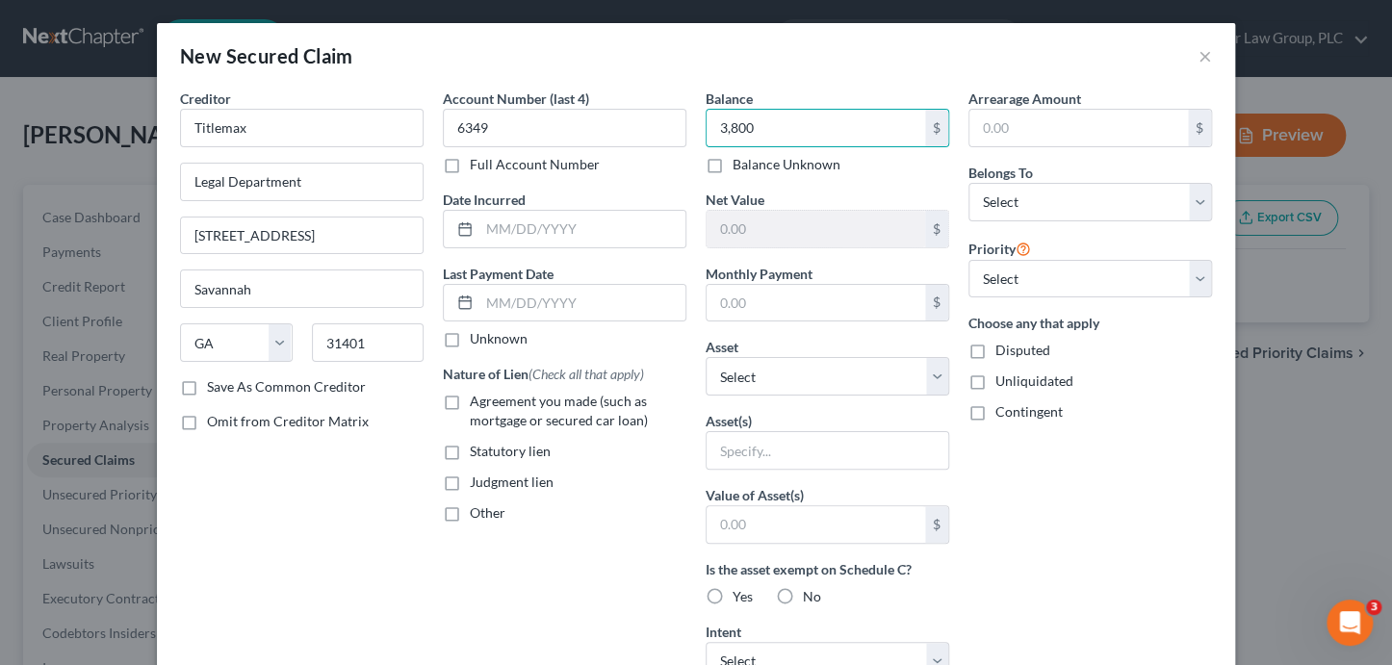
click at [490, 400] on input "Agreement you made (such as mortgage or secured car loan)" at bounding box center [483, 398] width 13 height 13
checkbox input "true"
click at [809, 380] on select "Select Other Multiple Assets Security Deposit (Security Deposits or Prepayments…" at bounding box center [828, 376] width 244 height 39
select select "7"
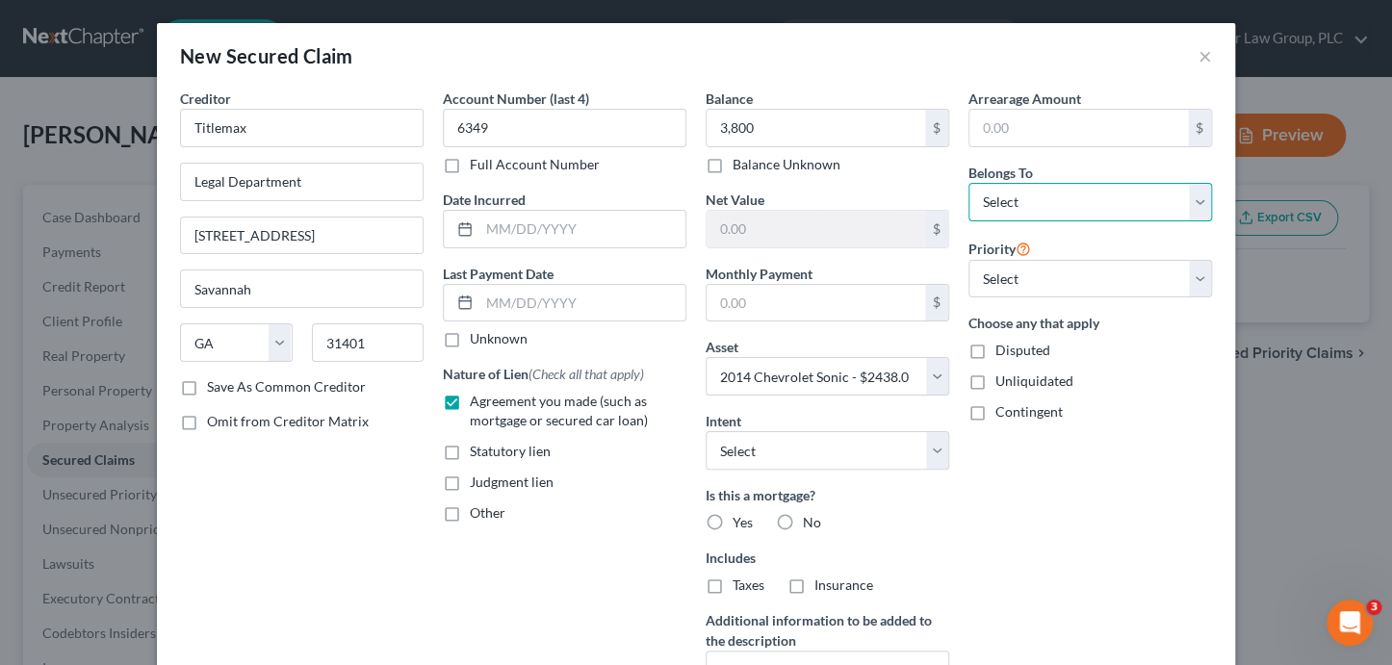
click at [1038, 200] on select "Select Debtor 1 Only Debtor 2 Only Debtor 1 And Debtor 2 Only At Least One Of T…" at bounding box center [1090, 202] width 244 height 39
select select "0"
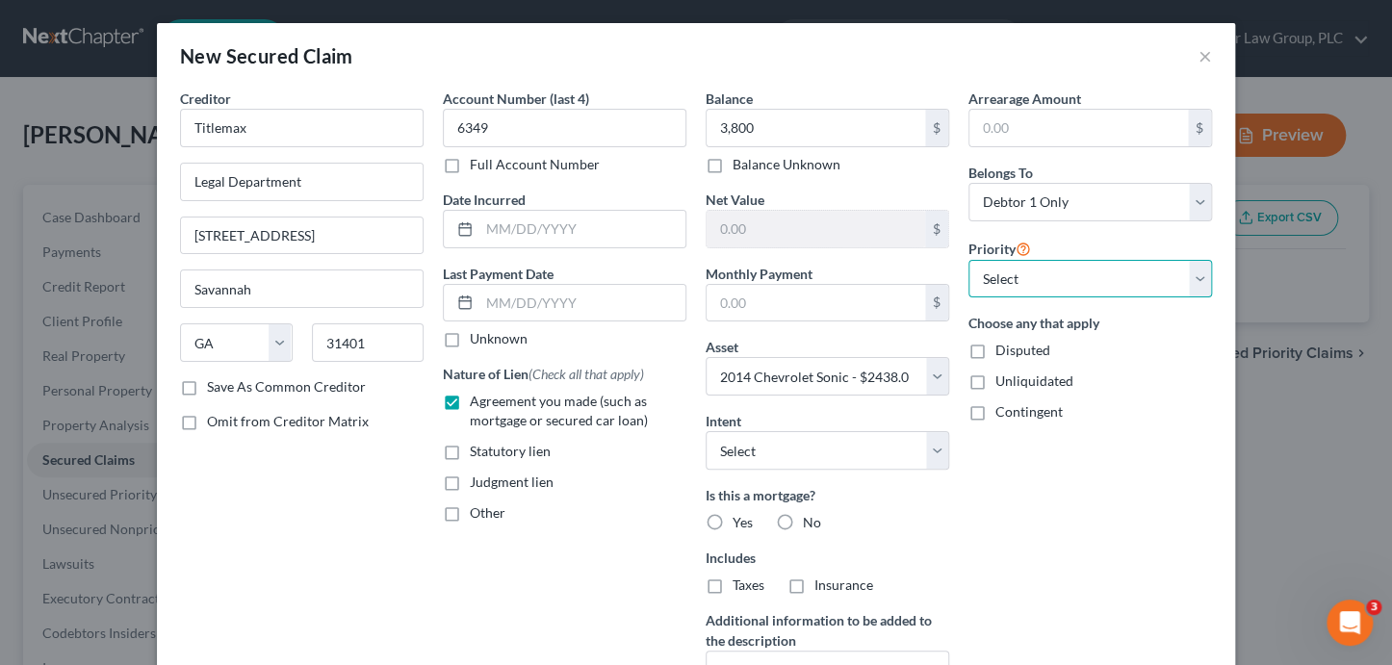
click at [1045, 276] on select "Select 1st 2nd 3rd 4th 5th 6th 7th 8th 9th 10th 11th 12th 13th 14th 15th 16th 1…" at bounding box center [1090, 279] width 244 height 39
select select "0"
click at [995, 201] on select "Select Debtor 1 Only Debtor 2 Only Debtor 1 And Debtor 2 Only At Least One Of T…" at bounding box center [1090, 202] width 244 height 39
select select "1"
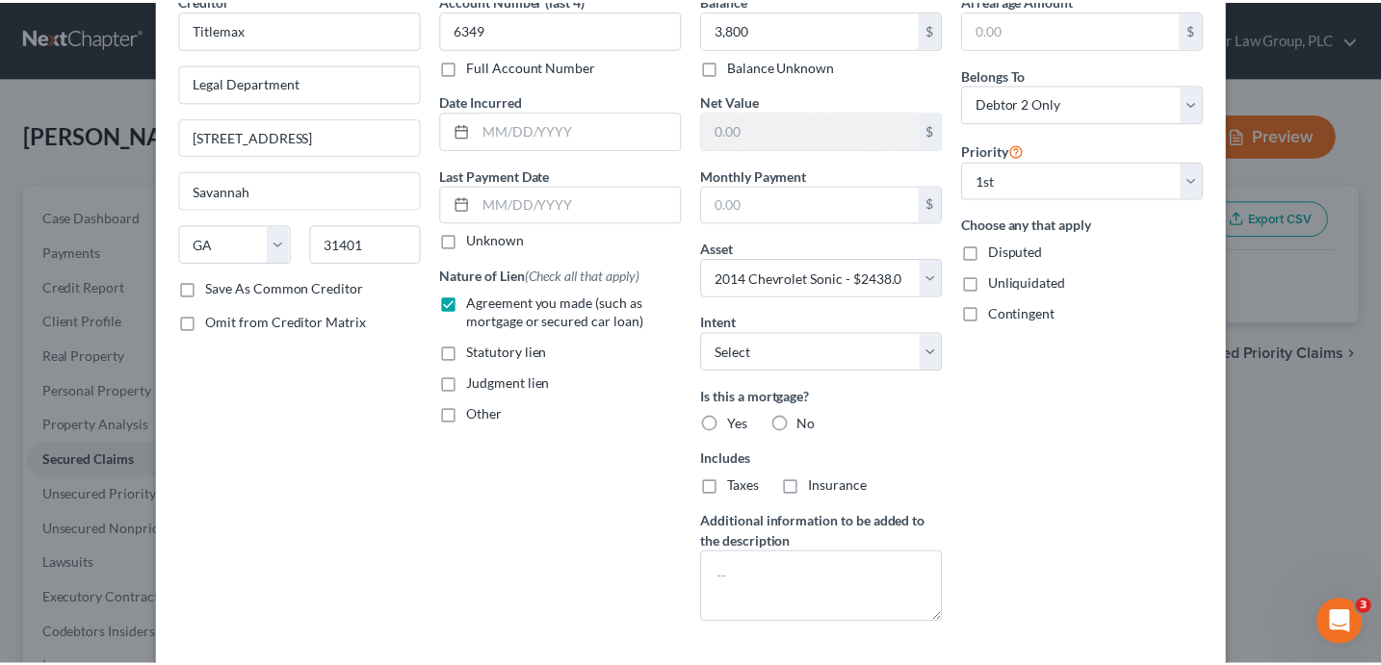
scroll to position [191, 0]
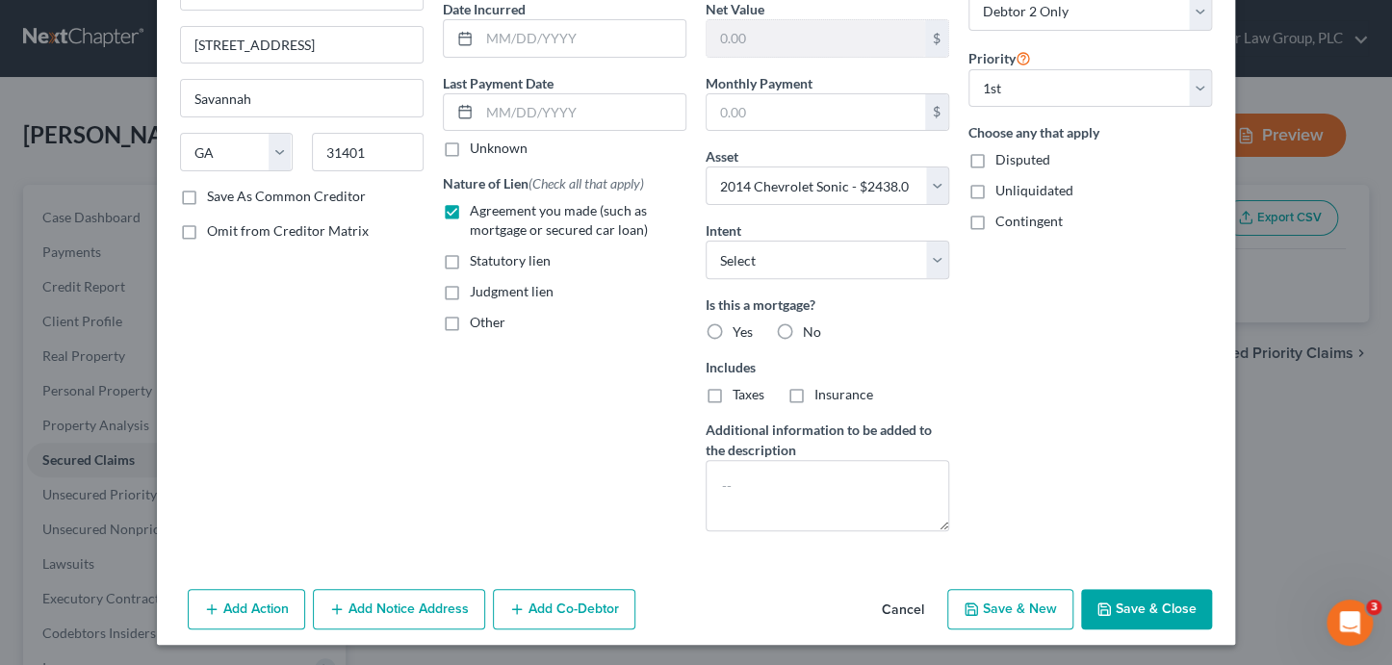
click at [1141, 615] on button "Save & Close" at bounding box center [1146, 609] width 131 height 40
select select
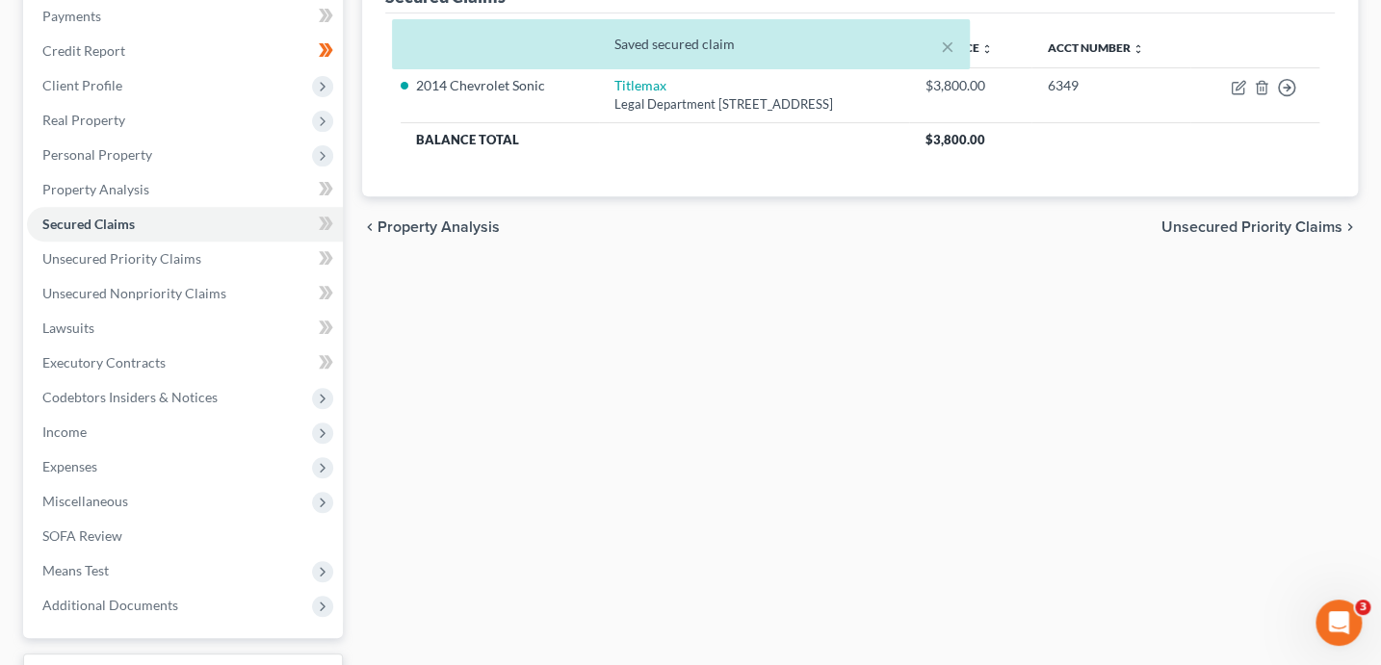
scroll to position [240, 0]
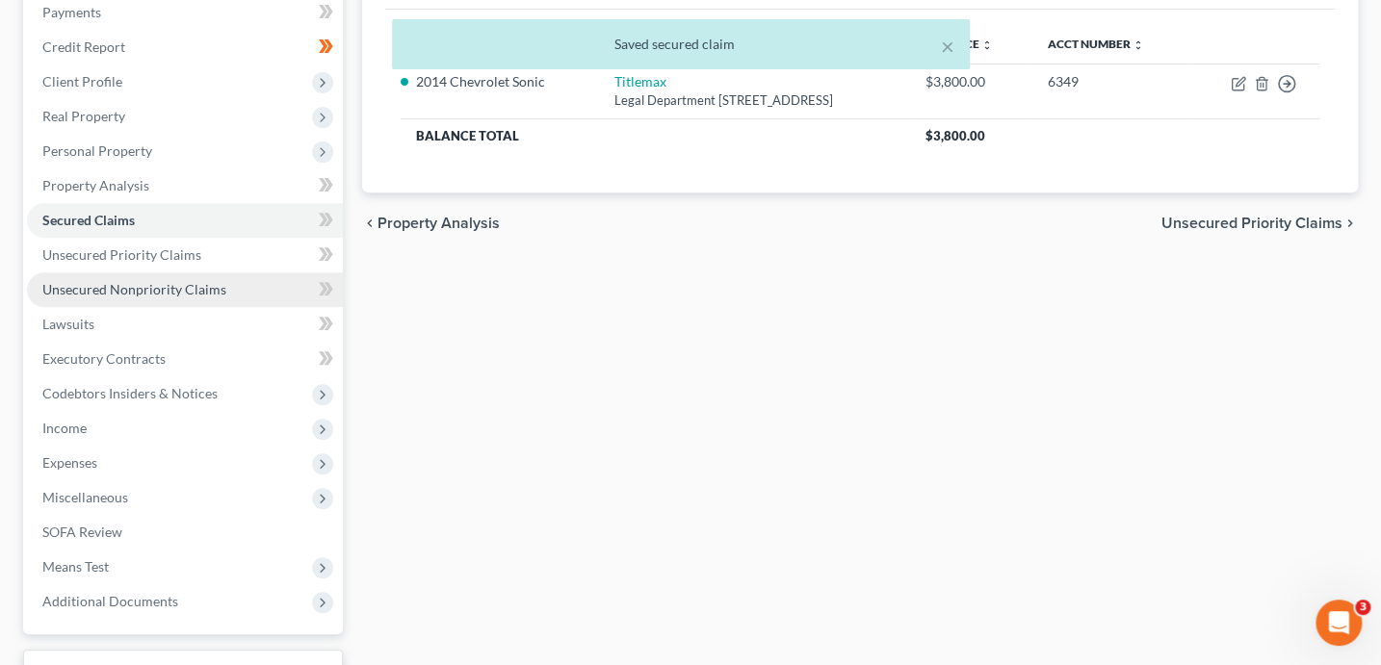
click at [126, 284] on span "Unsecured Nonpriority Claims" at bounding box center [134, 289] width 184 height 16
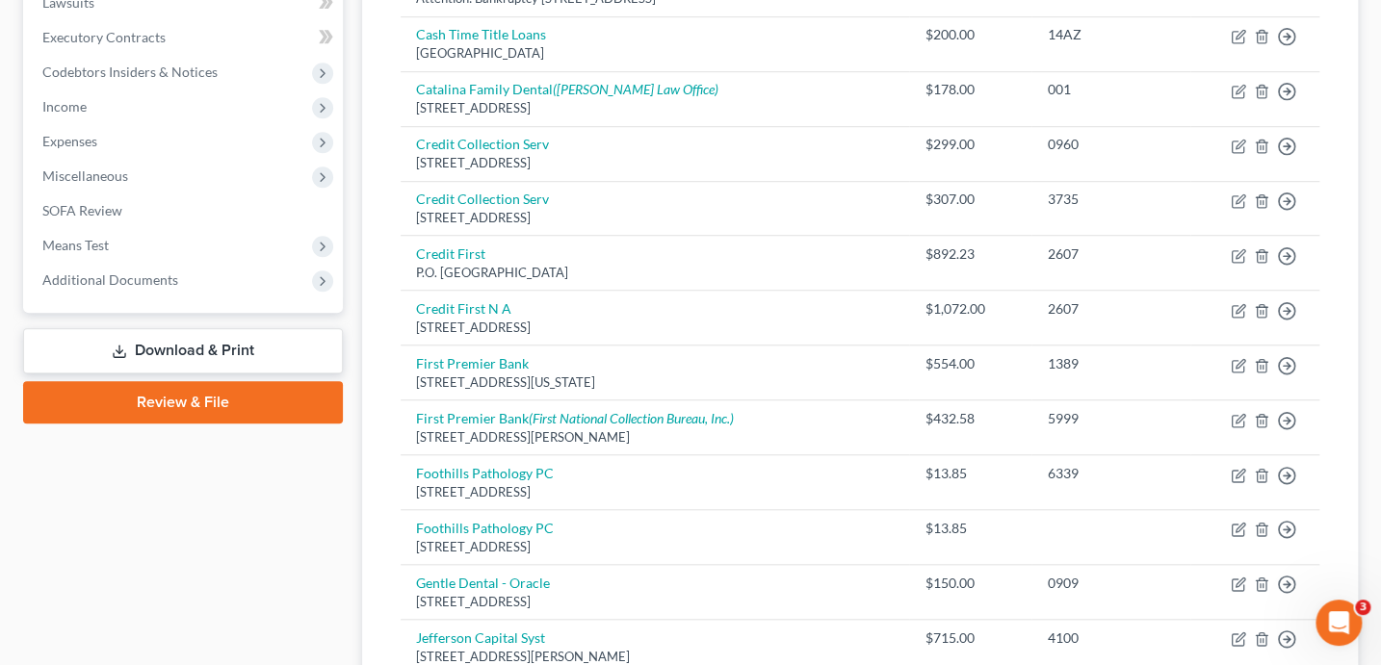
scroll to position [427, 0]
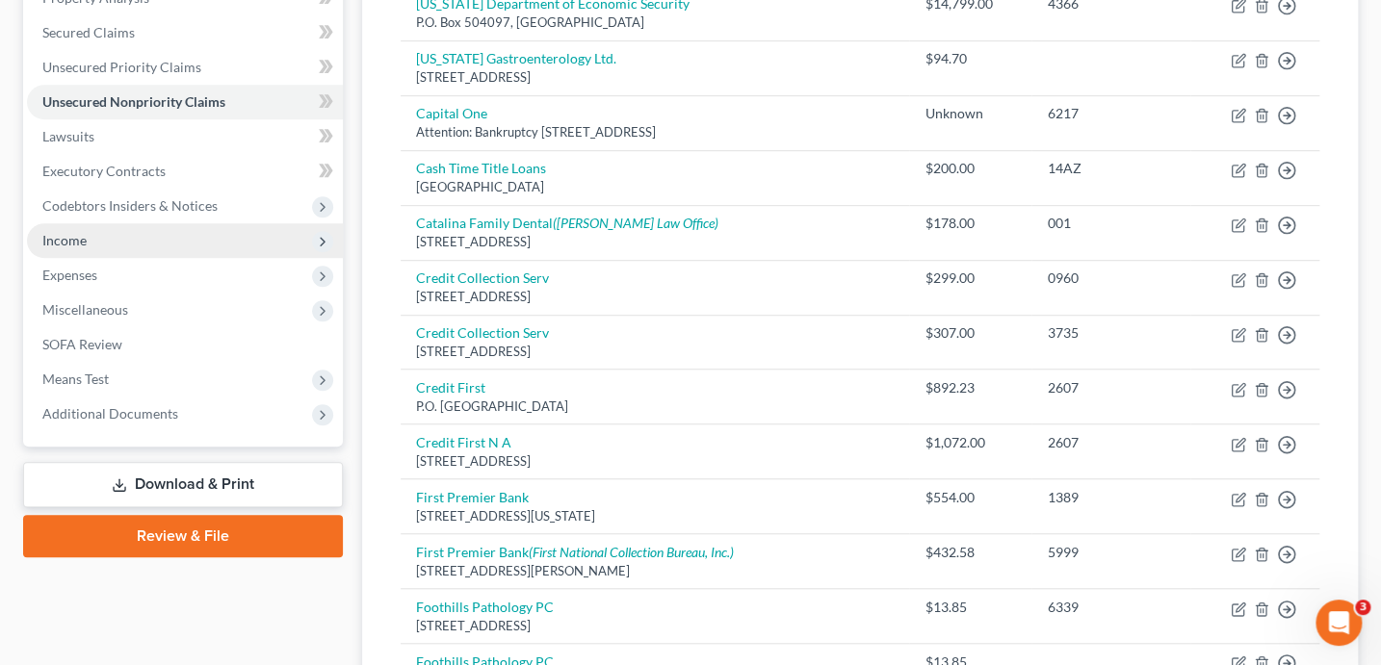
click at [102, 243] on span "Income" at bounding box center [185, 240] width 316 height 35
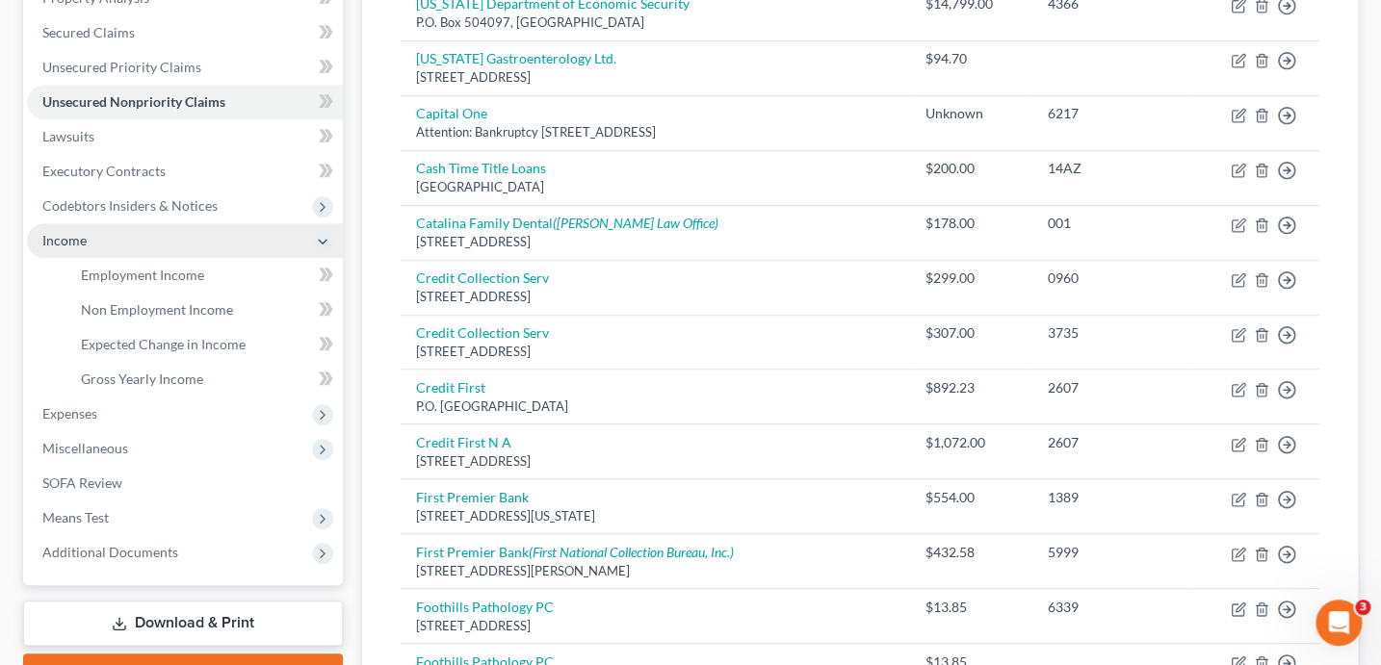
click at [70, 243] on span "Income" at bounding box center [64, 240] width 44 height 16
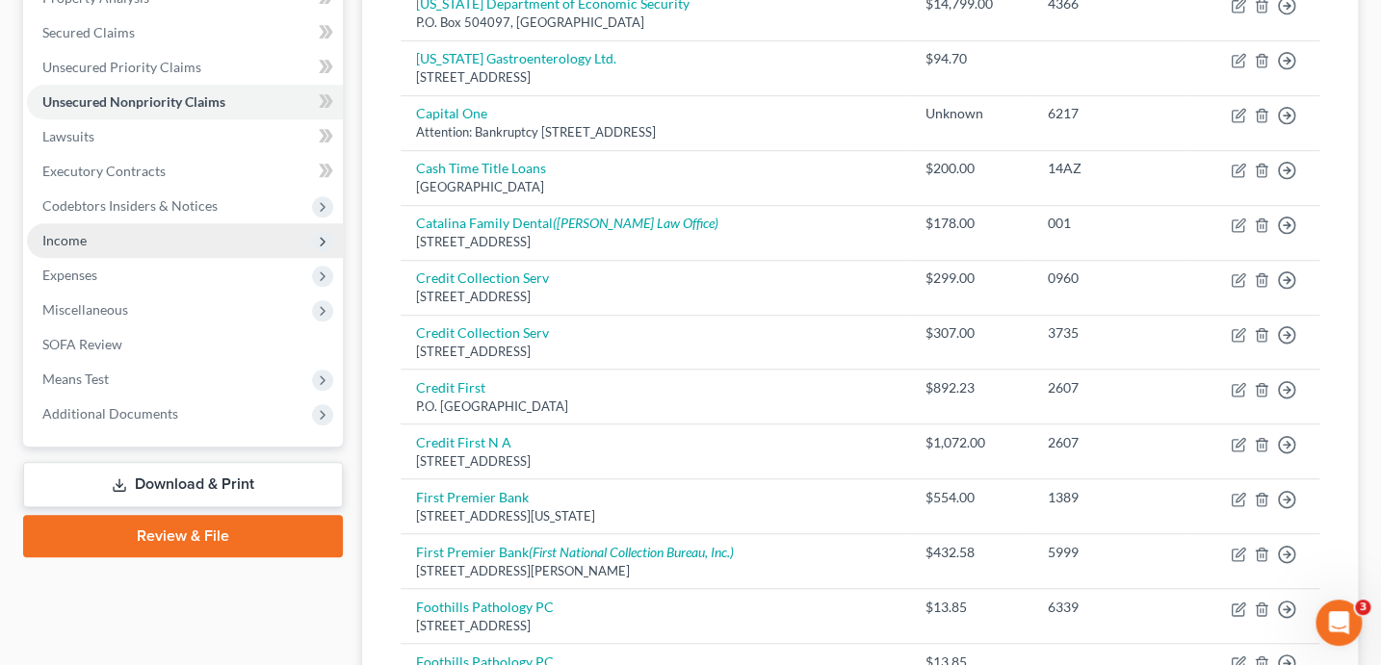
click at [182, 242] on span "Income" at bounding box center [185, 240] width 316 height 35
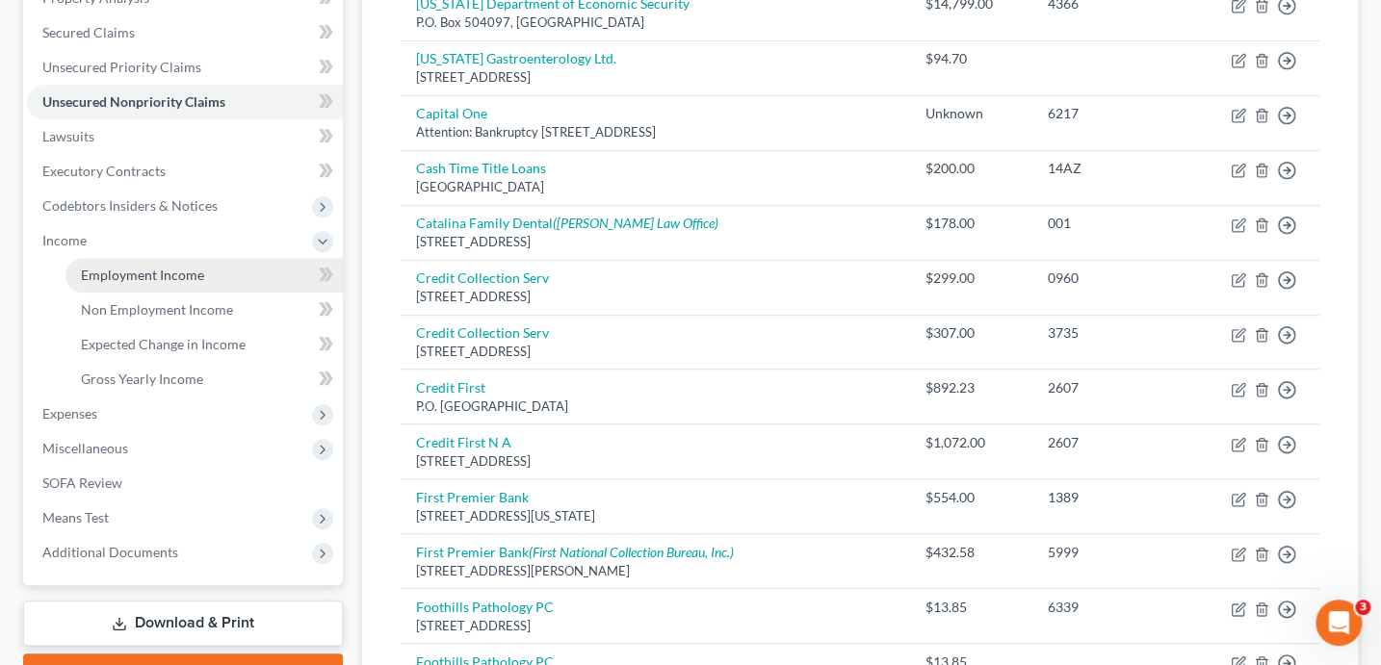
click at [180, 269] on span "Employment Income" at bounding box center [142, 275] width 123 height 16
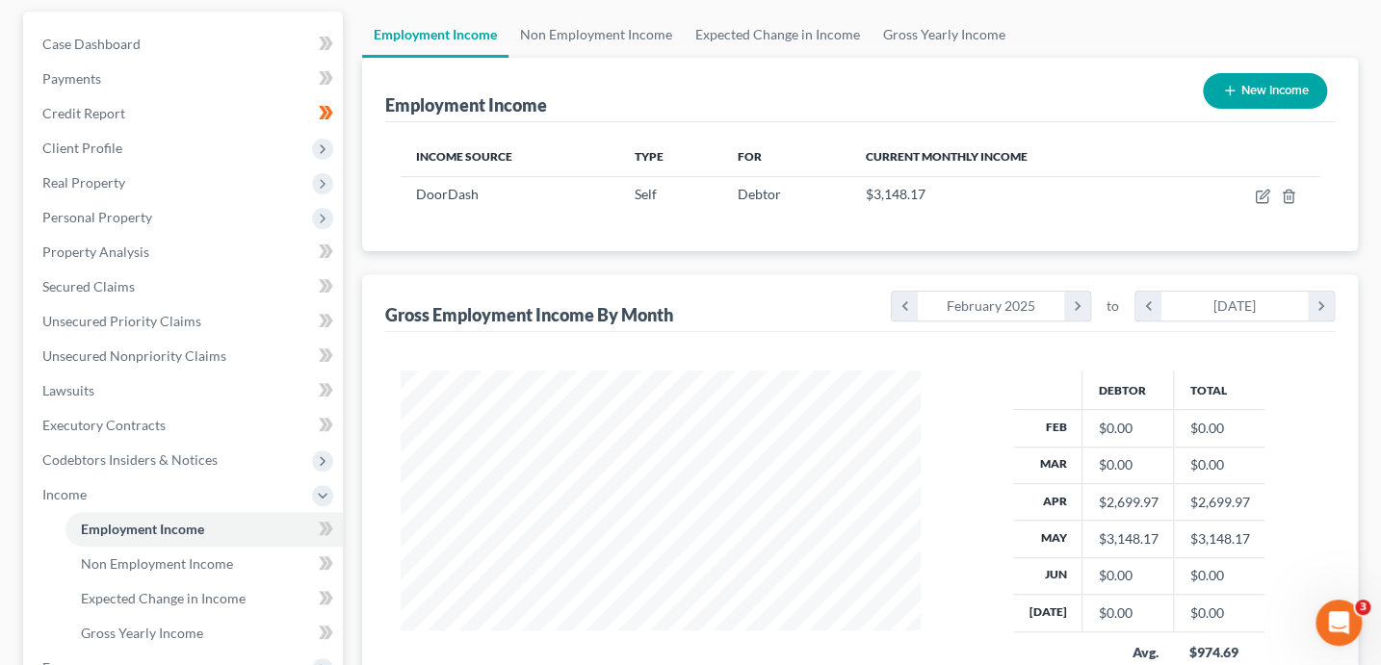
scroll to position [172, 0]
click at [604, 34] on link "Non Employment Income" at bounding box center [595, 36] width 175 height 46
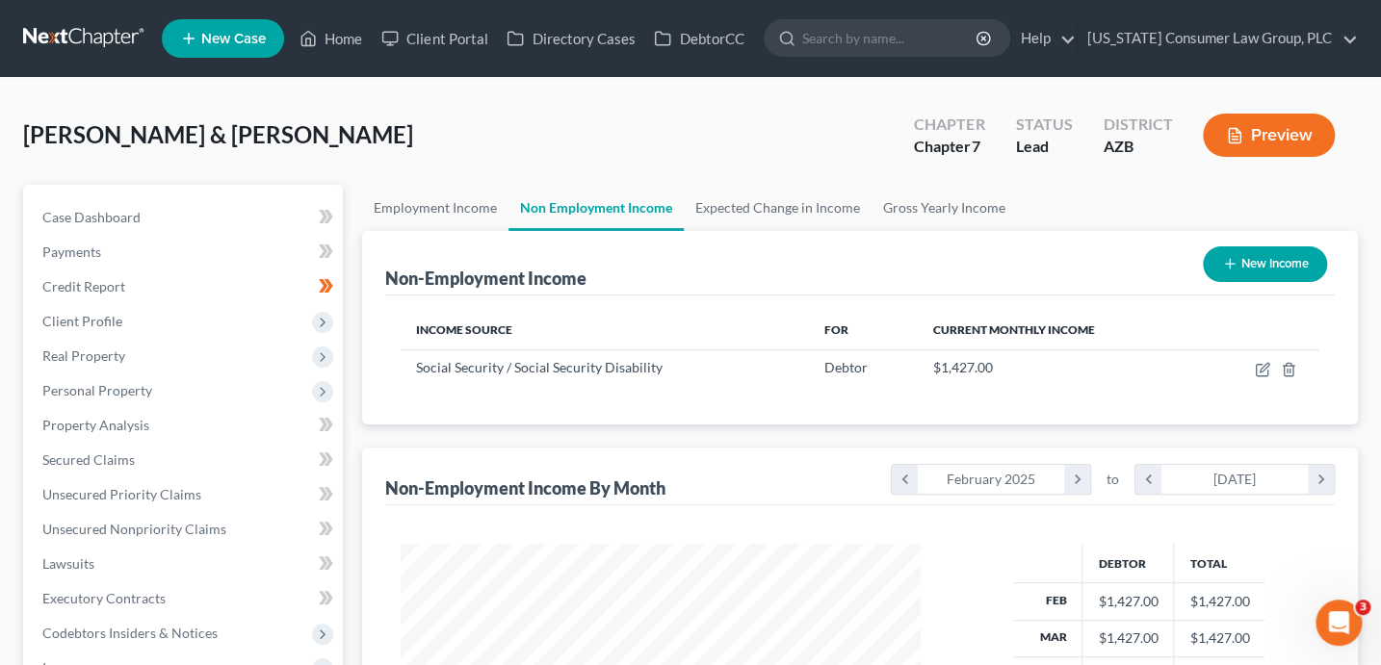
scroll to position [343, 558]
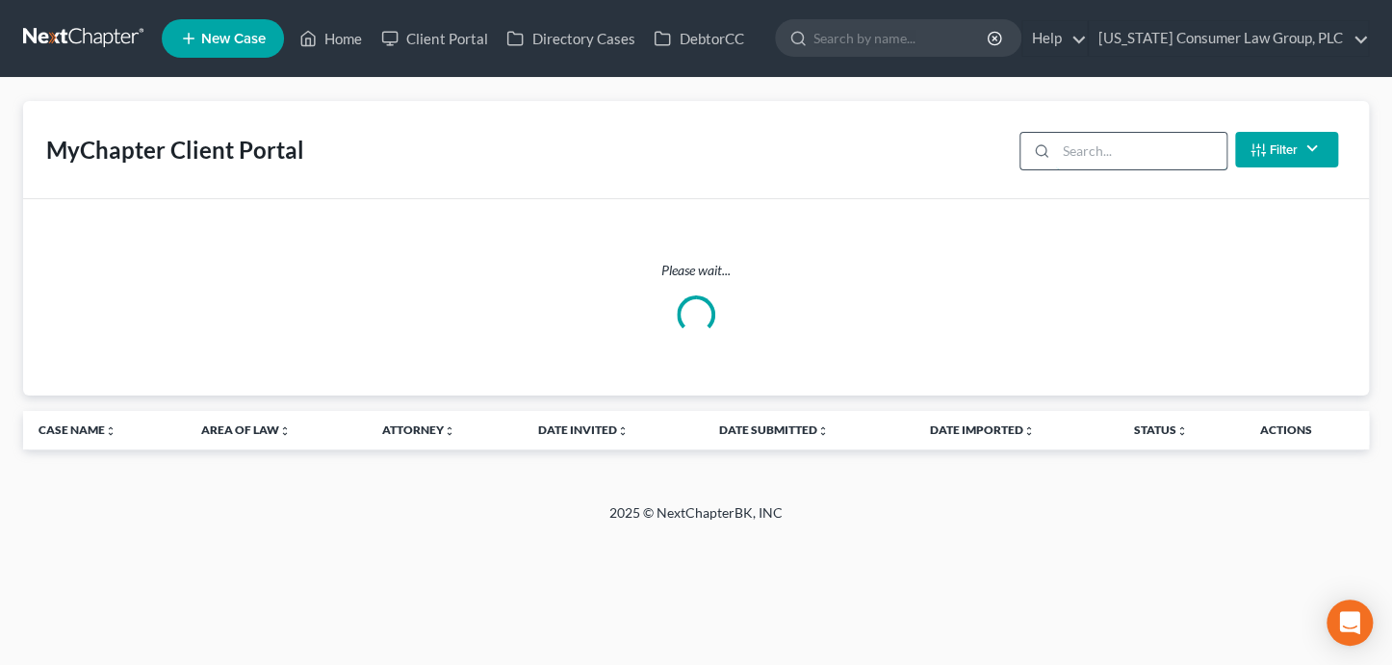
click at [1096, 152] on input "search" at bounding box center [1141, 151] width 170 height 37
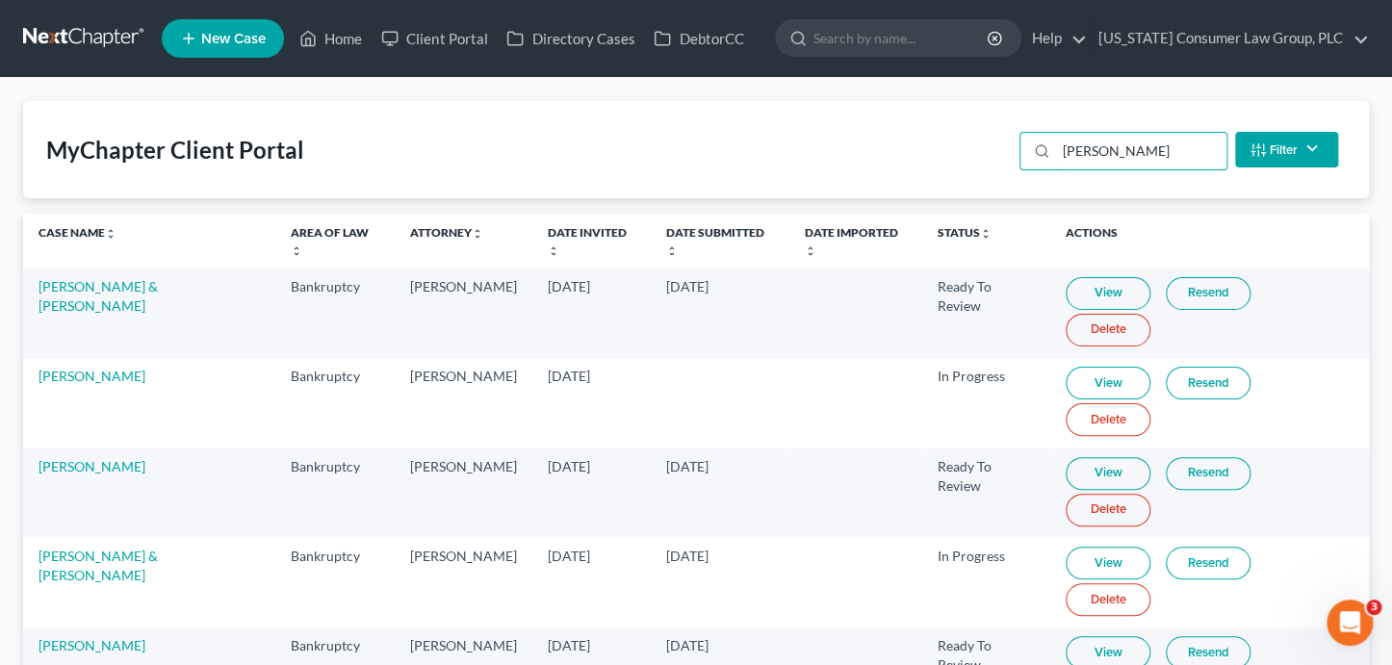
type input "[PERSON_NAME]"
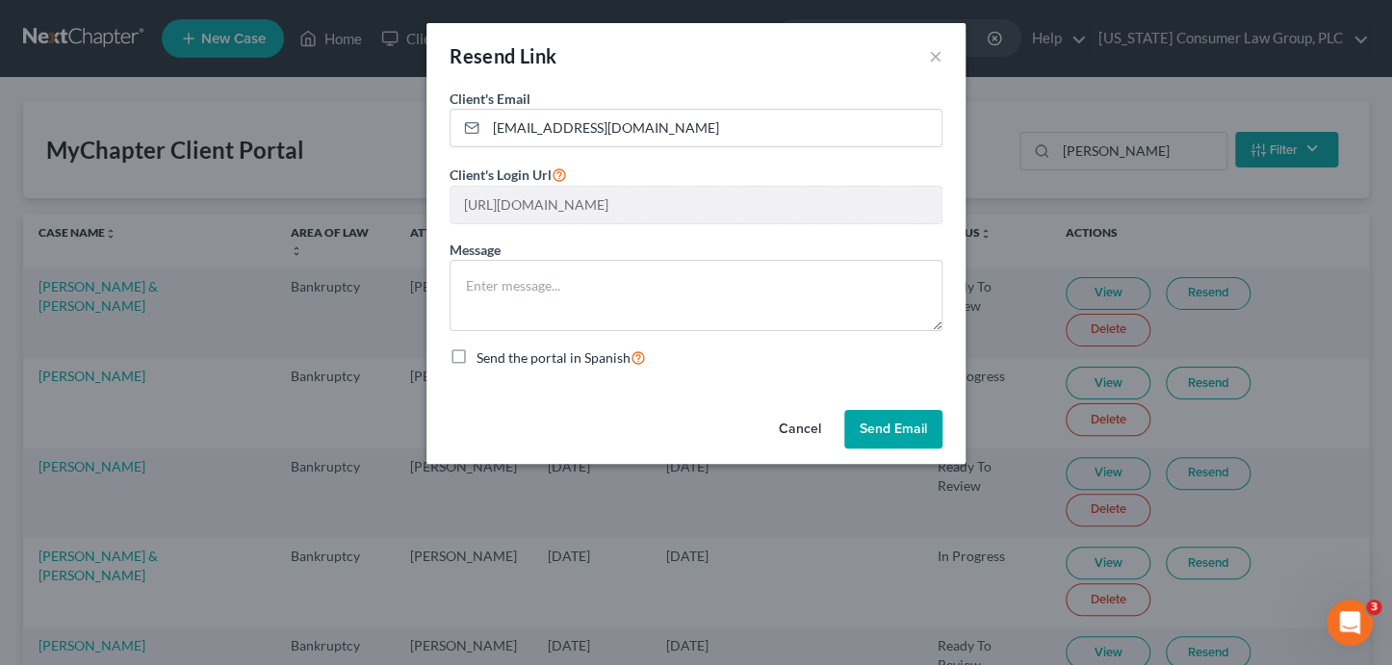
click at [910, 428] on button "Send Email" at bounding box center [893, 429] width 98 height 39
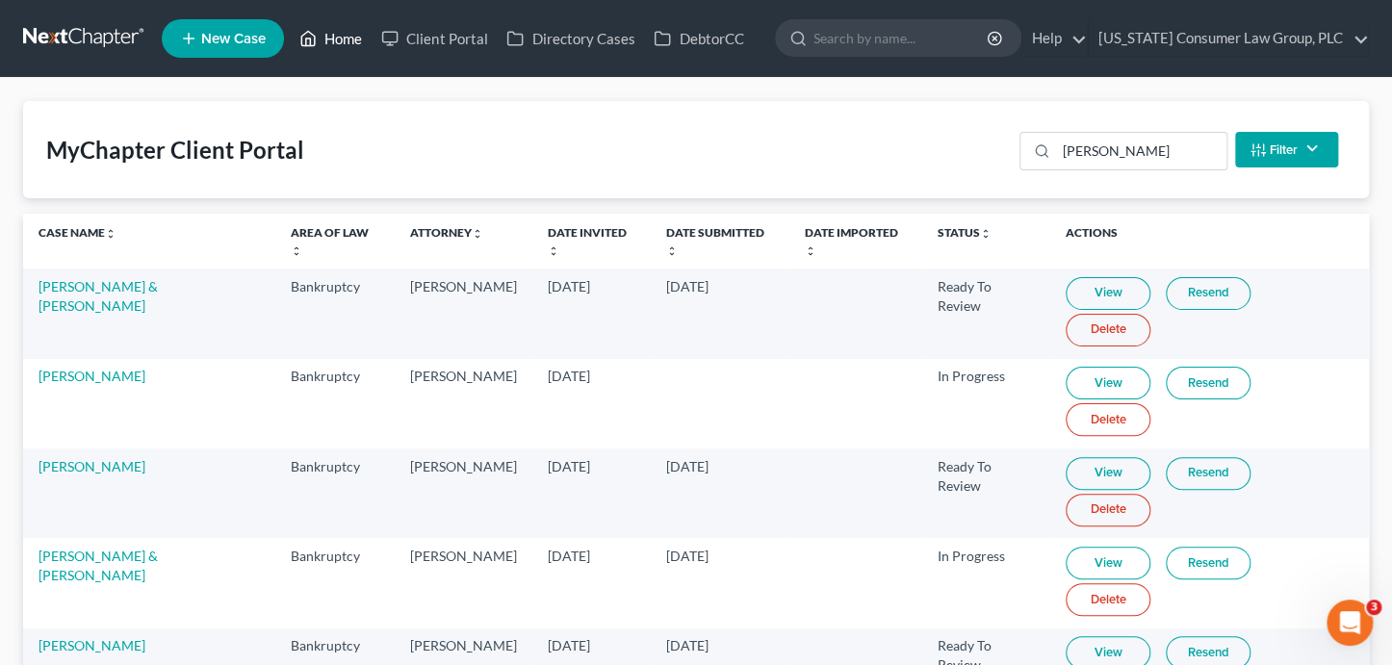
click at [340, 42] on link "Home" at bounding box center [331, 38] width 82 height 35
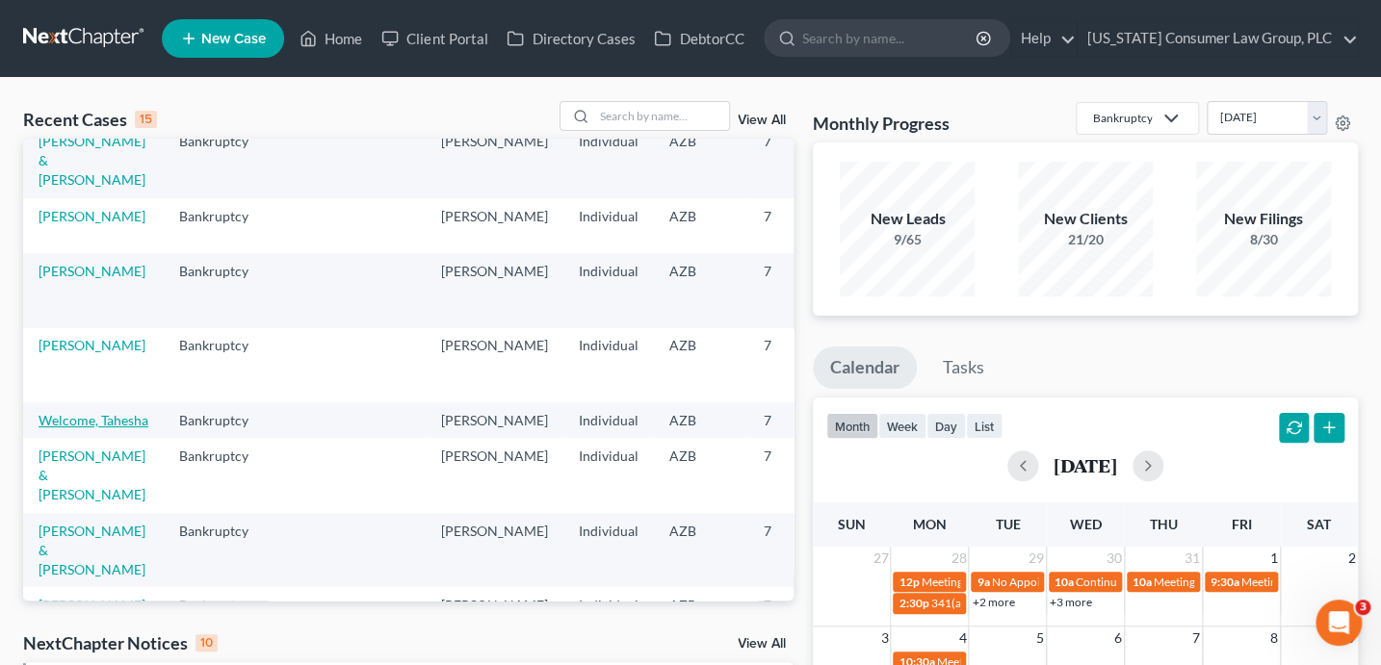
scroll to position [69, 0]
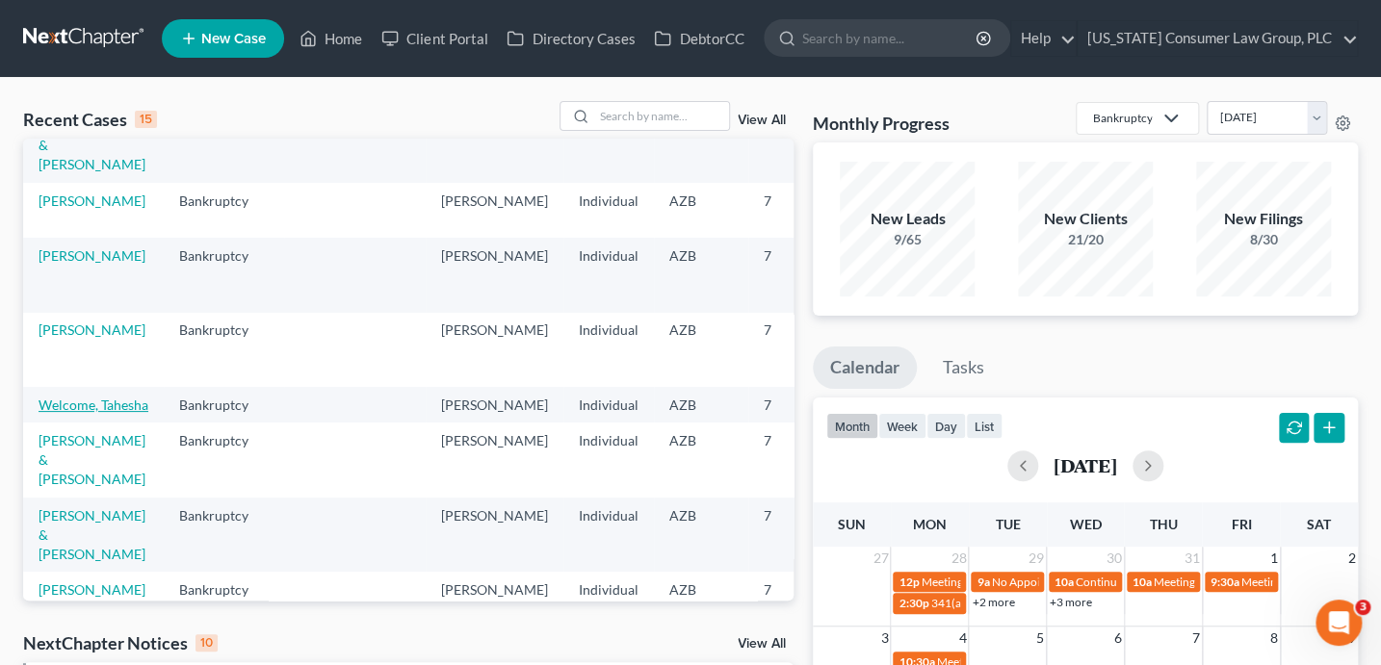
click at [74, 413] on link "Welcome, Tahesha" at bounding box center [94, 405] width 110 height 16
click at [72, 413] on link "Welcome, Tahesha" at bounding box center [94, 405] width 110 height 16
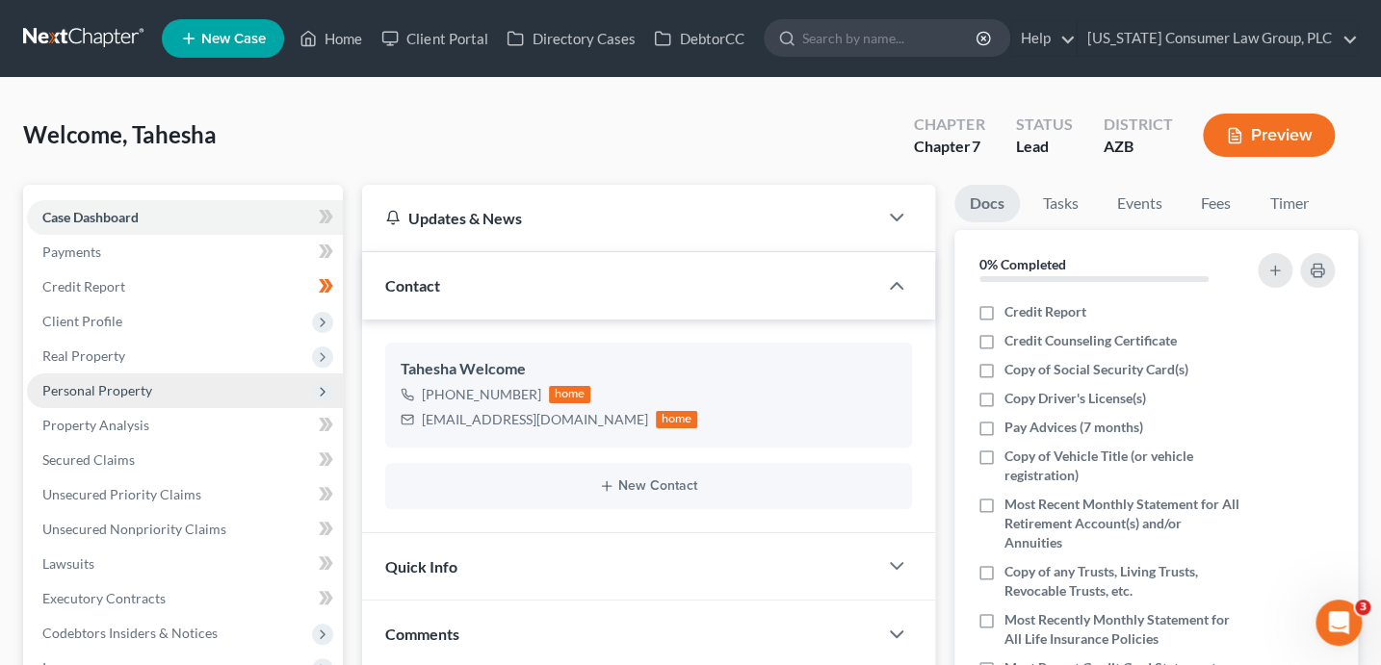
click at [152, 395] on span "Personal Property" at bounding box center [185, 391] width 316 height 35
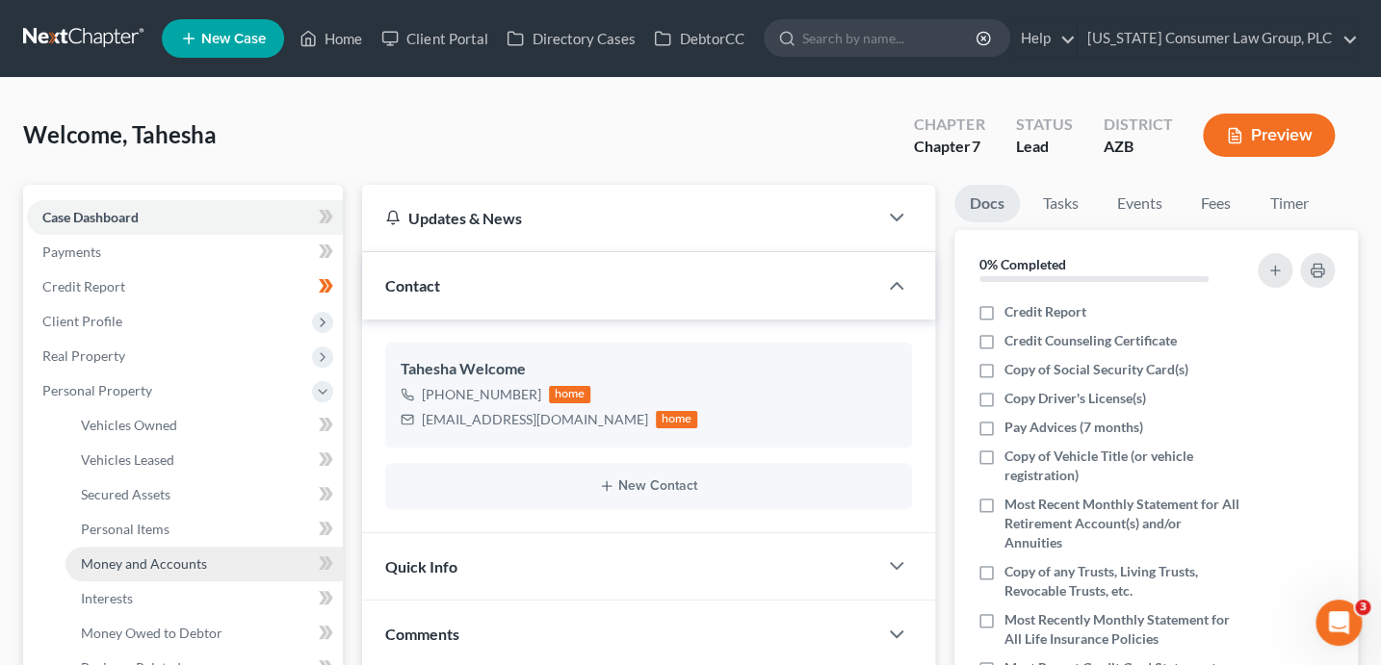
click at [203, 555] on span "Money and Accounts" at bounding box center [144, 563] width 126 height 16
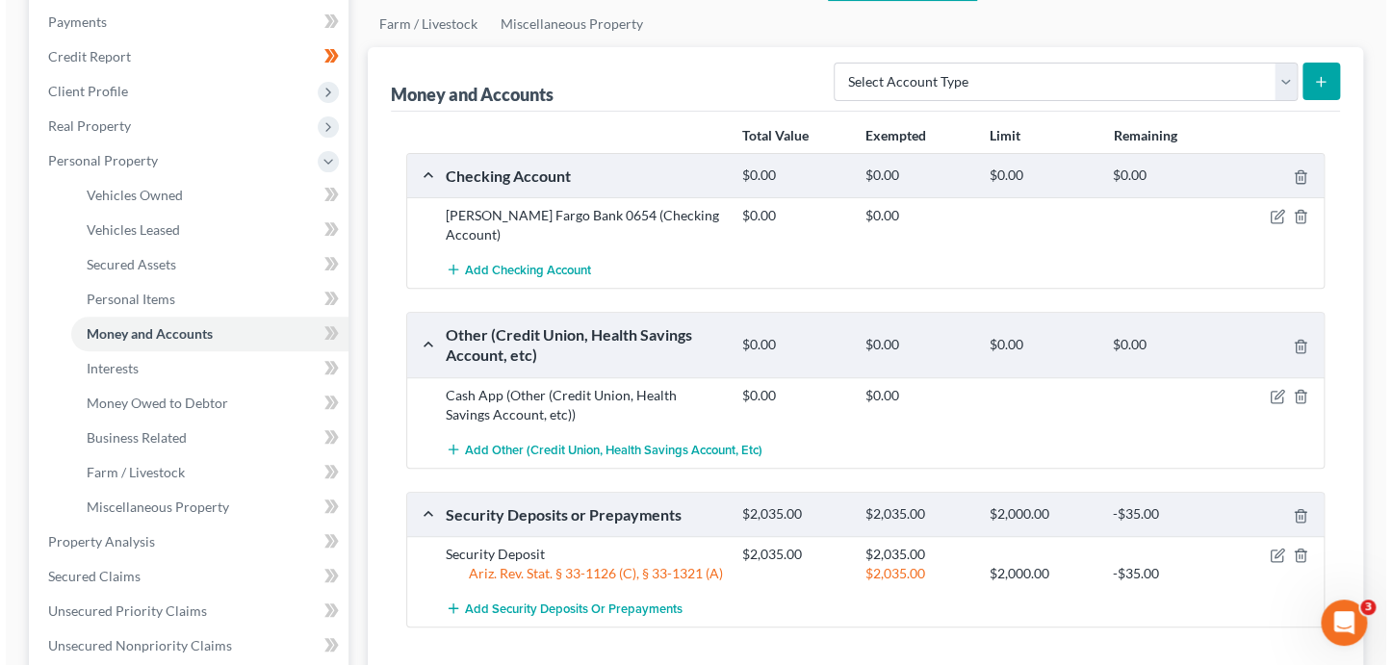
scroll to position [233, 0]
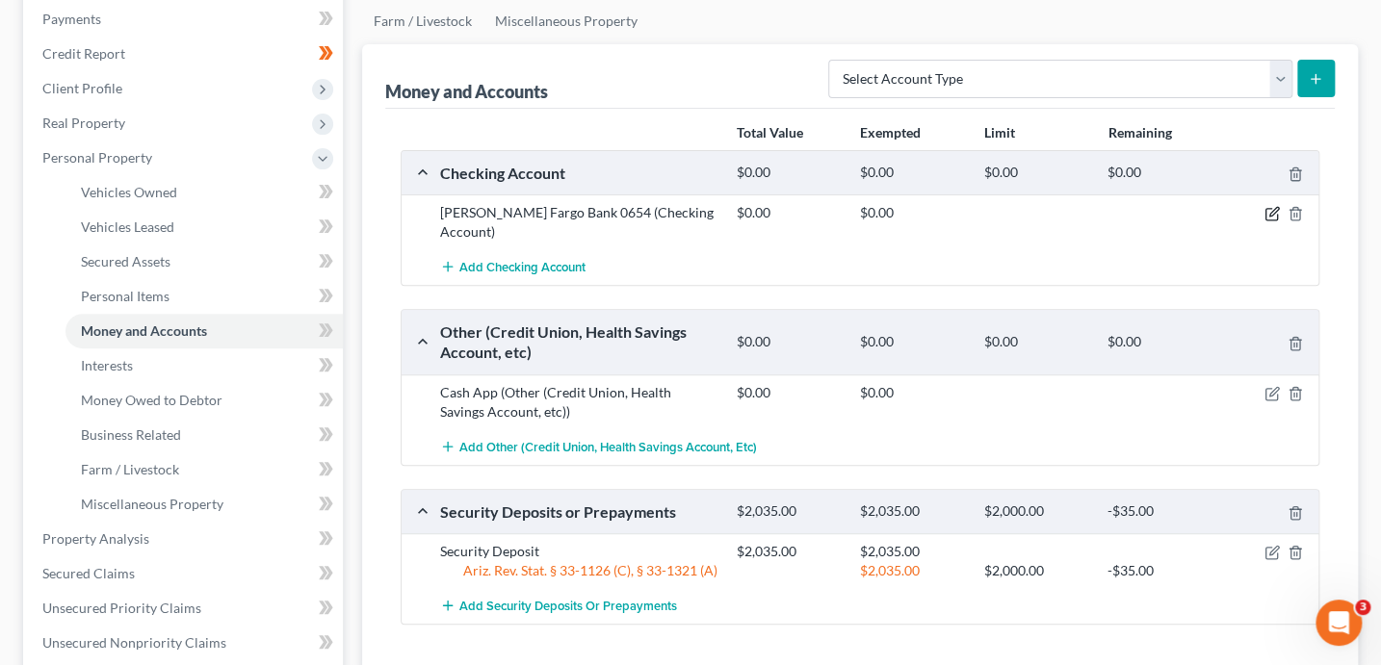
click at [1273, 214] on icon "button" at bounding box center [1271, 213] width 15 height 15
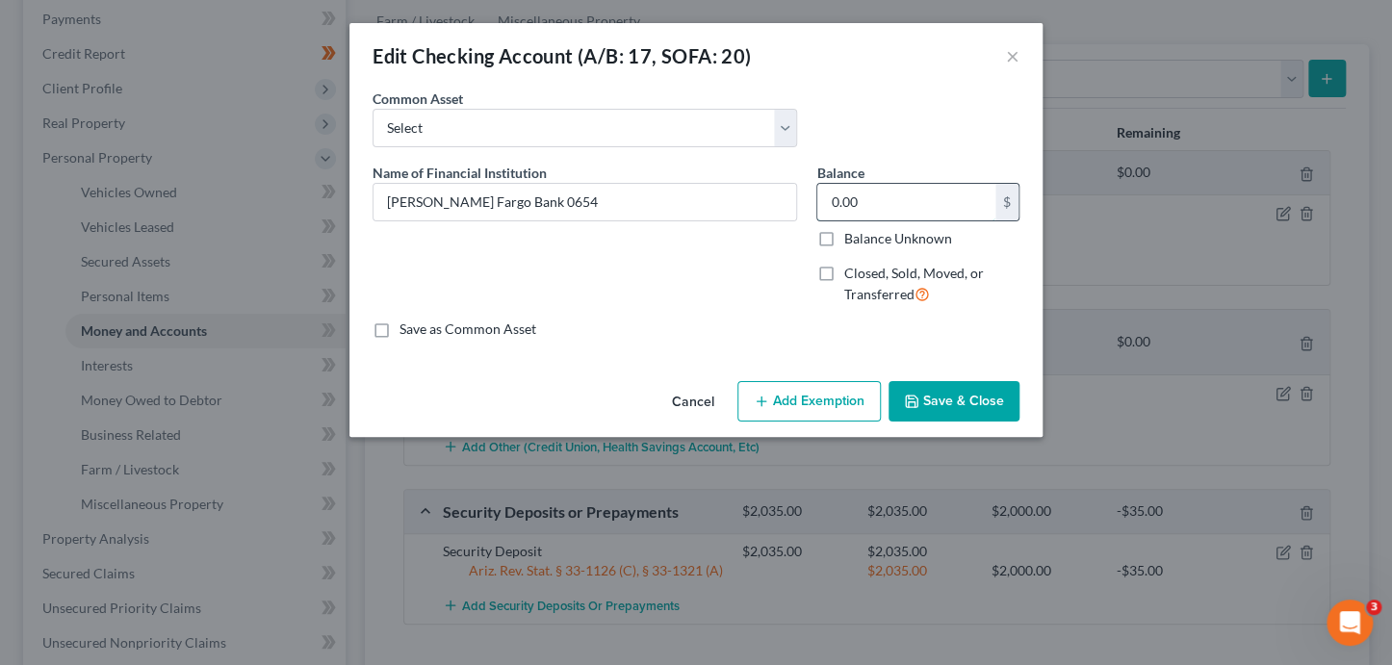
click at [886, 201] on input "0.00" at bounding box center [906, 202] width 178 height 37
type input "269.78"
click at [846, 411] on button "Add Exemption" at bounding box center [808, 401] width 143 height 40
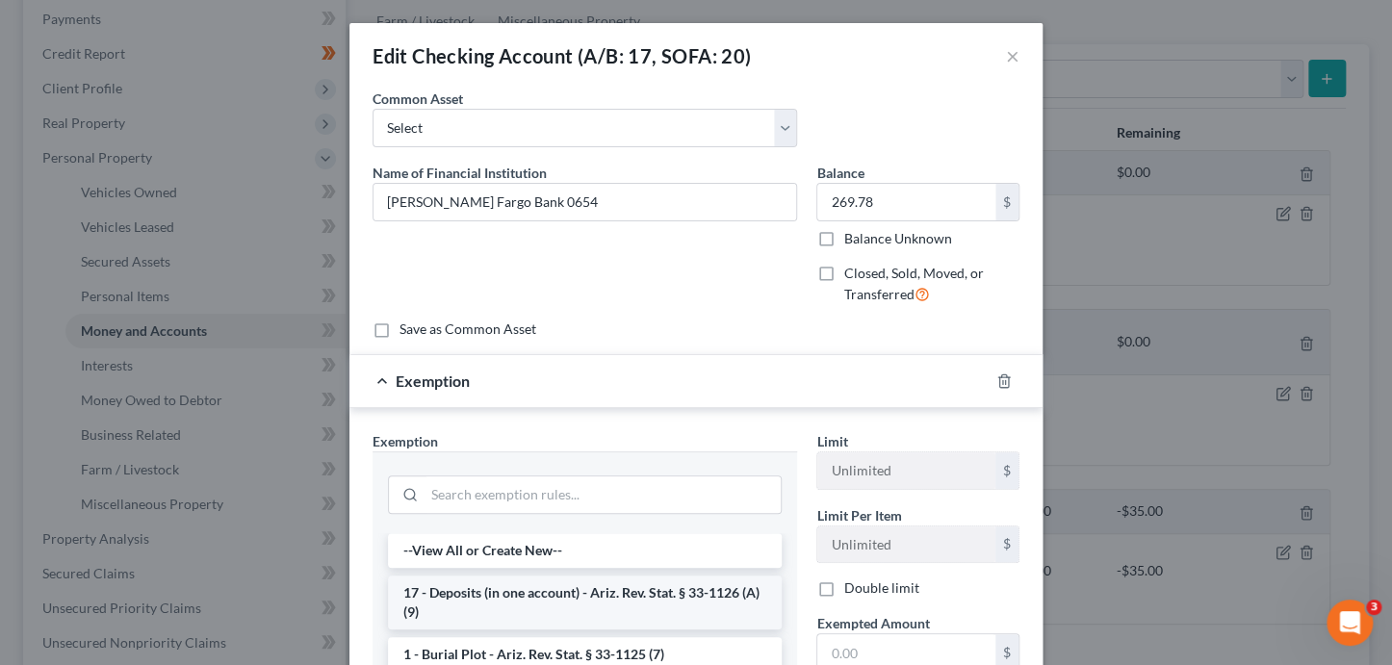
scroll to position [0, 0]
click at [576, 578] on li "17 - Deposits (in one account) - Ariz. Rev. Stat. § 33-1126 (A)(9)" at bounding box center [585, 603] width 394 height 54
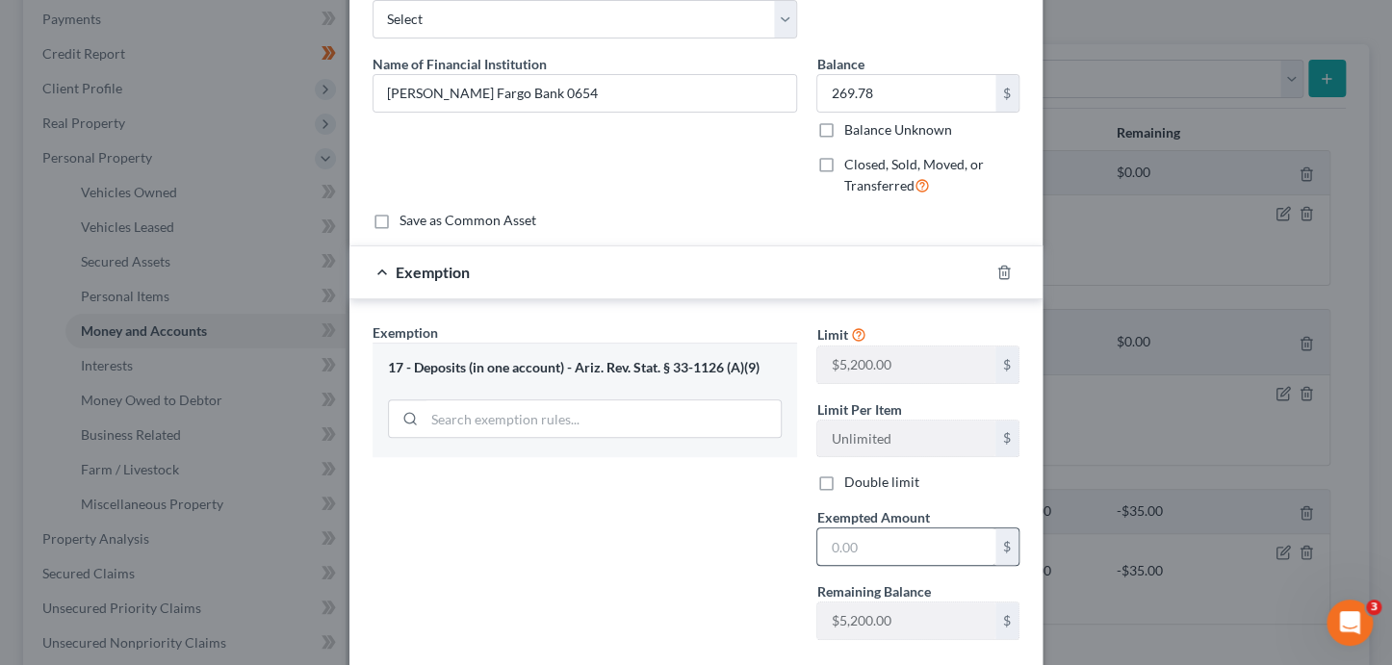
scroll to position [118, 0]
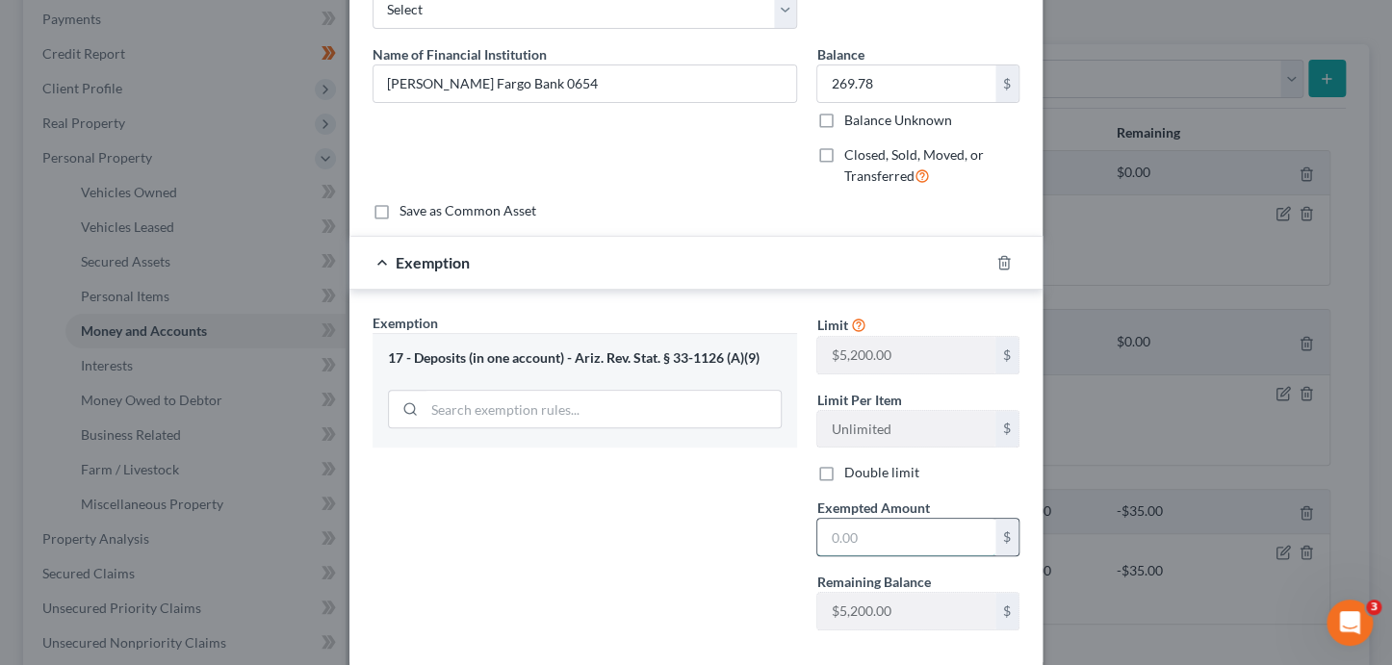
click at [839, 529] on input "text" at bounding box center [906, 537] width 178 height 37
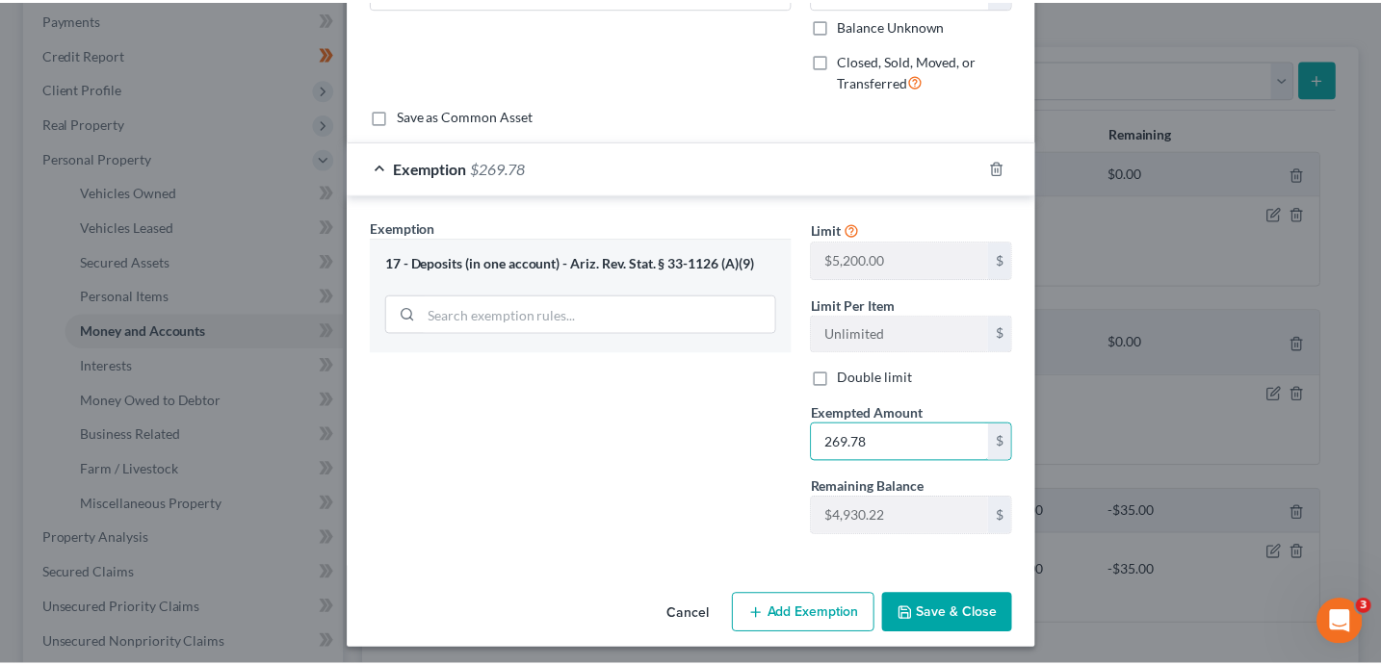
scroll to position [218, 0]
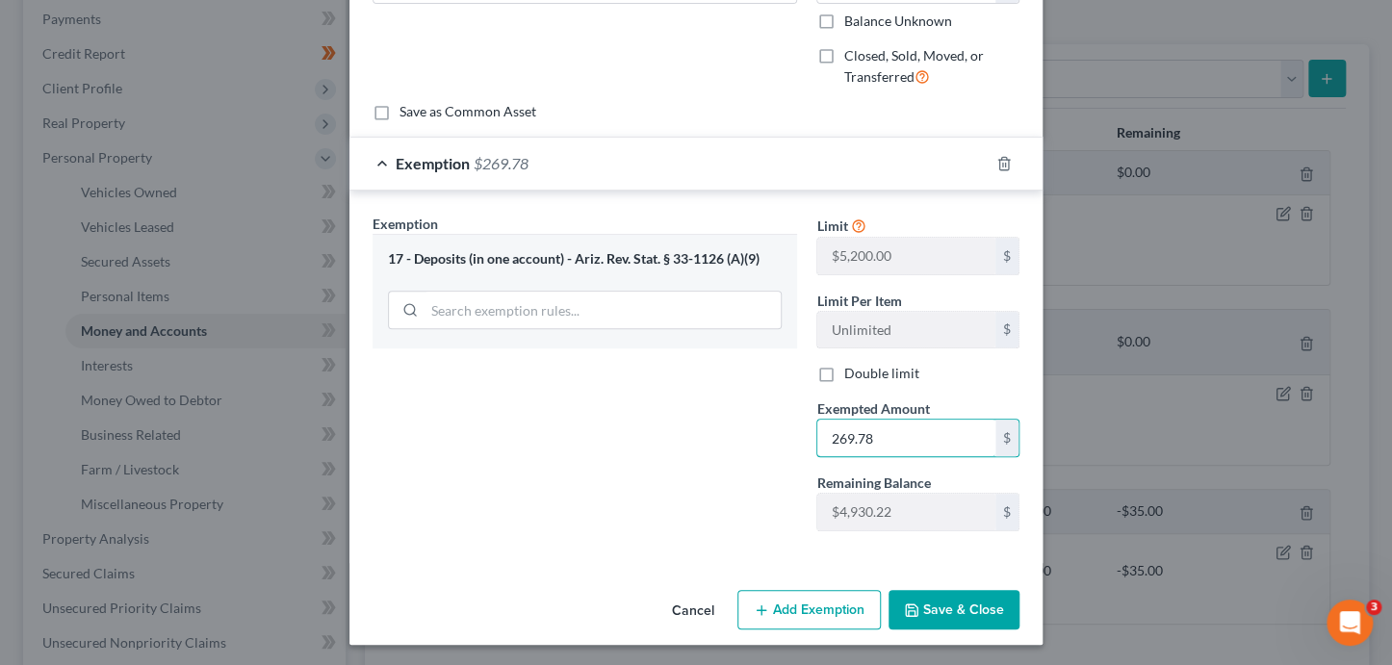
type input "269.78"
click at [957, 606] on button "Save & Close" at bounding box center [954, 610] width 131 height 40
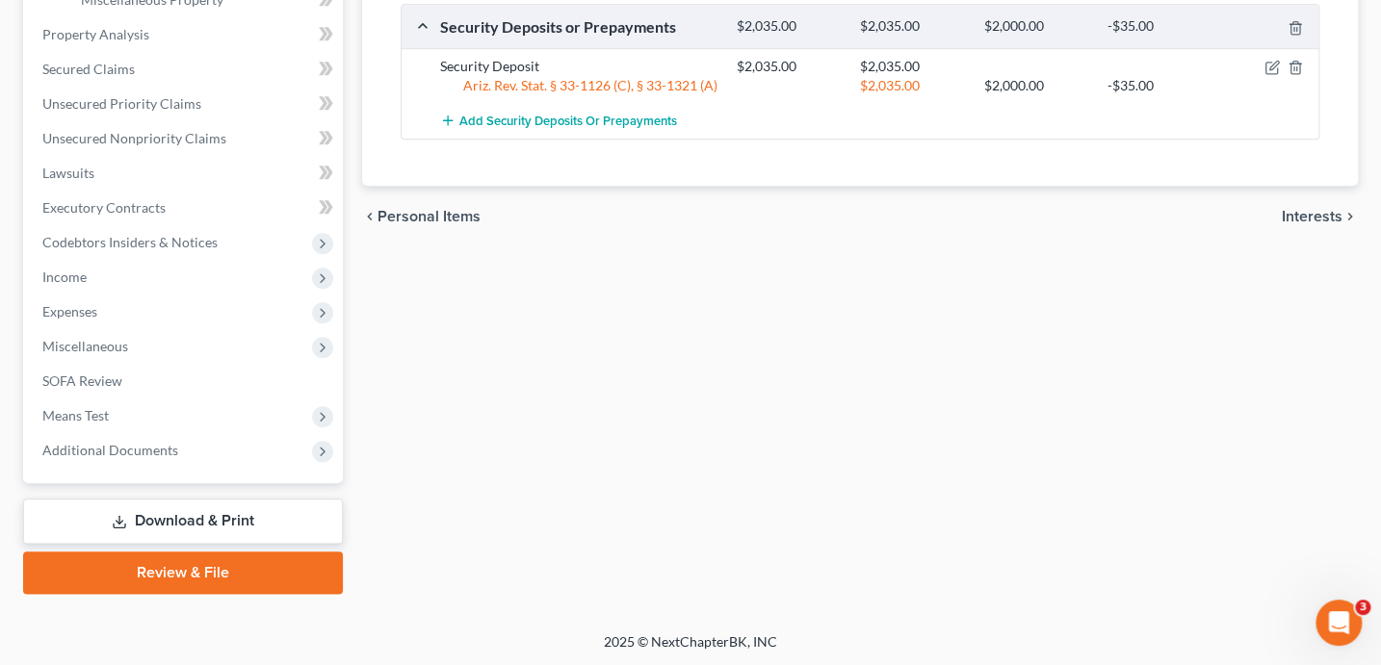
click at [154, 573] on link "Review & File" at bounding box center [183, 573] width 320 height 42
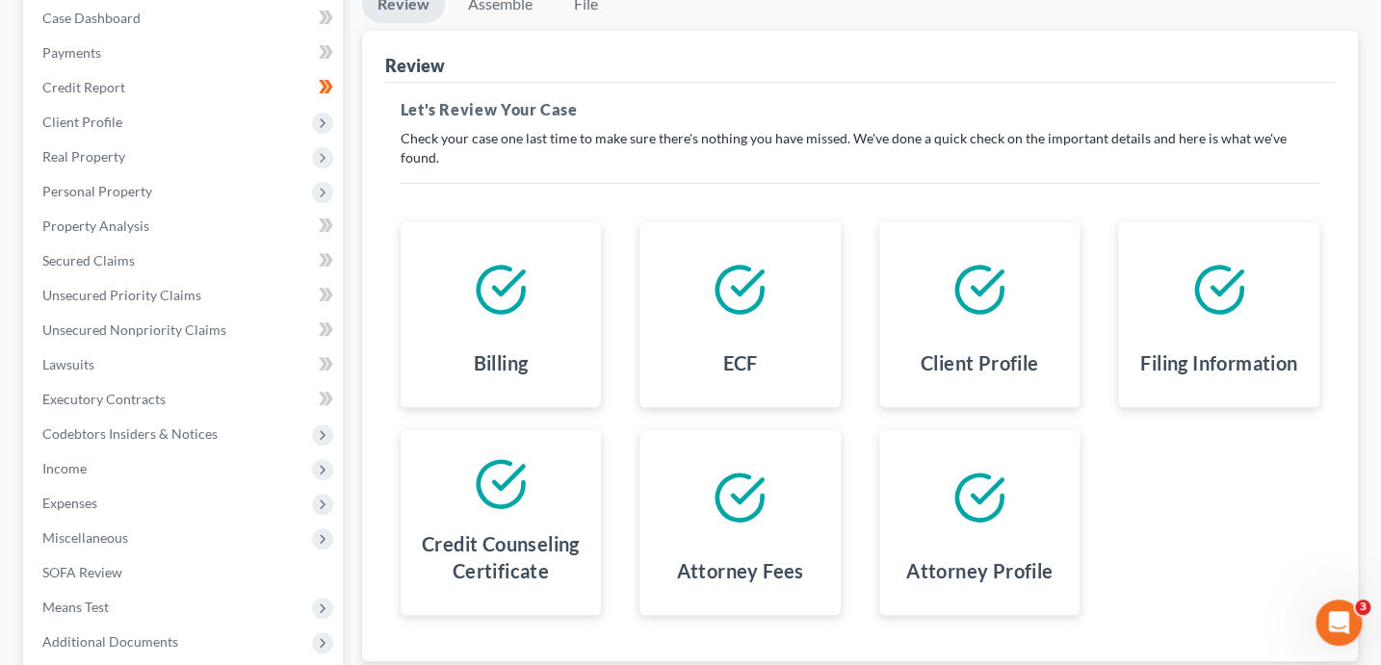
scroll to position [391, 0]
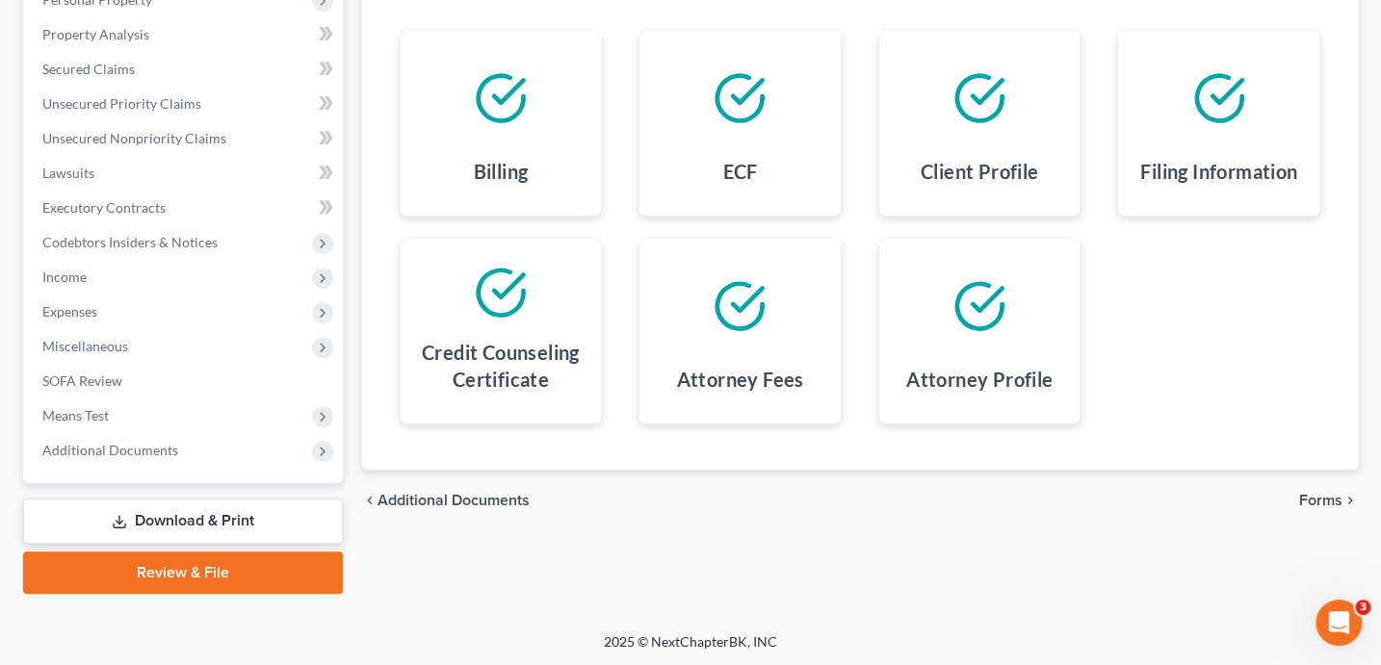
click at [1319, 493] on span "Forms" at bounding box center [1320, 500] width 43 height 15
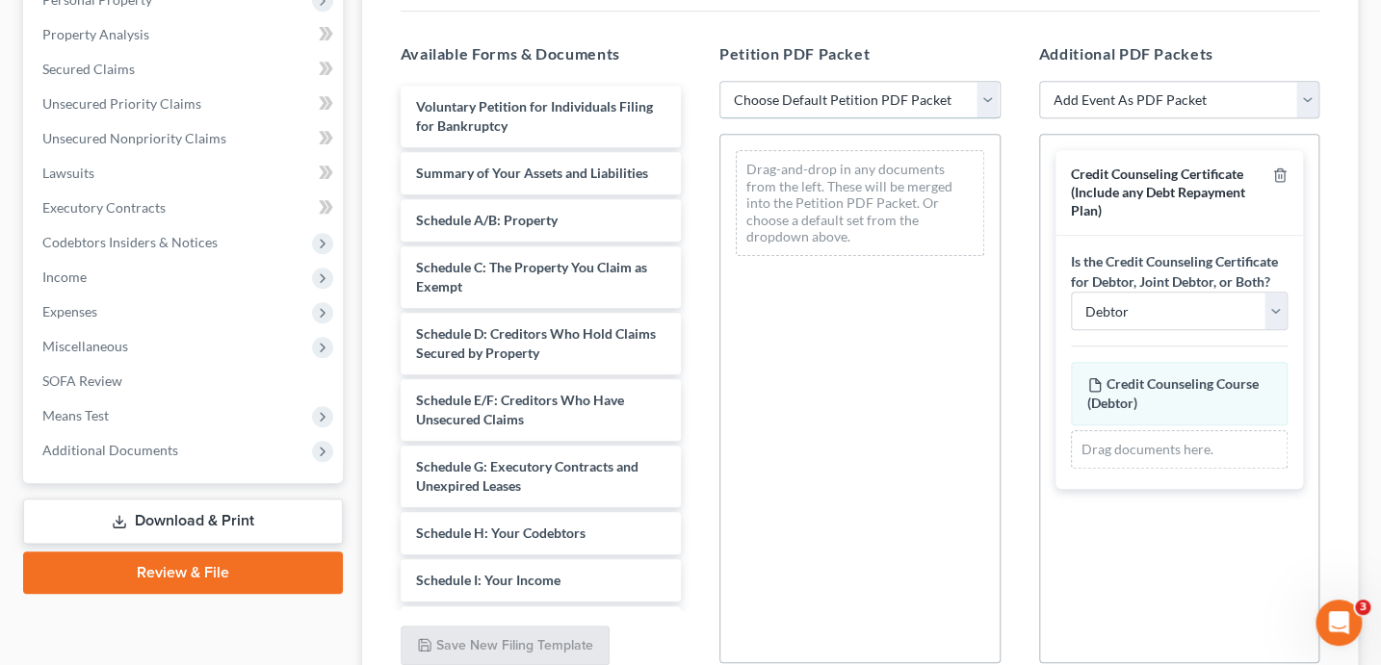
click at [857, 102] on select "Choose Default Petition PDF Packet Complete Bankruptcy Petition (all forms and …" at bounding box center [859, 100] width 281 height 39
select select "1"
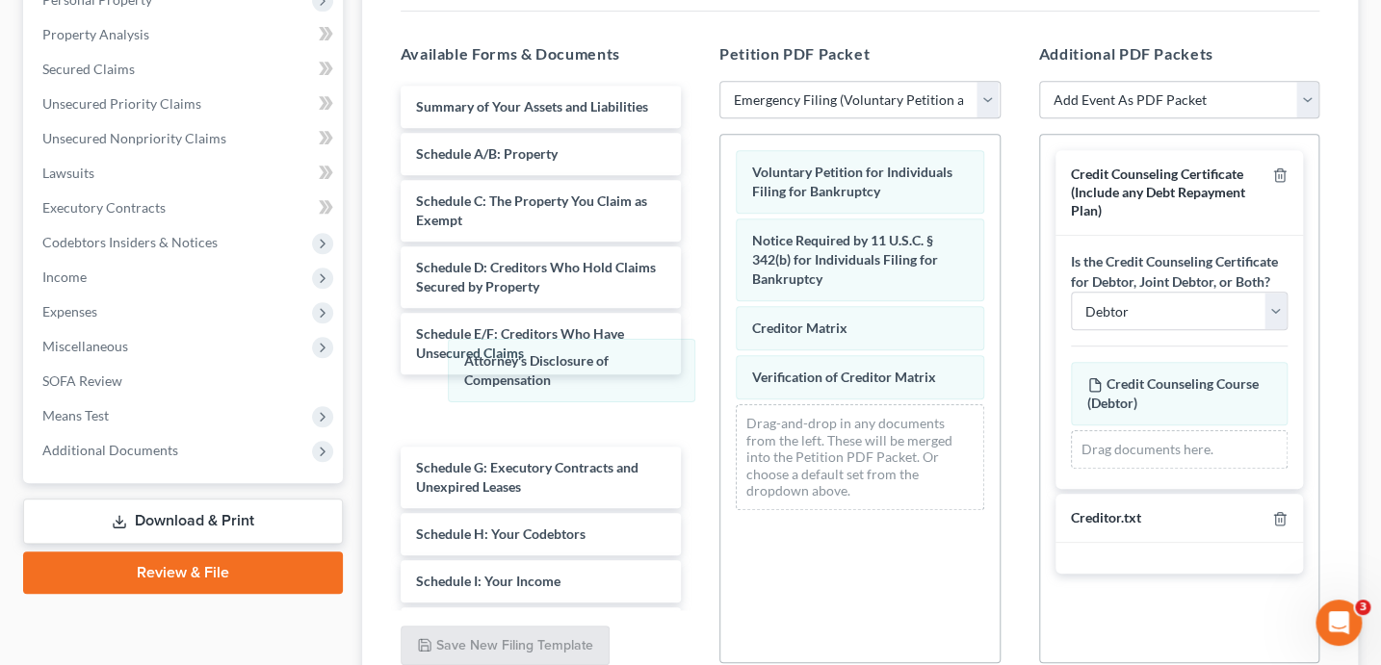
click at [720, 368] on div "Attorney's Disclosure of Compensation Voluntary Petition for Individuals Filing…" at bounding box center [859, 330] width 279 height 391
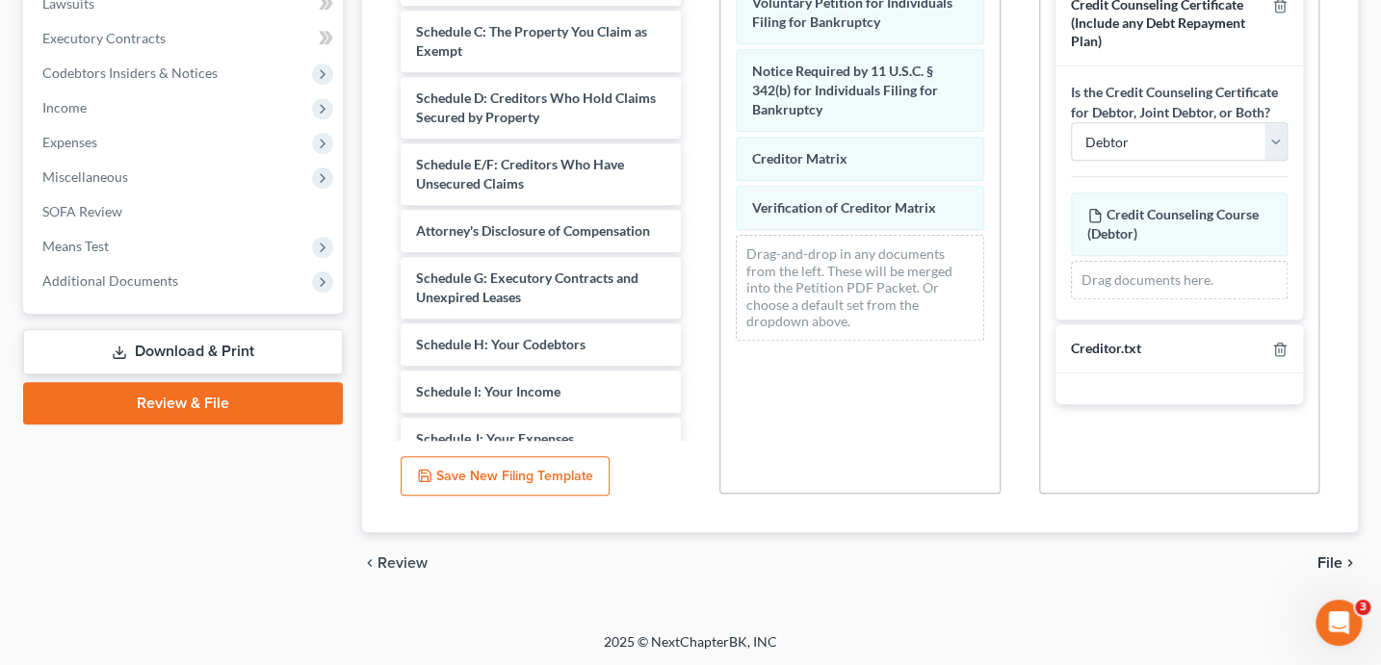
click at [1322, 560] on span "File" at bounding box center [1329, 562] width 25 height 15
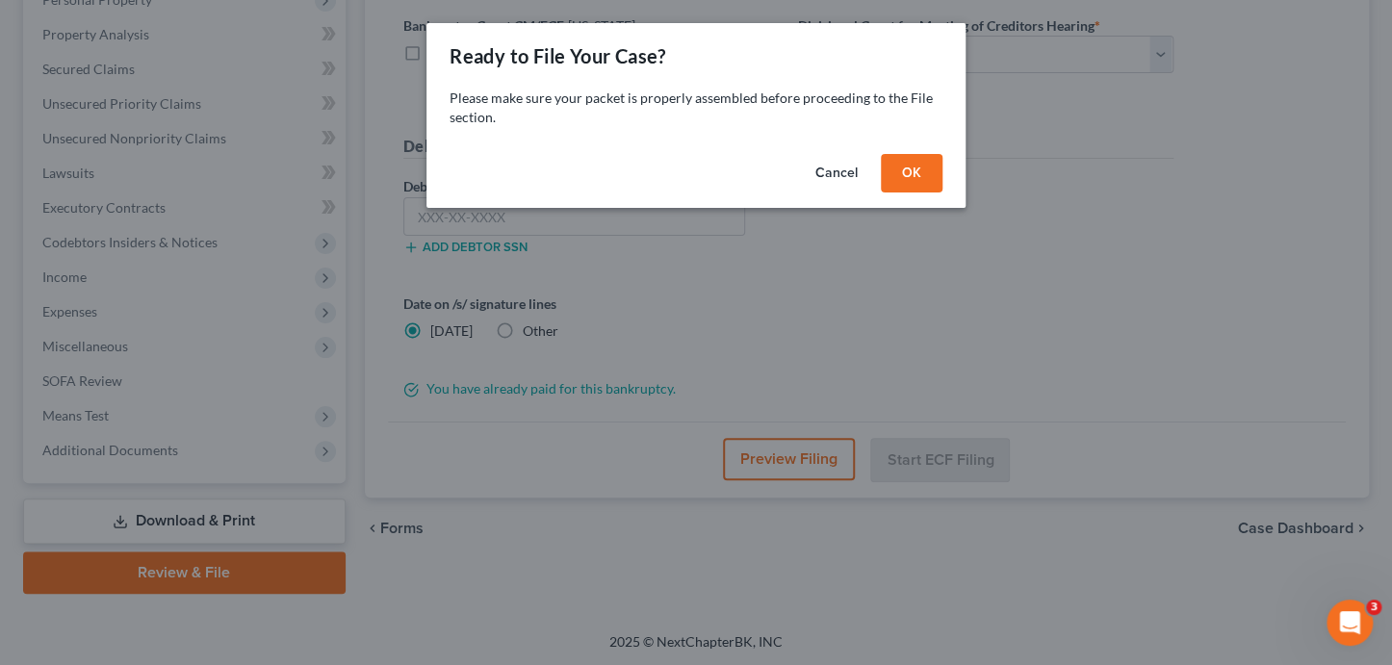
click at [906, 162] on button "OK" at bounding box center [912, 173] width 62 height 39
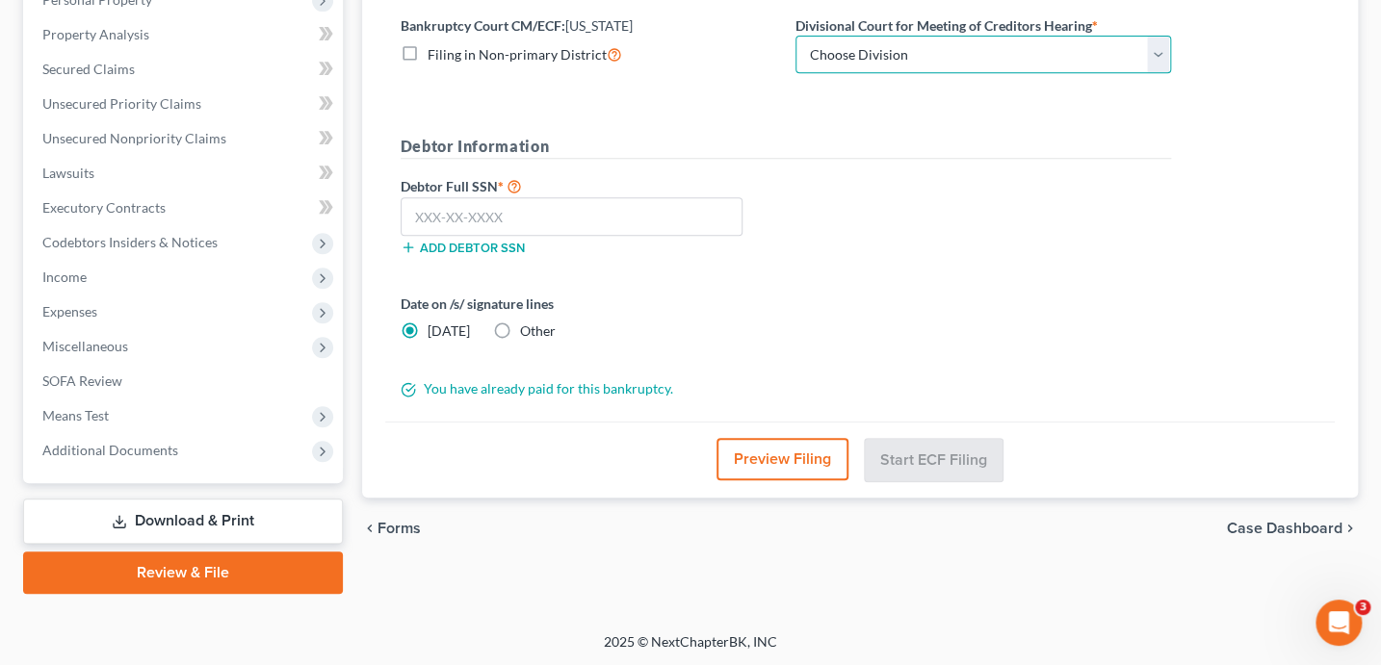
click at [1000, 46] on select "Choose Division Phoenix [GEOGRAPHIC_DATA] [PERSON_NAME]" at bounding box center [982, 55] width 375 height 39
click at [833, 54] on select "Choose Division Phoenix [GEOGRAPHIC_DATA] [PERSON_NAME]" at bounding box center [982, 55] width 375 height 39
select select "1"
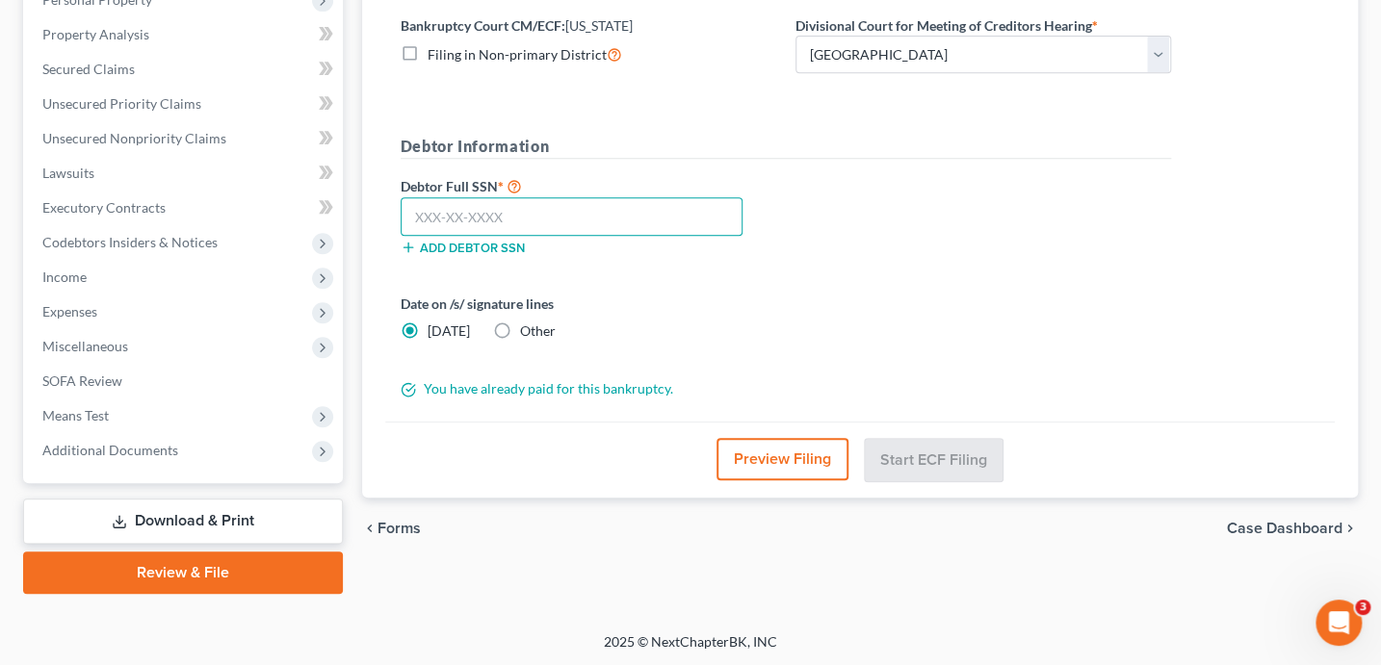
click at [561, 213] on input "text" at bounding box center [571, 216] width 343 height 39
type input "219-39-2765"
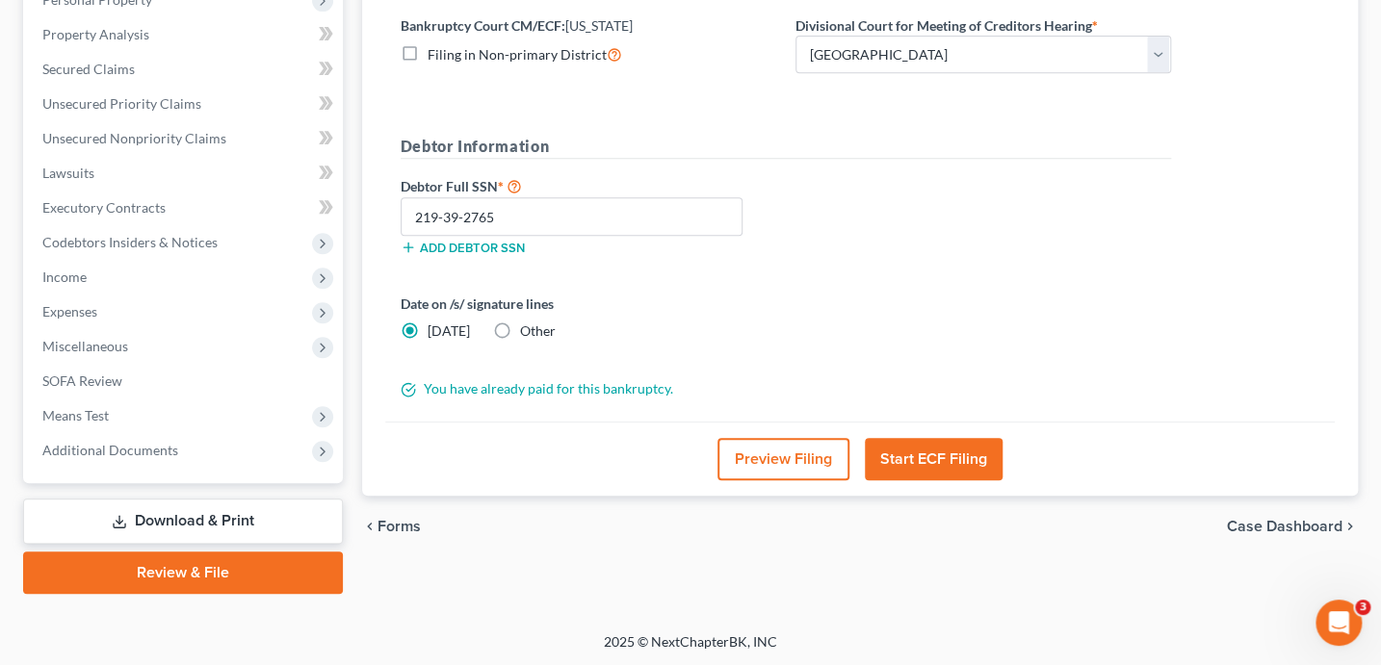
click at [824, 458] on button "Preview Filing" at bounding box center [783, 459] width 132 height 42
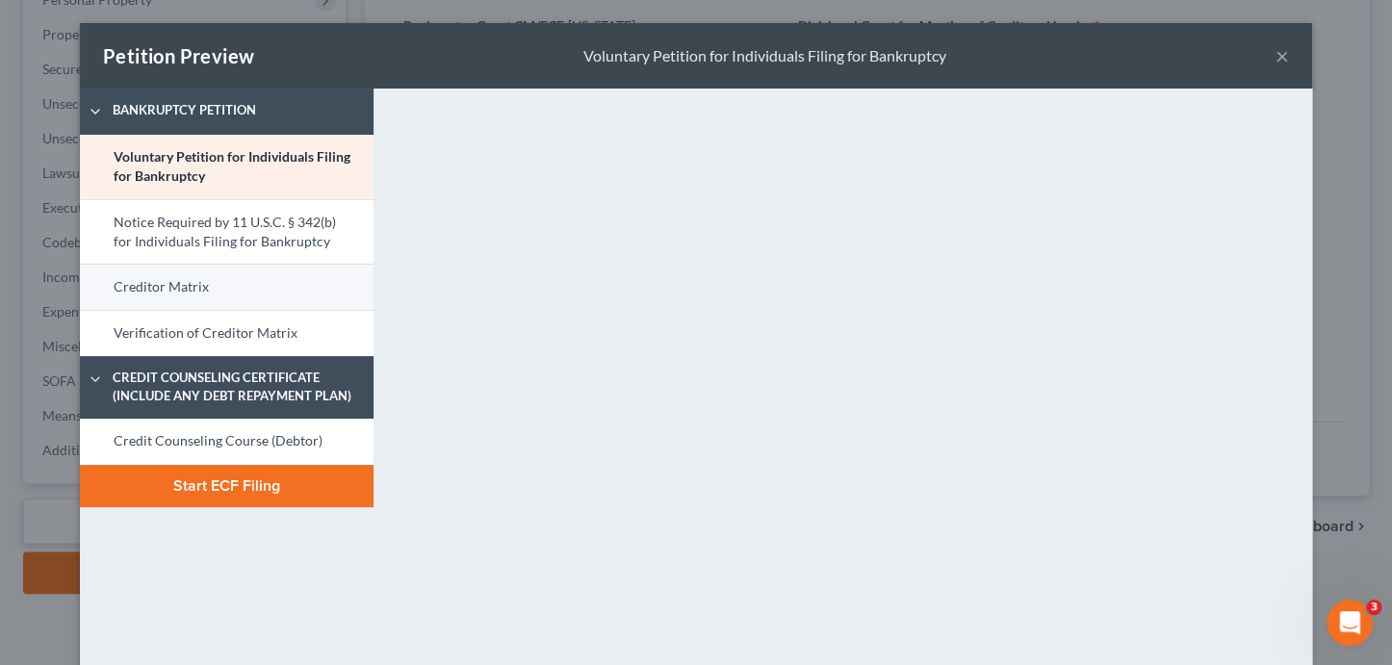
click at [223, 288] on link "Creditor Matrix" at bounding box center [227, 287] width 294 height 46
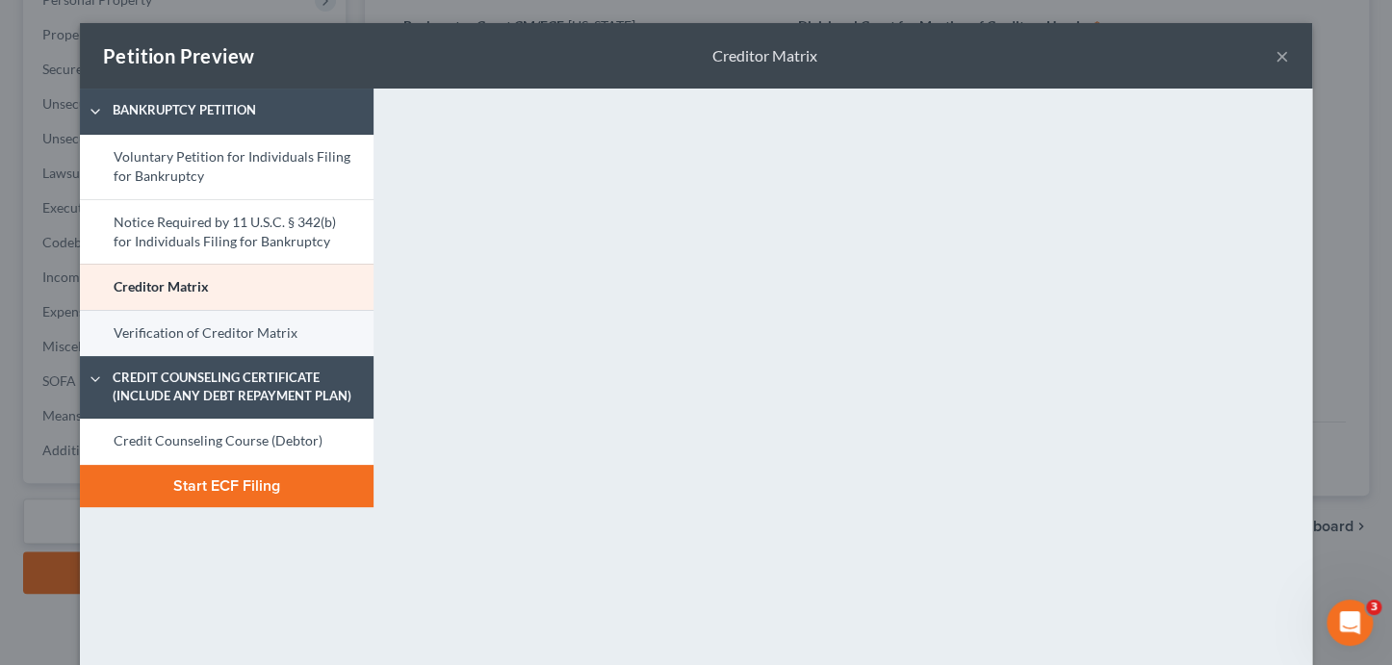
click at [219, 317] on link "Verification of Creditor Matrix" at bounding box center [227, 333] width 294 height 46
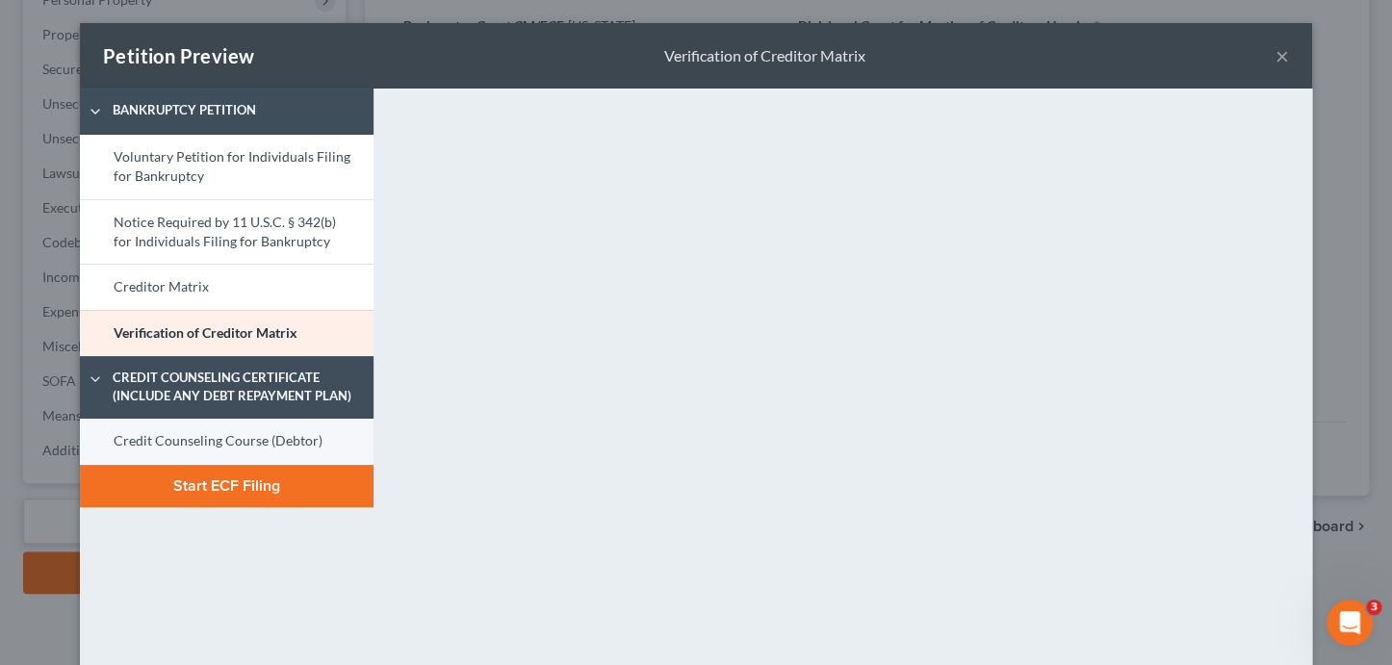
click at [297, 446] on link "Credit Counseling Course (Debtor)" at bounding box center [227, 442] width 294 height 46
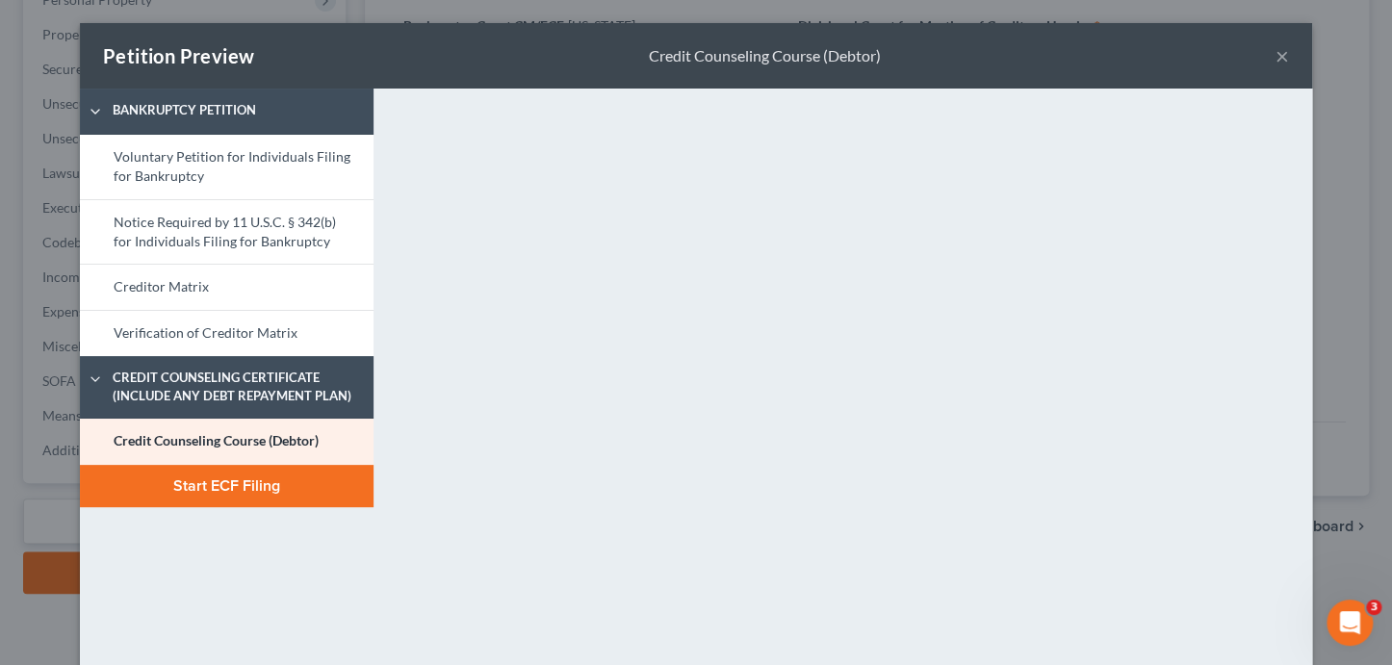
click at [264, 491] on button "Start ECF Filing" at bounding box center [227, 486] width 294 height 42
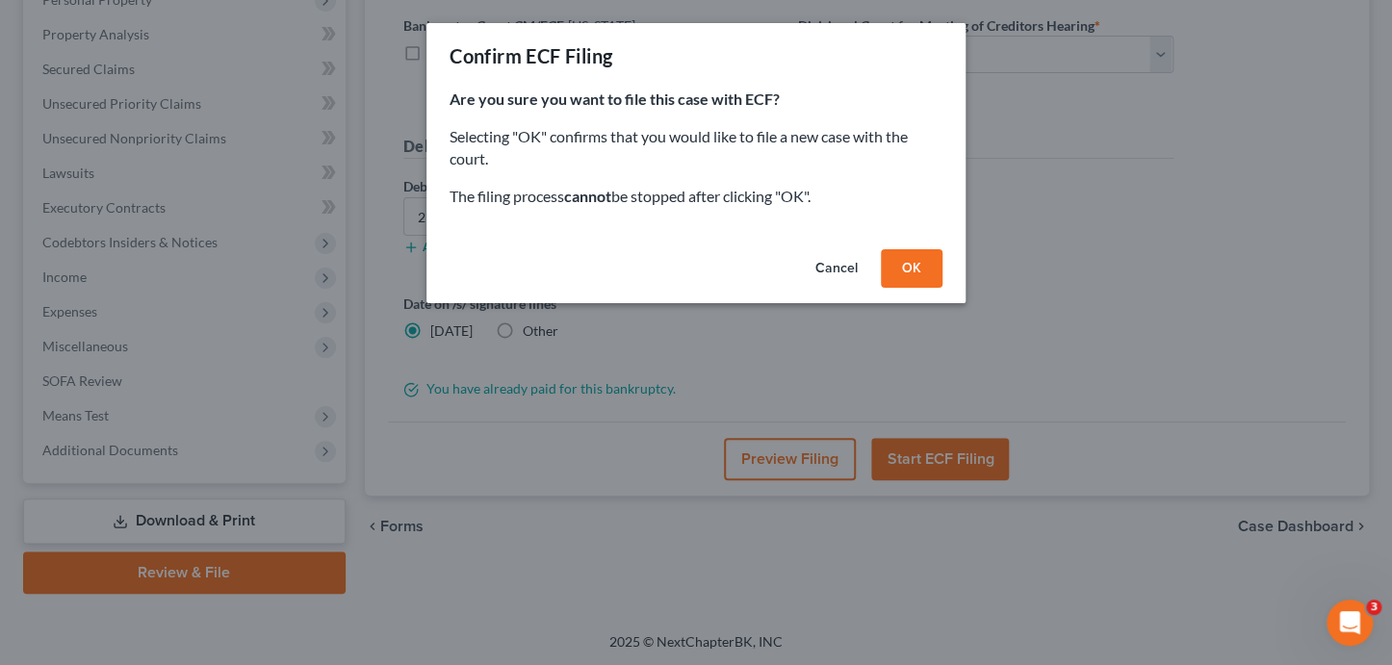
click at [933, 271] on button "OK" at bounding box center [912, 268] width 62 height 39
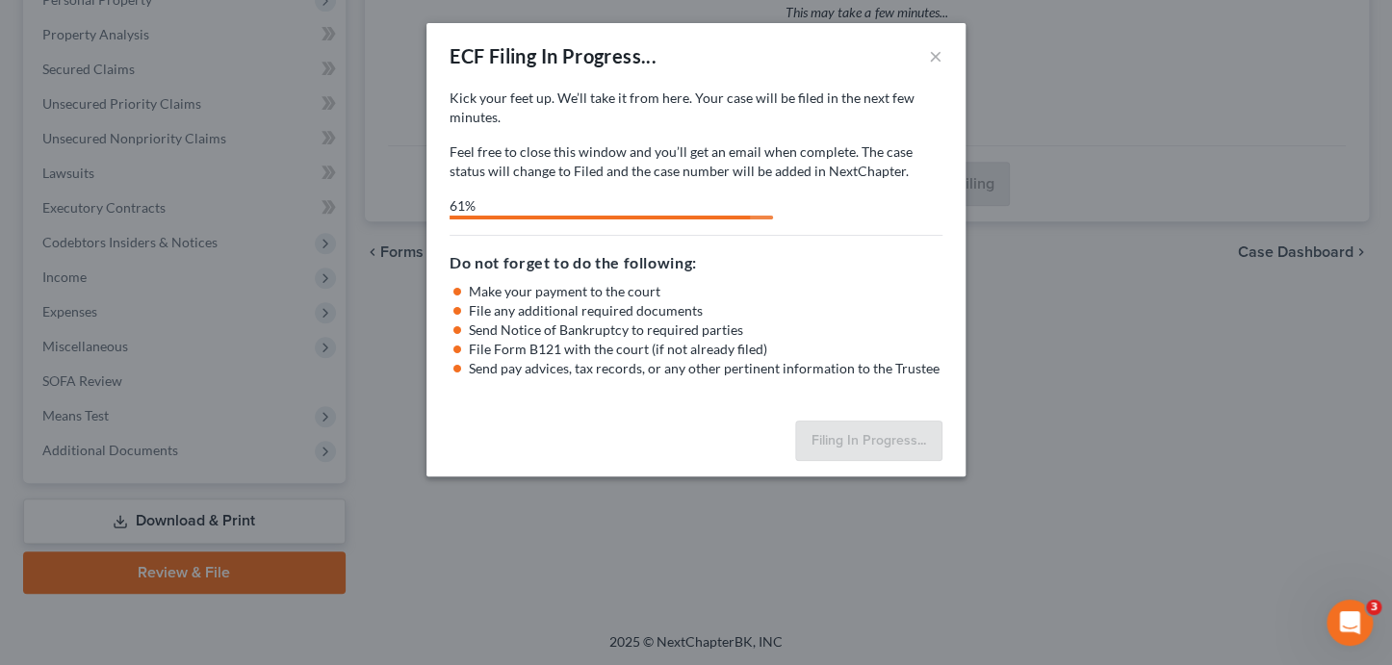
select select "1"
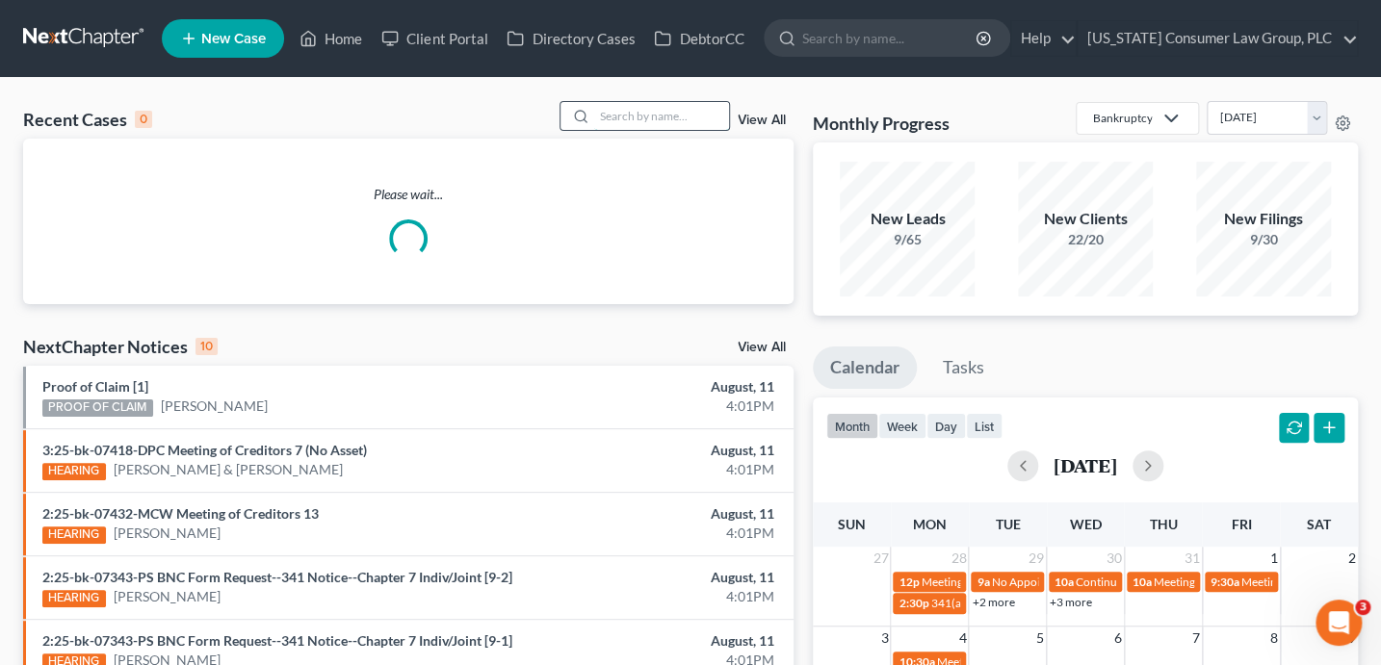
click at [694, 117] on input "search" at bounding box center [661, 116] width 135 height 28
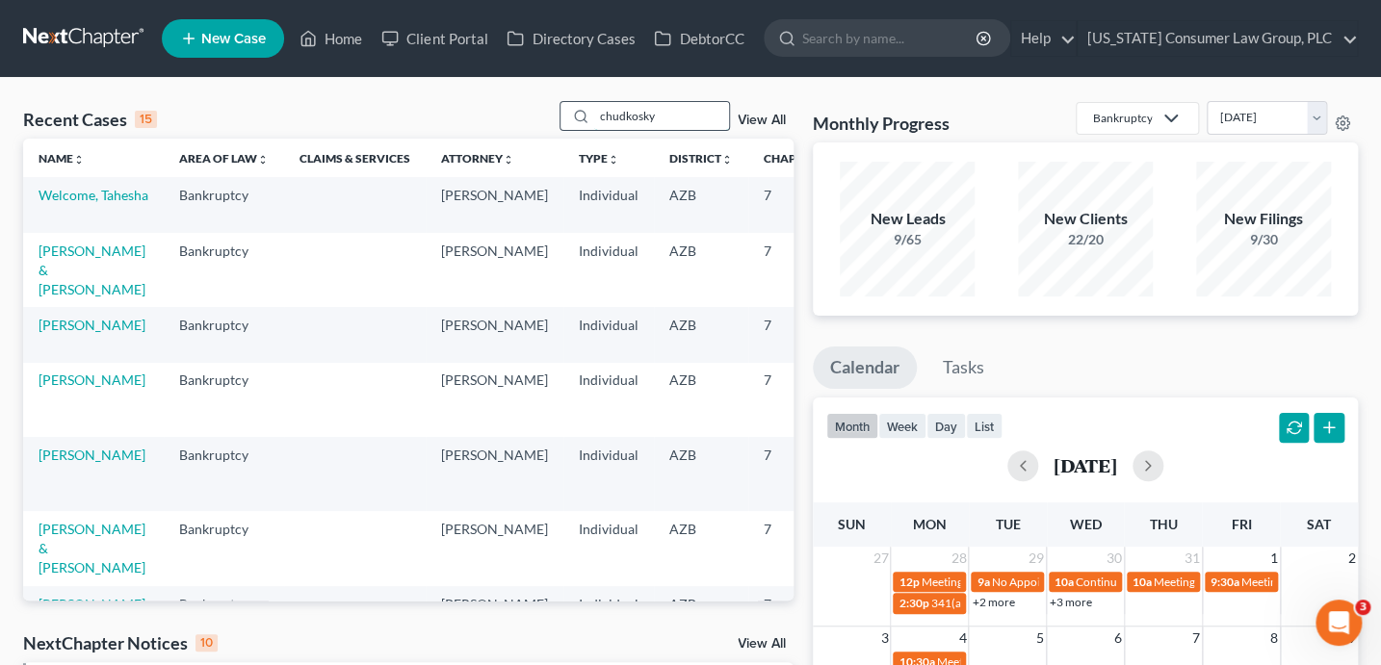
type input "chudkosky"
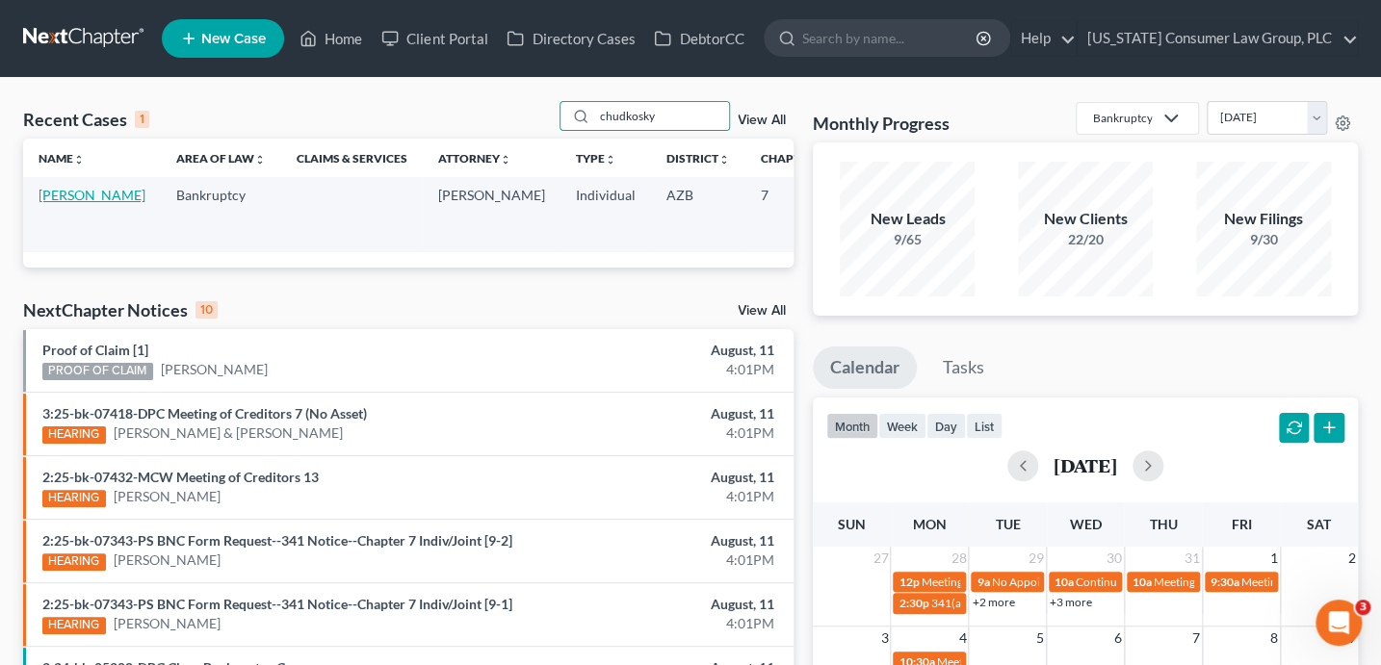
click at [74, 194] on link "Chudkosky, Michael" at bounding box center [92, 195] width 107 height 16
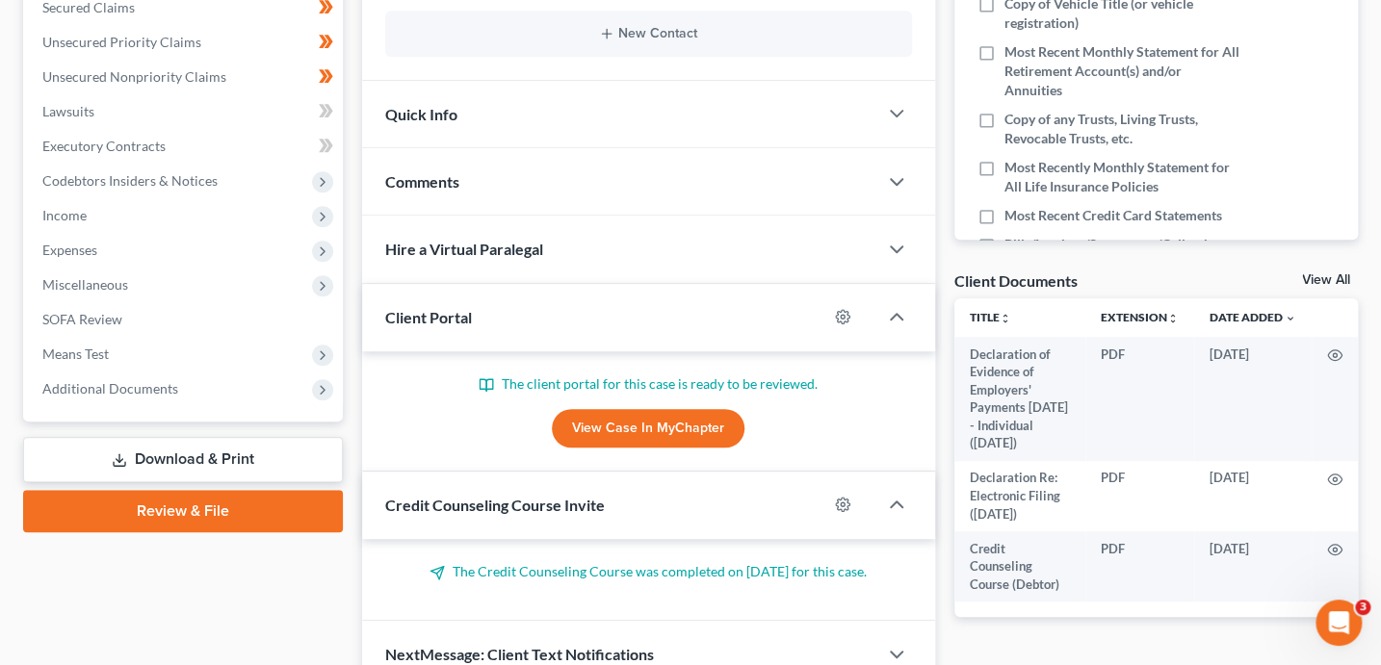
scroll to position [495, 0]
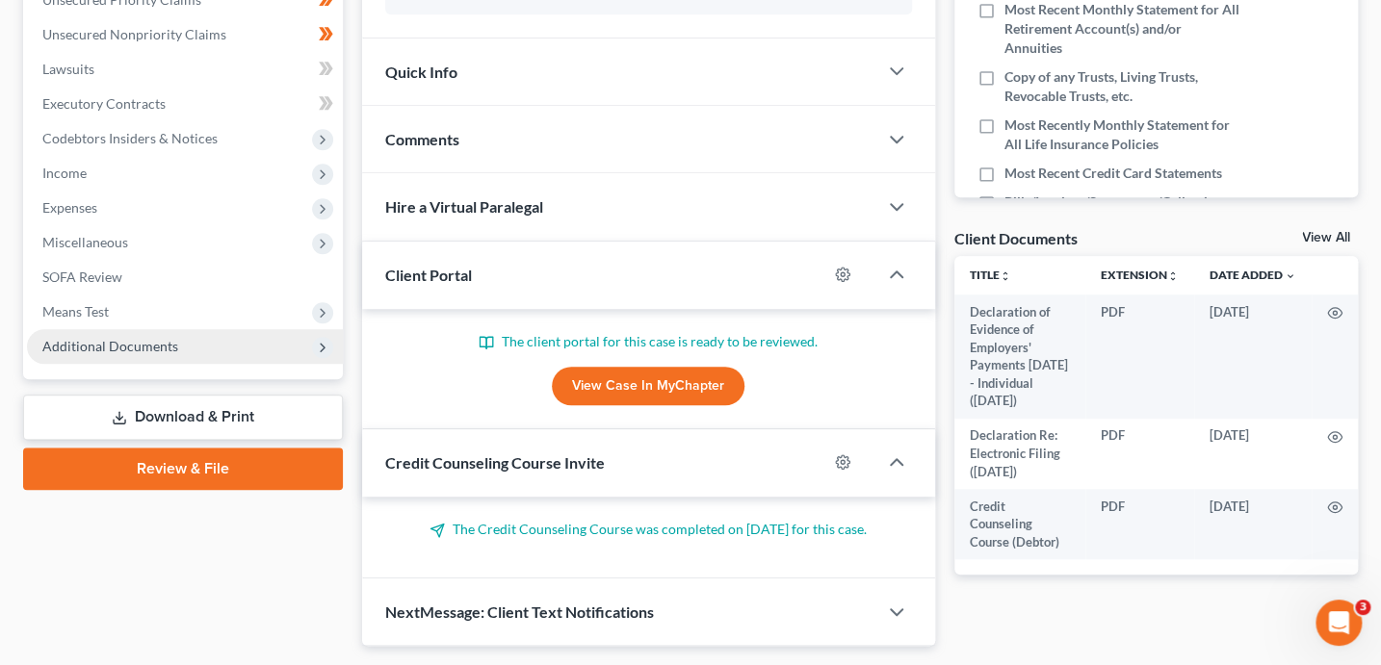
click at [184, 348] on span "Additional Documents" at bounding box center [185, 346] width 316 height 35
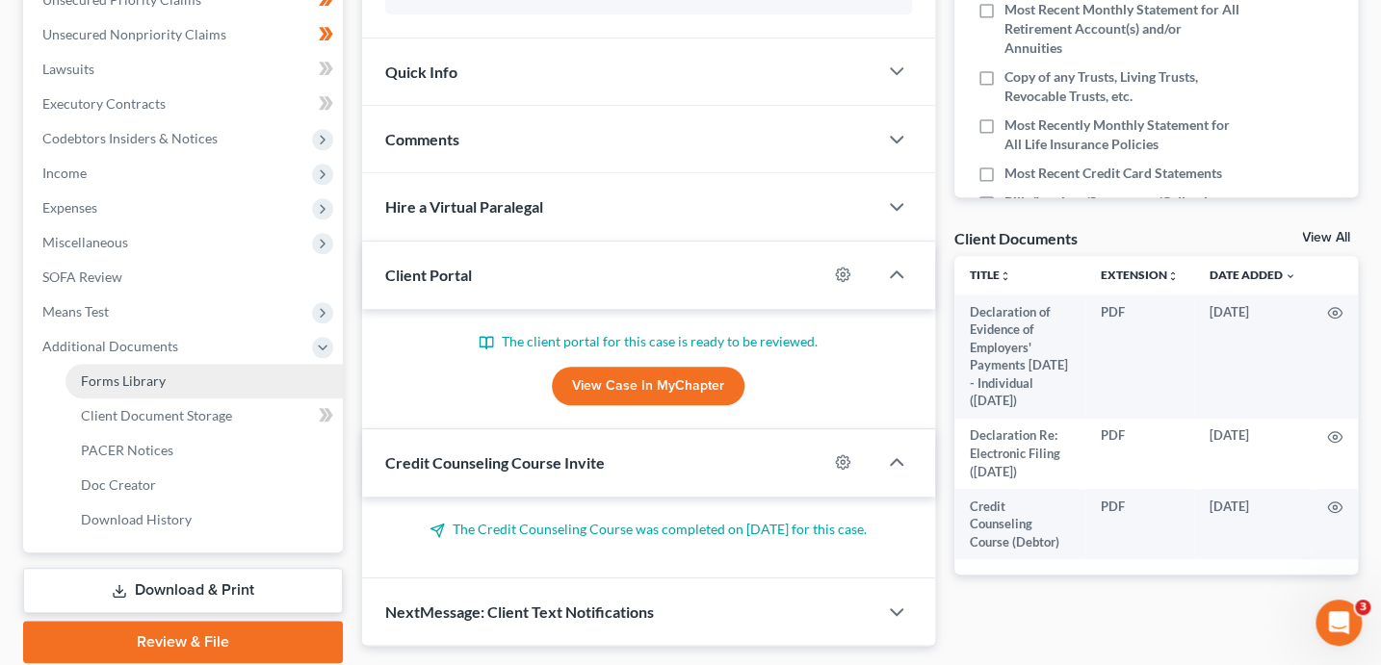
click at [167, 385] on link "Forms Library" at bounding box center [203, 381] width 277 height 35
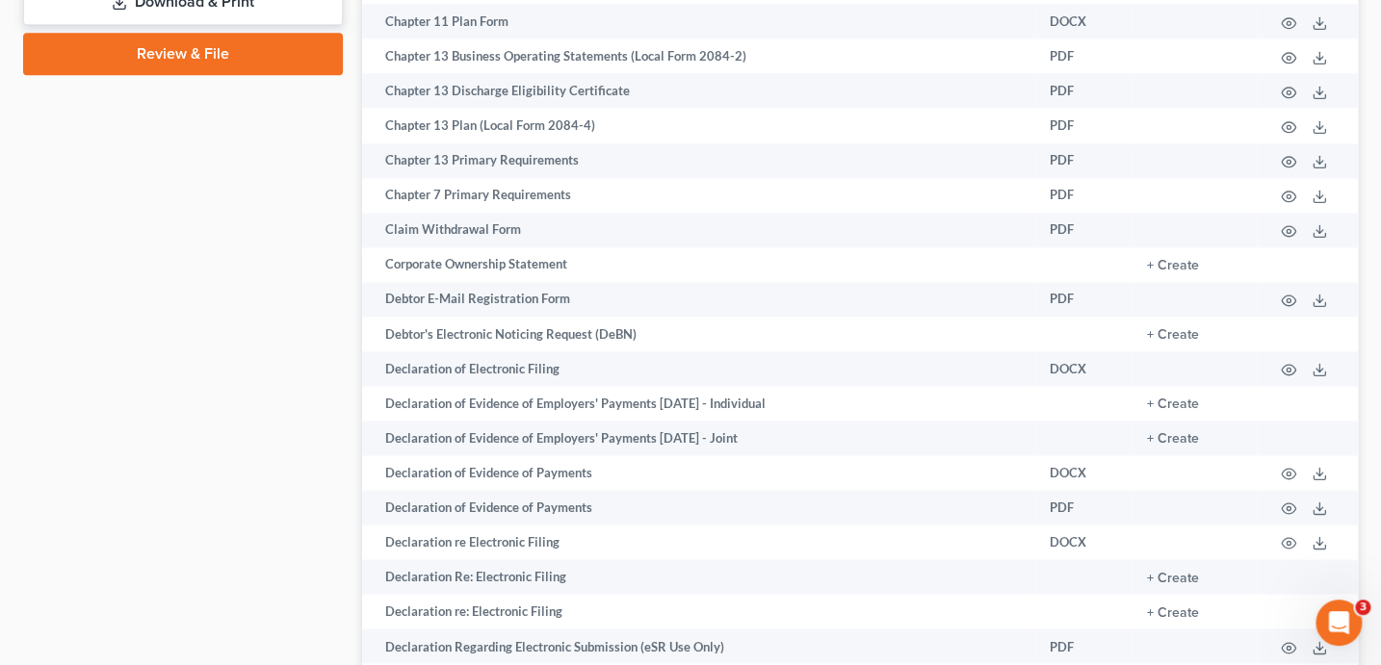
scroll to position [1088, 0]
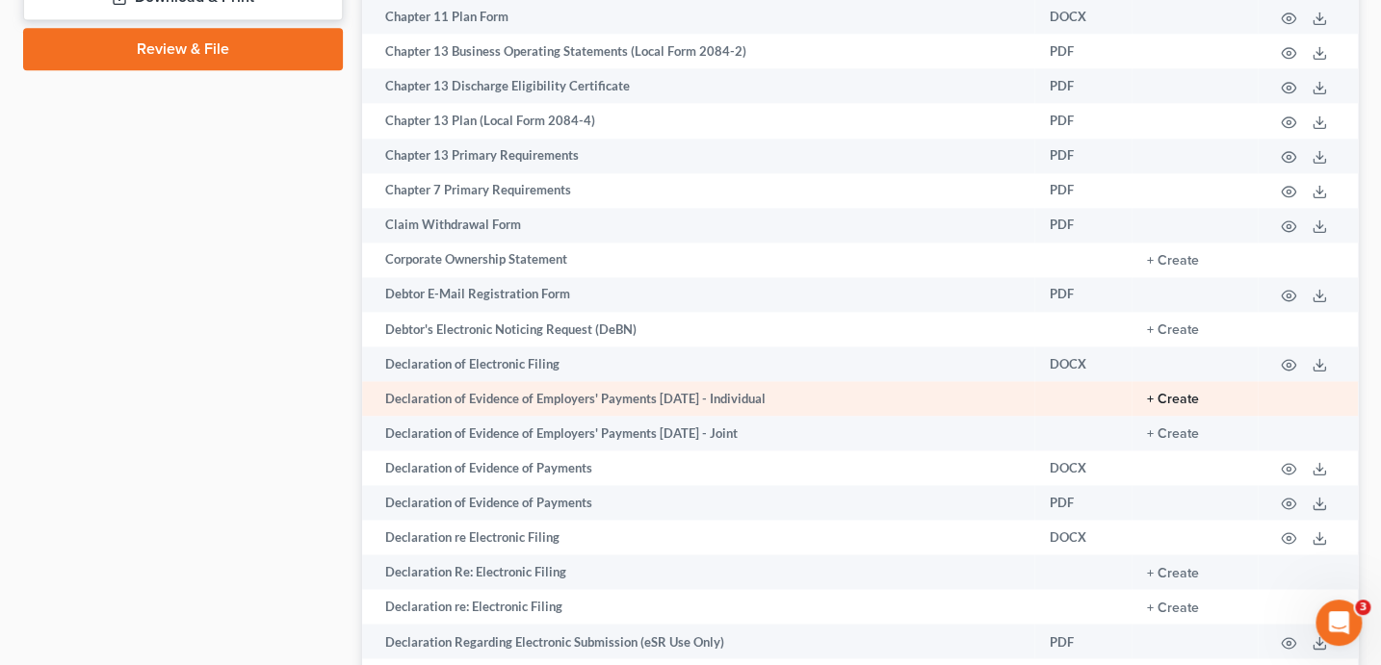
click at [1162, 406] on button "+ Create" at bounding box center [1173, 399] width 52 height 13
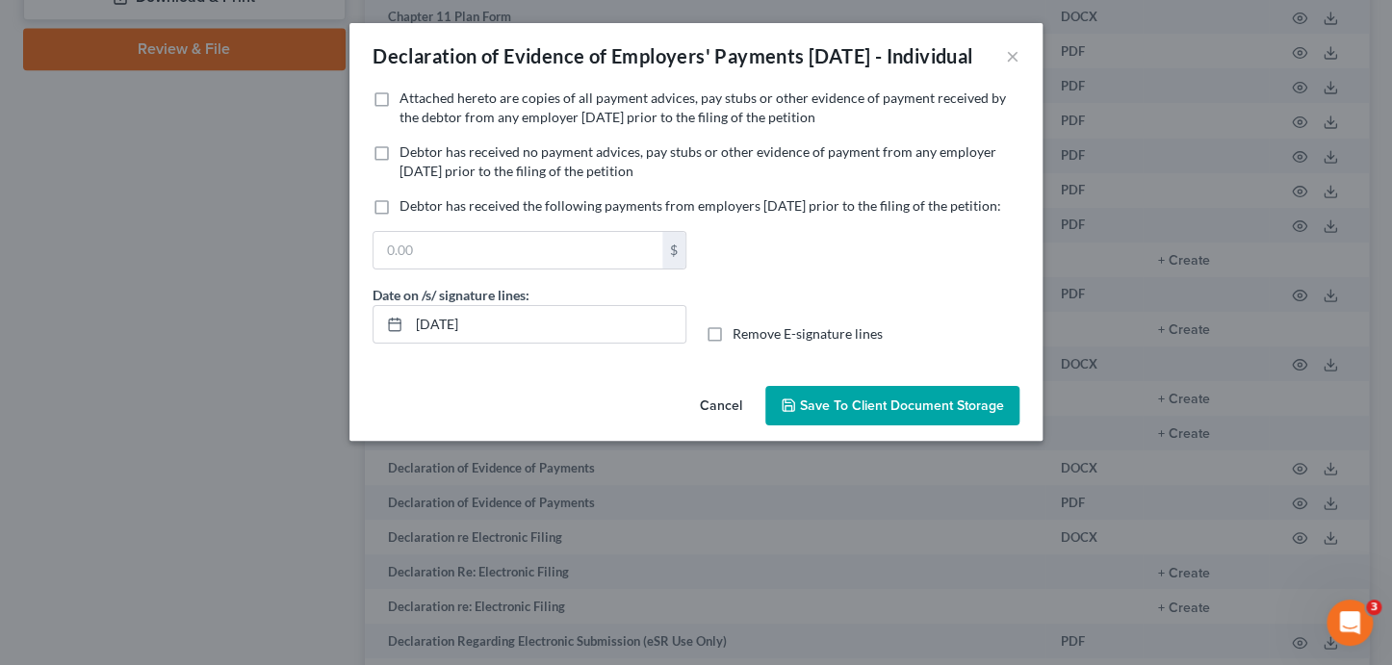
click at [498, 178] on span "Debtor has received no payment advices, pay stubs or other evidence of payment …" at bounding box center [698, 161] width 597 height 36
click at [420, 155] on input "Debtor has received no payment advices, pay stubs or other evidence of payment …" at bounding box center [413, 148] width 13 height 13
checkbox input "true"
click at [871, 414] on span "Save to Client Document Storage" at bounding box center [902, 406] width 204 height 16
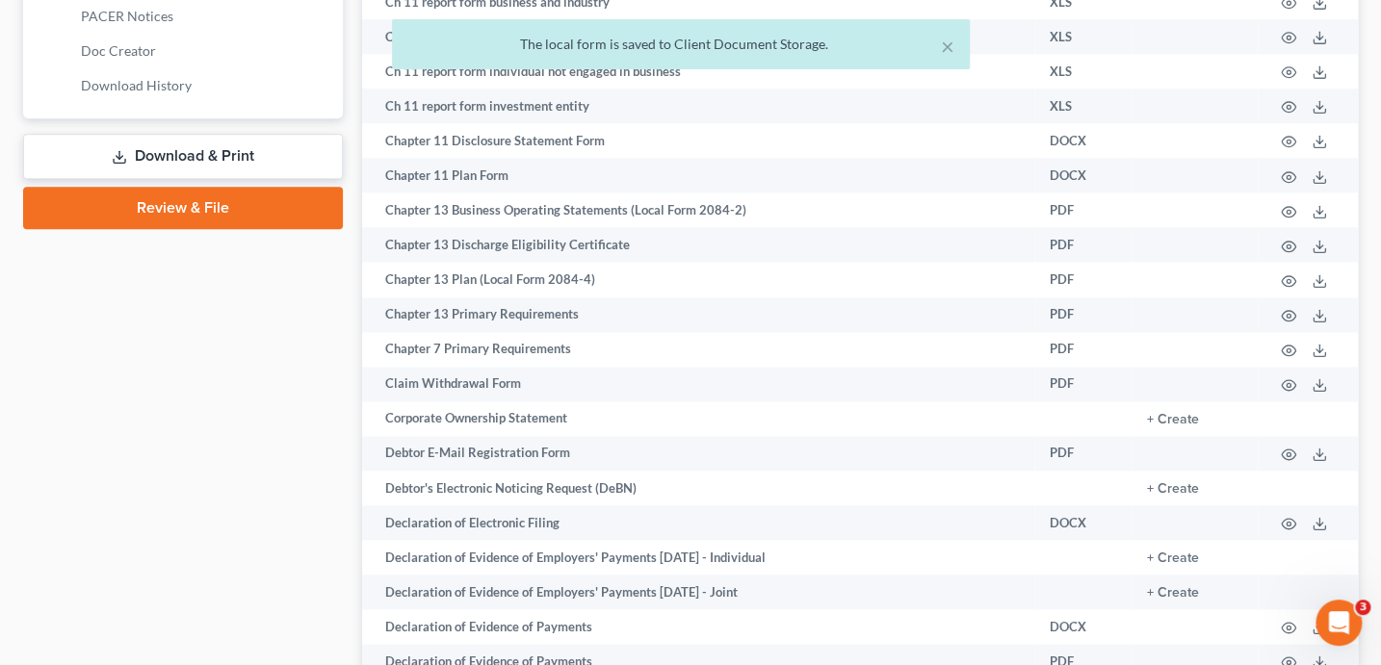
scroll to position [804, 0]
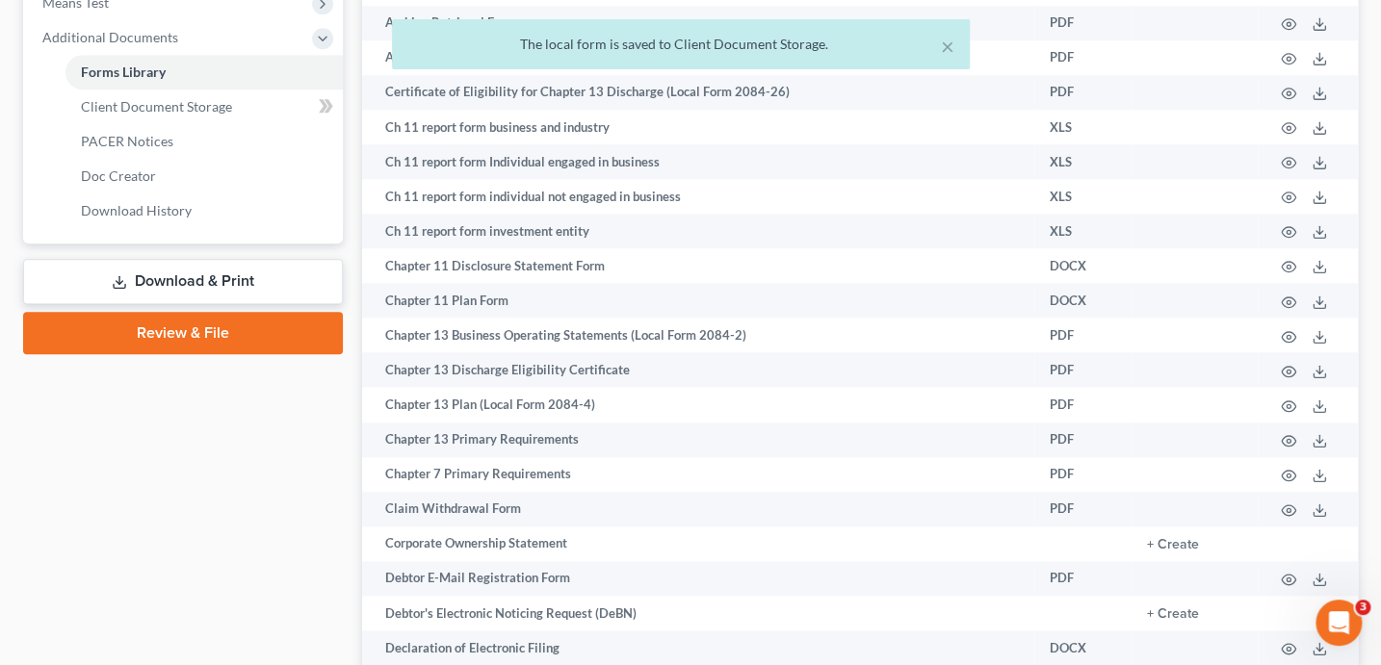
click at [260, 287] on link "Download & Print" at bounding box center [183, 281] width 320 height 45
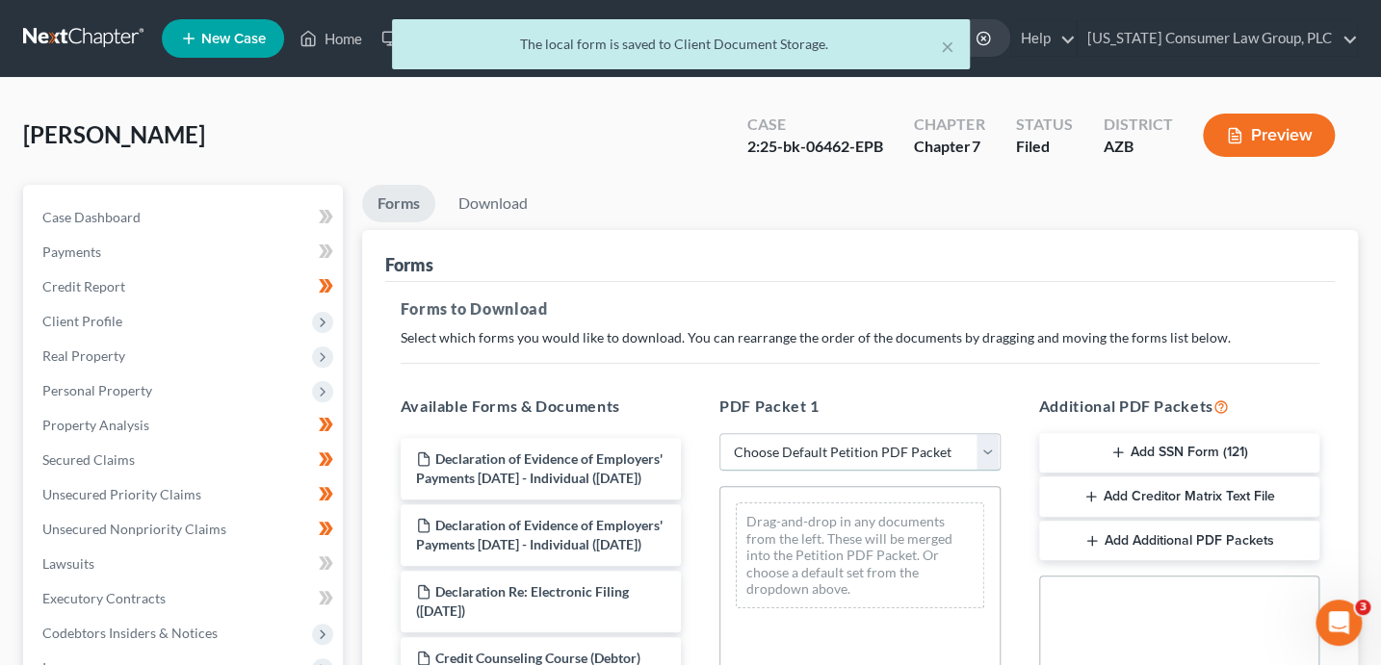
click at [825, 439] on select "Choose Default Petition PDF Packet Complete Bankruptcy Petition (all forms and …" at bounding box center [859, 452] width 281 height 39
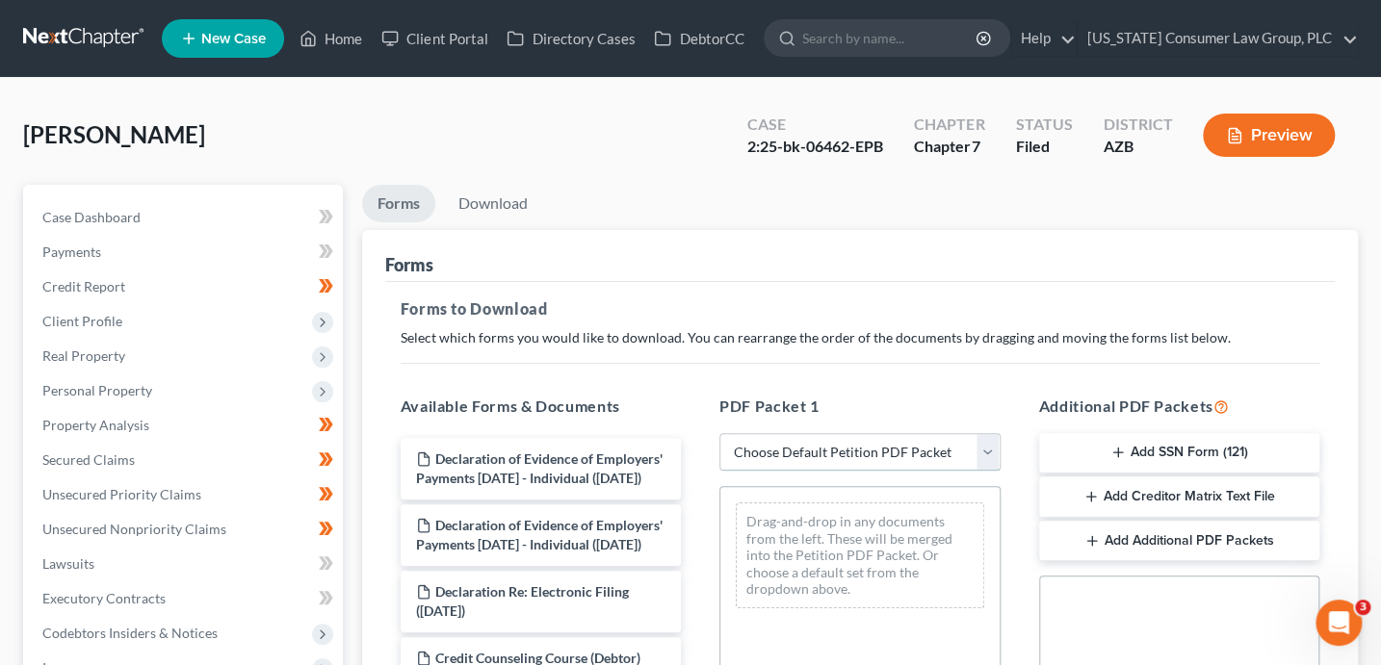
select select "6"
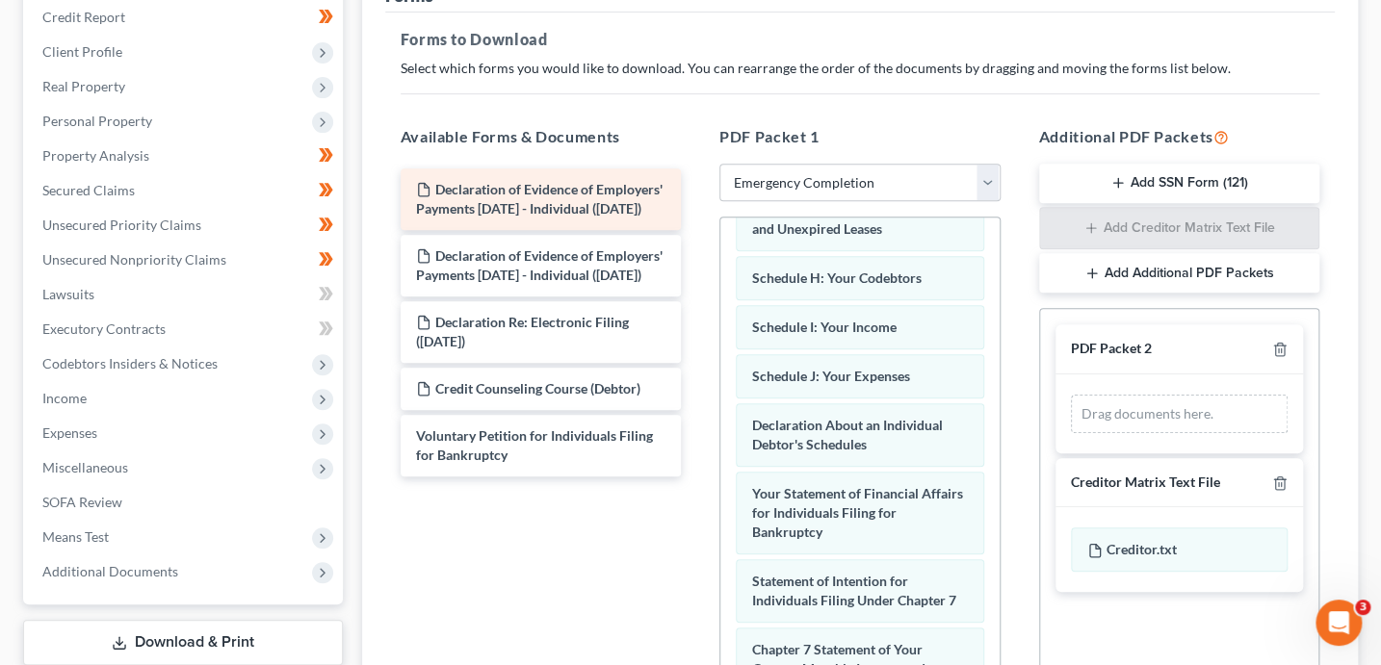
scroll to position [368, 0]
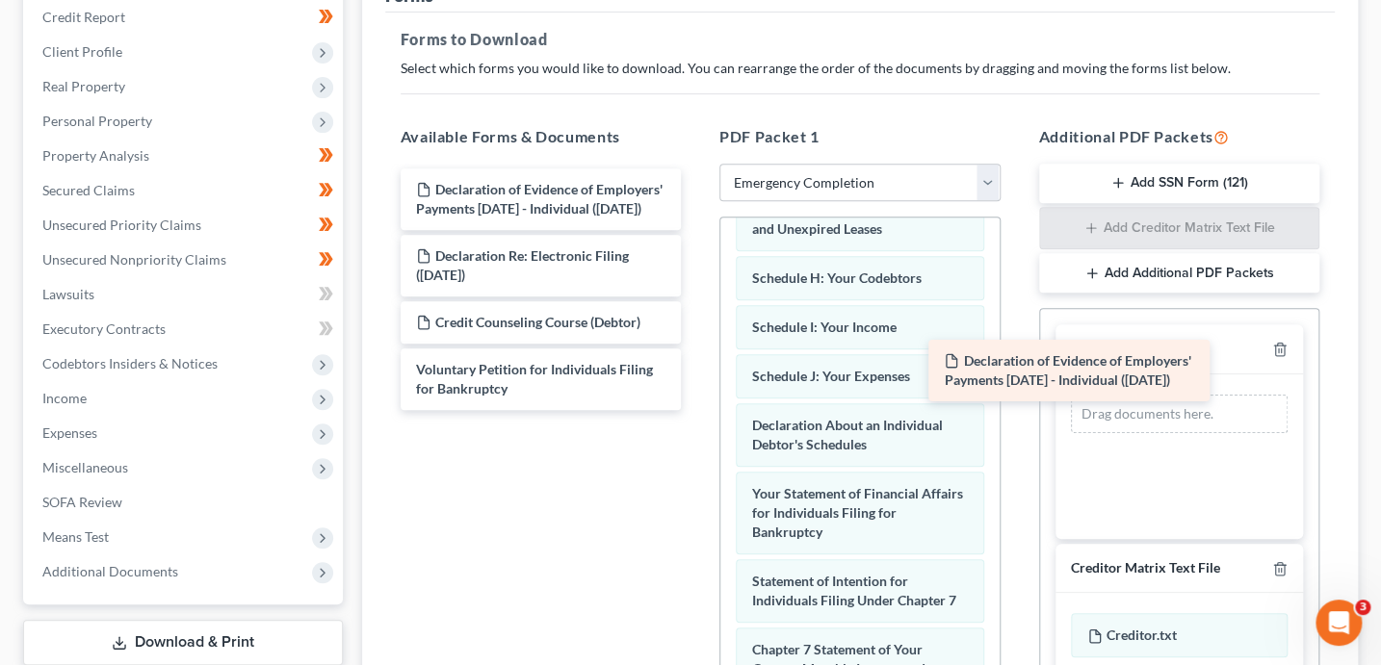
drag, startPoint x: 591, startPoint y: 196, endPoint x: 1172, endPoint y: 398, distance: 614.4
click at [697, 400] on div "Declaration of Evidence of Employers' Payments Within 60 Days - Individual (08/…" at bounding box center [541, 289] width 312 height 242
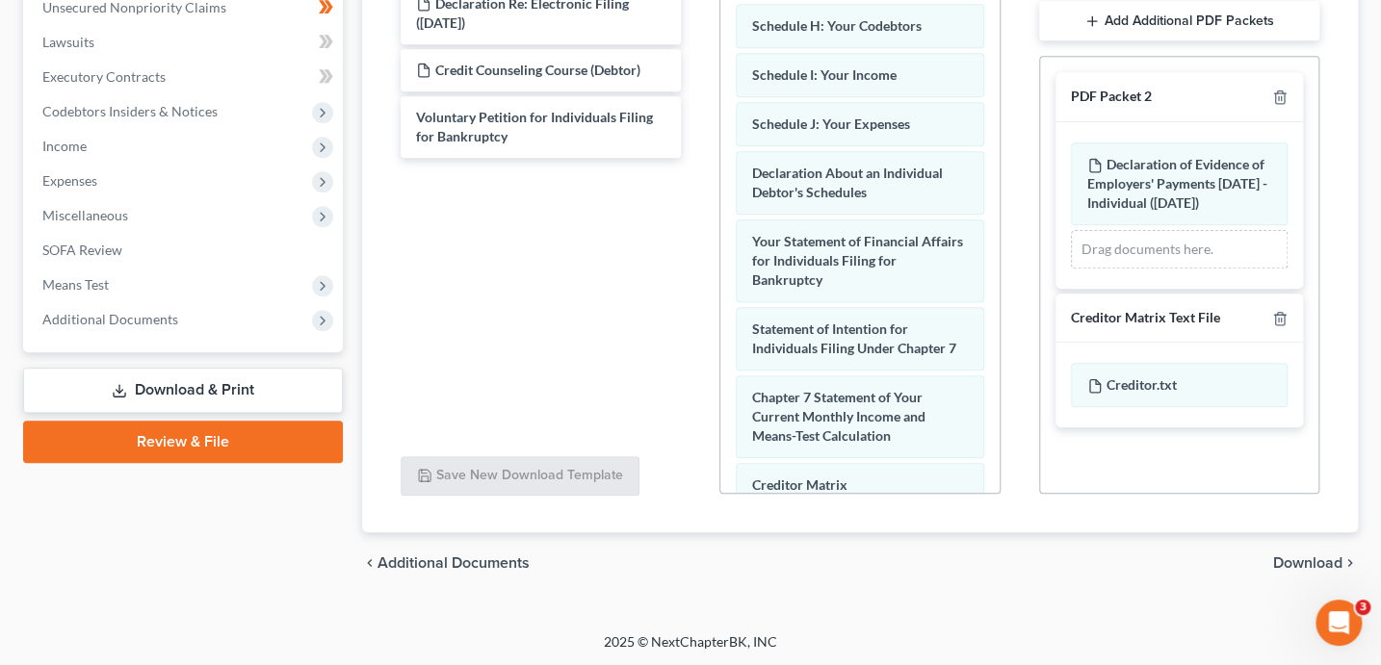
click at [1299, 564] on span "Download" at bounding box center [1307, 562] width 69 height 15
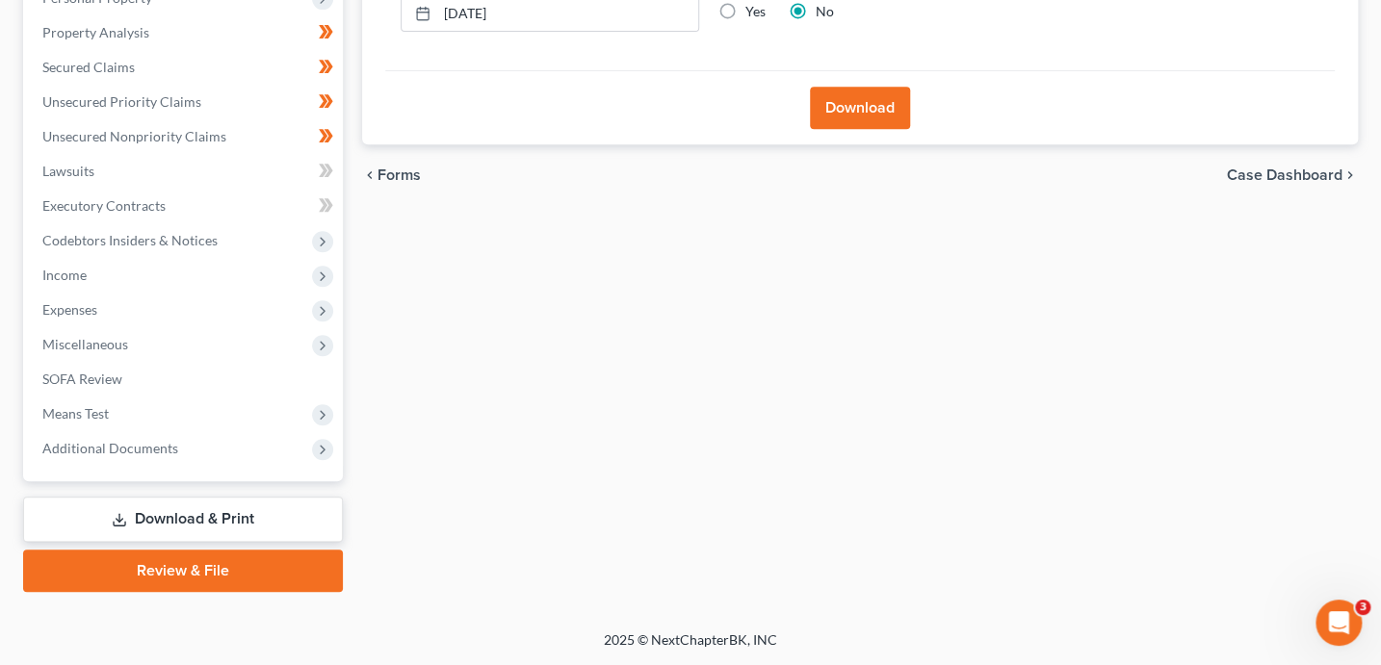
scroll to position [391, 0]
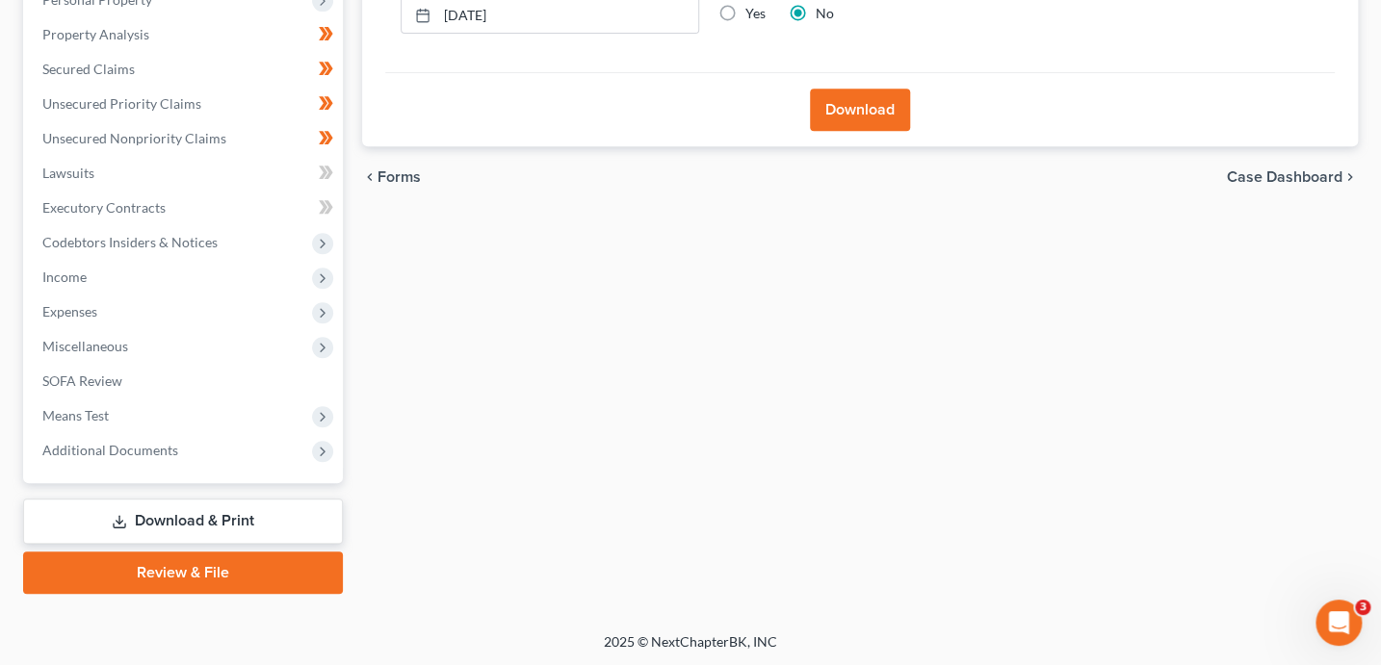
click at [831, 104] on button "Download" at bounding box center [860, 110] width 100 height 42
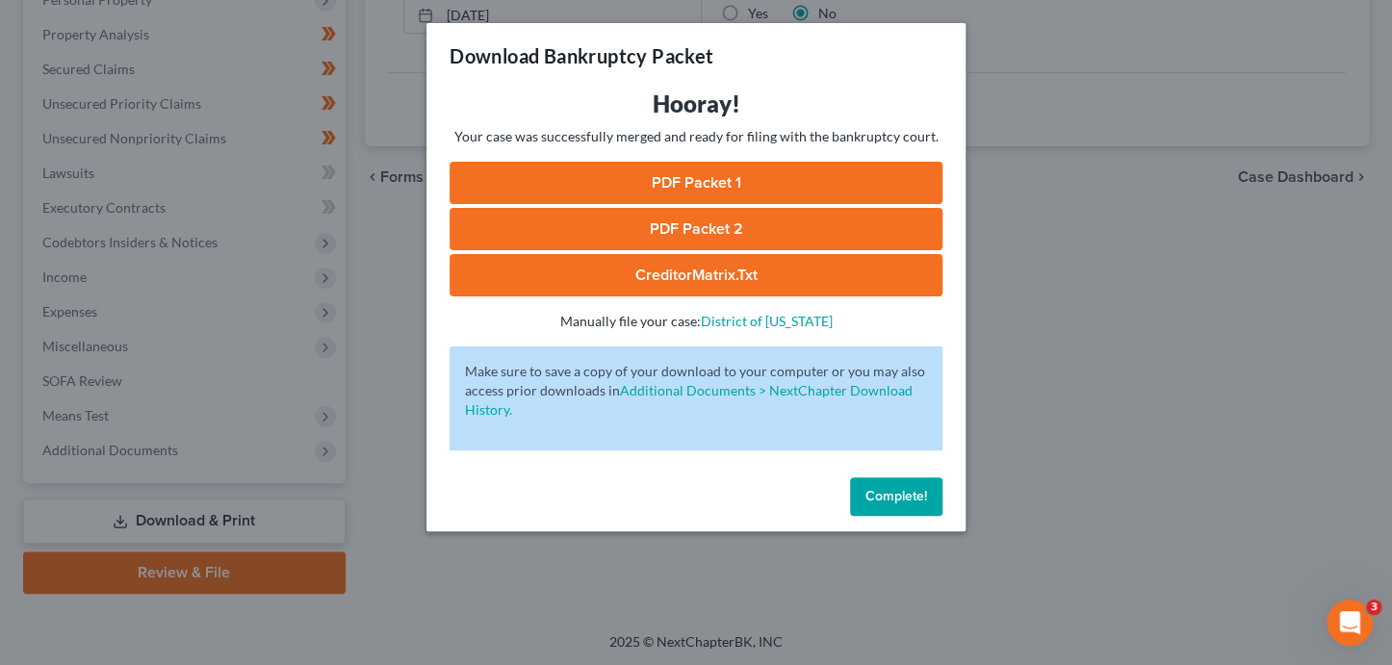
click at [796, 176] on link "PDF Packet 1" at bounding box center [696, 183] width 493 height 42
click at [725, 224] on link "PDF Packet 2" at bounding box center [696, 229] width 493 height 42
click at [717, 282] on link "CreditorMatrix.txt" at bounding box center [696, 275] width 493 height 42
click at [886, 501] on span "Complete!" at bounding box center [896, 496] width 62 height 16
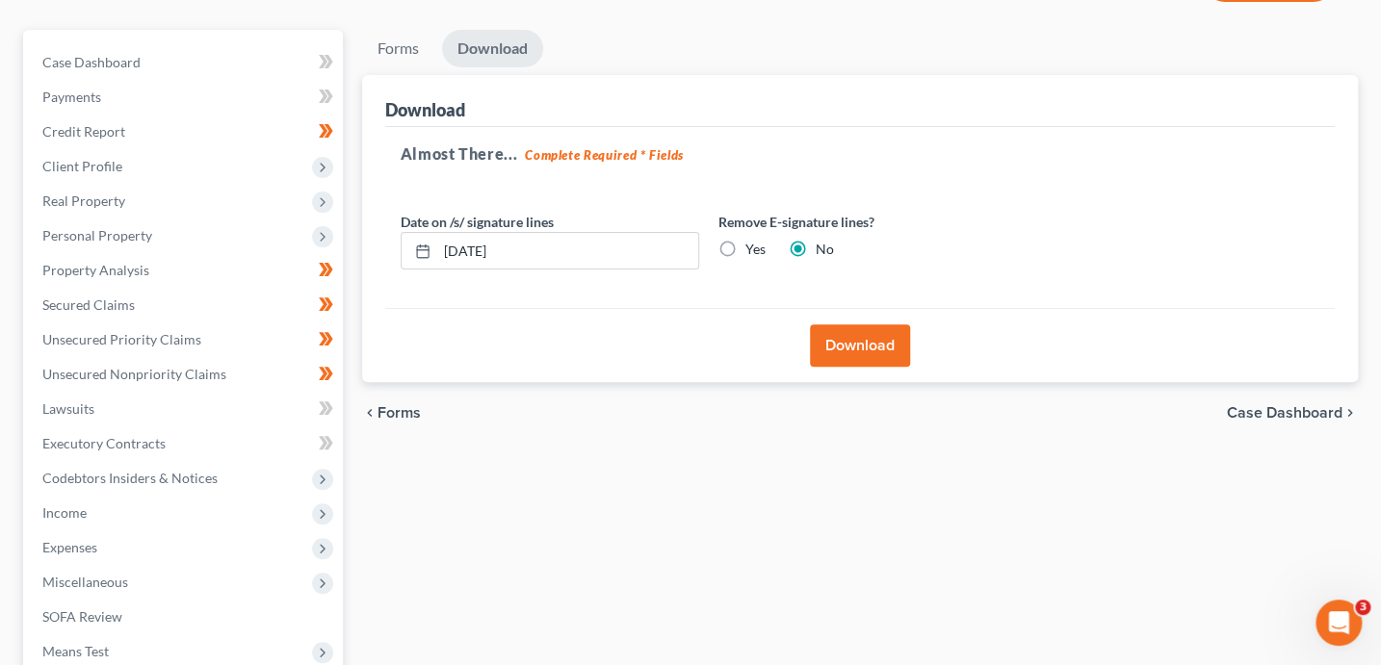
scroll to position [0, 0]
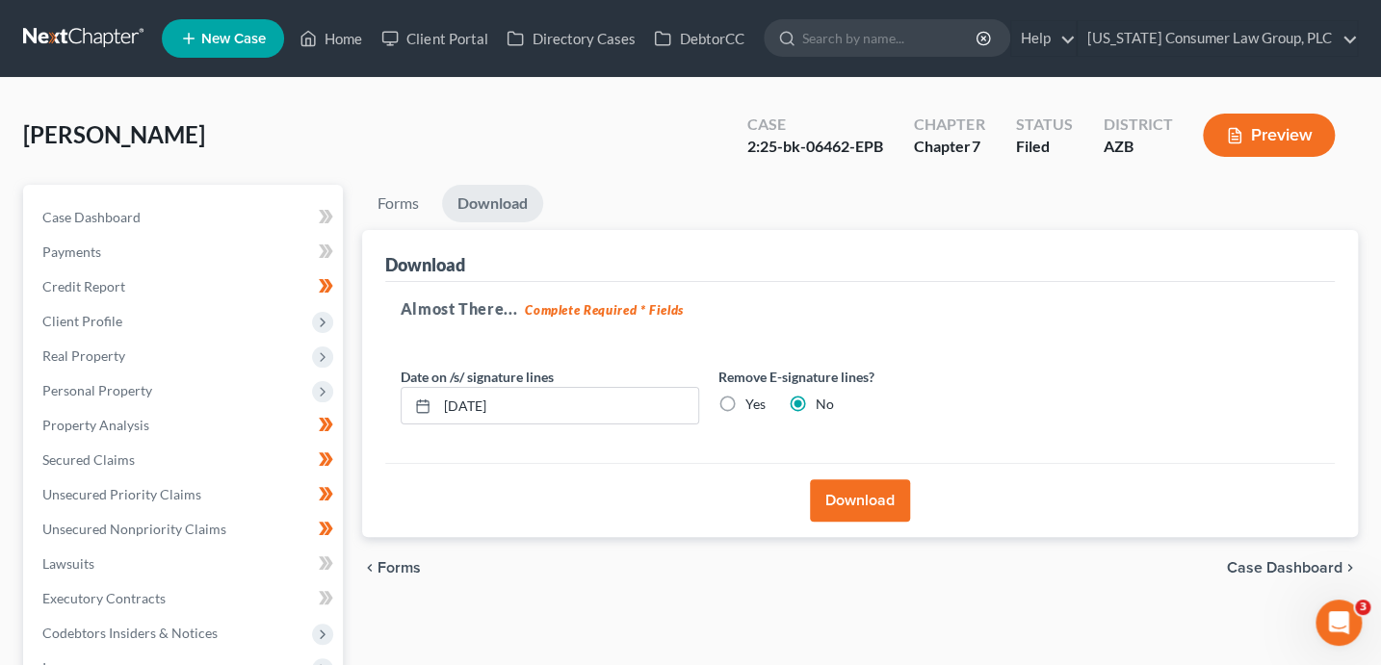
drag, startPoint x: 880, startPoint y: 194, endPoint x: 882, endPoint y: 183, distance: 10.8
click at [881, 188] on ul "Forms Download" at bounding box center [860, 207] width 996 height 45
drag, startPoint x: 876, startPoint y: 150, endPoint x: 744, endPoint y: 151, distance: 131.9
click at [744, 151] on div "Case 2:25-bk-06462-EPB" at bounding box center [815, 137] width 167 height 57
copy div "2:25-bk-06462-EPB"
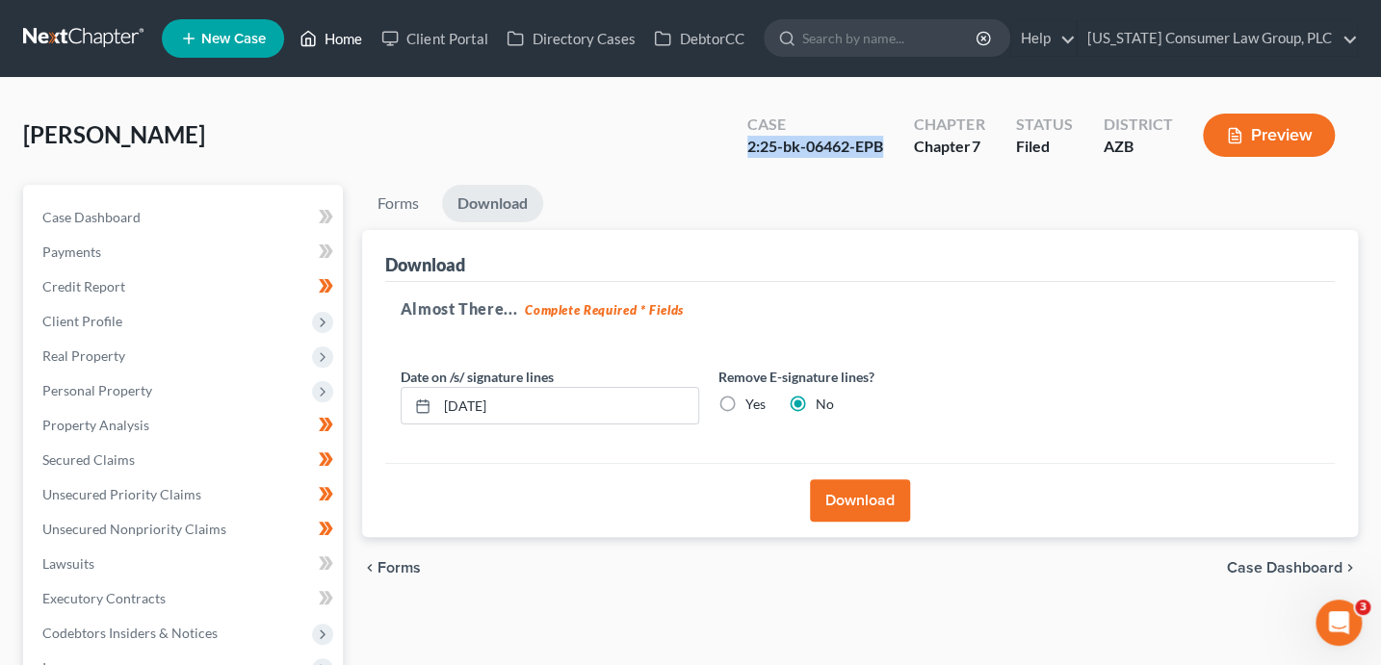
click at [314, 31] on icon at bounding box center [307, 38] width 17 height 23
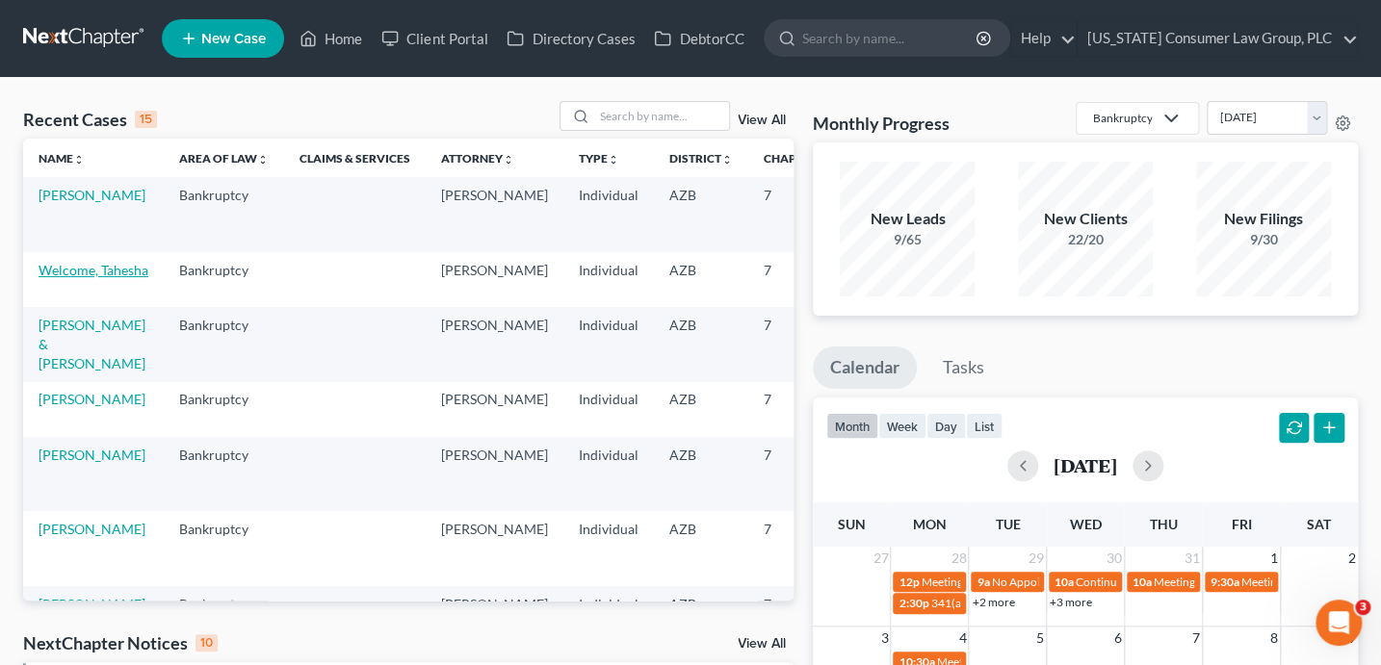
click at [64, 265] on link "Welcome, Tahesha" at bounding box center [94, 270] width 110 height 16
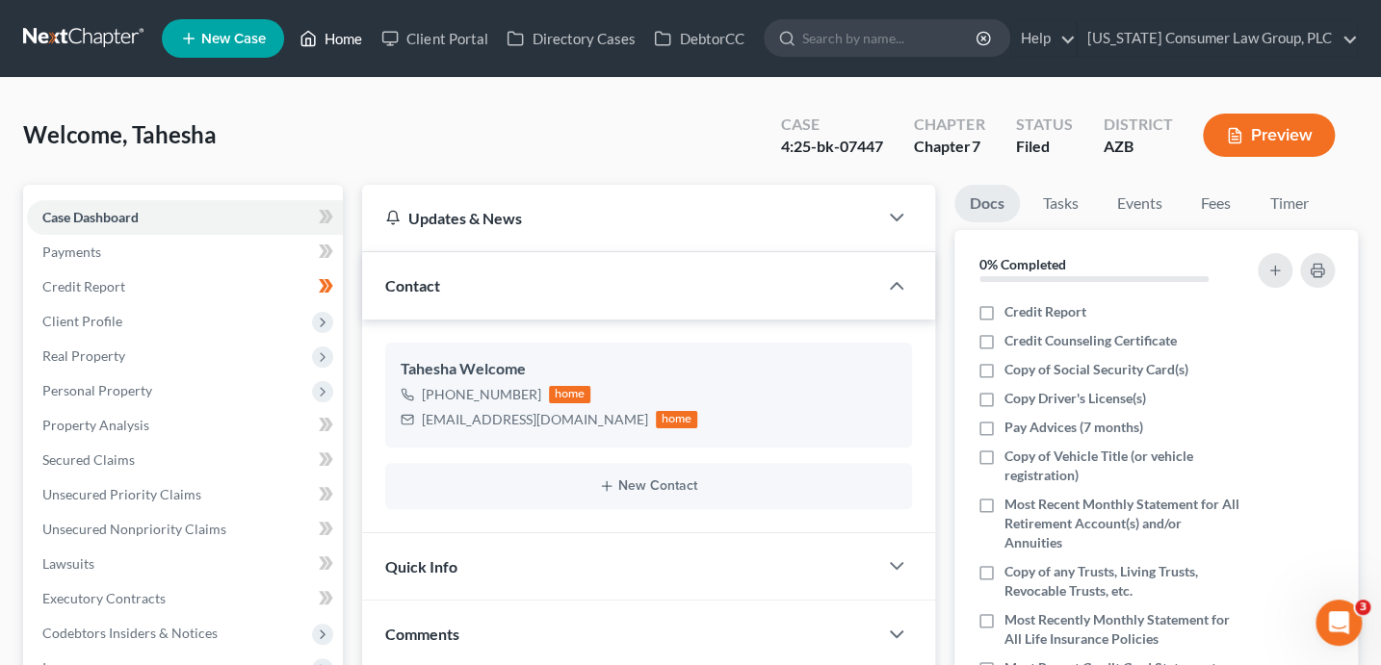
click at [346, 46] on link "Home" at bounding box center [331, 38] width 82 height 35
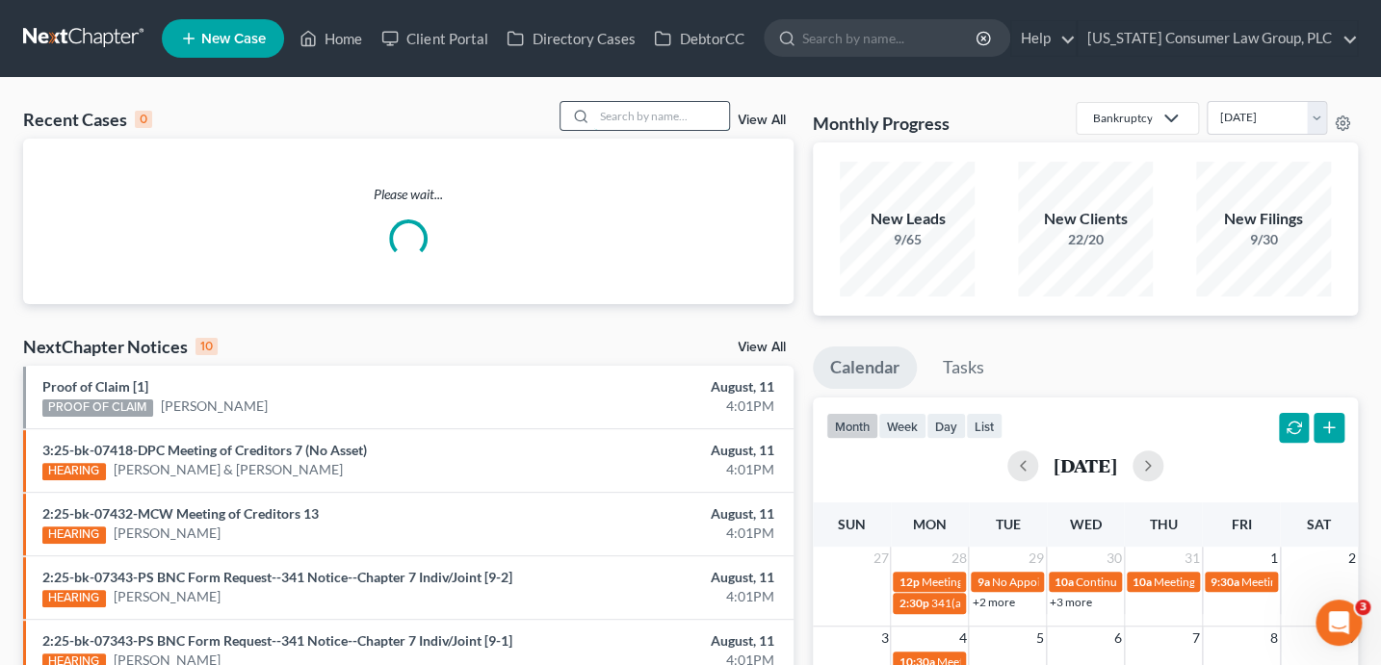
click at [672, 113] on input "search" at bounding box center [661, 116] width 135 height 28
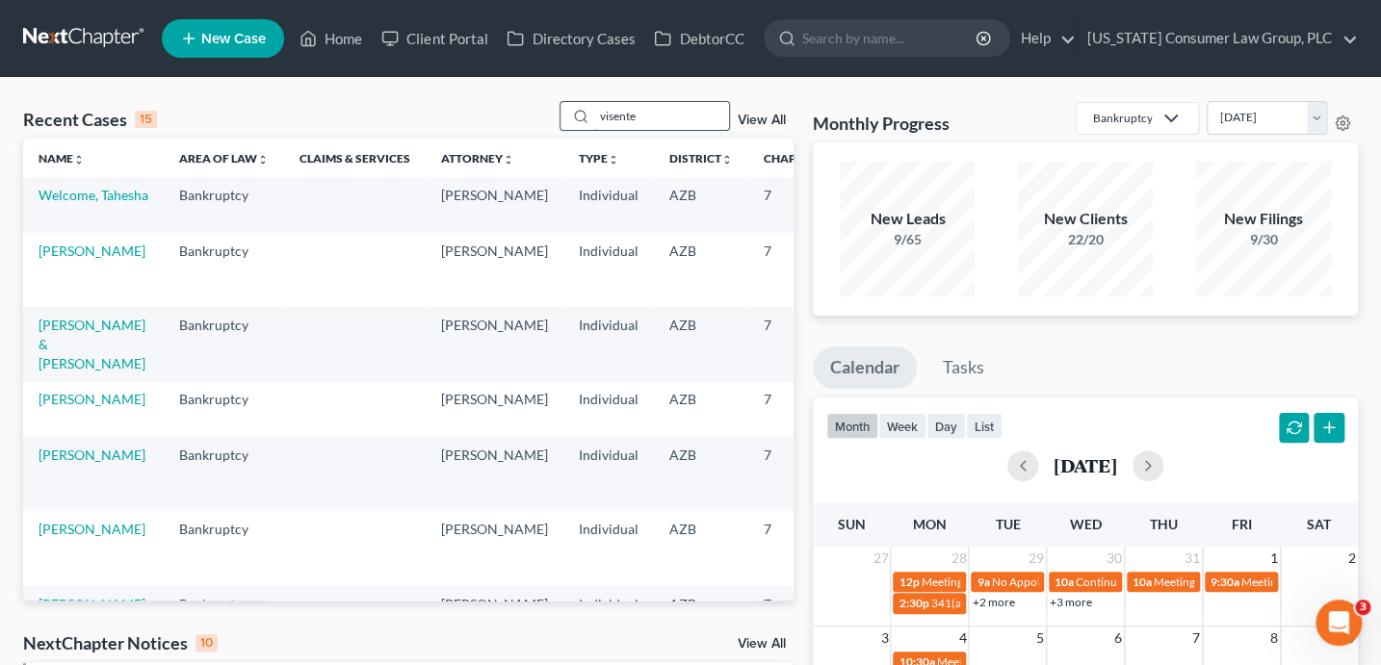
type input "visente"
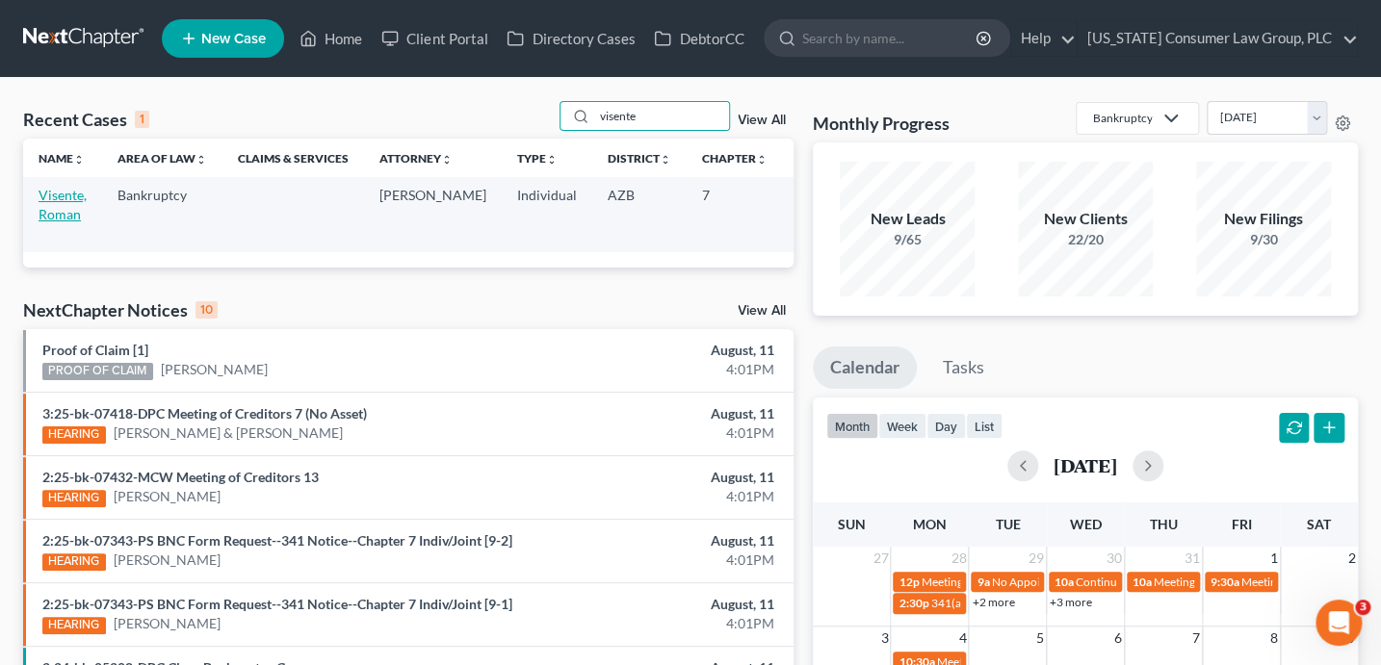
click at [75, 211] on link "Visente, Roman" at bounding box center [63, 205] width 48 height 36
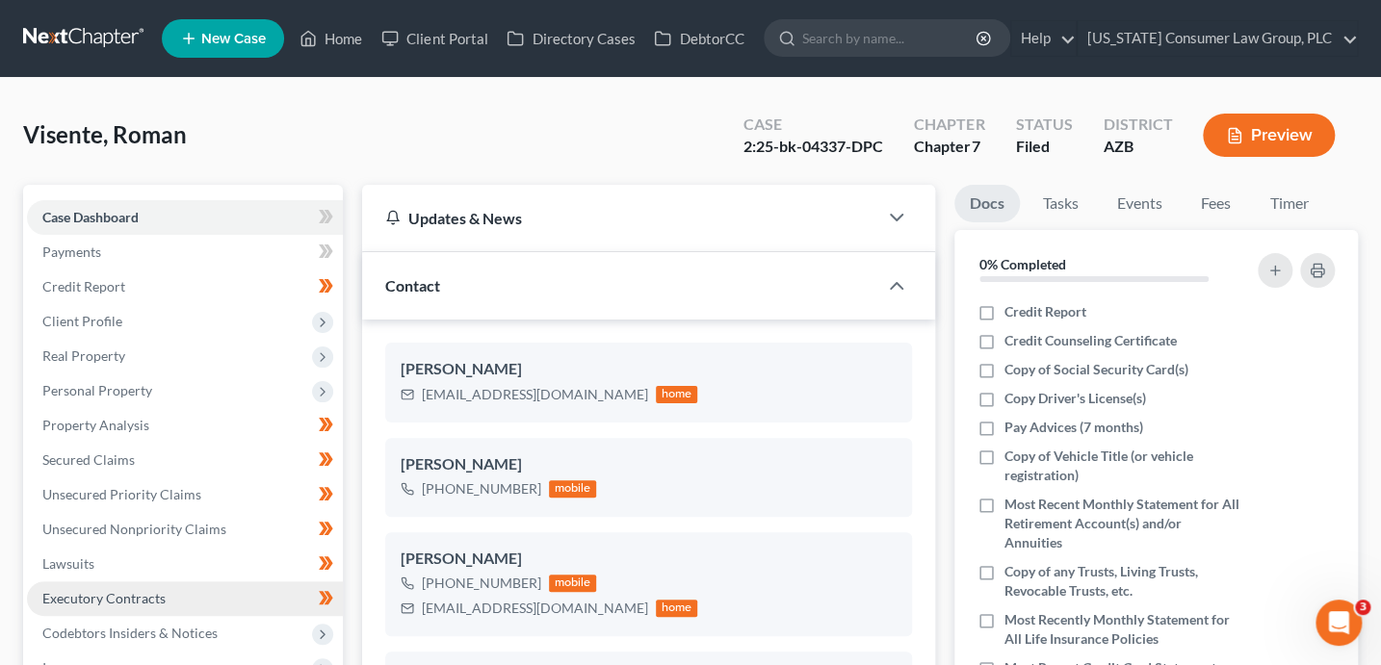
scroll to position [293, 0]
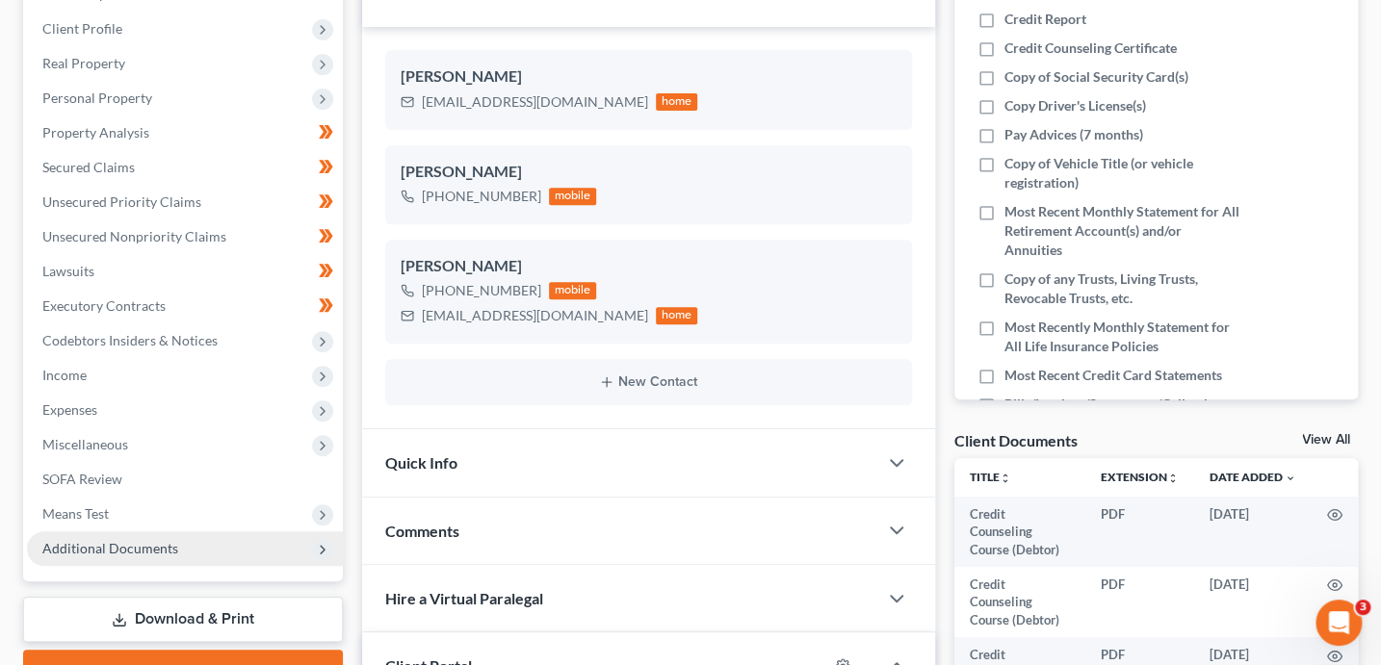
click at [104, 548] on span "Additional Documents" at bounding box center [110, 548] width 136 height 16
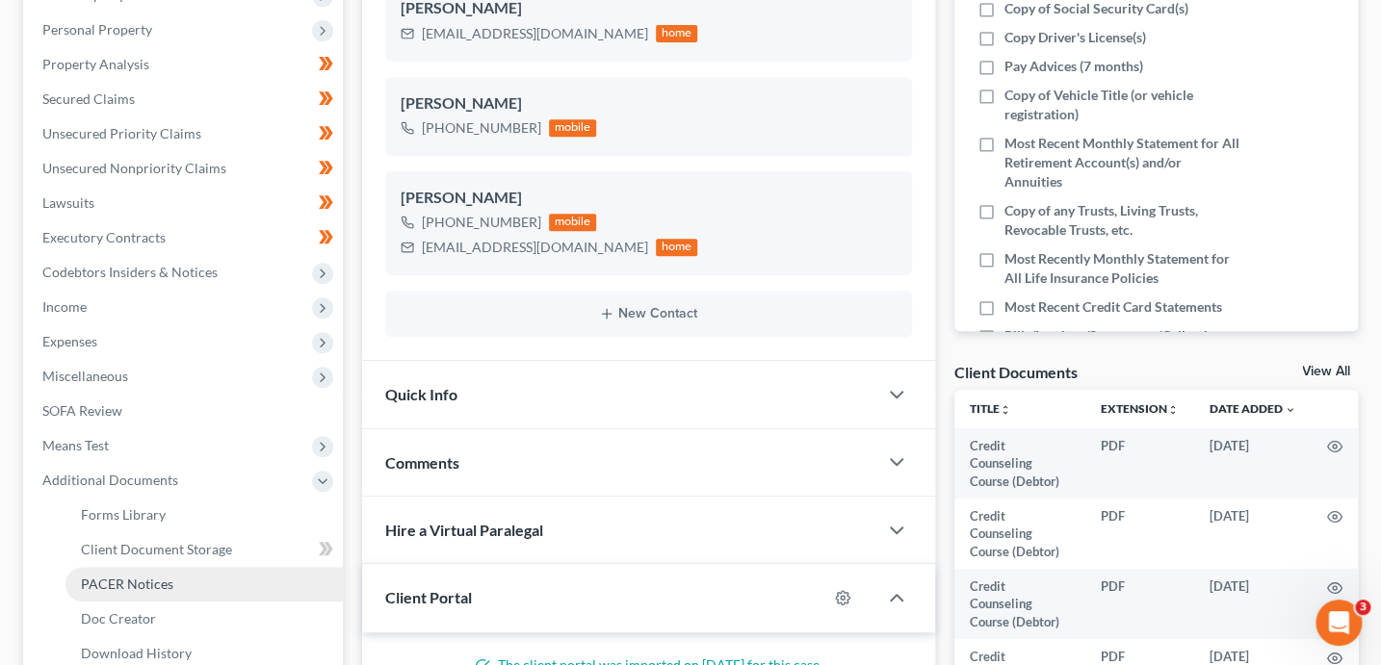
click at [170, 581] on span "PACER Notices" at bounding box center [127, 584] width 92 height 16
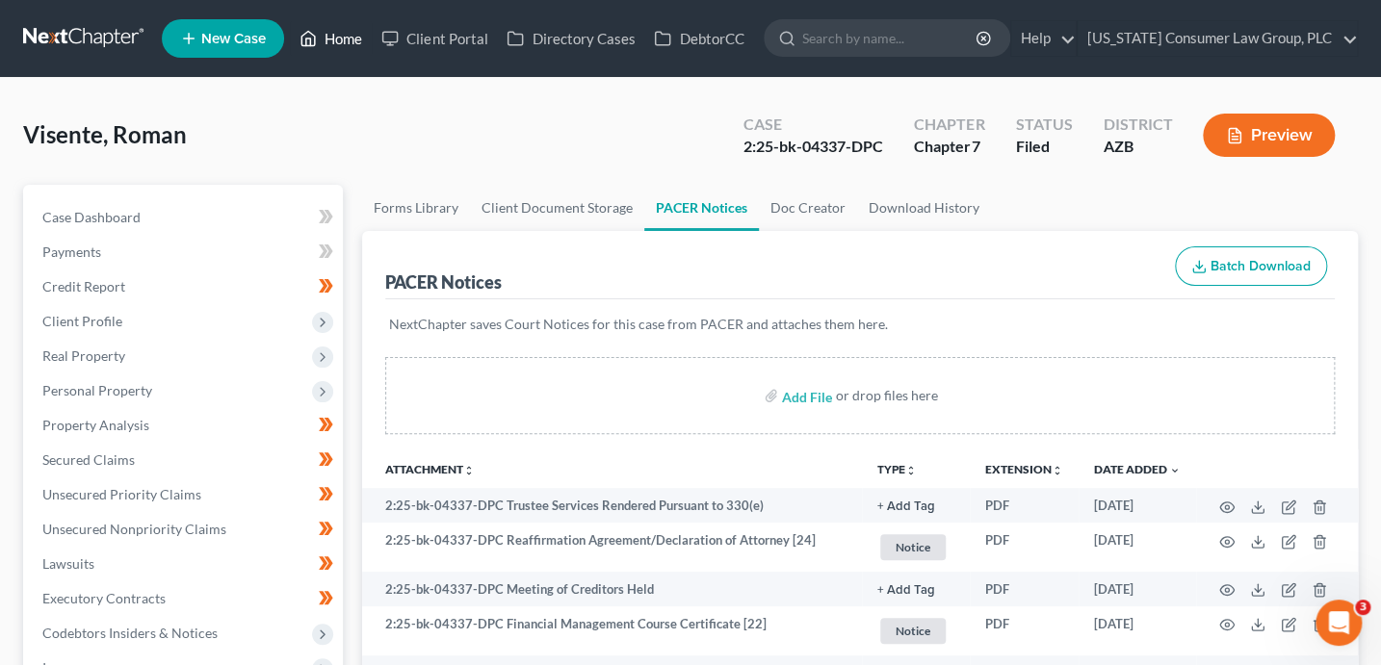
click at [337, 47] on link "Home" at bounding box center [331, 38] width 82 height 35
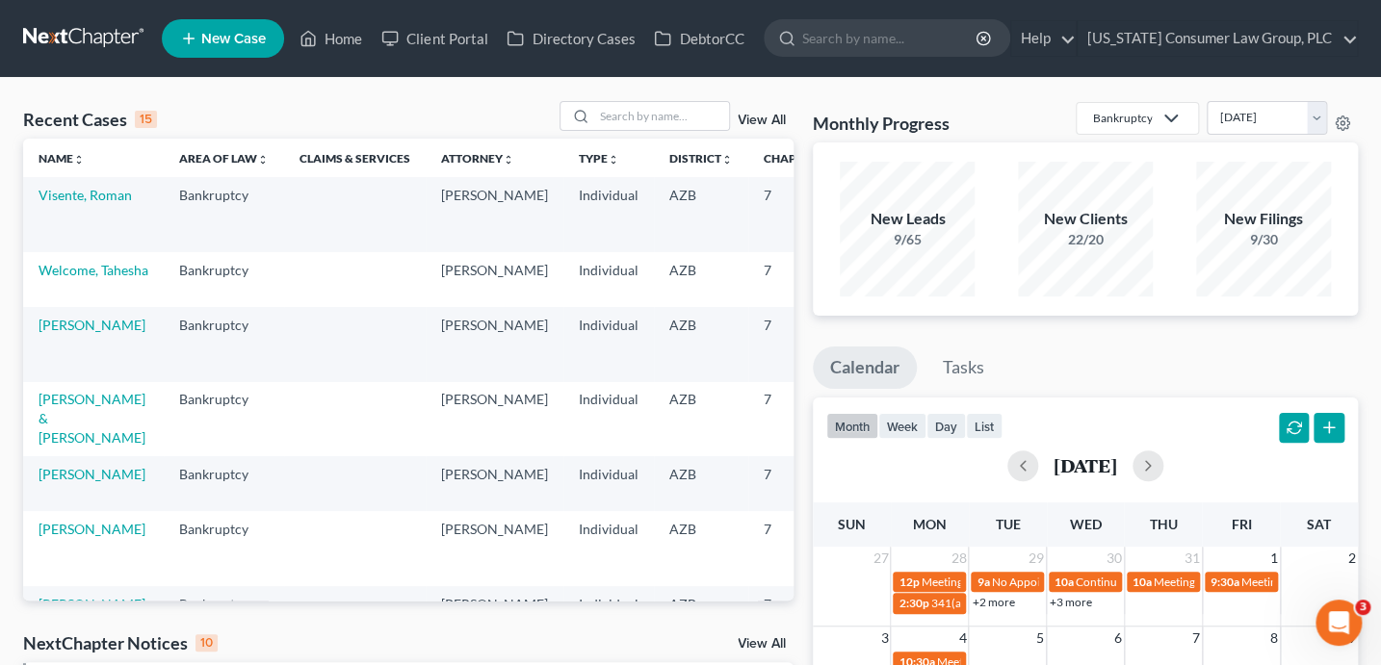
click at [770, 119] on link "View All" at bounding box center [761, 120] width 48 height 13
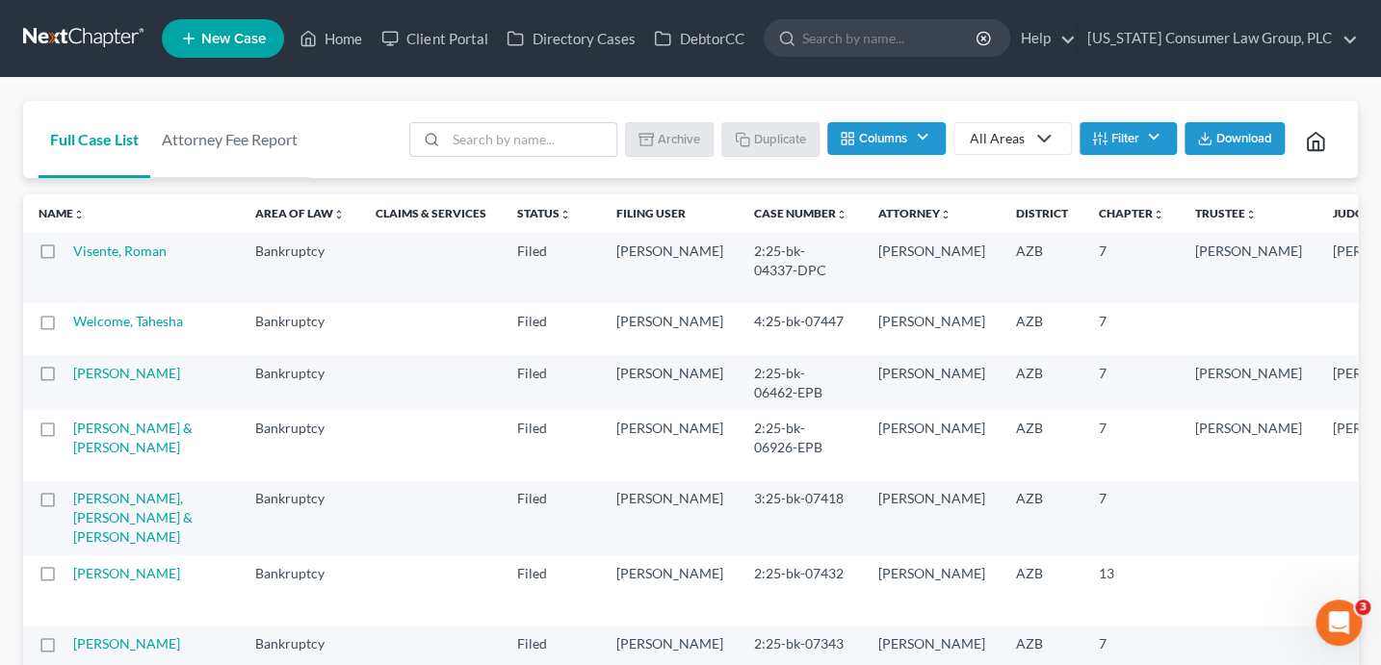
drag, startPoint x: 386, startPoint y: 213, endPoint x: 1345, endPoint y: 214, distance: 958.8
click at [1145, 138] on button "Filter" at bounding box center [1127, 138] width 97 height 33
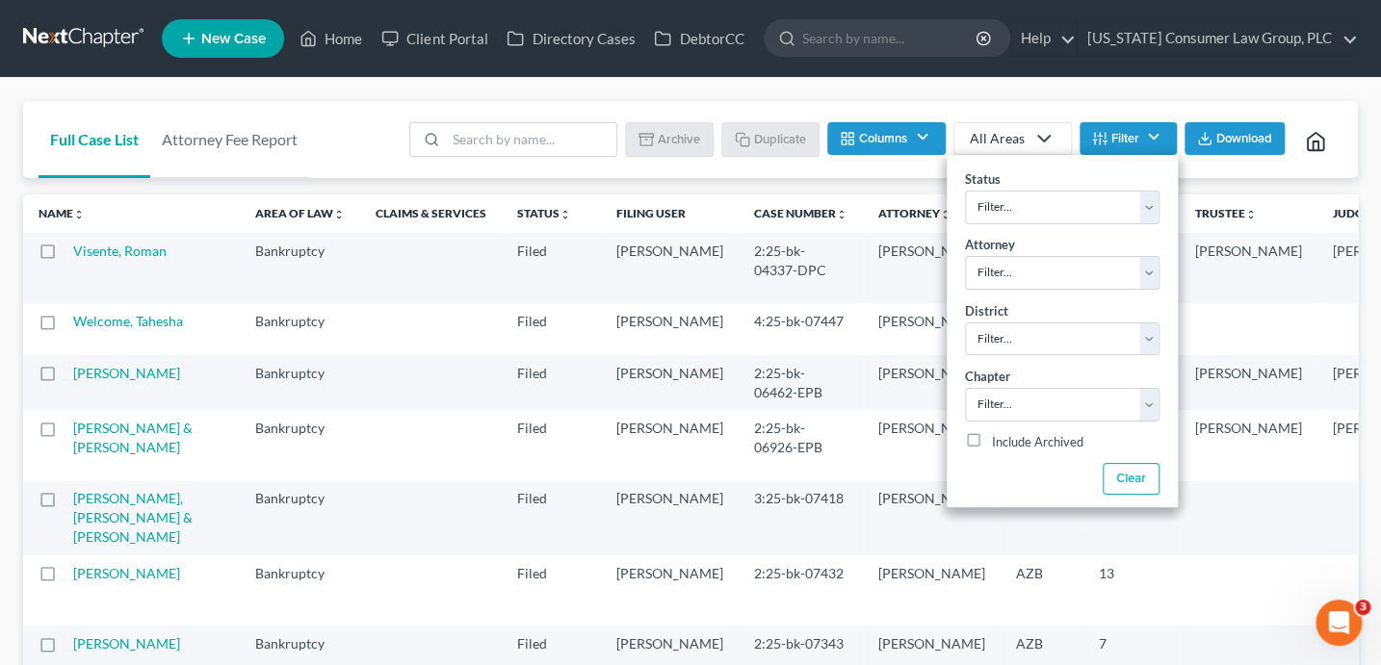
click at [1038, 139] on polyline at bounding box center [1044, 139] width 12 height 6
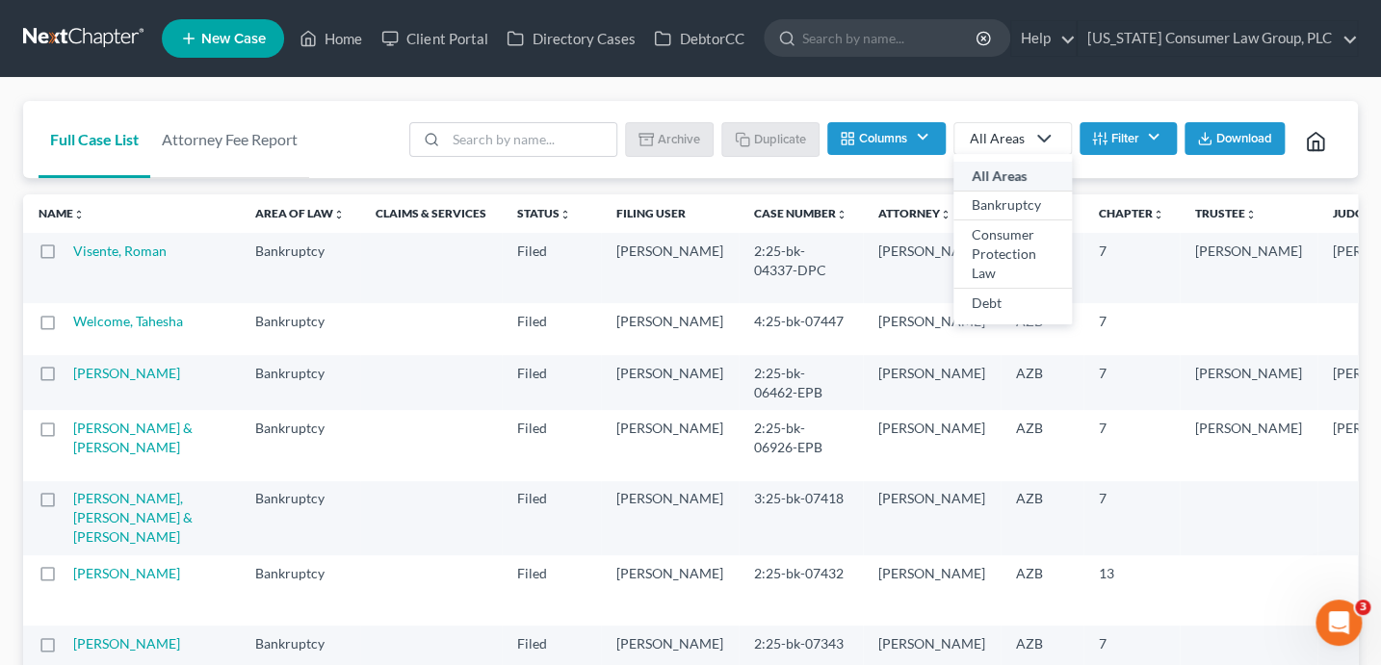
click at [908, 133] on button "Columns" at bounding box center [885, 138] width 117 height 33
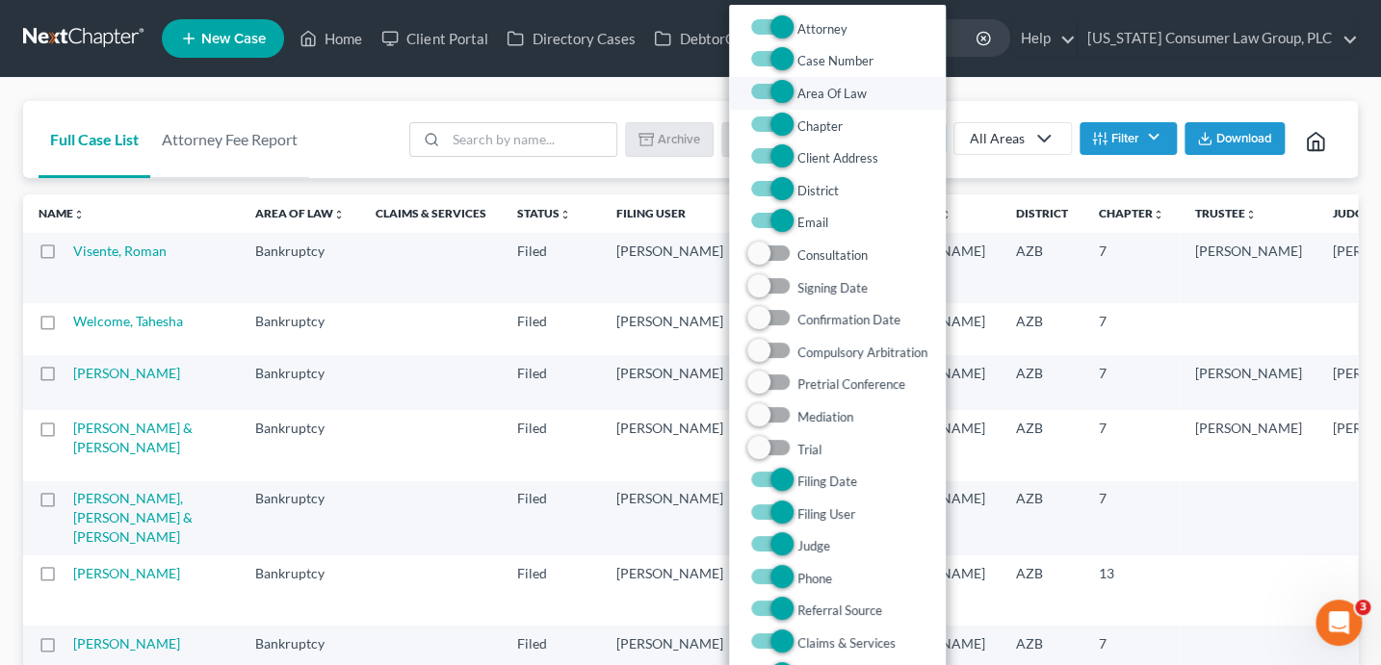
click at [797, 96] on label "Area Of Law" at bounding box center [831, 93] width 69 height 23
click at [805, 94] on Law "Area Of Law" at bounding box center [811, 88] width 13 height 13
checkbox Law "false"
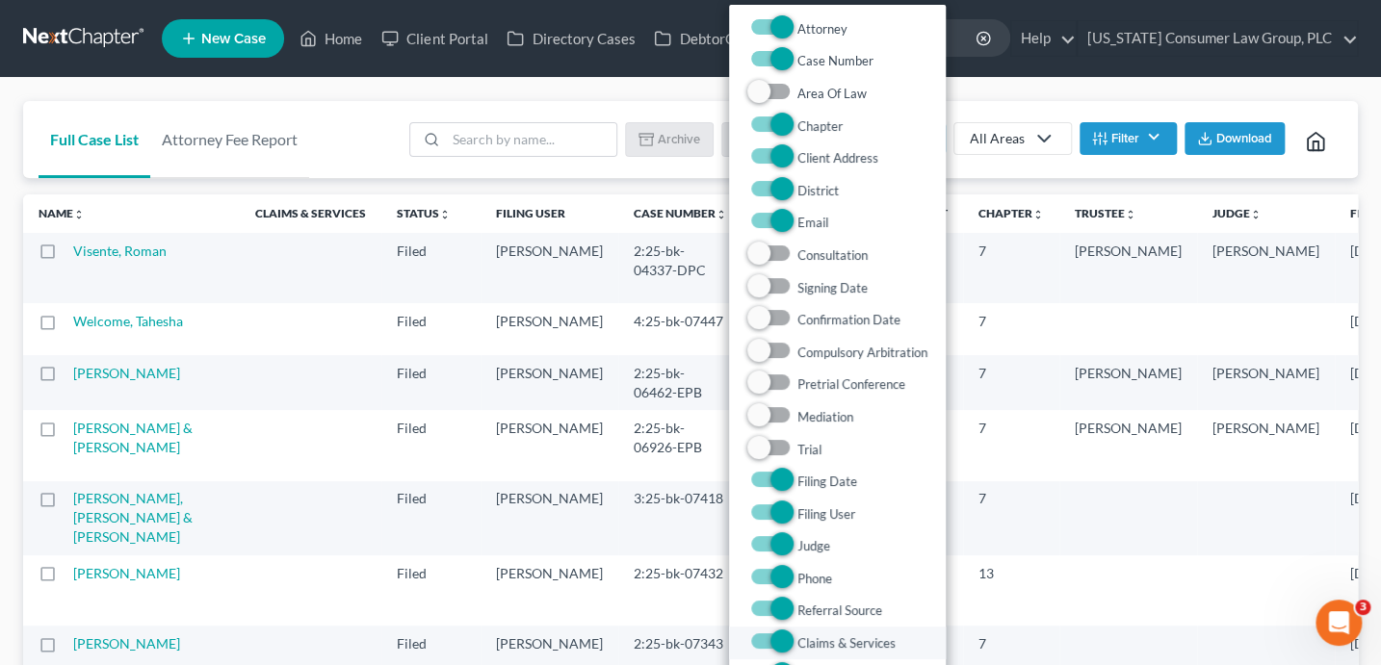
click at [797, 638] on label "Claims & Services" at bounding box center [846, 643] width 98 height 23
click at [805, 638] on Services "Claims & Services" at bounding box center [811, 638] width 13 height 13
checkbox Services "false"
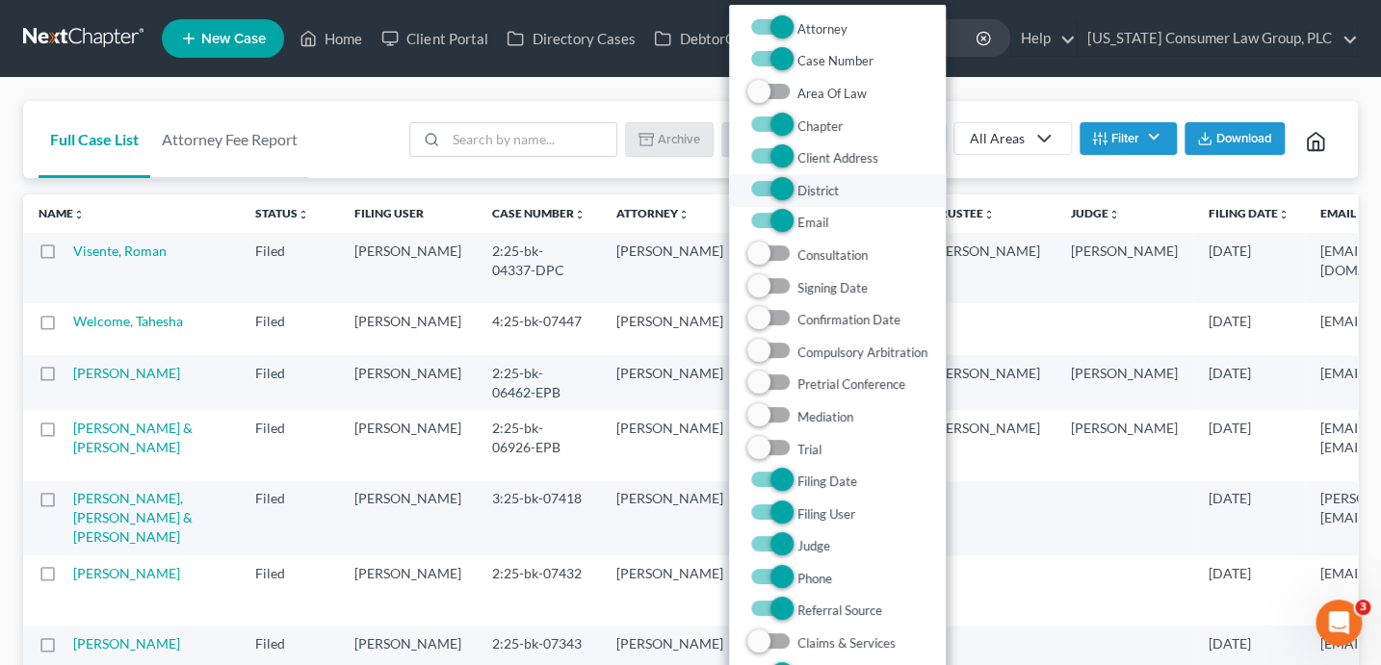
click at [757, 191] on span at bounding box center [770, 188] width 46 height 23
click at [797, 187] on label "District" at bounding box center [817, 190] width 41 height 23
click at [805, 187] on input "District" at bounding box center [811, 185] width 13 height 13
checkbox input "false"
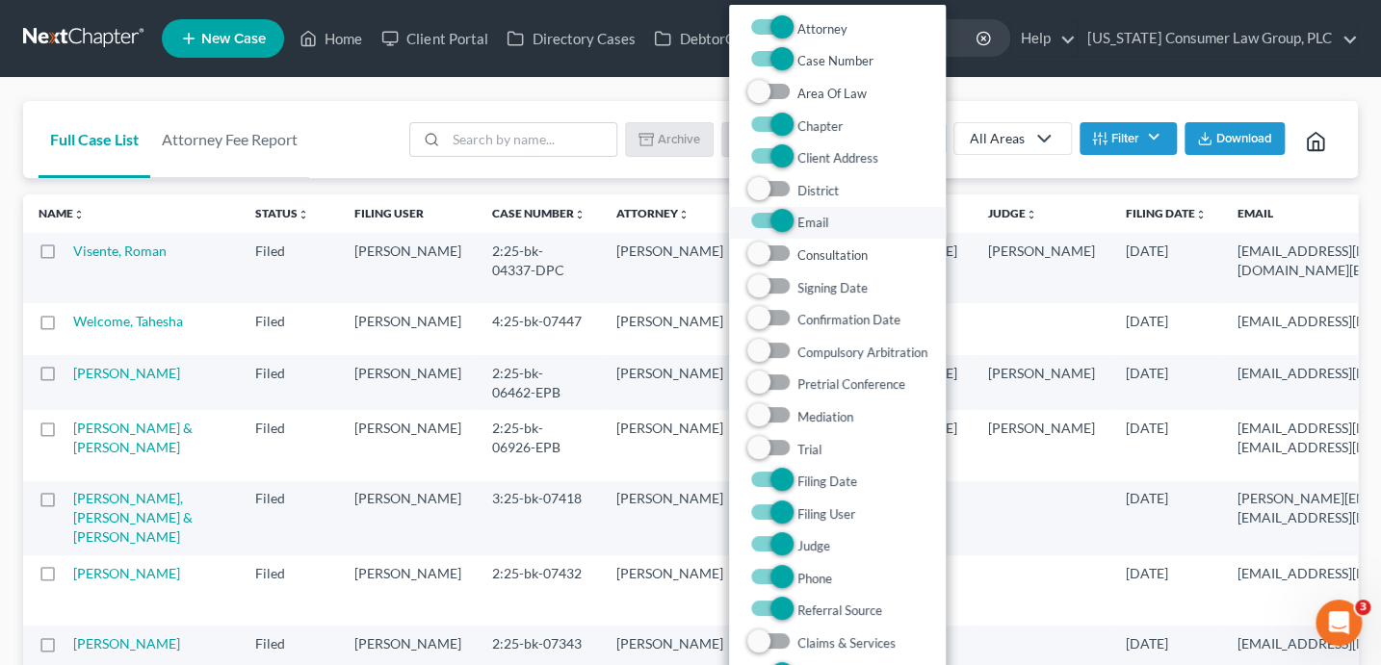
click at [797, 221] on label "Email" at bounding box center [812, 222] width 31 height 23
click at [805, 221] on input "Email" at bounding box center [811, 217] width 13 height 13
checkbox input "false"
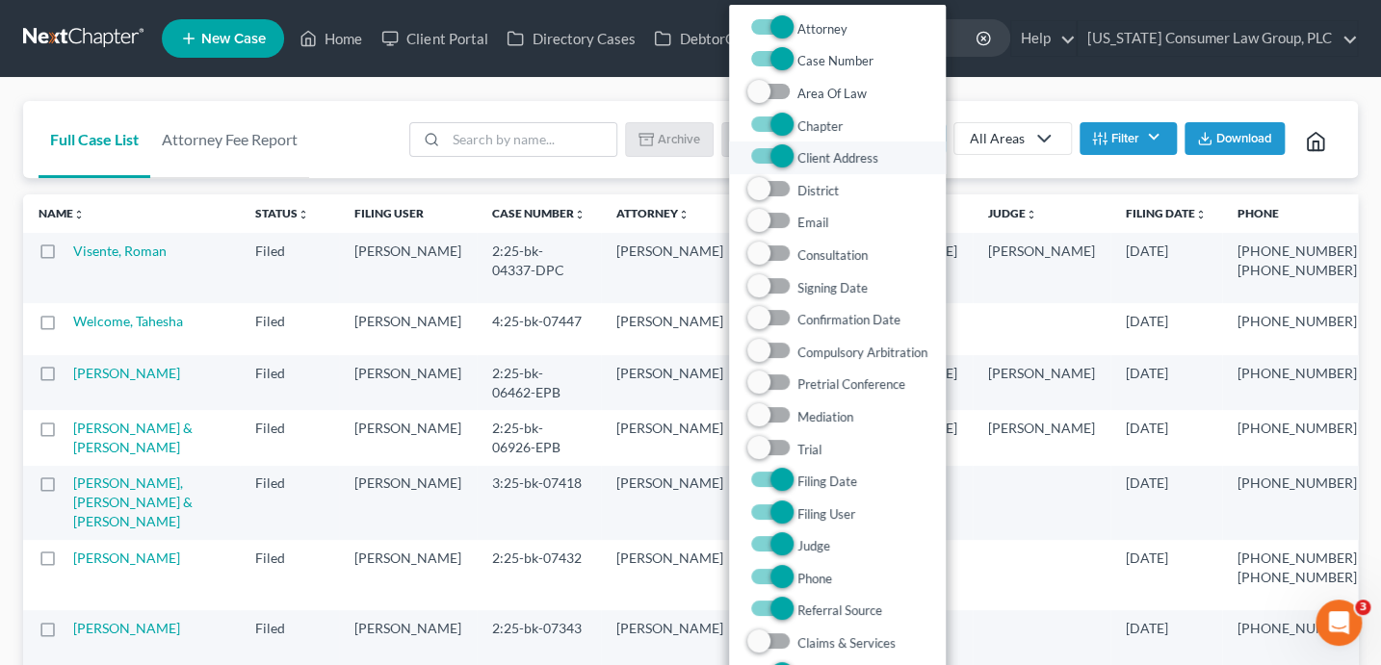
click at [759, 153] on span at bounding box center [770, 155] width 46 height 23
click at [797, 156] on label "Client Address" at bounding box center [837, 157] width 81 height 23
click at [805, 156] on Address "Client Address" at bounding box center [811, 152] width 13 height 13
checkbox Address "false"
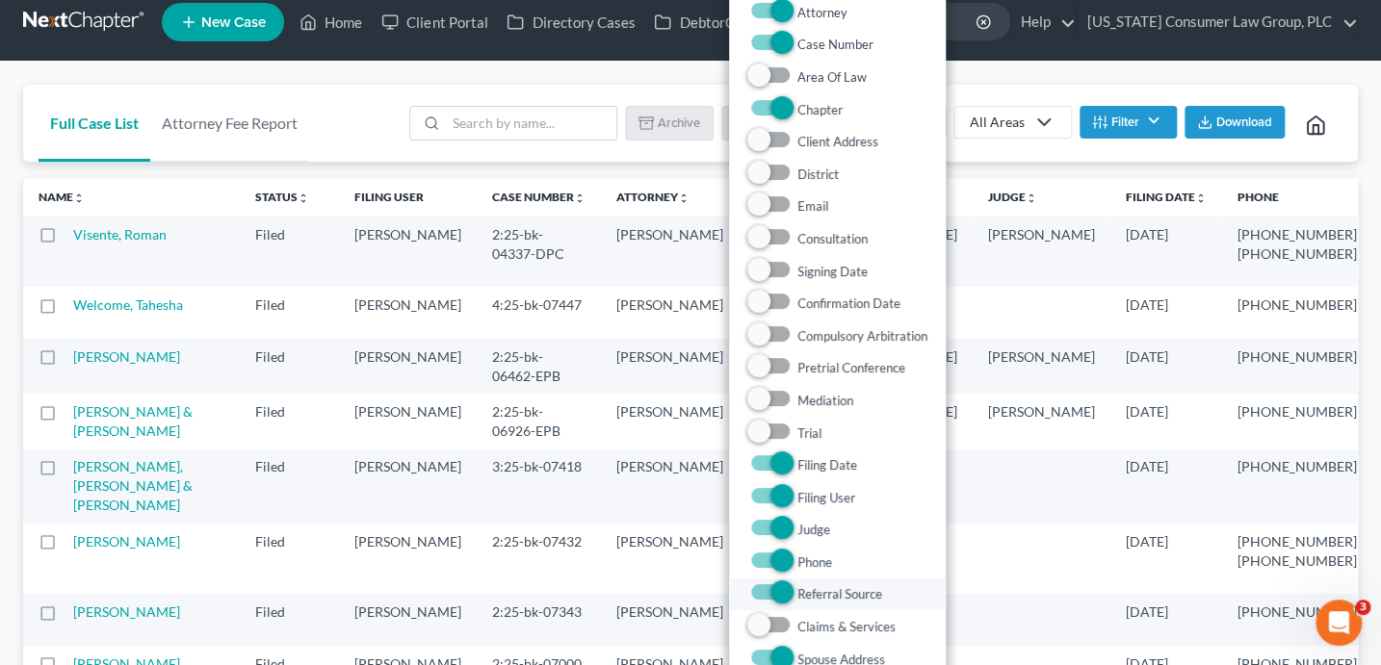
scroll to position [18, 0]
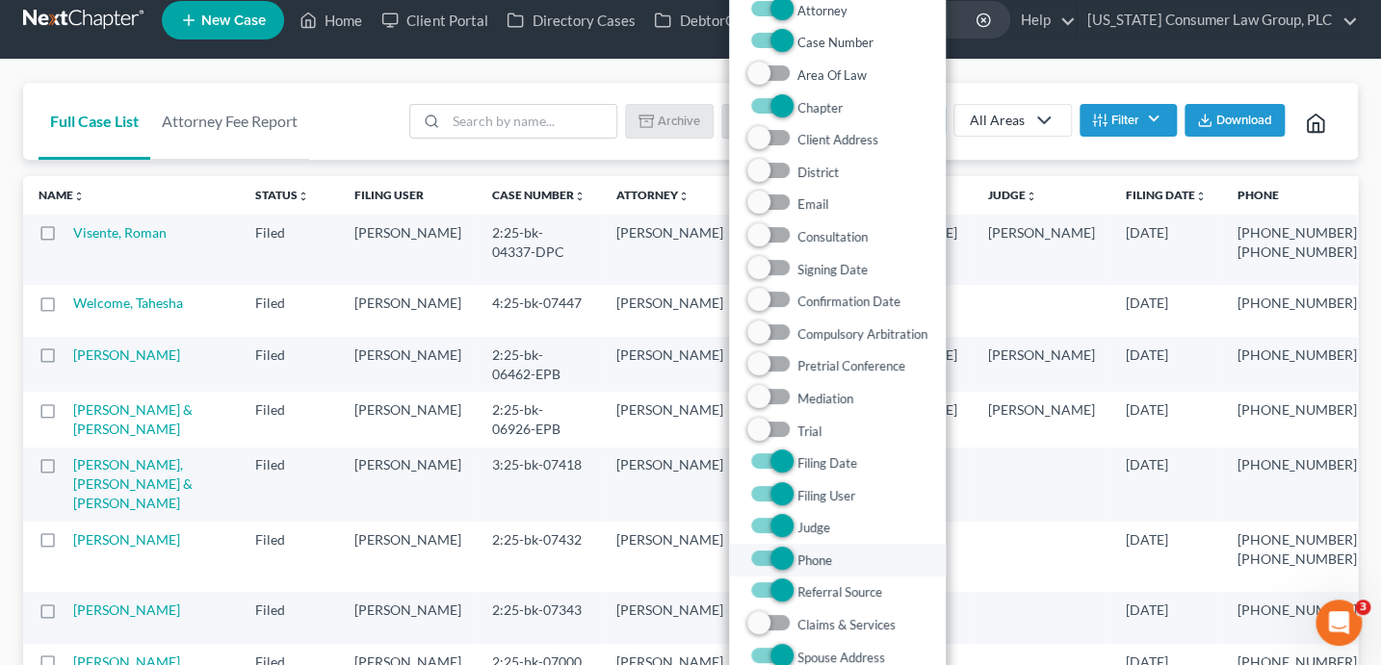
click at [797, 559] on label "Phone" at bounding box center [814, 560] width 35 height 23
click at [805, 559] on input "Phone" at bounding box center [811, 555] width 13 height 13
checkbox input "false"
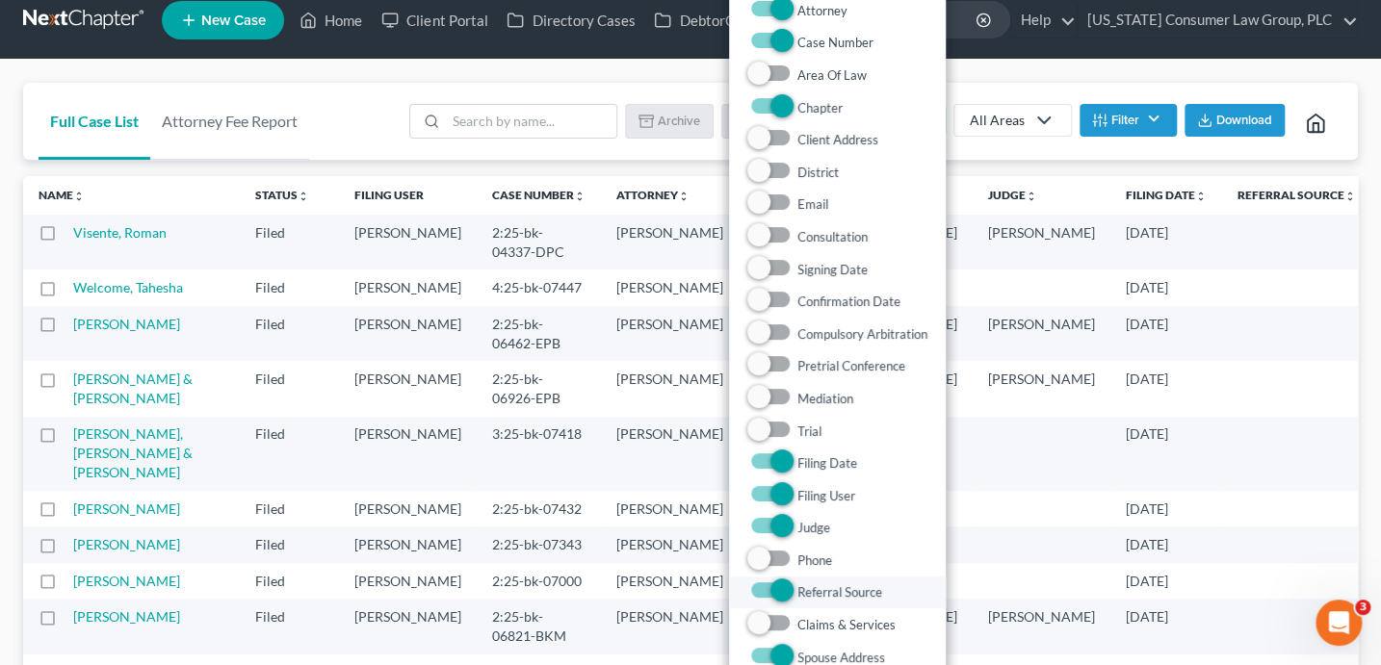
click at [797, 593] on label "Referral Source" at bounding box center [839, 592] width 85 height 23
click at [805, 593] on Source "Referral Source" at bounding box center [811, 587] width 13 height 13
checkbox Source "false"
click at [760, 662] on span at bounding box center [770, 655] width 46 height 23
click at [797, 656] on label "Spouse Address" at bounding box center [841, 657] width 88 height 23
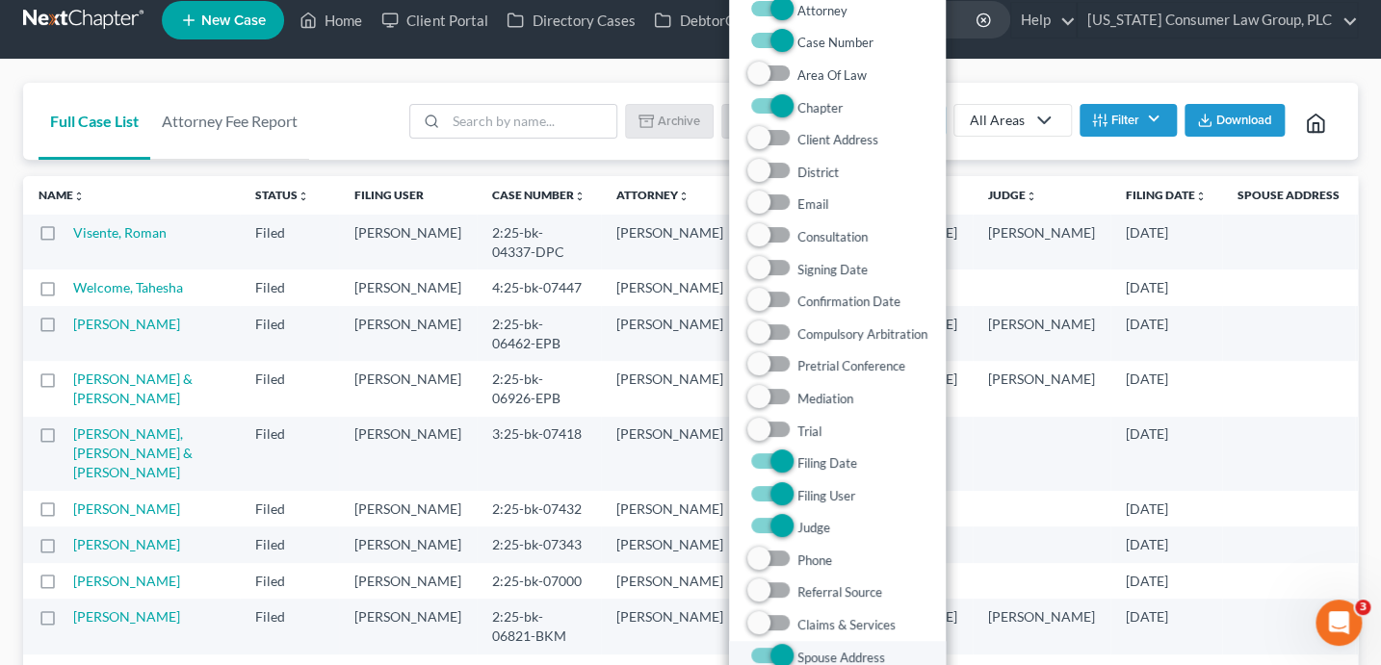
click at [805, 656] on Address "Spouse Address" at bounding box center [811, 652] width 13 height 13
checkbox Address "false"
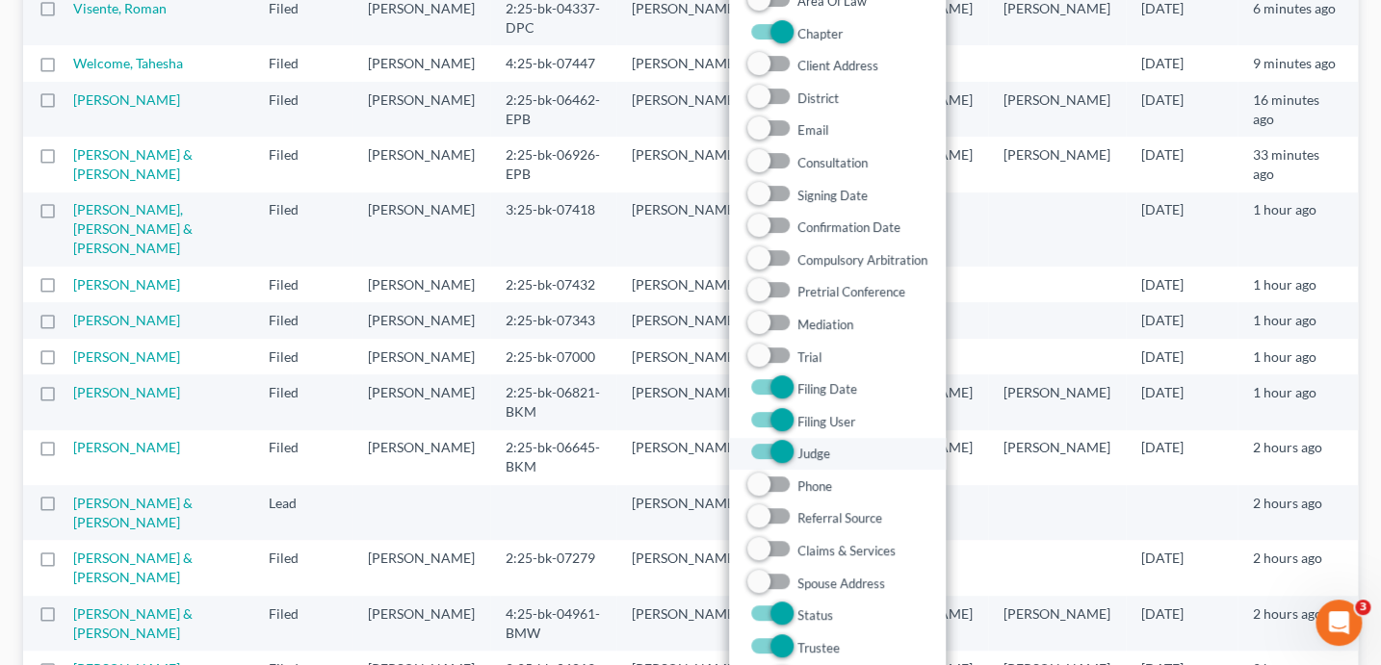
scroll to position [0, 0]
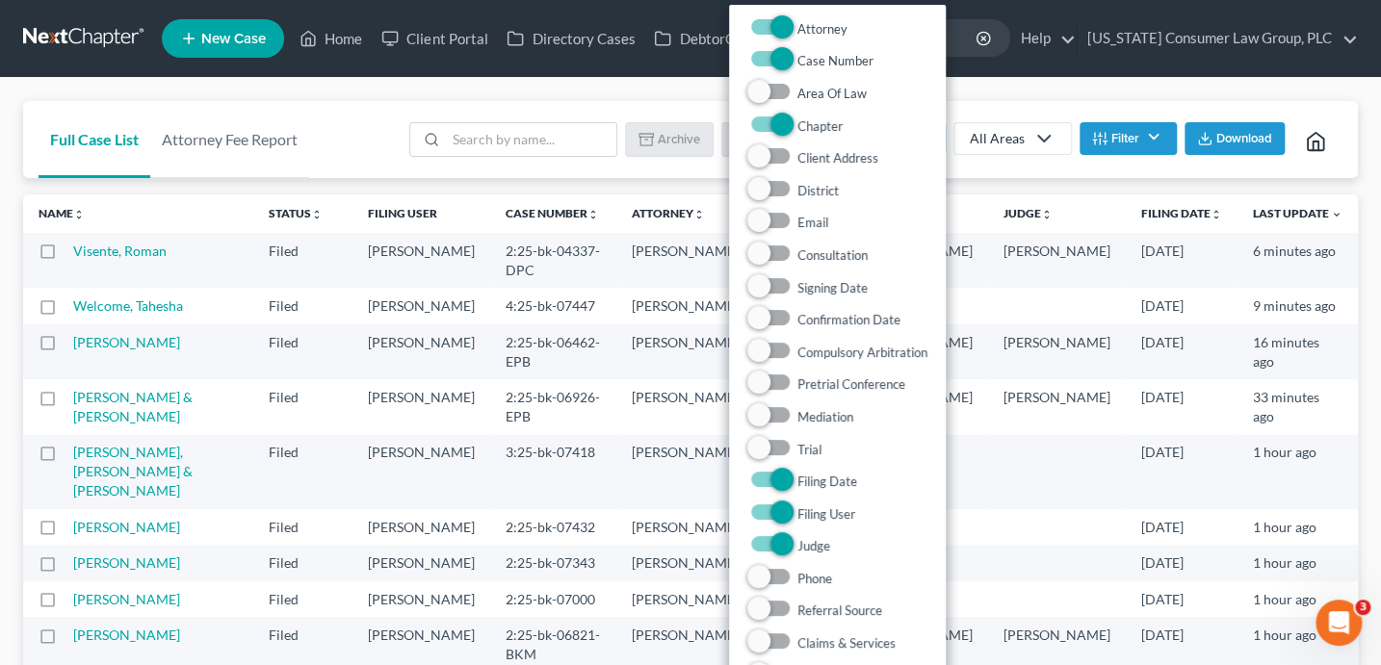
click at [988, 435] on td at bounding box center [919, 472] width 138 height 74
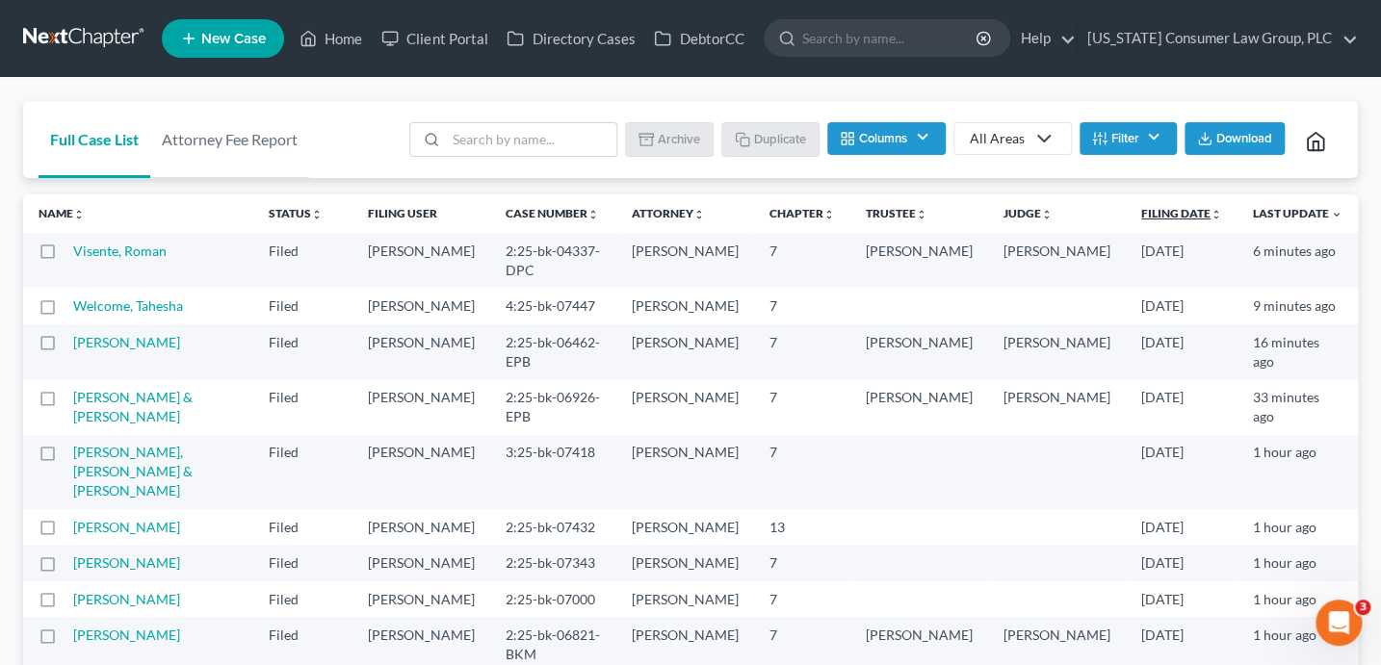
click at [1172, 212] on link "Filing Date unfold_more expand_more expand_less" at bounding box center [1181, 213] width 81 height 14
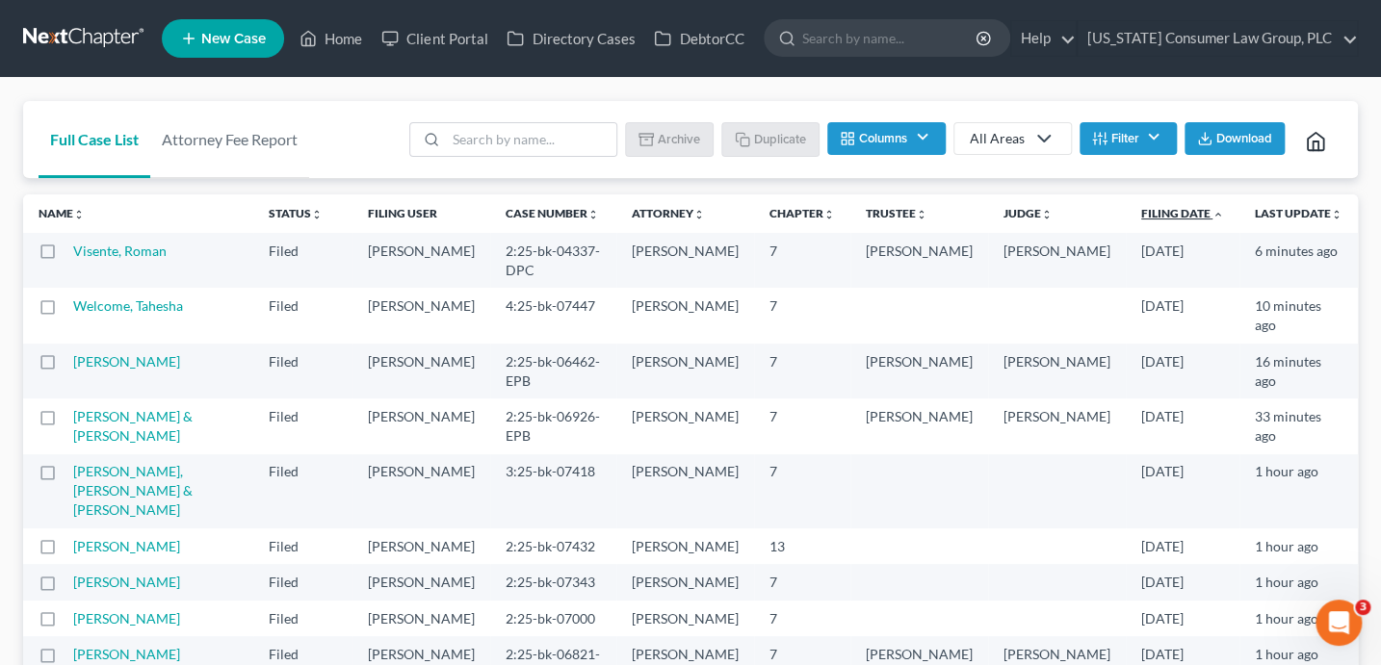
click at [1169, 213] on link "Filing Date unfold_more expand_more expand_less" at bounding box center [1182, 213] width 83 height 14
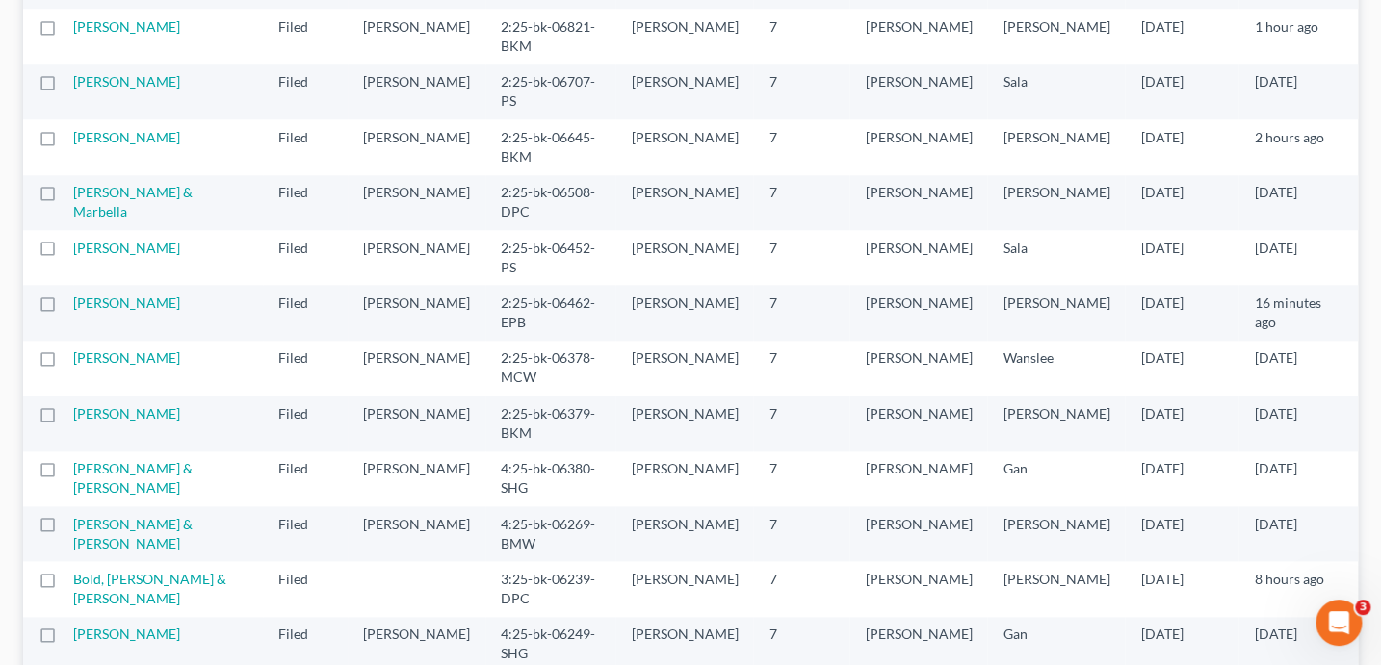
scroll to position [850, 0]
